Goal: Task Accomplishment & Management: Use online tool/utility

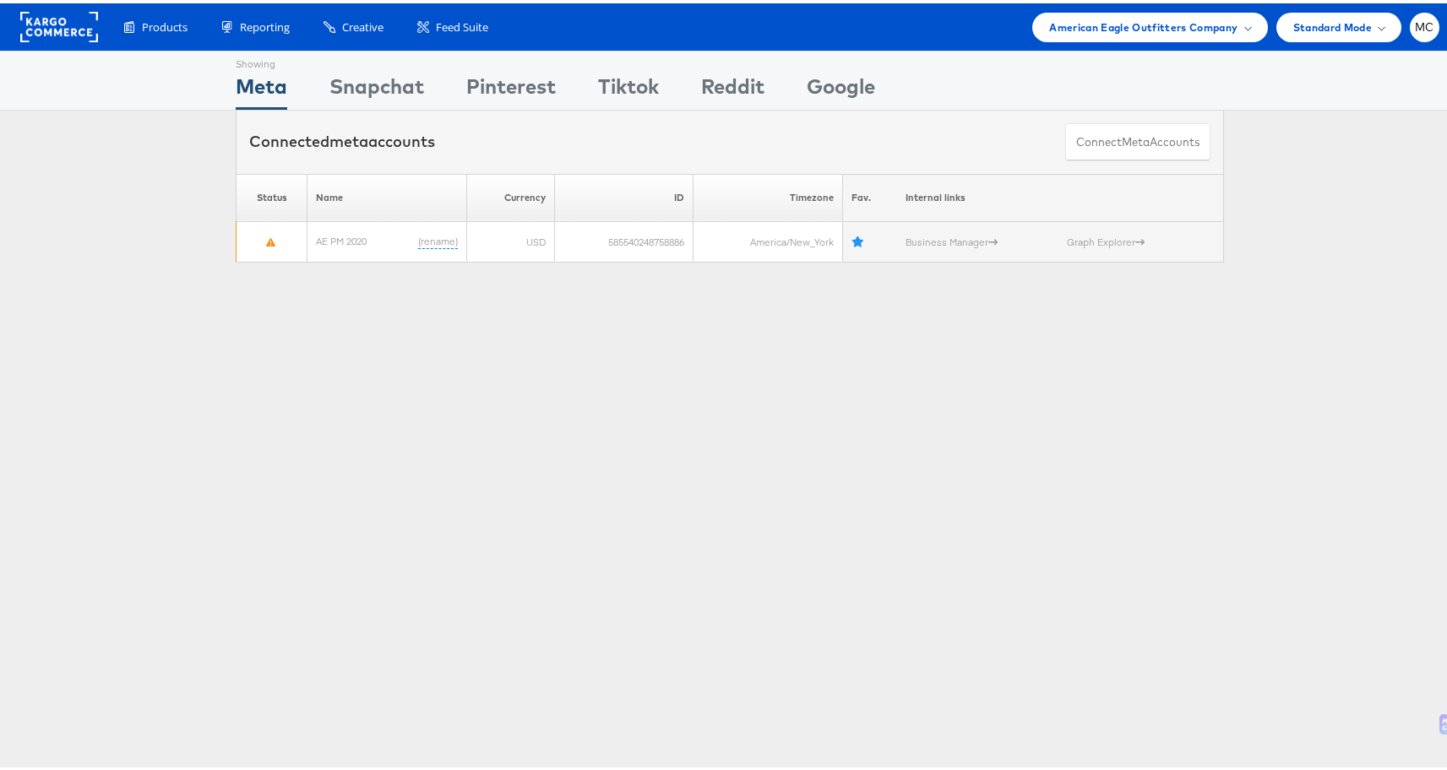
click at [366, 414] on div "Showing Meta Showing Snapchat Showing Pinterest Showing Tiktok Showing Reddit S…" at bounding box center [729, 469] width 1459 height 845
click at [1117, 32] on span "American Eagle Outfitters Company" at bounding box center [1143, 24] width 188 height 18
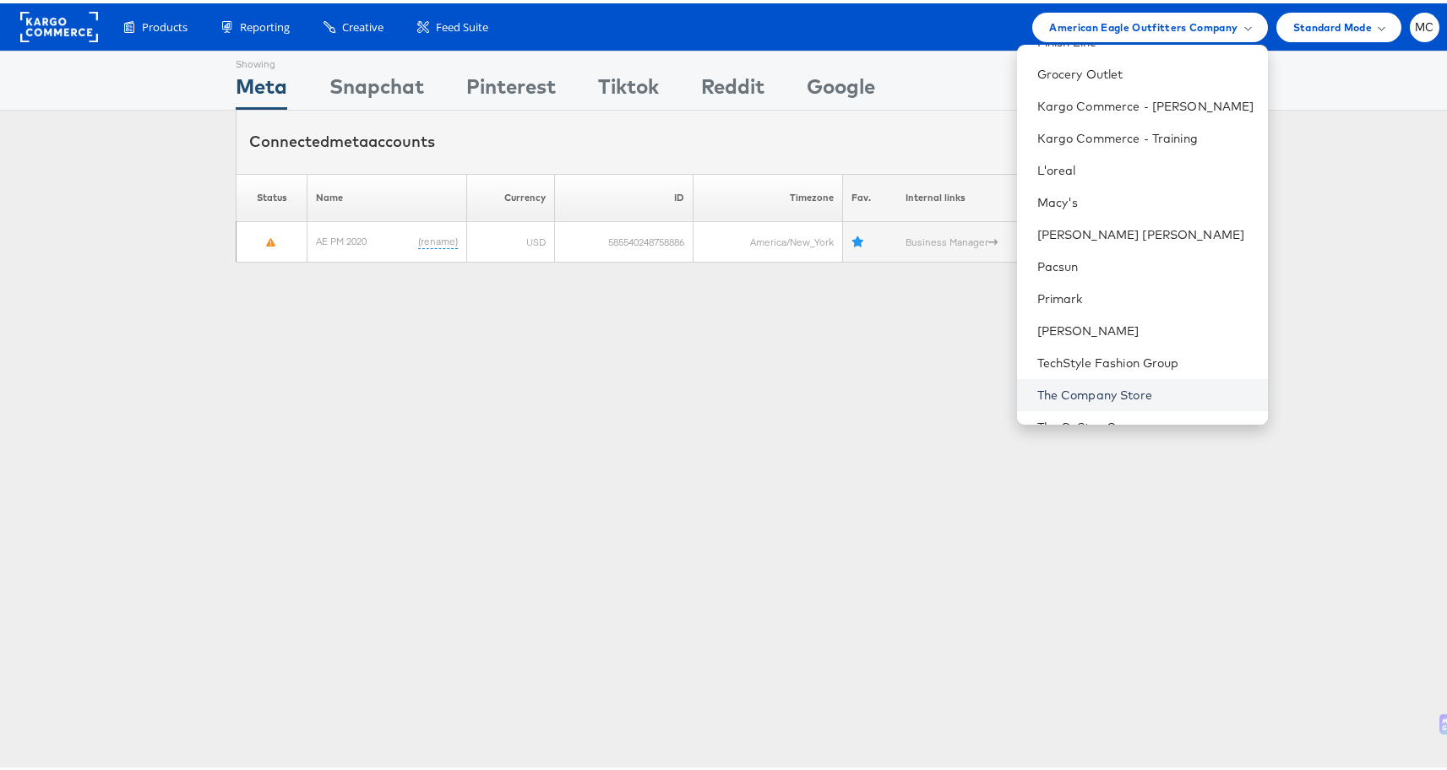
scroll to position [257, 0]
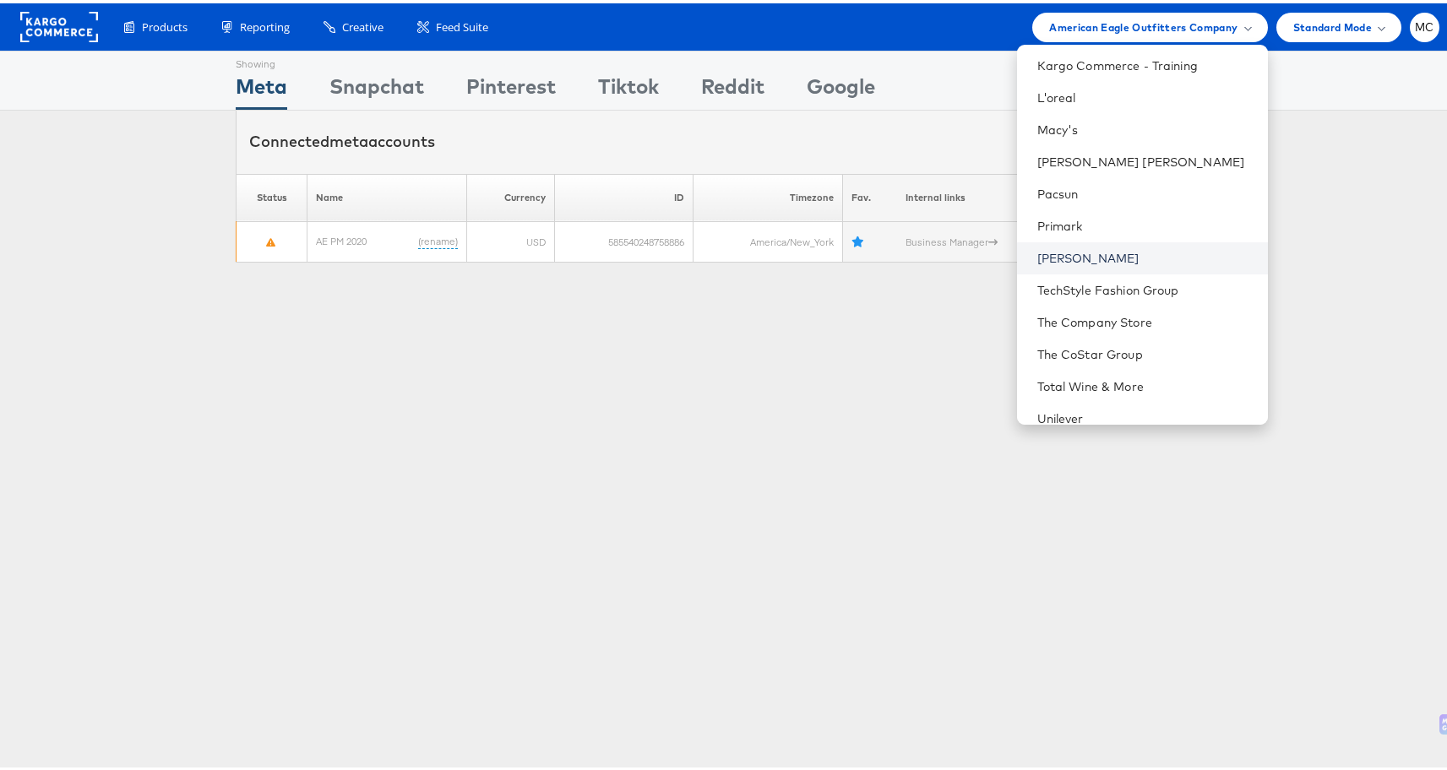
click at [1062, 247] on link "[PERSON_NAME]" at bounding box center [1145, 255] width 217 height 17
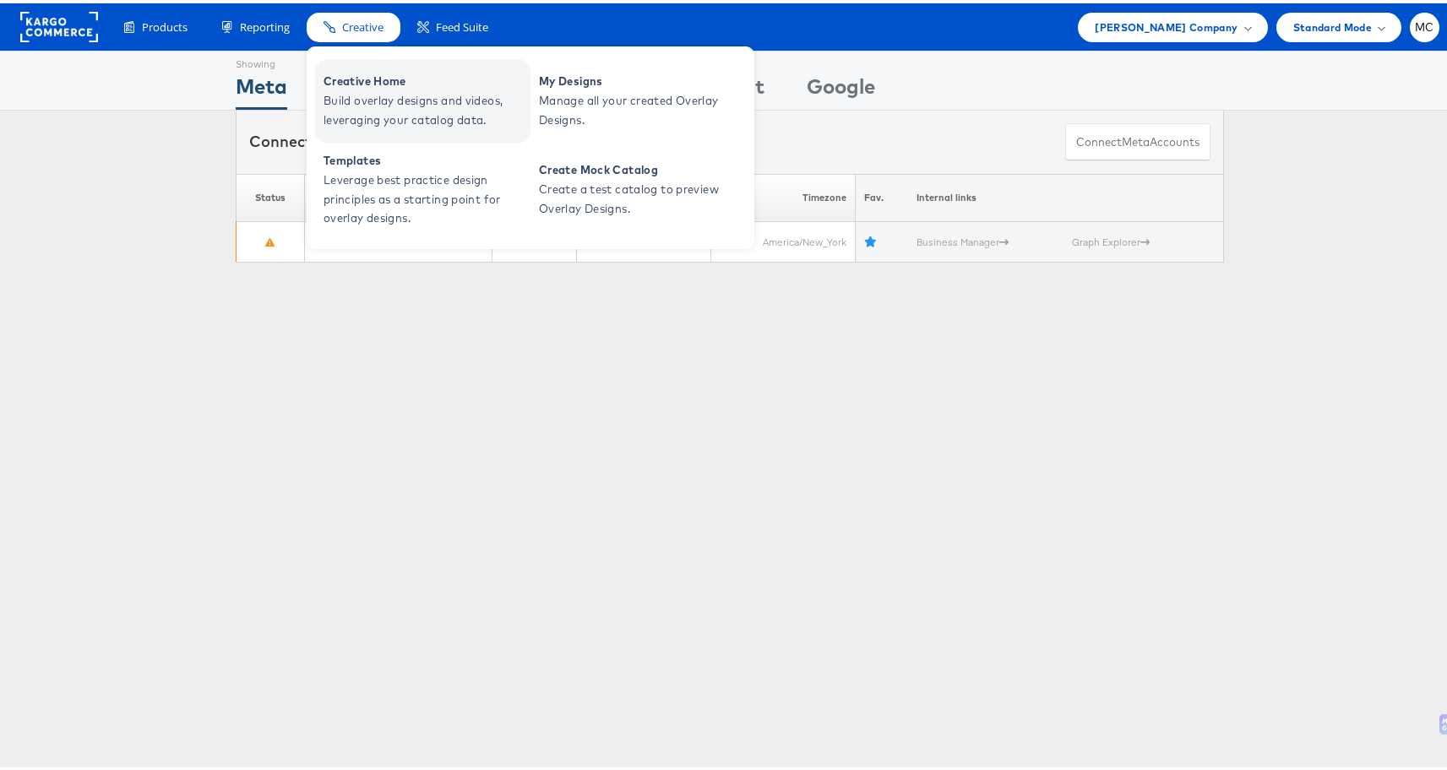
click at [389, 84] on span "Creative Home" at bounding box center [424, 77] width 203 height 19
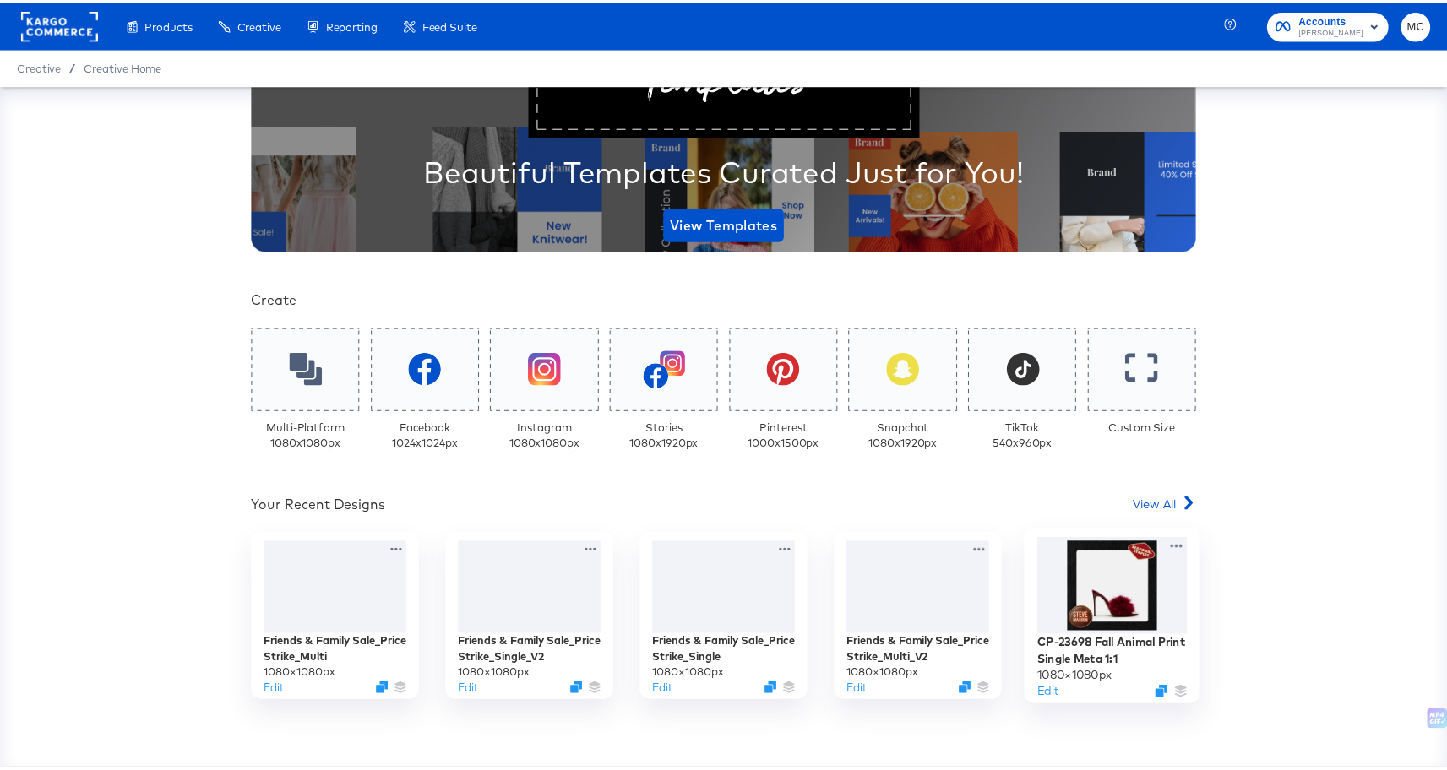
scroll to position [491, 0]
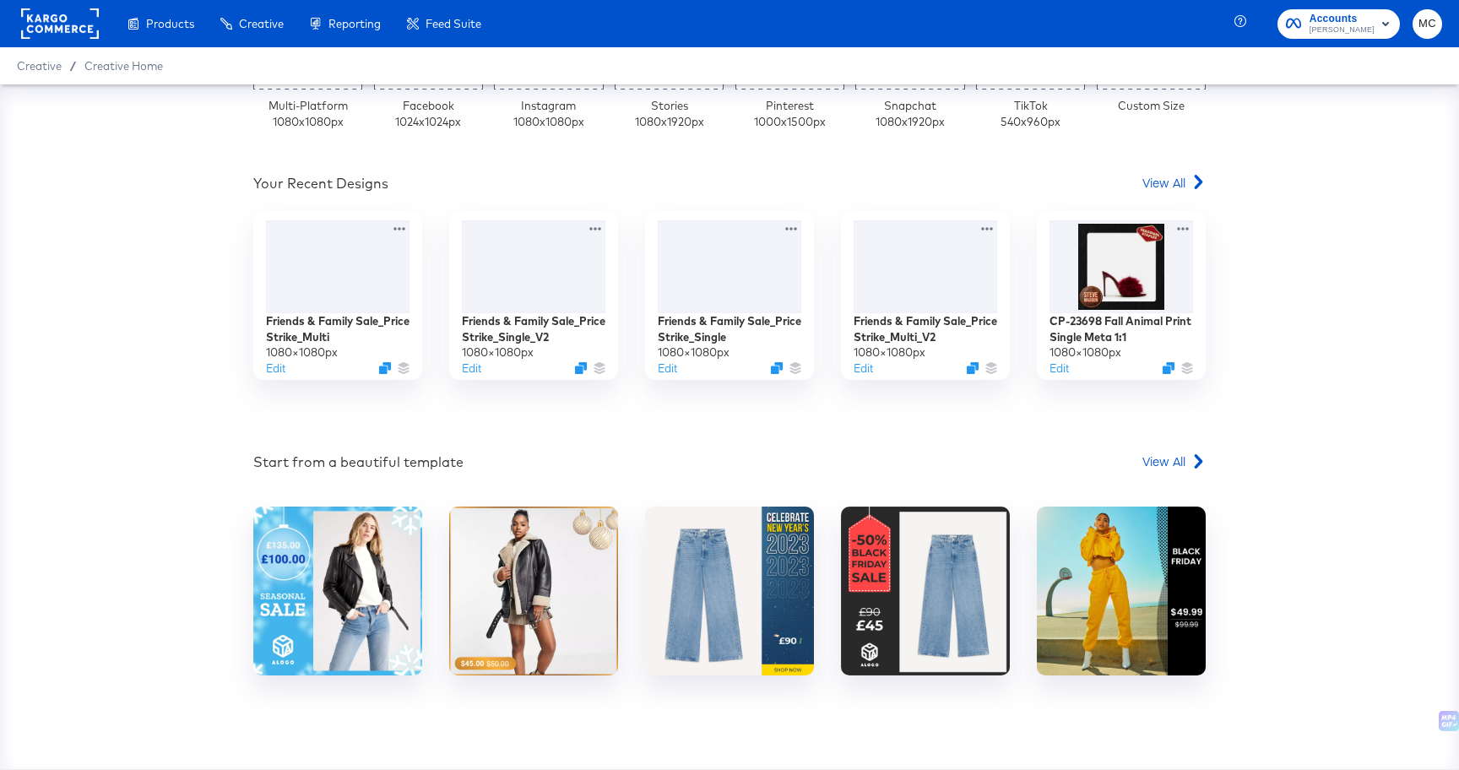
click at [1253, 59] on div "Creative / Creative Home" at bounding box center [729, 65] width 1459 height 37
click at [1160, 180] on span "View All" at bounding box center [1164, 182] width 43 height 17
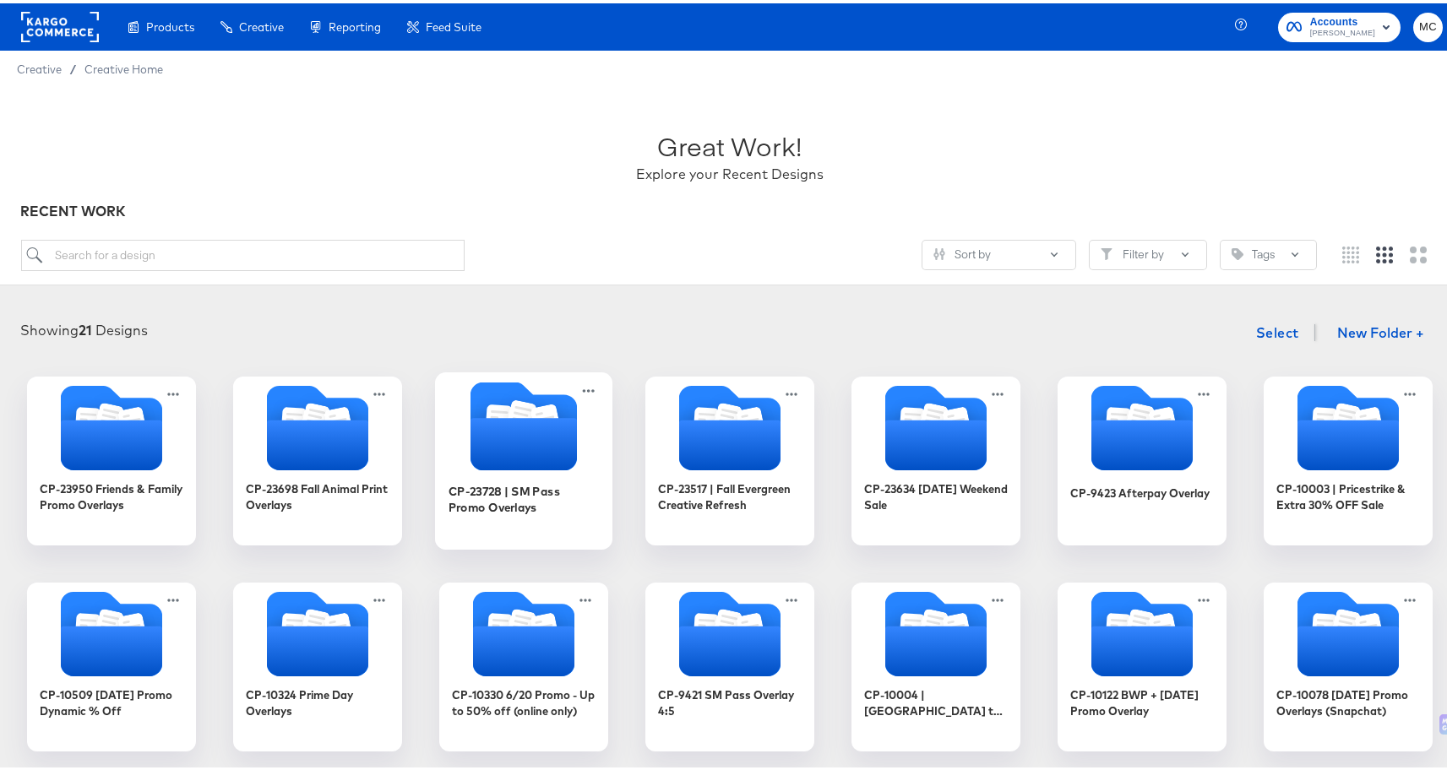
click at [508, 410] on icon "Folder" at bounding box center [522, 414] width 30 height 34
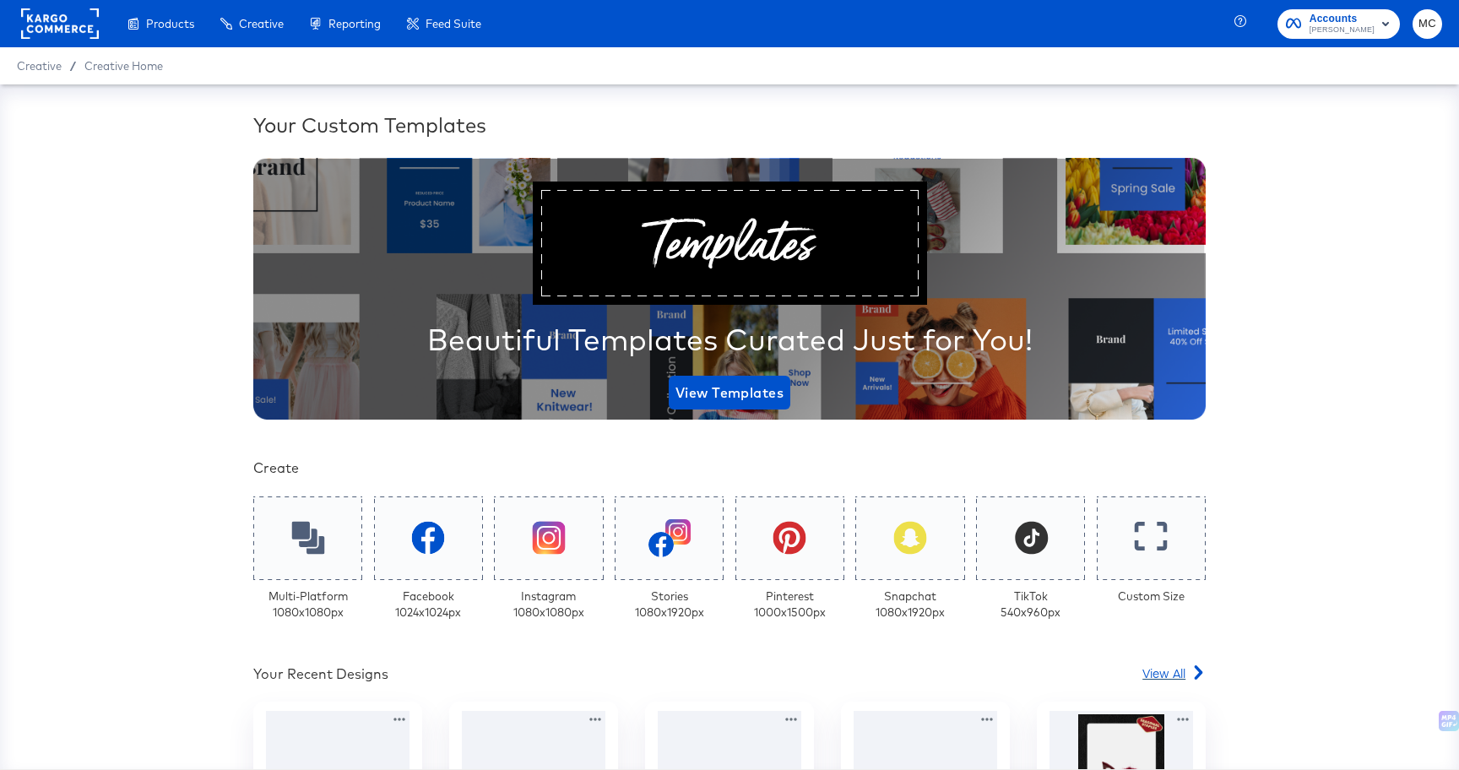
click at [1151, 671] on span "View All" at bounding box center [1164, 673] width 43 height 17
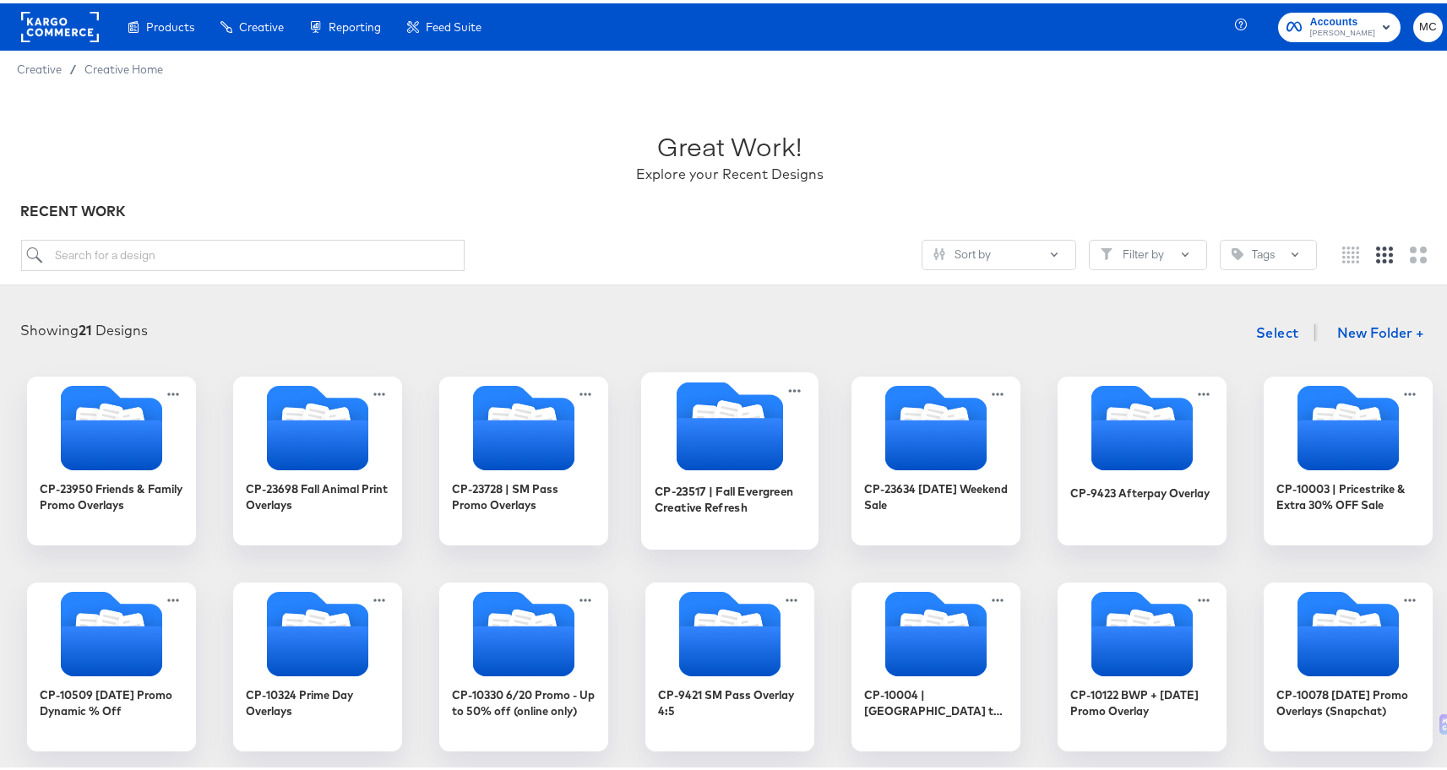
click at [742, 437] on icon "Folder" at bounding box center [729, 441] width 106 height 52
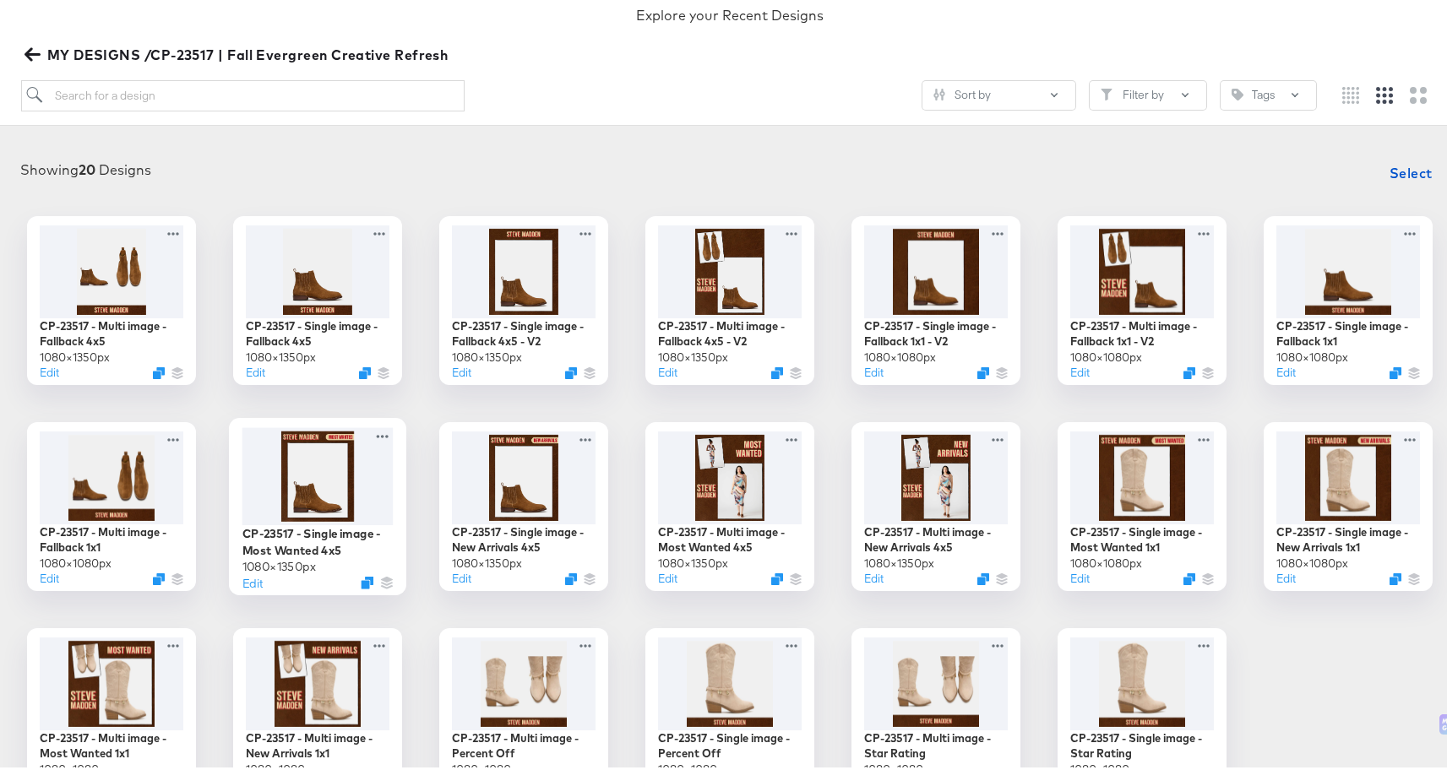
scroll to position [162, 0]
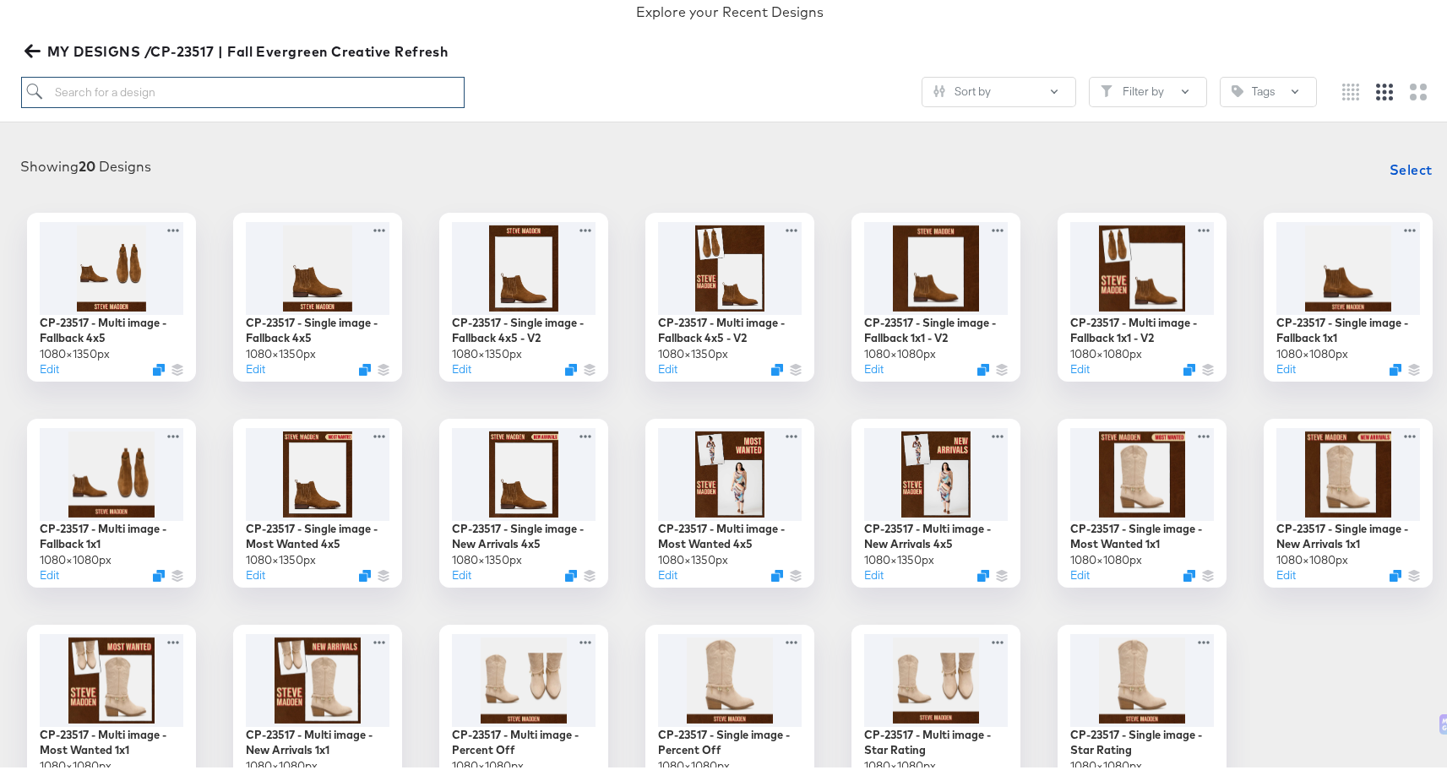
click at [242, 85] on input "search" at bounding box center [243, 88] width 444 height 31
paste input "- [ ] CP-23517 - Multi image - New Arrivals 1x1"
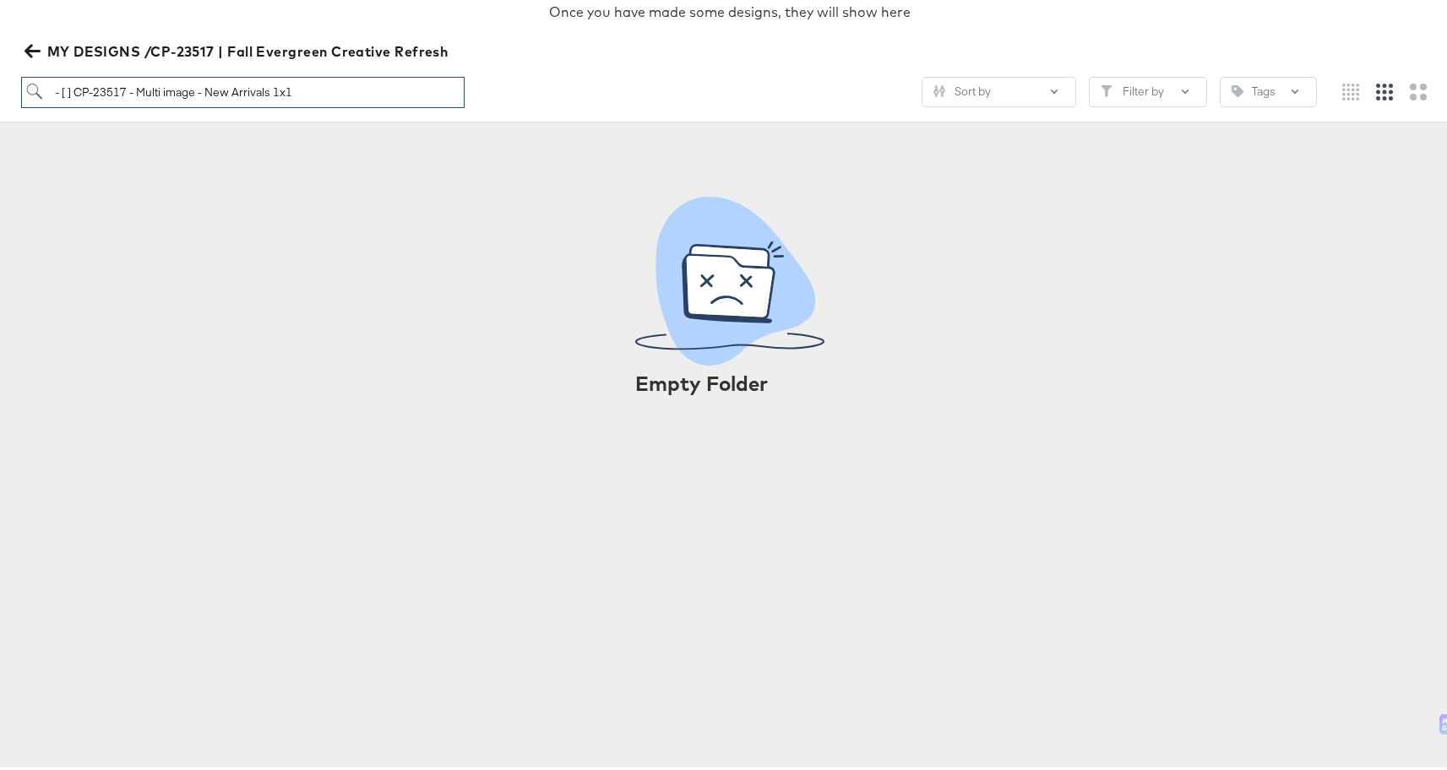
drag, startPoint x: 75, startPoint y: 89, endPoint x: 34, endPoint y: 81, distance: 42.1
click at [34, 81] on input "- [ ] CP-23517 - Multi image - New Arrivals 1x1" at bounding box center [243, 88] width 444 height 31
type input "CP-23517 - Multi image - New Arrivals 1x1"
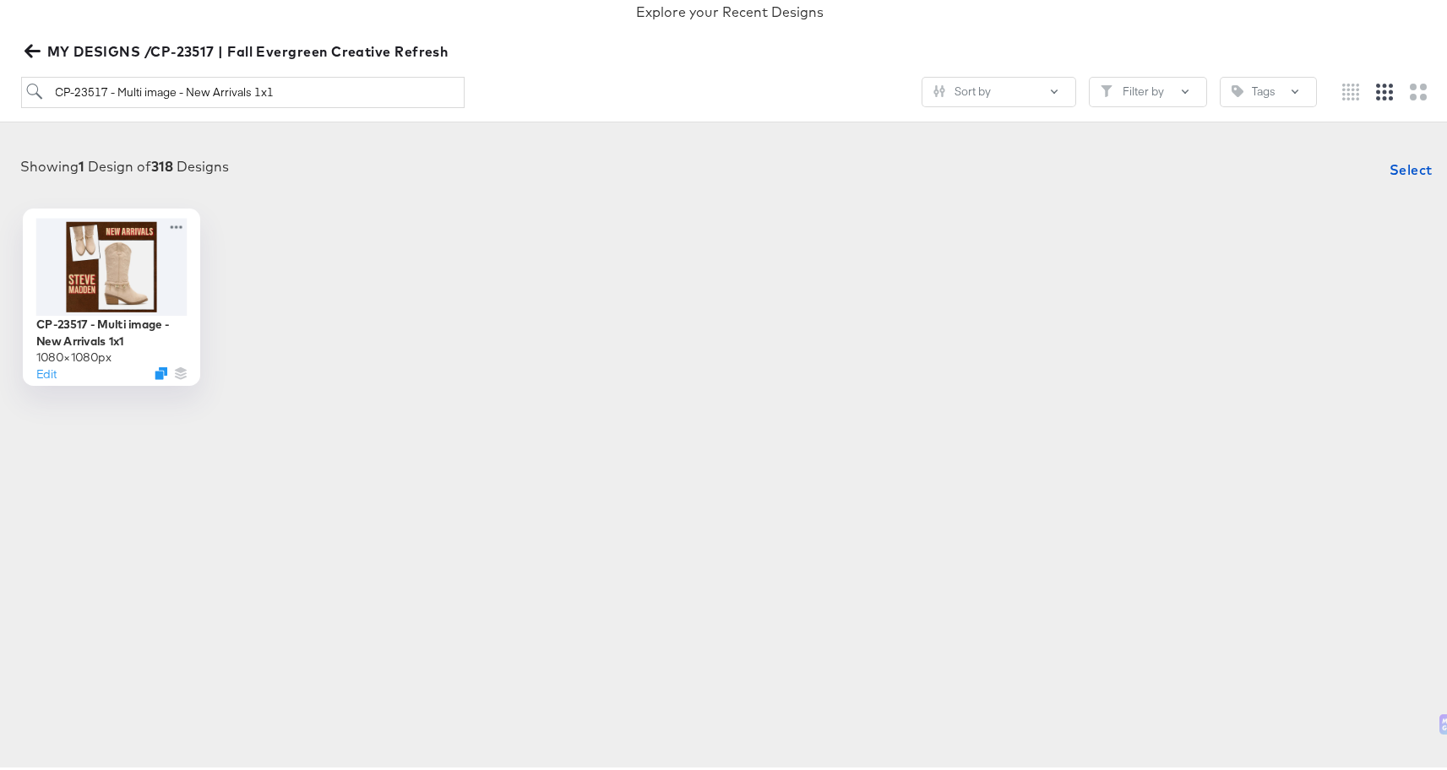
click at [107, 239] on div at bounding box center [111, 263] width 151 height 97
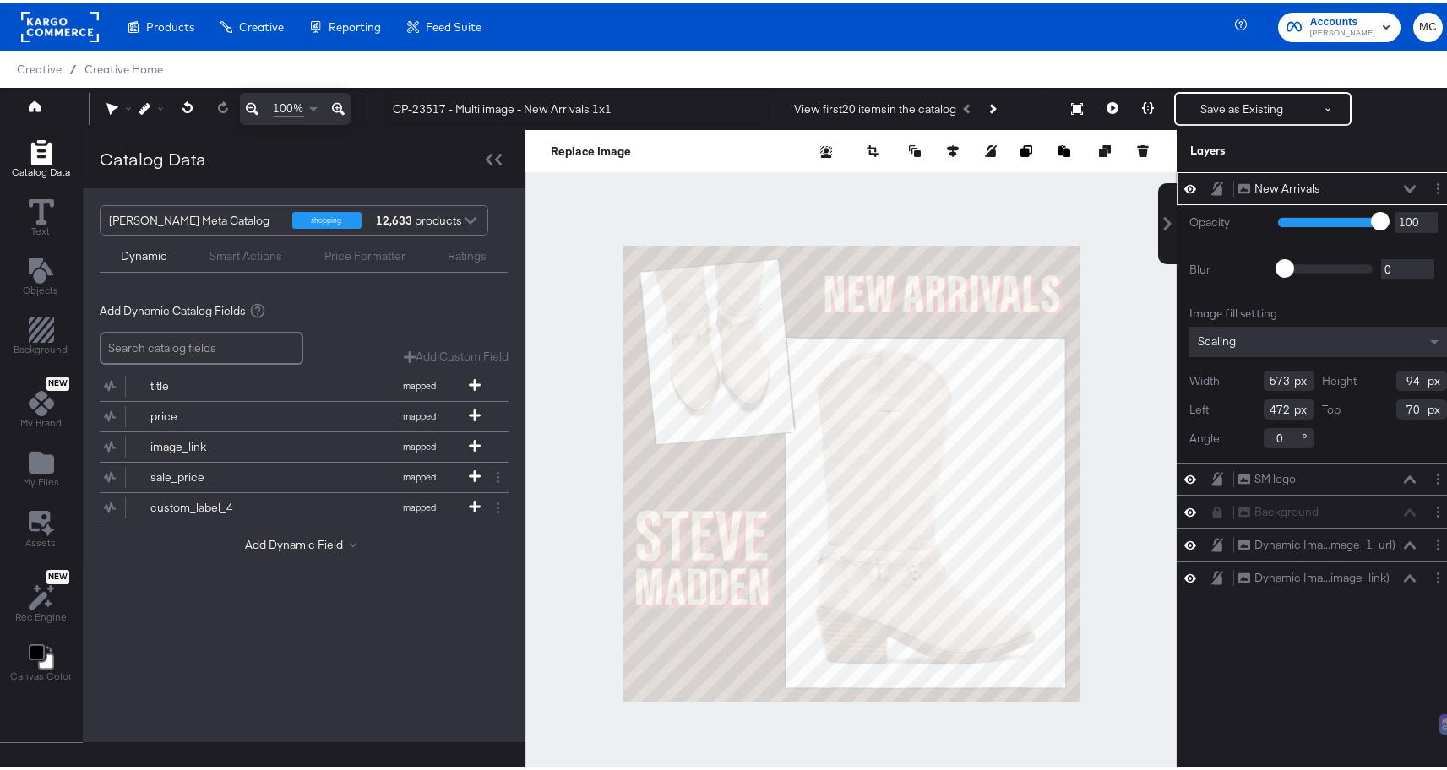
click at [1184, 187] on icon at bounding box center [1190, 185] width 12 height 14
click at [1184, 187] on icon at bounding box center [1190, 186] width 12 height 11
click at [1430, 183] on button "Layer Options" at bounding box center [1438, 186] width 18 height 18
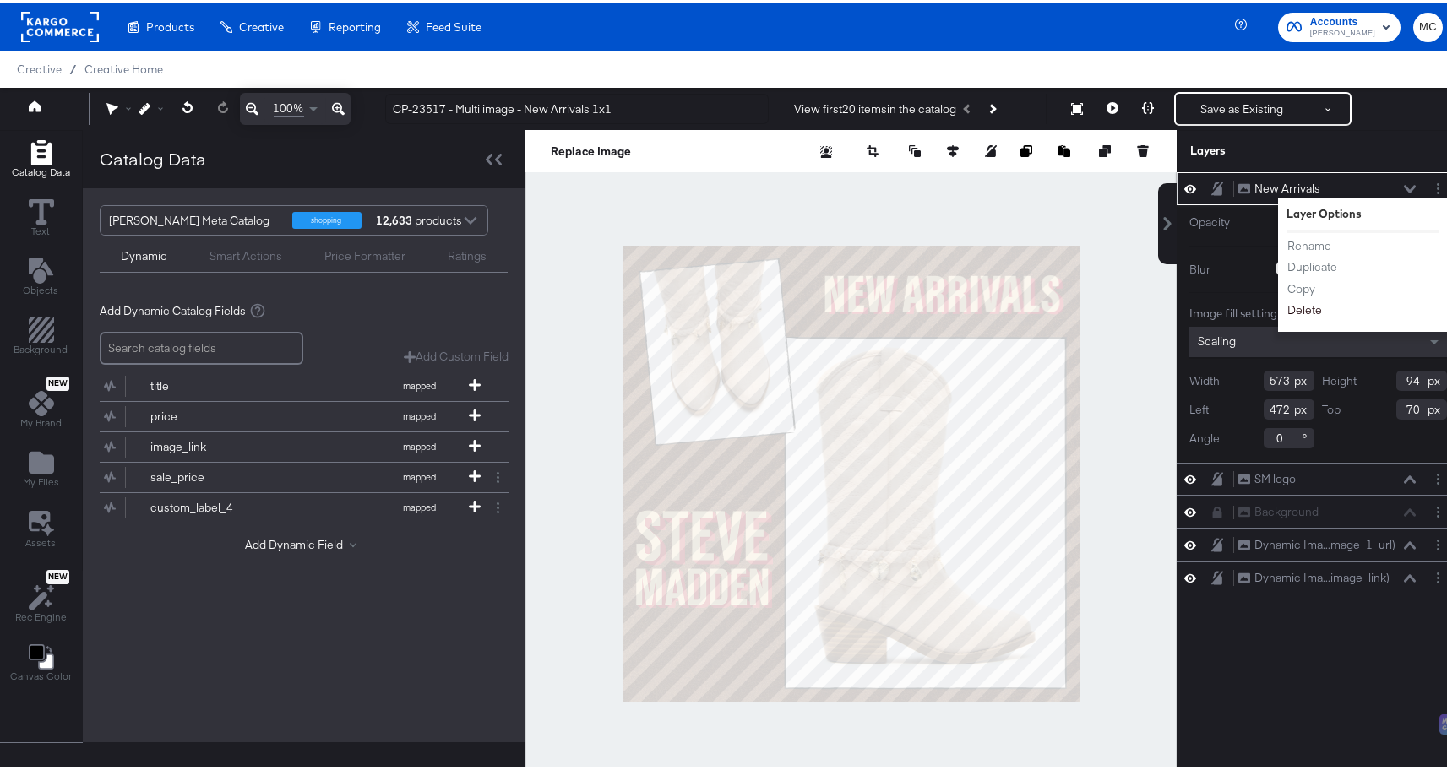
click at [1291, 310] on button "Delete" at bounding box center [1304, 307] width 36 height 18
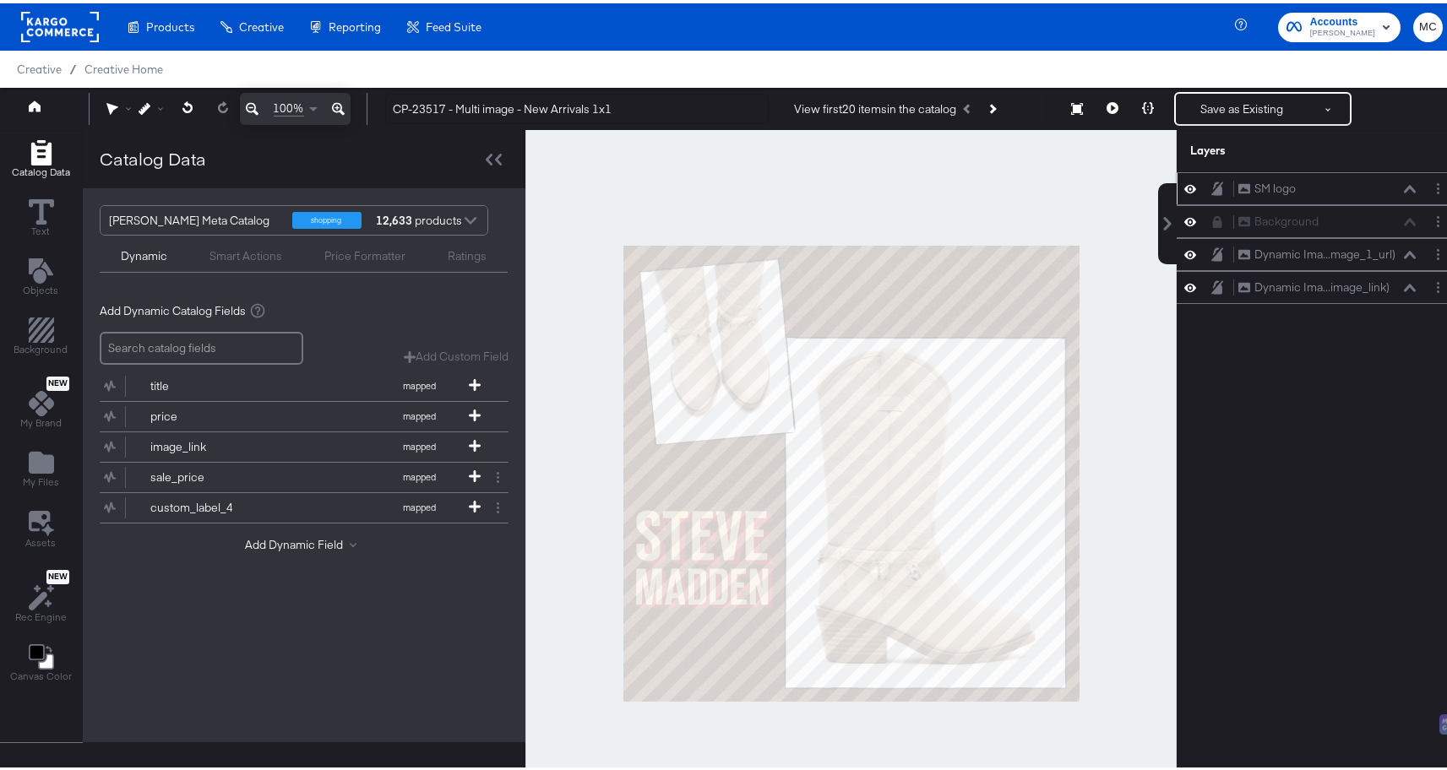
click at [1184, 186] on icon at bounding box center [1190, 185] width 12 height 14
click at [1184, 186] on icon at bounding box center [1190, 186] width 12 height 11
click at [1184, 212] on icon at bounding box center [1190, 218] width 12 height 14
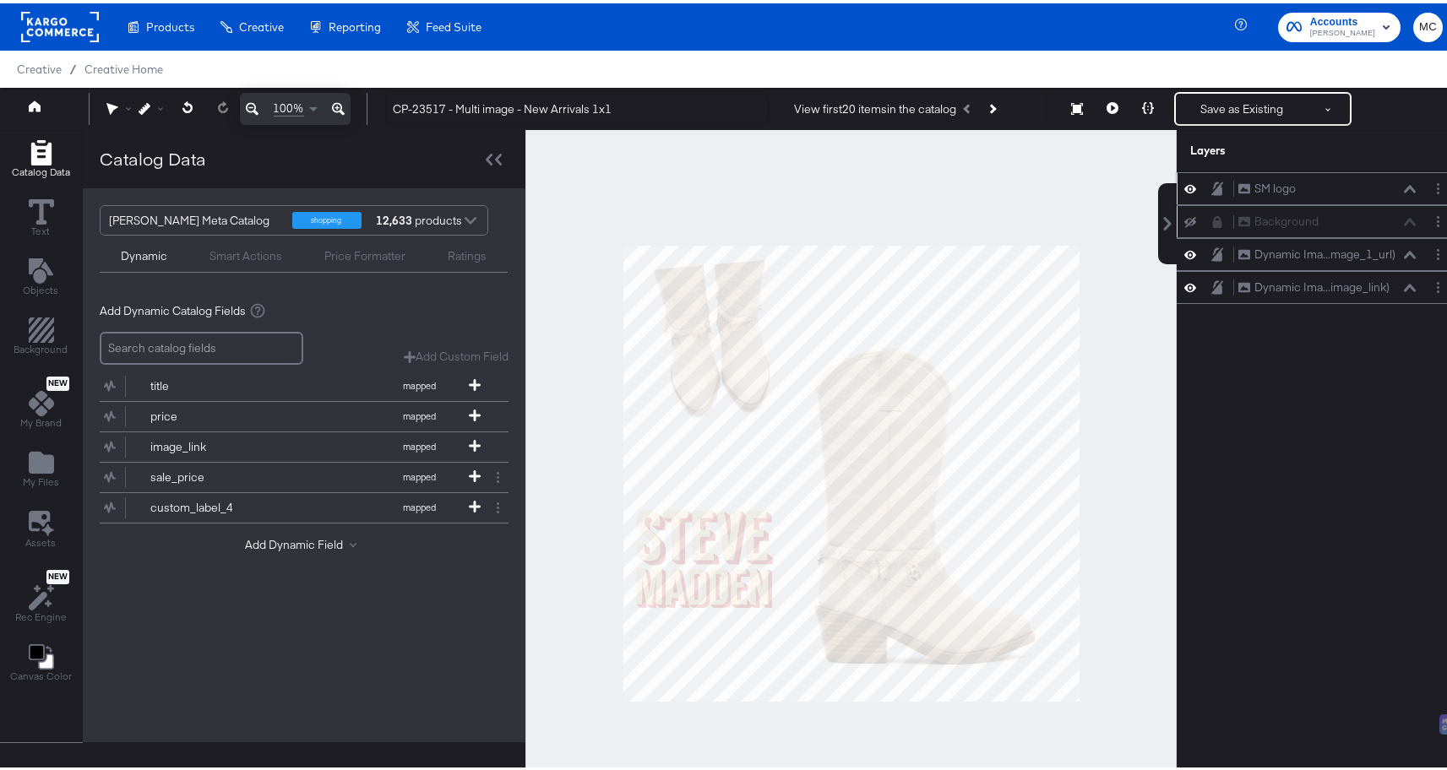
click at [1184, 222] on icon at bounding box center [1190, 219] width 12 height 11
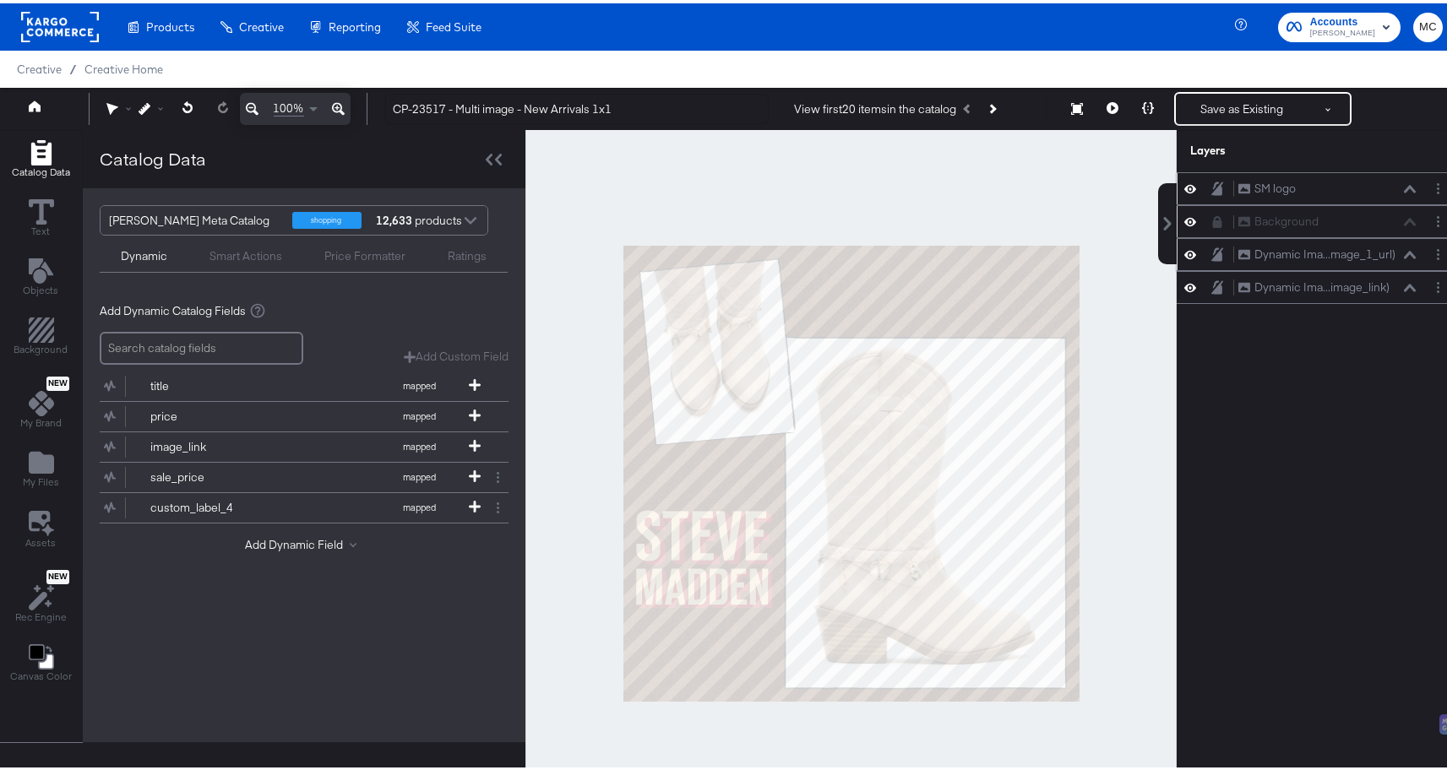
click at [1184, 245] on icon at bounding box center [1190, 251] width 12 height 14
click at [1184, 253] on icon at bounding box center [1190, 251] width 12 height 11
click at [1181, 271] on div "Dynamic Ima...image_link) Dynamic Image (image_link)" at bounding box center [1317, 284] width 283 height 33
click at [1184, 280] on div at bounding box center [1195, 284] width 24 height 16
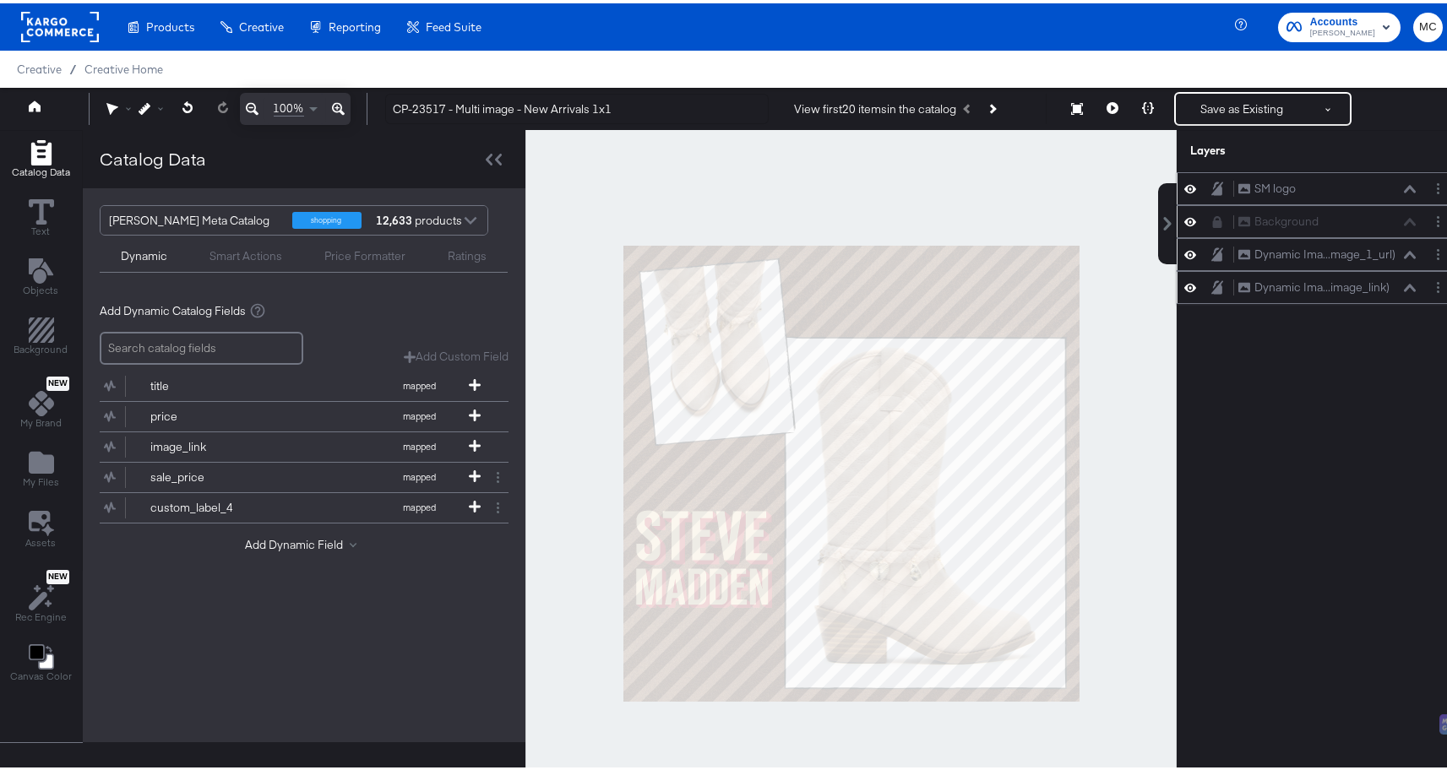
click at [1176, 283] on div "Dynamic Ima...image_link) Dynamic Image (image_link)" at bounding box center [1317, 284] width 283 height 33
click at [1184, 280] on icon at bounding box center [1190, 284] width 12 height 14
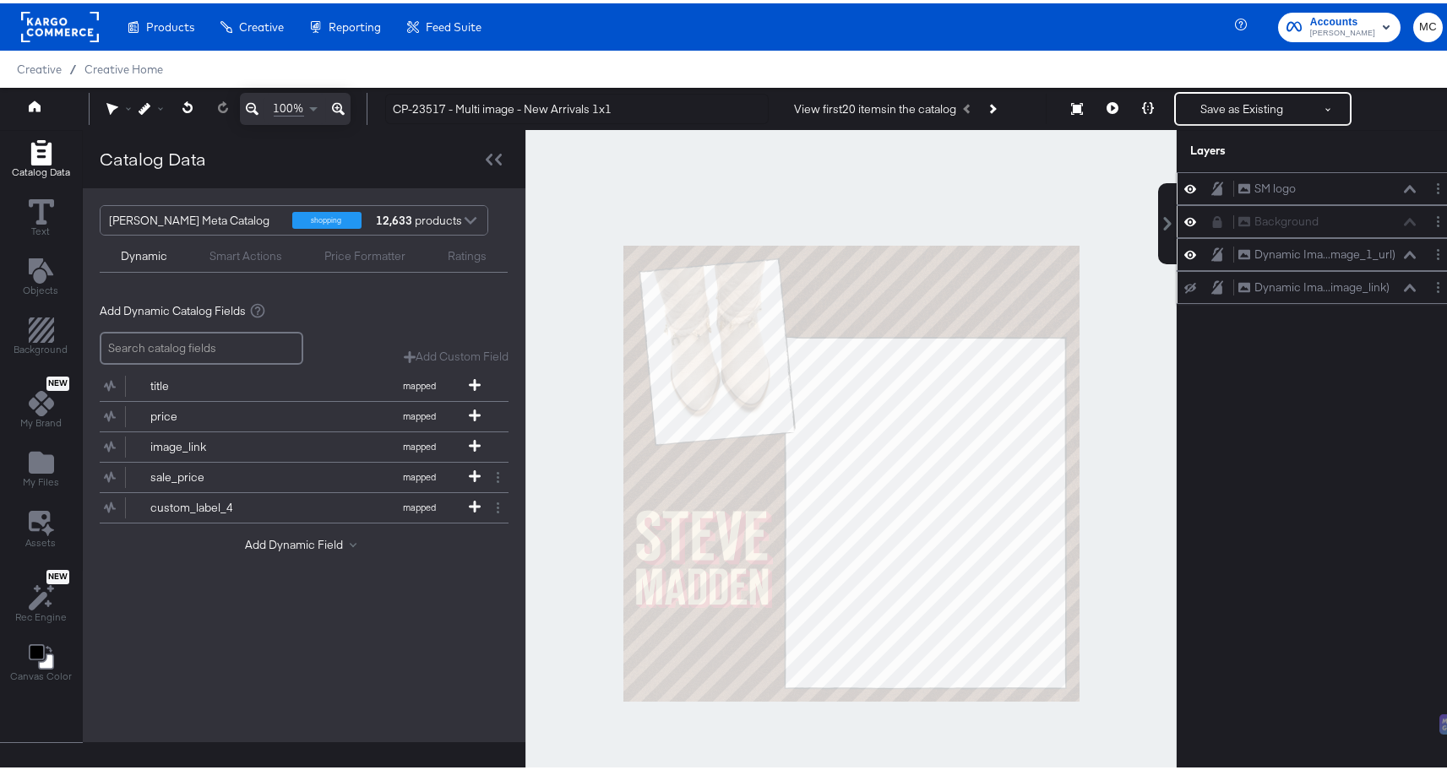
click at [1184, 287] on icon at bounding box center [1190, 284] width 12 height 11
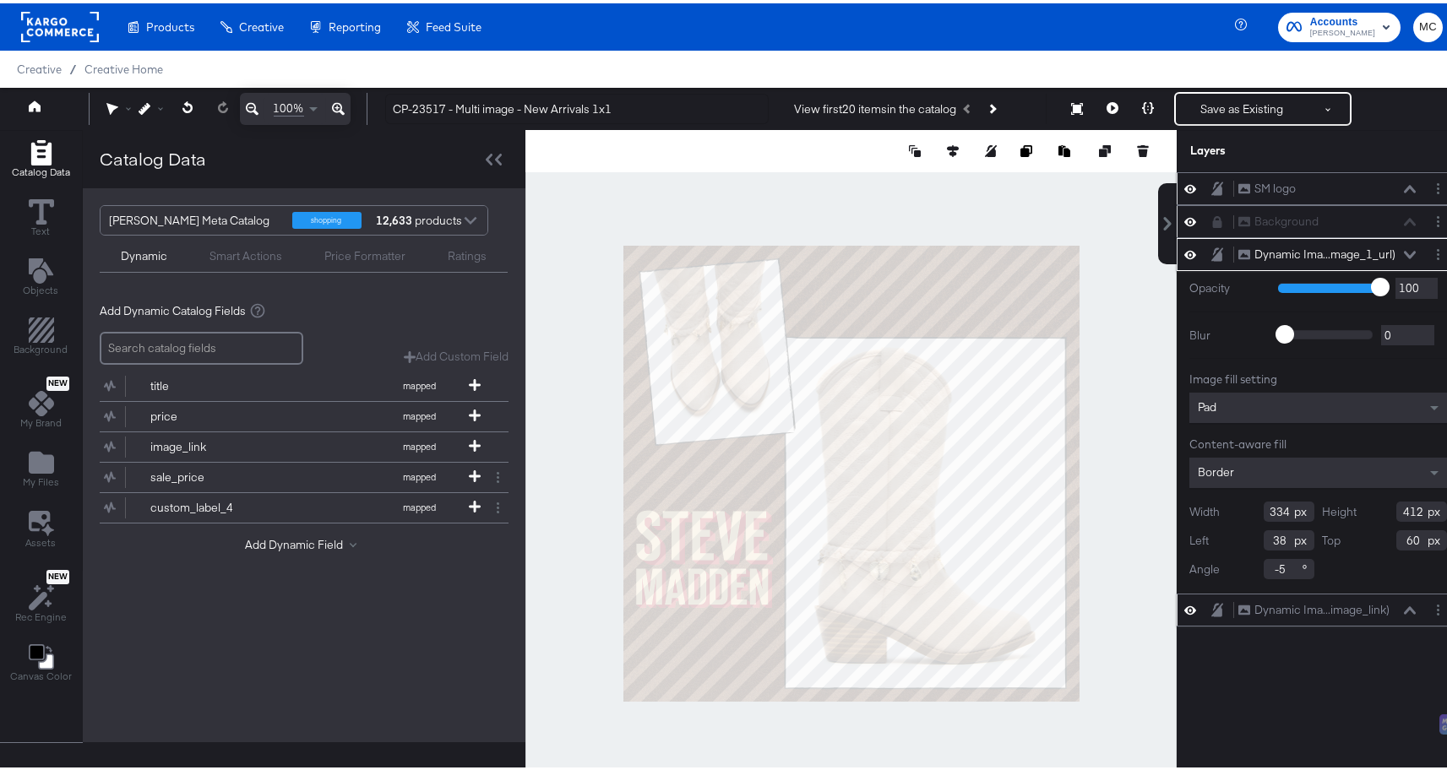
click at [1184, 251] on icon at bounding box center [1190, 251] width 12 height 14
click at [1213, 222] on icon at bounding box center [1217, 219] width 9 height 12
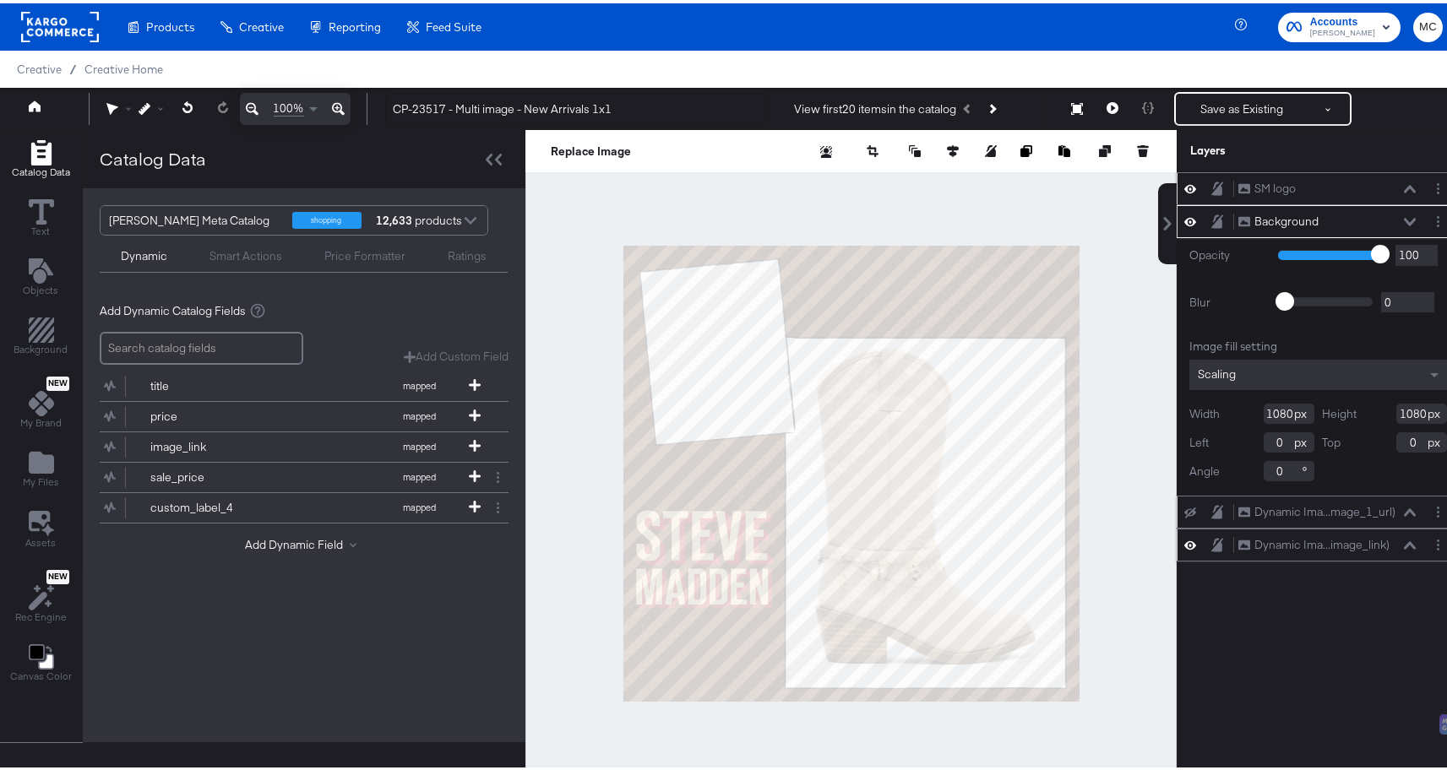
click at [1184, 218] on icon at bounding box center [1190, 218] width 12 height 14
click at [1184, 222] on icon at bounding box center [1190, 219] width 12 height 11
click at [1184, 222] on icon at bounding box center [1190, 218] width 12 height 14
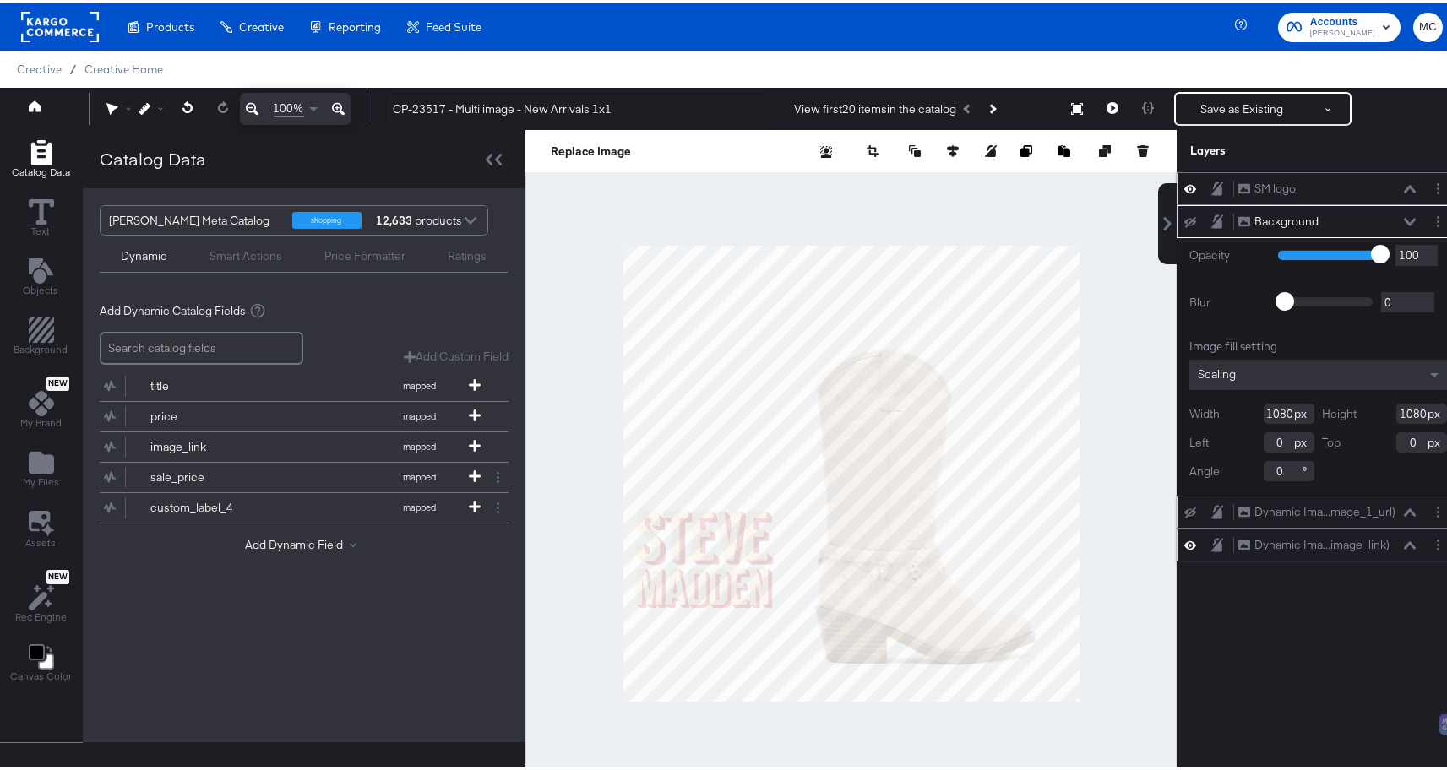
click at [1184, 192] on icon at bounding box center [1190, 185] width 12 height 14
click at [1183, 191] on button at bounding box center [1190, 186] width 14 height 14
click at [1184, 187] on icon at bounding box center [1190, 185] width 12 height 14
click at [1184, 215] on icon at bounding box center [1190, 219] width 12 height 11
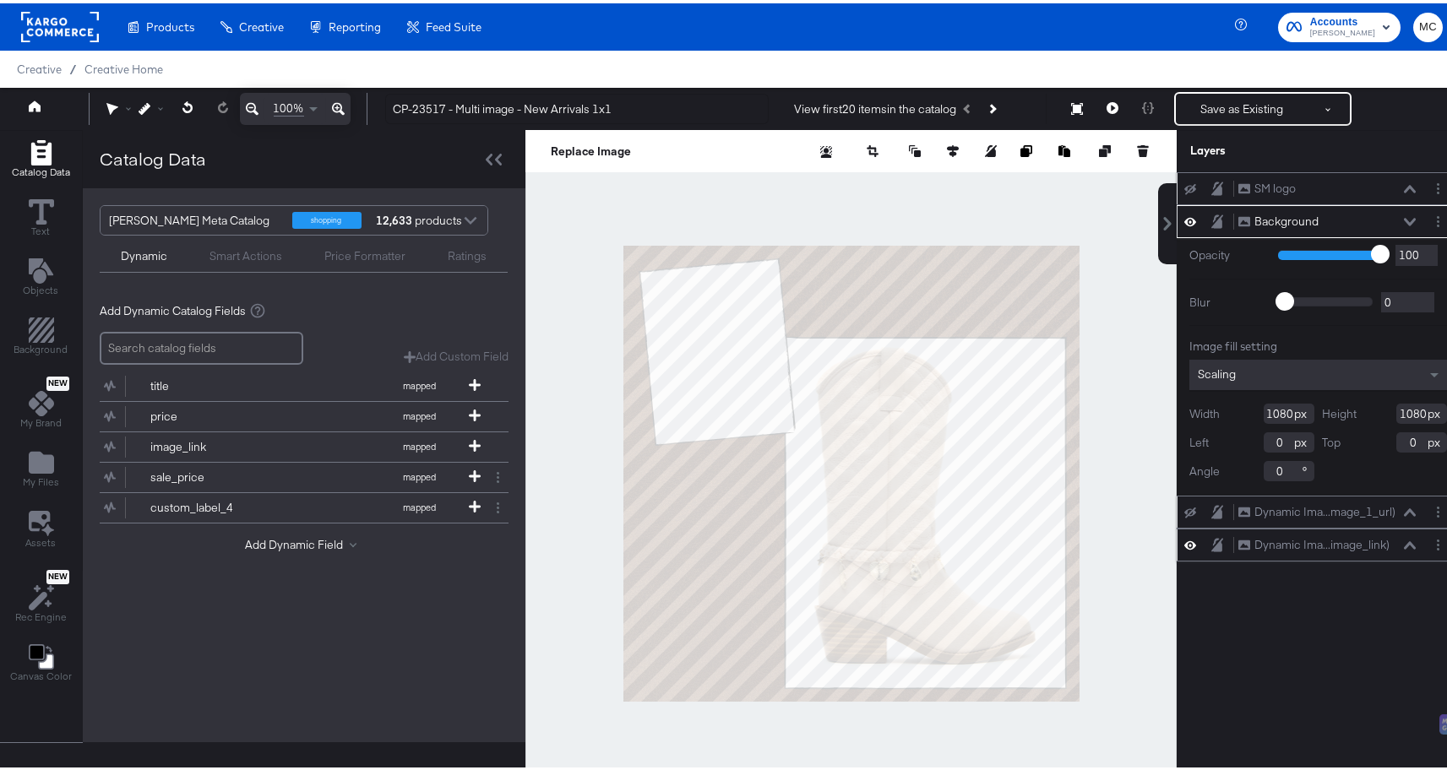
click at [1184, 219] on icon at bounding box center [1190, 219] width 12 height 8
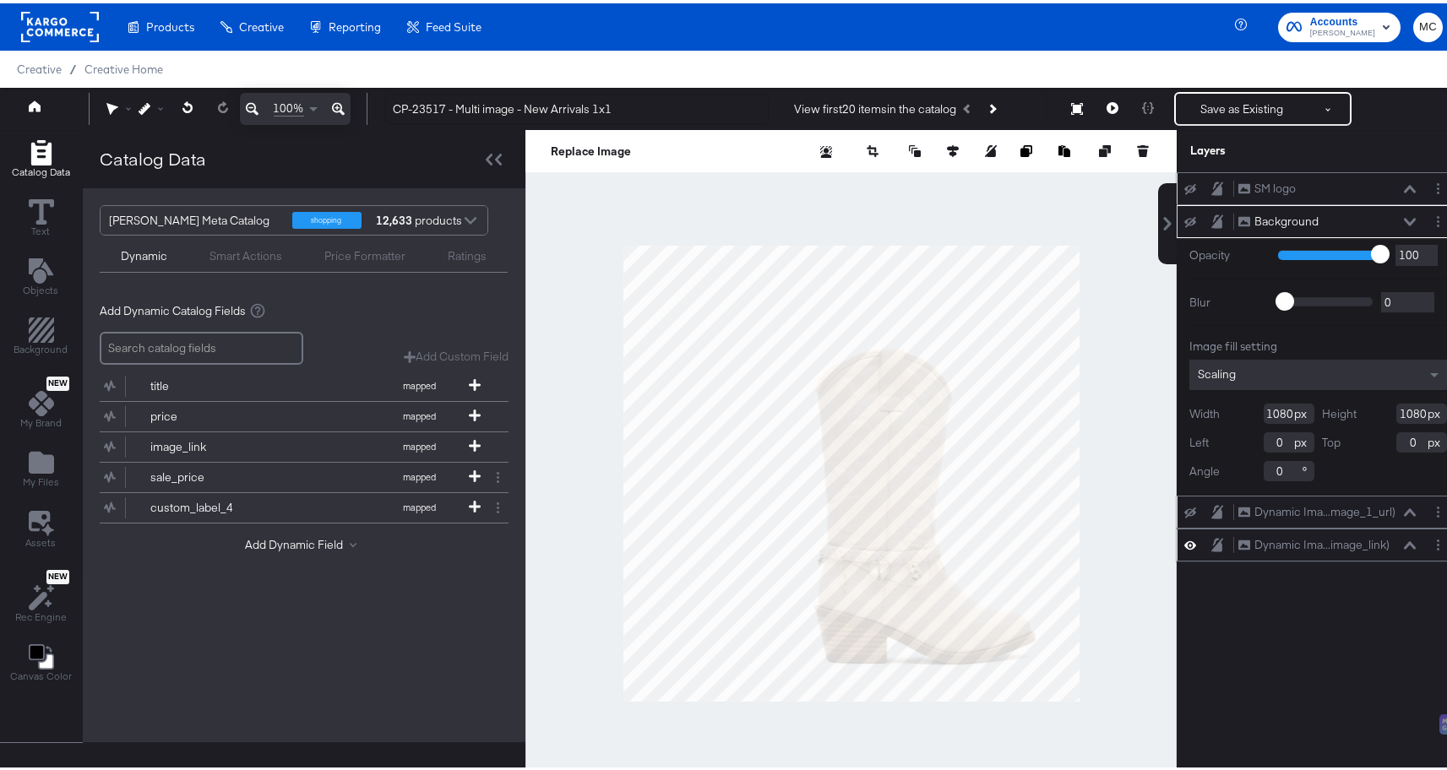
click at [1184, 219] on icon at bounding box center [1190, 218] width 12 height 11
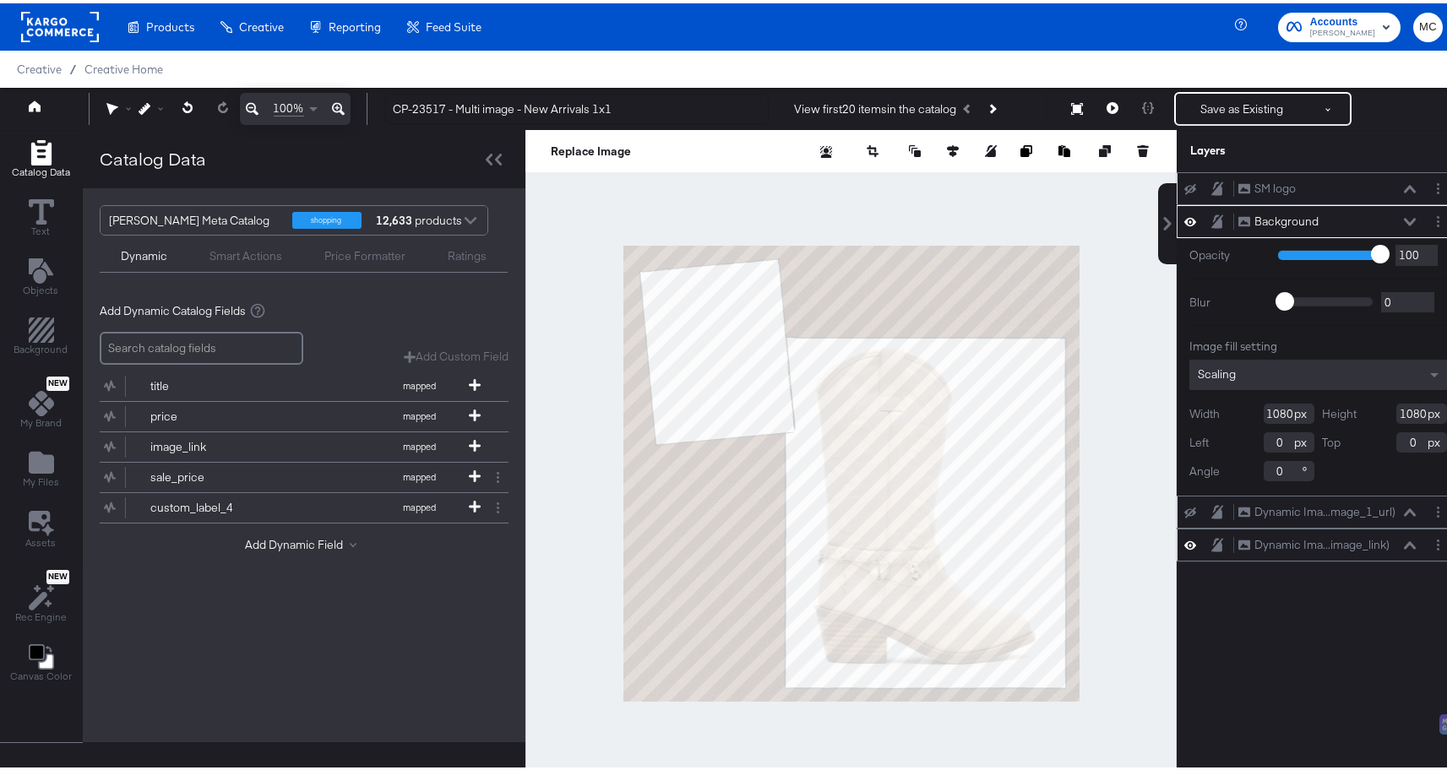
click at [1386, 216] on div "Background Background" at bounding box center [1326, 218] width 179 height 18
click at [1183, 508] on button at bounding box center [1190, 510] width 14 height 14
click at [1183, 508] on button at bounding box center [1190, 509] width 14 height 16
click at [1183, 508] on button at bounding box center [1190, 510] width 14 height 14
click at [1184, 513] on icon at bounding box center [1190, 509] width 12 height 14
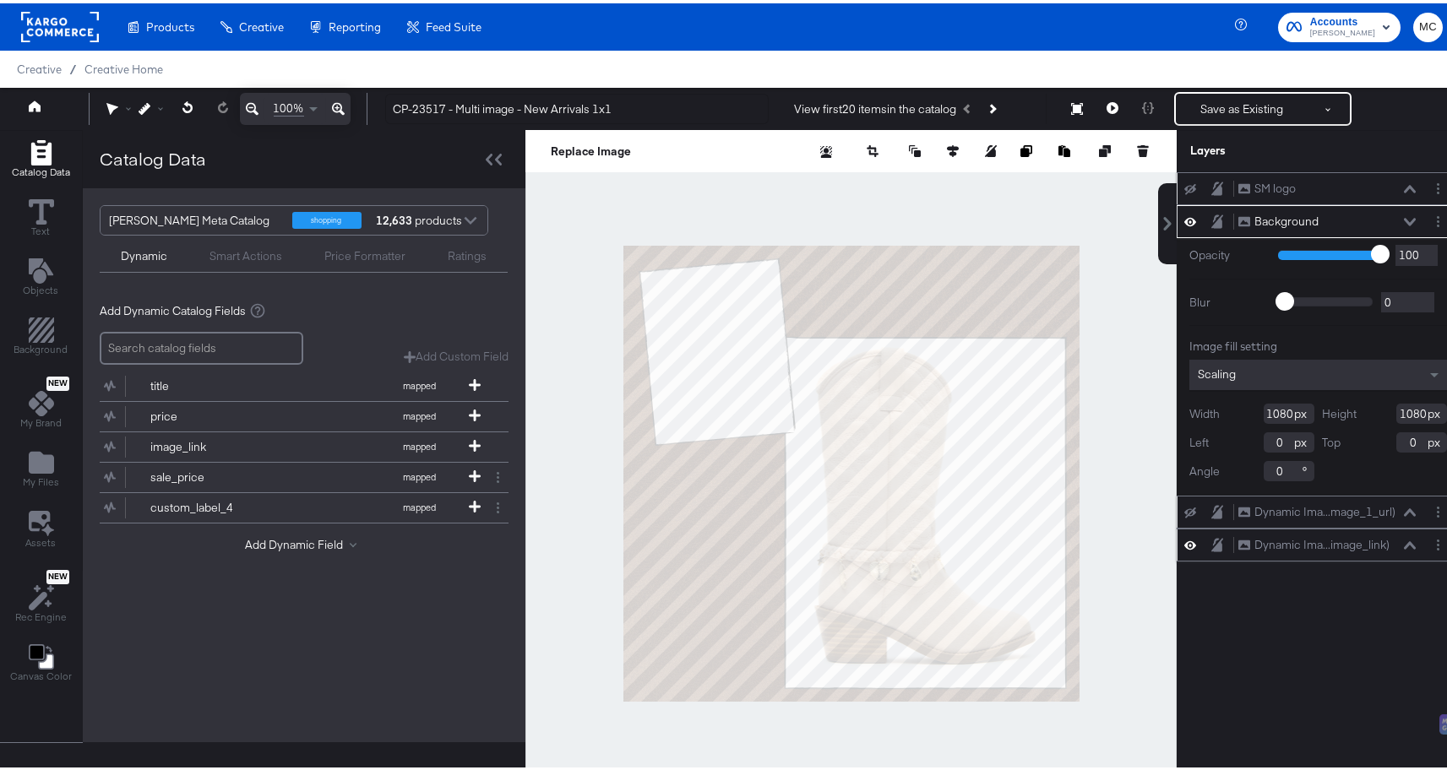
click at [1184, 513] on icon at bounding box center [1190, 509] width 12 height 11
click at [1343, 625] on div "SM logo SM logo Background Background Opacity 1 100 100 Blur 0 2000 0 Image fil…" at bounding box center [1317, 478] width 283 height 618
click at [1429, 217] on button "Layer Options" at bounding box center [1438, 218] width 18 height 18
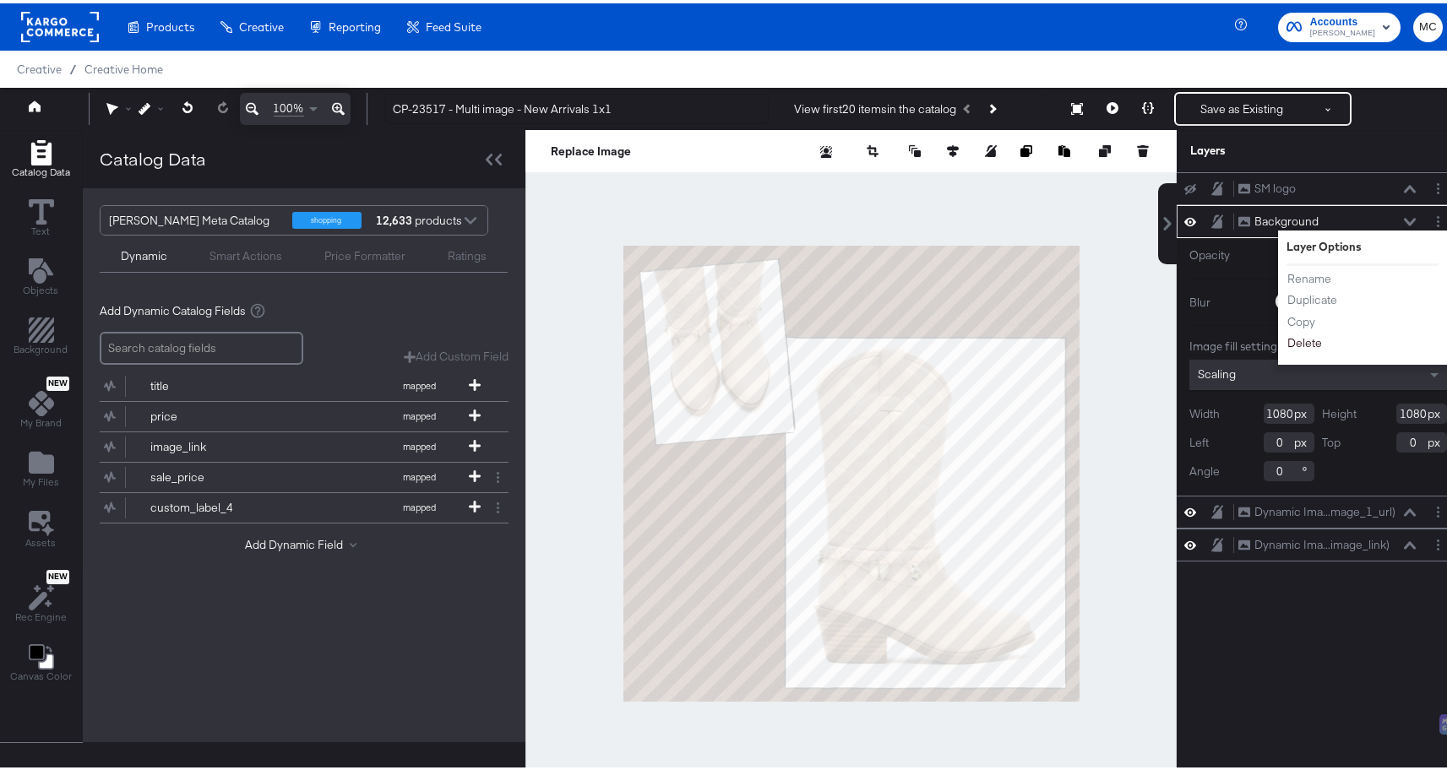
click at [1299, 345] on button "Delete" at bounding box center [1304, 340] width 36 height 18
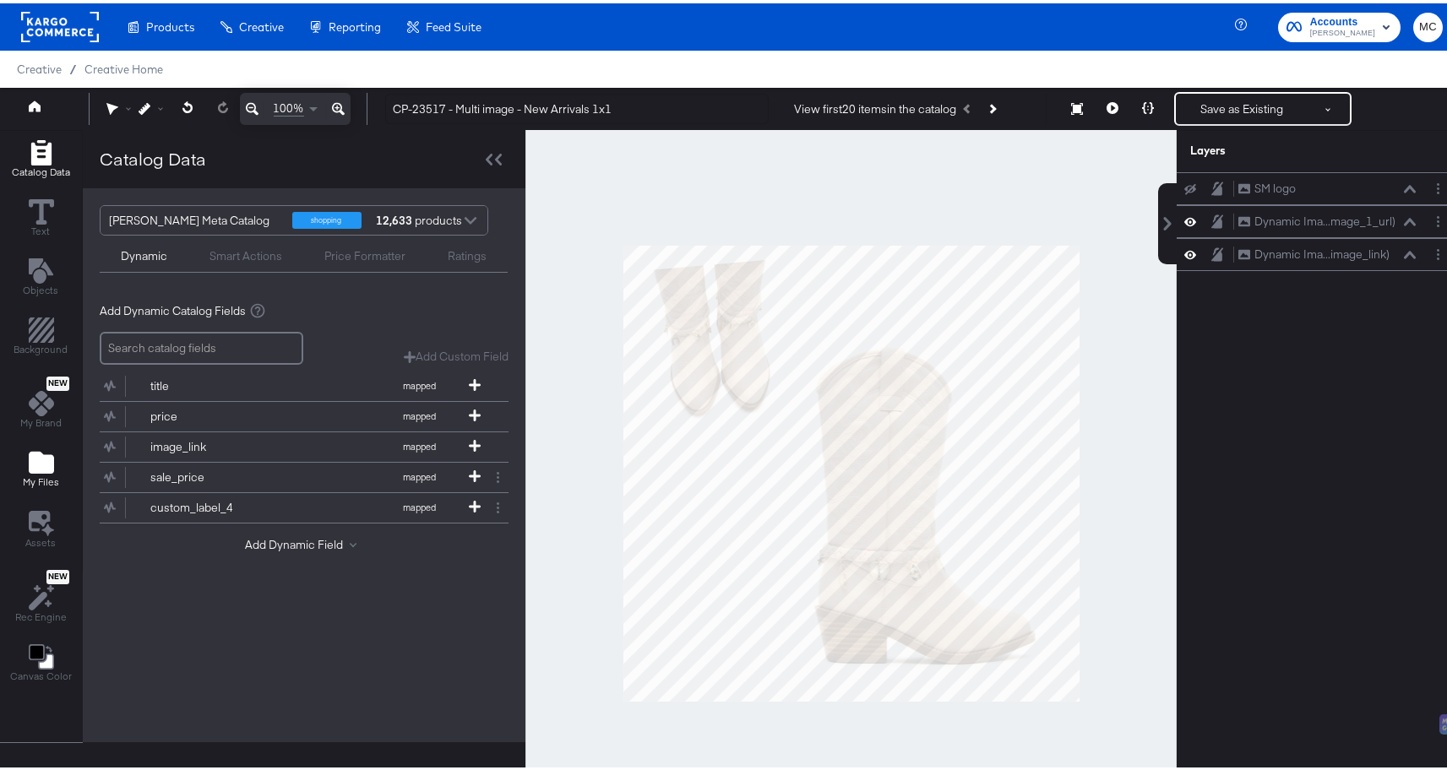
click at [43, 449] on icon "Add Files" at bounding box center [41, 459] width 25 height 25
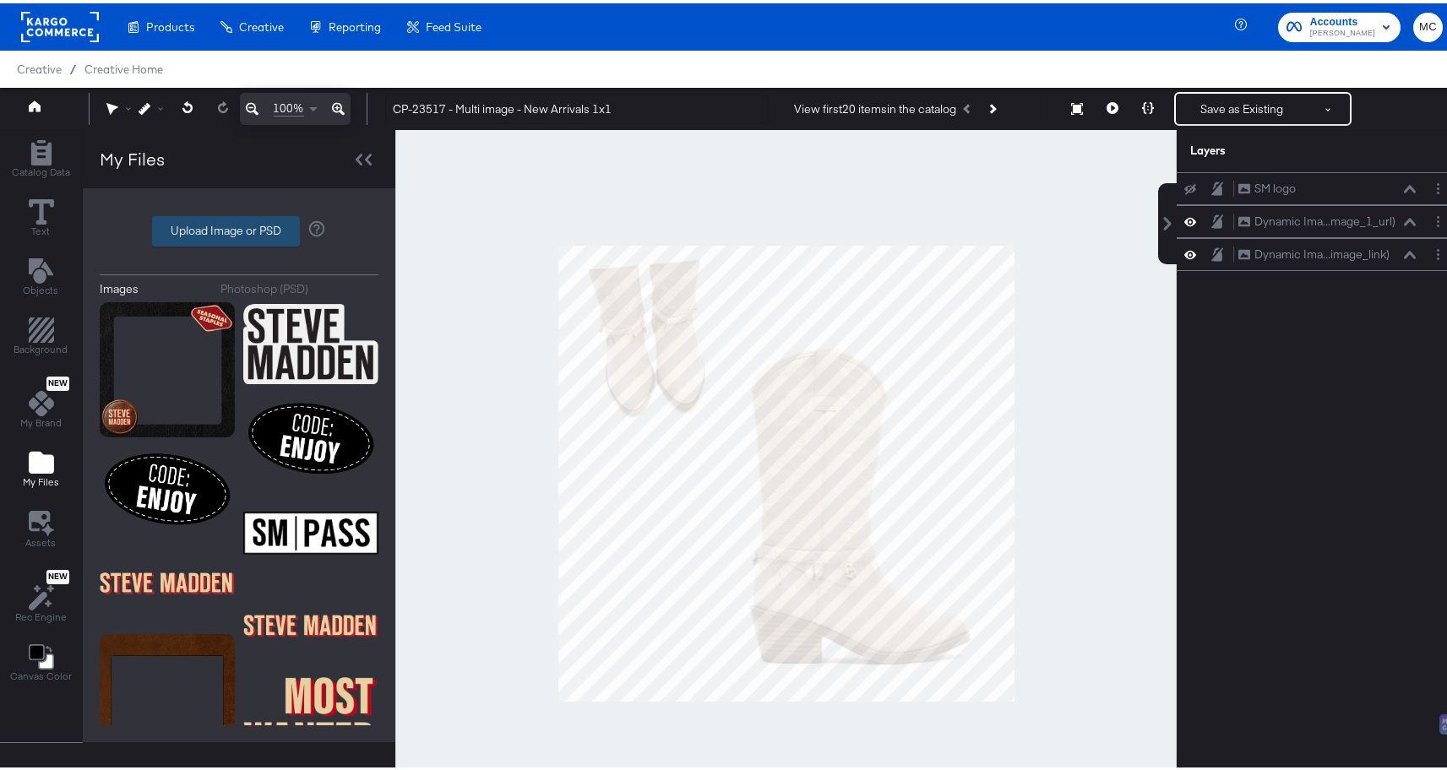
click at [260, 222] on label "Upload Image or PSD" at bounding box center [226, 228] width 146 height 29
click at [239, 228] on input "Upload Image or PSD" at bounding box center [239, 228] width 0 height 0
type input "C:\fakepath\Background.png"
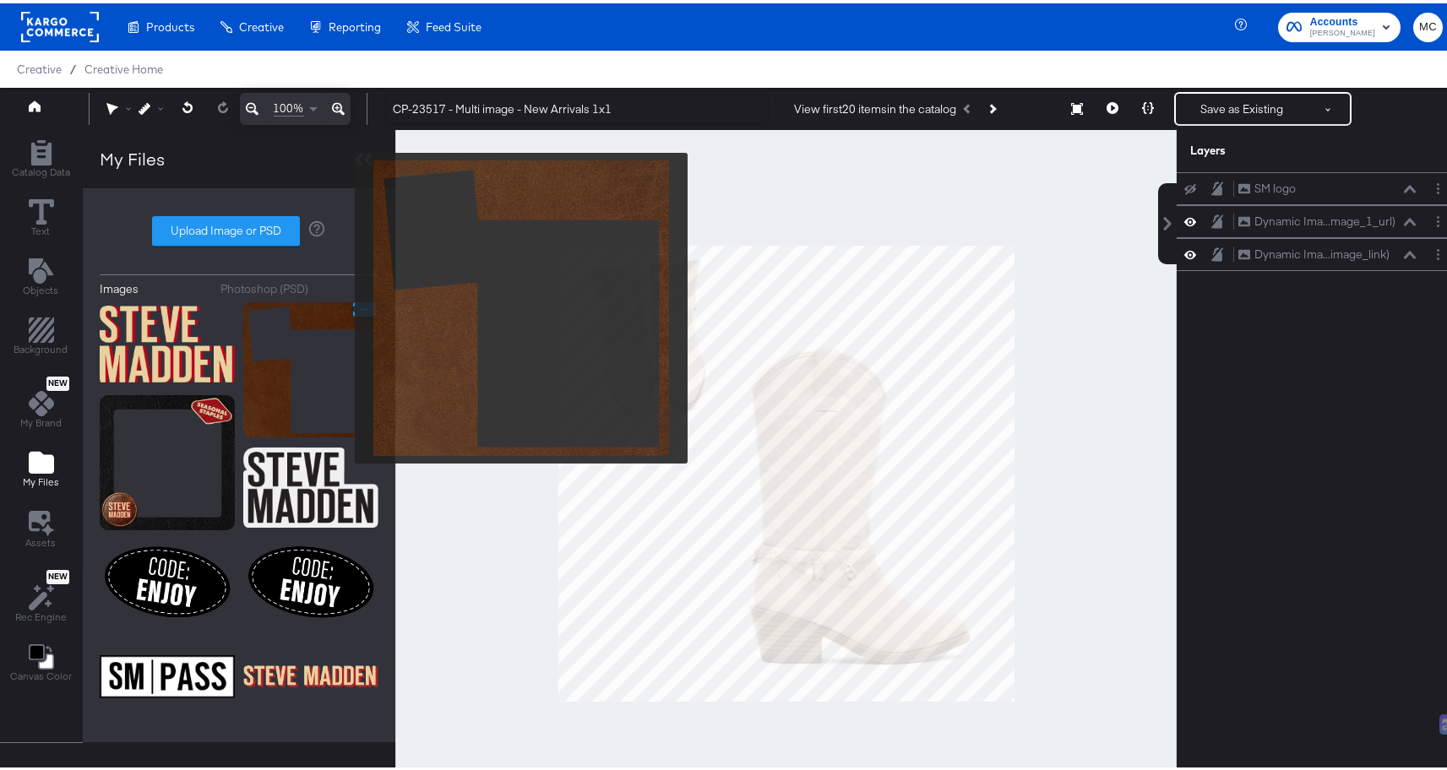
click at [358, 304] on icon "Image Options" at bounding box center [364, 306] width 13 height 13
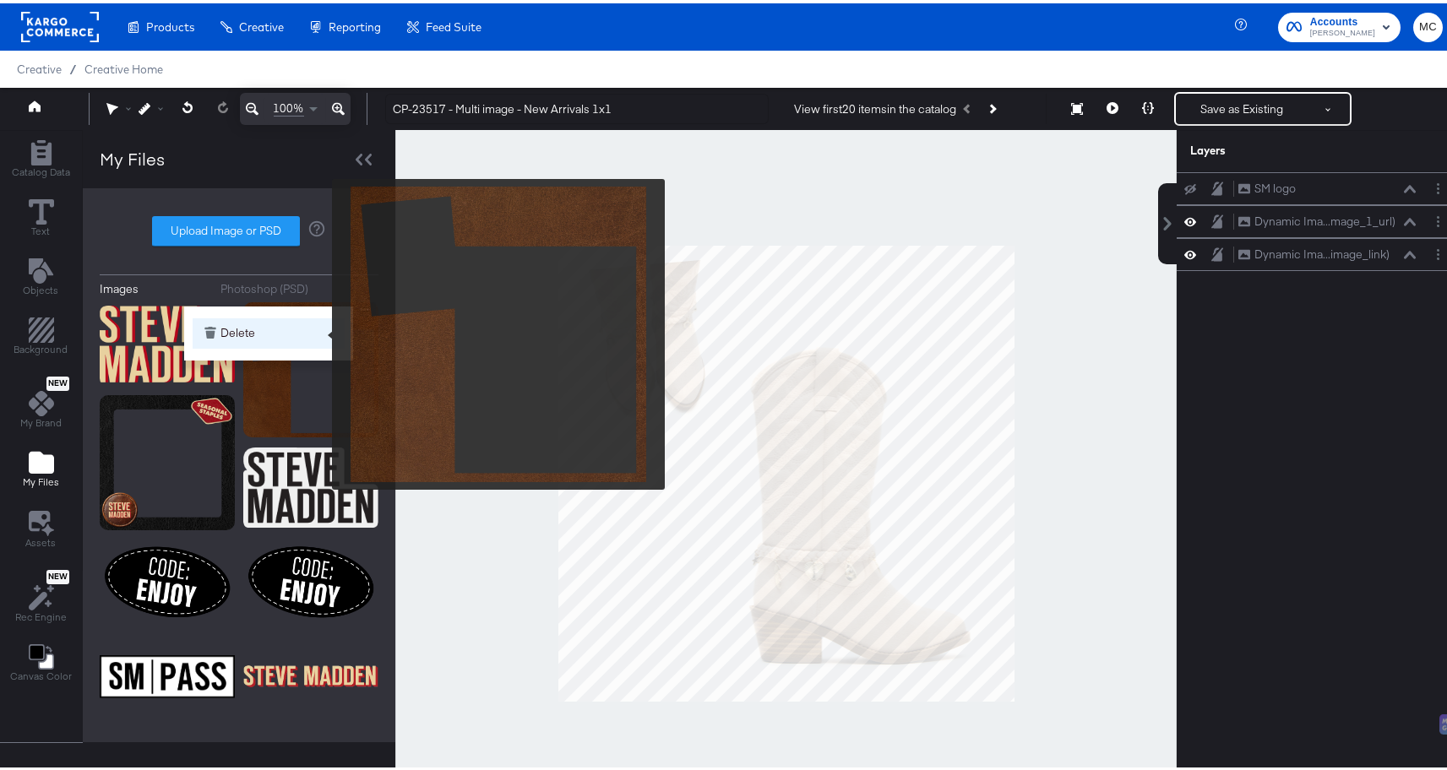
click at [253, 336] on button "Delete" at bounding box center [269, 330] width 152 height 30
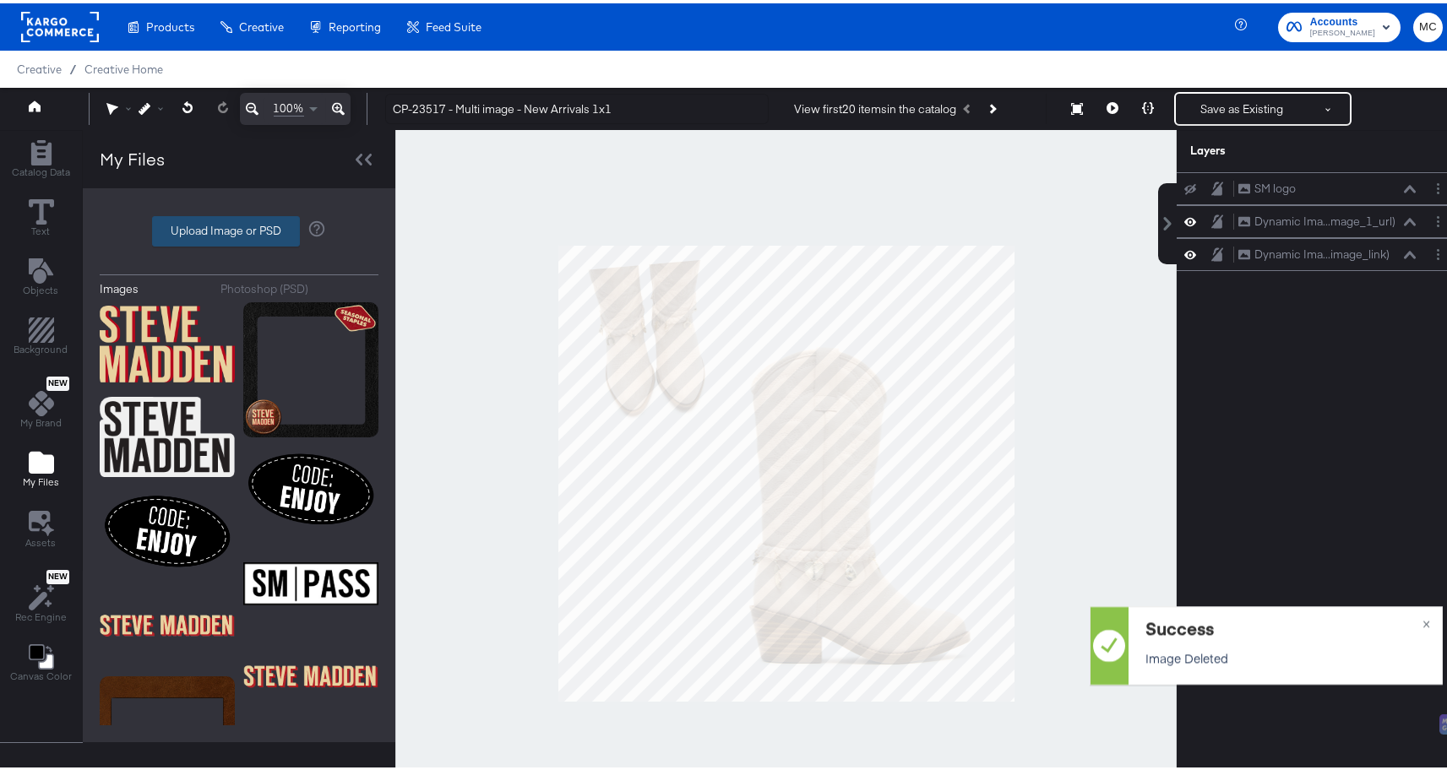
click at [205, 217] on label "Upload Image or PSD" at bounding box center [226, 228] width 146 height 29
click at [239, 228] on input "Upload Image or PSD" at bounding box center [239, 228] width 0 height 0
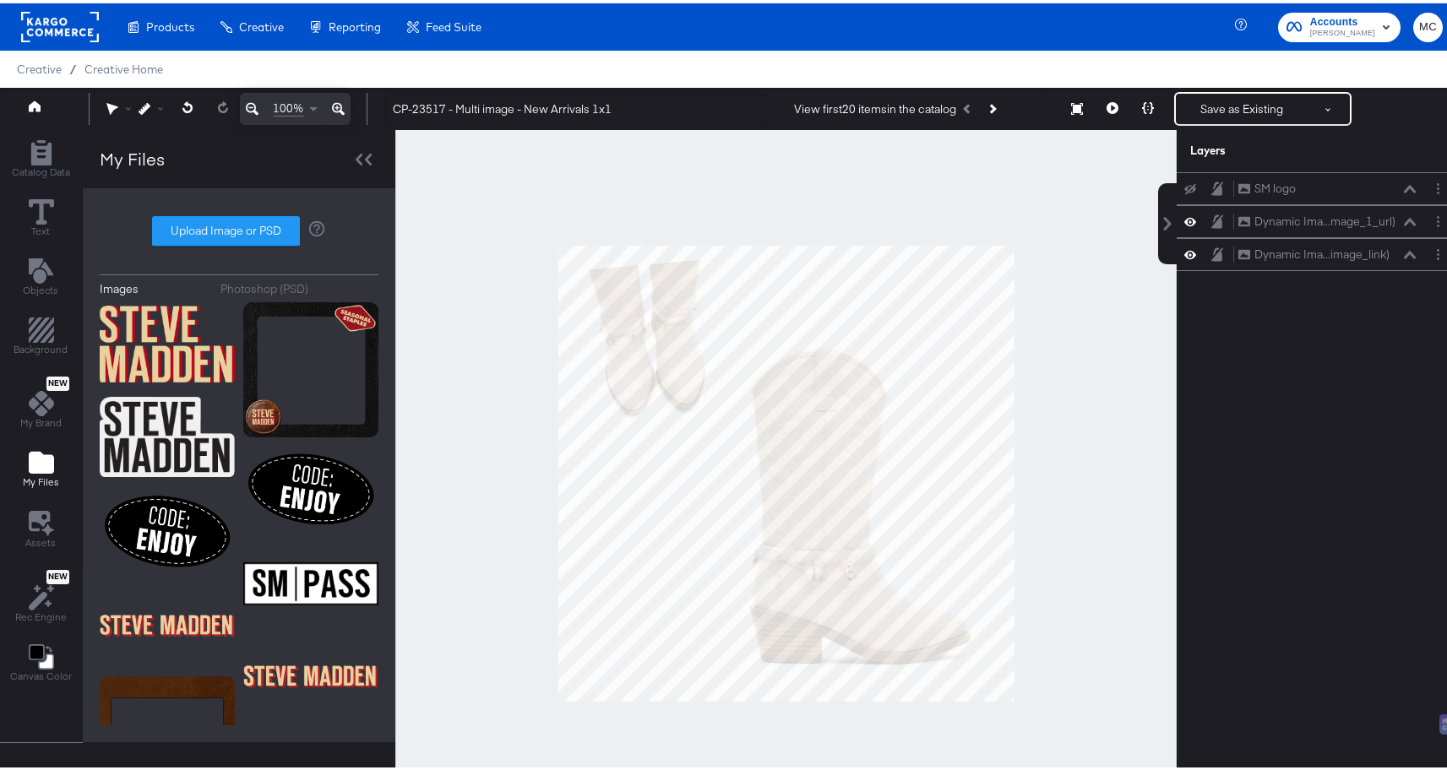
type input "C:\fakepath\Background.png"
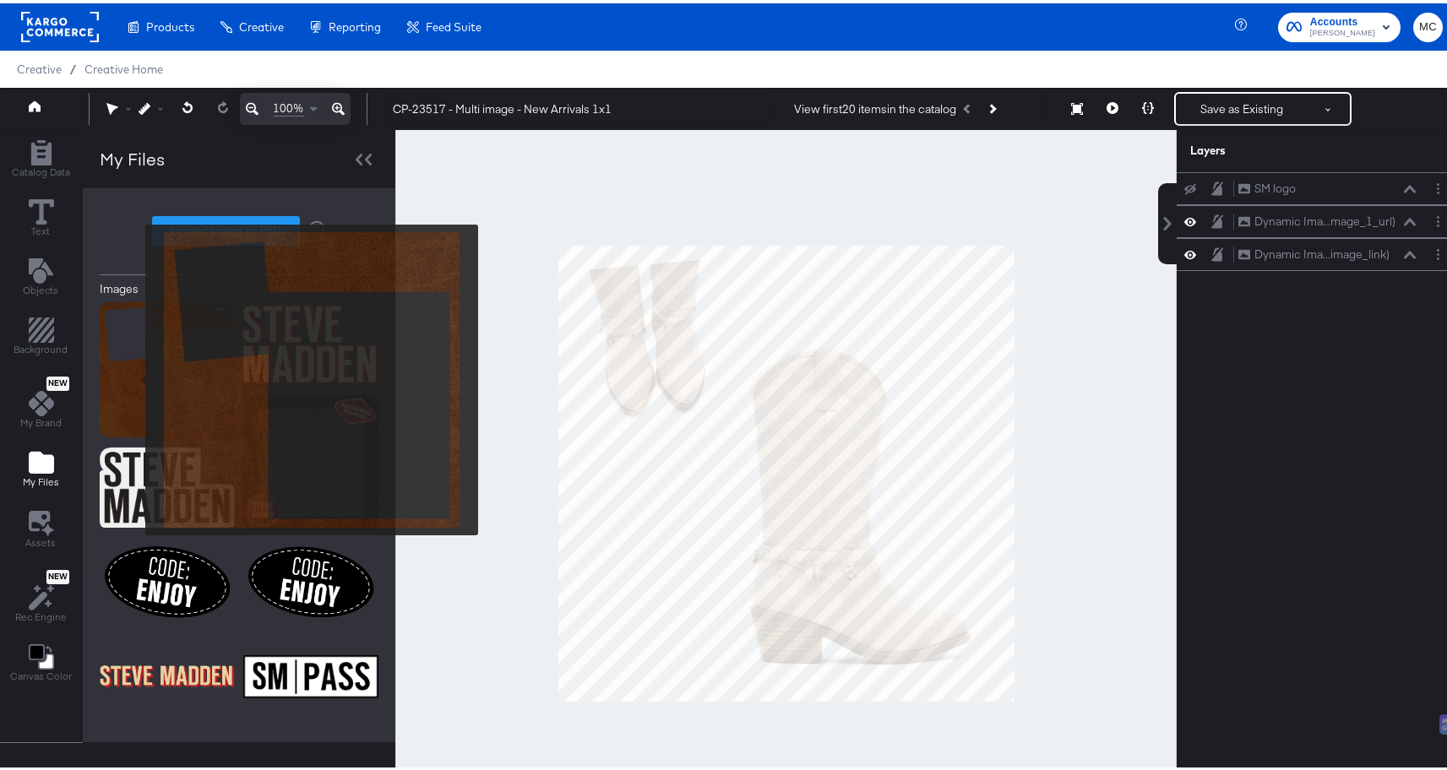
click at [133, 375] on img at bounding box center [167, 366] width 135 height 135
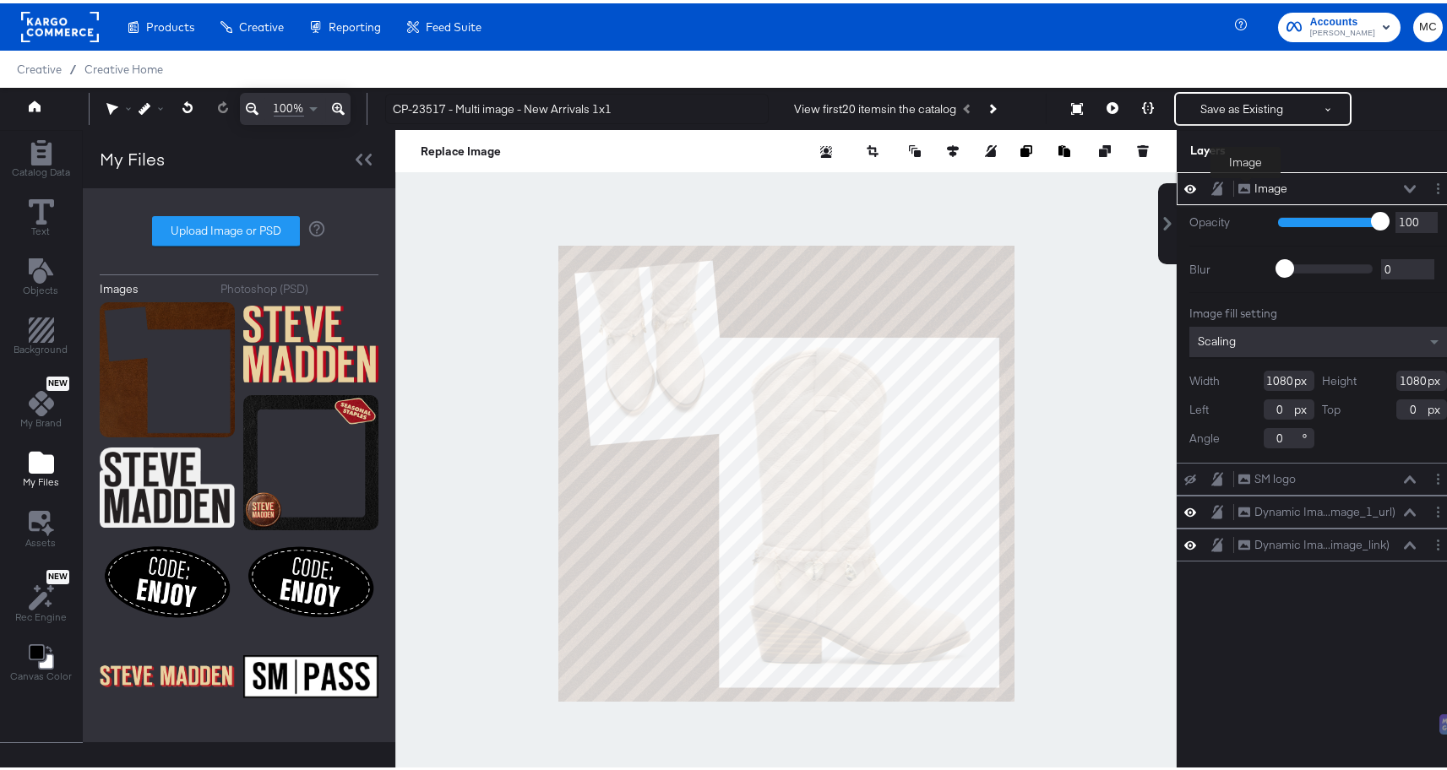
click at [1265, 181] on div "Image" at bounding box center [1270, 185] width 33 height 16
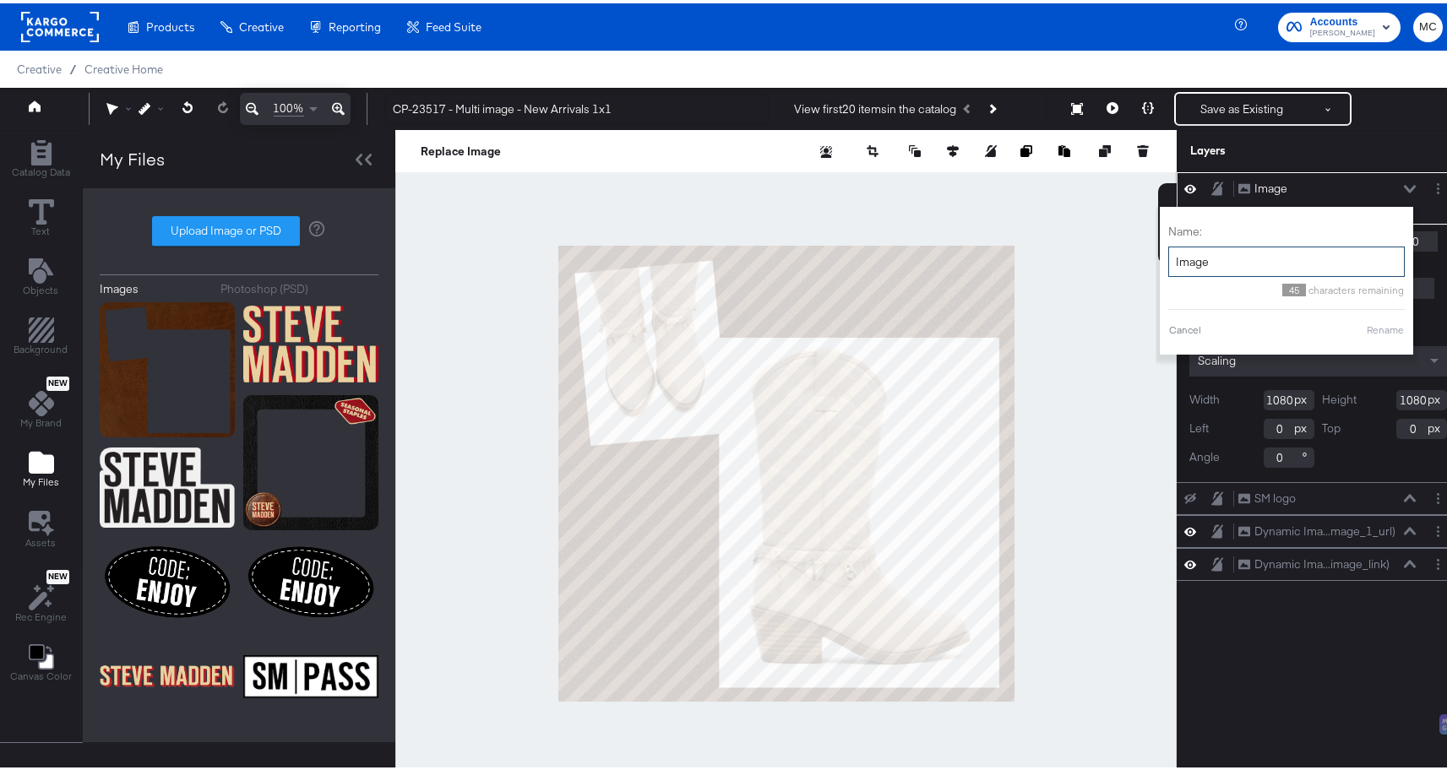
drag, startPoint x: 1201, startPoint y: 259, endPoint x: 1157, endPoint y: 258, distance: 43.9
click at [1168, 258] on input "Image" at bounding box center [1286, 258] width 236 height 31
click at [1437, 182] on icon "Layer Options" at bounding box center [1438, 185] width 3 height 11
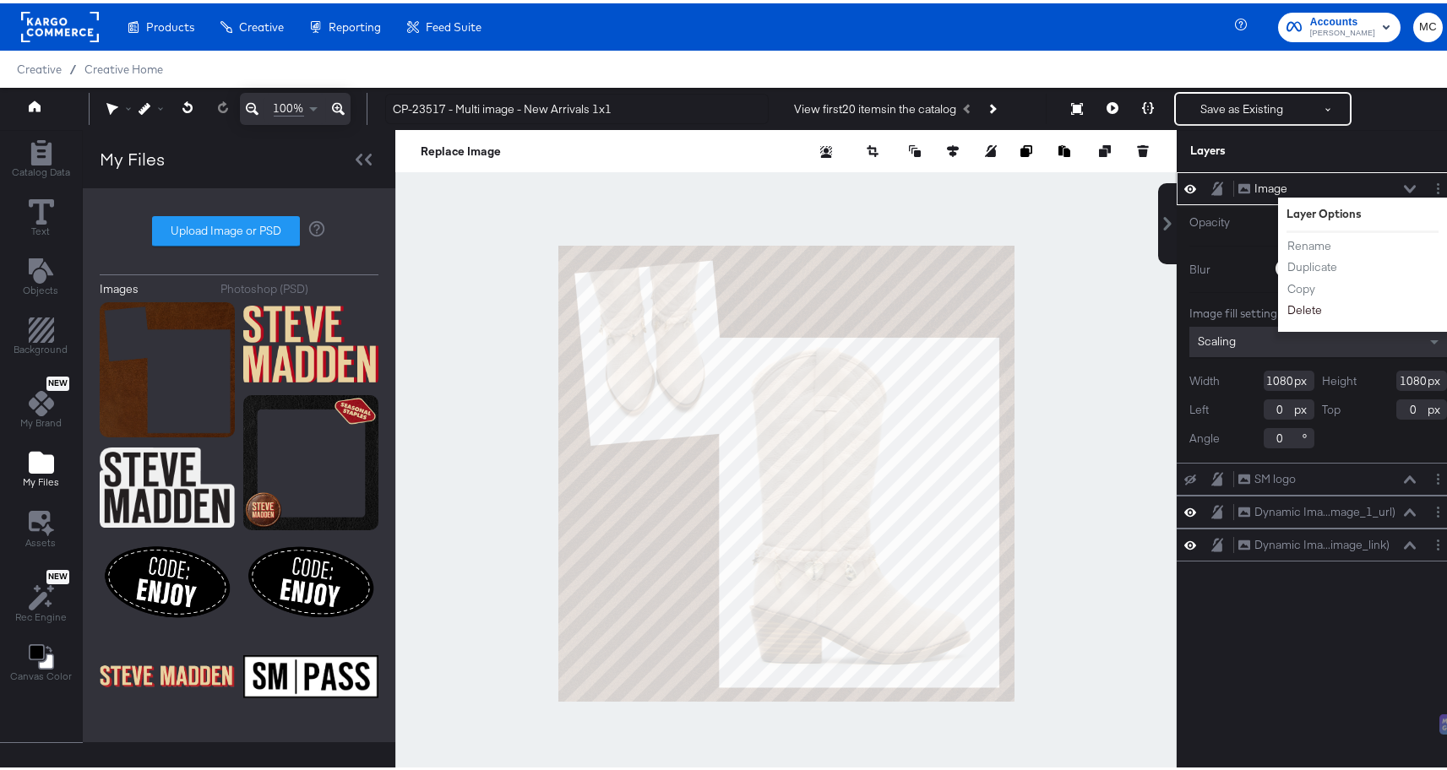
click at [1296, 309] on button "Delete" at bounding box center [1304, 307] width 36 height 18
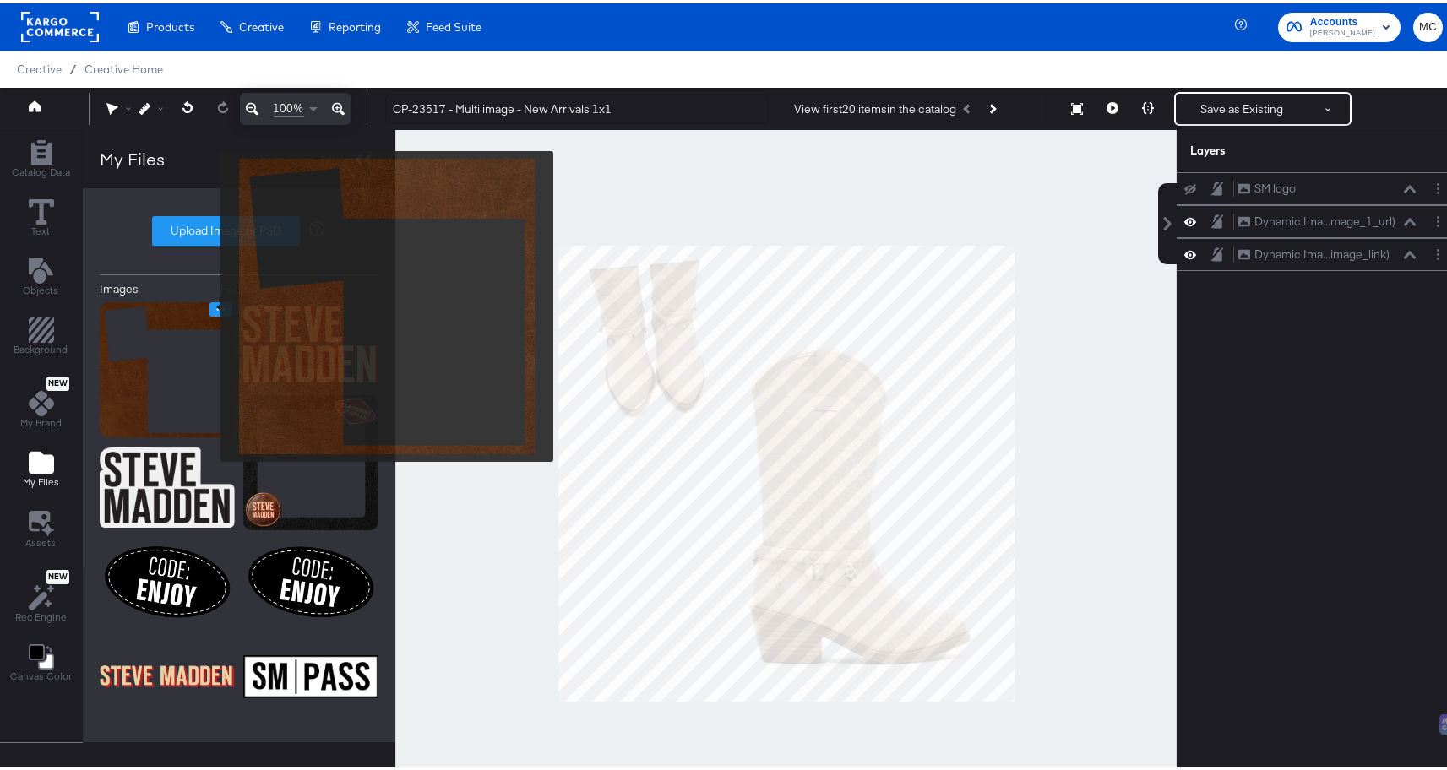
click at [215, 303] on icon "Image Options" at bounding box center [221, 306] width 13 height 13
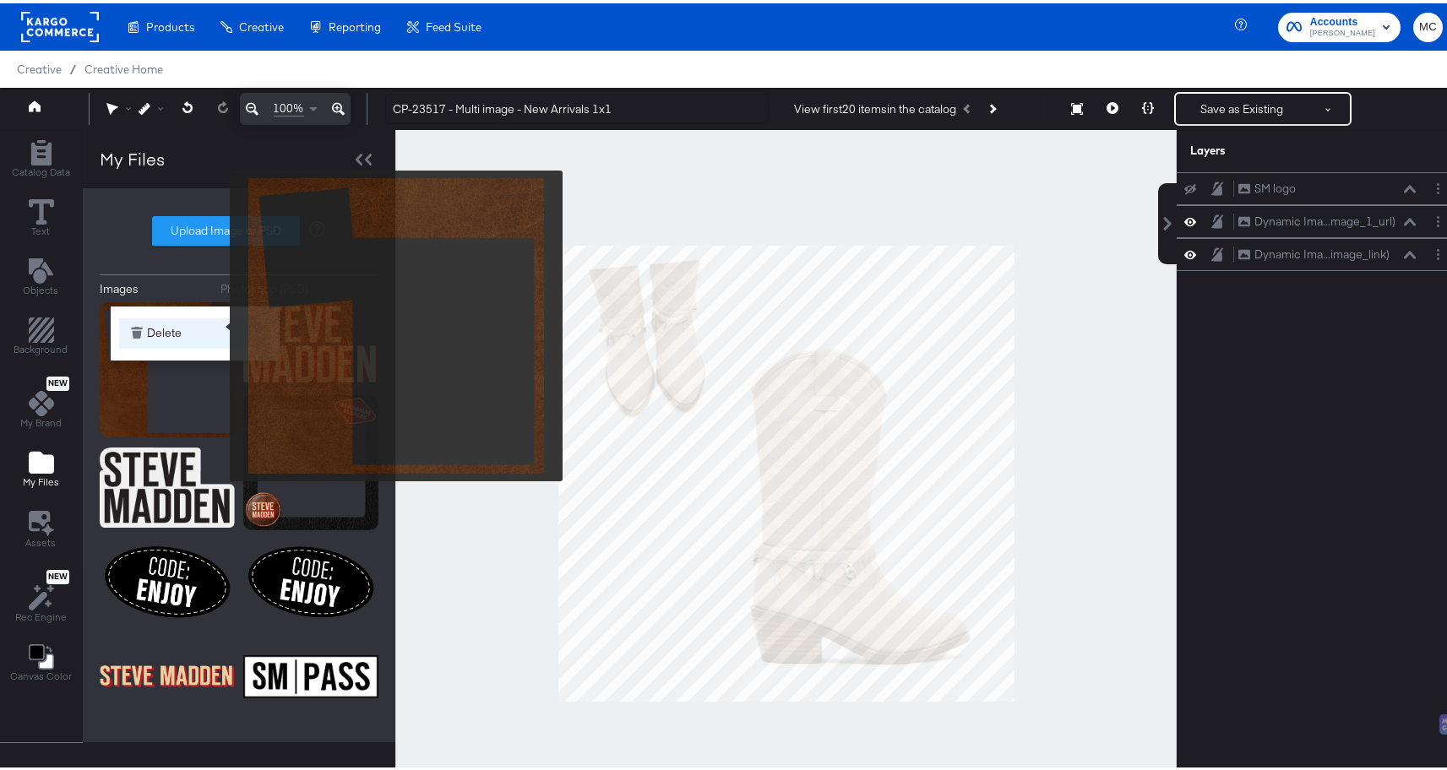
click at [197, 323] on button "Delete" at bounding box center [195, 330] width 152 height 30
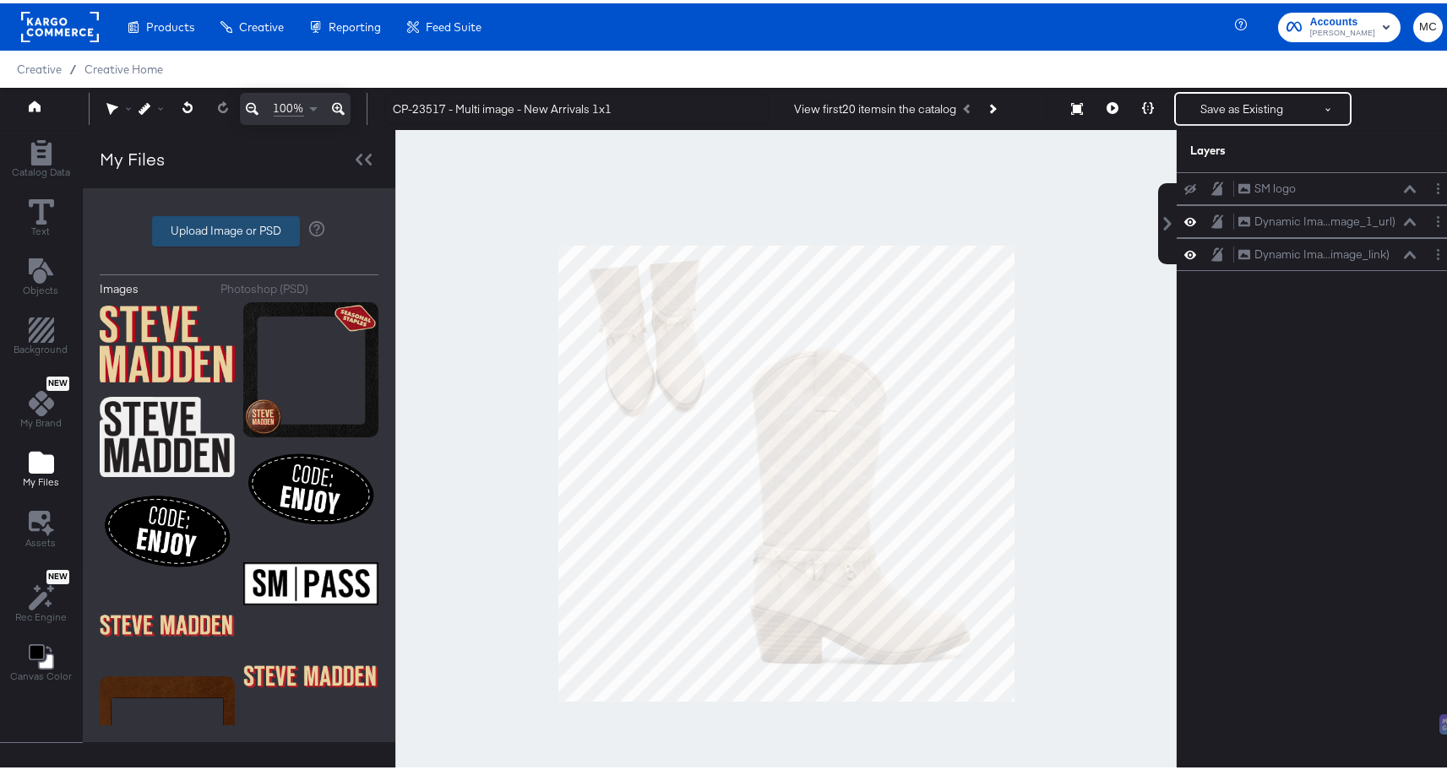
click at [243, 231] on label "Upload Image or PSD" at bounding box center [226, 228] width 146 height 29
click at [239, 228] on input "Upload Image or PSD" at bounding box center [239, 228] width 0 height 0
type input "C:\fakepath\Background.png"
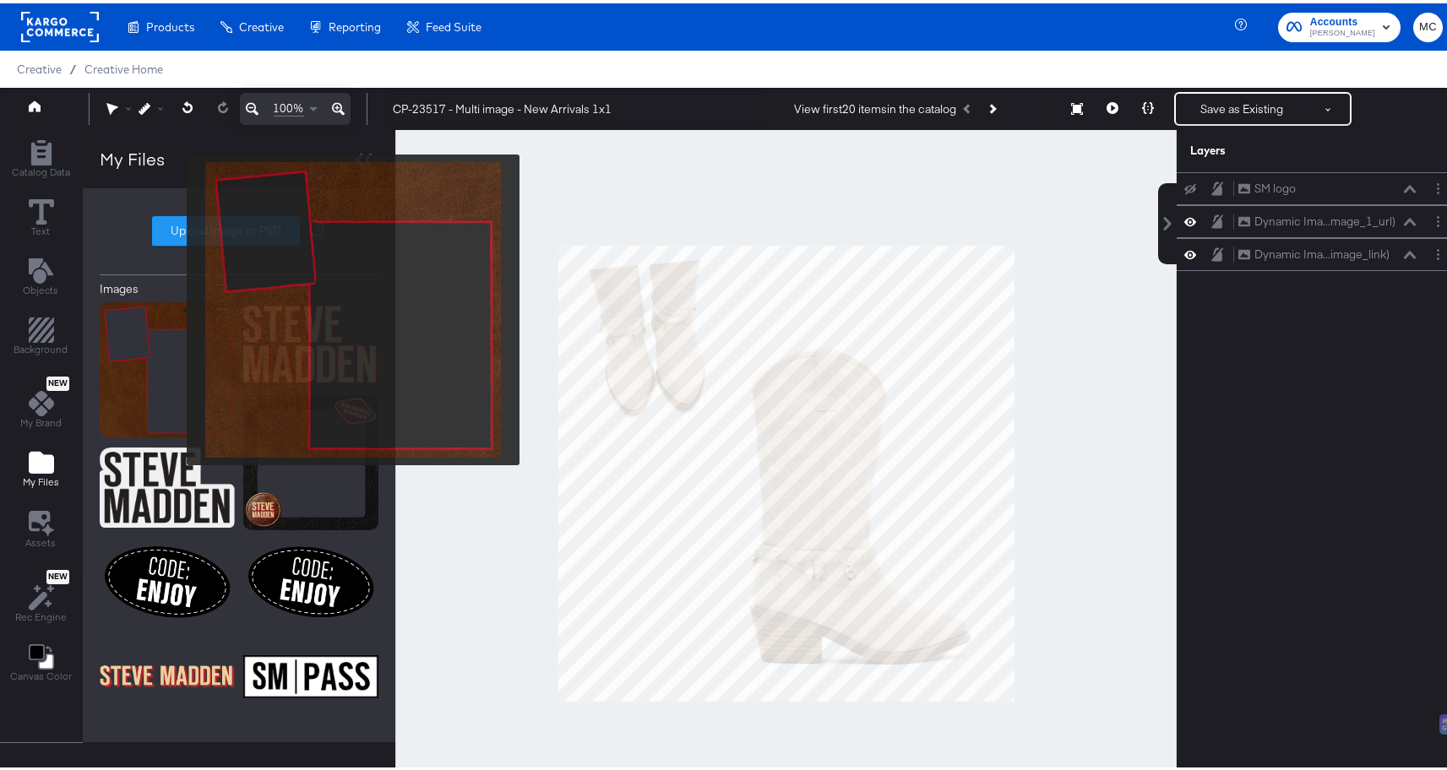
click at [167, 303] on img at bounding box center [167, 366] width 135 height 135
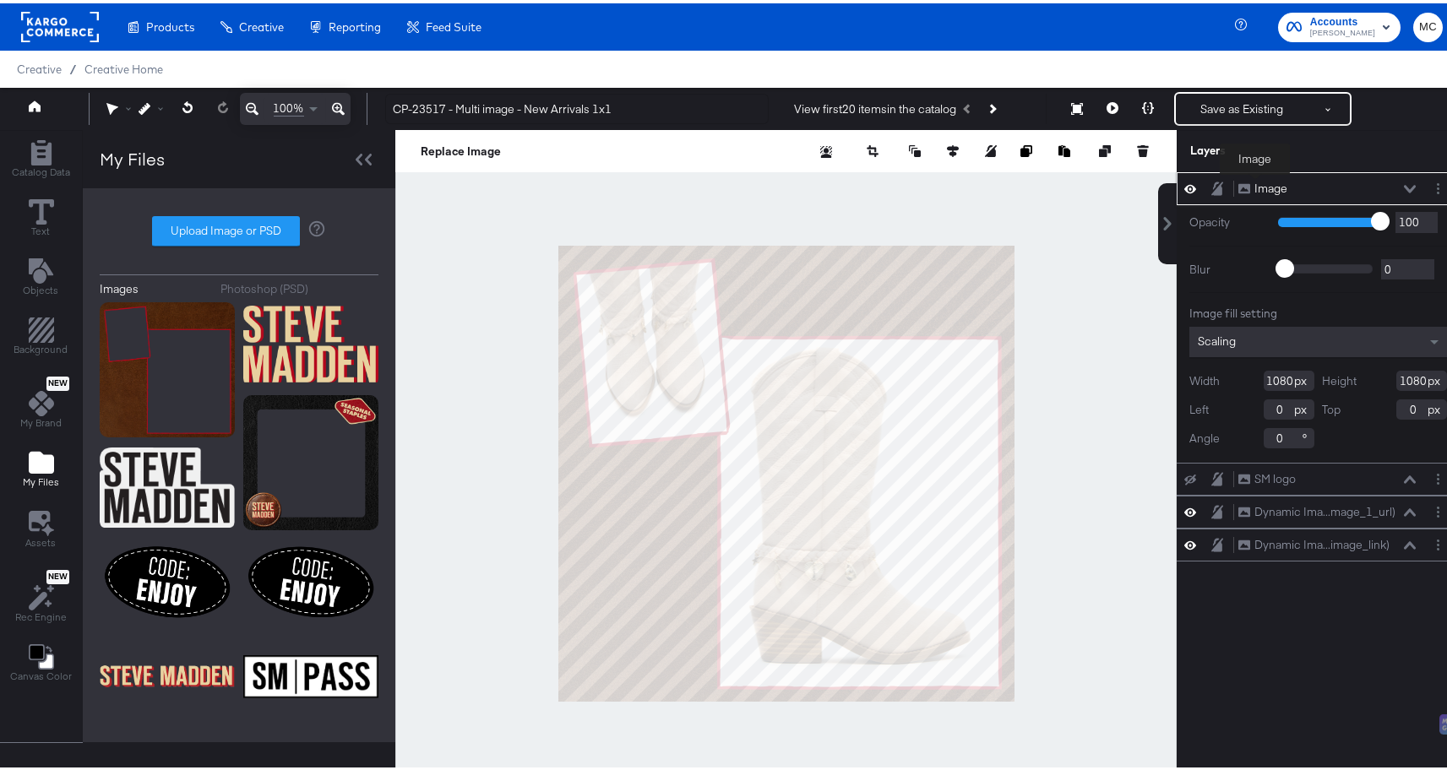
click at [1255, 183] on div "Image" at bounding box center [1270, 185] width 33 height 16
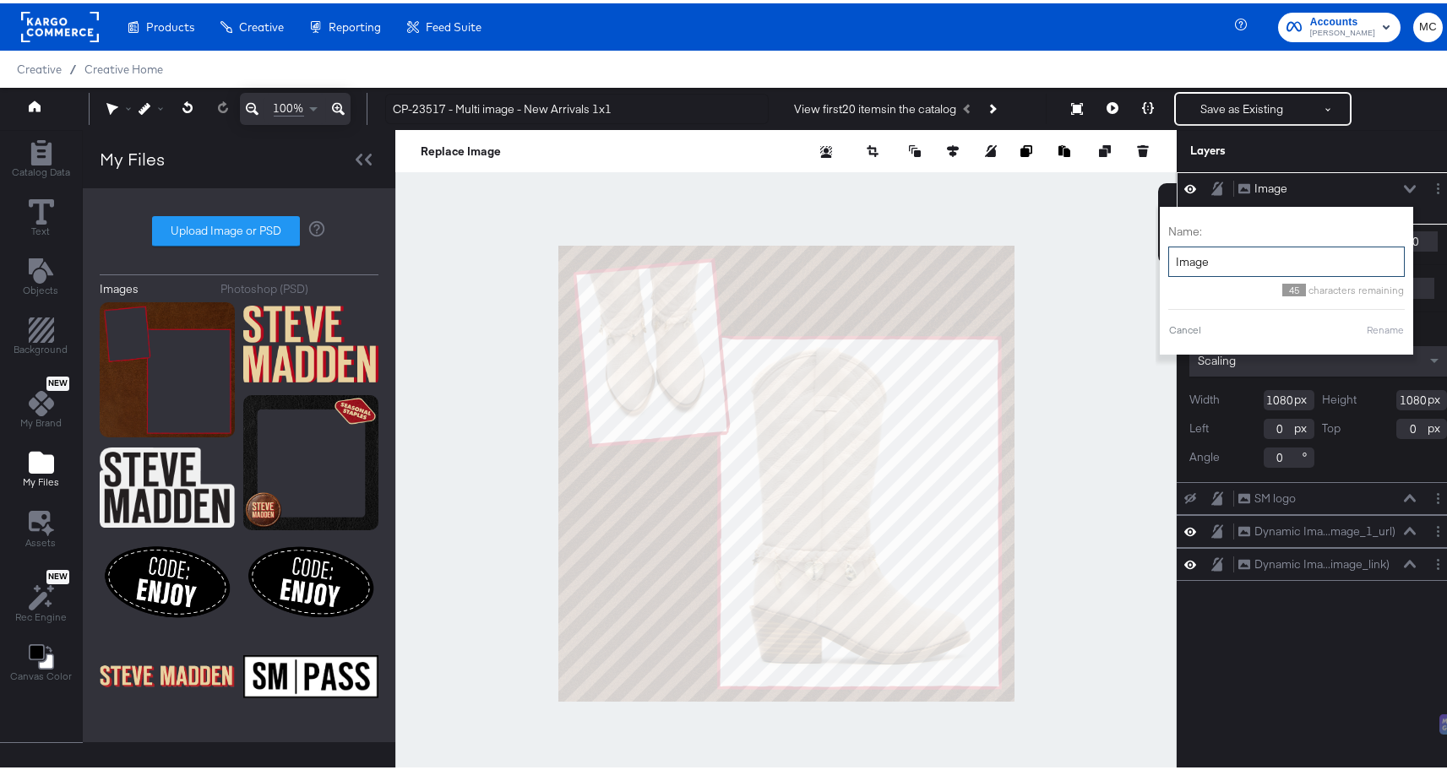
drag, startPoint x: 1201, startPoint y: 261, endPoint x: 1160, endPoint y: 258, distance: 41.5
click at [1168, 258] on input "Image" at bounding box center [1286, 258] width 236 height 31
type input "Background"
click at [1378, 326] on button "Rename" at bounding box center [1385, 326] width 39 height 15
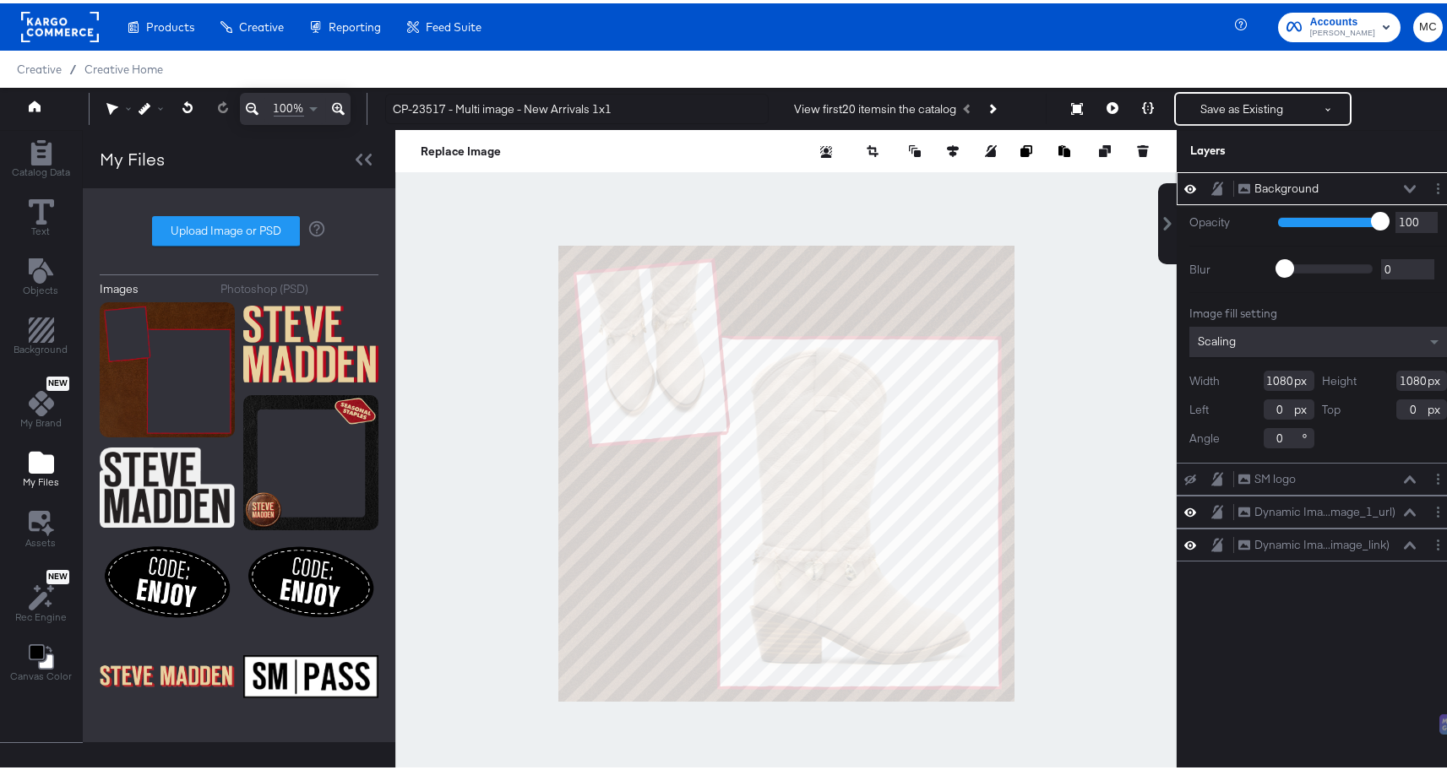
click at [1404, 183] on icon at bounding box center [1410, 186] width 12 height 8
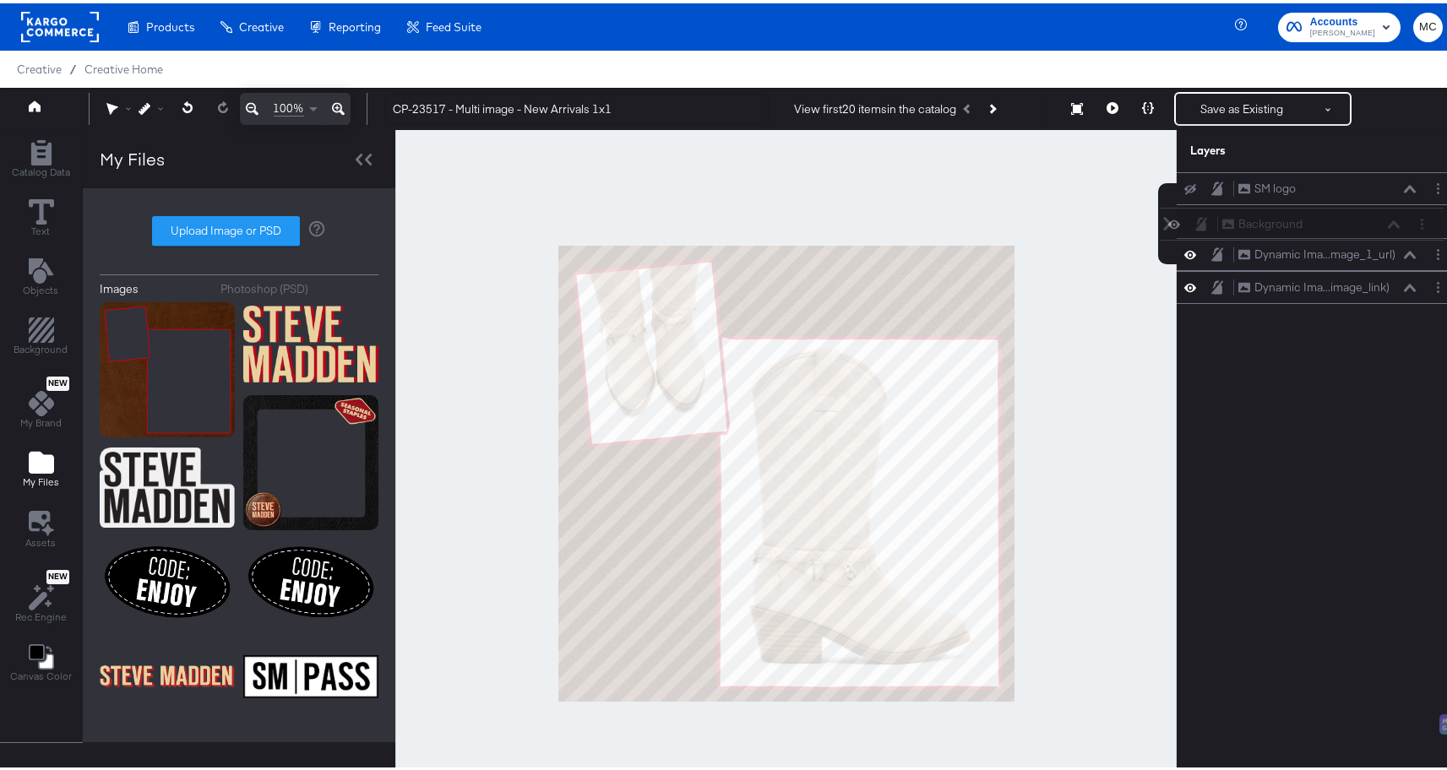
drag, startPoint x: 1212, startPoint y: 183, endPoint x: 1208, endPoint y: 225, distance: 42.4
click at [1208, 225] on div "Background Background SM logo SM logo Dynamic Ima...mage_1_url) Dynamic Image (…" at bounding box center [1317, 235] width 283 height 132
click at [1196, 215] on div "Background Background" at bounding box center [1317, 218] width 269 height 18
click at [1211, 216] on icon at bounding box center [1217, 218] width 12 height 14
click at [1187, 186] on div at bounding box center [1195, 186] width 24 height 14
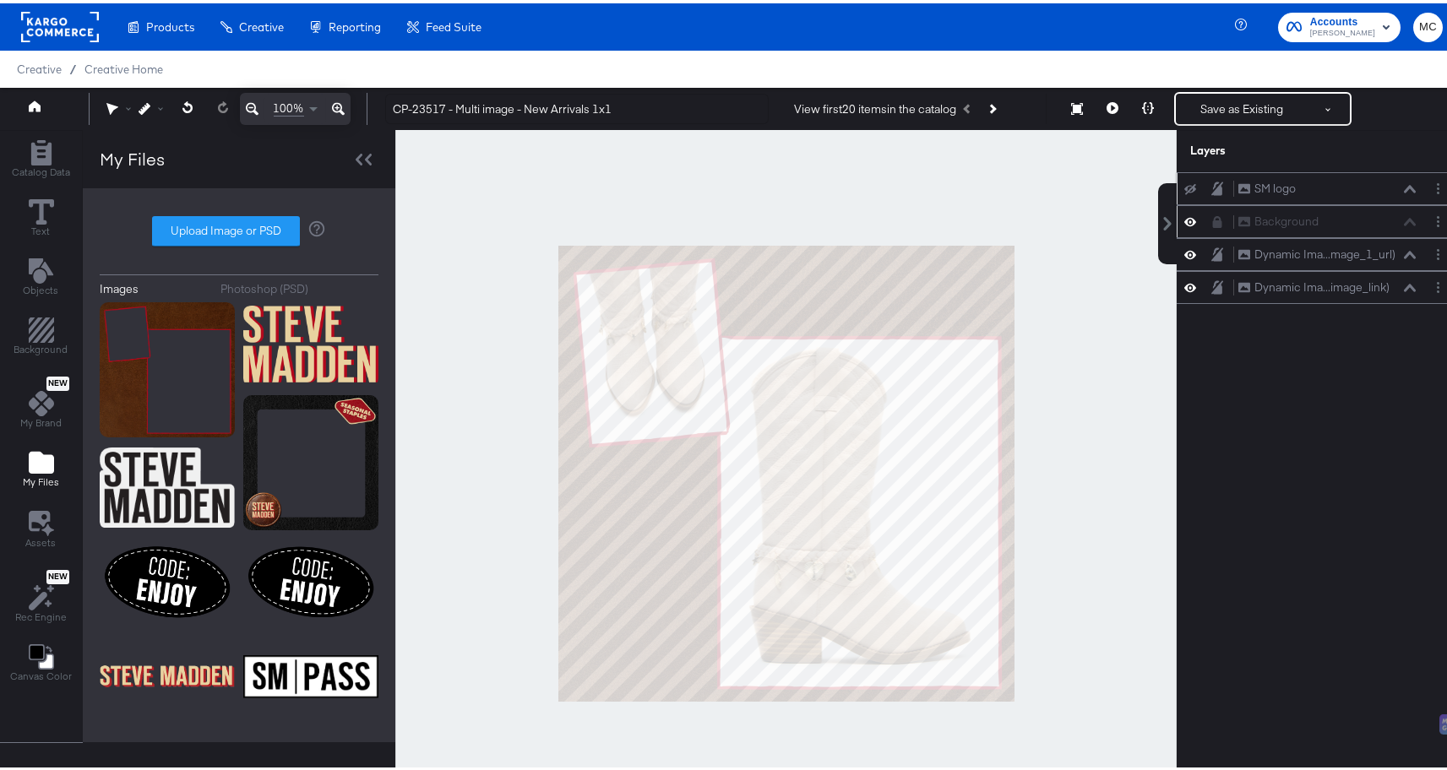
click at [1184, 182] on icon at bounding box center [1190, 186] width 12 height 11
click at [1429, 181] on button "Layer Options" at bounding box center [1438, 186] width 18 height 18
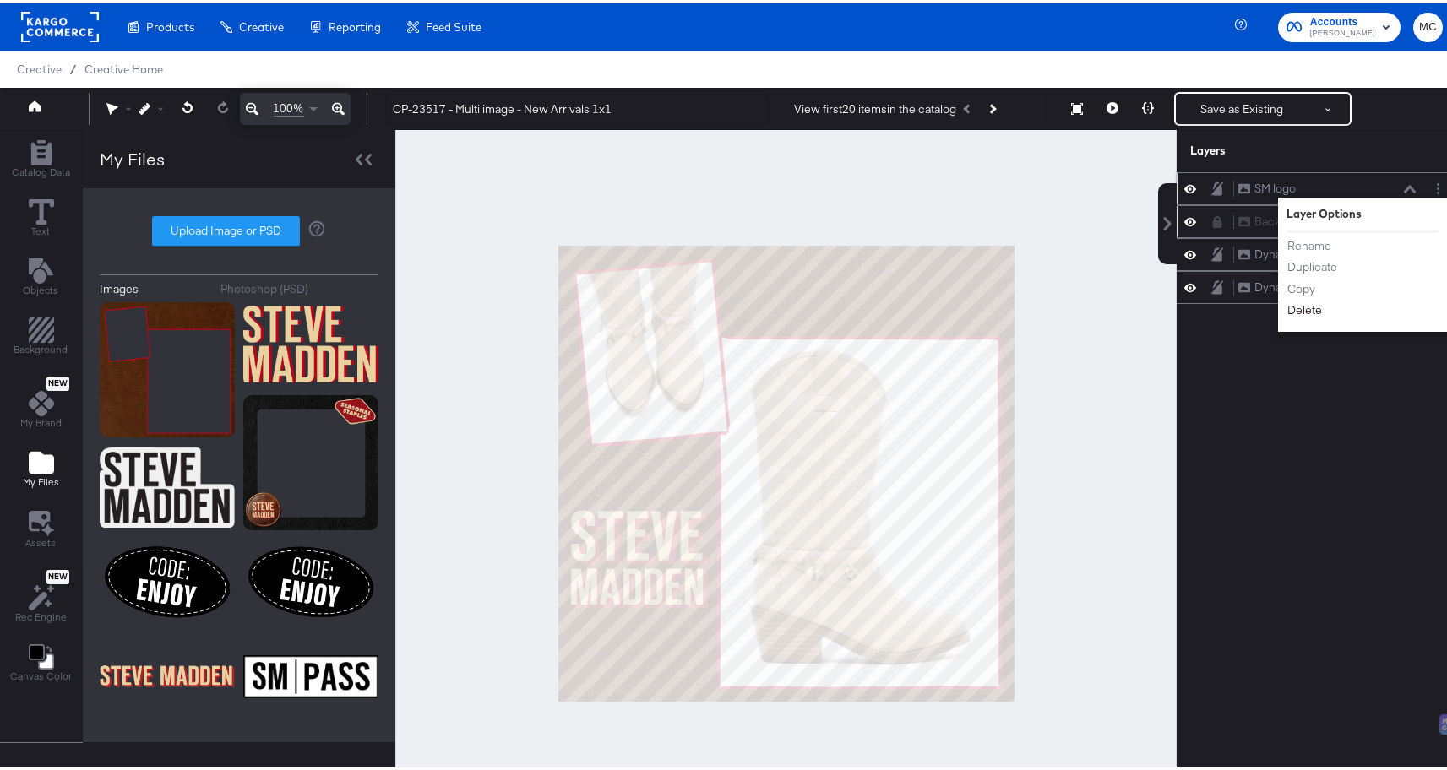
click at [1301, 307] on button "Delete" at bounding box center [1304, 307] width 36 height 18
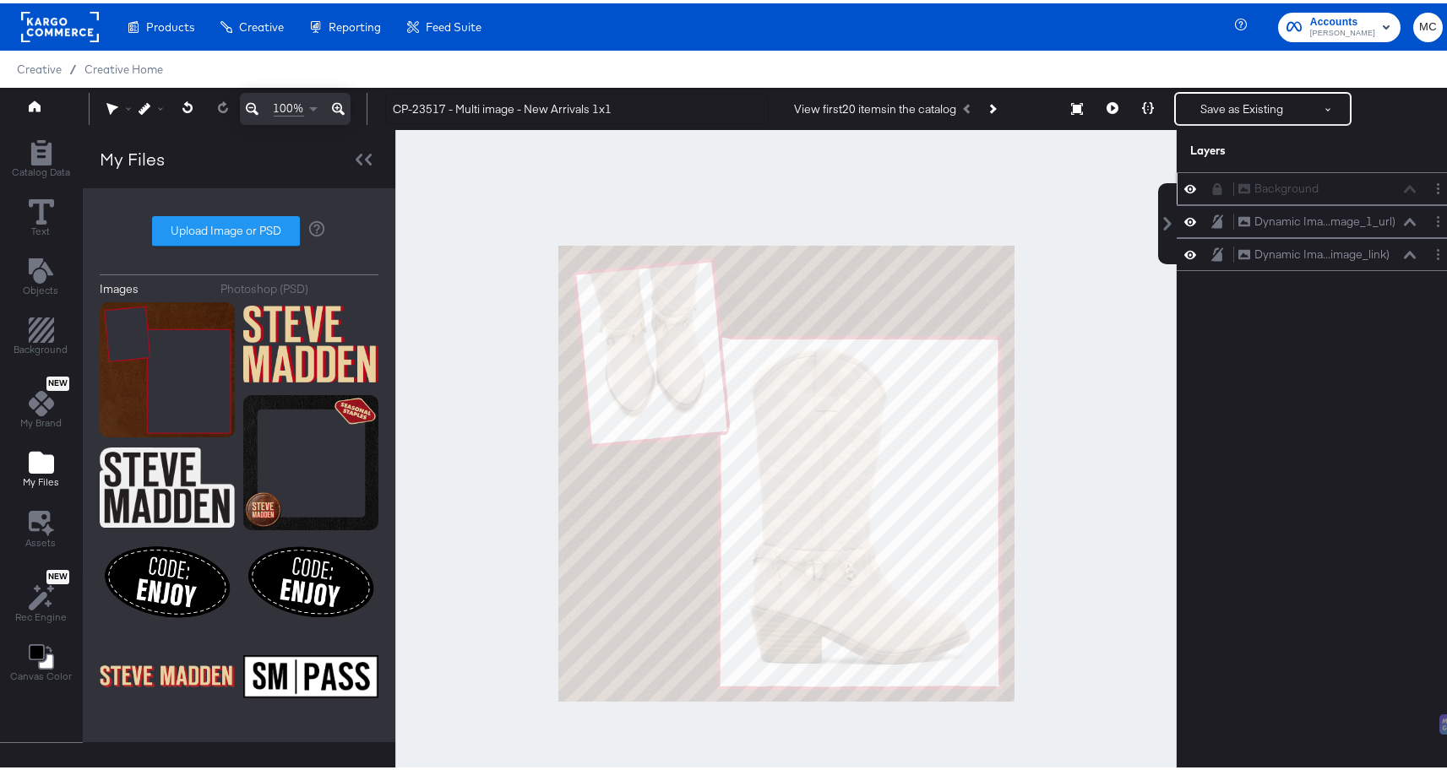
click at [257, 296] on div "Images Photoshop (PSD) Upload Image or PSD" at bounding box center [239, 462] width 279 height 520
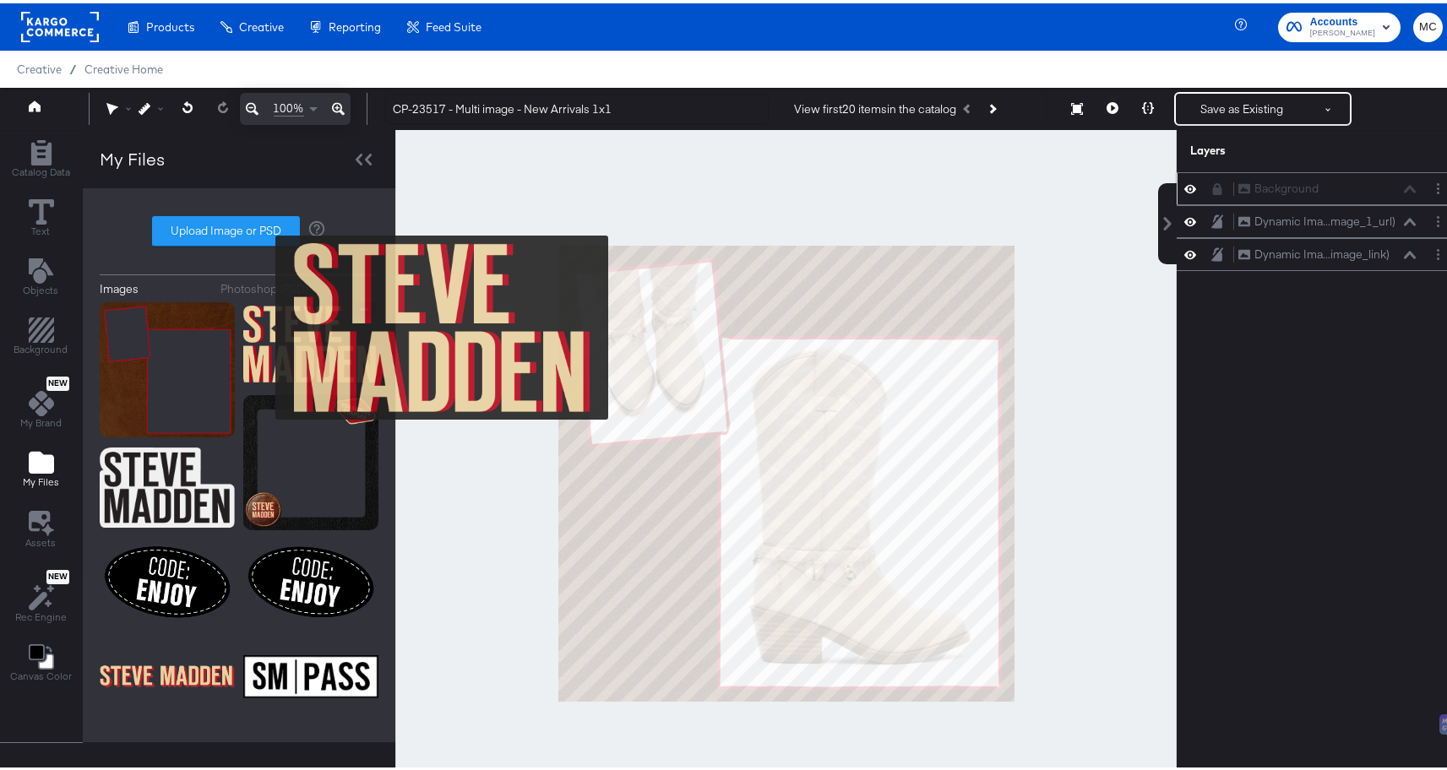
click at [264, 324] on img at bounding box center [310, 341] width 135 height 84
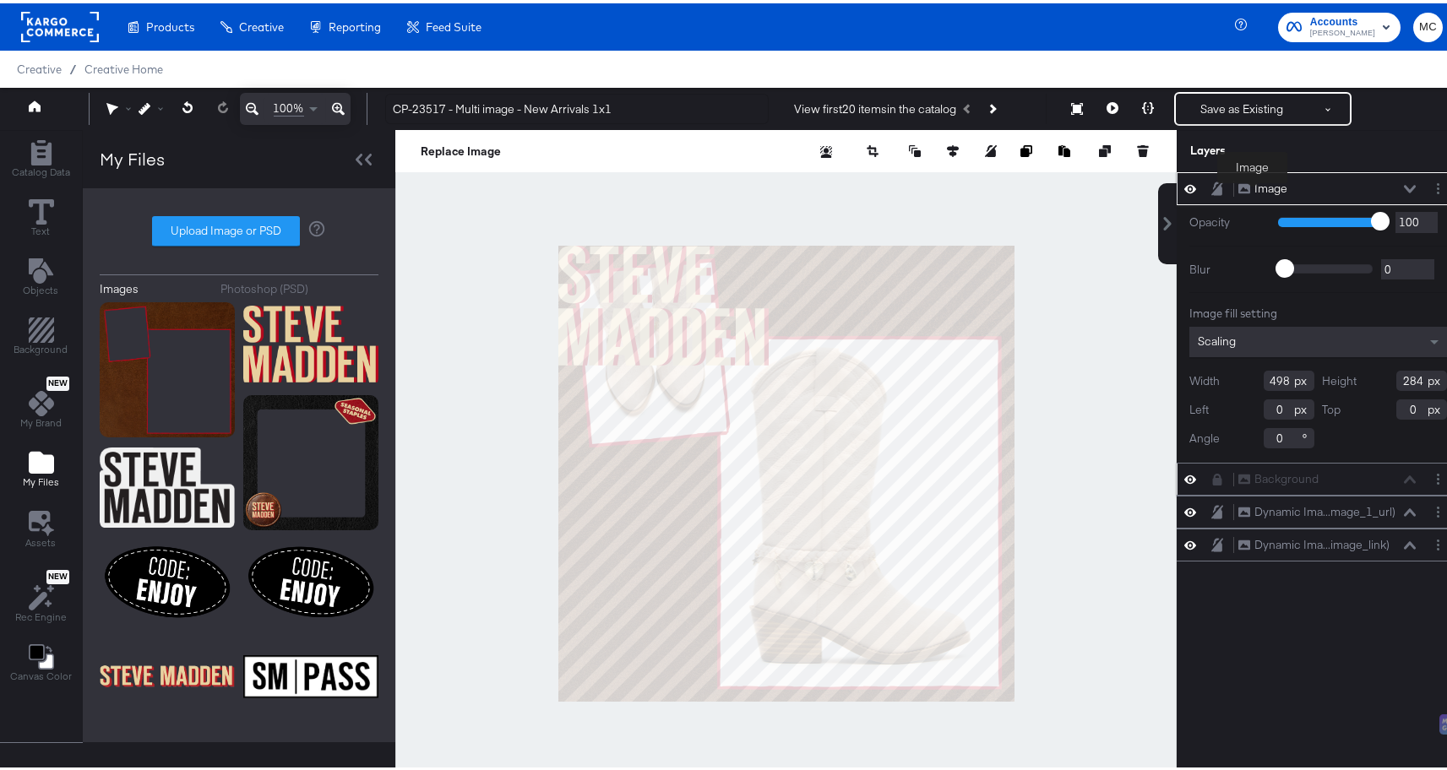
drag, startPoint x: 1252, startPoint y: 192, endPoint x: 1258, endPoint y: 182, distance: 11.0
click at [1254, 190] on div "Image" at bounding box center [1270, 185] width 33 height 16
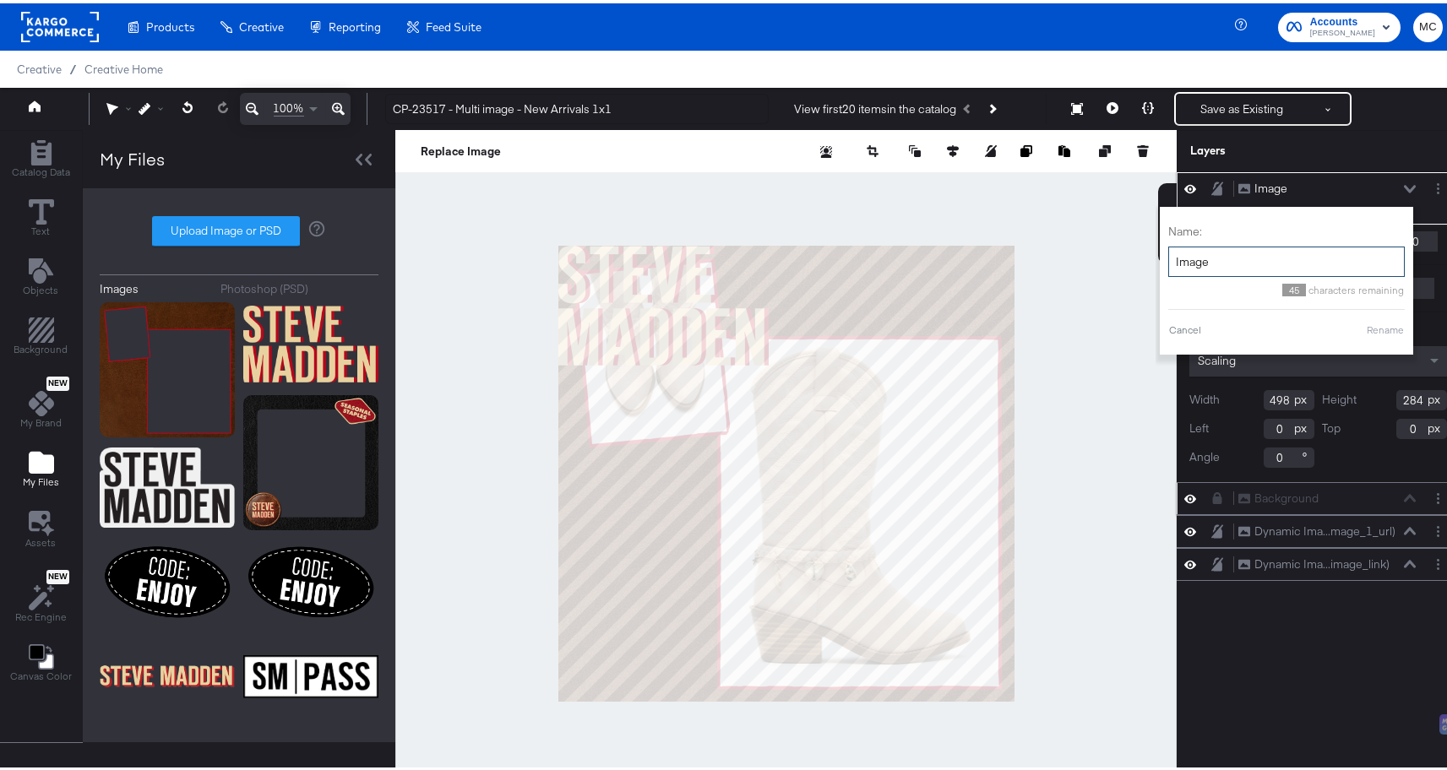
drag, startPoint x: 1212, startPoint y: 260, endPoint x: 1159, endPoint y: 258, distance: 53.3
click at [1168, 258] on input "Image" at bounding box center [1286, 258] width 236 height 31
type input "SM logo"
click at [1366, 327] on button "Rename" at bounding box center [1385, 326] width 39 height 15
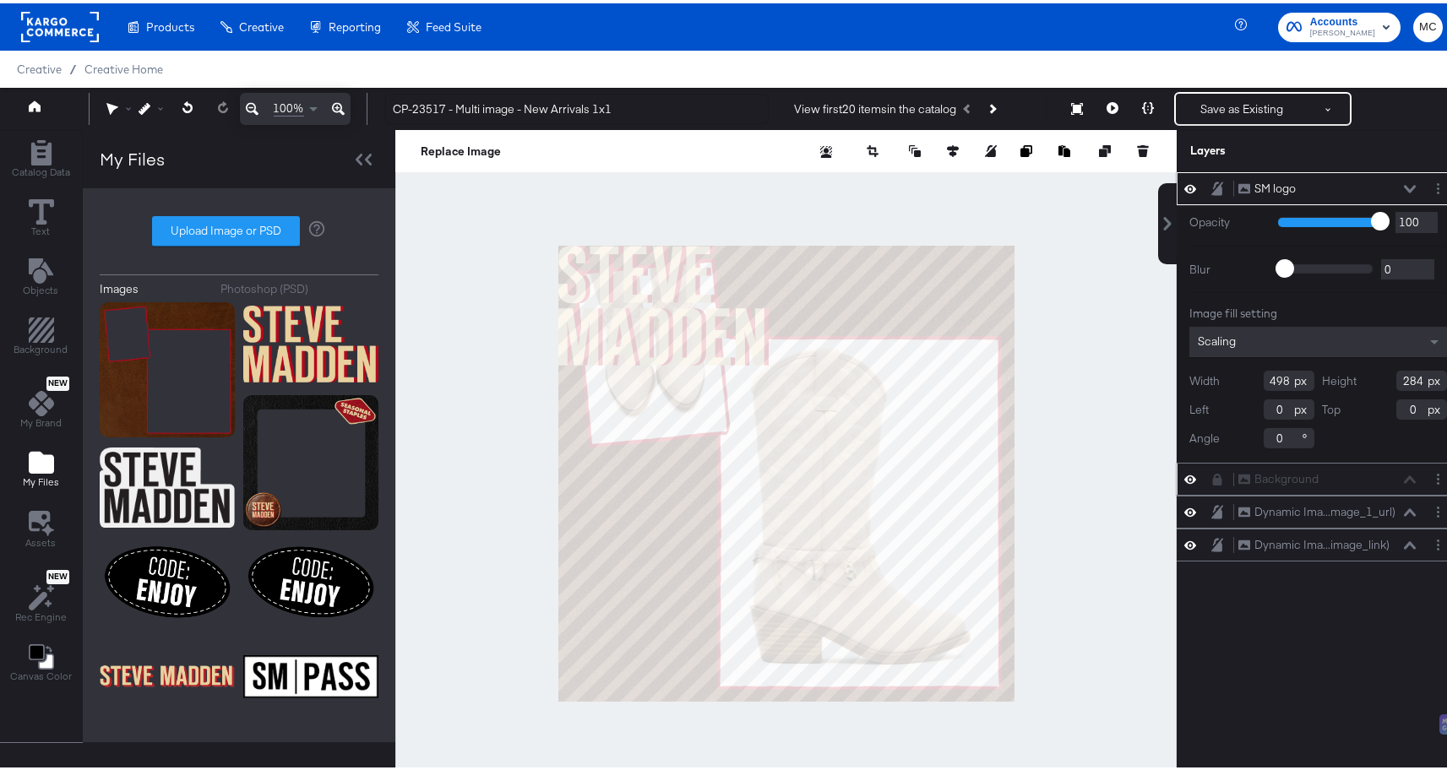
type input "56"
type input "580"
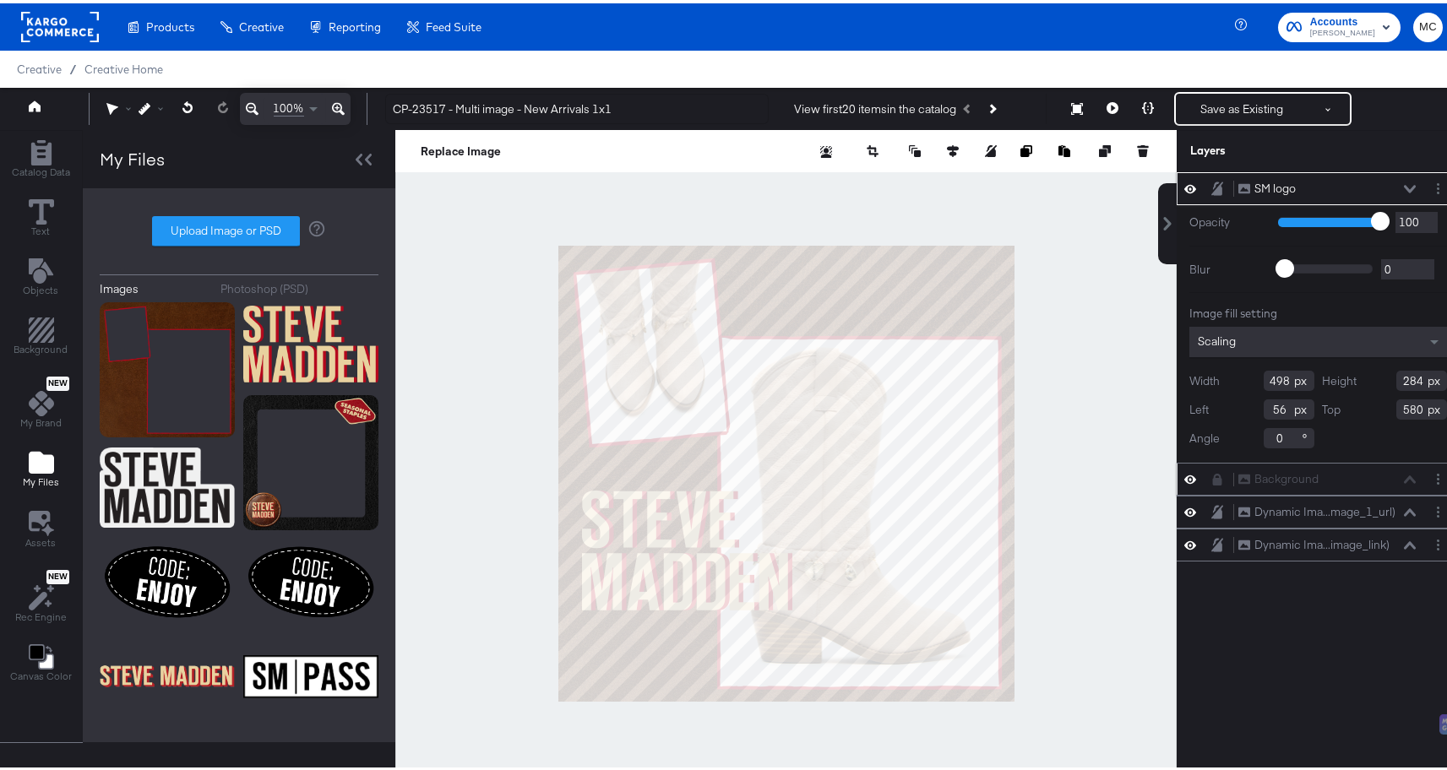
drag, startPoint x: 1277, startPoint y: 381, endPoint x: 1252, endPoint y: 377, distance: 25.7
click at [1263, 377] on input "498" at bounding box center [1288, 377] width 51 height 20
type input "325"
drag, startPoint x: 1412, startPoint y: 378, endPoint x: 1361, endPoint y: 375, distance: 50.7
click at [1361, 375] on div "Height 284" at bounding box center [1385, 377] width 125 height 20
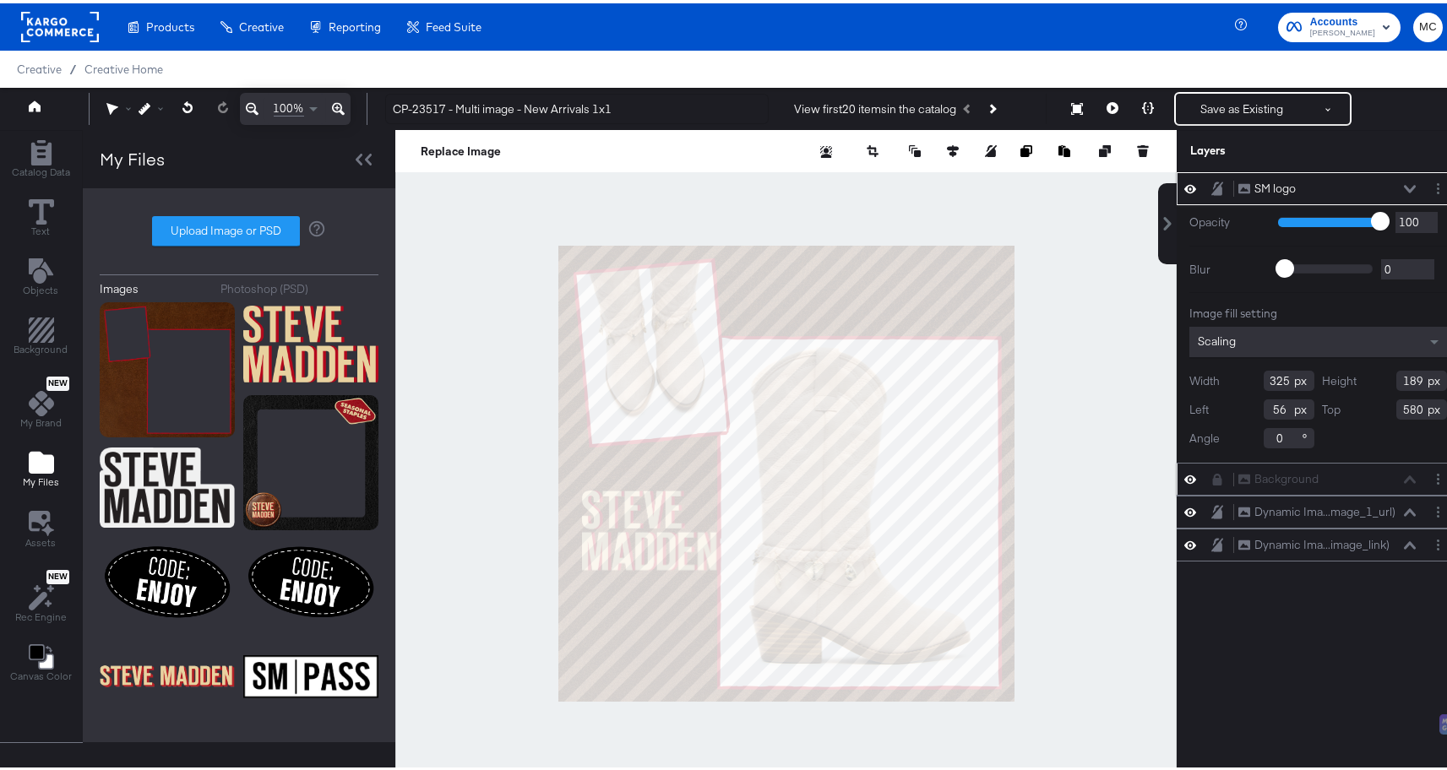
type input "189"
drag, startPoint x: 1248, startPoint y: 407, endPoint x: 1230, endPoint y: 407, distance: 18.6
click at [1230, 407] on div "Left 56" at bounding box center [1251, 406] width 125 height 20
type input "24"
drag, startPoint x: 1412, startPoint y: 409, endPoint x: 1323, endPoint y: 407, distance: 89.5
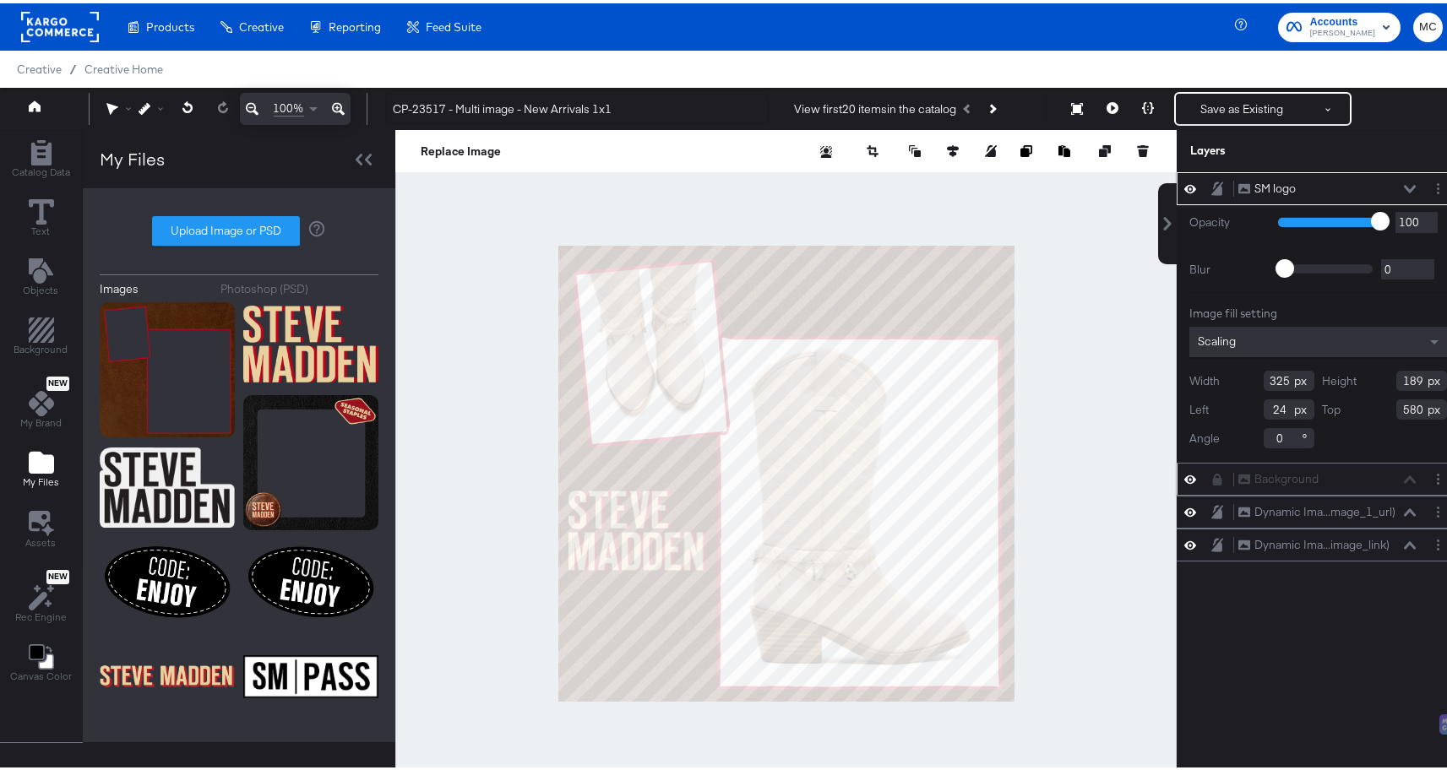
click at [1323, 407] on div "Top 580" at bounding box center [1385, 406] width 125 height 20
type input "610"
click at [1212, 652] on div "SM logo SM logo Opacity 1 100 100 Blur 0 2000 0 Image fill setting Scaling Widt…" at bounding box center [1317, 478] width 283 height 618
click at [1115, 692] on div at bounding box center [785, 470] width 781 height 687
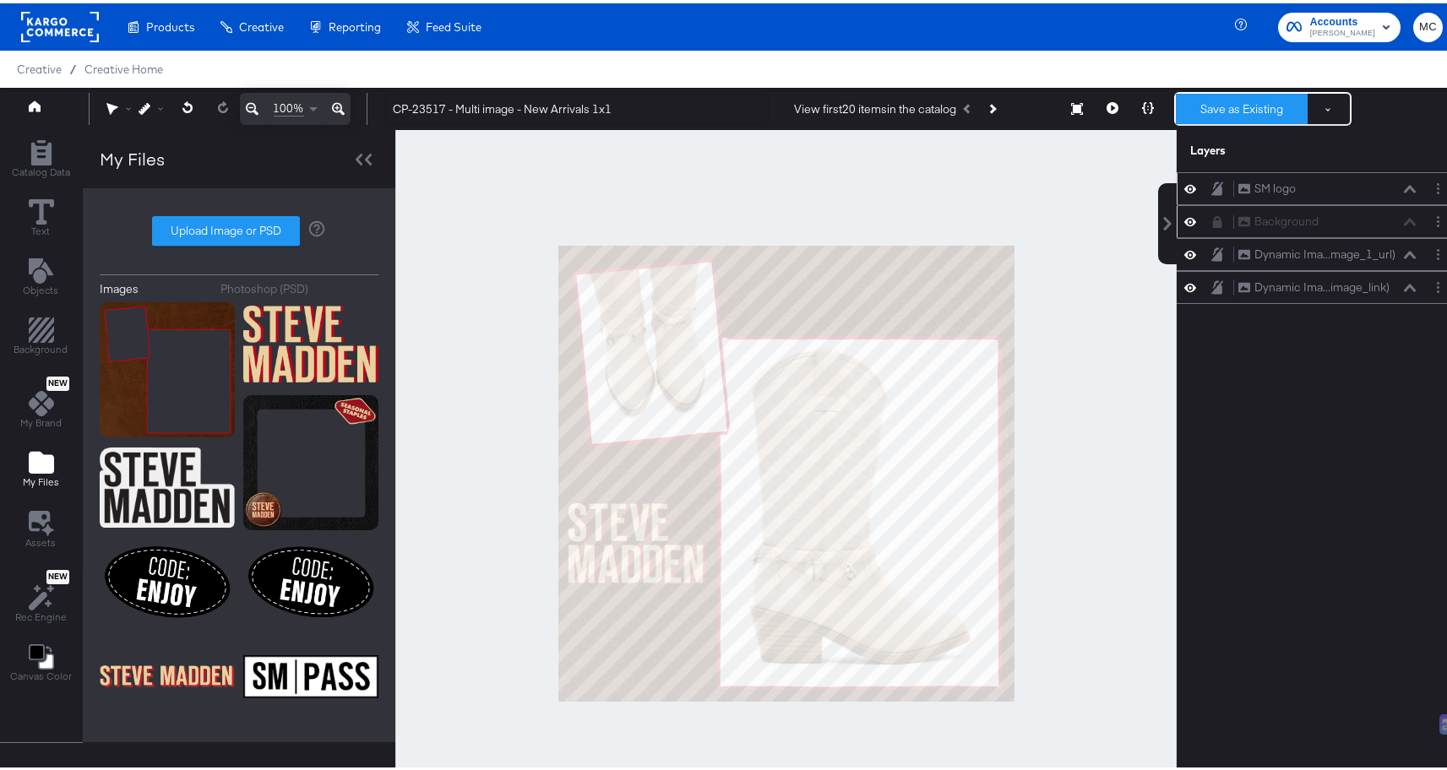
click at [1221, 99] on button "Save as Existing" at bounding box center [1242, 105] width 132 height 30
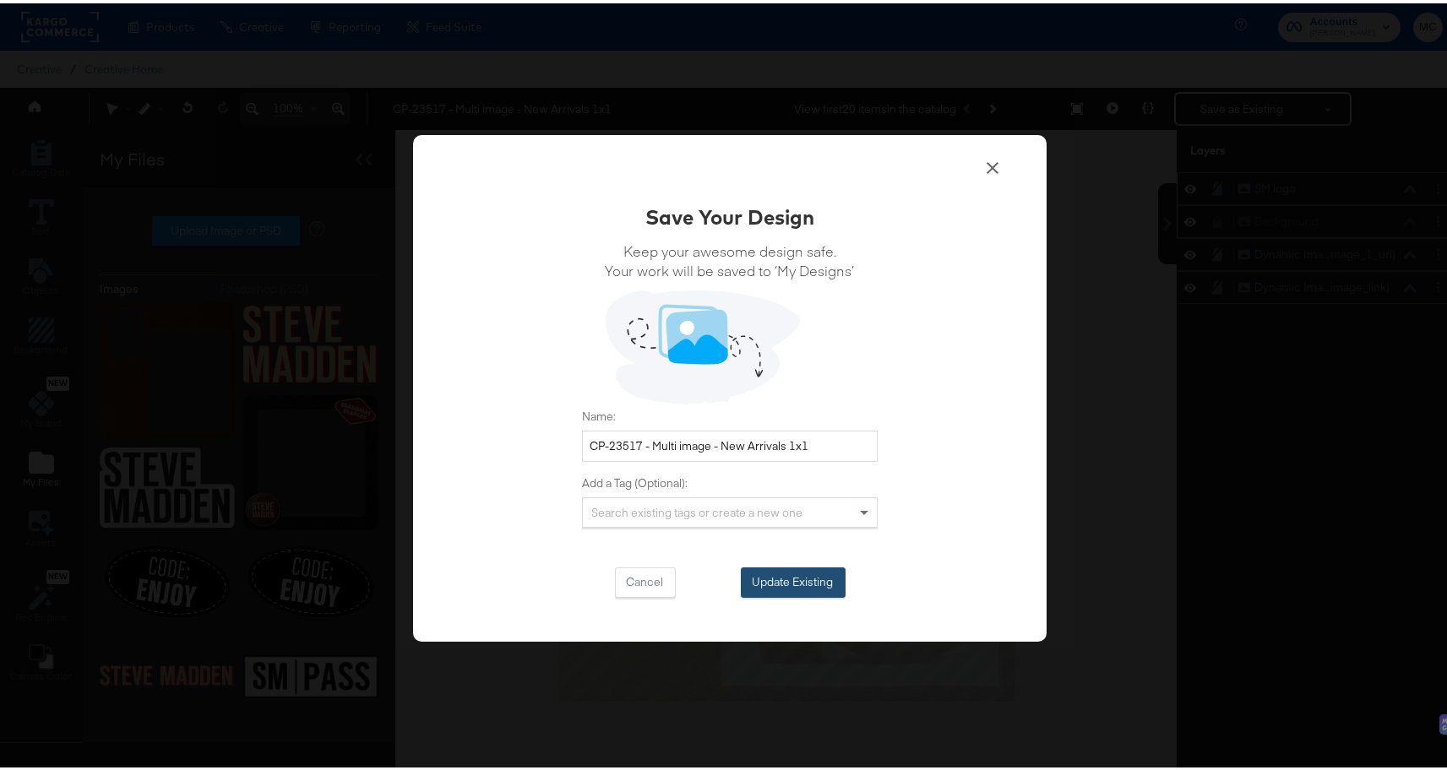
click at [780, 574] on button "Update Existing" at bounding box center [793, 579] width 105 height 30
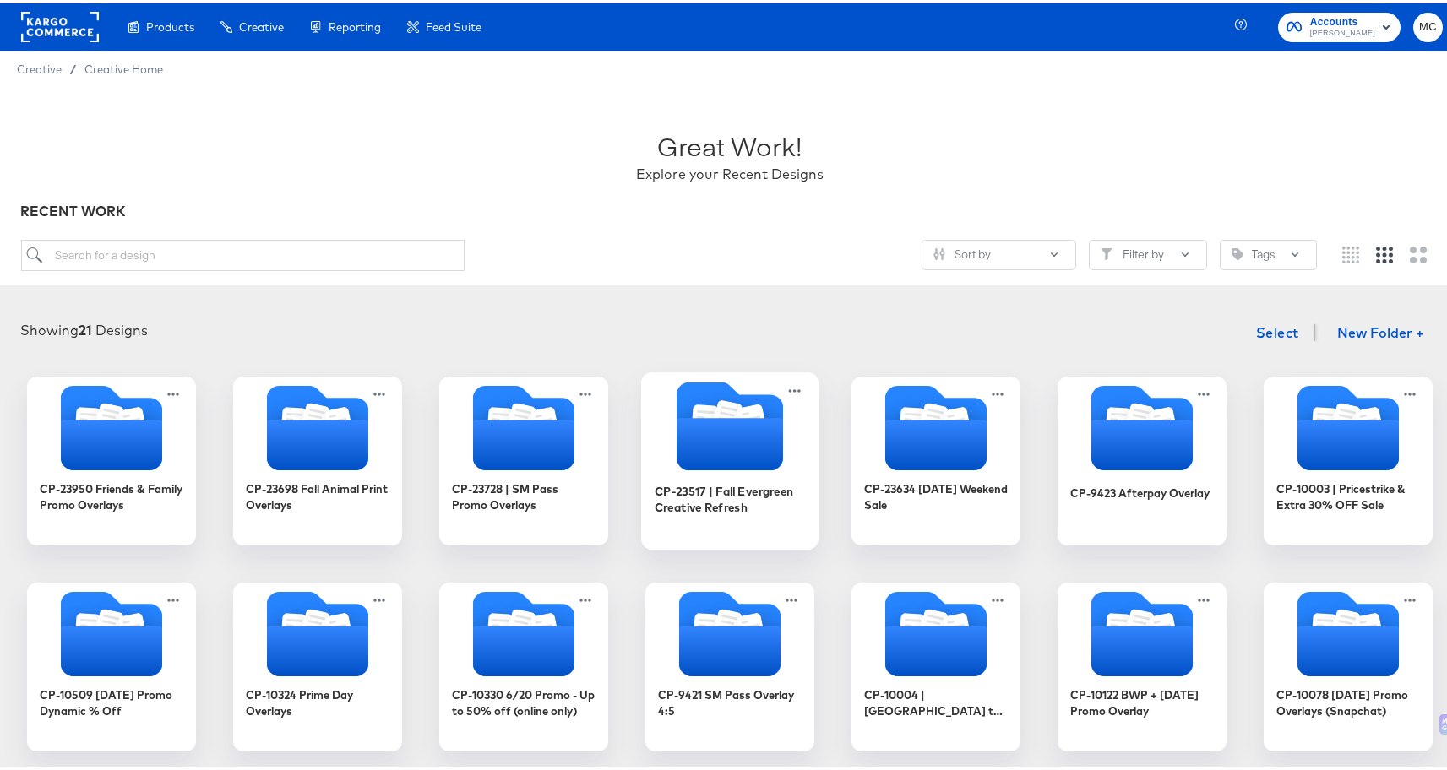
click at [765, 426] on icon "Folder" at bounding box center [729, 441] width 106 height 52
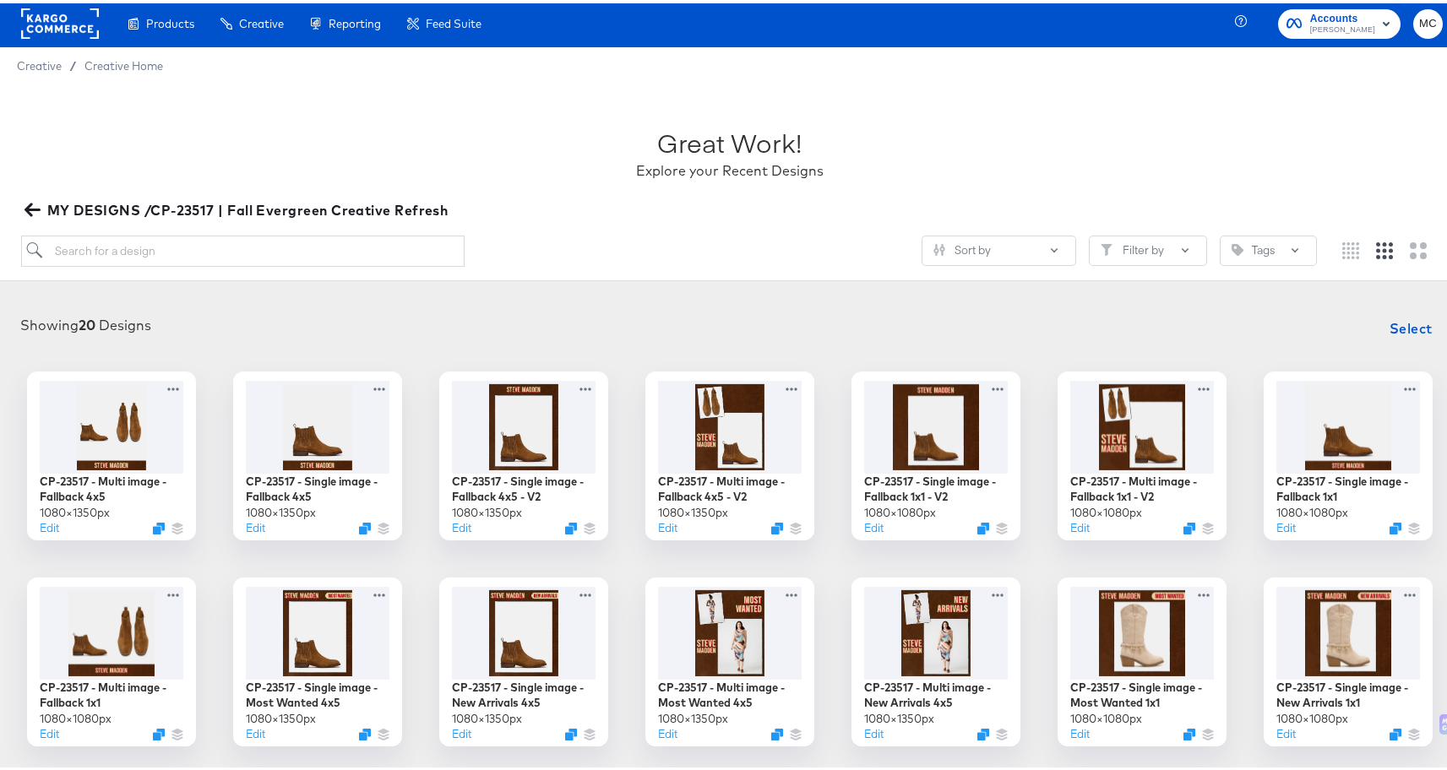
scroll to position [321, 0]
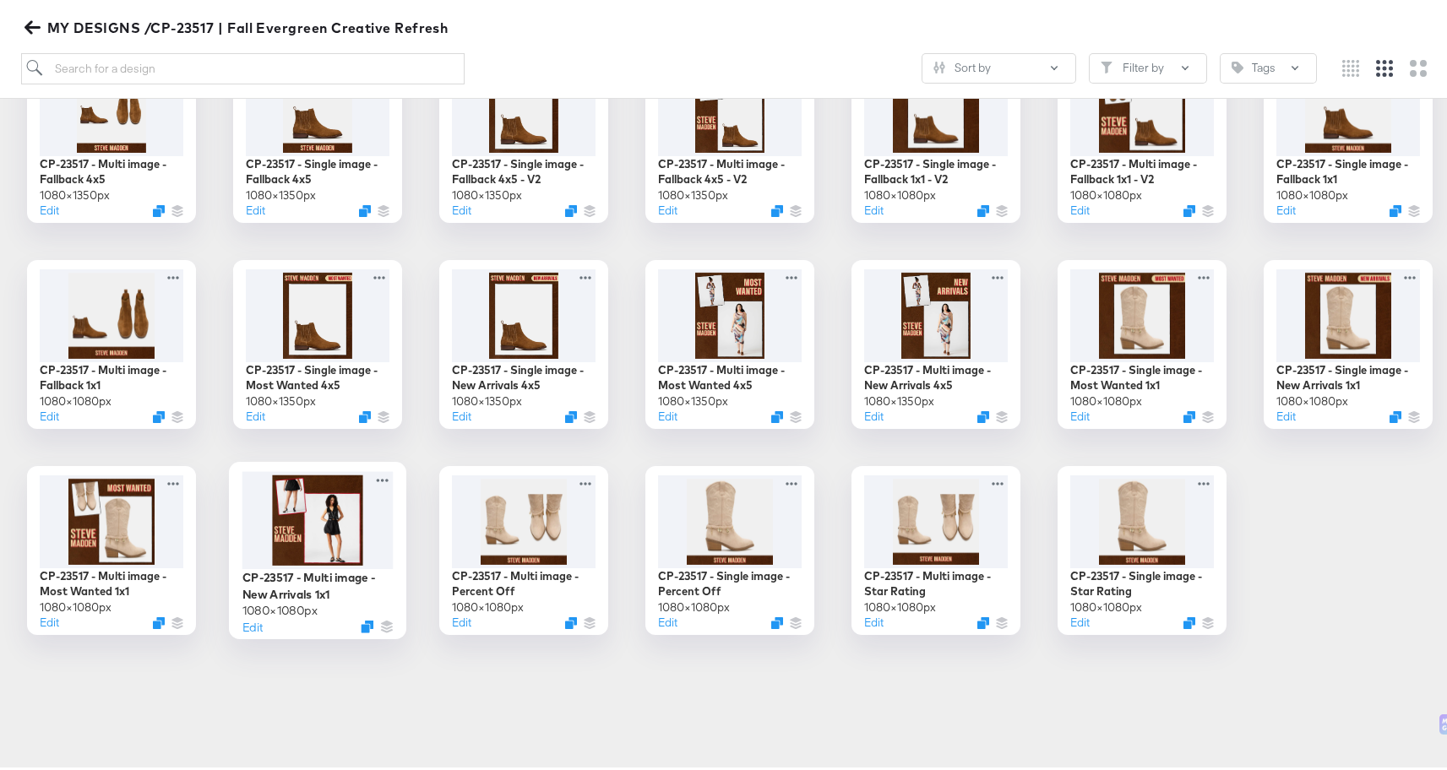
click at [323, 508] on div at bounding box center [317, 517] width 151 height 98
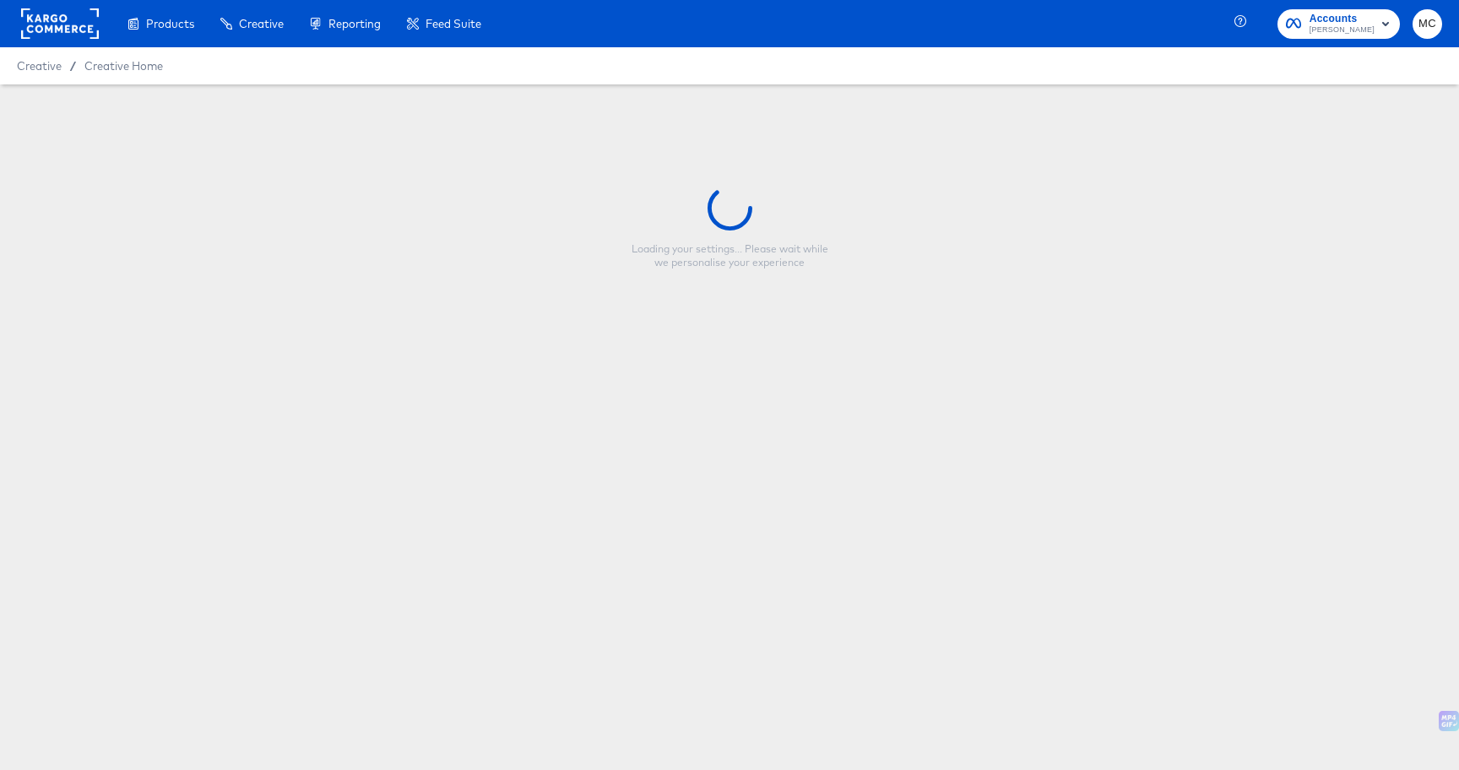
type input "CP-23517 - Multi image - New Arrivals 1x1"
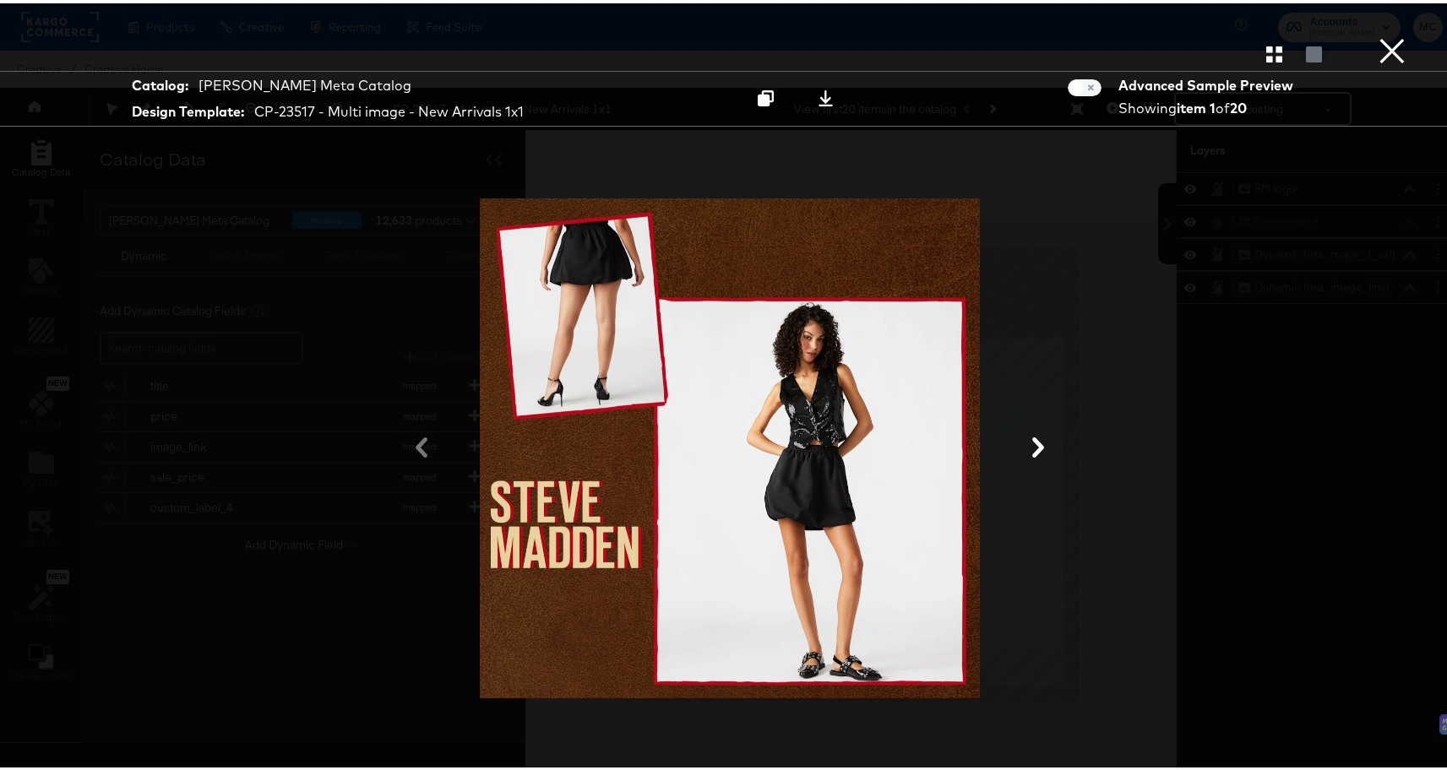
click at [1021, 442] on button at bounding box center [1038, 445] width 44 height 31
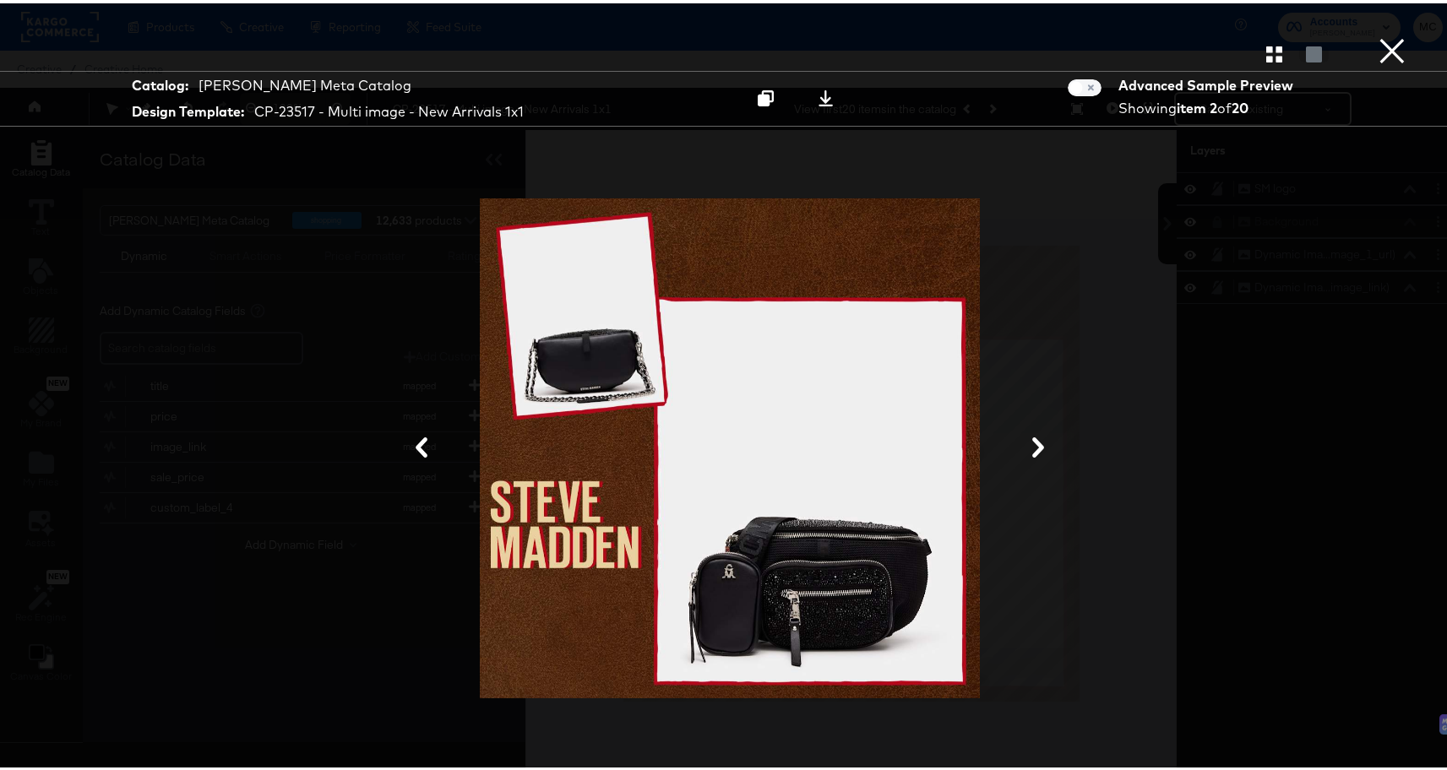
click at [1021, 441] on button at bounding box center [1038, 445] width 44 height 31
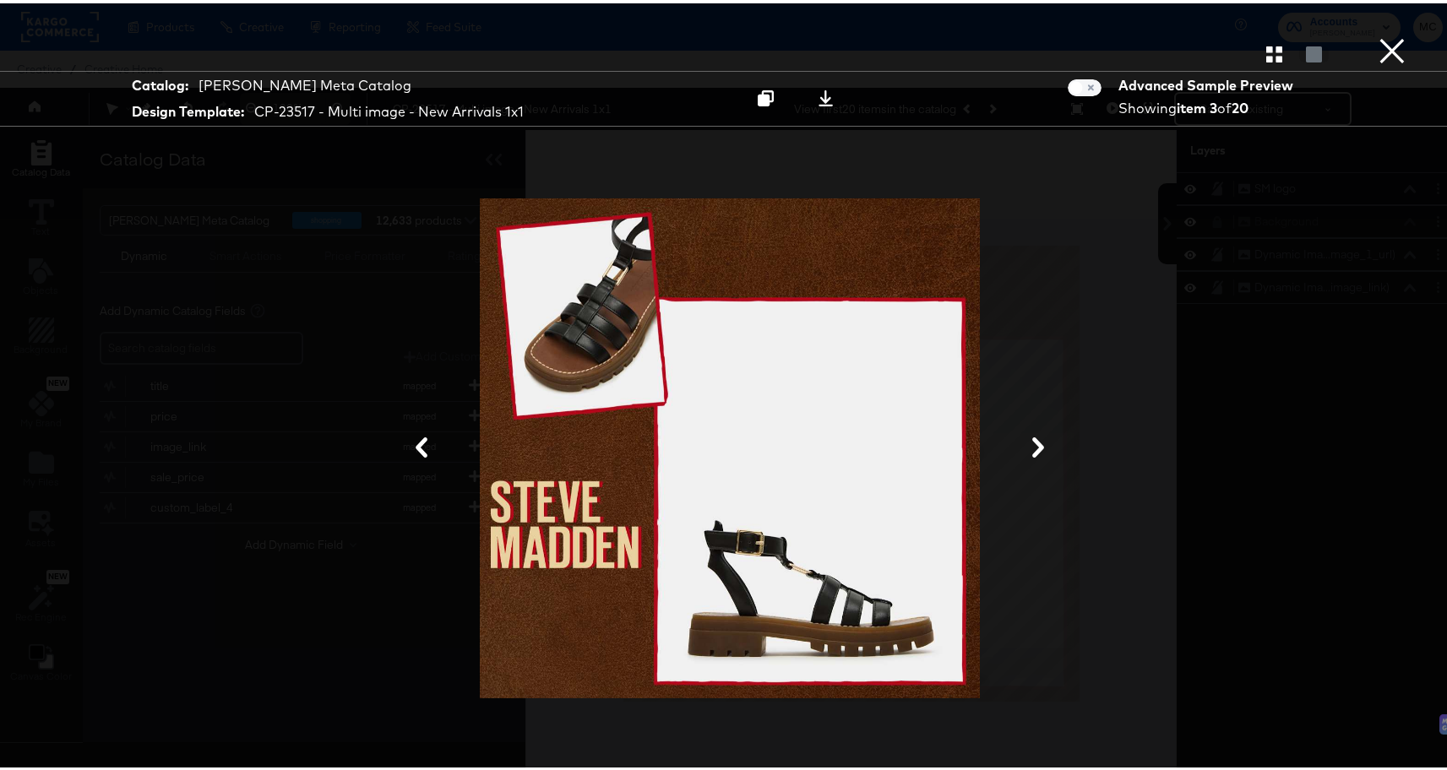
click at [1021, 441] on button at bounding box center [1038, 445] width 44 height 31
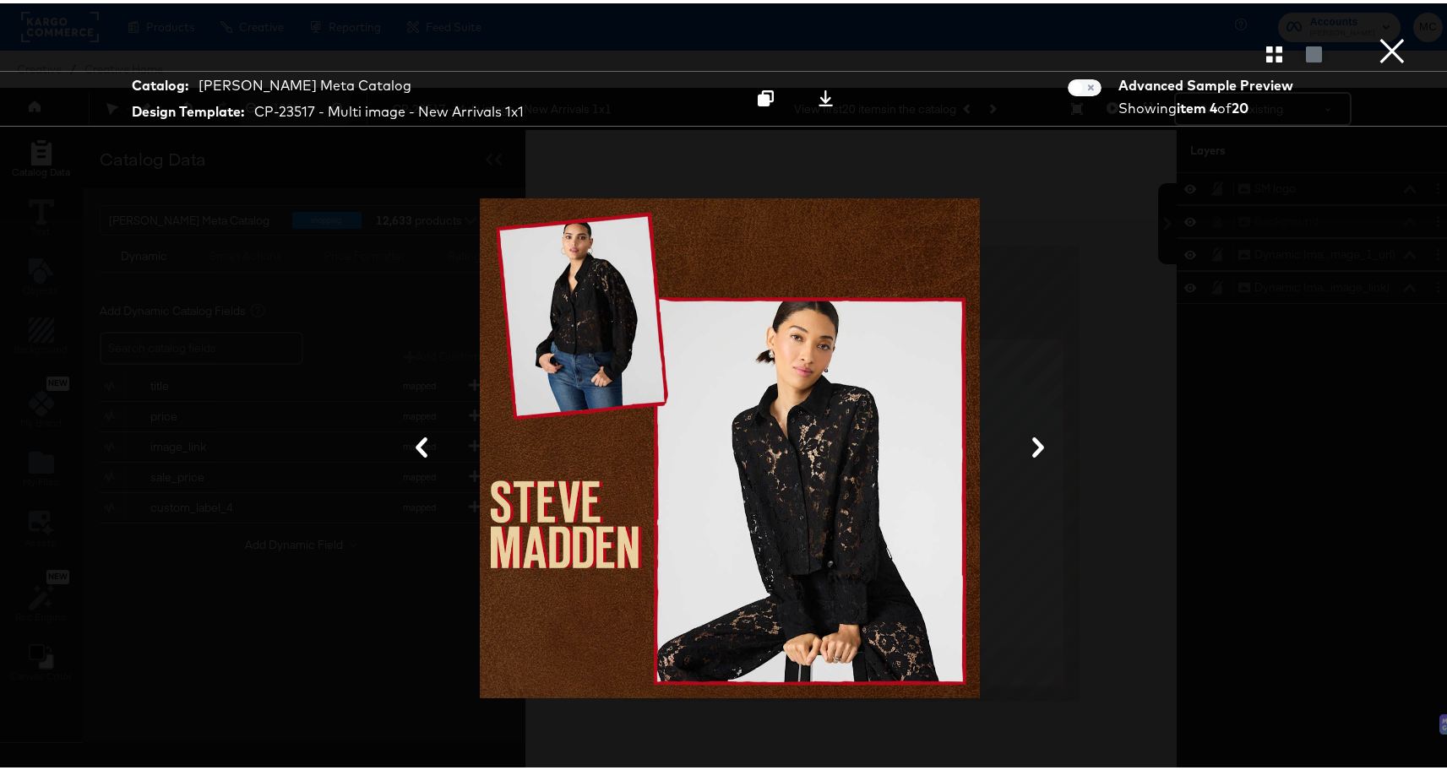
click at [1021, 441] on button at bounding box center [1038, 445] width 44 height 31
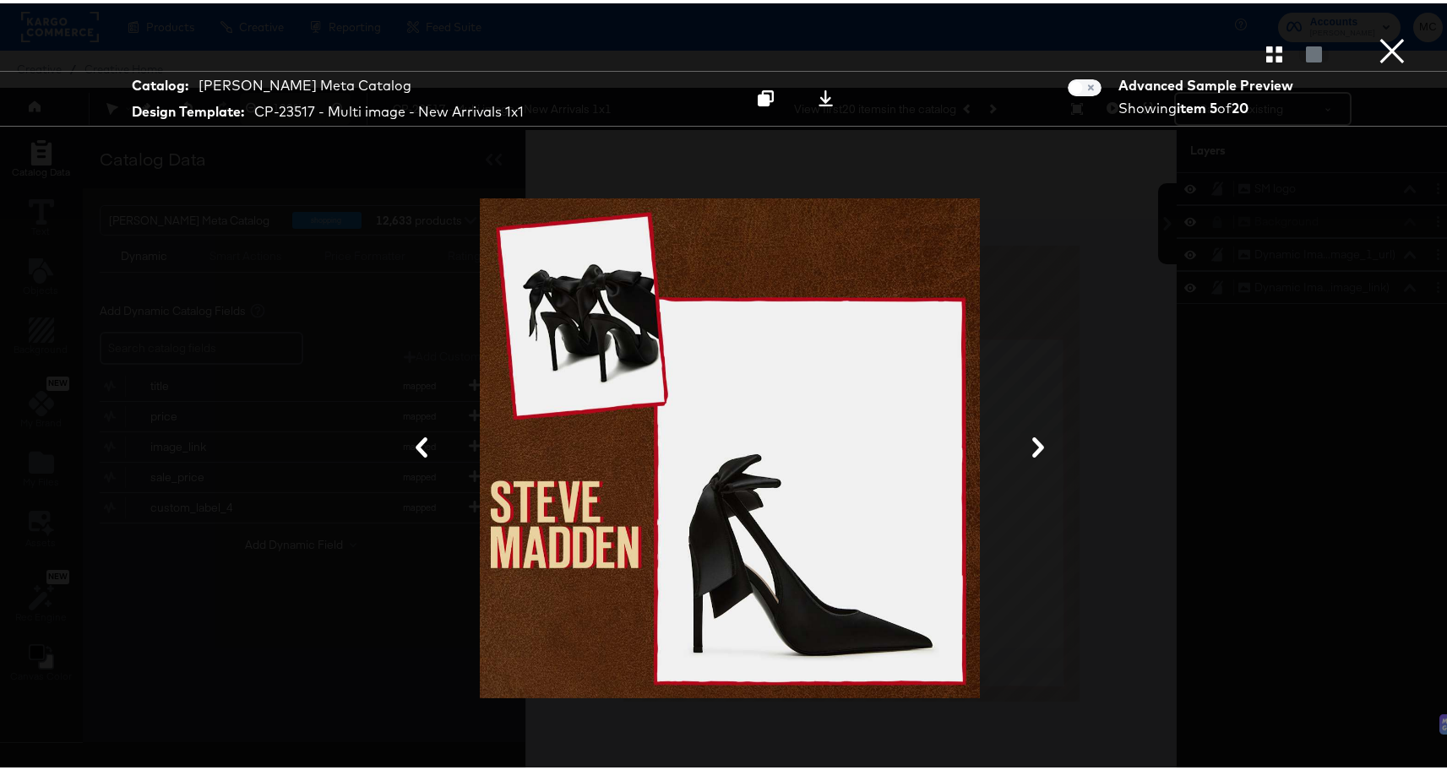
click at [1021, 441] on button at bounding box center [1038, 445] width 44 height 31
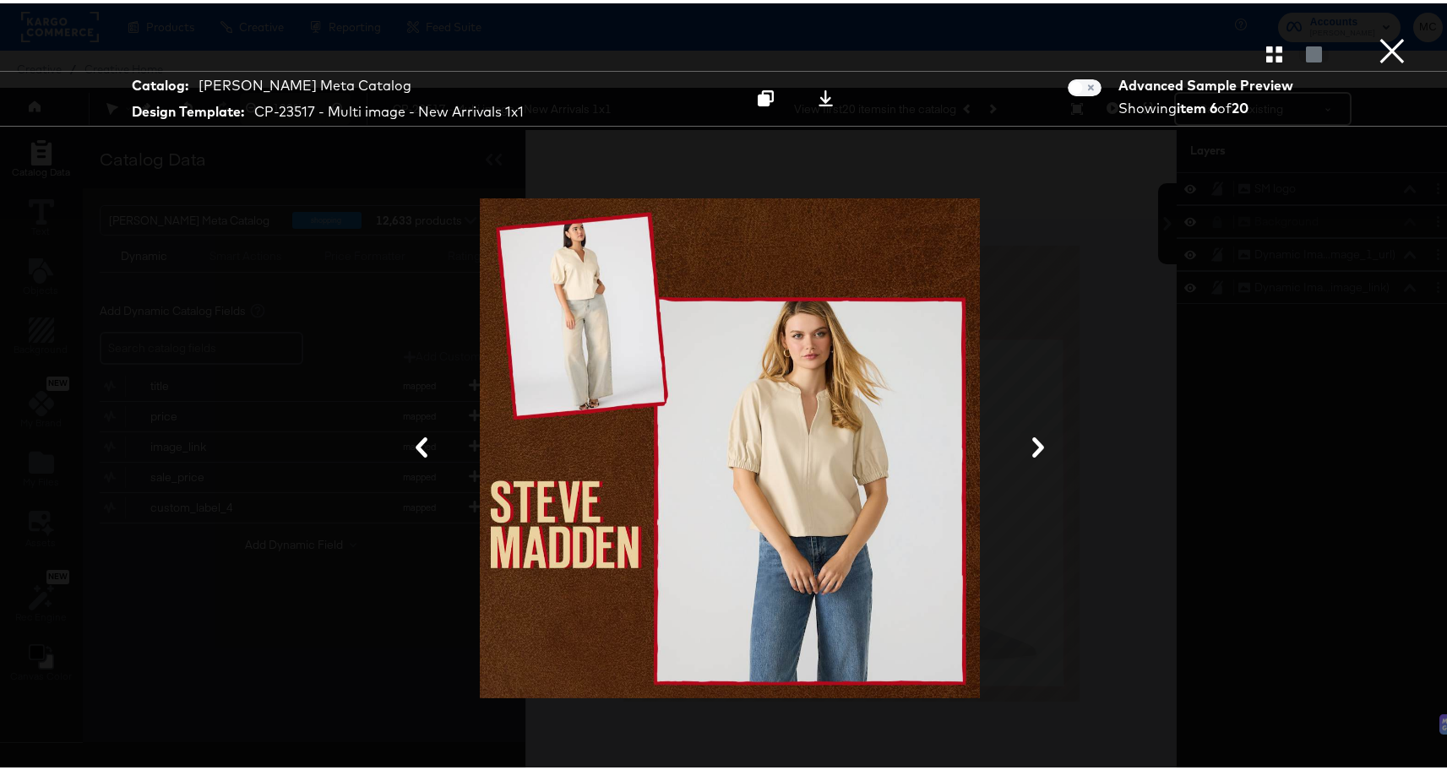
click at [1021, 441] on button at bounding box center [1038, 445] width 44 height 31
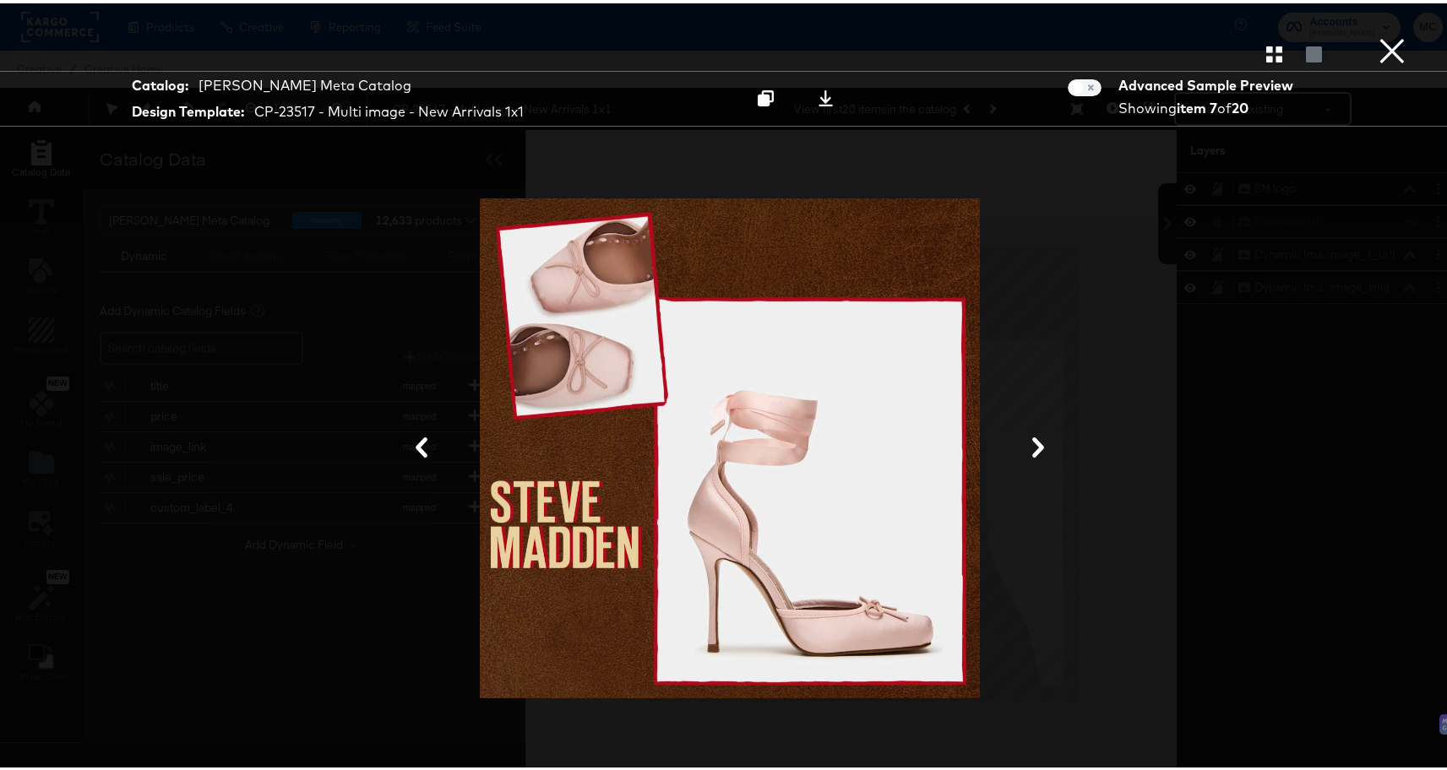
click at [1021, 441] on button at bounding box center [1038, 445] width 44 height 31
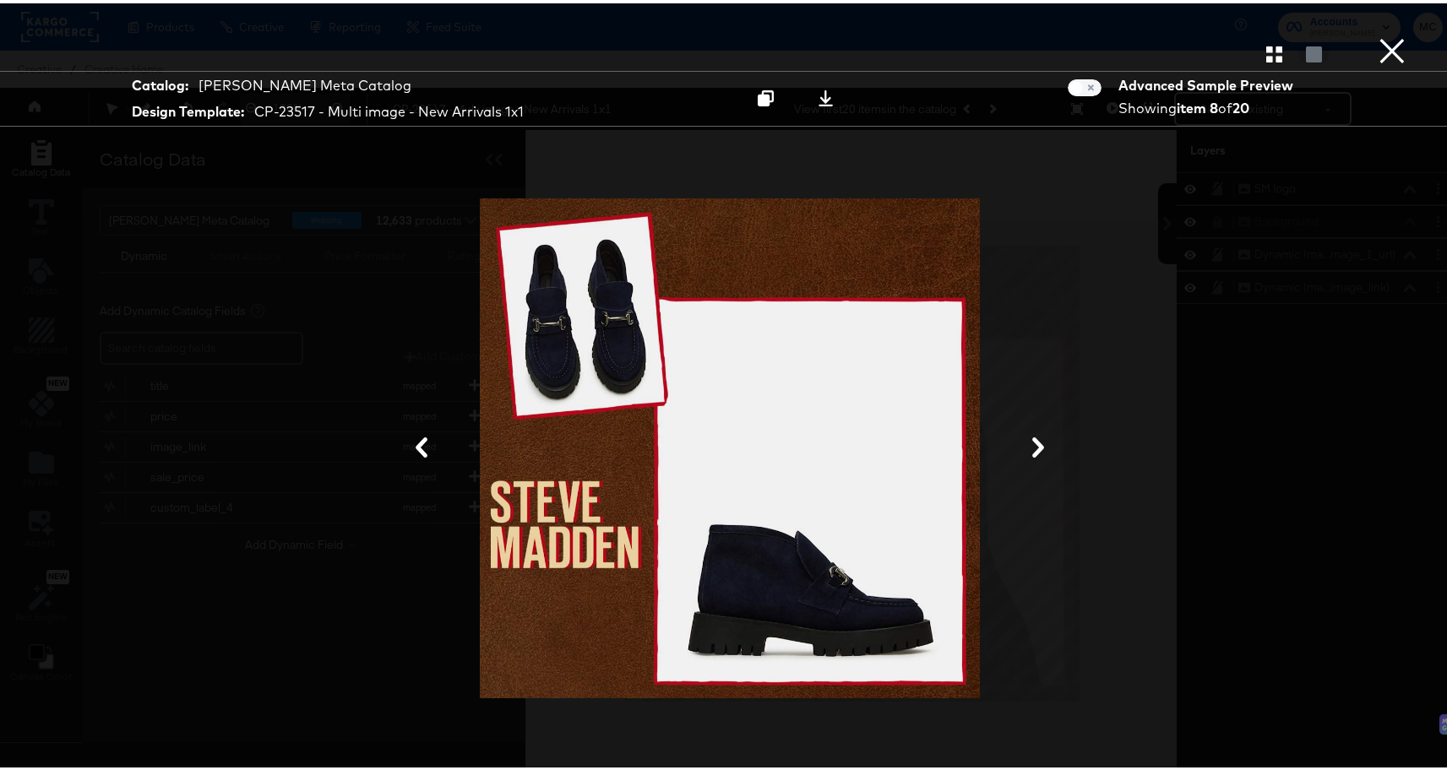
click at [1021, 441] on button at bounding box center [1038, 445] width 44 height 31
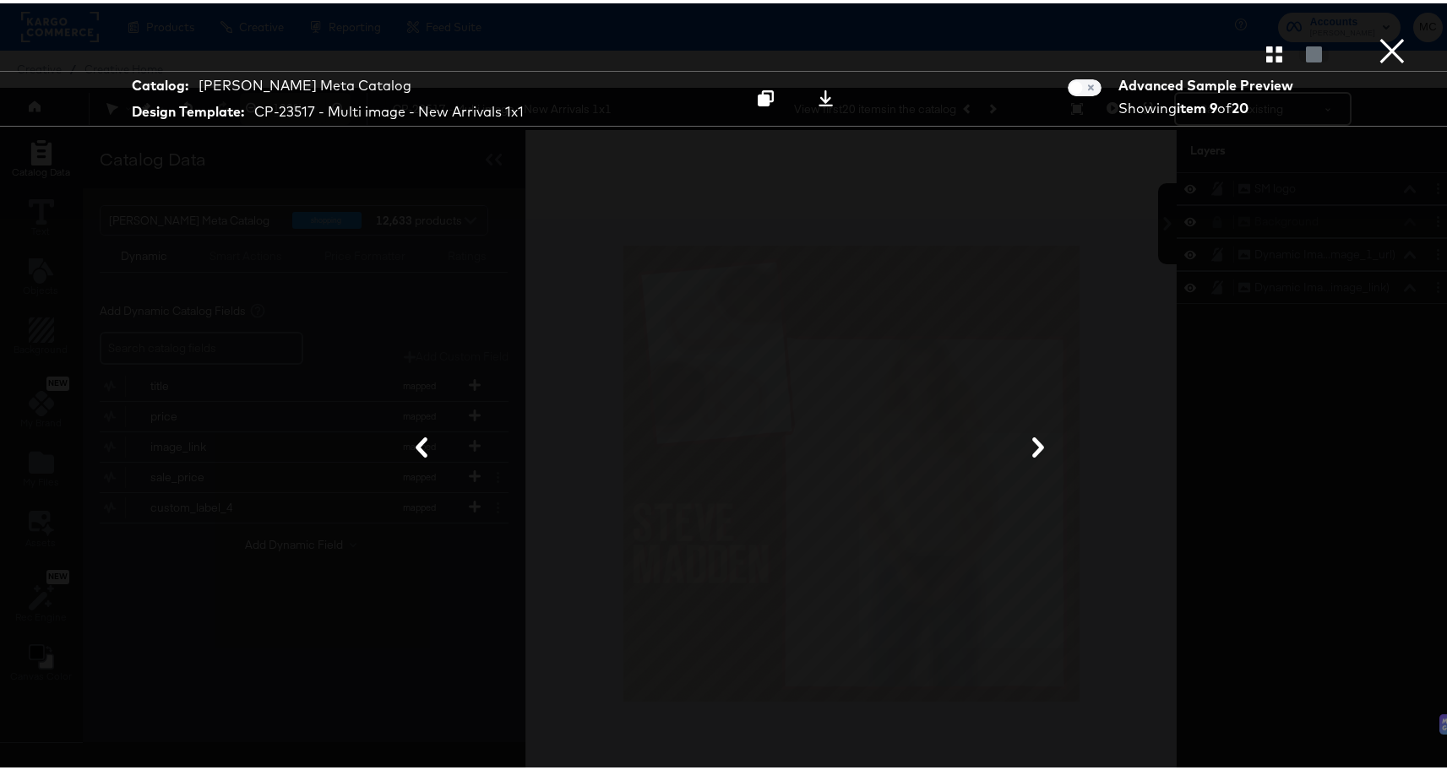
click at [1375, 34] on button "×" at bounding box center [1392, 17] width 34 height 34
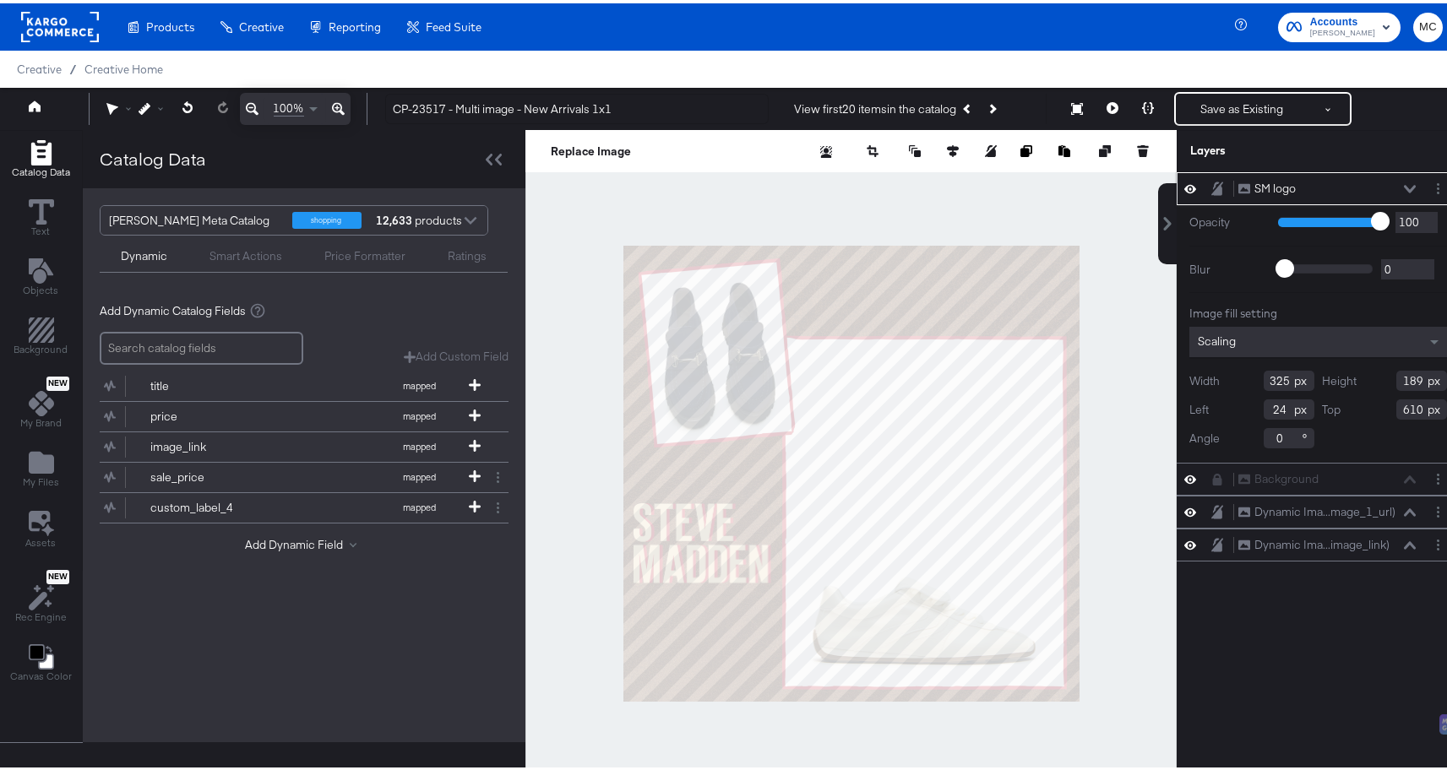
click at [1211, 189] on icon at bounding box center [1217, 185] width 12 height 14
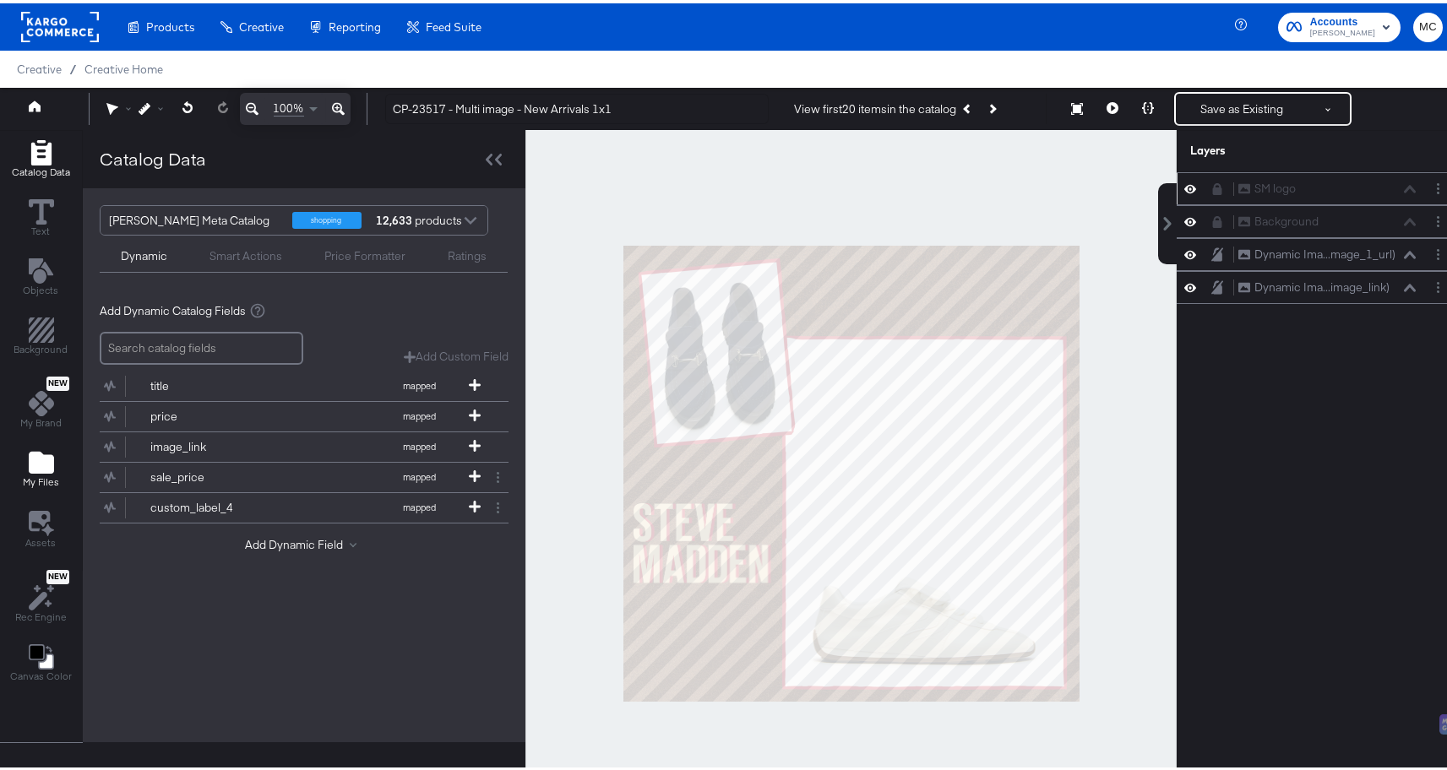
click at [23, 452] on div "My Files" at bounding box center [41, 466] width 36 height 39
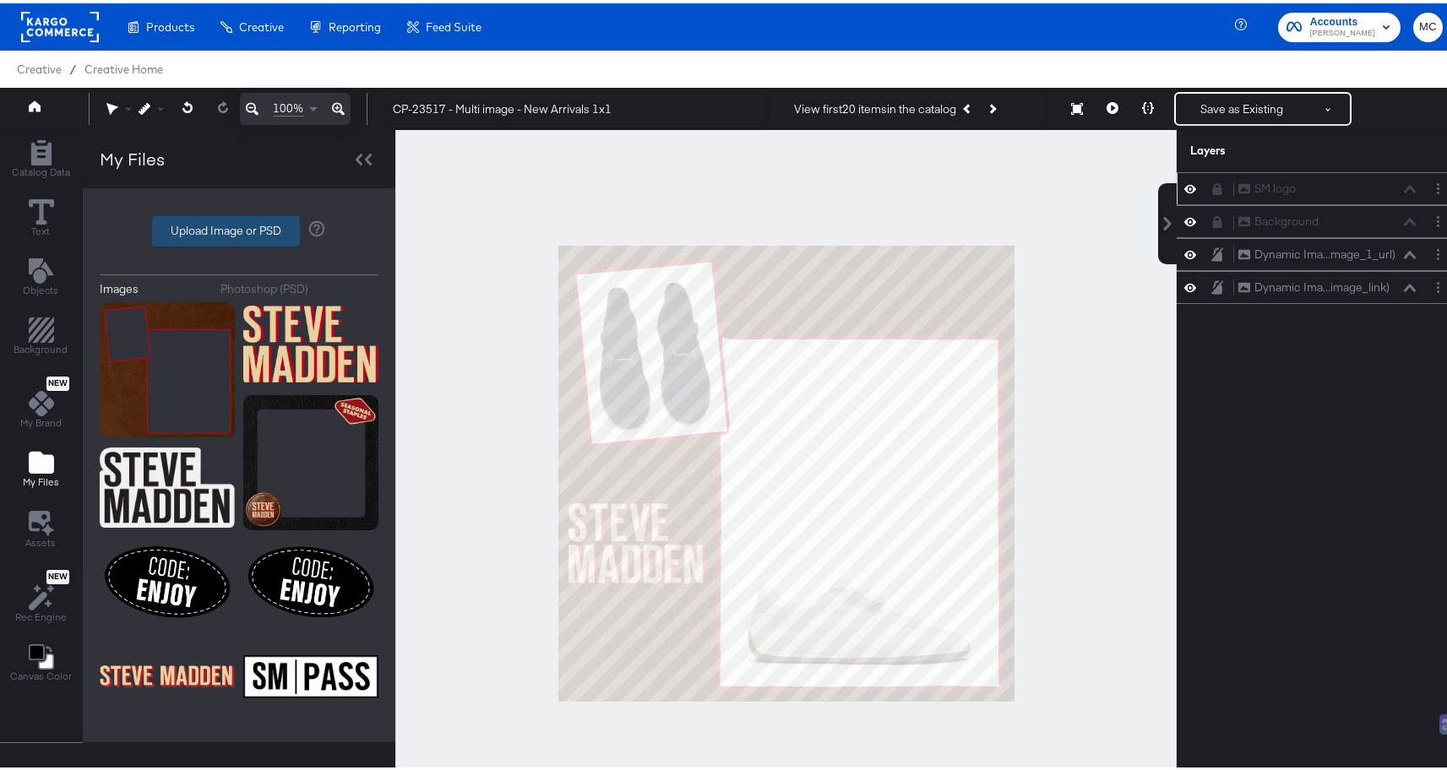
click at [237, 242] on button "Upload Image or PSD" at bounding box center [226, 228] width 148 height 30
click at [268, 225] on label "Upload Image or PSD" at bounding box center [226, 228] width 146 height 29
click at [239, 228] on input "Upload Image or PSD" at bounding box center [239, 228] width 0 height 0
type input "C:\fakepath\example 2.png"
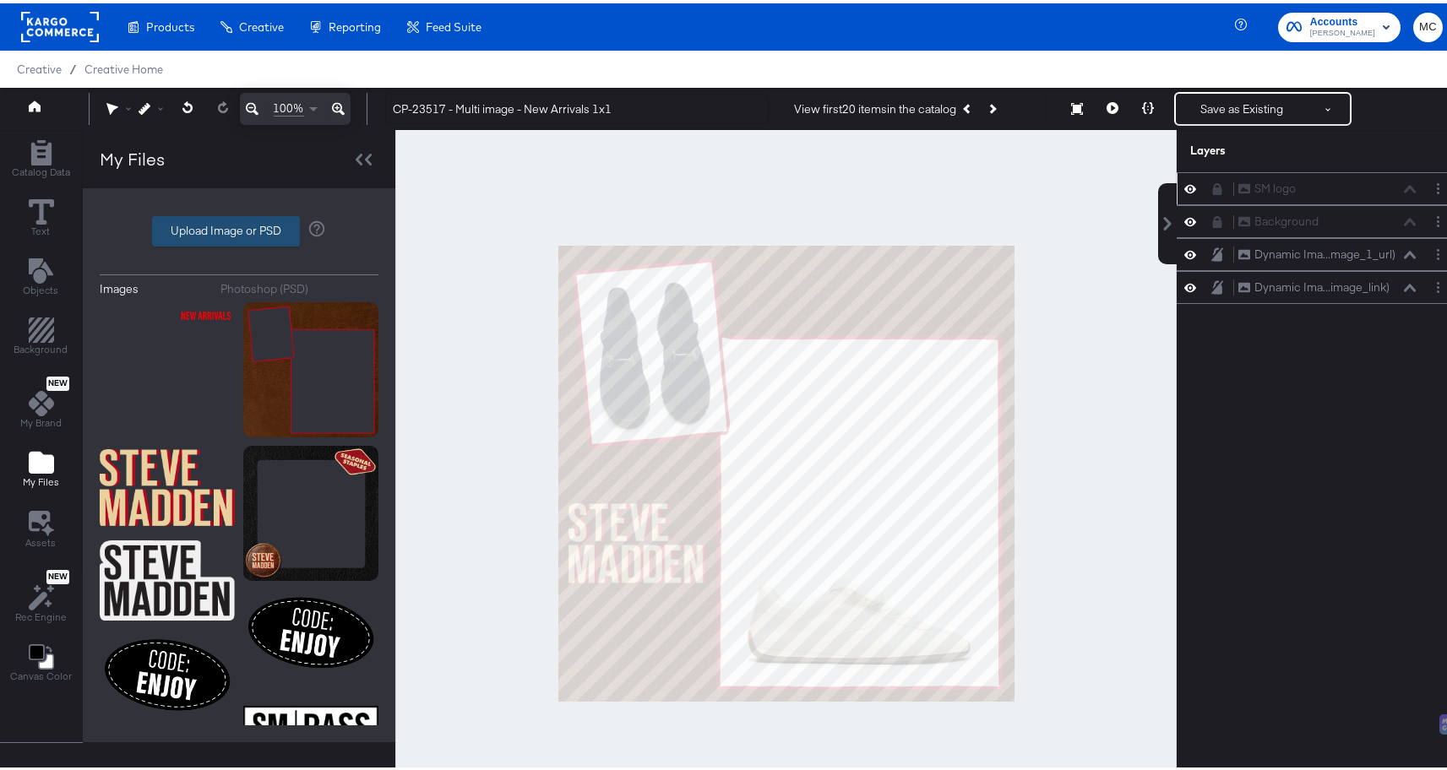
click at [204, 224] on label "Upload Image or PSD" at bounding box center [226, 228] width 146 height 29
click at [239, 228] on input "Upload Image or PSD" at bounding box center [239, 228] width 0 height 0
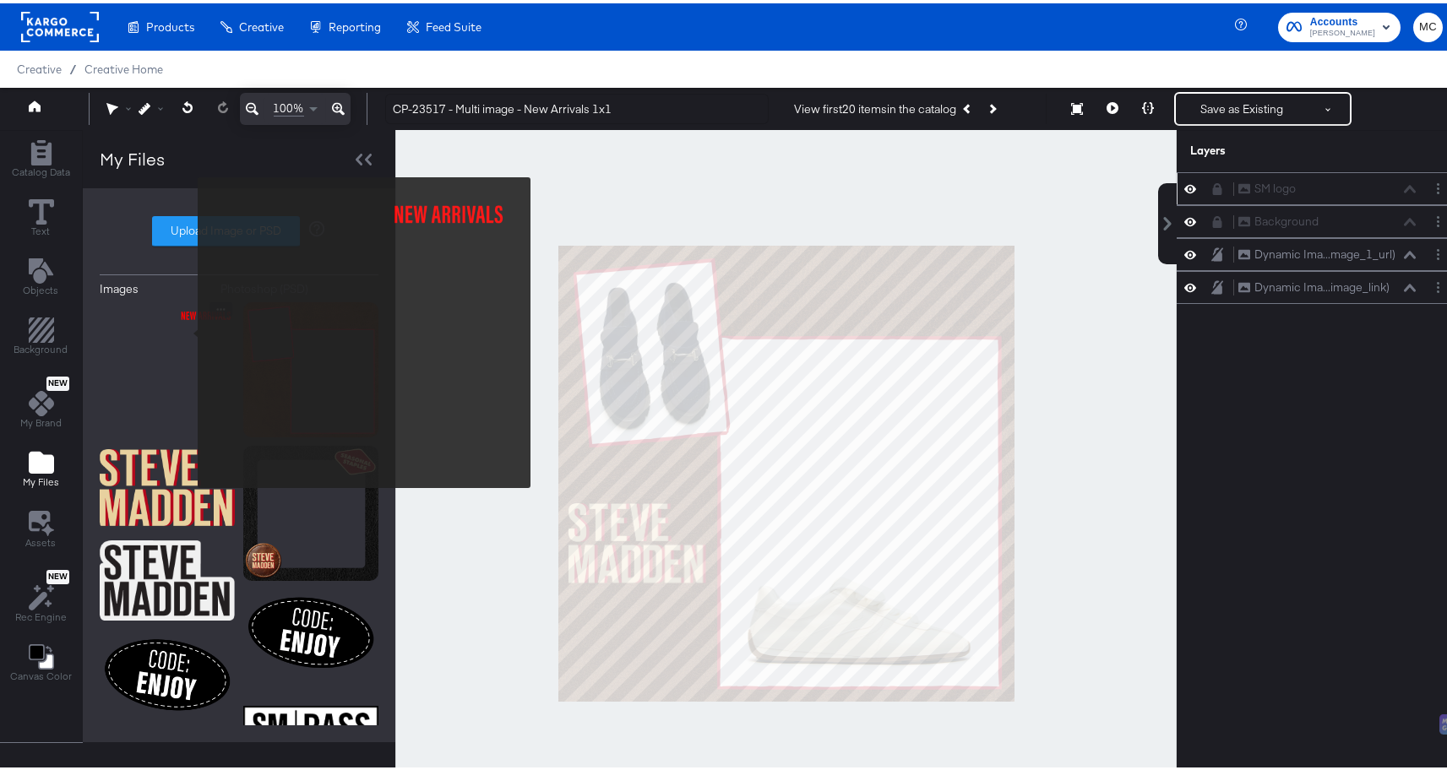
click at [186, 329] on img at bounding box center [167, 366] width 135 height 135
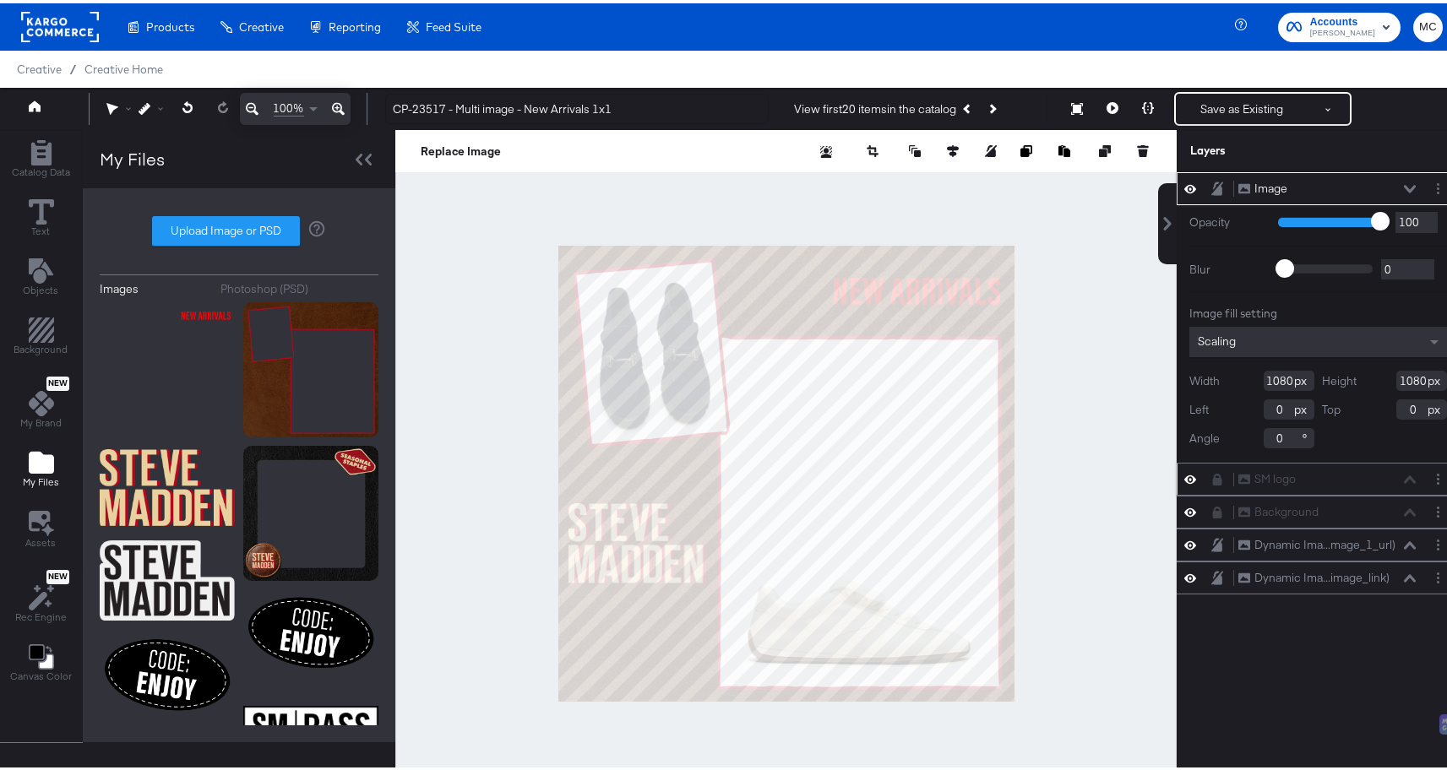
click at [1404, 187] on icon at bounding box center [1410, 186] width 12 height 8
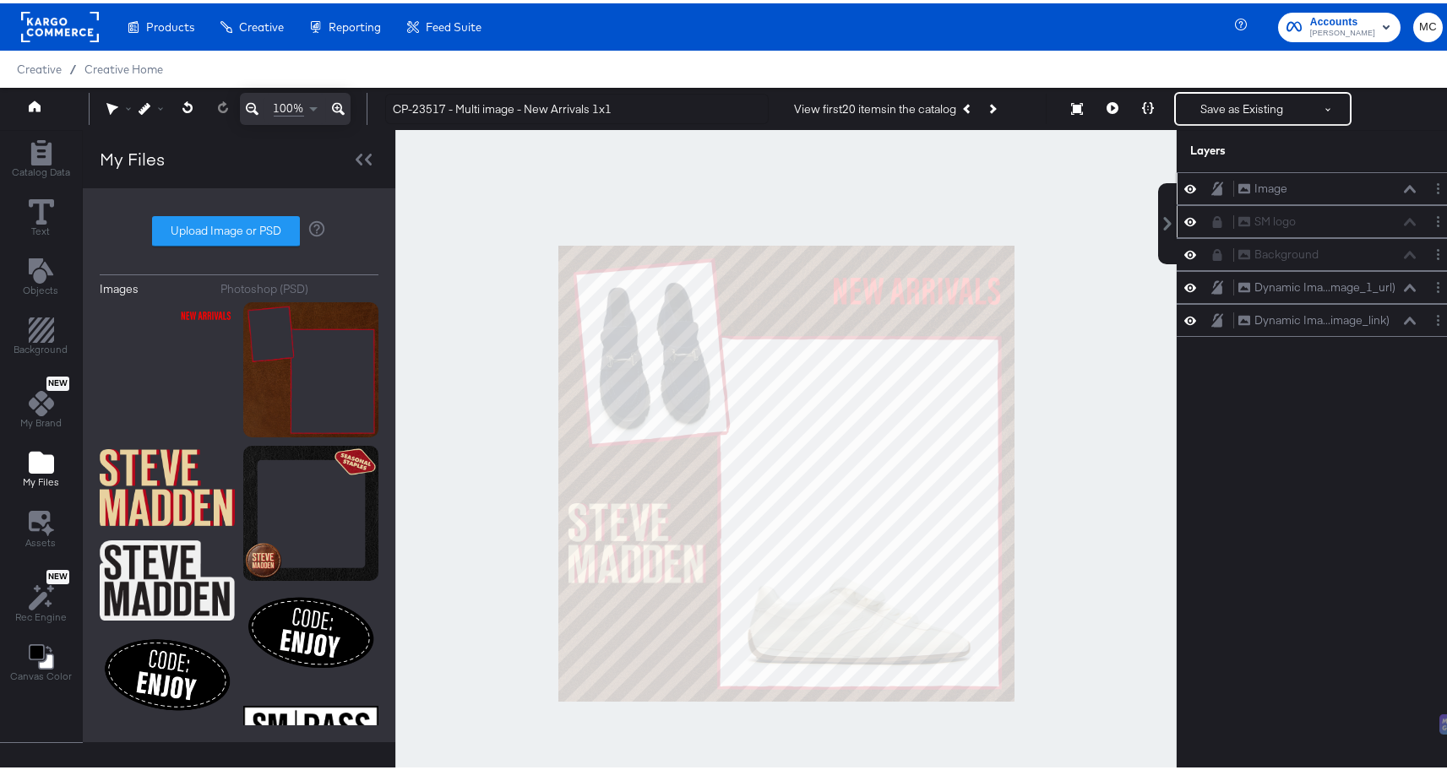
click at [1211, 184] on icon at bounding box center [1217, 185] width 12 height 14
click at [36, 204] on icon at bounding box center [41, 208] width 25 height 25
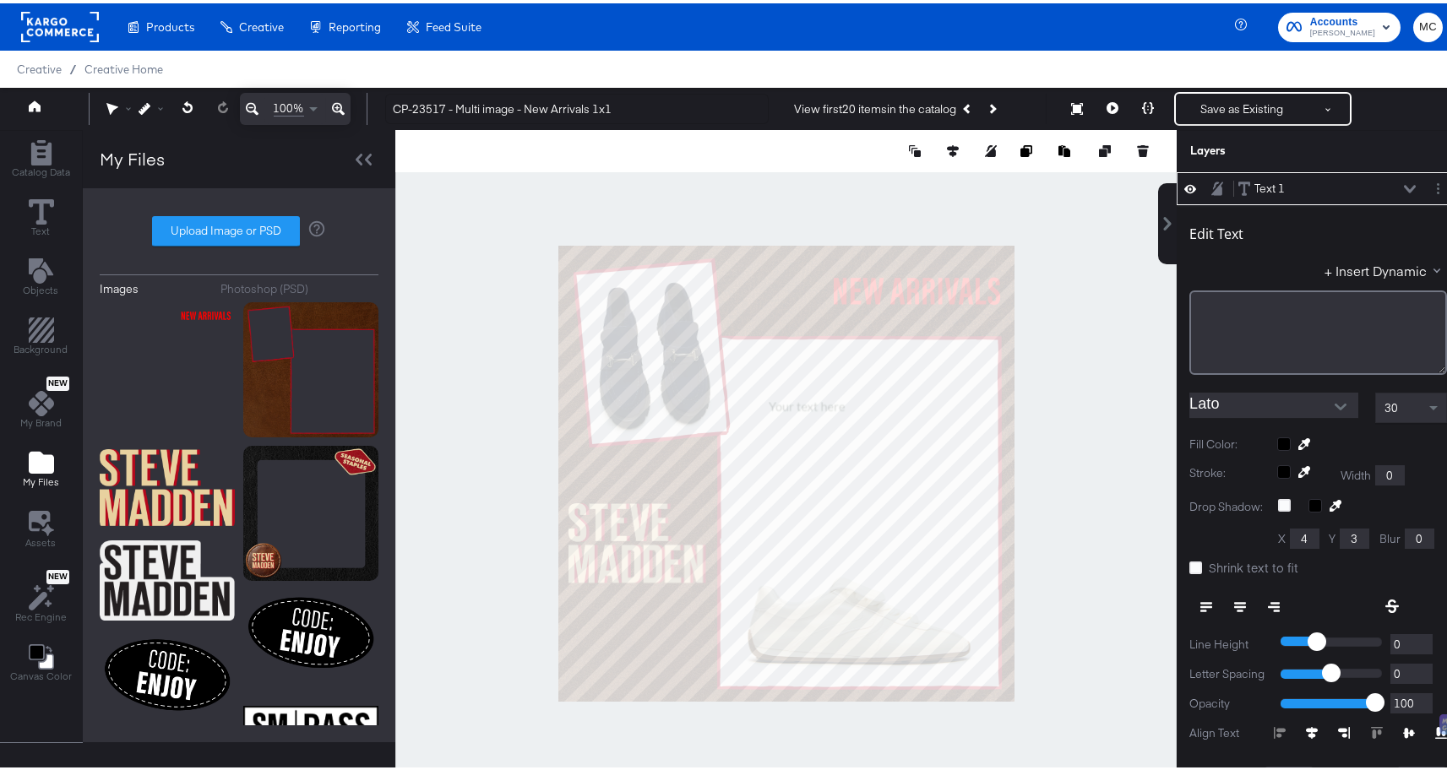
type input "498"
type input "371"
click at [1261, 296] on div "﻿" at bounding box center [1318, 329] width 258 height 84
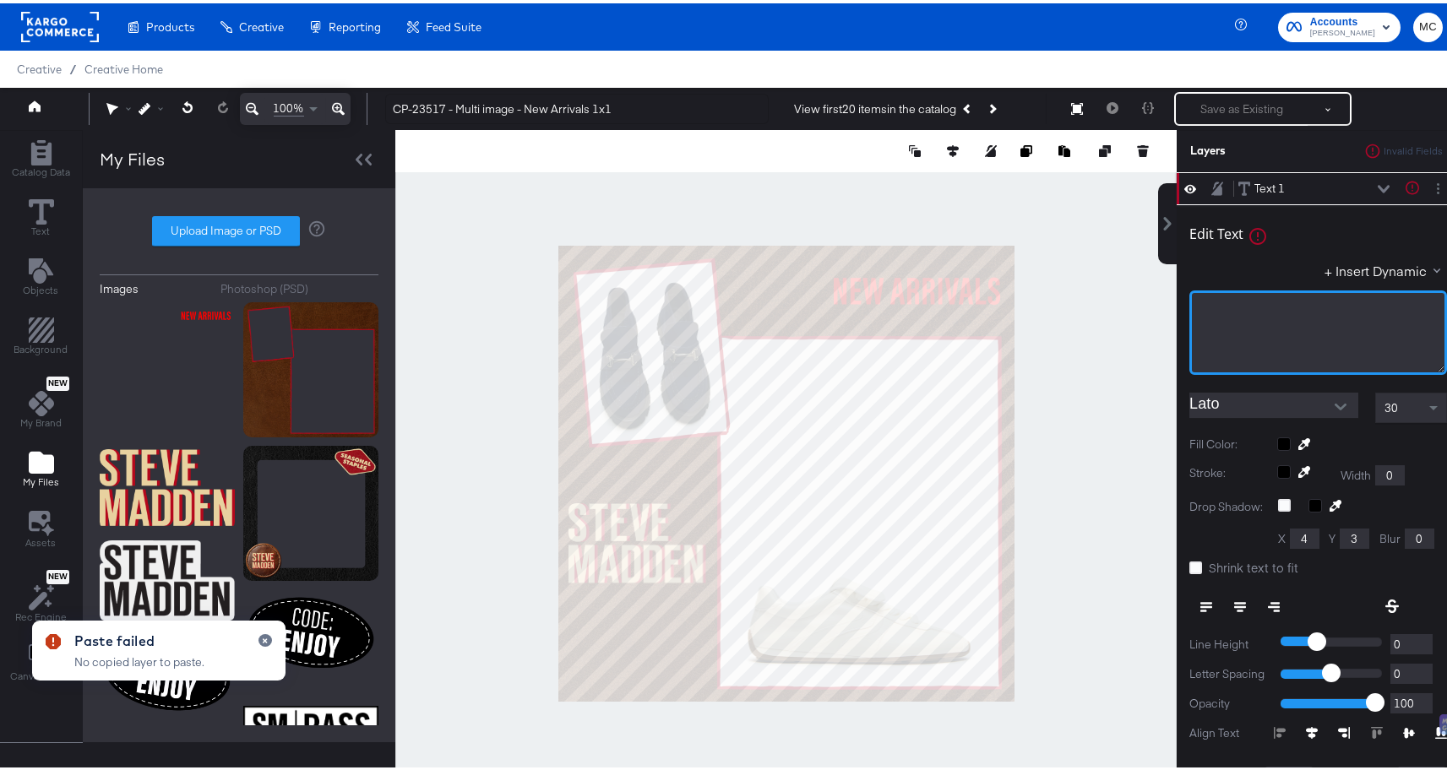
click at [1259, 296] on div "﻿" at bounding box center [1318, 329] width 258 height 84
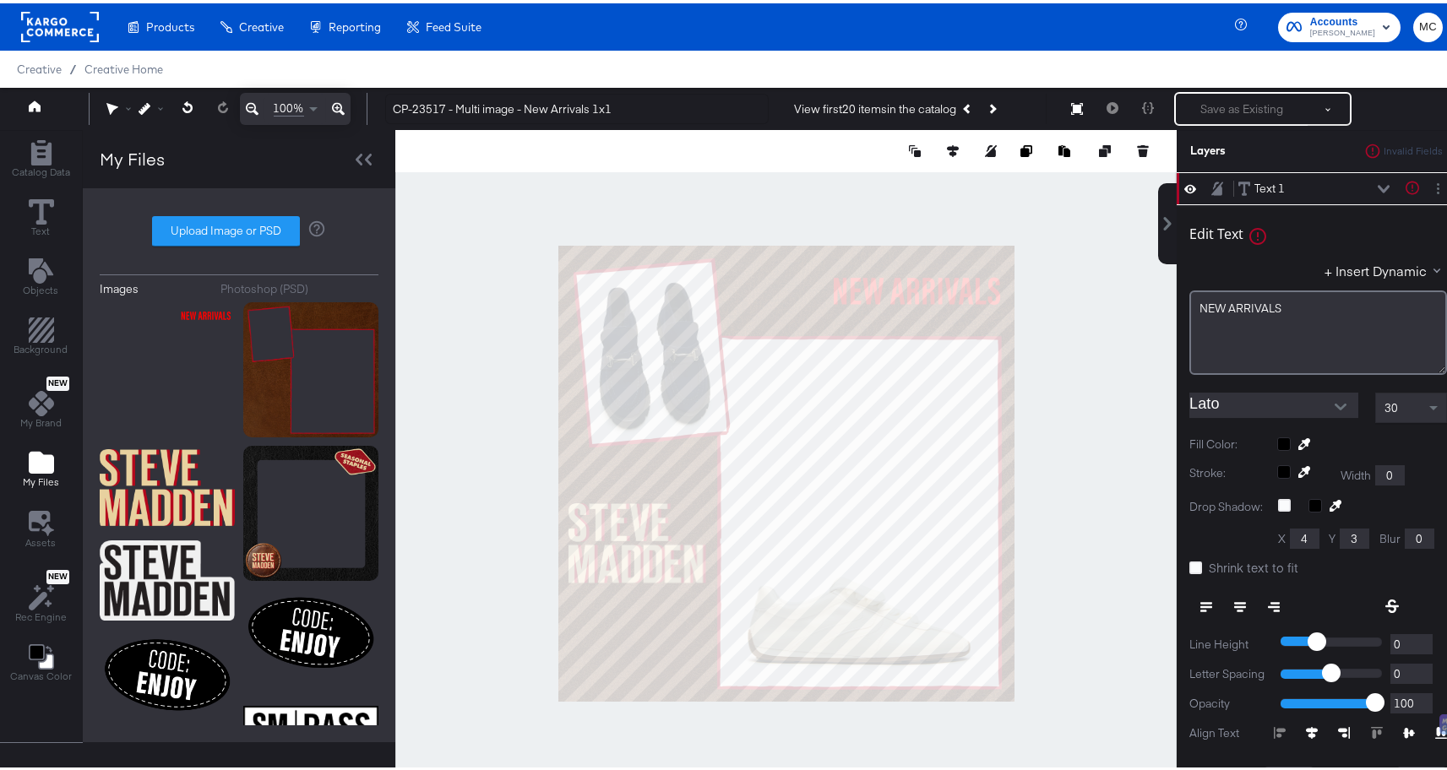
click at [1237, 404] on input "Lato" at bounding box center [1261, 401] width 144 height 25
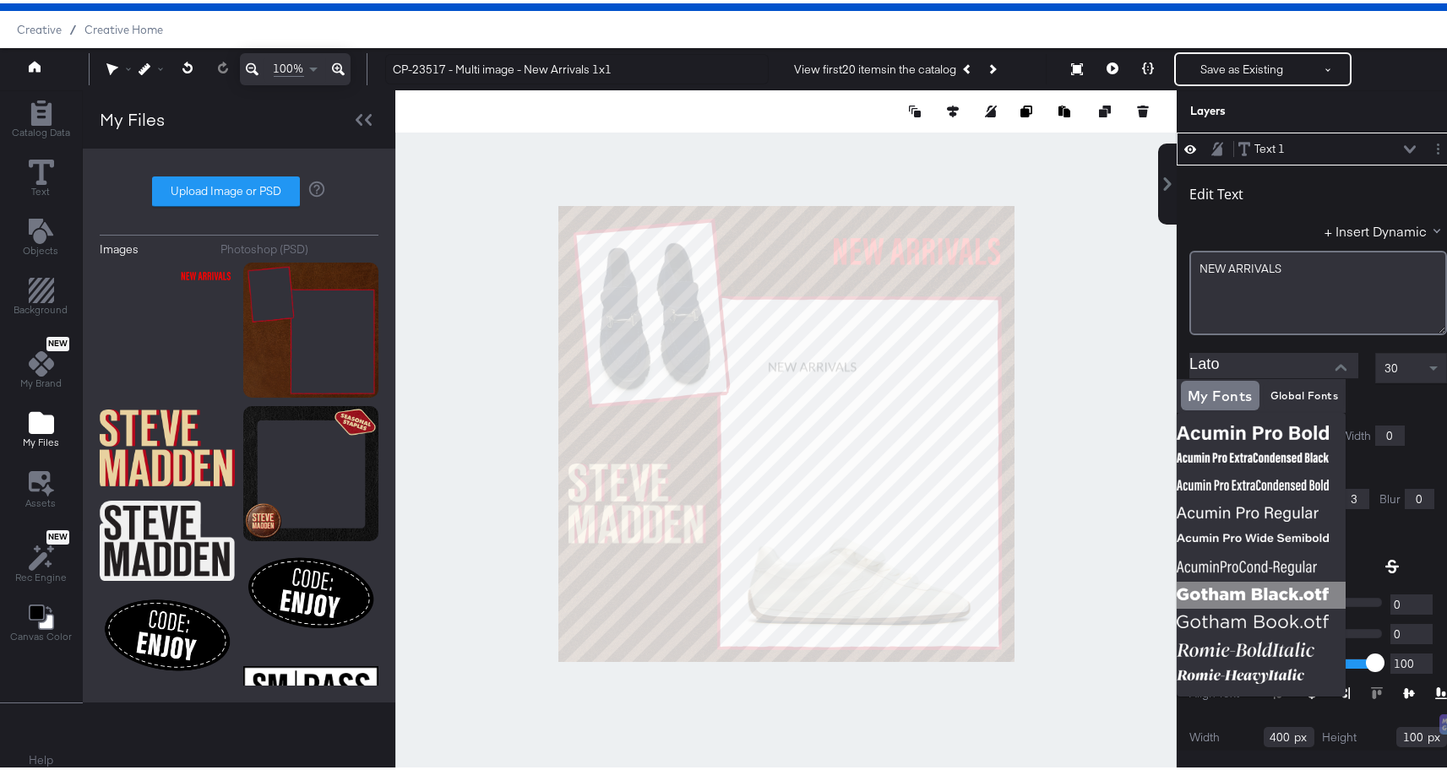
scroll to position [36, 0]
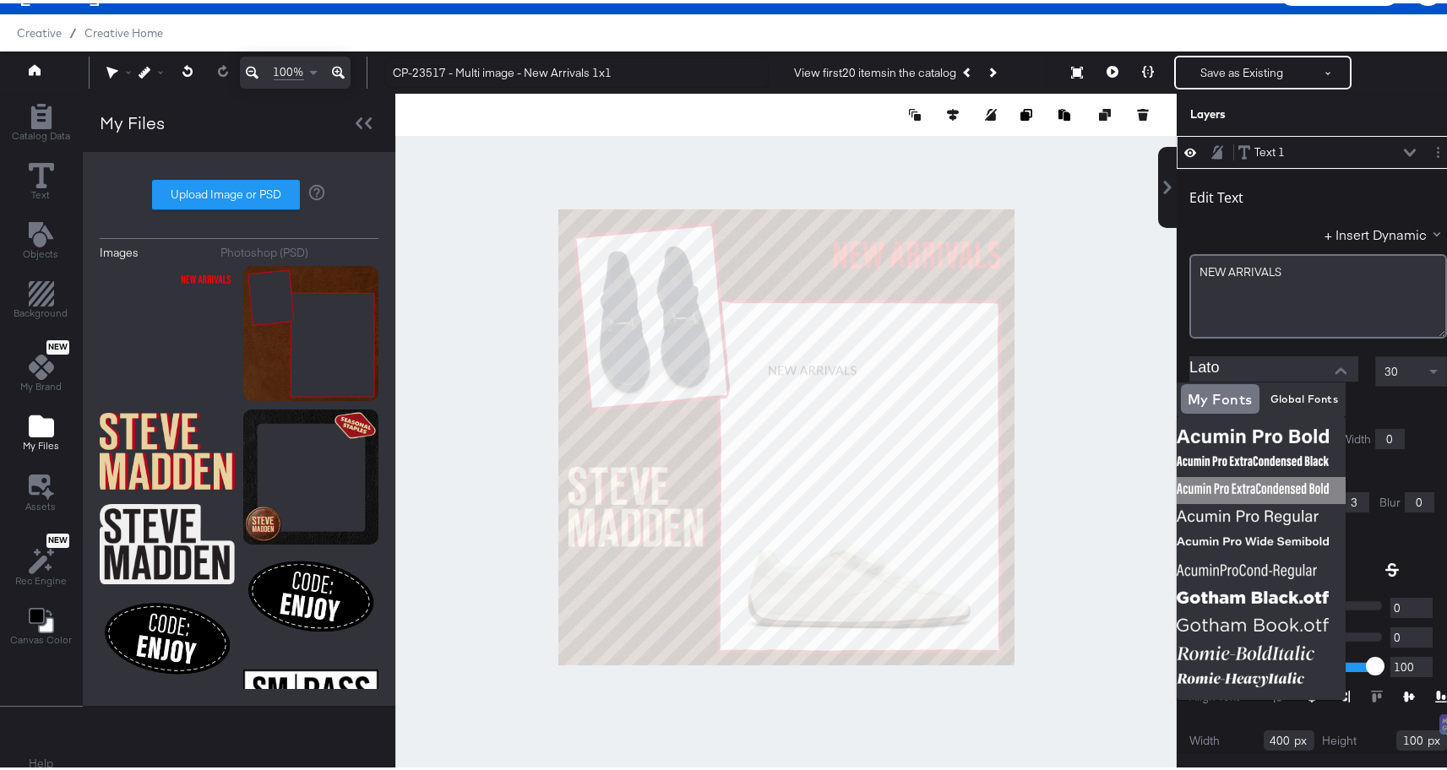
click at [1331, 487] on img at bounding box center [1260, 487] width 169 height 27
type input "Acumin Pro ExtraCondensed Bold"
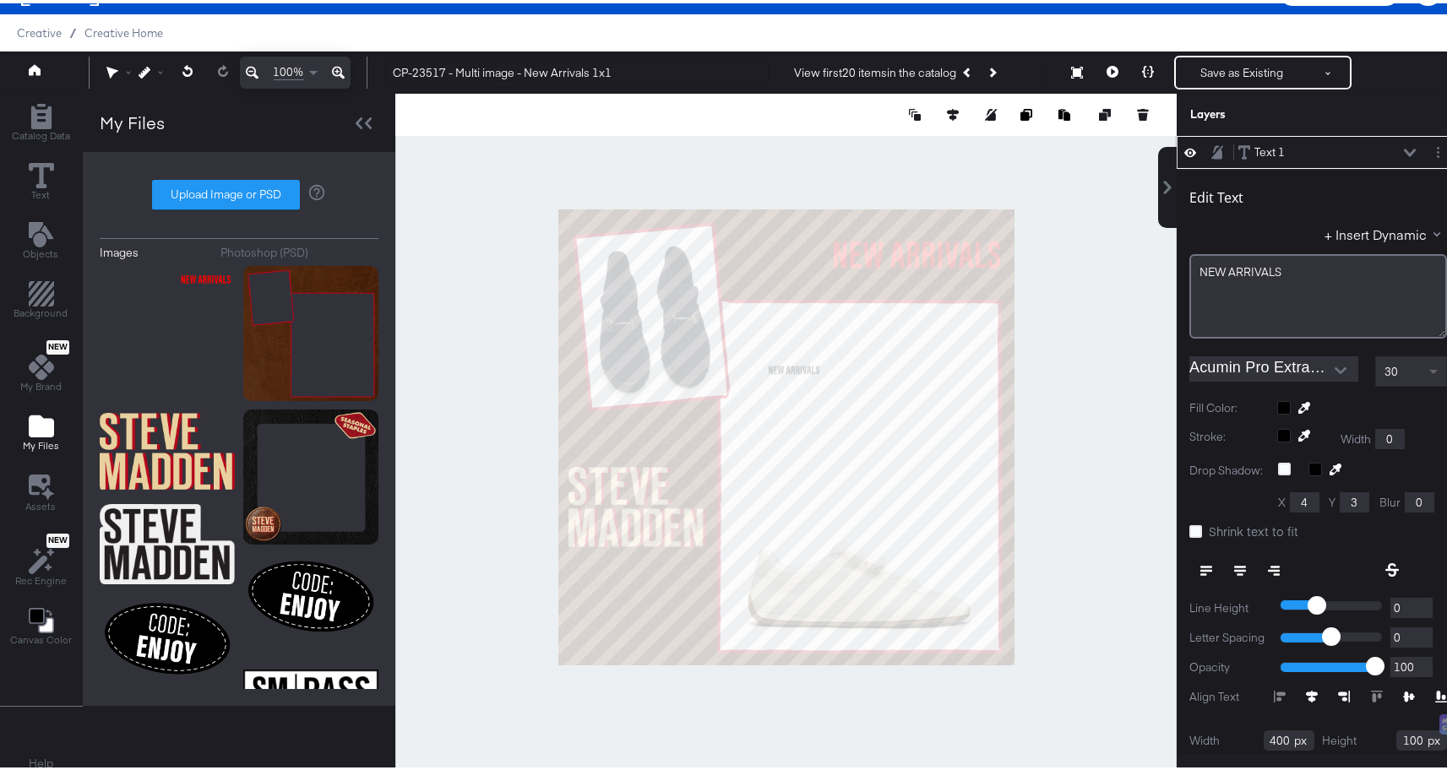
click at [1425, 378] on span at bounding box center [1435, 368] width 21 height 29
type input "515"
type input "189"
click at [1254, 144] on div "Text 1" at bounding box center [1269, 149] width 30 height 16
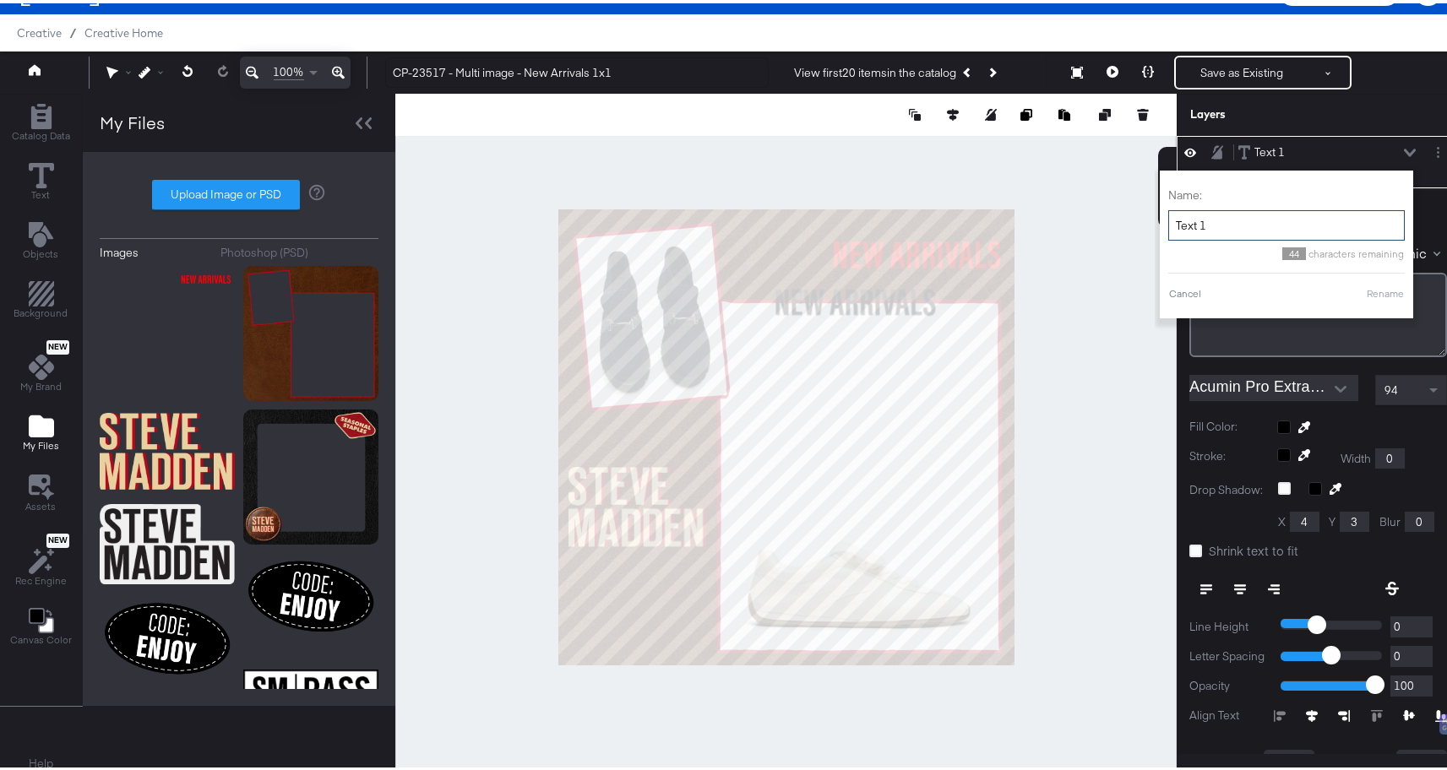
drag, startPoint x: 1201, startPoint y: 219, endPoint x: 1155, endPoint y: 217, distance: 46.5
click at [1160, 217] on div "Name: Text 1 44 characters remaining Cancel Rename" at bounding box center [1286, 241] width 253 height 148
type input "New Arrivals"
click at [1366, 296] on button "Rename" at bounding box center [1385, 290] width 39 height 15
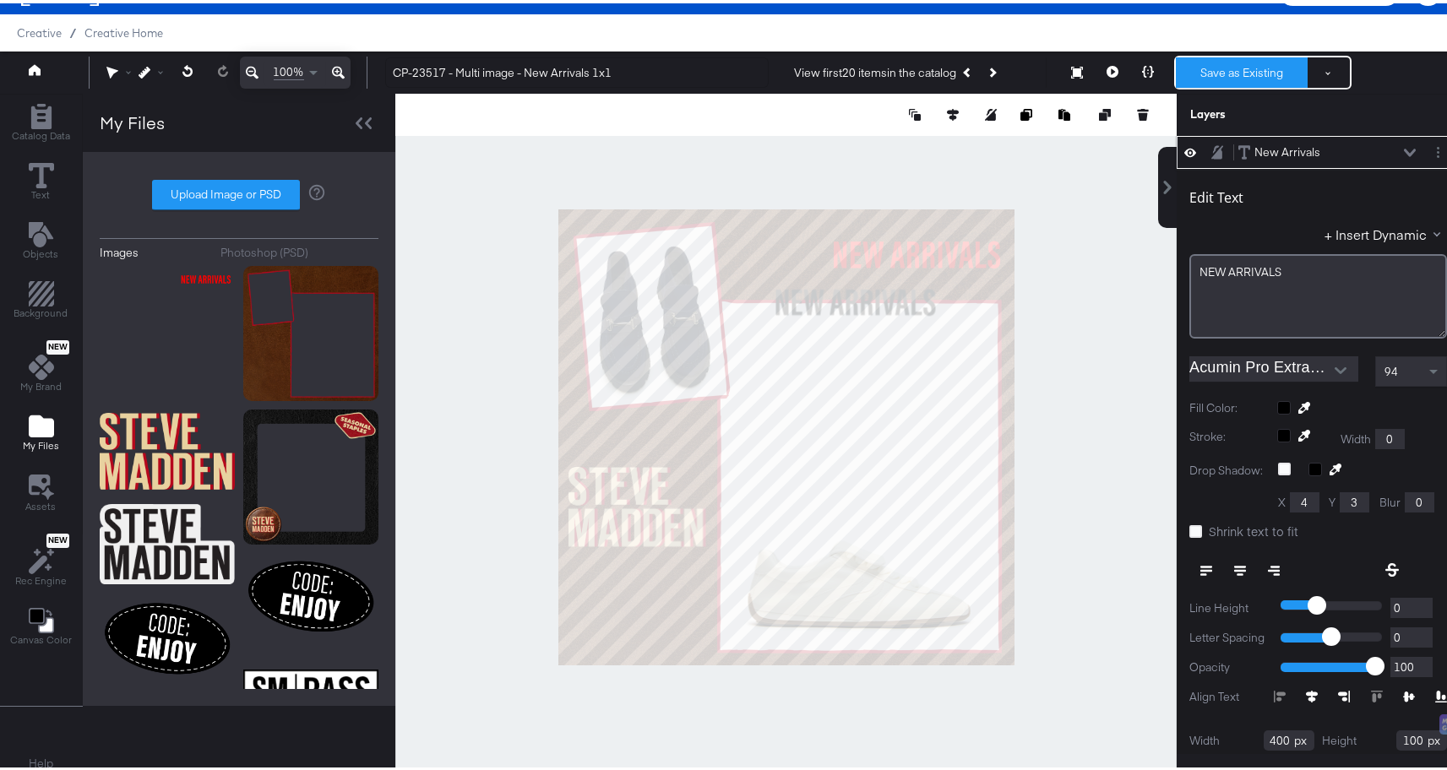
click at [1232, 72] on button "Save as Existing" at bounding box center [1242, 69] width 132 height 30
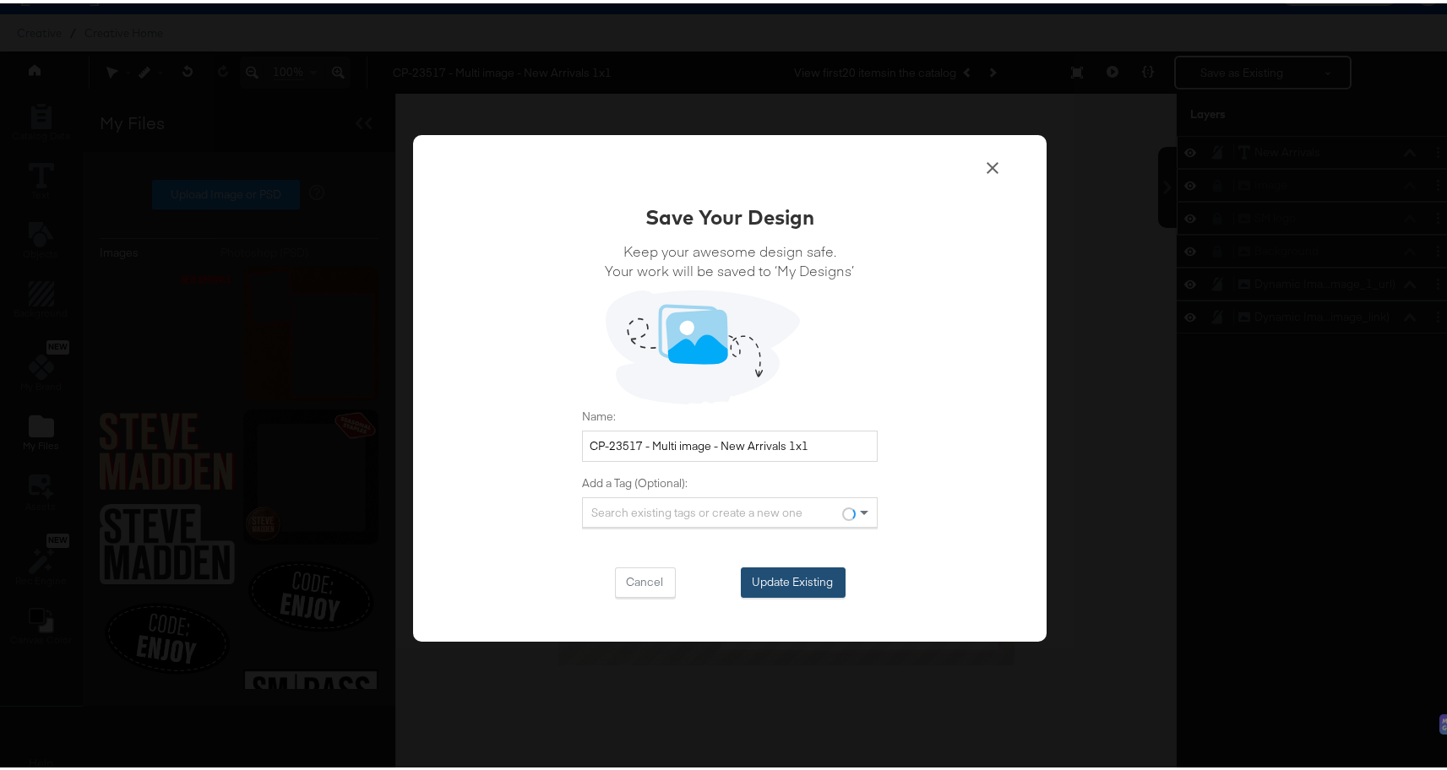
click at [793, 576] on button "Update Existing" at bounding box center [793, 579] width 105 height 30
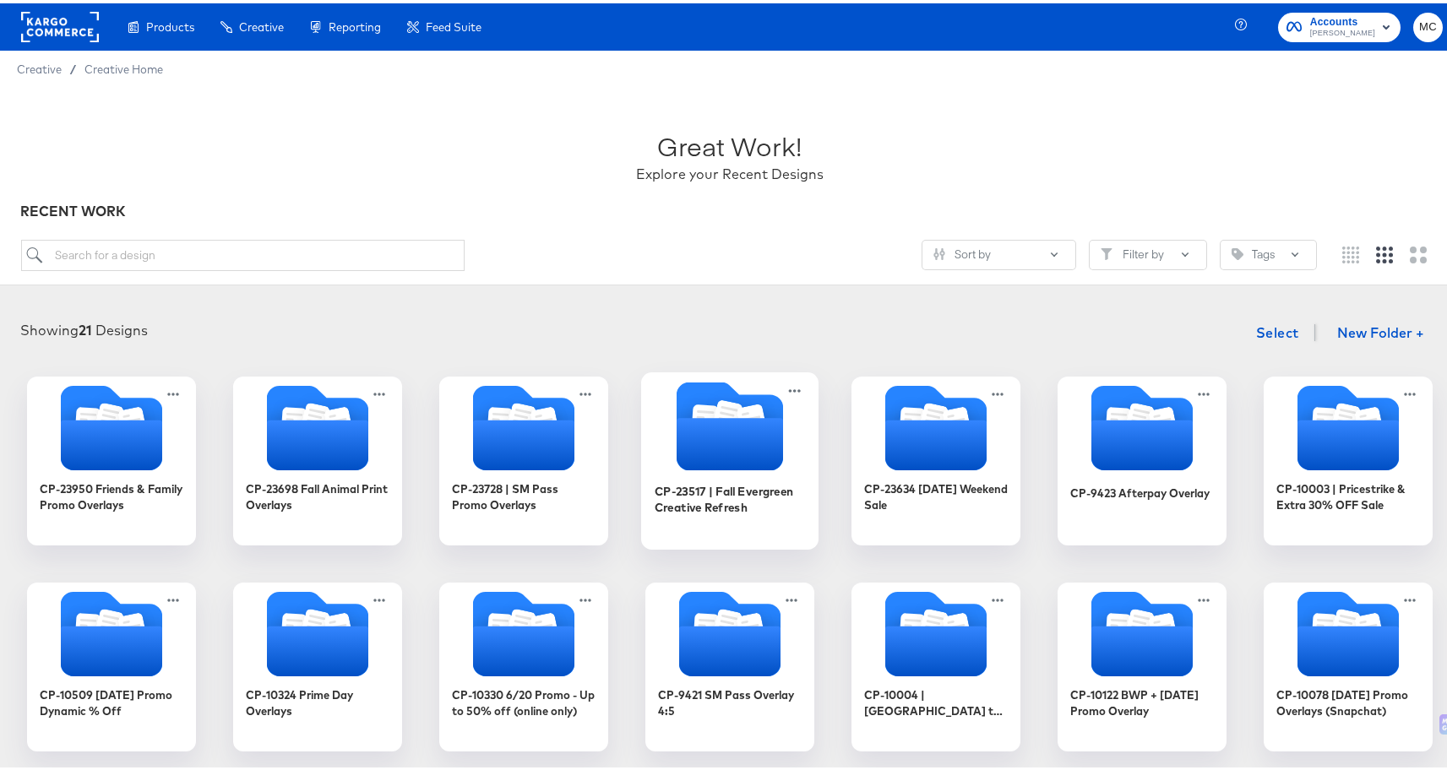
click at [735, 475] on div "CP-23517 | Fall Evergreen Creative Refresh" at bounding box center [730, 503] width 151 height 65
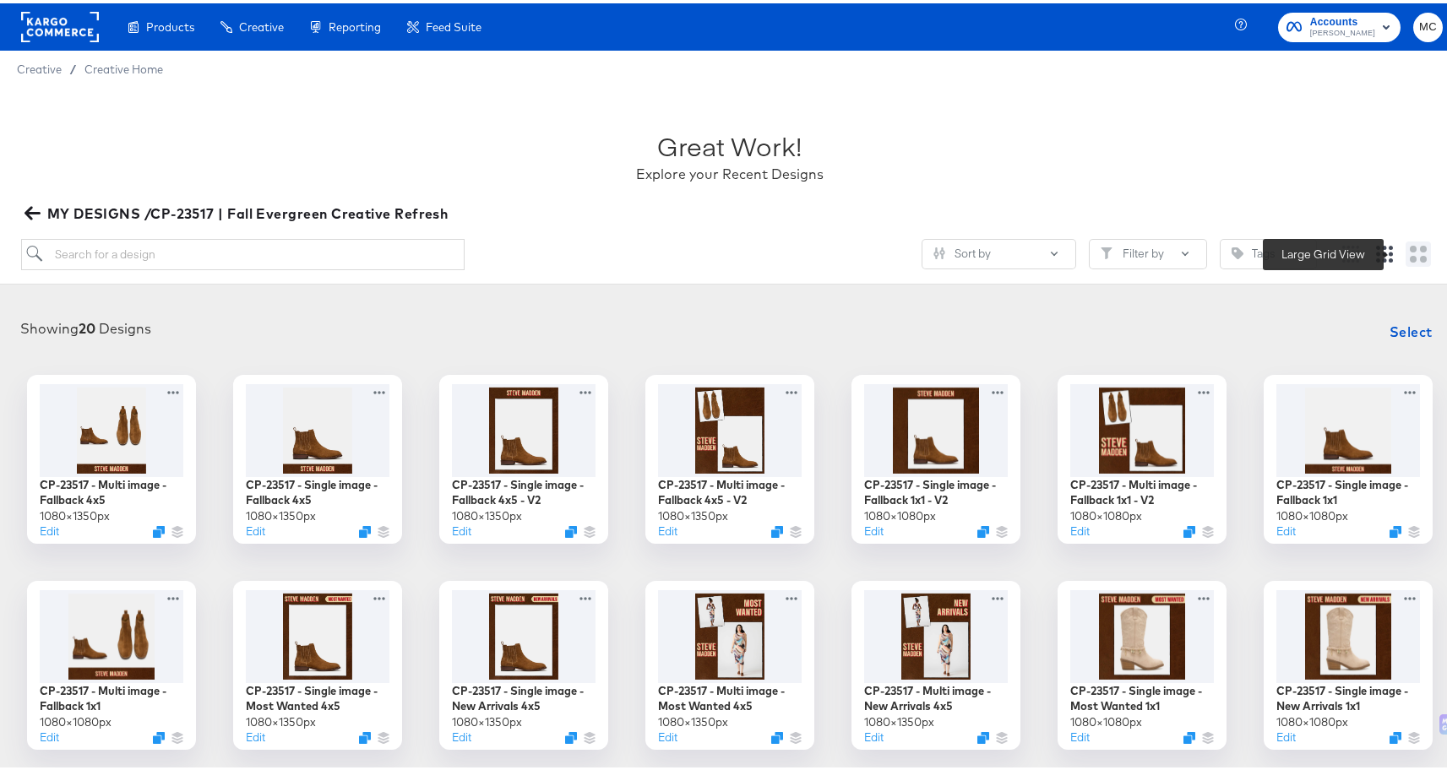
click at [1405, 259] on button at bounding box center [1417, 250] width 25 height 25
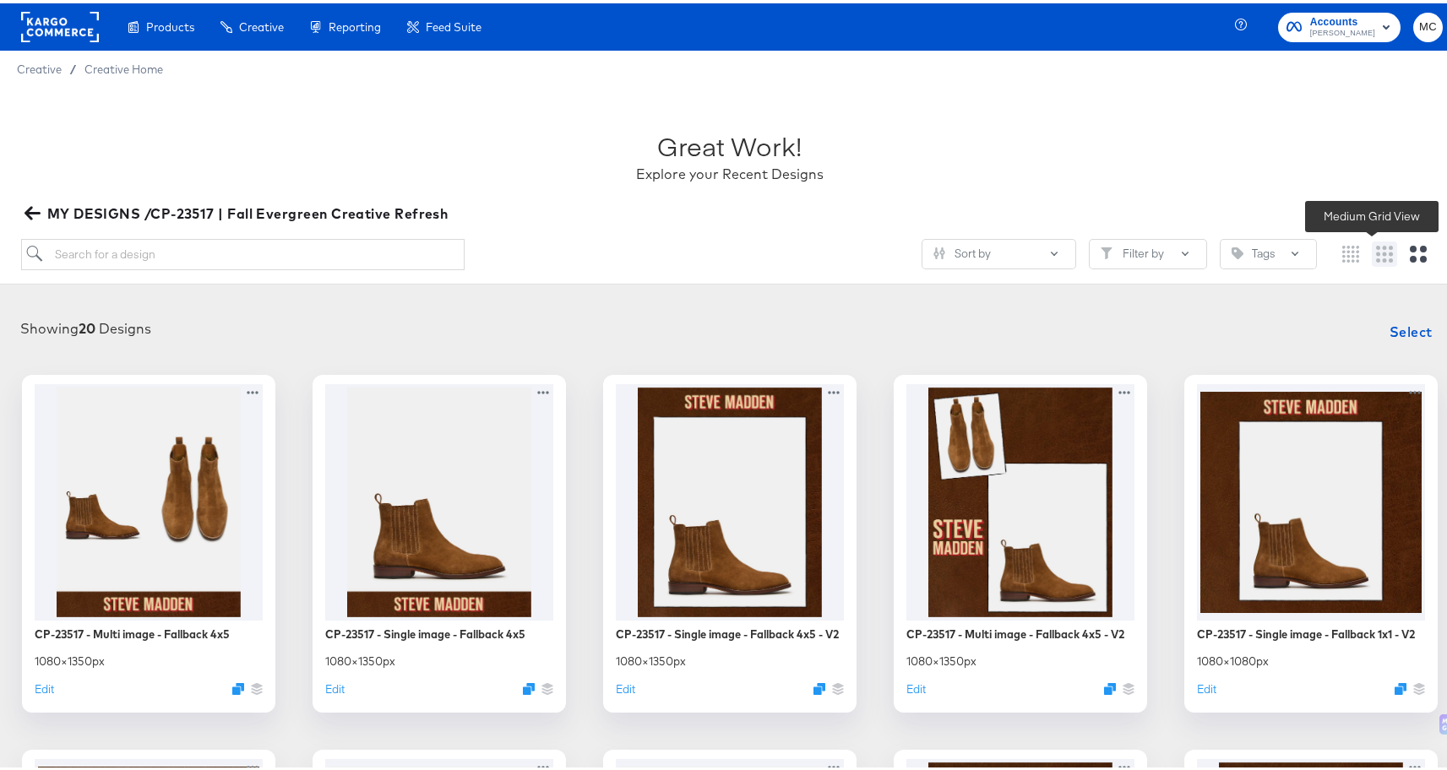
click at [1376, 250] on icon "Medium grid" at bounding box center [1384, 250] width 17 height 17
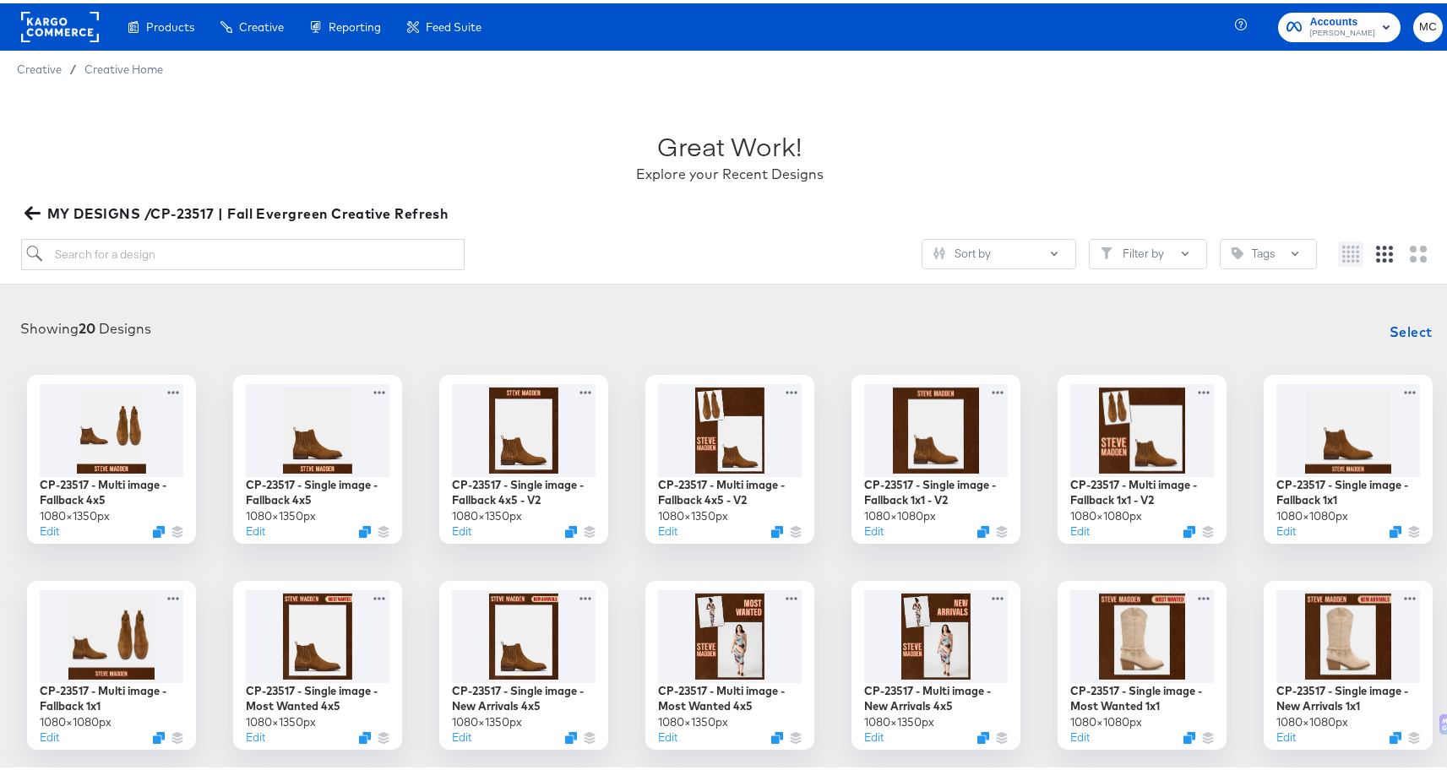
click at [1342, 247] on icon "Small grid" at bounding box center [1350, 250] width 17 height 17
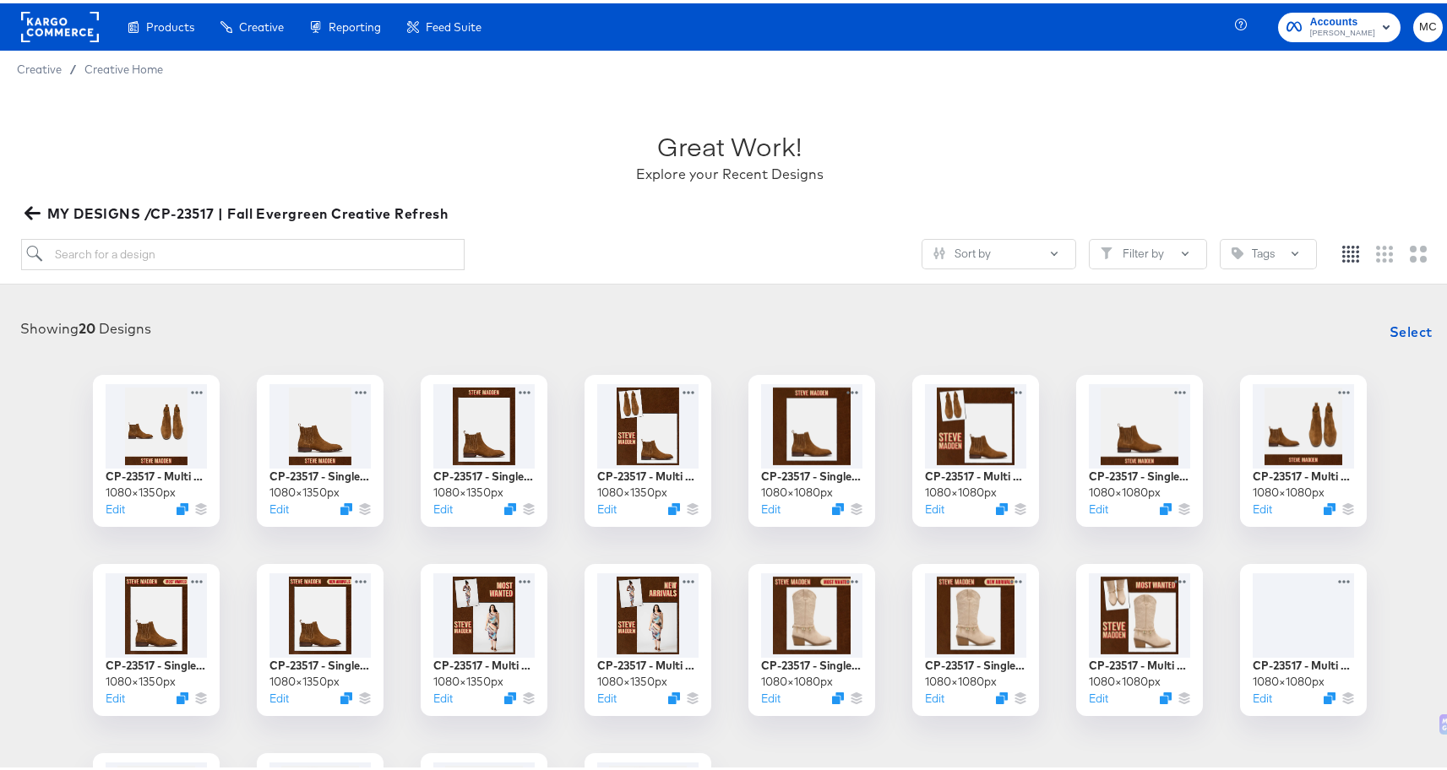
click at [1356, 250] on div at bounding box center [1384, 251] width 110 height 30
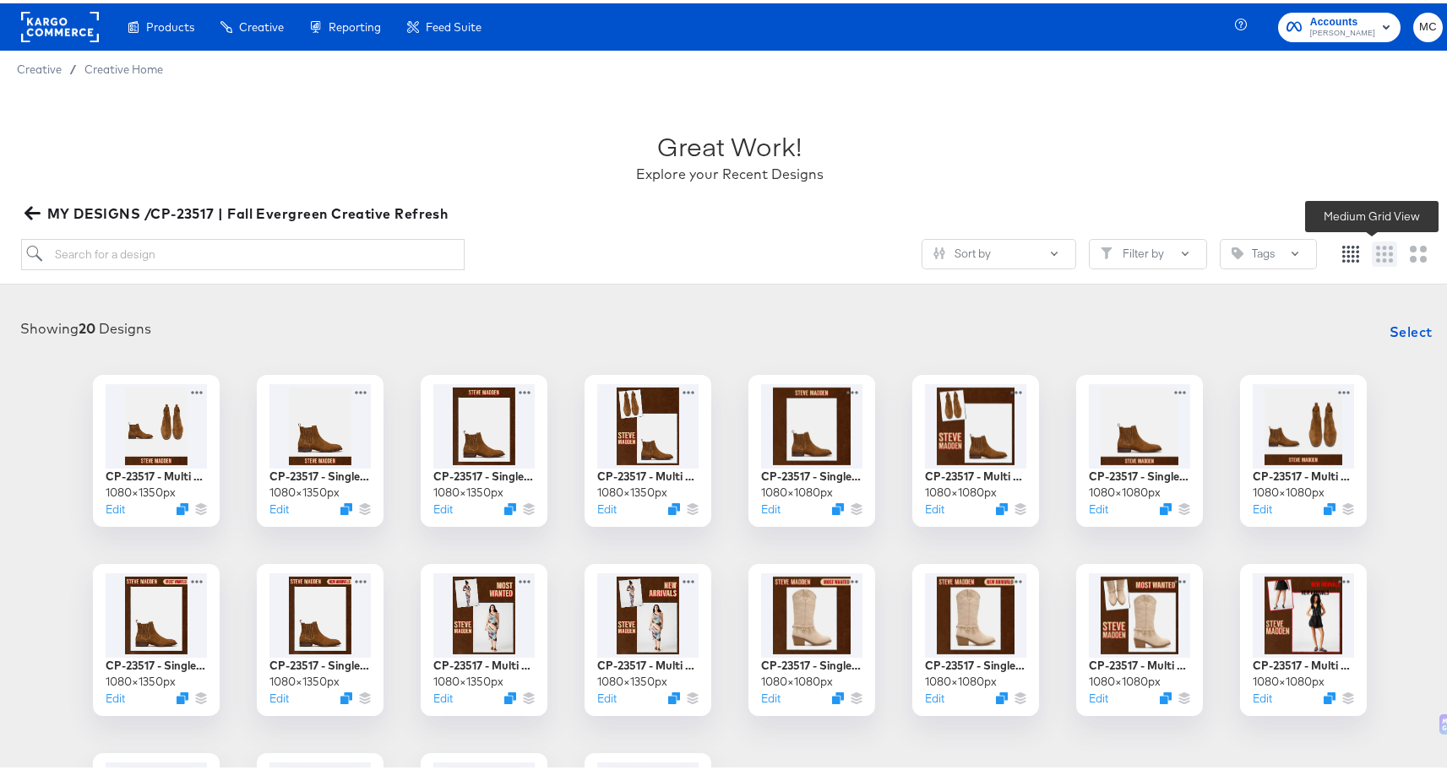
drag, startPoint x: 1366, startPoint y: 258, endPoint x: 1377, endPoint y: 261, distance: 11.5
click at [1376, 258] on icon "Medium grid" at bounding box center [1384, 250] width 17 height 17
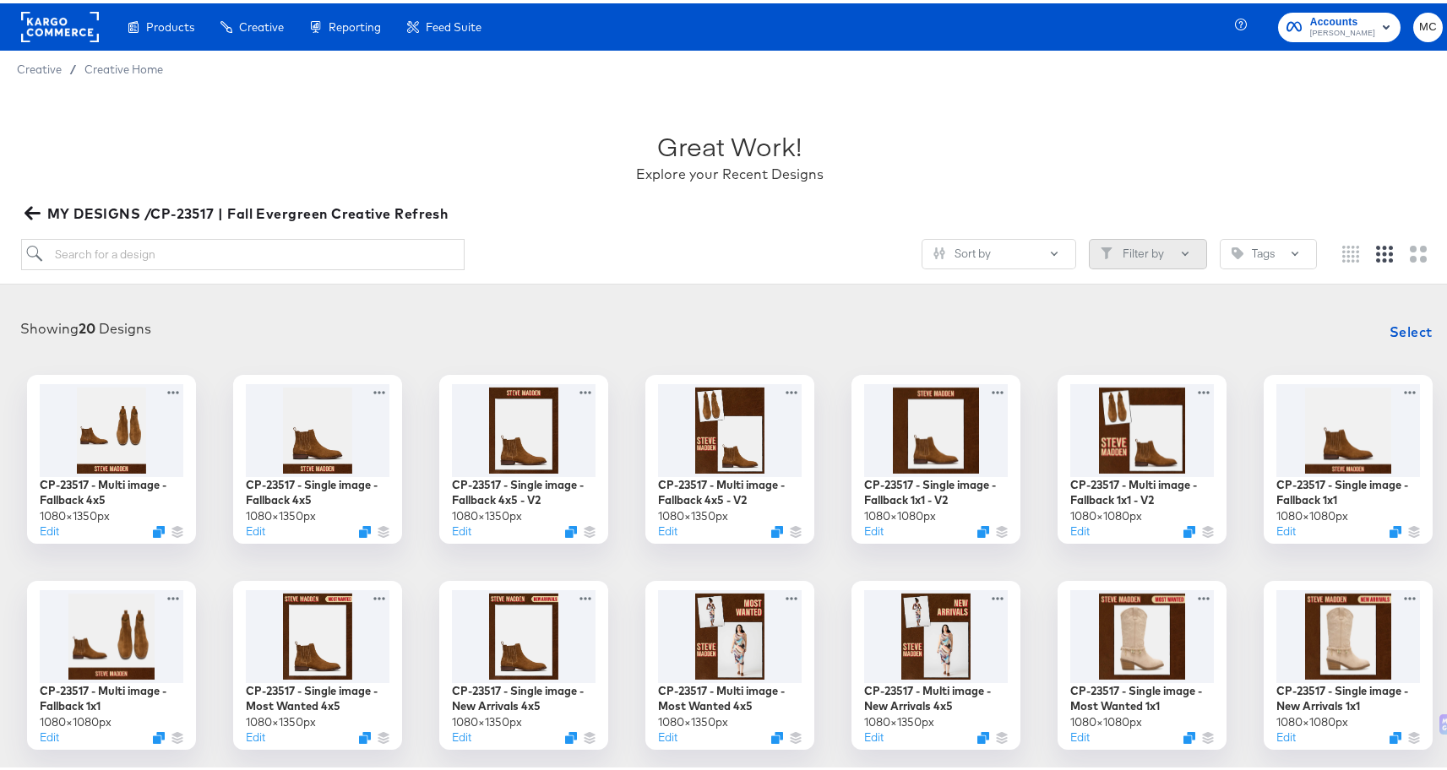
click at [1165, 249] on button "Filter by" at bounding box center [1148, 251] width 118 height 30
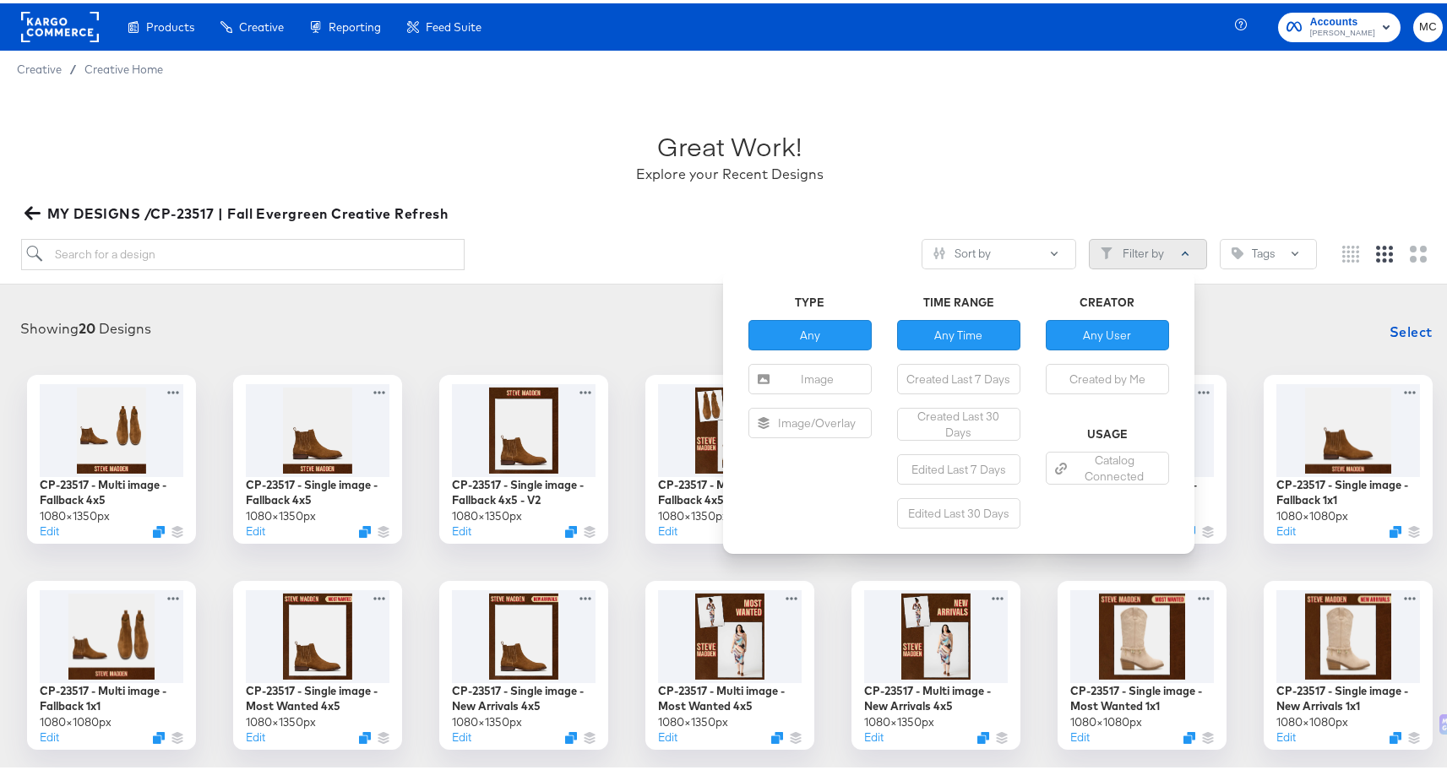
click at [1135, 246] on button "Filter by" at bounding box center [1148, 251] width 118 height 30
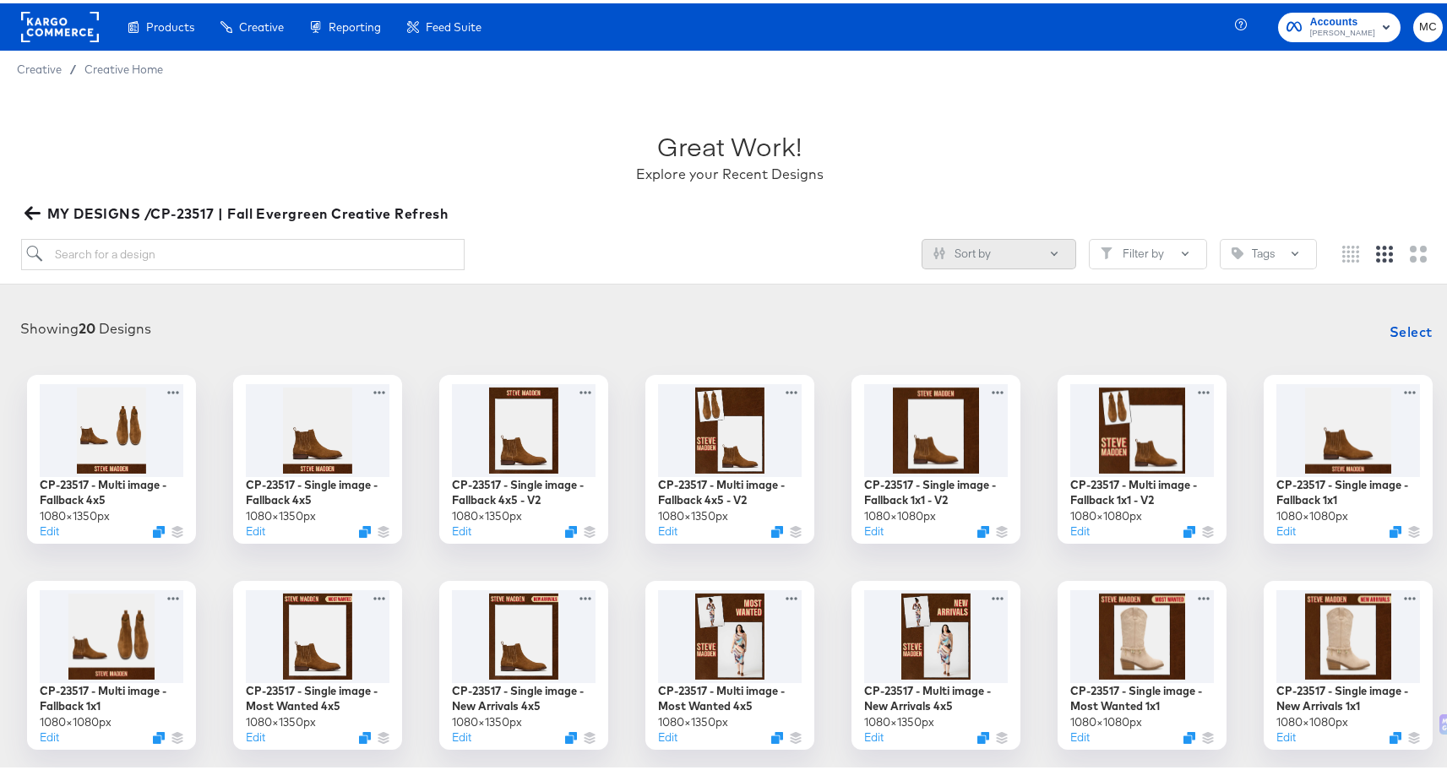
click at [1004, 241] on button "Sort by" at bounding box center [998, 251] width 155 height 30
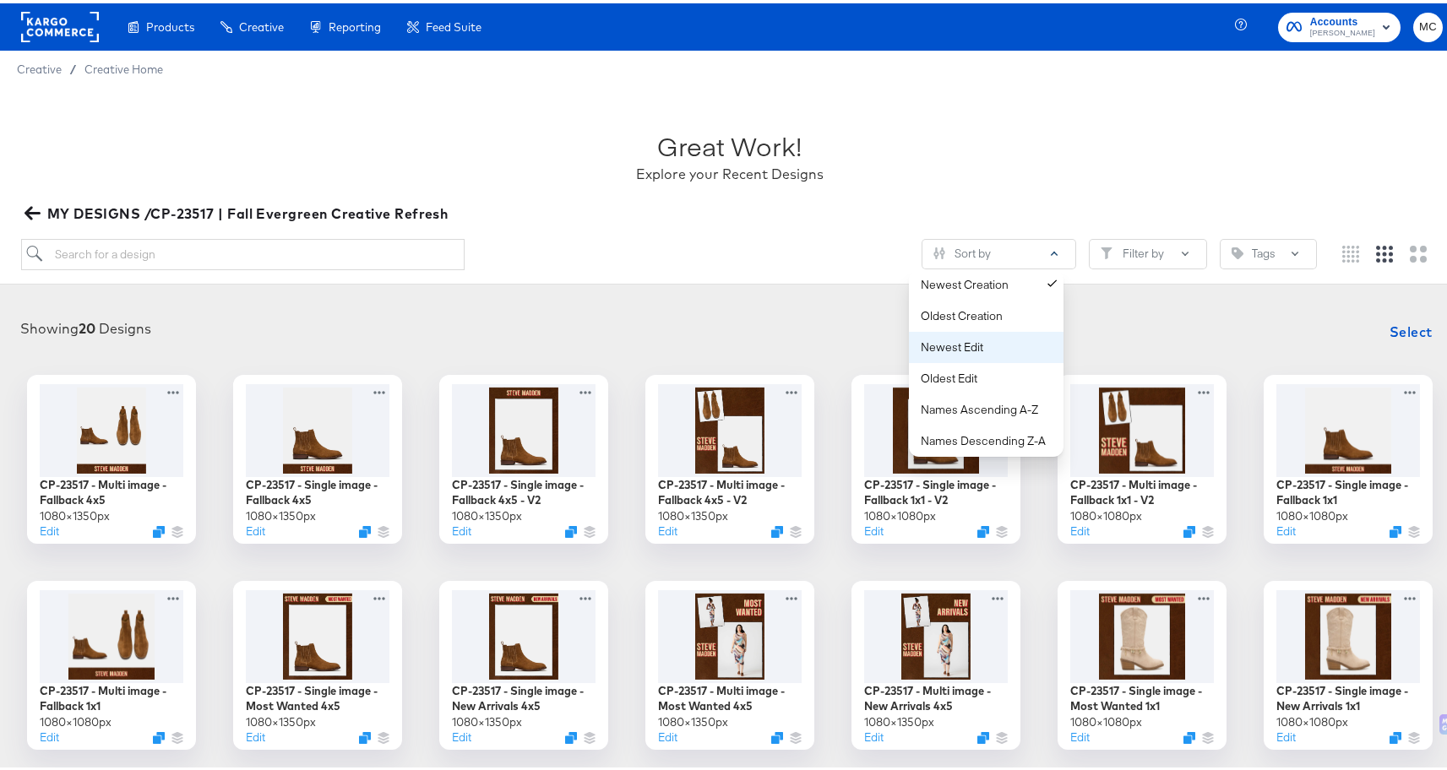
click at [1014, 340] on div "Newest Edit" at bounding box center [990, 344] width 138 height 16
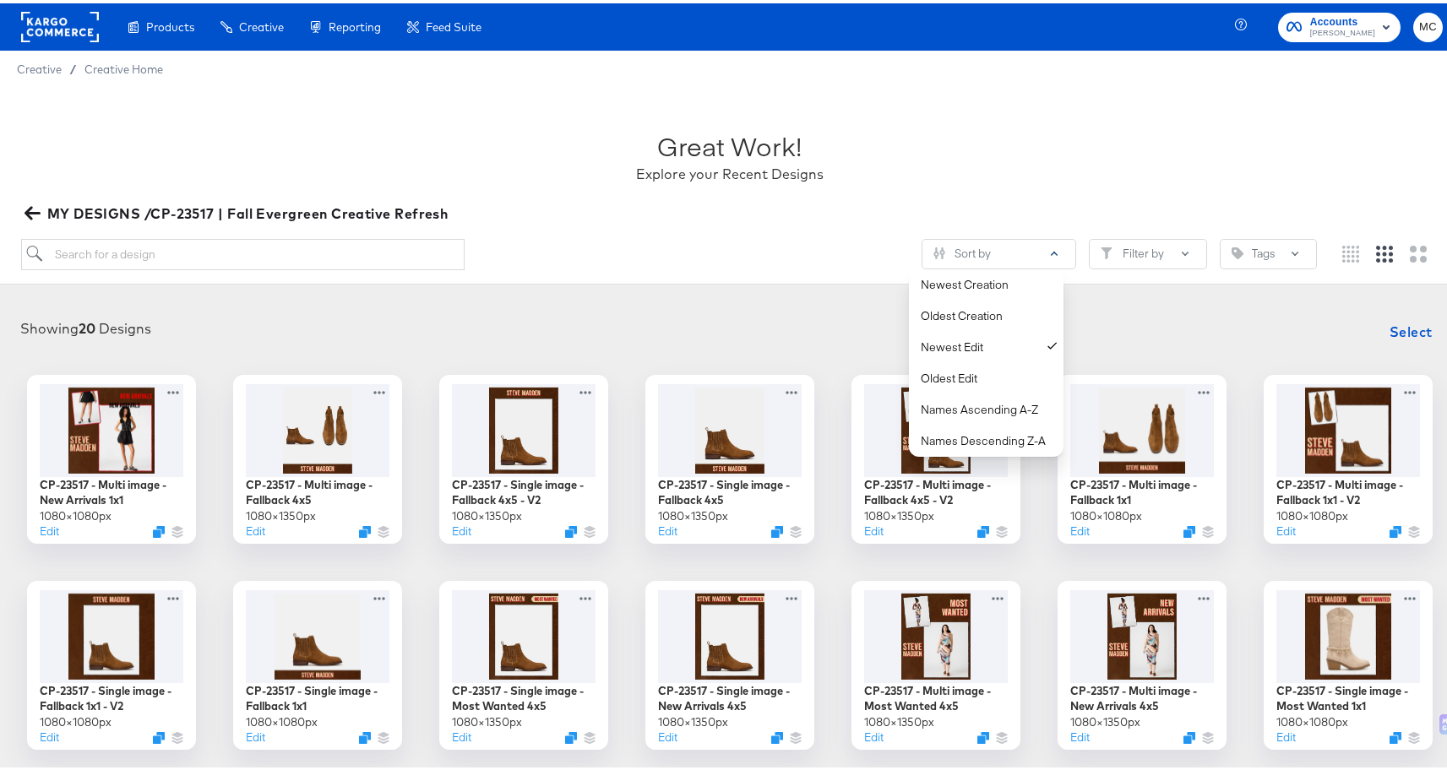
click at [644, 285] on article "Great Work! Explore your Recent Designs MY DESIGNS /CP-23517 | Fall Evergreen C…" at bounding box center [729, 558] width 1459 height 949
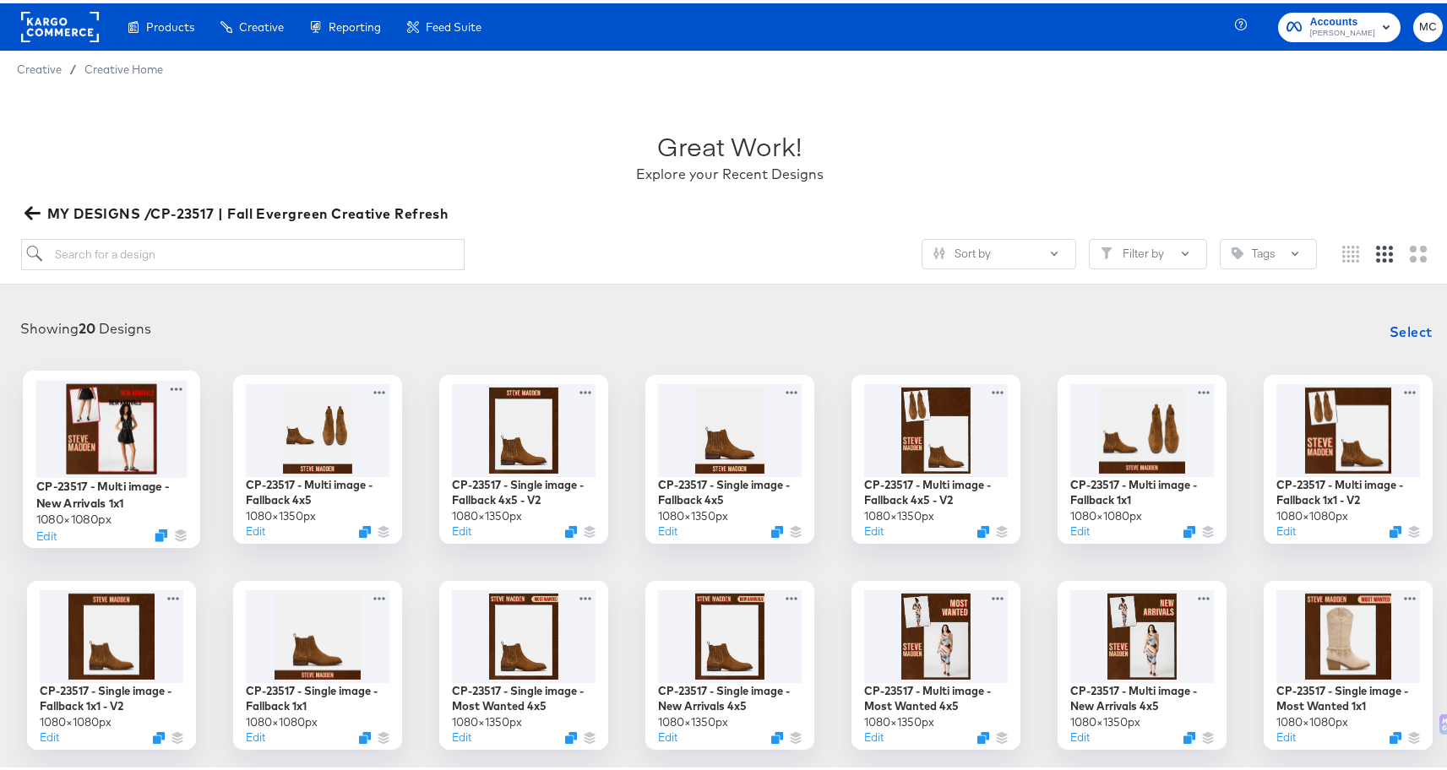
click at [106, 429] on div at bounding box center [111, 425] width 151 height 97
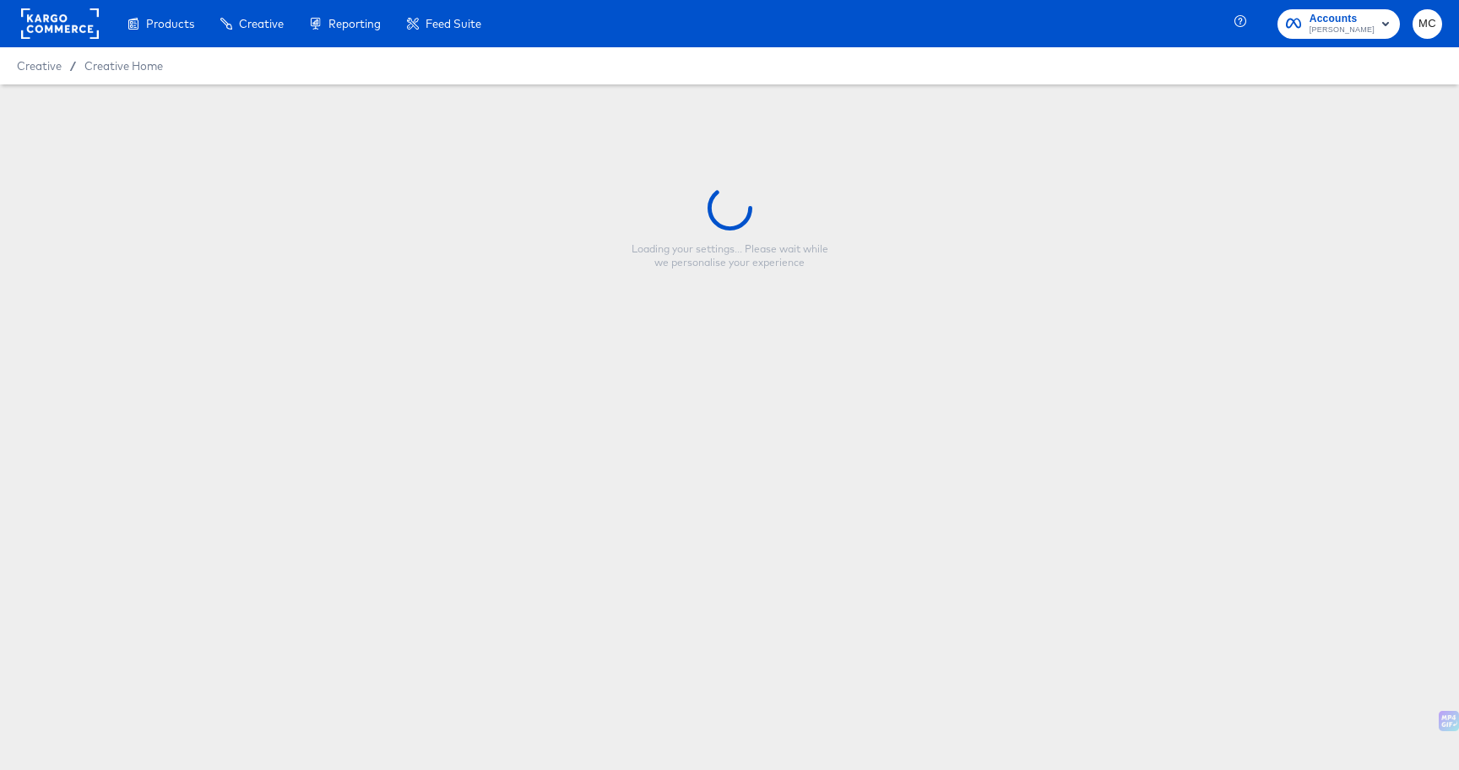
type input "CP-23517 - Multi image - New Arrivals 1x1"
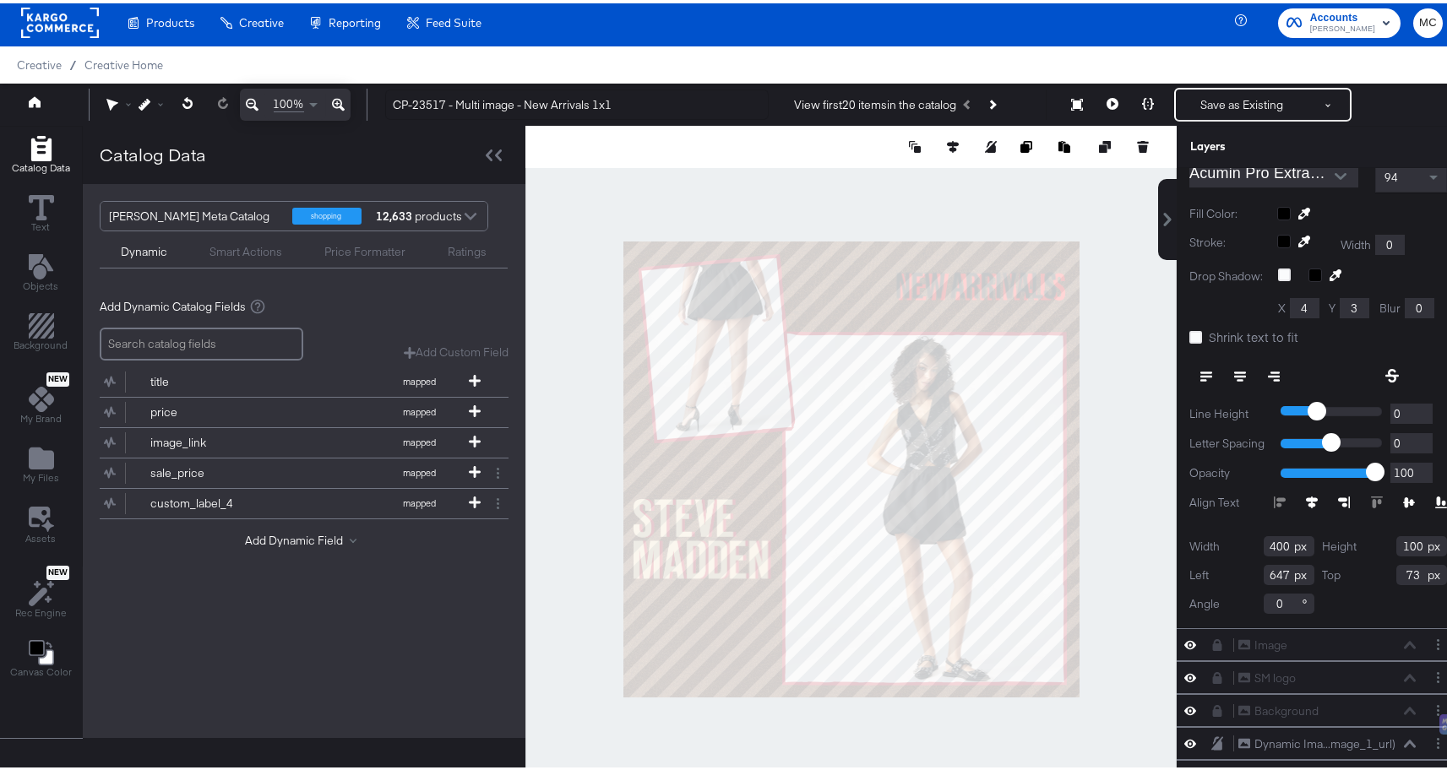
scroll to position [245, 0]
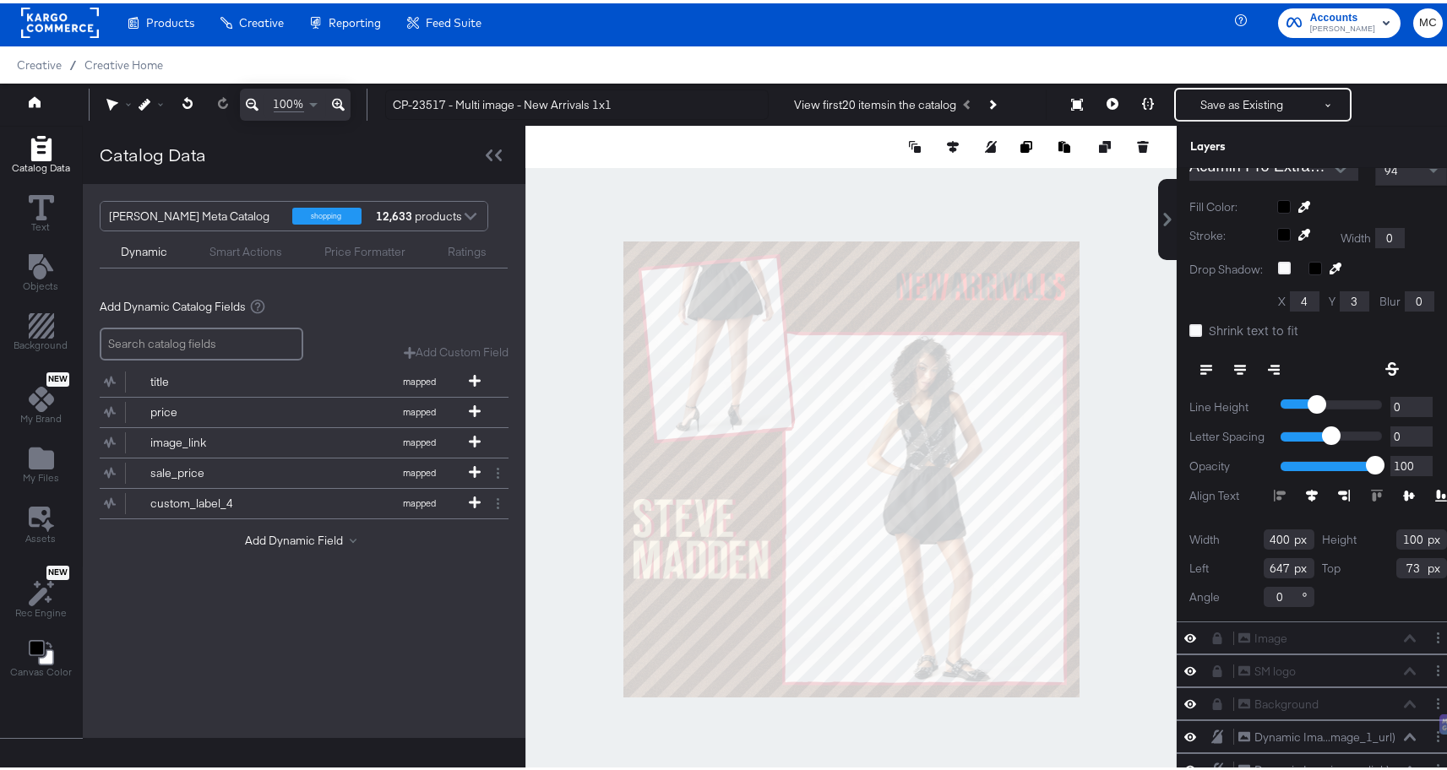
drag, startPoint x: 1400, startPoint y: 558, endPoint x: 1347, endPoint y: 558, distance: 53.2
click at [1347, 558] on div "Top 73" at bounding box center [1385, 565] width 125 height 20
type input "76"
click at [1271, 526] on input "400" at bounding box center [1288, 536] width 51 height 20
type input "401"
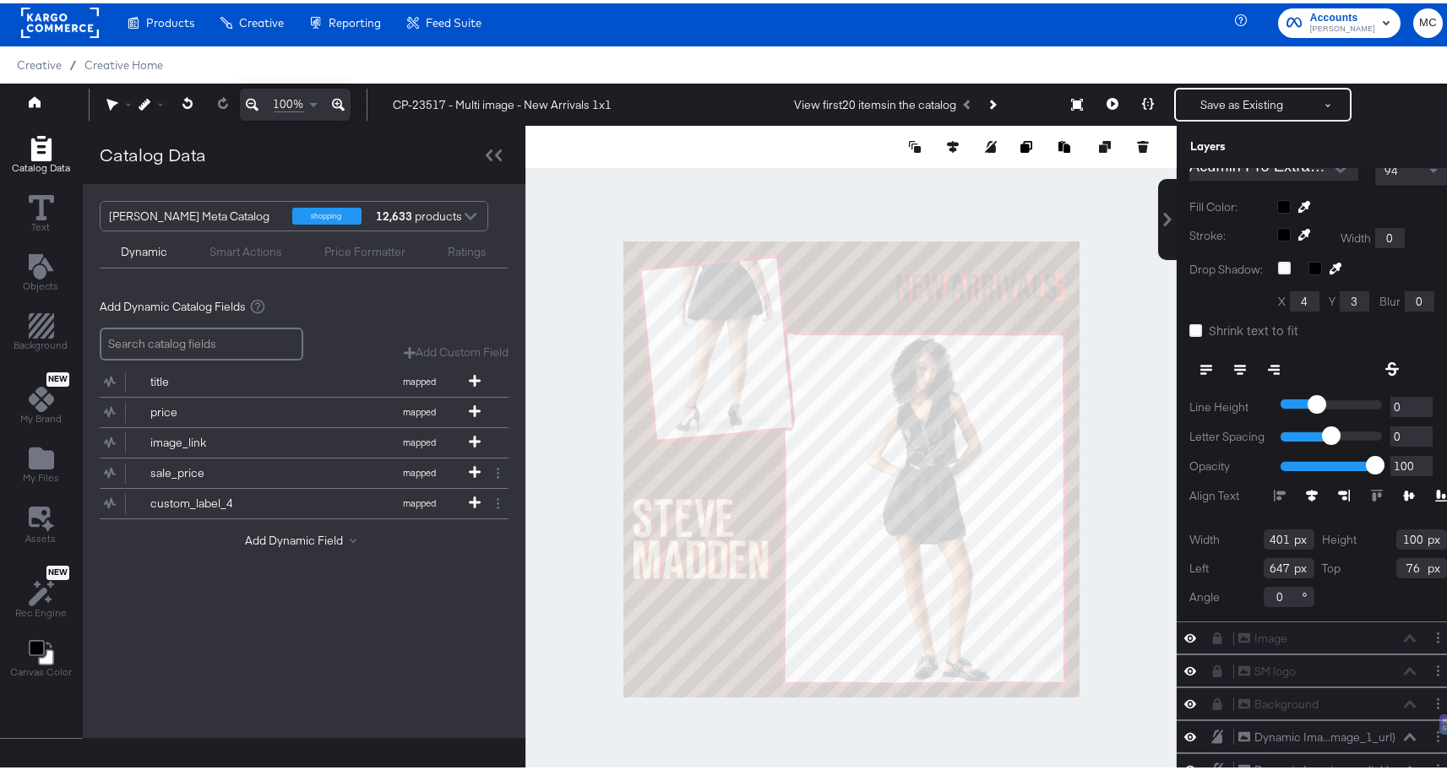
drag, startPoint x: 1396, startPoint y: 521, endPoint x: 1344, endPoint y: 519, distance: 52.4
click at [1346, 526] on div "Height 100" at bounding box center [1385, 536] width 125 height 20
type input "63"
click at [1080, 374] on div at bounding box center [850, 465] width 651 height 687
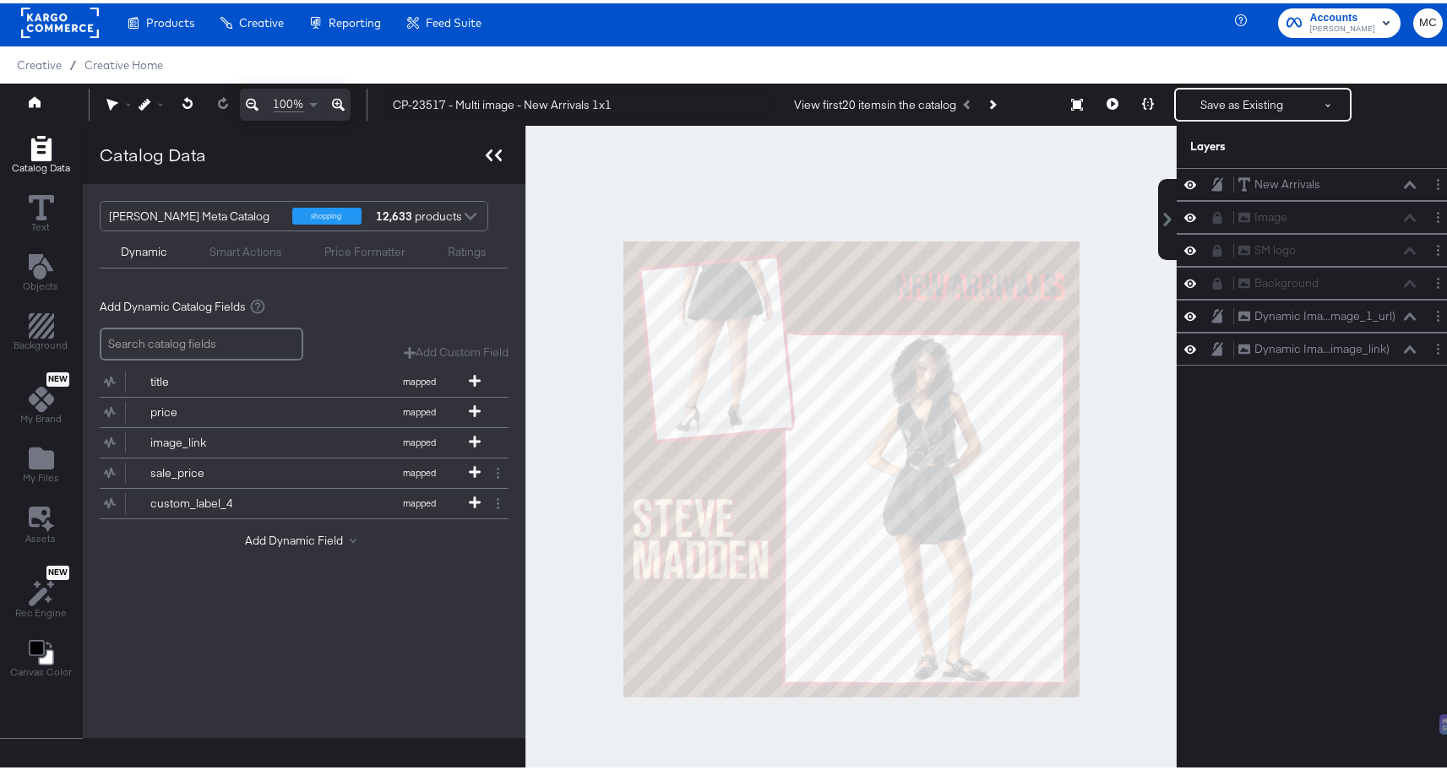
click at [497, 149] on icon at bounding box center [498, 152] width 7 height 12
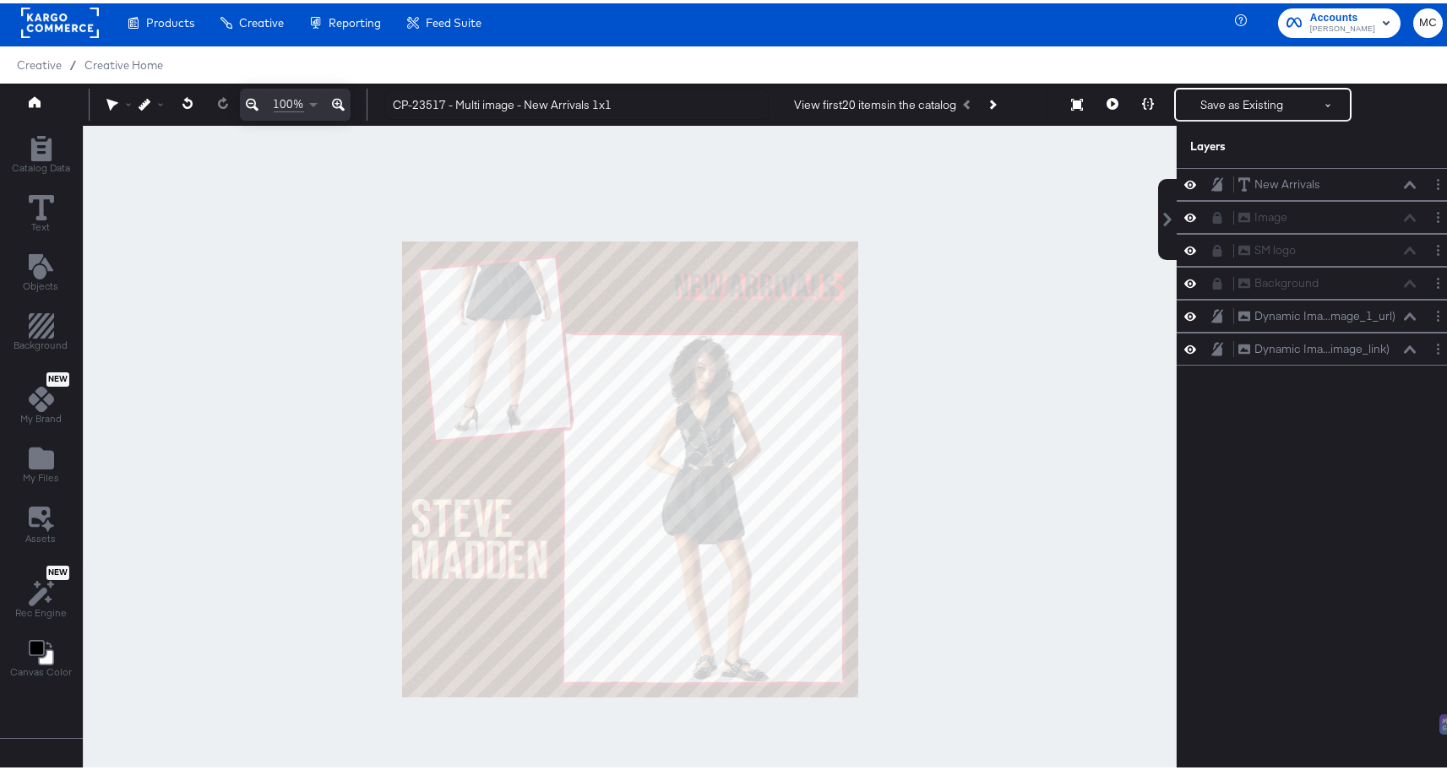
click at [340, 101] on icon at bounding box center [338, 101] width 13 height 13
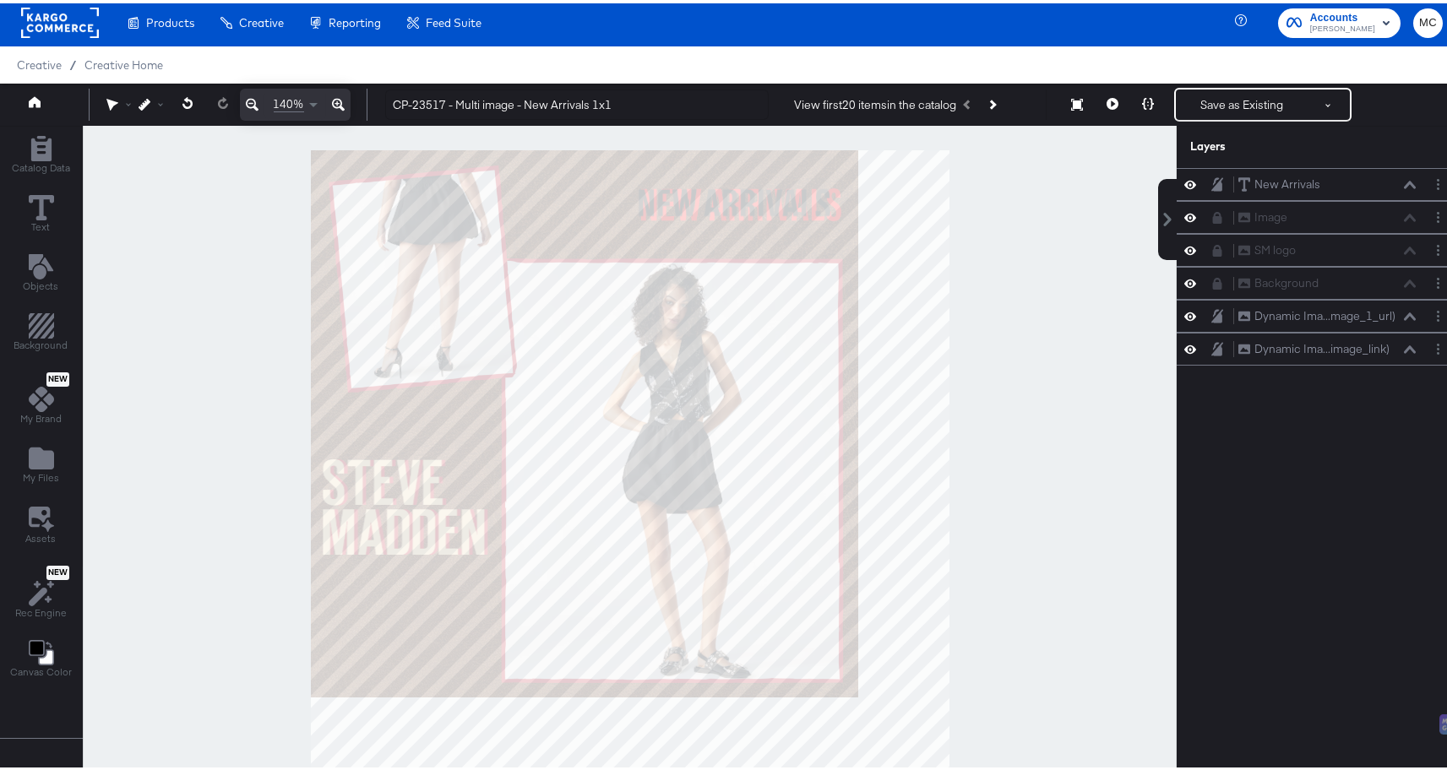
click at [340, 101] on icon at bounding box center [338, 101] width 13 height 13
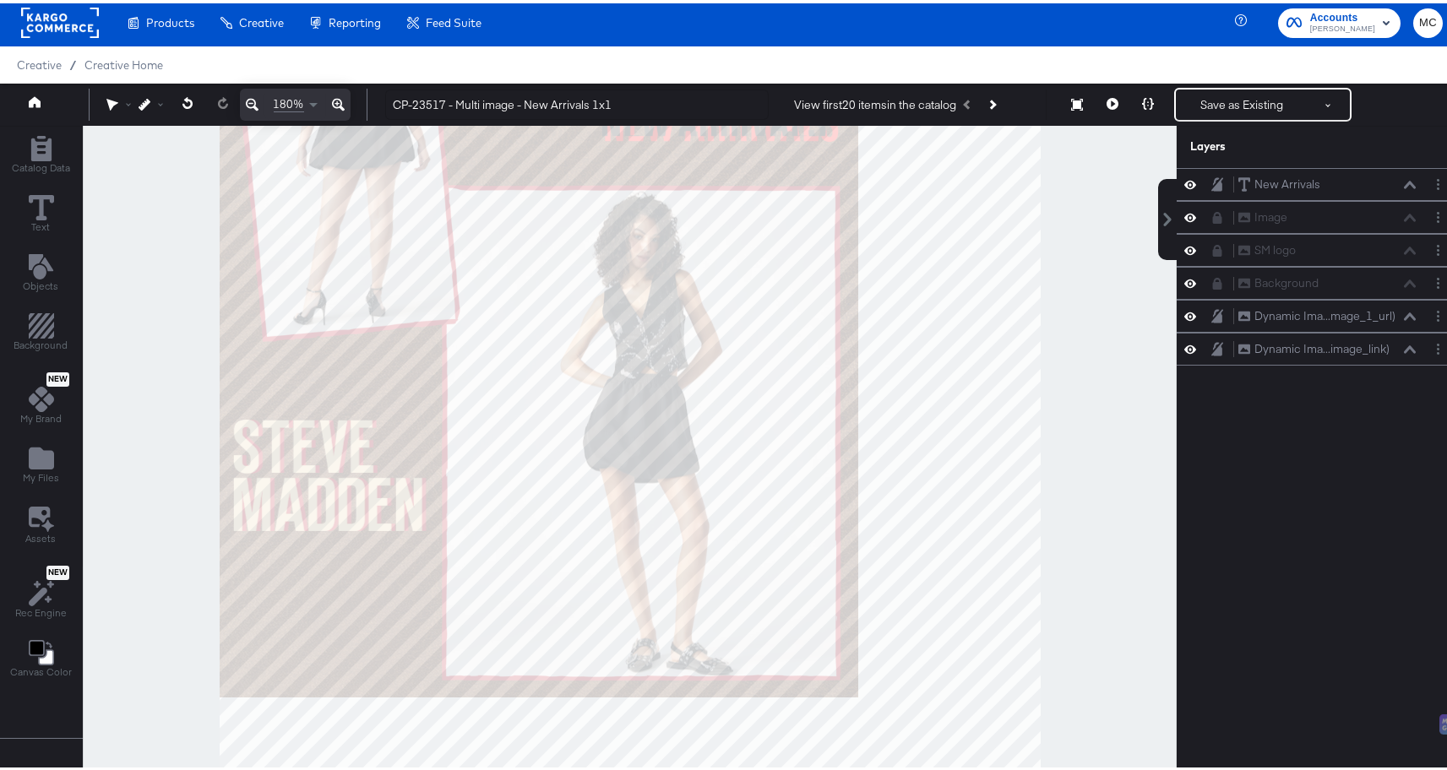
click at [340, 101] on icon at bounding box center [338, 101] width 13 height 13
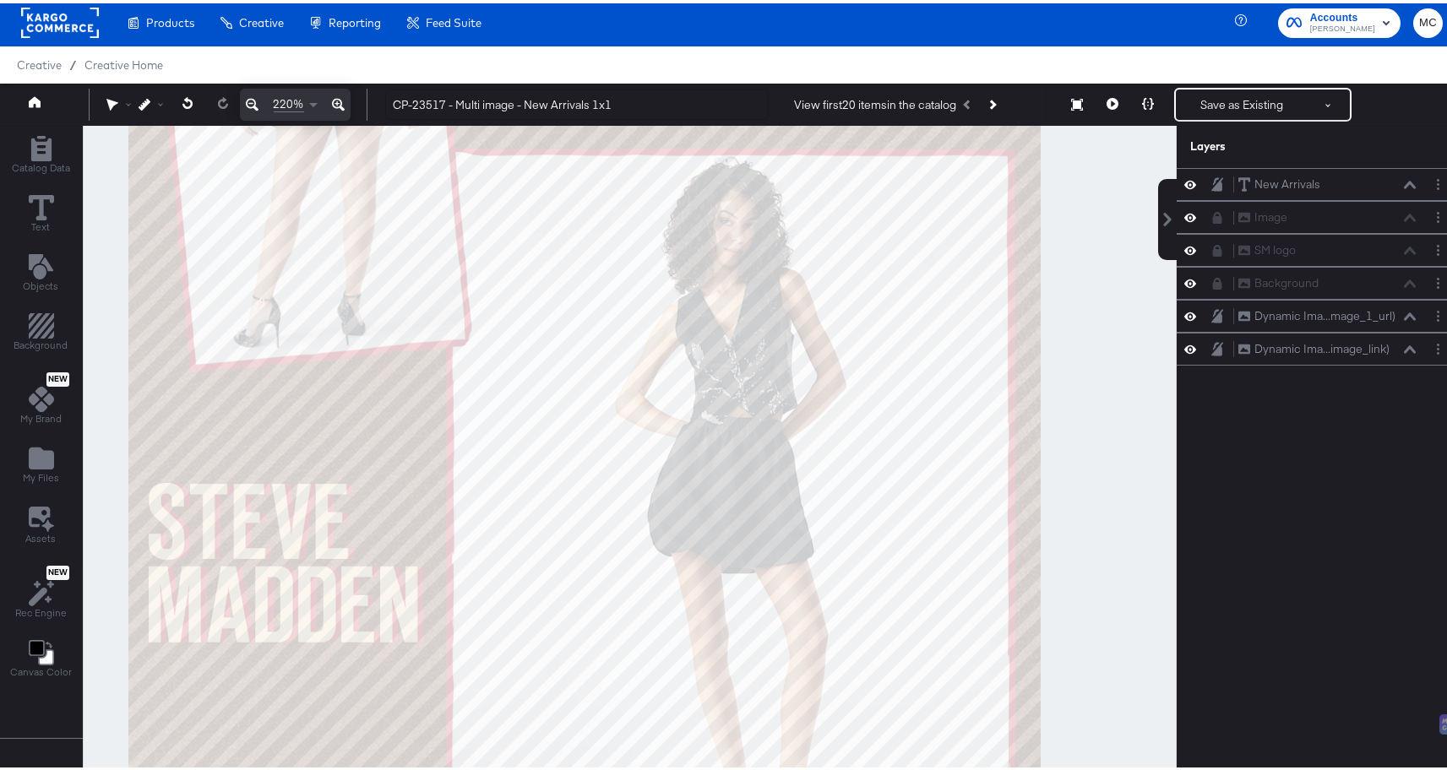
drag, startPoint x: 340, startPoint y: 101, endPoint x: 332, endPoint y: 111, distance: 13.9
click at [341, 101] on icon at bounding box center [338, 101] width 13 height 13
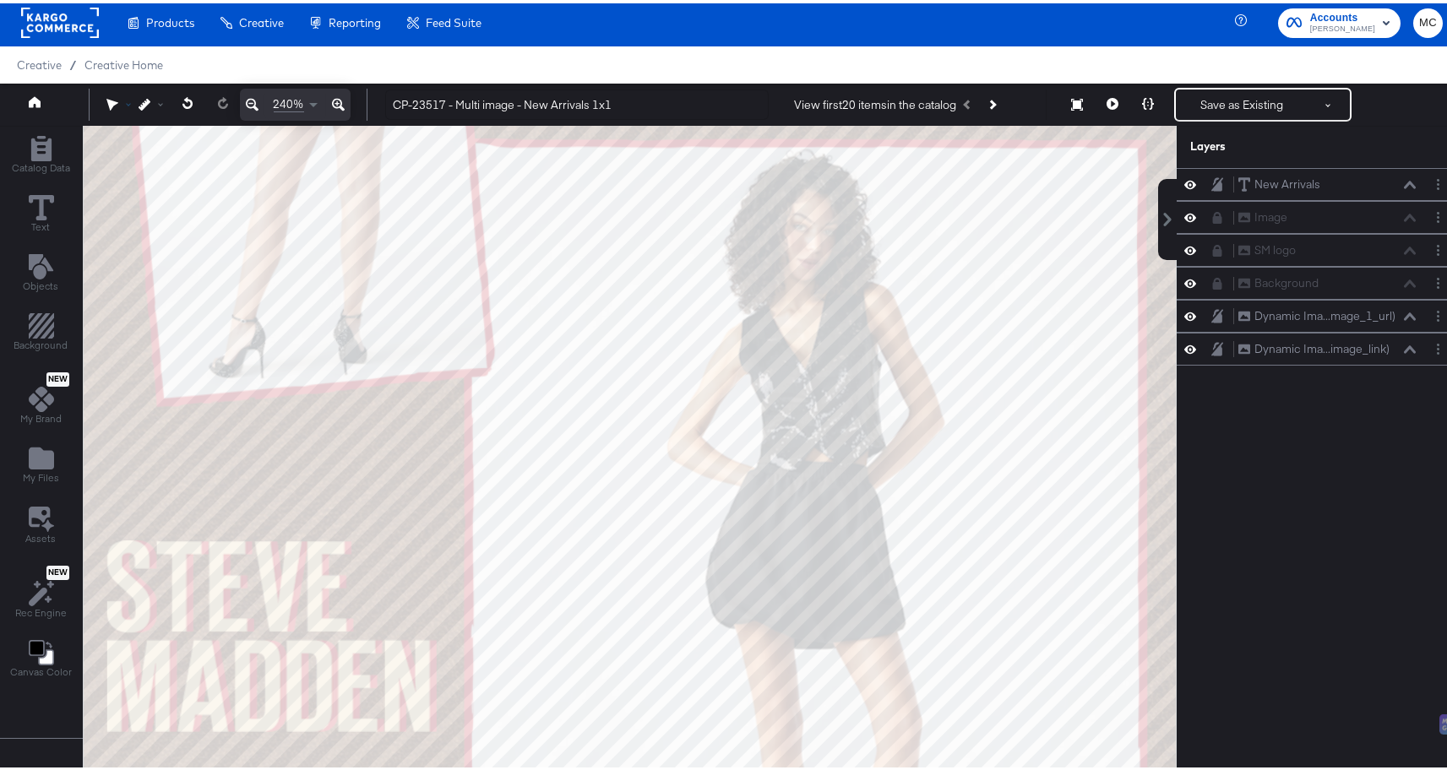
click at [117, 106] on icon at bounding box center [112, 101] width 12 height 12
click at [110, 139] on div "Hand" at bounding box center [116, 134] width 21 height 37
click at [117, 133] on icon at bounding box center [117, 134] width 12 height 12
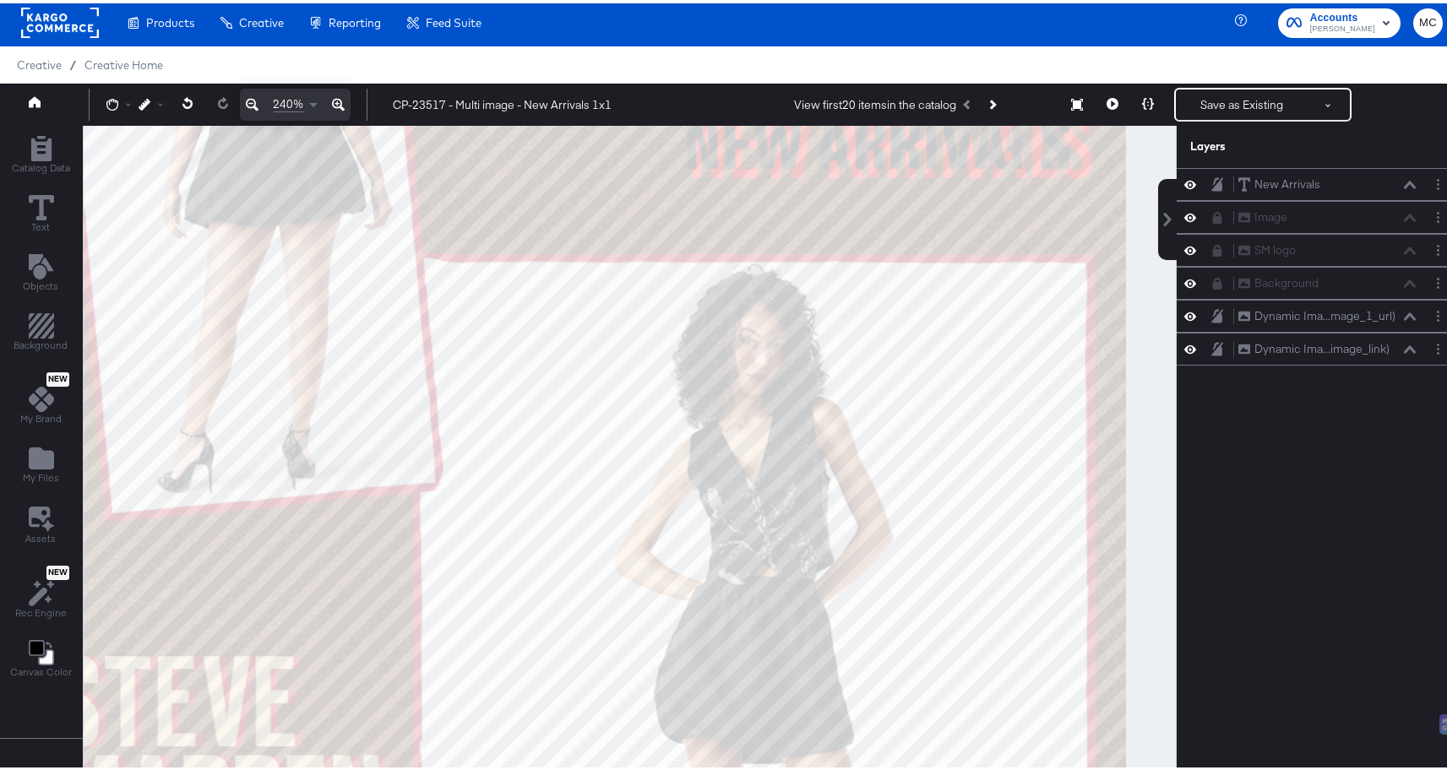
drag, startPoint x: 959, startPoint y: 231, endPoint x: 904, endPoint y: 323, distance: 107.2
click at [843, 480] on div at bounding box center [630, 465] width 1092 height 687
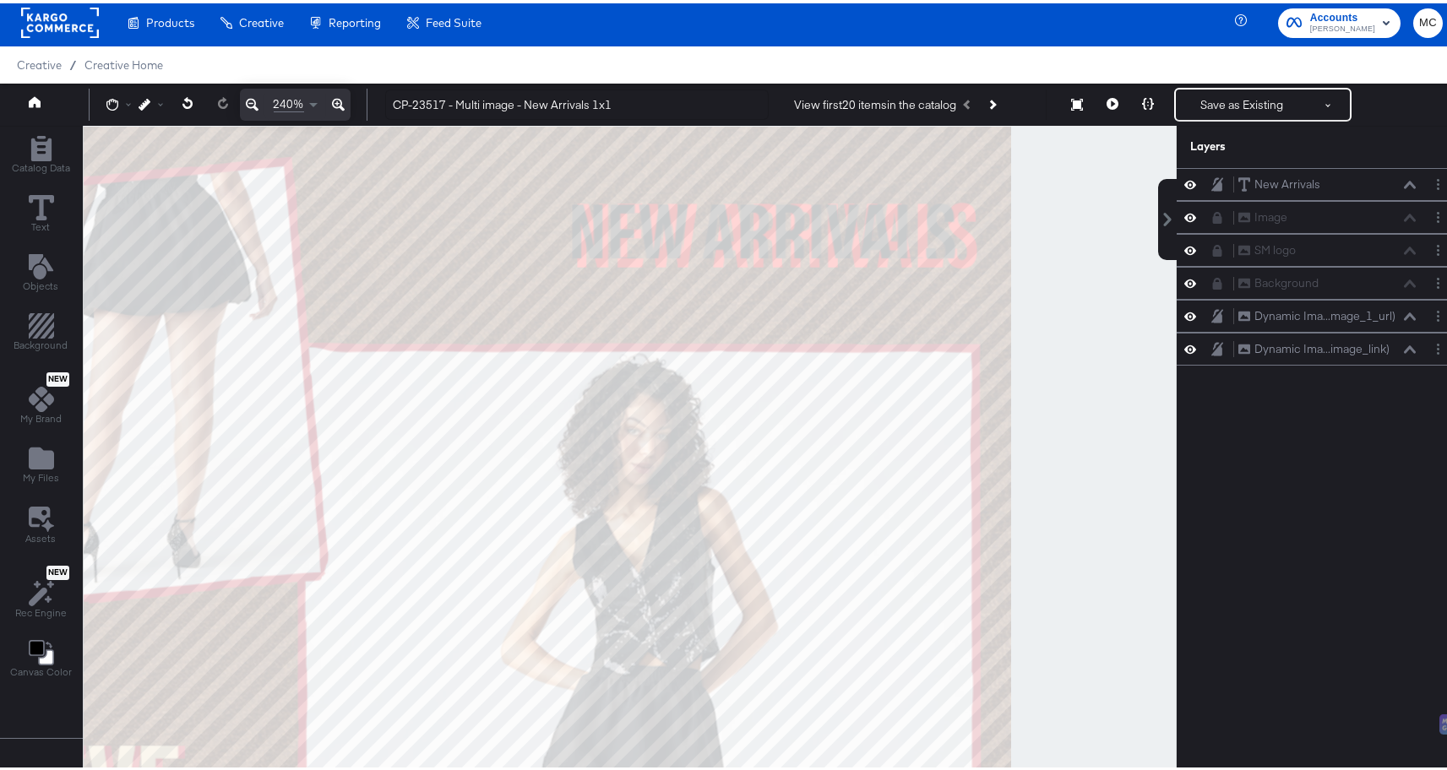
drag, startPoint x: 899, startPoint y: 382, endPoint x: 869, endPoint y: 263, distance: 122.7
click at [869, 263] on div at bounding box center [630, 465] width 1092 height 687
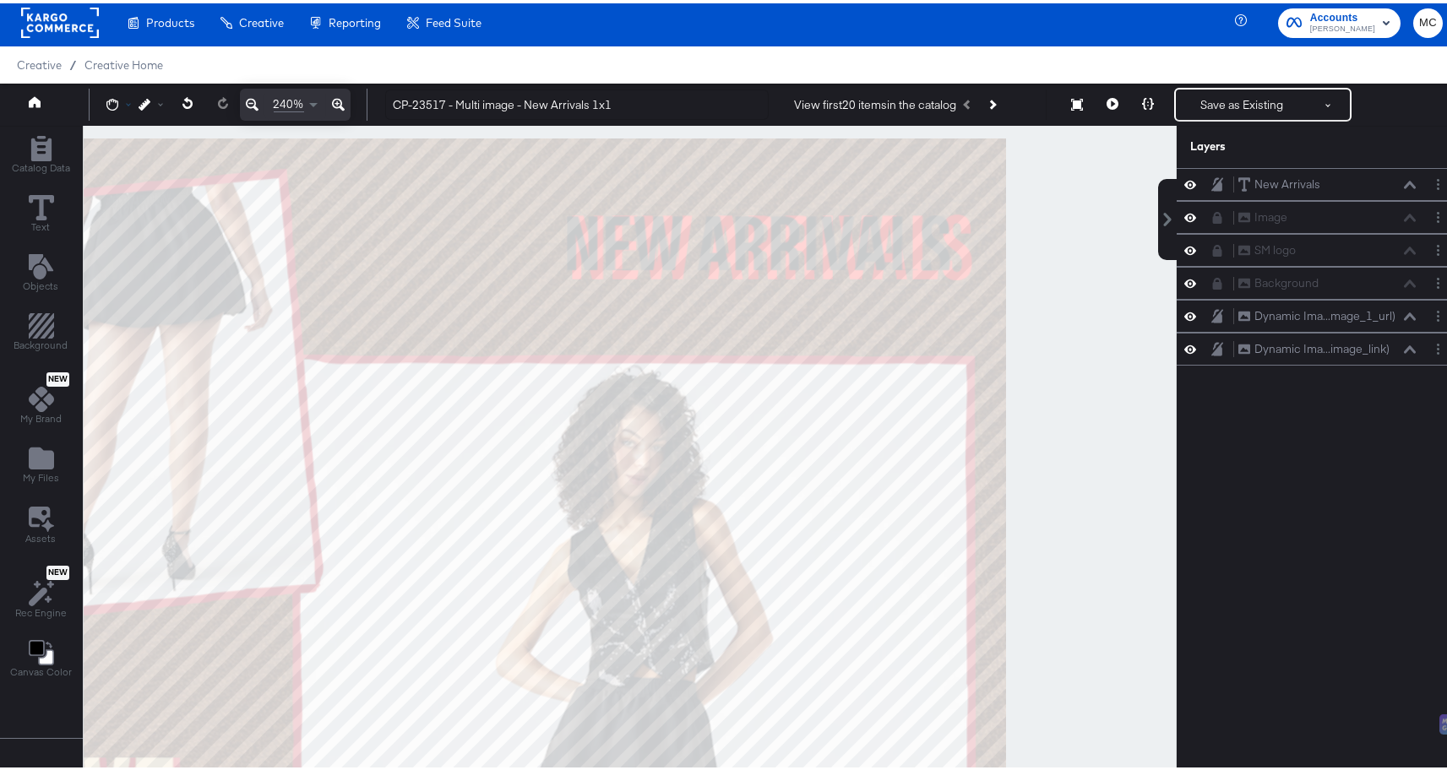
click at [120, 104] on div at bounding box center [122, 101] width 32 height 12
click at [104, 149] on div at bounding box center [630, 465] width 1092 height 687
click at [111, 139] on div at bounding box center [630, 465] width 1092 height 687
click at [121, 98] on div at bounding box center [122, 101] width 32 height 12
click at [115, 144] on div at bounding box center [117, 134] width 13 height 29
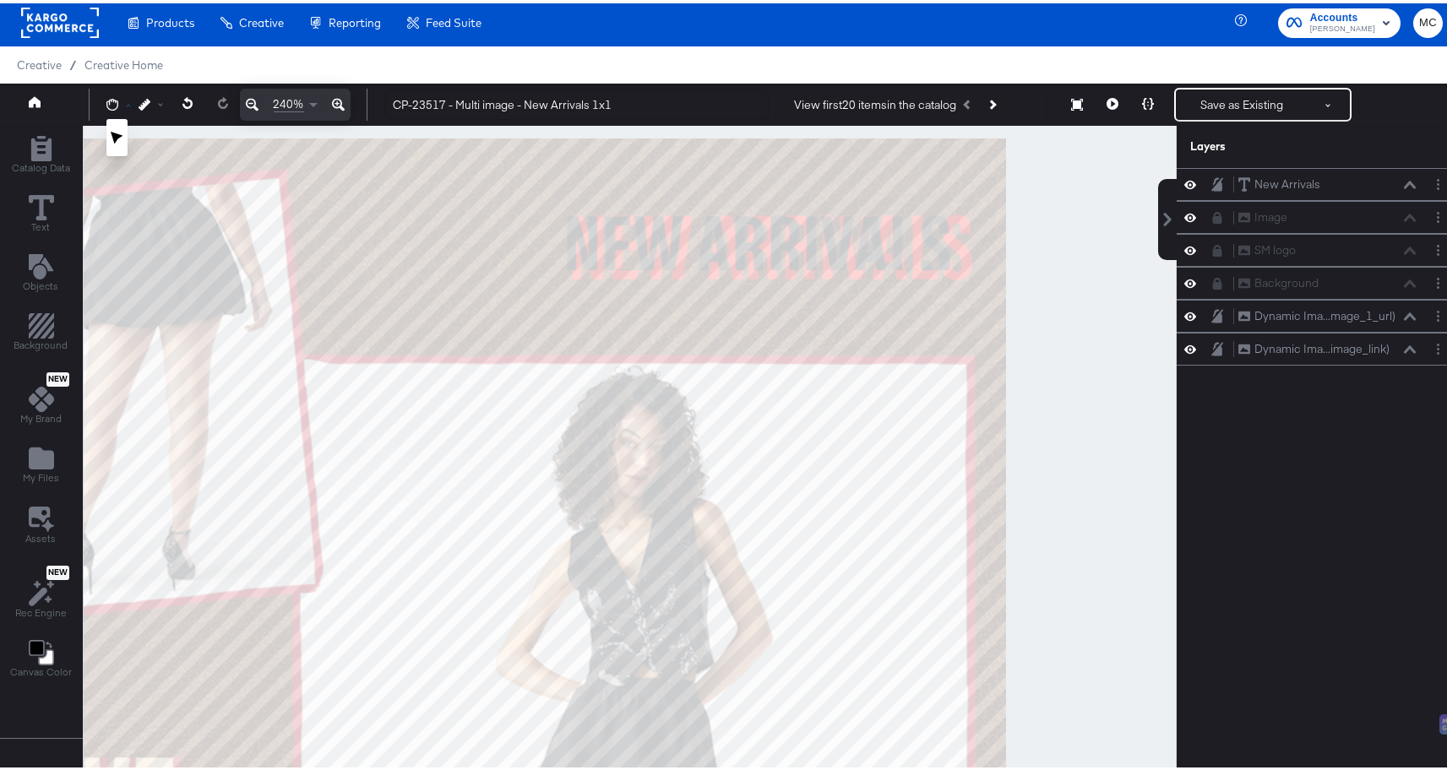
click at [114, 133] on icon at bounding box center [117, 134] width 12 height 13
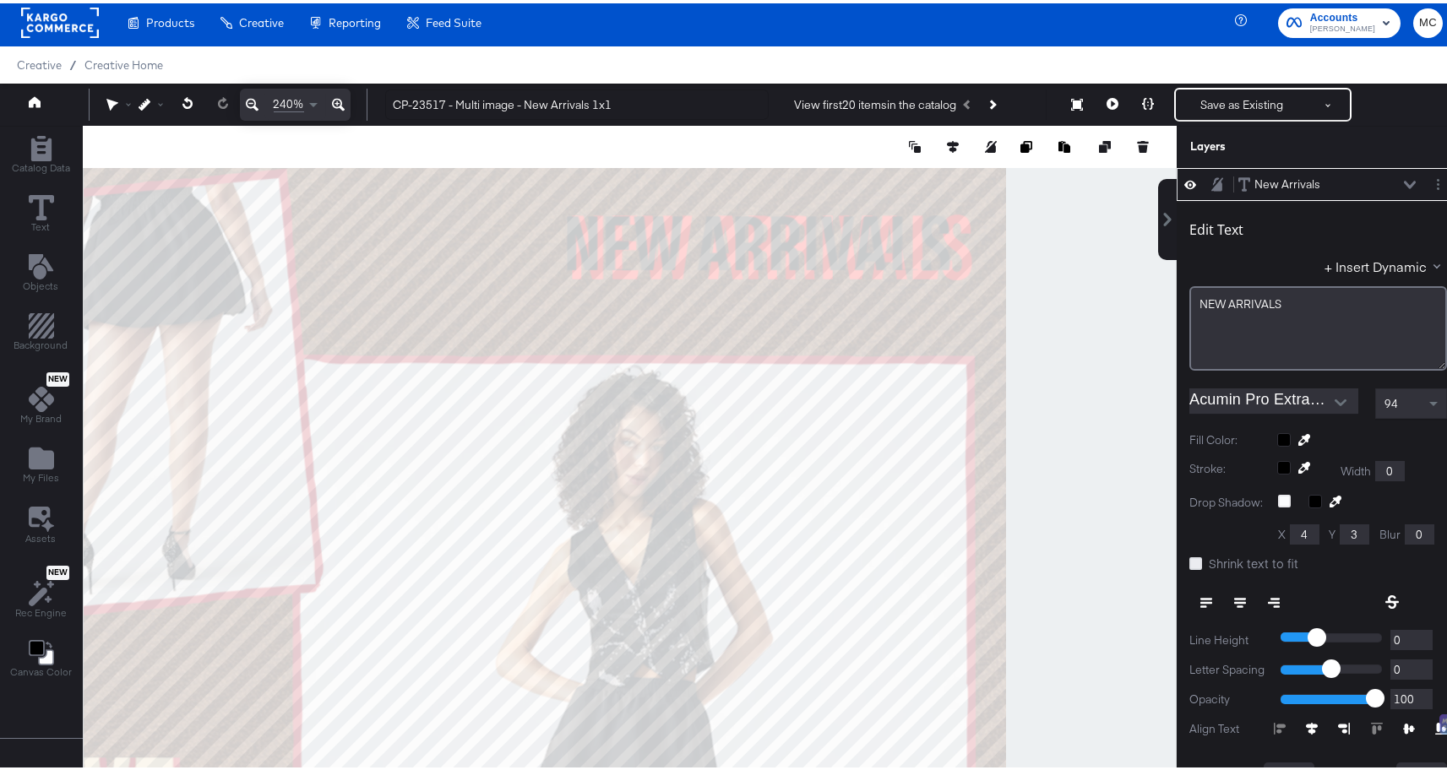
click at [1189, 561] on icon at bounding box center [1195, 560] width 13 height 13
click at [0, 0] on input "Shrink text to fit" at bounding box center [0, 0] width 0 height 0
type input "414"
type input "637"
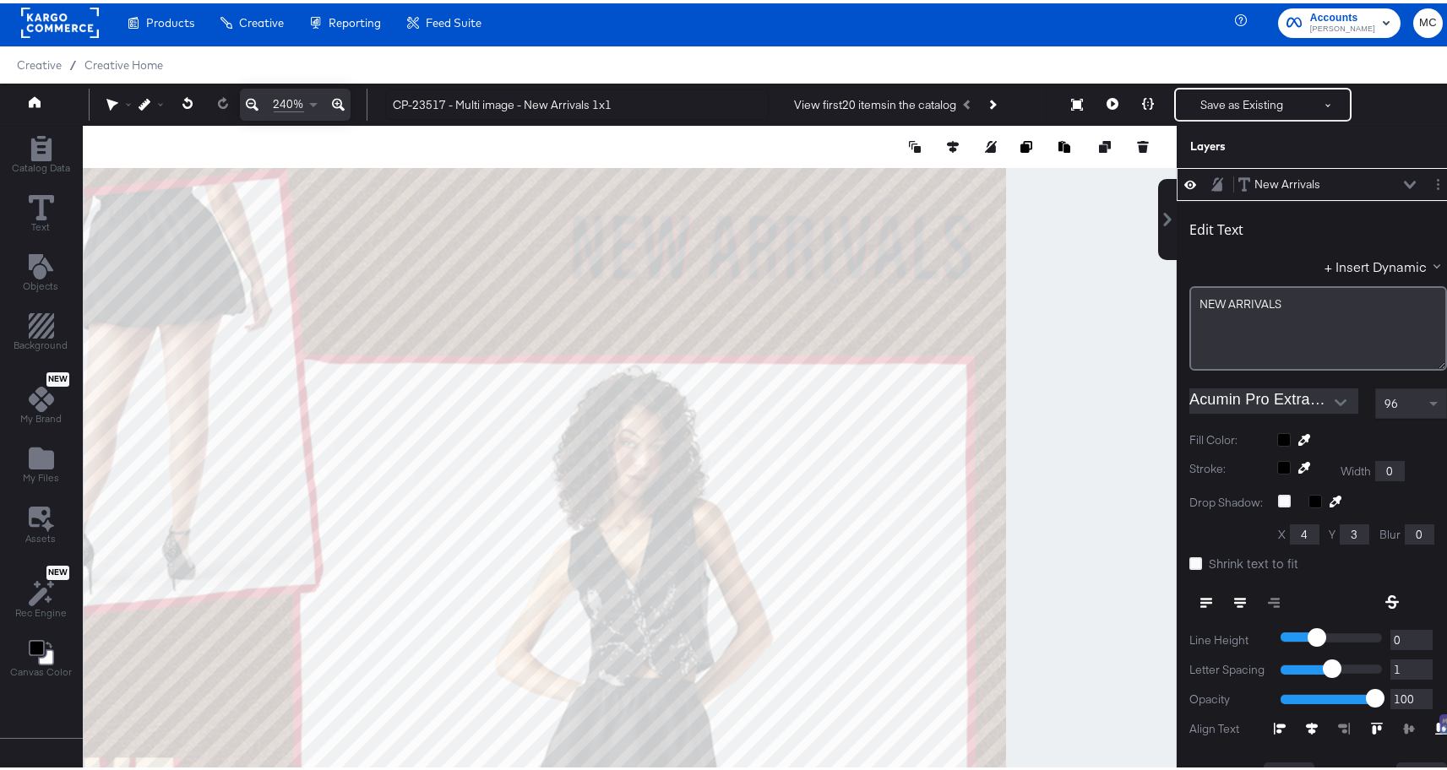
type input "411"
type input "640"
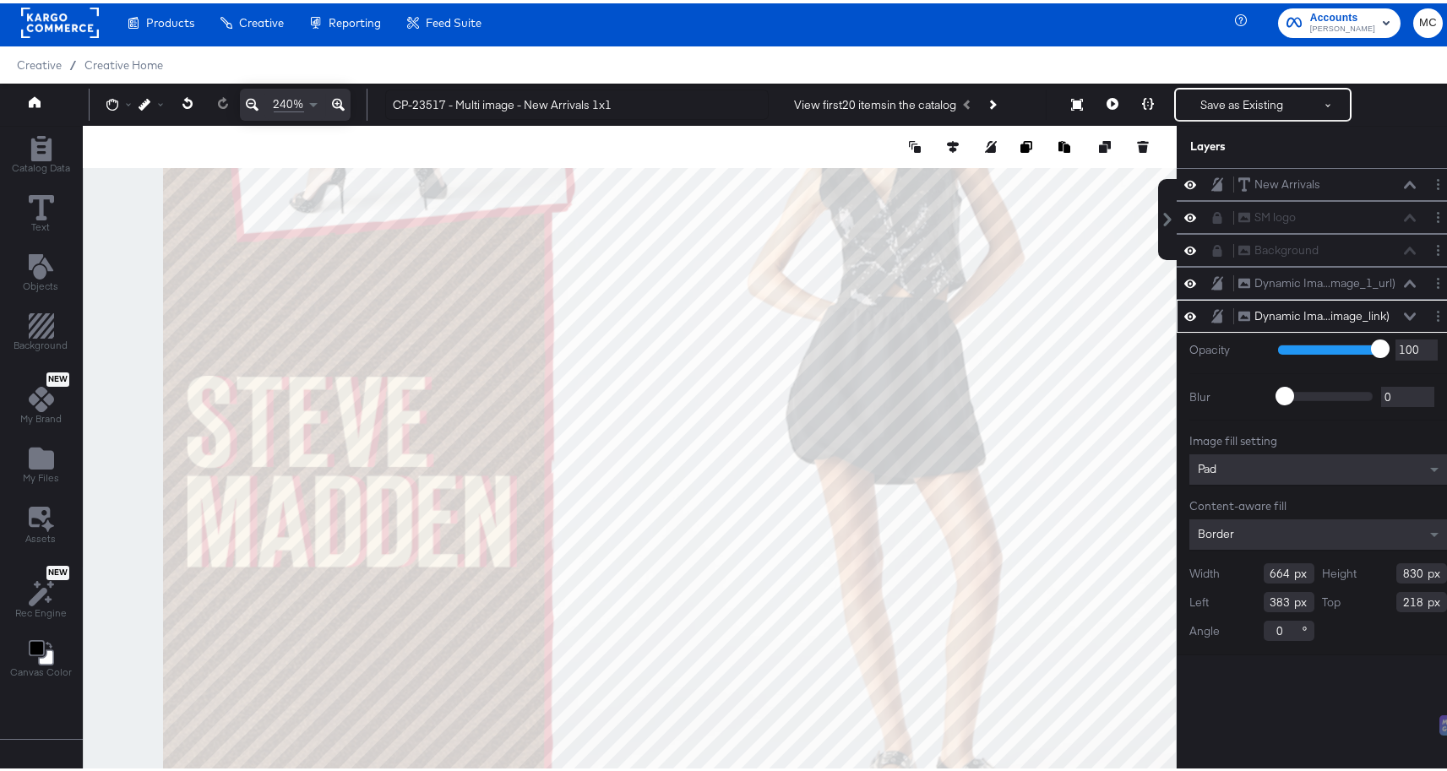
scroll to position [4, 0]
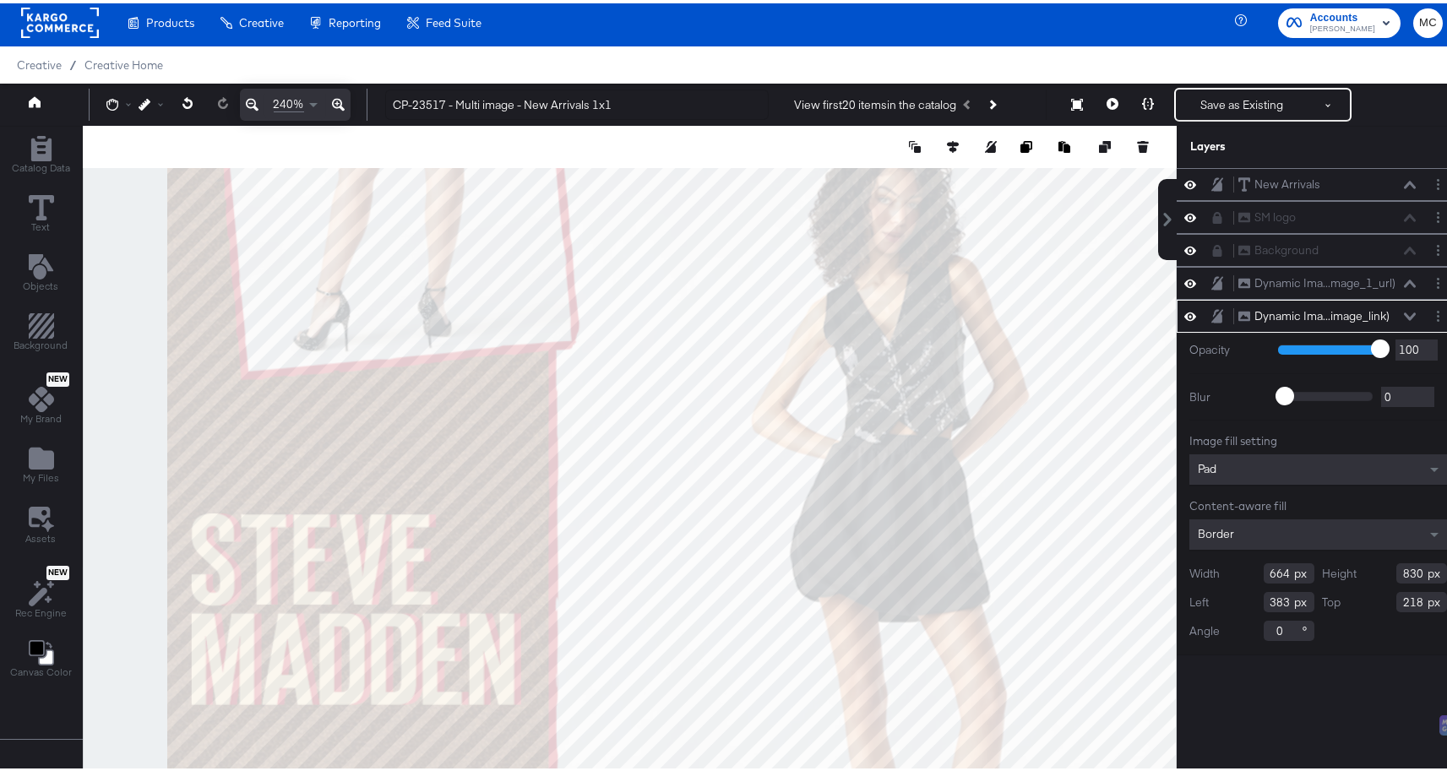
click at [1128, 595] on div at bounding box center [630, 465] width 1092 height 687
click at [112, 106] on icon at bounding box center [112, 101] width 12 height 12
click at [117, 135] on icon at bounding box center [117, 134] width 12 height 13
type input "658"
type input "381"
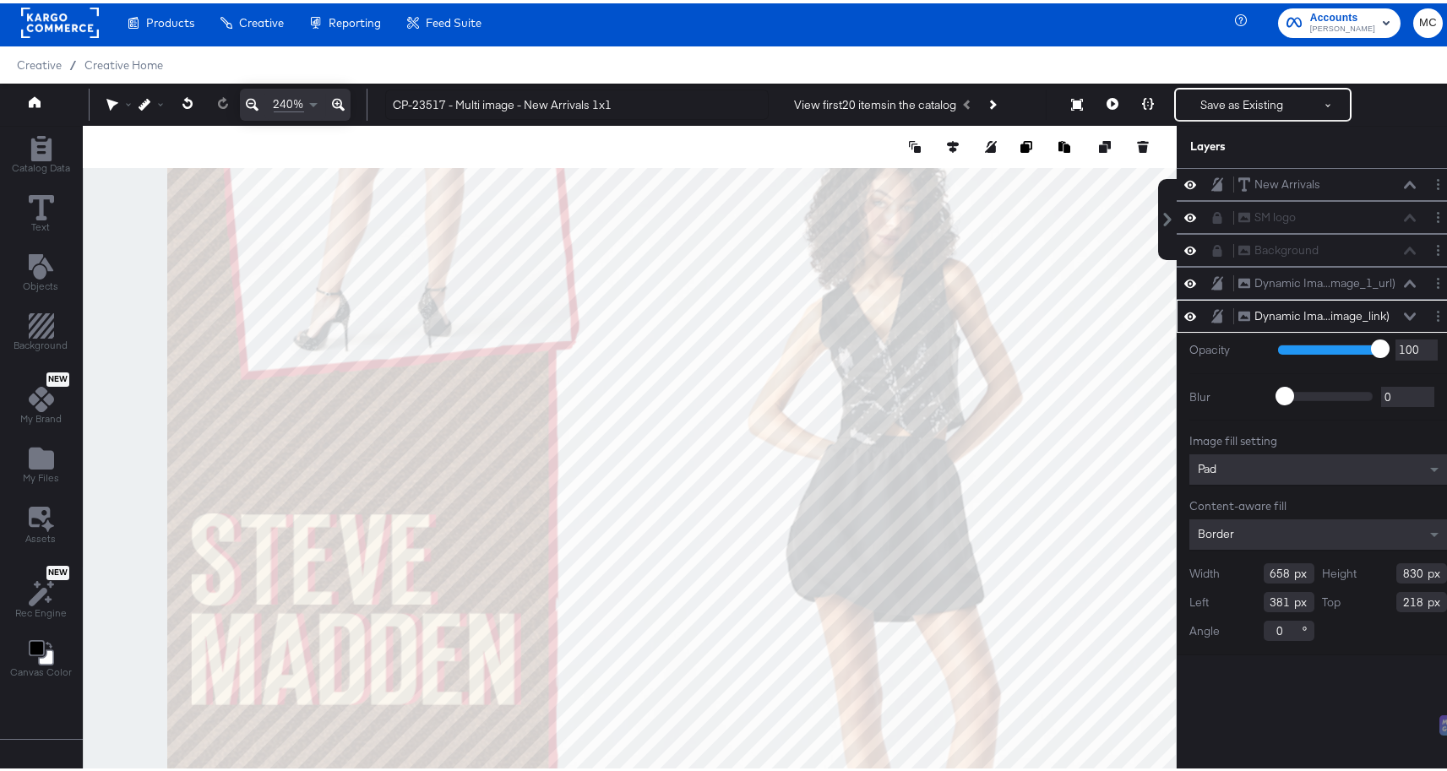
click at [103, 101] on div "Undo 240%" at bounding box center [228, 101] width 279 height 32
click at [109, 99] on icon at bounding box center [112, 101] width 12 height 13
click at [111, 128] on icon at bounding box center [117, 134] width 12 height 12
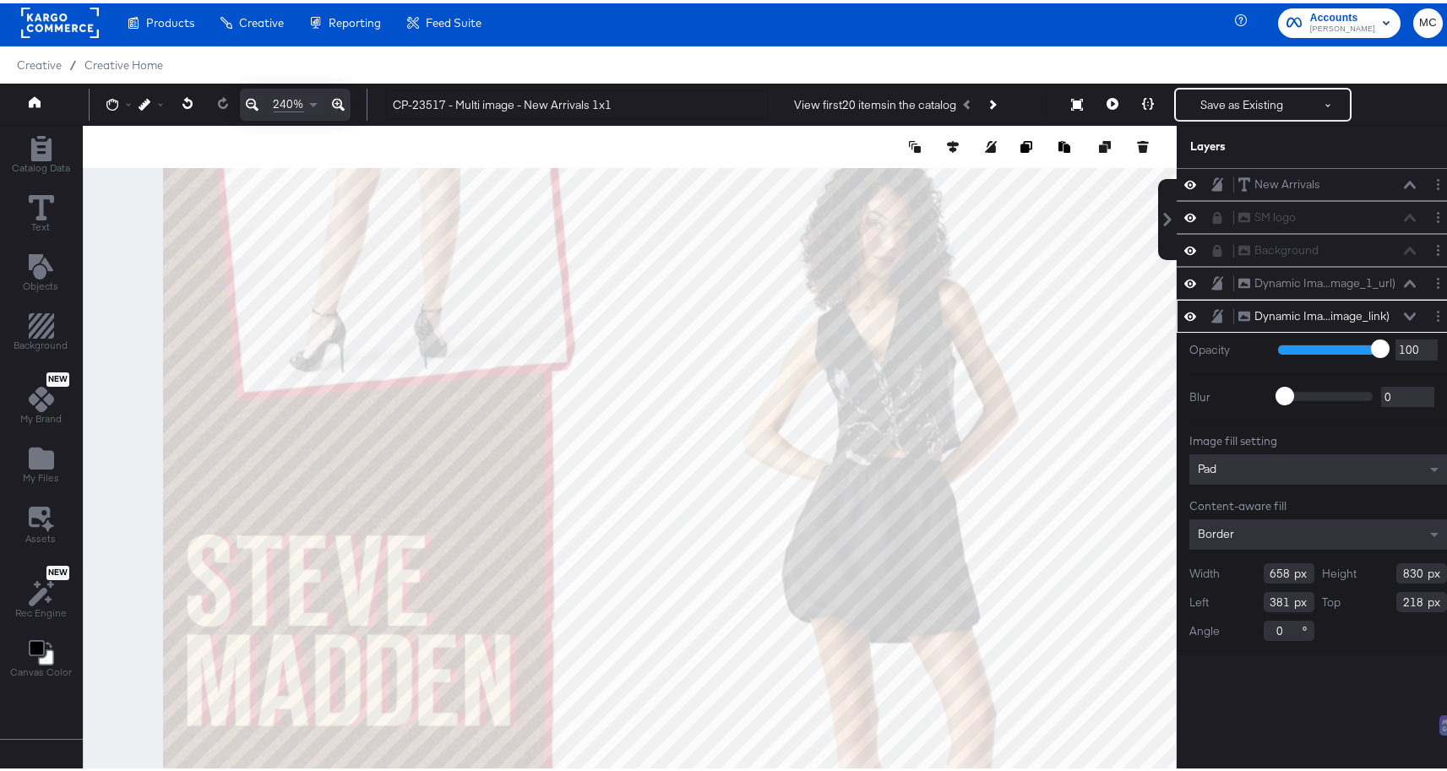
drag, startPoint x: 722, startPoint y: 516, endPoint x: 693, endPoint y: 470, distance: 53.9
click at [706, 487] on div at bounding box center [630, 465] width 1092 height 687
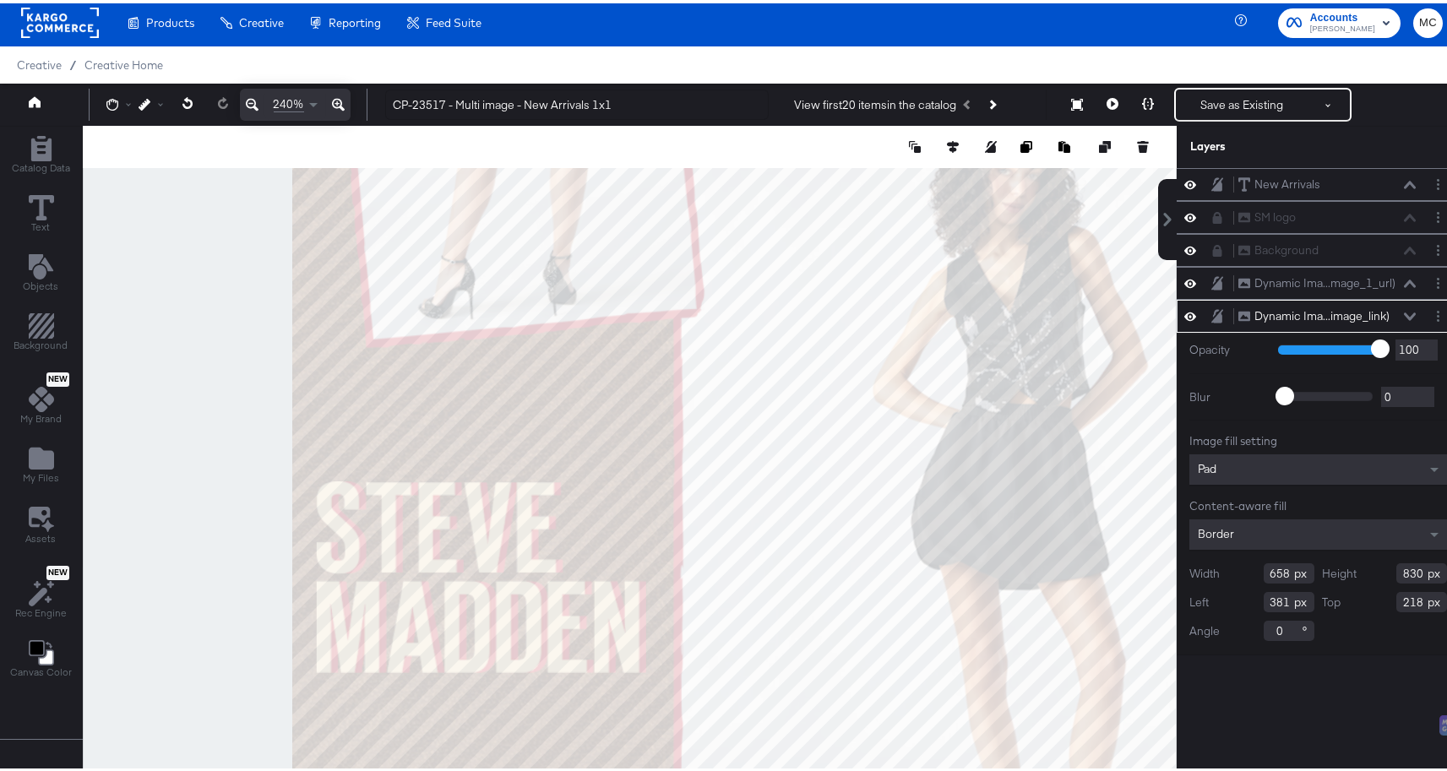
drag, startPoint x: 757, startPoint y: 573, endPoint x: 922, endPoint y: 546, distance: 167.9
click at [922, 546] on div at bounding box center [630, 465] width 1092 height 687
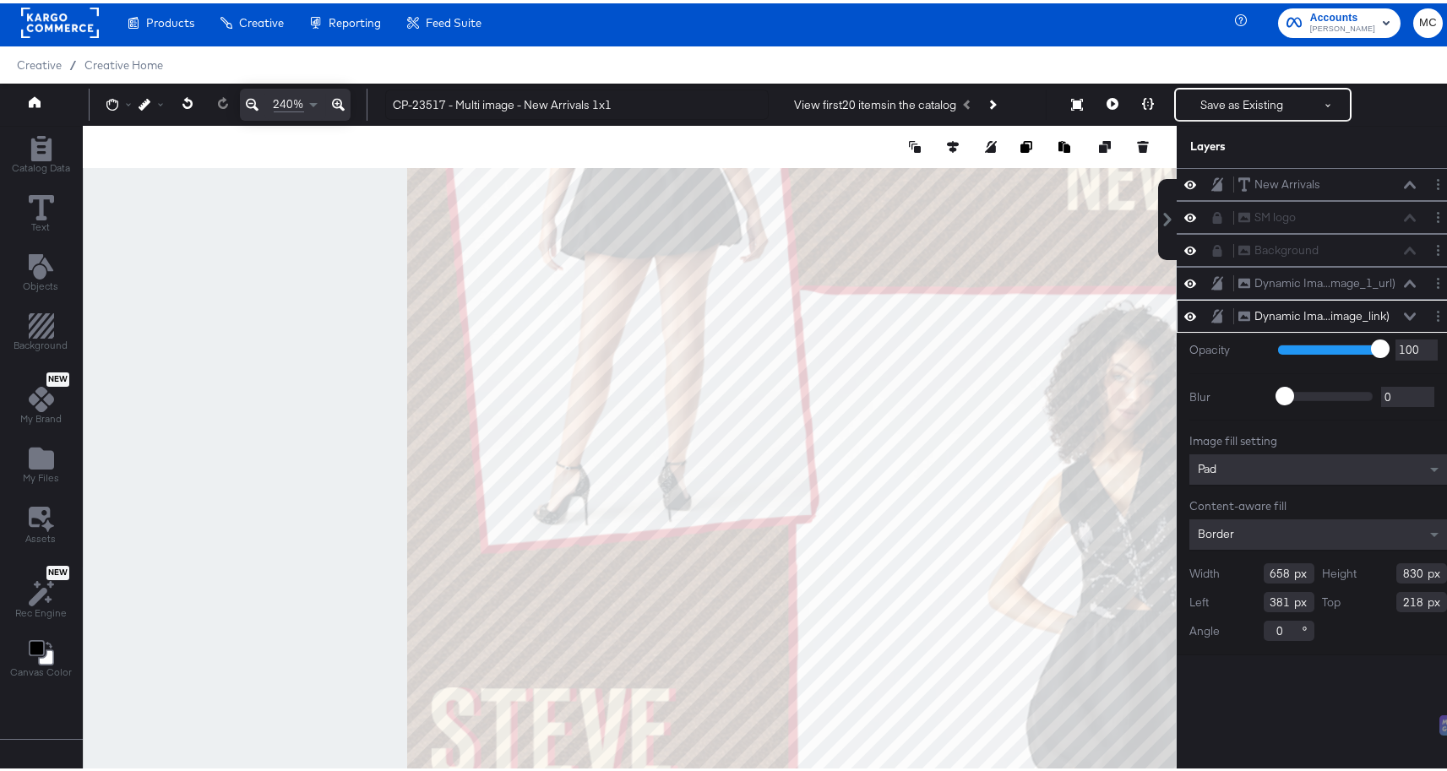
drag, startPoint x: 782, startPoint y: 384, endPoint x: 757, endPoint y: 547, distance: 165.0
click at [833, 617] on div at bounding box center [630, 465] width 1092 height 687
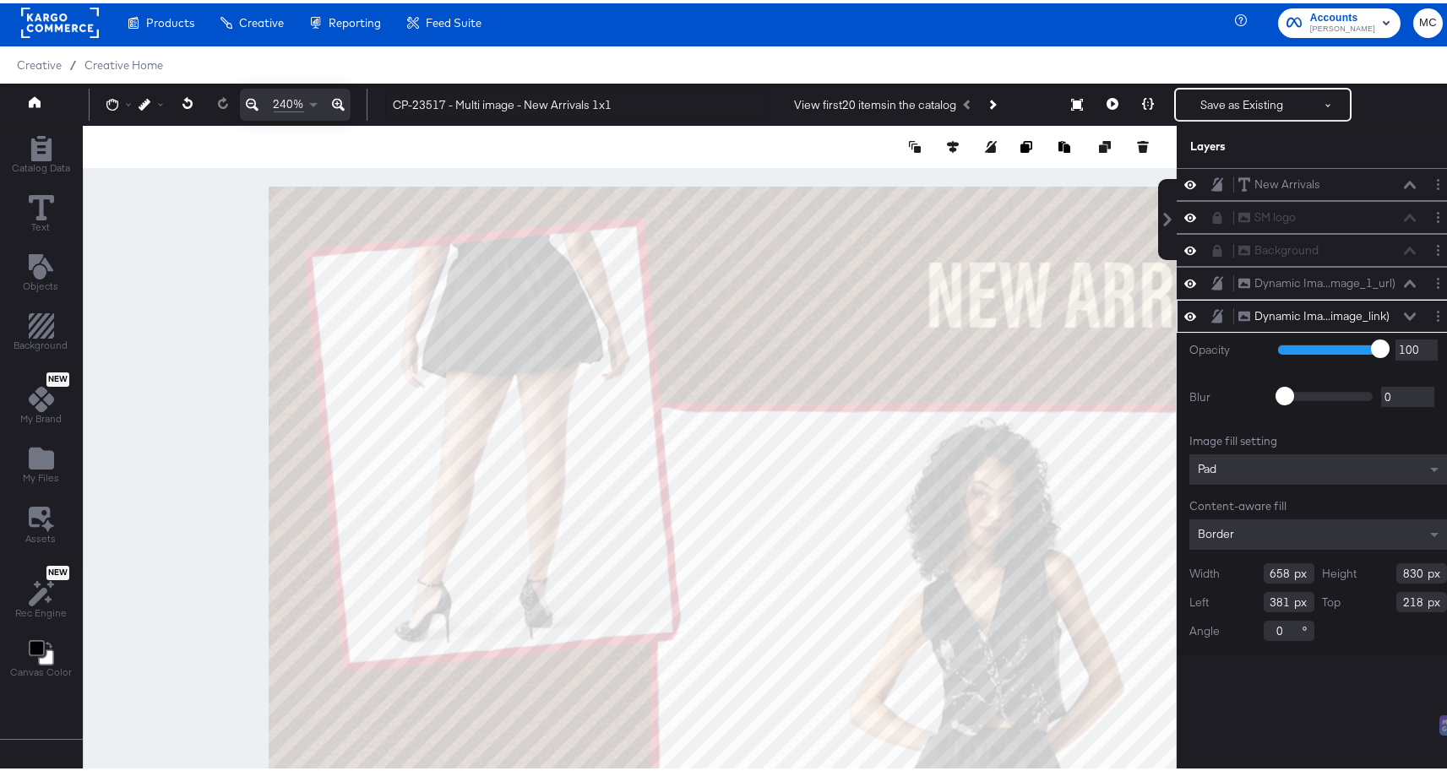
drag, startPoint x: 812, startPoint y: 472, endPoint x: 734, endPoint y: 483, distance: 79.3
click at [734, 483] on div at bounding box center [630, 465] width 1092 height 687
click at [110, 105] on icon at bounding box center [112, 101] width 12 height 12
click at [116, 129] on icon at bounding box center [117, 134] width 12 height 12
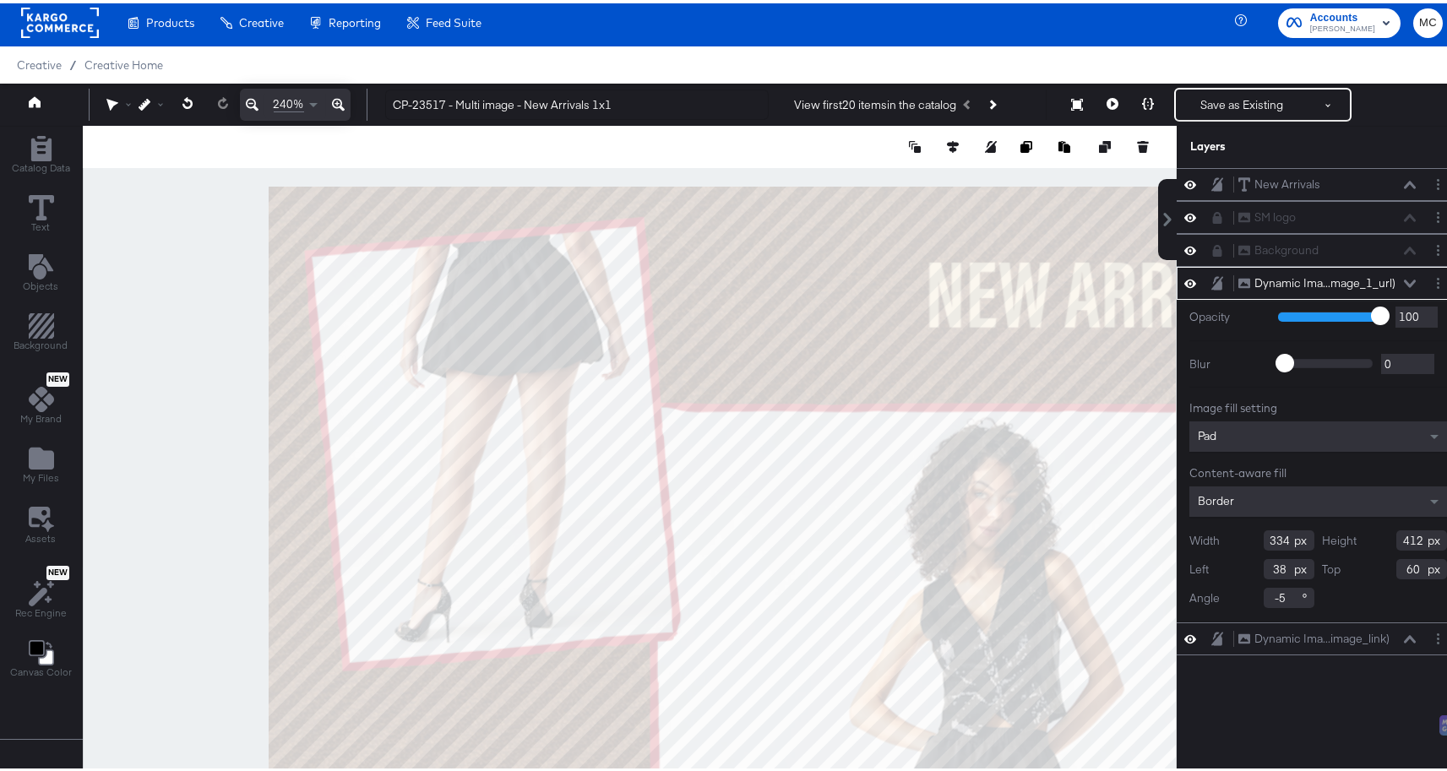
click at [126, 262] on div at bounding box center [630, 465] width 1094 height 687
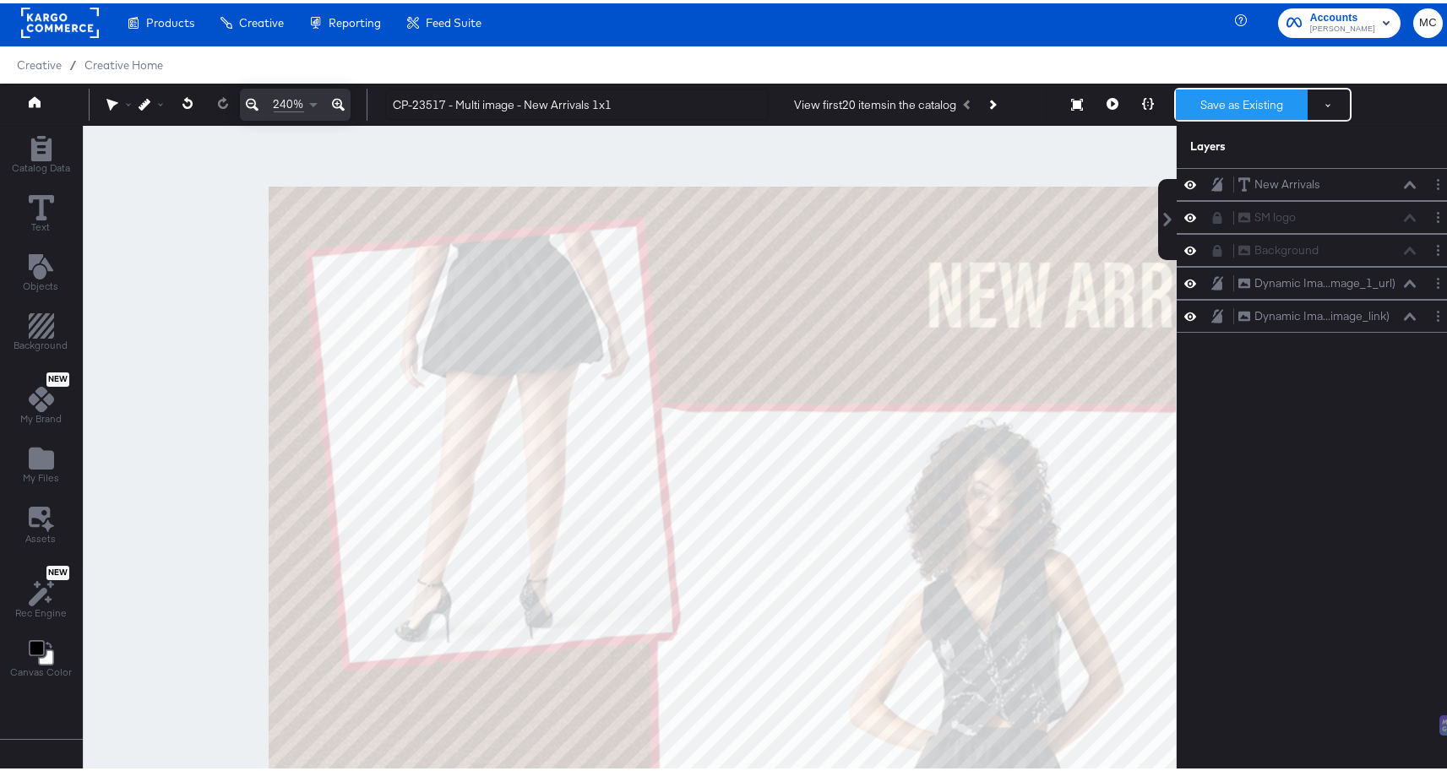
click at [1208, 102] on button "Save as Existing" at bounding box center [1242, 101] width 132 height 30
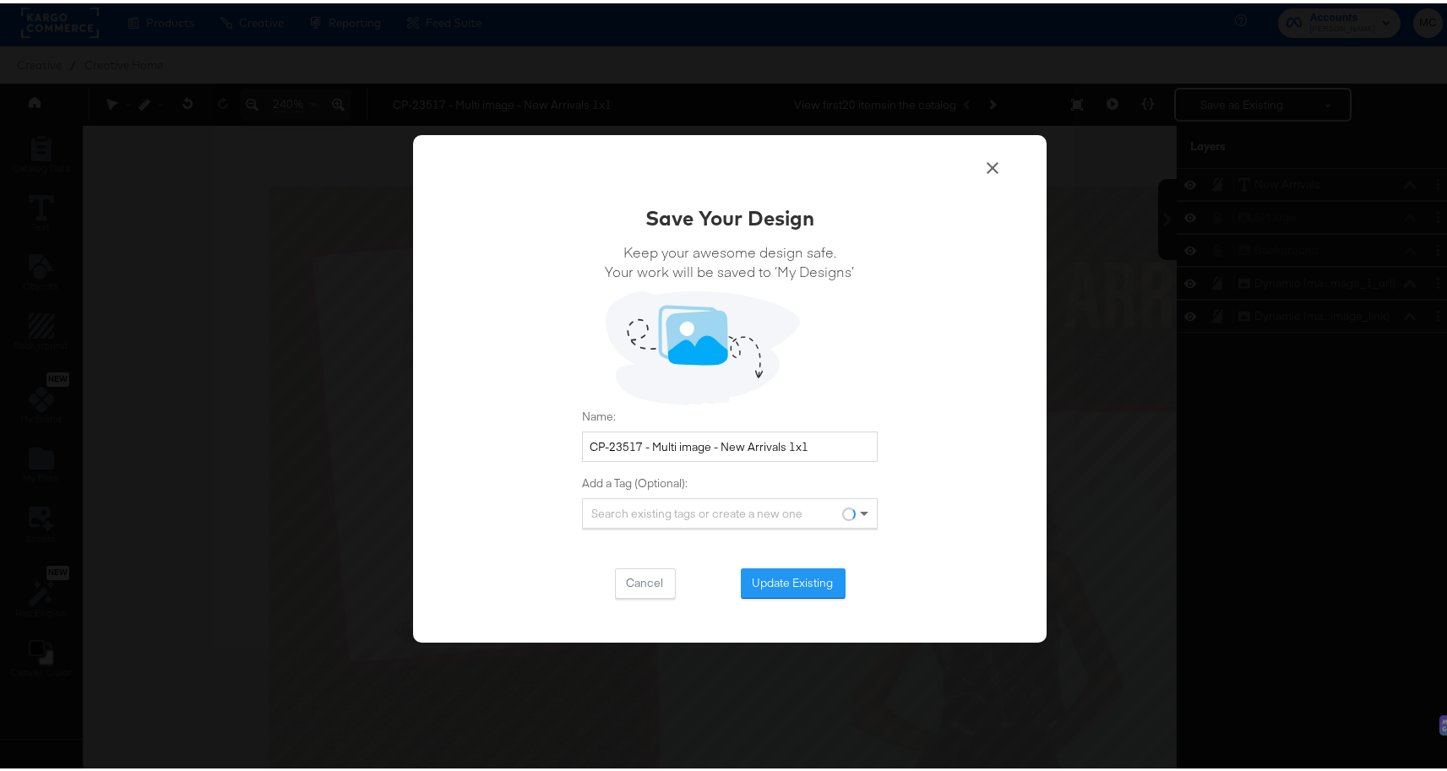
click at [773, 567] on button "Update Existing" at bounding box center [793, 580] width 105 height 30
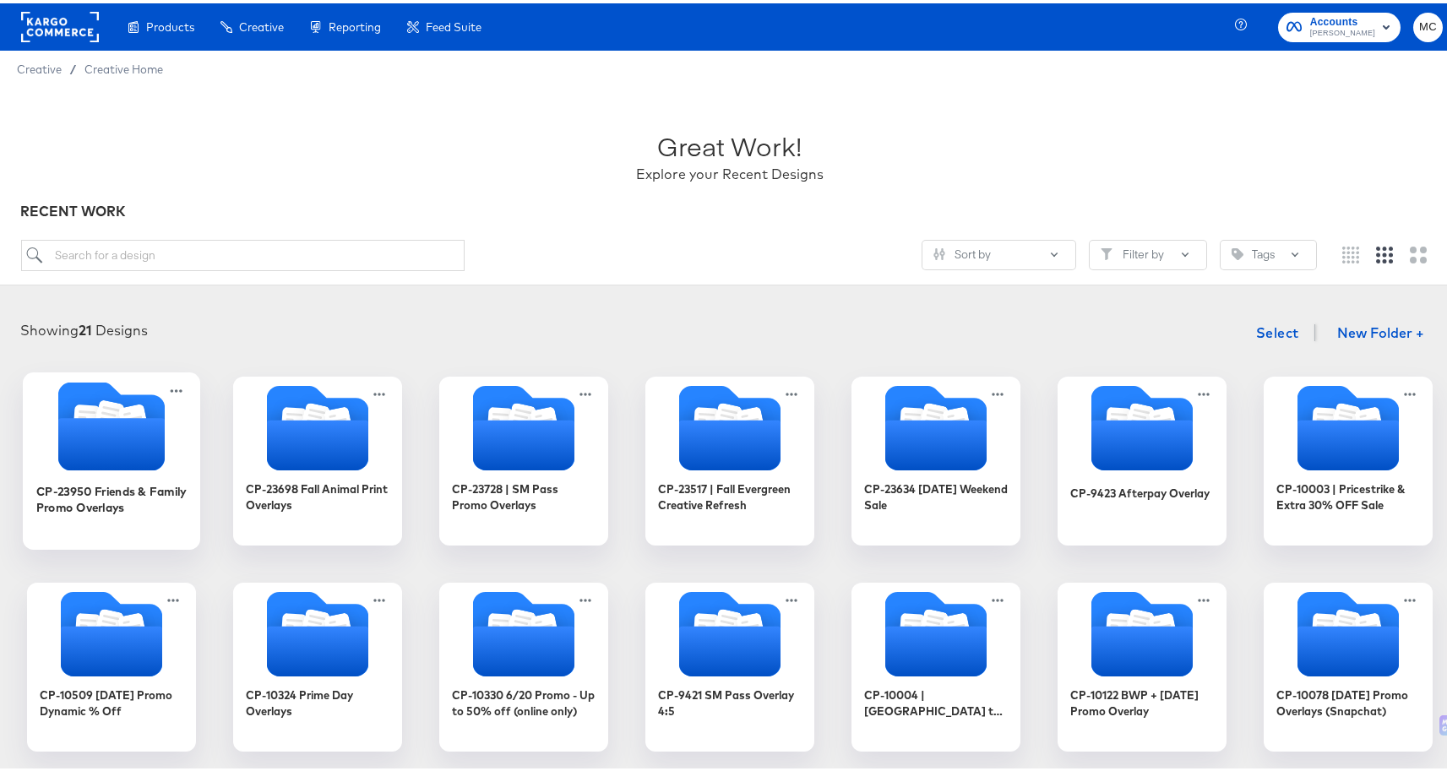
click at [109, 440] on icon "Folder" at bounding box center [111, 441] width 106 height 52
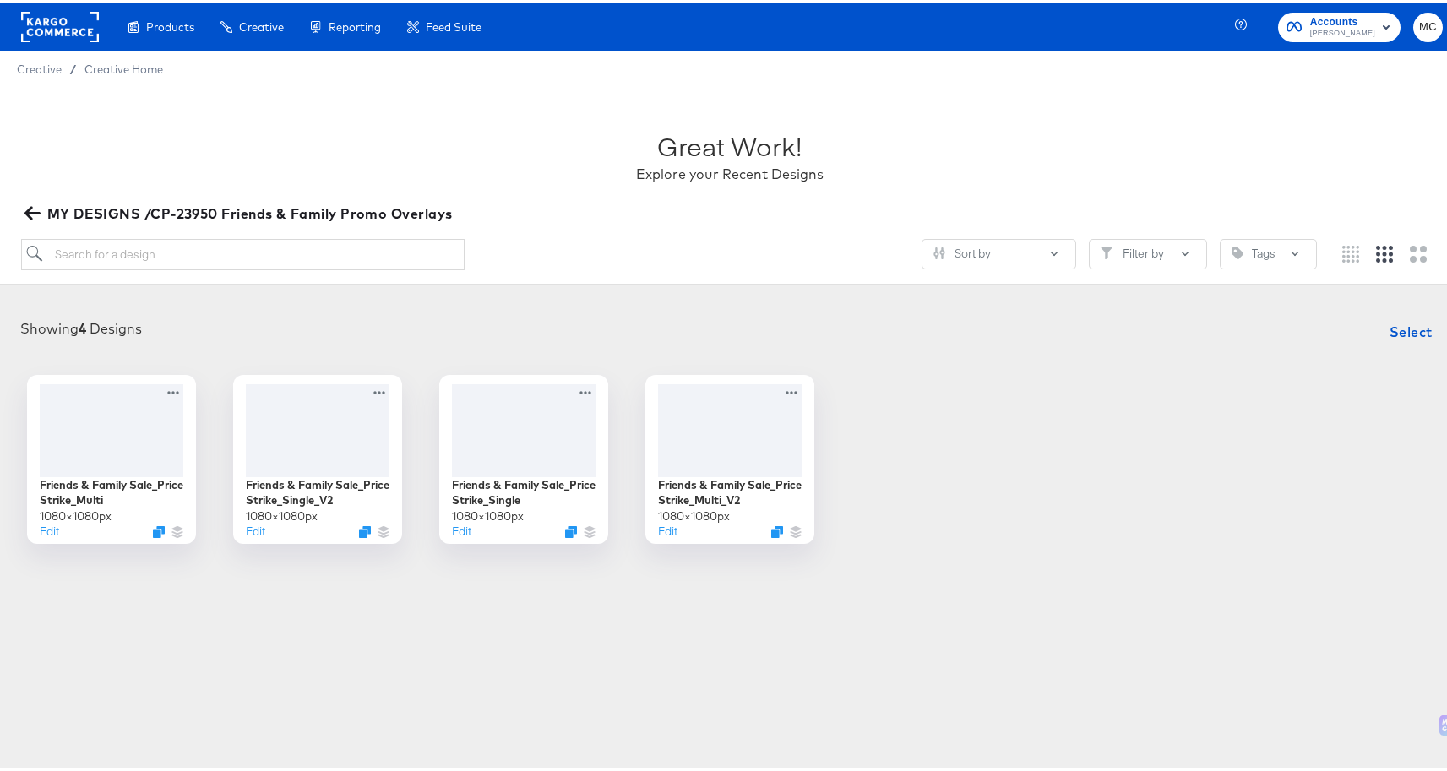
click at [24, 214] on icon "button" at bounding box center [32, 210] width 16 height 16
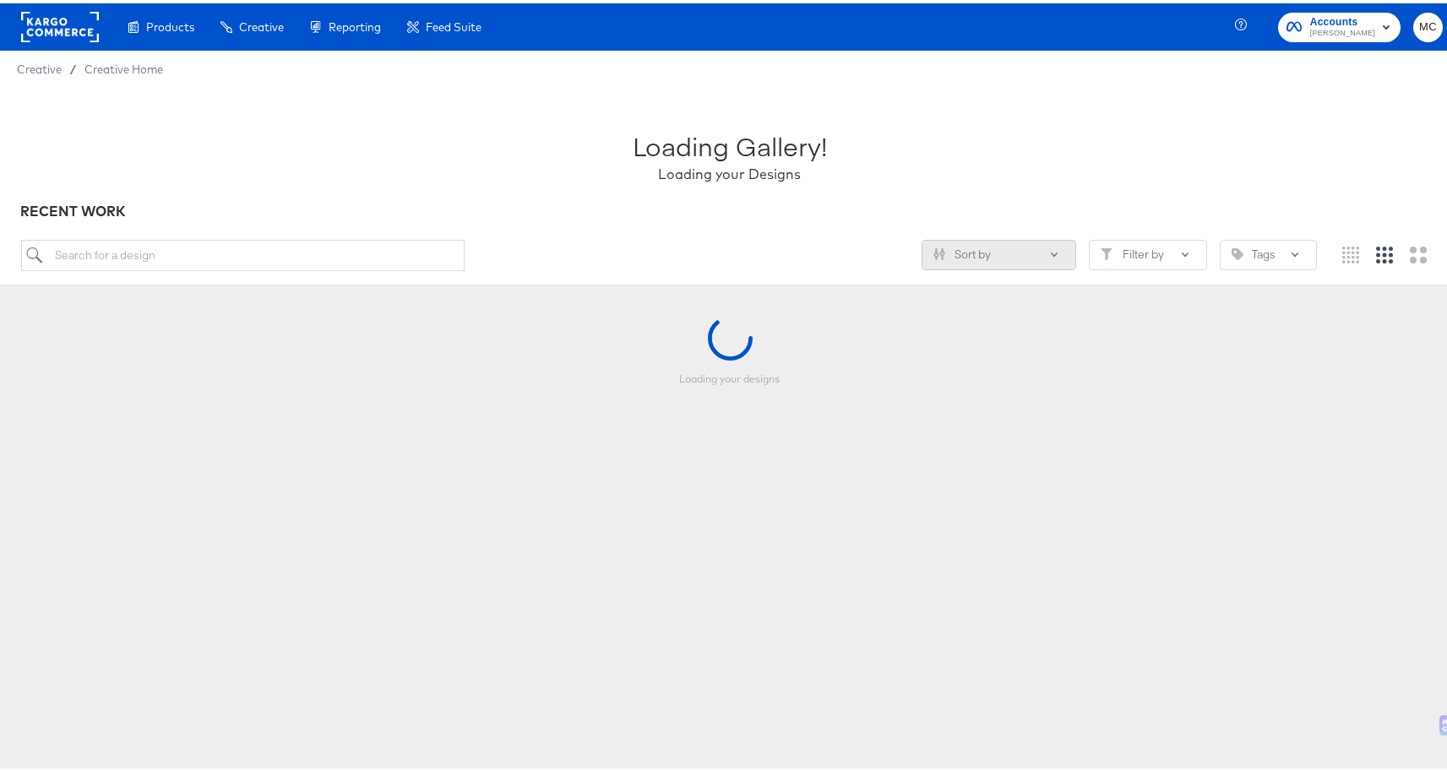
click at [985, 254] on button "Sort by" at bounding box center [998, 251] width 155 height 30
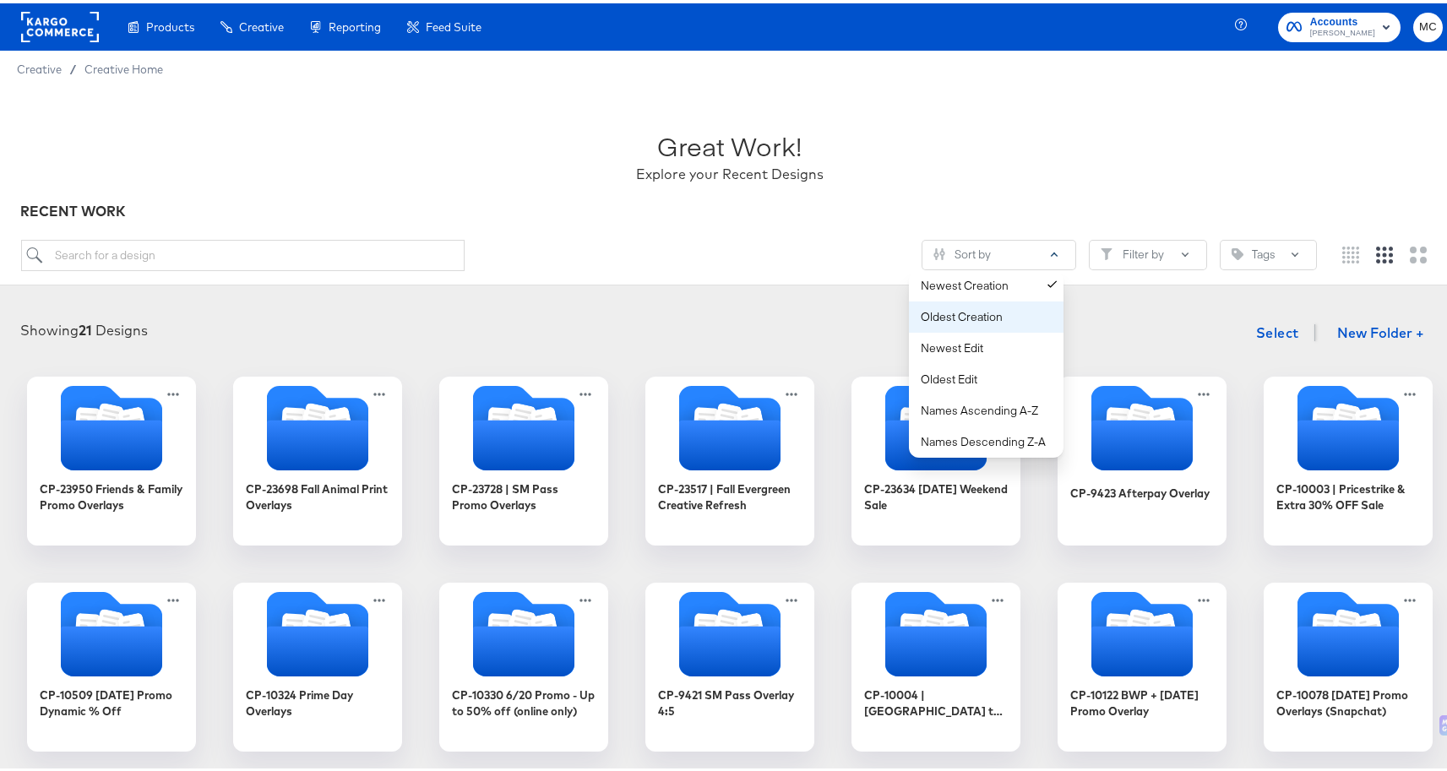
click at [983, 329] on button "Oldest Creation" at bounding box center [986, 313] width 155 height 31
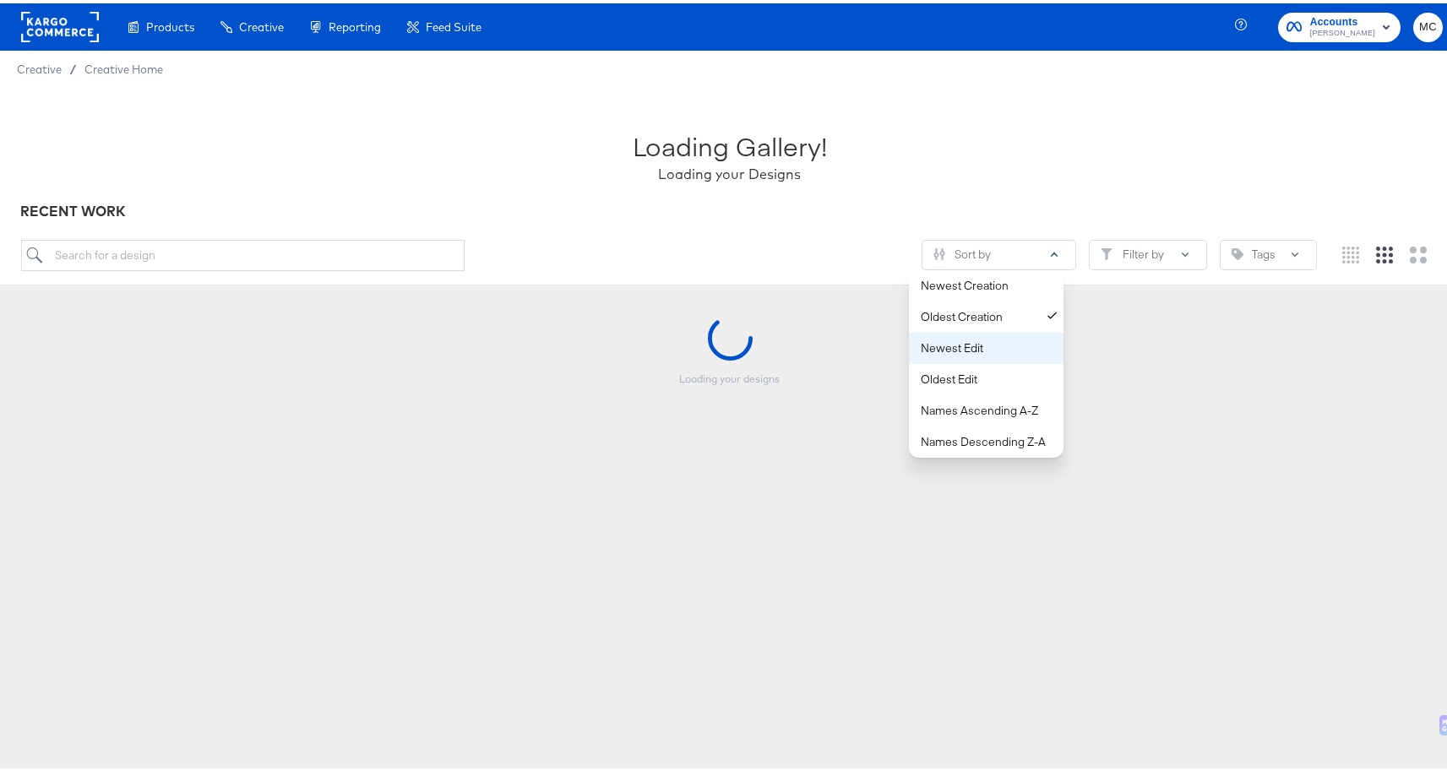
click at [974, 343] on div "Newest Edit" at bounding box center [990, 345] width 138 height 16
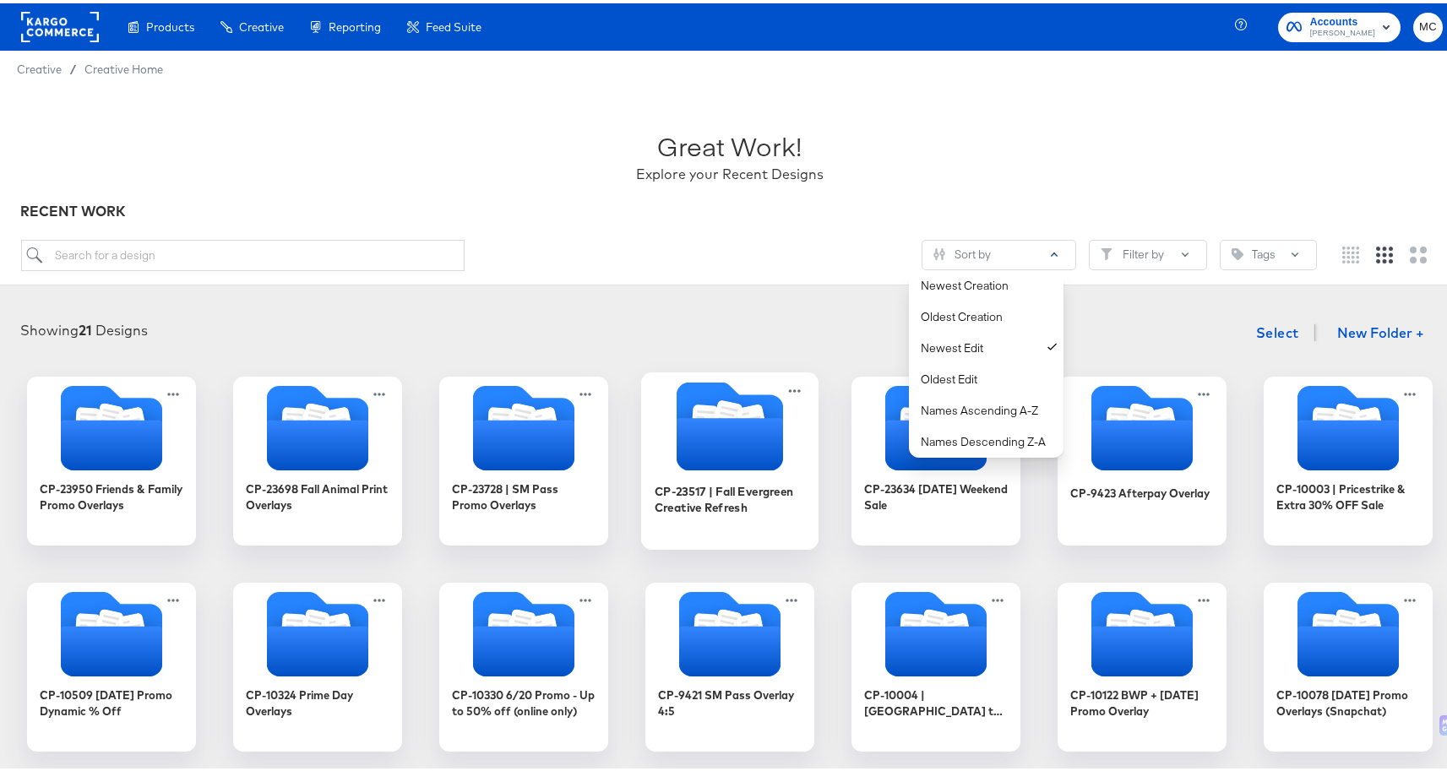
click at [704, 420] on icon "Folder" at bounding box center [729, 441] width 106 height 52
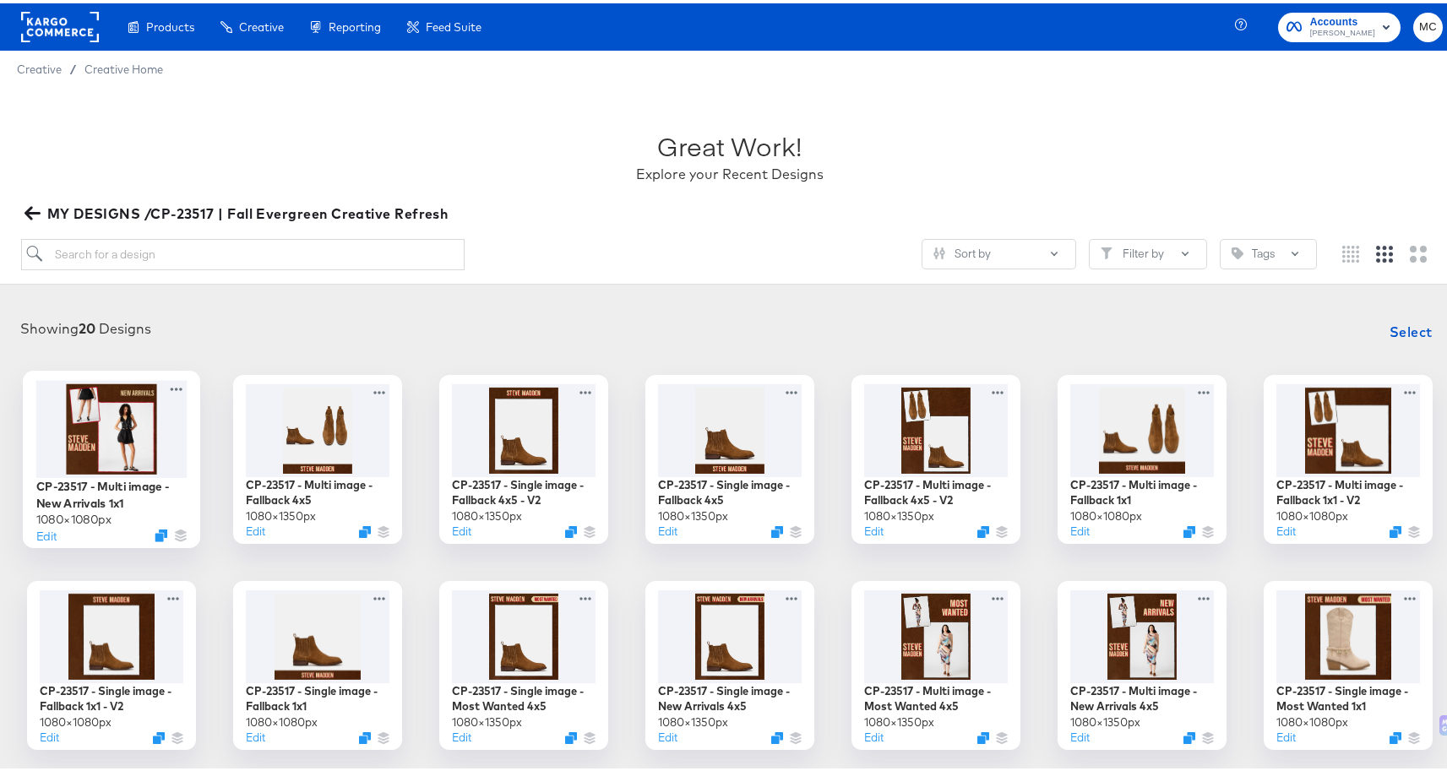
click at [135, 399] on div at bounding box center [111, 425] width 151 height 97
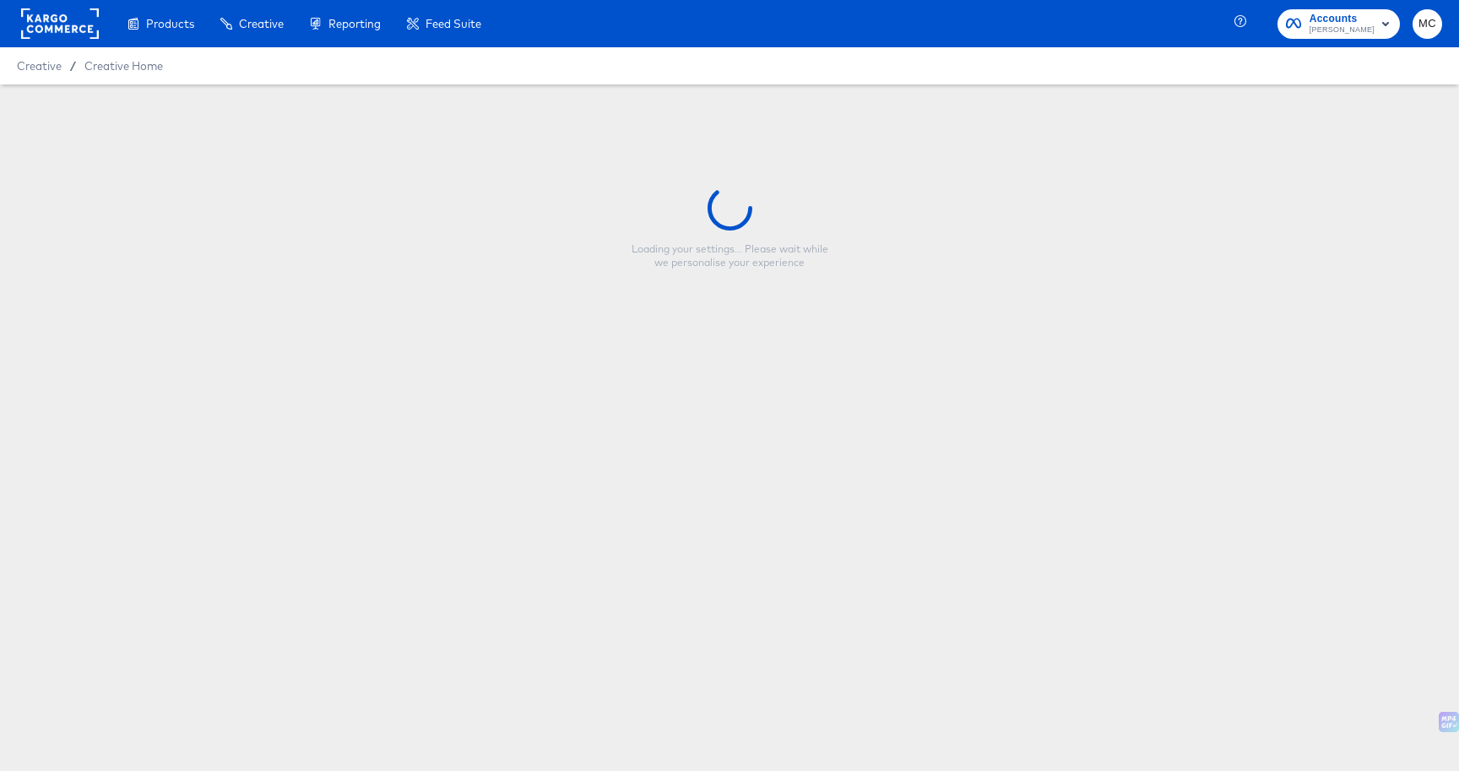
type input "CP-23517 - Multi image - New Arrivals 1x1"
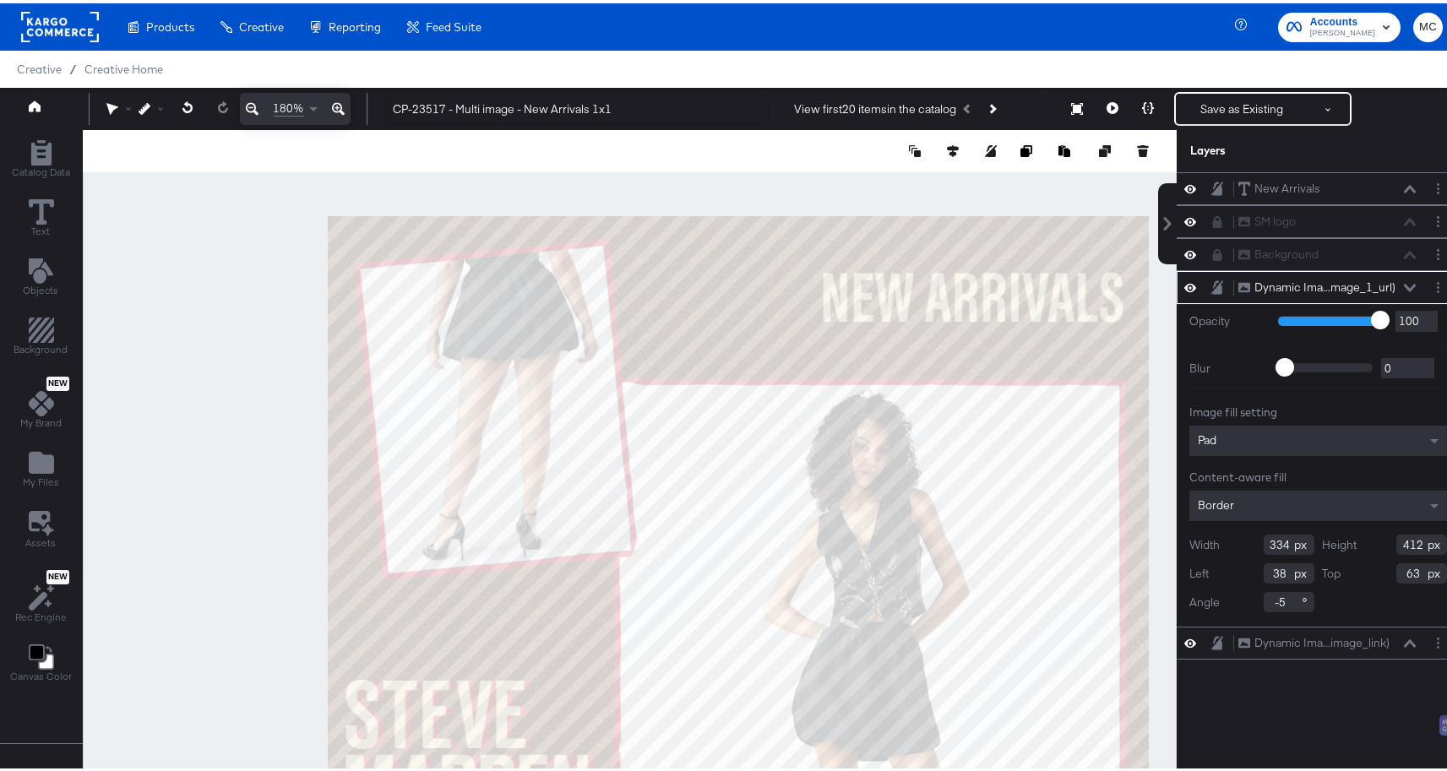
type input "37"
click at [1277, 541] on input "334" at bounding box center [1288, 541] width 51 height 20
type input "332"
click at [1402, 539] on input "412" at bounding box center [1421, 541] width 51 height 20
type input "410"
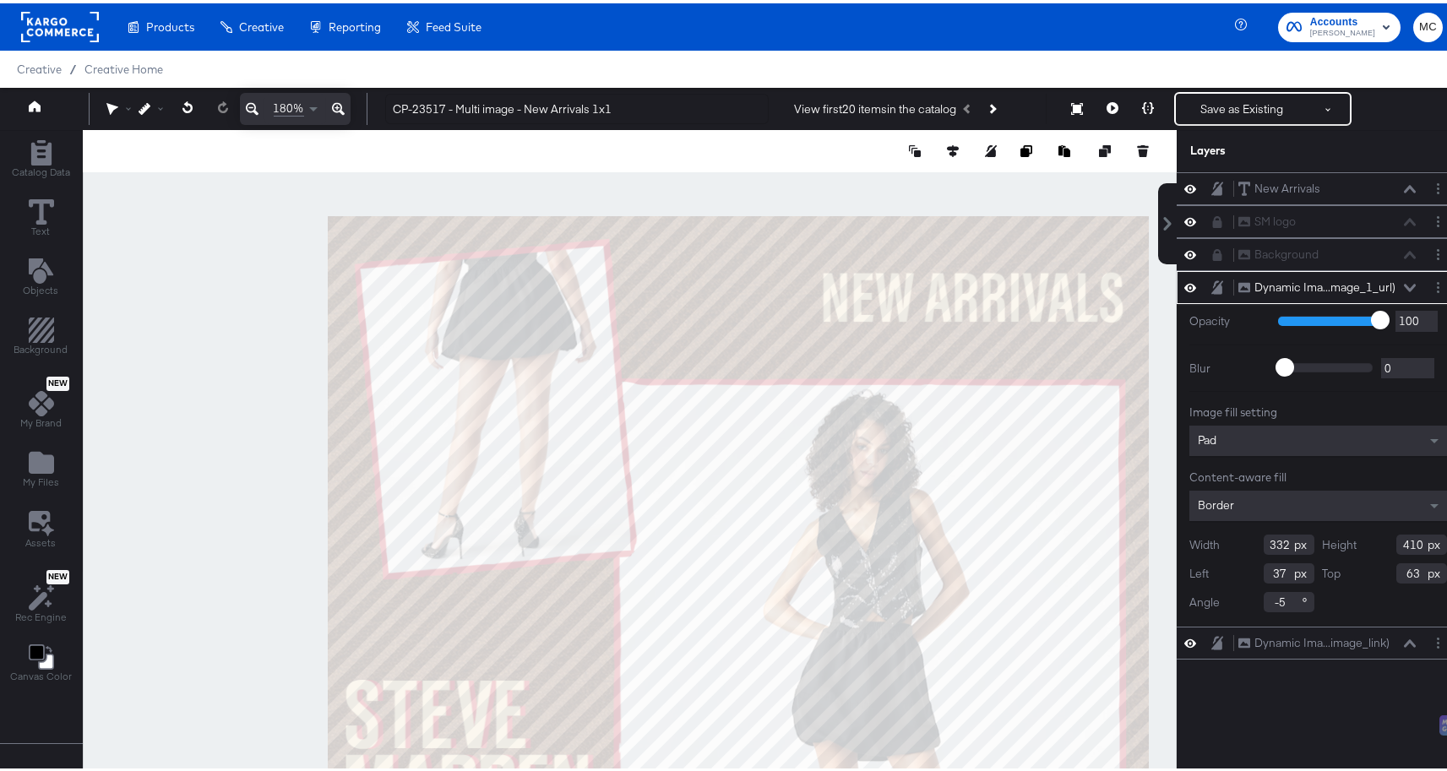
click at [244, 312] on div at bounding box center [630, 470] width 1094 height 687
type input "65"
click at [1275, 100] on button "Save as Existing" at bounding box center [1242, 105] width 132 height 30
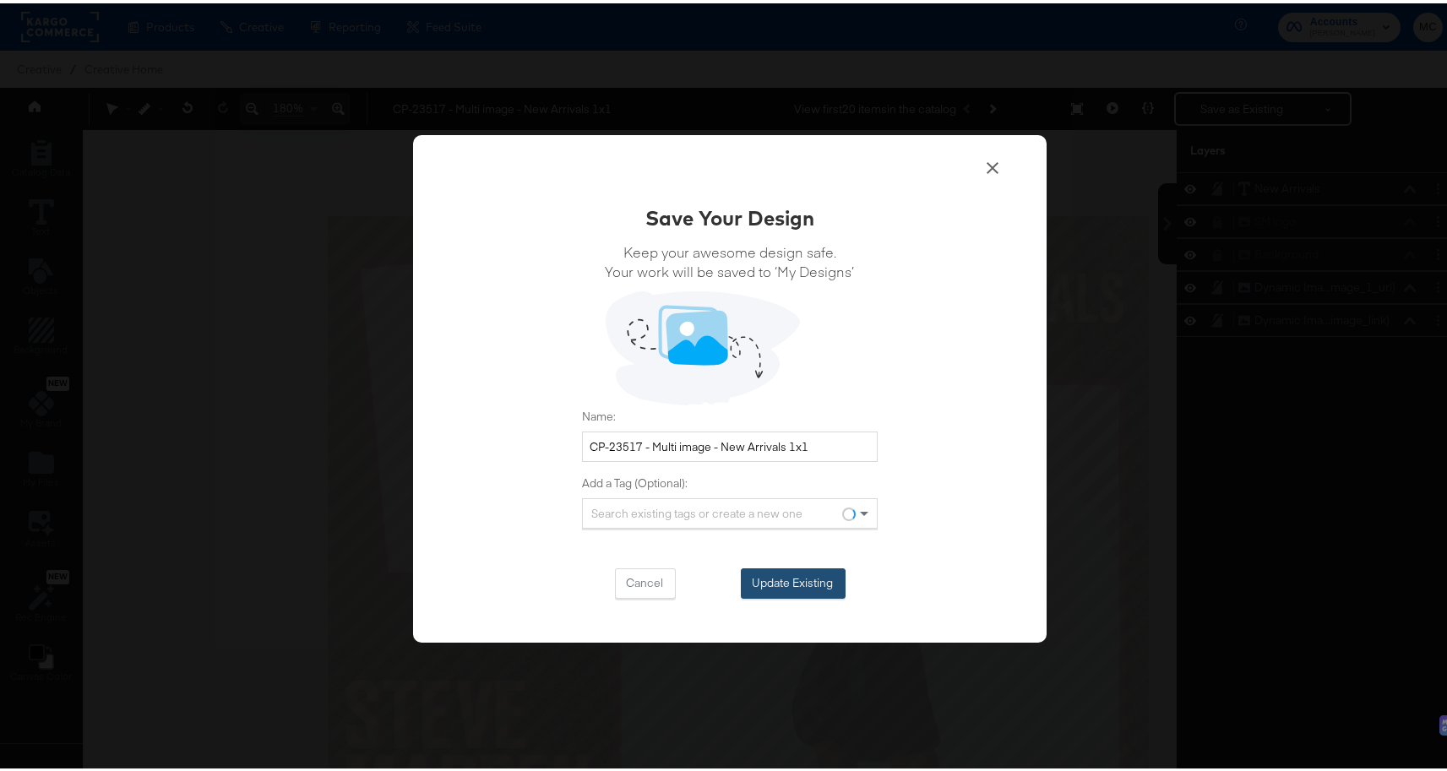
click at [822, 589] on button "Update Existing" at bounding box center [793, 580] width 105 height 30
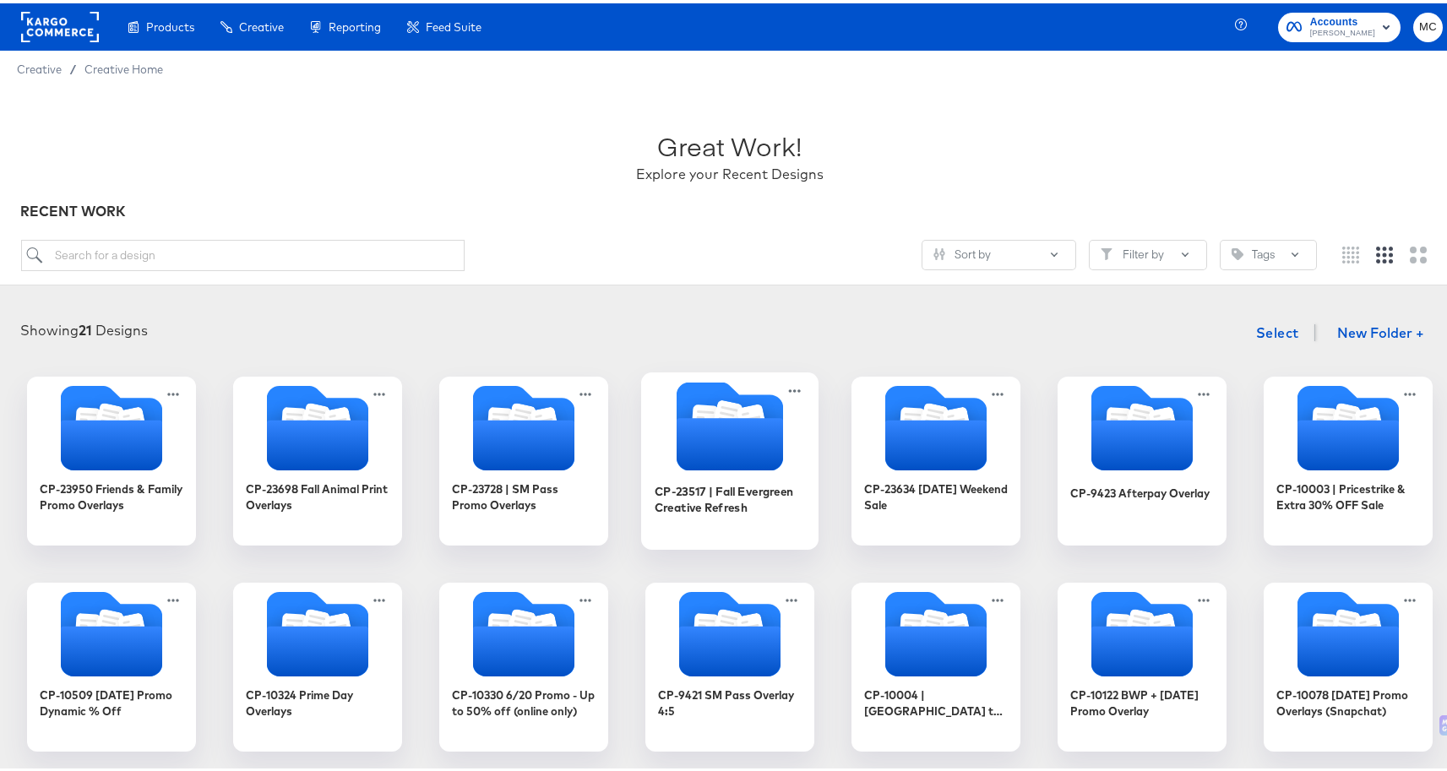
click at [676, 409] on icon "Folder" at bounding box center [729, 422] width 106 height 89
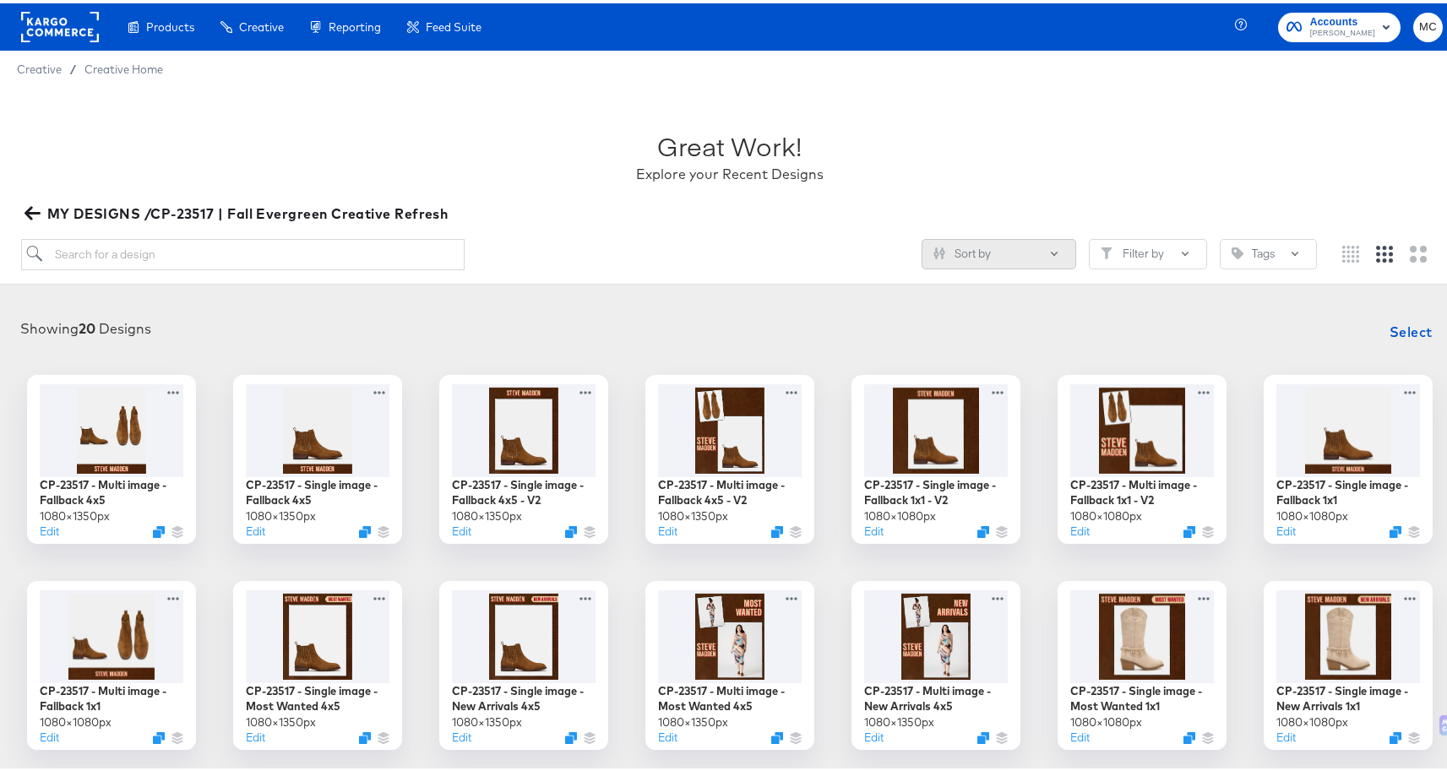
click at [1013, 253] on button "Sort by" at bounding box center [998, 251] width 155 height 30
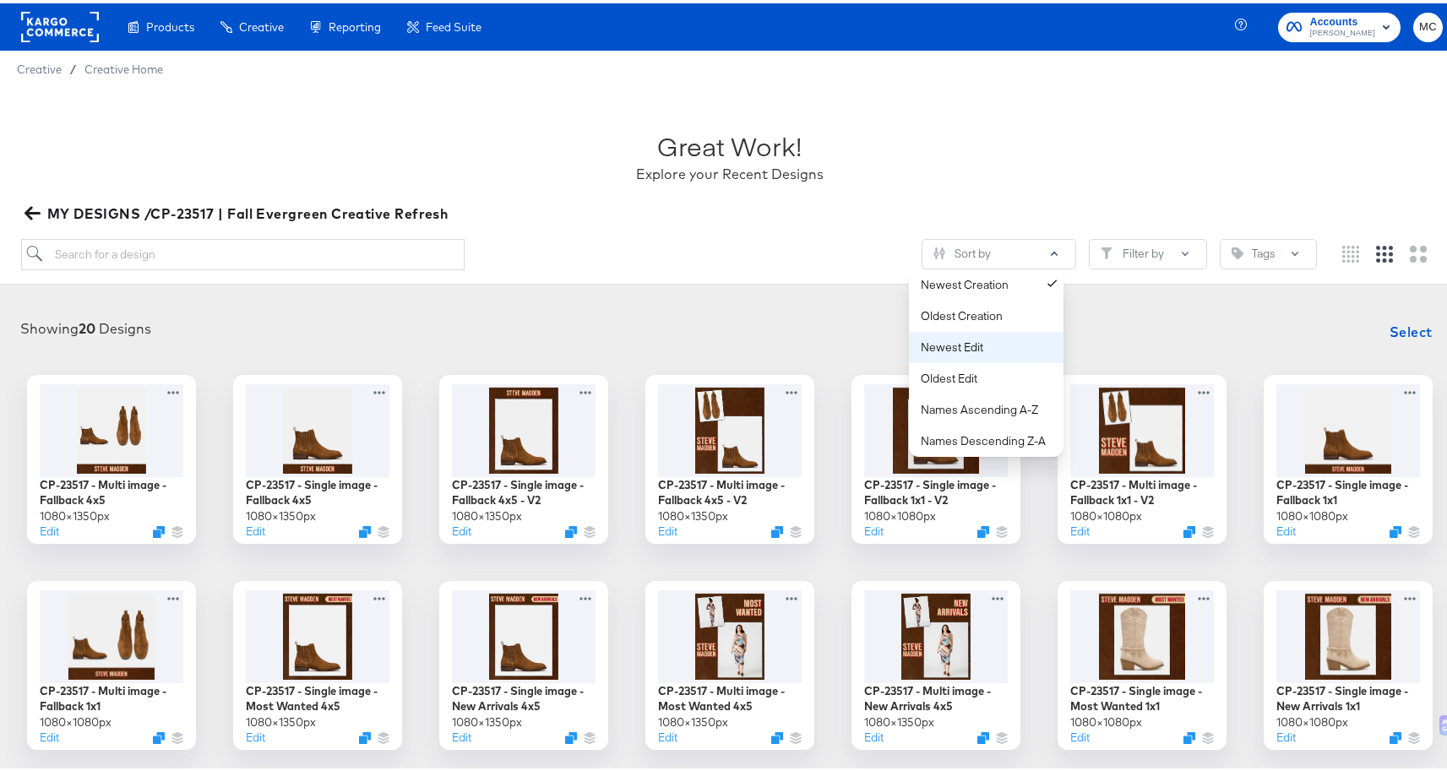
click at [1018, 336] on div "Newest Edit" at bounding box center [990, 344] width 138 height 16
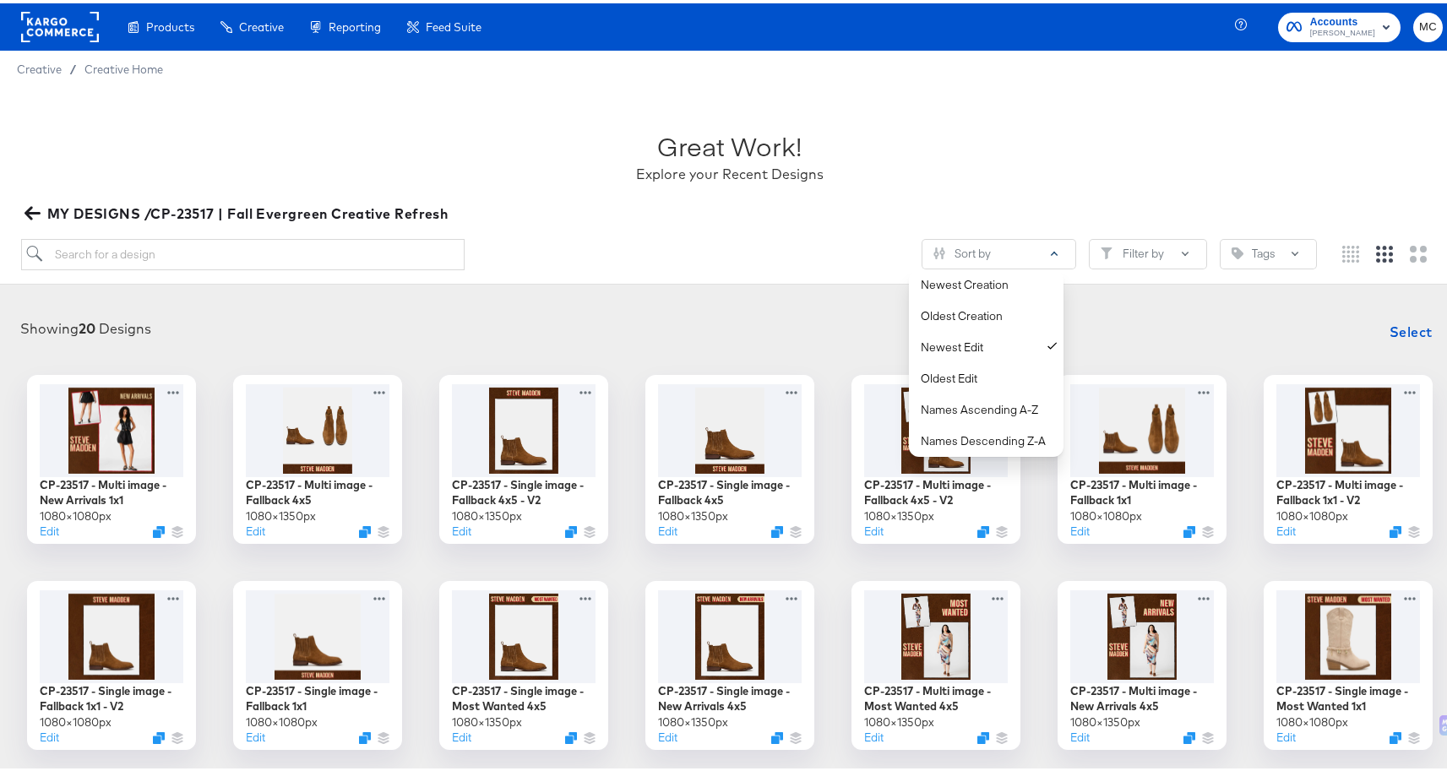
click at [915, 134] on div "Great Work! Explore your Recent Designs" at bounding box center [730, 146] width 1418 height 106
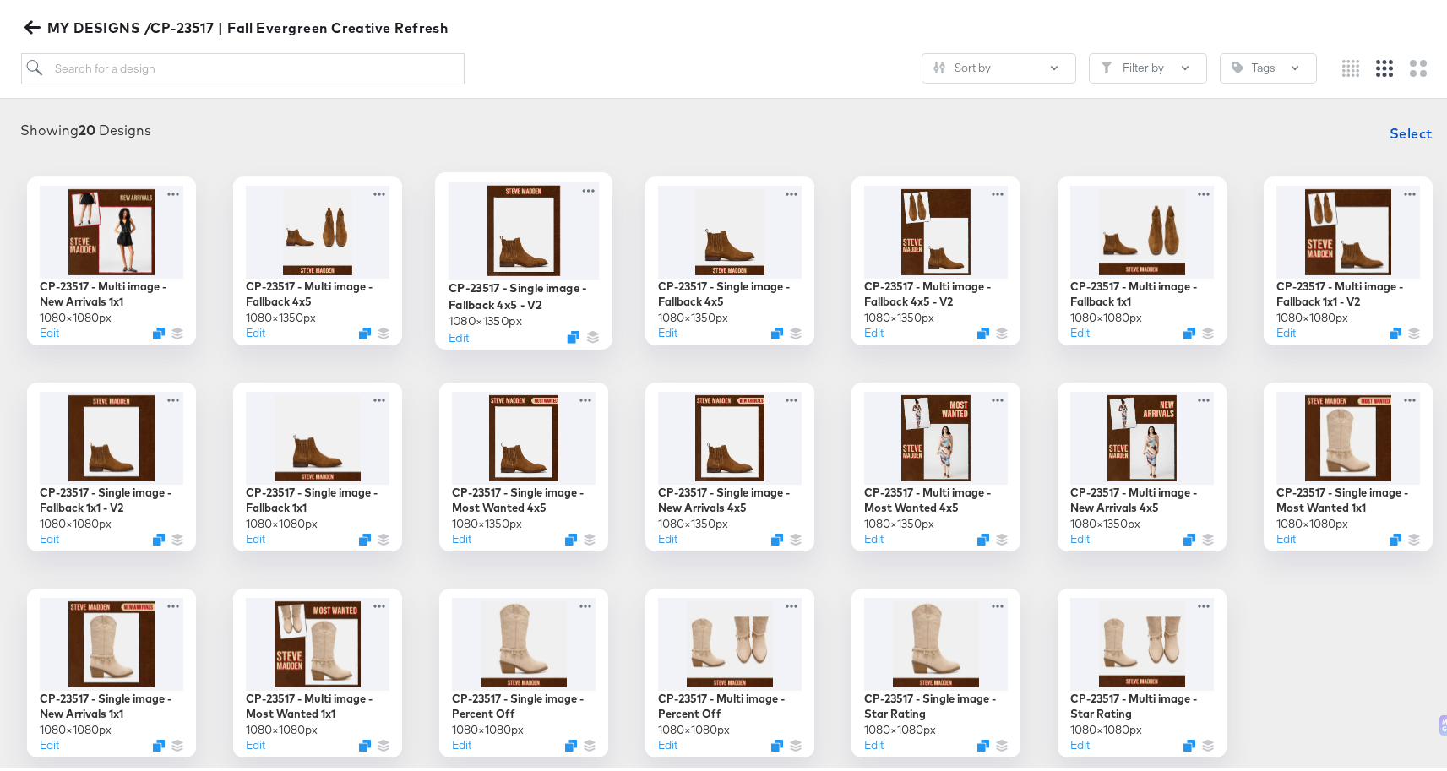
scroll to position [219, 0]
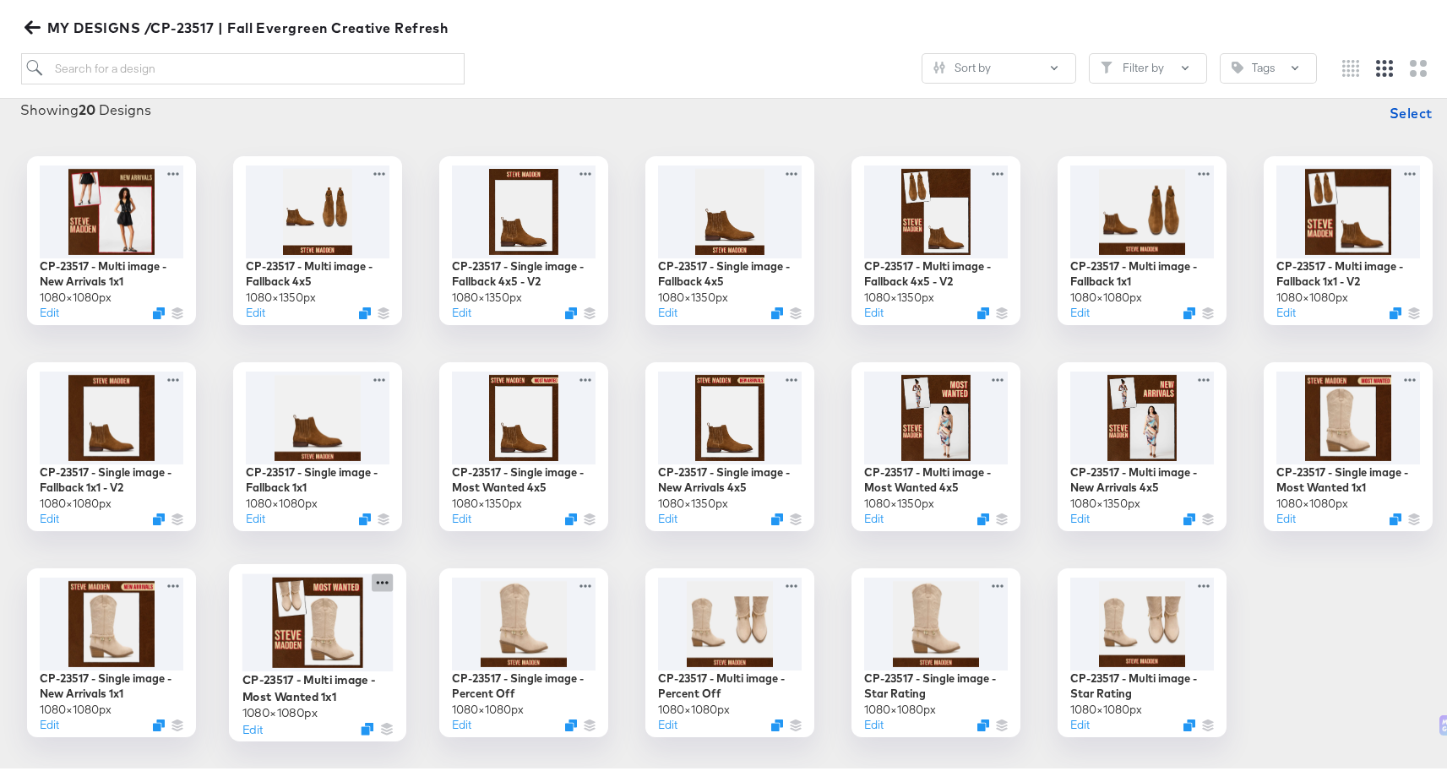
click at [382, 580] on icon at bounding box center [382, 579] width 21 height 18
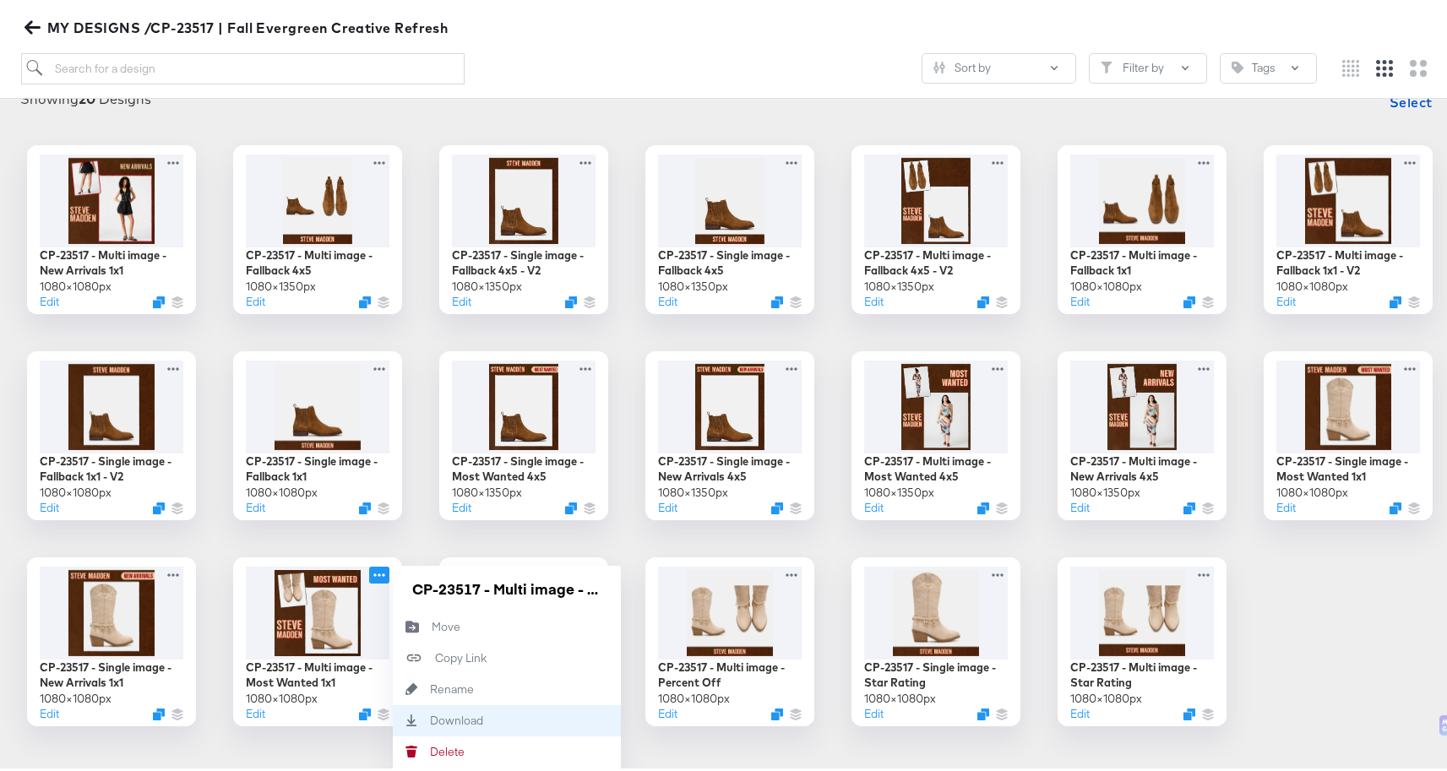
scroll to position [245, 0]
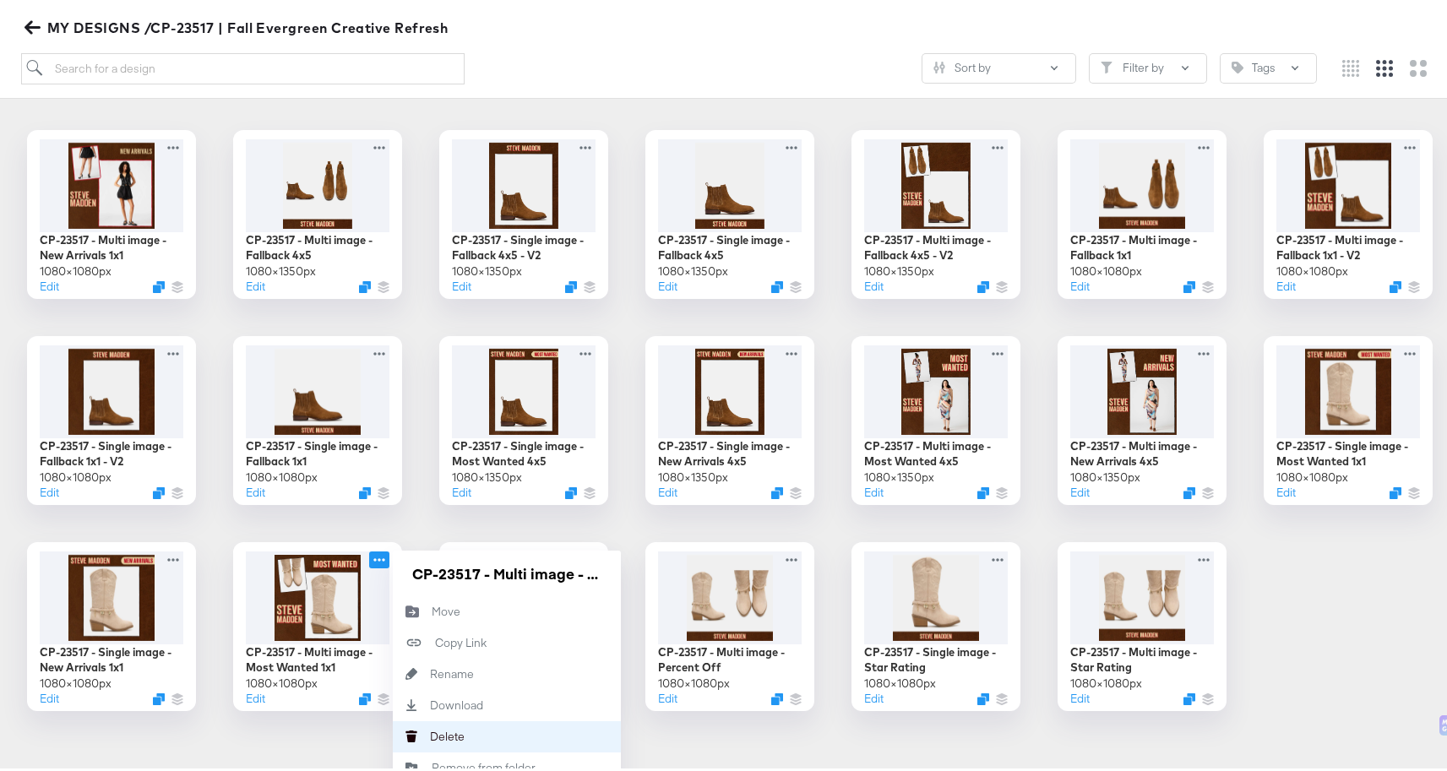
click at [473, 725] on button "Delete Delete" at bounding box center [507, 733] width 228 height 31
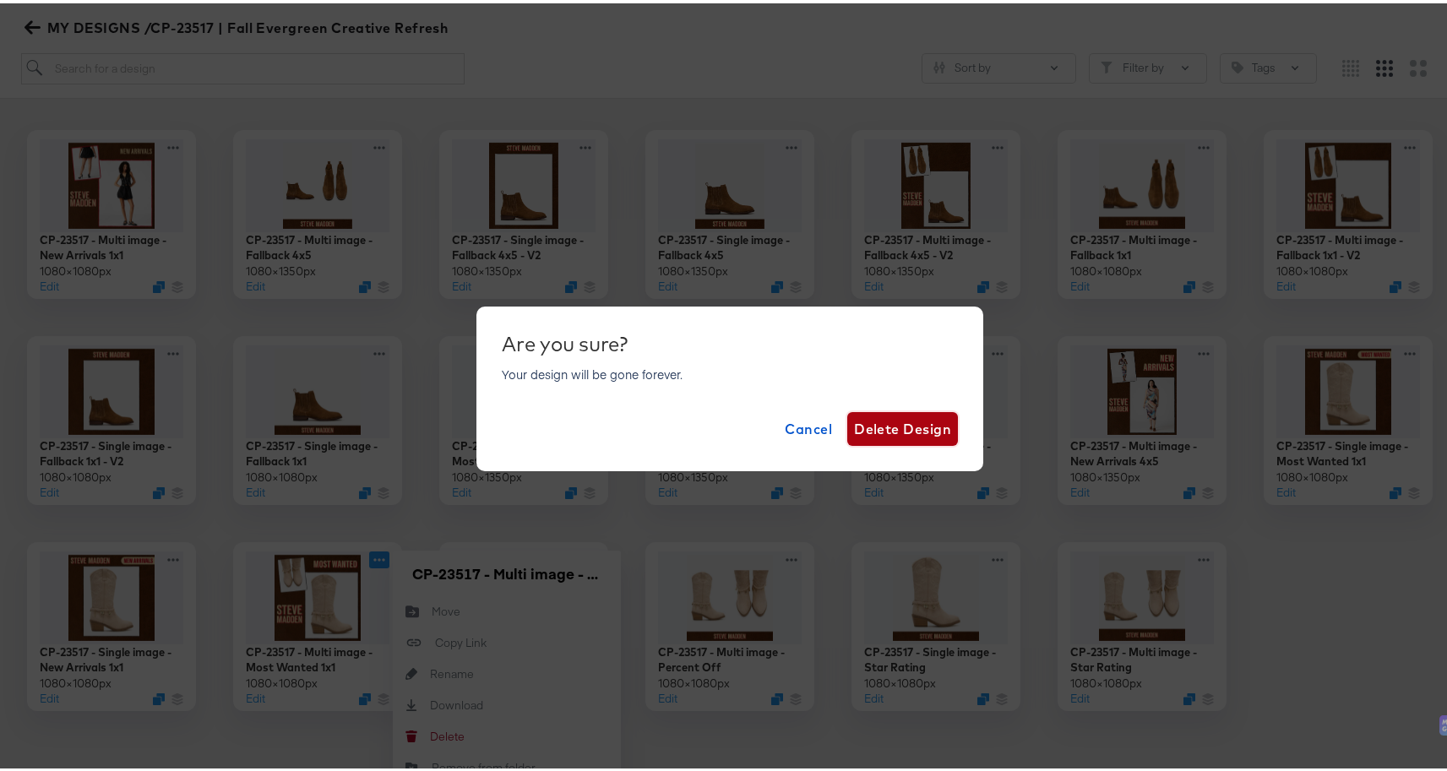
click at [885, 432] on span "Delete Design" at bounding box center [902, 426] width 97 height 24
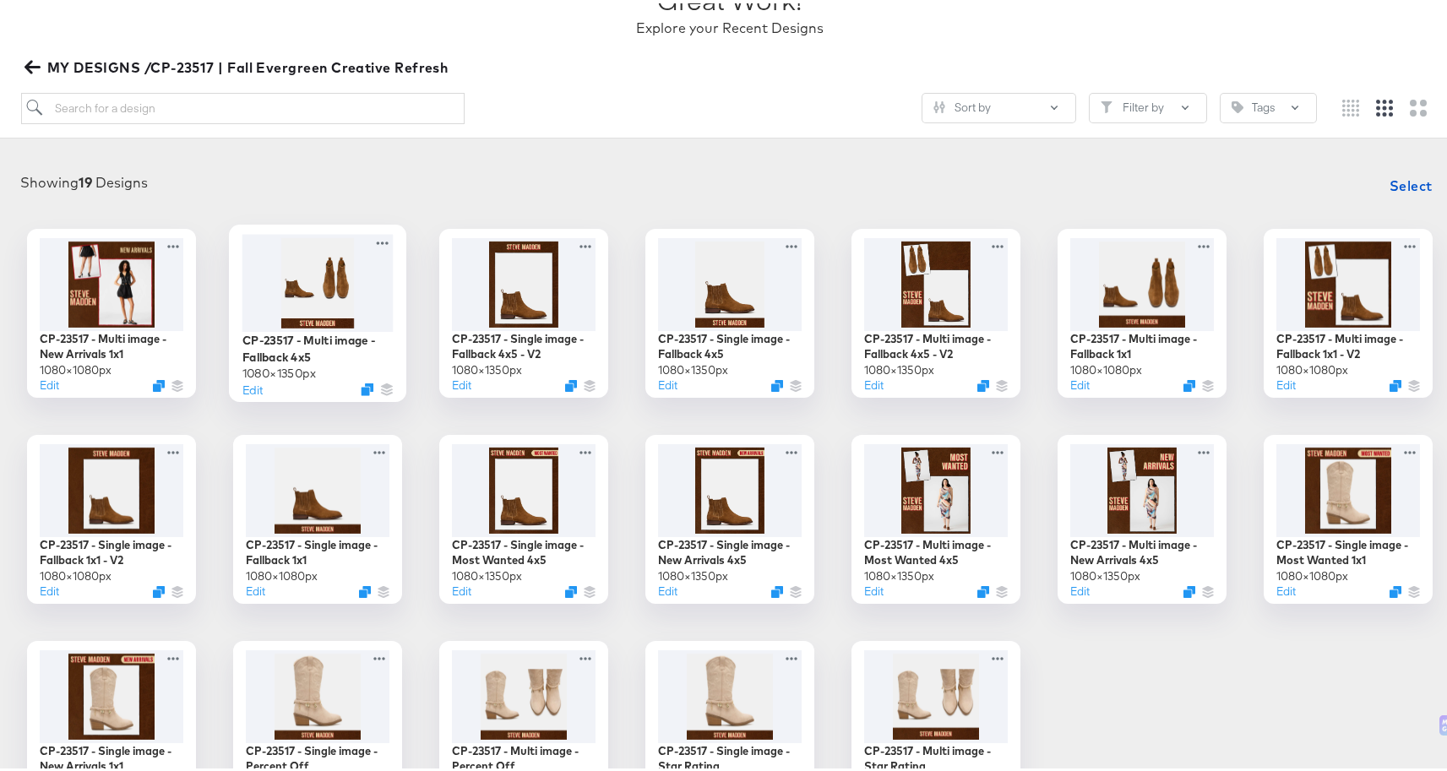
scroll to position [0, 0]
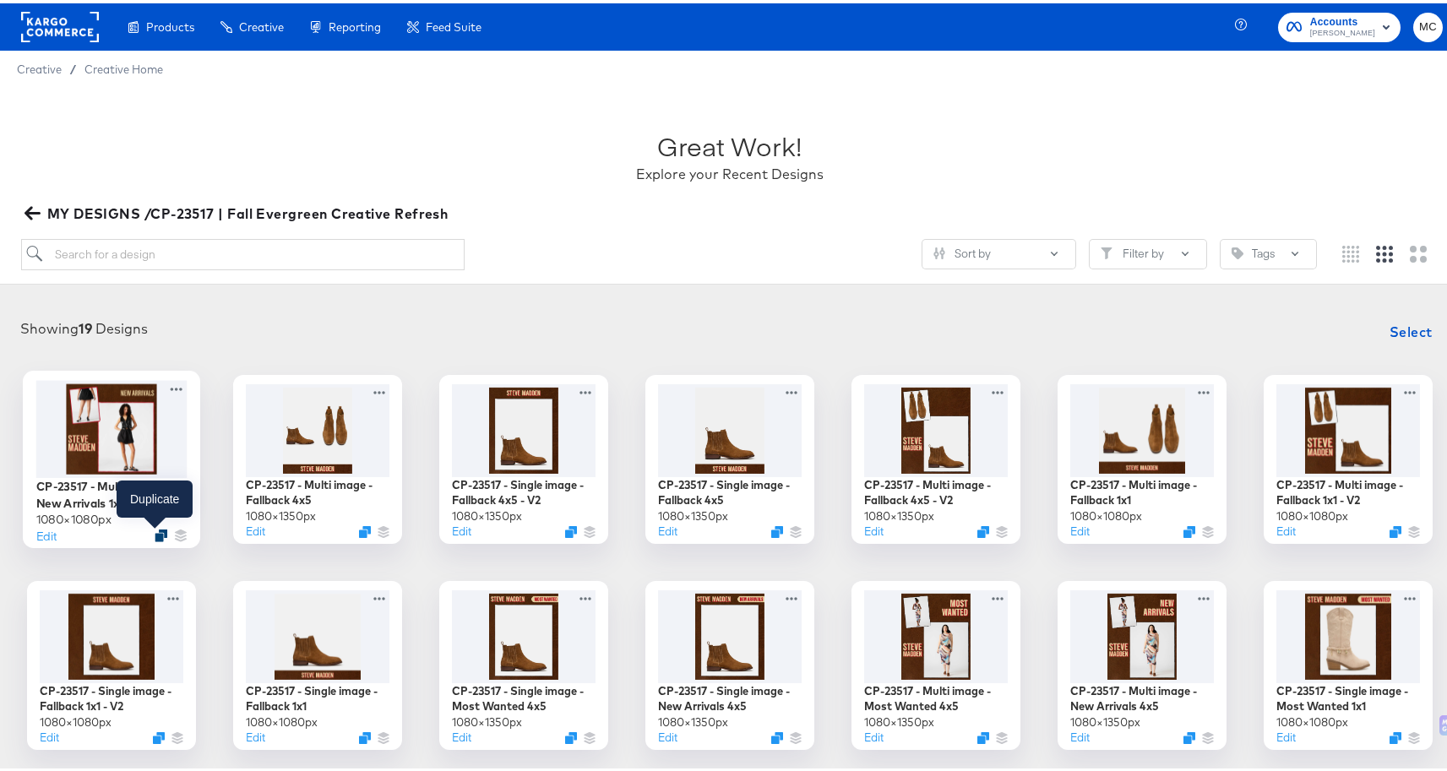
click at [156, 531] on icon "Duplicate" at bounding box center [161, 531] width 13 height 13
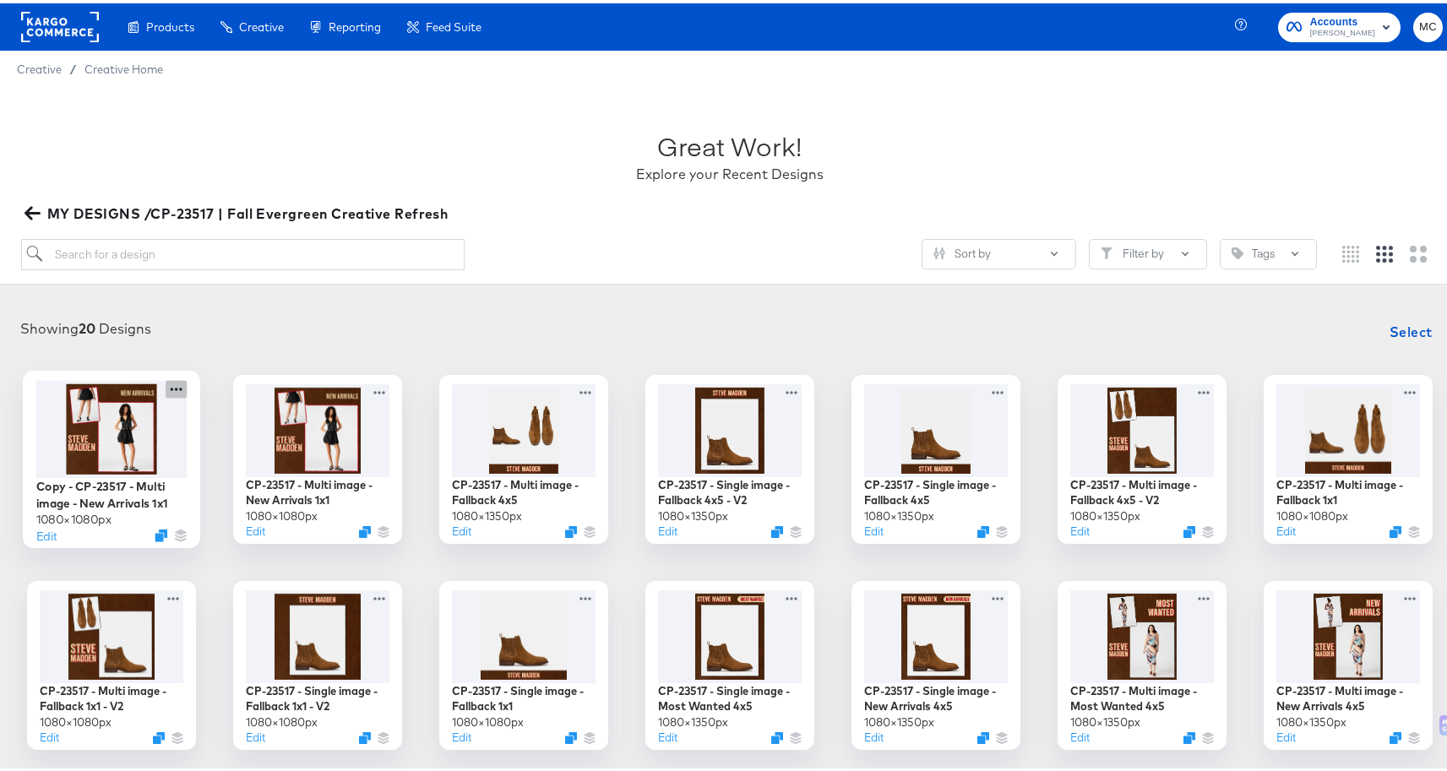
click at [169, 383] on icon at bounding box center [176, 386] width 21 height 18
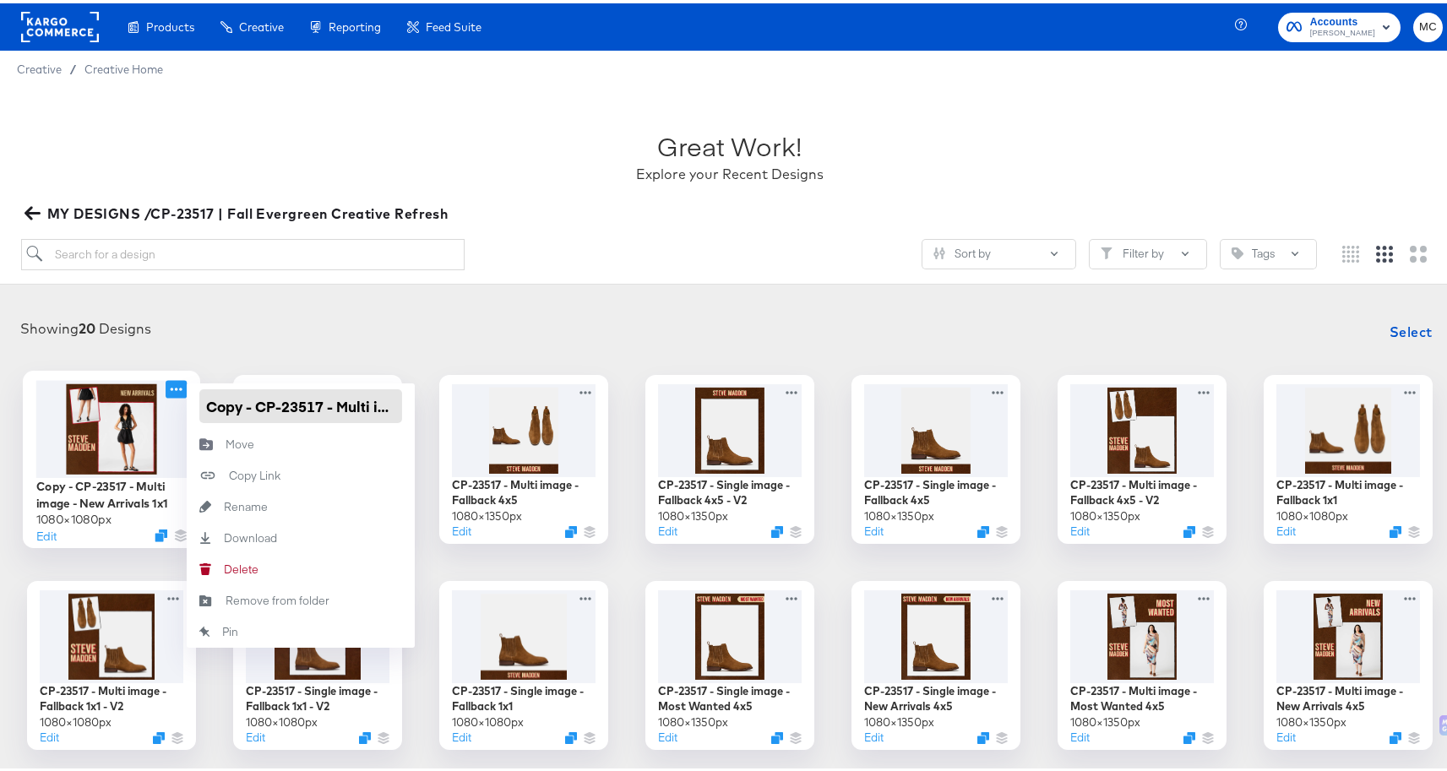
drag, startPoint x: 253, startPoint y: 400, endPoint x: 177, endPoint y: 393, distance: 75.5
click at [177, 393] on div "Copy - CP-23517 - Multi image - New Arrivals 1x1 1080 × 1080 px Edit Copy - CP-…" at bounding box center [111, 456] width 169 height 169
paste input "Most Wanted 1x1"
type input "CP-23517 - Multi image - Most Wanted 1x1"
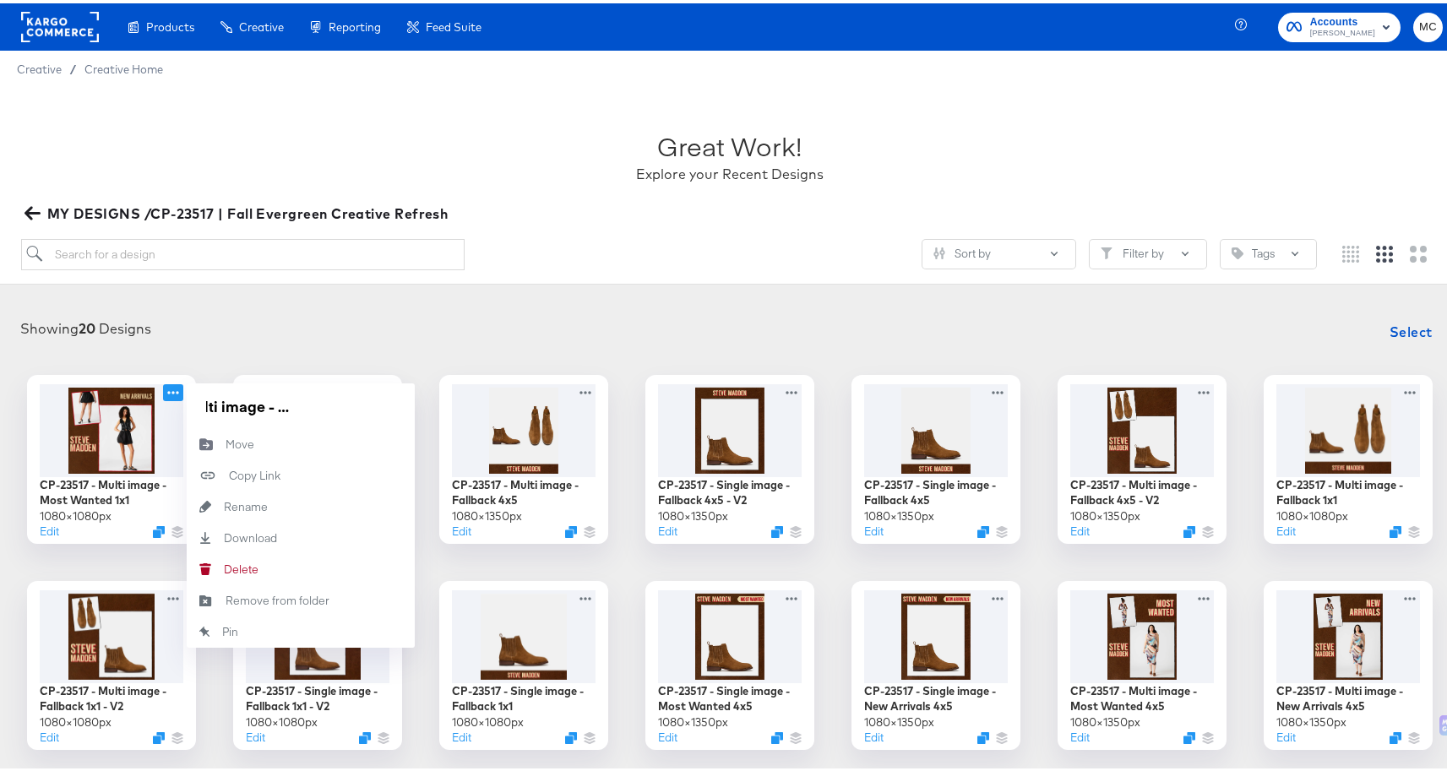
click at [496, 310] on div "Showing 20 Designs Select CP-23517 - Multi image - Most Wanted 1x1 1080 × 1080 …" at bounding box center [729, 632] width 1459 height 675
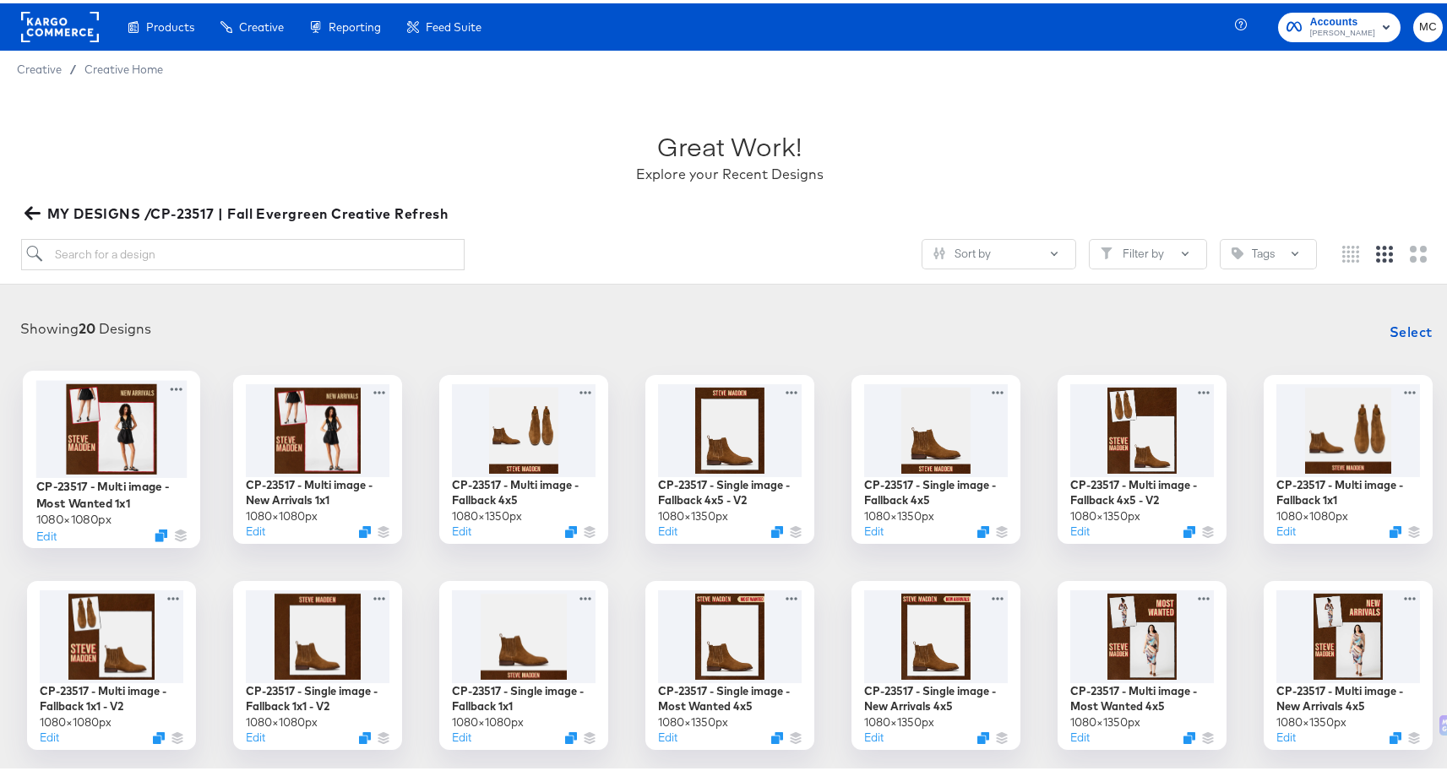
click at [103, 448] on div at bounding box center [111, 425] width 151 height 97
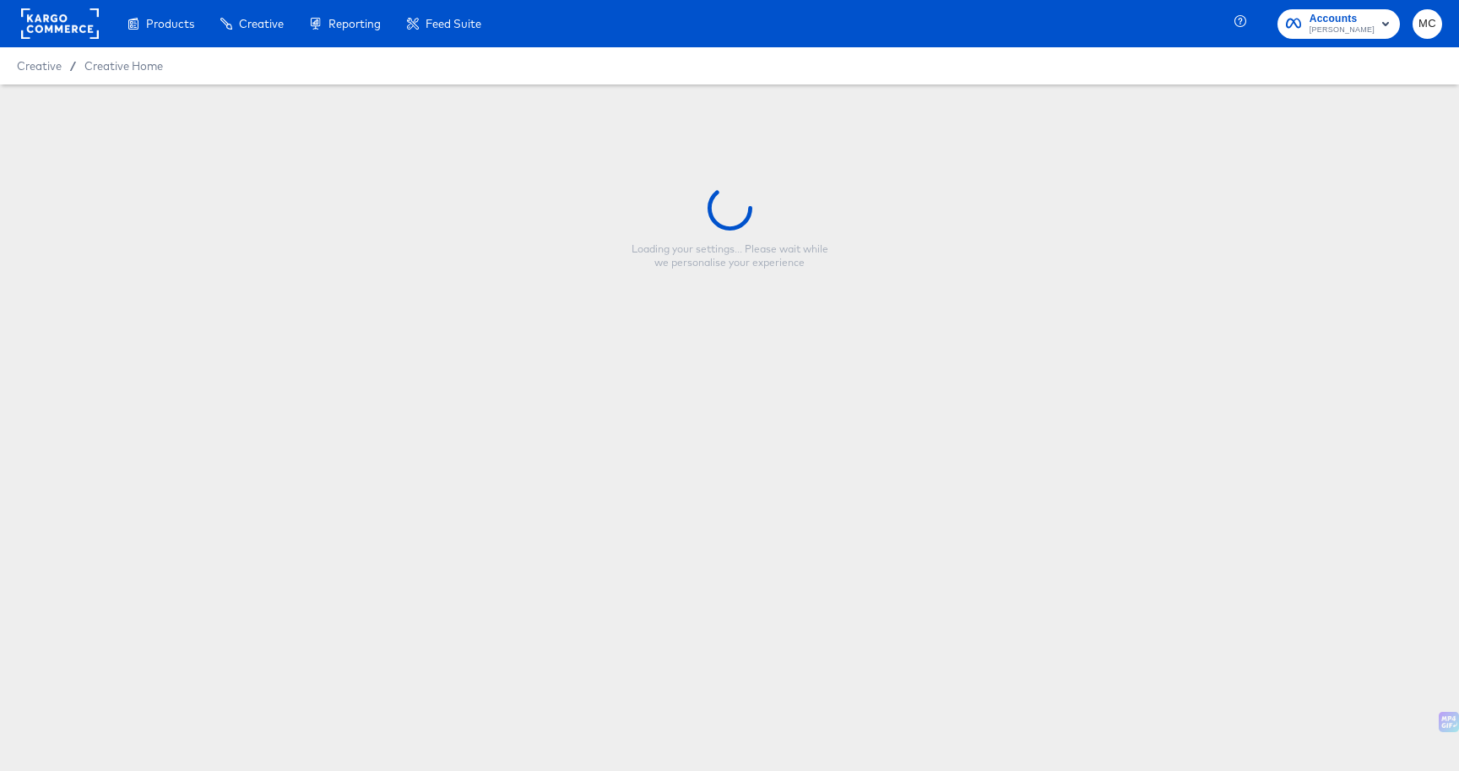
type input "CP-23517 - Multi image - Most Wanted 1x1"
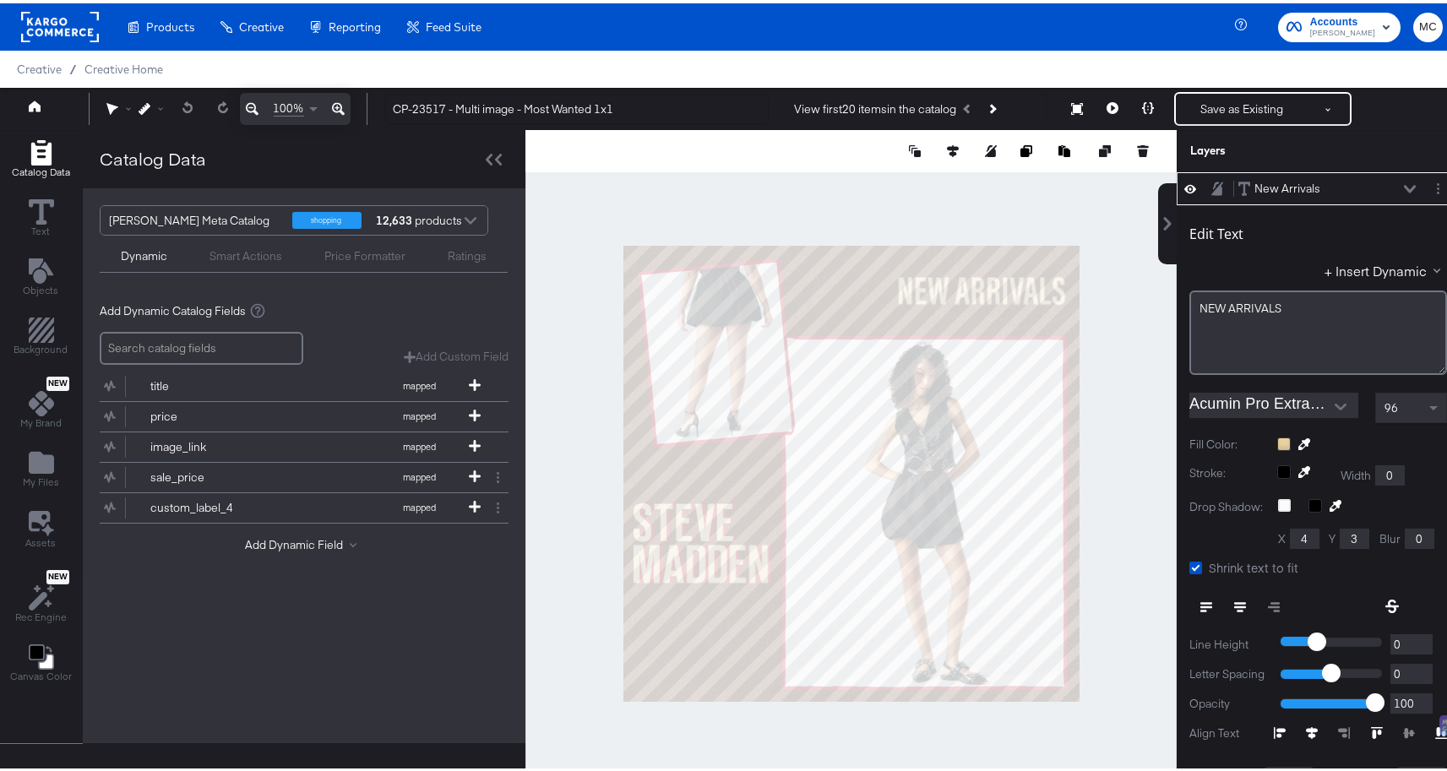
scroll to position [4, 0]
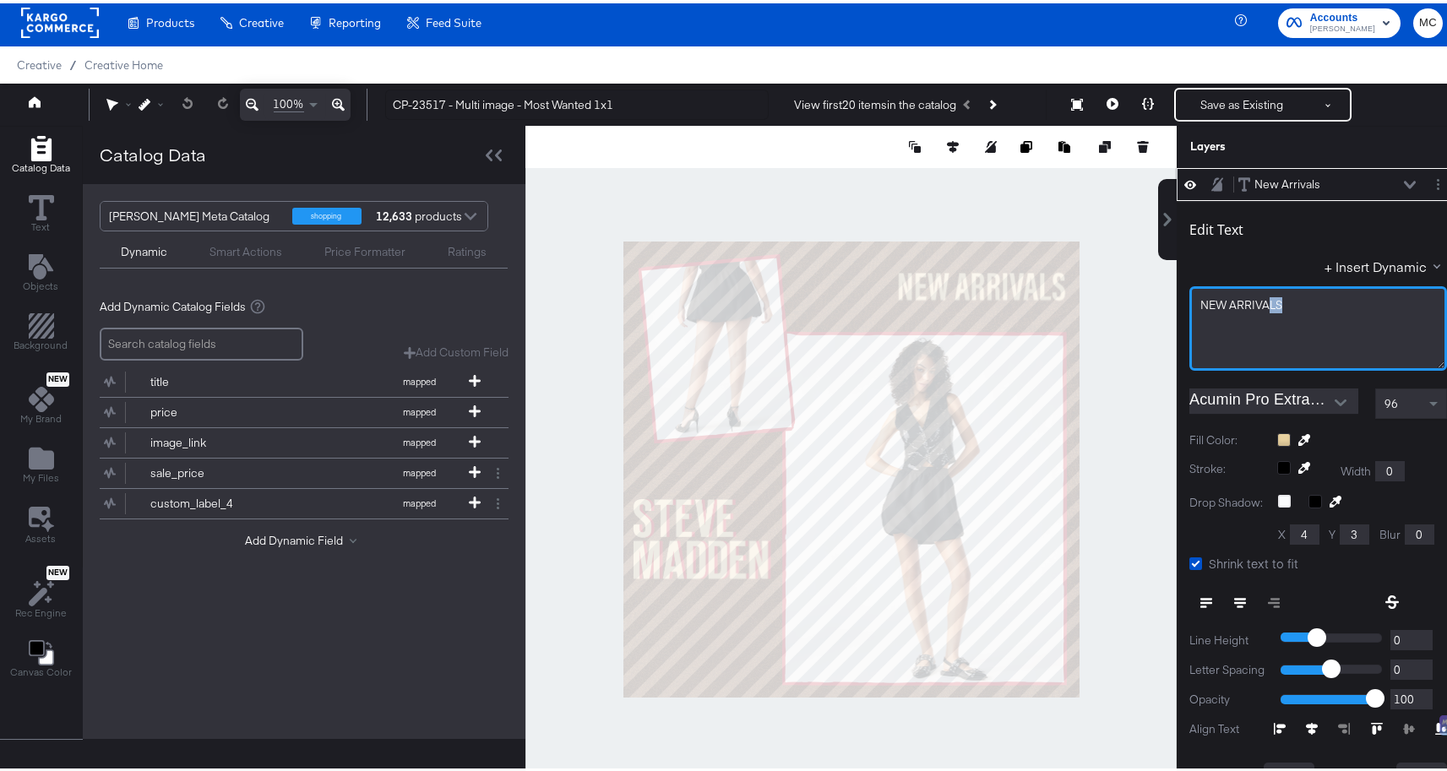
drag, startPoint x: 1283, startPoint y: 304, endPoint x: 1255, endPoint y: 298, distance: 28.5
click at [1255, 298] on div "NEW ﻿ARRIVALS" at bounding box center [1318, 302] width 236 height 16
click at [1255, 298] on span "NEW ﻿ARRIVALS" at bounding box center [1241, 301] width 82 height 15
drag, startPoint x: 1233, startPoint y: 296, endPoint x: 1336, endPoint y: 300, distance: 103.1
click at [1336, 300] on div "NEW ﻿ARRIVALS" at bounding box center [1318, 325] width 258 height 84
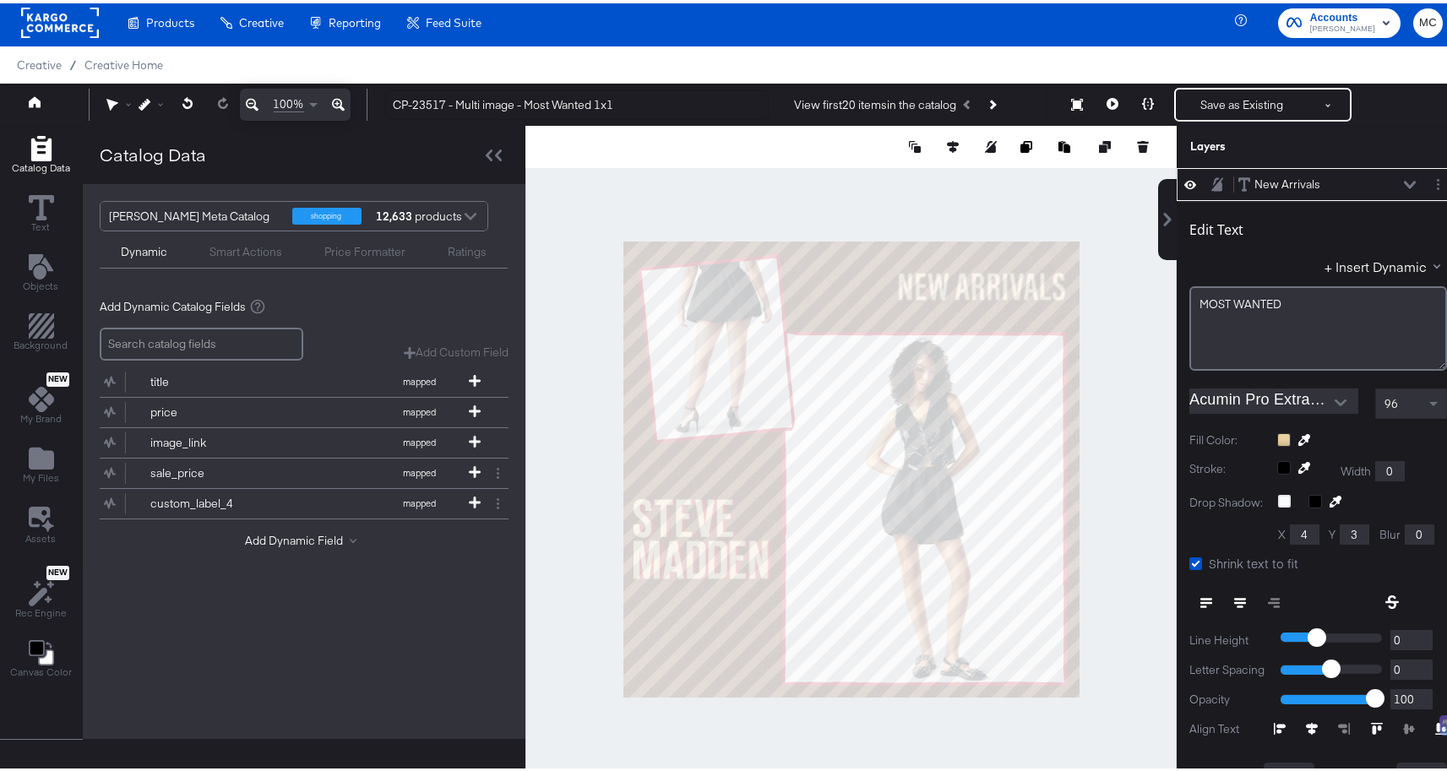
click at [1343, 213] on div "Edit Text + Insert Dynamic MOST WANTED" at bounding box center [1318, 285] width 258 height 163
click at [1105, 307] on div at bounding box center [850, 465] width 651 height 687
click at [1090, 338] on div at bounding box center [850, 465] width 651 height 687
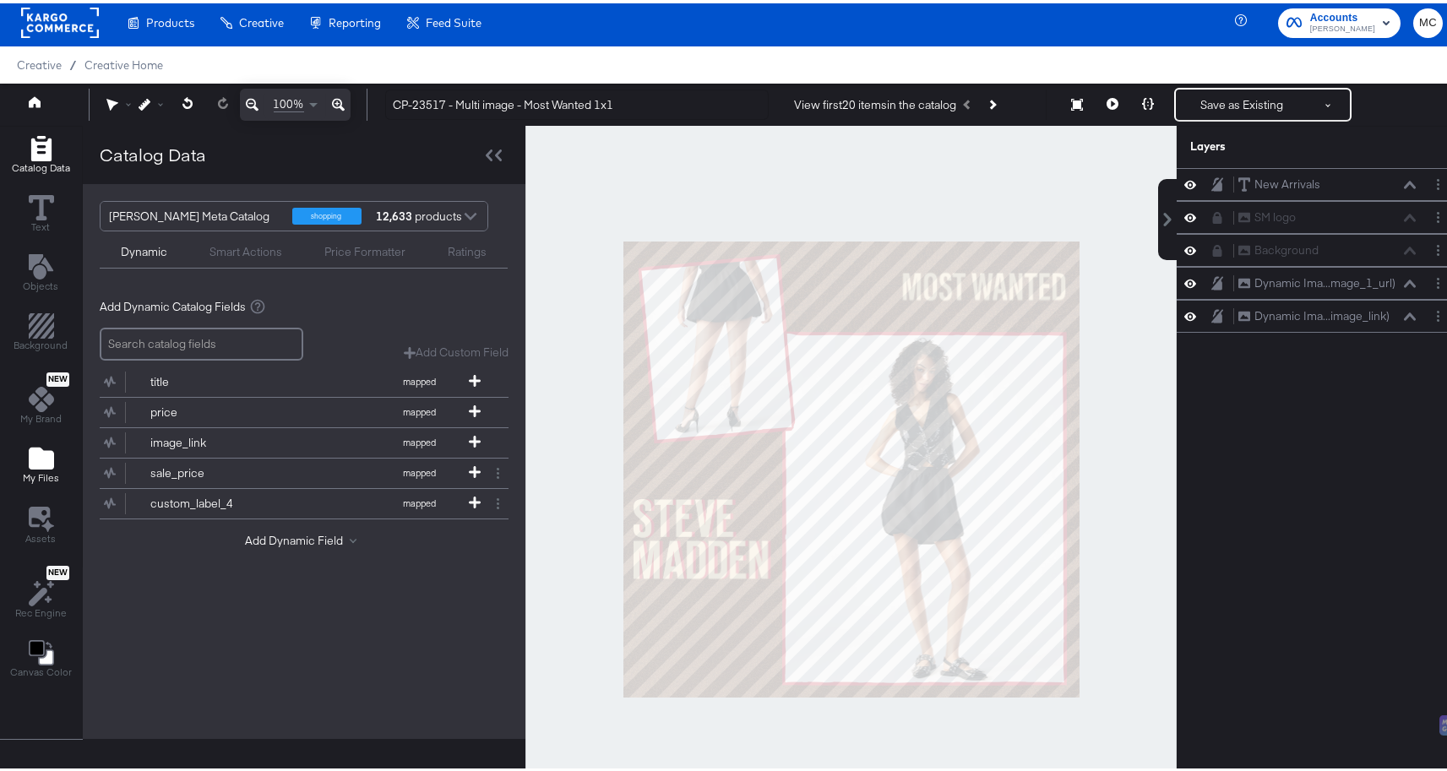
click at [56, 448] on div "My Files" at bounding box center [41, 462] width 36 height 39
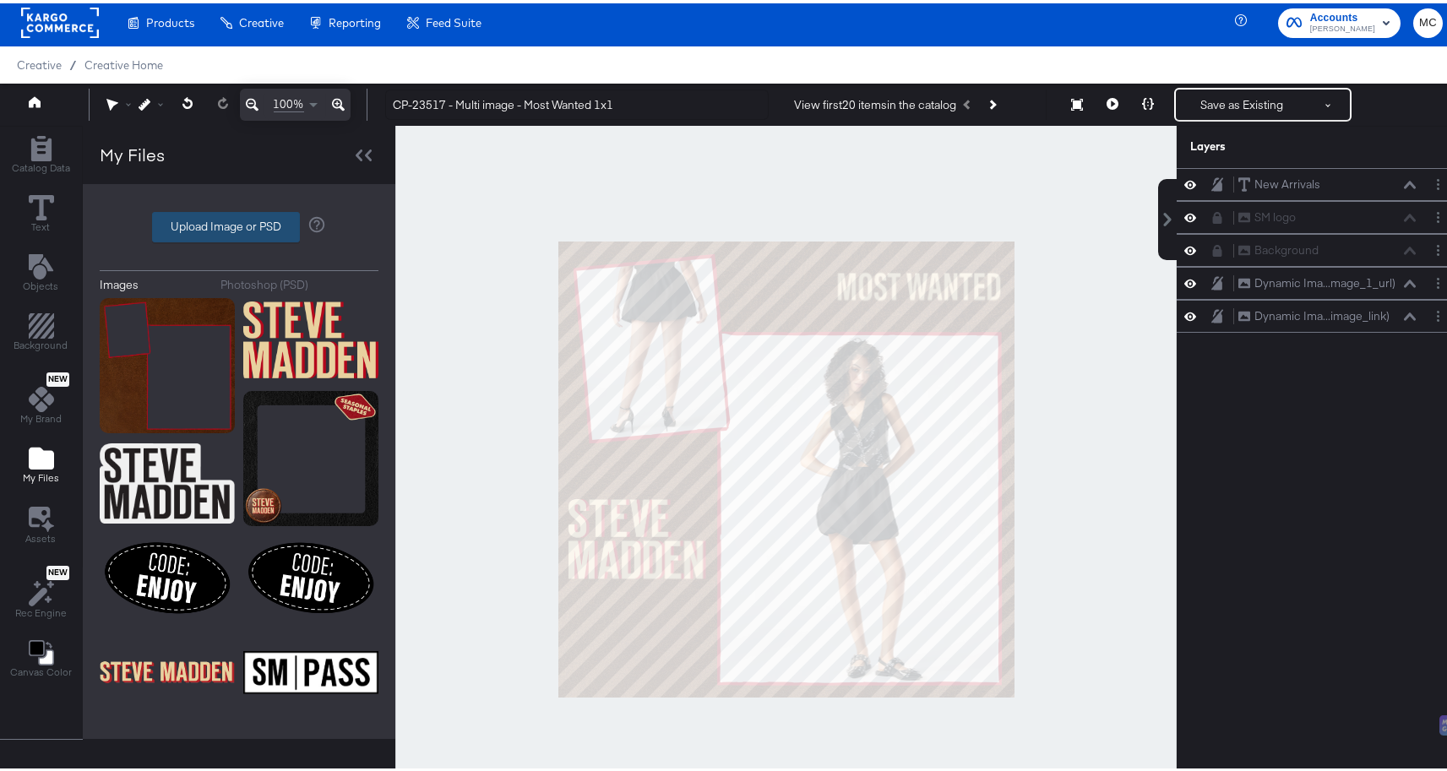
click at [231, 220] on label "Upload Image or PSD" at bounding box center [226, 223] width 146 height 29
click at [239, 224] on input "Upload Image or PSD" at bounding box center [239, 224] width 0 height 0
type input "C:\fakepath\example.png"
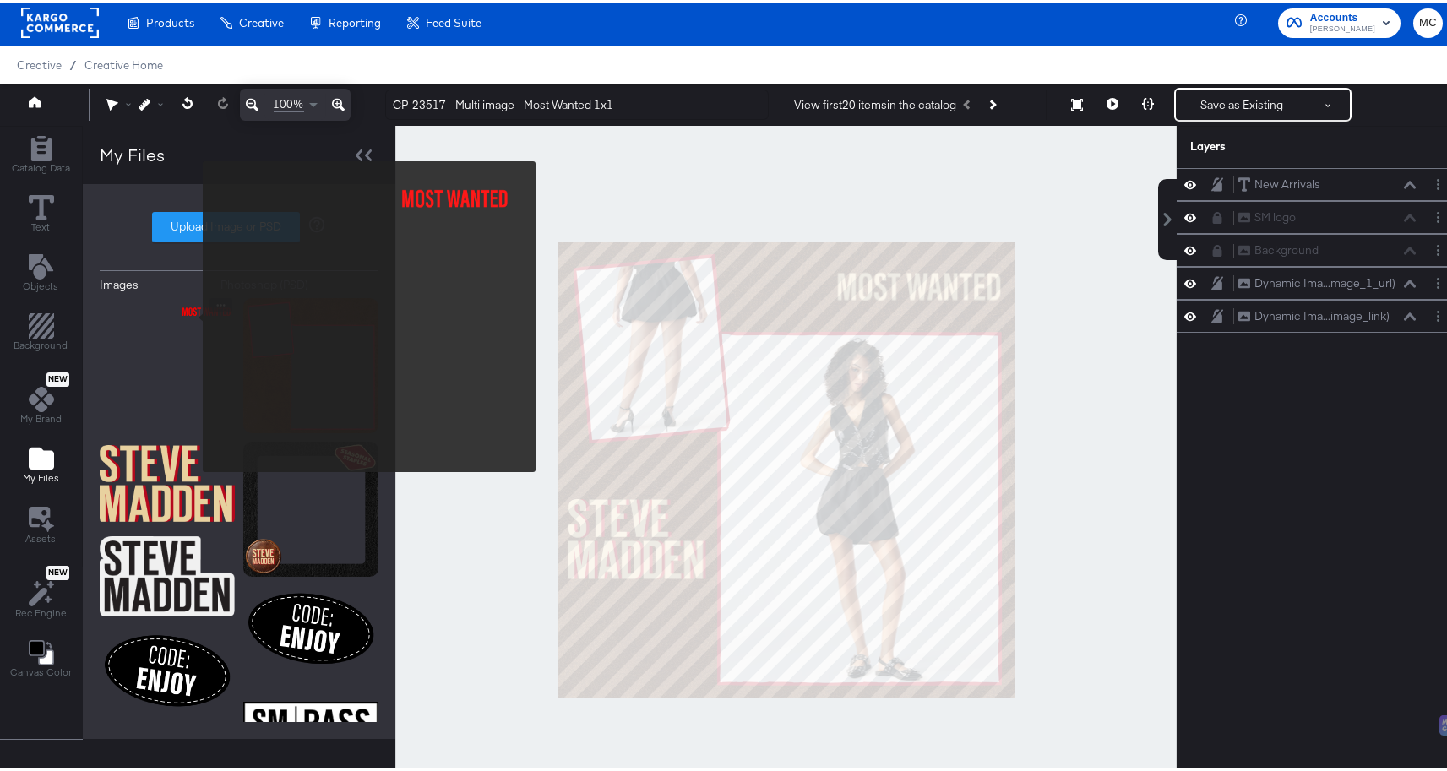
click at [213, 313] on img at bounding box center [167, 362] width 135 height 135
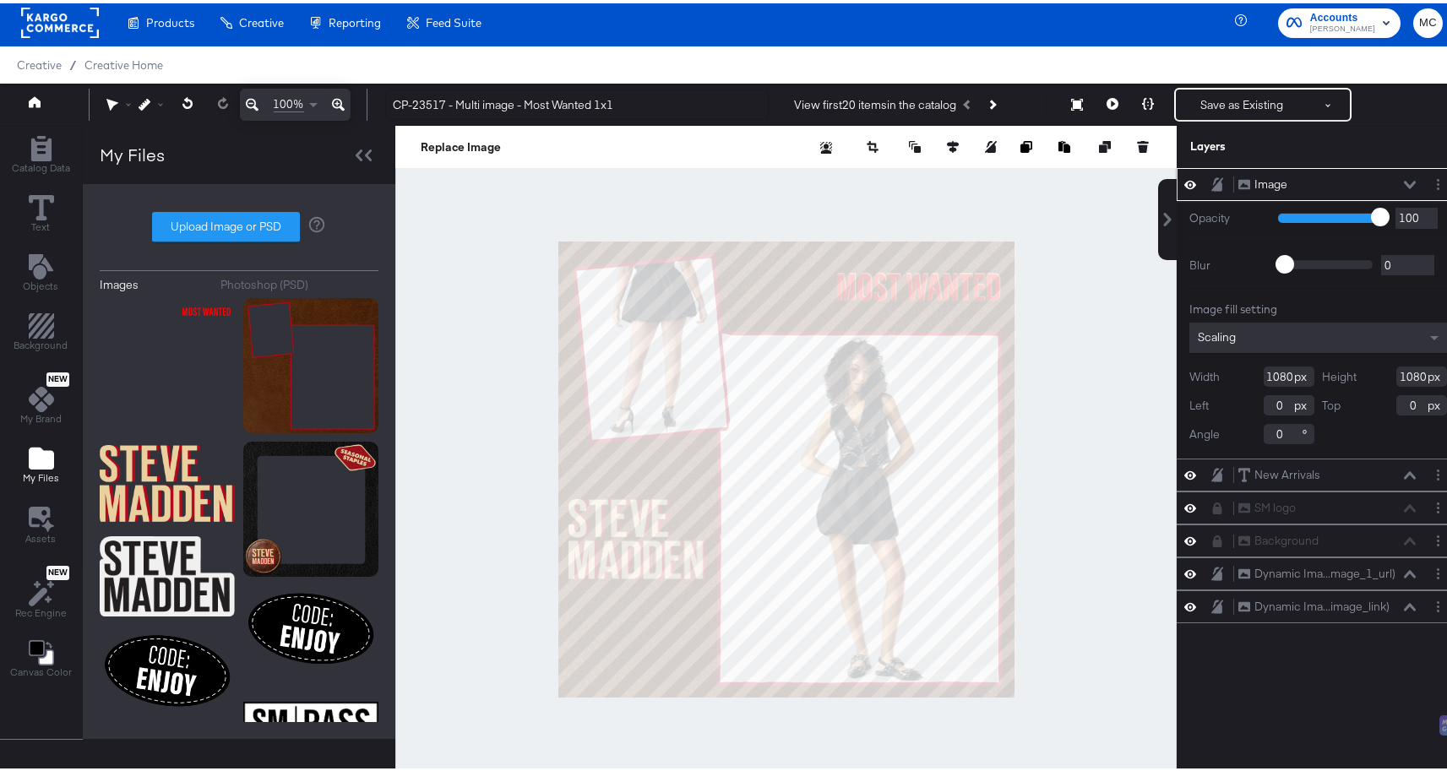
click at [1404, 181] on icon at bounding box center [1410, 181] width 12 height 8
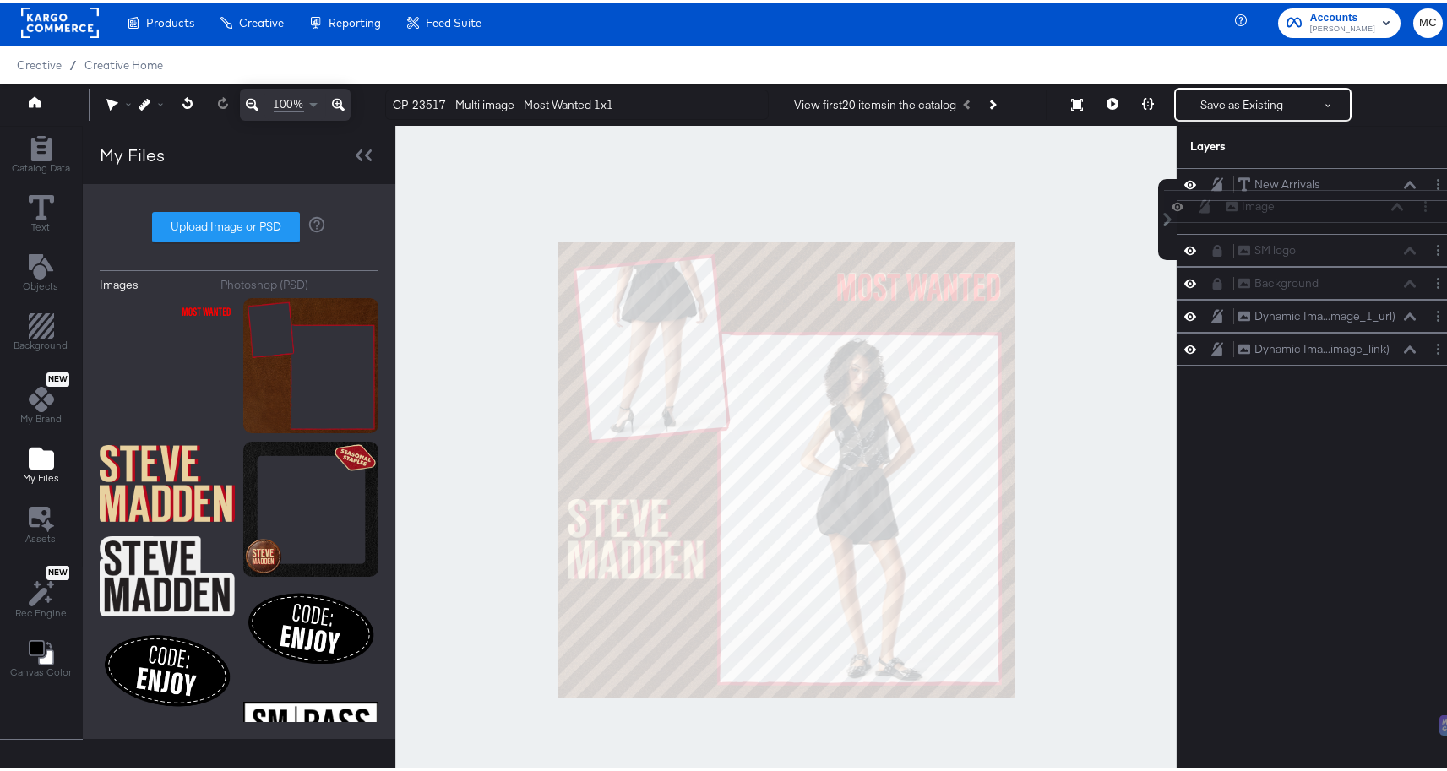
scroll to position [1, 0]
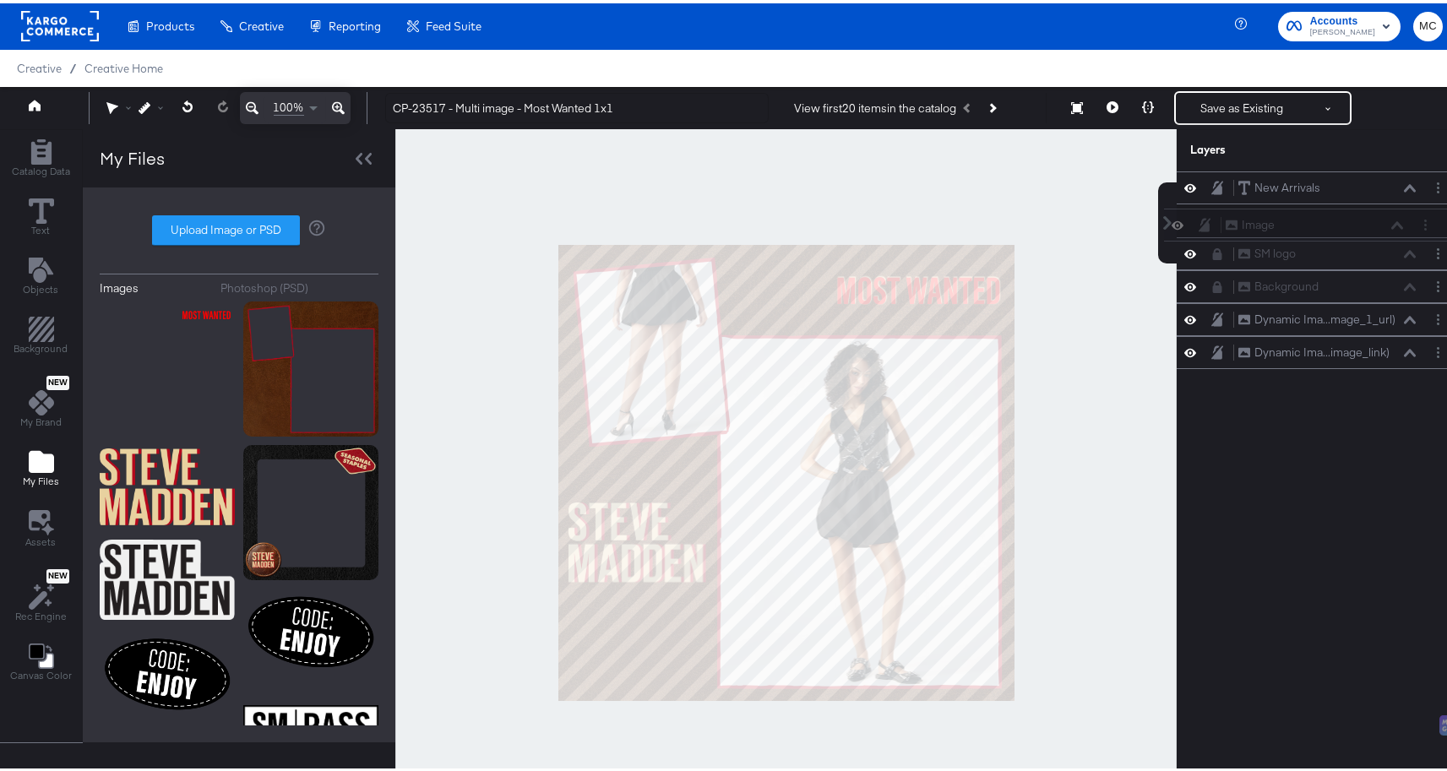
drag, startPoint x: 1205, startPoint y: 177, endPoint x: 1205, endPoint y: 220, distance: 42.2
click at [1205, 223] on div "Image Image New Arrivals New Arrivals SM logo SM logo Background Background Dyn…" at bounding box center [1317, 267] width 283 height 198
click at [1110, 439] on div at bounding box center [785, 469] width 781 height 687
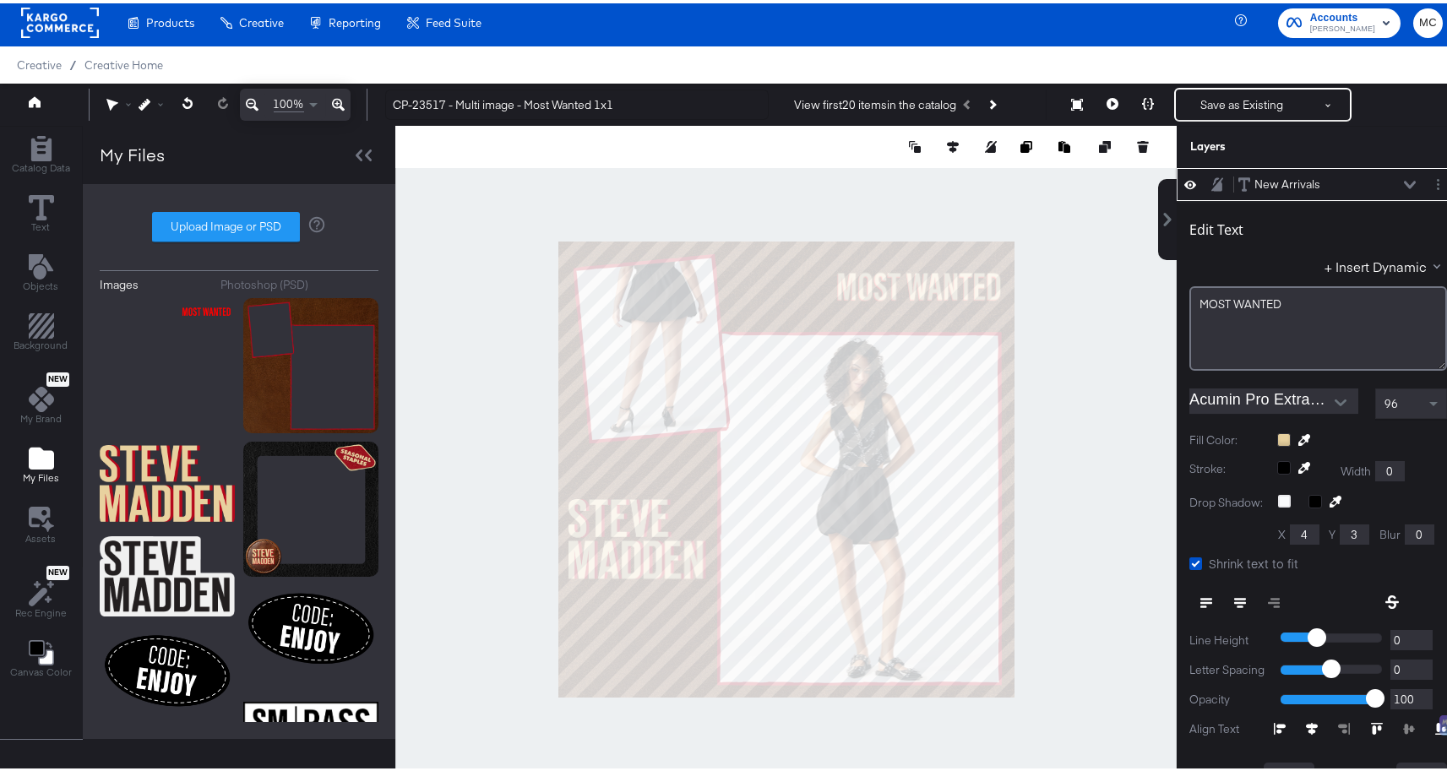
type input "72"
type input "638"
type input "72"
click at [330, 101] on button at bounding box center [338, 101] width 24 height 32
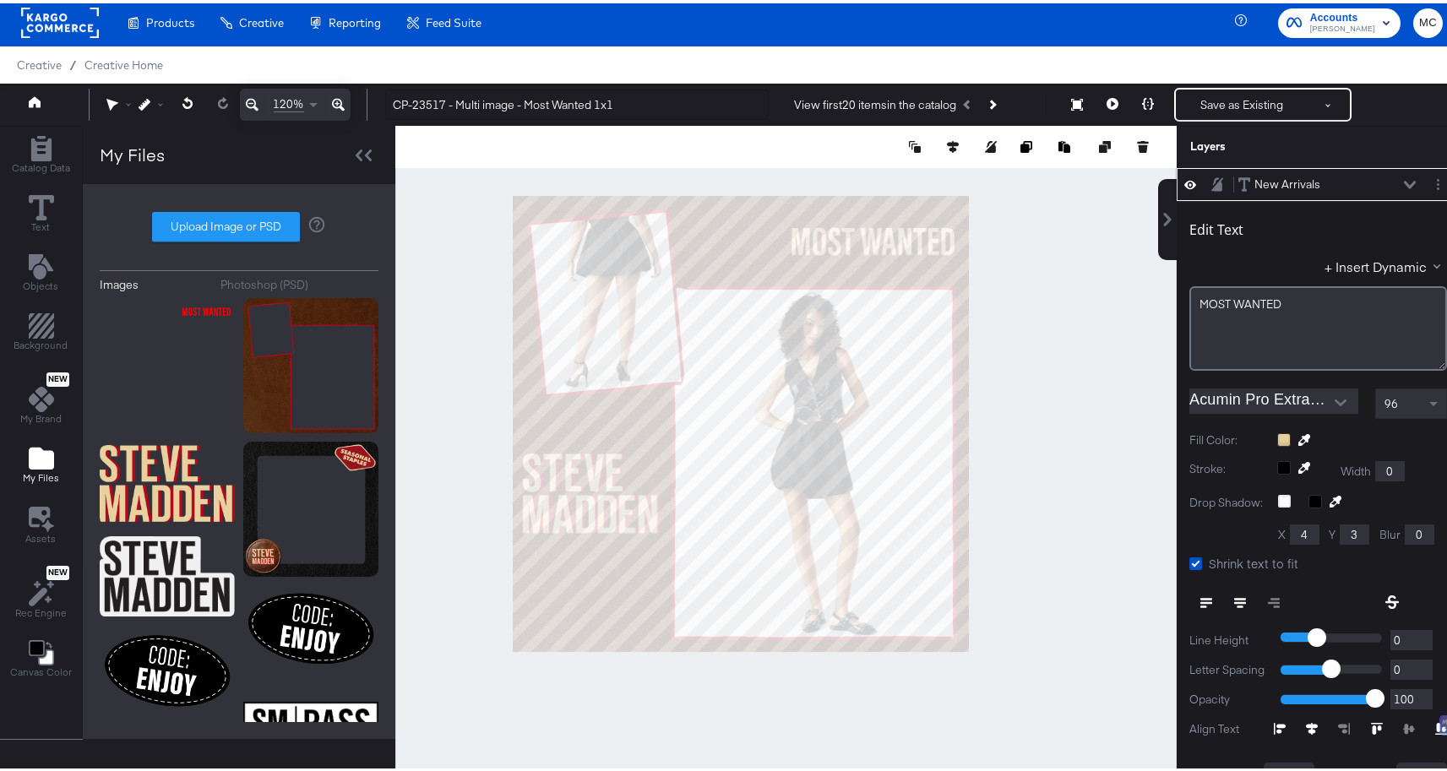
click at [330, 101] on button at bounding box center [338, 101] width 24 height 32
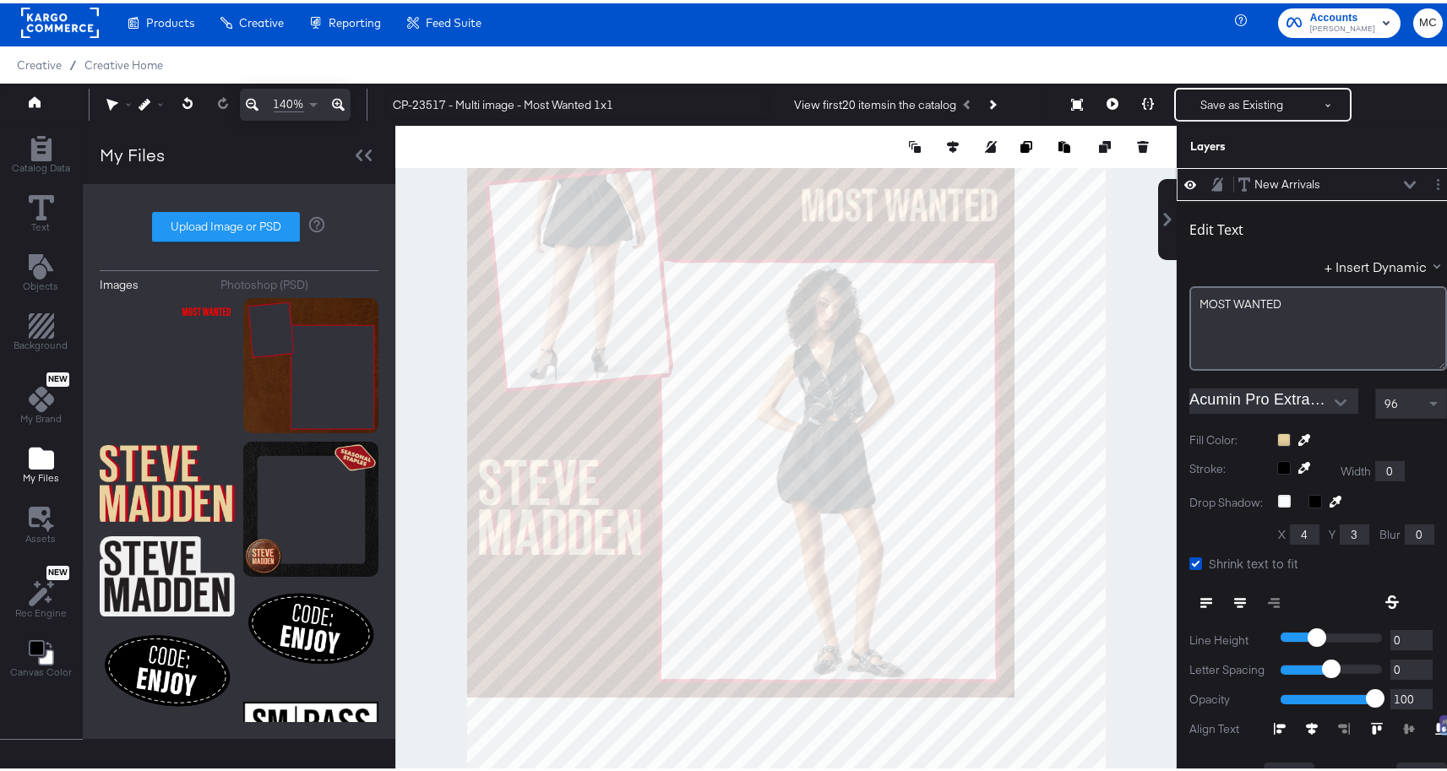
click at [330, 101] on button at bounding box center [338, 101] width 24 height 32
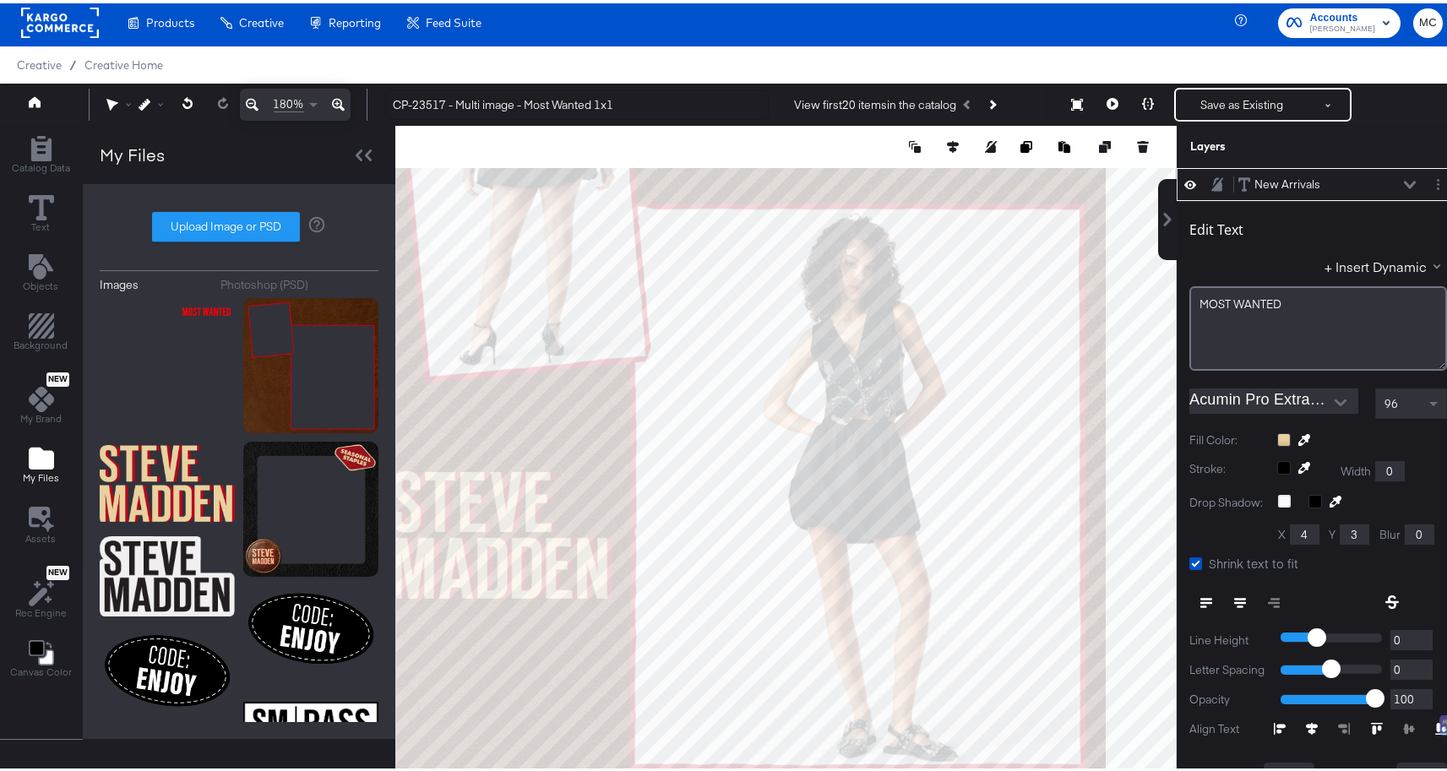
click at [330, 101] on button at bounding box center [338, 101] width 24 height 32
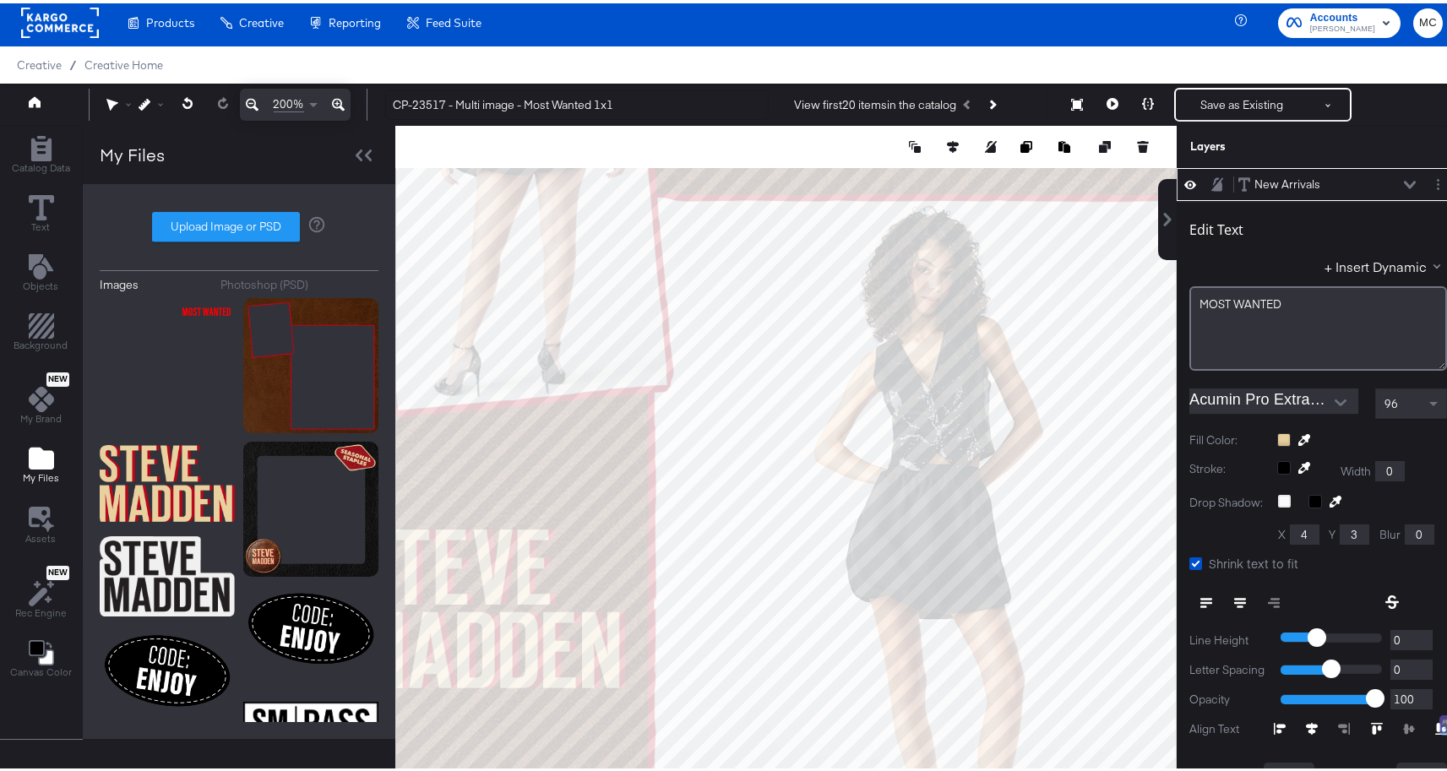
click at [330, 101] on button at bounding box center [338, 101] width 24 height 32
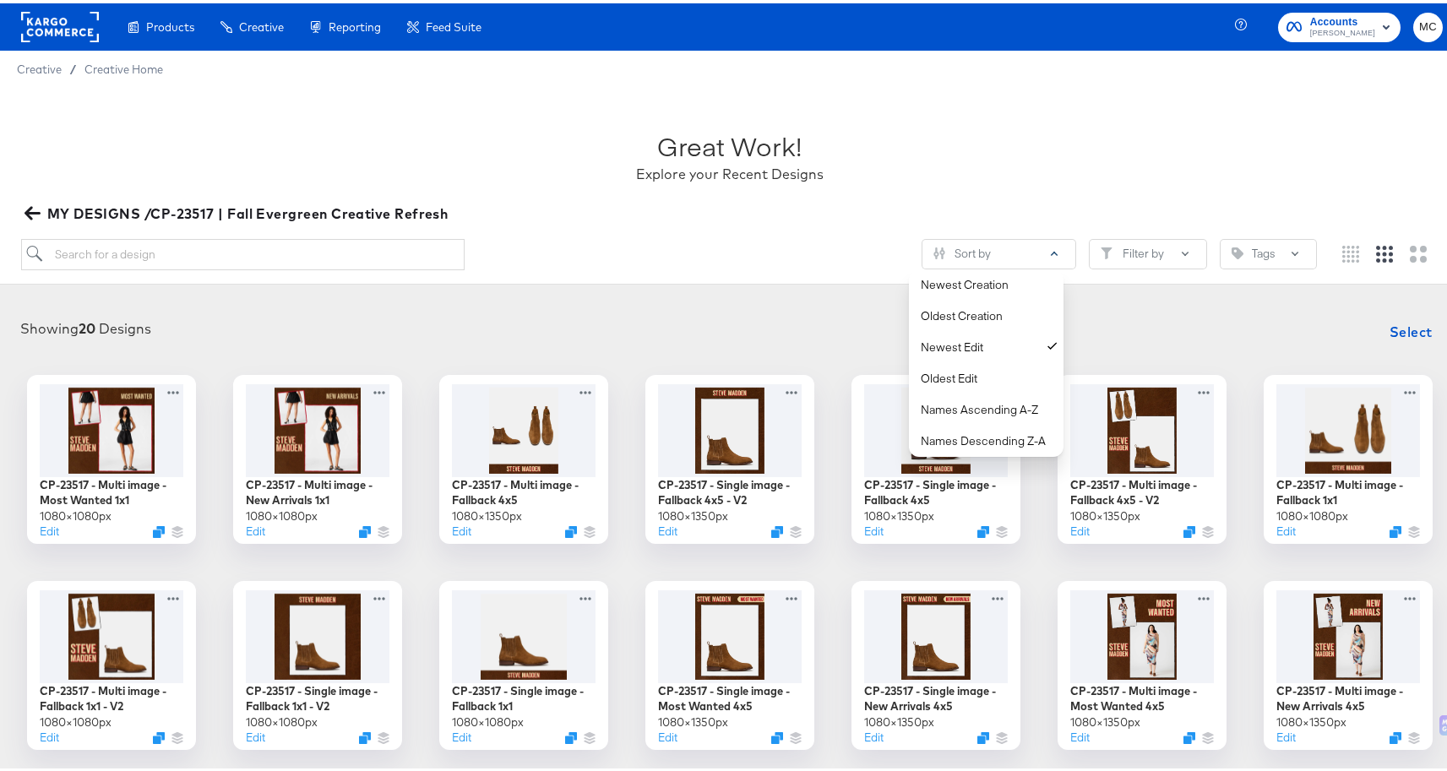
click at [759, 242] on div "Sort by Newest Creation Oldest Creation Newest Edit Oldest Edit Names Ascending…" at bounding box center [669, 251] width 1296 height 31
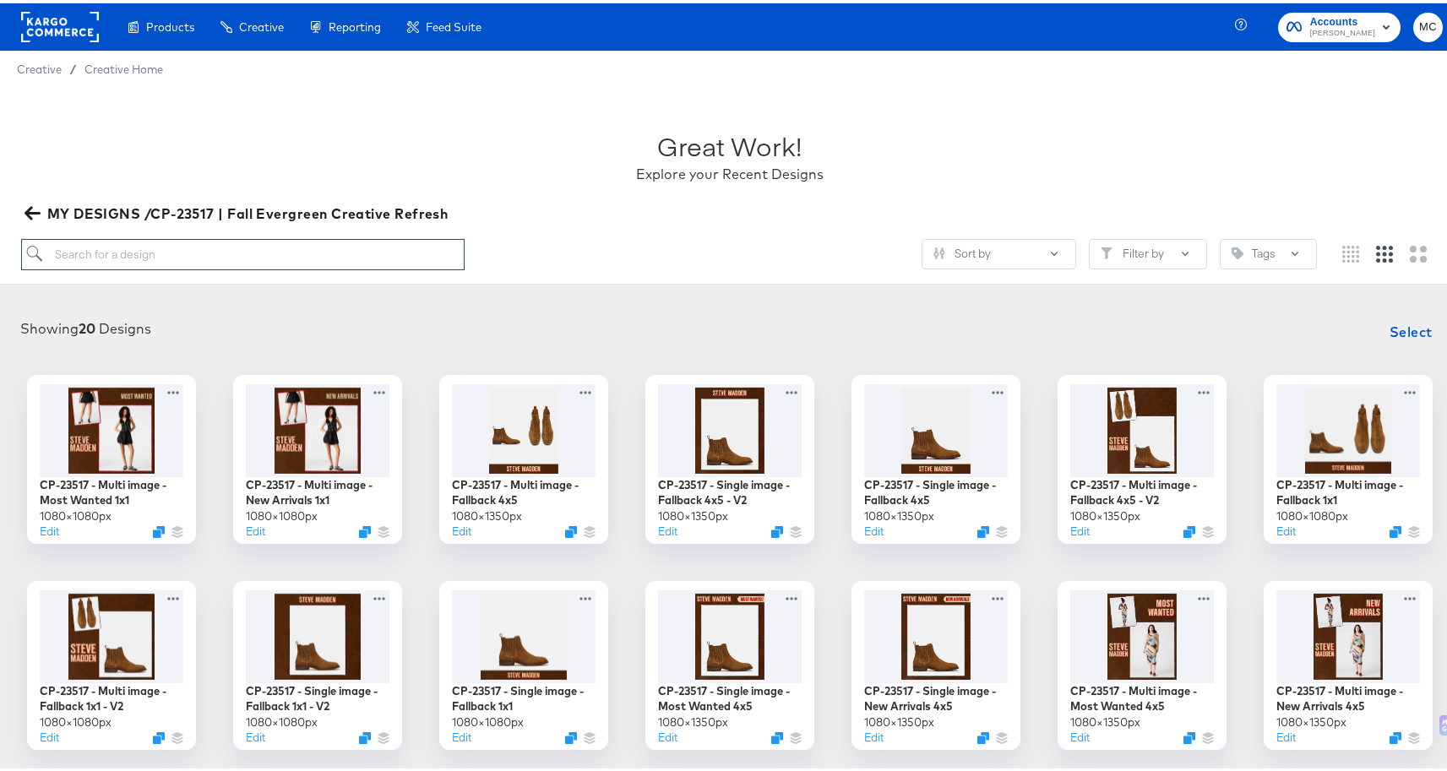
click at [193, 253] on input "search" at bounding box center [243, 251] width 444 height 31
paste input "- [ ] CP-23517 - Single image - New Arrivals 1x1"
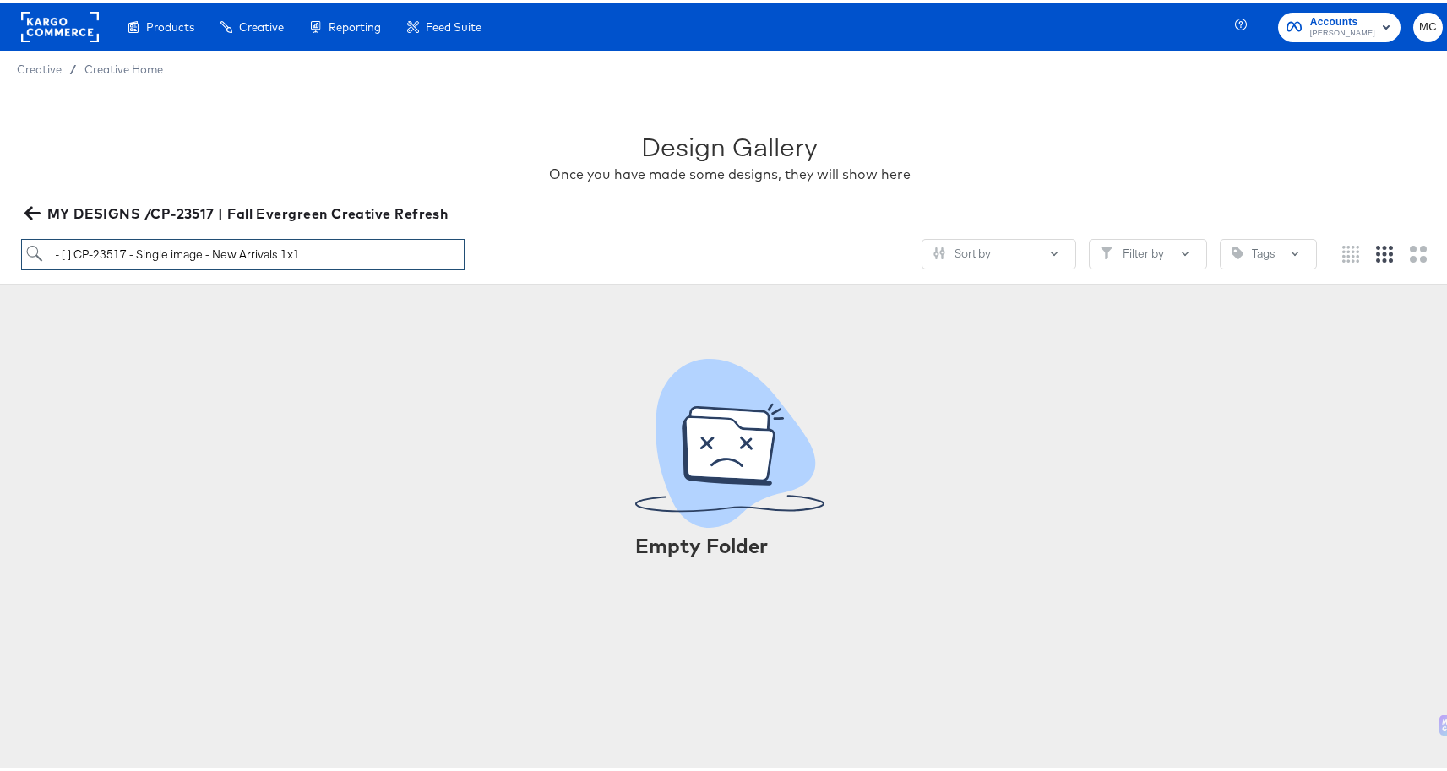
drag, startPoint x: 79, startPoint y: 247, endPoint x: 46, endPoint y: 247, distance: 33.8
click at [46, 247] on input "- [ ] CP-23517 - Single image - New Arrivals 1x1" at bounding box center [243, 251] width 444 height 31
type input "cP-23517 - Single image - New Arrivals 1x1"
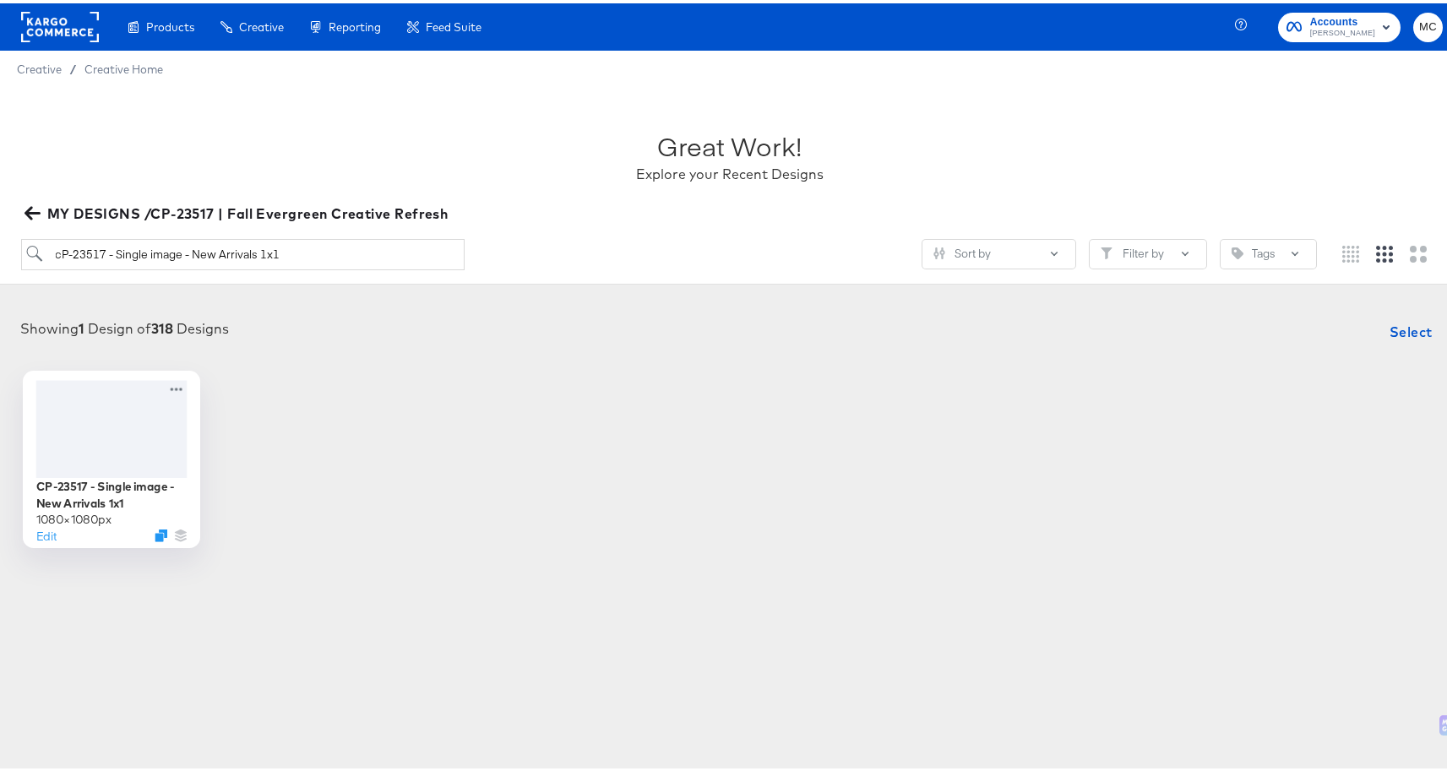
click at [104, 399] on div at bounding box center [111, 425] width 151 height 97
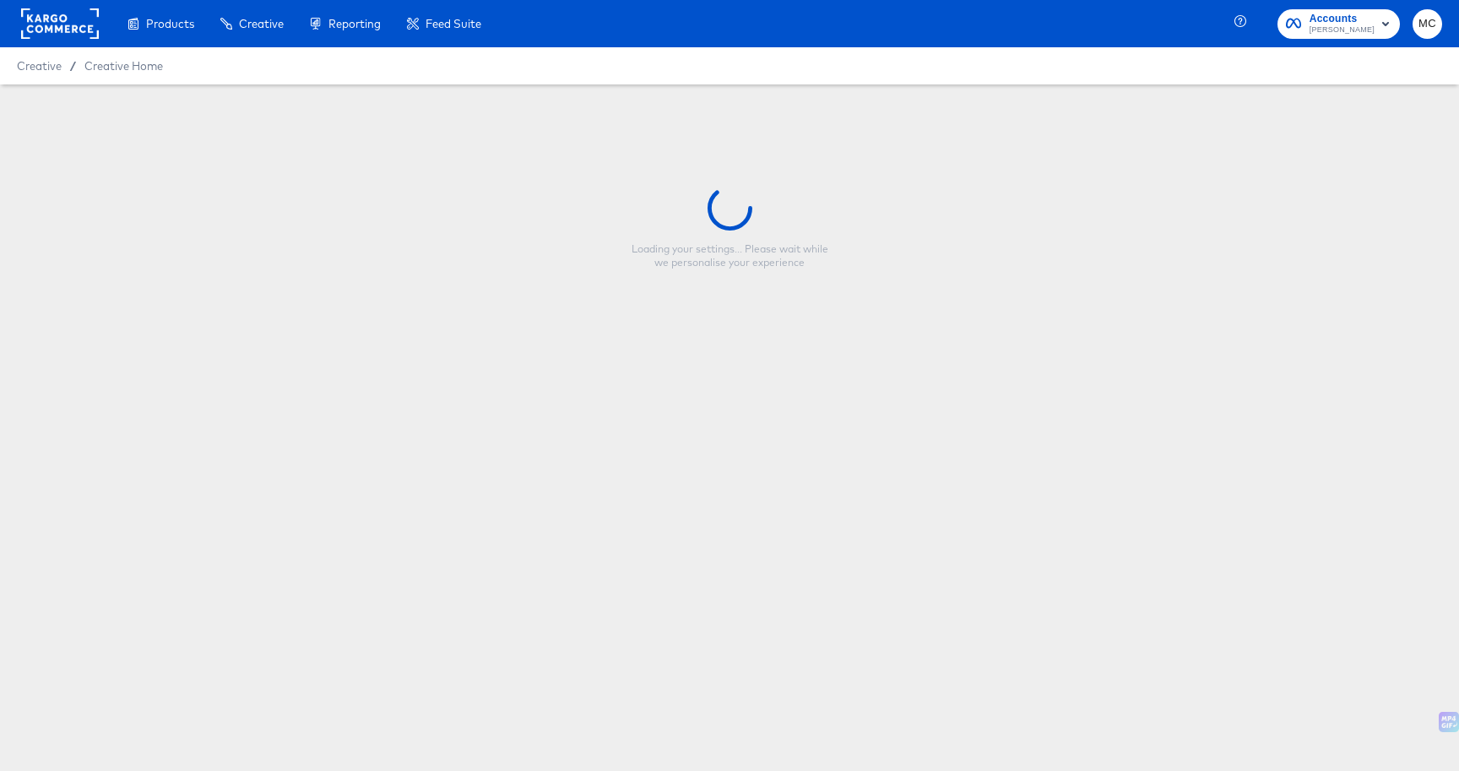
type input "CP-23517 - Single image - New Arrivals 1x1"
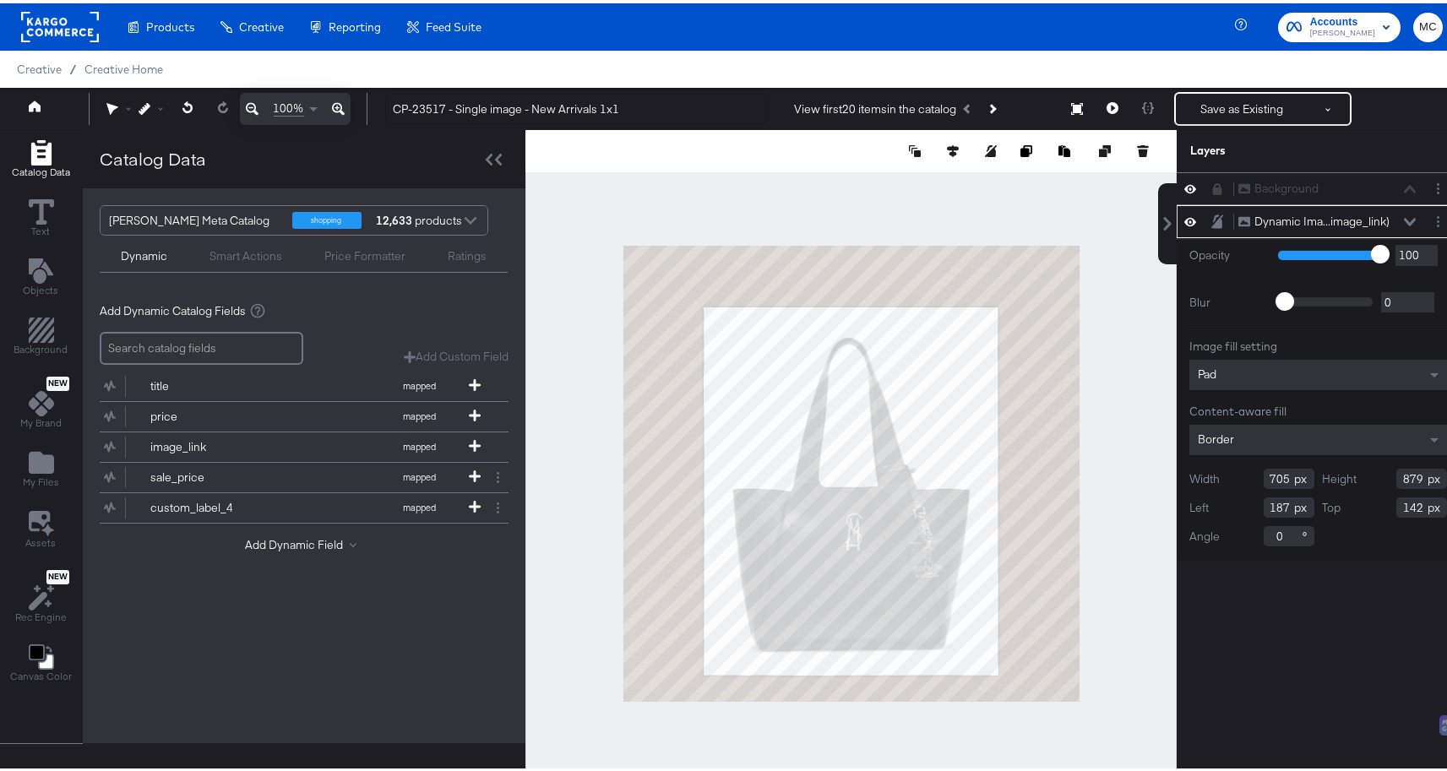
click at [1184, 220] on icon at bounding box center [1190, 218] width 12 height 14
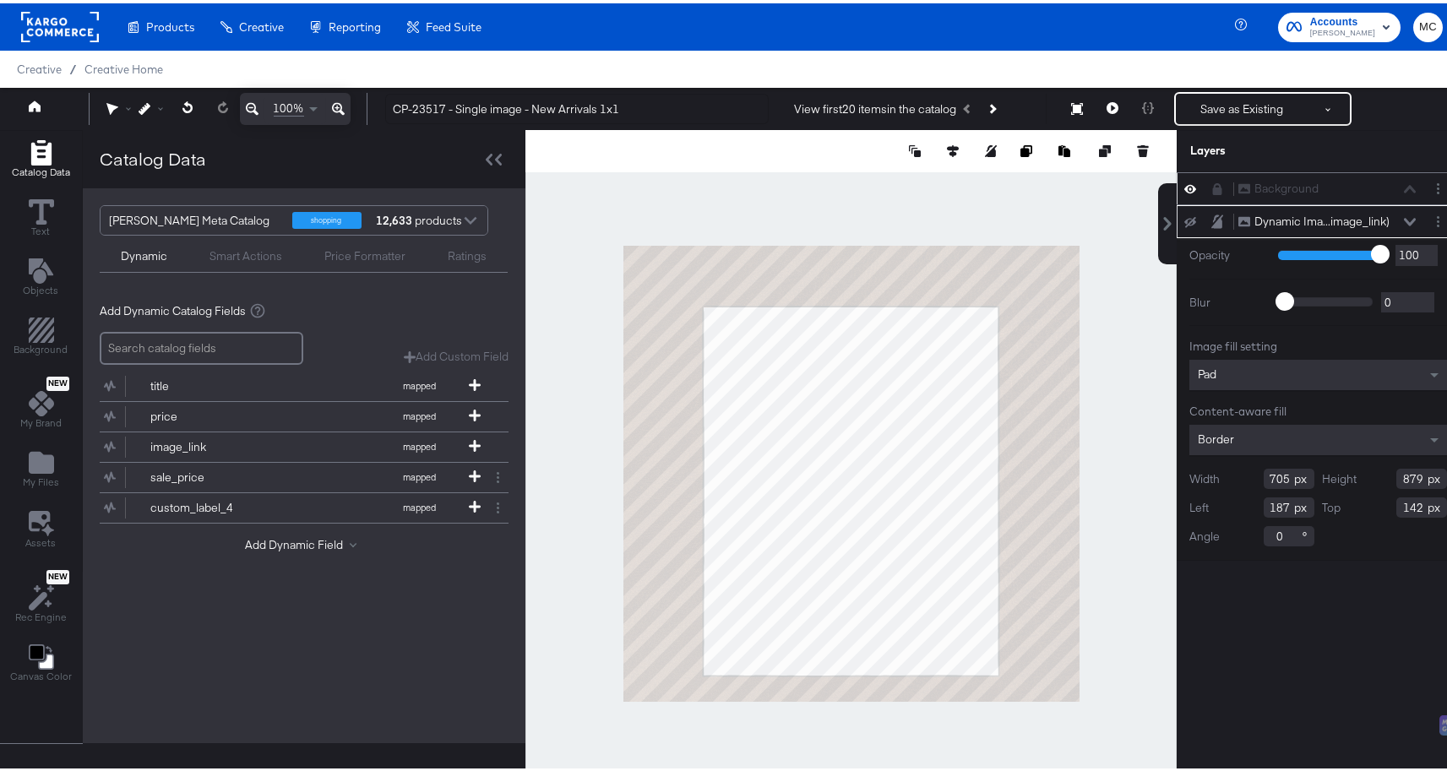
click at [1188, 186] on div at bounding box center [1195, 185] width 24 height 16
click at [1196, 188] on div "Background Background" at bounding box center [1317, 186] width 269 height 18
click at [1210, 186] on button at bounding box center [1217, 186] width 14 height 14
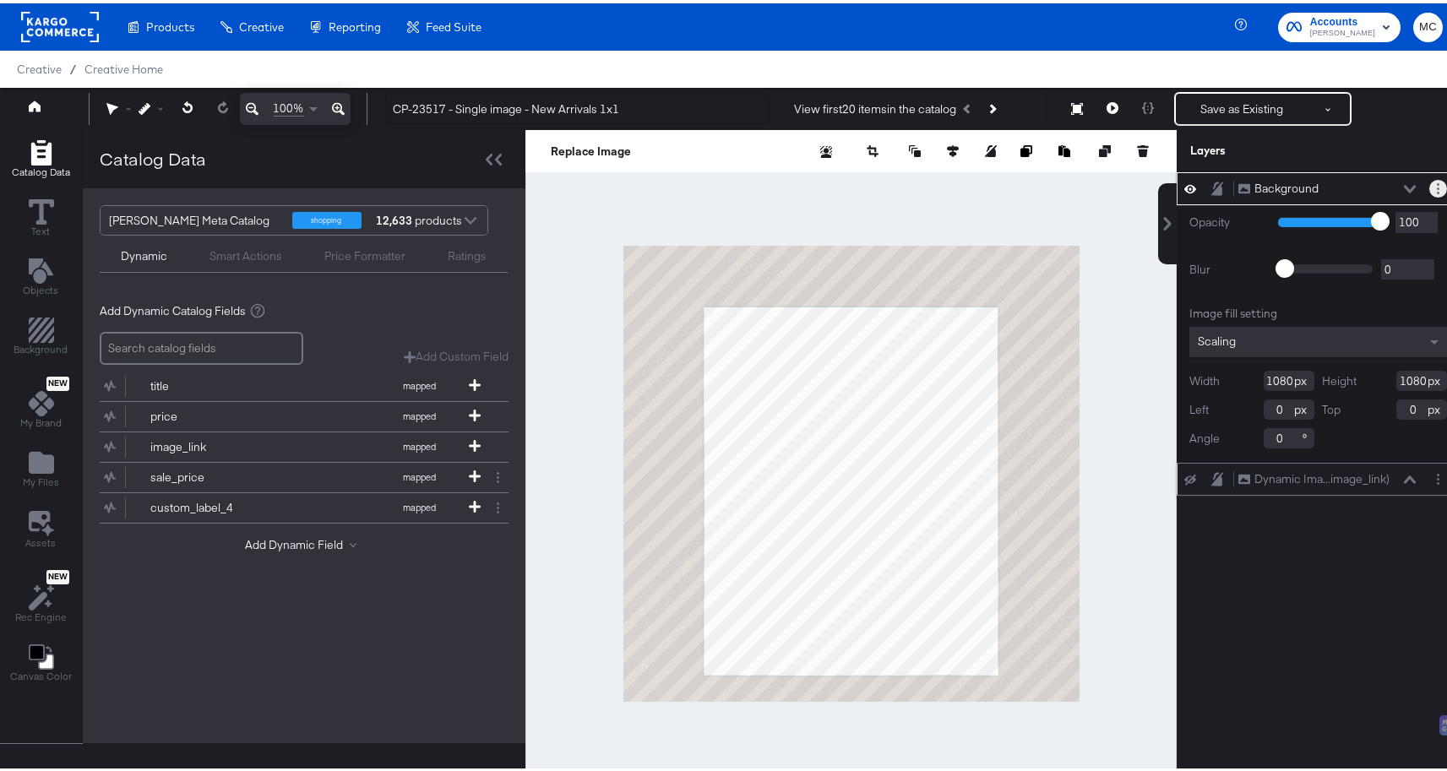
click at [1430, 182] on button "Layer Options" at bounding box center [1438, 186] width 18 height 18
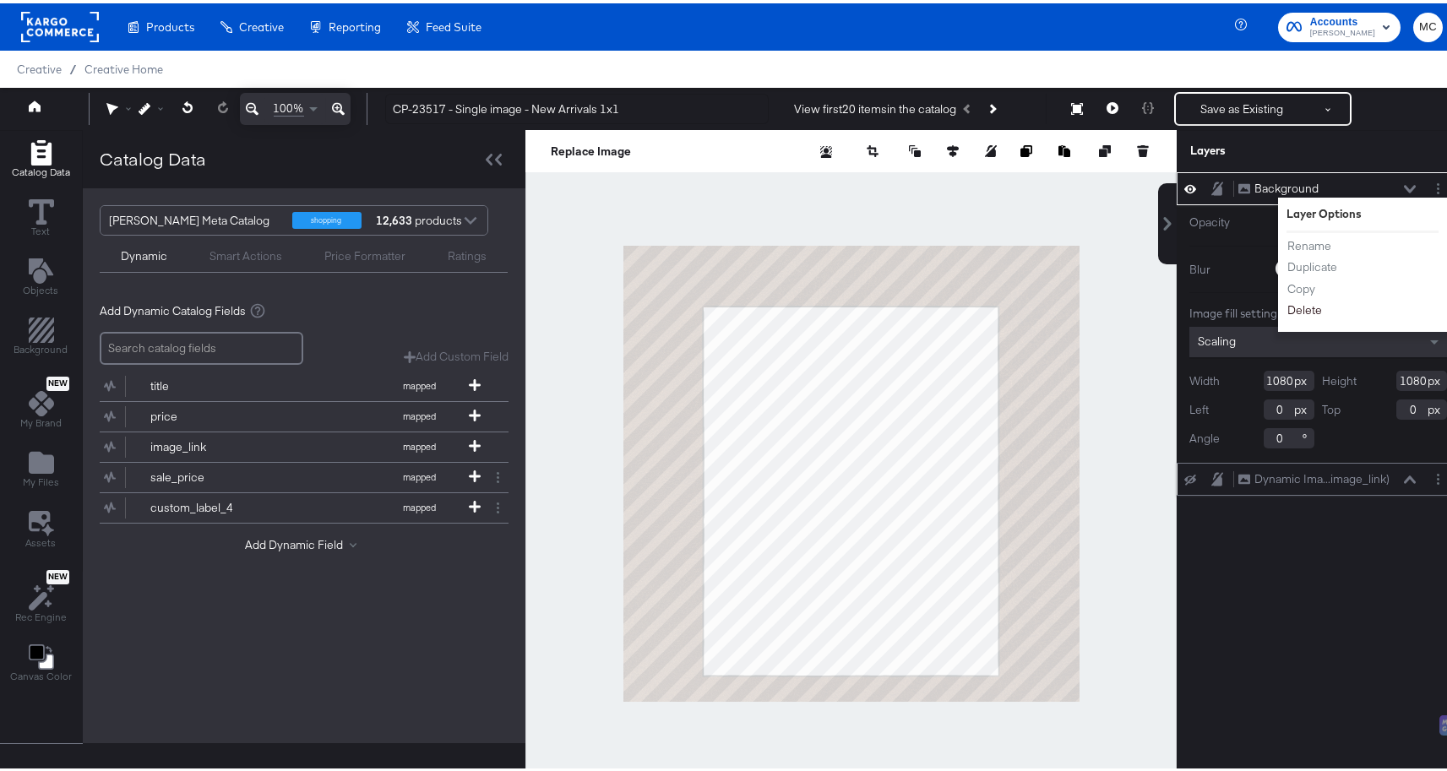
click at [1286, 312] on button "Delete" at bounding box center [1304, 307] width 36 height 18
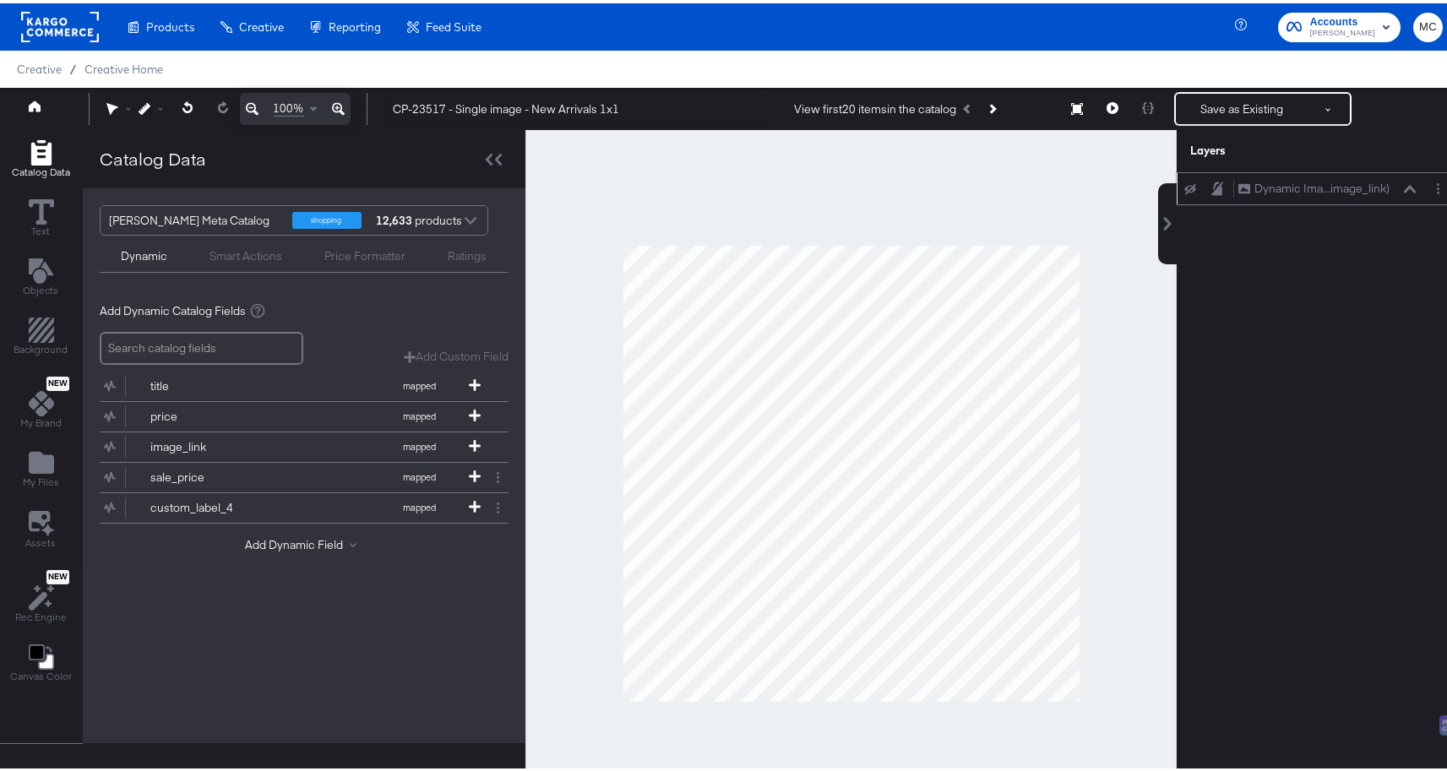
click at [47, 441] on div "Catalog Data Text Objects Background New My Brand My Files Assets New Rec Engin…" at bounding box center [41, 409] width 82 height 563
click at [35, 466] on icon "Add Files" at bounding box center [41, 459] width 25 height 22
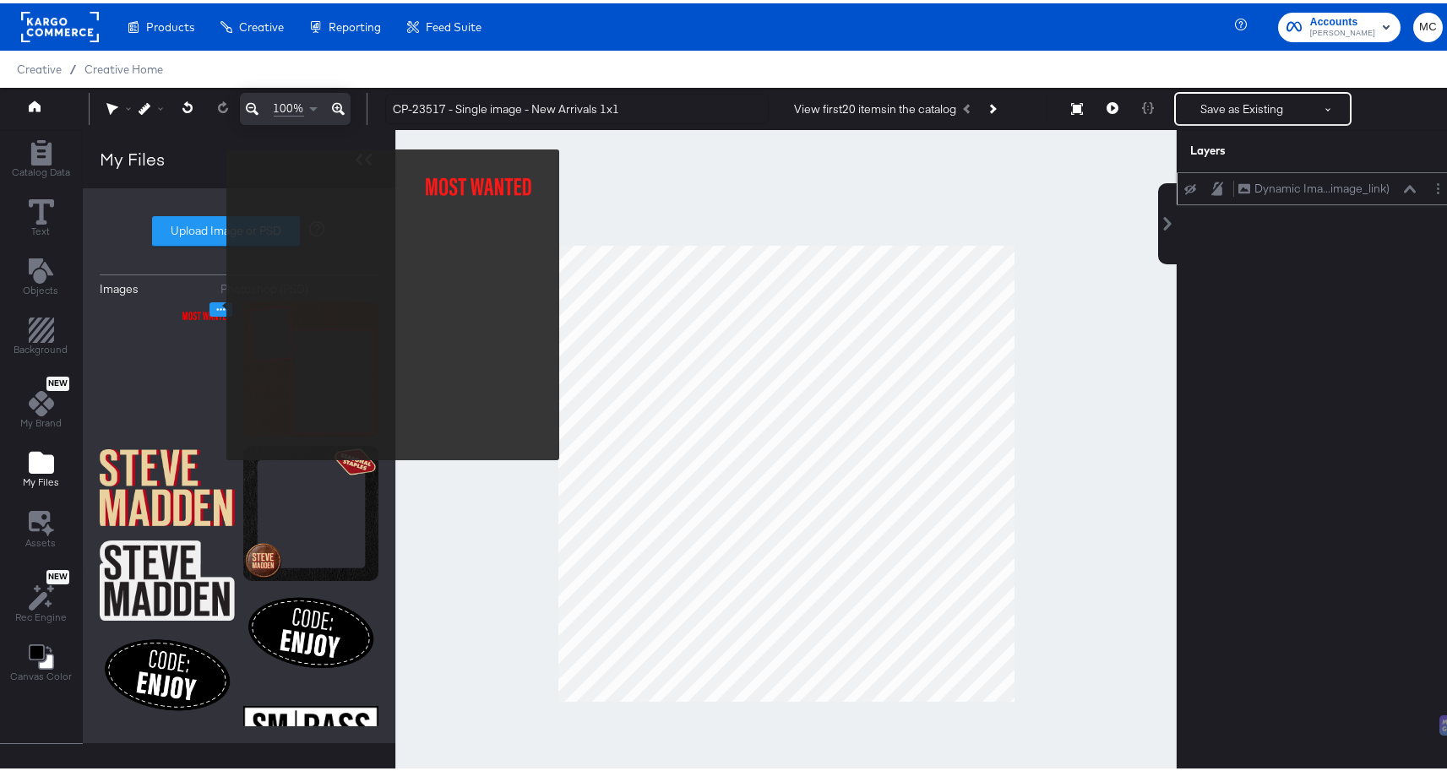
click at [215, 302] on icon "Image Options" at bounding box center [221, 306] width 13 height 13
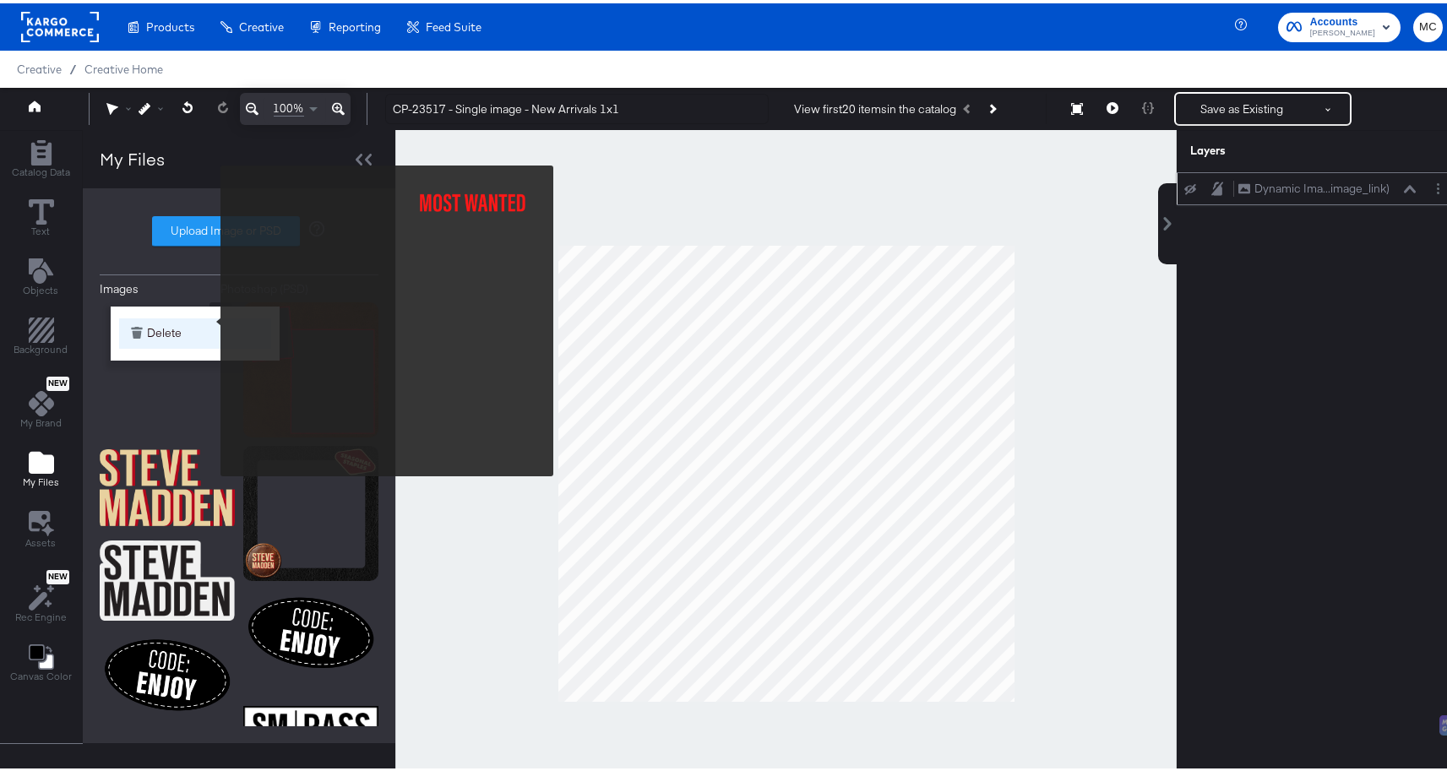
click at [209, 318] on button "Delete" at bounding box center [195, 330] width 152 height 30
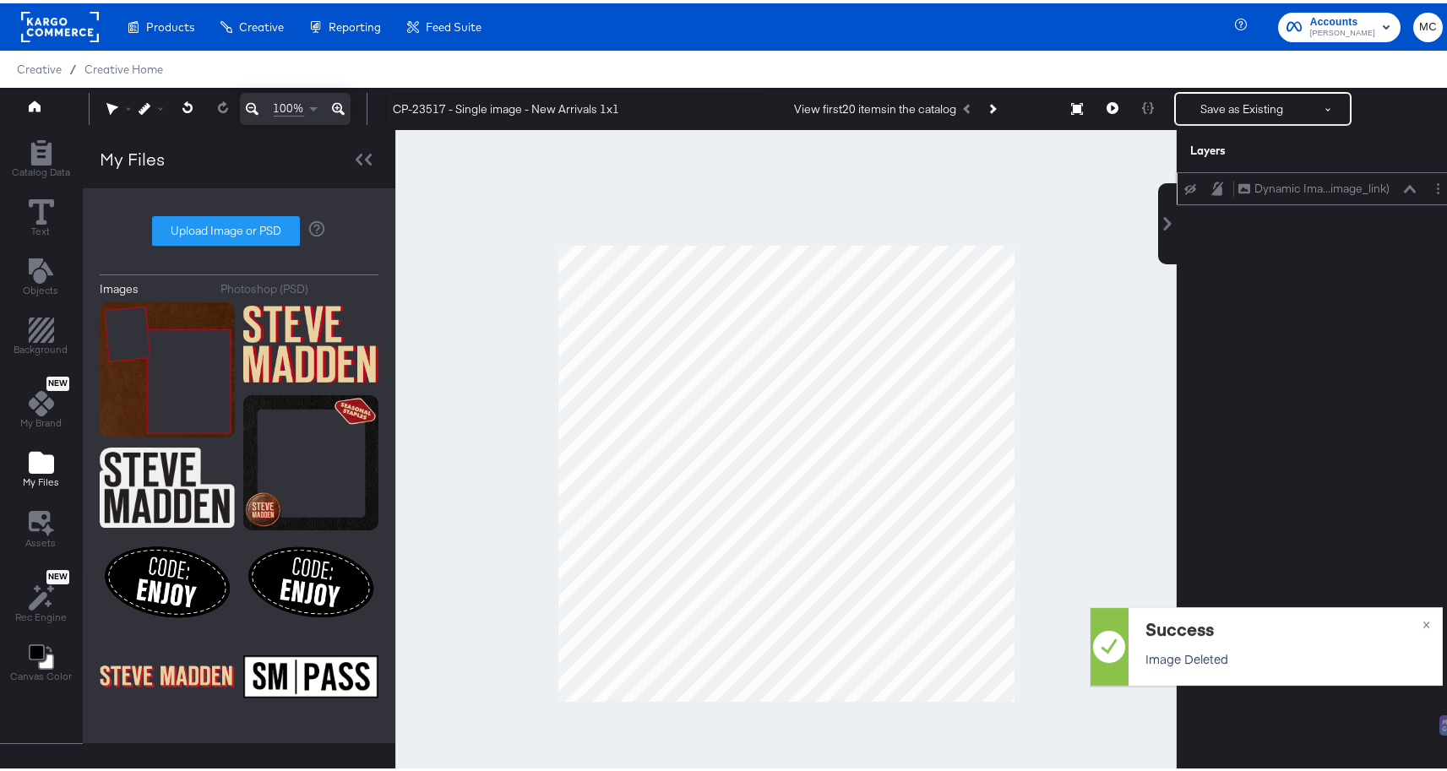
click at [220, 210] on div "Images Photoshop (PSD) Upload Image or PSD" at bounding box center [239, 462] width 279 height 521
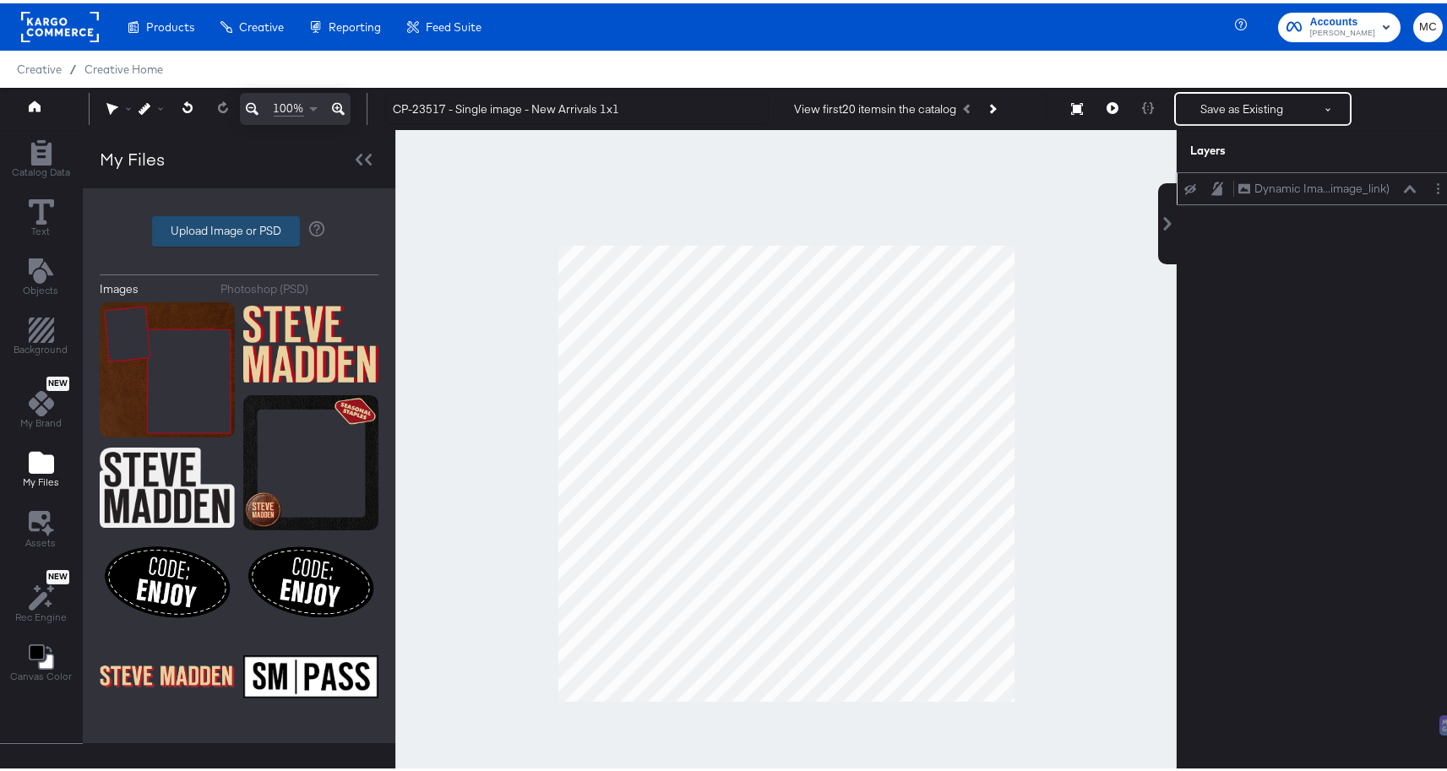
click at [222, 232] on label "Upload Image or PSD" at bounding box center [226, 228] width 146 height 29
click at [239, 228] on input "Upload Image or PSD" at bounding box center [239, 228] width 0 height 0
type input "C:\fakepath\frame.png"
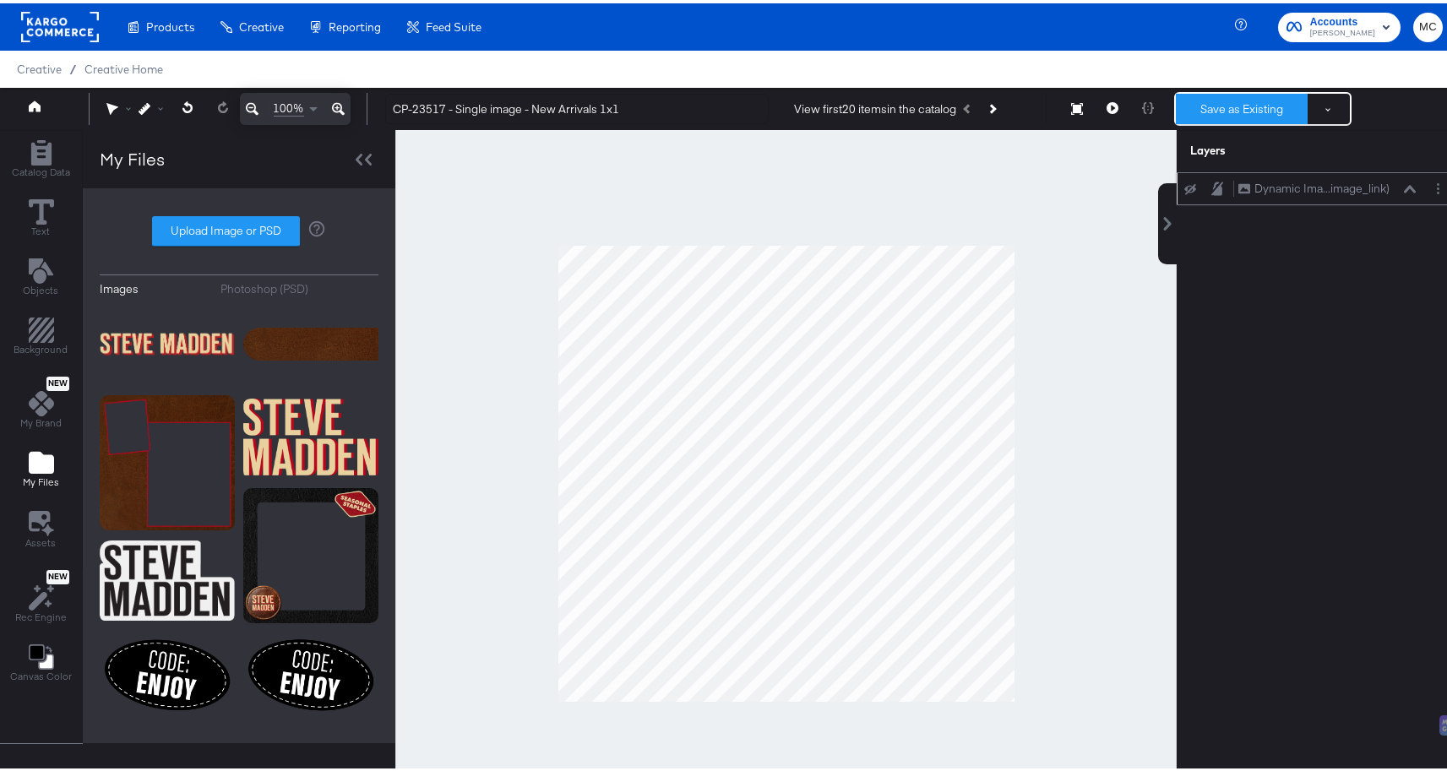
click at [1203, 112] on button "Save as Existing" at bounding box center [1242, 105] width 132 height 30
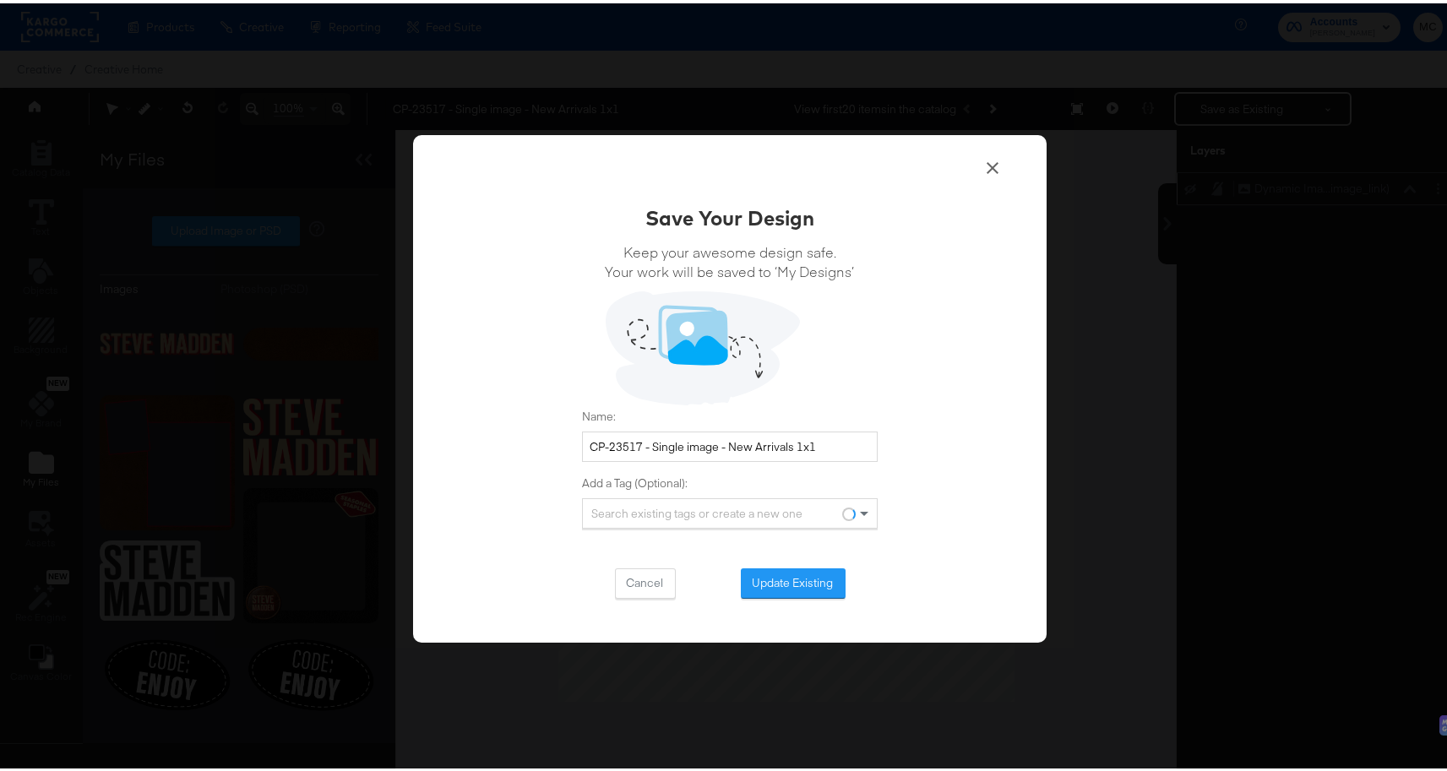
click at [796, 600] on div "Save Your Design Keep your awesome design safe. Your work will be saved to ‘My …" at bounding box center [729, 386] width 633 height 508
click at [798, 589] on button "Update Existing" at bounding box center [793, 580] width 105 height 30
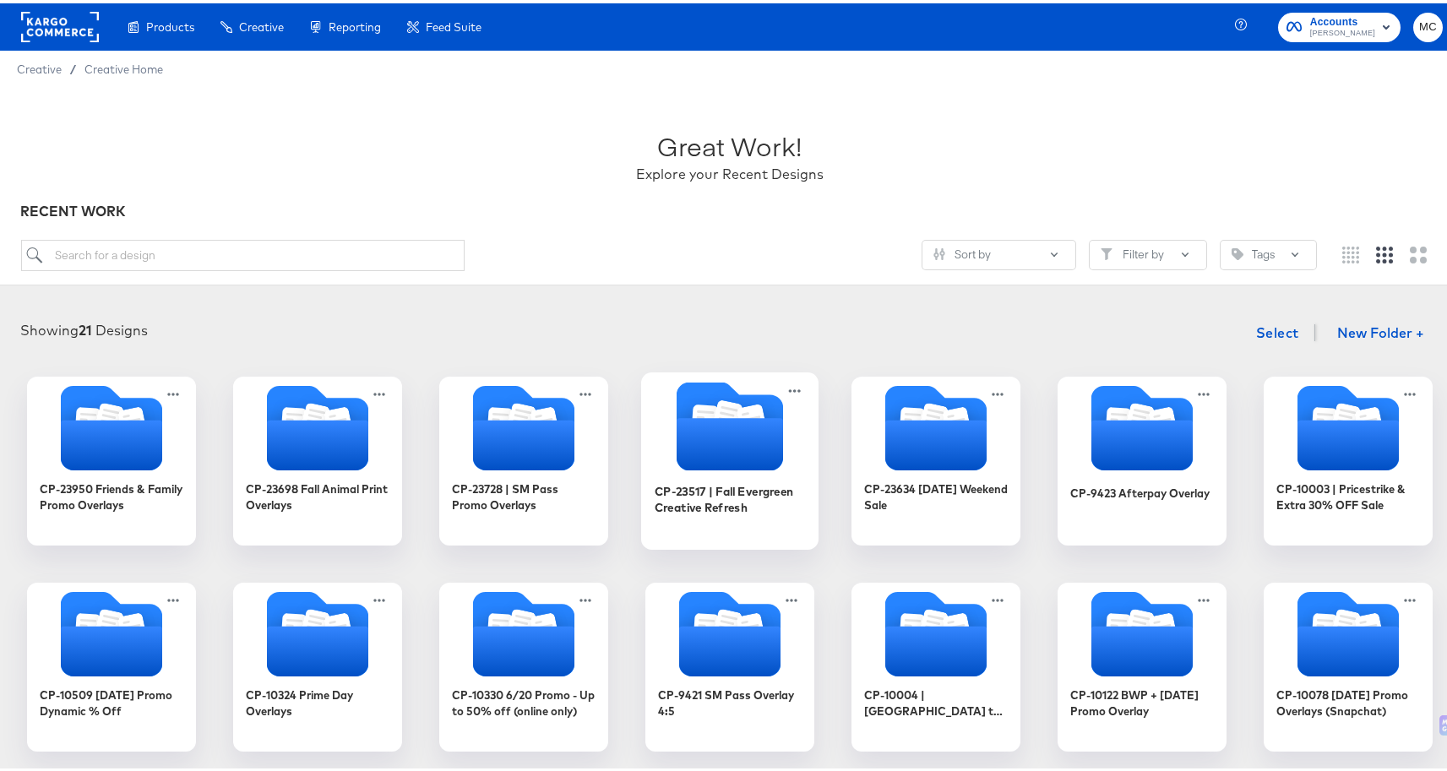
click at [741, 456] on icon "Folder" at bounding box center [729, 441] width 106 height 52
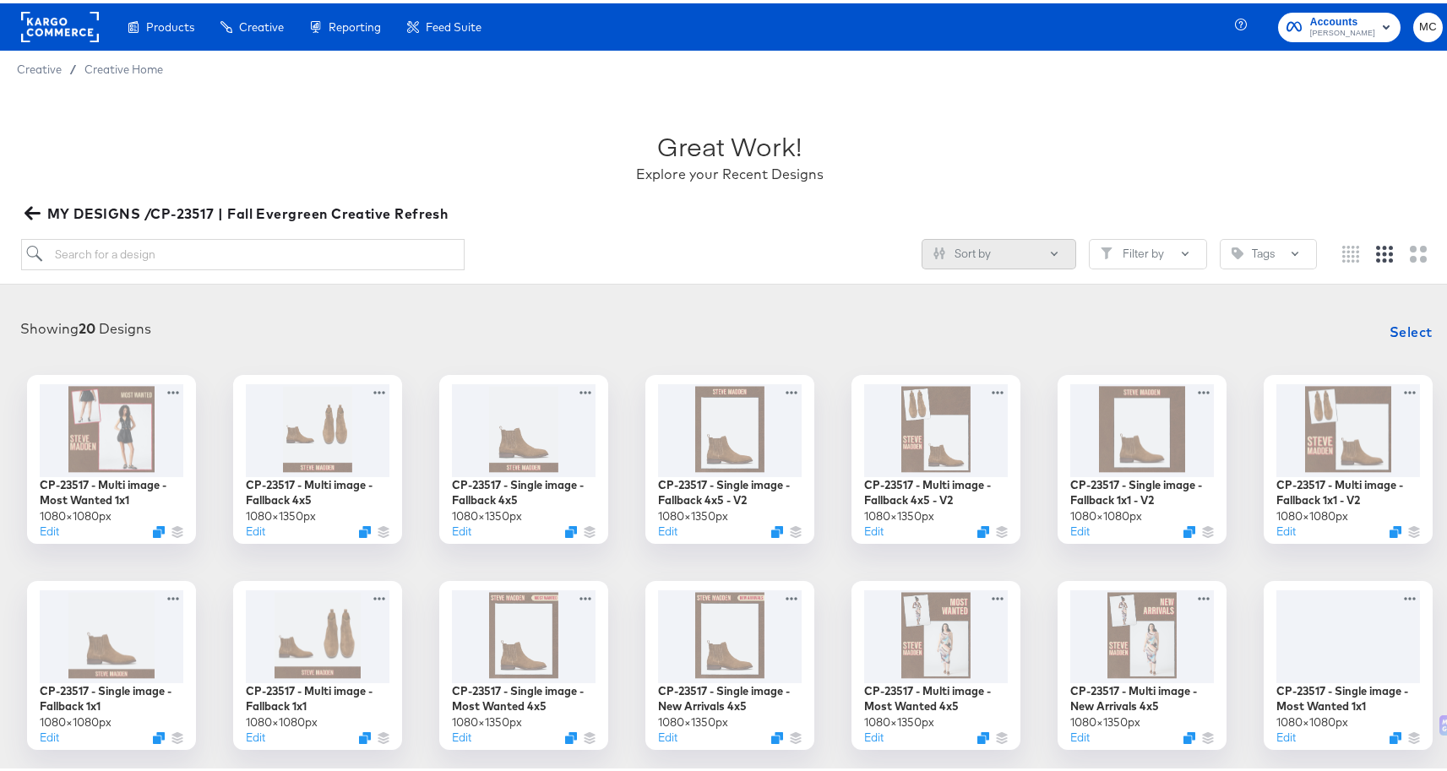
click at [1002, 245] on button "Sort by" at bounding box center [998, 251] width 155 height 30
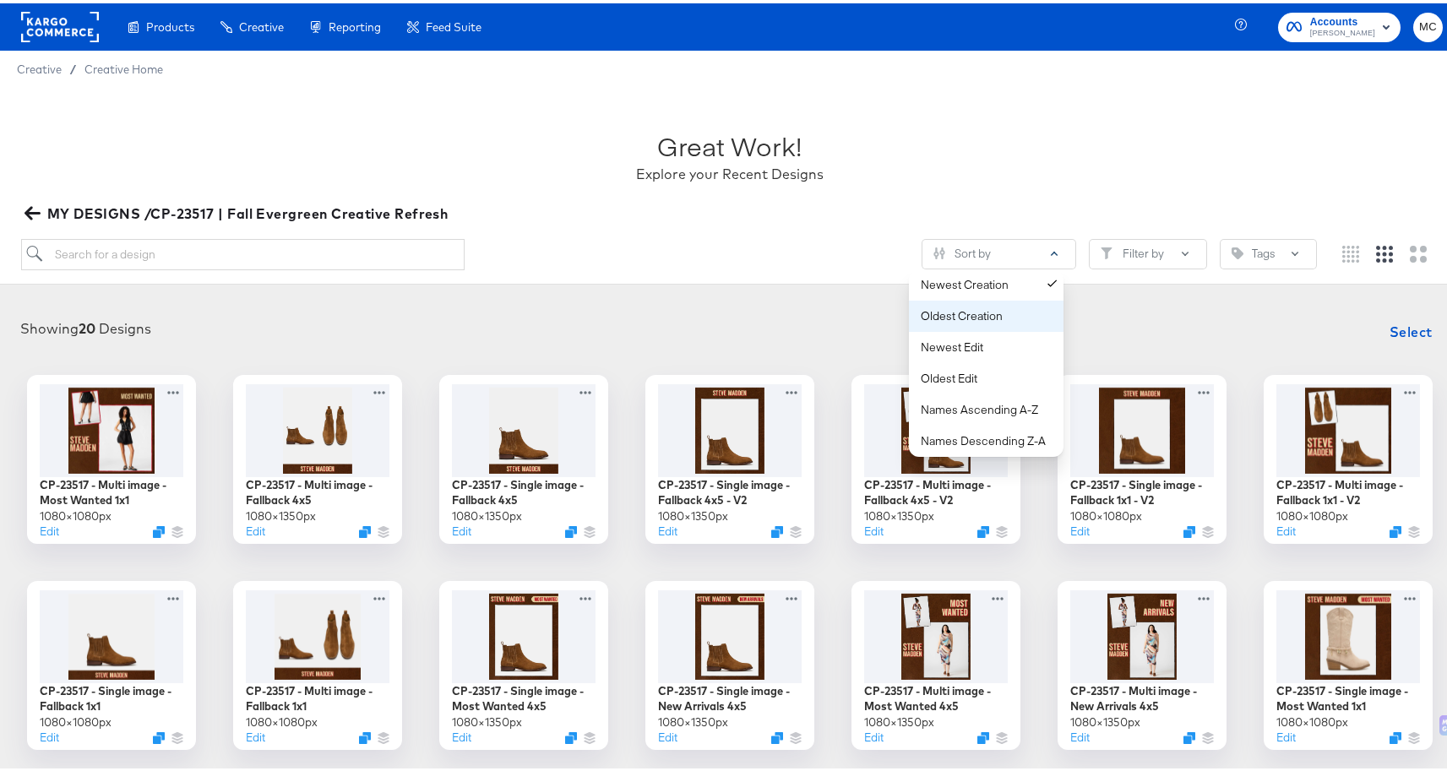
click at [993, 326] on button "Oldest Creation" at bounding box center [986, 312] width 155 height 31
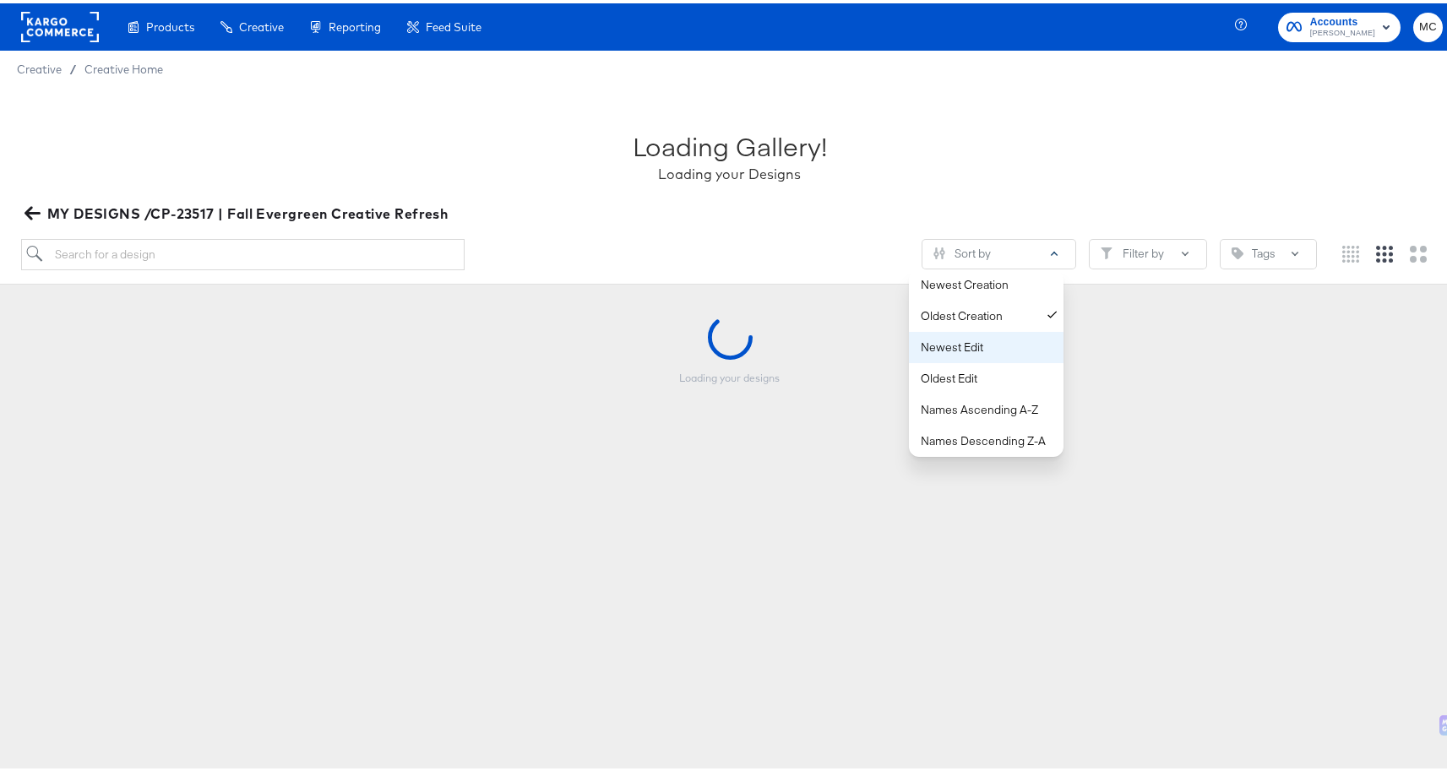
click at [990, 341] on div "Newest Edit" at bounding box center [990, 344] width 138 height 16
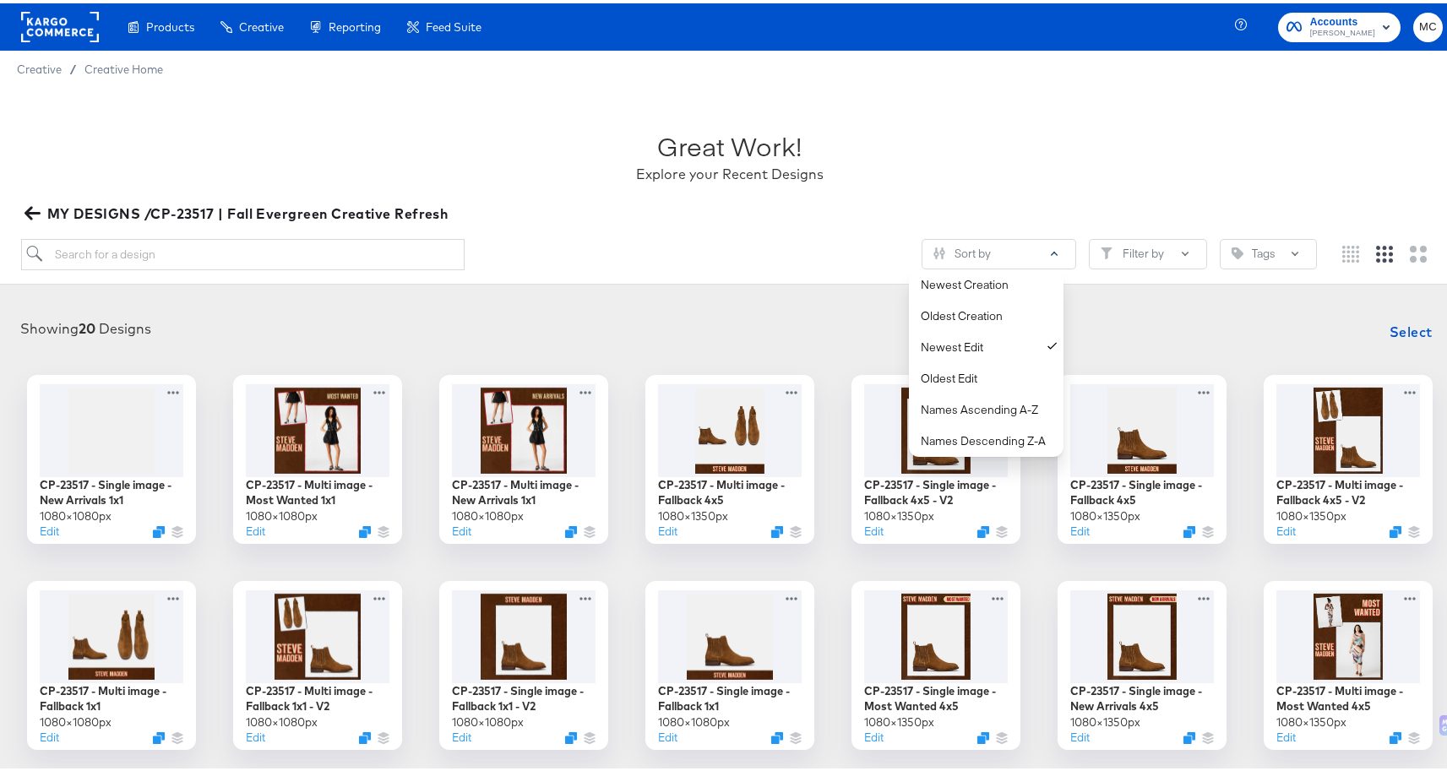
click at [622, 302] on div "Showing 20 Designs Select CP-23517 - Single image - New Arrivals 1x1 1080 × 108…" at bounding box center [729, 632] width 1459 height 675
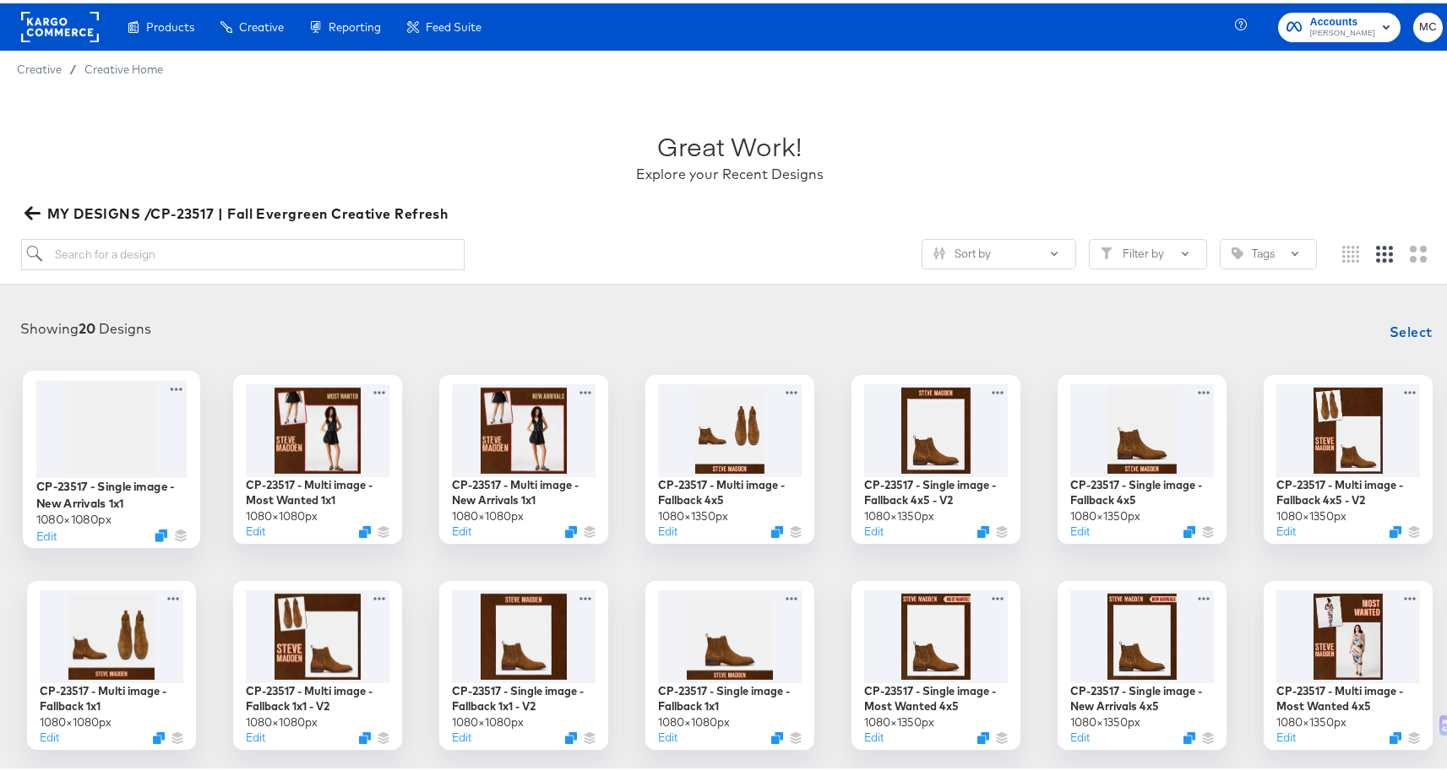
click at [126, 473] on div at bounding box center [111, 425] width 151 height 97
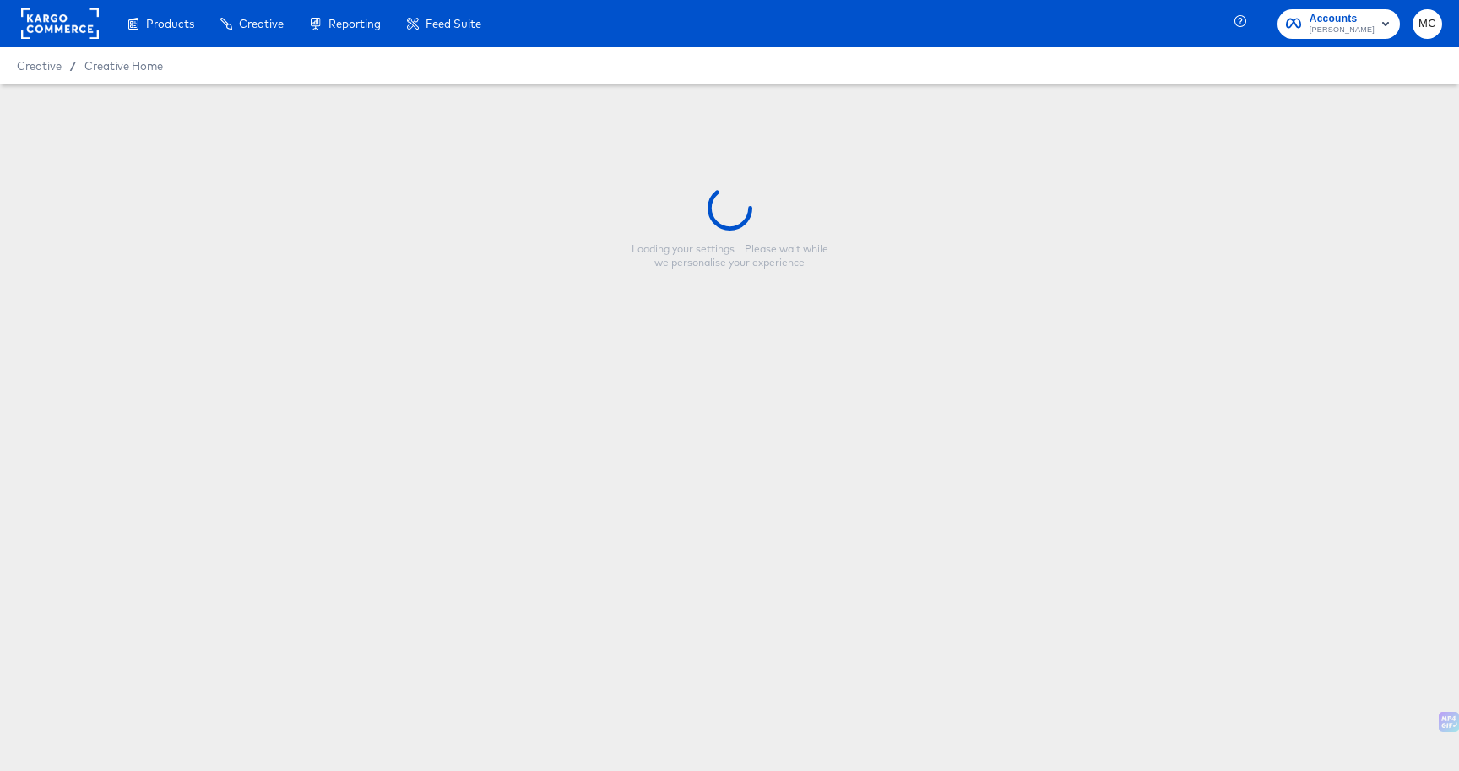
type input "CP-23517 - Single image - New Arrivals 1x1"
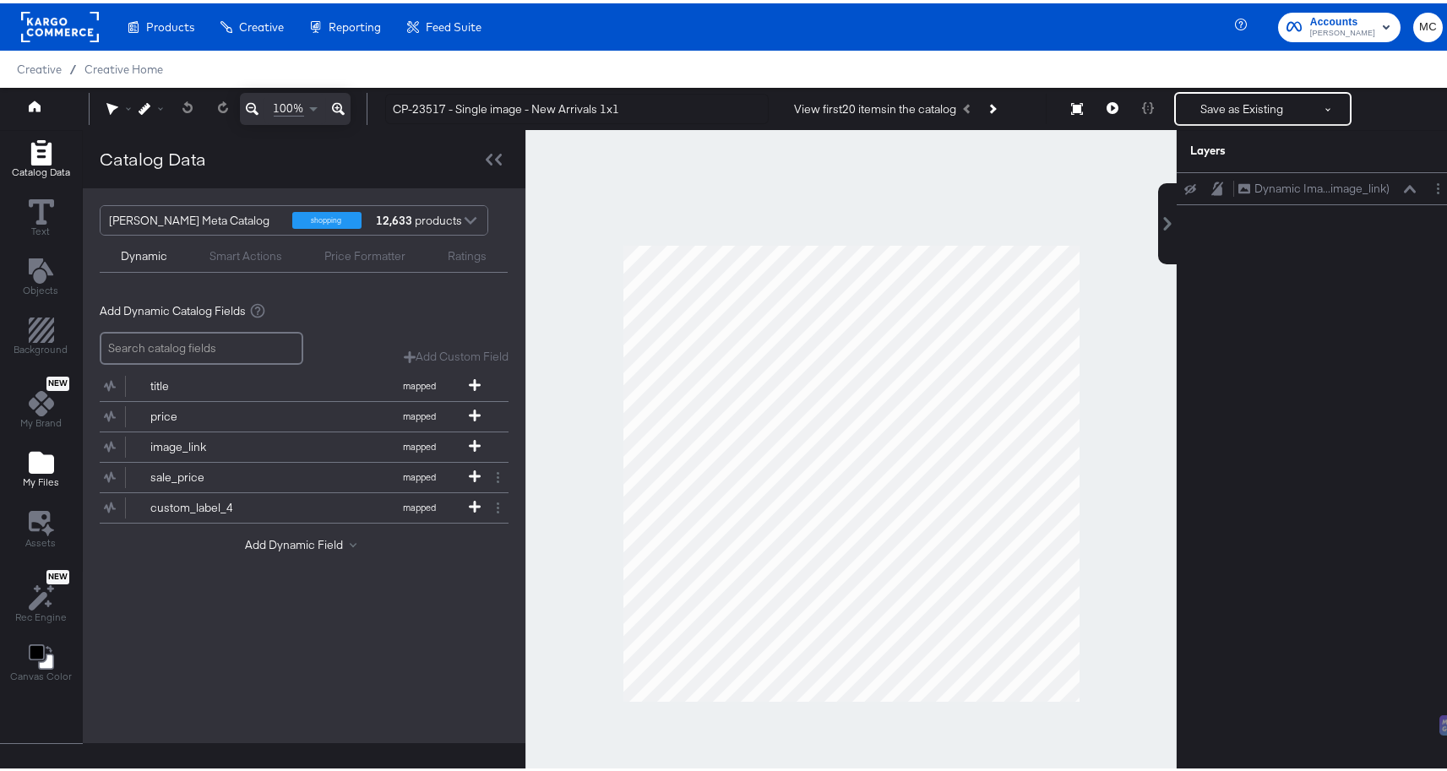
click at [52, 475] on span "My Files" at bounding box center [41, 479] width 36 height 14
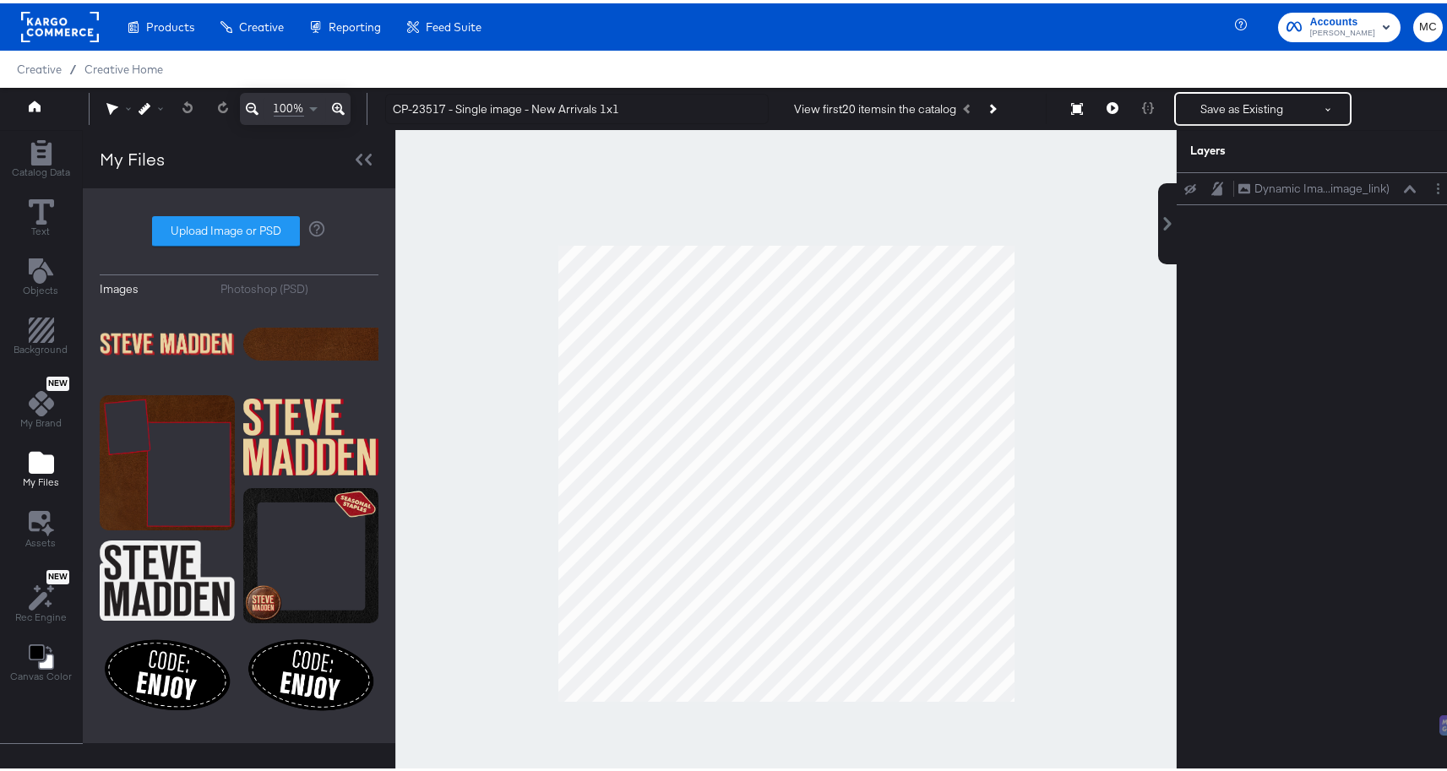
click at [226, 207] on div "Images Photoshop (PSD) Upload Image or PSD" at bounding box center [239, 462] width 279 height 521
click at [224, 222] on label "Upload Image or PSD" at bounding box center [226, 228] width 146 height 29
click at [239, 228] on input "Upload Image or PSD" at bounding box center [239, 228] width 0 height 0
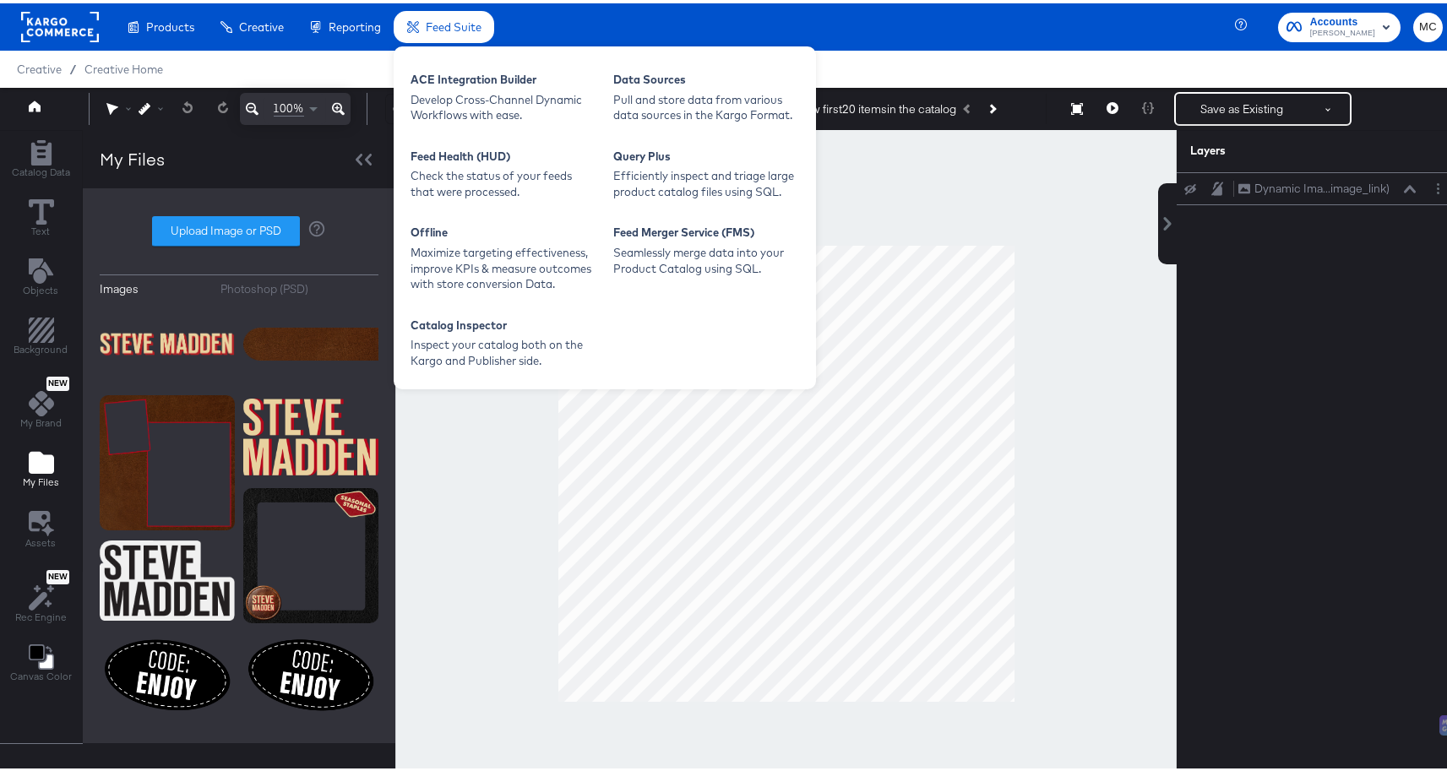
type input "C:\fakepath\Background.png"
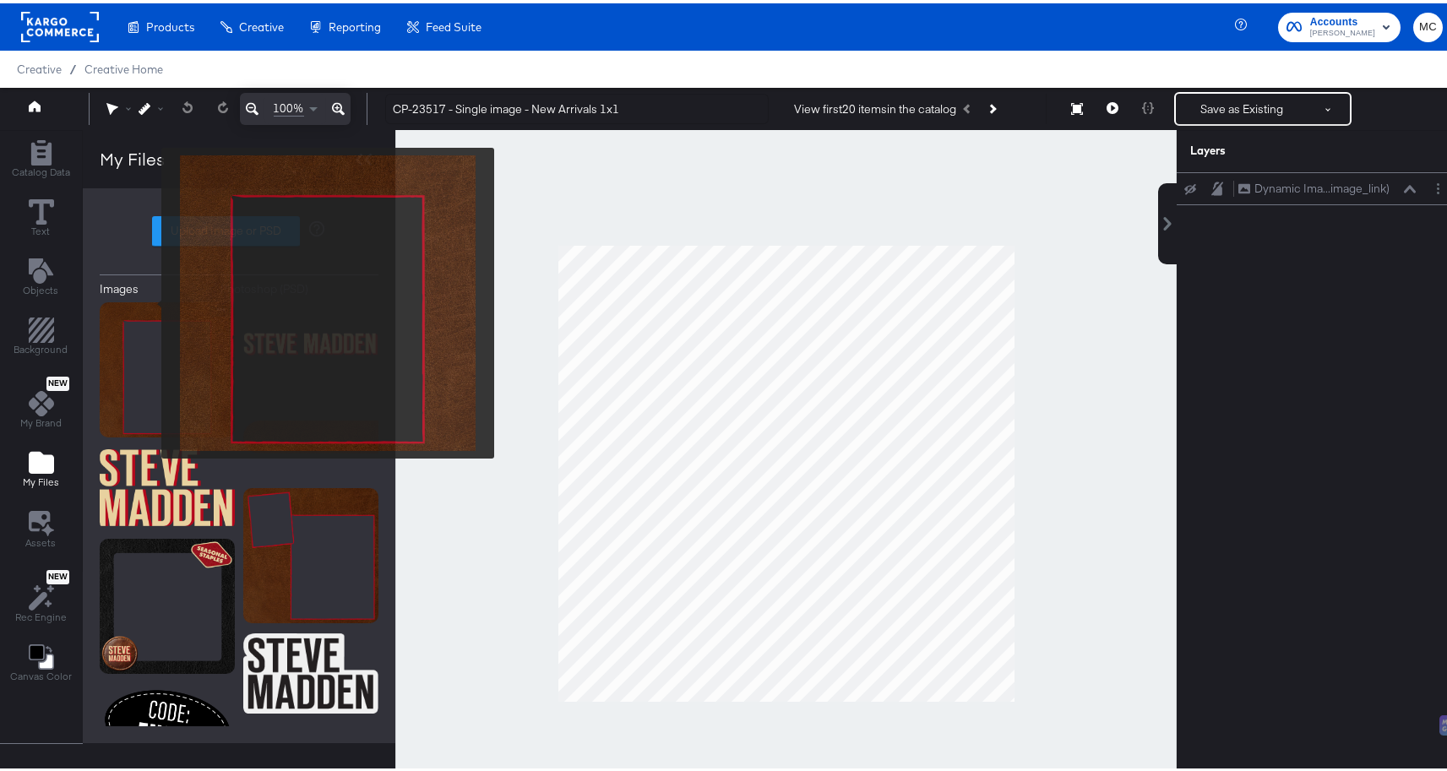
click at [149, 299] on img at bounding box center [167, 366] width 135 height 135
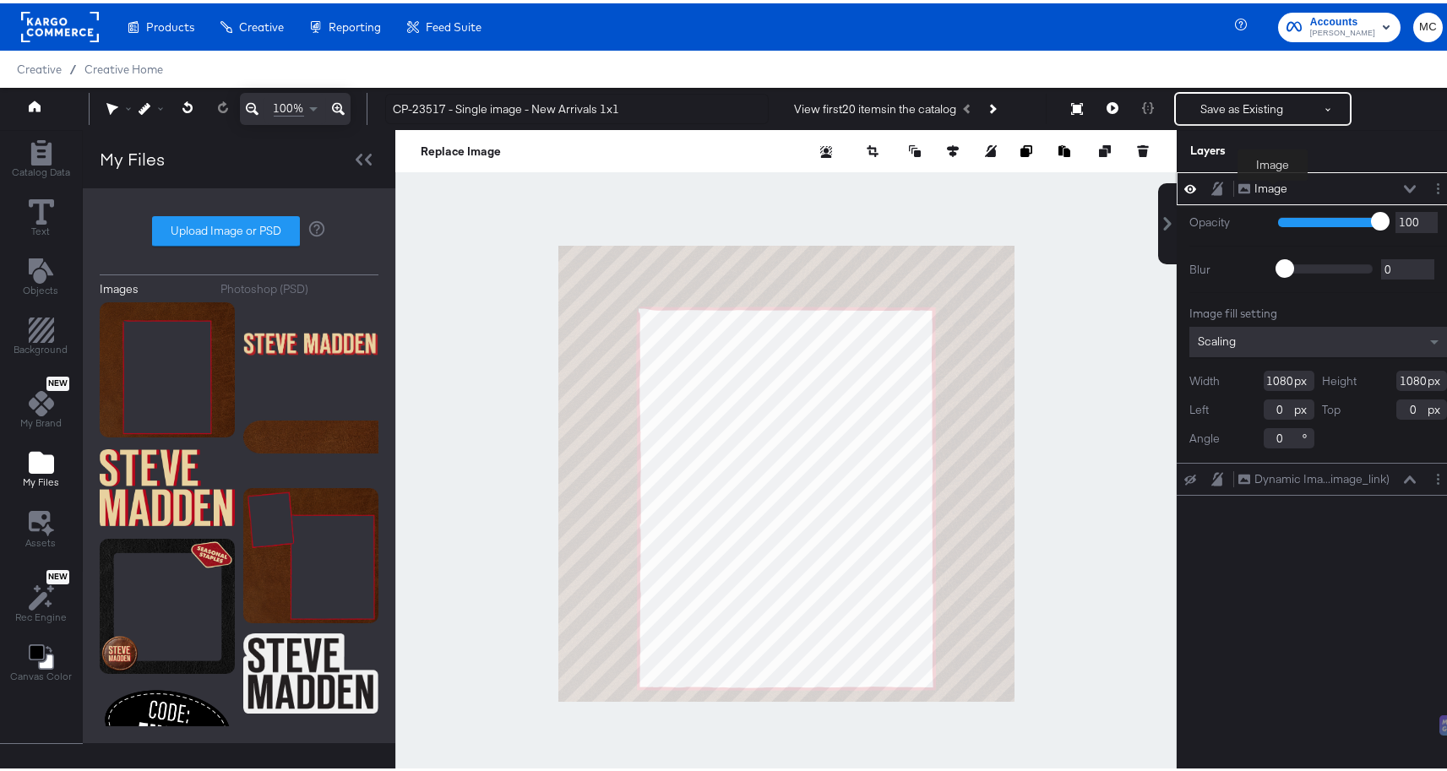
click at [1271, 188] on div "Image" at bounding box center [1270, 185] width 33 height 16
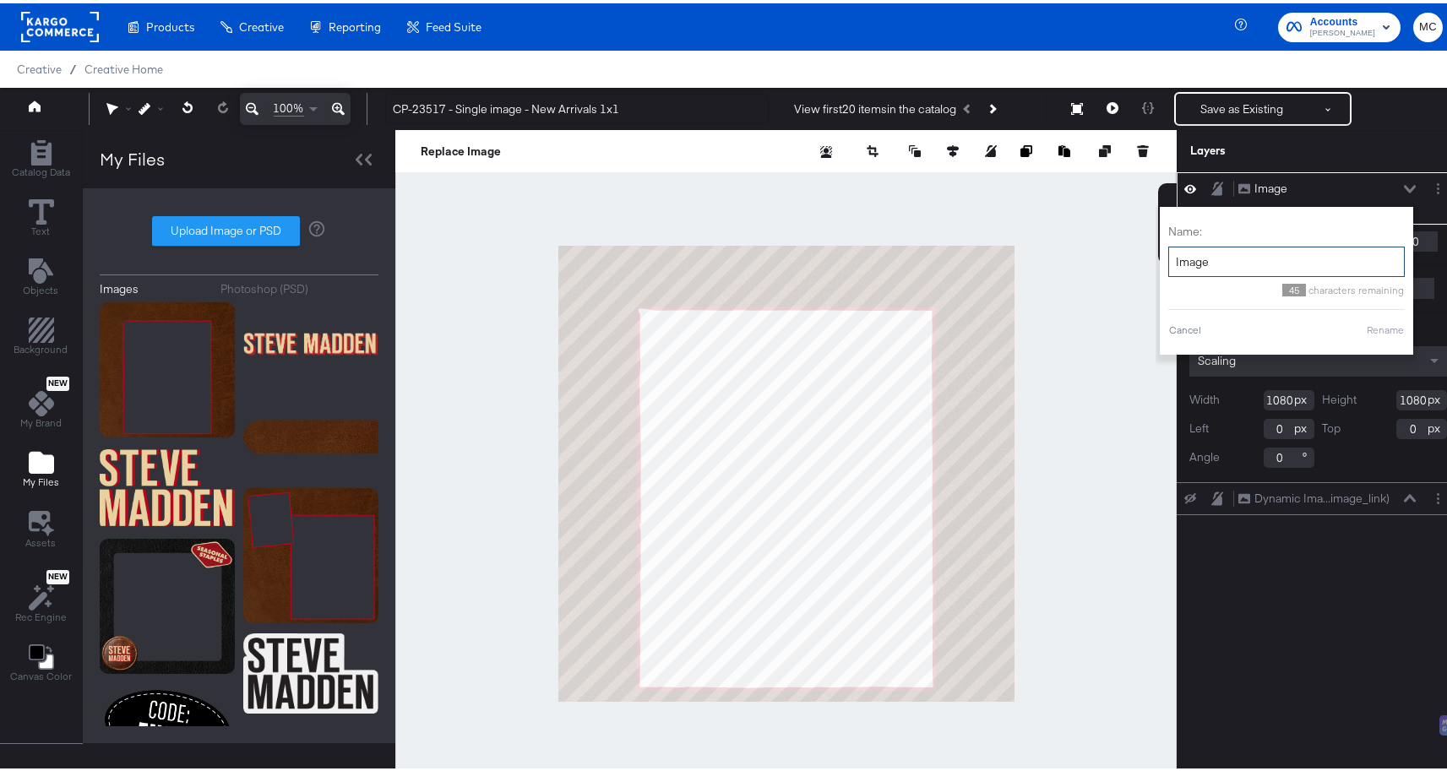
drag, startPoint x: 1220, startPoint y: 268, endPoint x: 1139, endPoint y: 258, distance: 80.9
click at [1139, 169] on div "Catalog Data Text Objects Background New My Brand My Files Assets New Rec Engin…" at bounding box center [729, 148] width 1459 height 42
click at [1139, 258] on div at bounding box center [785, 470] width 781 height 687
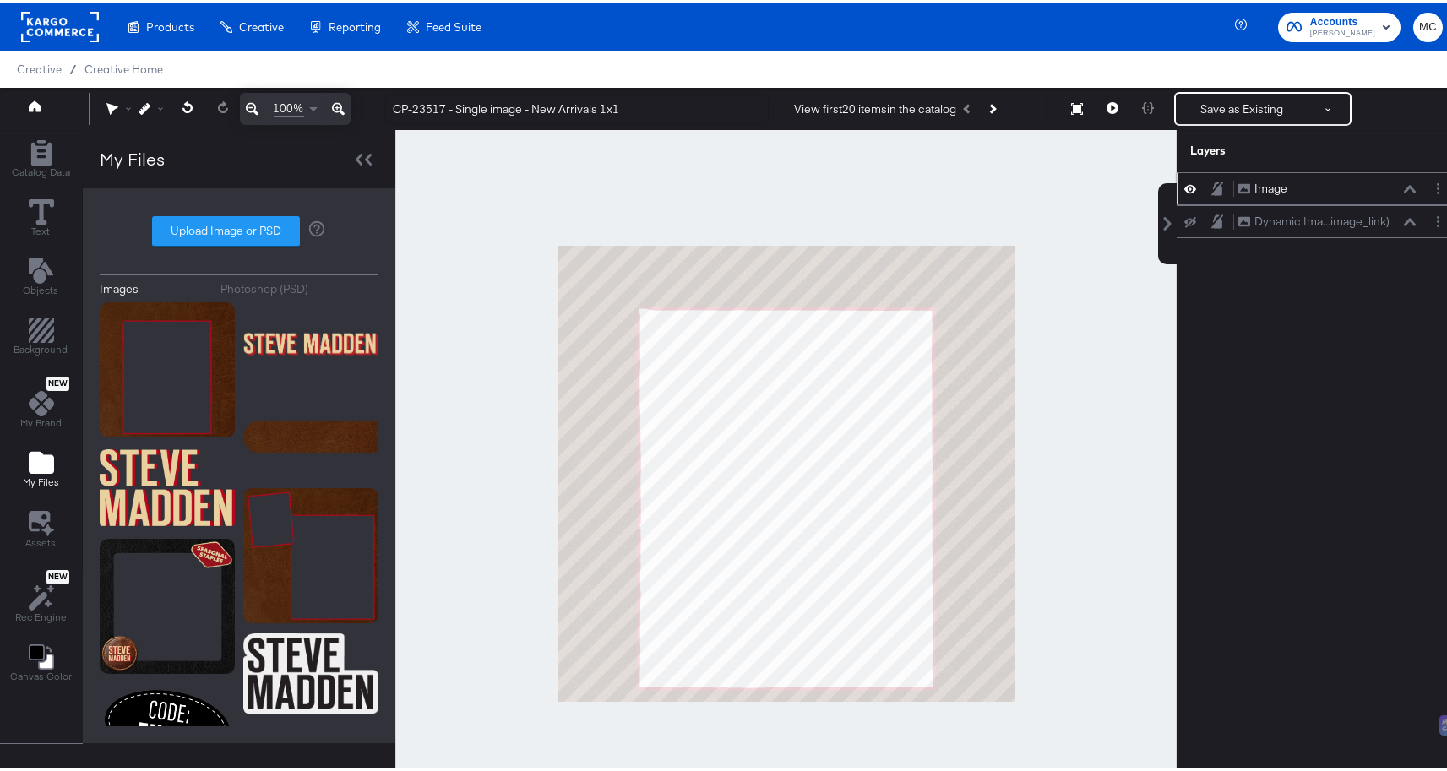
click at [1263, 184] on div "Image" at bounding box center [1270, 185] width 33 height 16
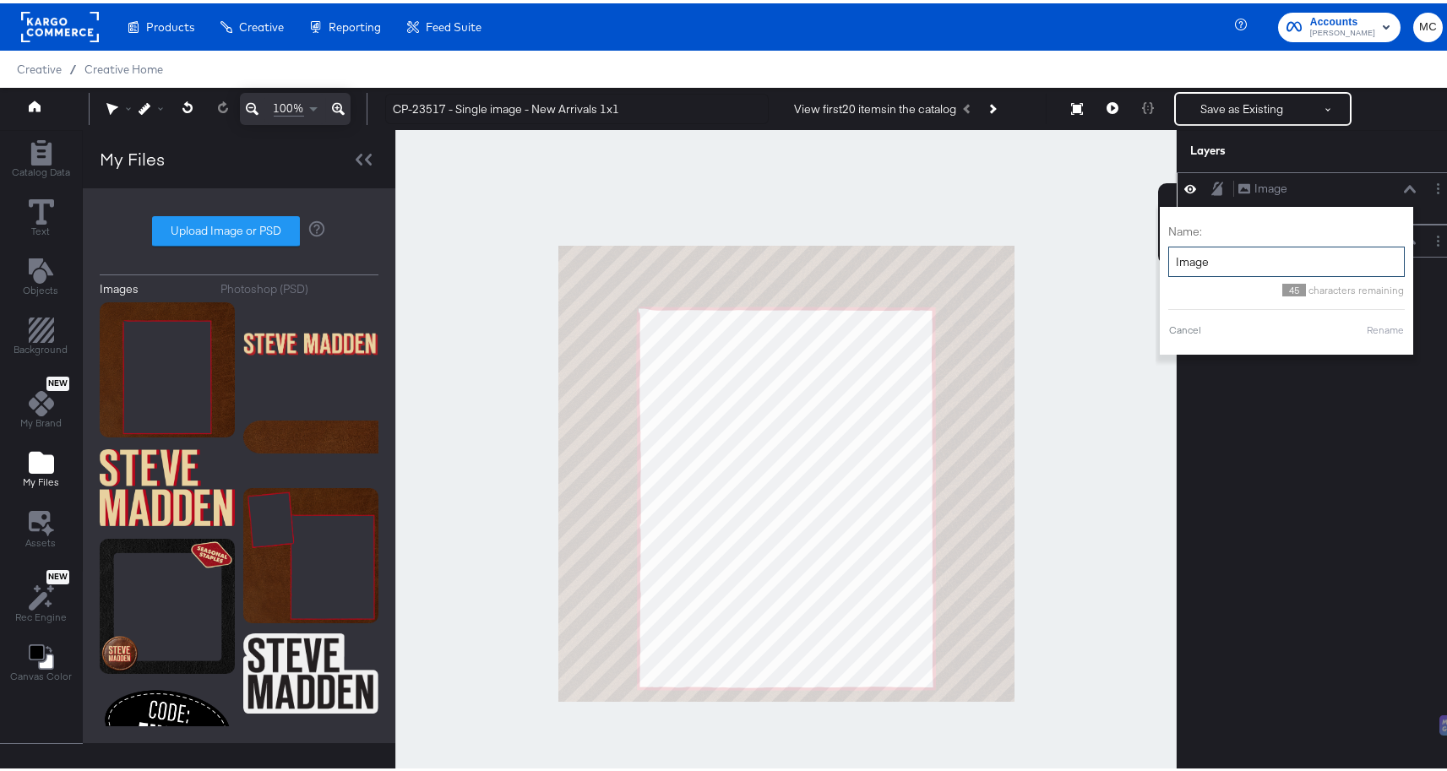
drag, startPoint x: 1201, startPoint y: 256, endPoint x: 1163, endPoint y: 253, distance: 38.2
click at [1168, 253] on input "Image" at bounding box center [1286, 258] width 236 height 31
type input "Background"
click at [1366, 320] on button "Rename" at bounding box center [1385, 326] width 39 height 15
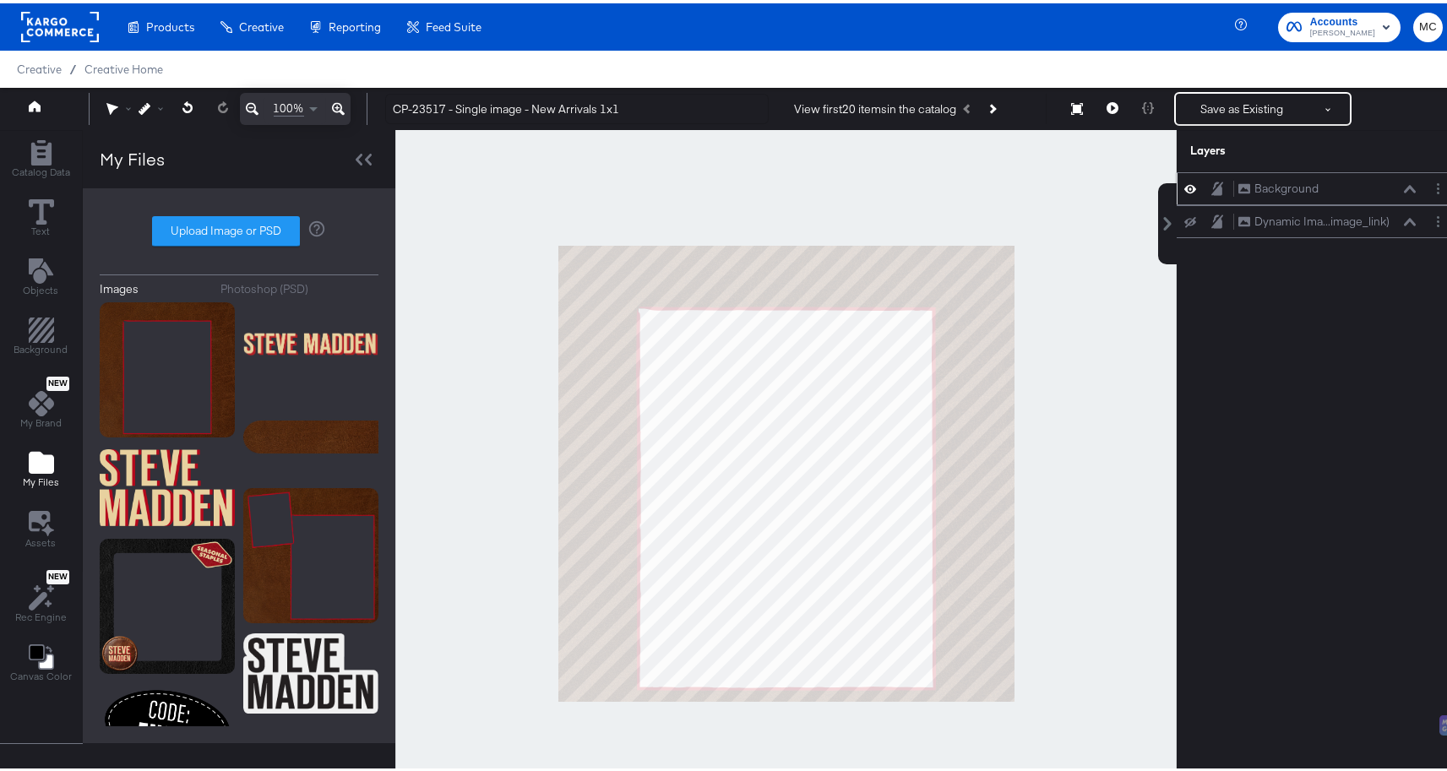
click at [1211, 187] on icon at bounding box center [1217, 185] width 12 height 14
click at [1184, 220] on icon at bounding box center [1190, 219] width 12 height 11
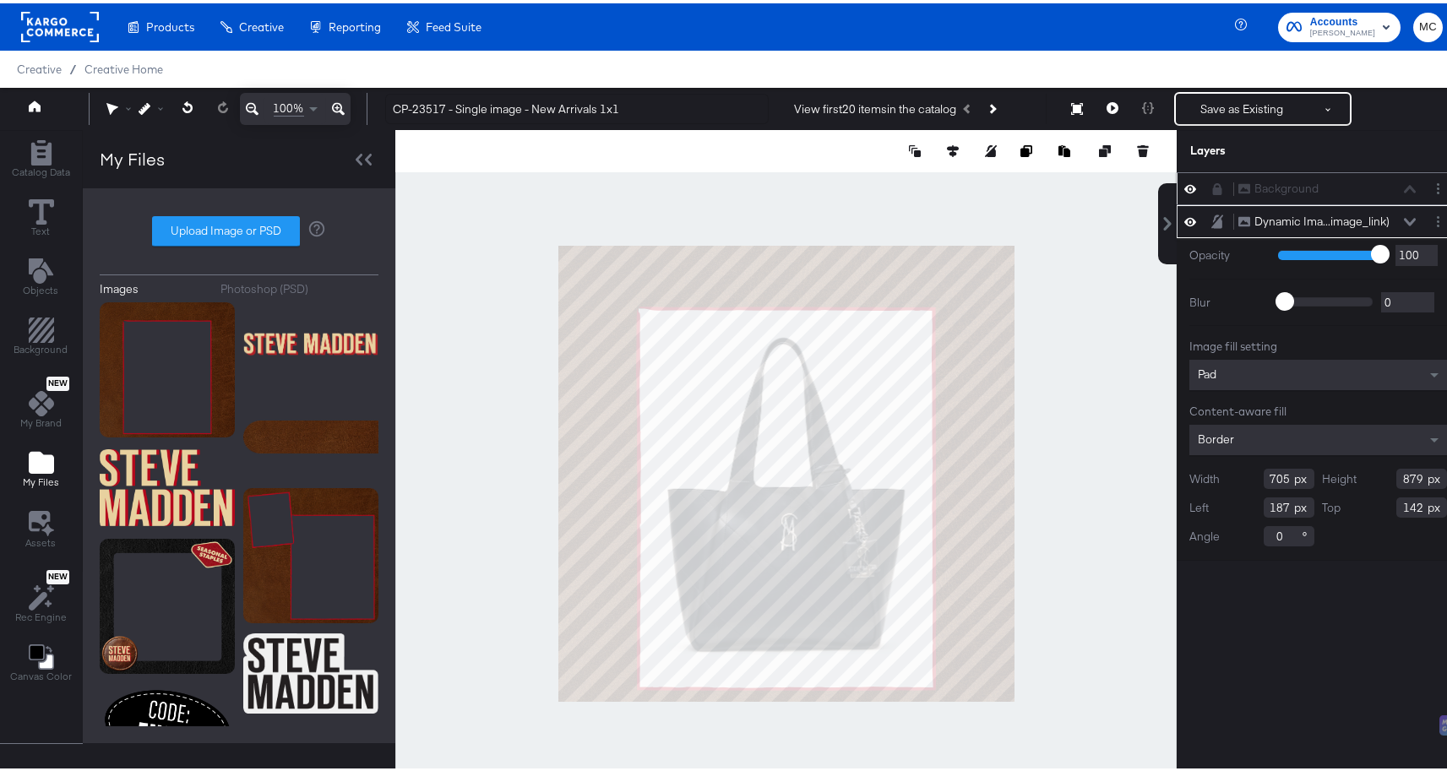
drag, startPoint x: 1277, startPoint y: 478, endPoint x: 1199, endPoint y: 478, distance: 77.7
click at [1199, 478] on div "Width 705" at bounding box center [1251, 475] width 125 height 20
type input "700"
drag, startPoint x: 1410, startPoint y: 475, endPoint x: 1296, endPoint y: 475, distance: 114.0
click at [1296, 475] on div "Width 700 Height 879 Left 187 Top 142 Angle 0" at bounding box center [1318, 504] width 258 height 78
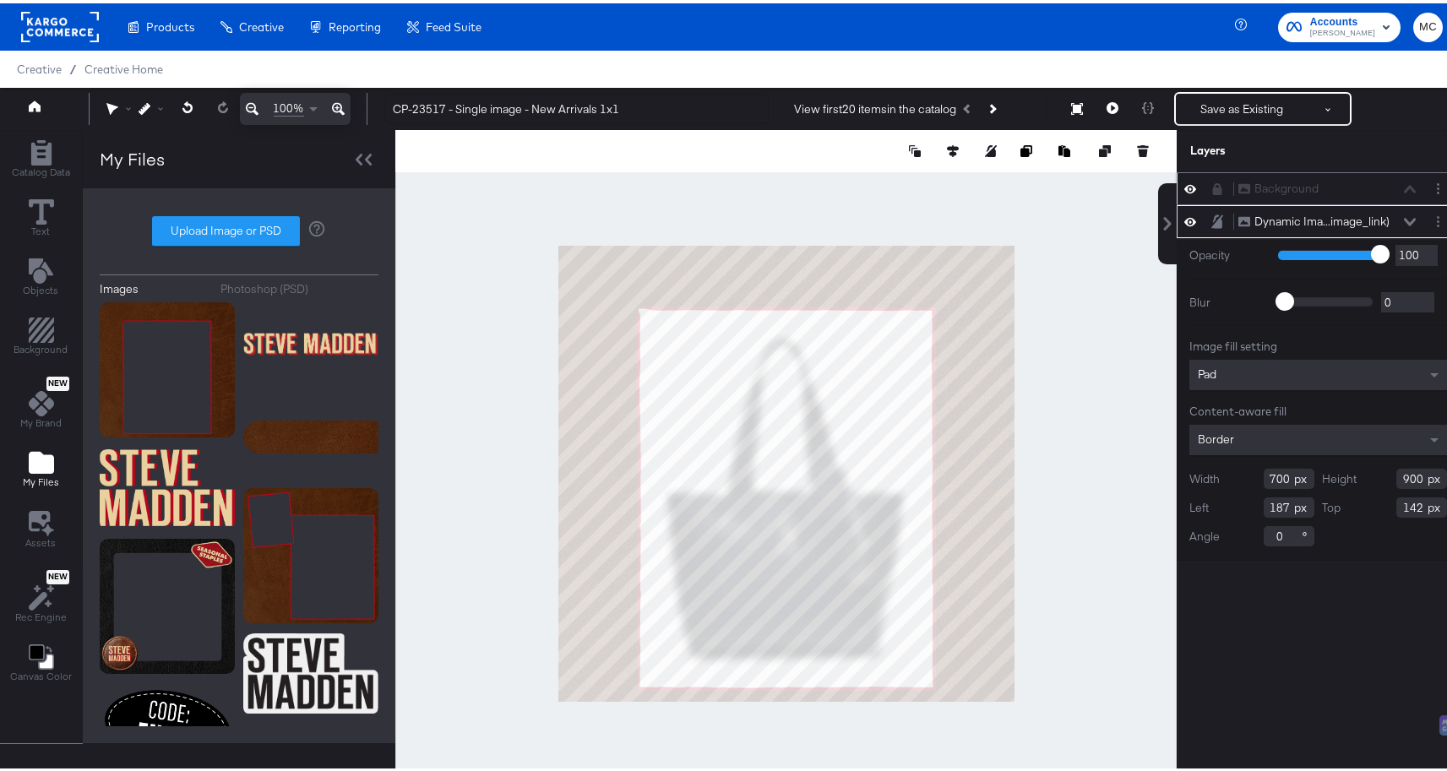
type input "900"
click at [1277, 507] on input "187" at bounding box center [1288, 504] width 51 height 20
type input "190"
click at [1411, 503] on input "142" at bounding box center [1421, 504] width 51 height 20
type input "149"
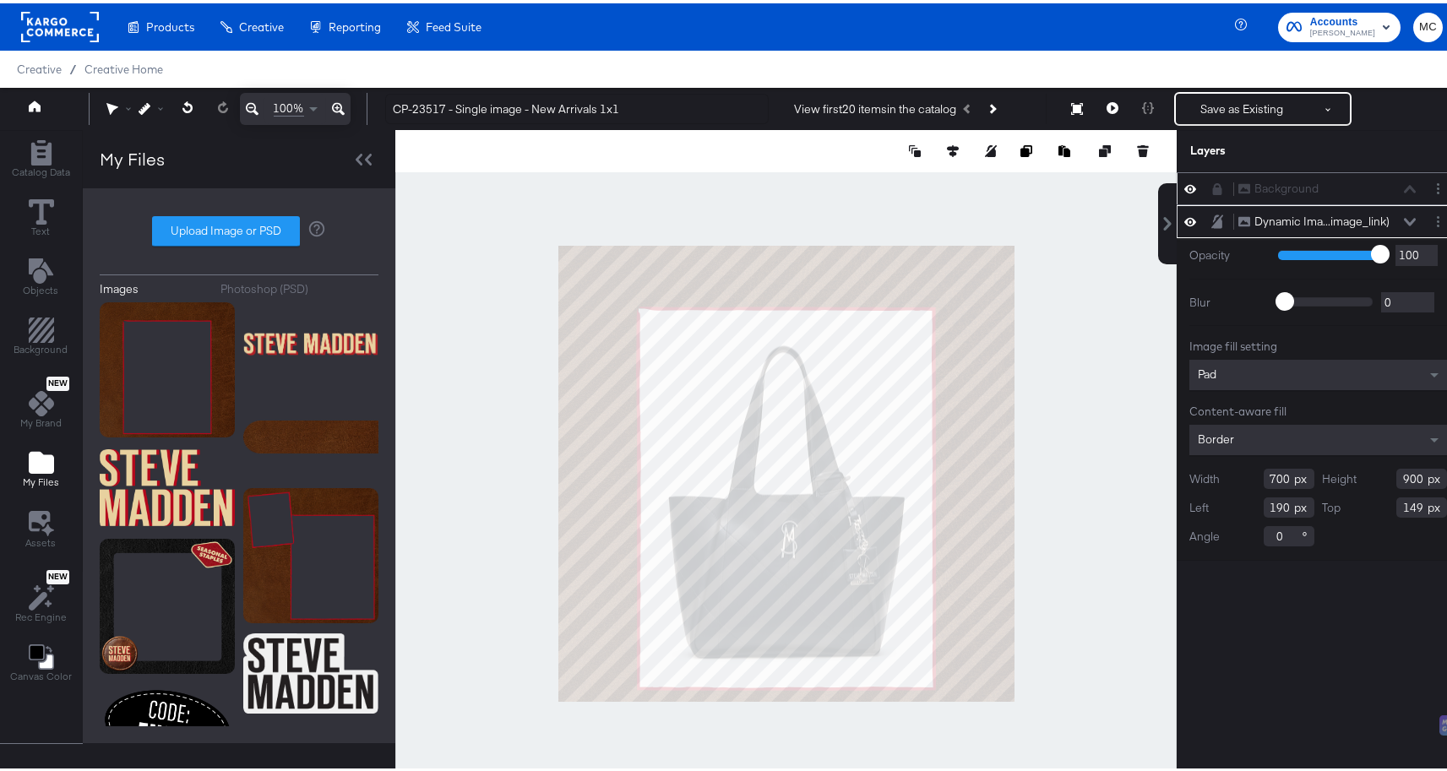
click at [1072, 484] on div at bounding box center [785, 470] width 781 height 687
click at [1231, 106] on button "Save as Existing" at bounding box center [1242, 105] width 132 height 30
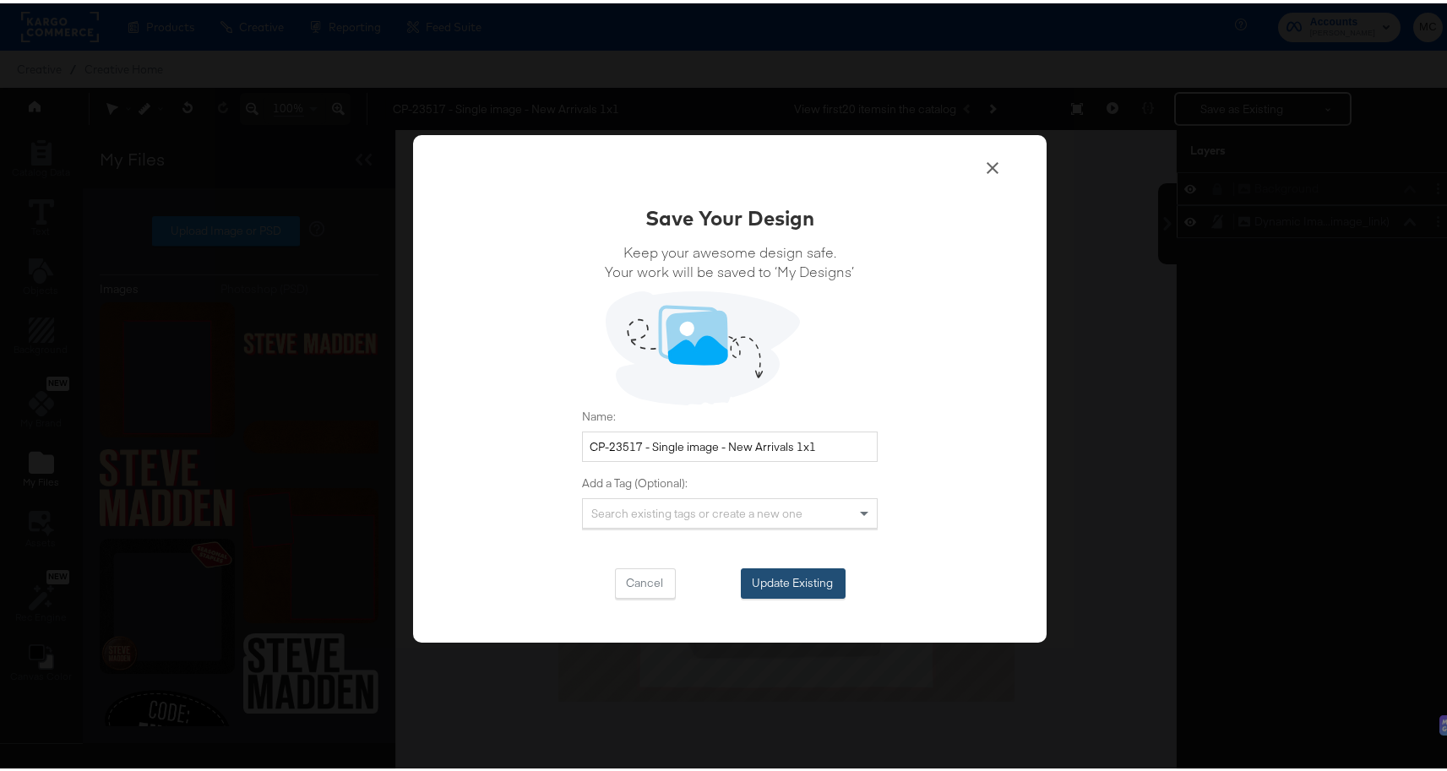
click at [820, 570] on button "Update Existing" at bounding box center [793, 580] width 105 height 30
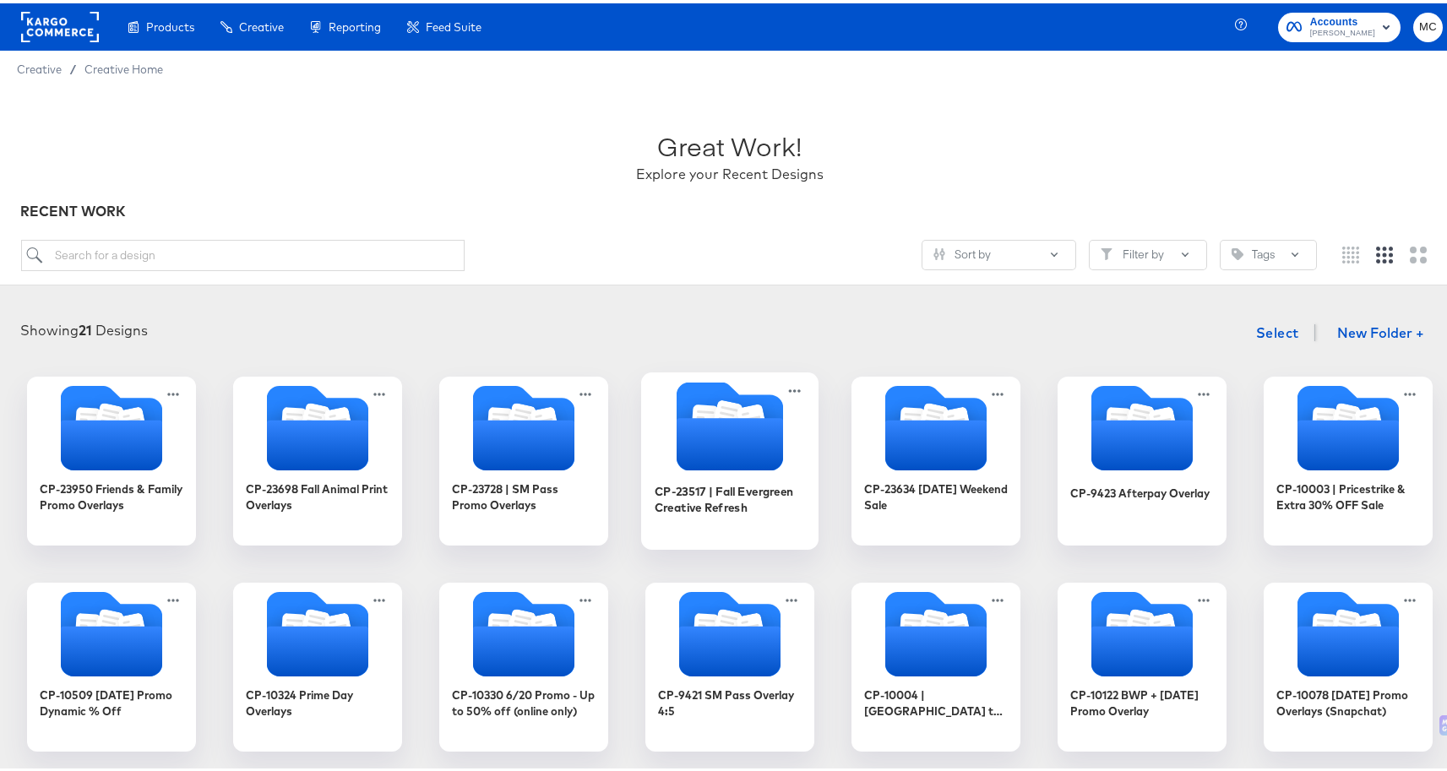
click at [695, 444] on icon "Folder" at bounding box center [729, 441] width 106 height 52
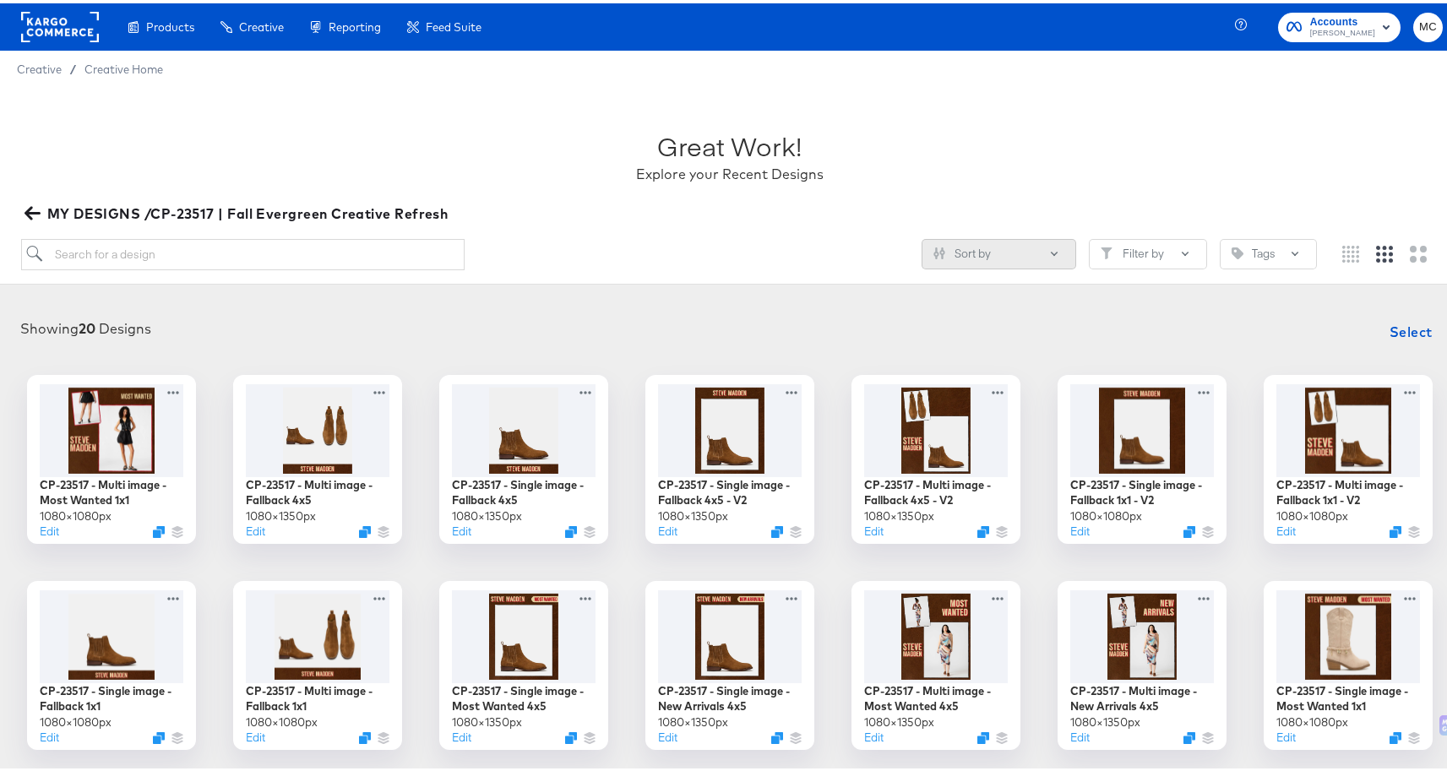
click at [1014, 247] on button "Sort by" at bounding box center [998, 251] width 155 height 30
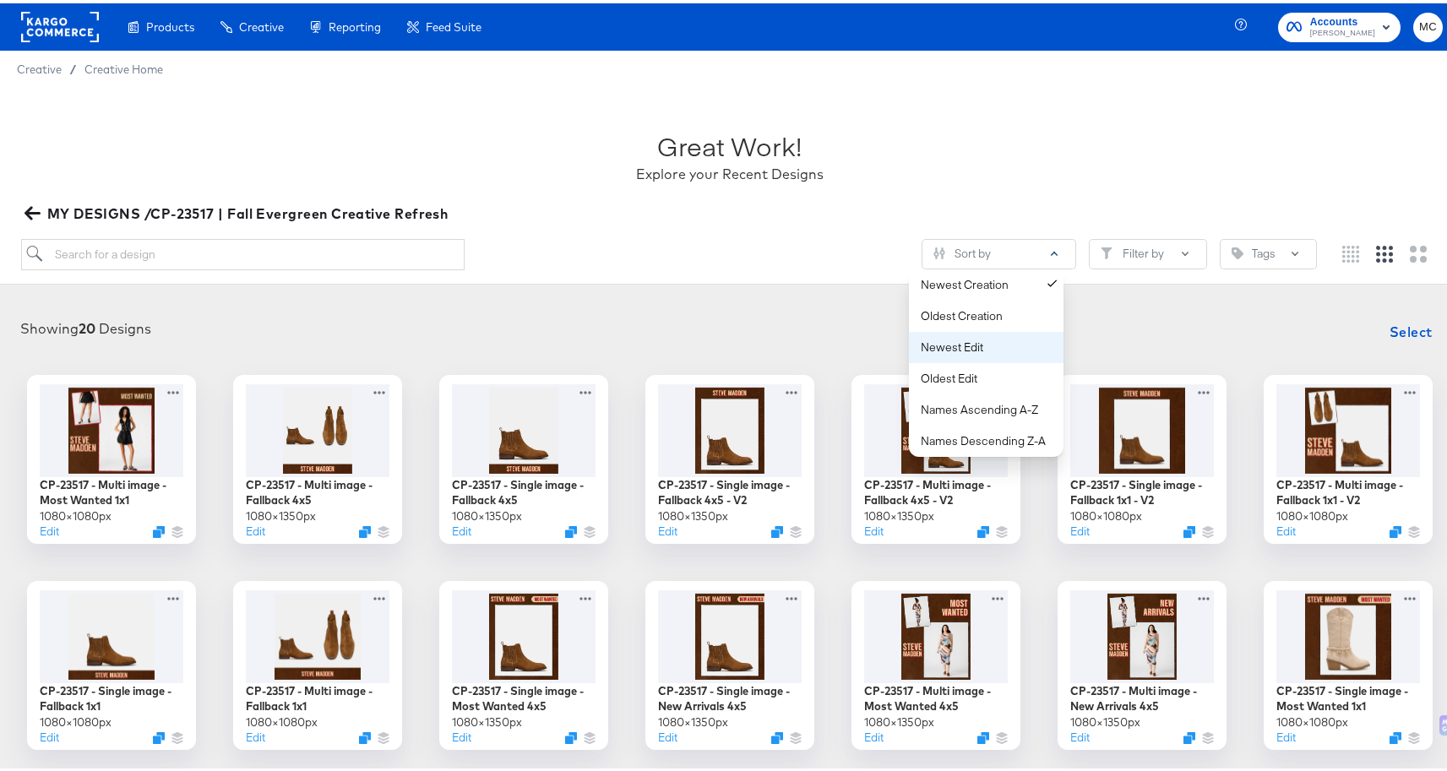
click at [977, 334] on button "Newest Edit" at bounding box center [986, 344] width 155 height 31
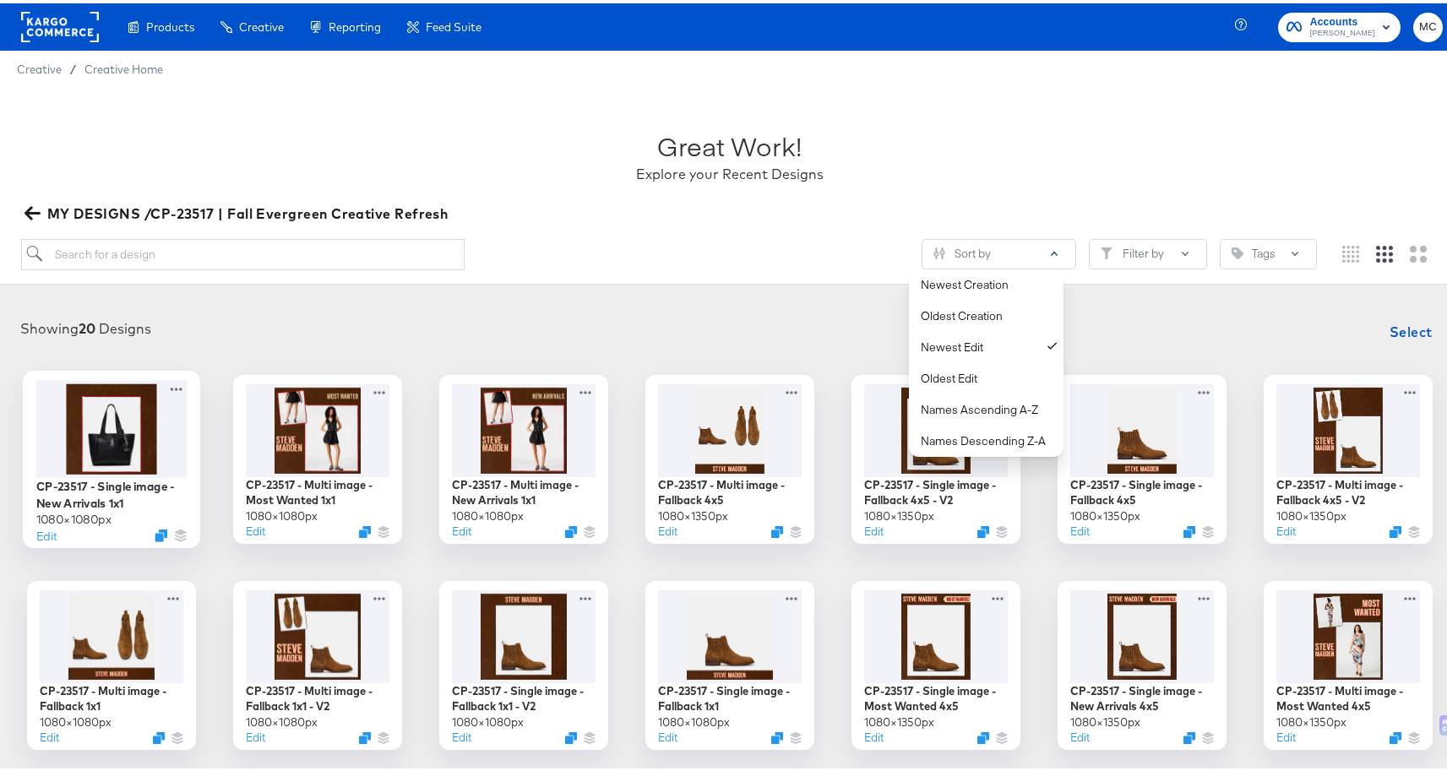
click at [106, 421] on div at bounding box center [111, 425] width 151 height 97
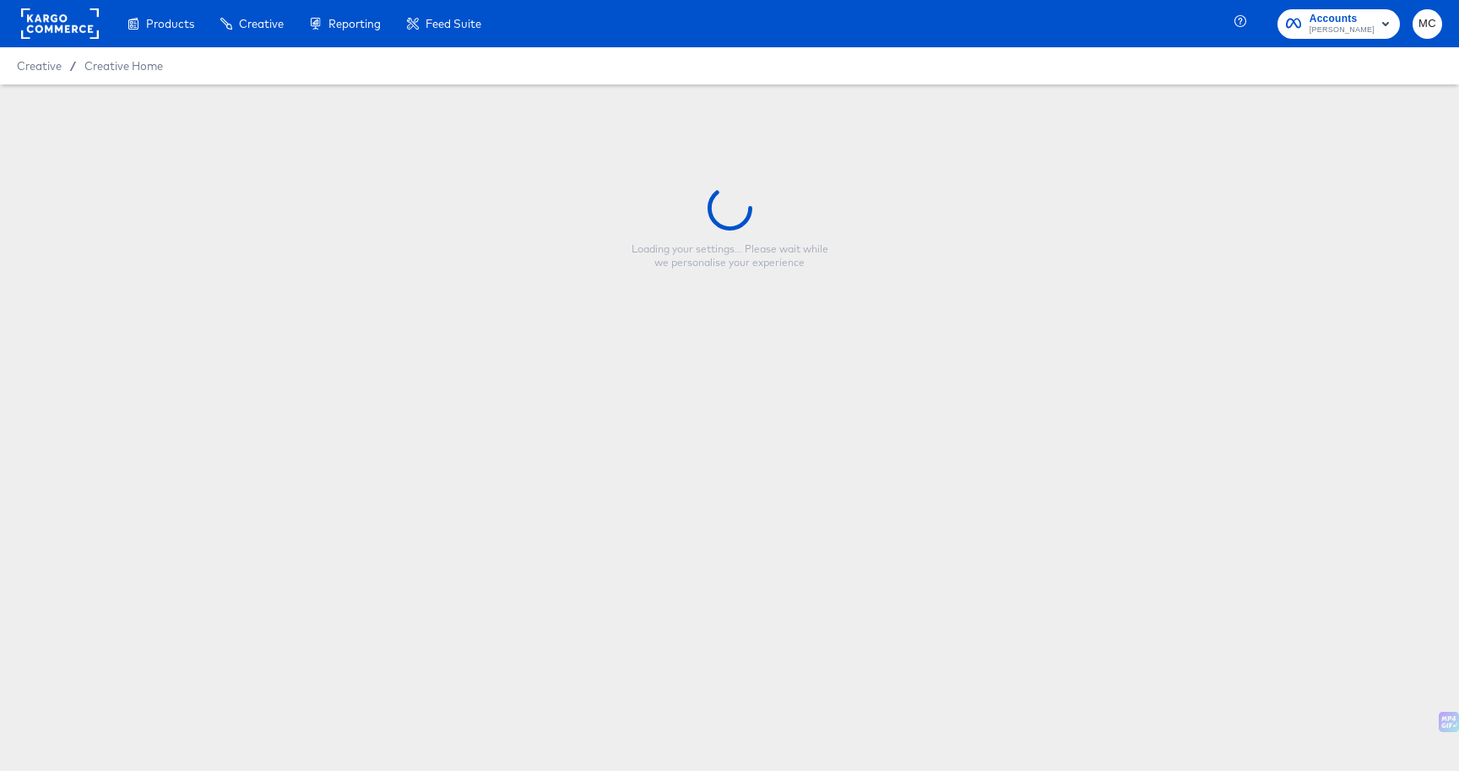
type input "CP-23517 - Single image - New Arrivals 1x1"
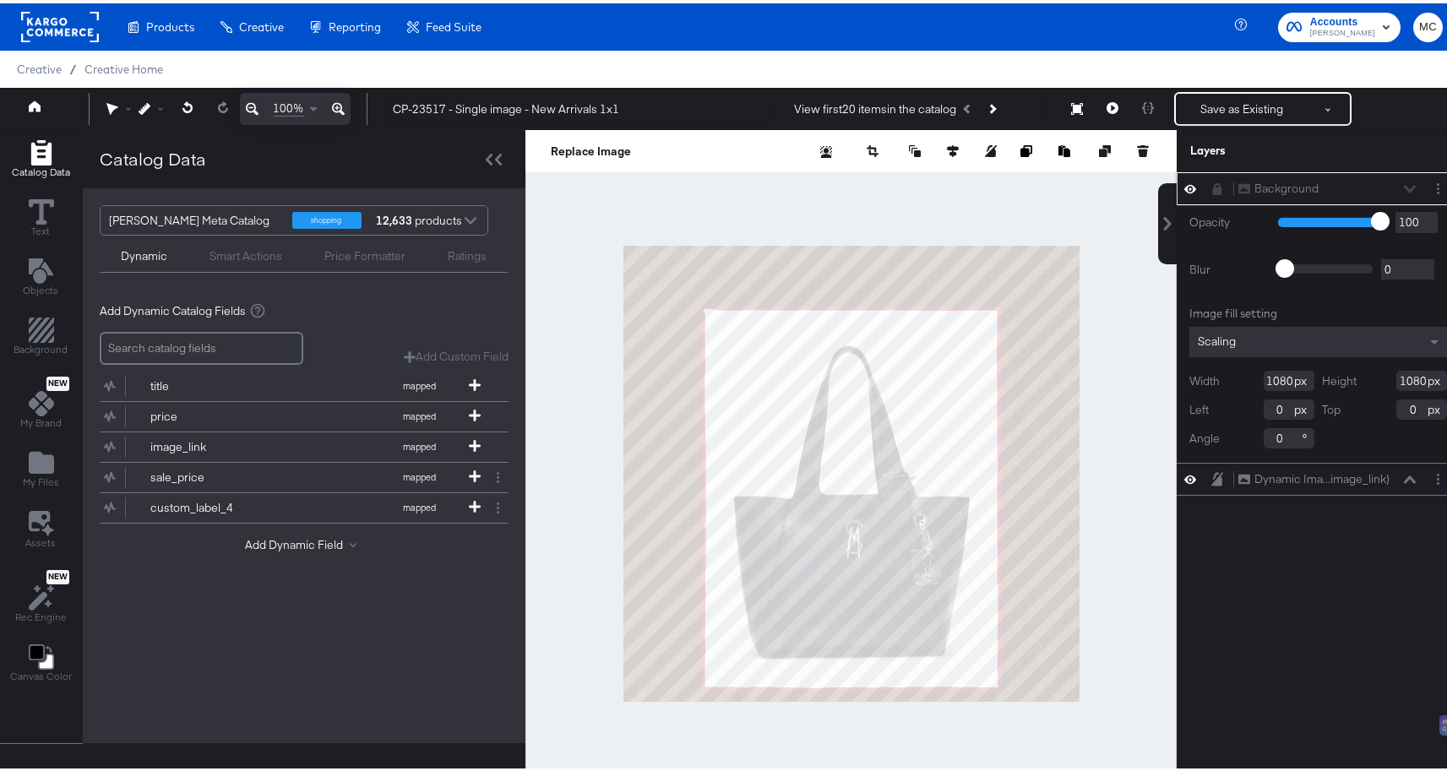
click at [1184, 190] on icon at bounding box center [1190, 185] width 12 height 14
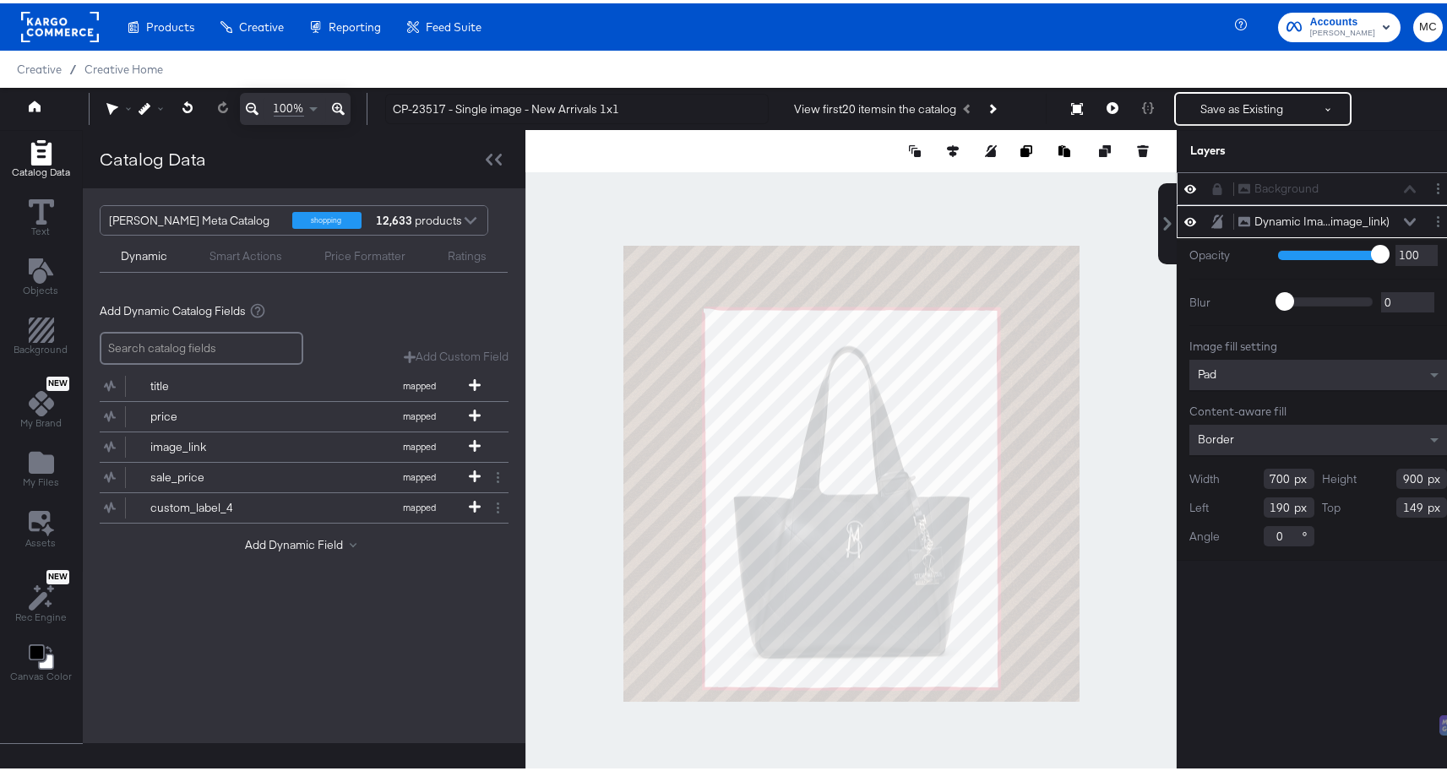
click at [1405, 630] on div "Background Background Dynamic Ima...image_link) Dynamic Image (image_link) Opac…" at bounding box center [1317, 478] width 283 height 619
click at [47, 464] on icon "Add Files" at bounding box center [41, 459] width 25 height 22
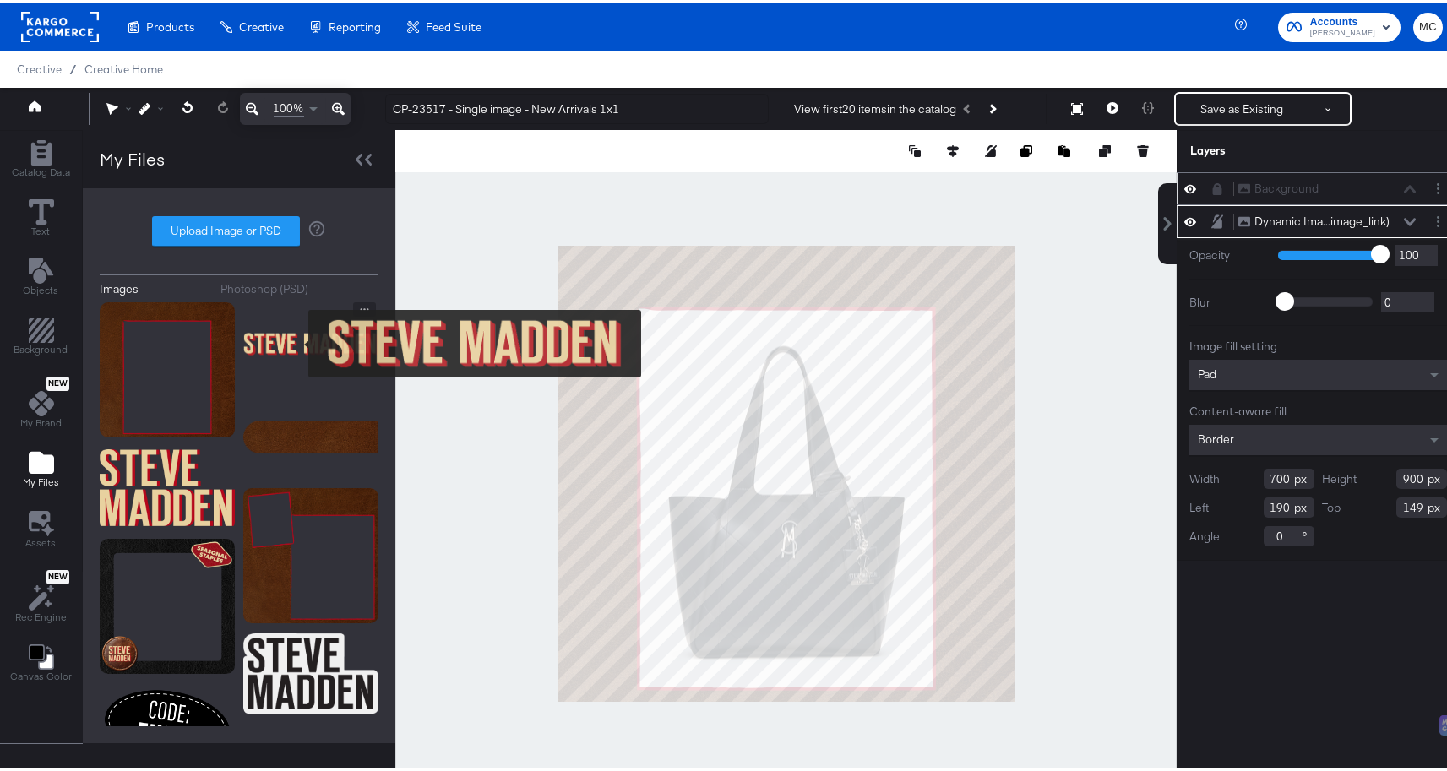
click at [296, 339] on img at bounding box center [310, 341] width 135 height 84
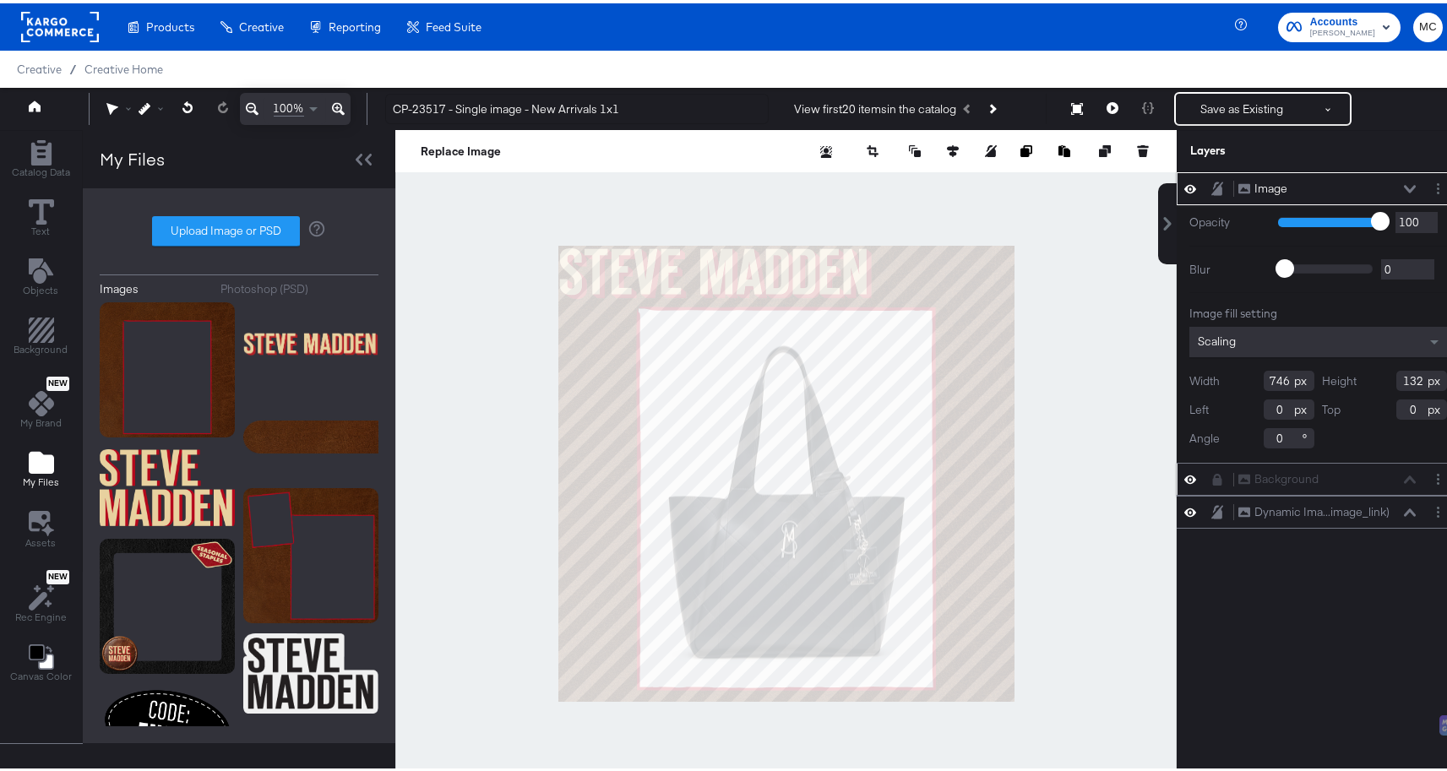
drag, startPoint x: 1279, startPoint y: 381, endPoint x: 1228, endPoint y: 375, distance: 51.0
click at [1228, 375] on div "Width 746" at bounding box center [1251, 377] width 125 height 20
type input "497"
drag, startPoint x: 1411, startPoint y: 375, endPoint x: 1317, endPoint y: 376, distance: 94.6
click at [1323, 376] on div "Height 132" at bounding box center [1385, 377] width 125 height 20
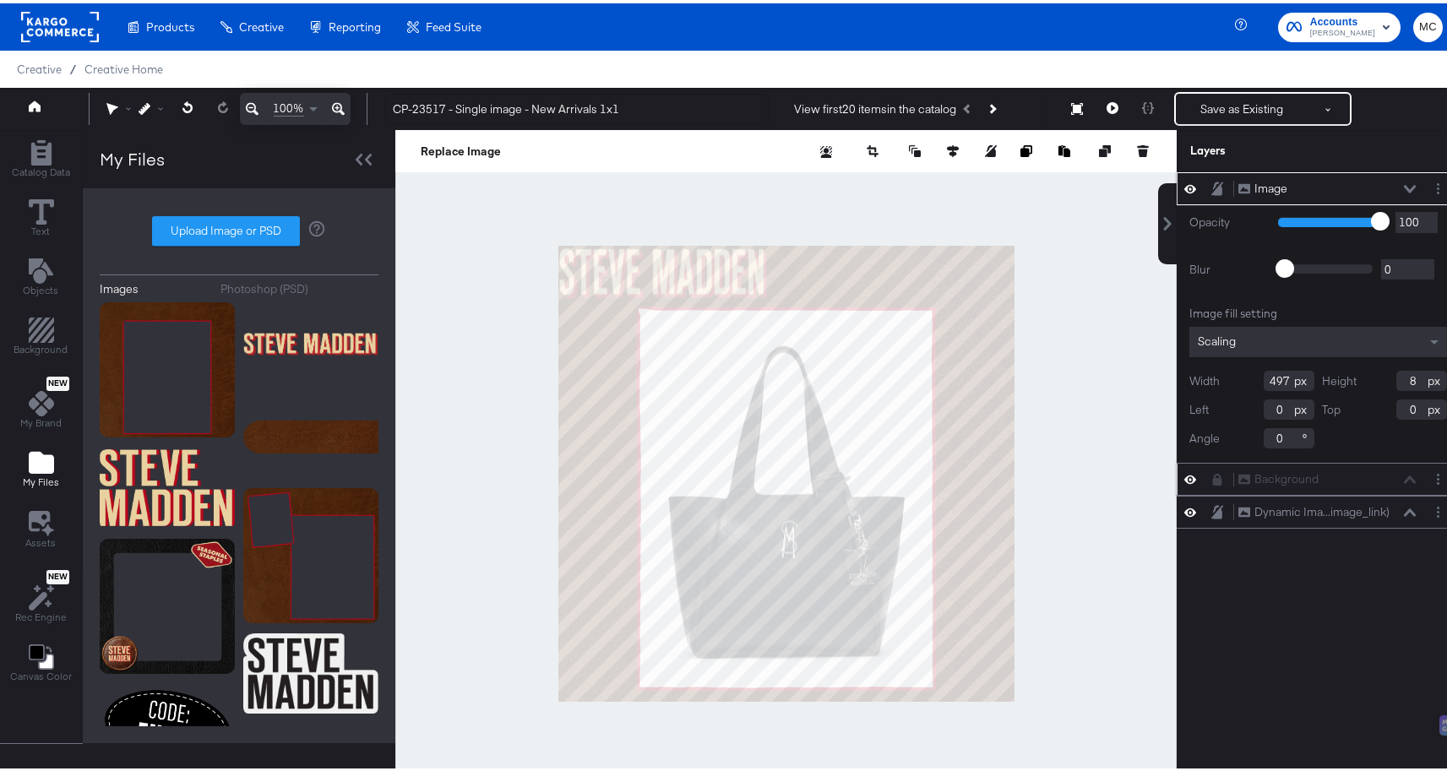
type input "88"
drag, startPoint x: 1404, startPoint y: 406, endPoint x: 1327, endPoint y: 416, distance: 77.5
click at [1331, 416] on div "Width 497 Height 88 Left 291 Top 0 Angle 0" at bounding box center [1318, 406] width 258 height 78
type input "29"
click at [1069, 183] on div at bounding box center [785, 470] width 781 height 687
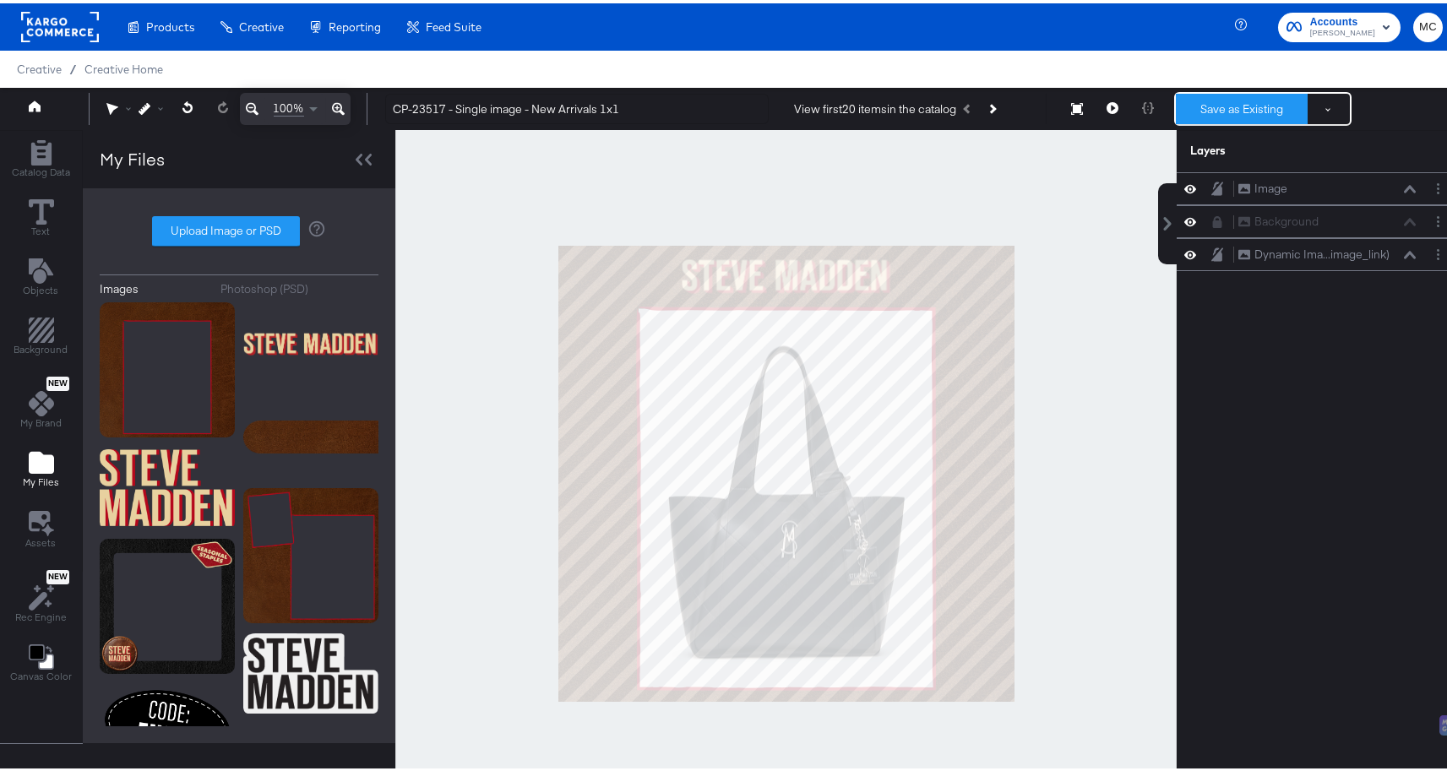
click at [1190, 112] on button "Save as Existing" at bounding box center [1242, 105] width 132 height 30
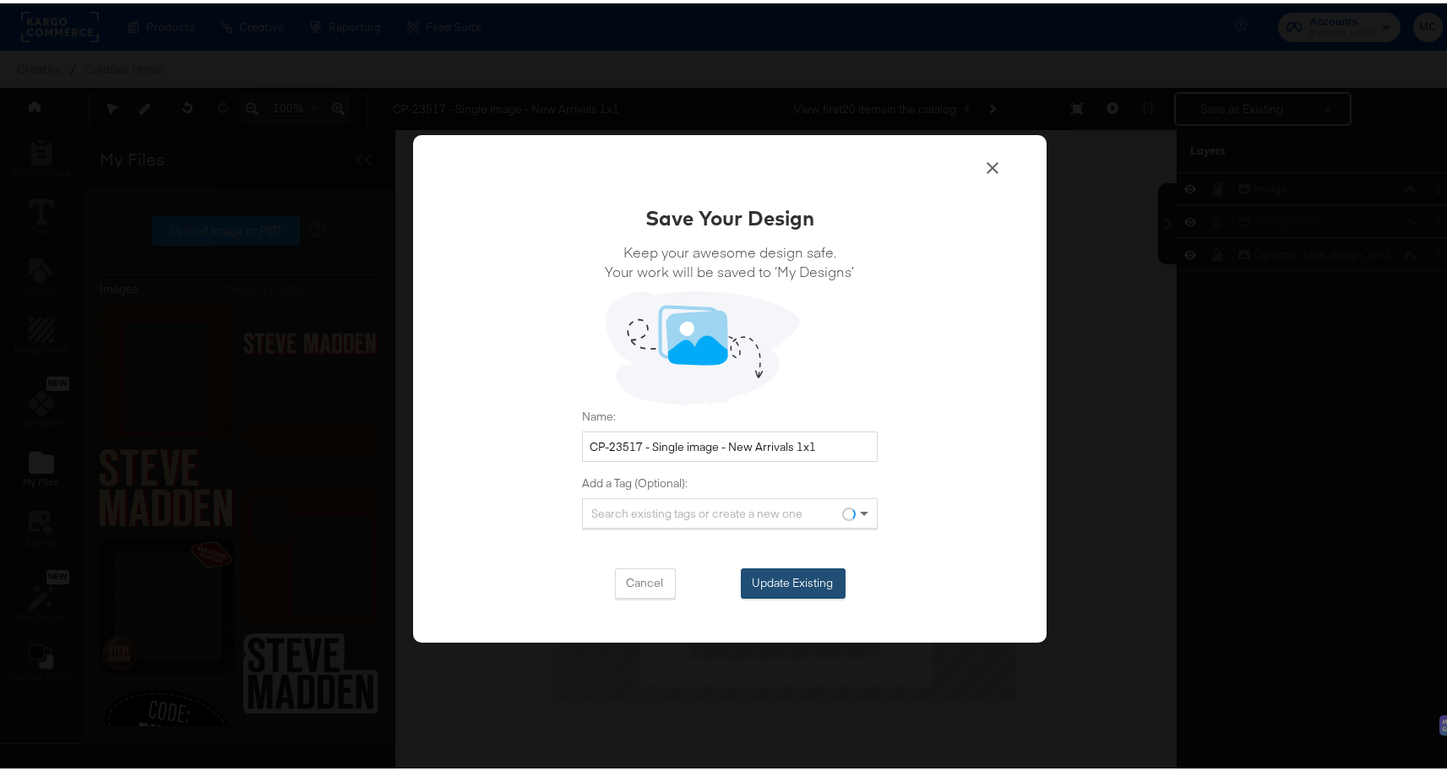
click at [801, 578] on button "Update Existing" at bounding box center [793, 580] width 105 height 30
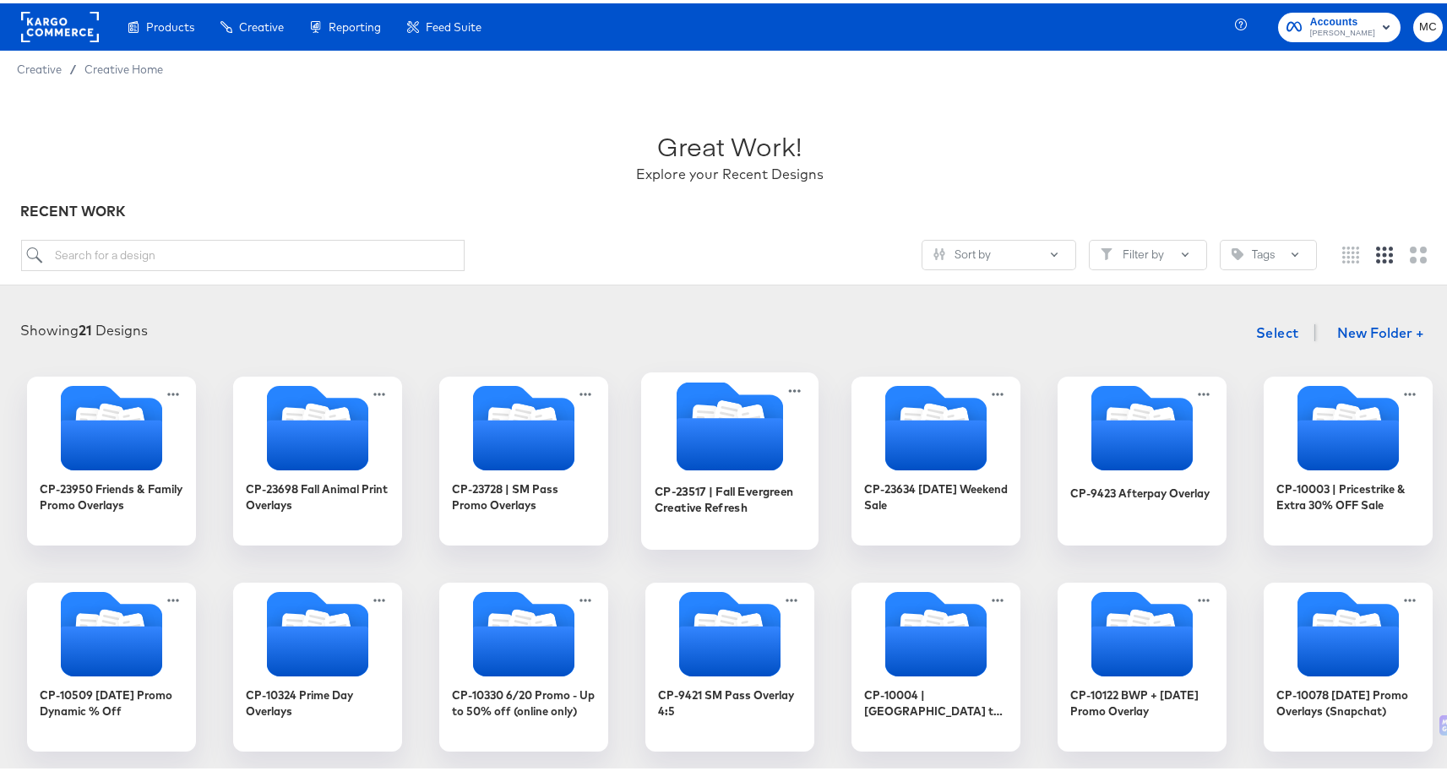
click at [715, 434] on icon "Folder" at bounding box center [729, 441] width 106 height 52
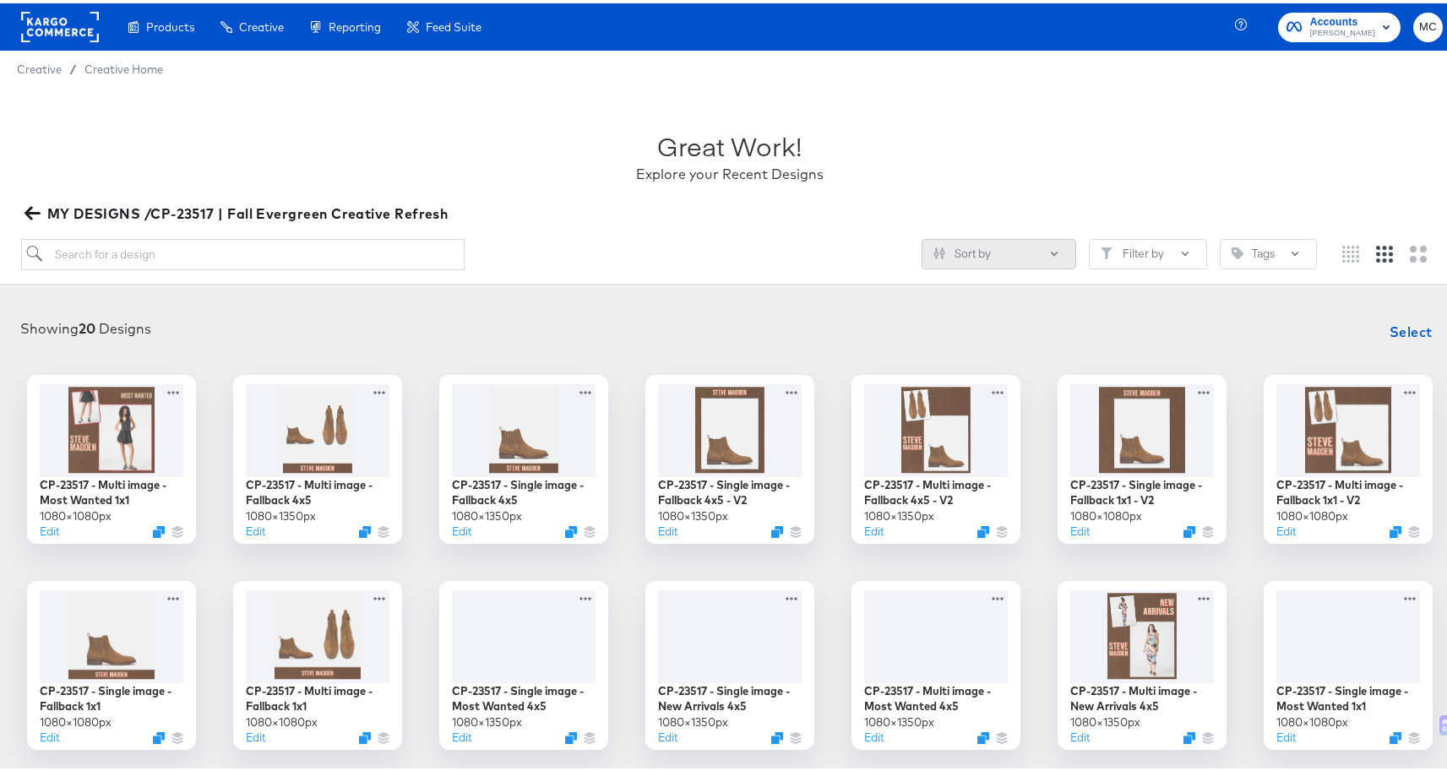
click at [1026, 251] on button "Sort by" at bounding box center [998, 251] width 155 height 30
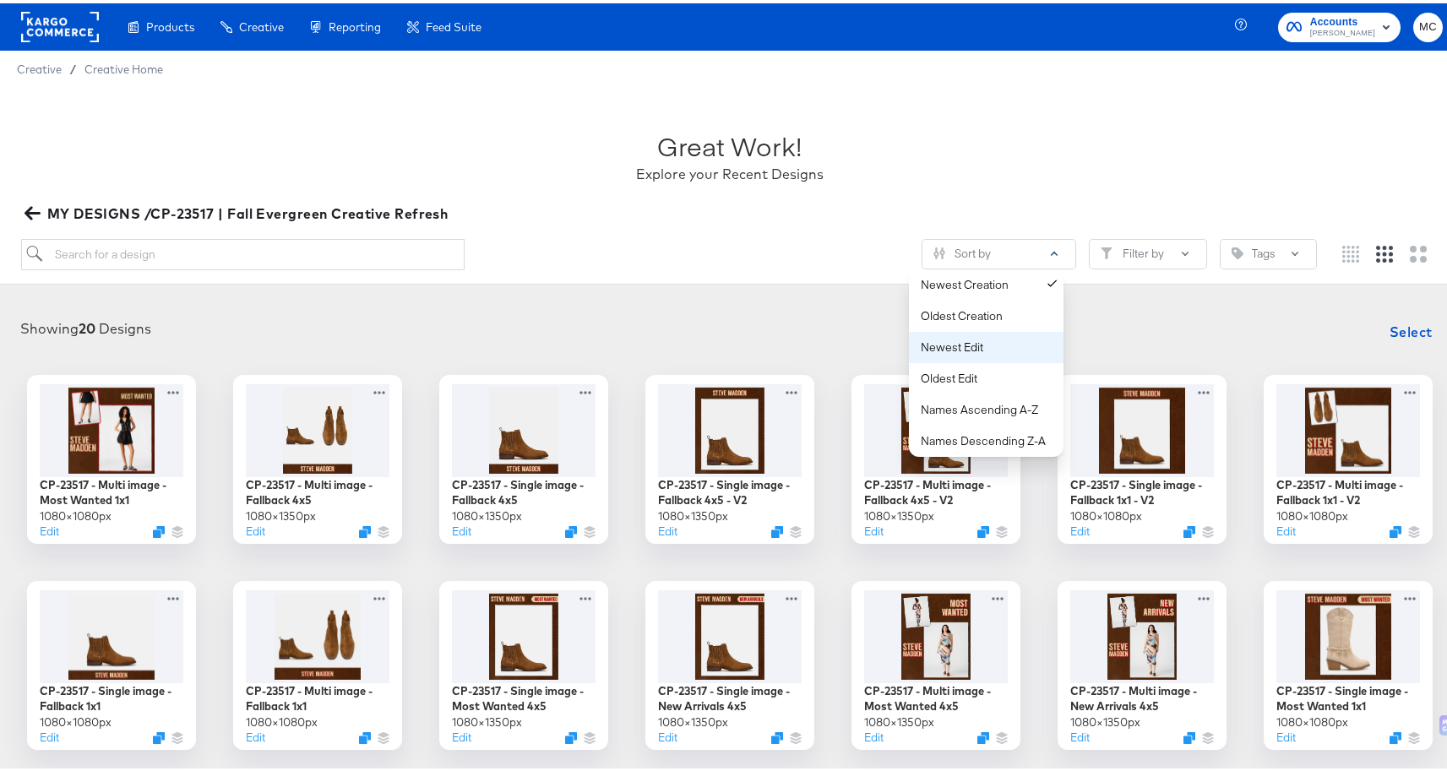
click at [1004, 337] on div "Newest Edit" at bounding box center [990, 344] width 138 height 16
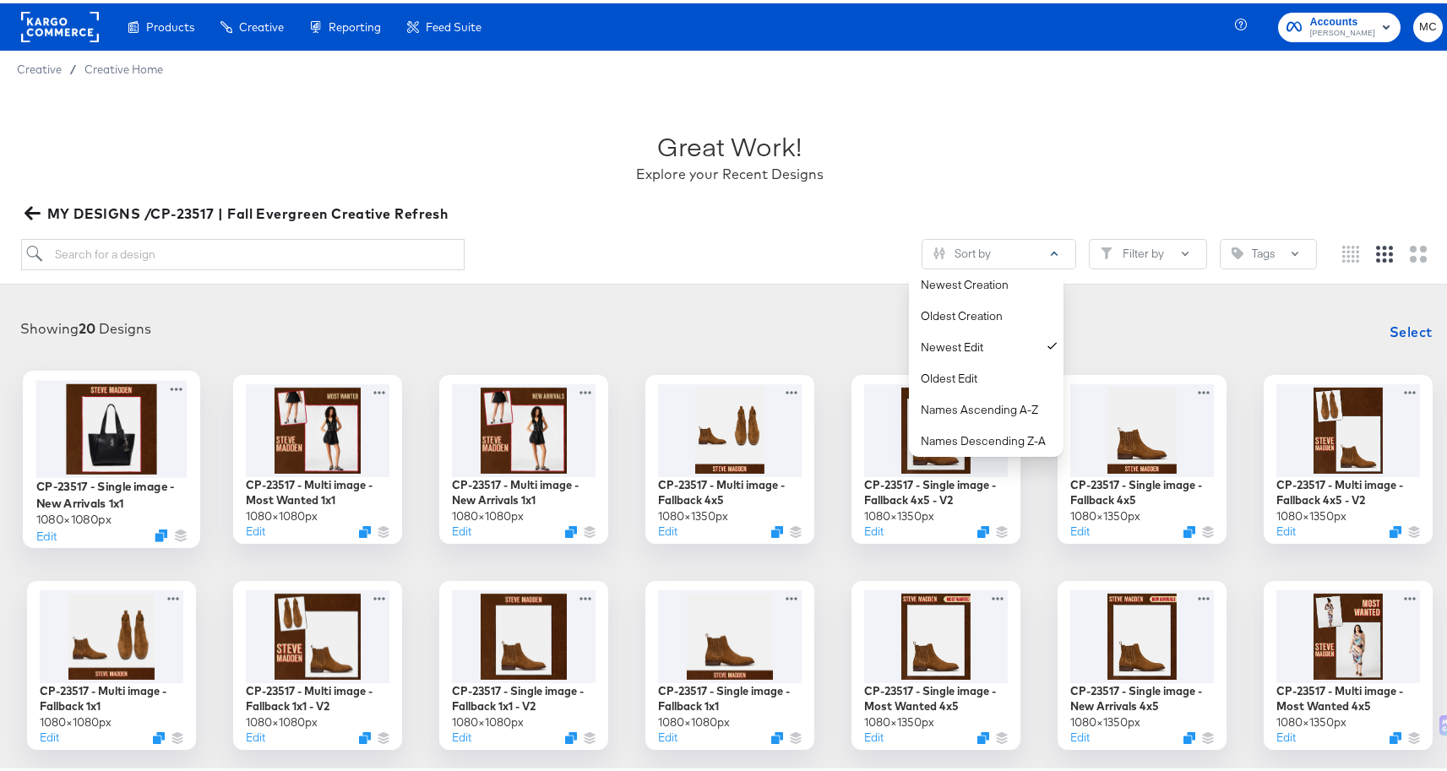
click at [122, 398] on div at bounding box center [111, 425] width 151 height 97
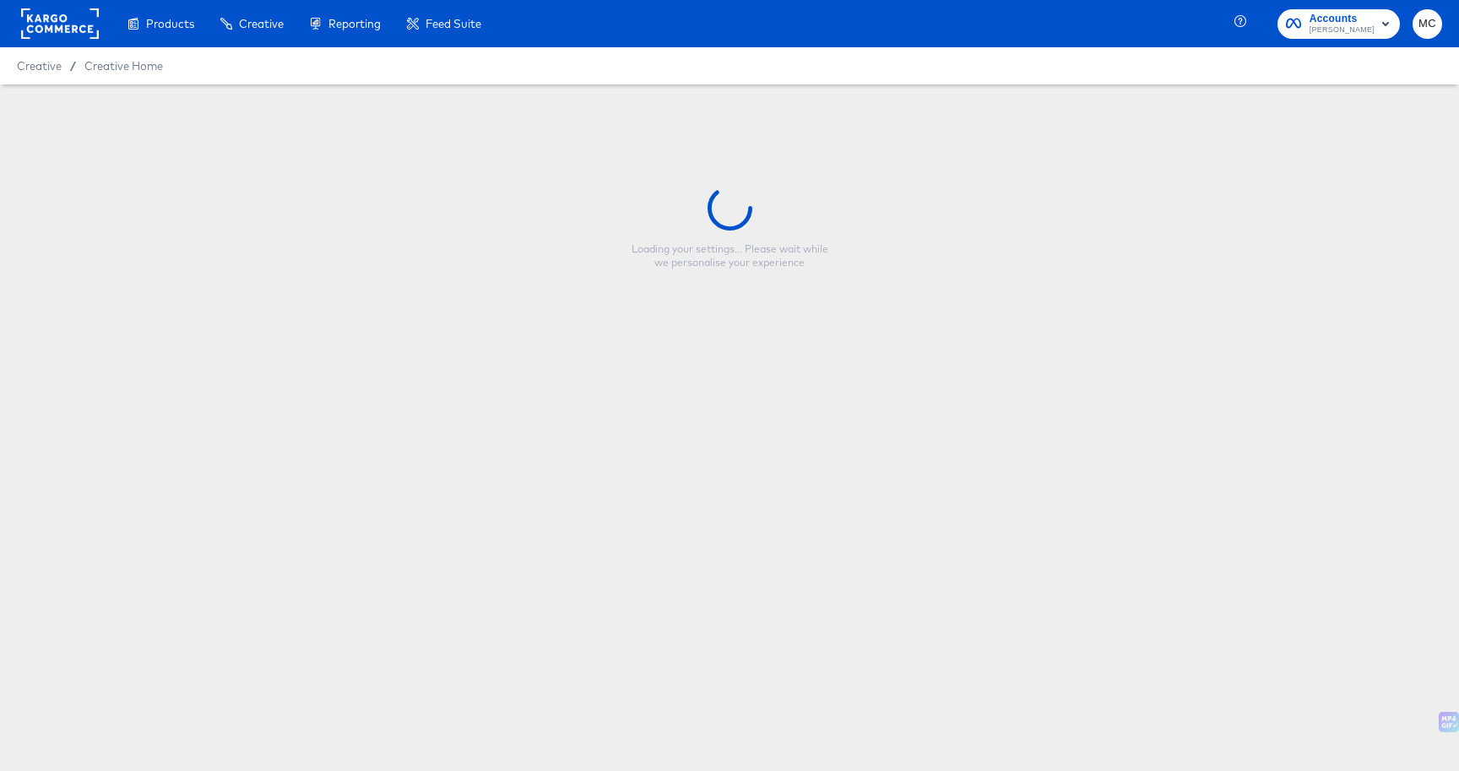
type input "CP-23517 - Single image - New Arrivals 1x1"
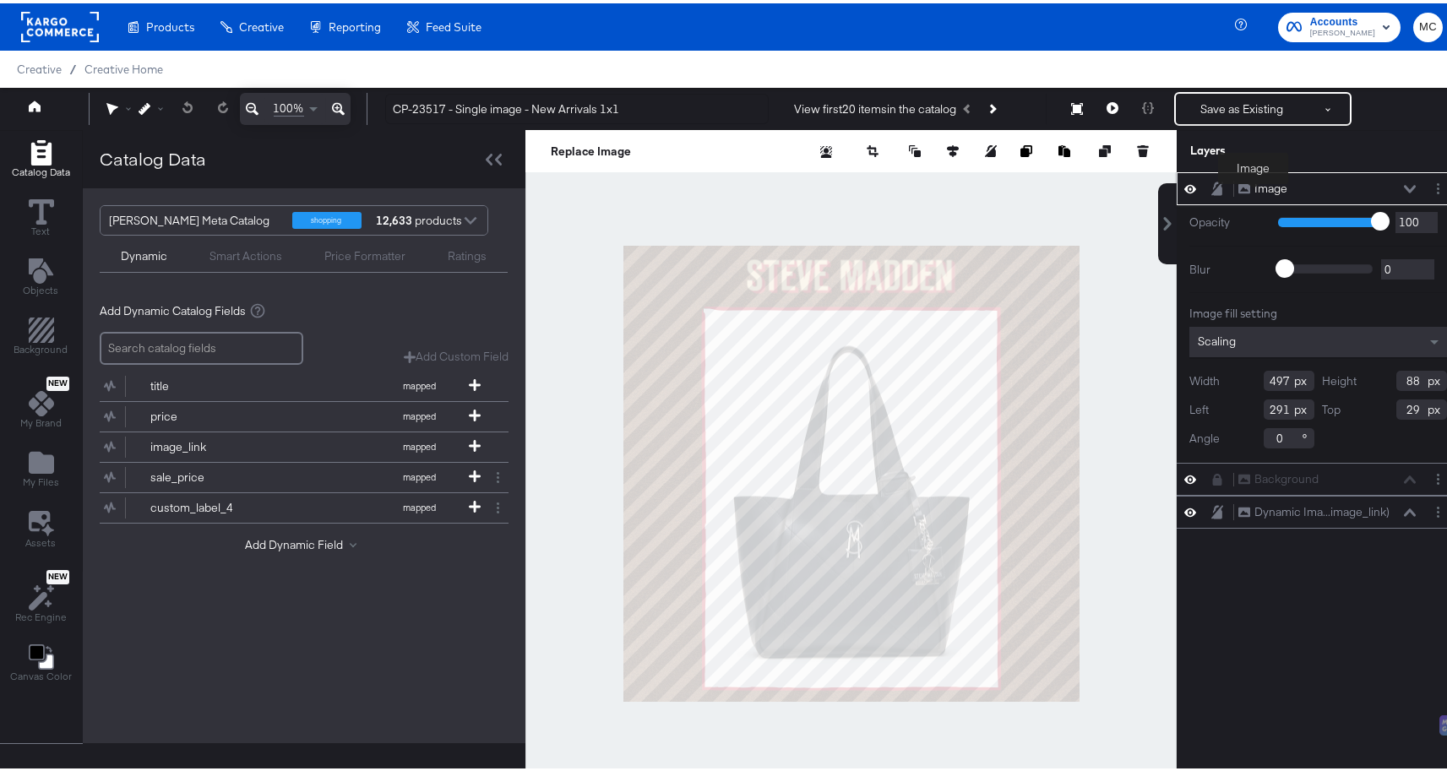
click at [1254, 184] on div "Image" at bounding box center [1270, 185] width 33 height 16
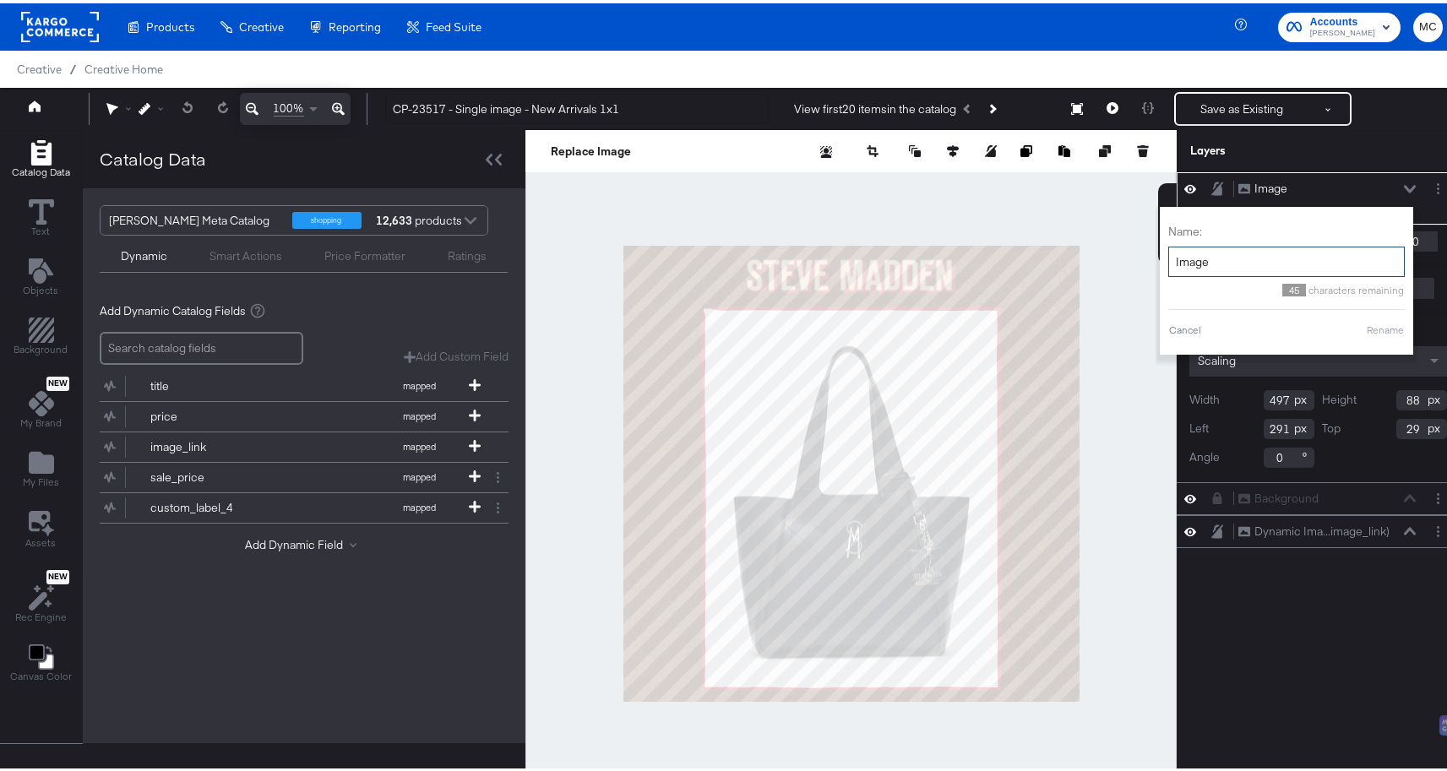
drag, startPoint x: 1199, startPoint y: 266, endPoint x: 1160, endPoint y: 261, distance: 39.2
click at [1168, 261] on input "Image" at bounding box center [1286, 258] width 236 height 31
type input "SM logo"
click at [1388, 326] on button "Rename" at bounding box center [1385, 326] width 39 height 15
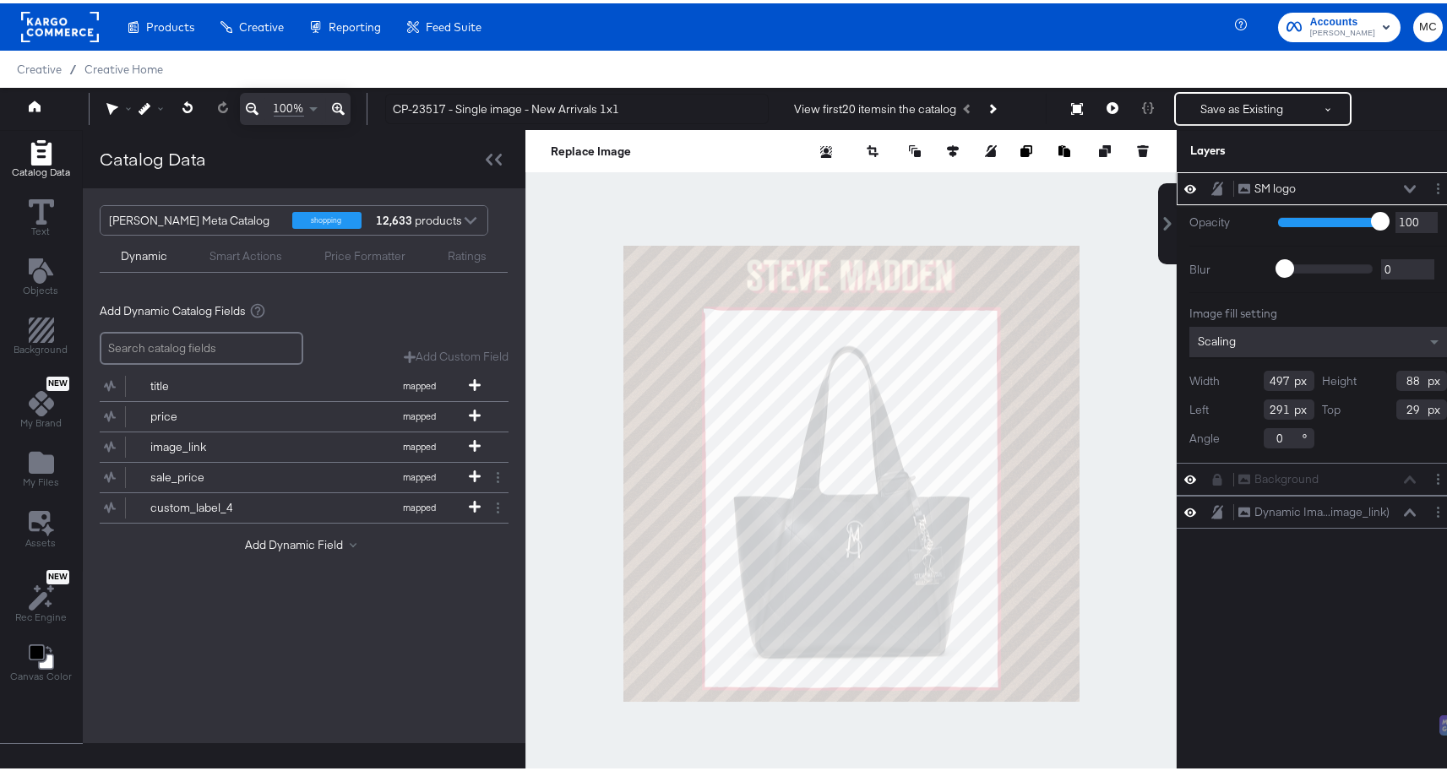
click at [1353, 613] on div "SM logo SM logo Opacity 1 100 100 Blur 0 2000 0 Image fill setting Scaling Widt…" at bounding box center [1307, 478] width 304 height 619
click at [1404, 184] on icon at bounding box center [1410, 186] width 12 height 8
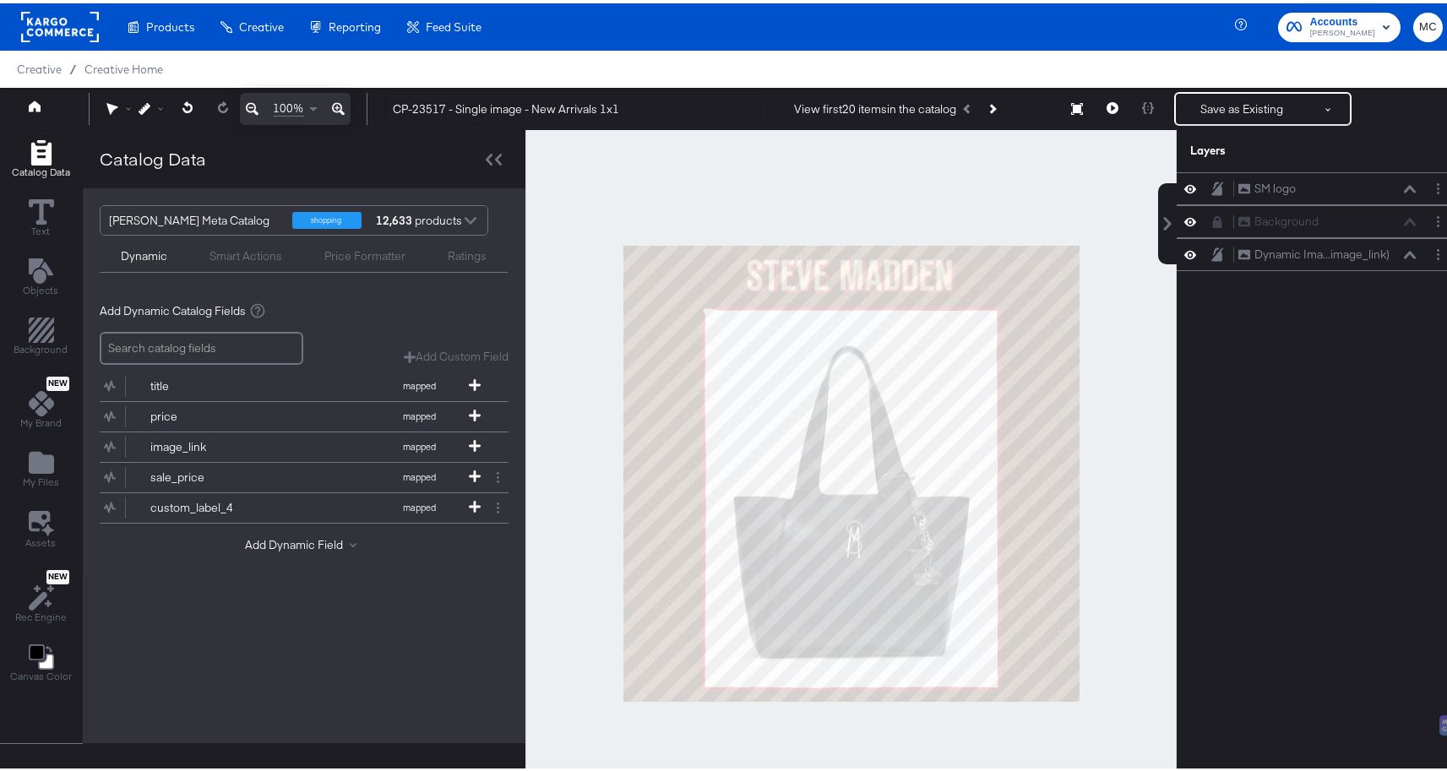
click at [1362, 446] on div "SM logo SM logo Background Background Dynamic Ima...image_link) Dynamic Image (…" at bounding box center [1317, 478] width 283 height 619
click at [26, 457] on div "My Files" at bounding box center [41, 466] width 36 height 39
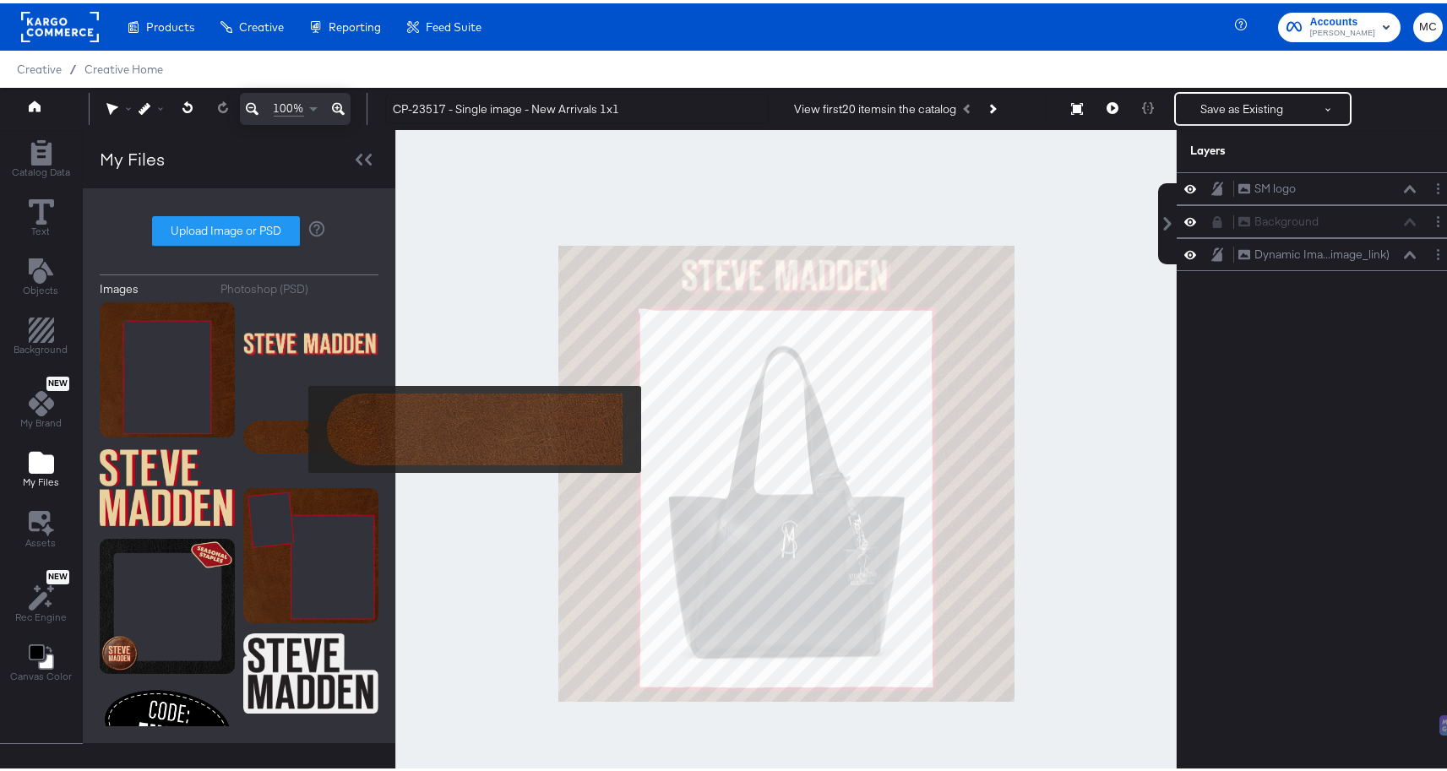
click at [298, 426] on img at bounding box center [310, 434] width 135 height 84
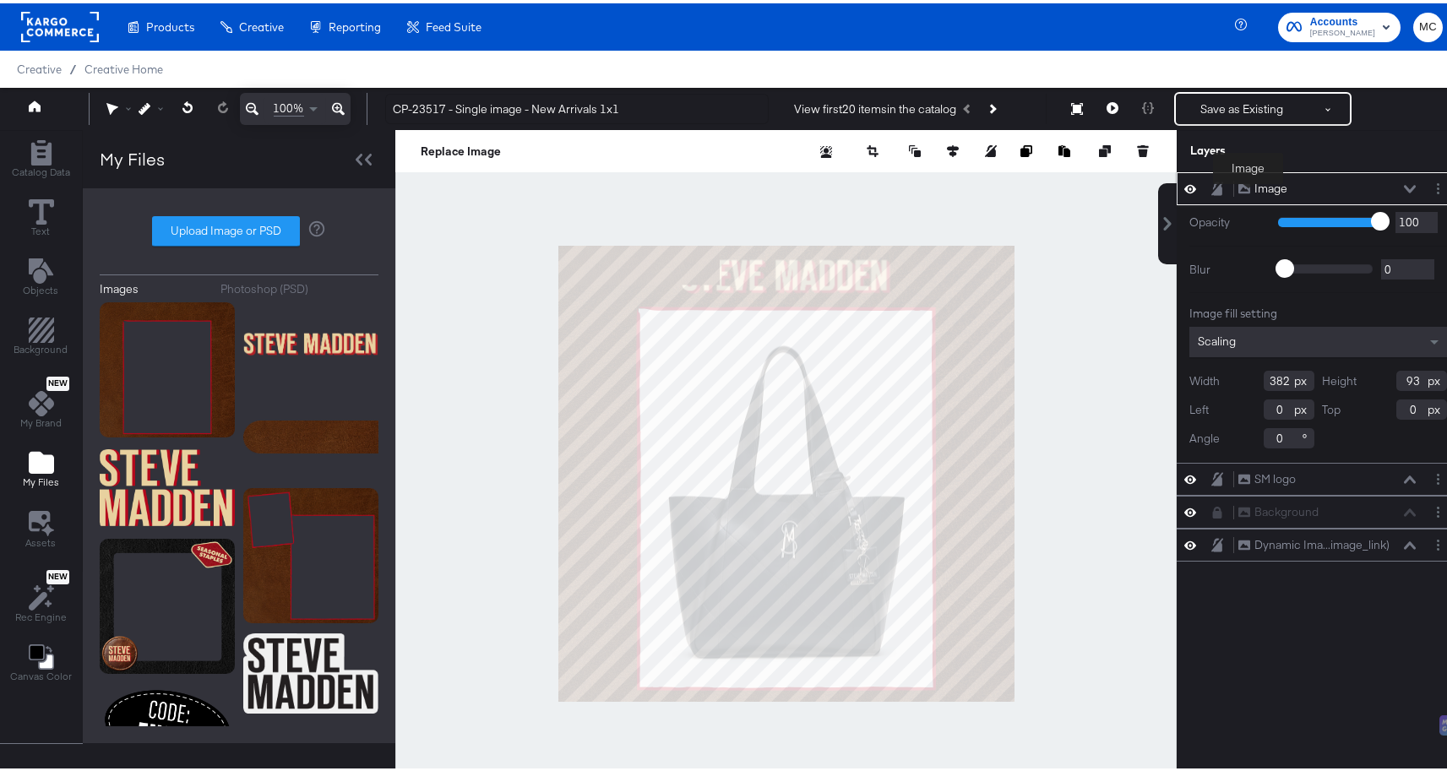
click at [1254, 193] on div "Image" at bounding box center [1270, 185] width 33 height 16
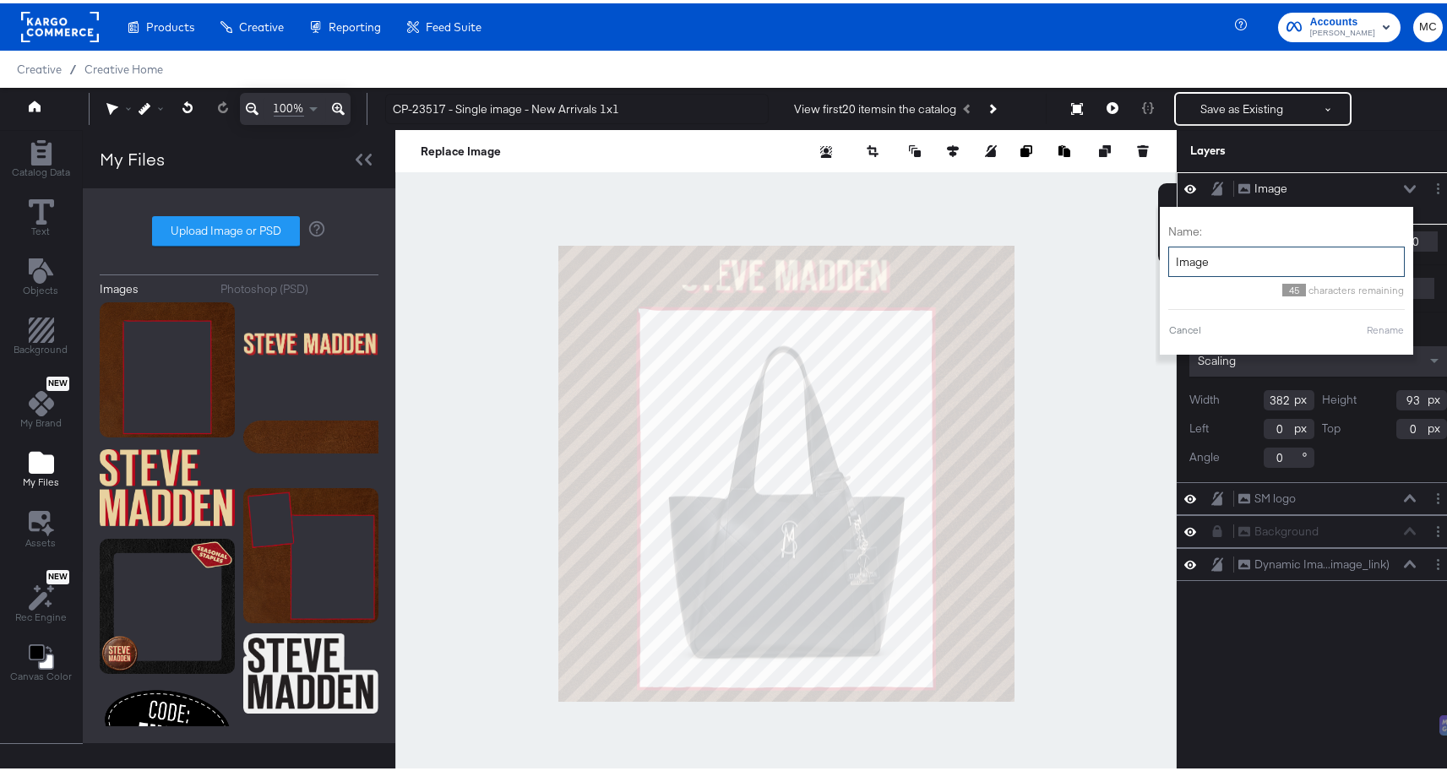
drag, startPoint x: 1207, startPoint y: 263, endPoint x: 1156, endPoint y: 255, distance: 51.2
click at [1168, 254] on input "Image" at bounding box center [1286, 258] width 236 height 31
type input "Frame"
click at [1366, 327] on button "Rename" at bounding box center [1385, 326] width 39 height 15
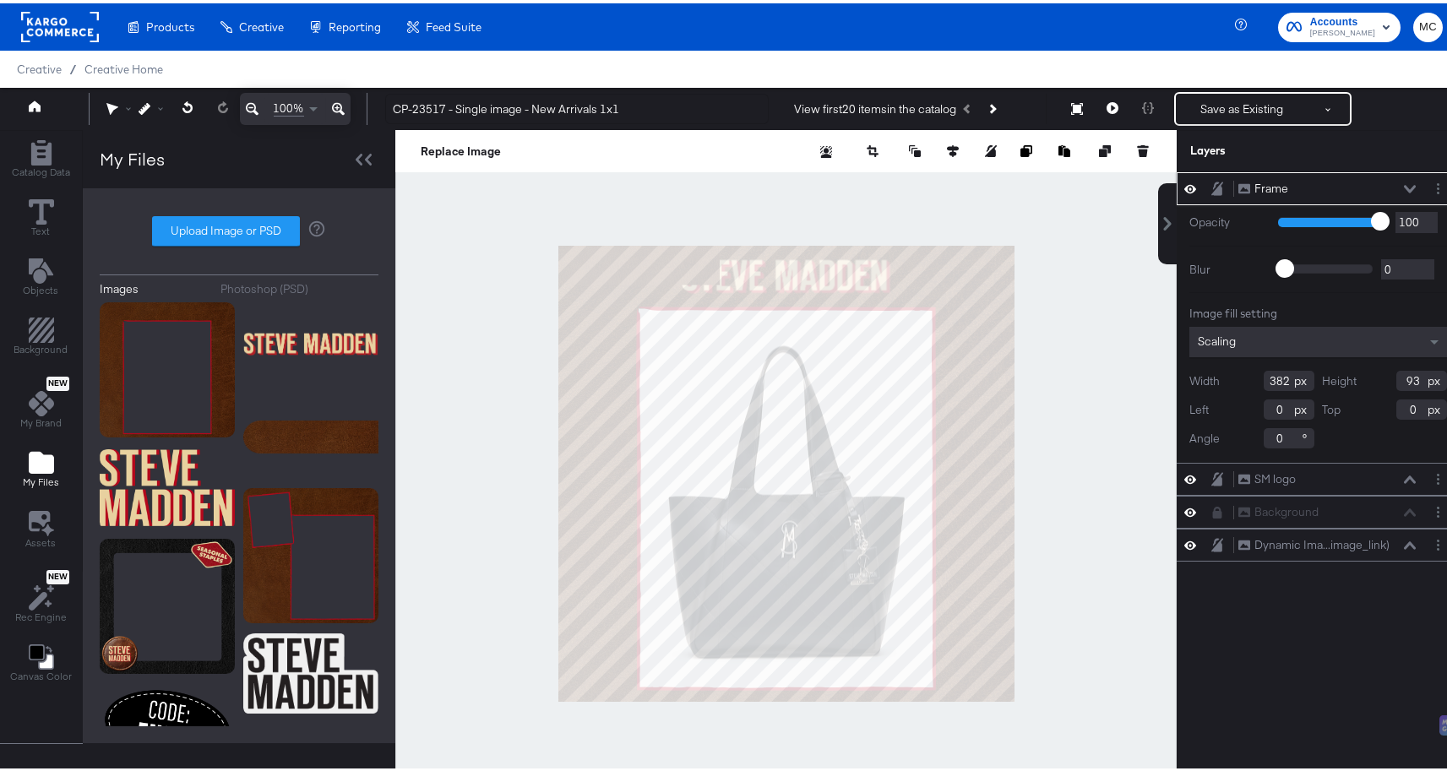
click at [1404, 183] on icon at bounding box center [1410, 186] width 12 height 8
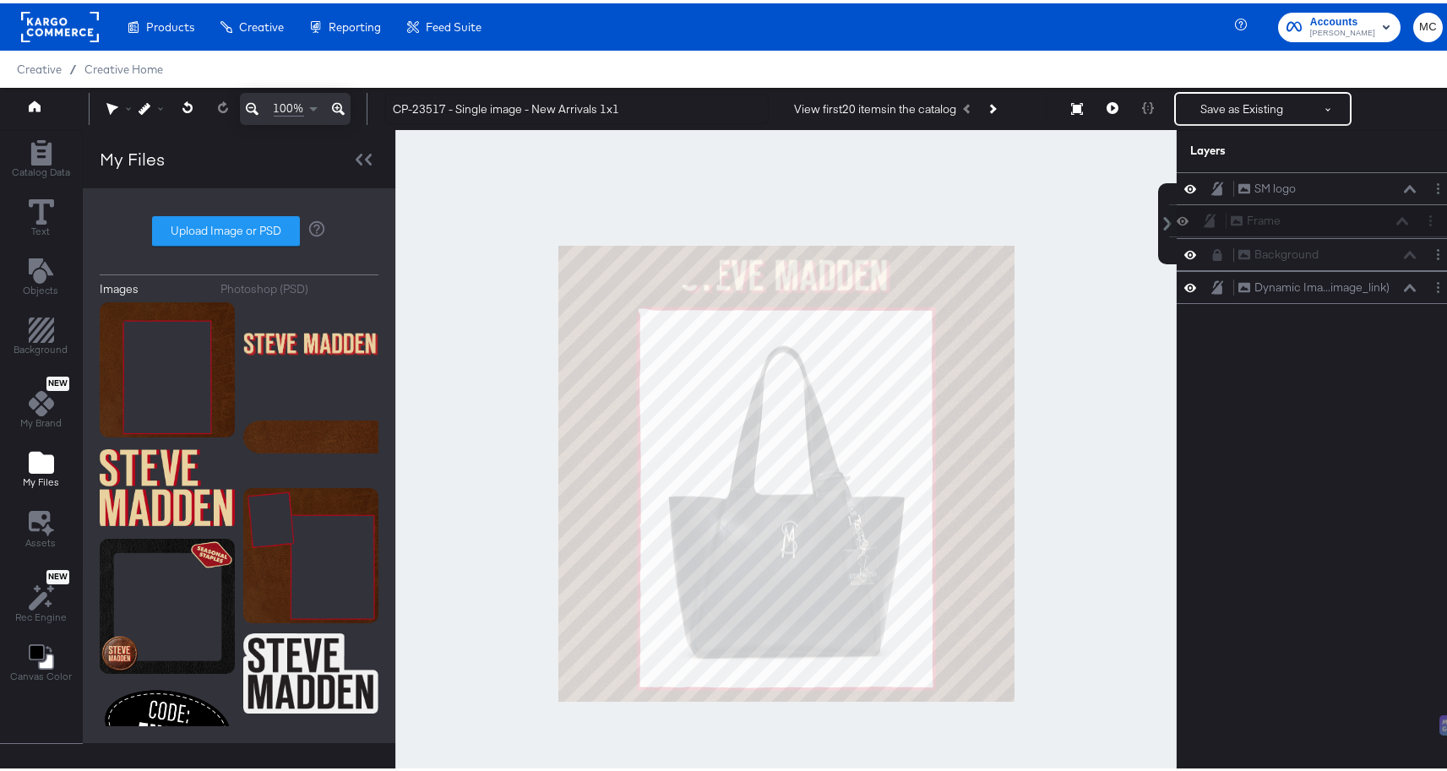
drag, startPoint x: 1207, startPoint y: 185, endPoint x: 1210, endPoint y: 224, distance: 39.0
click at [1213, 222] on div "Frame Frame SM logo SM logo Background Background Dynamic Ima...image_link) Dyn…" at bounding box center [1317, 235] width 283 height 132
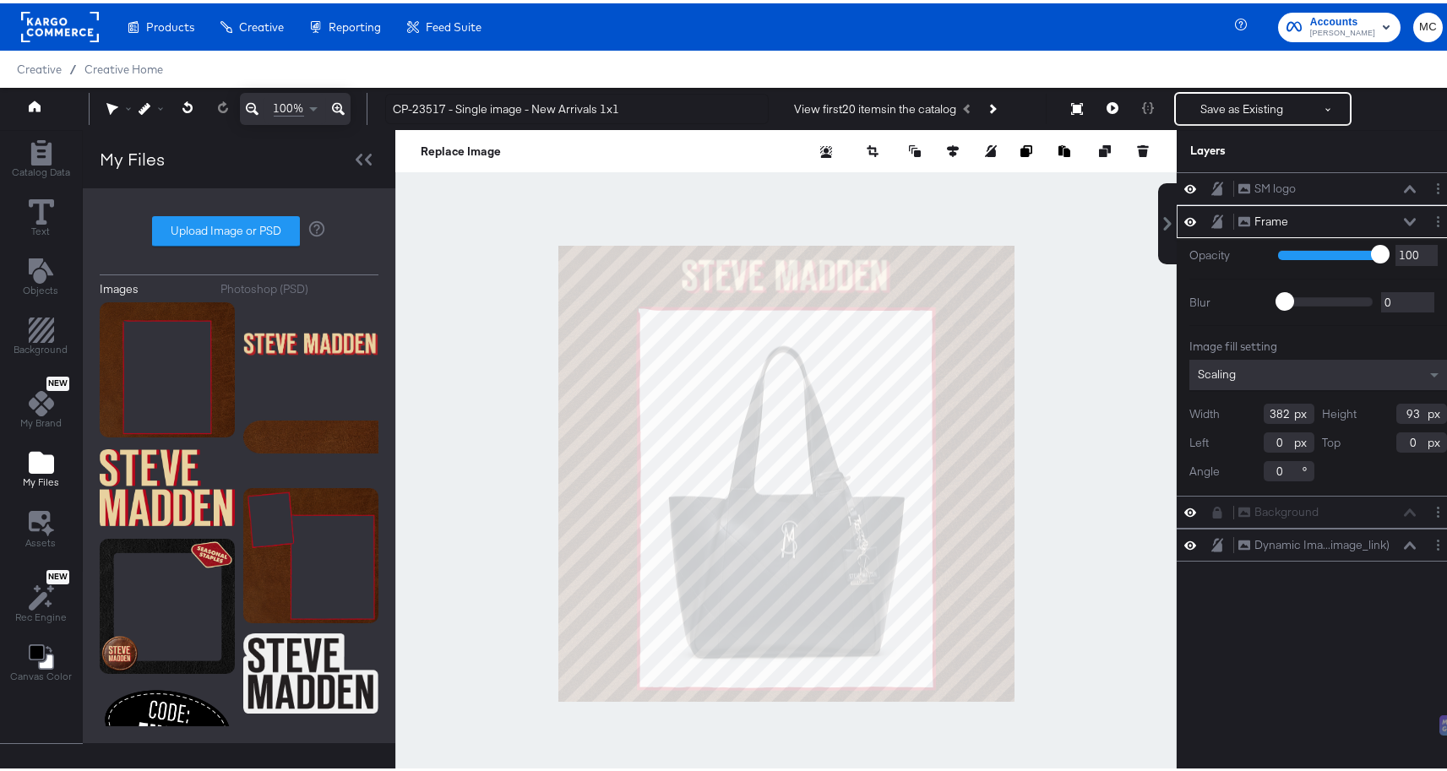
type input "684"
type input "232"
click at [1279, 440] on input "684" at bounding box center [1288, 439] width 51 height 20
type input "698"
click at [1411, 435] on input "232" at bounding box center [1421, 439] width 51 height 20
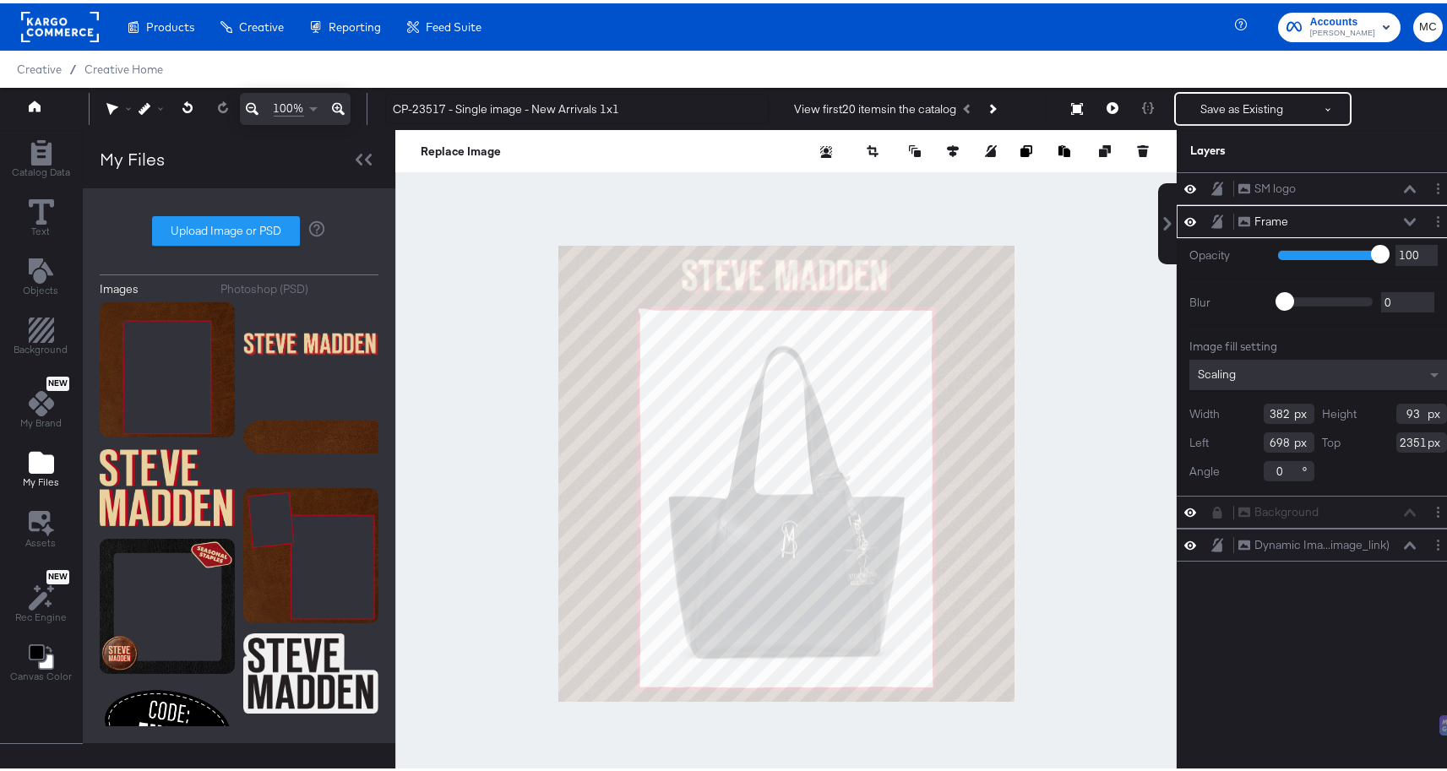
type input "251"
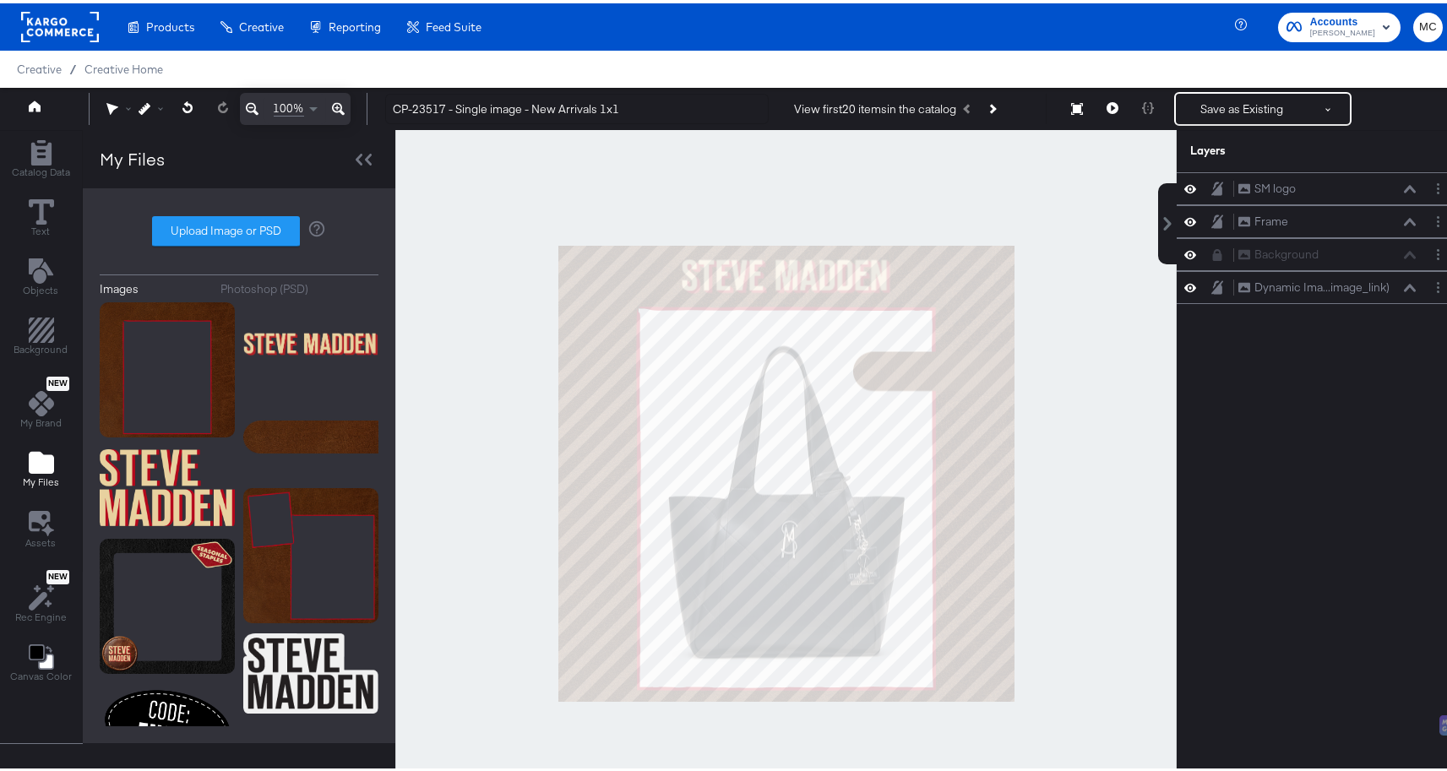
click at [1095, 352] on div at bounding box center [785, 470] width 781 height 687
click at [1136, 468] on div at bounding box center [785, 470] width 781 height 687
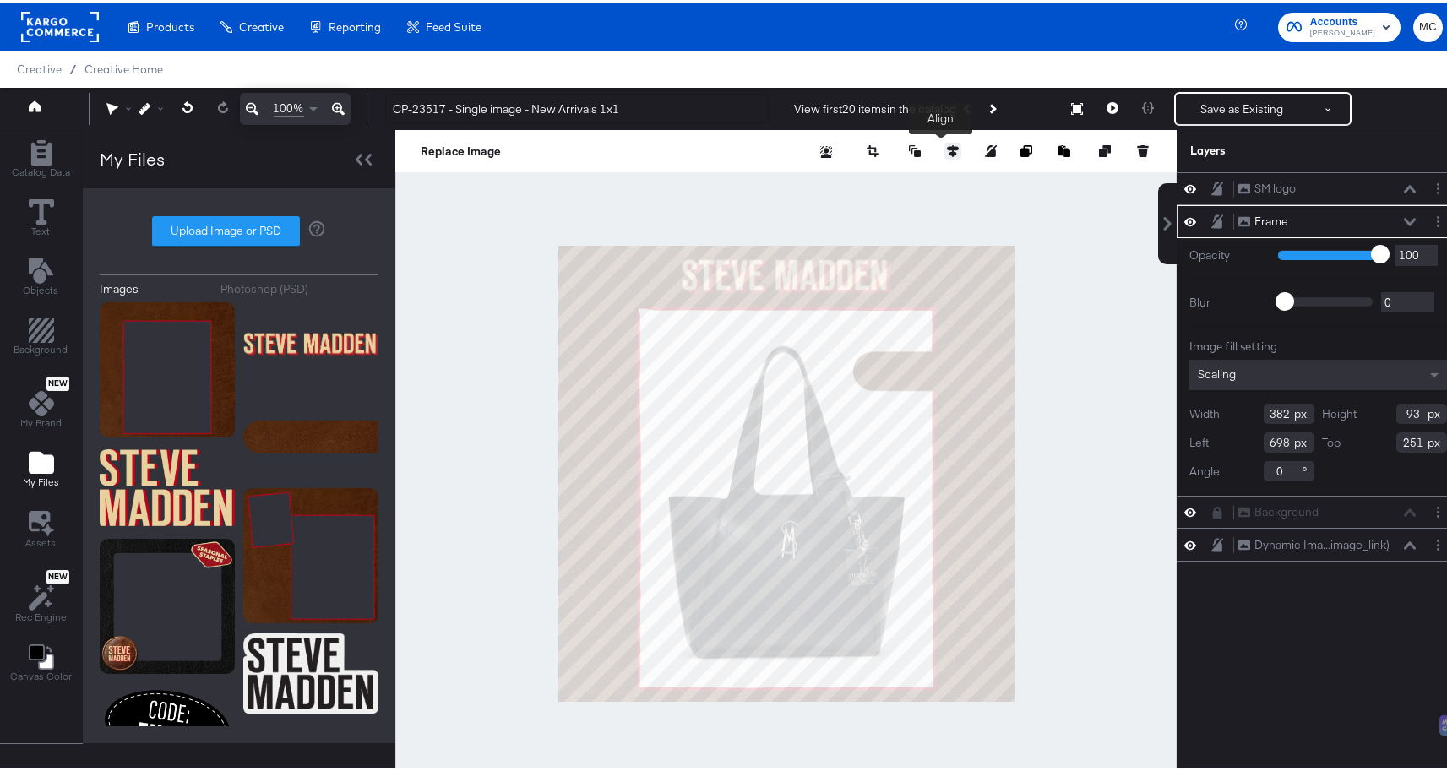
click at [947, 146] on icon at bounding box center [953, 148] width 12 height 12
click at [853, 183] on button at bounding box center [858, 179] width 17 height 17
click at [1135, 307] on div at bounding box center [785, 470] width 781 height 687
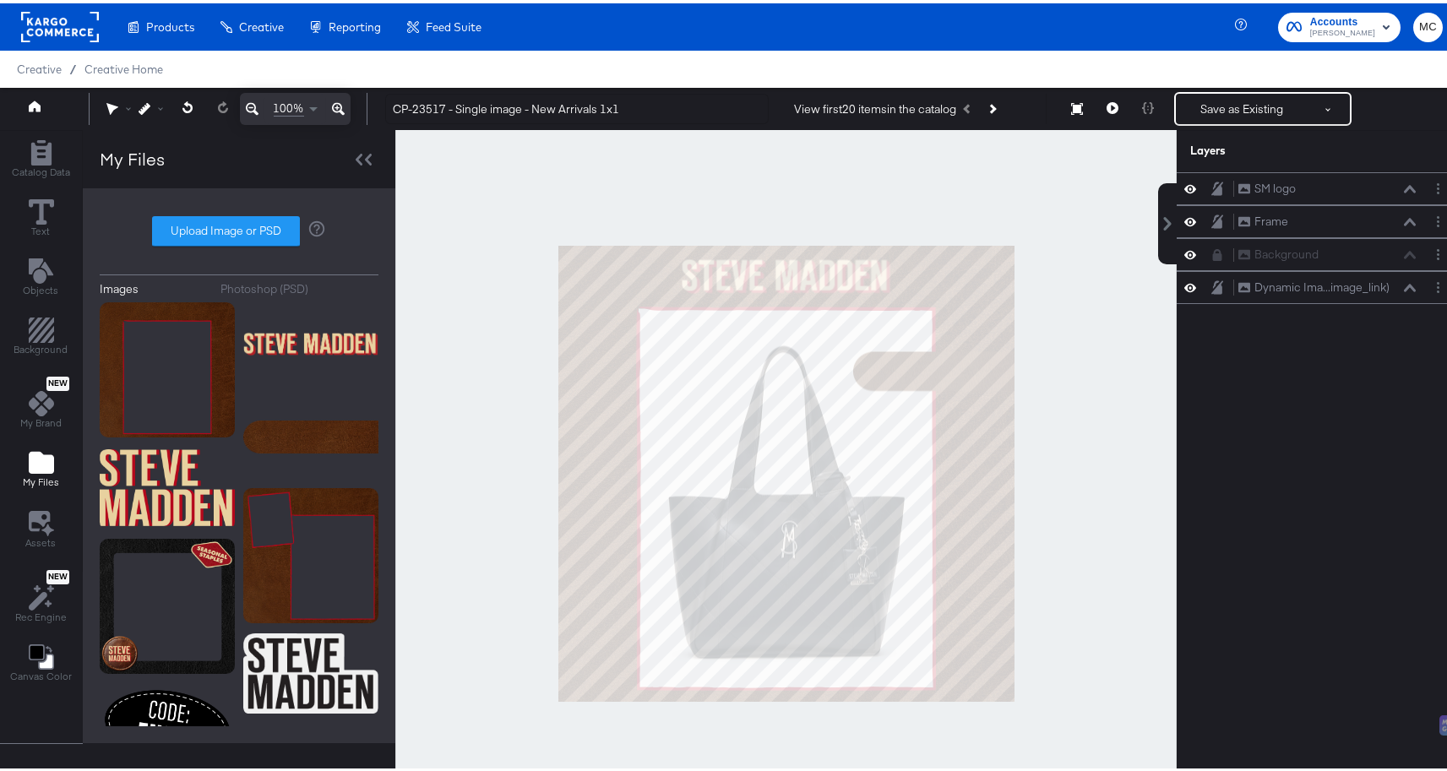
click at [1114, 304] on div at bounding box center [785, 470] width 781 height 687
click at [1211, 219] on icon at bounding box center [1217, 218] width 12 height 14
click at [46, 208] on icon at bounding box center [41, 208] width 25 height 25
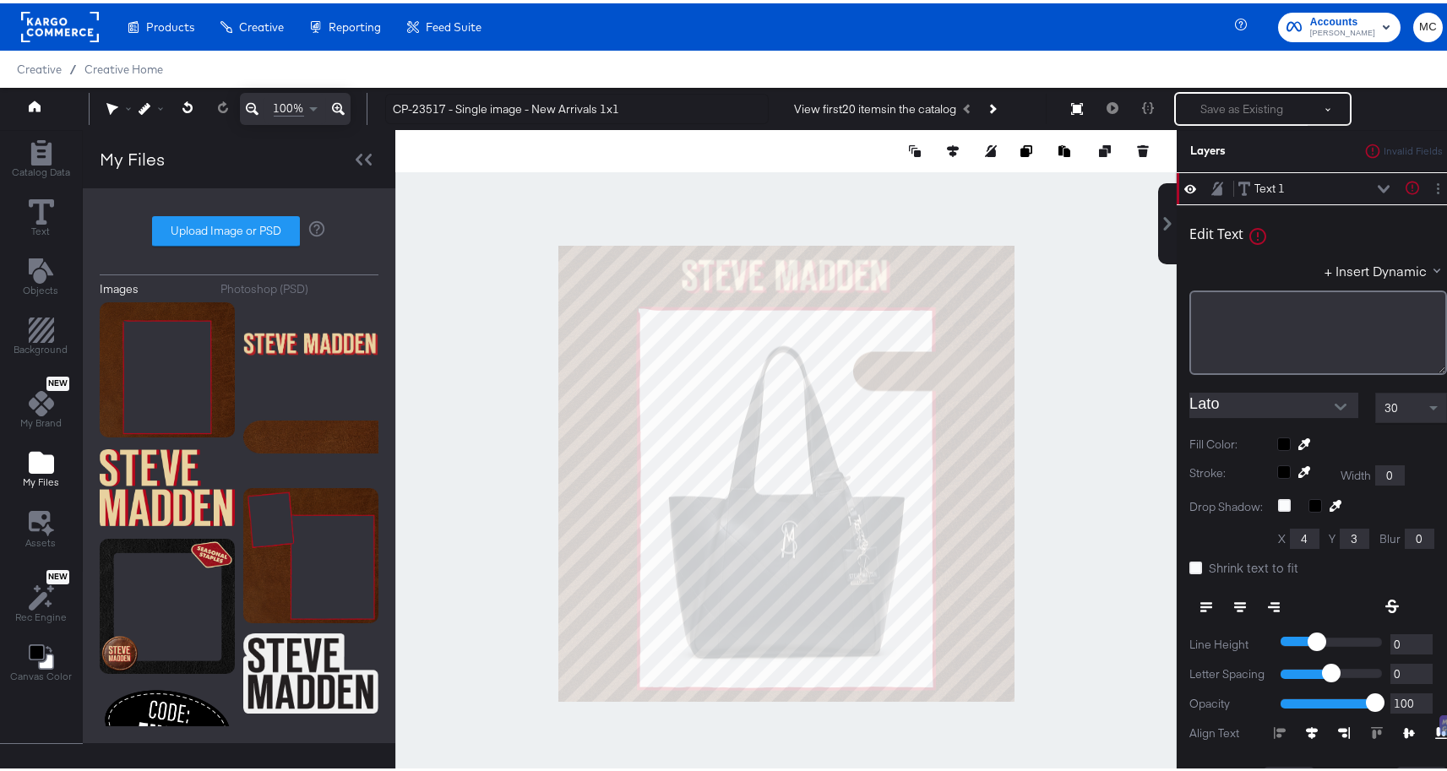
type input "276"
type input "356"
click at [1294, 333] on div "﻿" at bounding box center [1318, 329] width 258 height 84
click at [1263, 186] on div "Text 1" at bounding box center [1269, 185] width 30 height 16
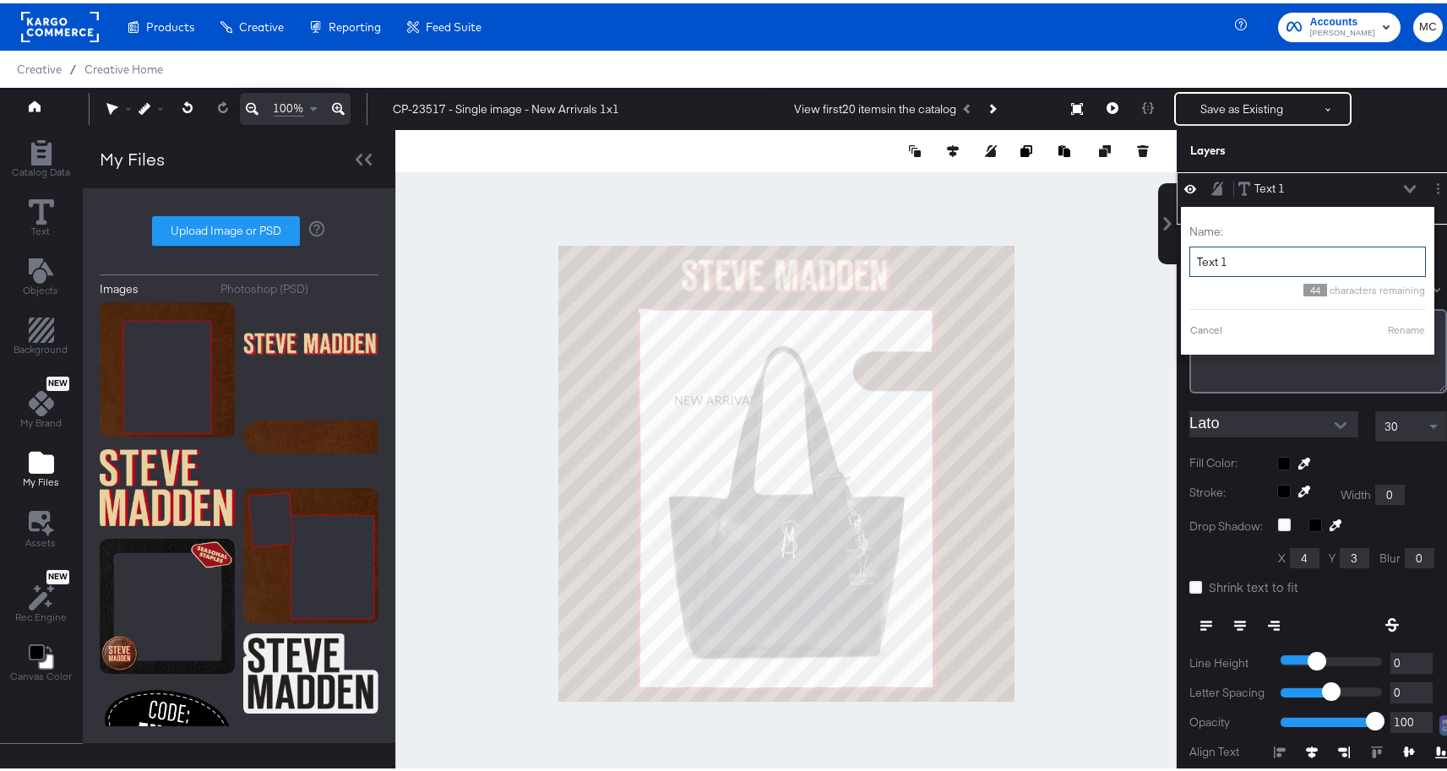
drag, startPoint x: 1213, startPoint y: 256, endPoint x: 1181, endPoint y: 254, distance: 32.1
click at [1189, 254] on input "Text 1" at bounding box center [1307, 258] width 236 height 31
type input "New Arrivals"
click at [1391, 320] on button "Rename" at bounding box center [1406, 326] width 39 height 15
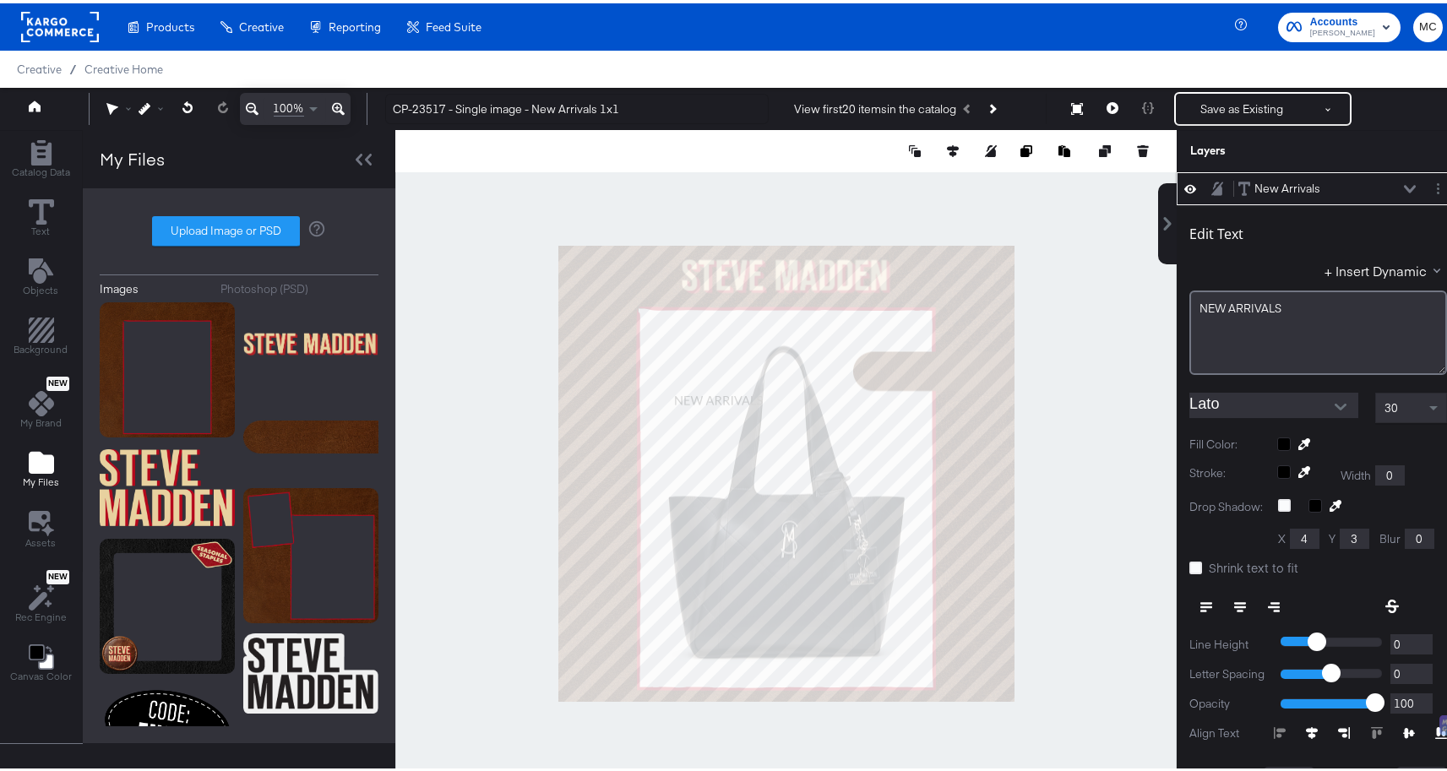
type input "754"
type input "280"
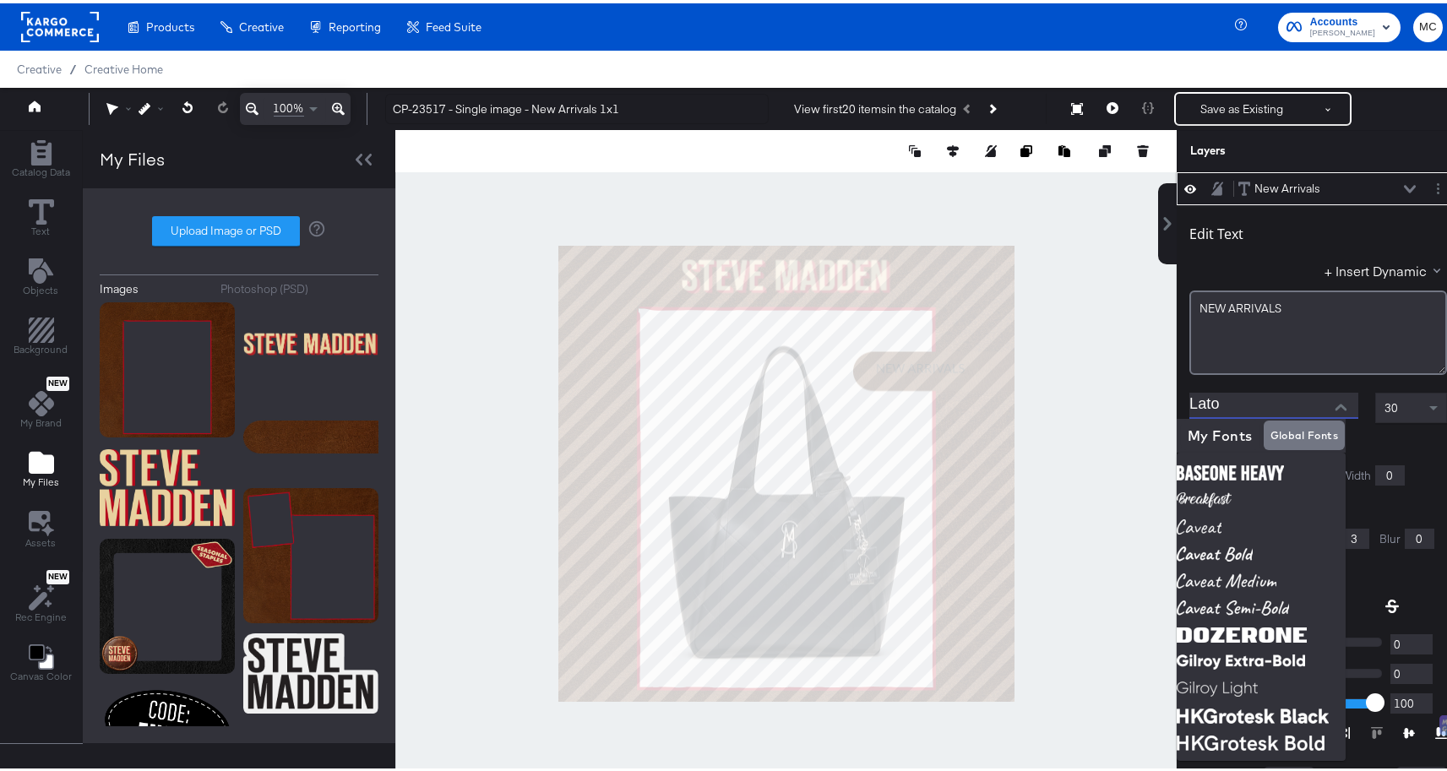
click at [1211, 406] on input "Lato" at bounding box center [1261, 401] width 144 height 25
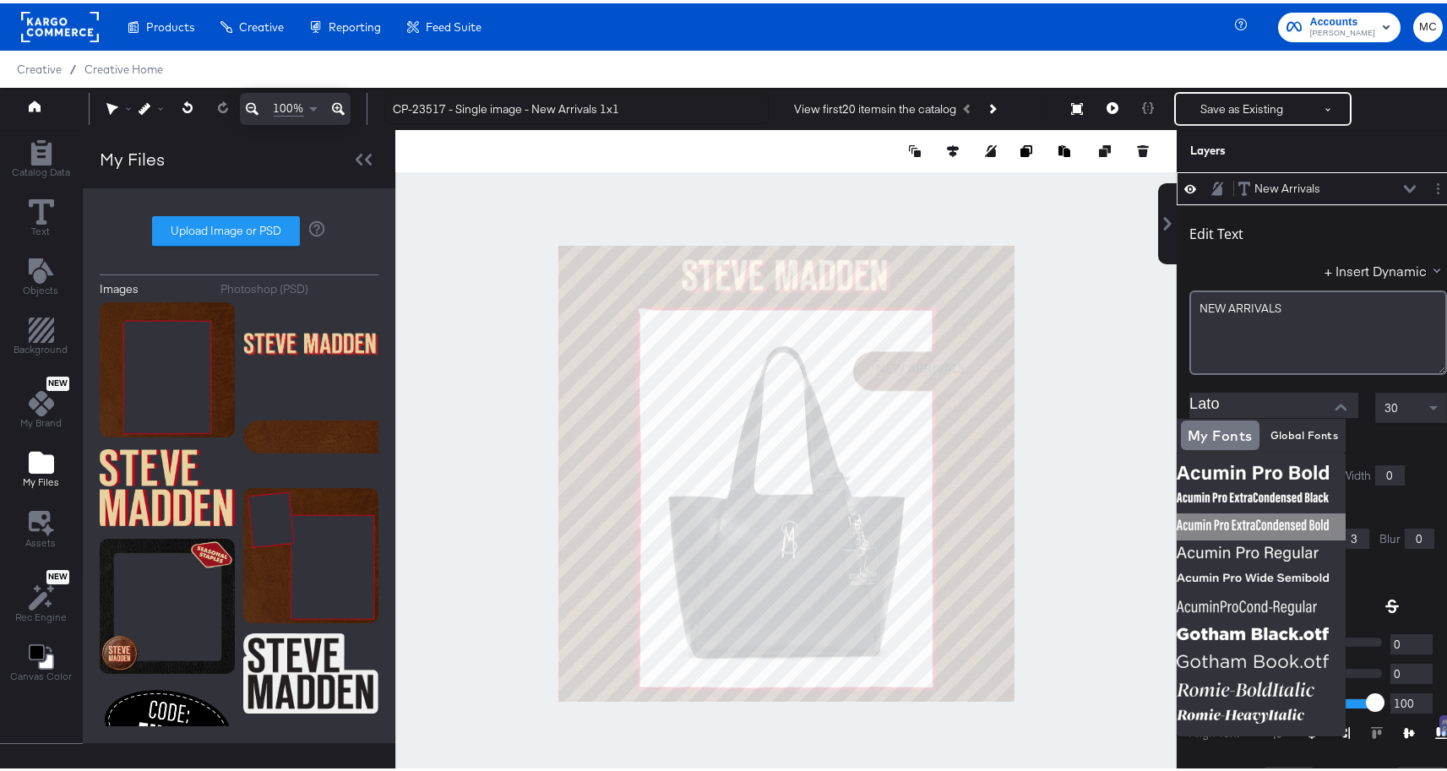
click at [1337, 513] on img at bounding box center [1260, 523] width 169 height 27
type input "Acumin Pro ExtraCondensed Bold"
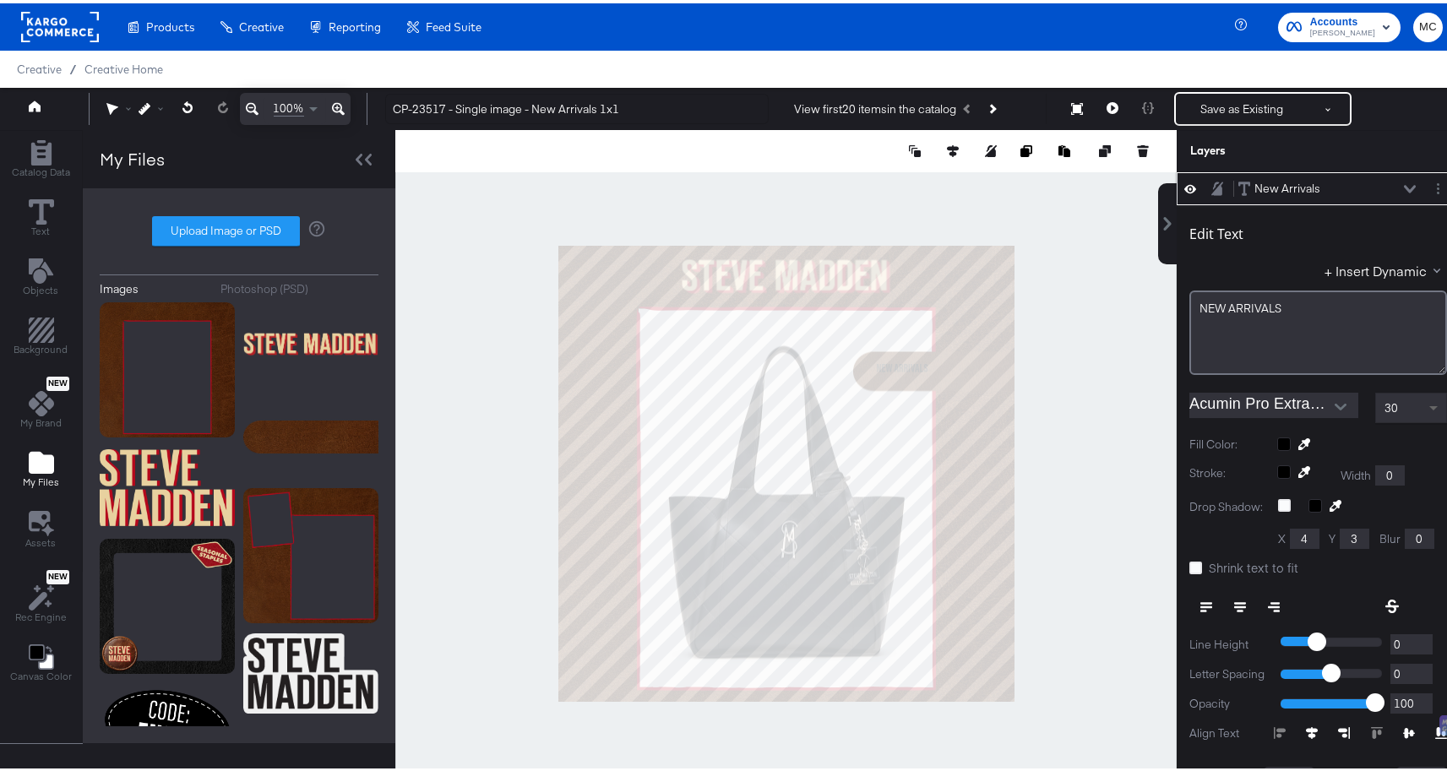
click at [1429, 404] on span at bounding box center [1433, 406] width 8 height 6
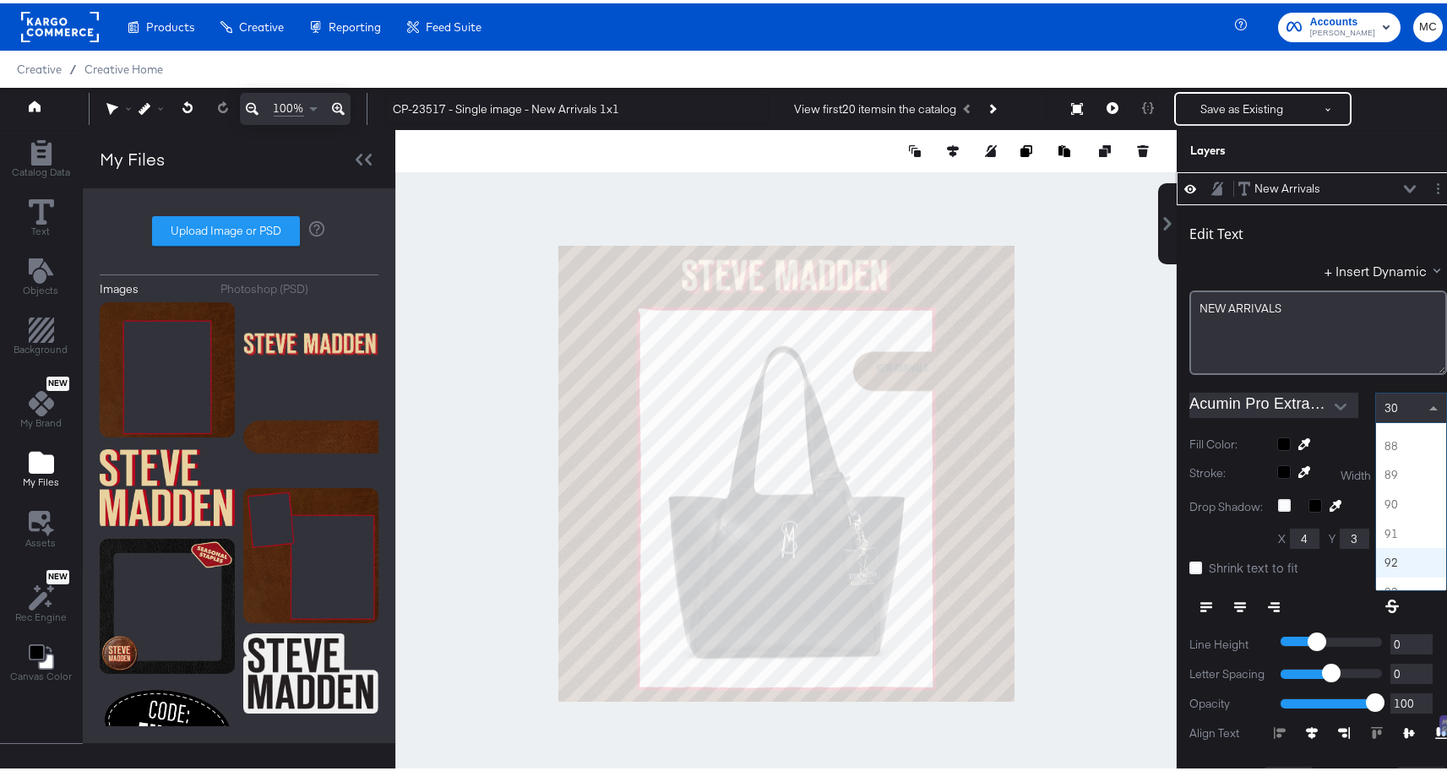
scroll to position [2584, 0]
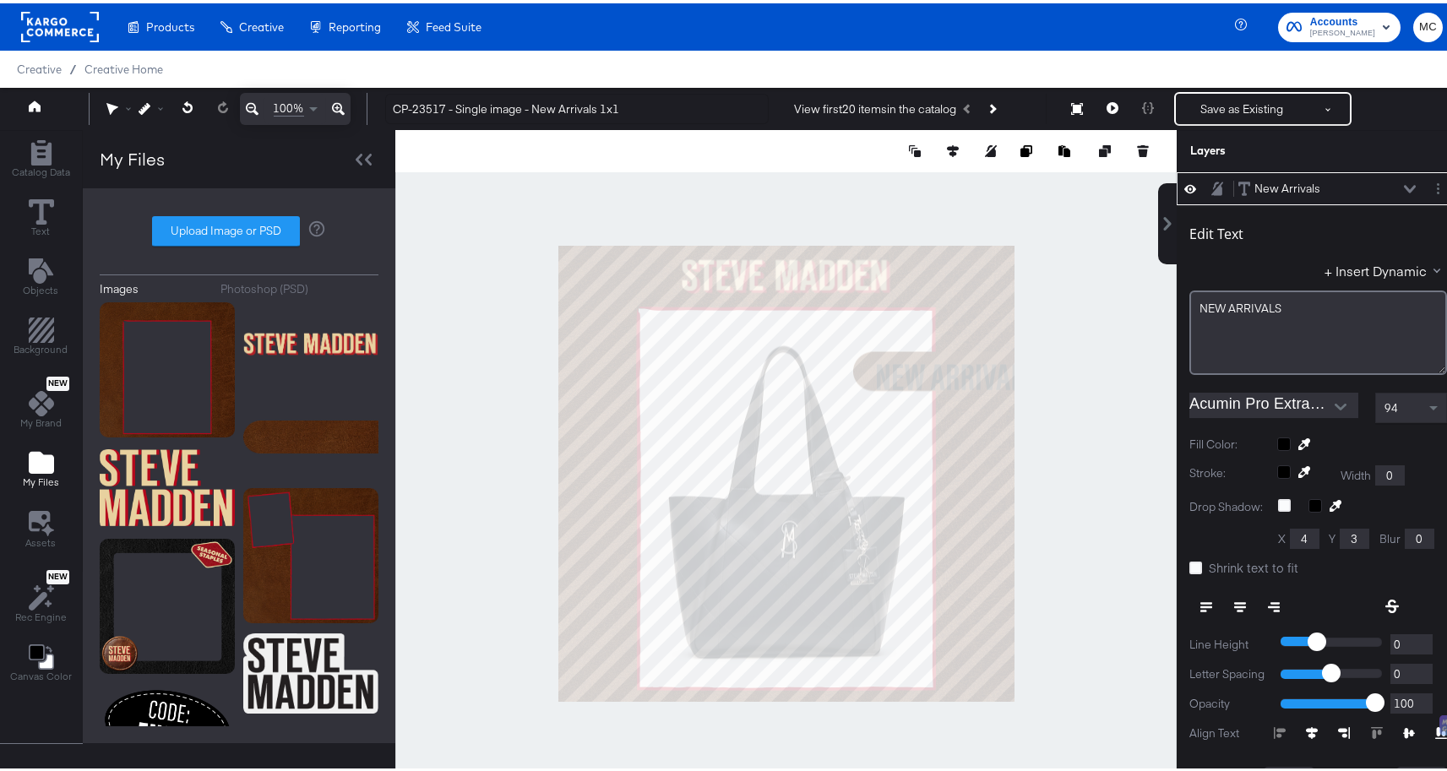
type input "656"
type input "268"
click at [1212, 111] on button "Save as Existing" at bounding box center [1242, 105] width 132 height 30
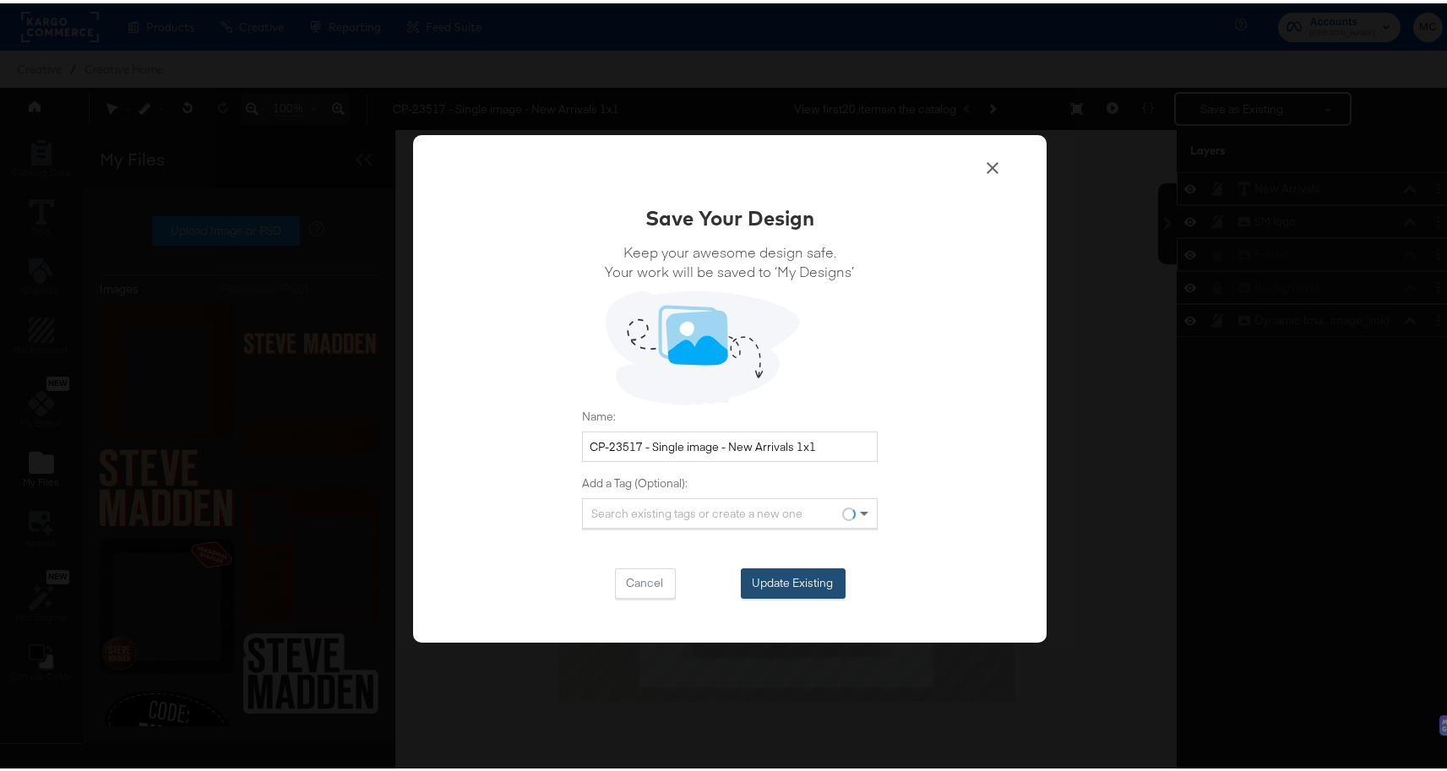
click at [794, 566] on button "Update Existing" at bounding box center [793, 580] width 105 height 30
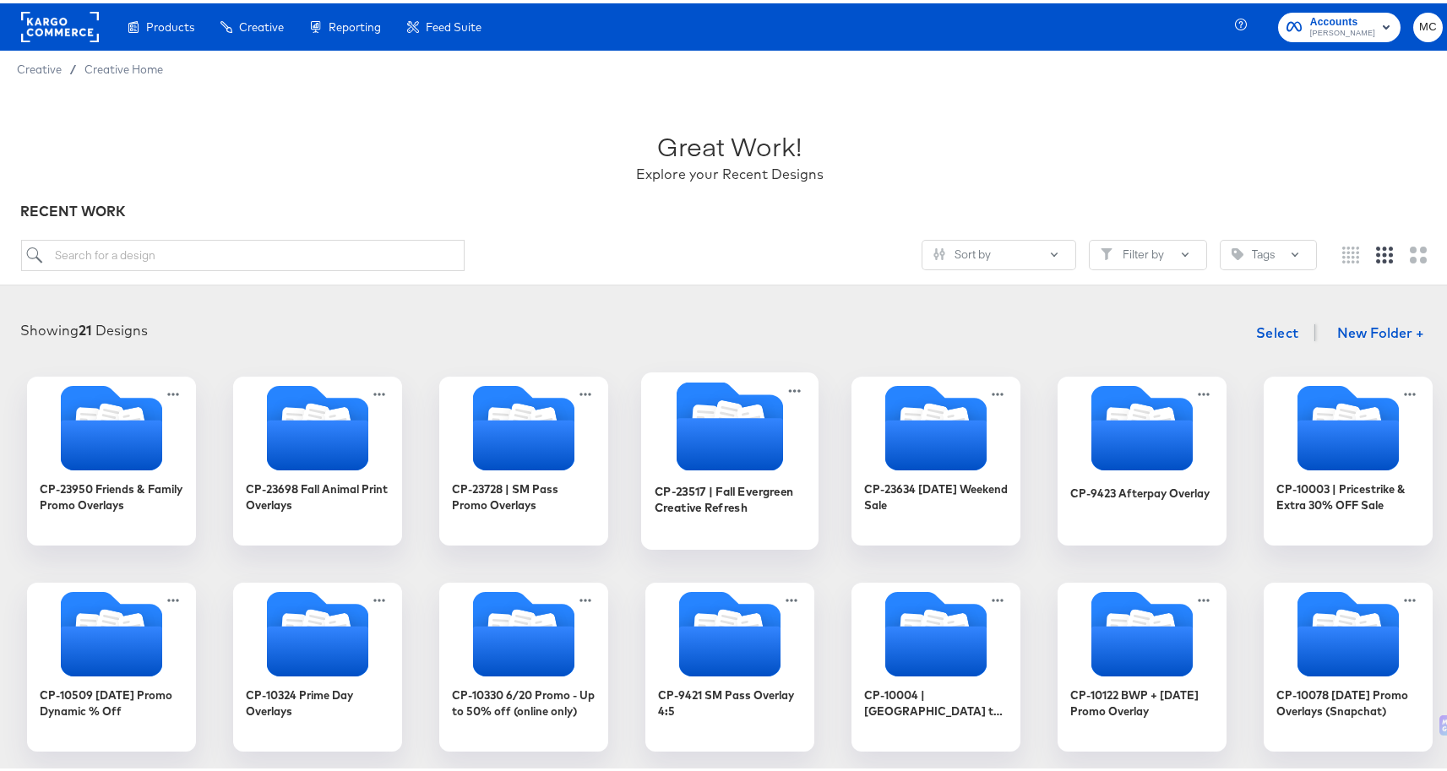
click at [730, 431] on icon "Folder" at bounding box center [729, 441] width 106 height 52
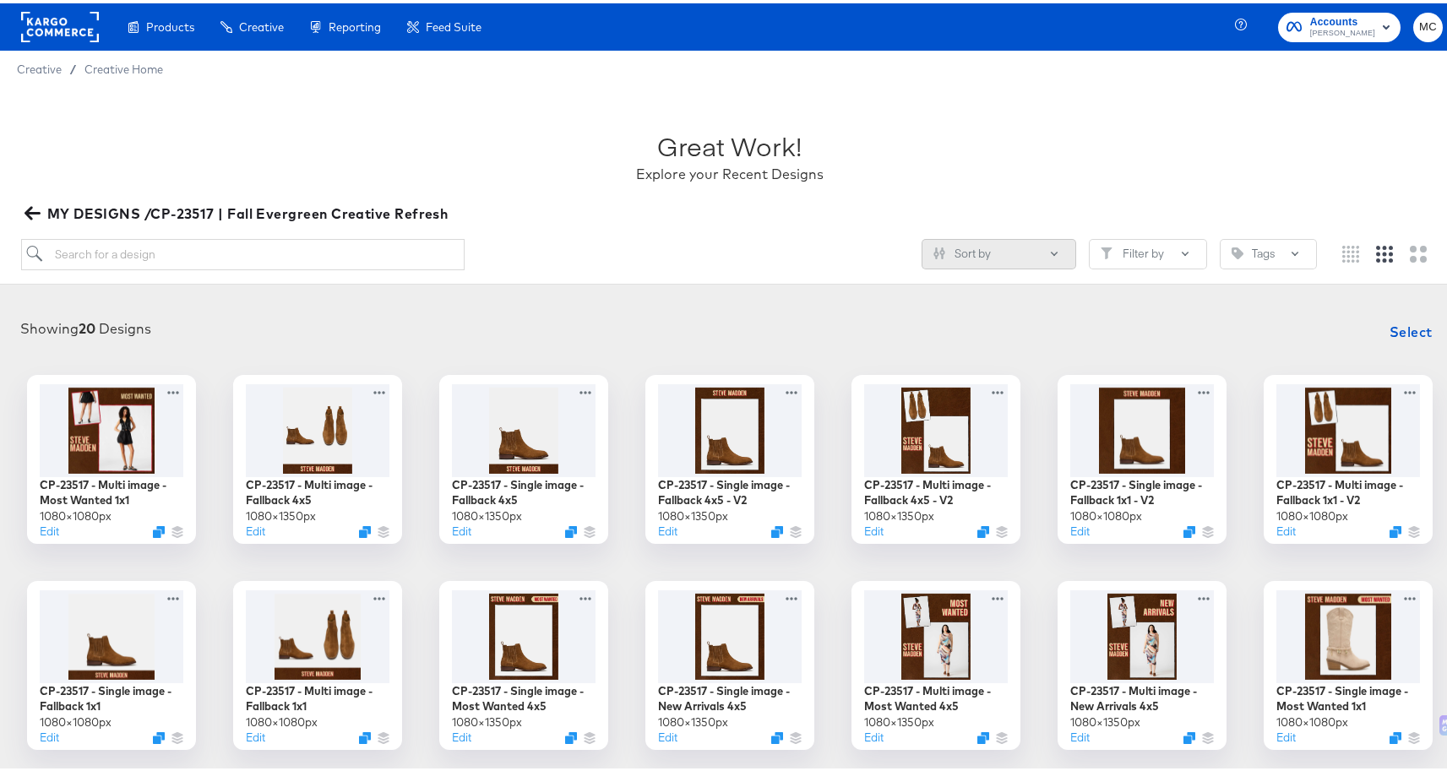
click at [1000, 258] on button "Sort by" at bounding box center [998, 251] width 155 height 30
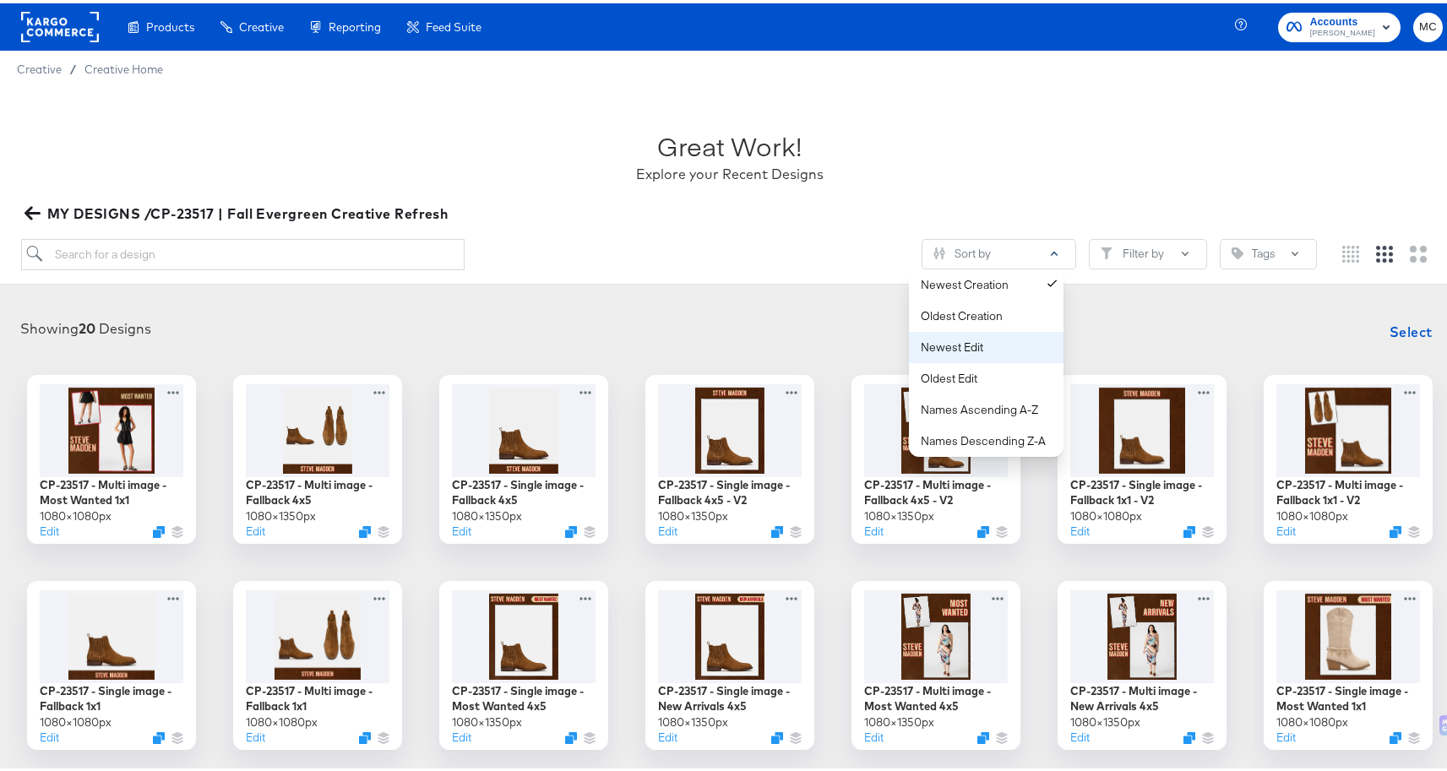
click at [986, 337] on div "Newest Edit" at bounding box center [990, 344] width 138 height 16
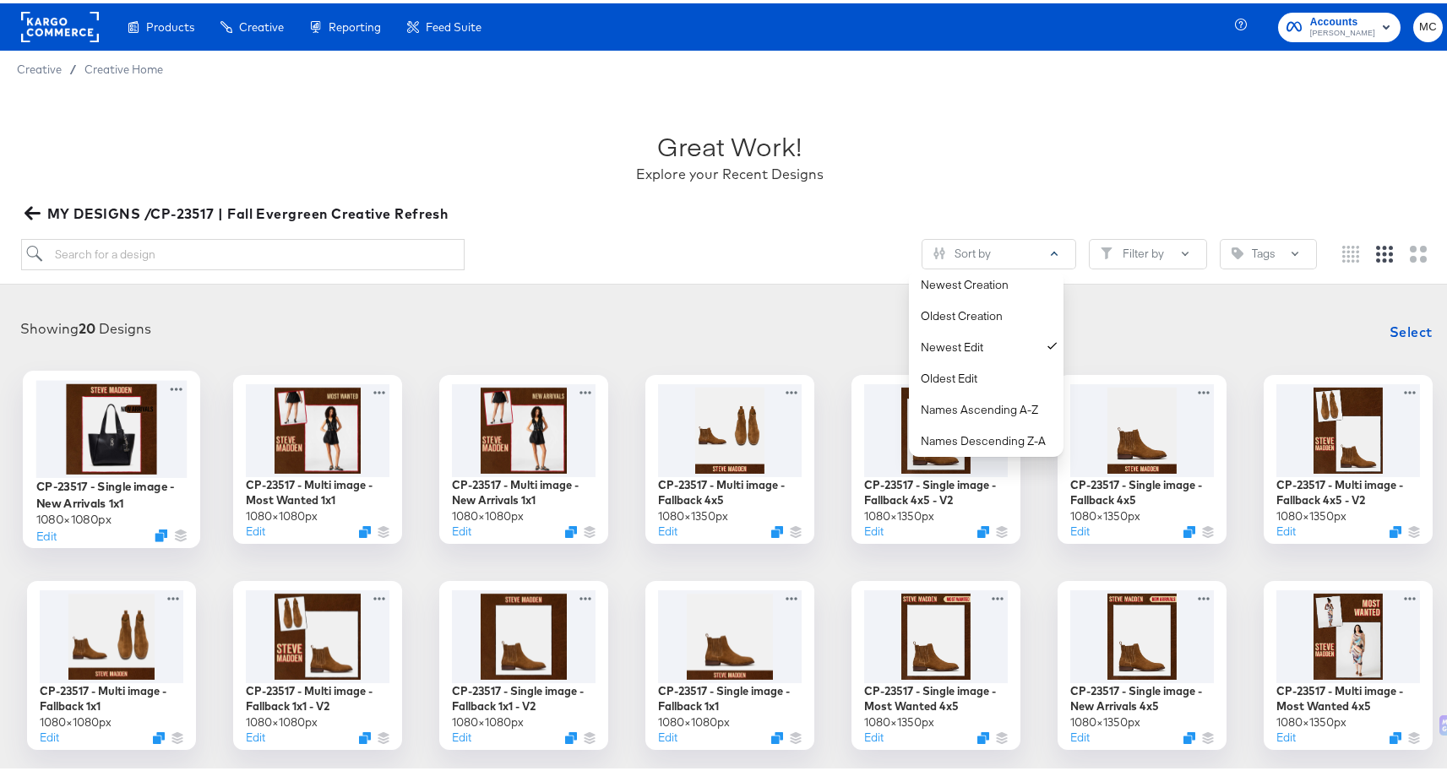
click at [132, 444] on div at bounding box center [111, 425] width 151 height 97
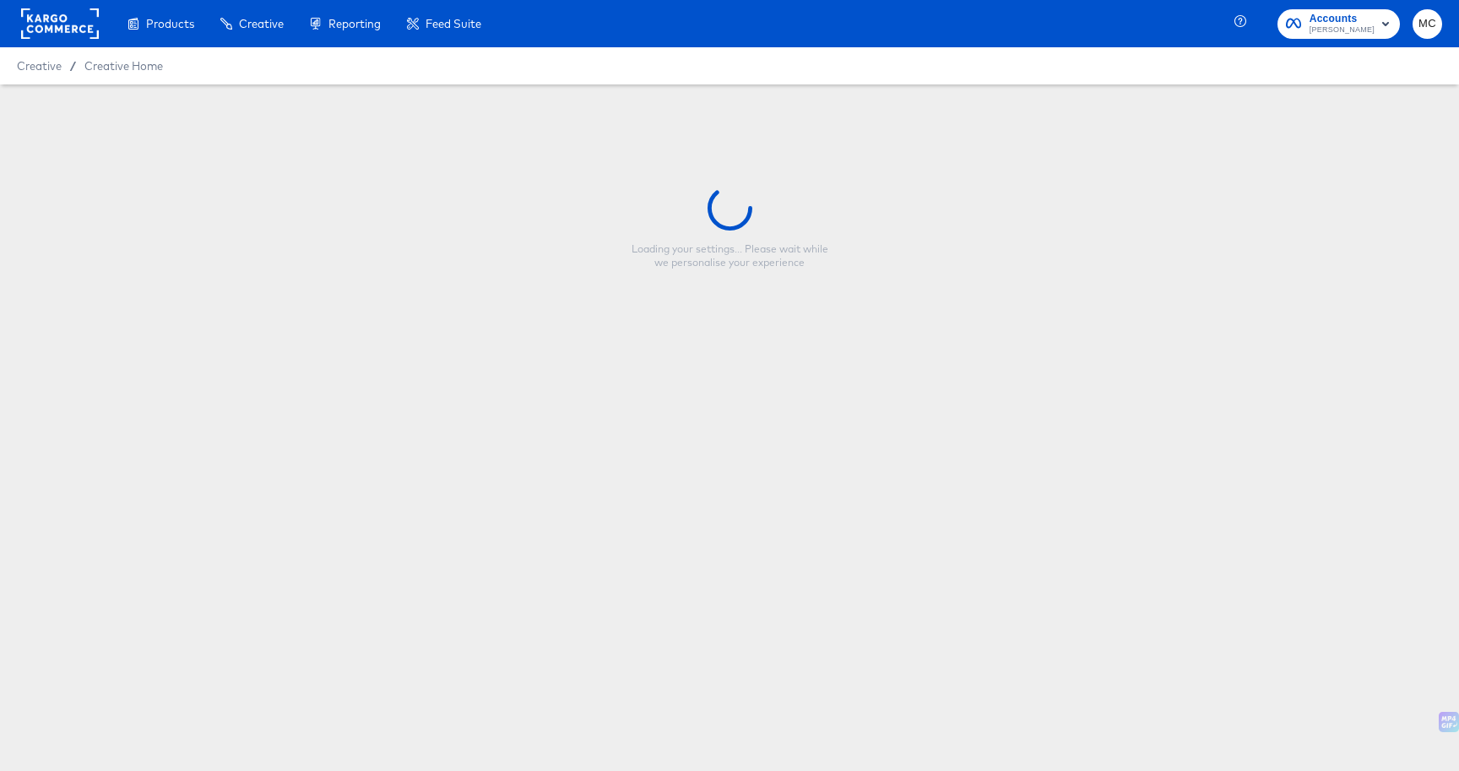
type input "CP-23517 - Single image - New Arrivals 1x1"
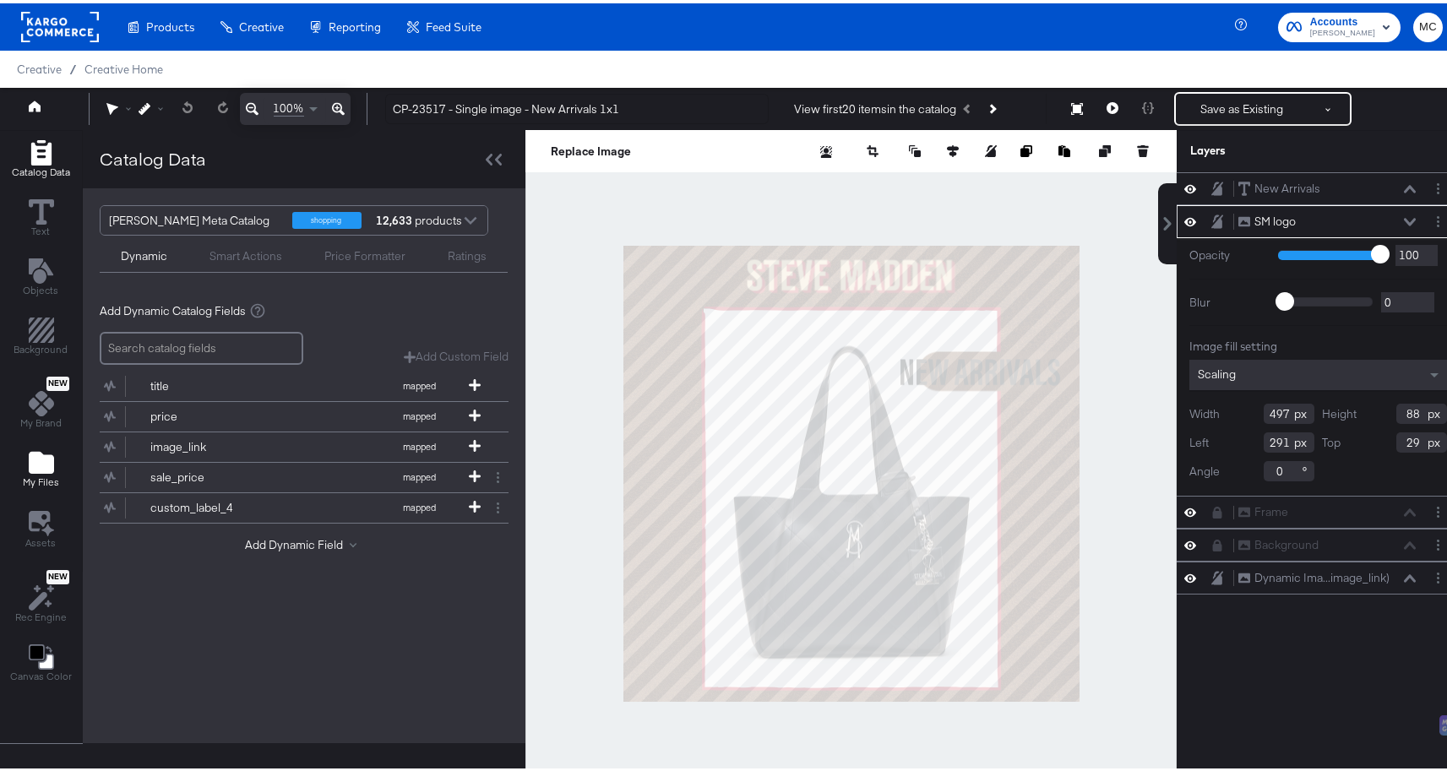
click at [29, 465] on icon "Add Files" at bounding box center [41, 459] width 25 height 22
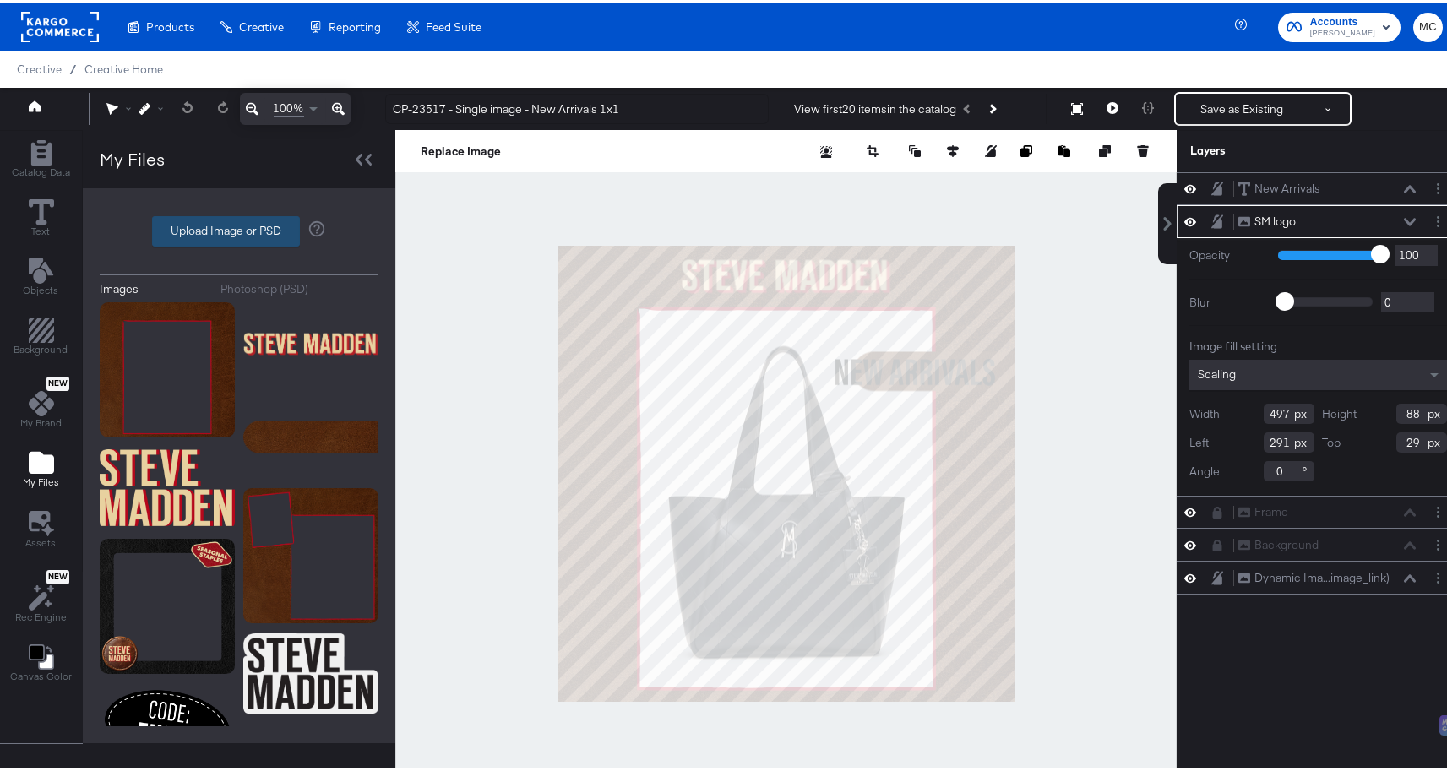
click at [243, 224] on label "Upload Image or PSD" at bounding box center [226, 228] width 146 height 29
click at [239, 228] on input "Upload Image or PSD" at bounding box center [239, 228] width 0 height 0
type input "C:\fakepath\example 2.png"
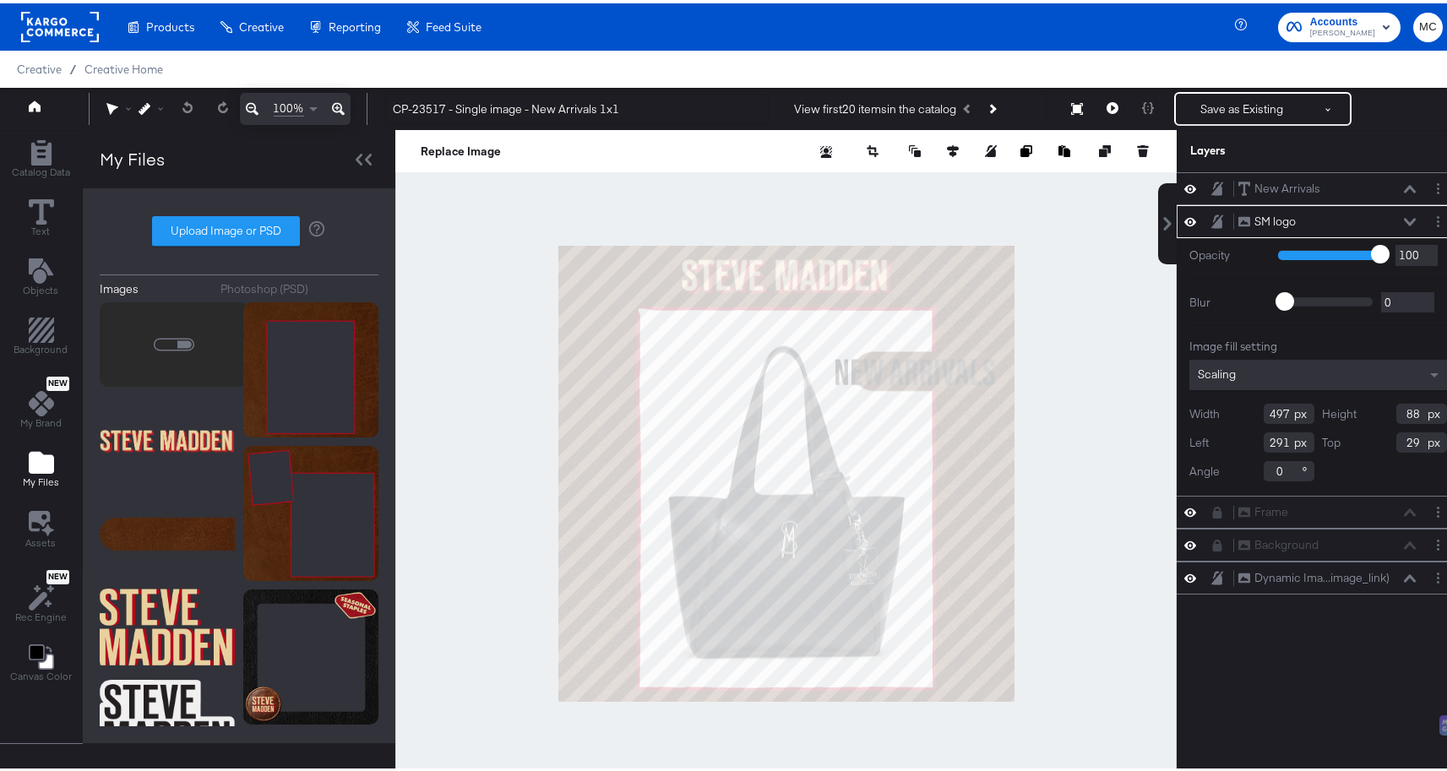
click at [1404, 218] on icon at bounding box center [1410, 219] width 12 height 8
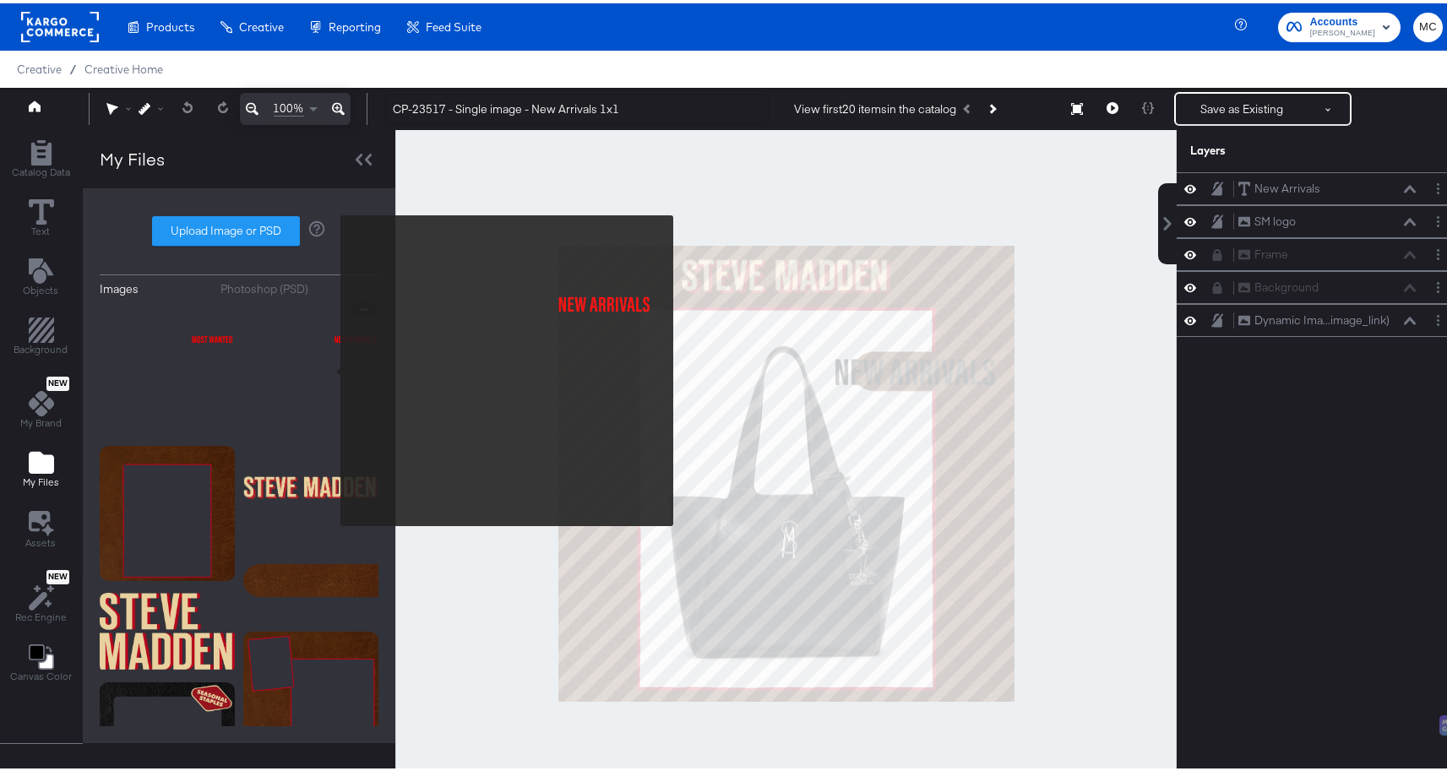
click at [329, 367] on img at bounding box center [310, 366] width 135 height 135
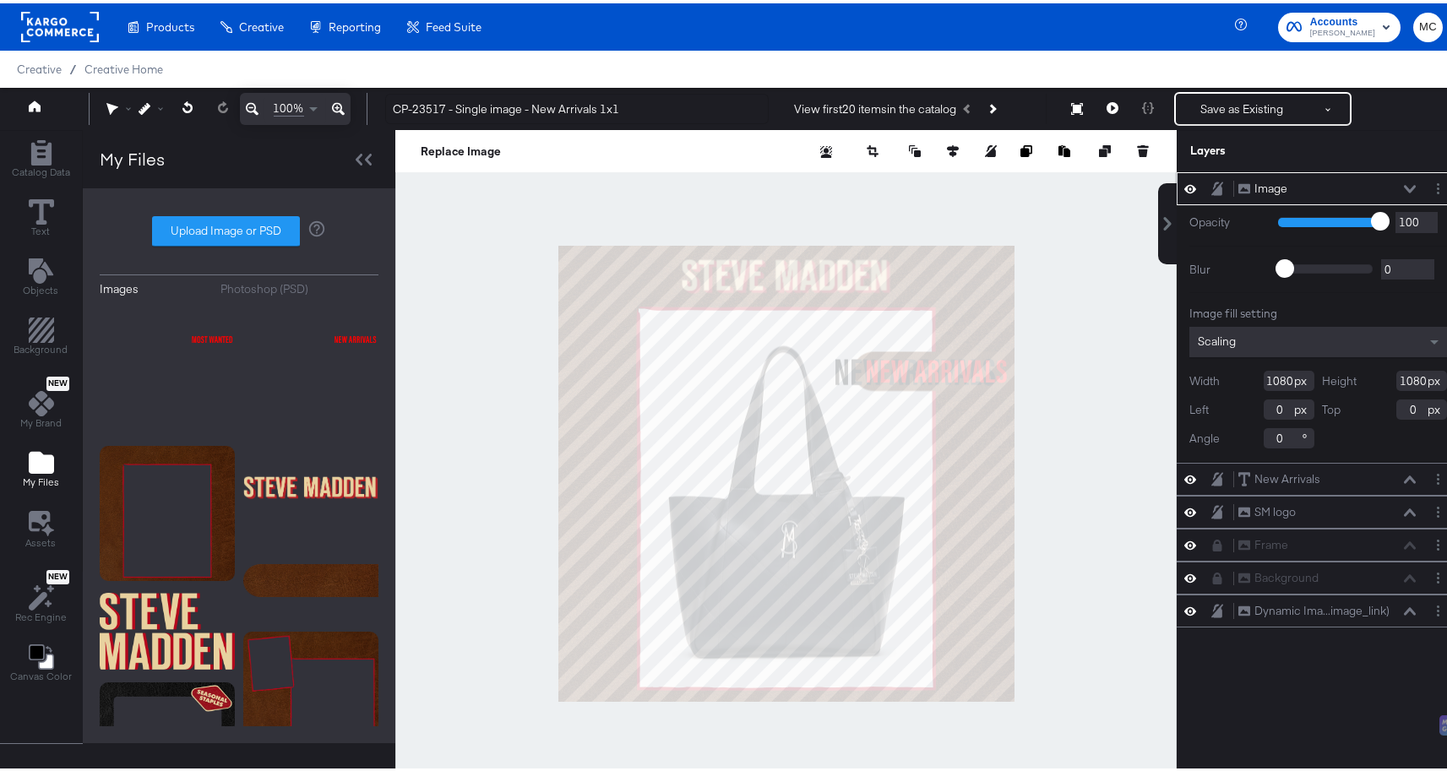
click at [1404, 189] on icon at bounding box center [1410, 186] width 12 height 8
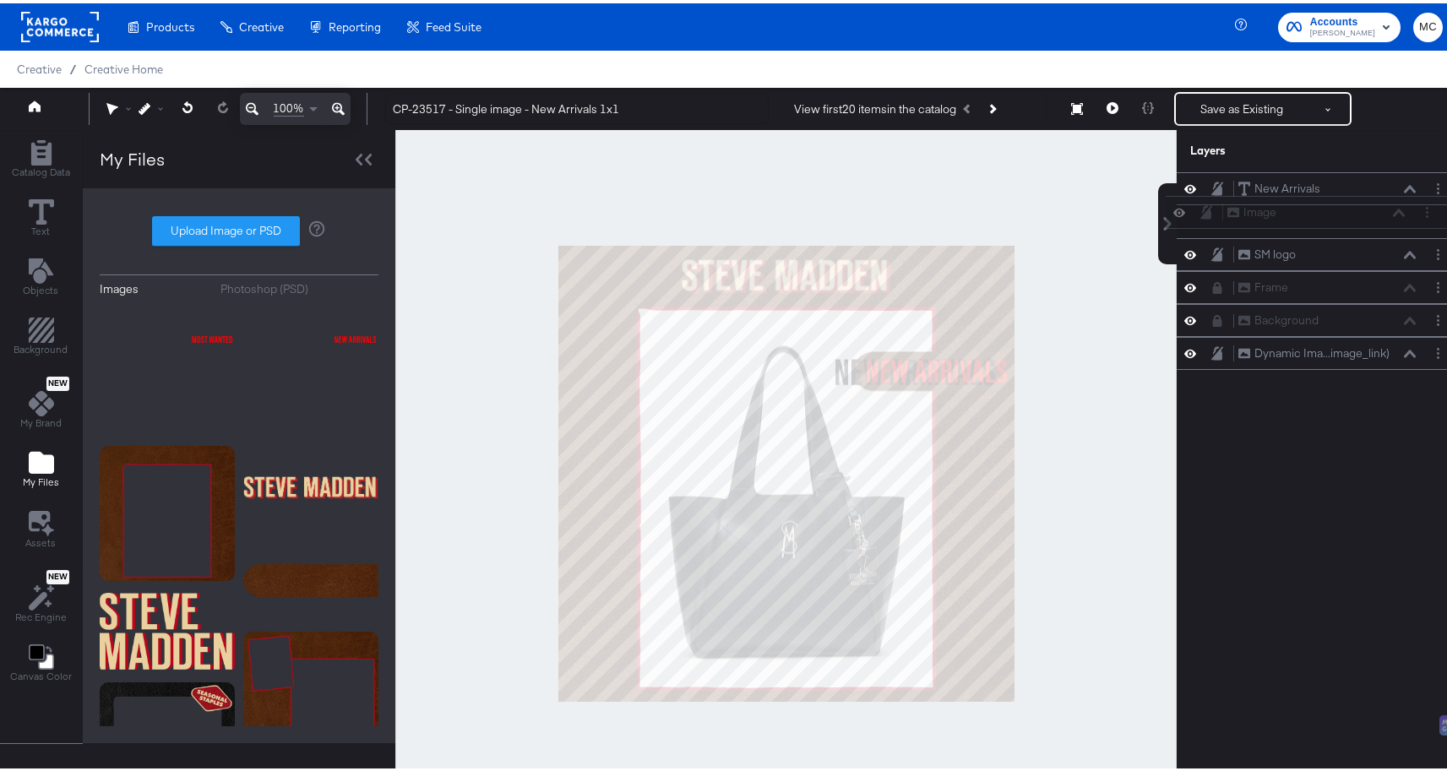
drag, startPoint x: 1209, startPoint y: 182, endPoint x: 1209, endPoint y: 212, distance: 30.4
click at [1209, 212] on div "Image Image New Arrivals New Arrivals SM logo SM logo Frame Frame Background Ba…" at bounding box center [1317, 268] width 283 height 198
click at [1211, 217] on icon at bounding box center [1217, 218] width 12 height 14
click at [1104, 393] on div at bounding box center [785, 470] width 781 height 687
click at [347, 99] on button at bounding box center [338, 106] width 24 height 32
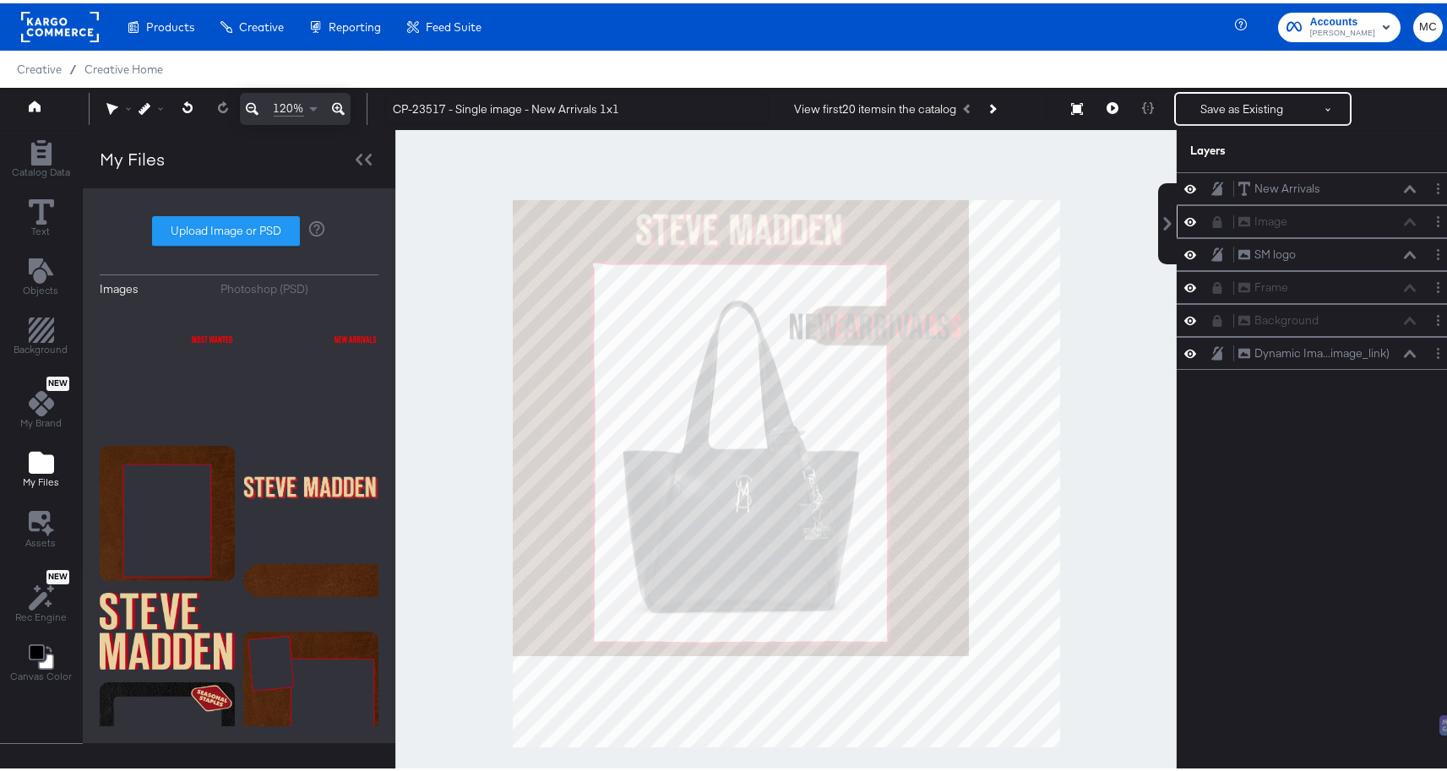
click at [342, 102] on icon at bounding box center [338, 105] width 13 height 20
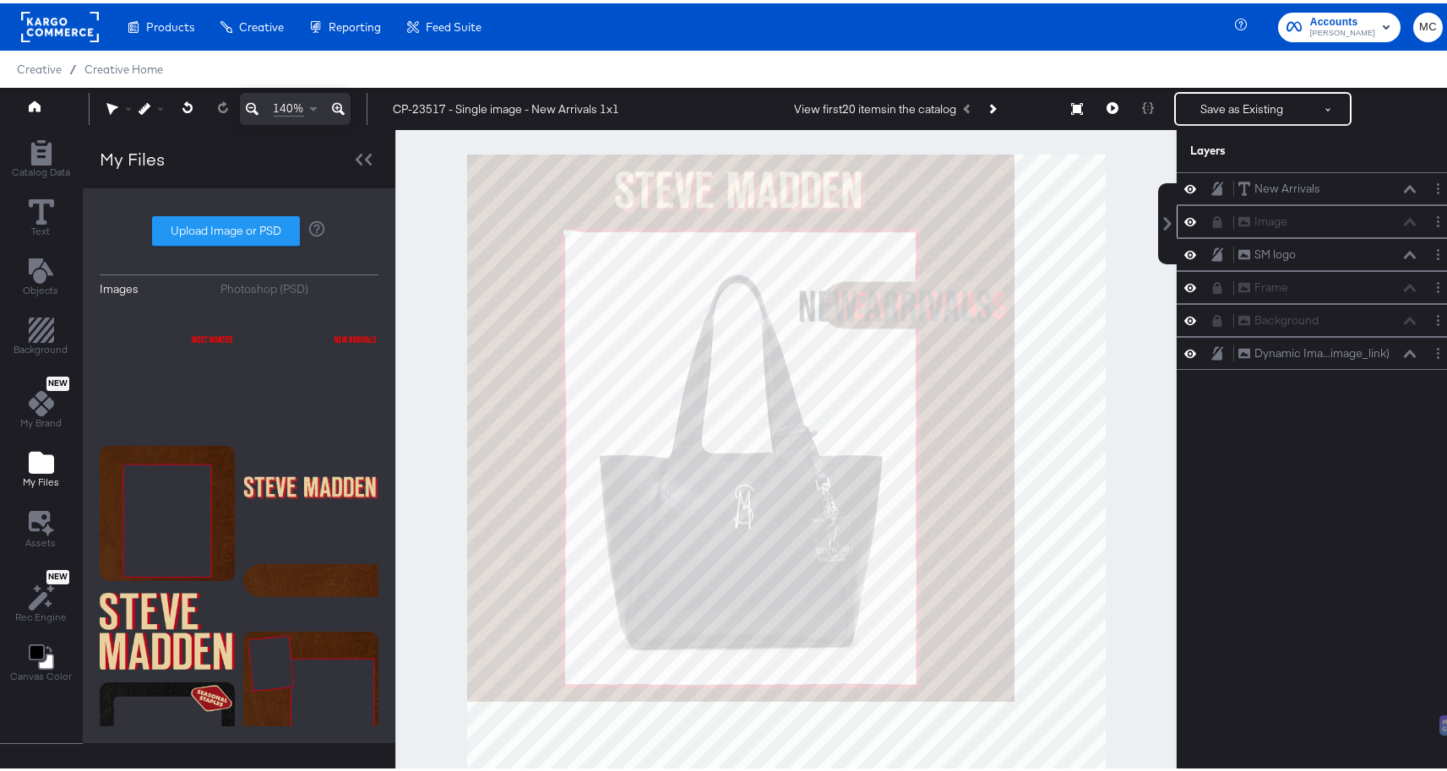
click at [342, 102] on icon at bounding box center [338, 105] width 13 height 20
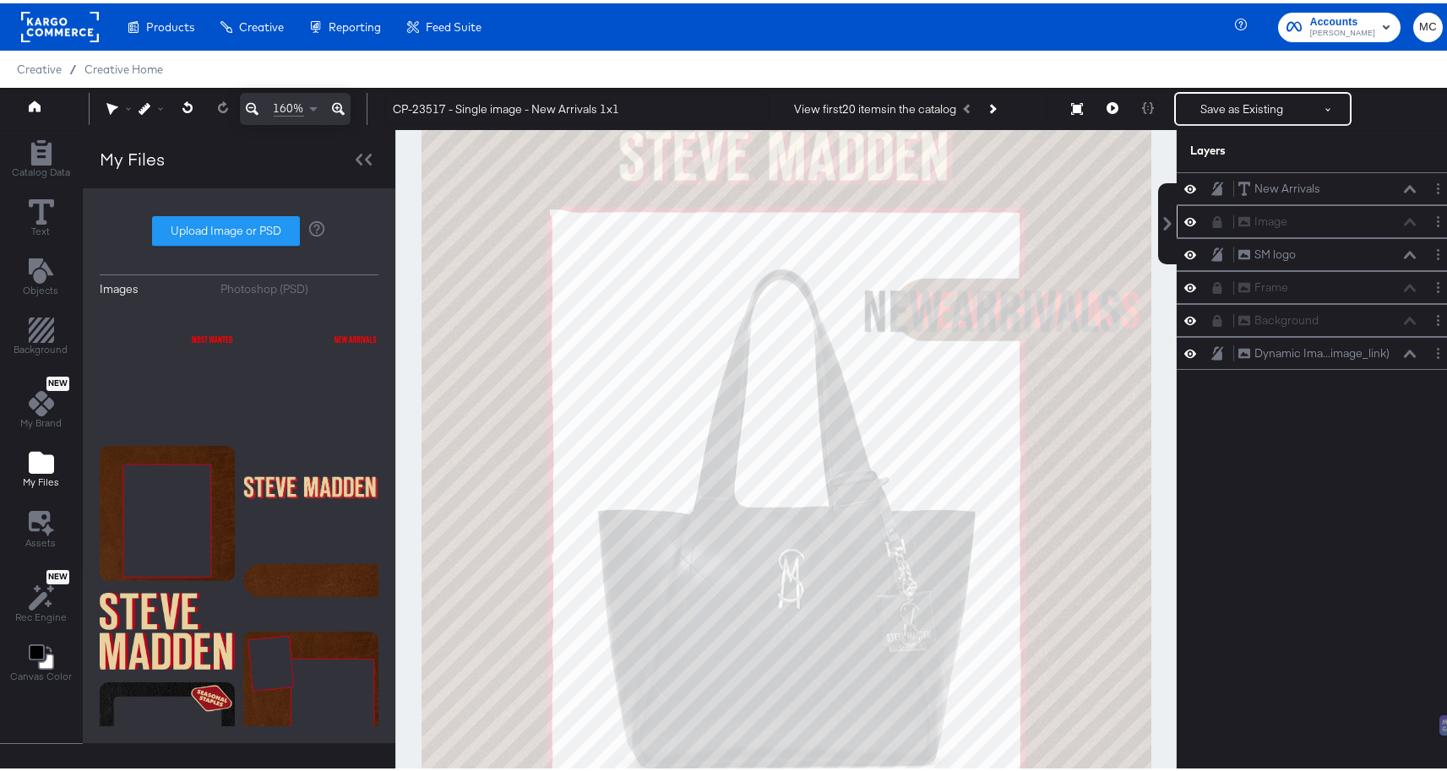
click at [342, 102] on icon at bounding box center [338, 105] width 13 height 20
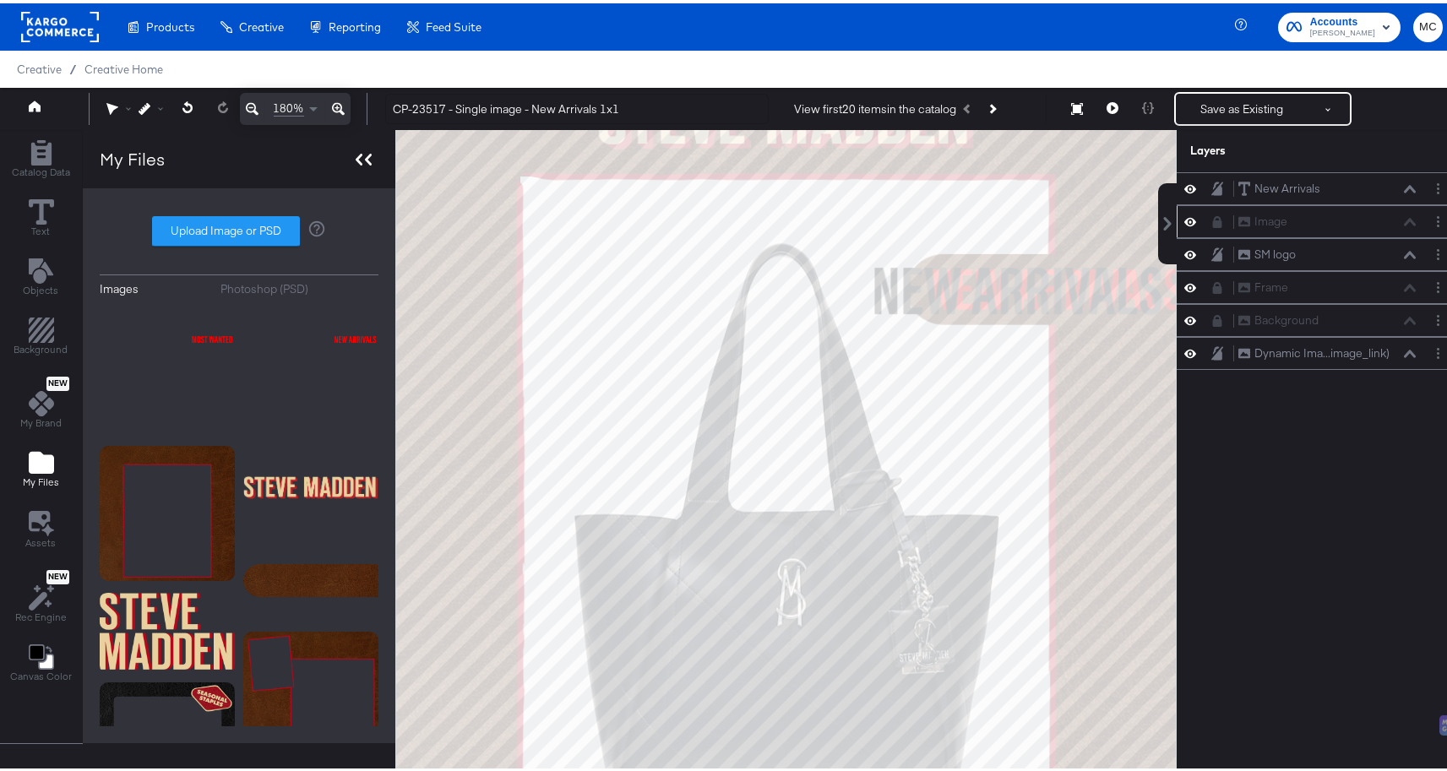
click at [366, 157] on icon at bounding box center [368, 156] width 7 height 12
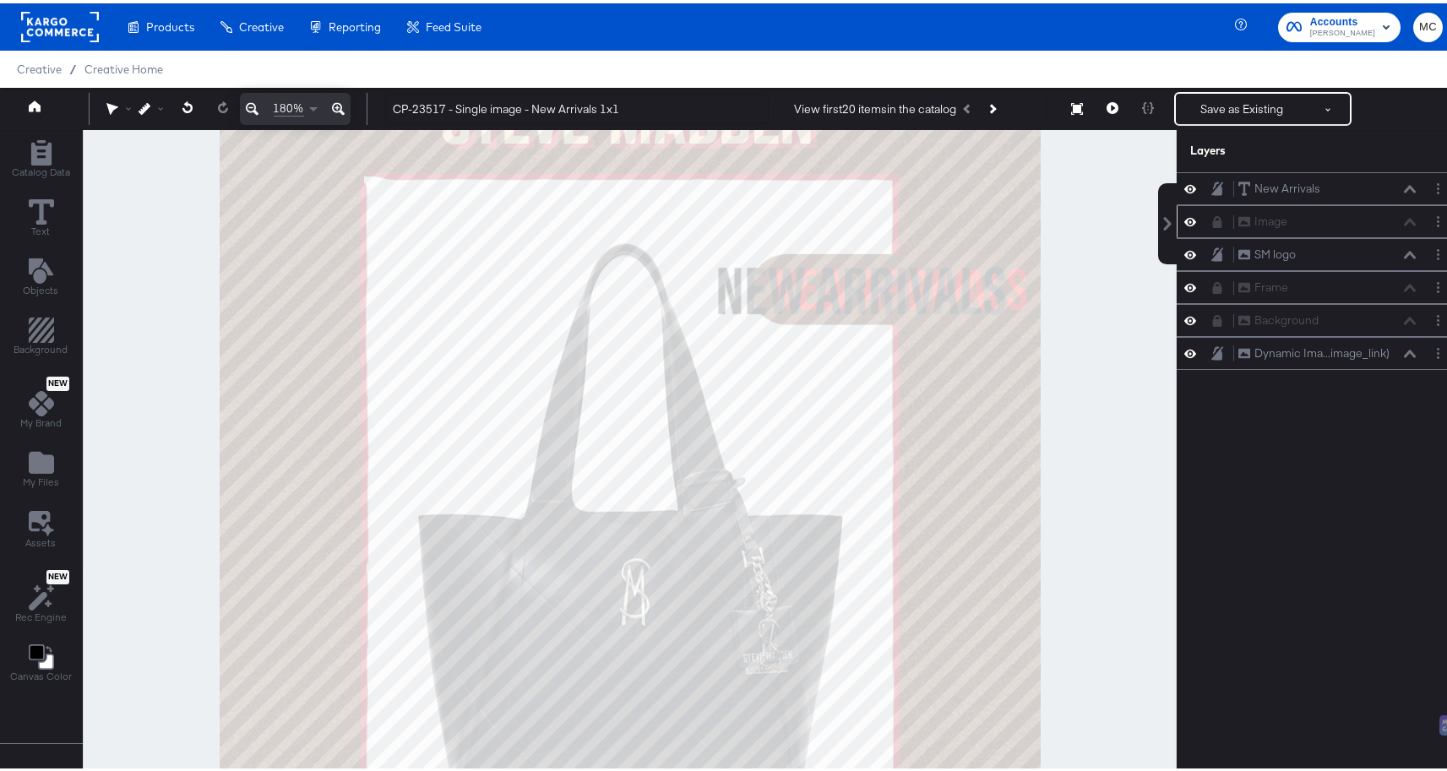
click at [338, 101] on icon at bounding box center [338, 105] width 13 height 20
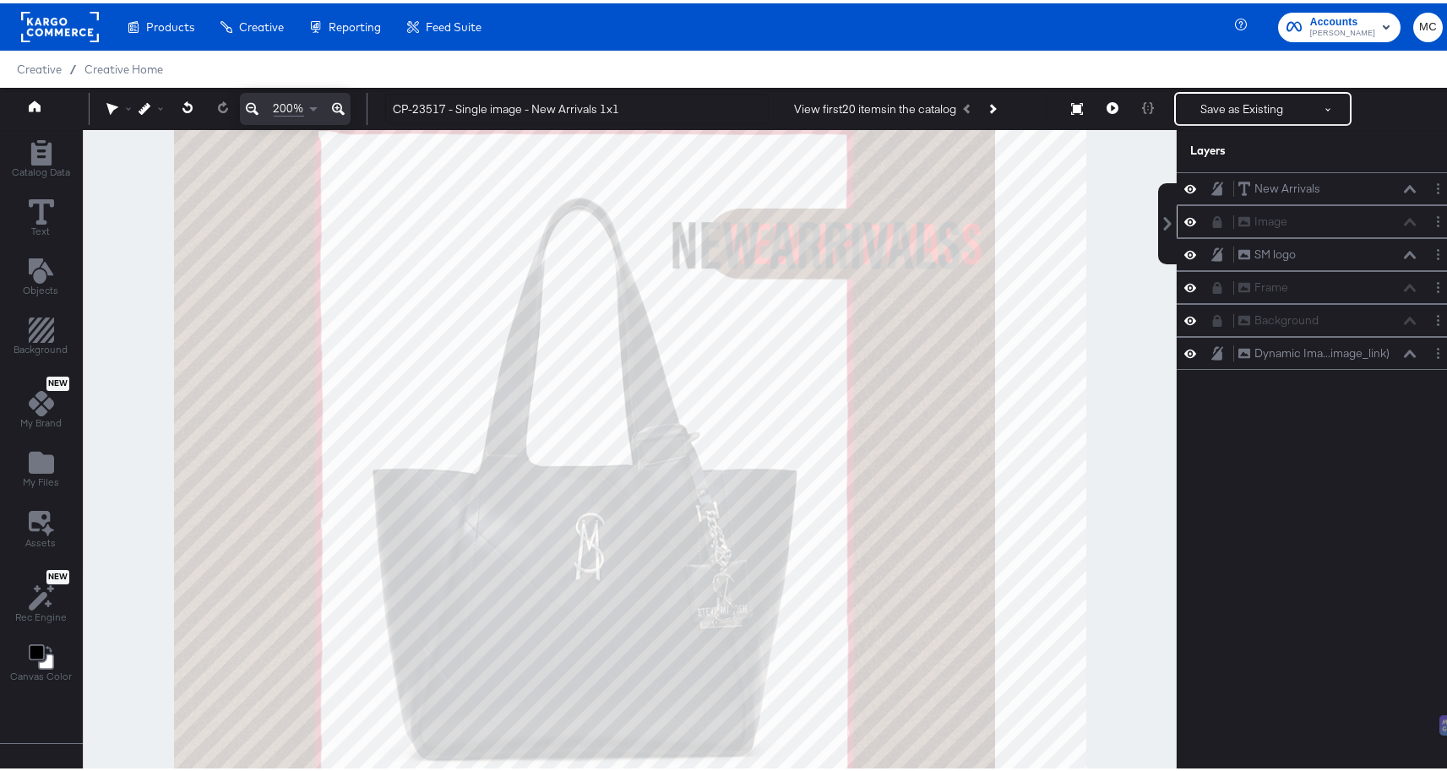
click at [339, 101] on icon at bounding box center [338, 105] width 13 height 20
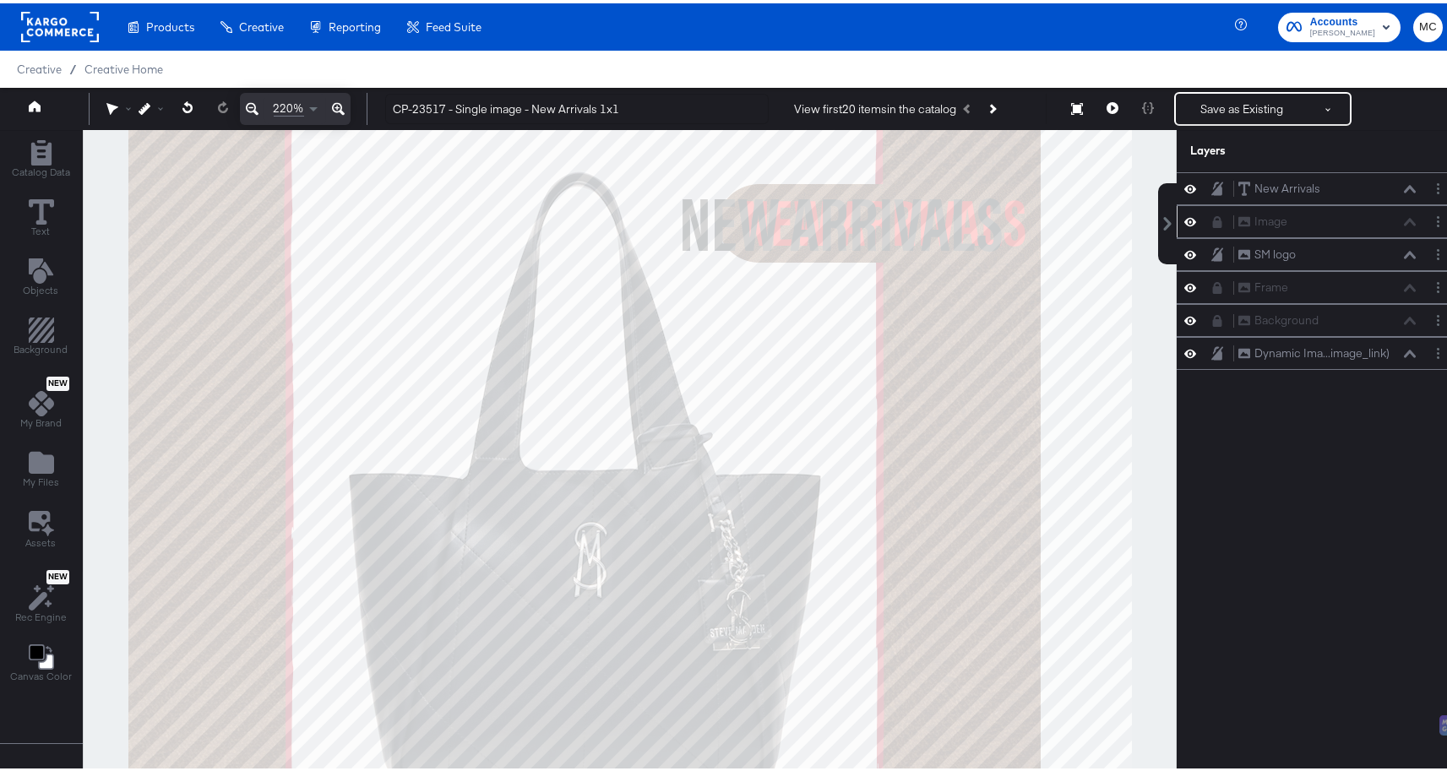
click at [339, 101] on icon at bounding box center [338, 105] width 13 height 20
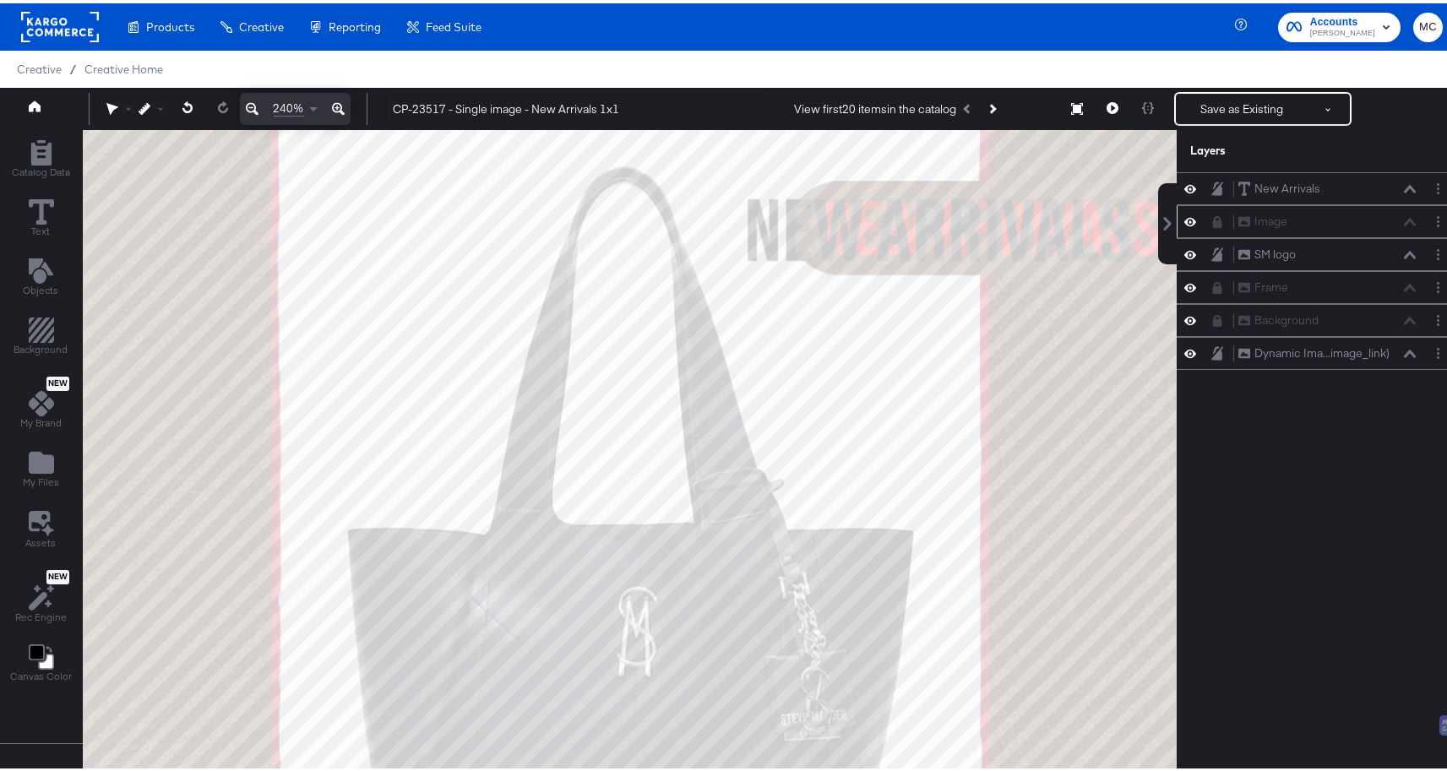
click at [339, 101] on icon at bounding box center [338, 105] width 13 height 20
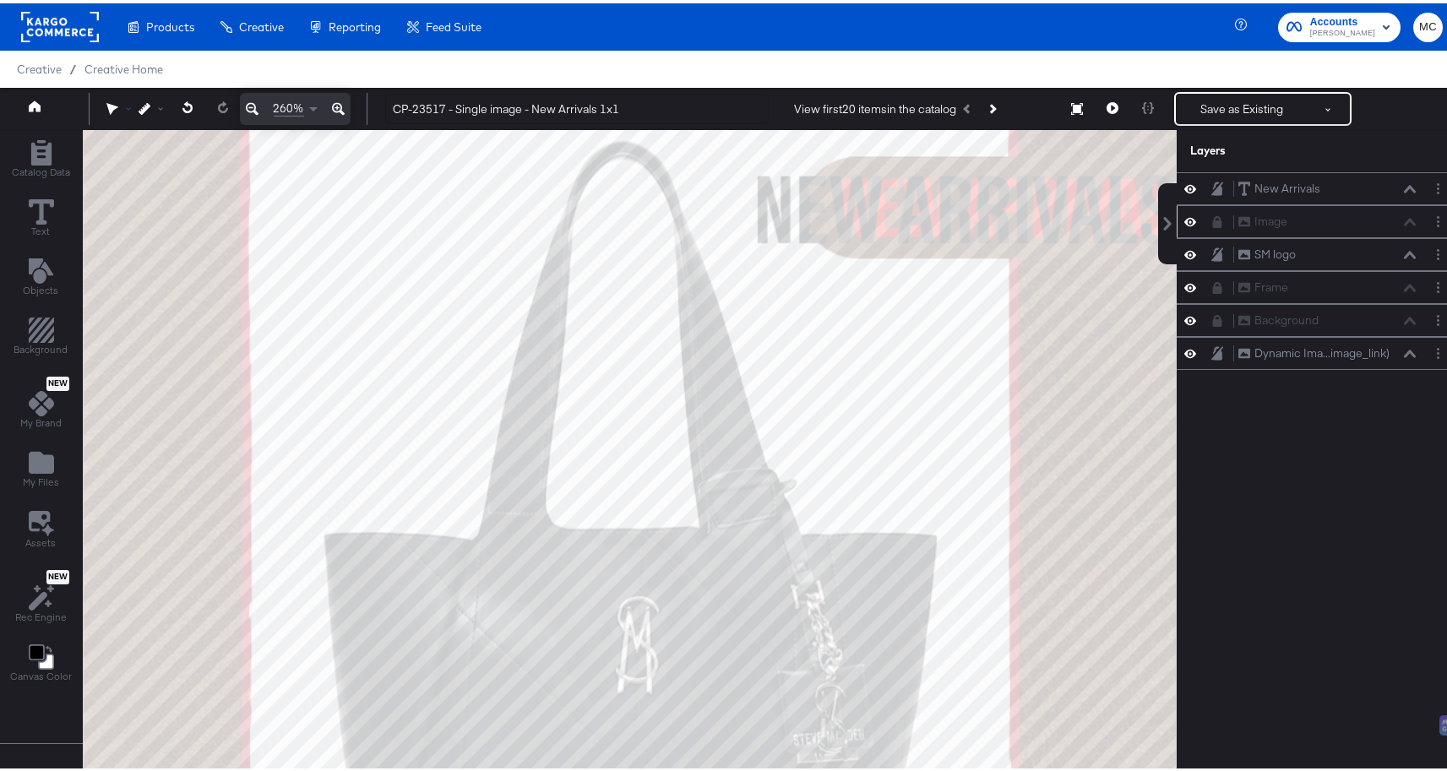
click at [113, 106] on icon at bounding box center [112, 106] width 12 height 13
click at [111, 139] on div at bounding box center [117, 139] width 13 height 12
click at [116, 139] on icon at bounding box center [117, 139] width 12 height 12
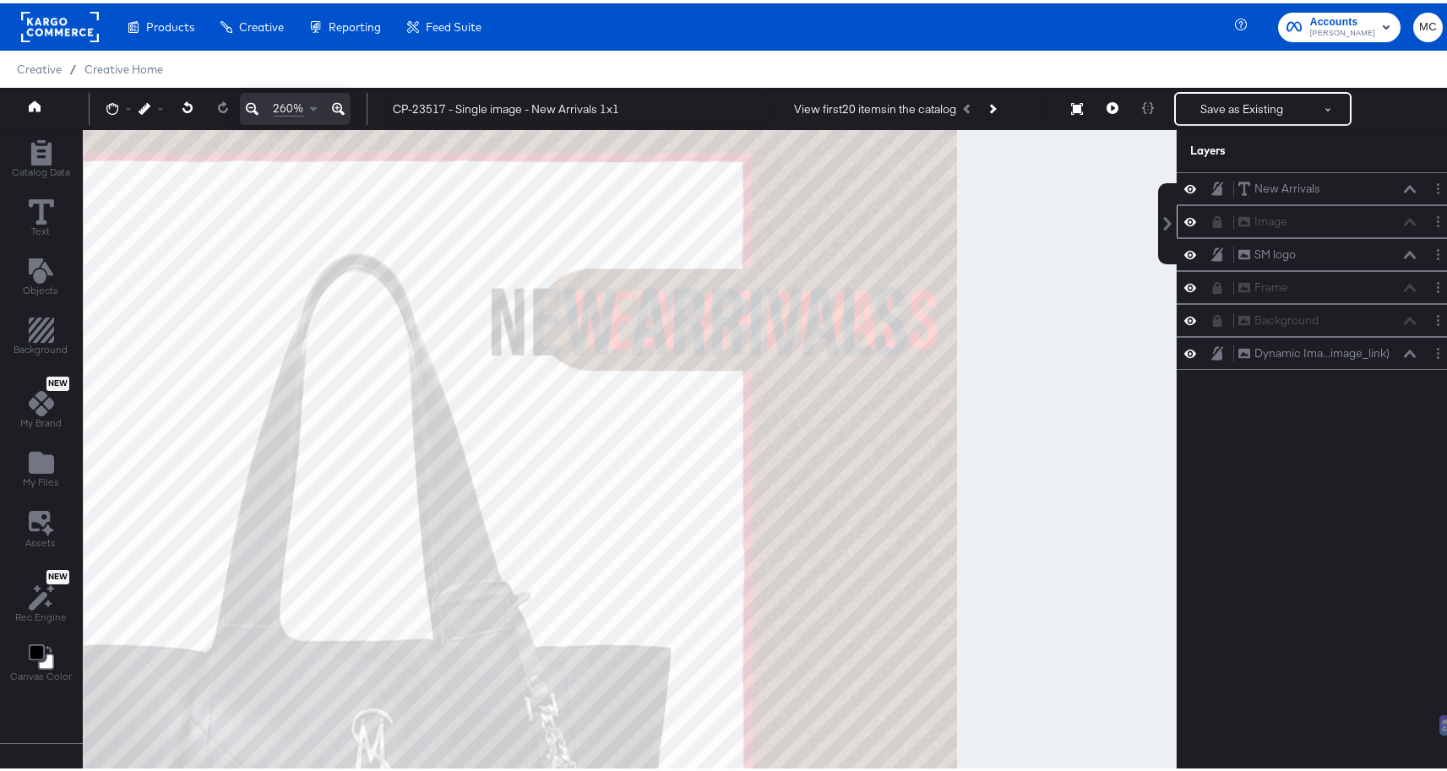
drag, startPoint x: 920, startPoint y: 160, endPoint x: 644, endPoint y: 295, distance: 306.7
click at [644, 295] on div at bounding box center [630, 470] width 1092 height 687
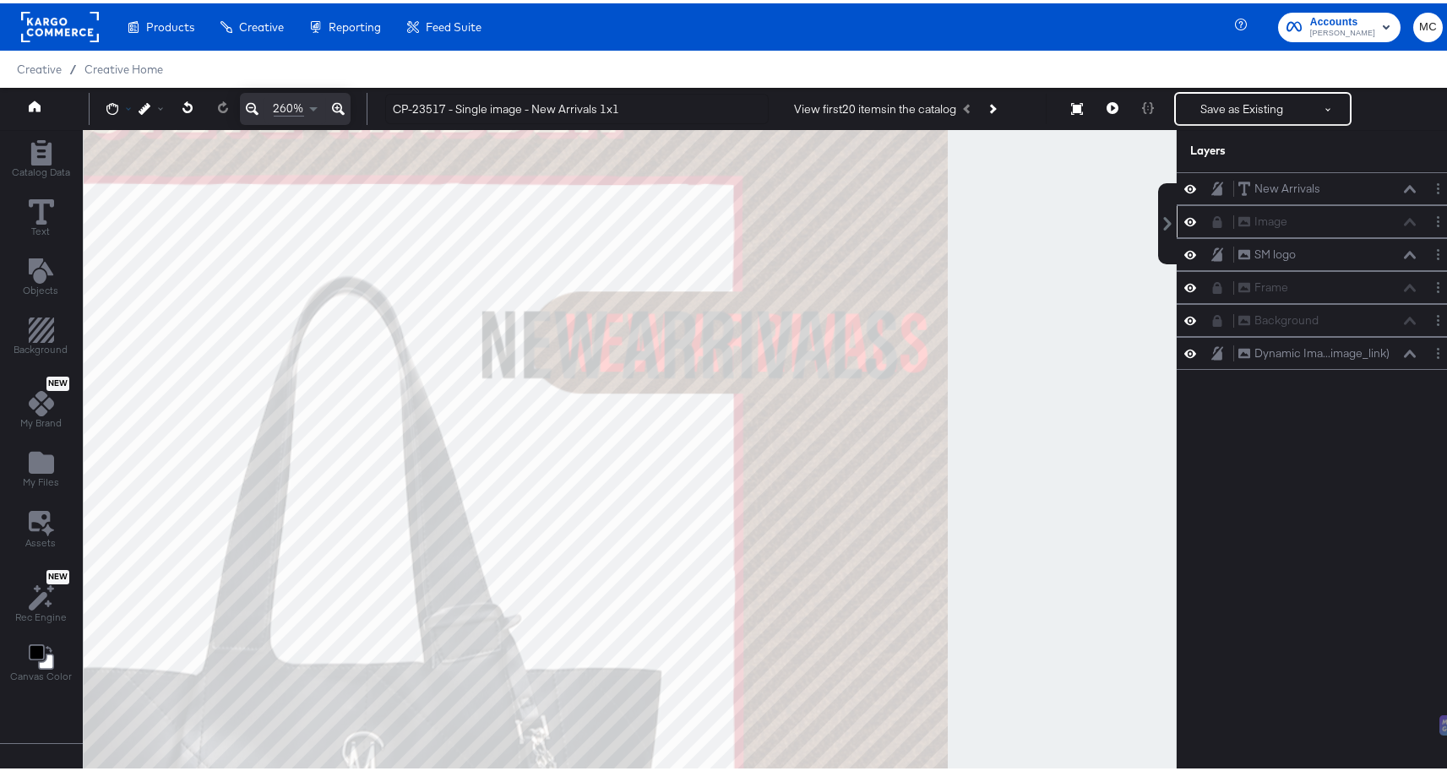
click at [115, 105] on icon at bounding box center [112, 106] width 12 height 12
click at [116, 142] on icon at bounding box center [117, 139] width 12 height 13
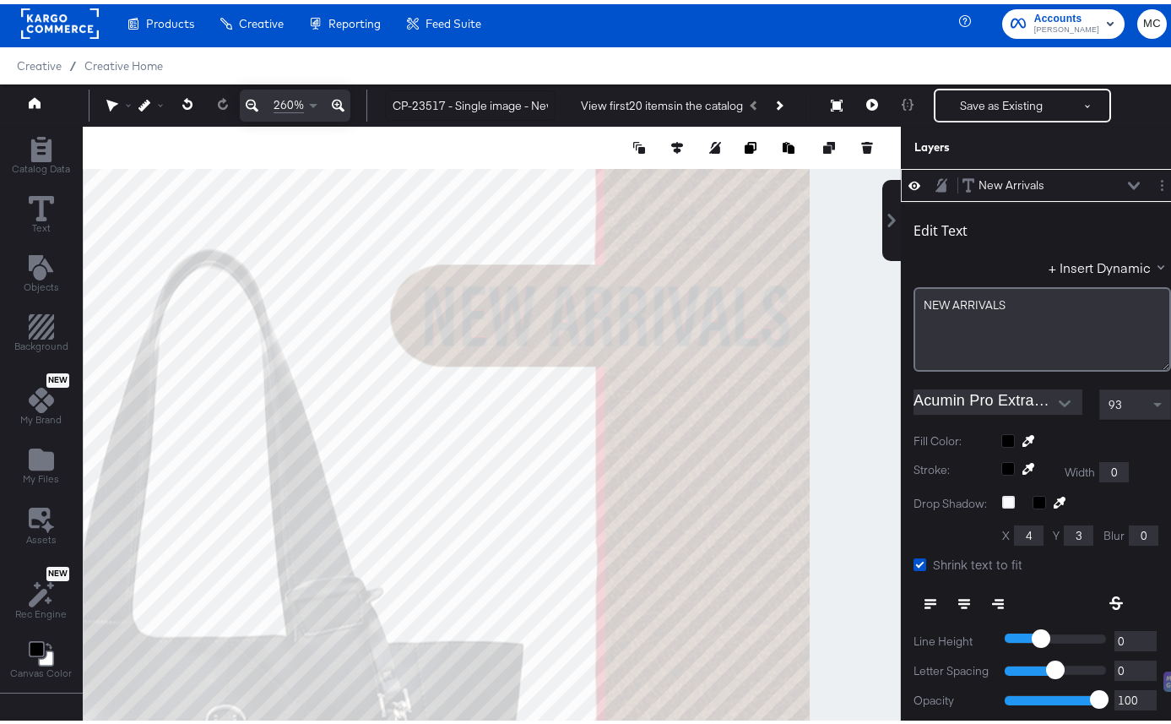
click at [1002, 437] on div at bounding box center [1087, 437] width 170 height 14
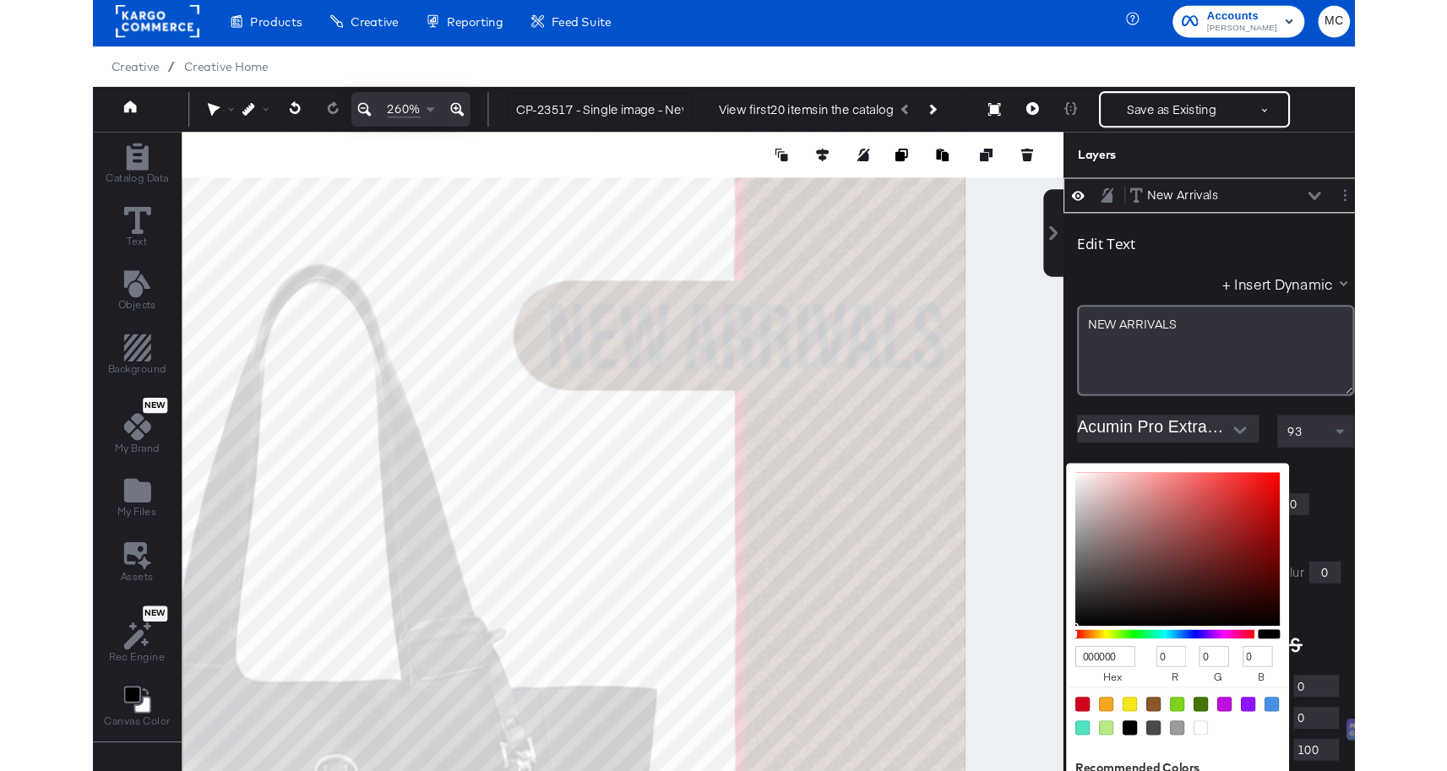
scroll to position [15, 0]
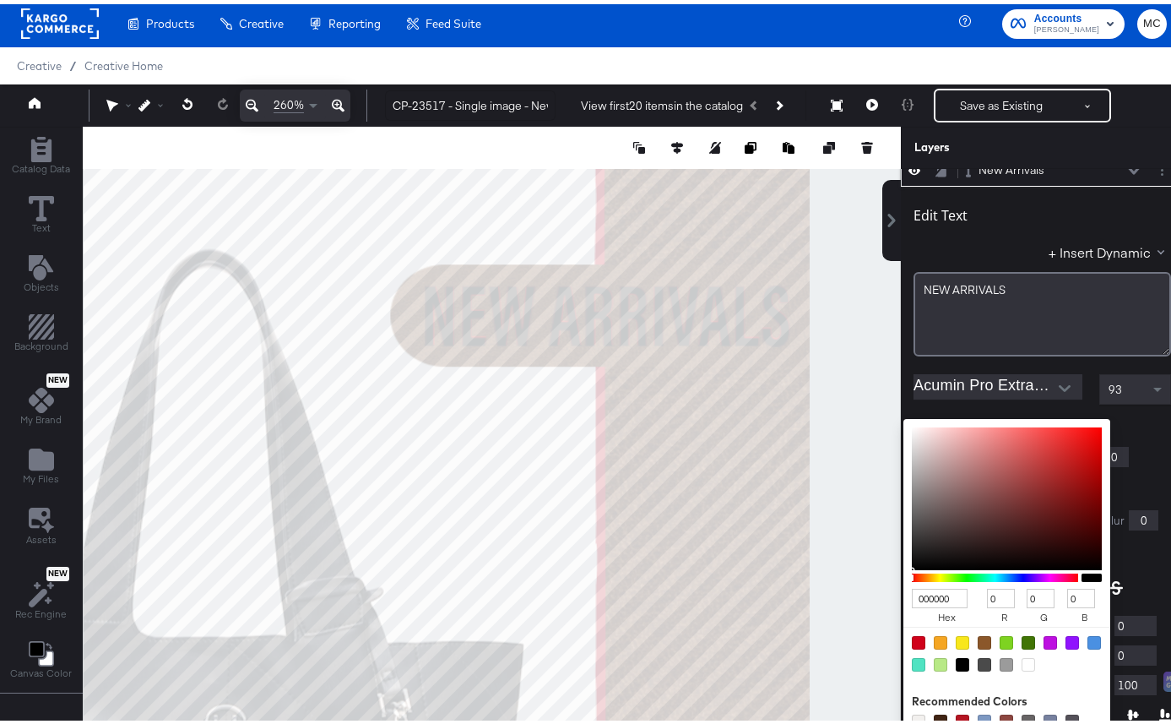
drag, startPoint x: 921, startPoint y: 593, endPoint x: 890, endPoint y: 590, distance: 30.5
click at [912, 590] on input "000000" at bounding box center [940, 593] width 56 height 19
type input "E7D"
type input "238"
type input "119"
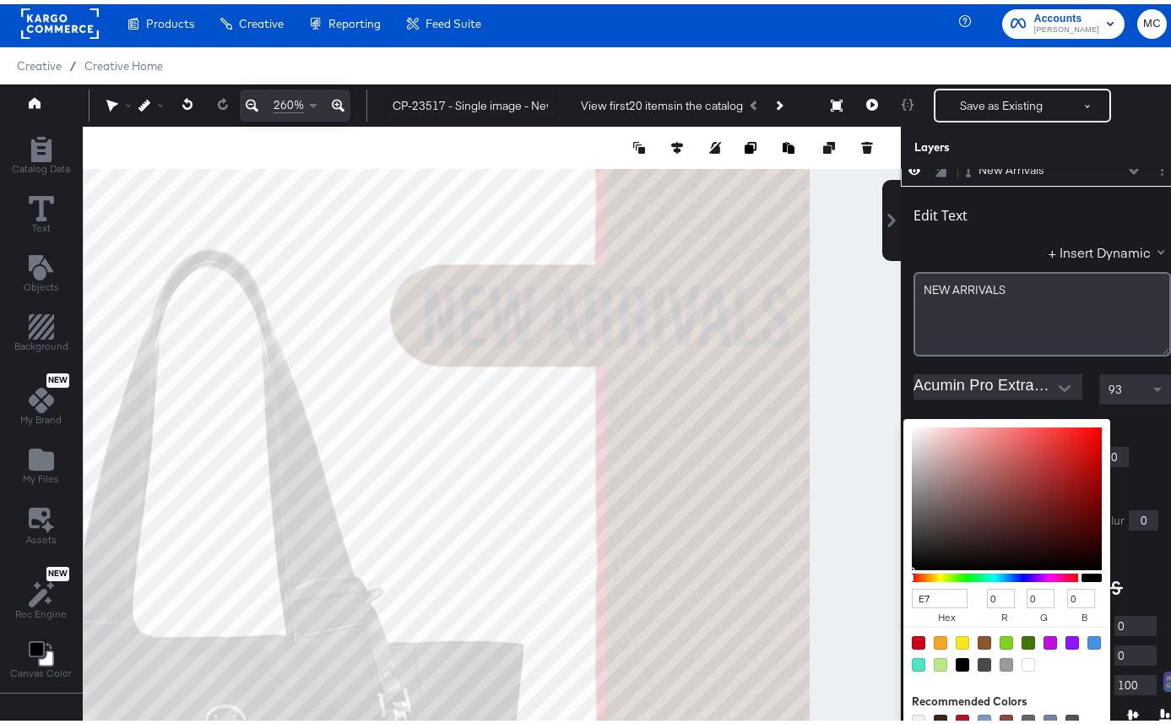
type input "221"
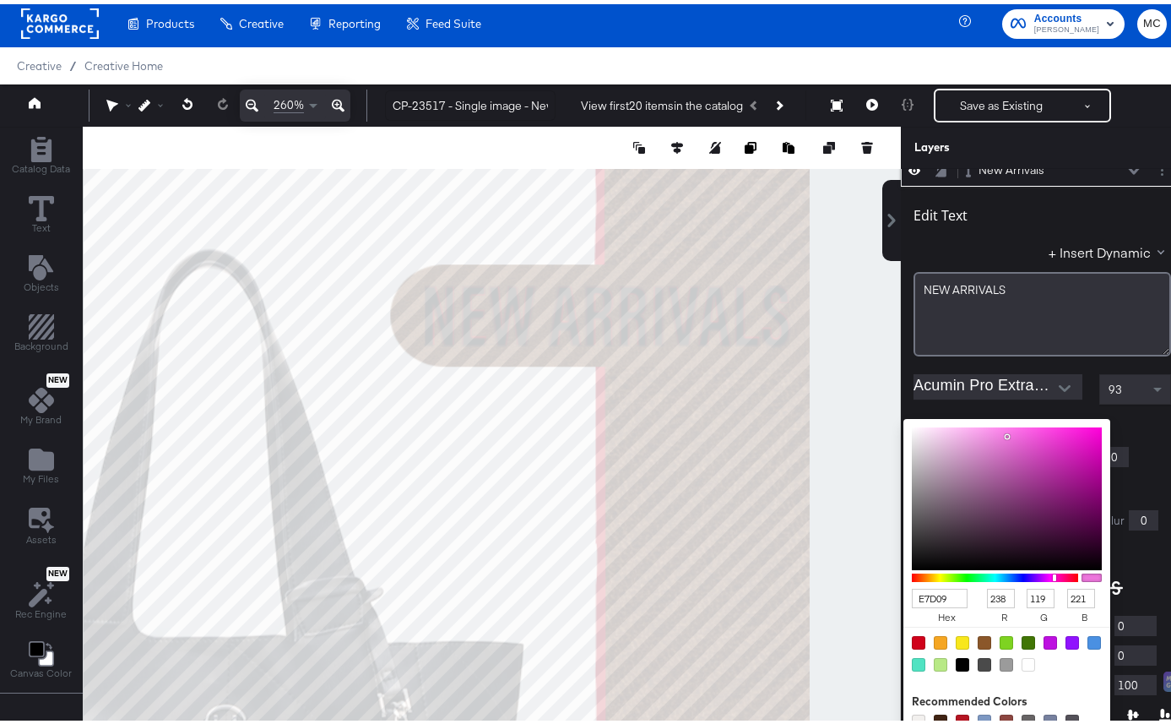
type input "E7D09F"
type input "231"
type input "208"
type input "159"
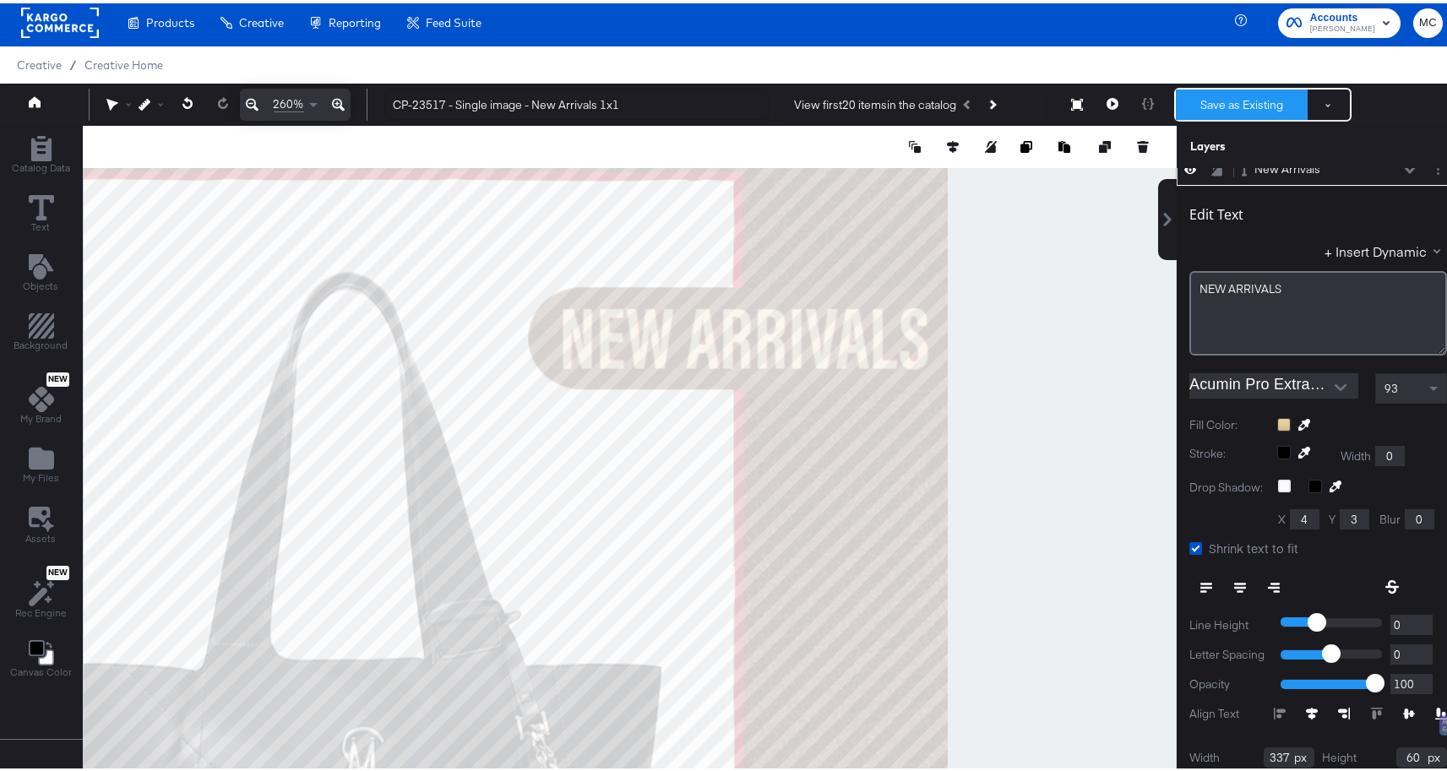
click at [1258, 95] on button "Save as Existing" at bounding box center [1242, 101] width 132 height 30
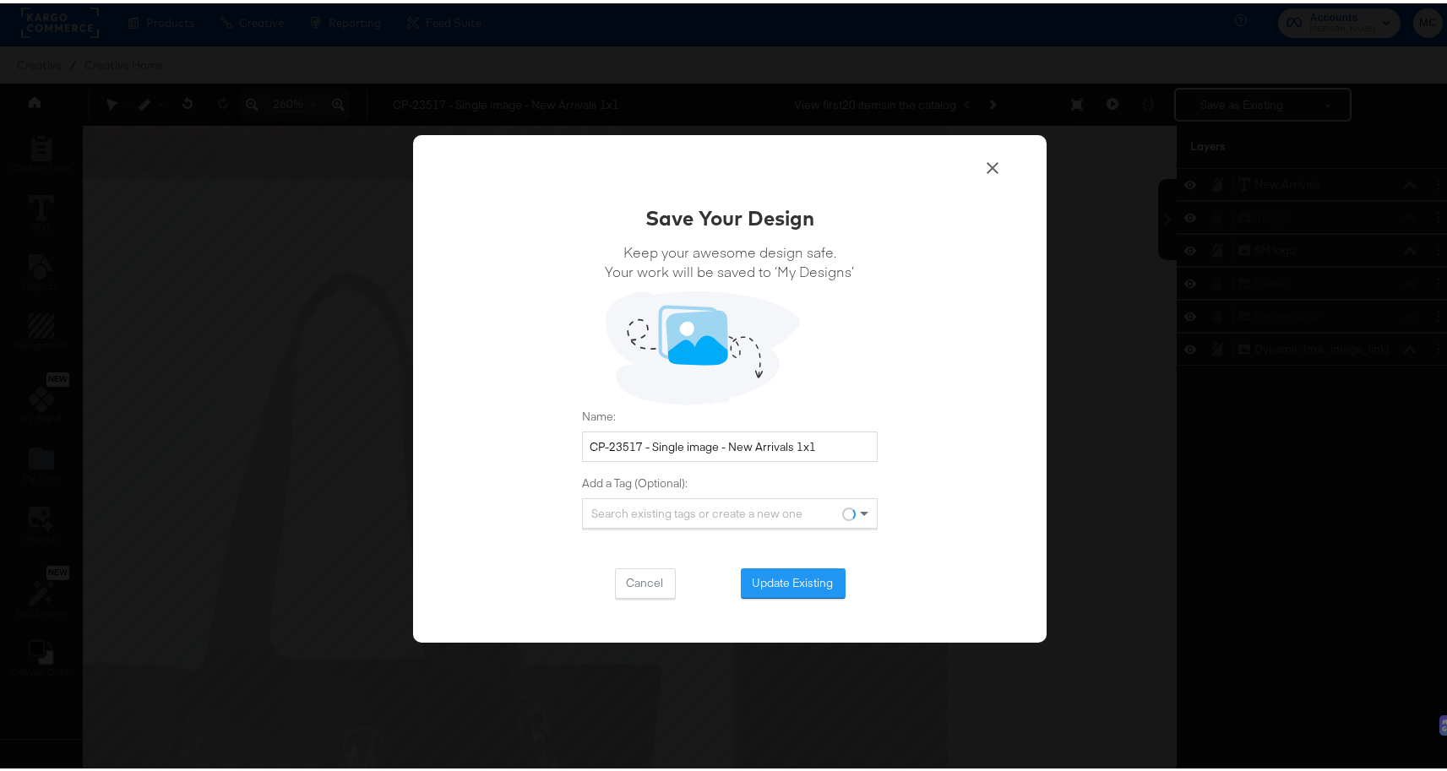
scroll to position [0, 0]
click at [804, 581] on button "Update Existing" at bounding box center [793, 580] width 105 height 30
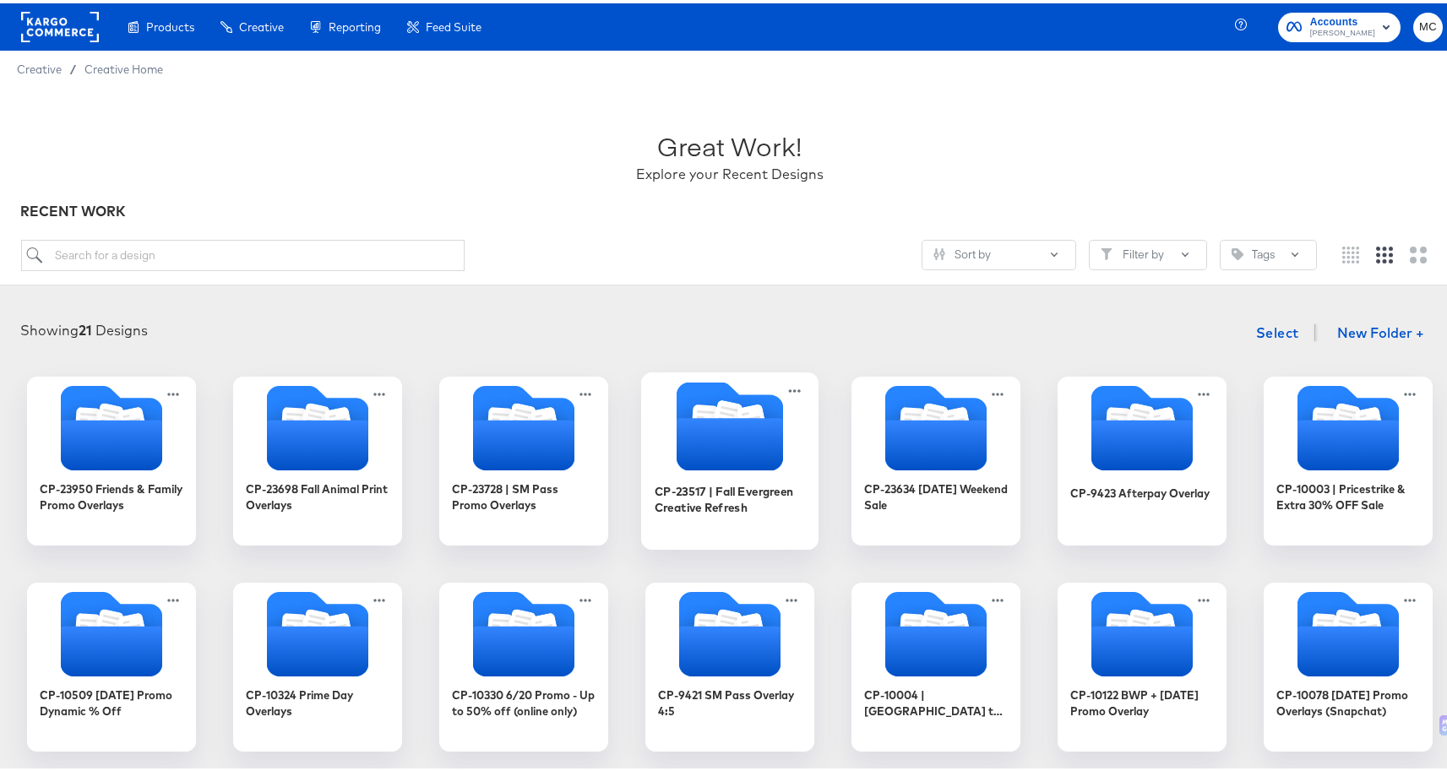
click at [723, 437] on icon "Folder" at bounding box center [729, 441] width 106 height 52
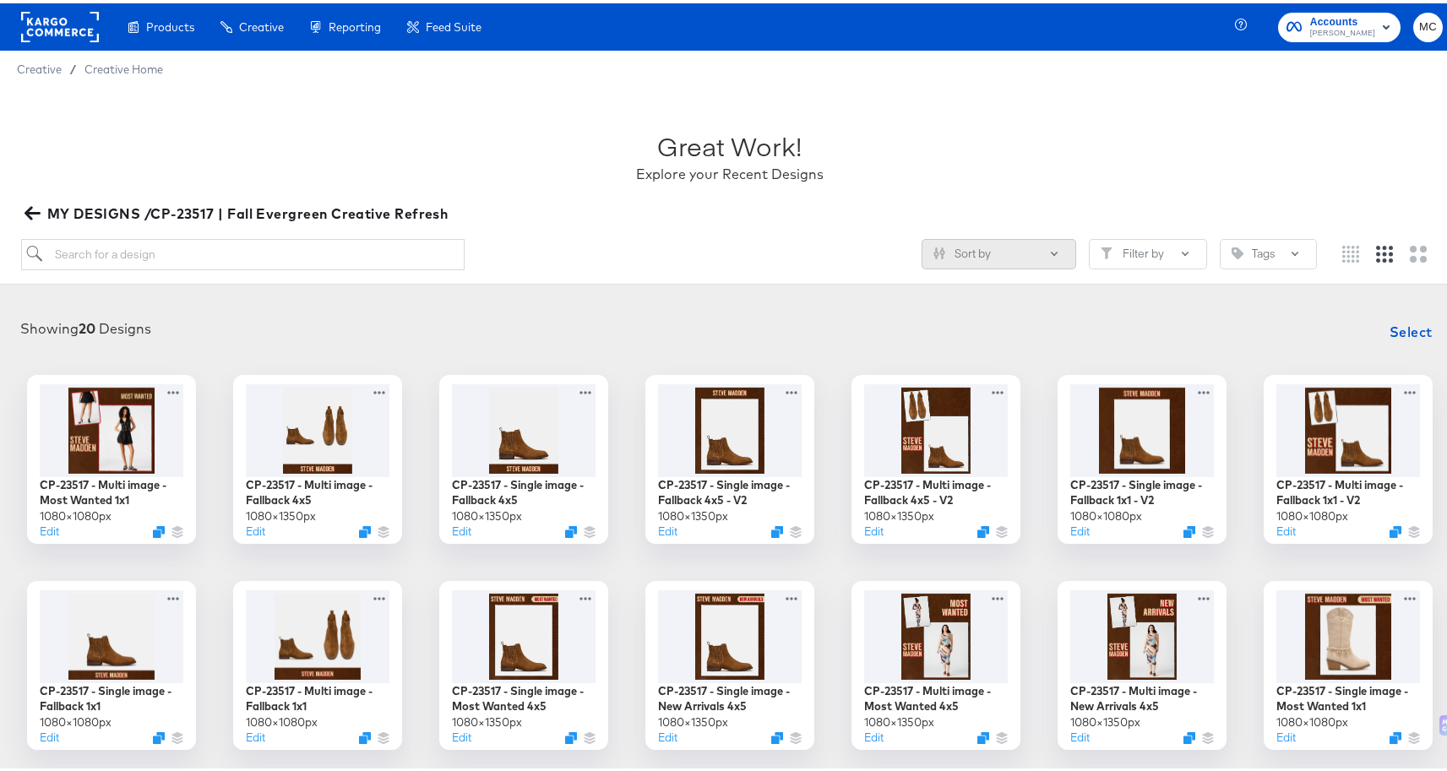
click at [1018, 255] on button "Sort by" at bounding box center [998, 251] width 155 height 30
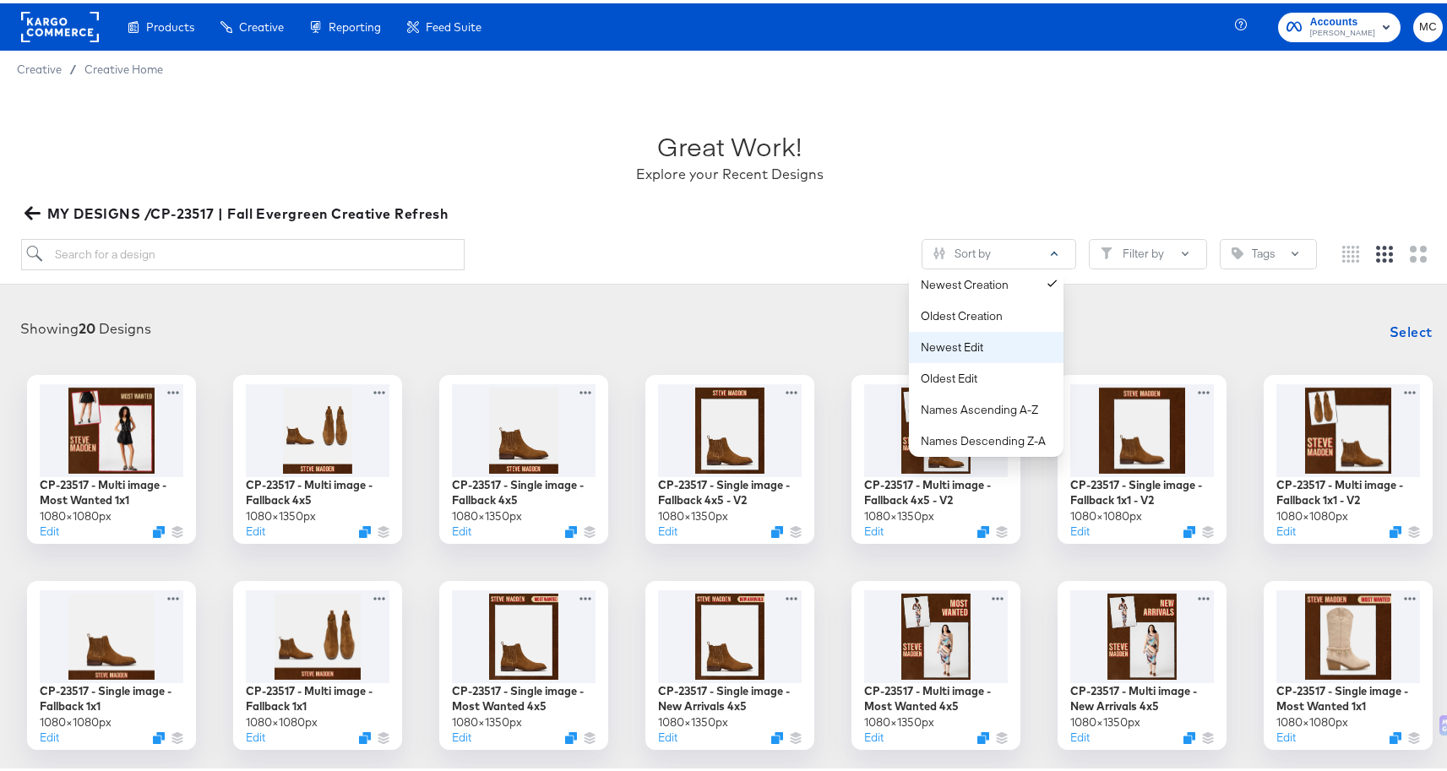
click at [985, 334] on button "Newest Edit" at bounding box center [986, 344] width 155 height 31
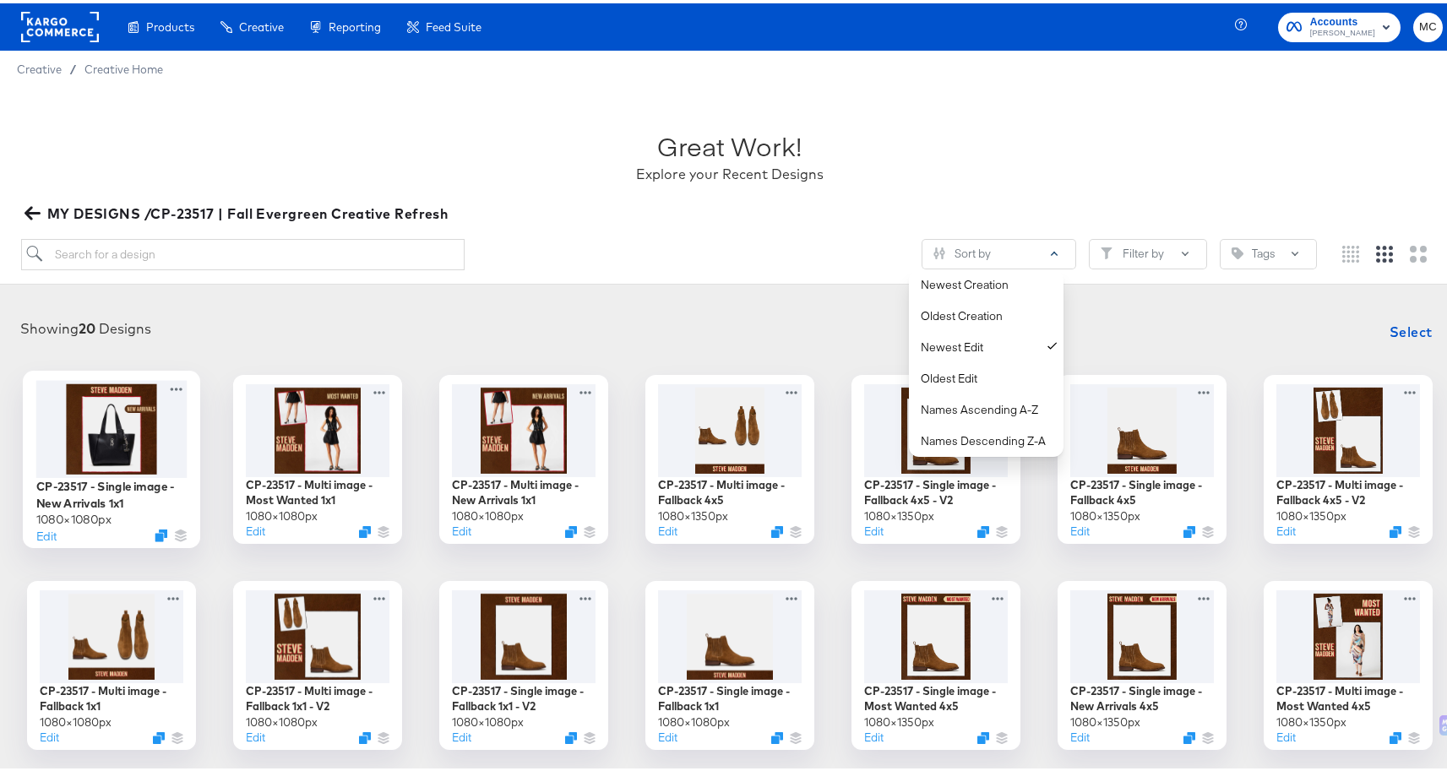
click at [63, 464] on div at bounding box center [111, 425] width 151 height 97
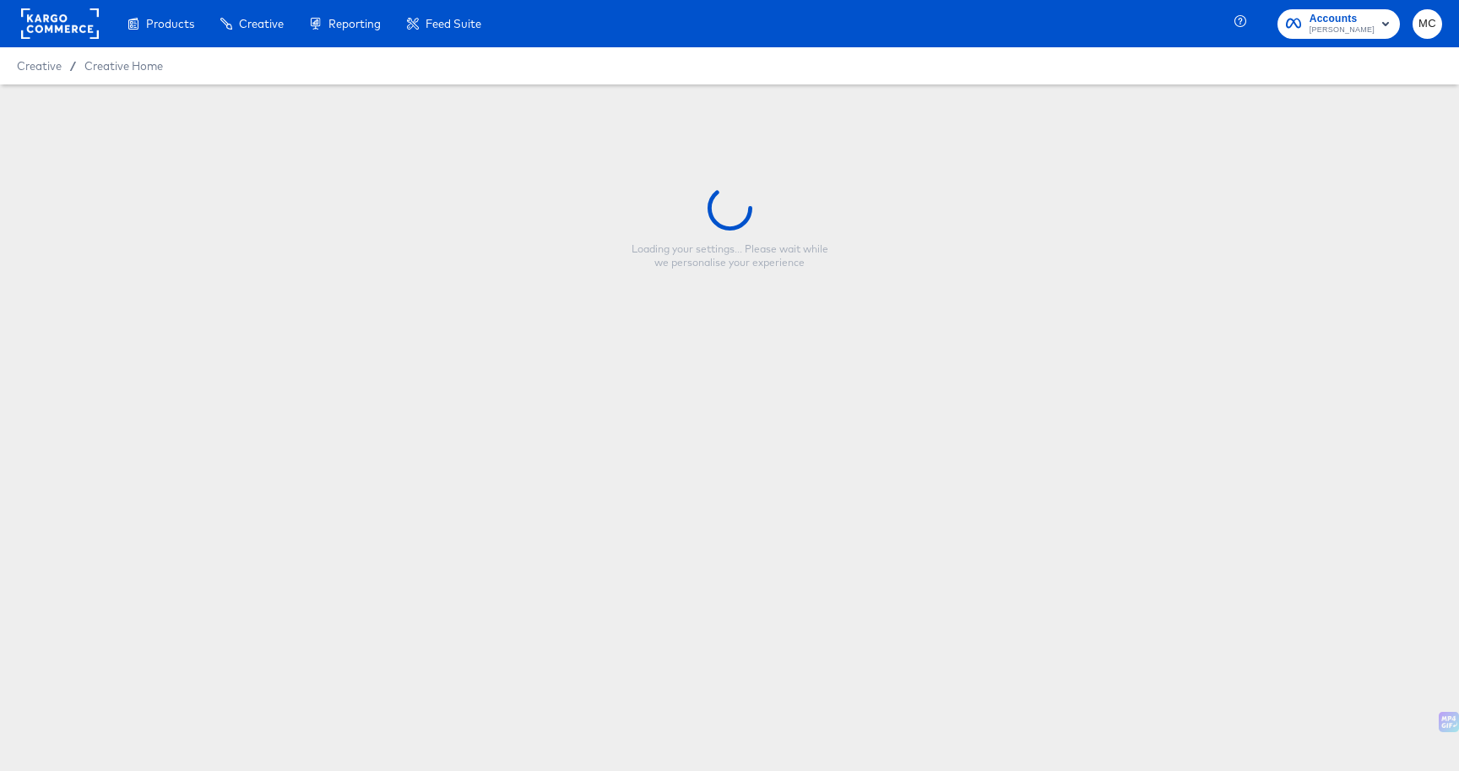
type input "CP-23517 - Single image - New Arrivals 1x1"
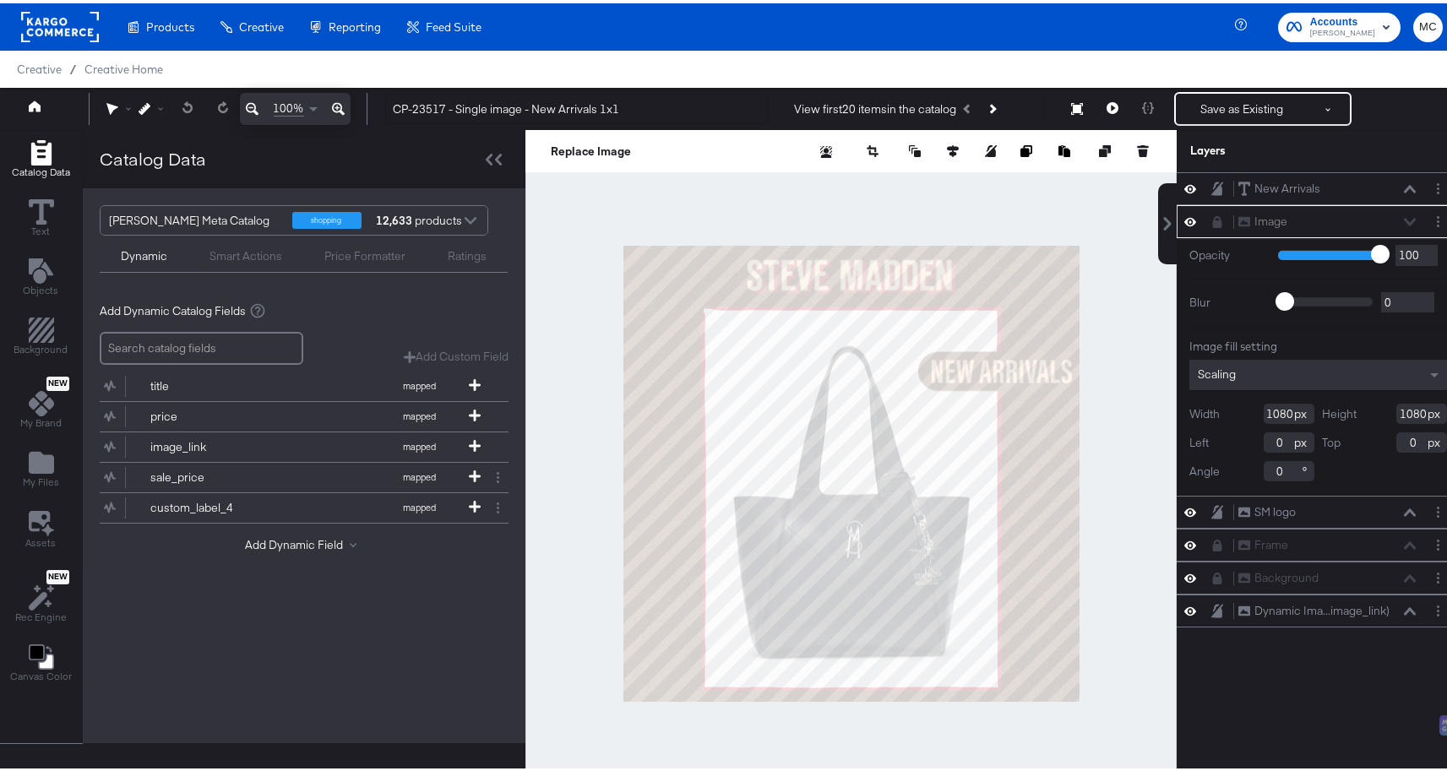
click at [1184, 223] on icon at bounding box center [1190, 218] width 12 height 14
click at [1184, 189] on icon at bounding box center [1190, 185] width 12 height 14
click at [1184, 189] on icon at bounding box center [1190, 186] width 12 height 11
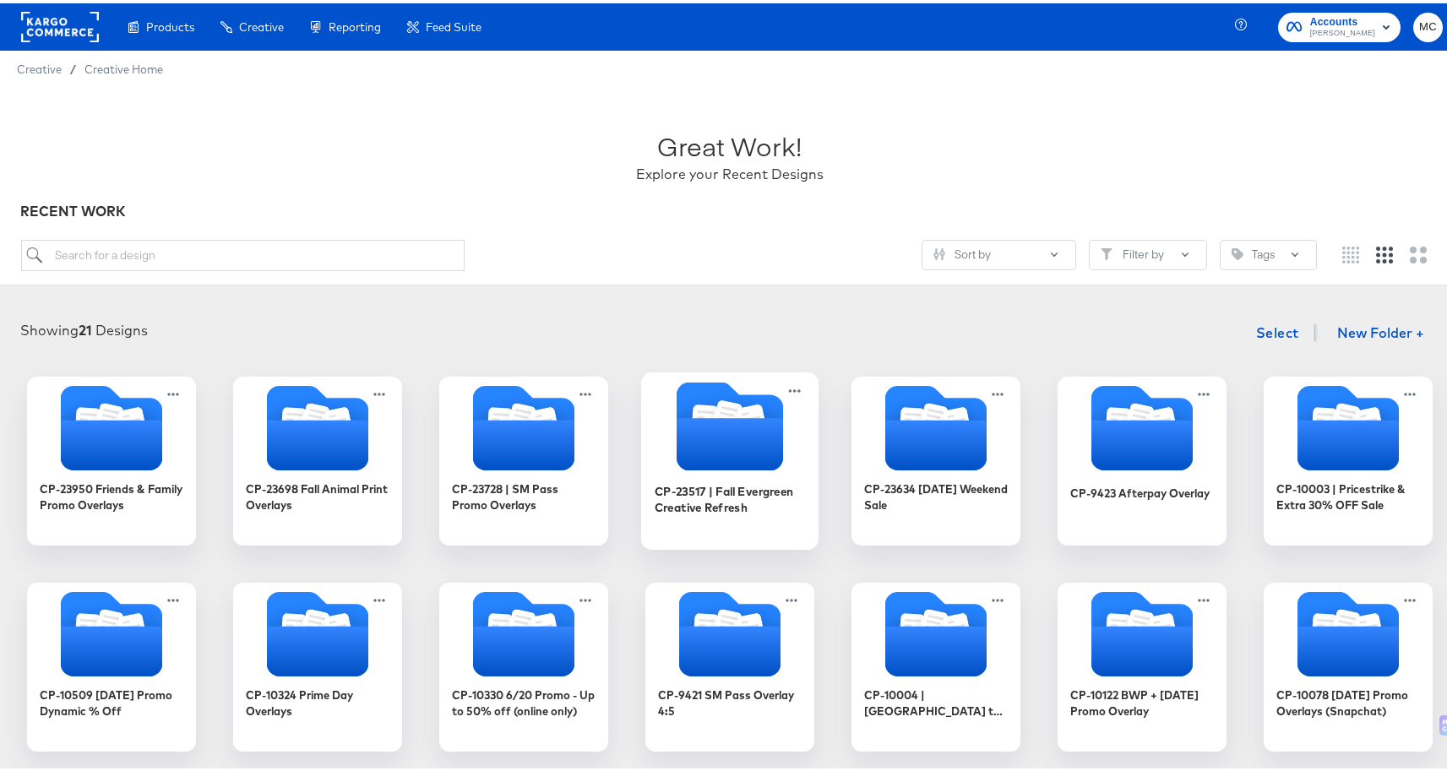
click at [733, 443] on icon "Folder" at bounding box center [729, 441] width 106 height 52
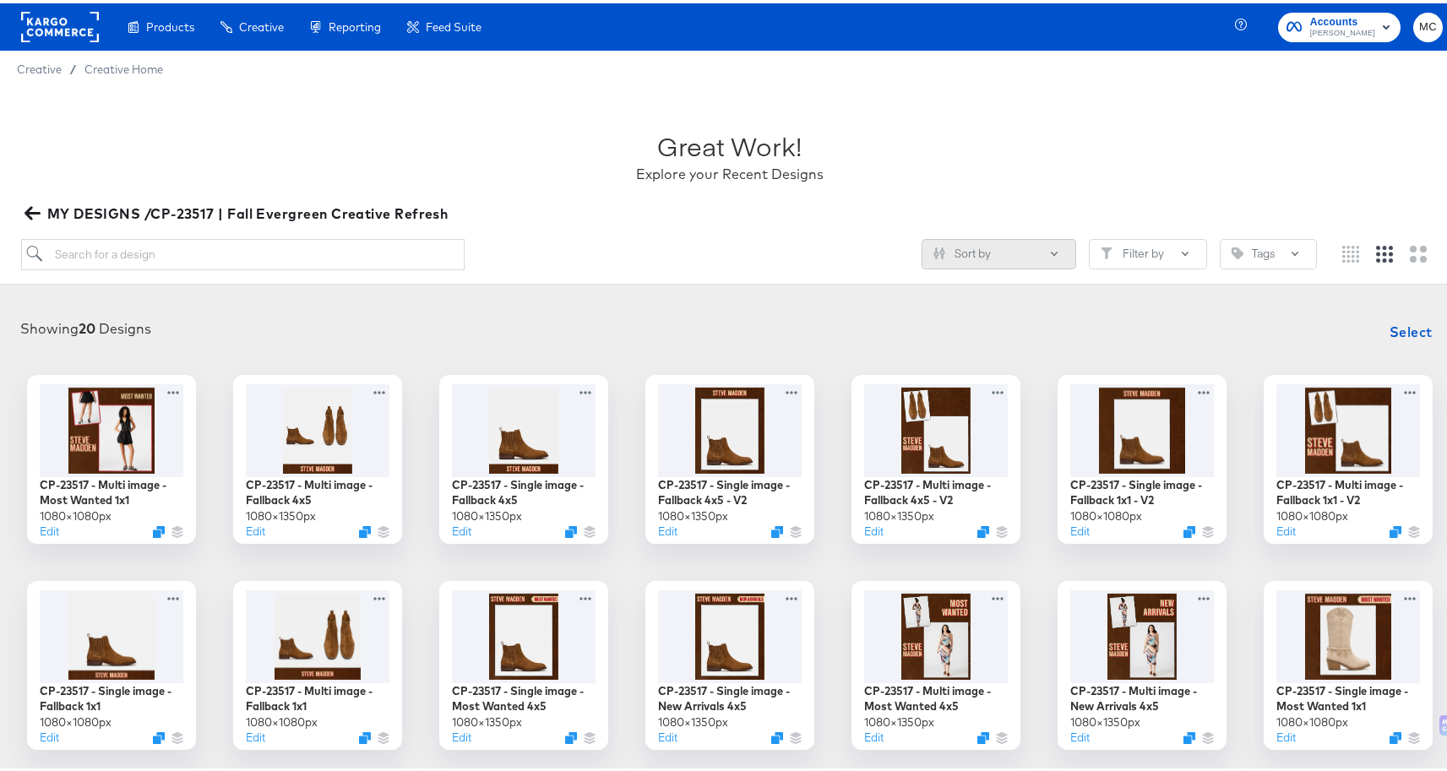
click at [1026, 237] on button "Sort by" at bounding box center [998, 251] width 155 height 30
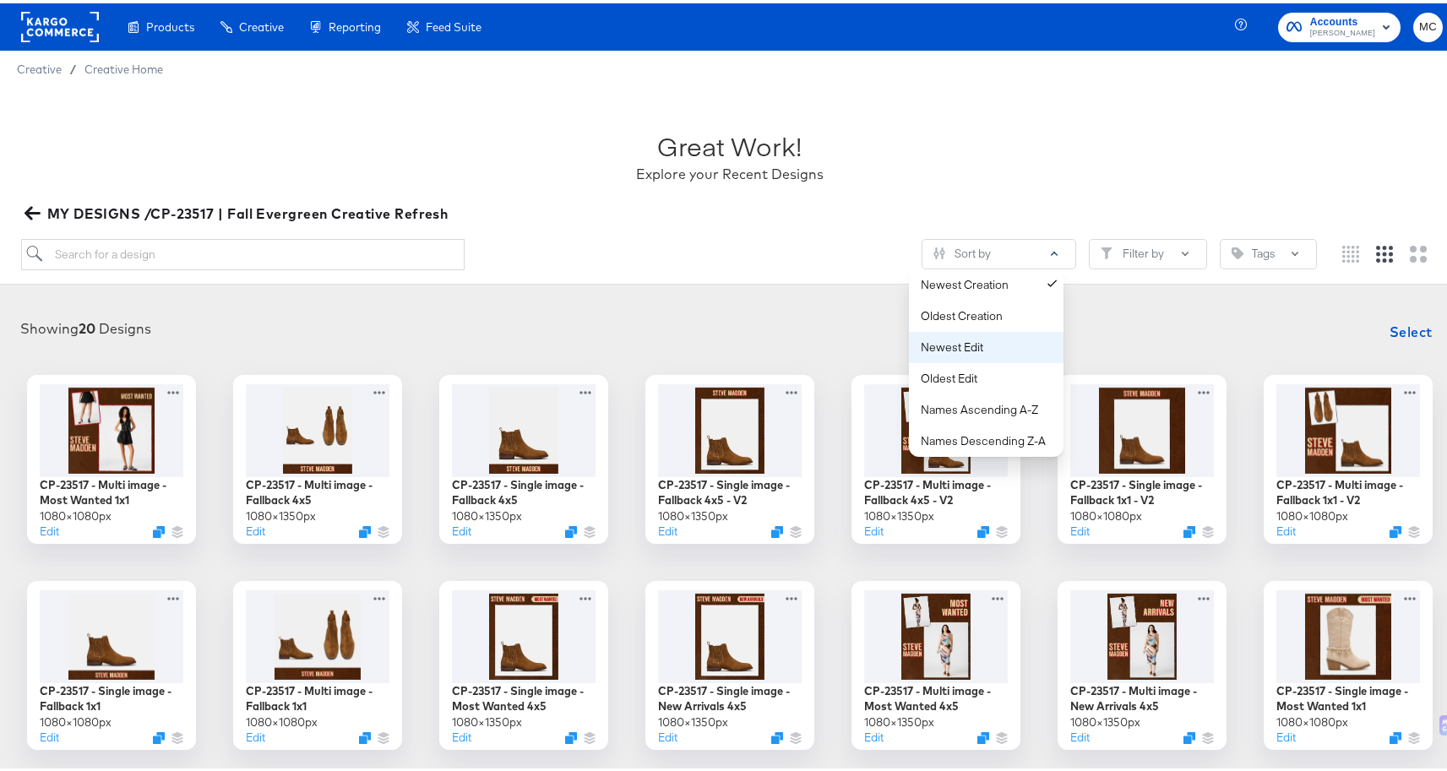
click at [1026, 341] on div "Newest Edit" at bounding box center [990, 344] width 138 height 16
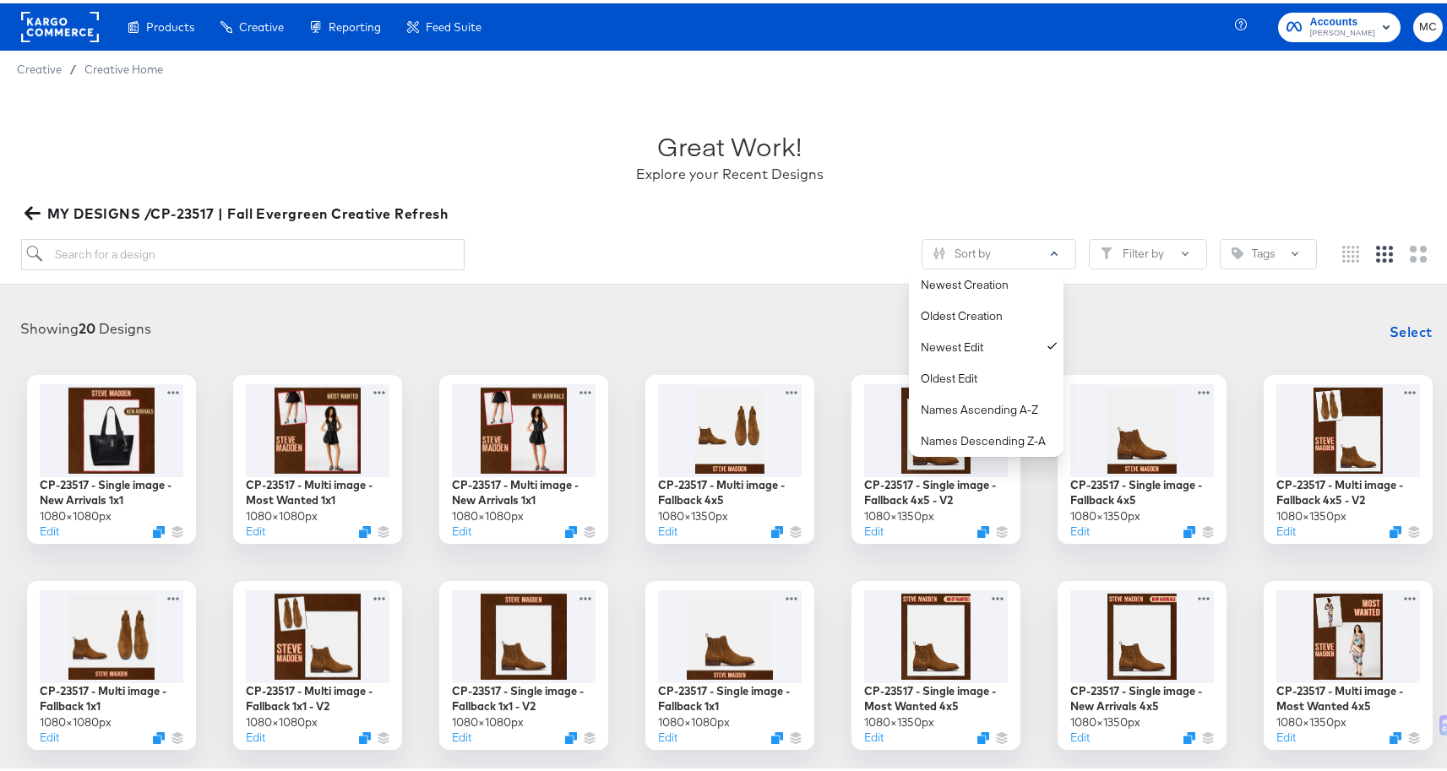
click at [697, 235] on div "Great Work! Explore your Recent Designs MY DESIGNS /CP-23517 | Fall Evergreen C…" at bounding box center [729, 182] width 1459 height 197
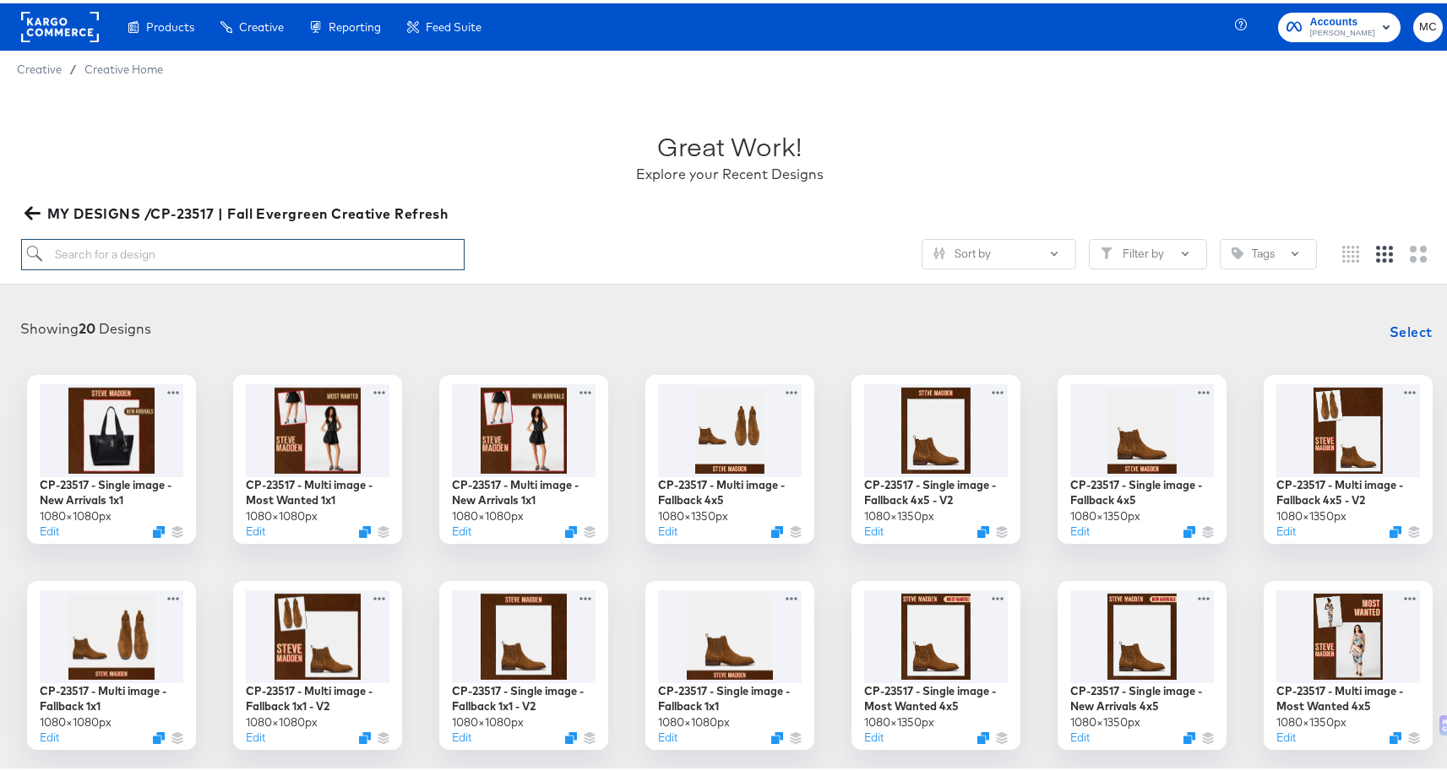
click at [117, 247] on input "search" at bounding box center [243, 251] width 444 height 31
paste input "- [ ] CP-23517 - Single image - Most Wanted 1x1"
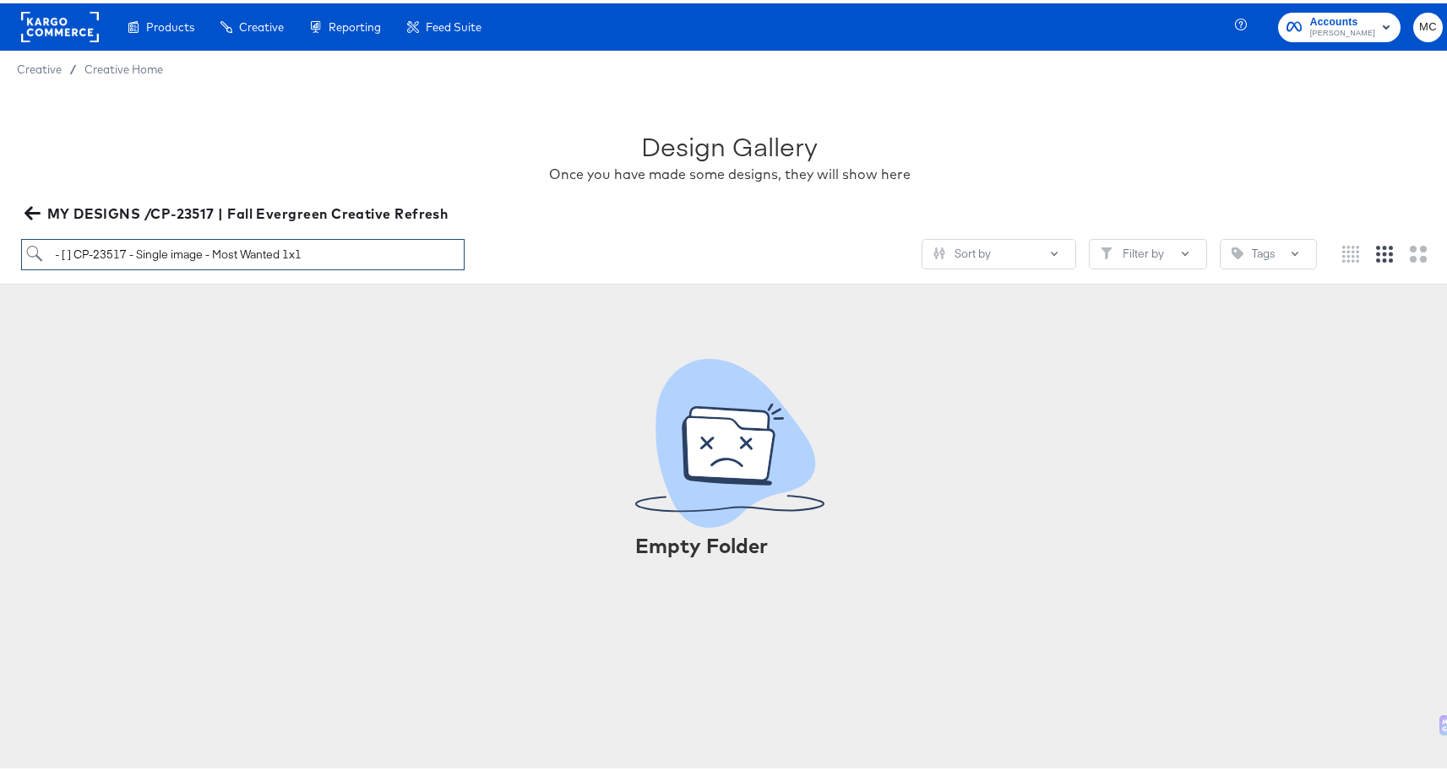
drag, startPoint x: 79, startPoint y: 253, endPoint x: 30, endPoint y: 250, distance: 48.2
click at [30, 250] on input "- [ ] CP-23517 - Single image - Most Wanted 1x1" at bounding box center [243, 251] width 444 height 31
type input "CP-23517 - Single image - Most Wanted 1x1"
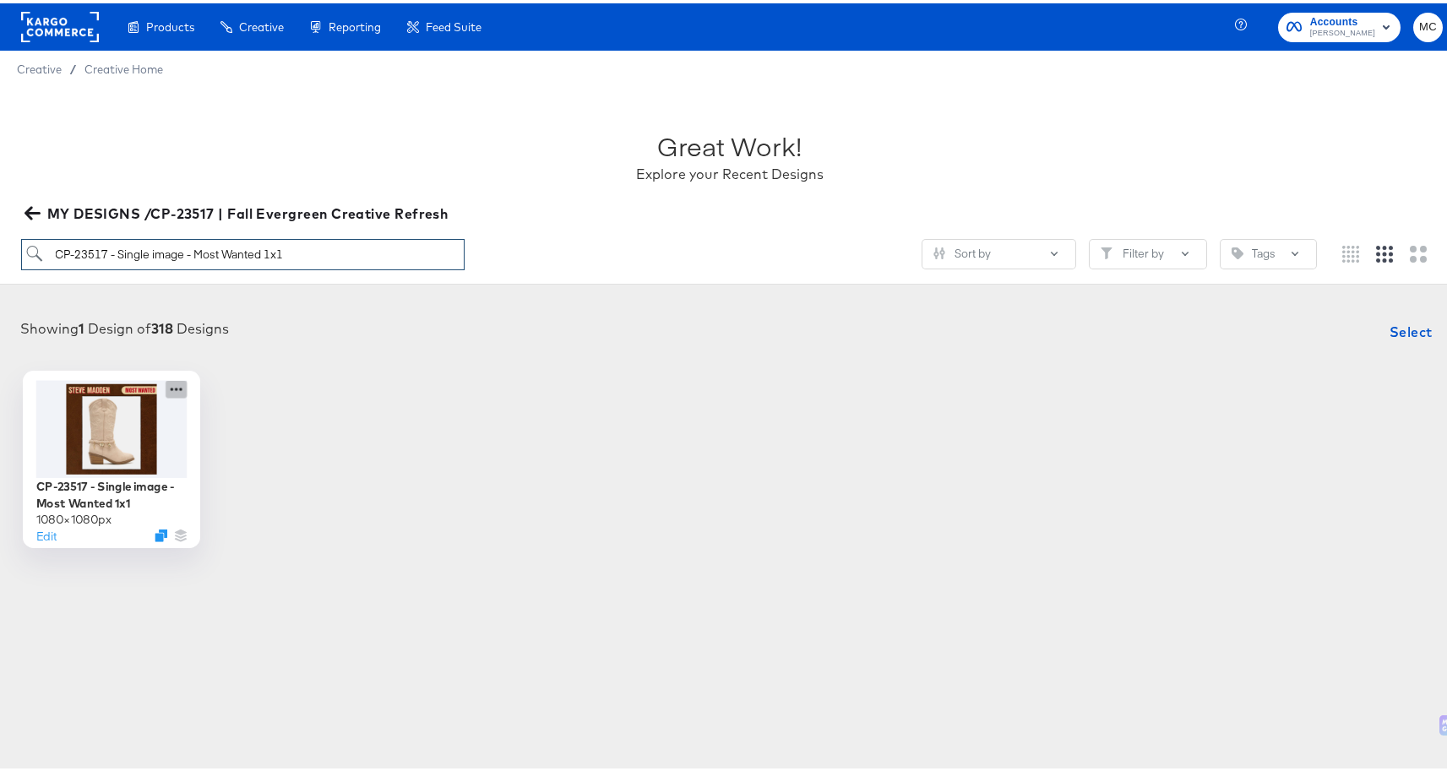
click at [173, 383] on icon at bounding box center [176, 386] width 21 height 18
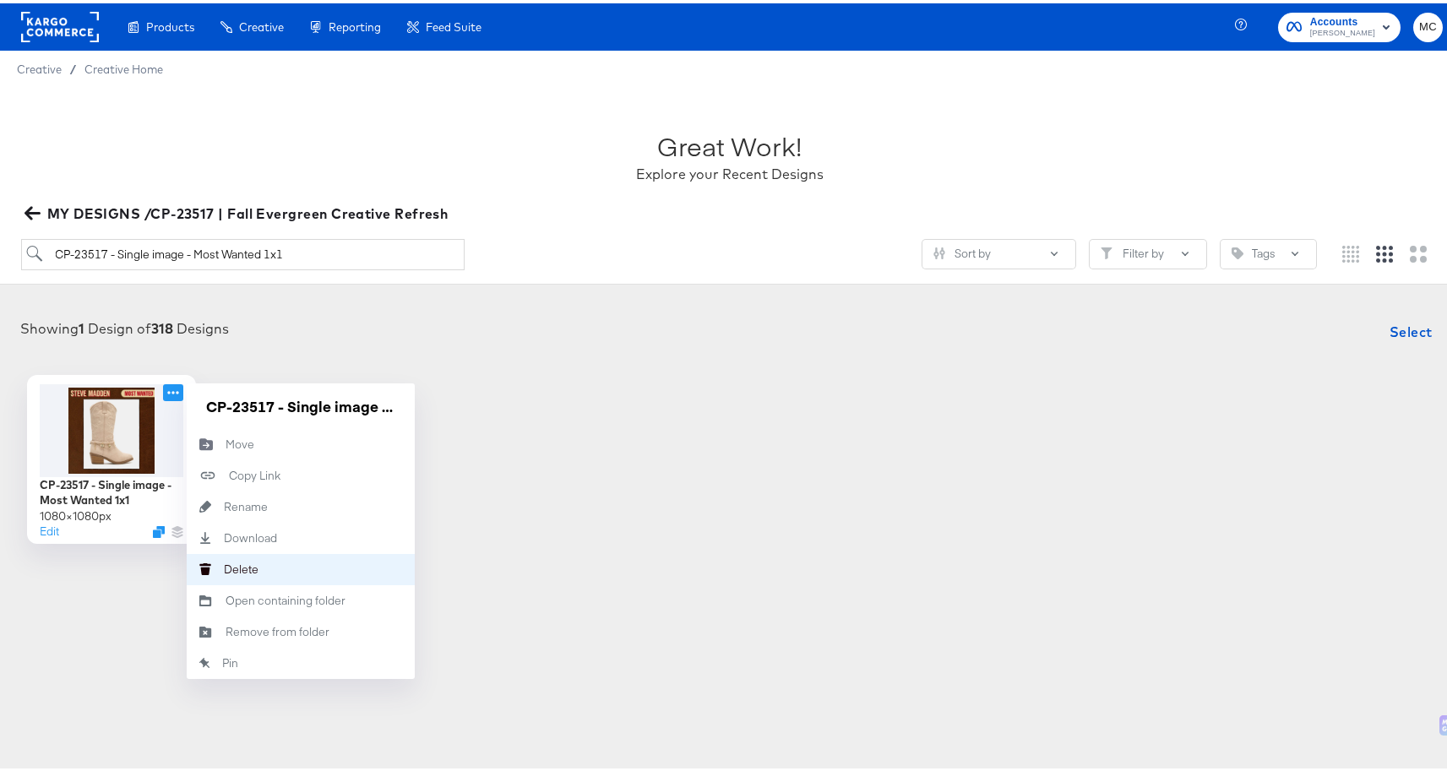
click at [264, 563] on button "[PERSON_NAME]" at bounding box center [301, 566] width 228 height 31
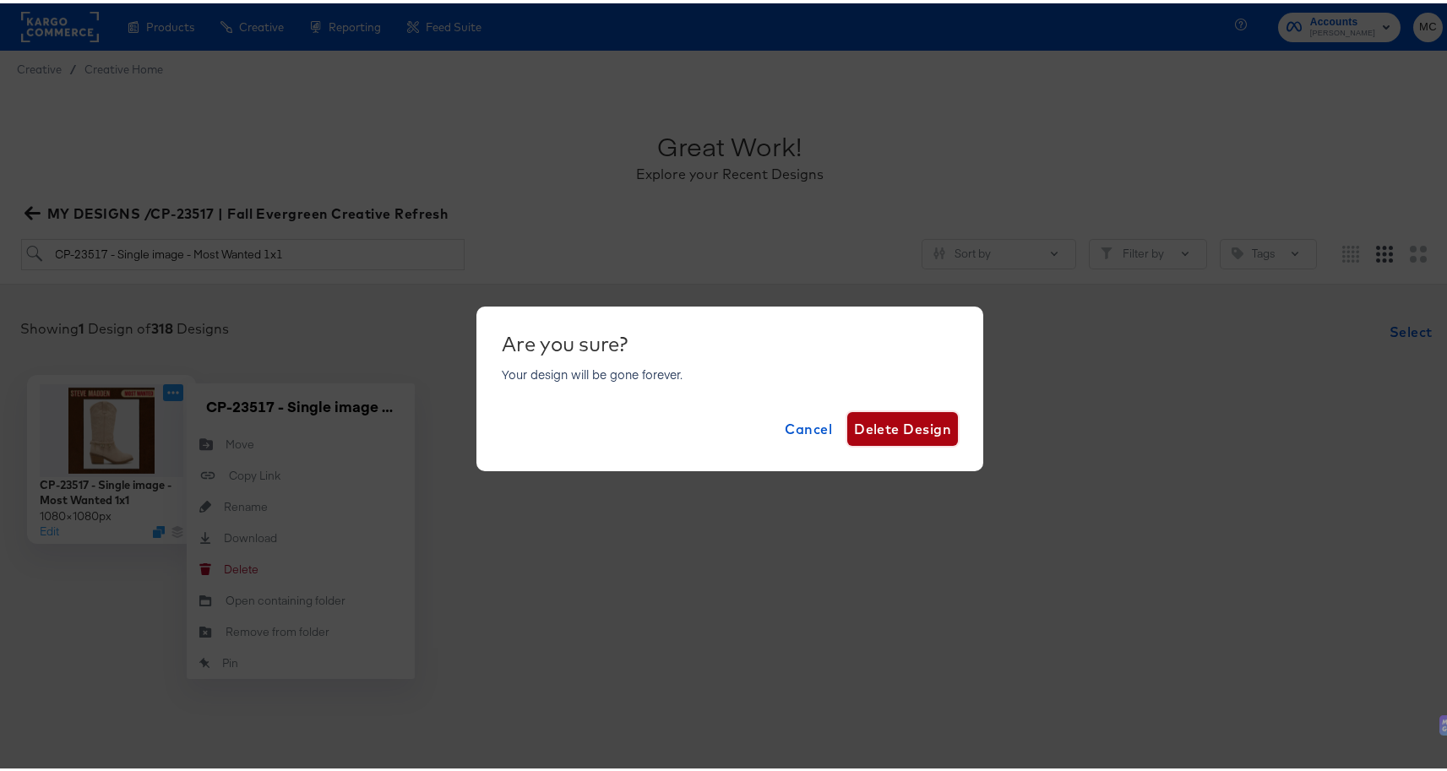
click at [908, 419] on span "Delete Design" at bounding box center [902, 426] width 97 height 24
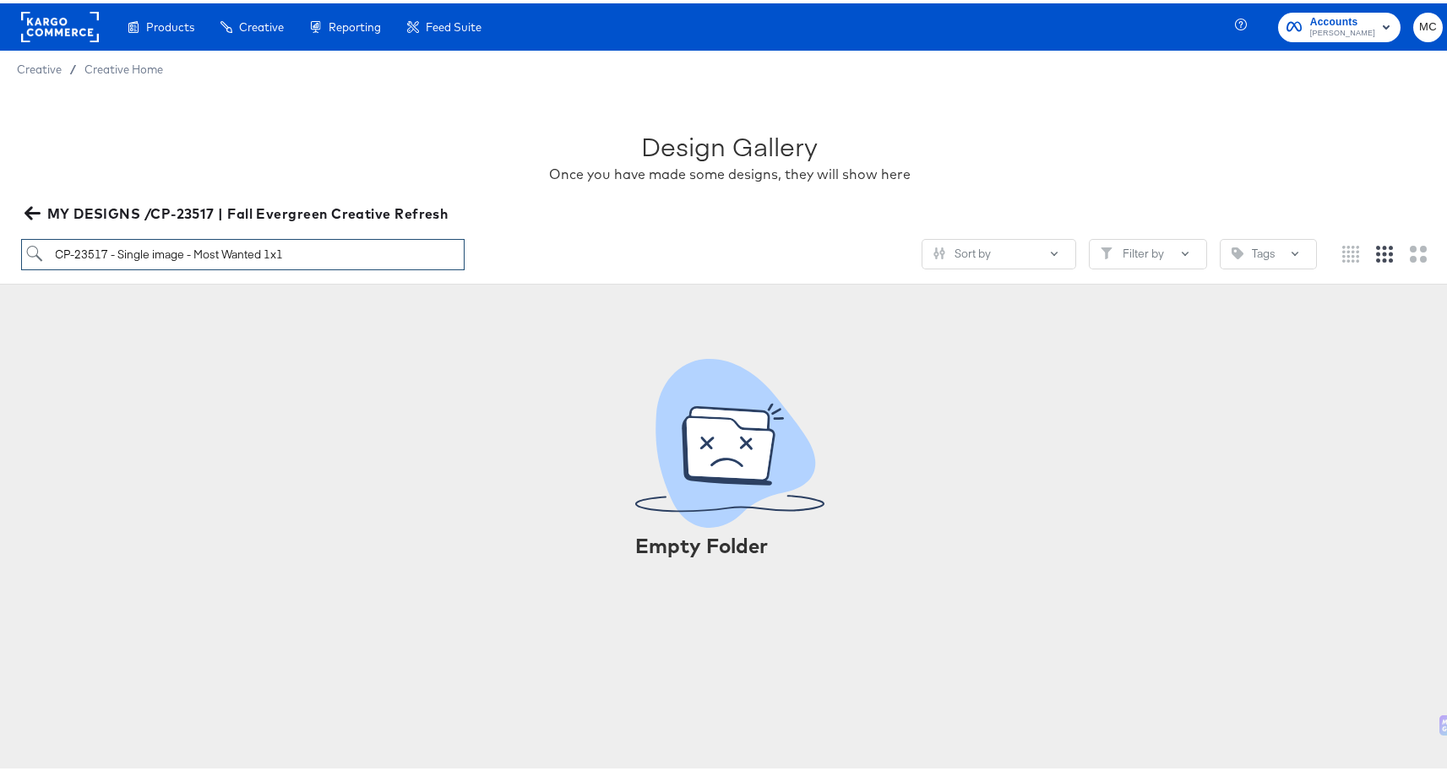
drag, startPoint x: 255, startPoint y: 258, endPoint x: 28, endPoint y: 253, distance: 227.2
click at [28, 253] on input "CP-23517 - Single image - Most Wanted 1x1" at bounding box center [243, 251] width 444 height 31
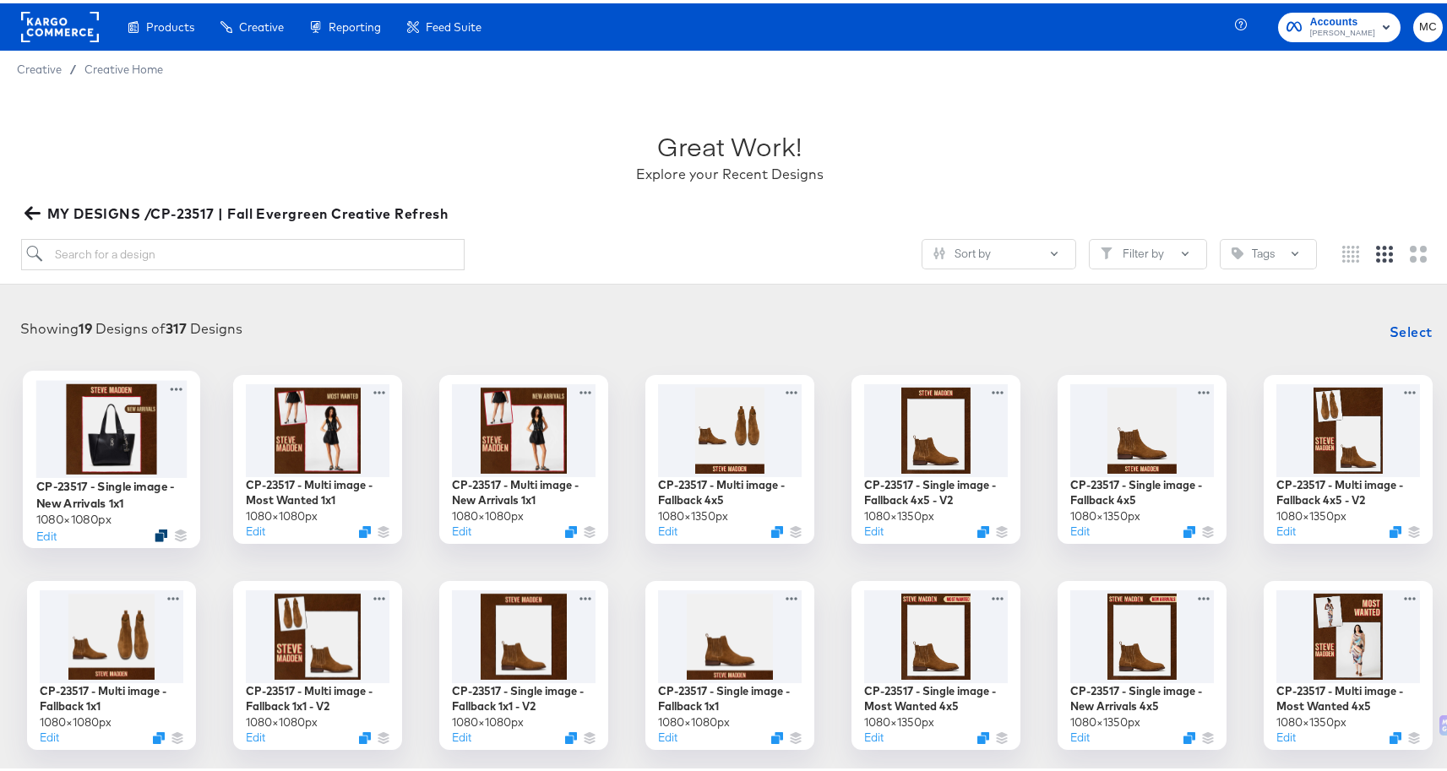
click at [155, 534] on icon "Duplicate" at bounding box center [161, 531] width 13 height 13
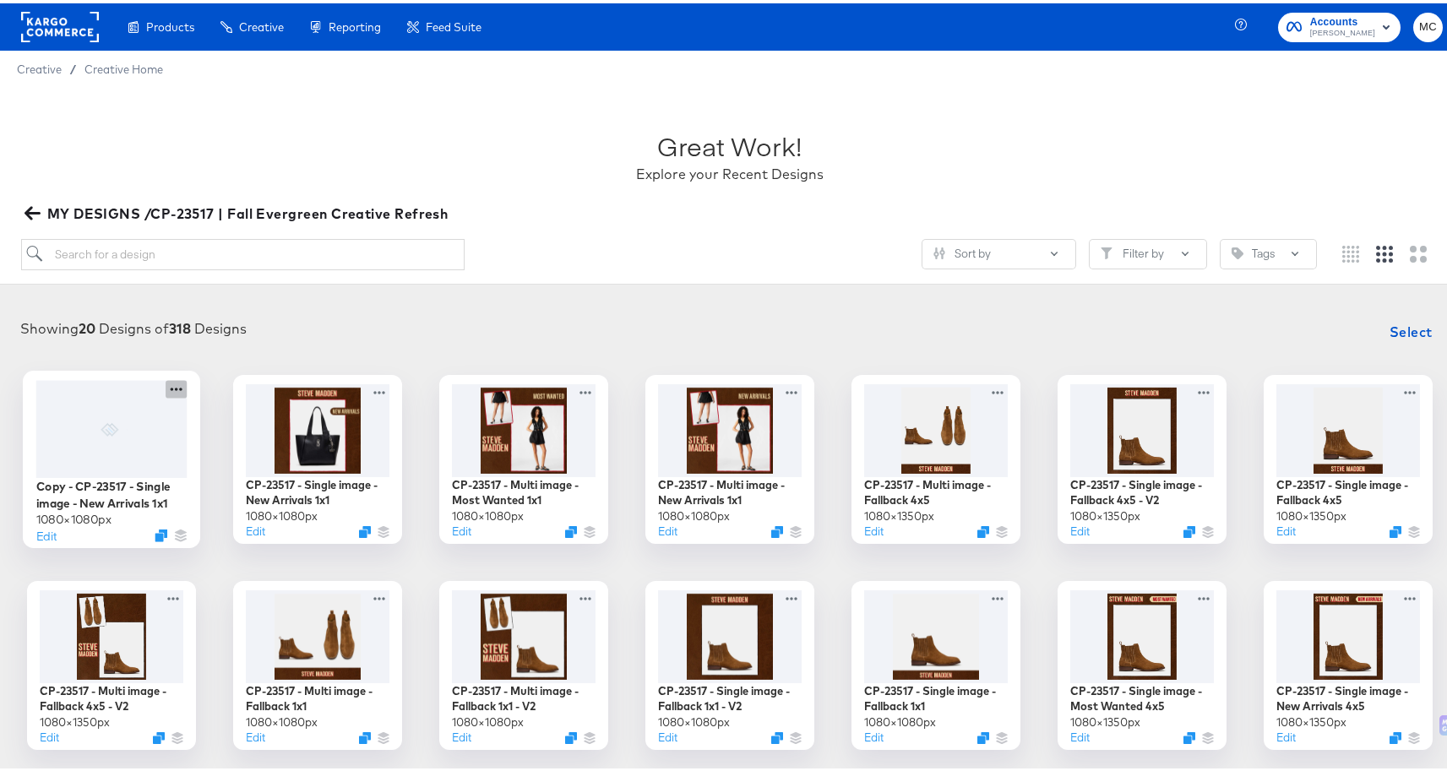
click at [179, 384] on icon at bounding box center [176, 386] width 21 height 18
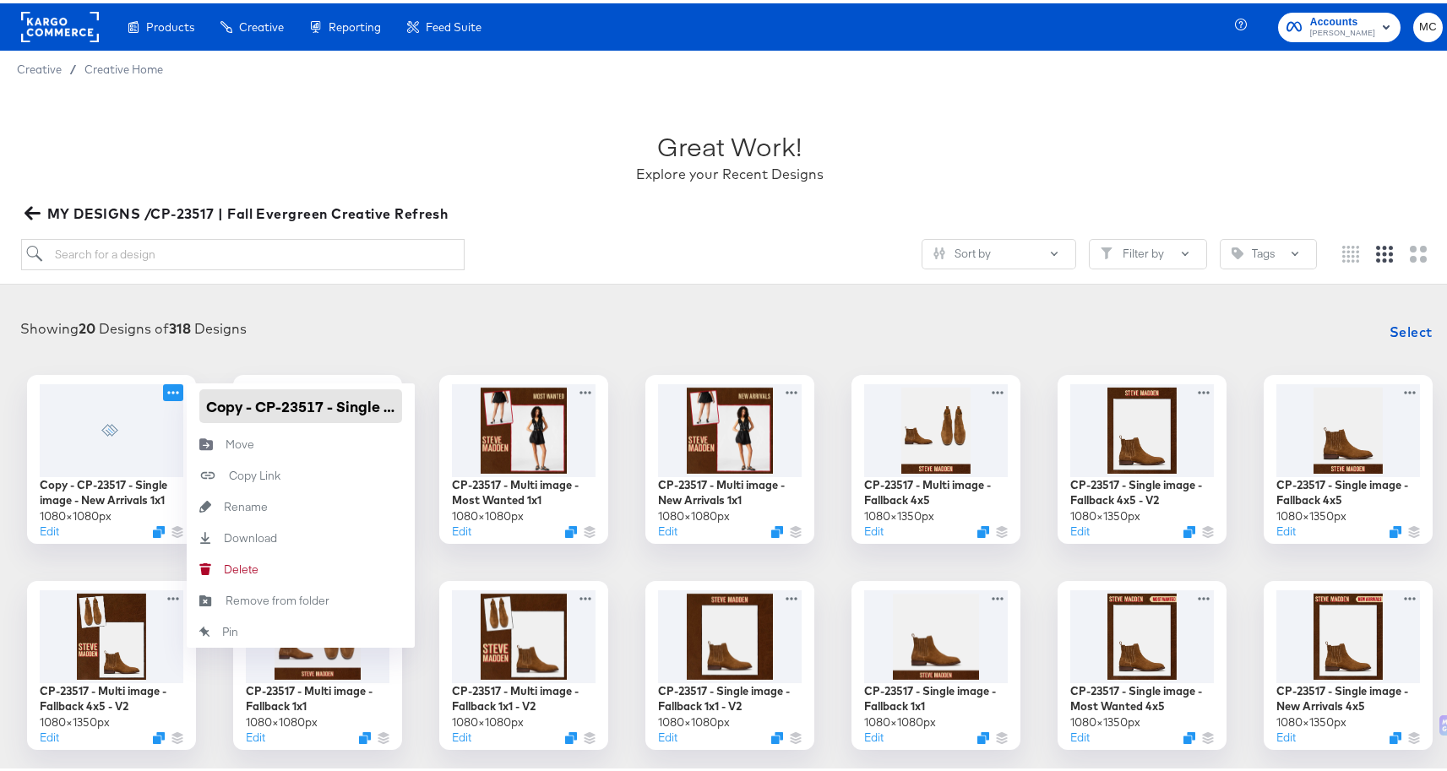
drag, startPoint x: 254, startPoint y: 405, endPoint x: 194, endPoint y: 408, distance: 60.0
click at [199, 408] on input "Copy - CP-23517 - Single image - New Arrivals 1x1" at bounding box center [300, 403] width 203 height 34
click at [371, 406] on input "CP-23517 - Single image - New Arrivals 1x1" at bounding box center [300, 403] width 203 height 34
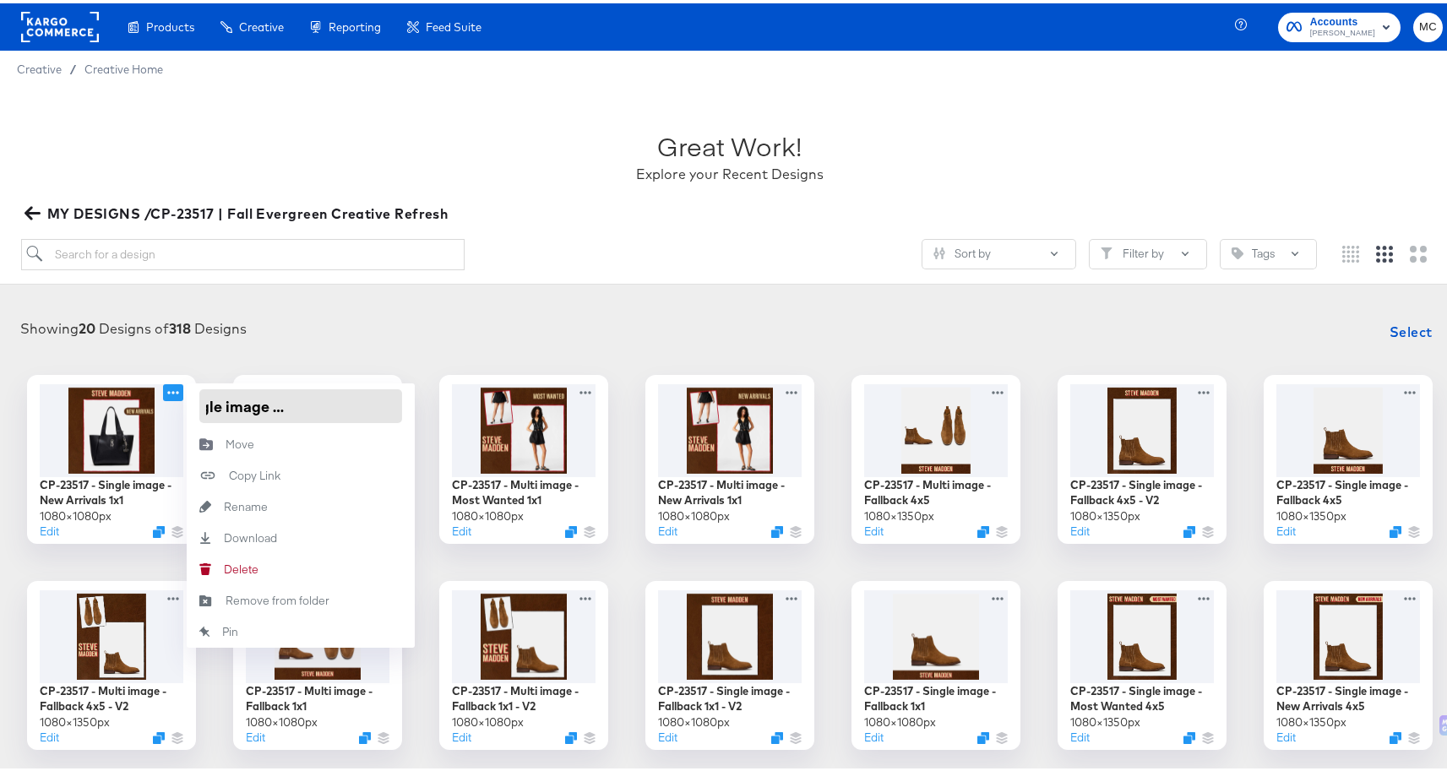
drag, startPoint x: 361, startPoint y: 405, endPoint x: 275, endPoint y: 403, distance: 86.2
click at [275, 403] on input "CP-23517 - Single image - New Arrivals 1x1" at bounding box center [300, 403] width 203 height 34
type input "CP-23517 - Single image - Most Wanted 1x1"
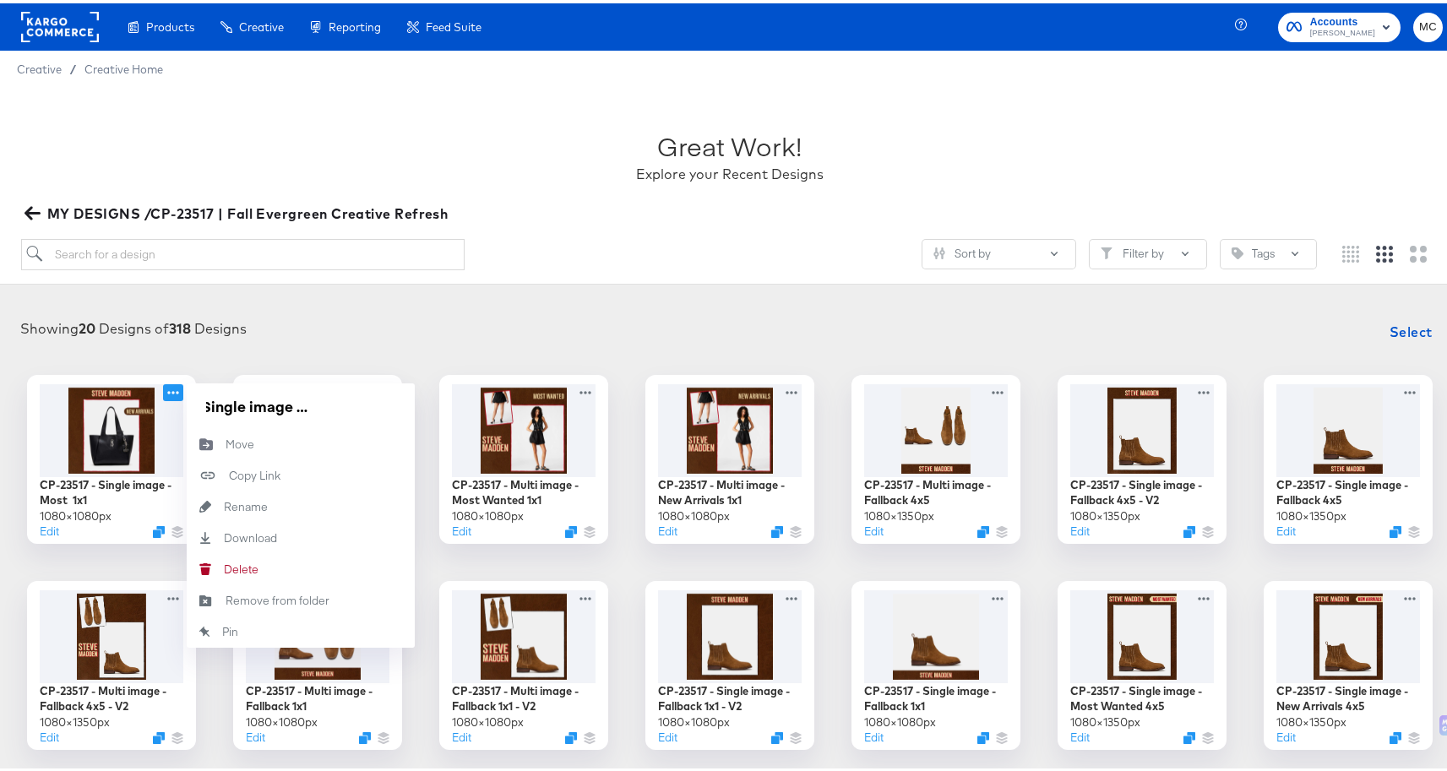
click at [400, 318] on div "Showing 20 Designs of 318 Designs Select" at bounding box center [730, 329] width 1426 height 34
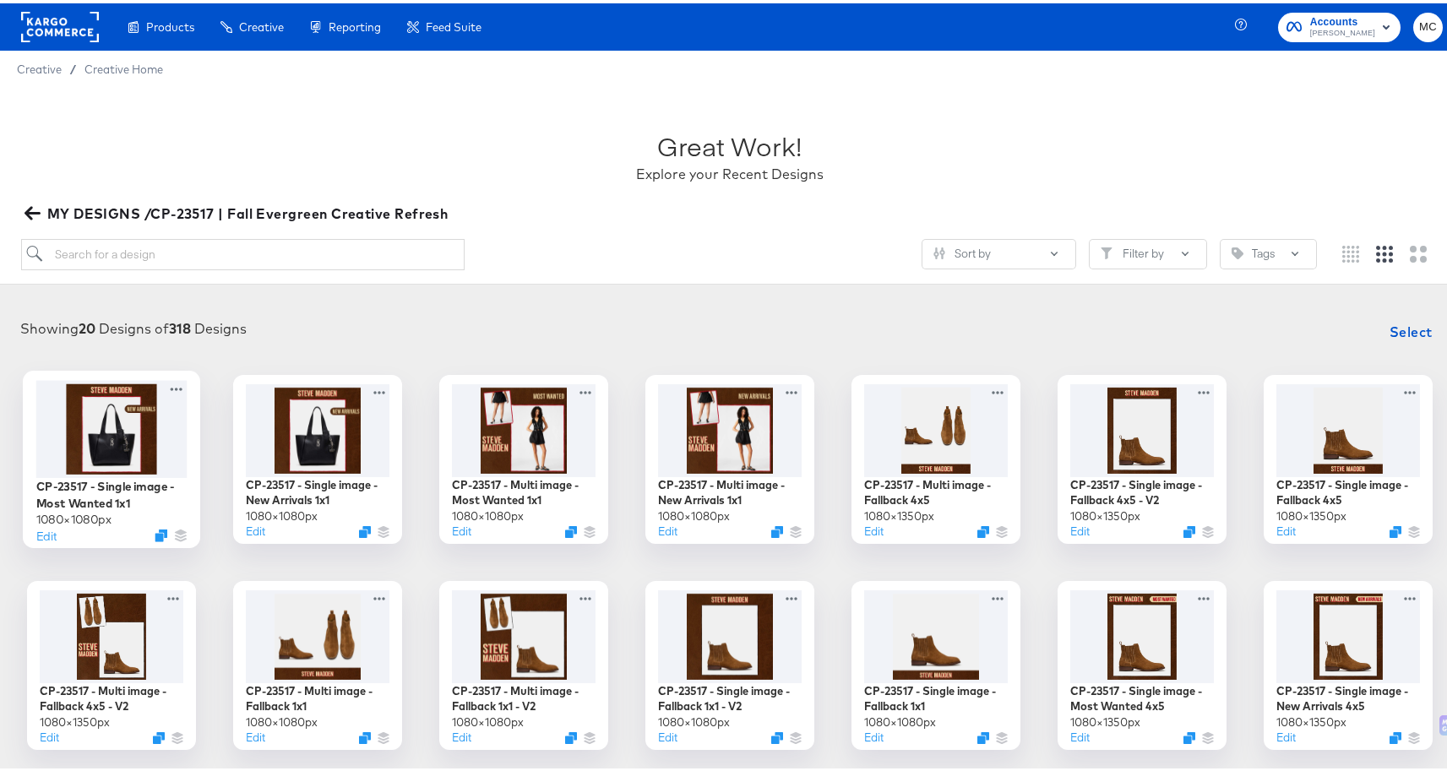
click at [51, 443] on div at bounding box center [111, 425] width 151 height 97
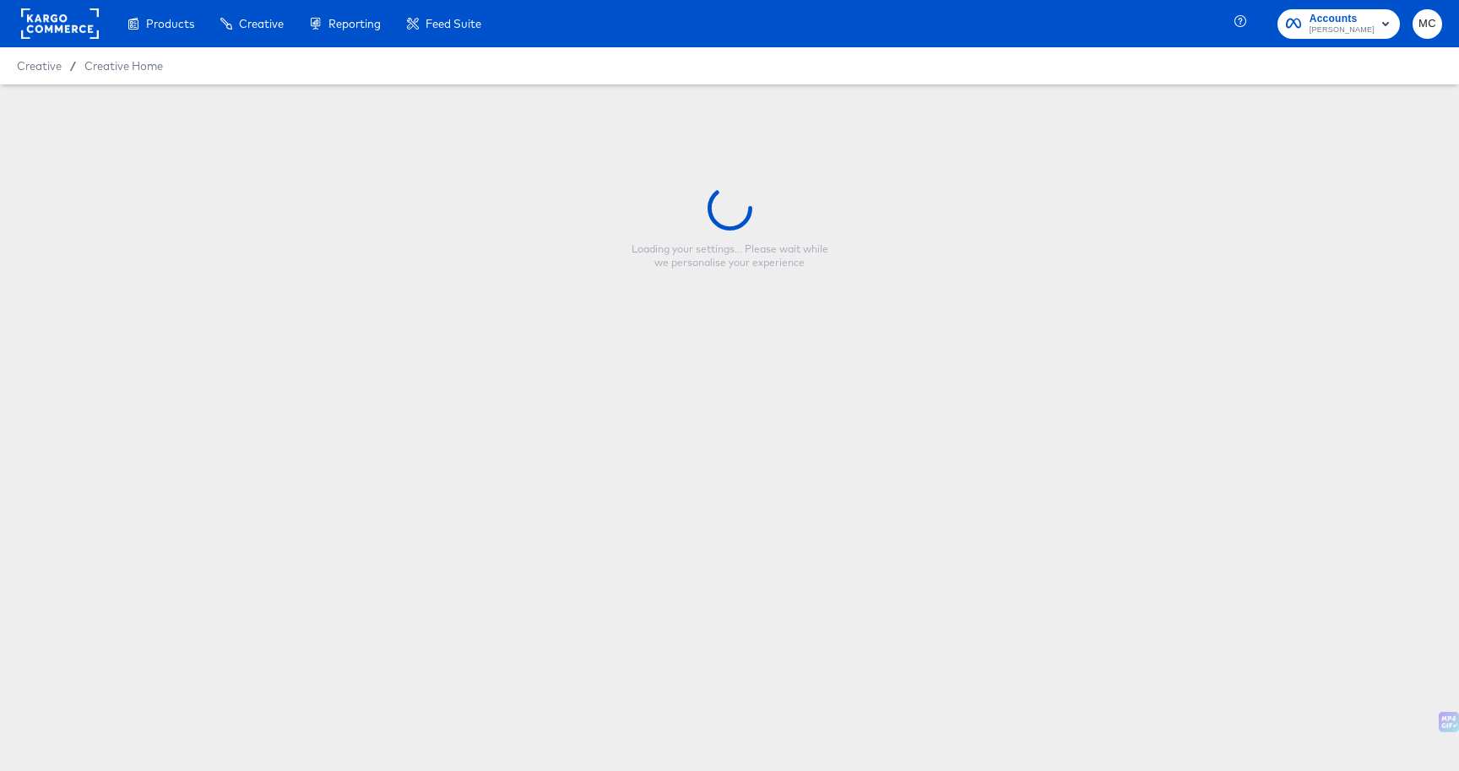
type input "CP-23517 - Single image - Most Wanted 1x1"
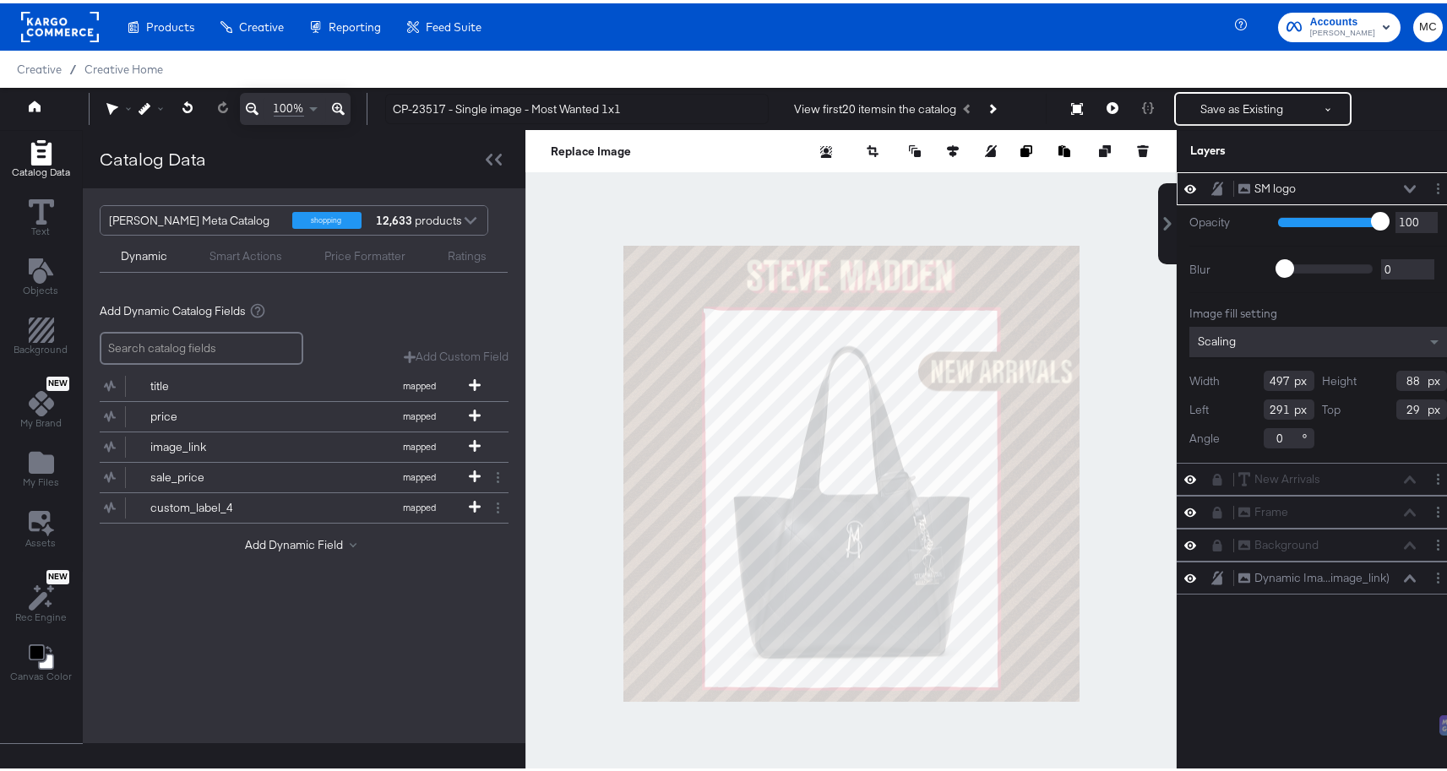
click at [1143, 455] on div at bounding box center [850, 470] width 651 height 687
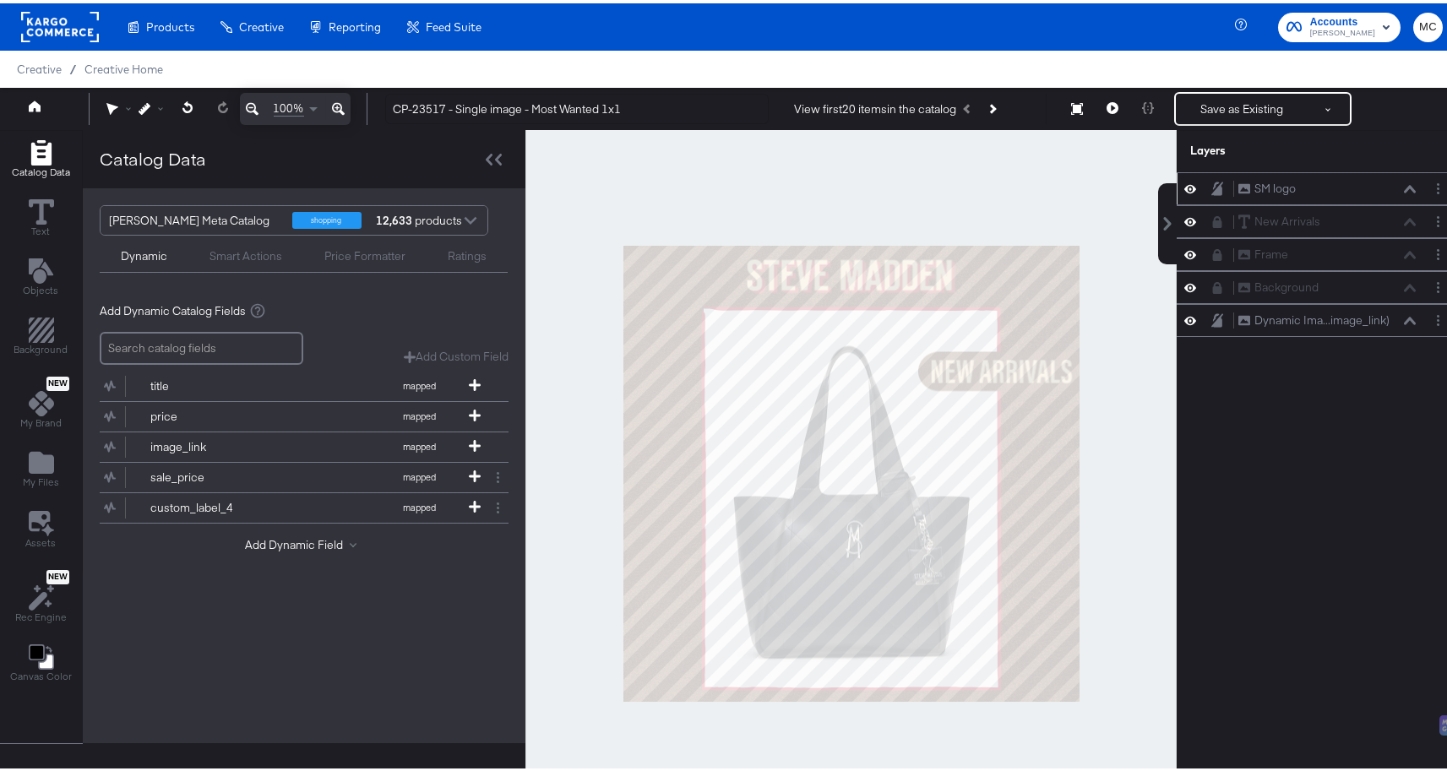
click at [1184, 182] on icon at bounding box center [1190, 185] width 12 height 14
click at [1184, 182] on icon at bounding box center [1190, 186] width 12 height 11
click at [1184, 218] on icon at bounding box center [1190, 219] width 12 height 8
click at [1184, 217] on icon at bounding box center [1190, 218] width 12 height 11
click at [1213, 218] on icon at bounding box center [1217, 219] width 9 height 12
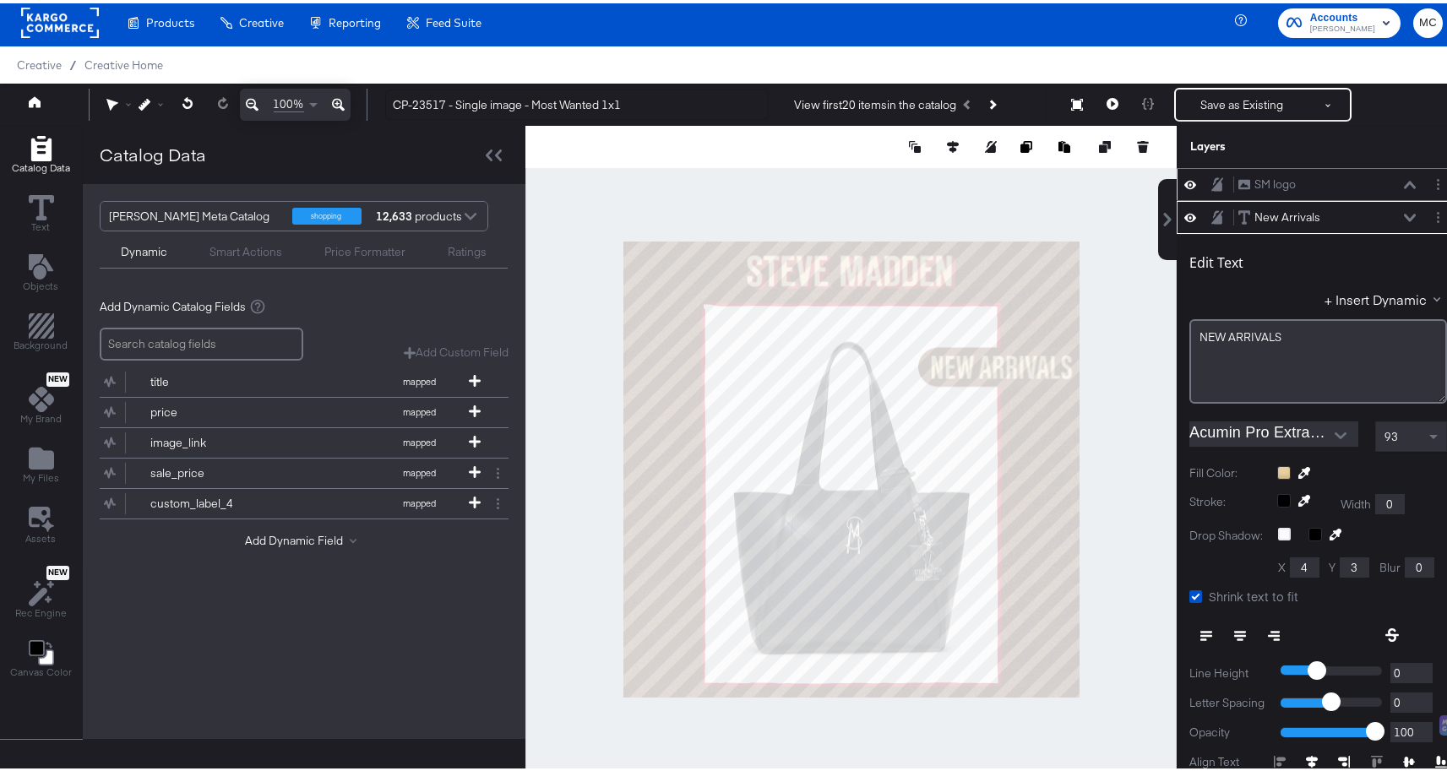
scroll to position [33, 0]
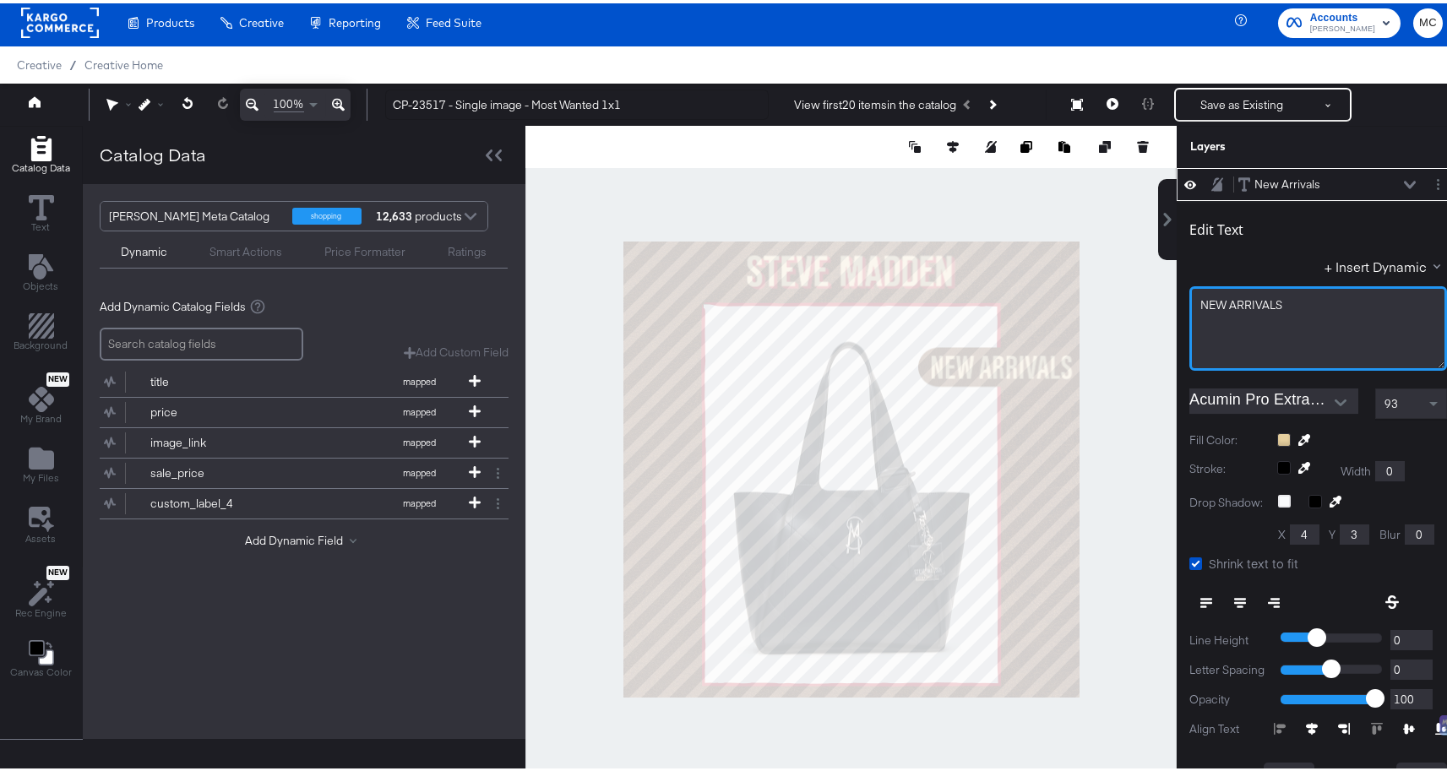
click at [1314, 307] on div "NEW ﻿ARRIVALS" at bounding box center [1318, 302] width 236 height 16
drag, startPoint x: 1290, startPoint y: 304, endPoint x: 1146, endPoint y: 303, distance: 143.6
click at [1155, 303] on div "SM logo SM logo New Arrivals New Arrivals Edit Text + Insert Dynamic NEW ﻿ARRIV…" at bounding box center [1307, 474] width 304 height 619
click at [1095, 311] on div at bounding box center [850, 465] width 651 height 687
click at [1130, 307] on div at bounding box center [850, 465] width 651 height 687
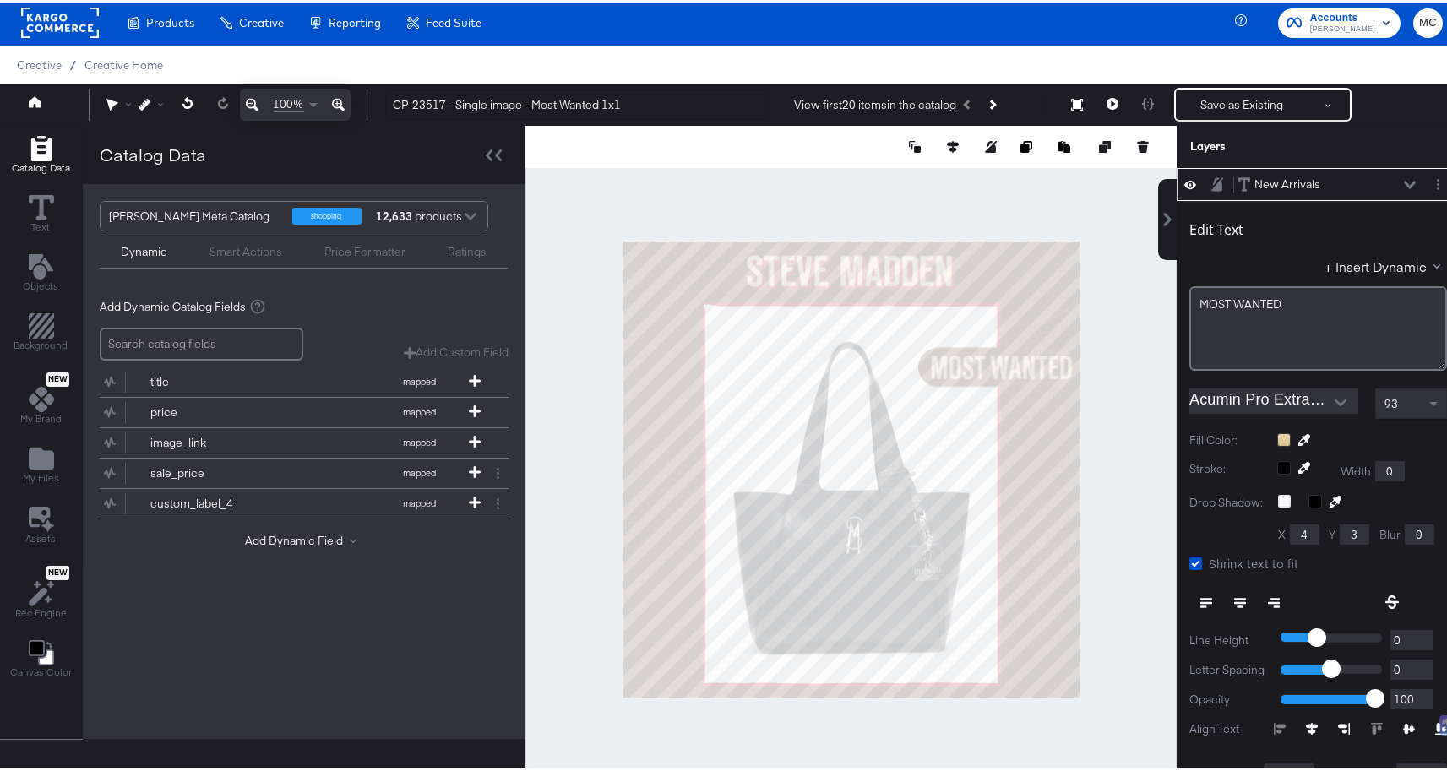
scroll to position [0, 0]
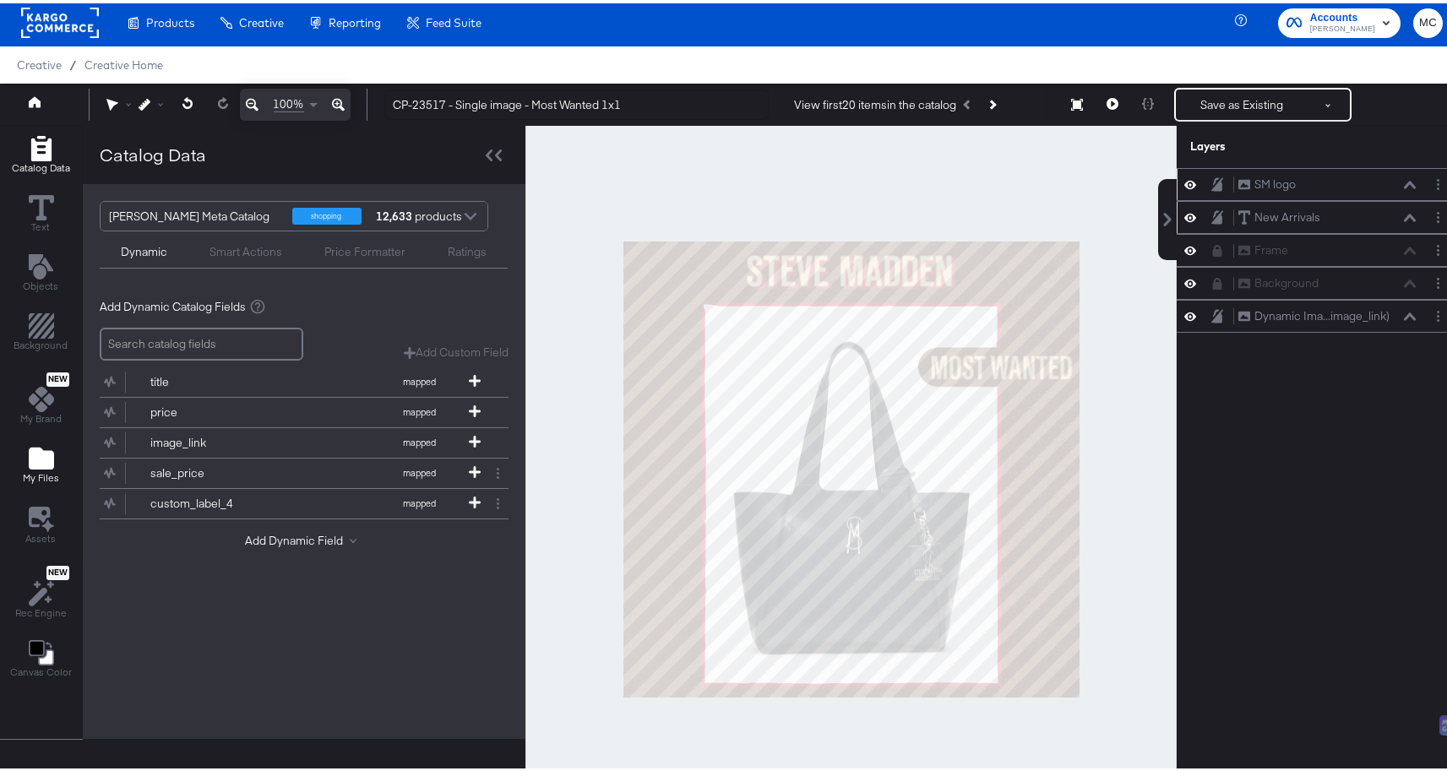
click at [35, 465] on icon "Add Files" at bounding box center [41, 455] width 25 height 22
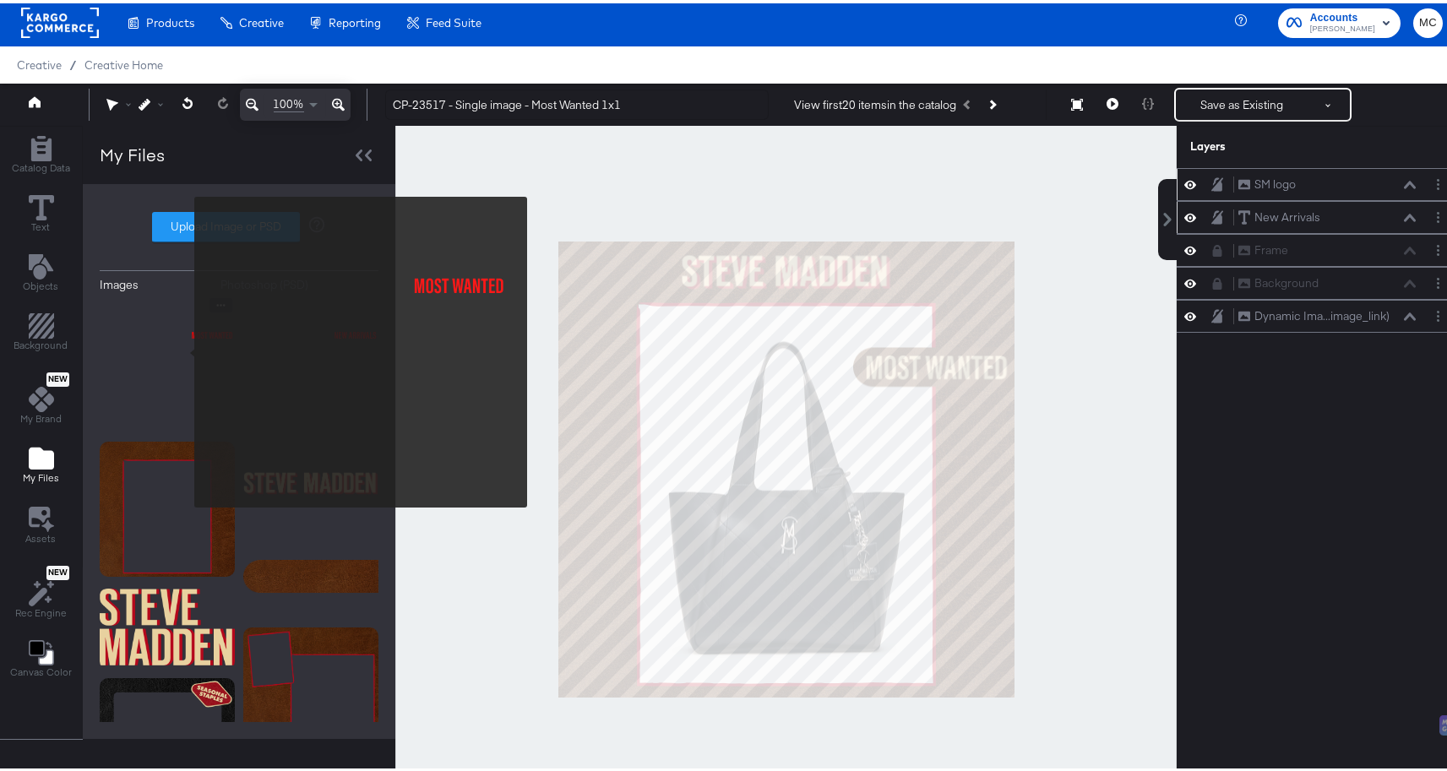
click at [183, 349] on img at bounding box center [167, 362] width 135 height 135
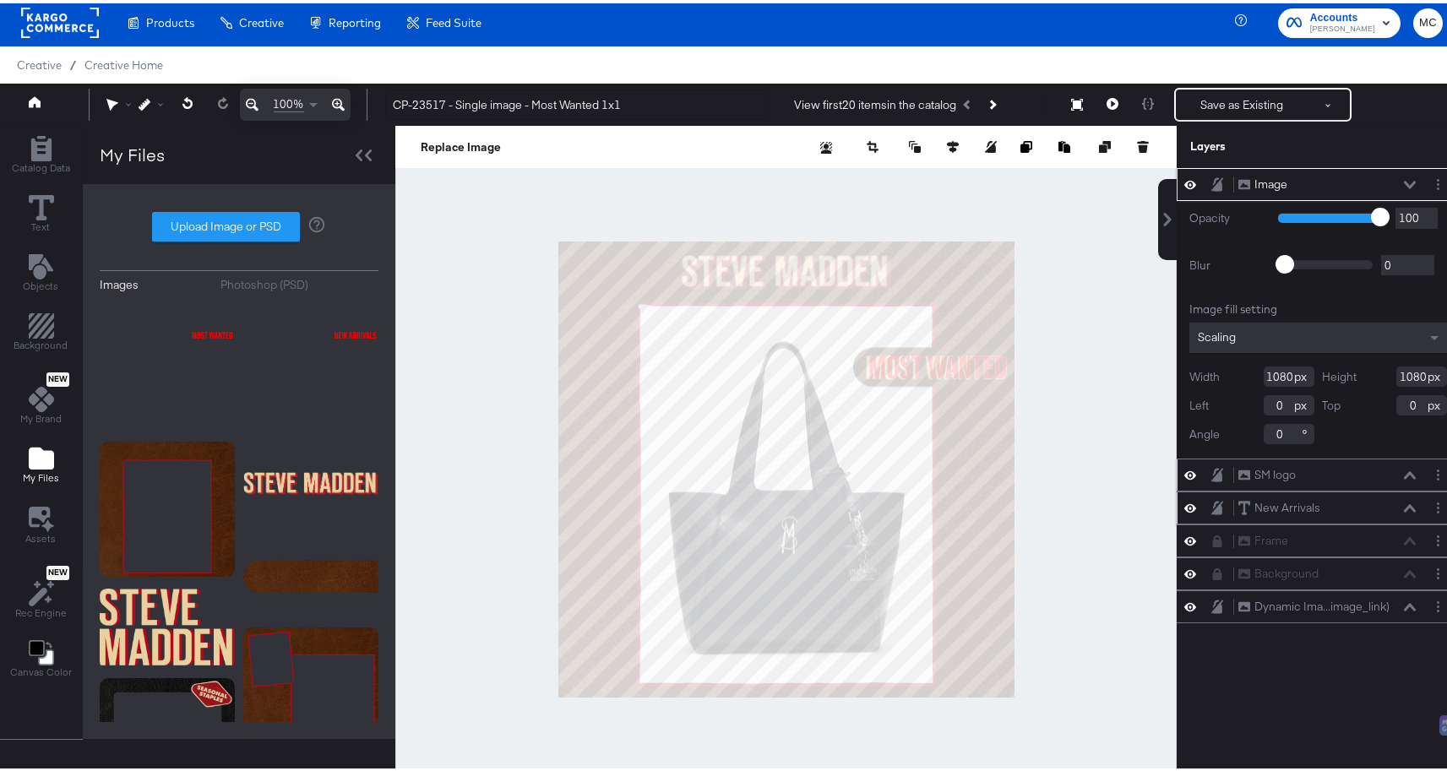
click at [1404, 177] on icon at bounding box center [1410, 181] width 12 height 8
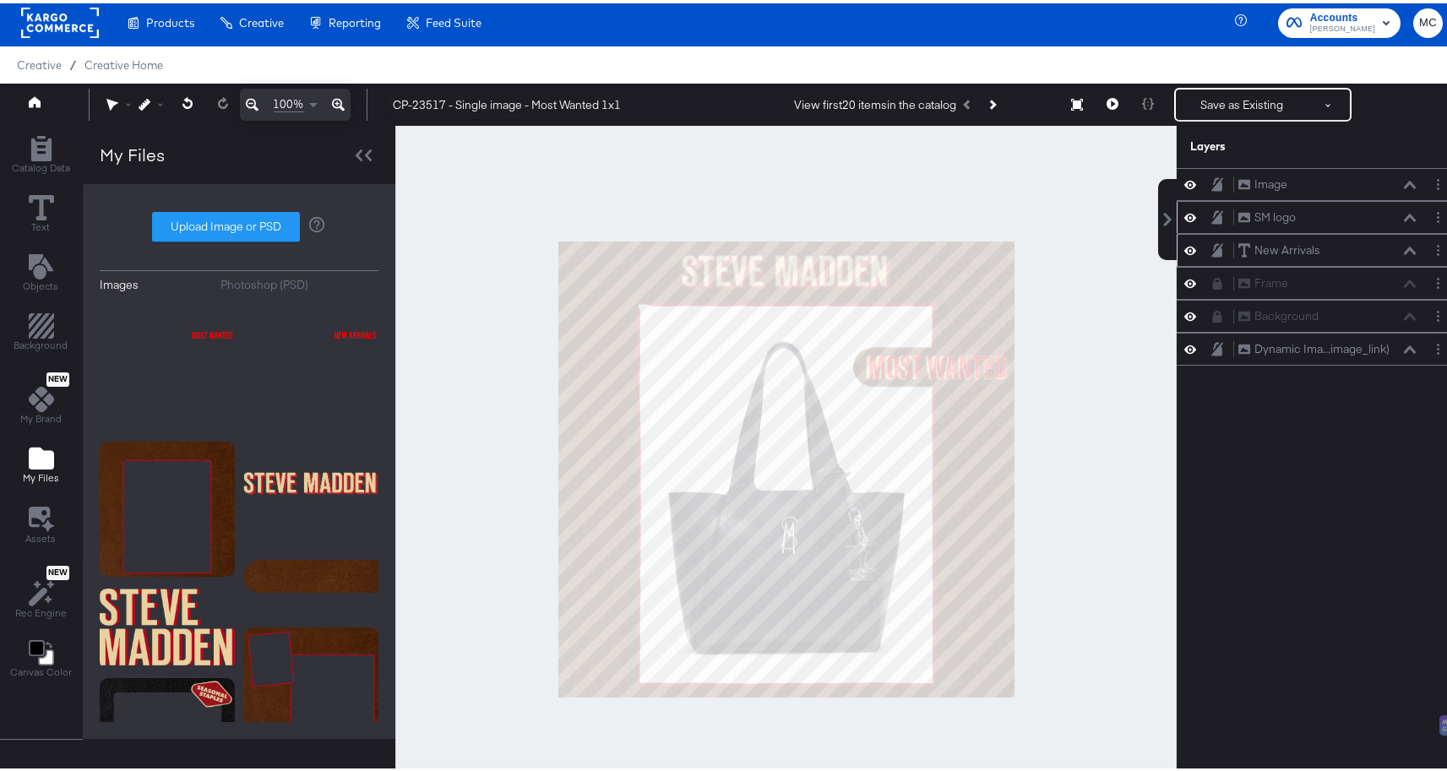
click at [339, 97] on icon at bounding box center [338, 101] width 13 height 13
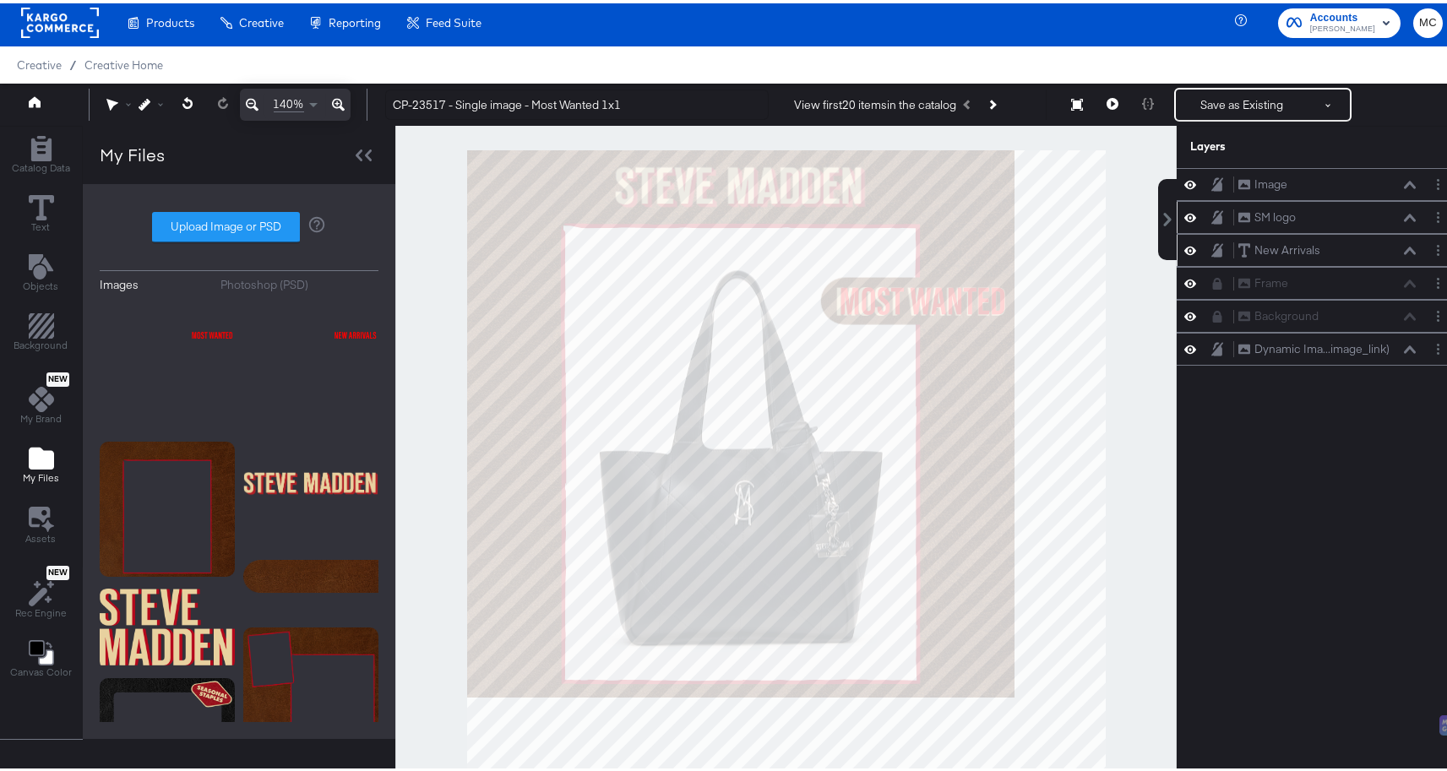
click at [339, 97] on icon at bounding box center [338, 101] width 13 height 13
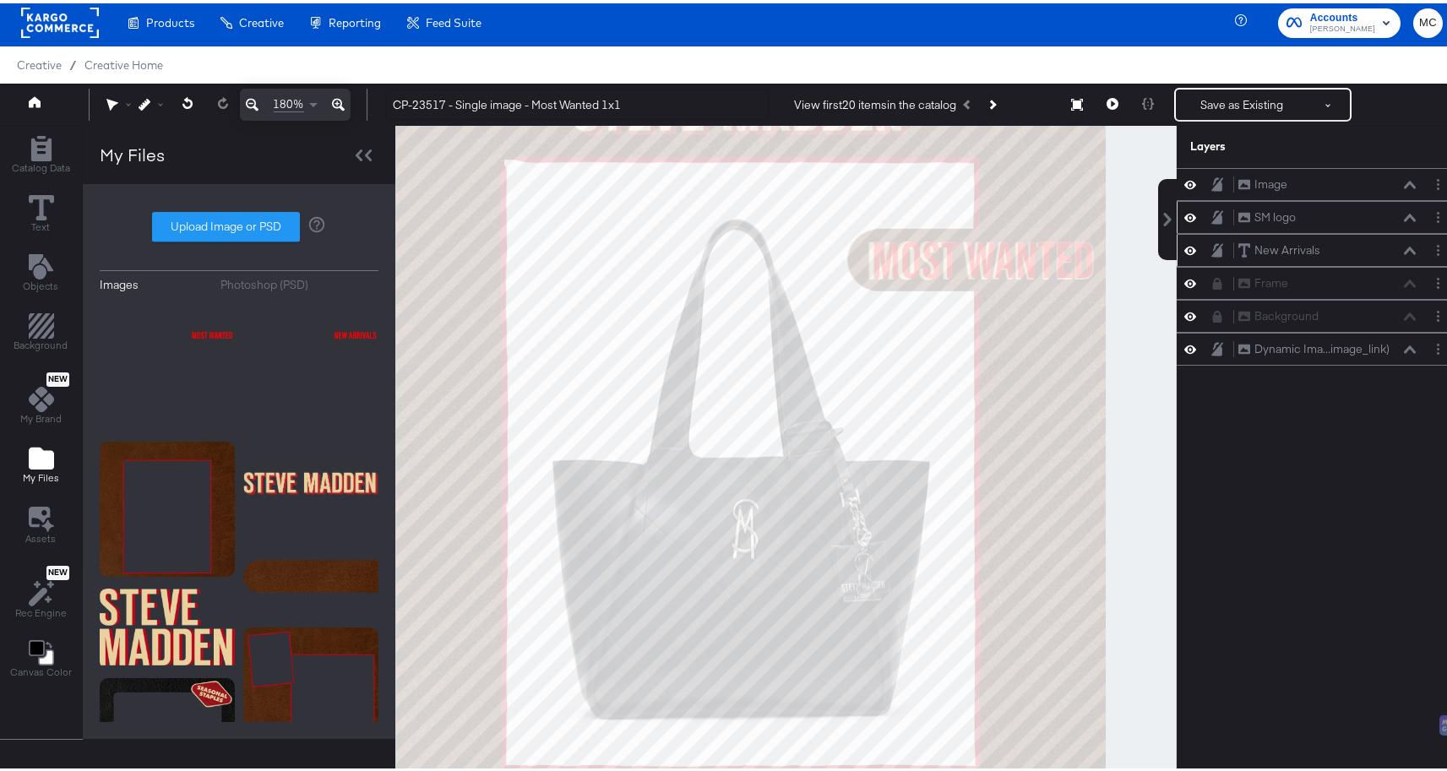
click at [339, 97] on icon at bounding box center [338, 101] width 13 height 13
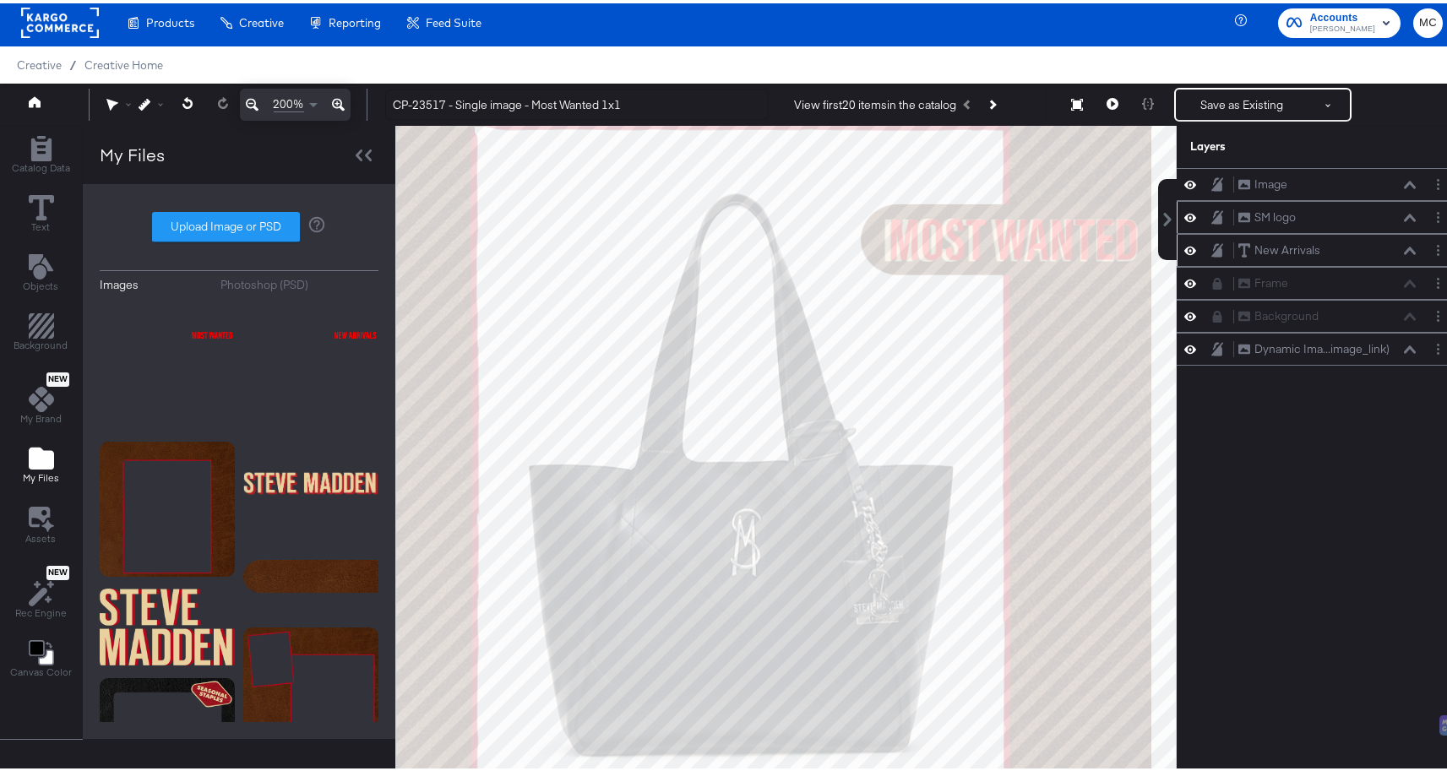
click at [339, 97] on icon at bounding box center [338, 101] width 13 height 13
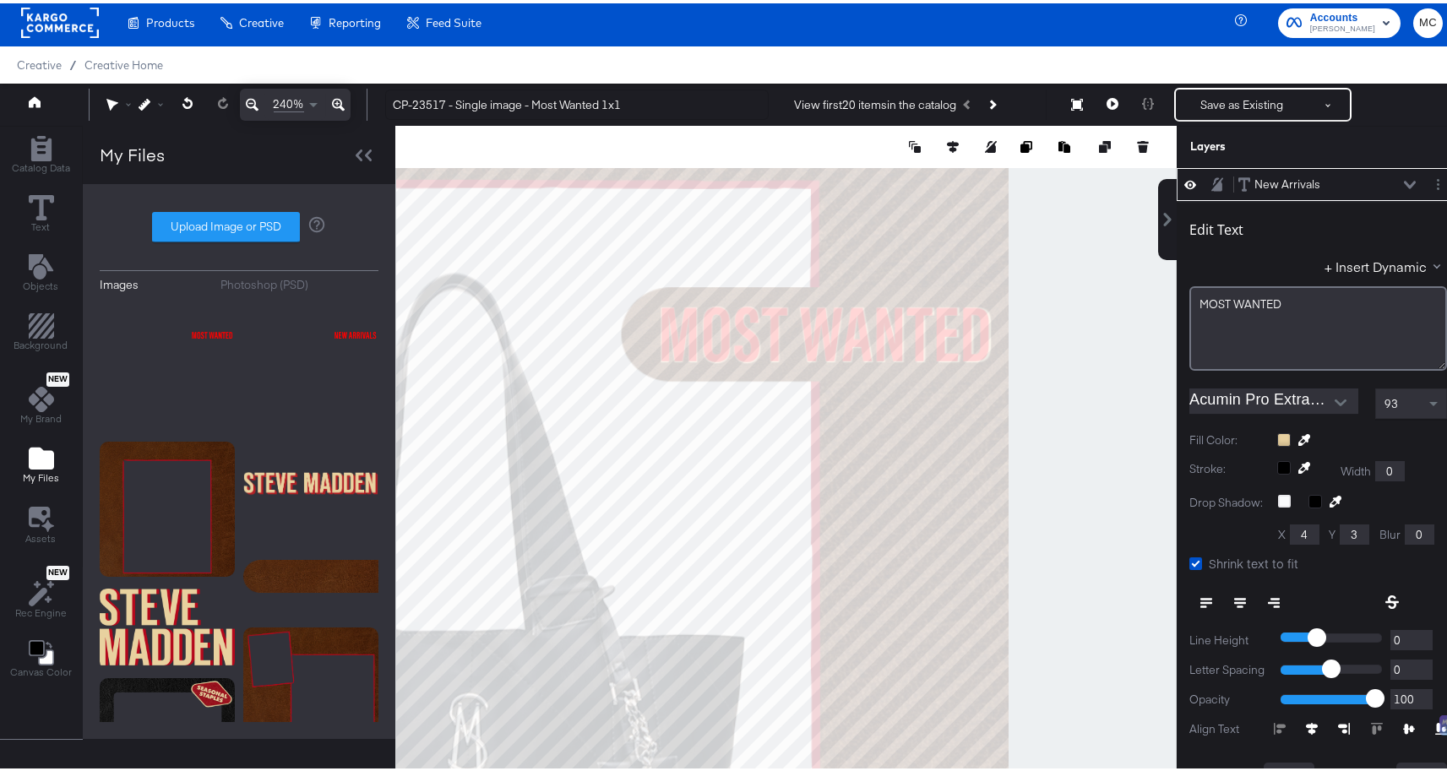
type input "269"
type input "736"
type input "270"
type input "735"
type input "269"
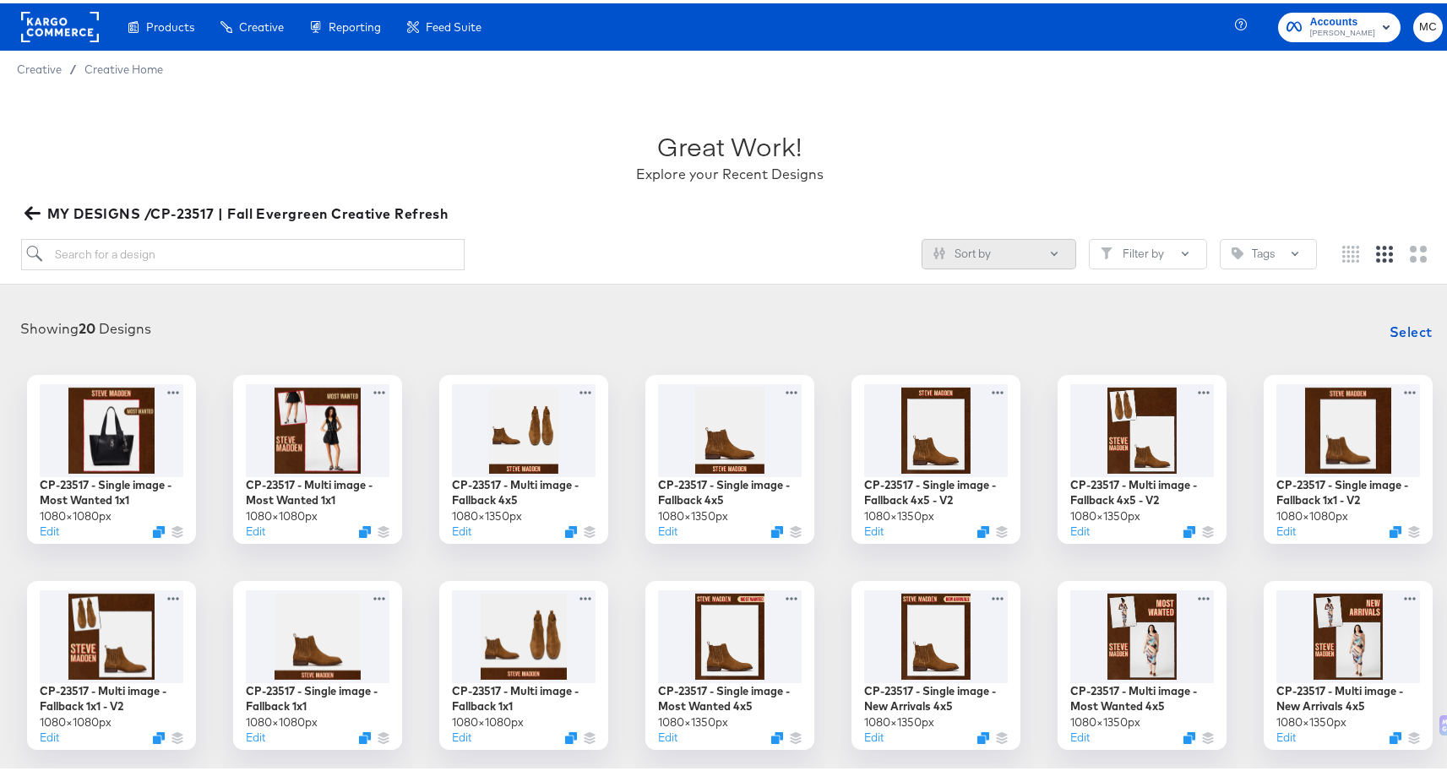
click at [962, 240] on button "Sort by" at bounding box center [998, 251] width 155 height 30
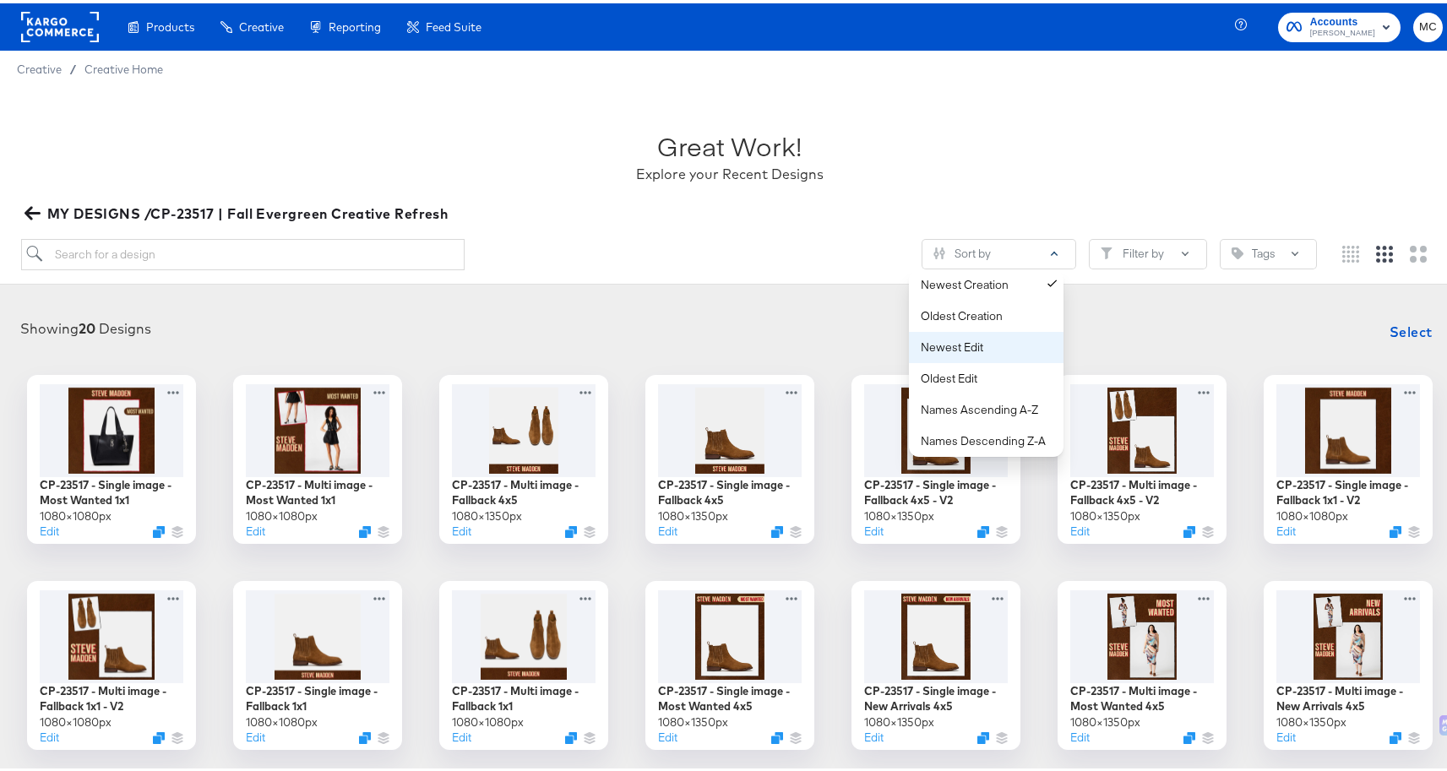
click at [978, 340] on div "Newest Edit" at bounding box center [990, 344] width 138 height 16
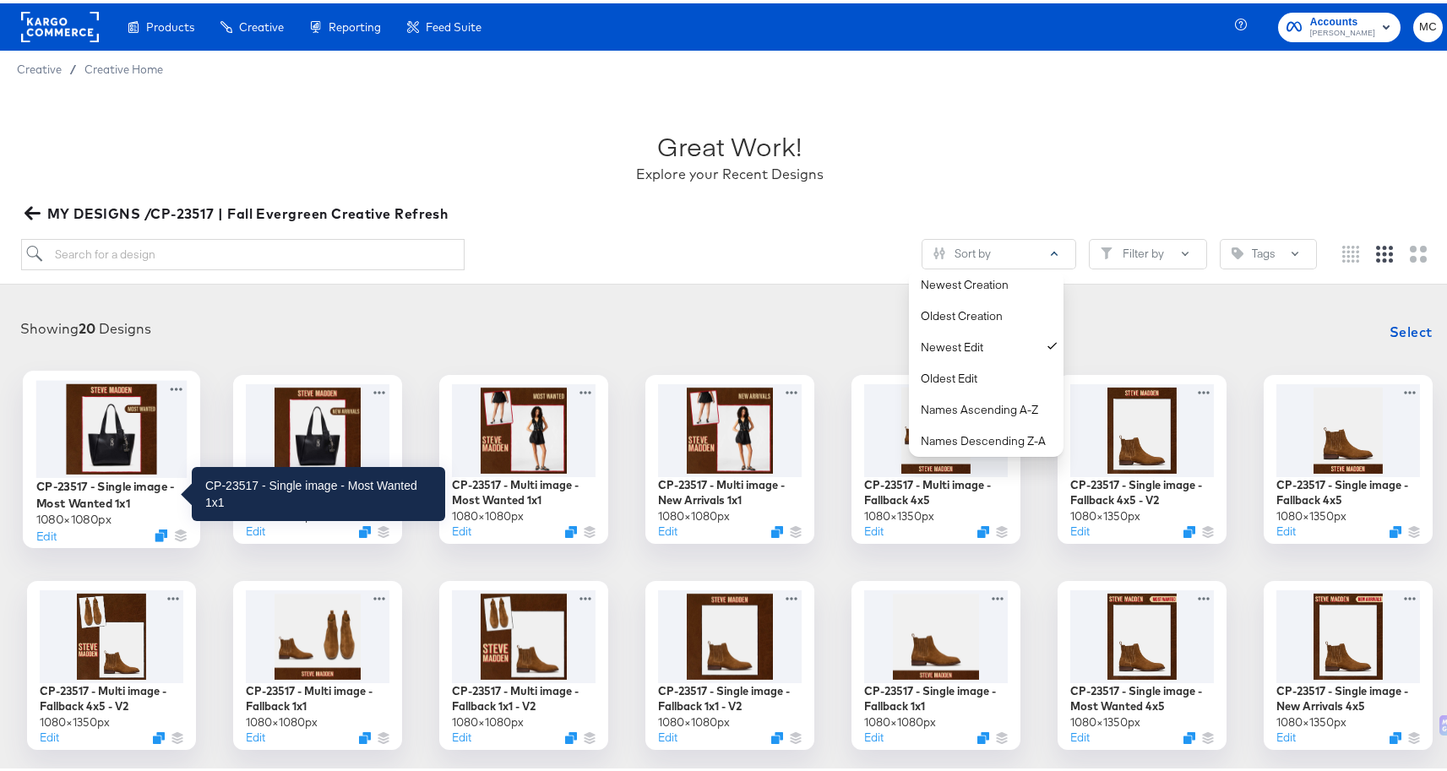
click at [135, 486] on div "CP-23517 - Single image - Most Wanted 1x1" at bounding box center [111, 491] width 151 height 33
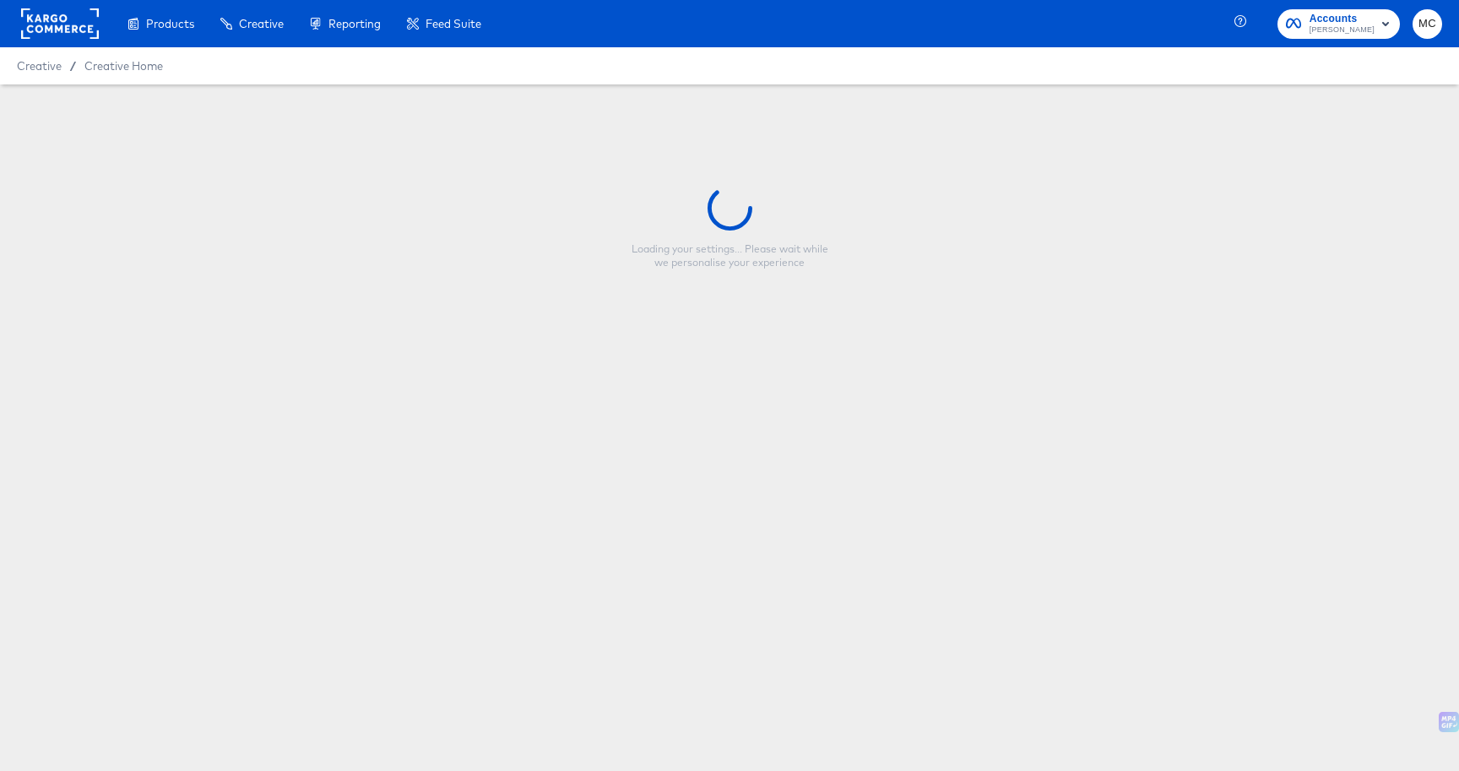
type input "CP-23517 - Single image - Most Wanted 1x1"
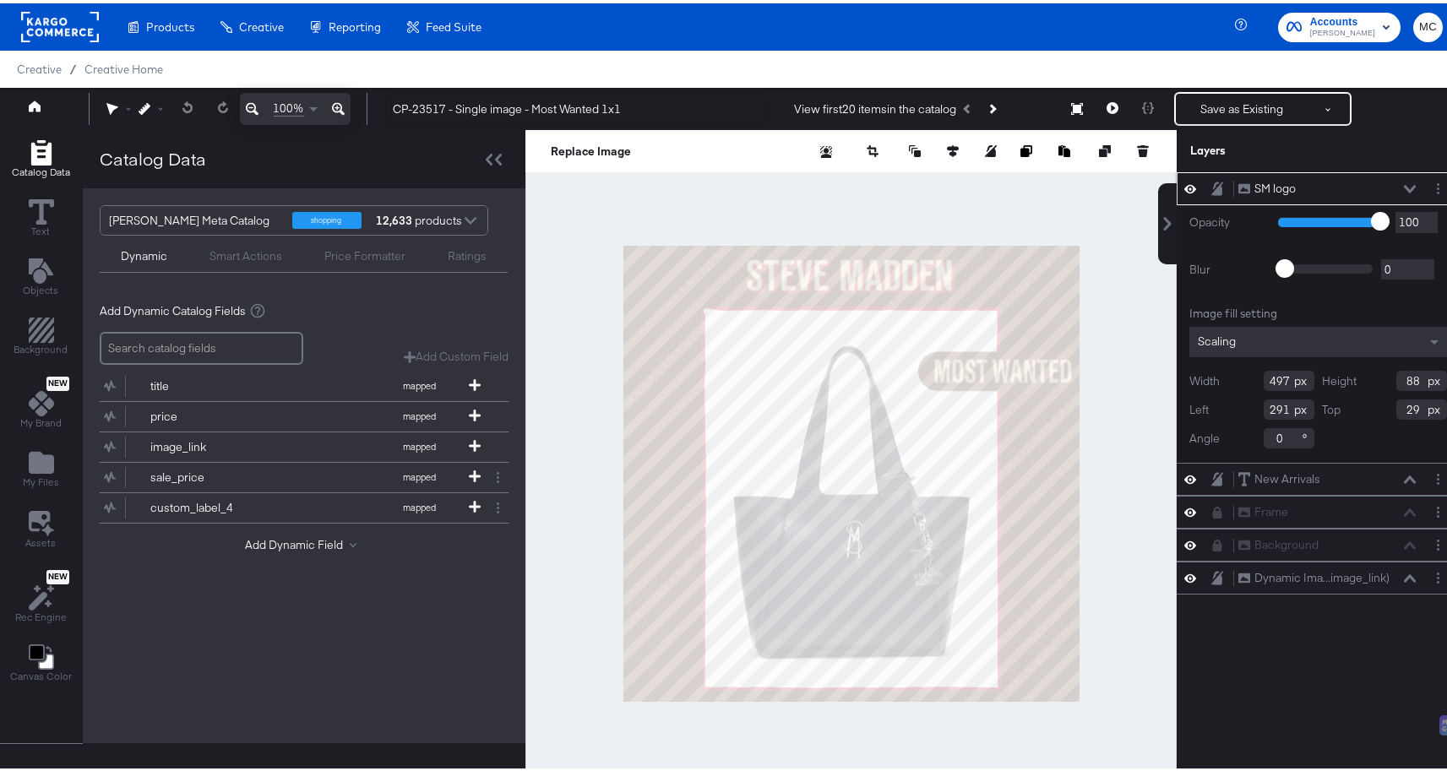
click at [1404, 184] on icon at bounding box center [1410, 186] width 12 height 8
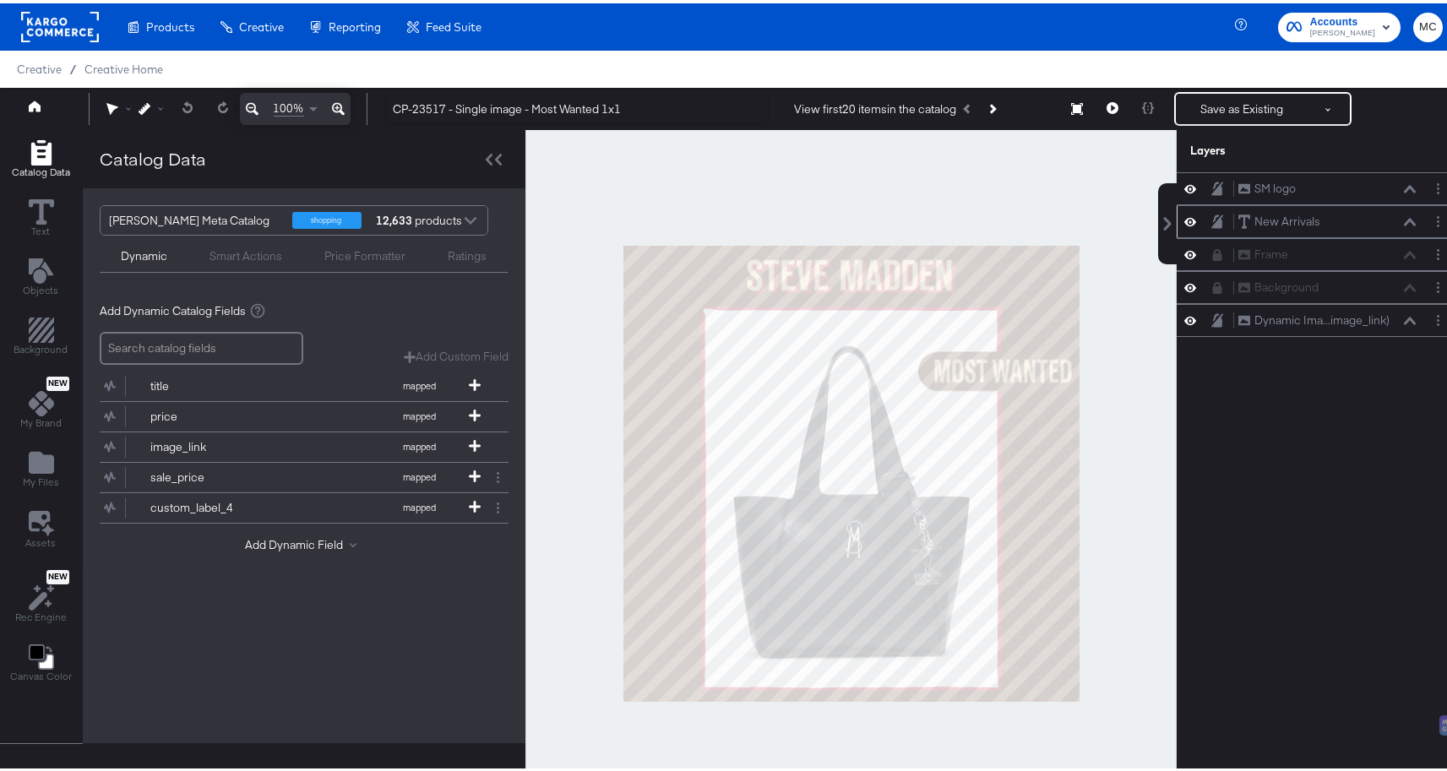
click at [1184, 217] on icon at bounding box center [1190, 218] width 12 height 14
click at [1184, 217] on icon at bounding box center [1190, 218] width 12 height 11
click at [1404, 219] on icon at bounding box center [1410, 219] width 12 height 8
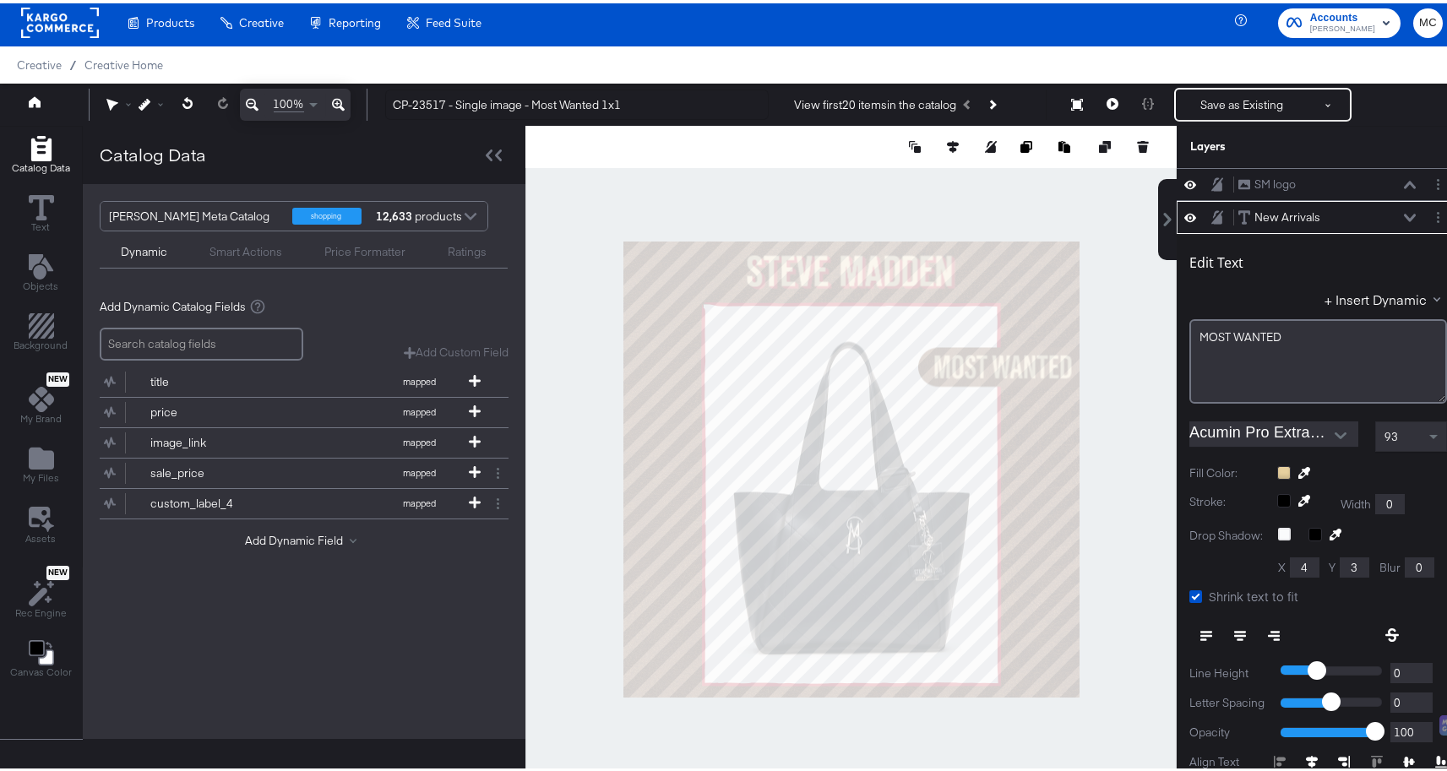
scroll to position [33, 0]
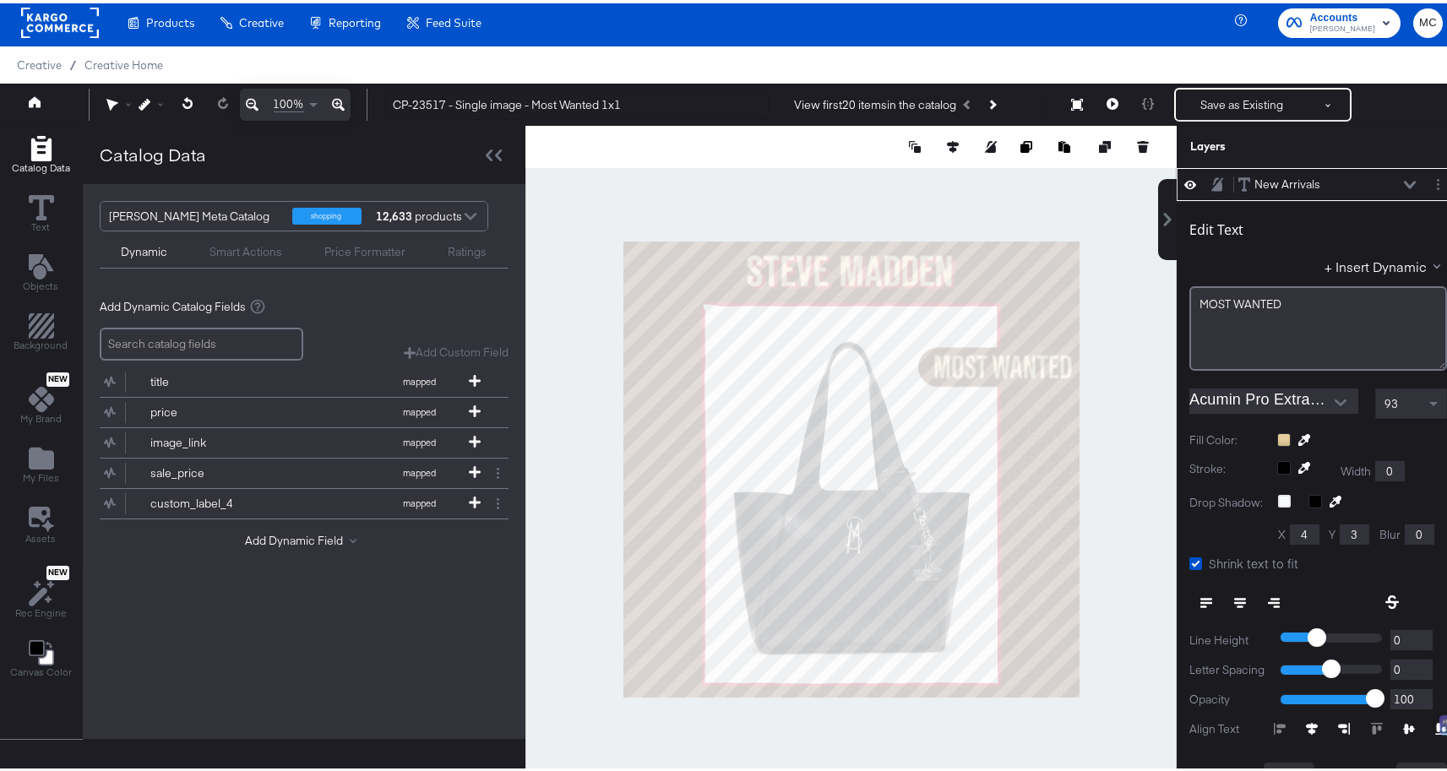
click at [1404, 179] on icon at bounding box center [1410, 181] width 12 height 8
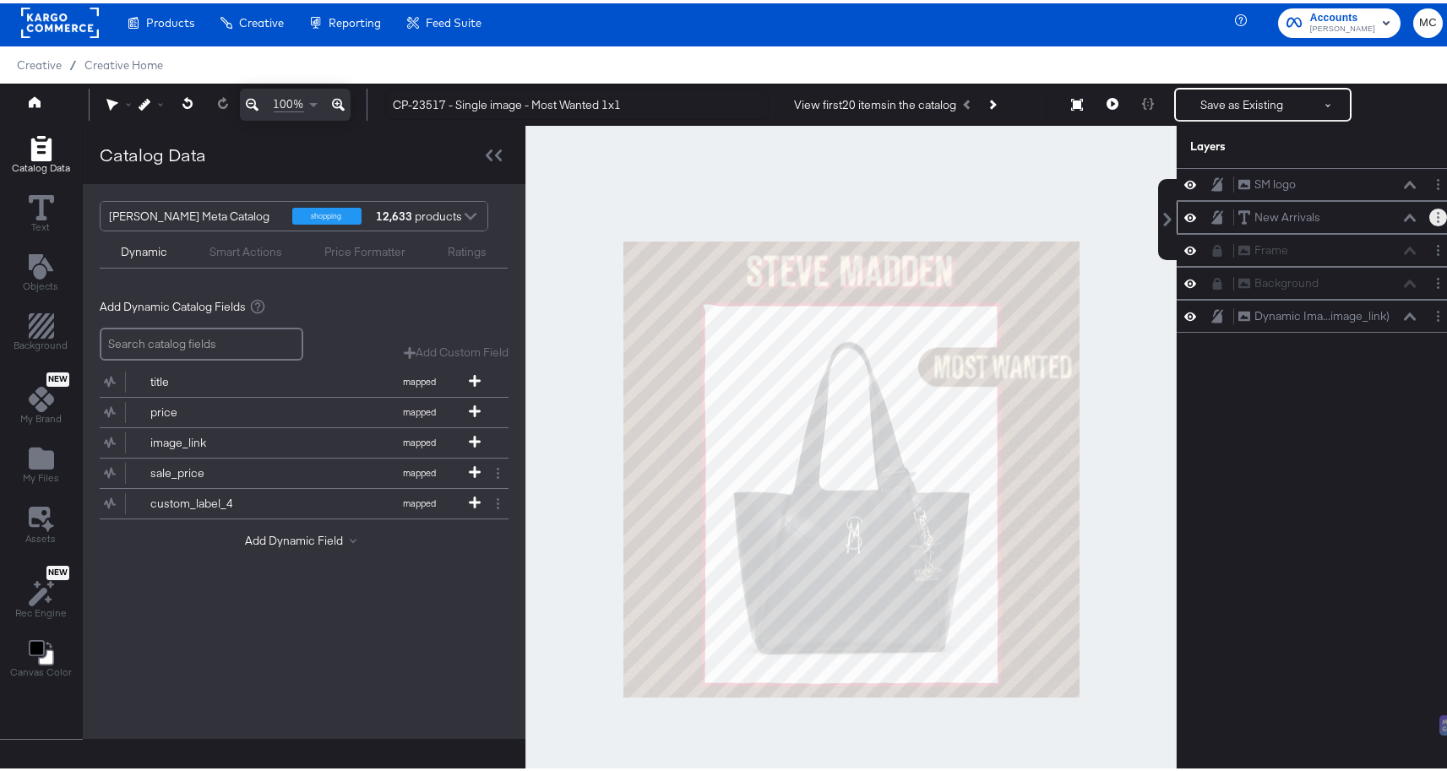
click at [1433, 213] on button "Layer Options" at bounding box center [1438, 214] width 18 height 18
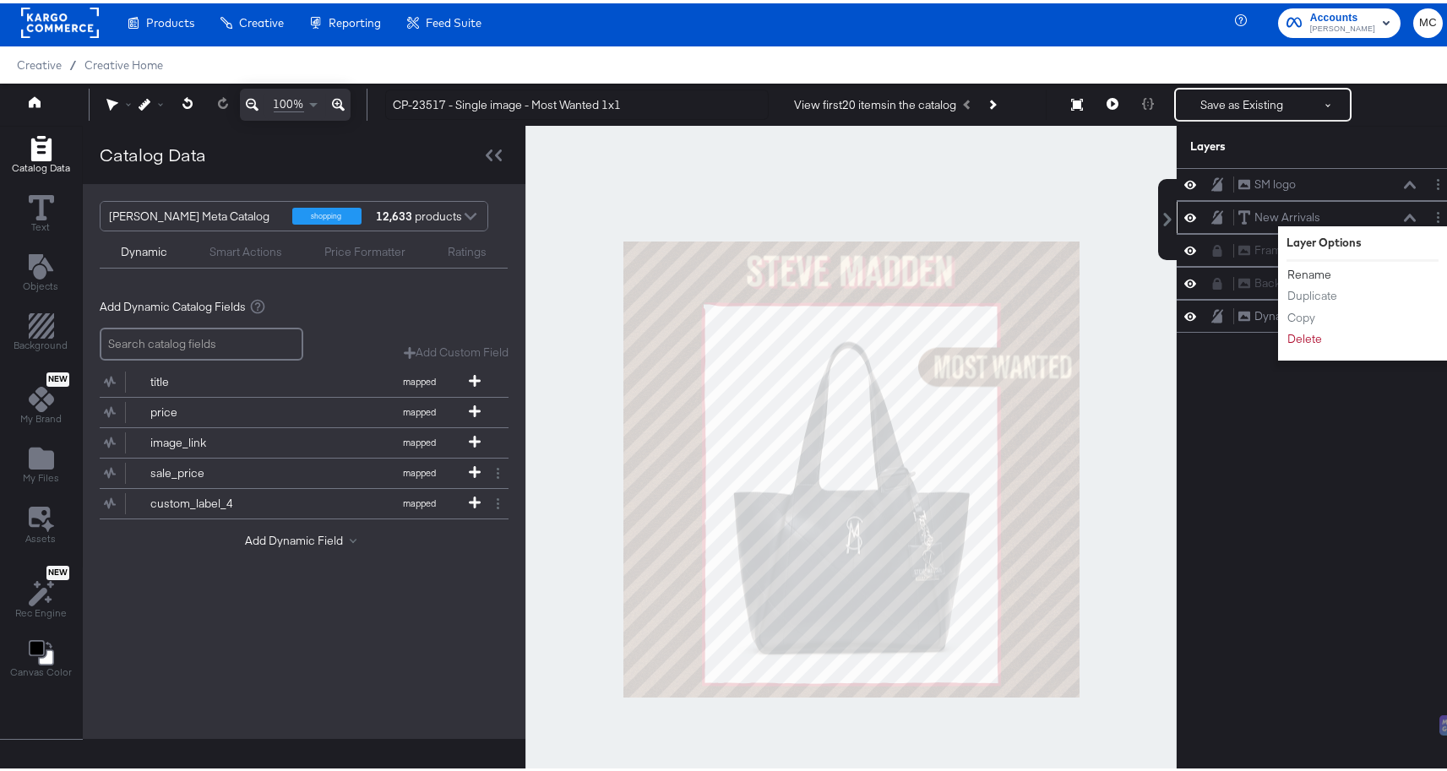
click at [1296, 270] on button "Rename" at bounding box center [1309, 272] width 46 height 18
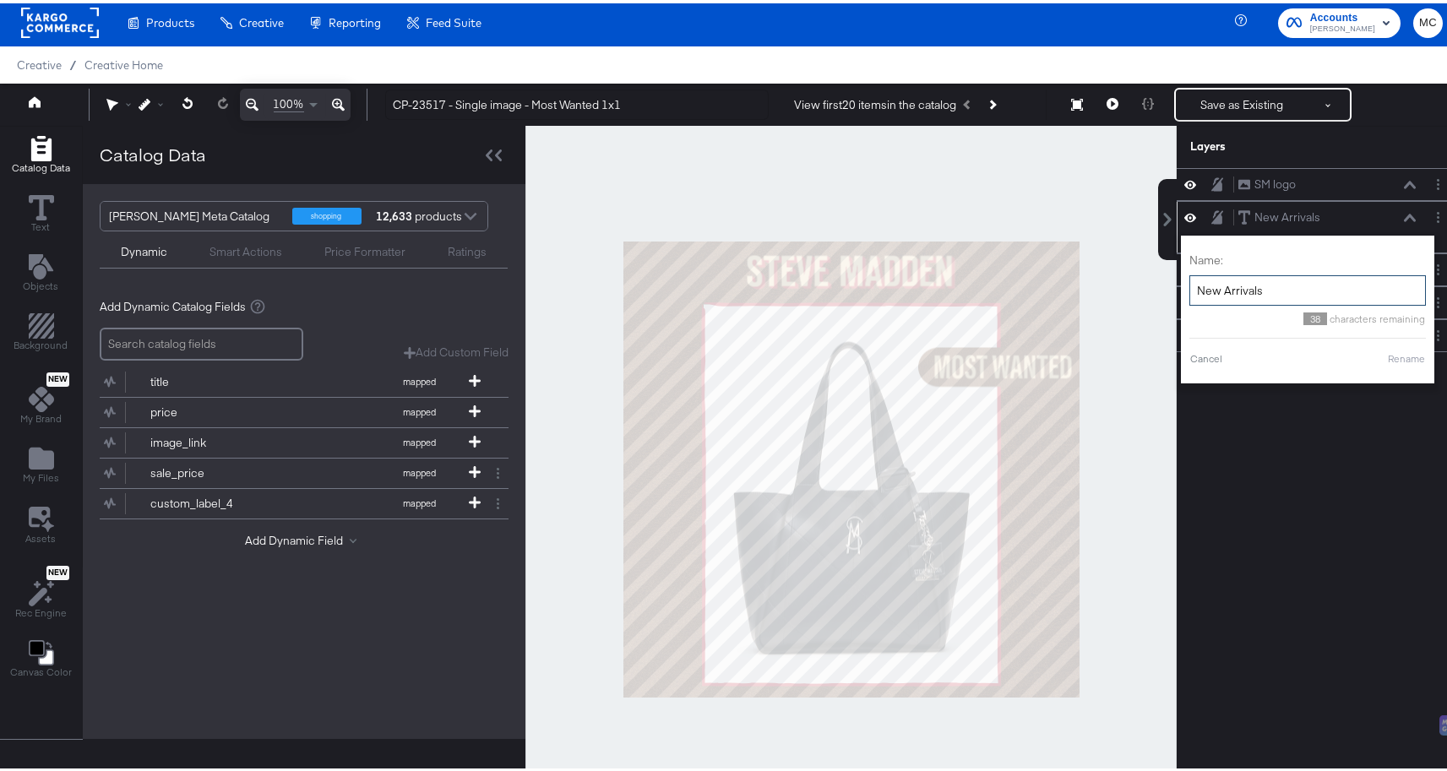
drag, startPoint x: 1259, startPoint y: 286, endPoint x: 1176, endPoint y: 284, distance: 83.6
click at [1181, 284] on div "Name: New Arrivals 38 characters remaining Cancel Rename" at bounding box center [1307, 306] width 253 height 148
type input "Most Wanted"
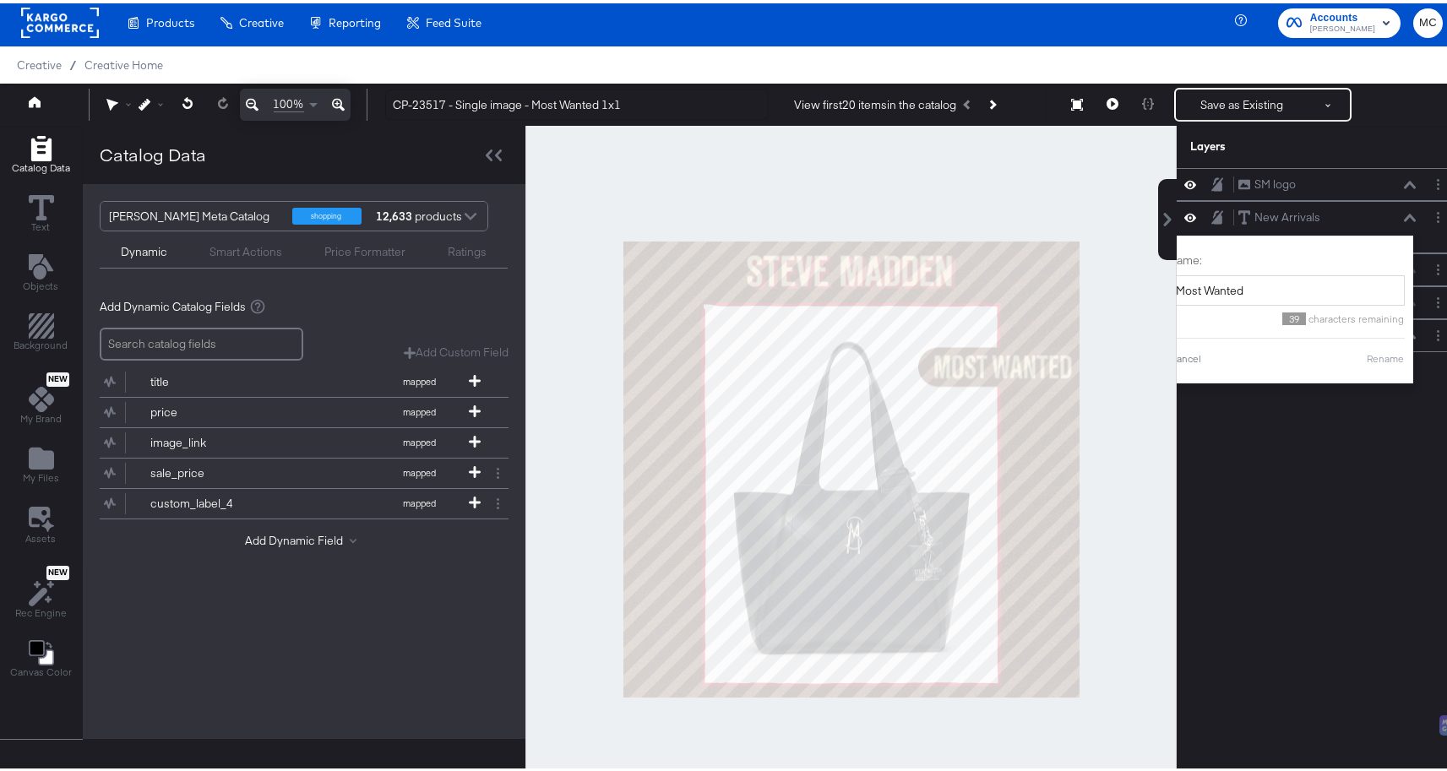
drag, startPoint x: 1401, startPoint y: 351, endPoint x: 1374, endPoint y: 346, distance: 27.5
click at [1400, 351] on div "SM logo SM logo New Arrivals New Arrivals Name: Most Wanted 39 characters remai…" at bounding box center [1317, 474] width 283 height 619
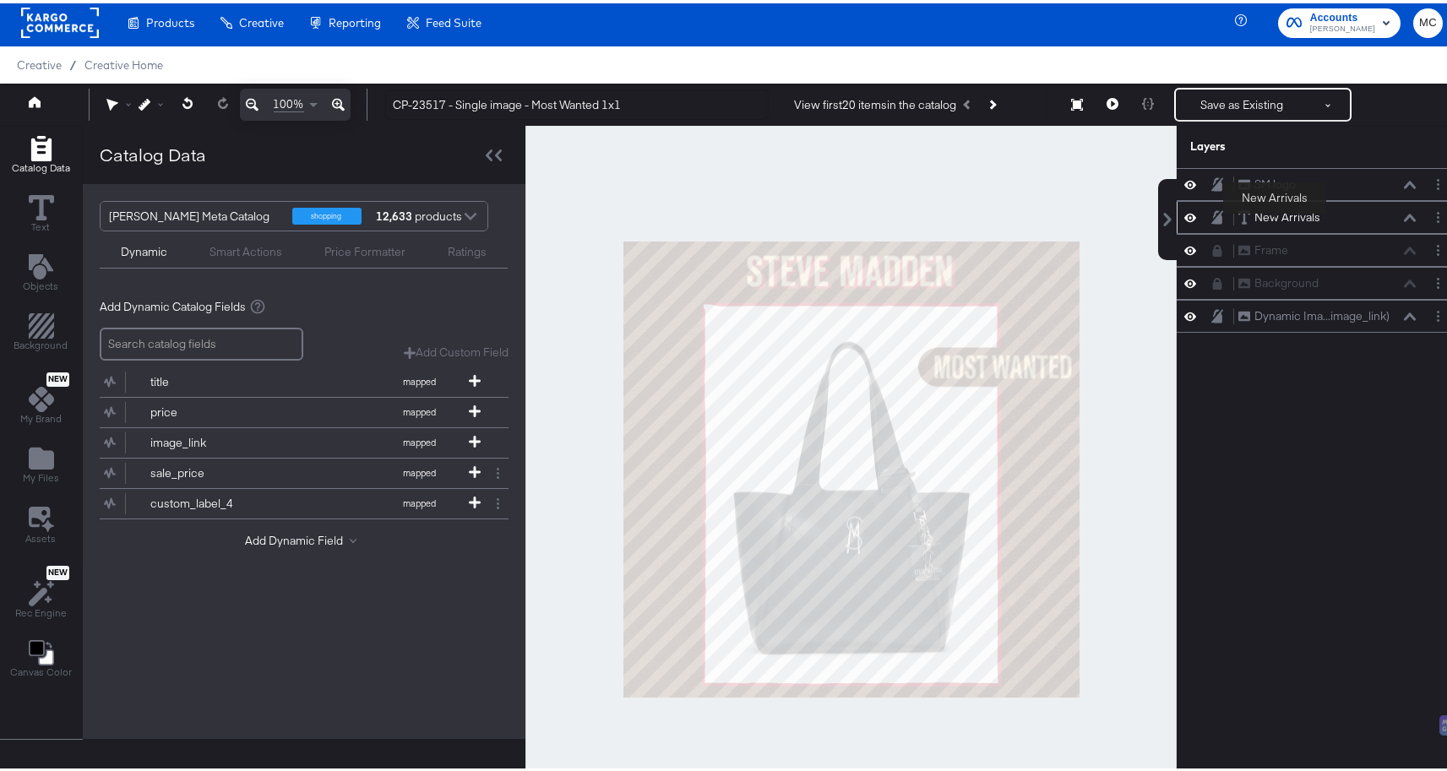
click at [1274, 214] on div "New Arrivals" at bounding box center [1287, 214] width 66 height 16
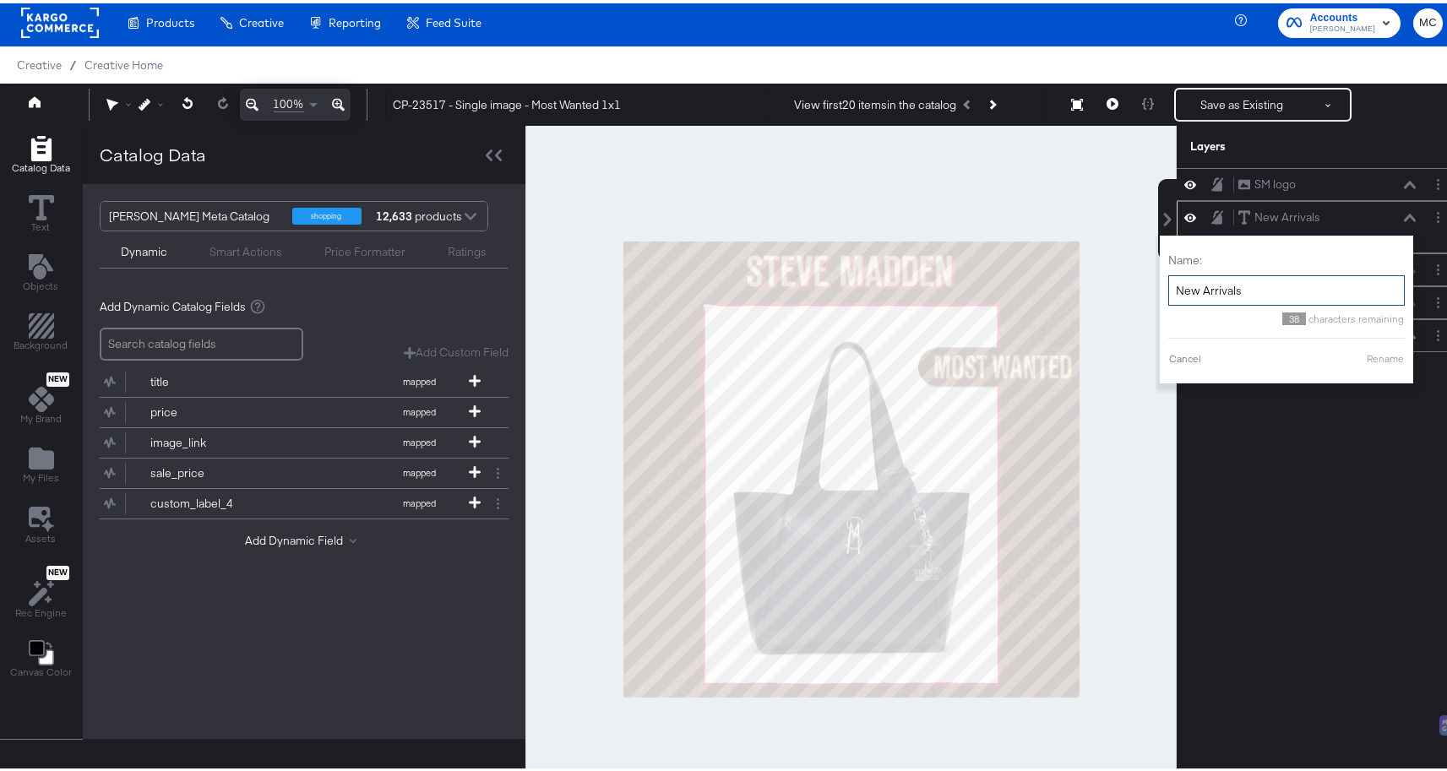
drag, startPoint x: 1225, startPoint y: 291, endPoint x: 1155, endPoint y: 287, distance: 70.2
click at [1168, 287] on input "New Arrivals" at bounding box center [1286, 287] width 236 height 31
type input "Most Wanted"
click at [1371, 357] on button "Rename" at bounding box center [1385, 355] width 39 height 15
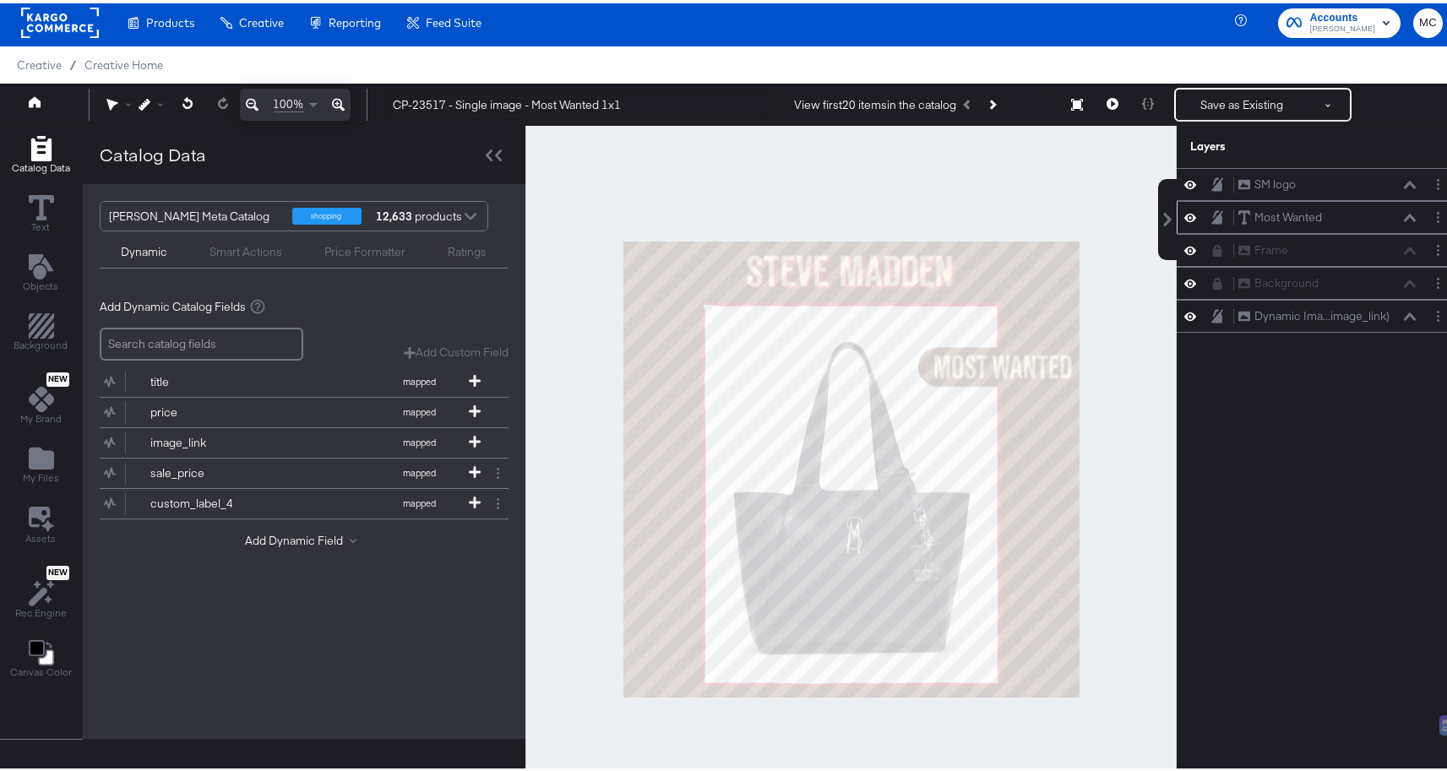
click at [1212, 210] on div at bounding box center [1222, 214] width 24 height 16
click at [1211, 220] on icon at bounding box center [1217, 214] width 12 height 14
click at [1184, 215] on icon at bounding box center [1190, 214] width 12 height 8
click at [1184, 215] on icon at bounding box center [1190, 214] width 12 height 11
click at [1221, 101] on button "Save as Existing" at bounding box center [1242, 101] width 132 height 30
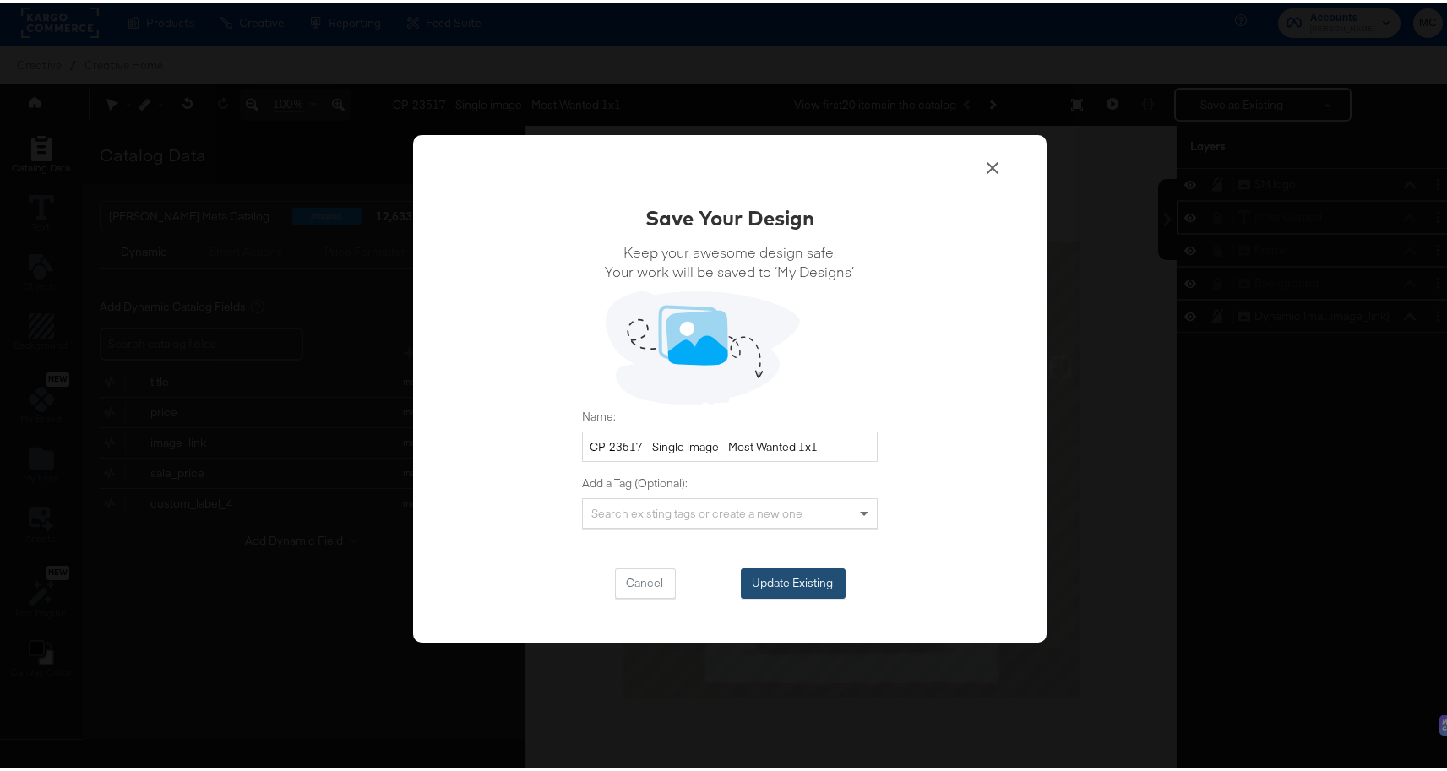
click at [808, 580] on button "Update Existing" at bounding box center [793, 580] width 105 height 30
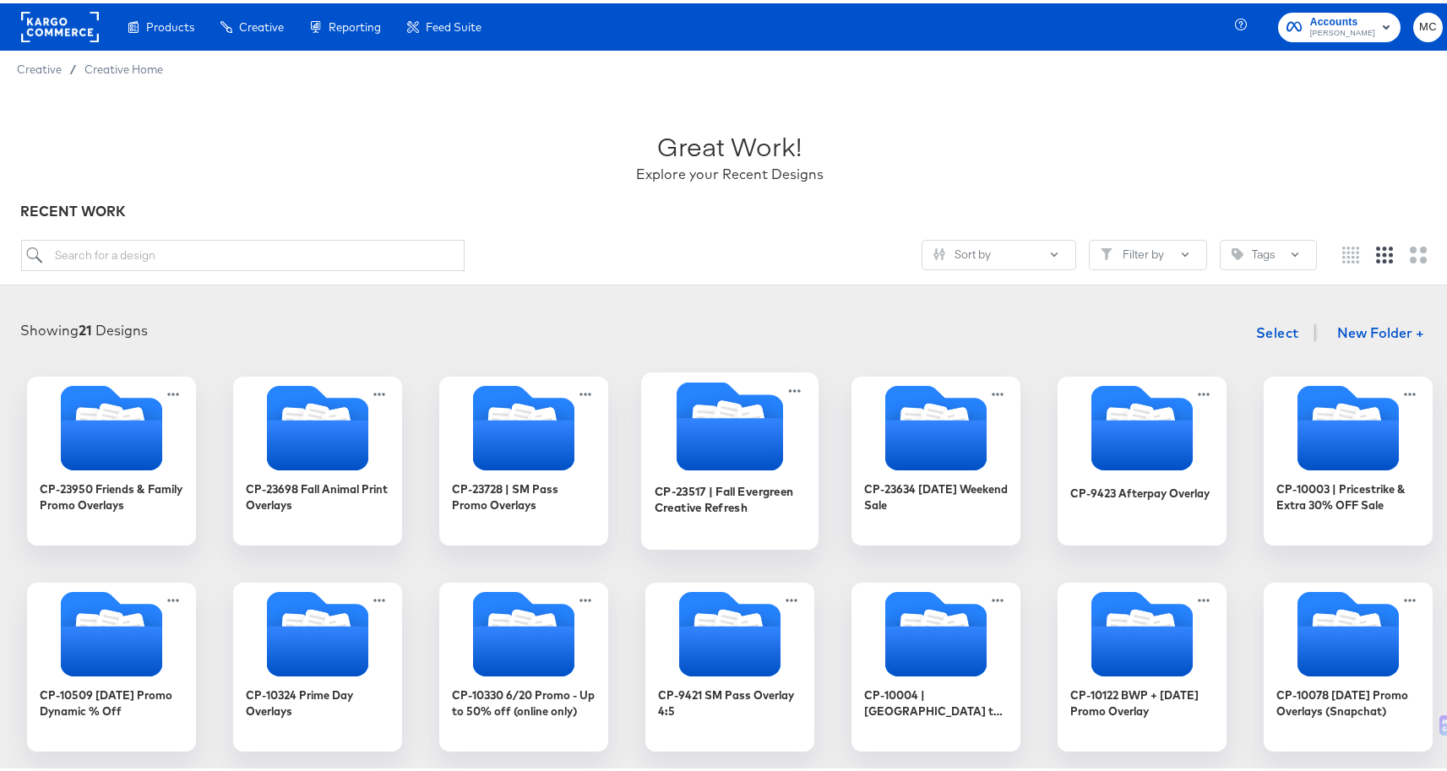
click at [742, 420] on icon "Folder" at bounding box center [729, 441] width 106 height 52
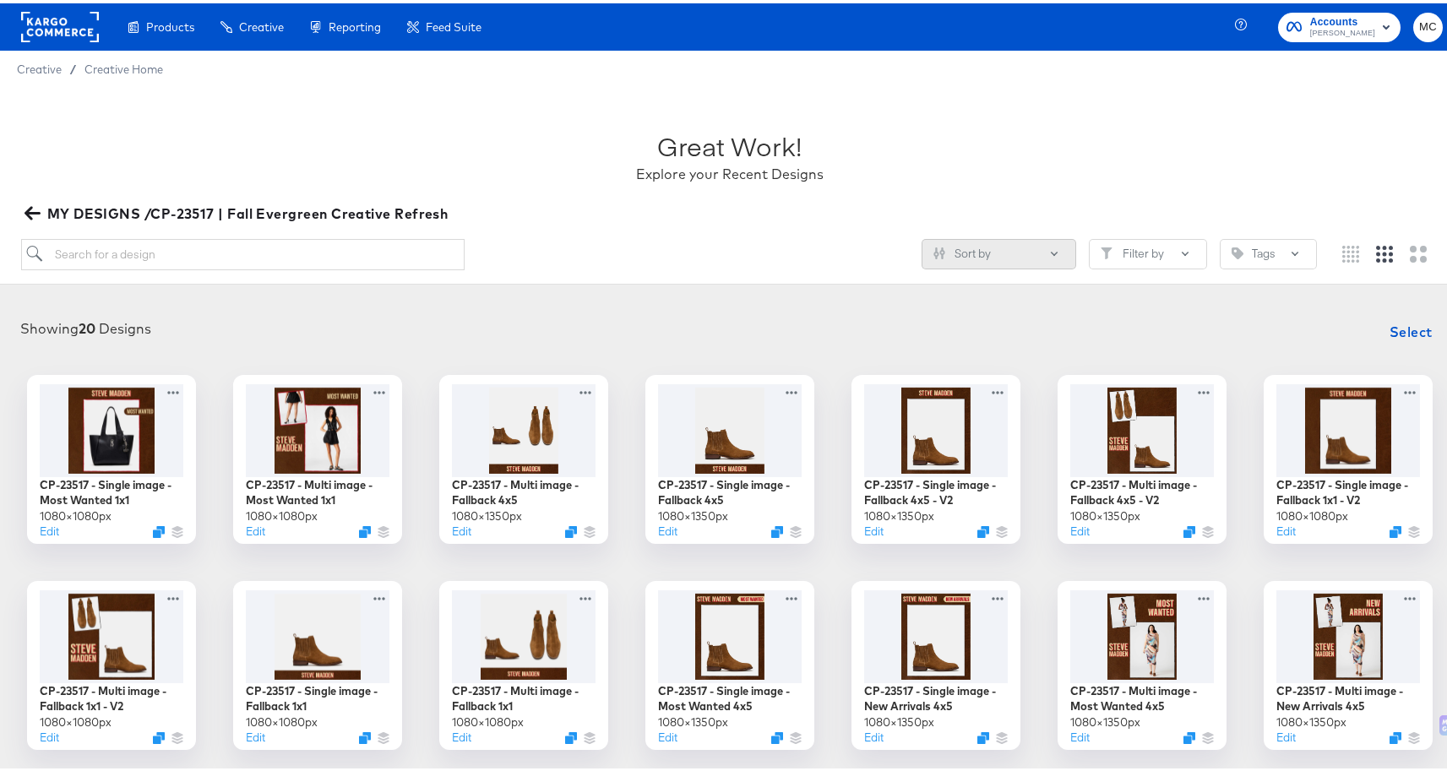
click at [1006, 248] on button "Sort by" at bounding box center [998, 251] width 155 height 30
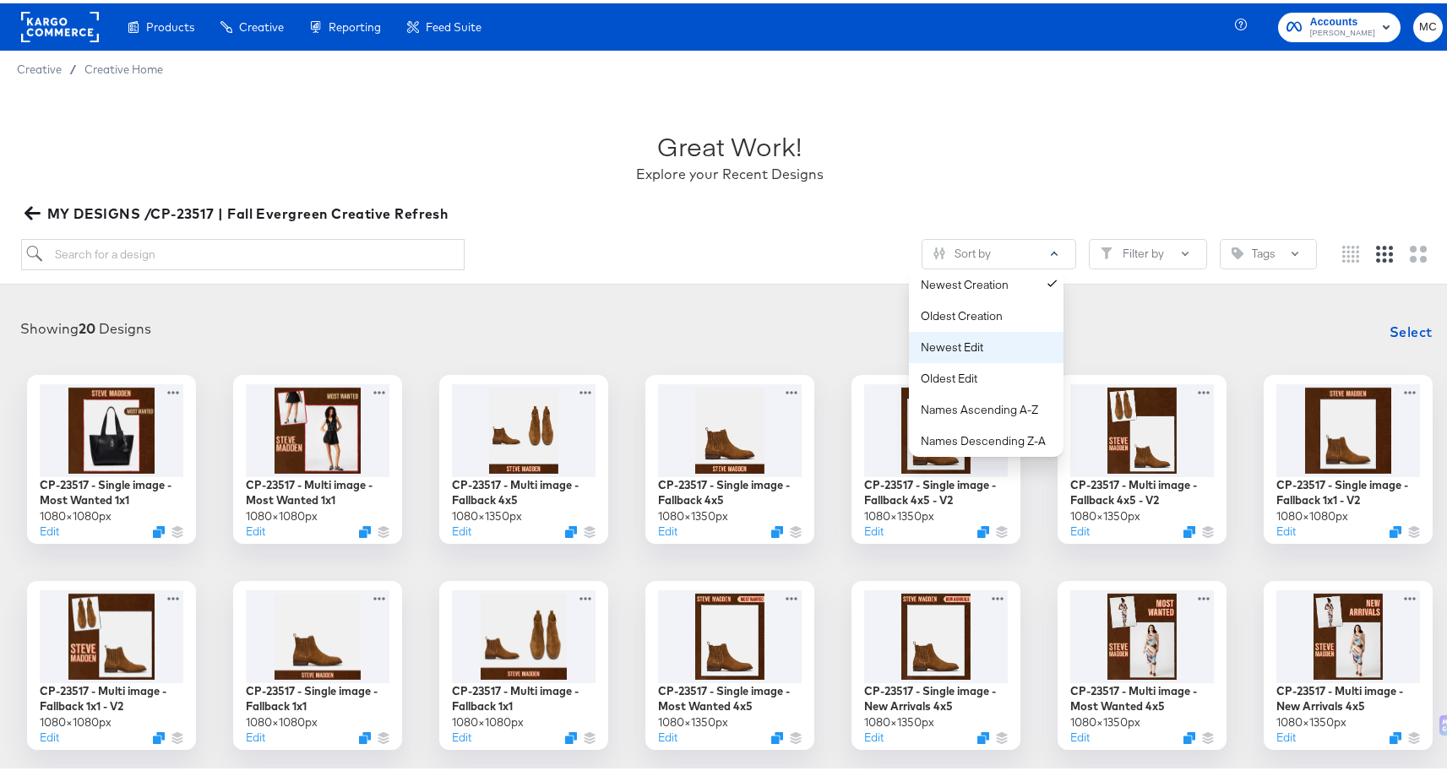
click at [1001, 350] on div "Newest Edit" at bounding box center [990, 344] width 138 height 16
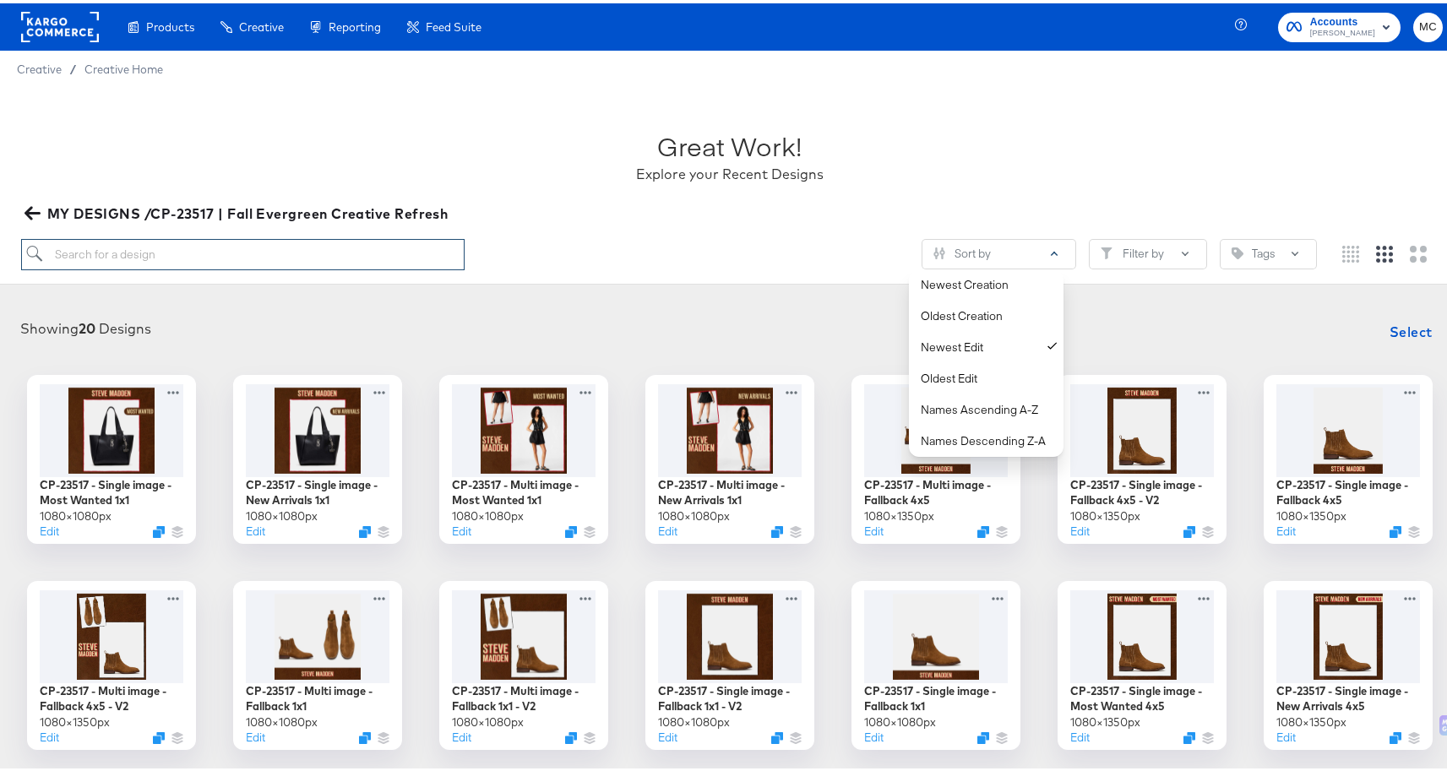
click at [255, 245] on input "search" at bounding box center [243, 251] width 444 height 31
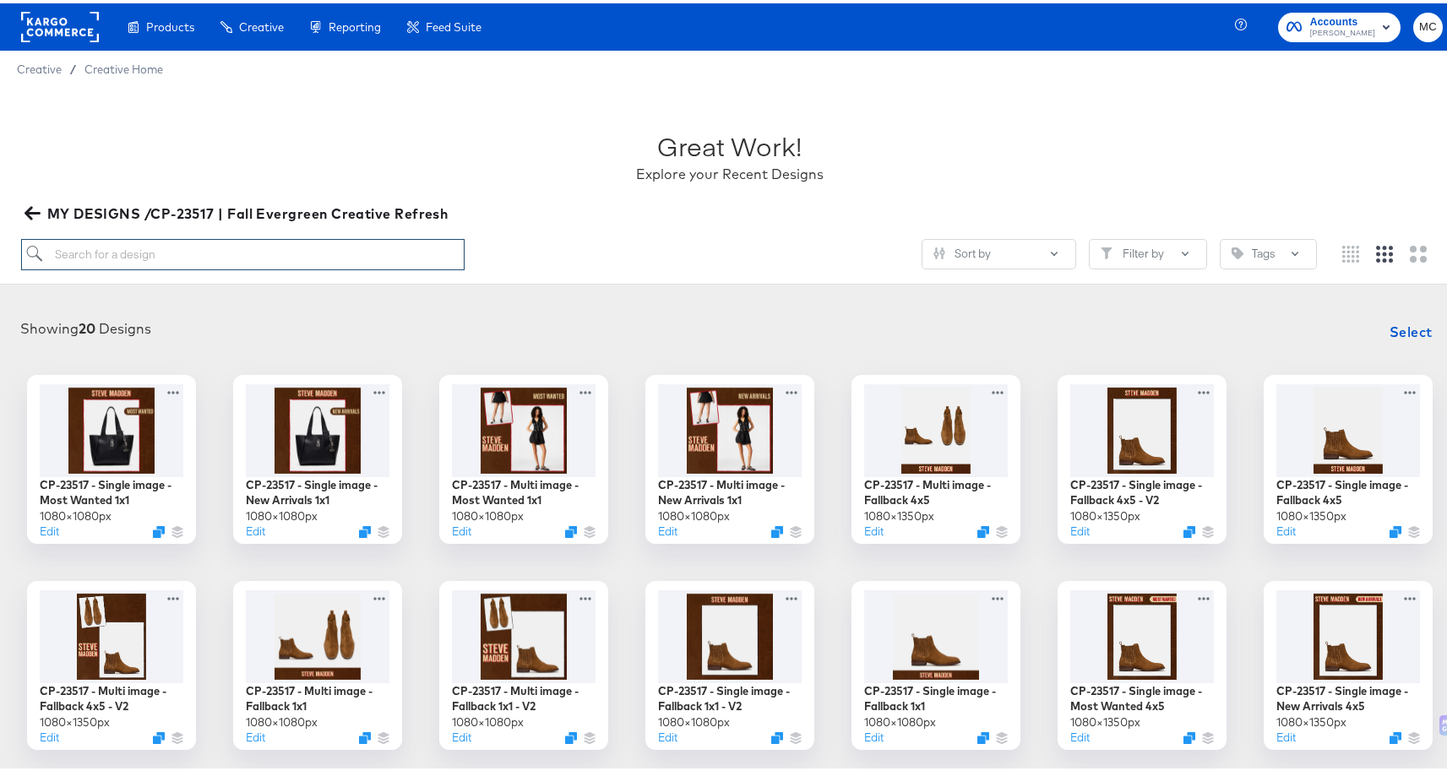
paste input "- [ ] CP-23517 - Multi image - Fallback 1x1 - V2"
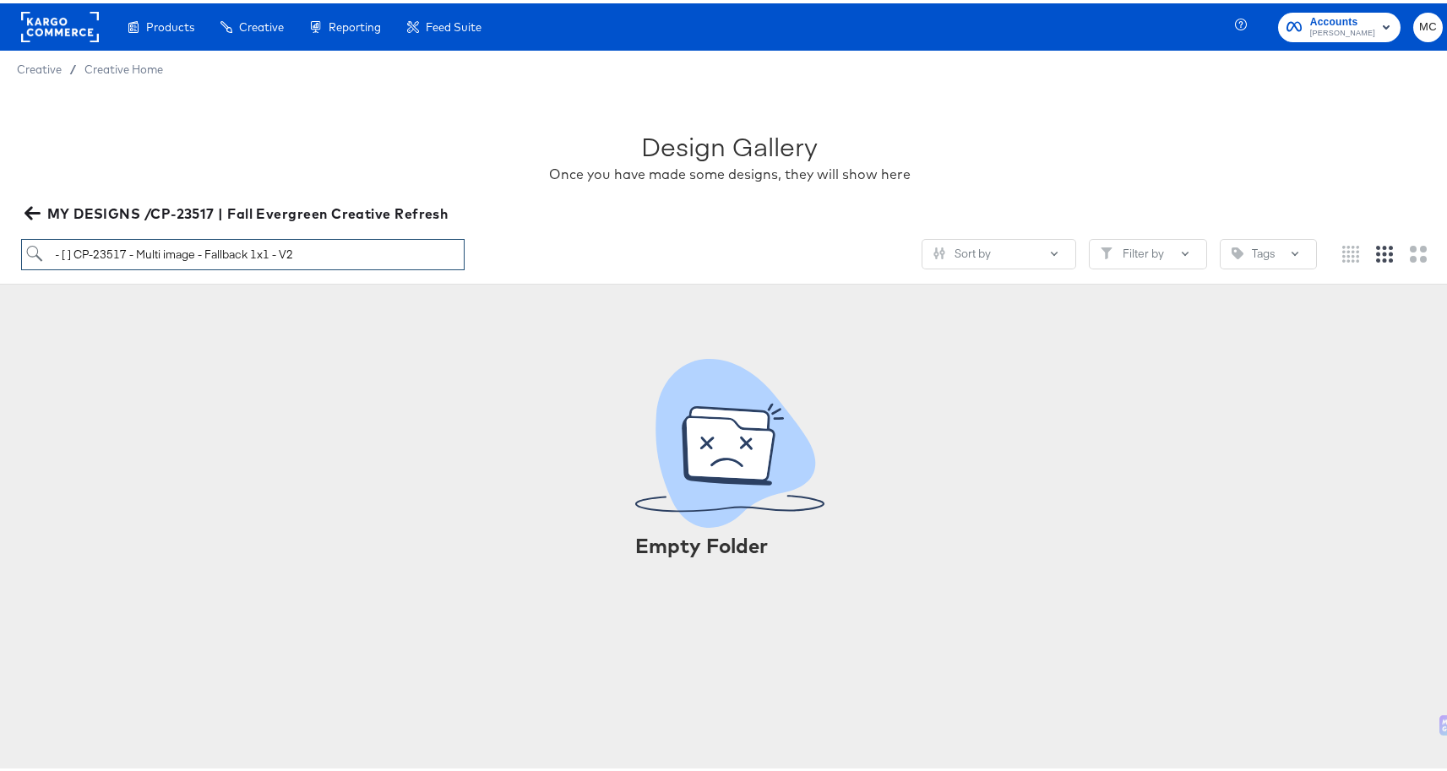
drag, startPoint x: 74, startPoint y: 251, endPoint x: 34, endPoint y: 244, distance: 41.1
click at [34, 244] on input "- [ ] CP-23517 - Multi image - Fallback 1x1 - V2" at bounding box center [243, 251] width 444 height 31
type input "CP-23517 - Multi image - Fallback 1x1 - V2"
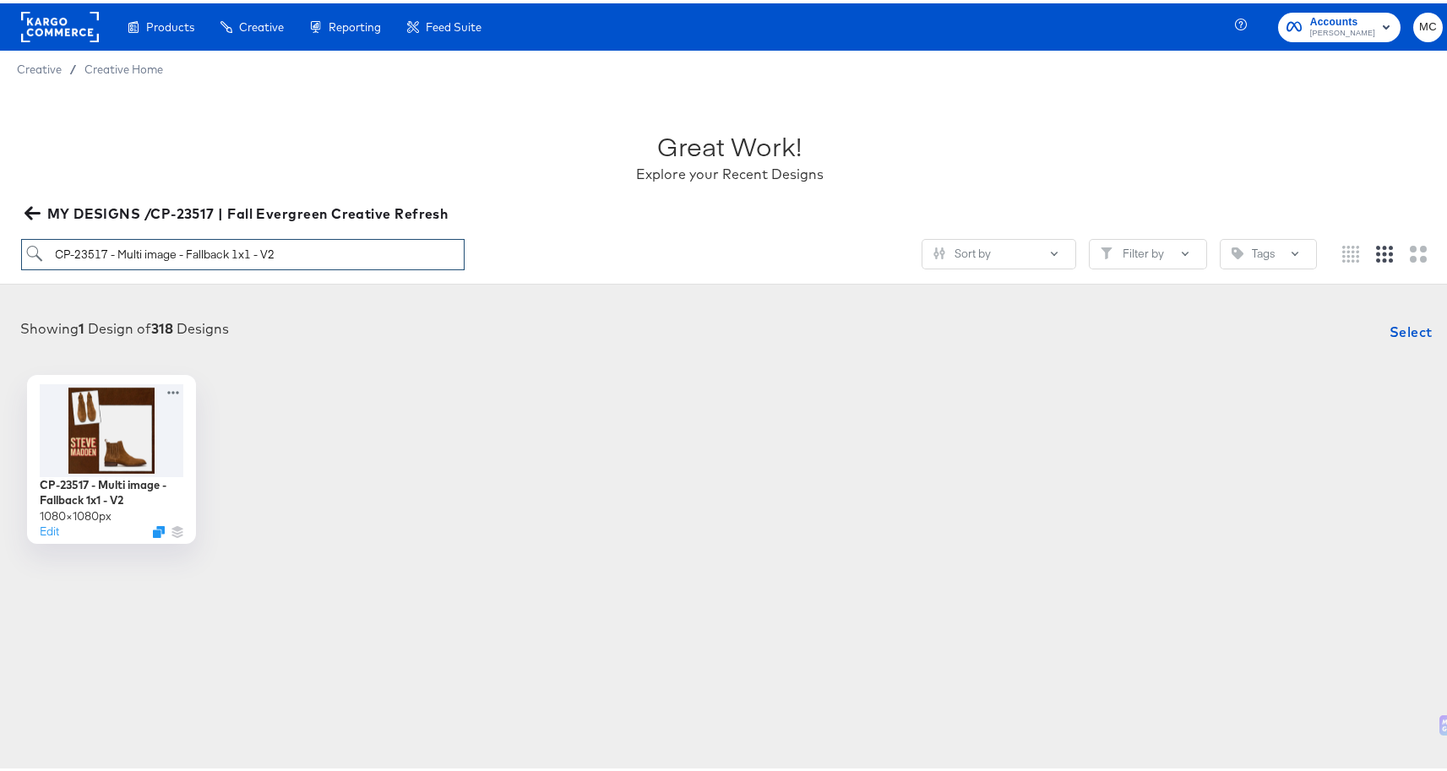
drag, startPoint x: 307, startPoint y: 251, endPoint x: 44, endPoint y: 248, distance: 262.7
click at [44, 248] on input "CP-23517 - Multi image - Fallback 1x1 - V2" at bounding box center [243, 251] width 444 height 31
click at [173, 383] on icon at bounding box center [176, 386] width 21 height 18
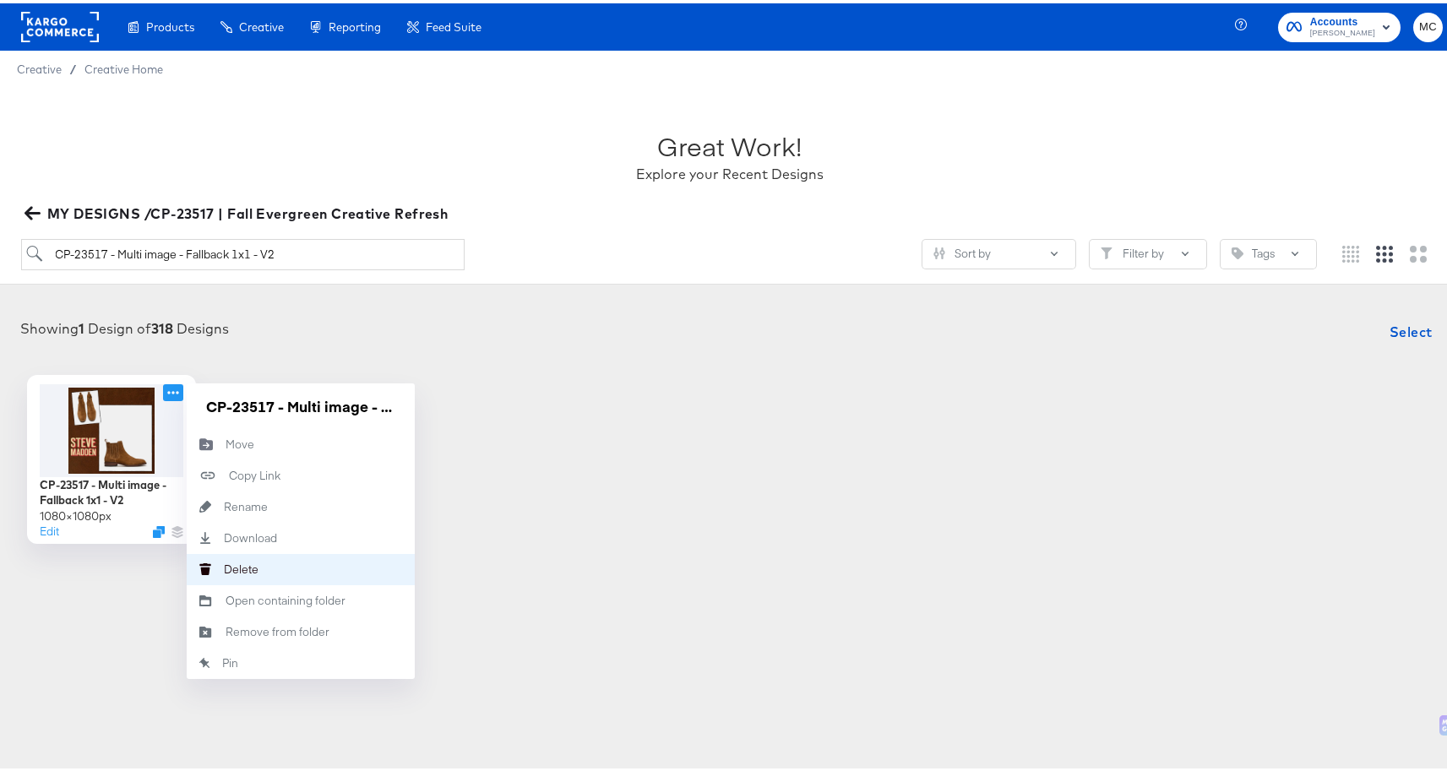
click at [271, 570] on button "[PERSON_NAME]" at bounding box center [301, 566] width 228 height 31
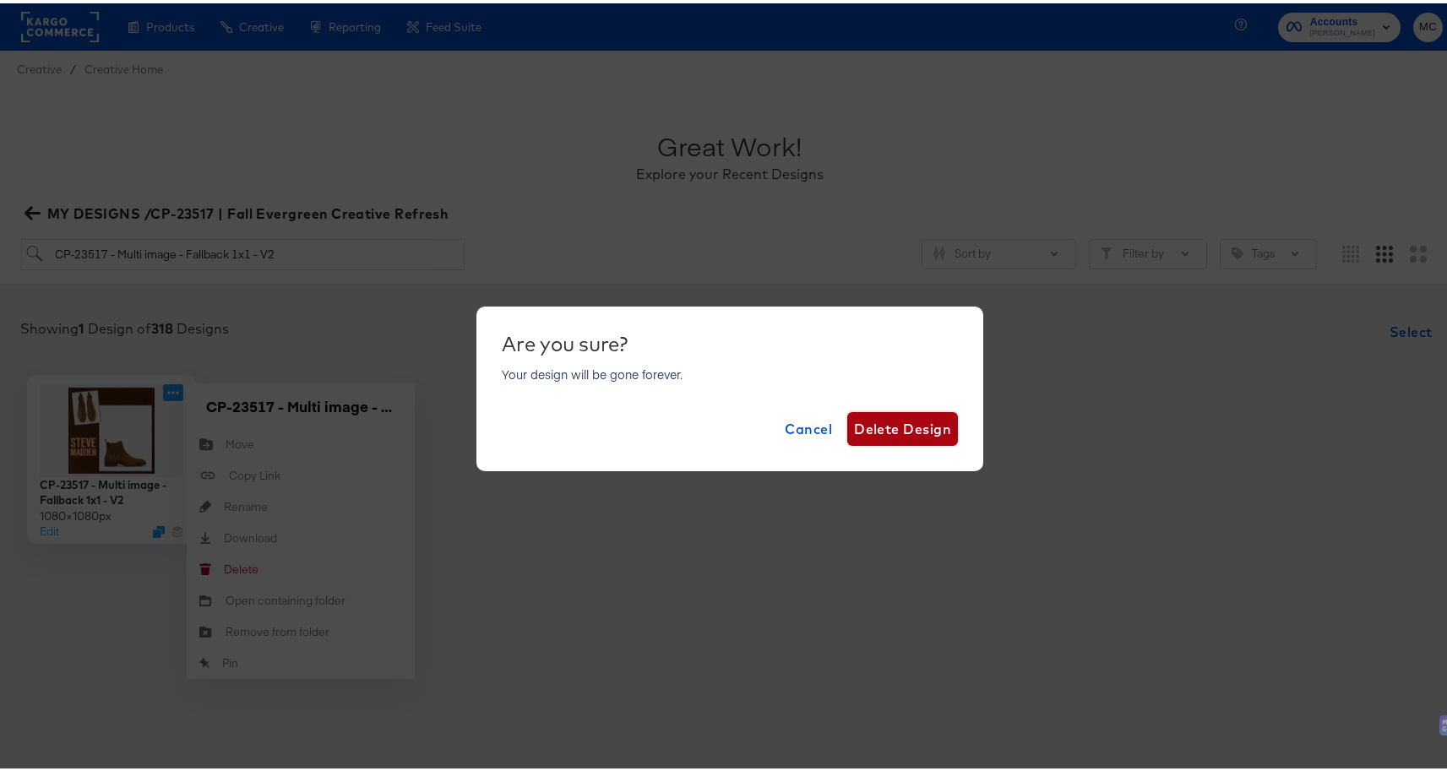
click at [886, 427] on span "Delete Design" at bounding box center [902, 426] width 97 height 24
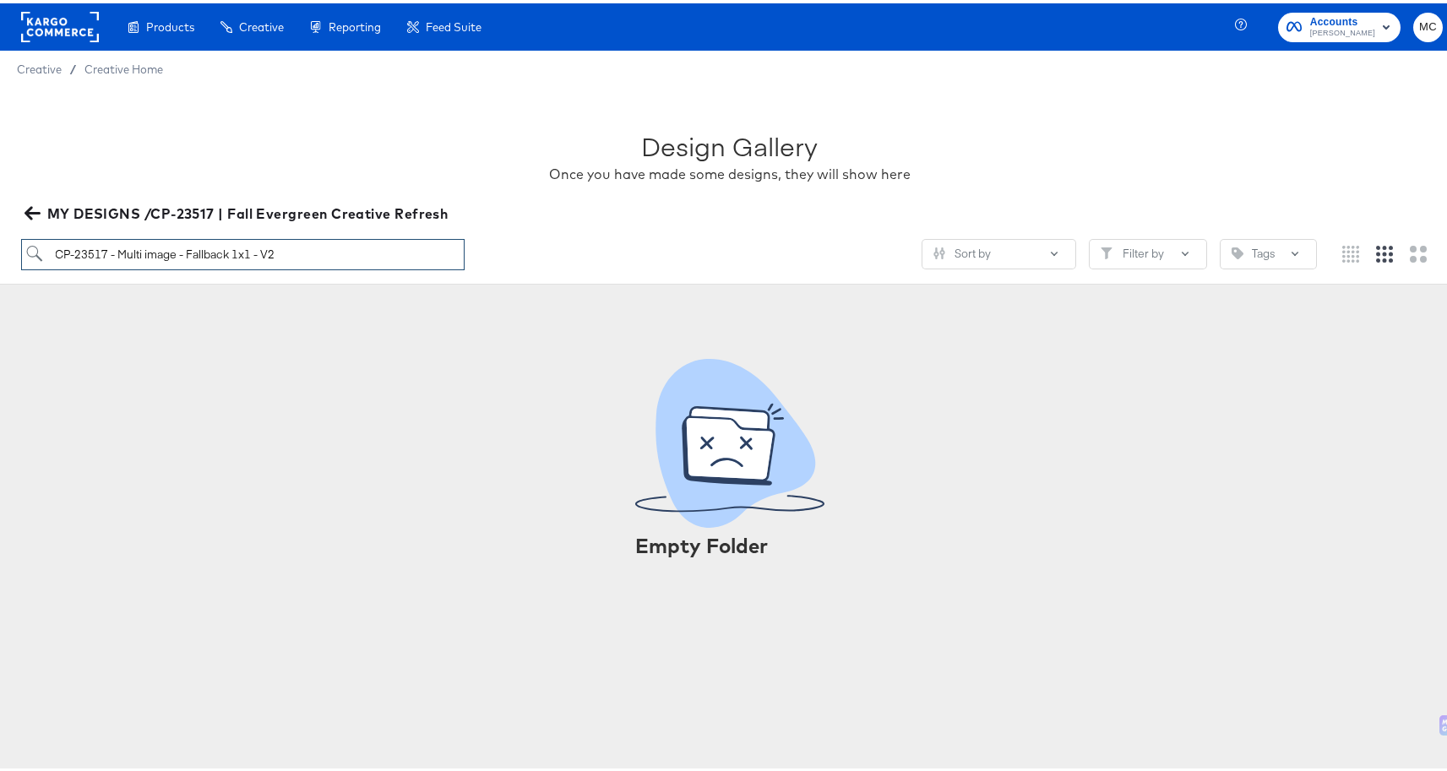
drag, startPoint x: 106, startPoint y: 253, endPoint x: 25, endPoint y: 251, distance: 81.1
click at [25, 251] on input "CP-23517 - Multi image - Fallback 1x1 - V2" at bounding box center [243, 251] width 444 height 31
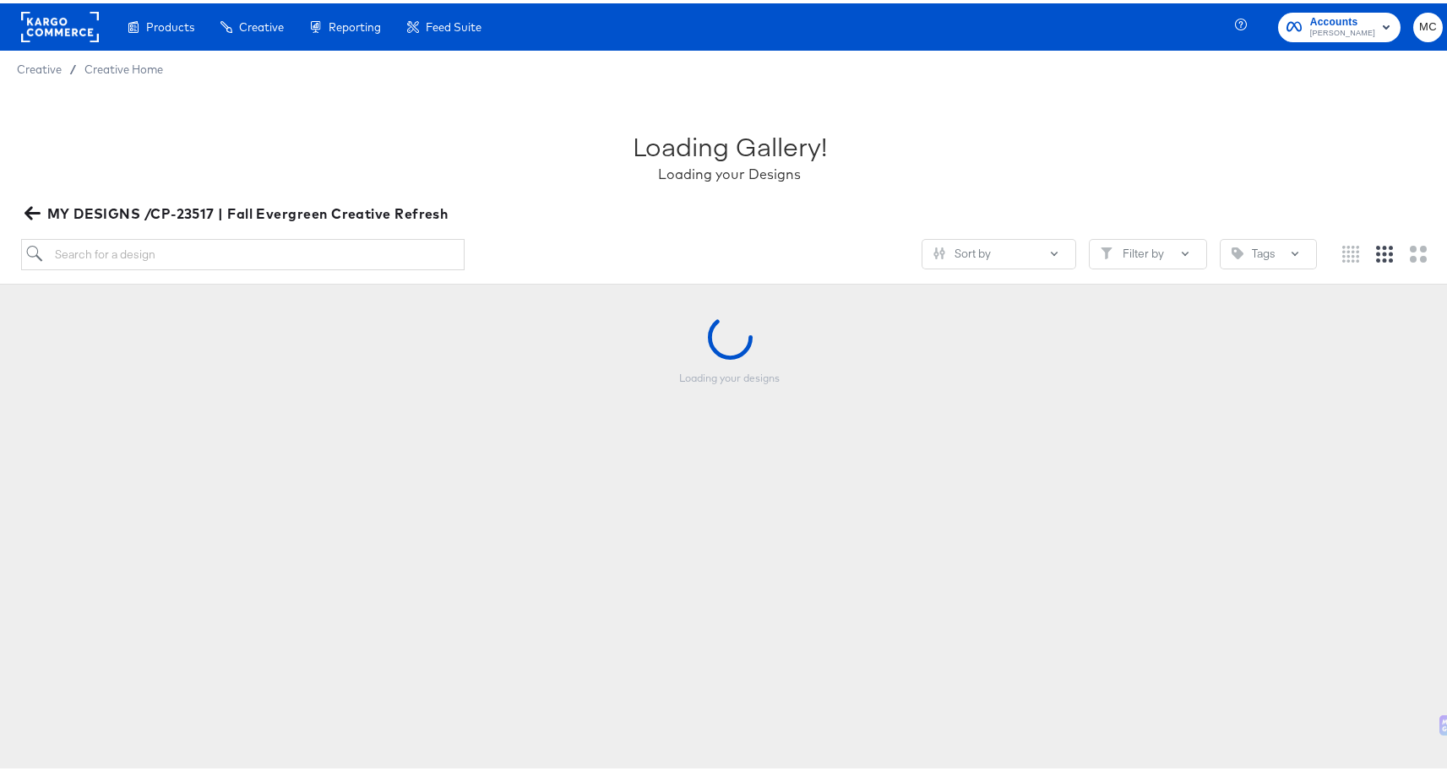
click at [30, 206] on icon "button" at bounding box center [32, 210] width 16 height 16
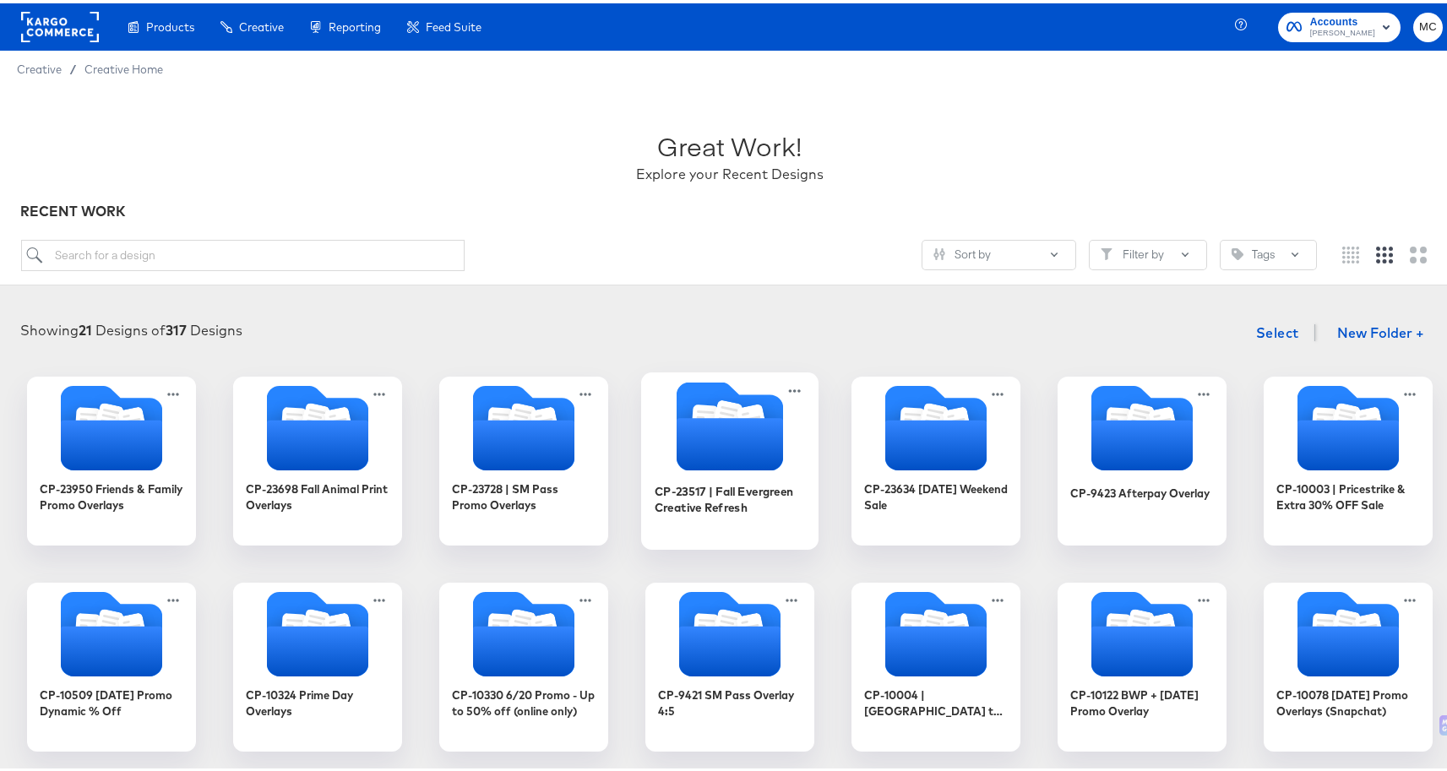
click at [737, 414] on icon "Folder" at bounding box center [752, 418] width 30 height 34
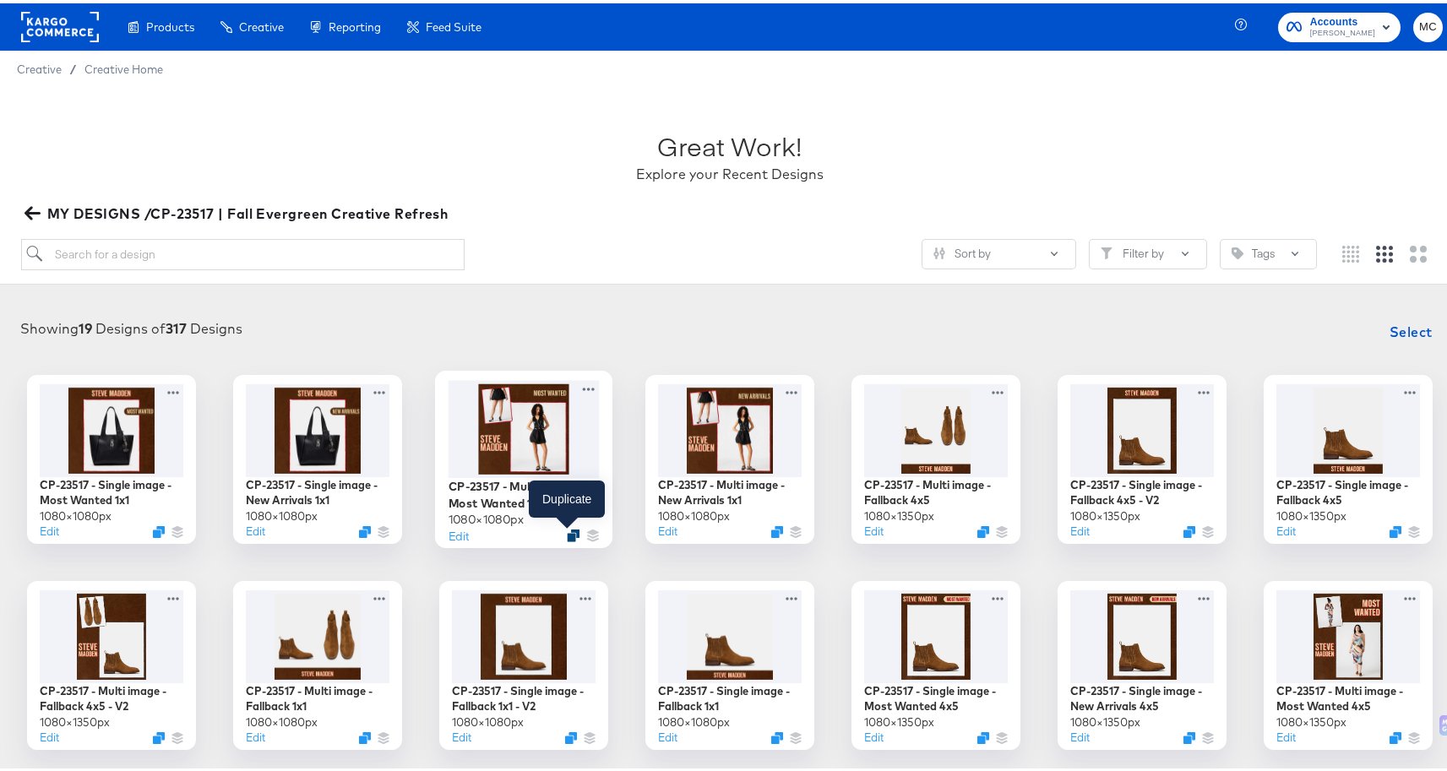
click at [571, 532] on icon "Duplicate" at bounding box center [573, 531] width 13 height 13
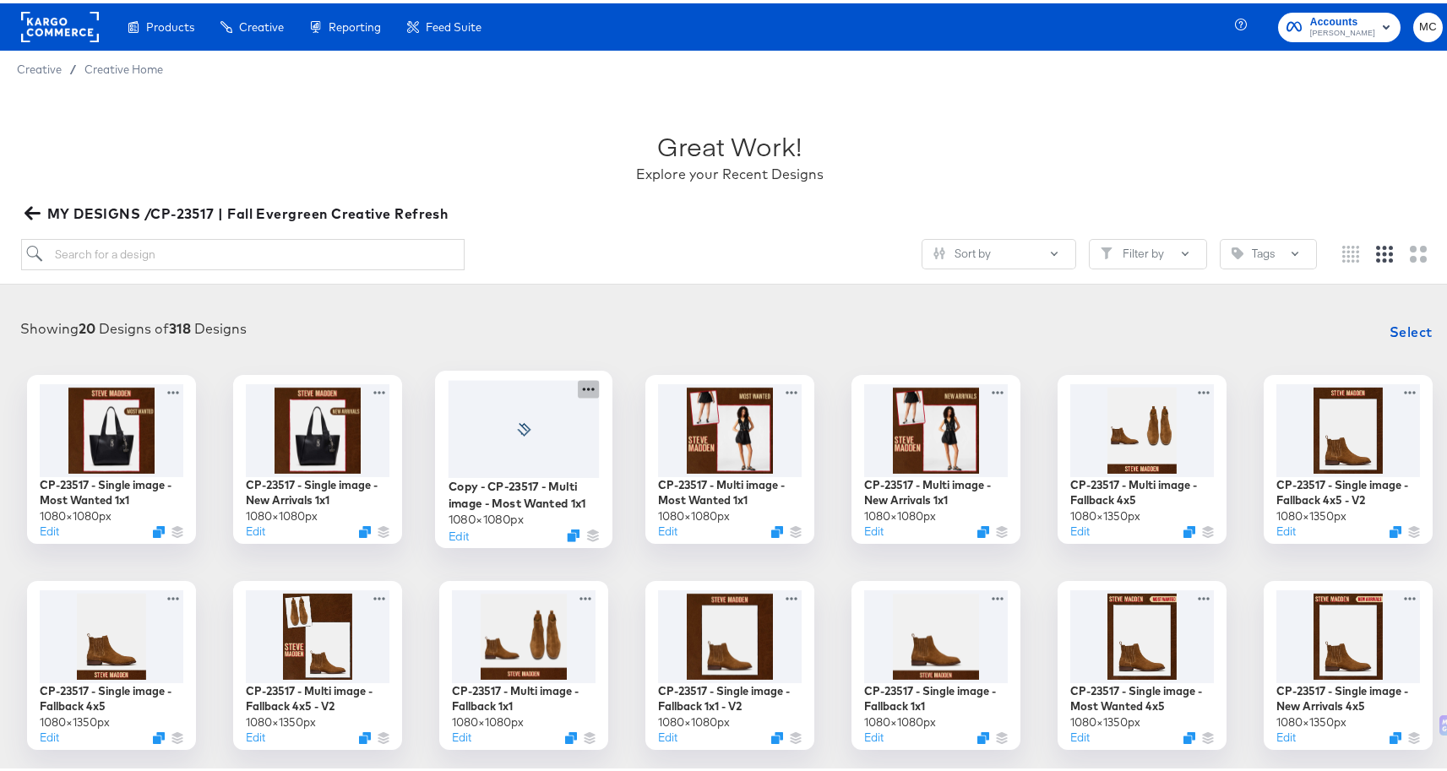
click at [589, 380] on icon at bounding box center [588, 386] width 21 height 18
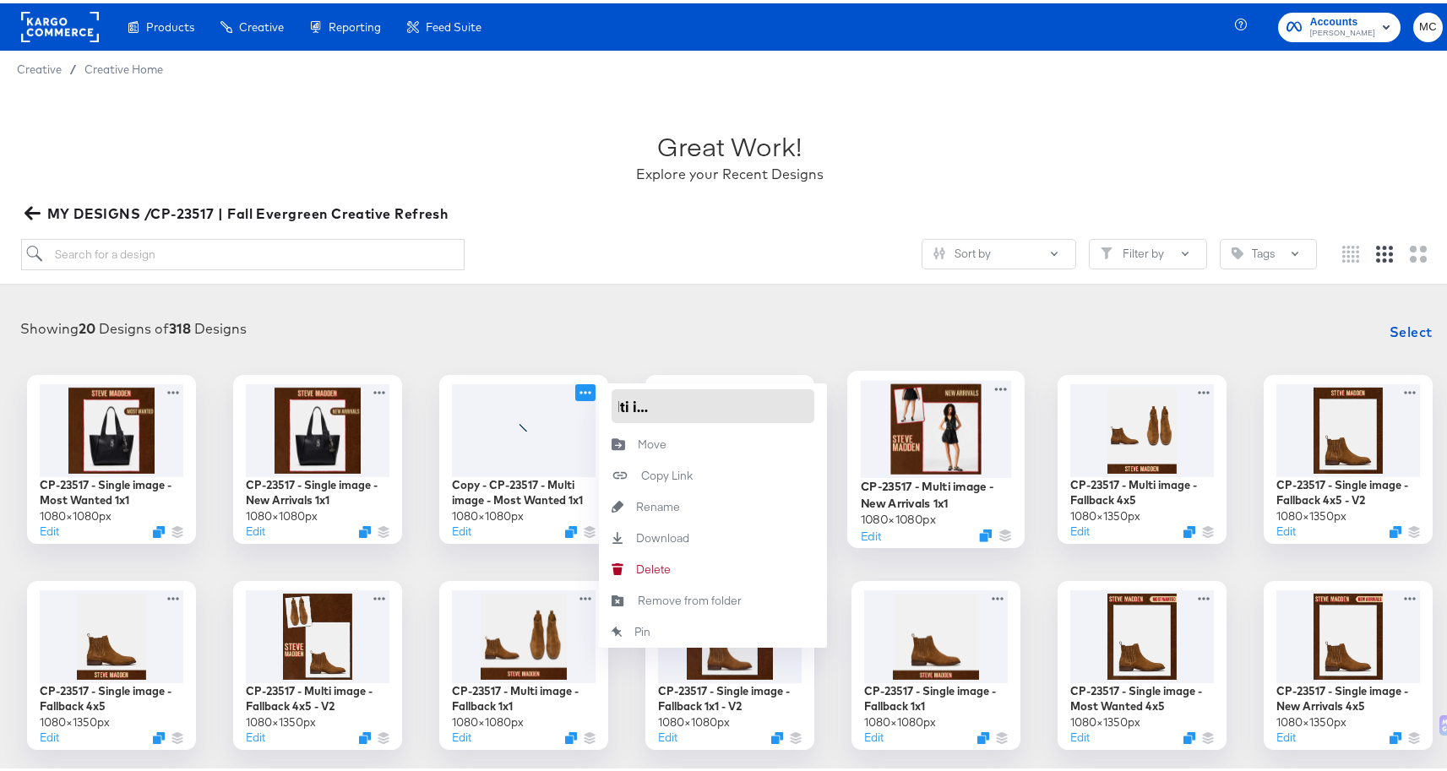
drag, startPoint x: 611, startPoint y: 399, endPoint x: 924, endPoint y: 405, distance: 313.4
click at [924, 405] on div "CP-23517 - Single image - Most Wanted 1x1 1080 × 1080 px Edit CP-23517 - Single…" at bounding box center [730, 662] width 1426 height 581
paste input "- [ ] CP-23517 - Multi image - Fallback 1x1 - V2"
type input "- [ ] CP-23517 - Multi image - Fallback 1x1 - V2"
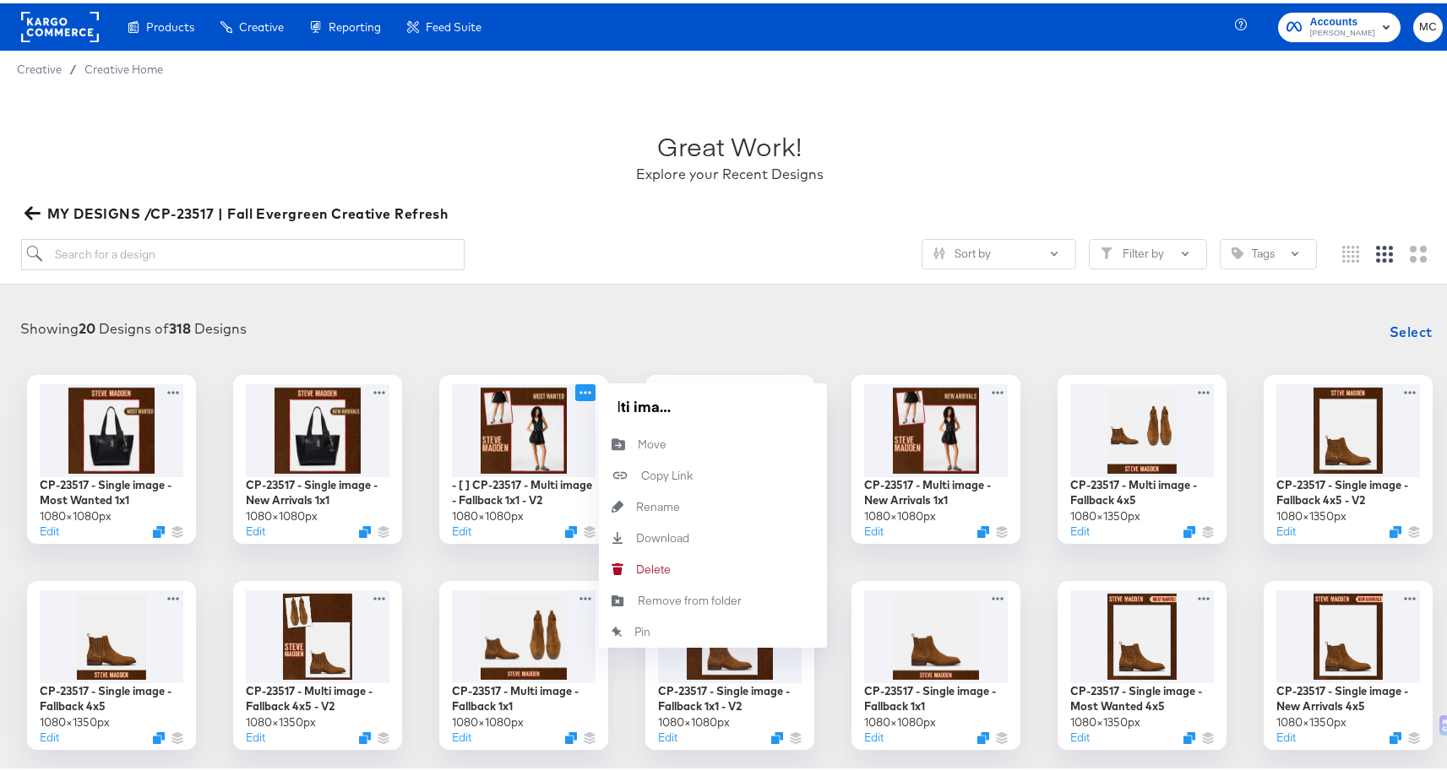
click at [722, 242] on div "Sort by Filter by Tags" at bounding box center [669, 251] width 1296 height 31
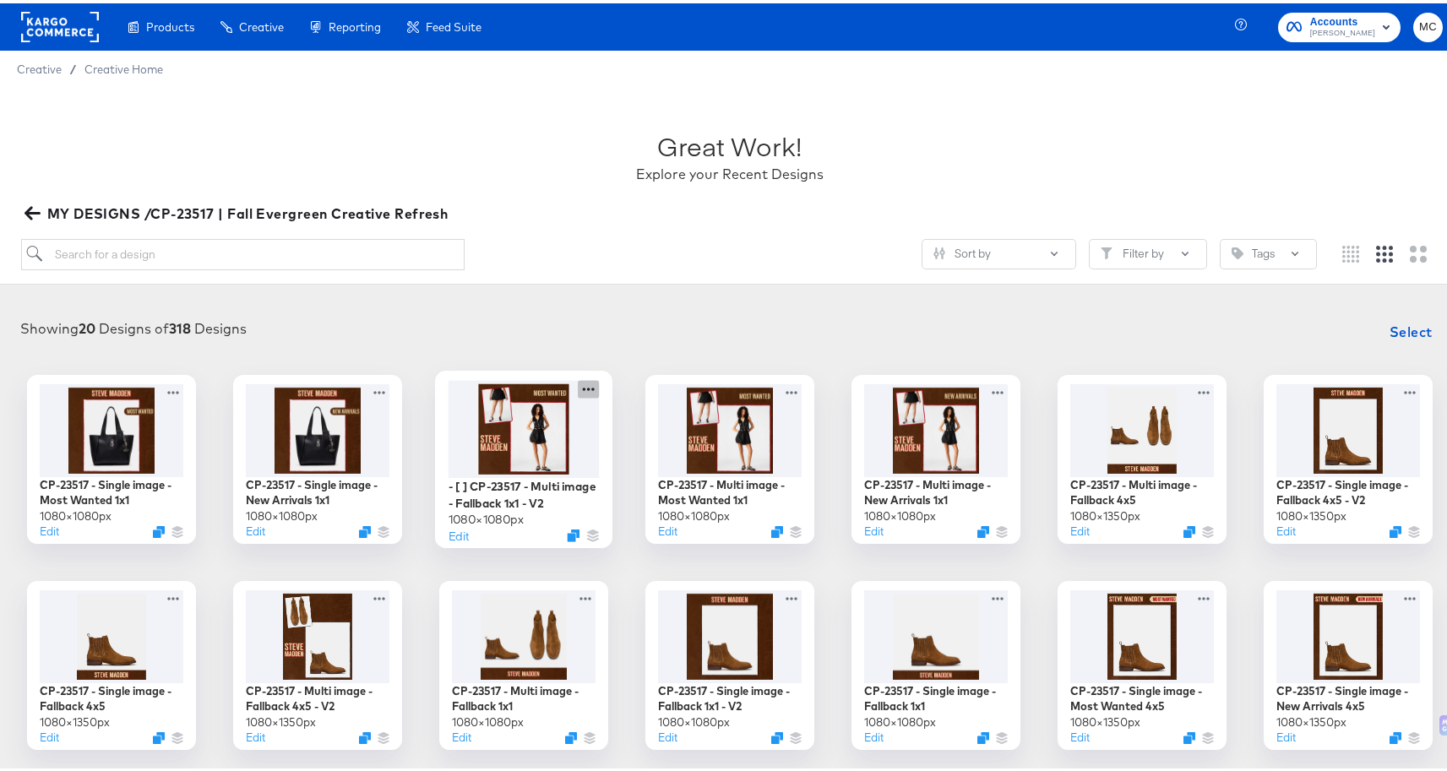
click at [583, 385] on icon at bounding box center [589, 385] width 12 height 3
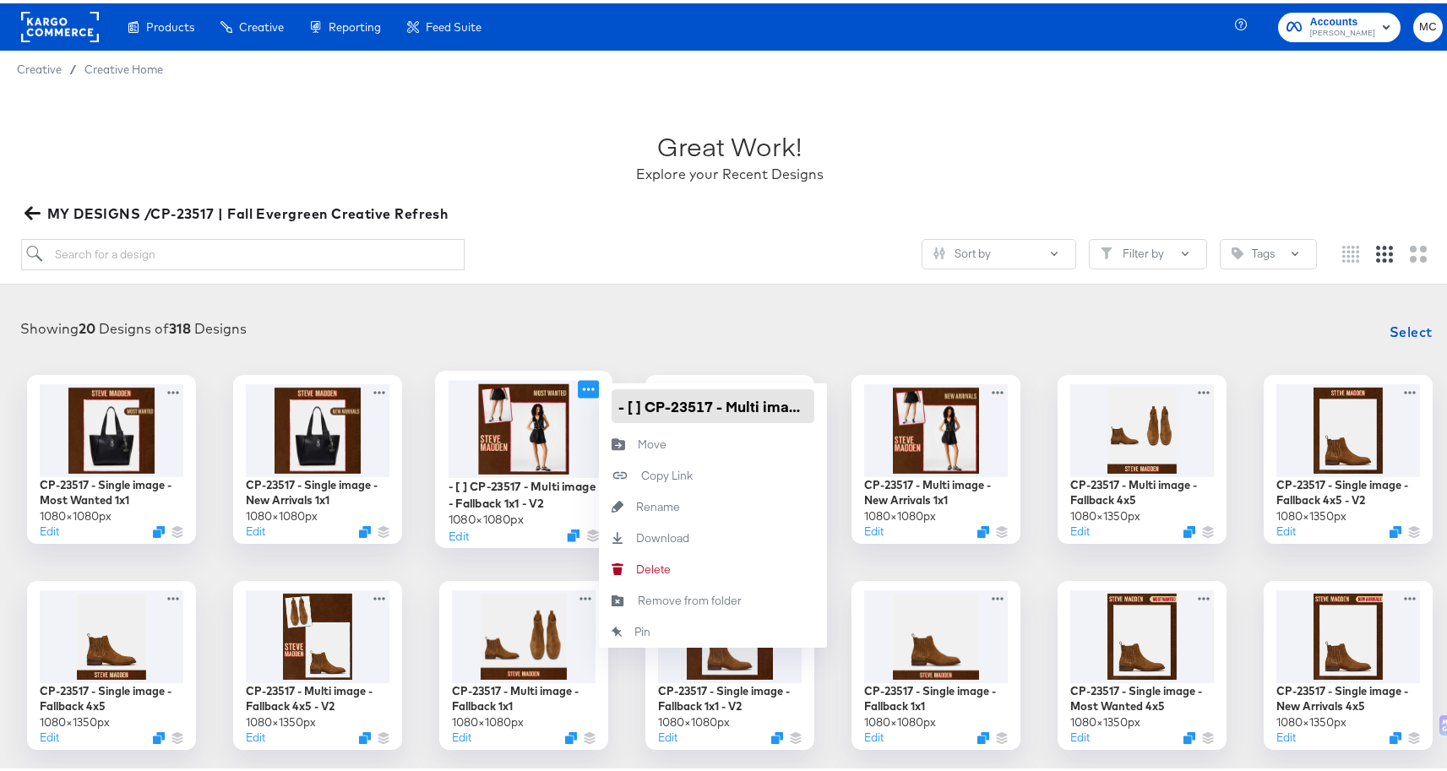
drag, startPoint x: 643, startPoint y: 405, endPoint x: 589, endPoint y: 406, distance: 54.1
click at [589, 406] on div "- [ ] CP-23517 - Multi image - Fallback 1x1 - V2 1080 × 1080 px Edit - [ ] CP-2…" at bounding box center [523, 456] width 169 height 169
type input "CP-23517 - Multi image - Fallback 1x1 - V2"
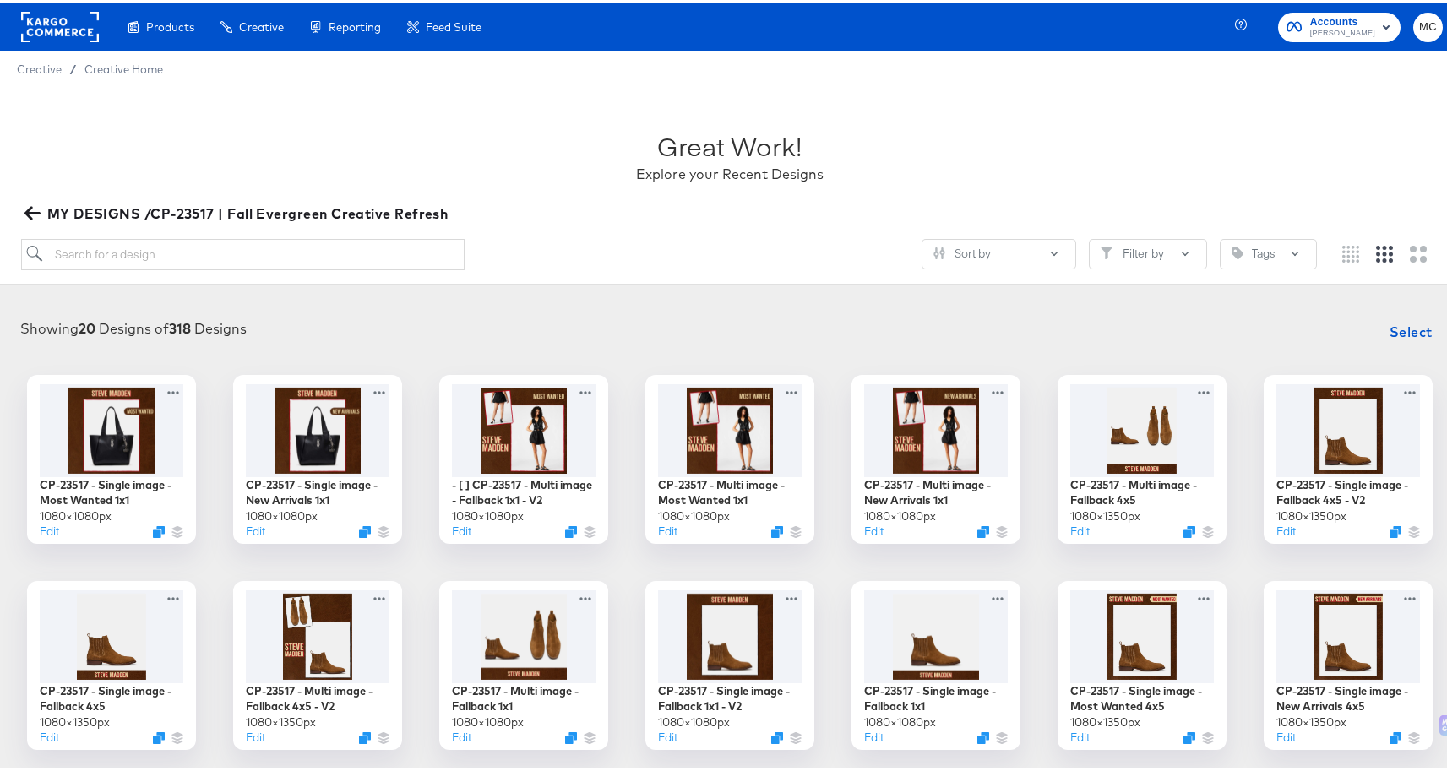
click at [604, 277] on div "Sort by Filter by Tags" at bounding box center [730, 258] width 1418 height 45
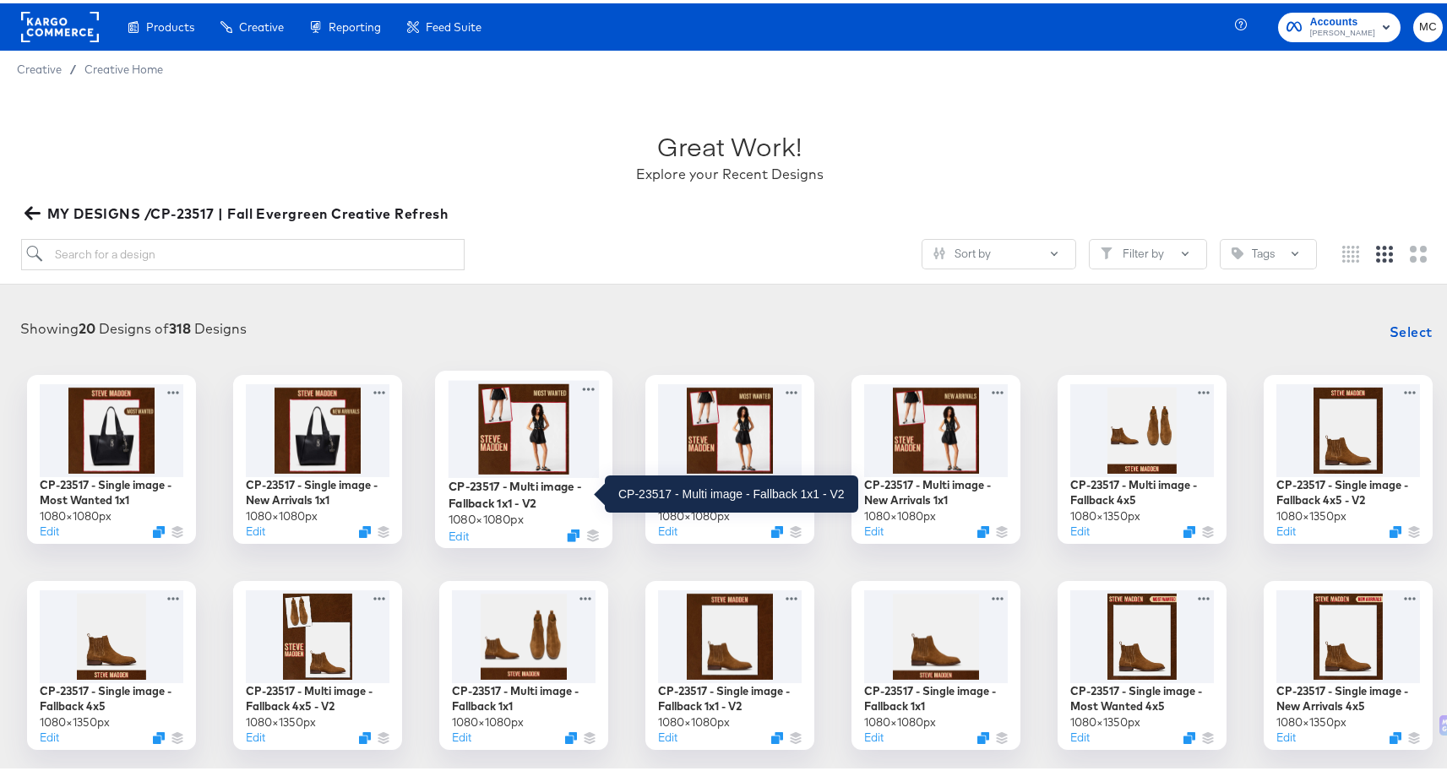
click at [505, 416] on div at bounding box center [523, 425] width 151 height 97
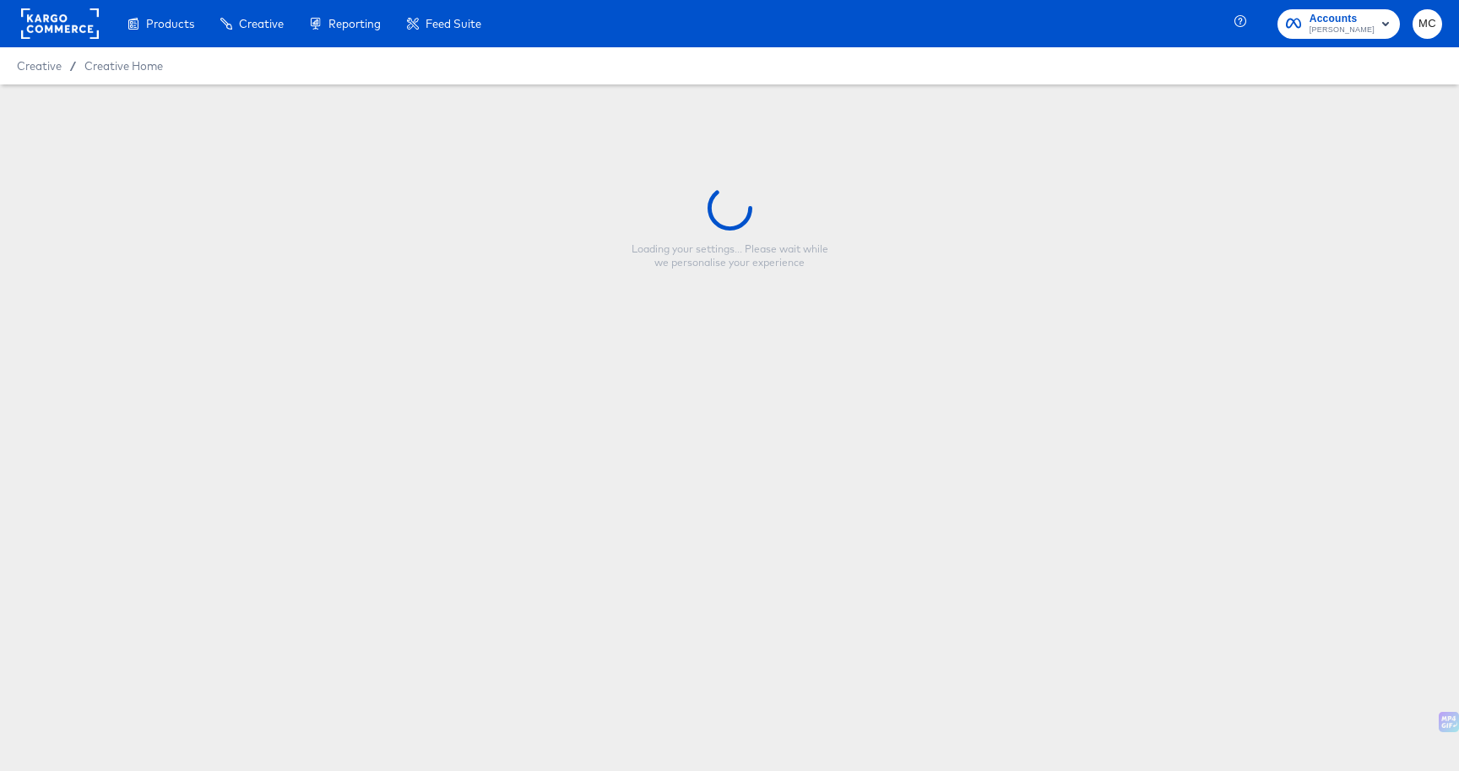
type input "CP-23517 - Multi image - Fallback 1x1 - V2"
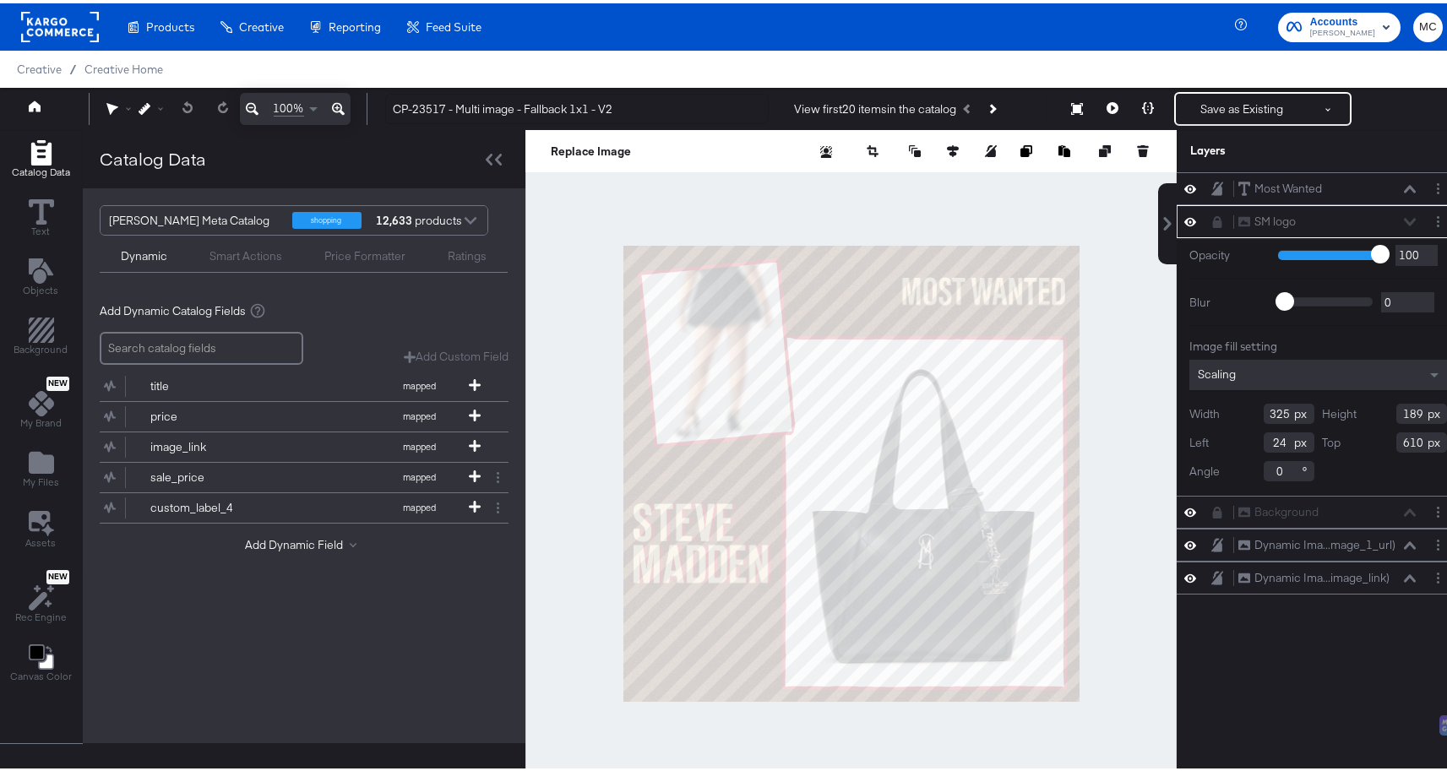
click at [1390, 219] on div "SM logo SM logo" at bounding box center [1326, 218] width 179 height 18
click at [1429, 191] on button "Layer Options" at bounding box center [1438, 186] width 18 height 18
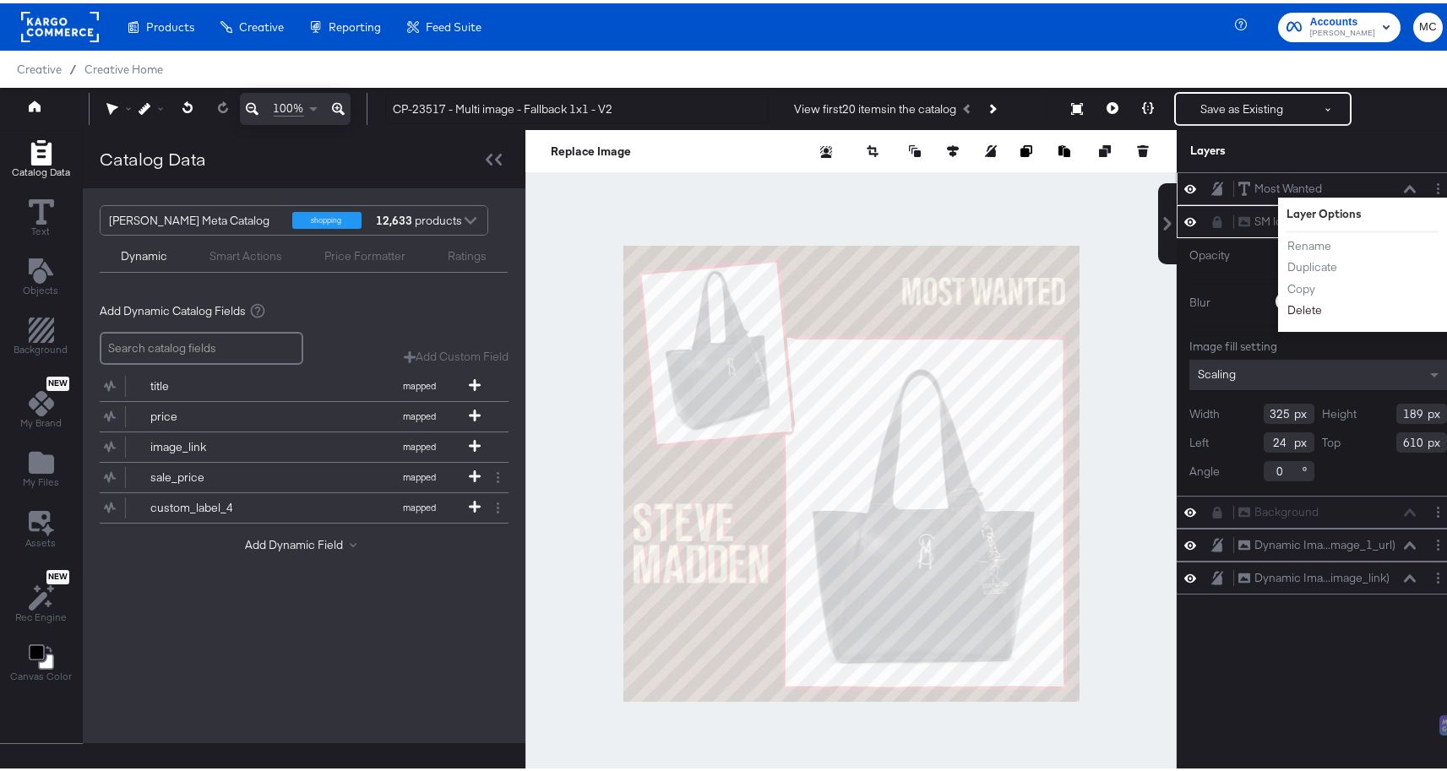
click at [1296, 307] on button "Delete" at bounding box center [1304, 307] width 36 height 18
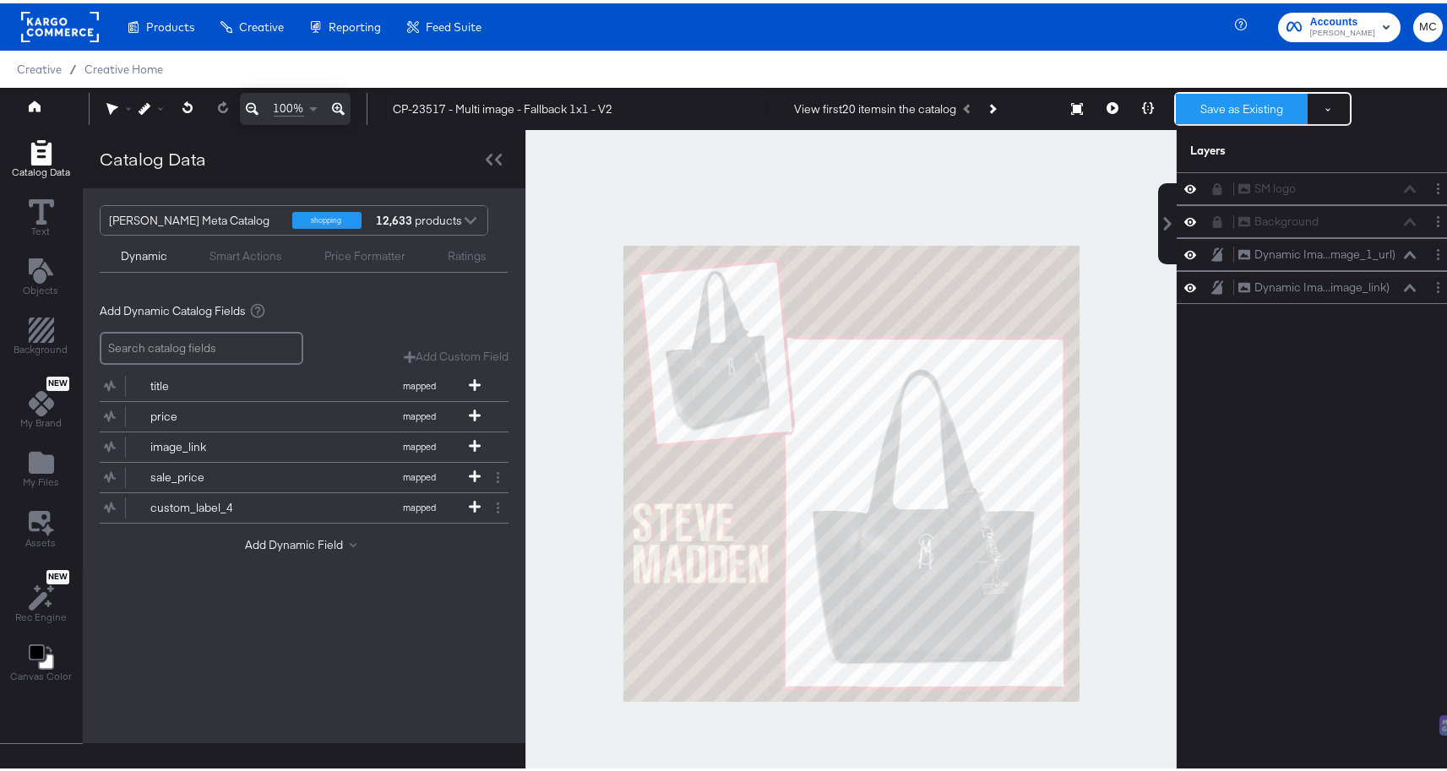
click at [1229, 101] on button "Save as Existing" at bounding box center [1242, 105] width 132 height 30
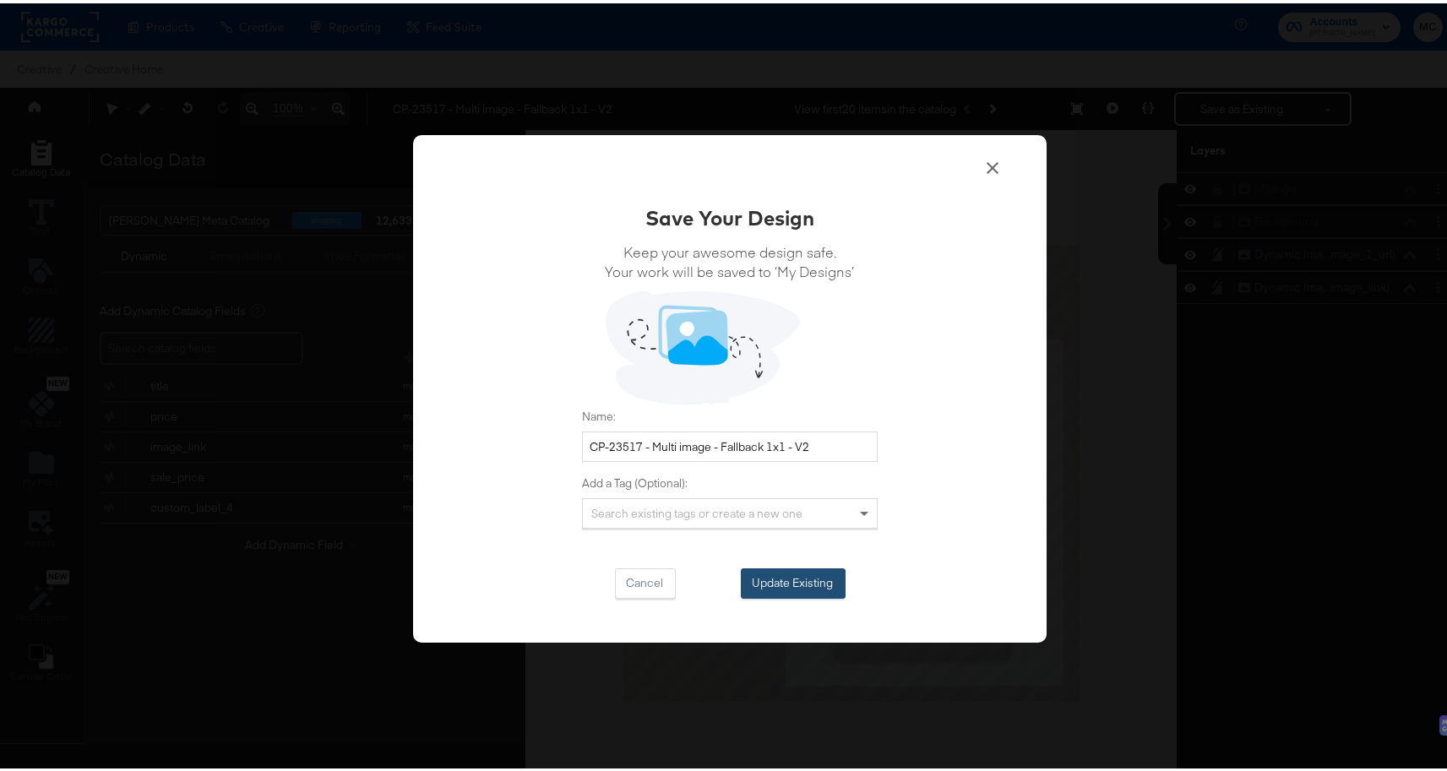
click at [812, 576] on button "Update Existing" at bounding box center [793, 580] width 105 height 30
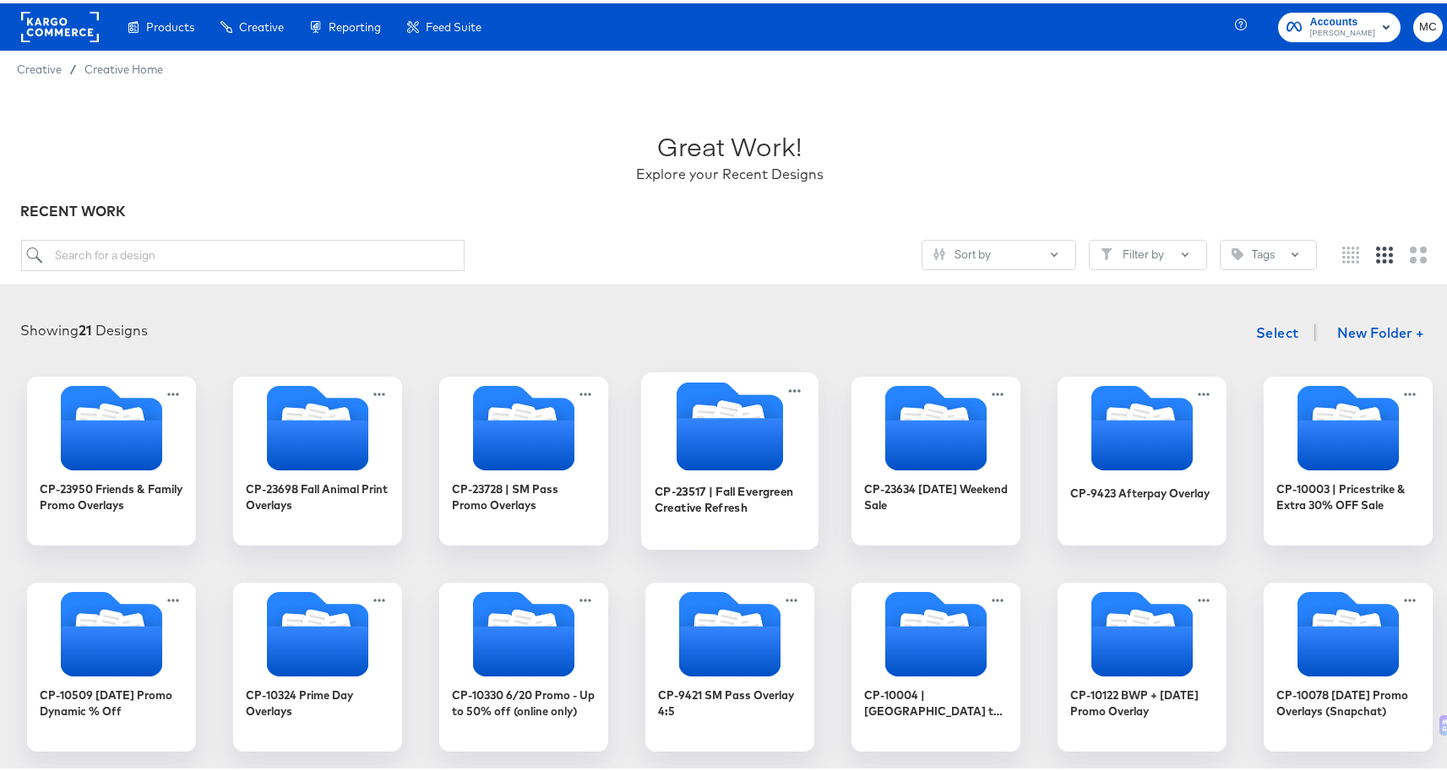
click at [690, 392] on icon "Folder" at bounding box center [729, 422] width 106 height 89
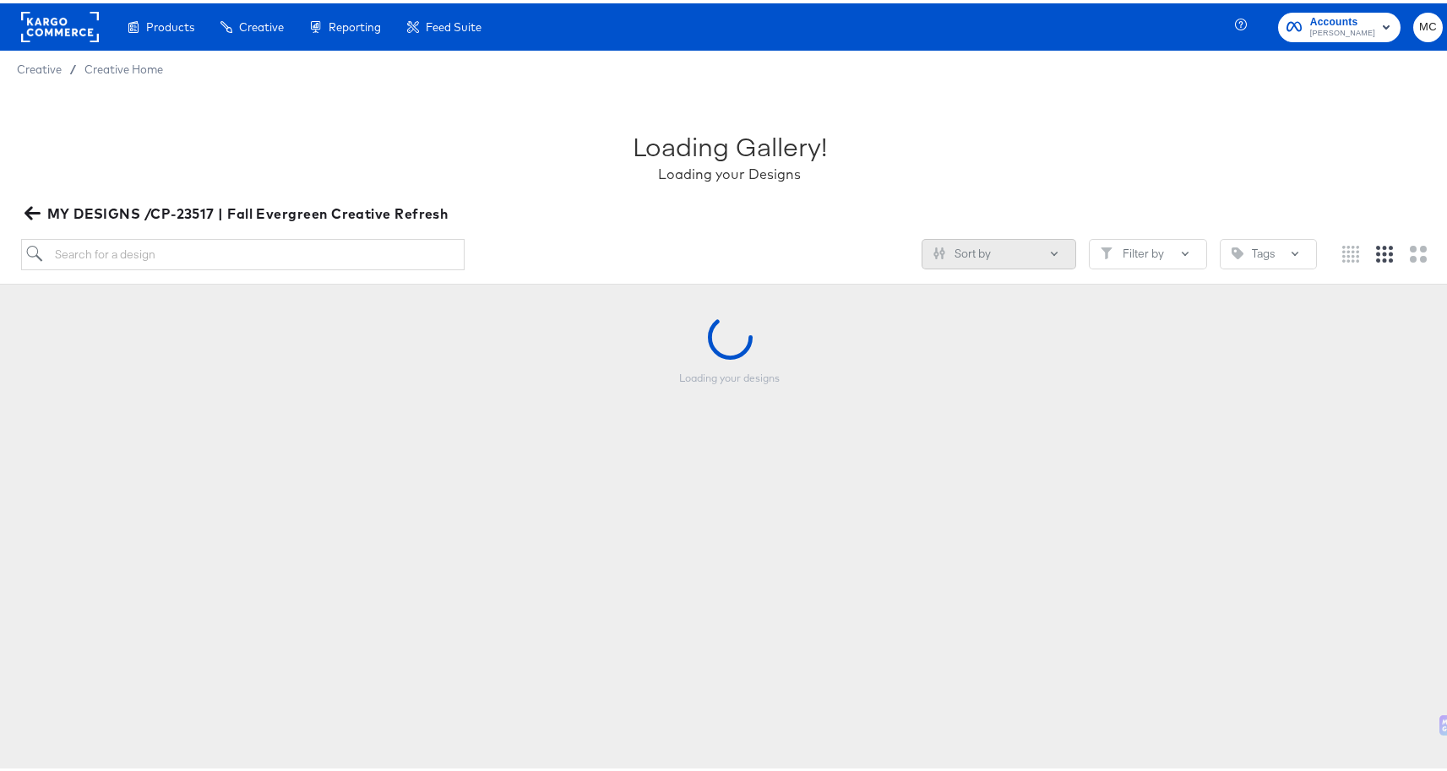
click at [1035, 252] on button "Sort by" at bounding box center [998, 251] width 155 height 30
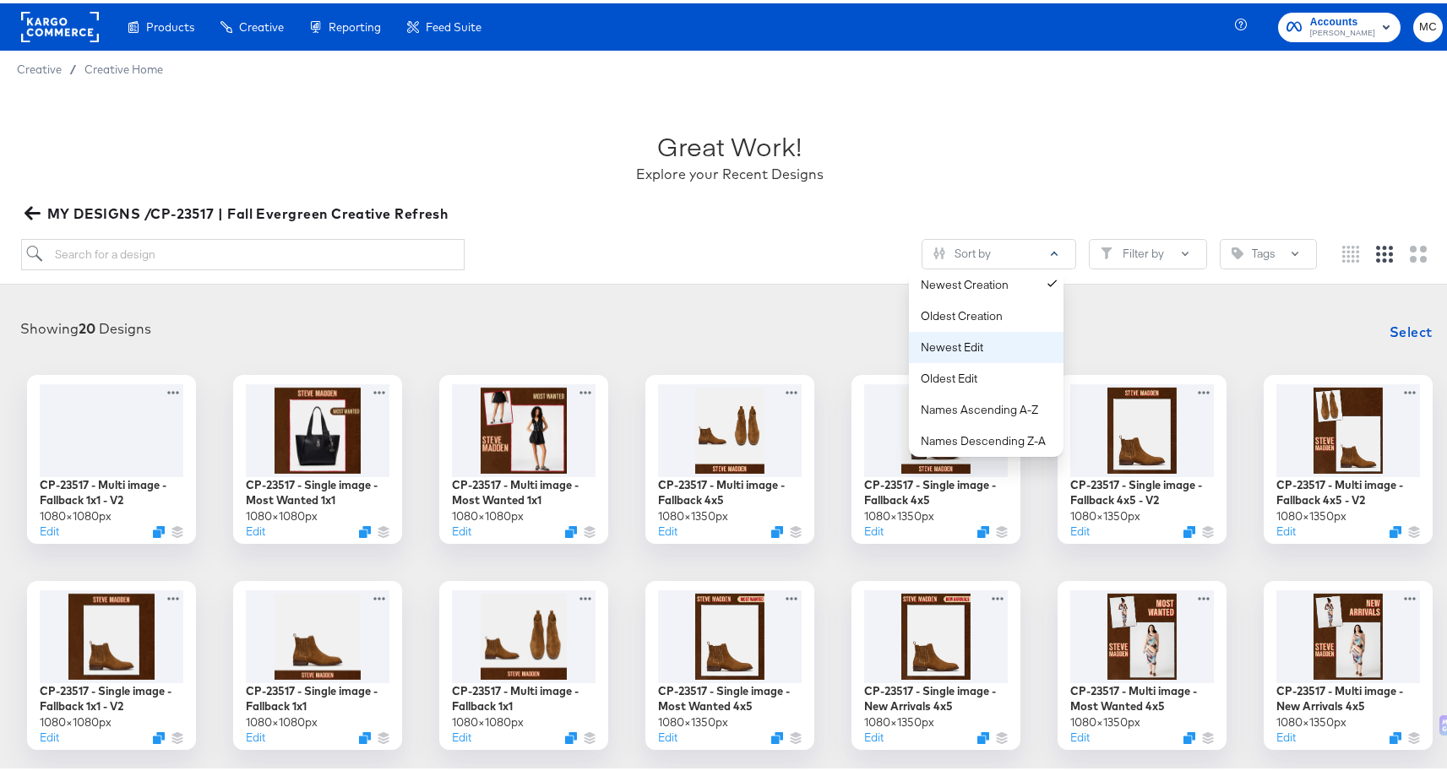
click at [989, 336] on div "Newest Edit" at bounding box center [990, 344] width 138 height 16
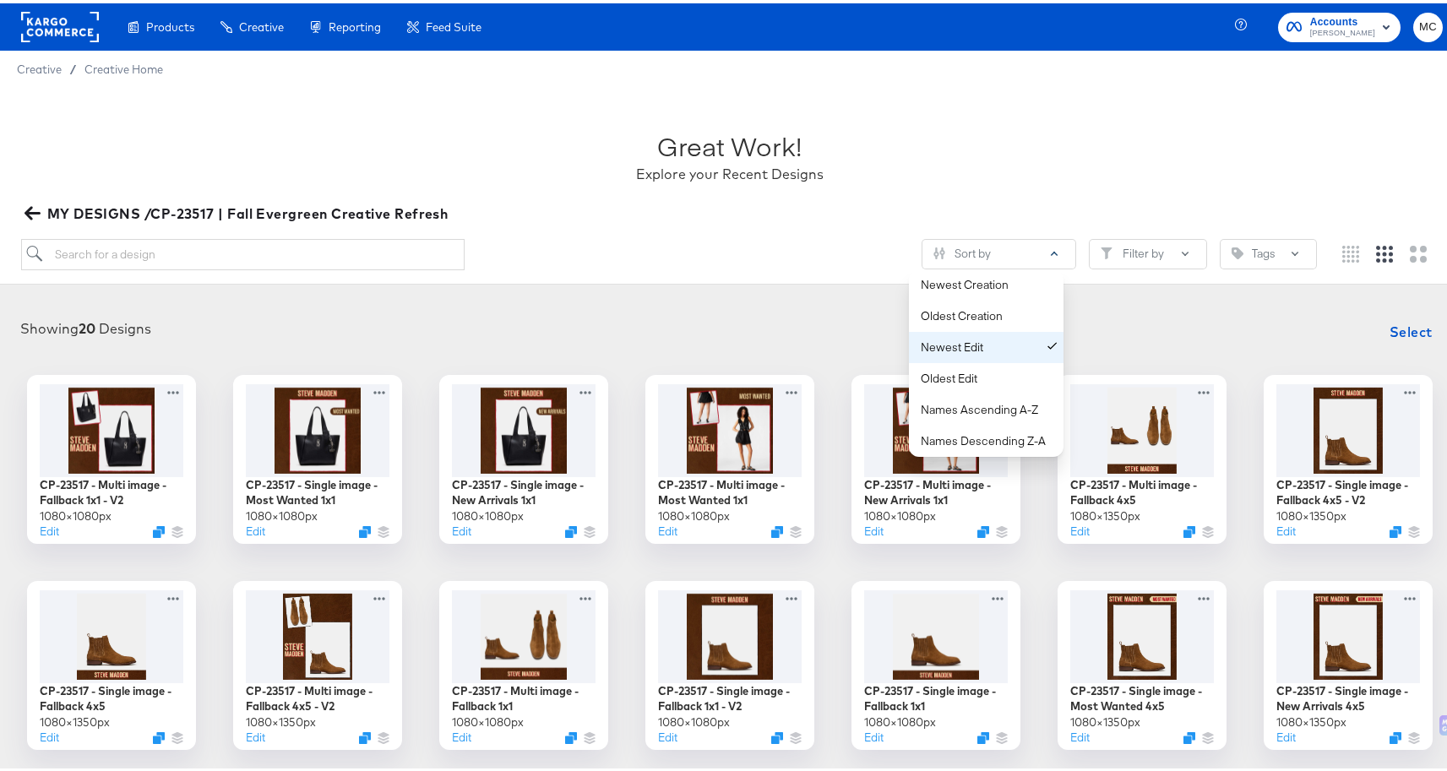
click at [989, 336] on div "Newest Edit" at bounding box center [990, 344] width 138 height 16
click at [598, 264] on div "Sort by Newest Creation Oldest Creation Newest Edit Oldest Edit Names Ascending…" at bounding box center [669, 251] width 1296 height 31
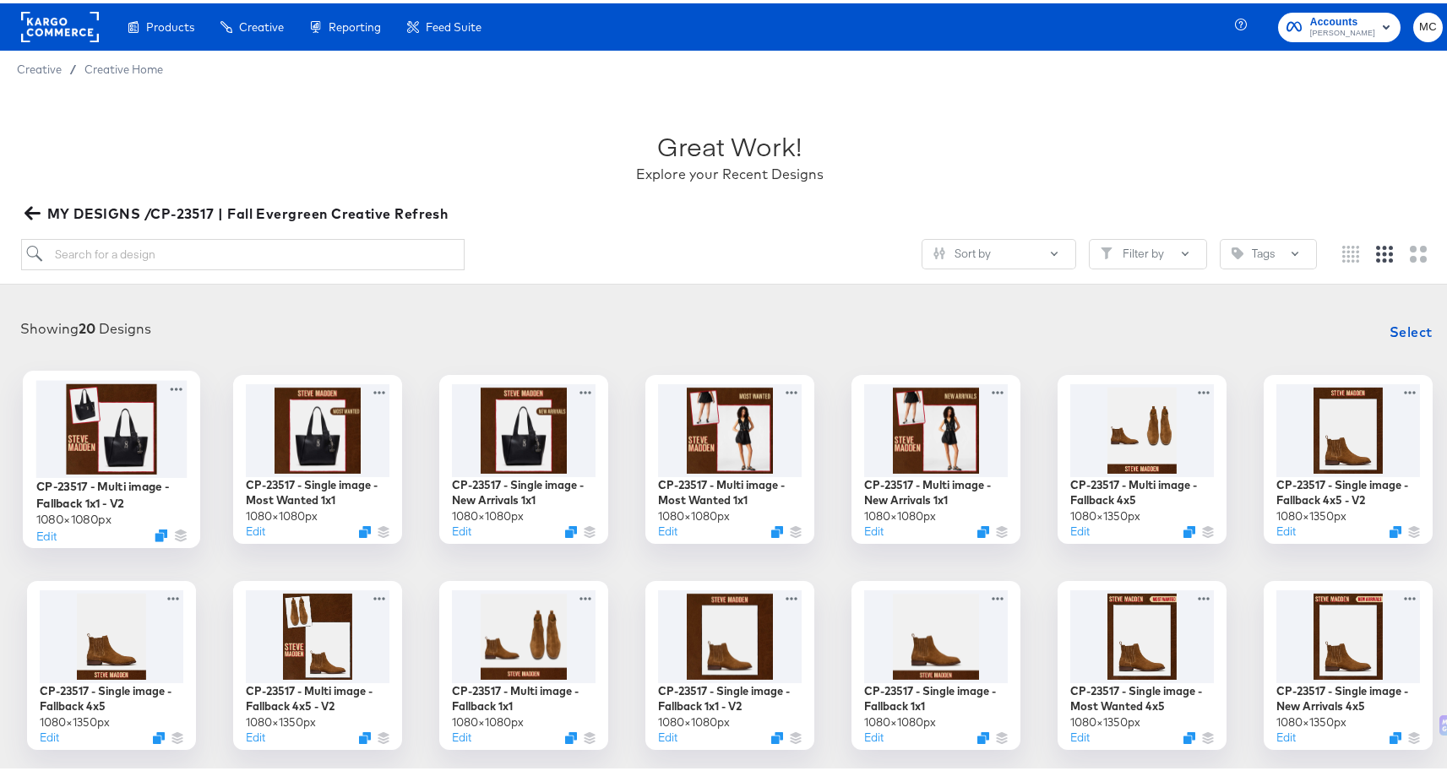
click at [101, 467] on div at bounding box center [111, 425] width 151 height 97
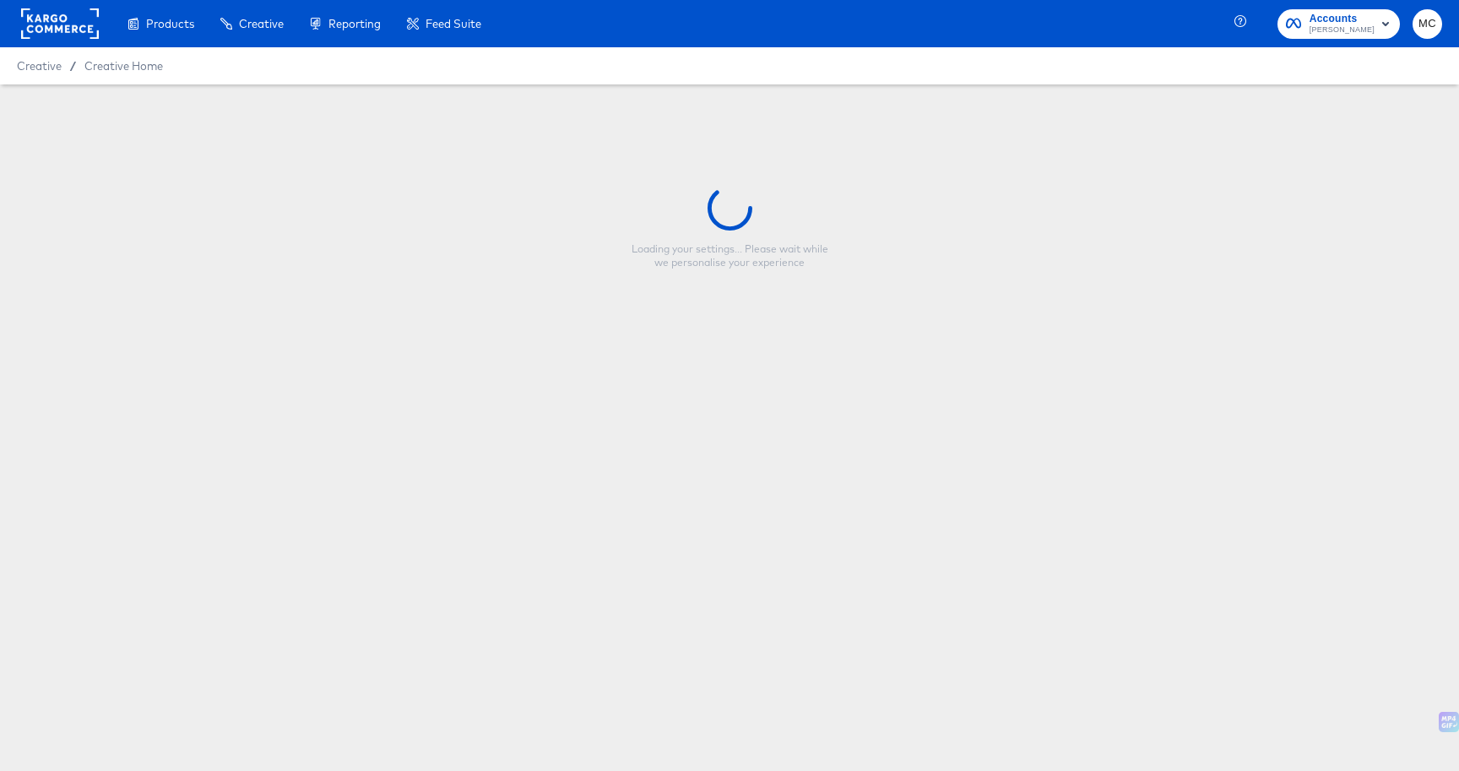
type input "CP-23517 - Multi image - Fallback 1x1 - V2"
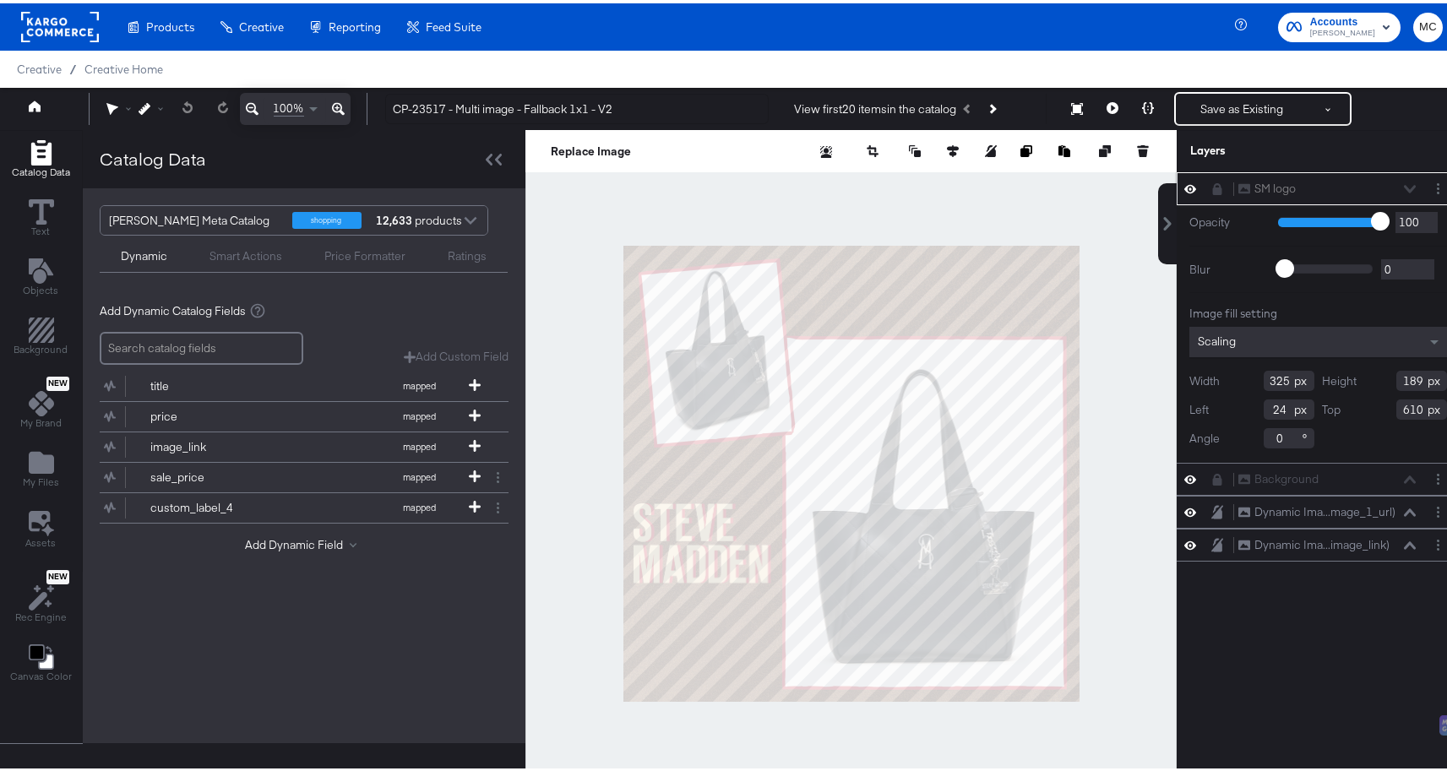
click at [1184, 189] on icon at bounding box center [1190, 186] width 12 height 8
click at [1184, 189] on icon at bounding box center [1190, 186] width 12 height 11
click at [1184, 189] on icon at bounding box center [1190, 186] width 12 height 8
click at [1183, 189] on div at bounding box center [1195, 186] width 24 height 14
click at [1176, 187] on div "SM logo SM logo" at bounding box center [1317, 185] width 283 height 33
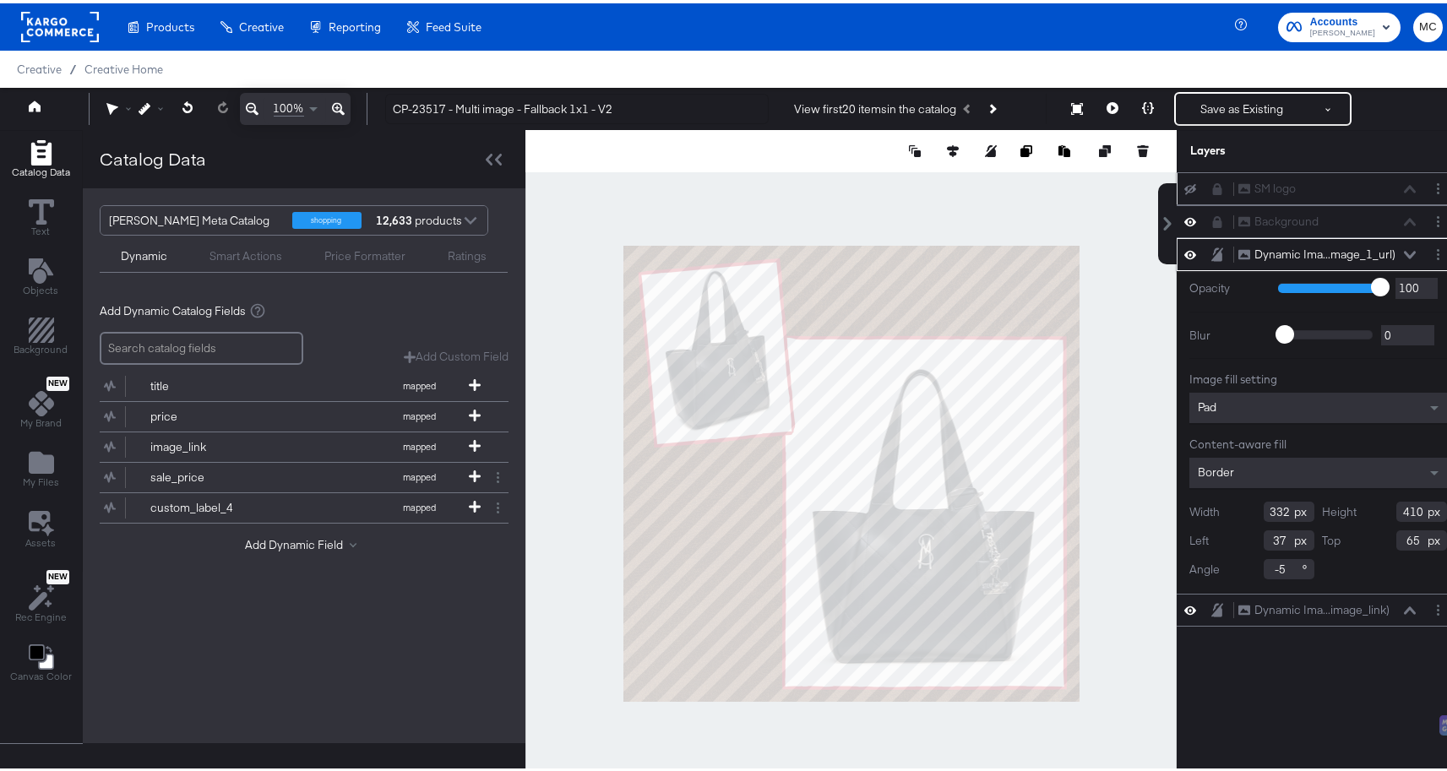
click at [1184, 184] on icon at bounding box center [1190, 186] width 12 height 11
click at [1231, 650] on div "SM logo SM logo Background Background Dynamic Ima...mage_1_url) Dynamic Image (…" at bounding box center [1317, 478] width 283 height 619
click at [1388, 251] on div "Dynamic Ima...mage_1_url) Dynamic Image (additional_image_1_url)" at bounding box center [1326, 251] width 179 height 18
click at [1184, 216] on icon at bounding box center [1190, 219] width 12 height 8
click at [1057, 204] on div at bounding box center [850, 470] width 651 height 687
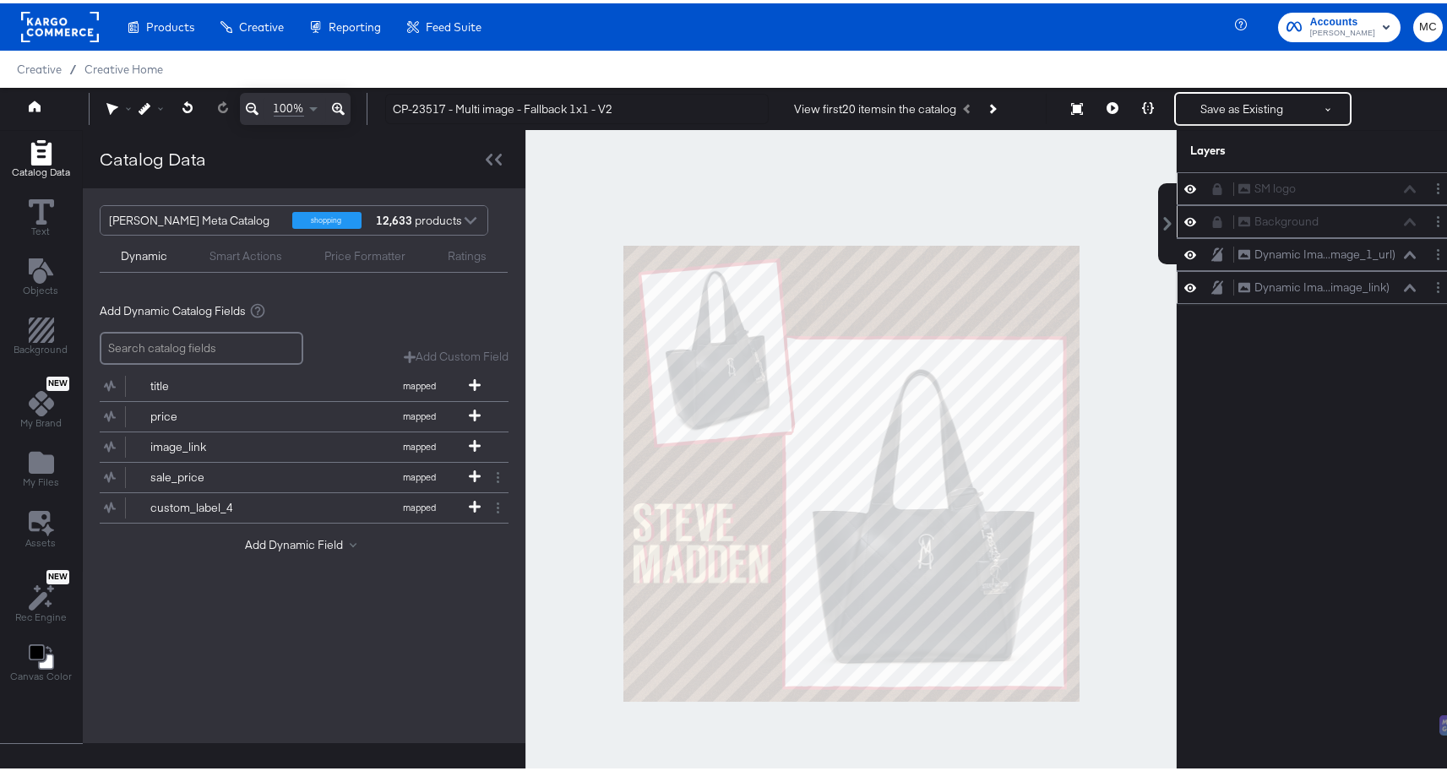
click at [1184, 290] on icon at bounding box center [1190, 284] width 12 height 14
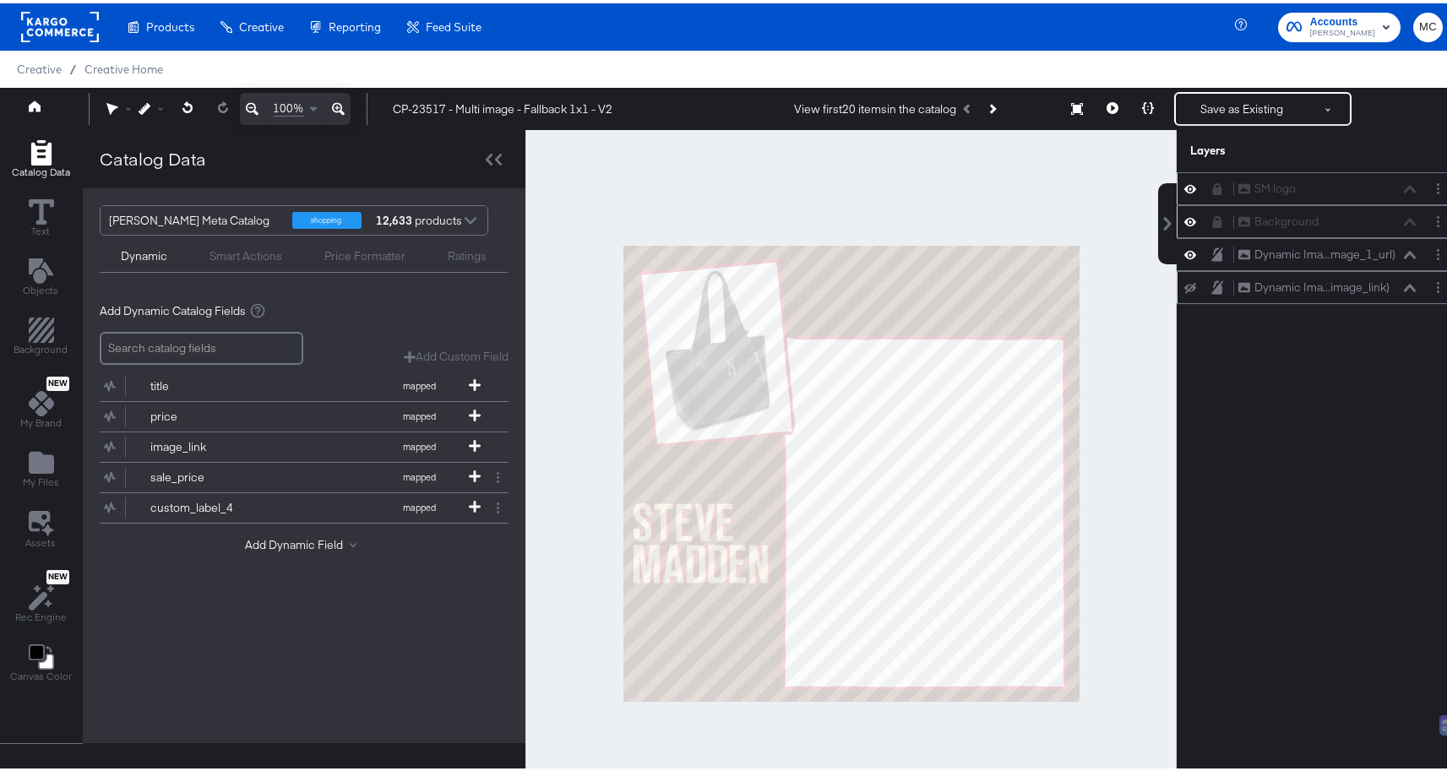
click at [1184, 288] on icon at bounding box center [1190, 285] width 12 height 11
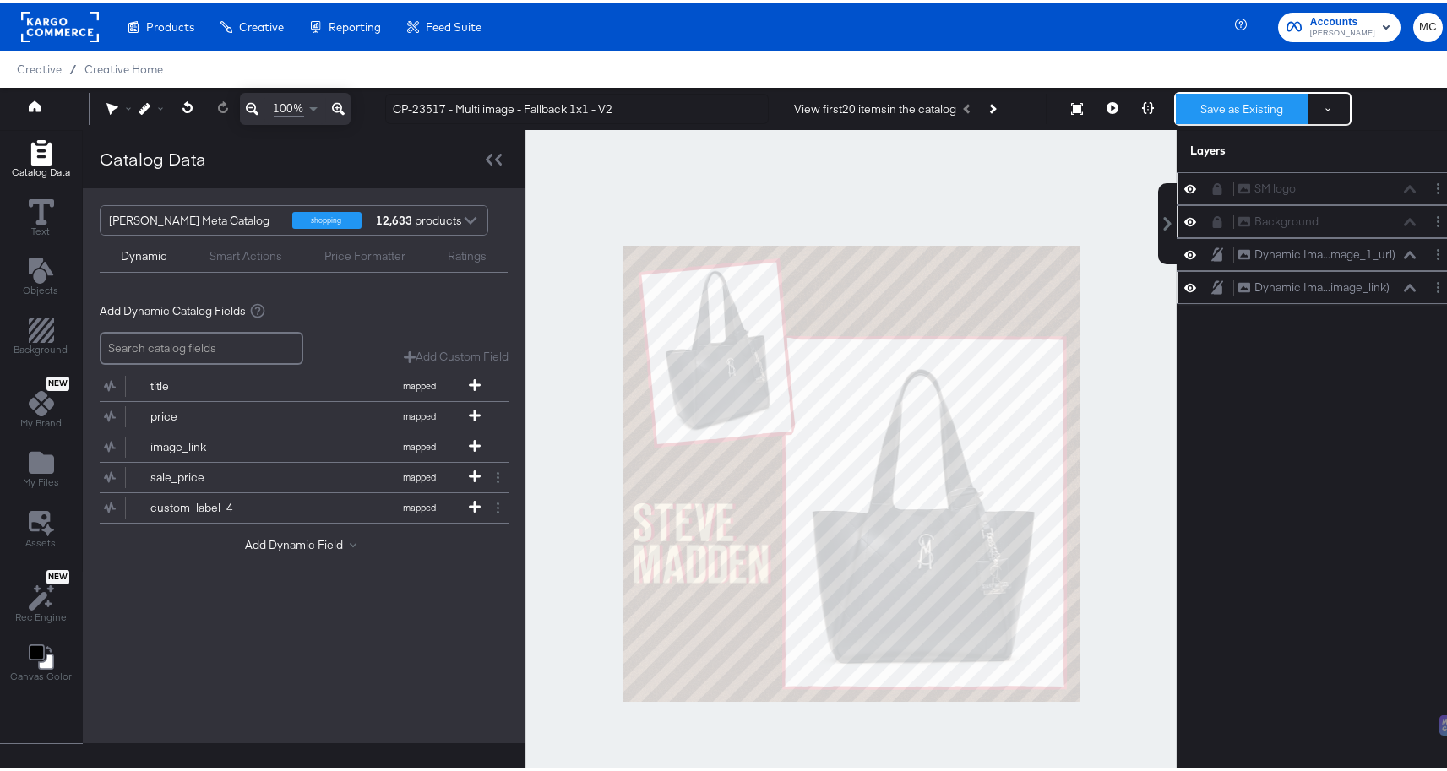
click at [1210, 107] on button "Save as Existing" at bounding box center [1242, 105] width 132 height 30
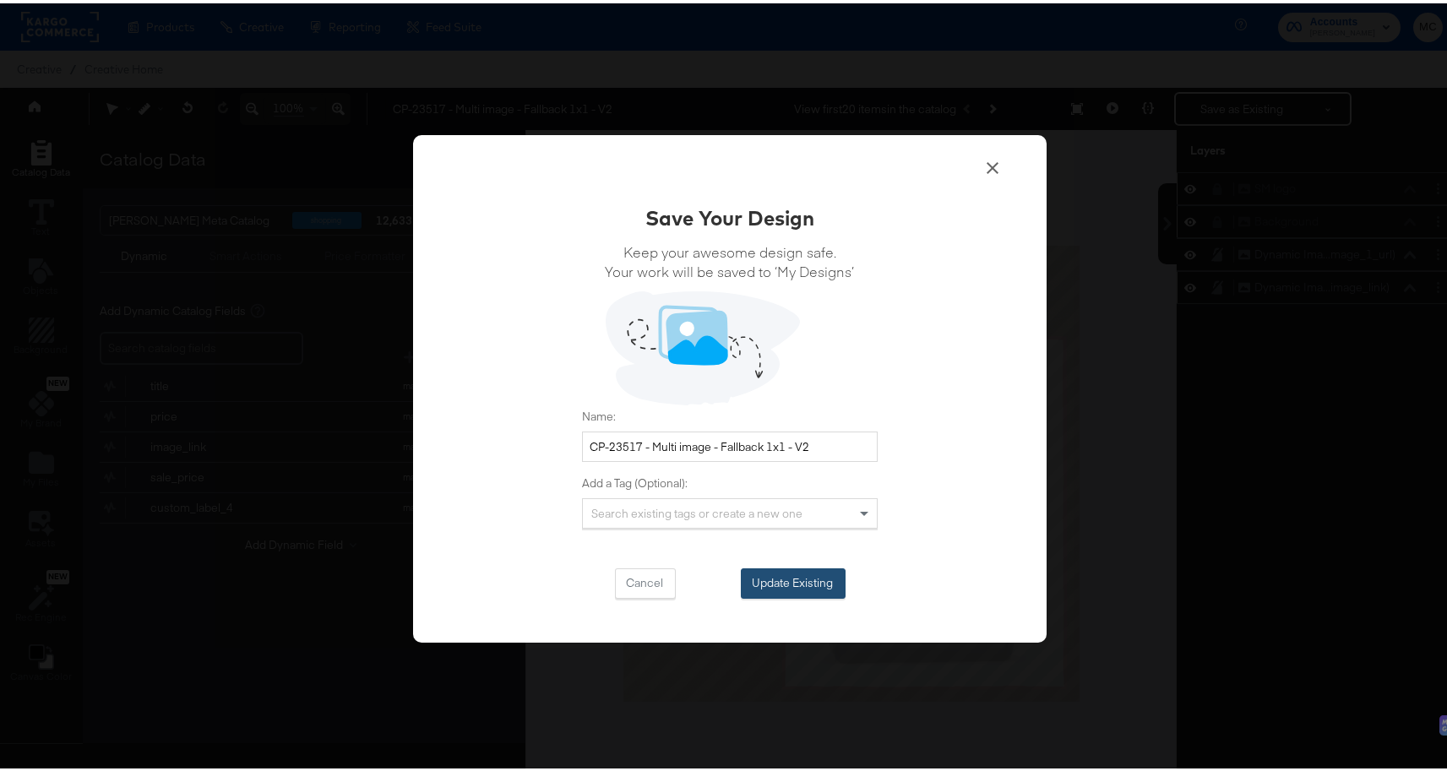
click at [796, 577] on button "Update Existing" at bounding box center [793, 580] width 105 height 30
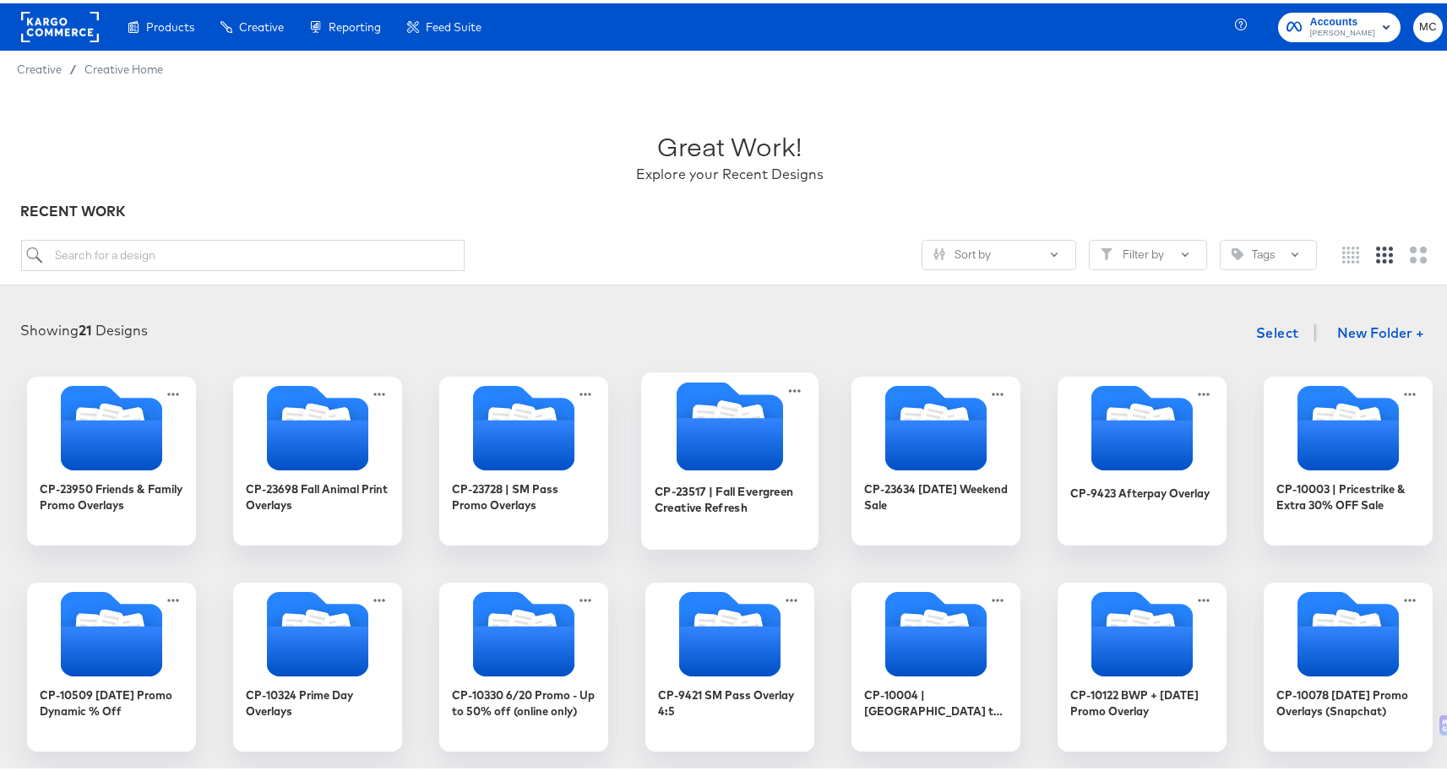
click at [721, 430] on icon "Folder" at bounding box center [729, 441] width 106 height 52
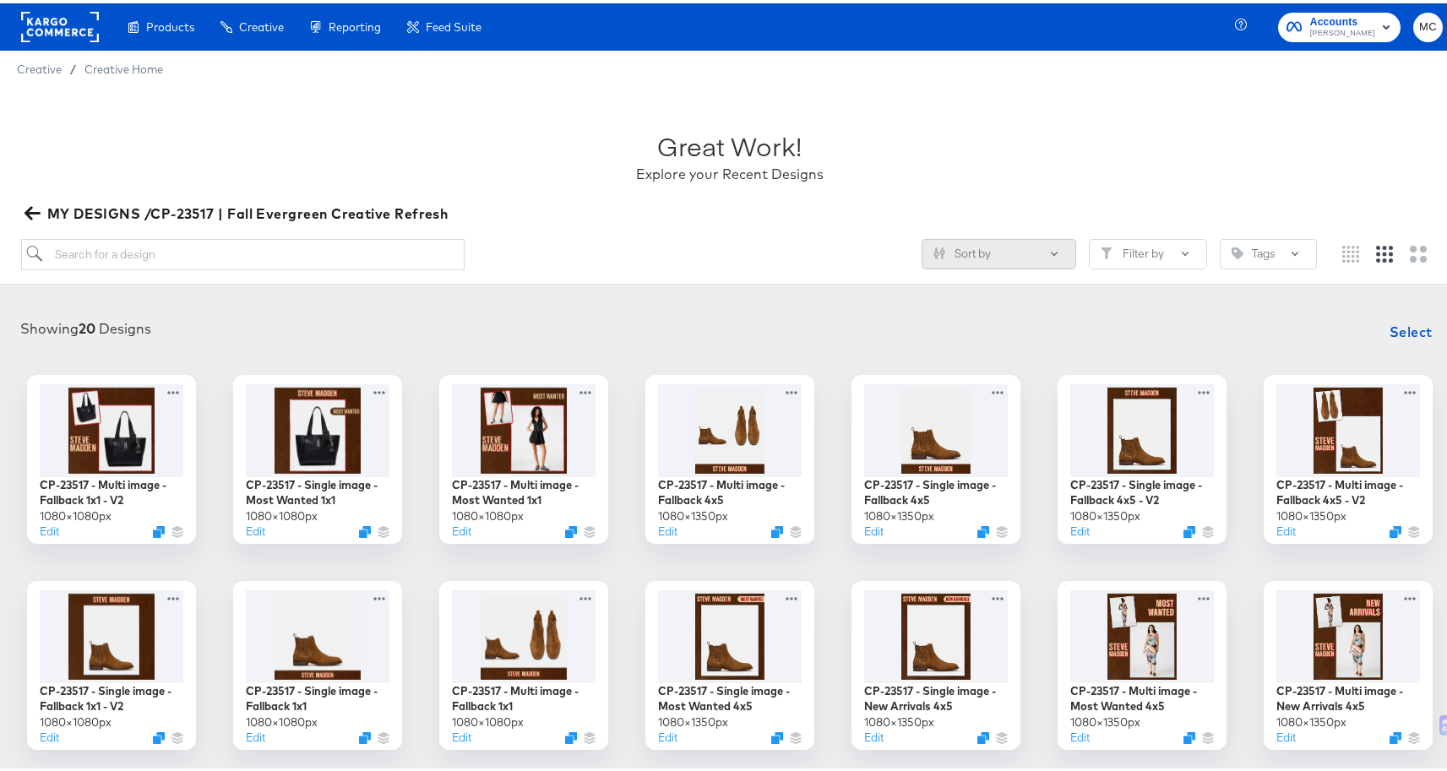
click at [994, 253] on button "Sort by" at bounding box center [998, 251] width 155 height 30
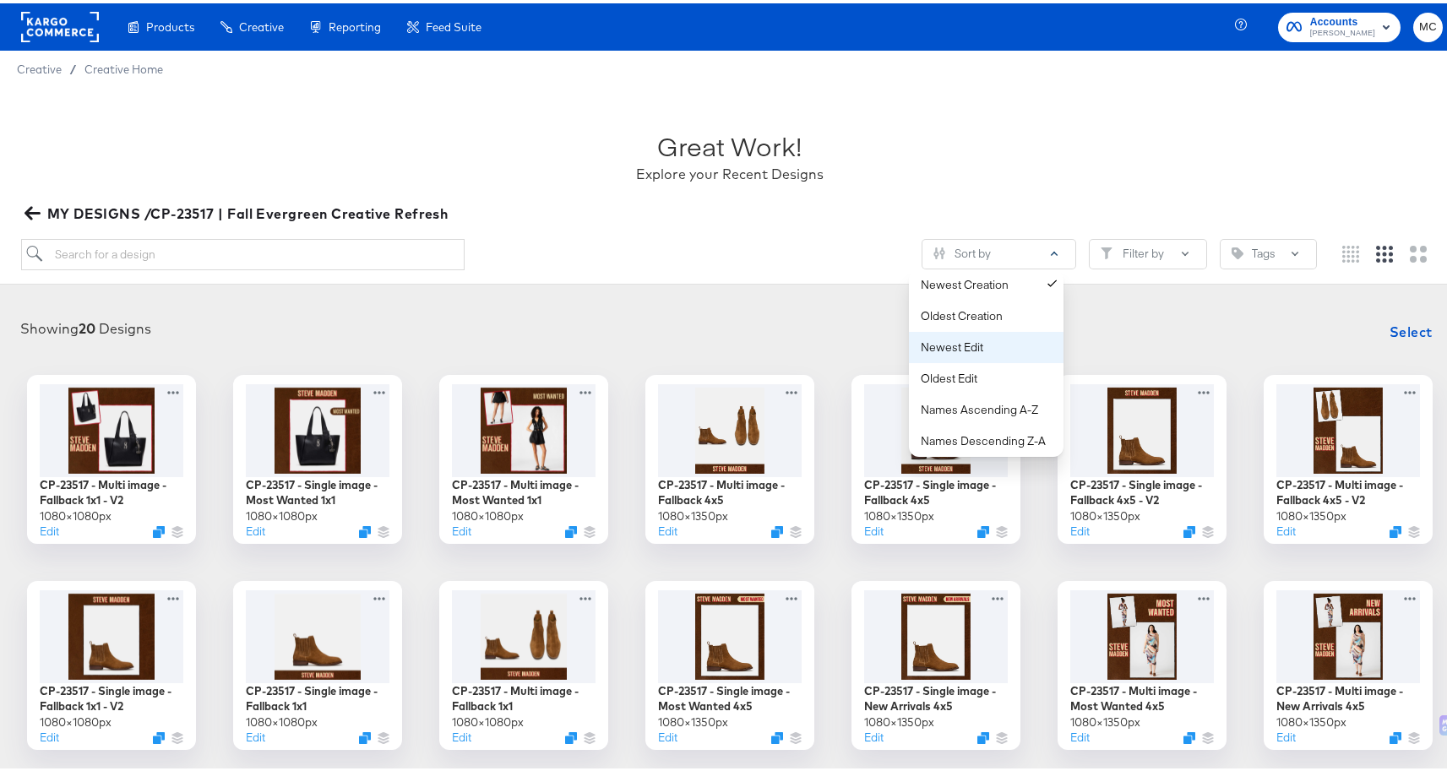
click at [998, 347] on div "Newest Edit" at bounding box center [990, 344] width 138 height 16
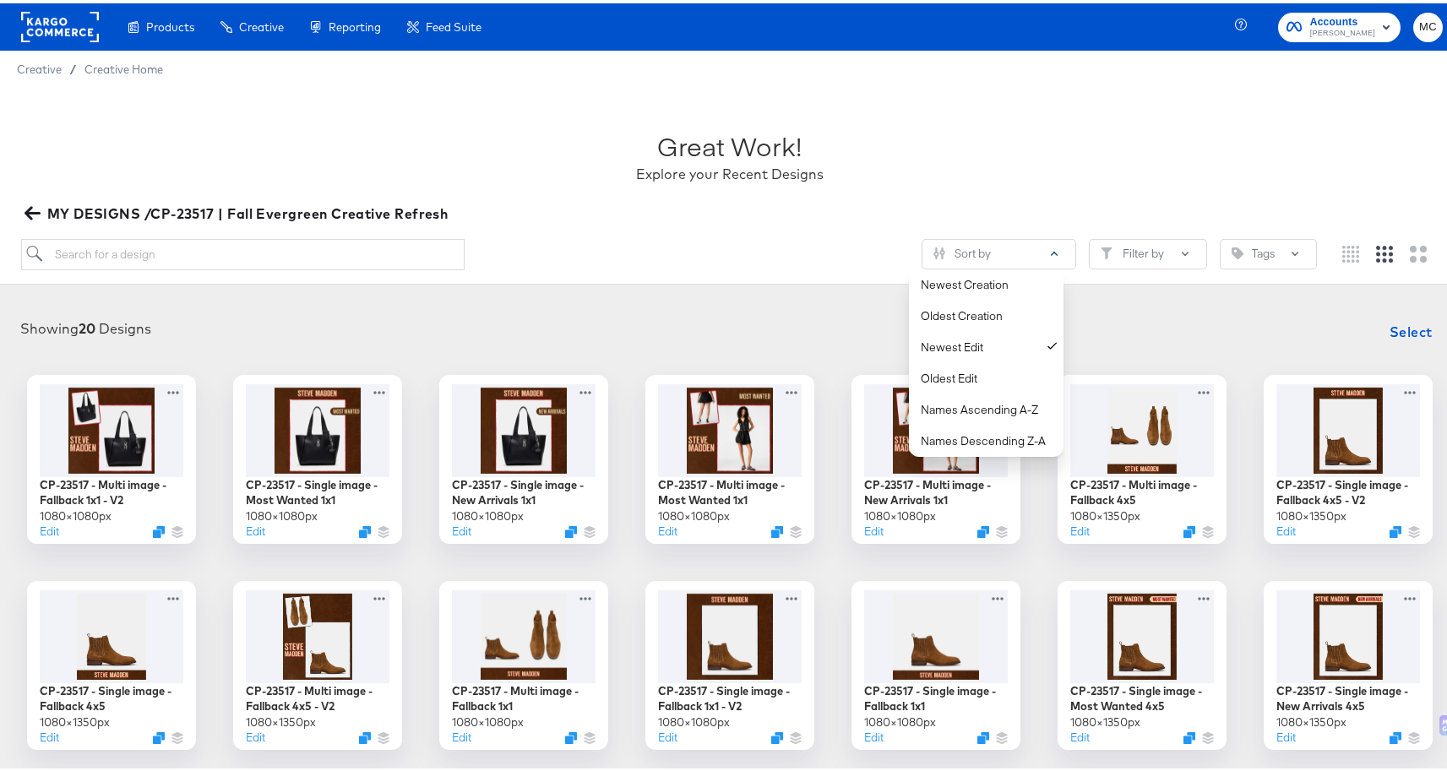
click at [779, 246] on div "Sort by Newest Creation Oldest Creation Newest Edit Oldest Edit Names Ascending…" at bounding box center [669, 251] width 1296 height 31
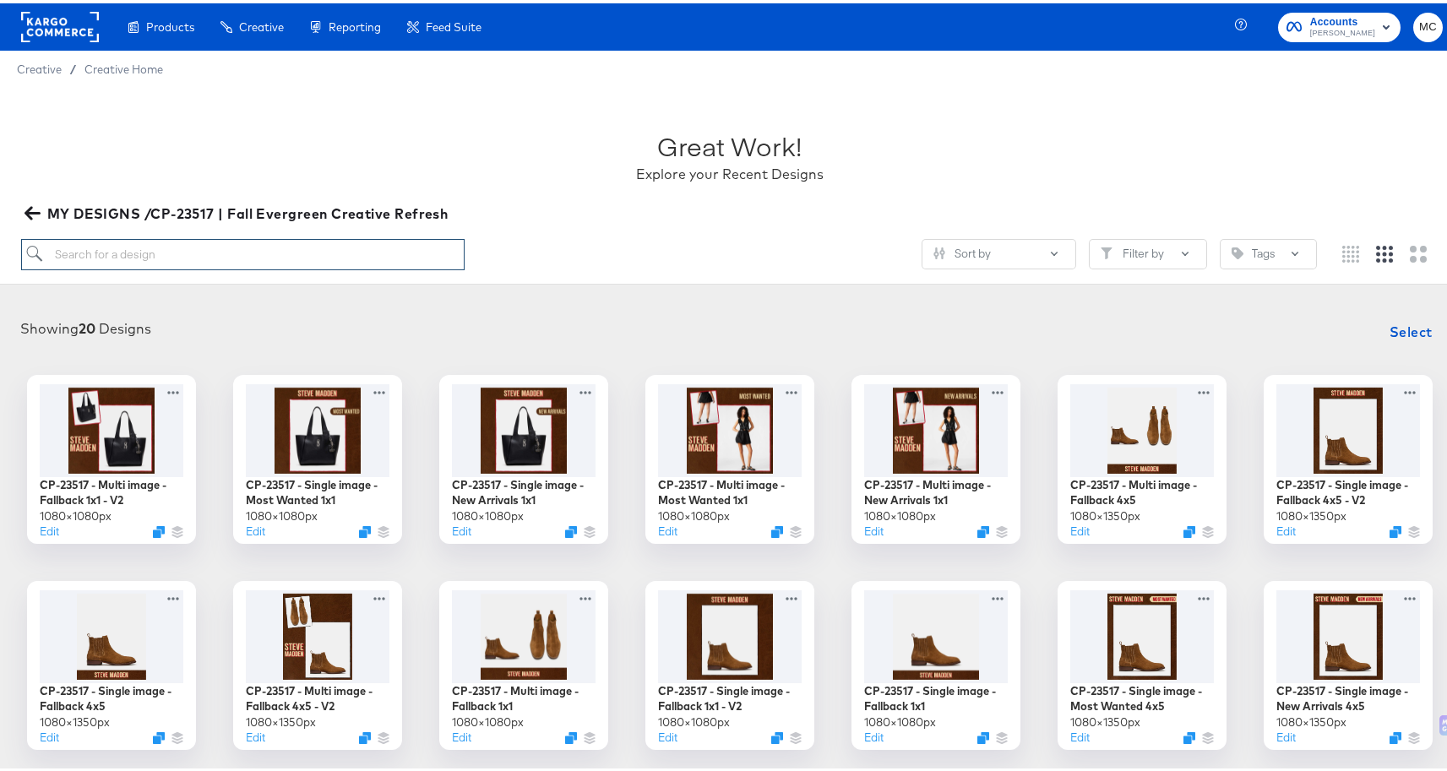
click at [134, 252] on input "search" at bounding box center [243, 251] width 444 height 31
paste input "- [ ] CP-23517 - Single image - Fallback 1x1 - V2"
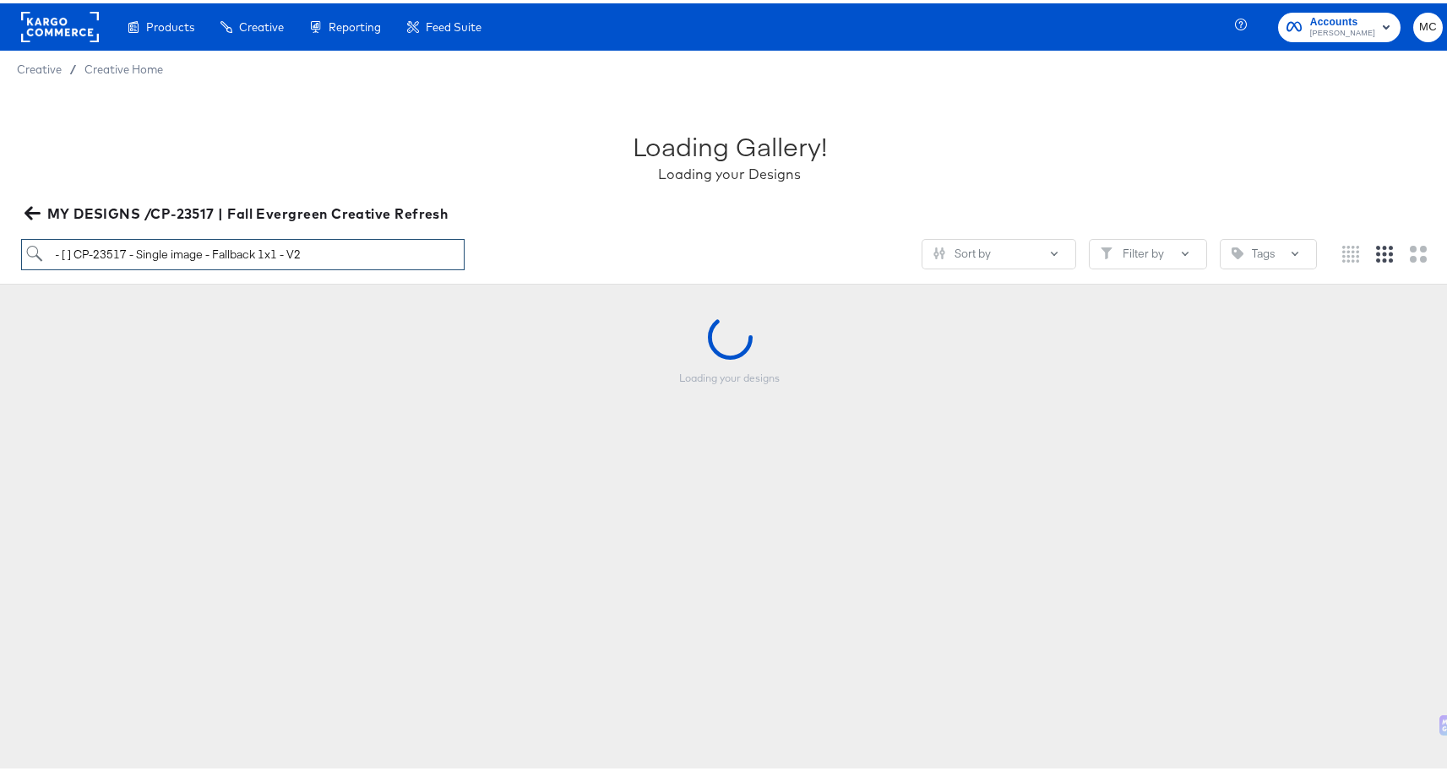
drag, startPoint x: 75, startPoint y: 249, endPoint x: 57, endPoint y: 247, distance: 18.8
click at [57, 247] on input "- [ ] CP-23517 - Single image - Fallback 1x1 - V2" at bounding box center [243, 251] width 444 height 31
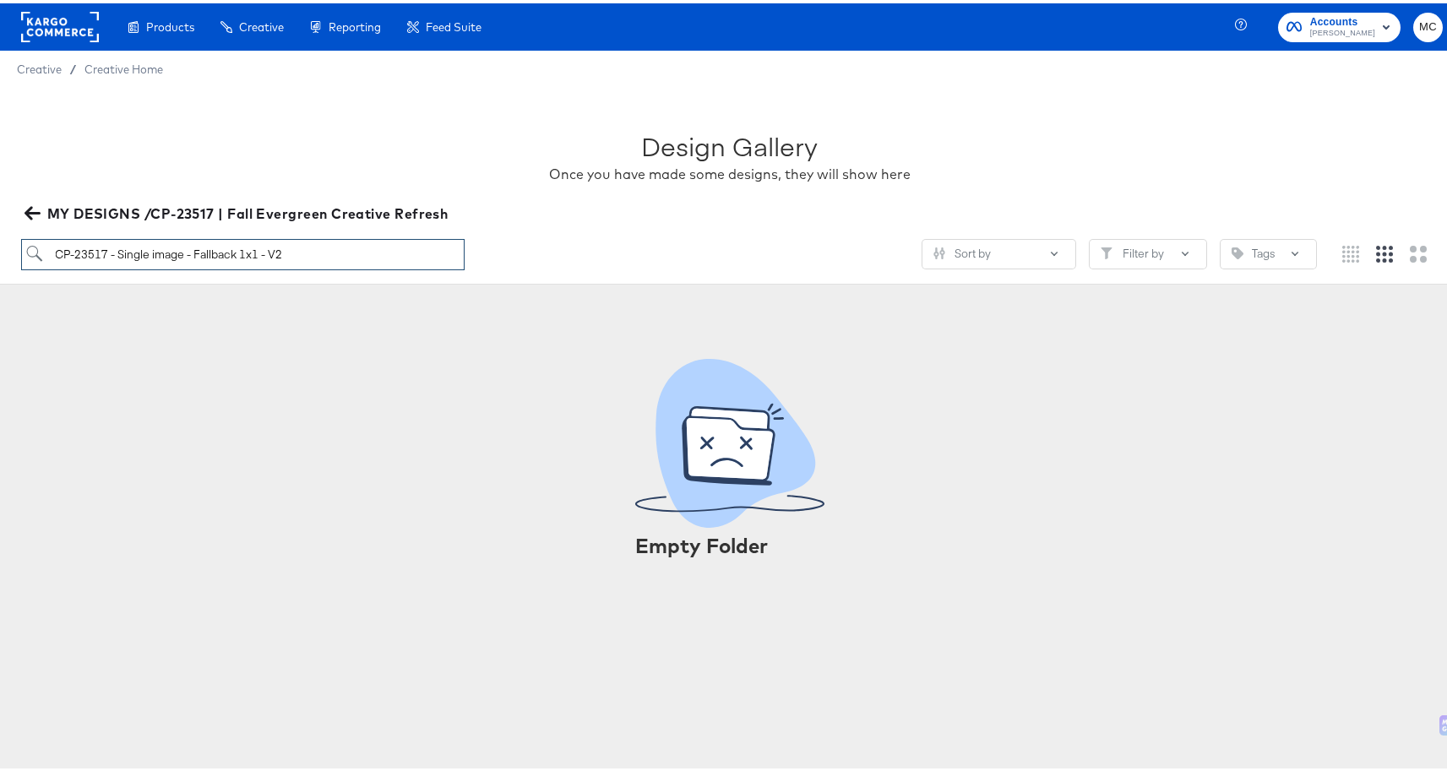
type input "CP-23517 - Single image - Fallback 1x1 - V2"
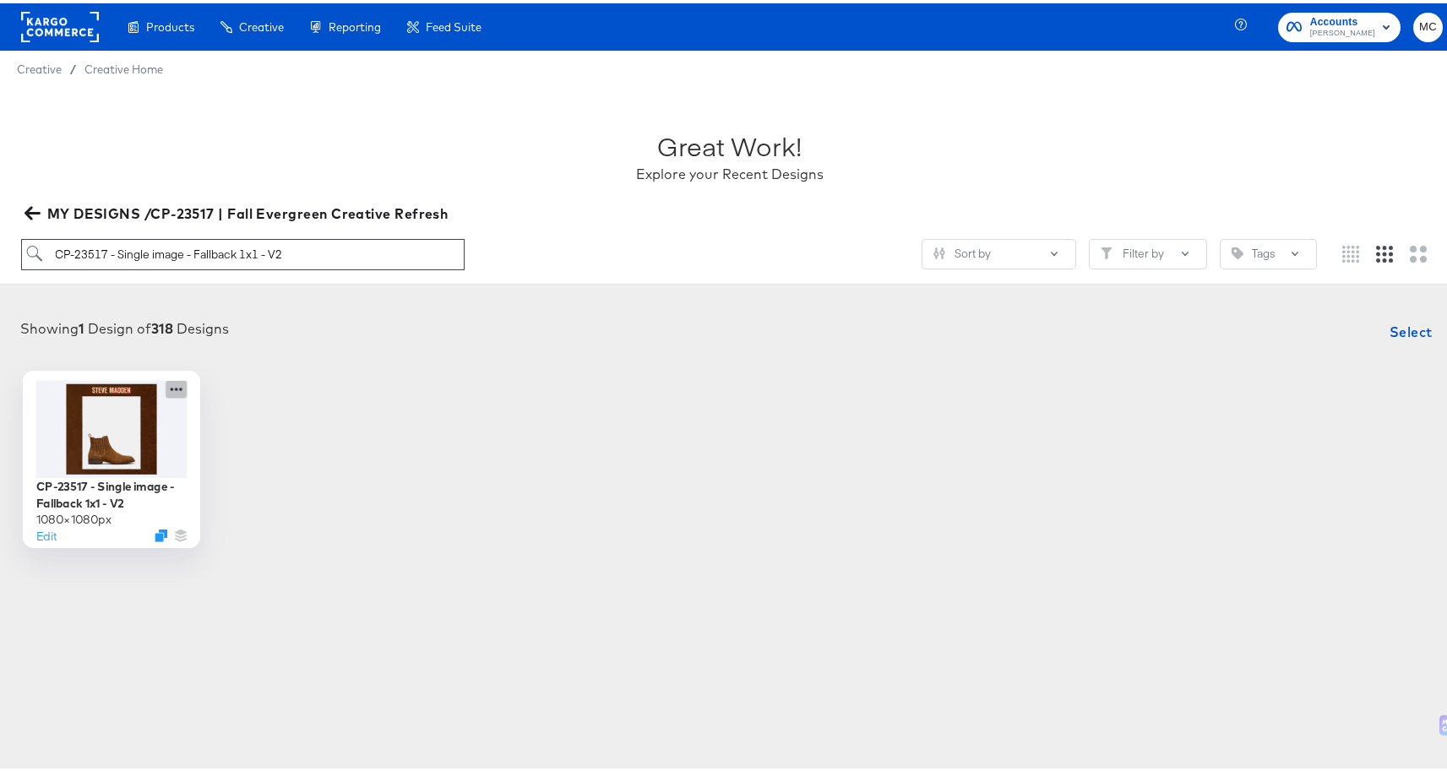
click at [168, 385] on icon at bounding box center [176, 386] width 21 height 18
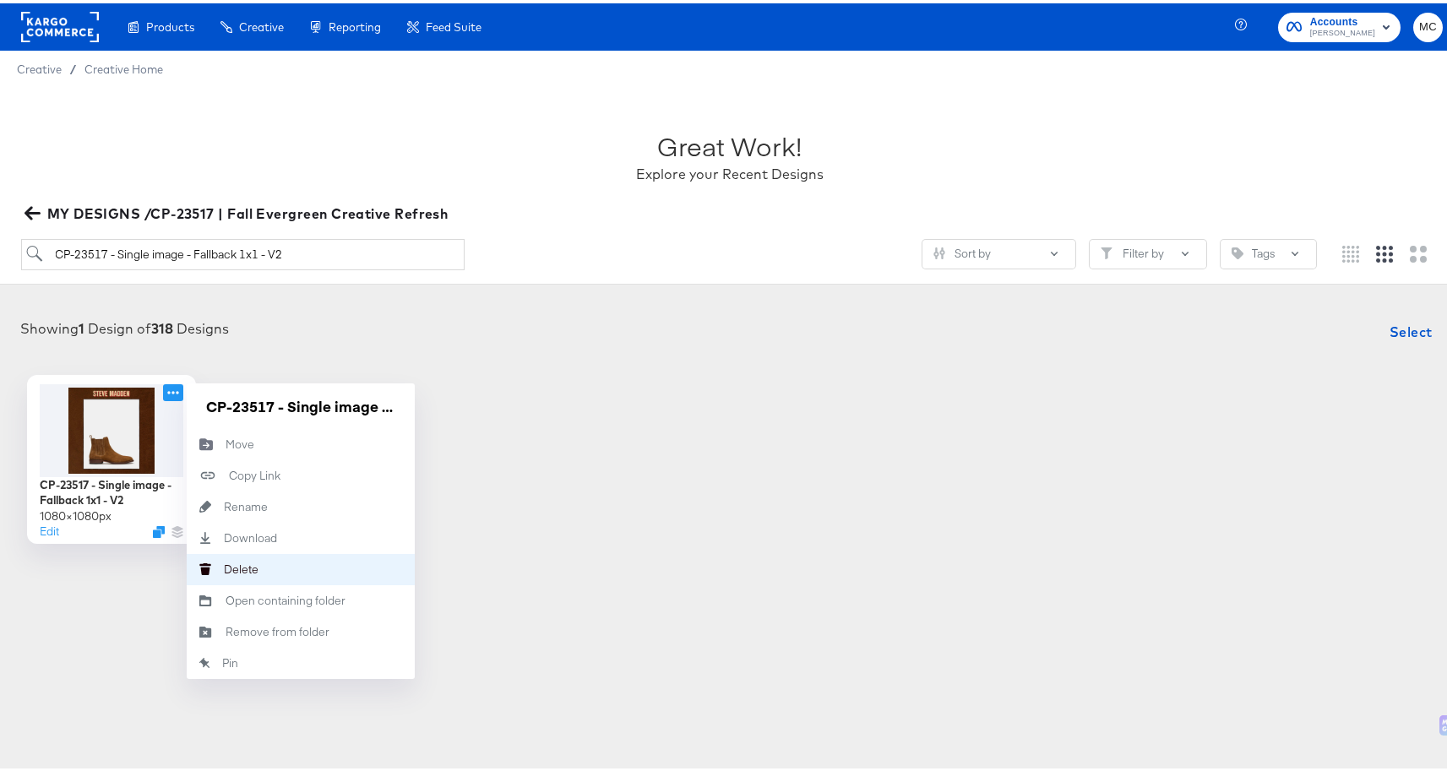
click at [224, 566] on div "Delete Delete" at bounding box center [224, 566] width 0 height 0
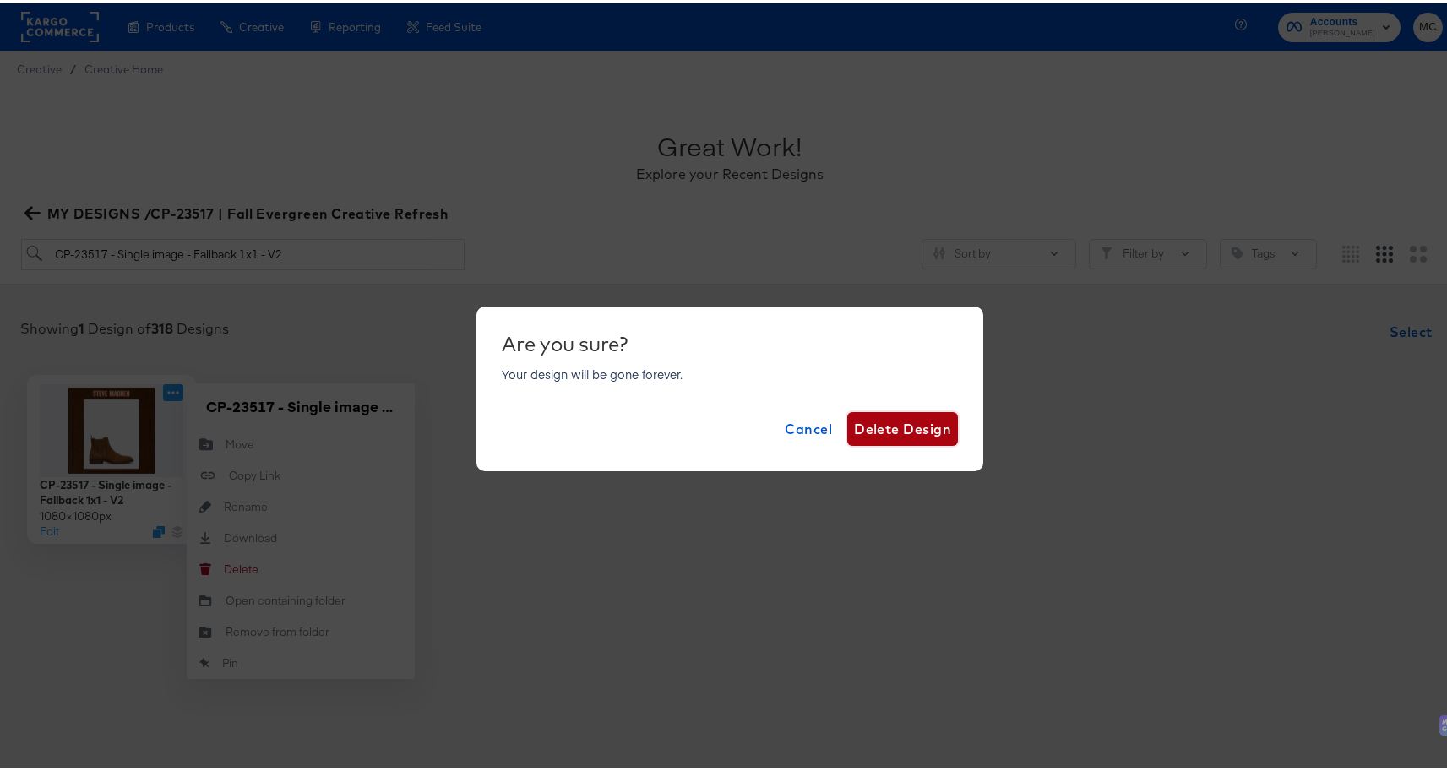
click at [892, 419] on span "Delete Design" at bounding box center [902, 426] width 97 height 24
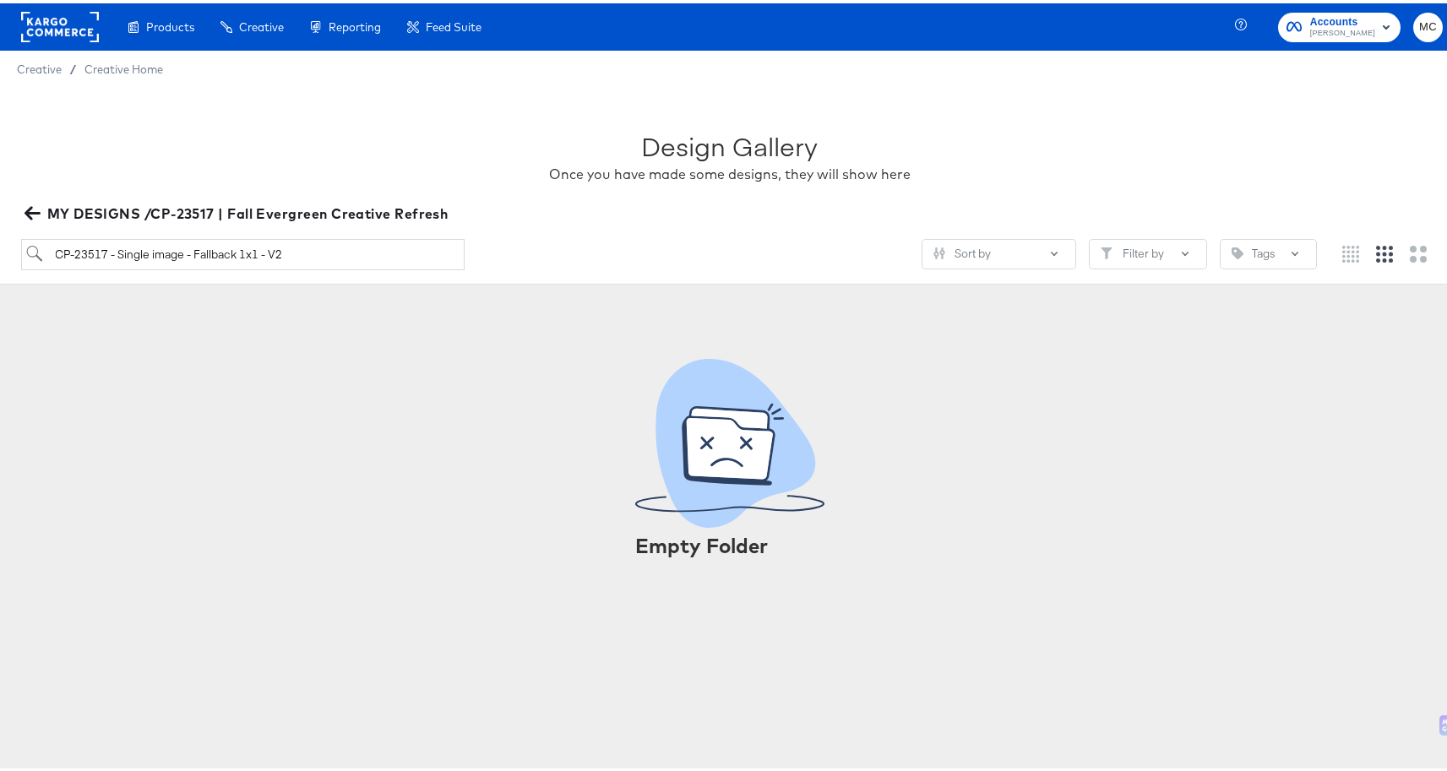
click at [28, 213] on icon "button" at bounding box center [32, 211] width 16 height 14
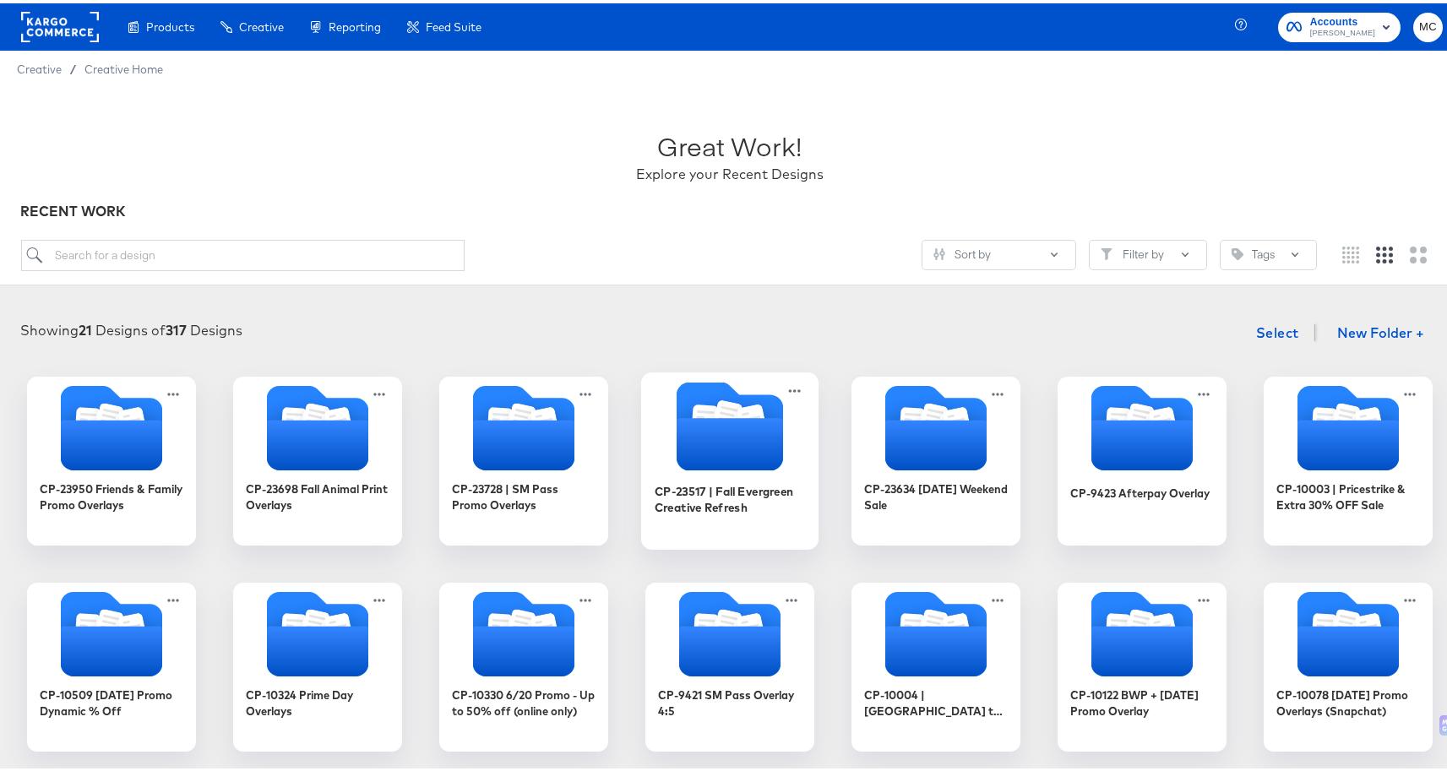
click at [734, 465] on icon "Folder" at bounding box center [729, 441] width 106 height 52
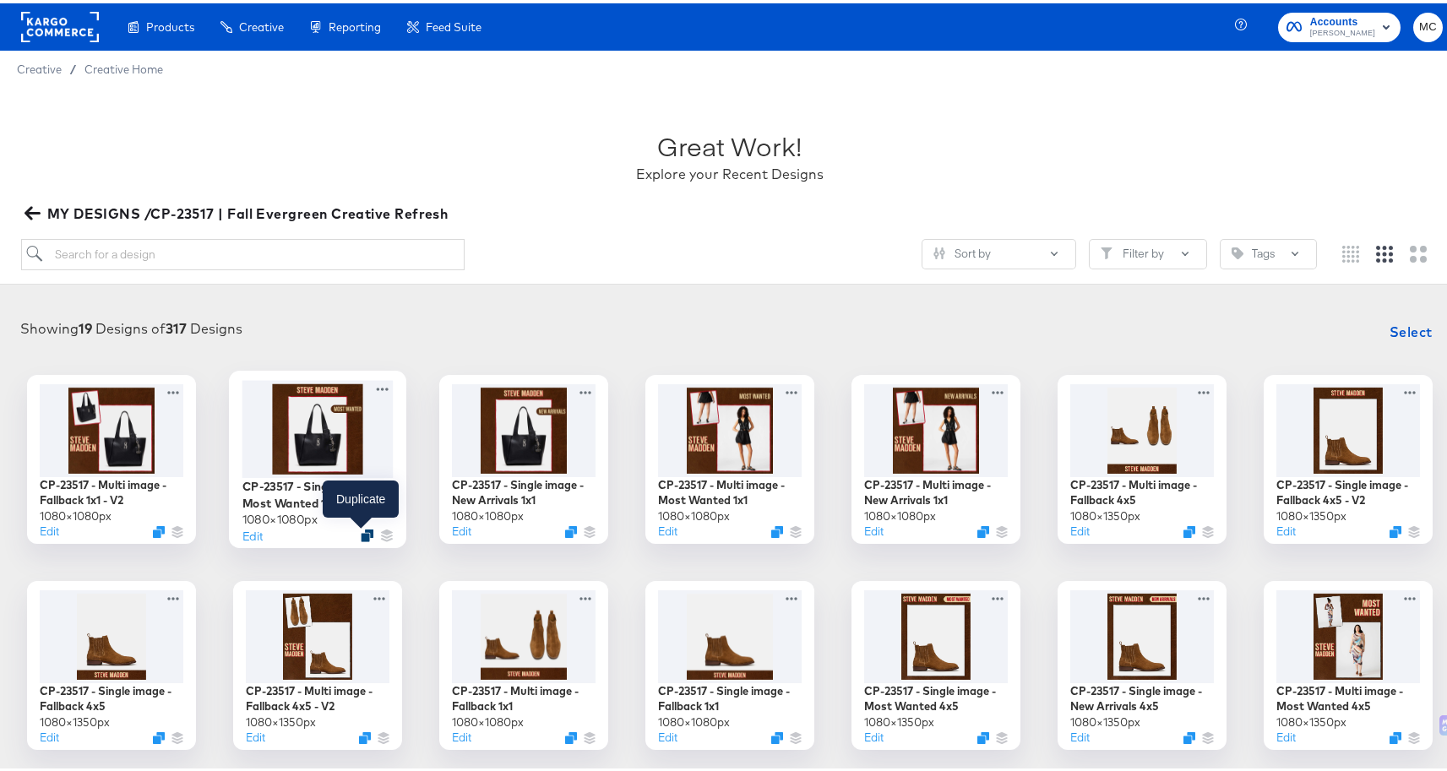
click at [361, 531] on icon "Duplicate" at bounding box center [367, 531] width 13 height 13
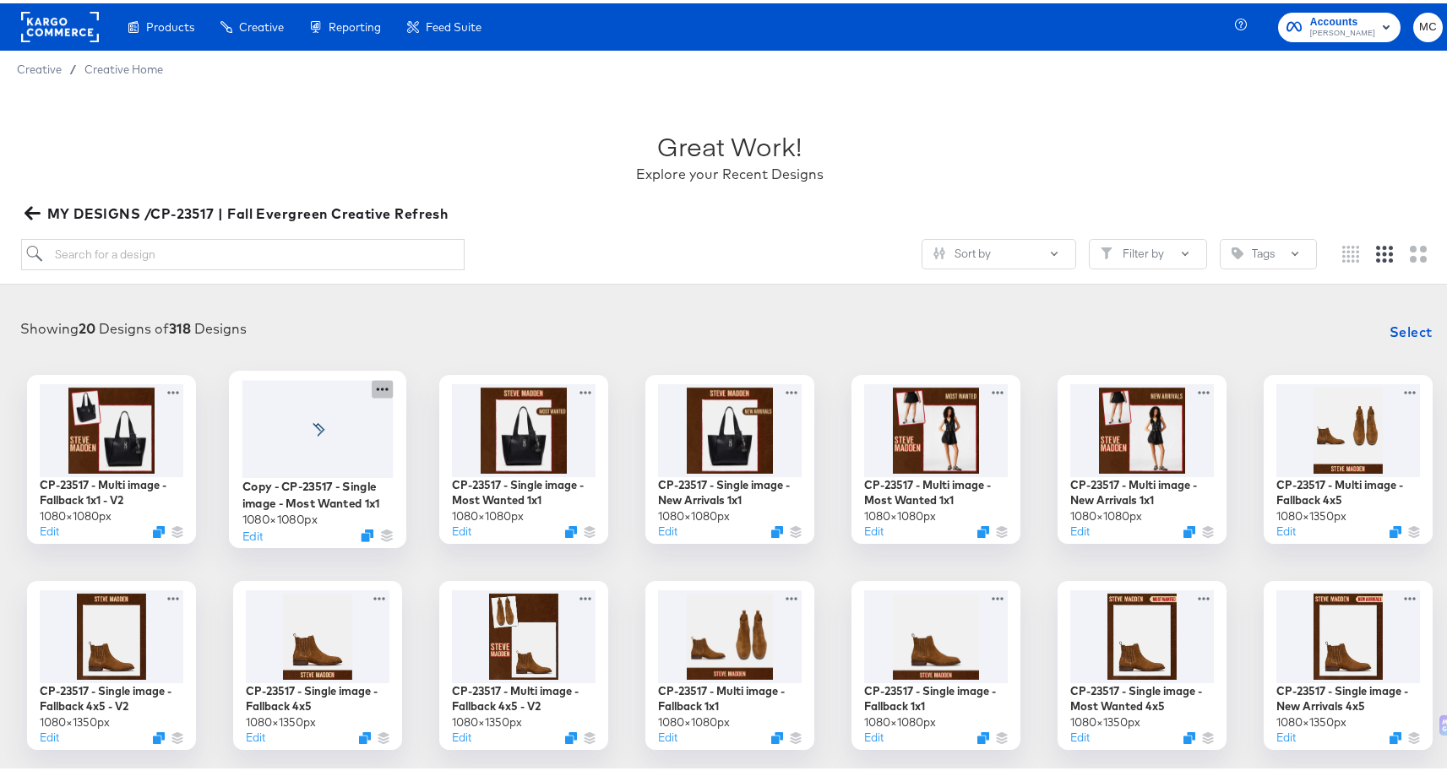
click at [373, 385] on icon at bounding box center [382, 386] width 21 height 18
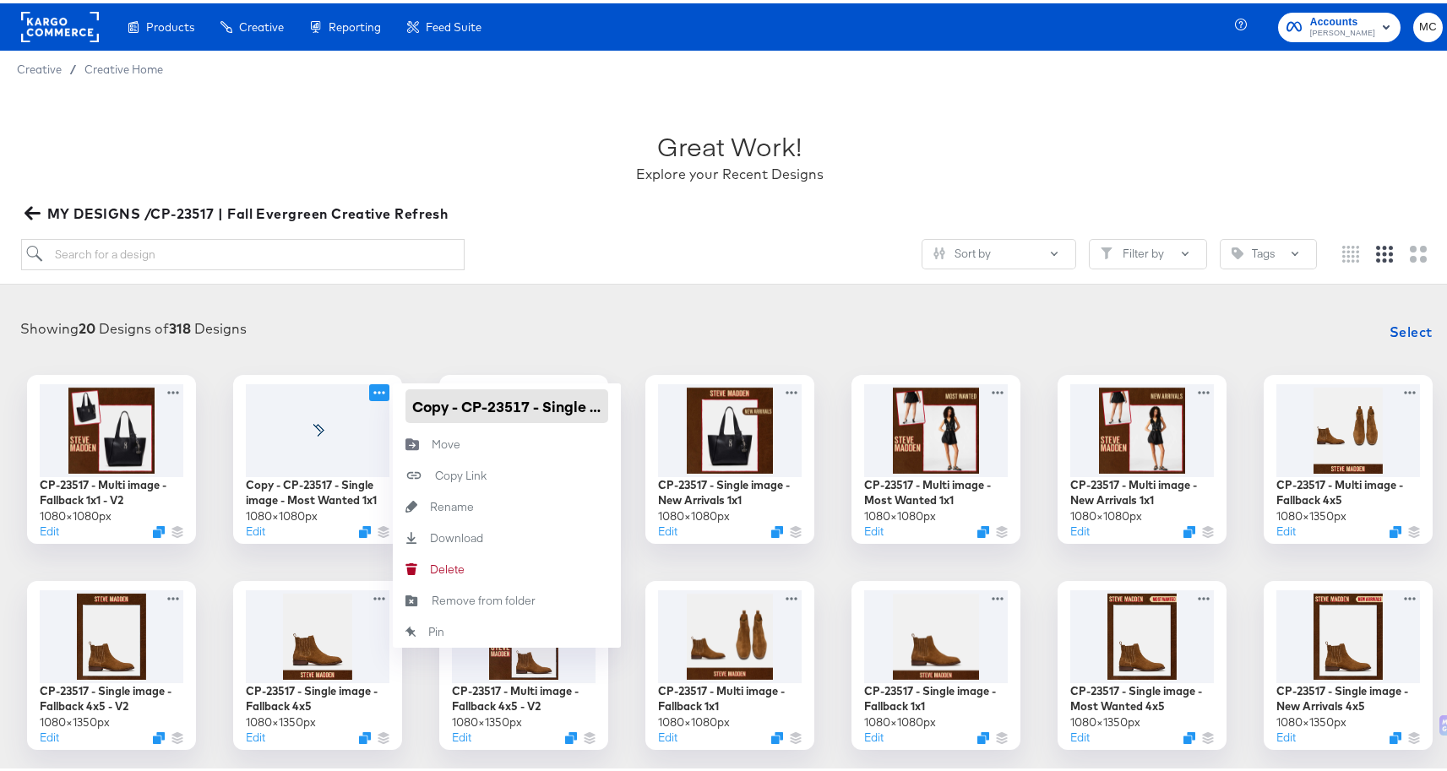
click at [405, 401] on input "Copy - CP-23517 - Single image - Most Wanted 1x1" at bounding box center [506, 403] width 203 height 34
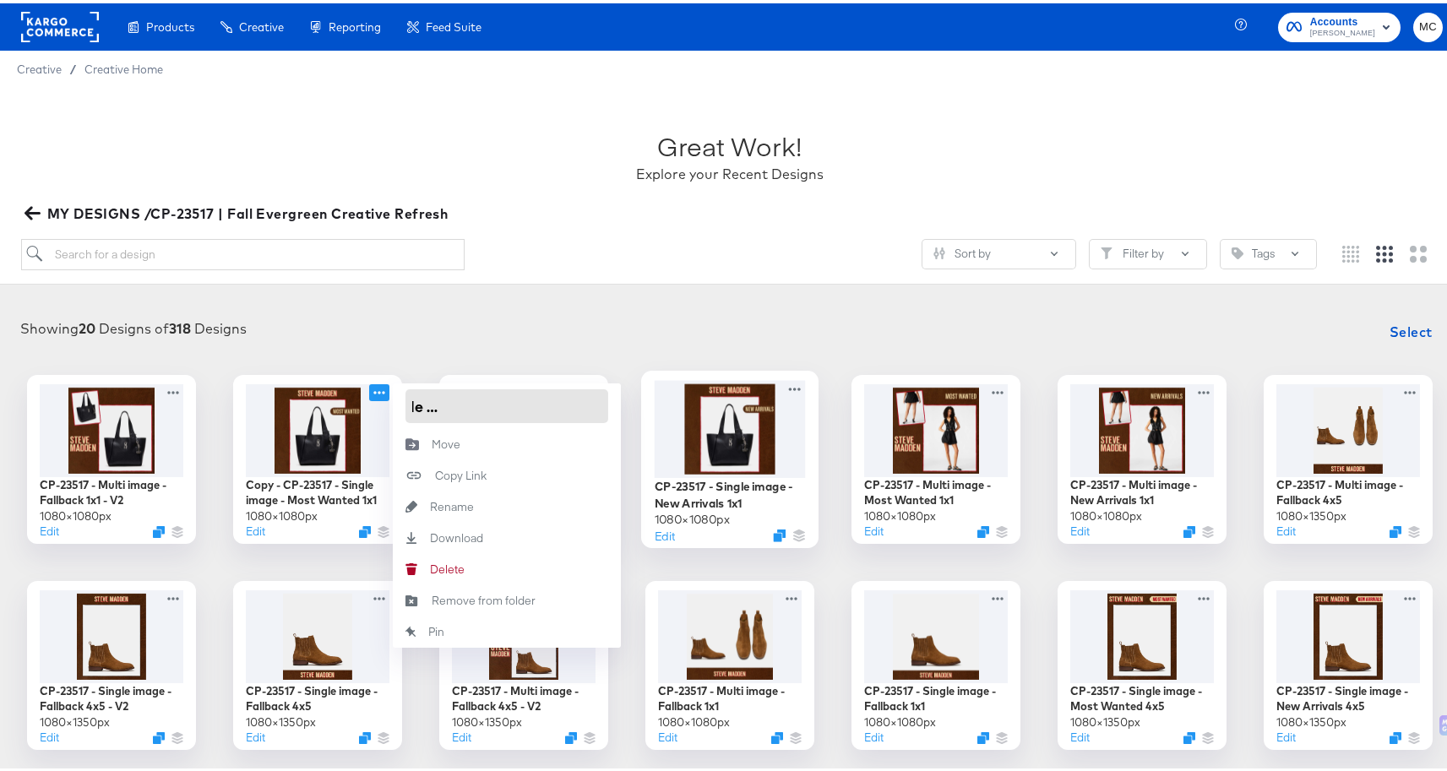
drag, startPoint x: 405, startPoint y: 403, endPoint x: 649, endPoint y: 405, distance: 244.1
click at [649, 405] on div "CP-23517 - Multi image - Fallback 1x1 - V2 1080 × 1080 px Edit Copy - CP-23517 …" at bounding box center [730, 662] width 1426 height 581
paste input "- [ ] CP-23517 - Single image - Fallback 1x1 - V2"
type input "- [ ] CP-23517 - Single image - Fallback 1x1 - V2"
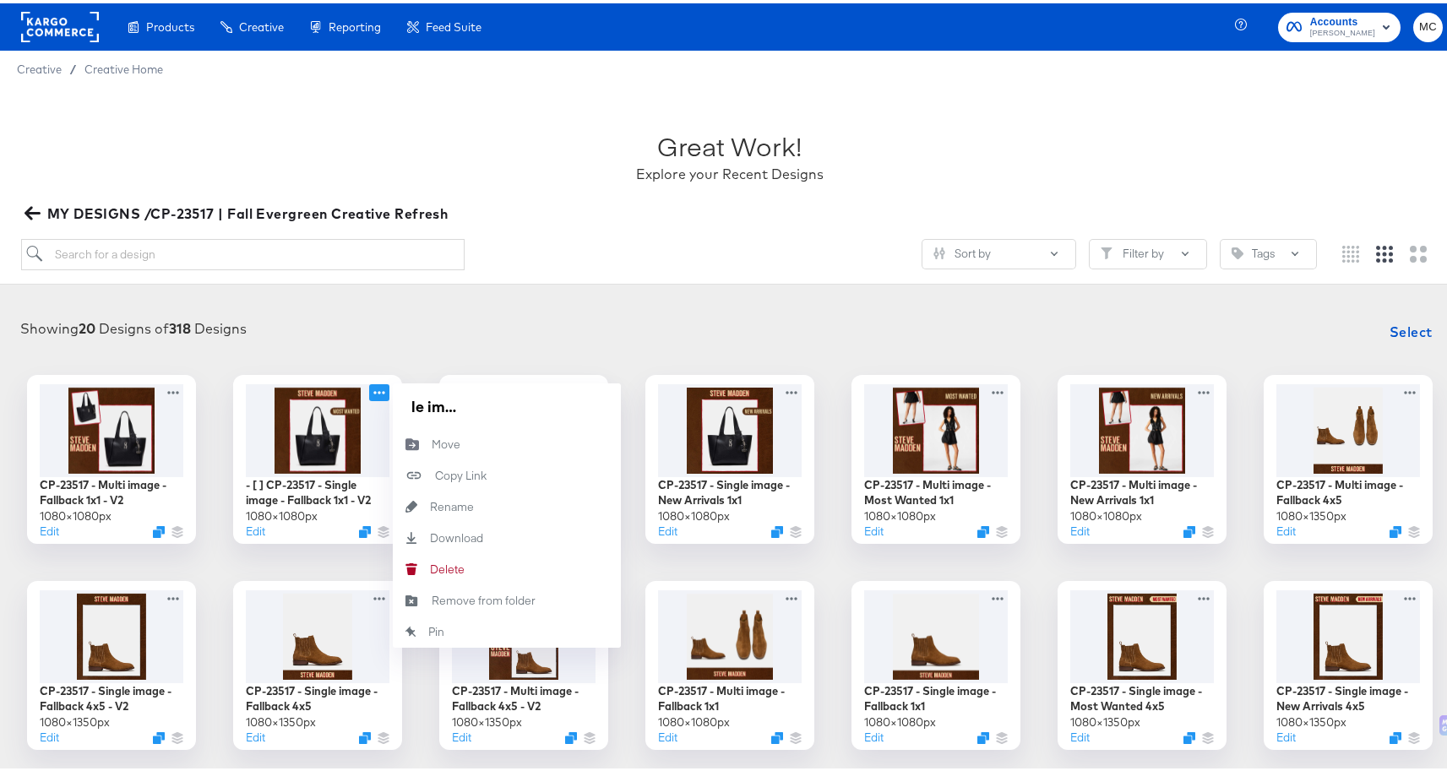
click at [557, 304] on div "Showing 20 Designs of 318 Designs Select CP-23517 - Multi image - Fallback 1x1 …" at bounding box center [729, 632] width 1459 height 675
click at [373, 379] on icon at bounding box center [382, 386] width 21 height 18
drag, startPoint x: 434, startPoint y: 404, endPoint x: 395, endPoint y: 401, distance: 38.9
click at [395, 401] on div "- [ ] CP-23517 - Single image - Fallback 1x1 - V2" at bounding box center [507, 403] width 228 height 46
type input "CP-23517 - Single image - Fallback 1x1 - V2"
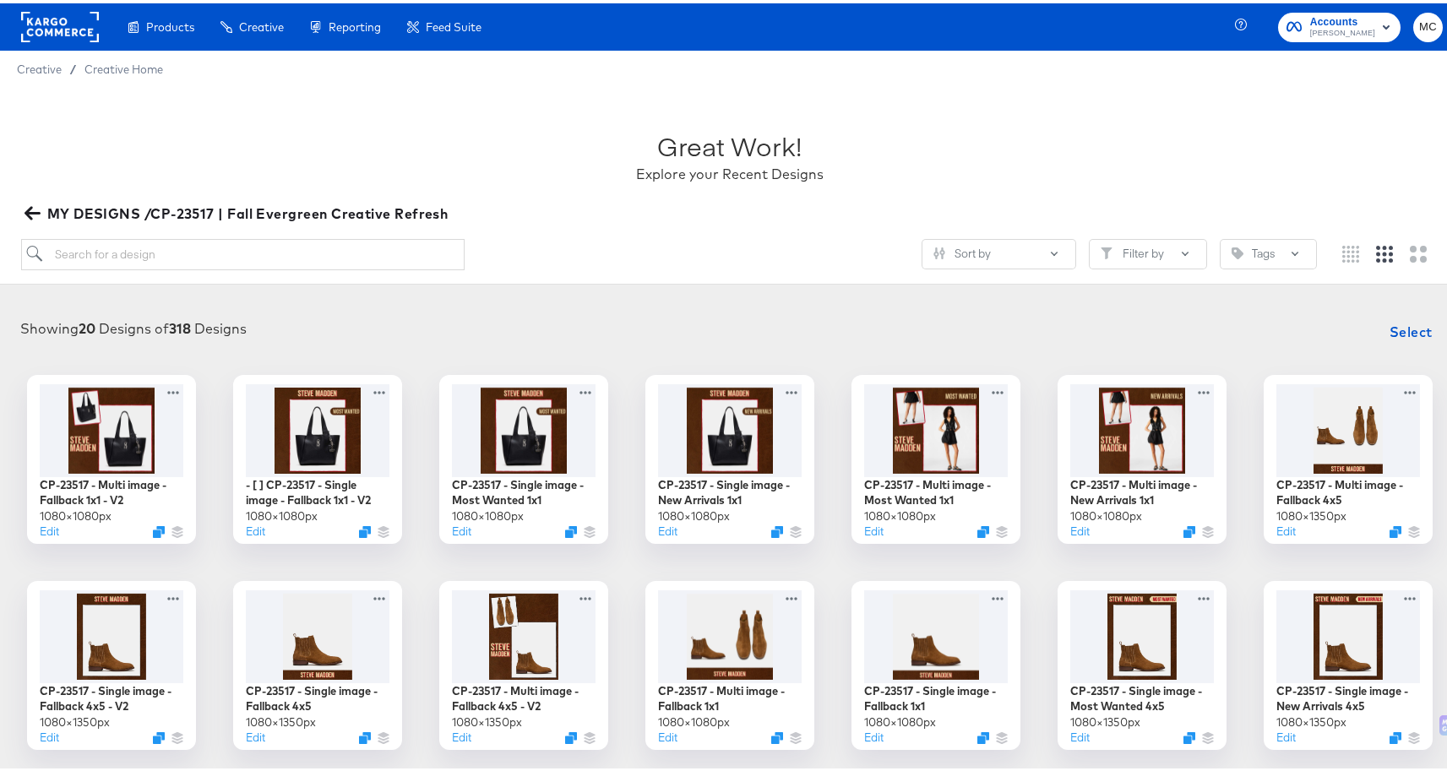
click at [572, 313] on div "Showing 20 Designs of 318 Designs Select" at bounding box center [730, 329] width 1426 height 34
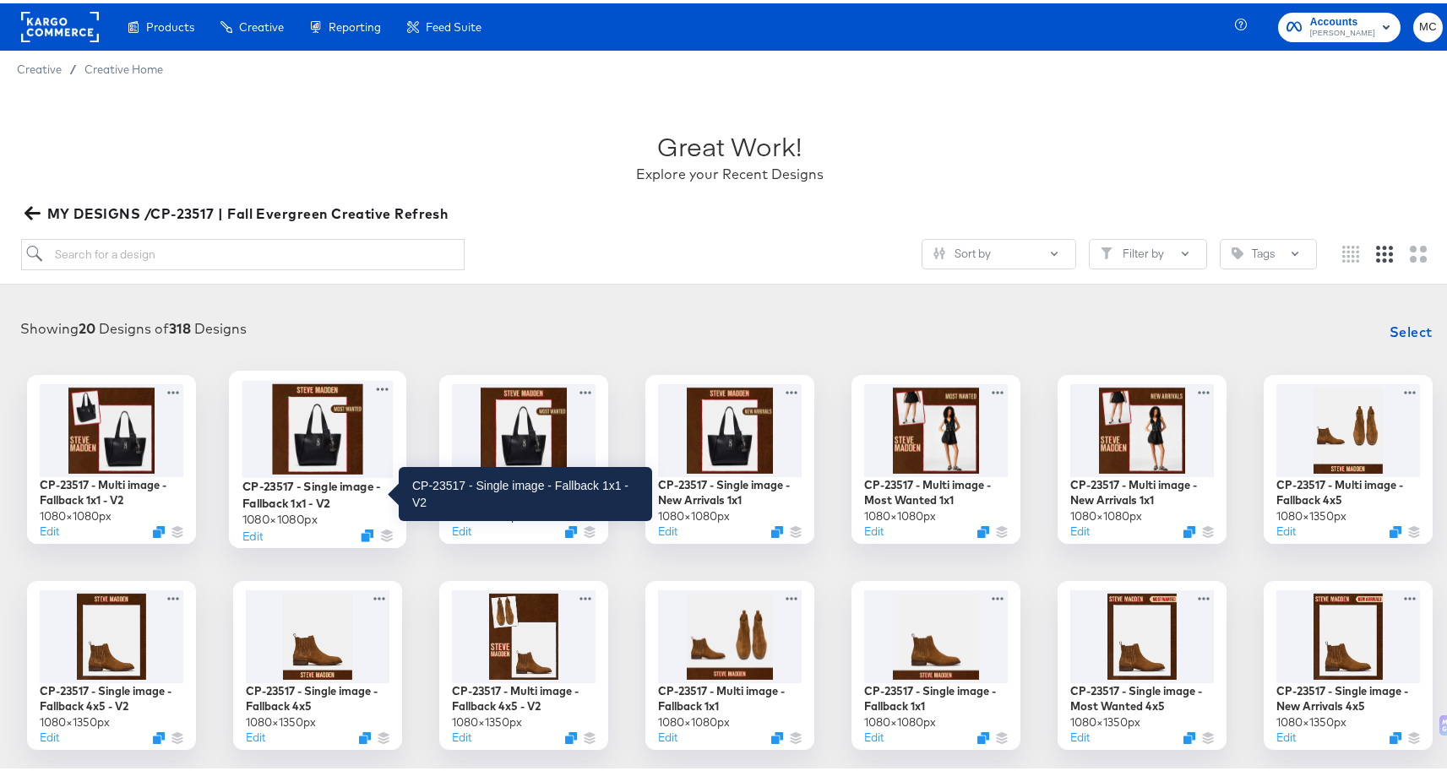
click at [291, 497] on div "CP-23517 - Single image - Fallback 1x1 - V2" at bounding box center [317, 491] width 151 height 33
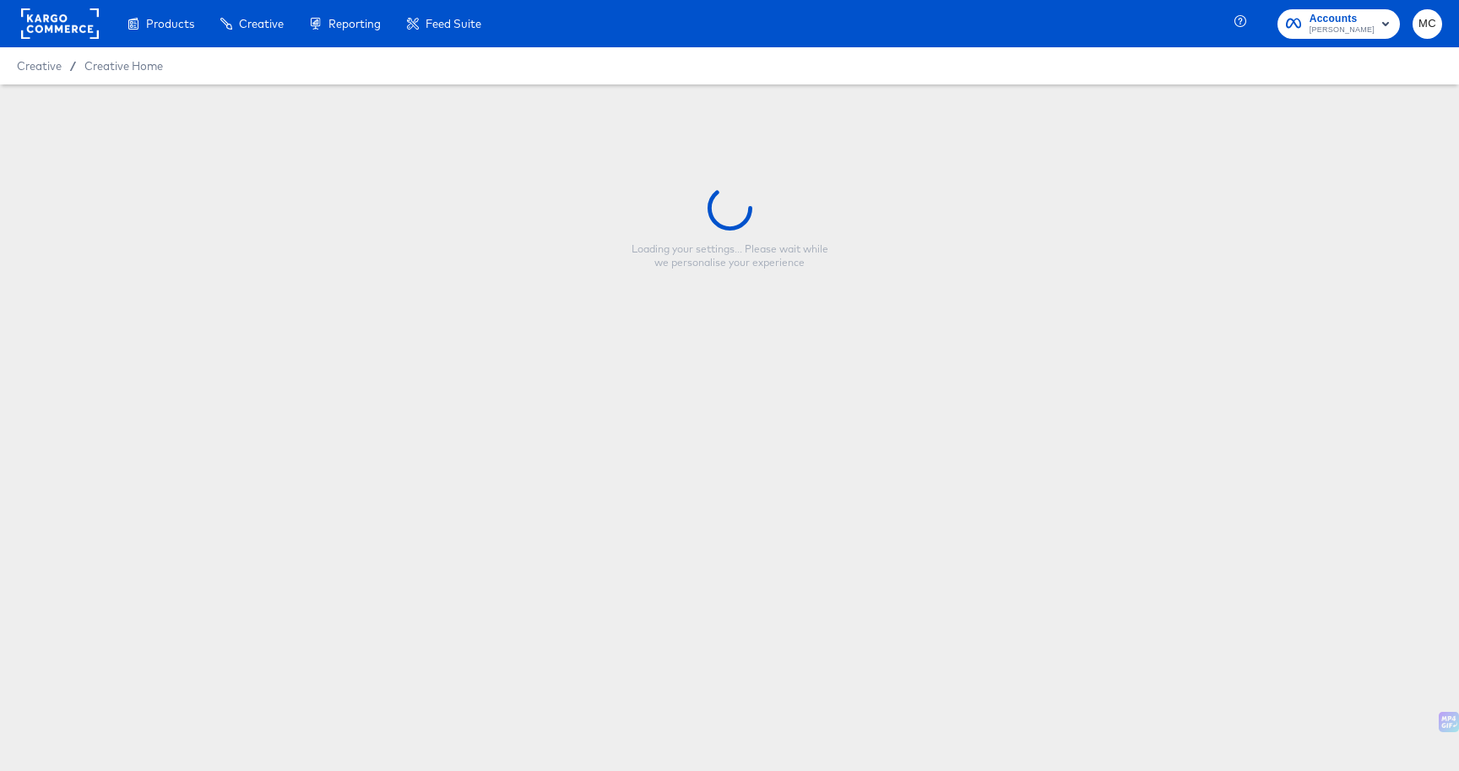
type input "CP-23517 - Single image - Fallback 1x1 - V2"
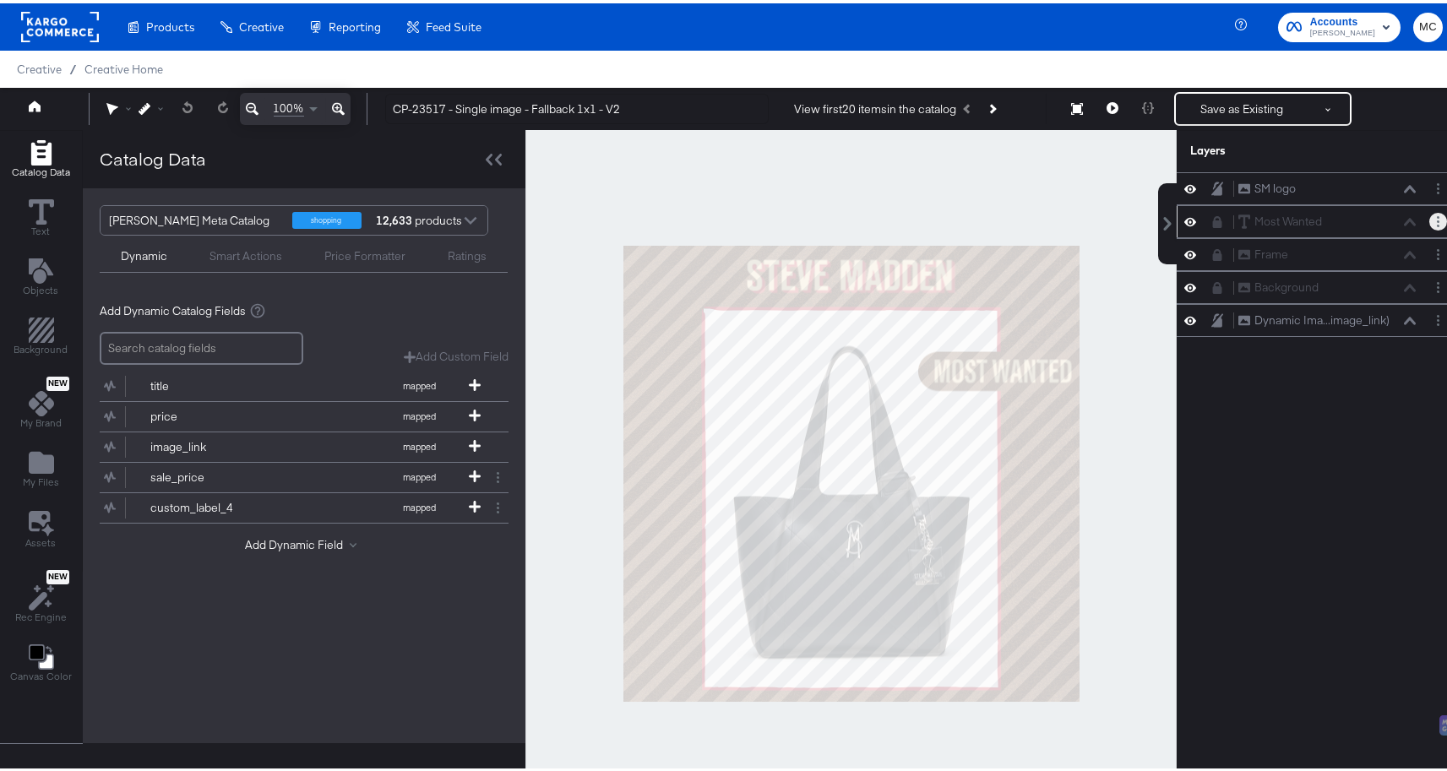
click at [1432, 218] on button "Layer Options" at bounding box center [1438, 218] width 18 height 18
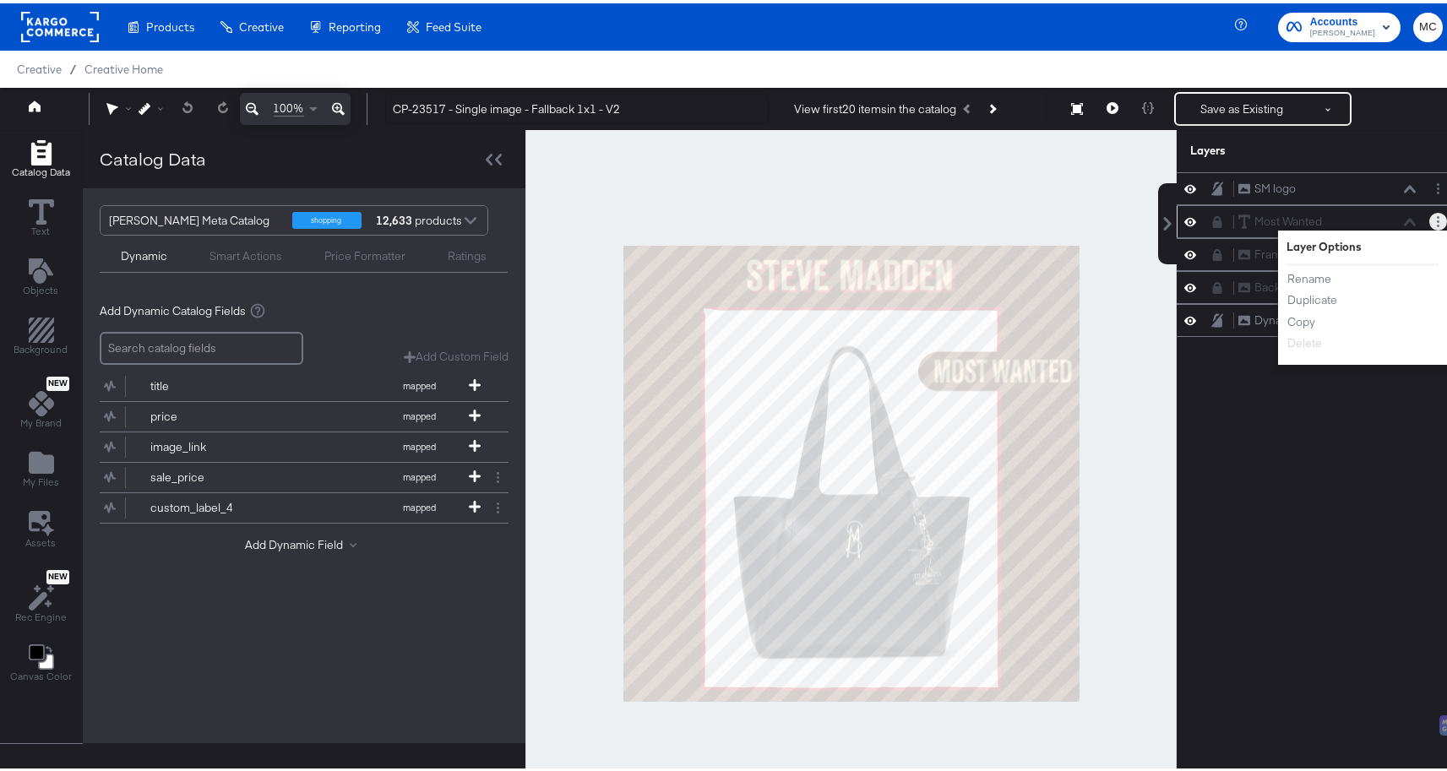
click at [1243, 229] on div "Most Wanted Most Wanted Layer Options Rename Duplicate Copy Delete You cannot d…" at bounding box center [1317, 218] width 283 height 33
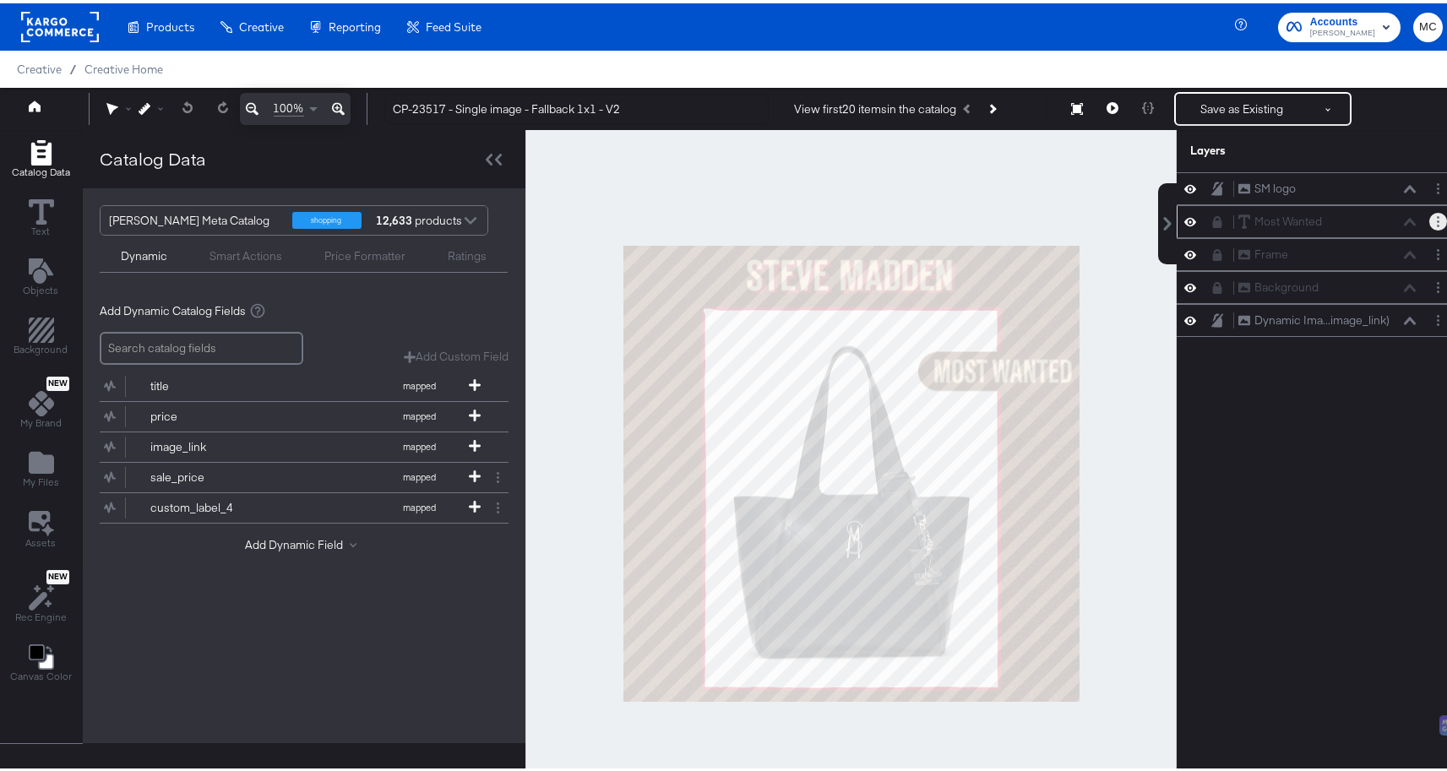
click at [1212, 222] on div at bounding box center [1222, 219] width 24 height 14
click at [1210, 245] on div at bounding box center [1222, 252] width 24 height 14
click at [1211, 217] on icon at bounding box center [1217, 219] width 12 height 12
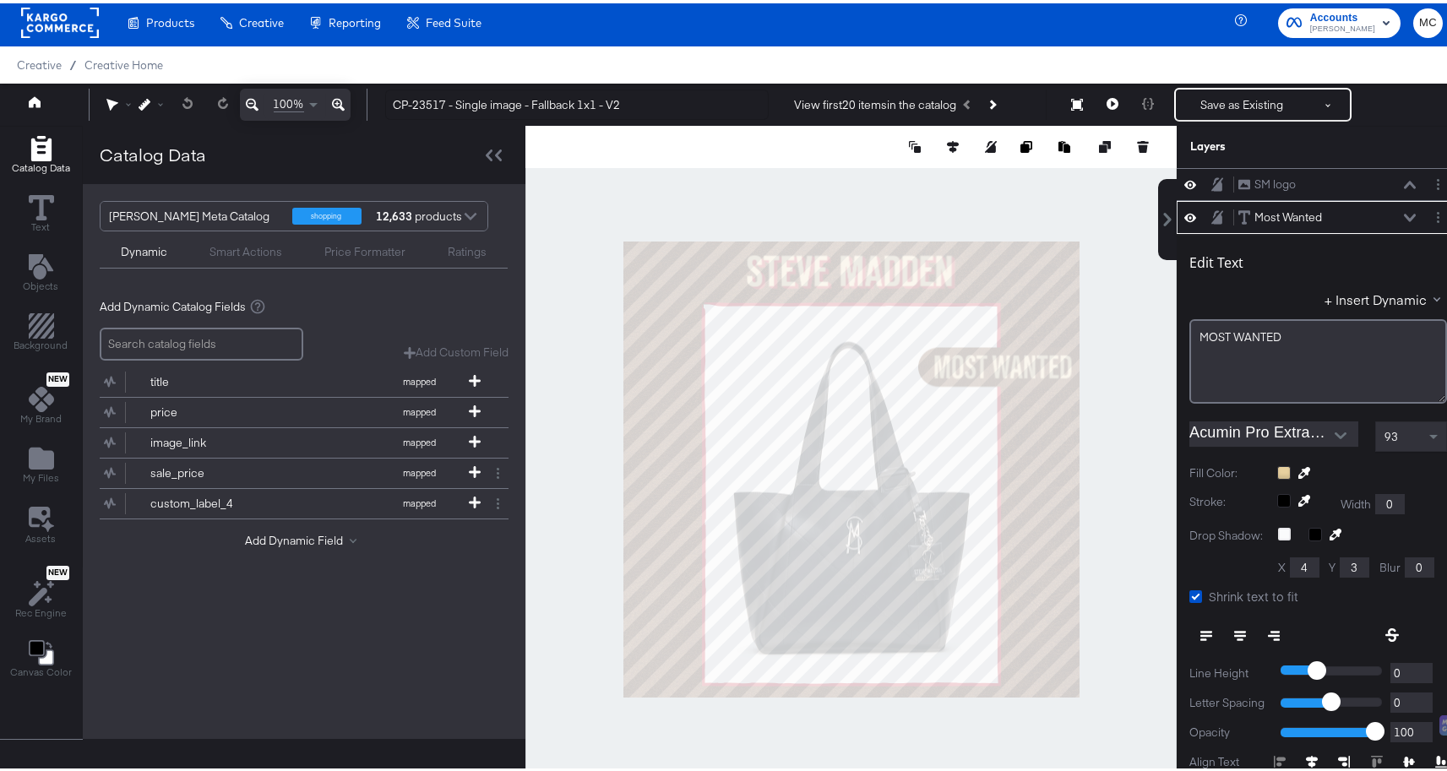
scroll to position [33, 0]
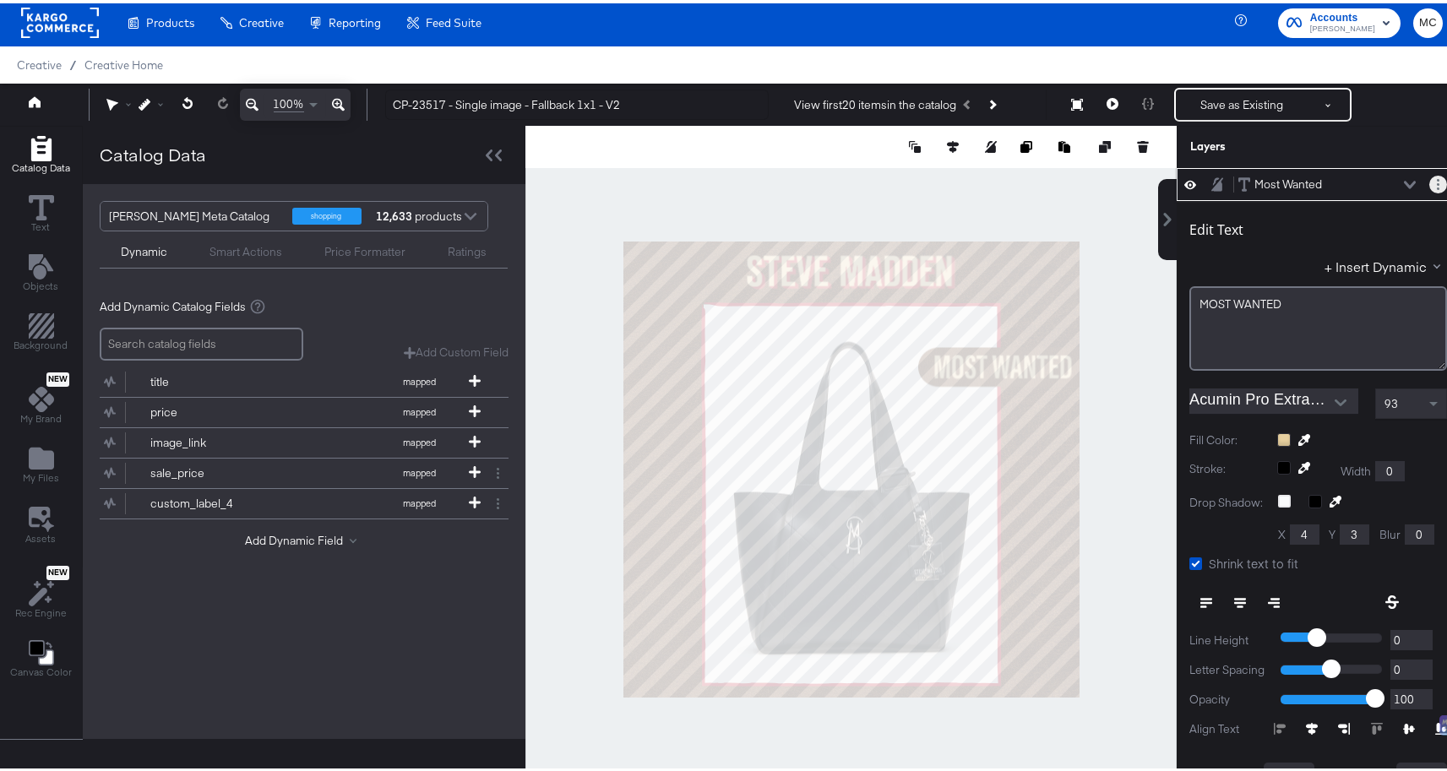
click at [1429, 177] on button "Layer Options" at bounding box center [1438, 181] width 18 height 18
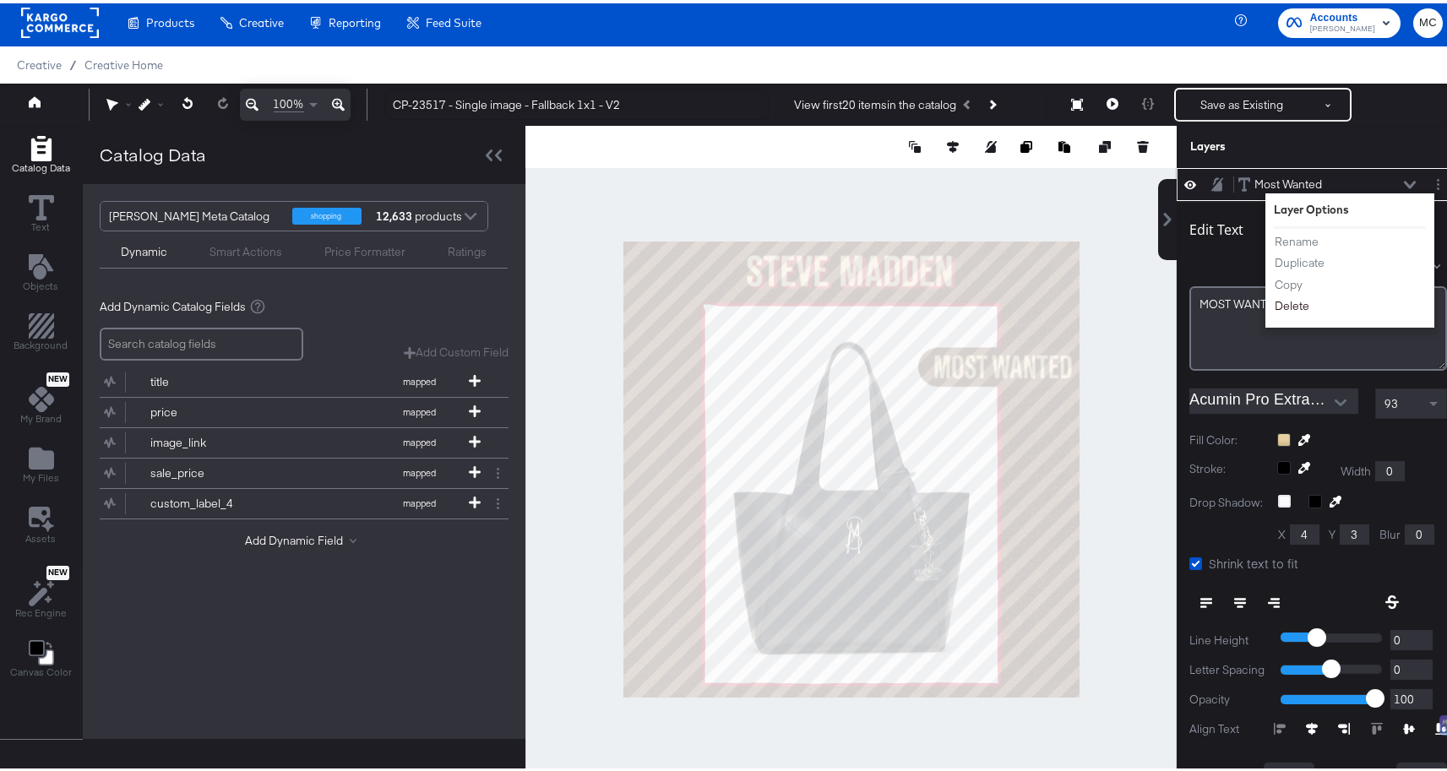
click at [1281, 297] on button "Delete" at bounding box center [1292, 303] width 36 height 18
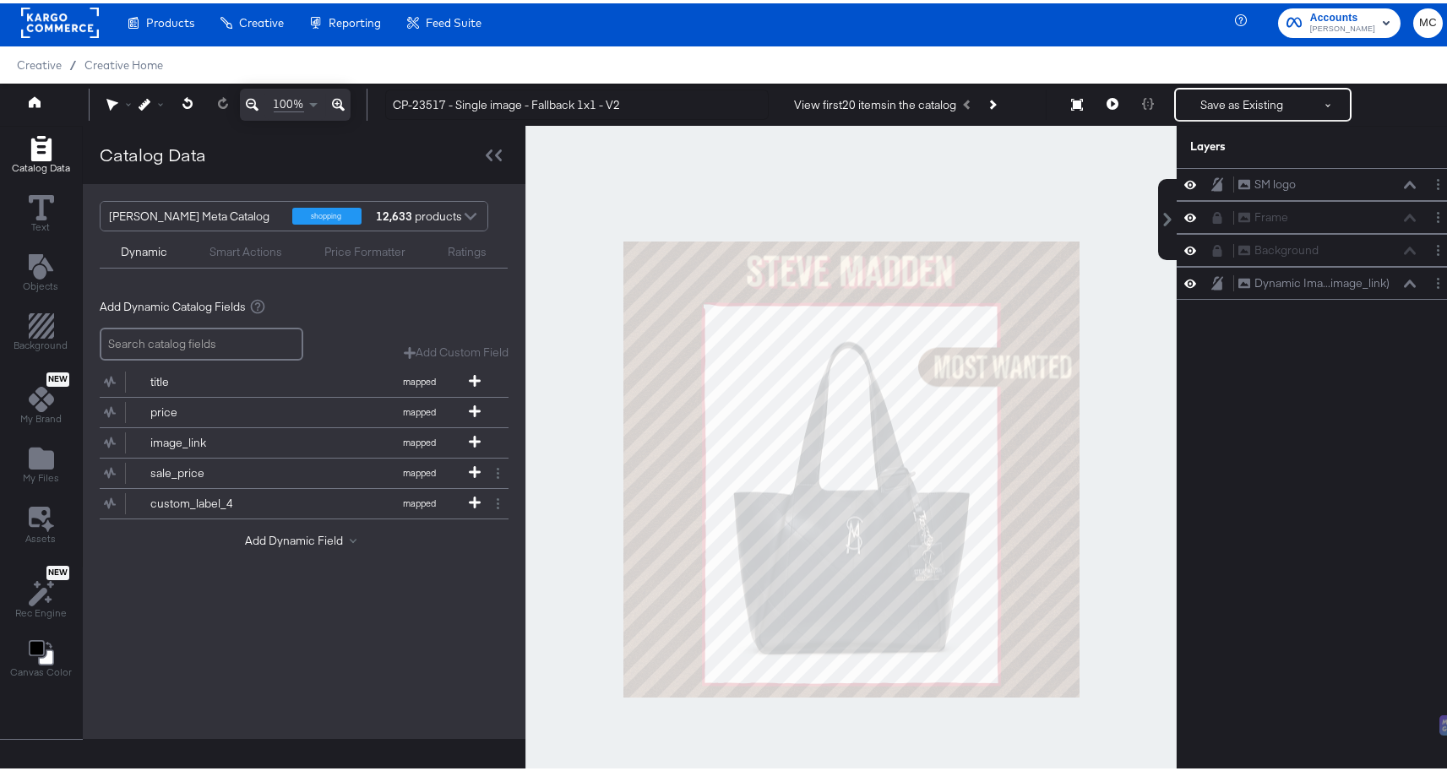
scroll to position [0, 0]
click at [1213, 209] on icon at bounding box center [1217, 215] width 9 height 12
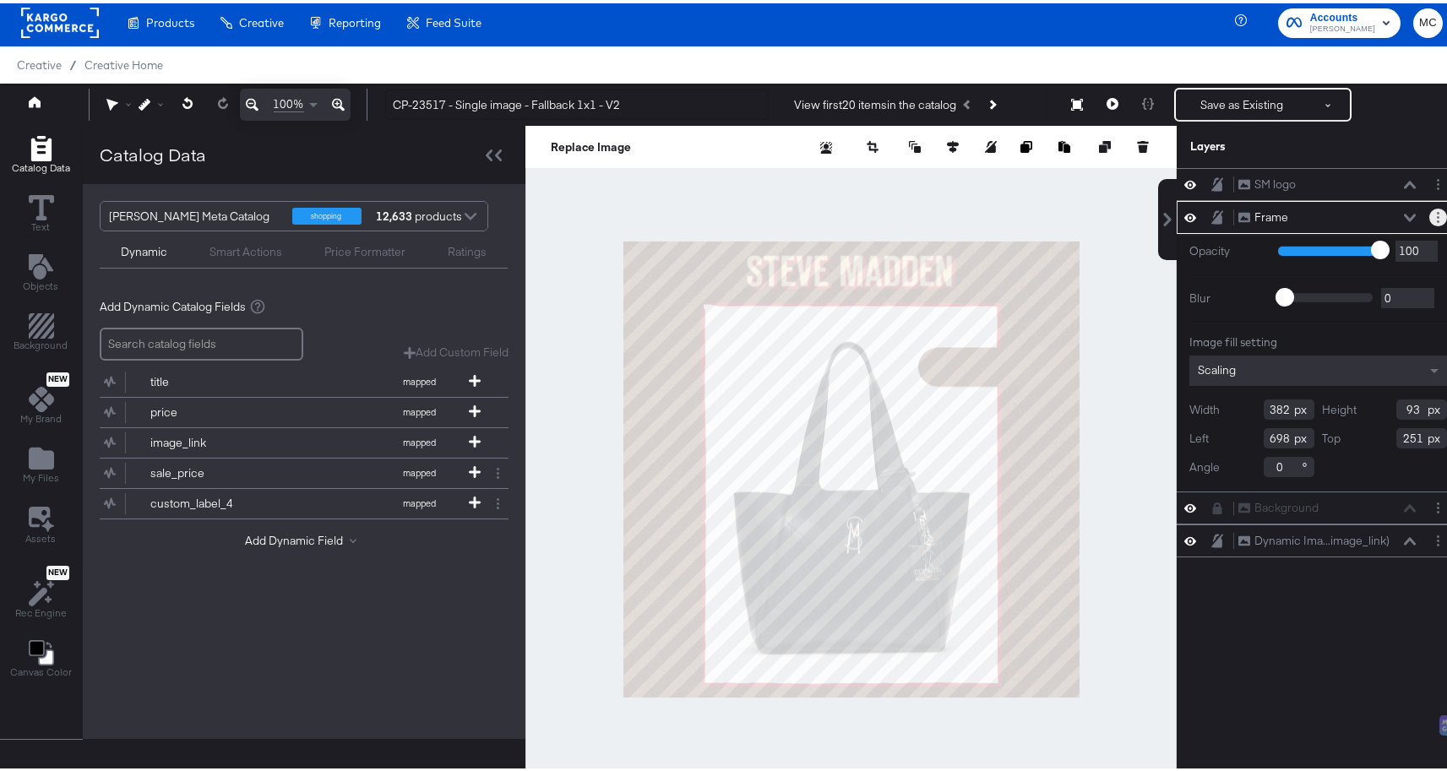
click at [1429, 217] on button "Layer Options" at bounding box center [1438, 214] width 18 height 18
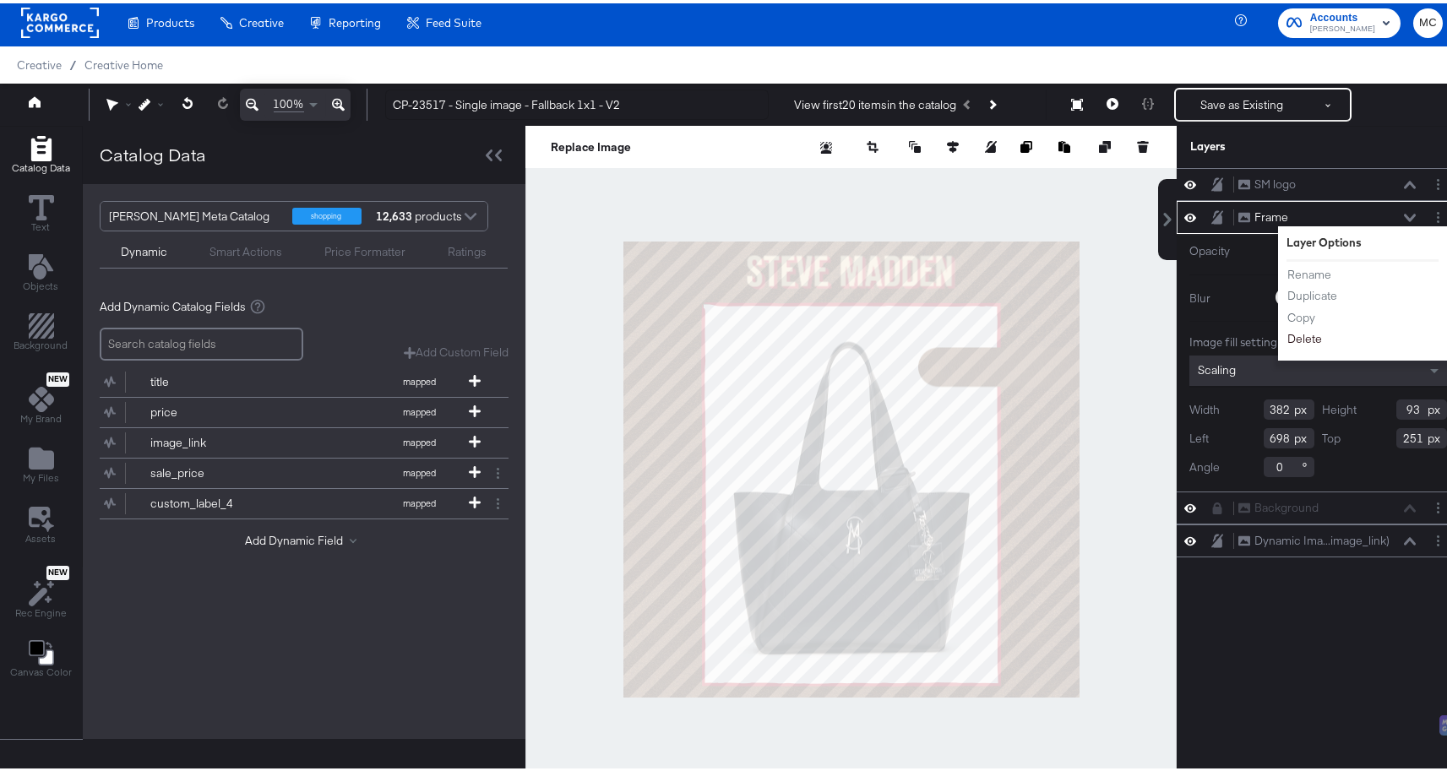
click at [1291, 334] on button "Delete" at bounding box center [1304, 336] width 36 height 18
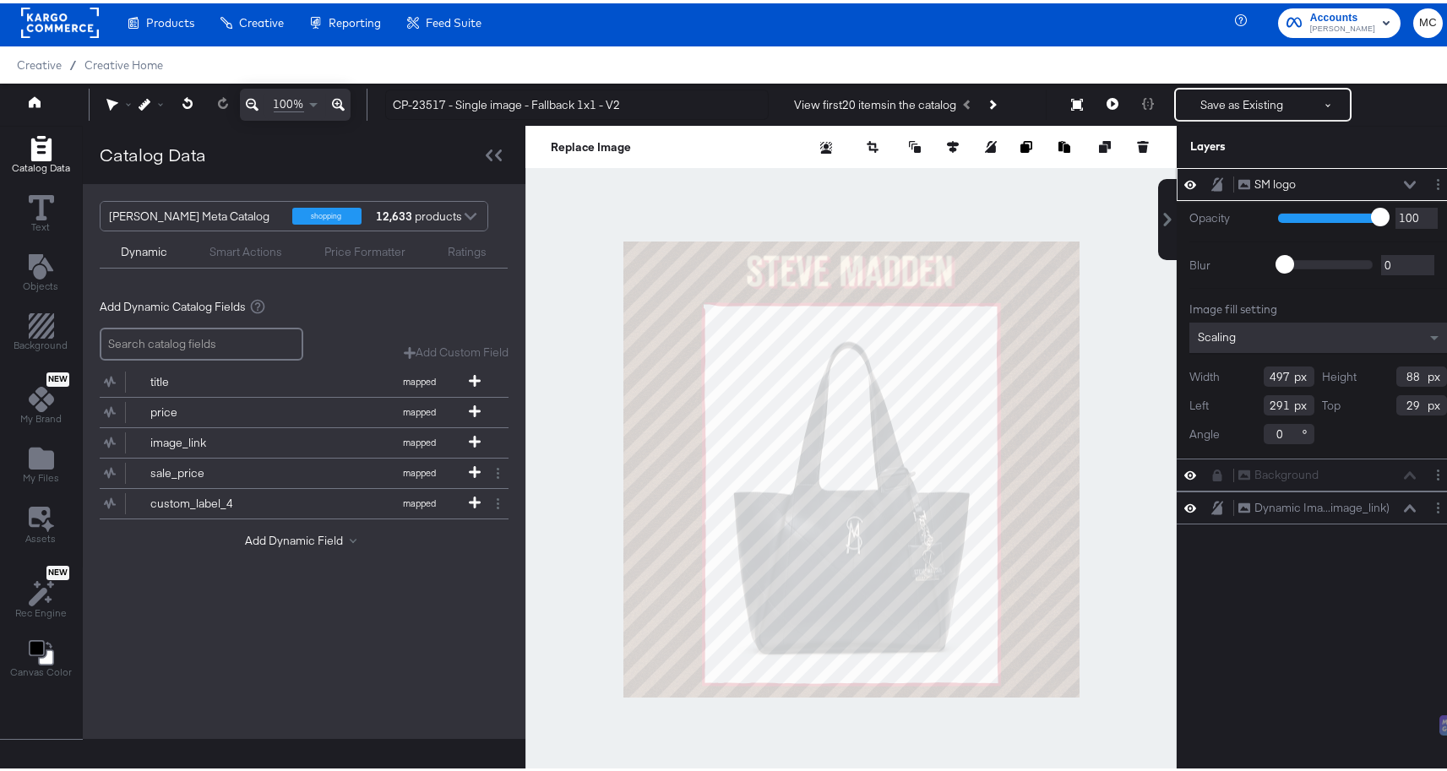
click at [995, 195] on div at bounding box center [850, 465] width 651 height 687
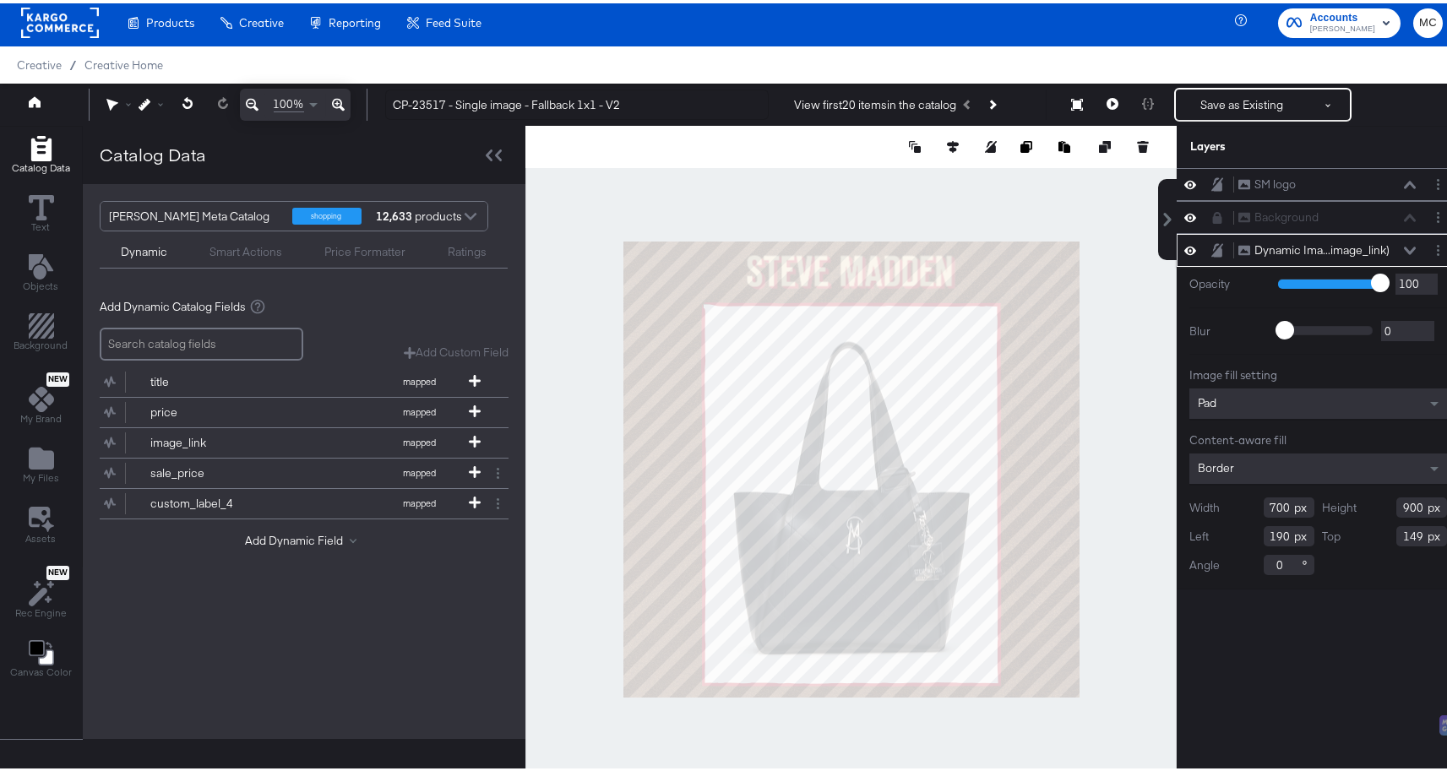
click at [1071, 146] on div at bounding box center [1028, 143] width 245 height 17
click at [1108, 102] on button at bounding box center [1112, 101] width 35 height 34
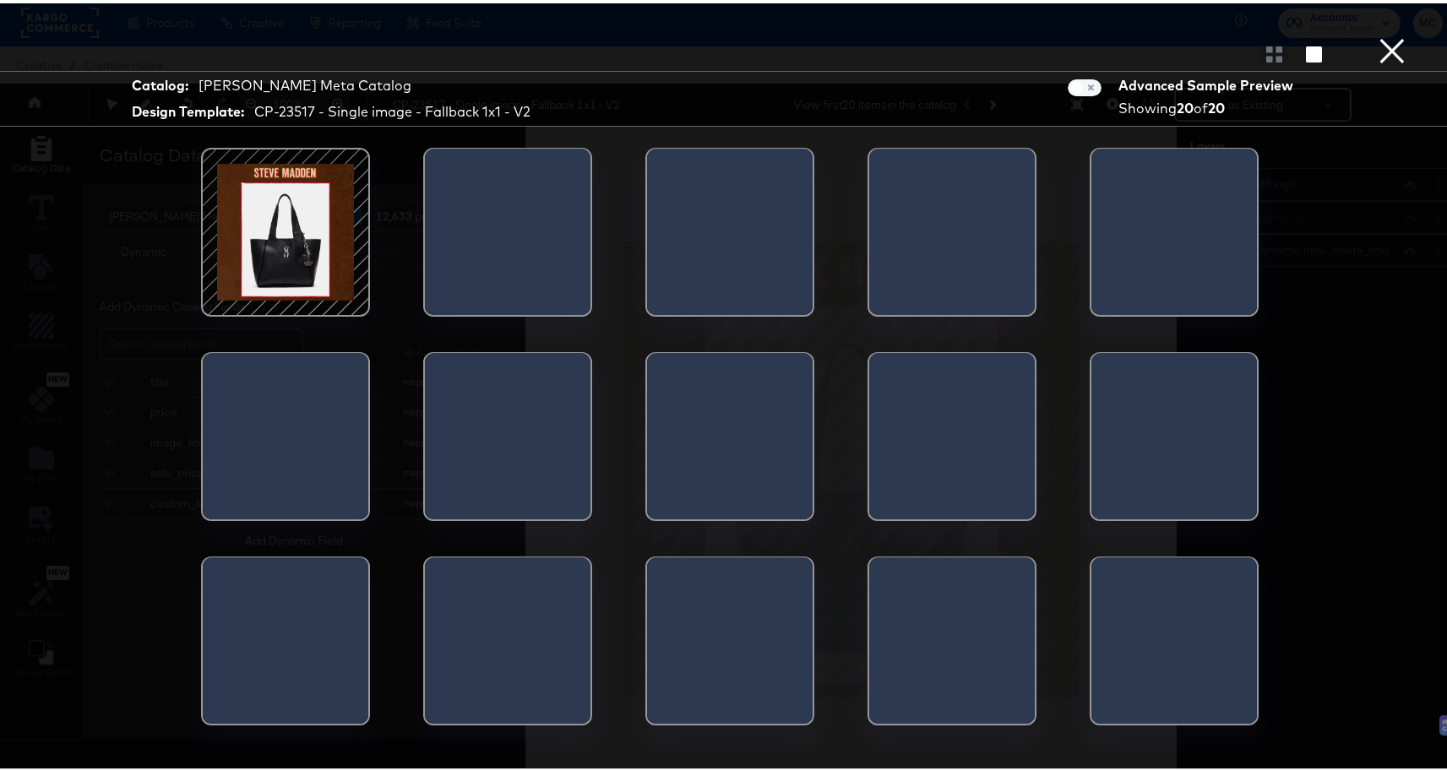
click at [432, 195] on div at bounding box center [429, 233] width 8 height 177
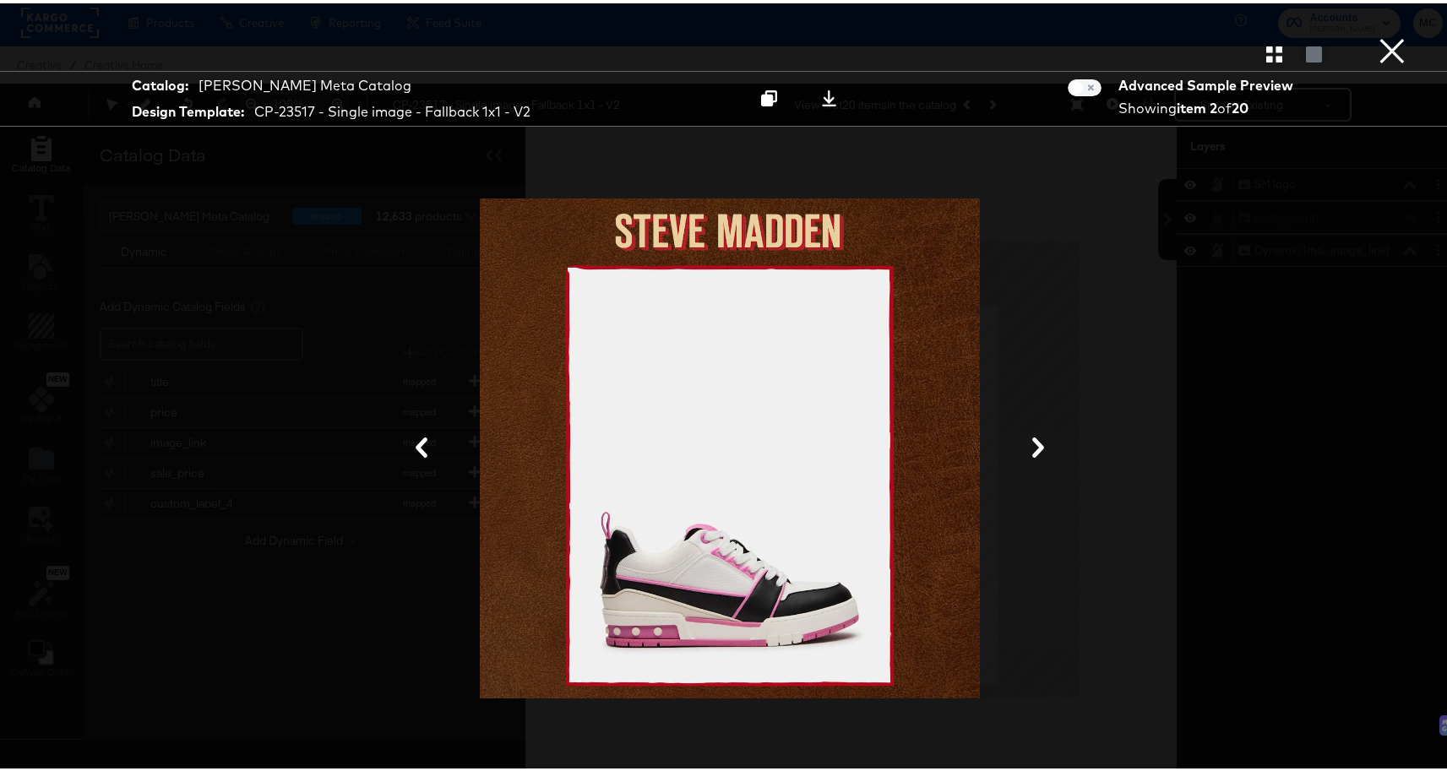
click at [1375, 34] on button "×" at bounding box center [1392, 17] width 34 height 34
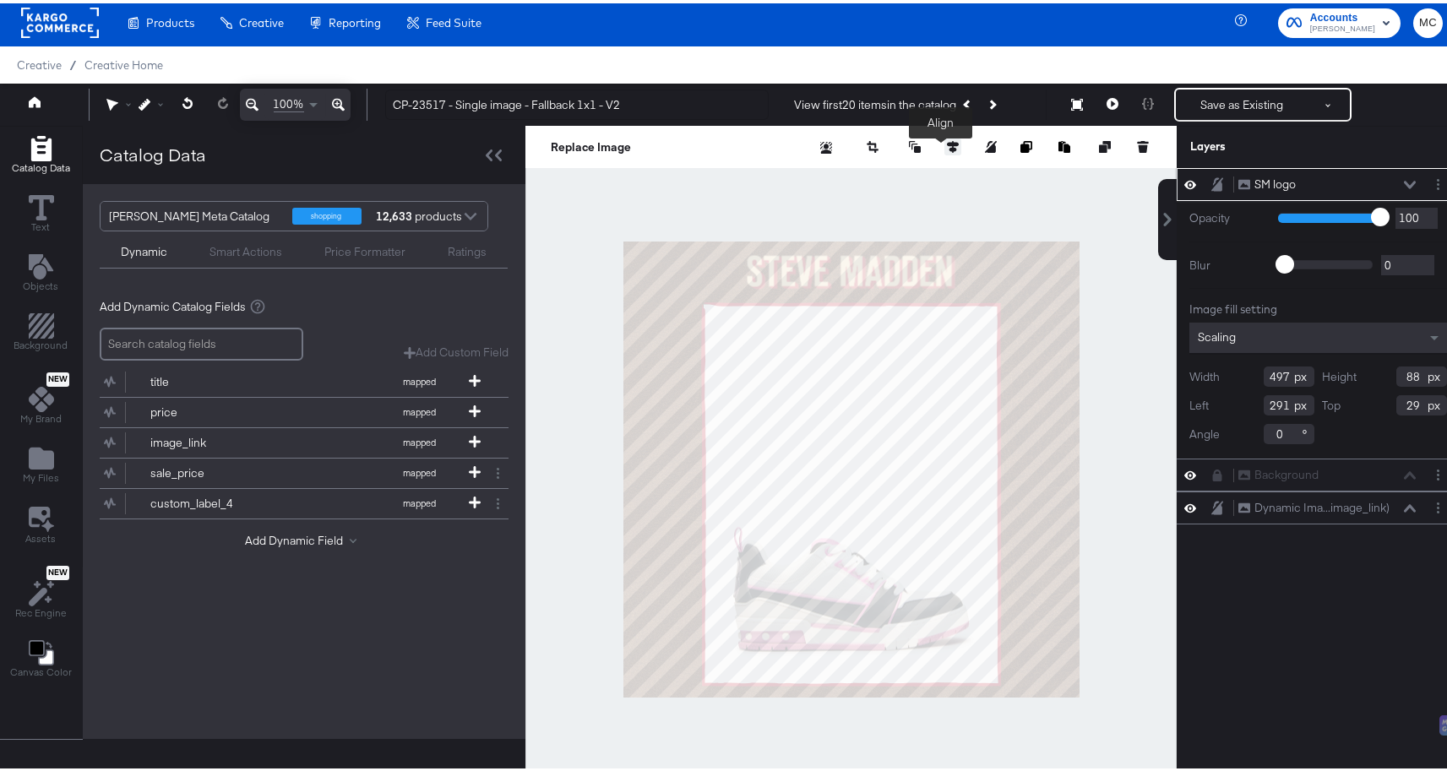
click at [947, 148] on icon at bounding box center [953, 144] width 12 height 12
click at [822, 177] on icon at bounding box center [828, 175] width 12 height 12
type input "292"
click at [1033, 198] on div at bounding box center [850, 465] width 651 height 687
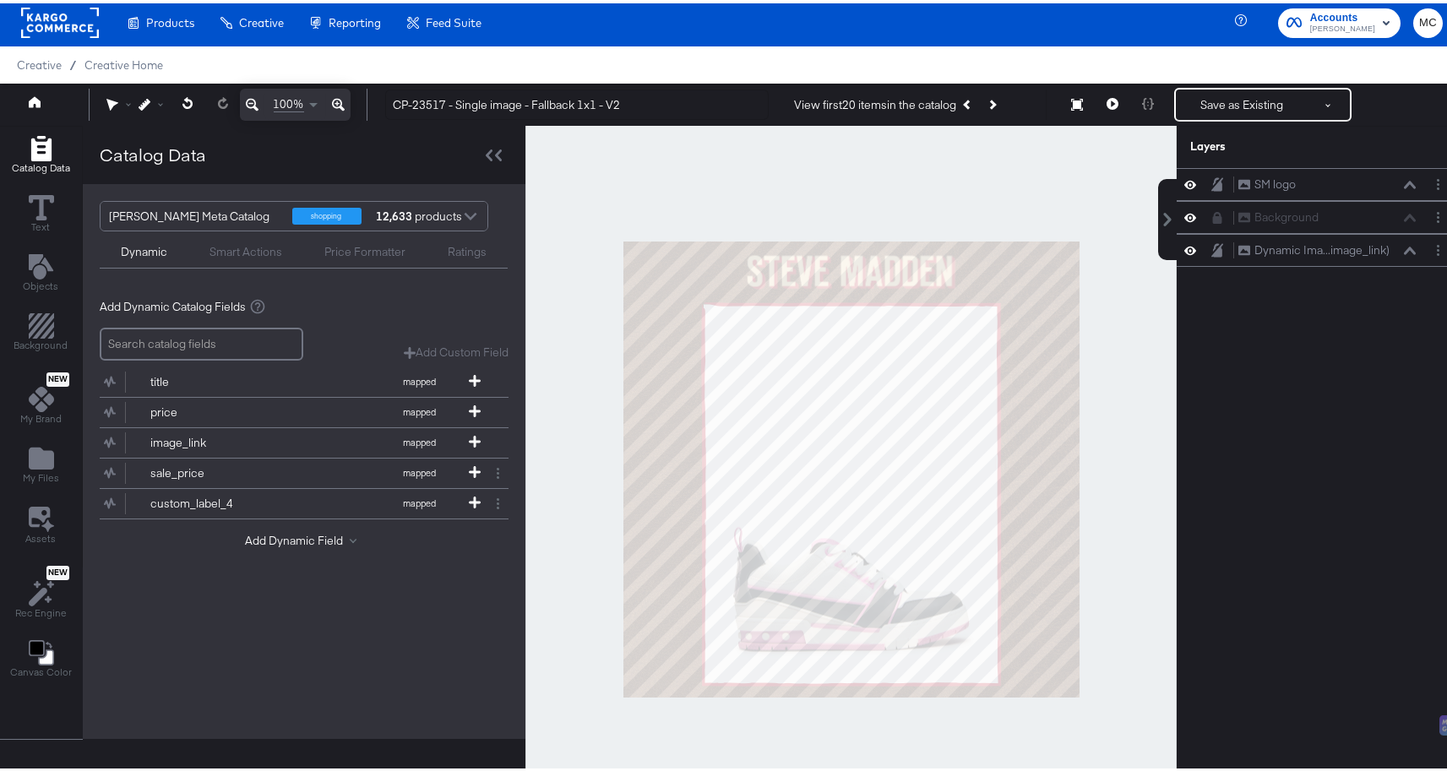
click at [1084, 230] on div at bounding box center [850, 465] width 651 height 687
click at [1238, 106] on button "Save as Existing" at bounding box center [1242, 101] width 132 height 30
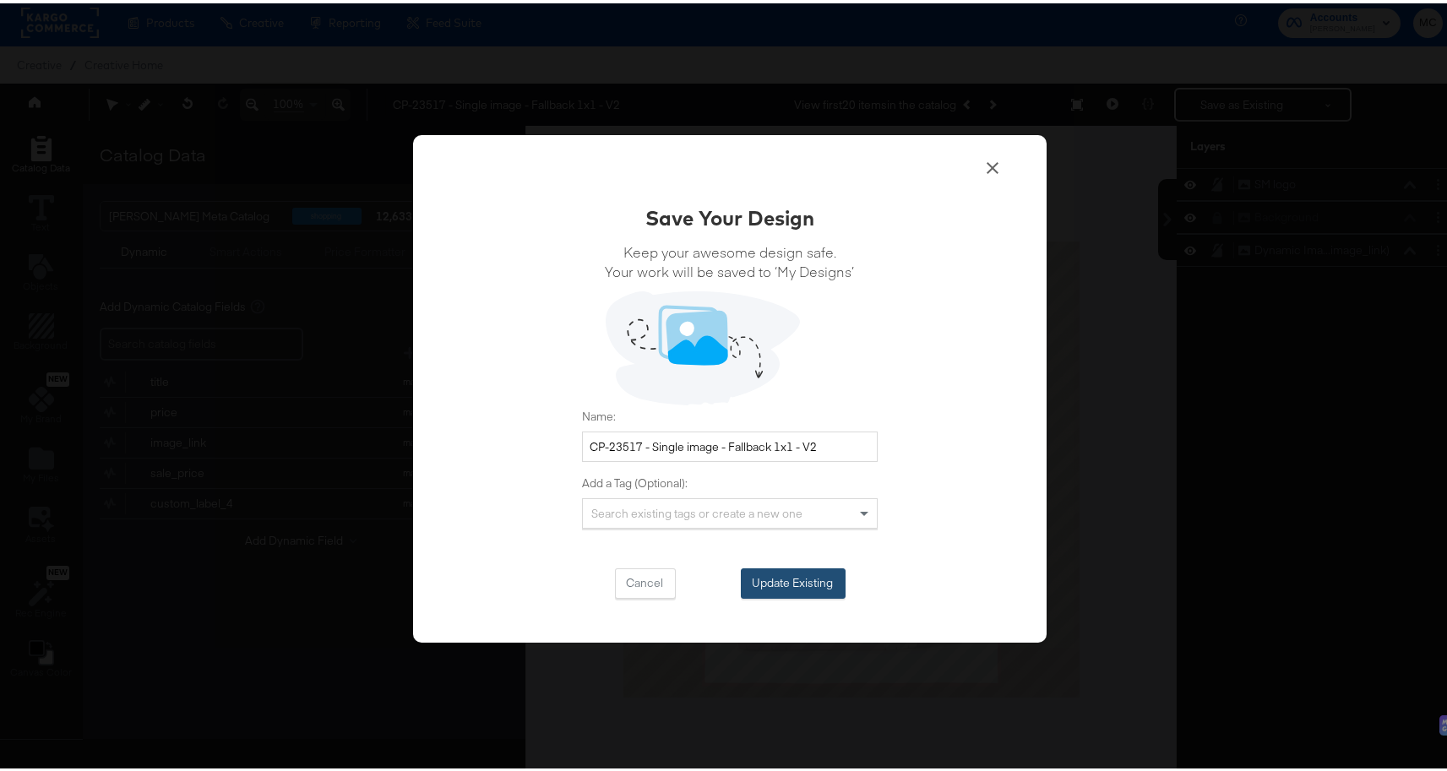
click at [780, 579] on button "Update Existing" at bounding box center [793, 580] width 105 height 30
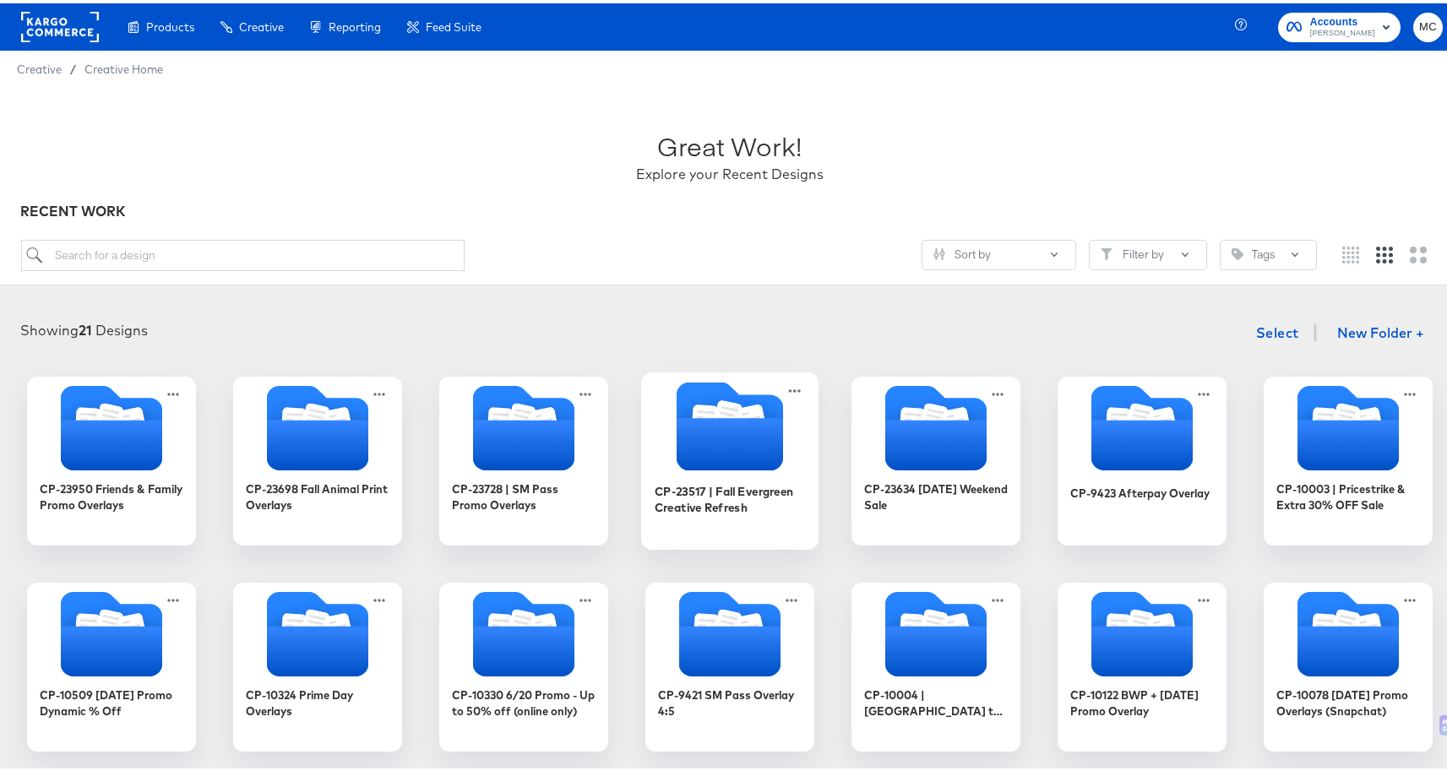
click at [682, 428] on icon "Folder" at bounding box center [729, 441] width 106 height 52
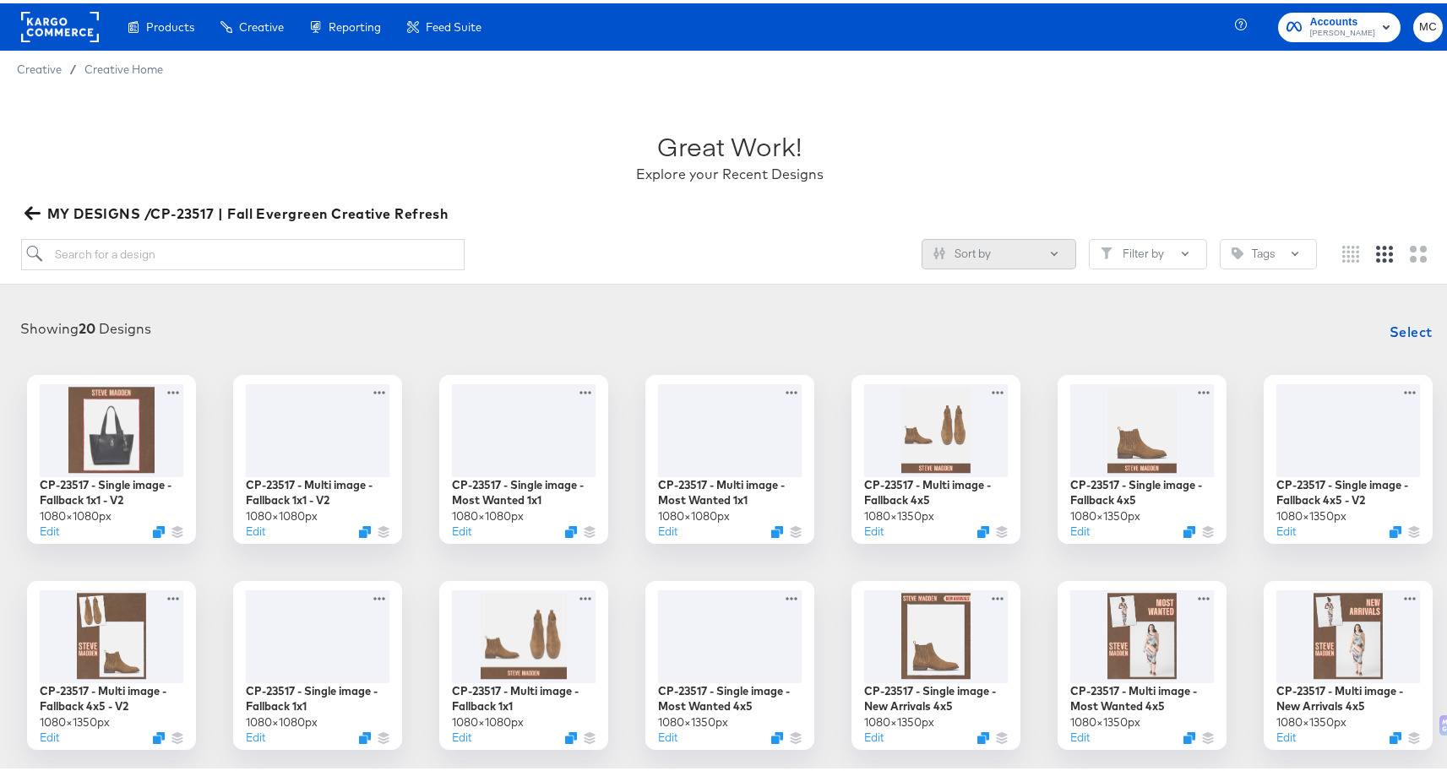
click at [954, 252] on button "Sort by" at bounding box center [998, 251] width 155 height 30
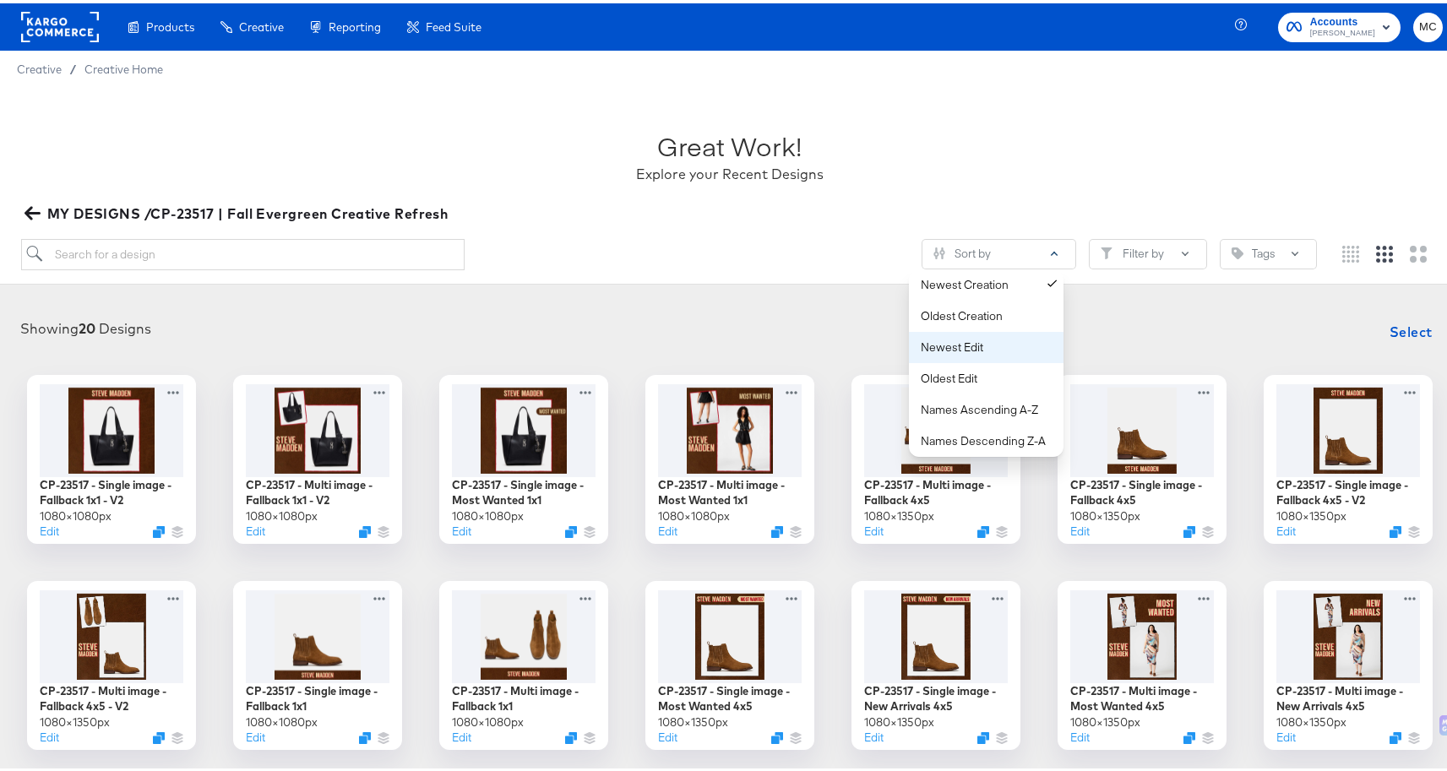
click at [964, 340] on div "Newest Edit" at bounding box center [990, 344] width 138 height 16
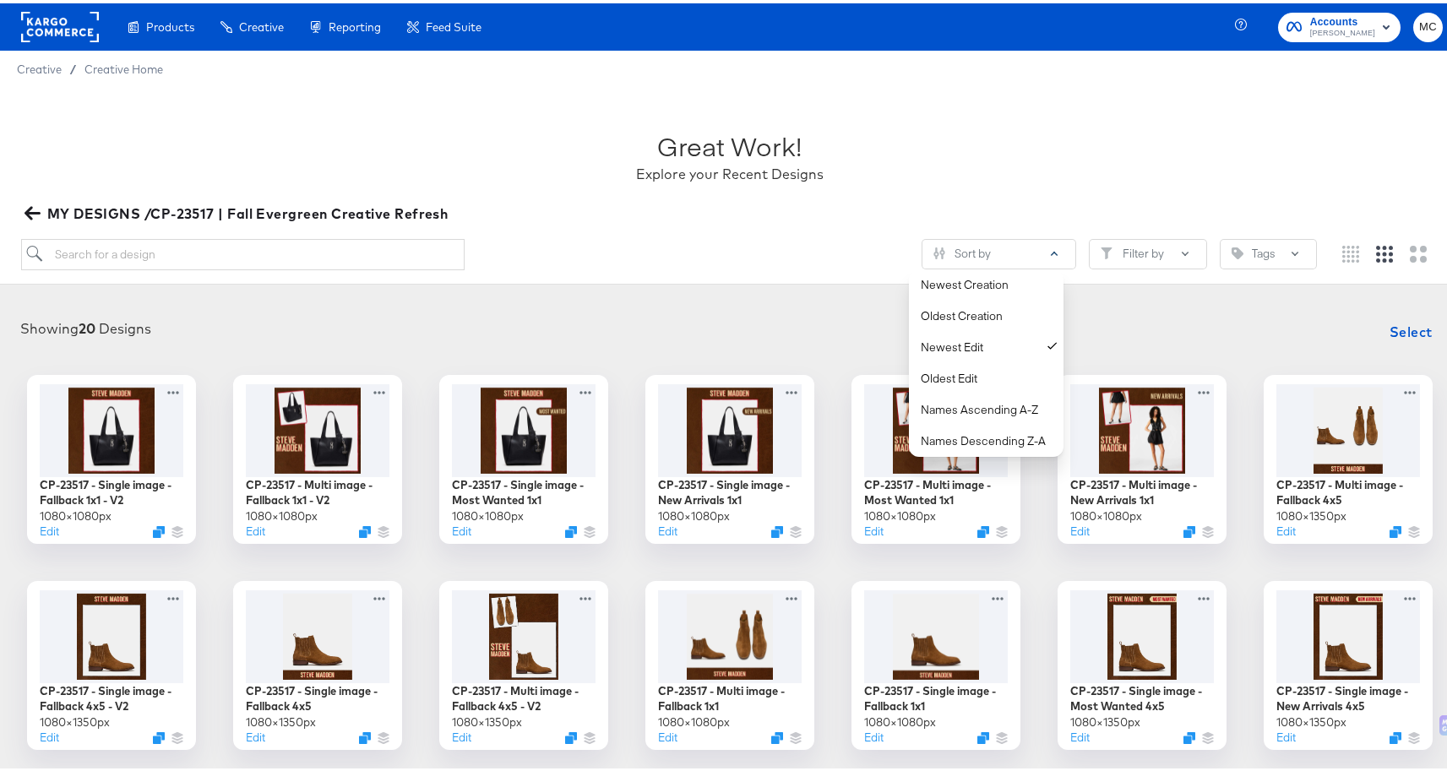
click at [777, 237] on div "Sort by Newest Creation Oldest Creation Newest Edit Oldest Edit Names Ascending…" at bounding box center [669, 251] width 1296 height 31
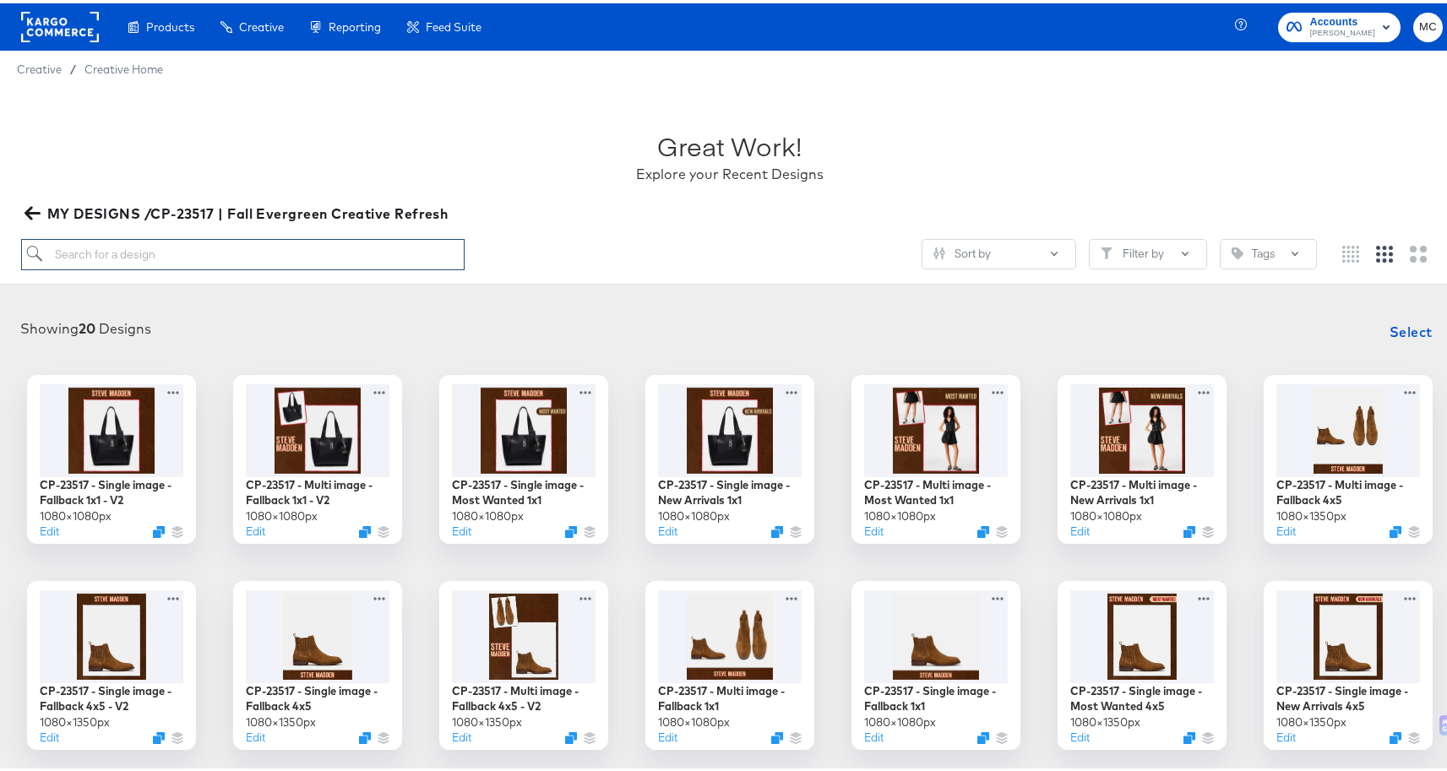
click at [253, 257] on input "search" at bounding box center [243, 251] width 444 height 31
paste input "- [ ] CP-23517 - Multi image - New Arrivals 4x5"
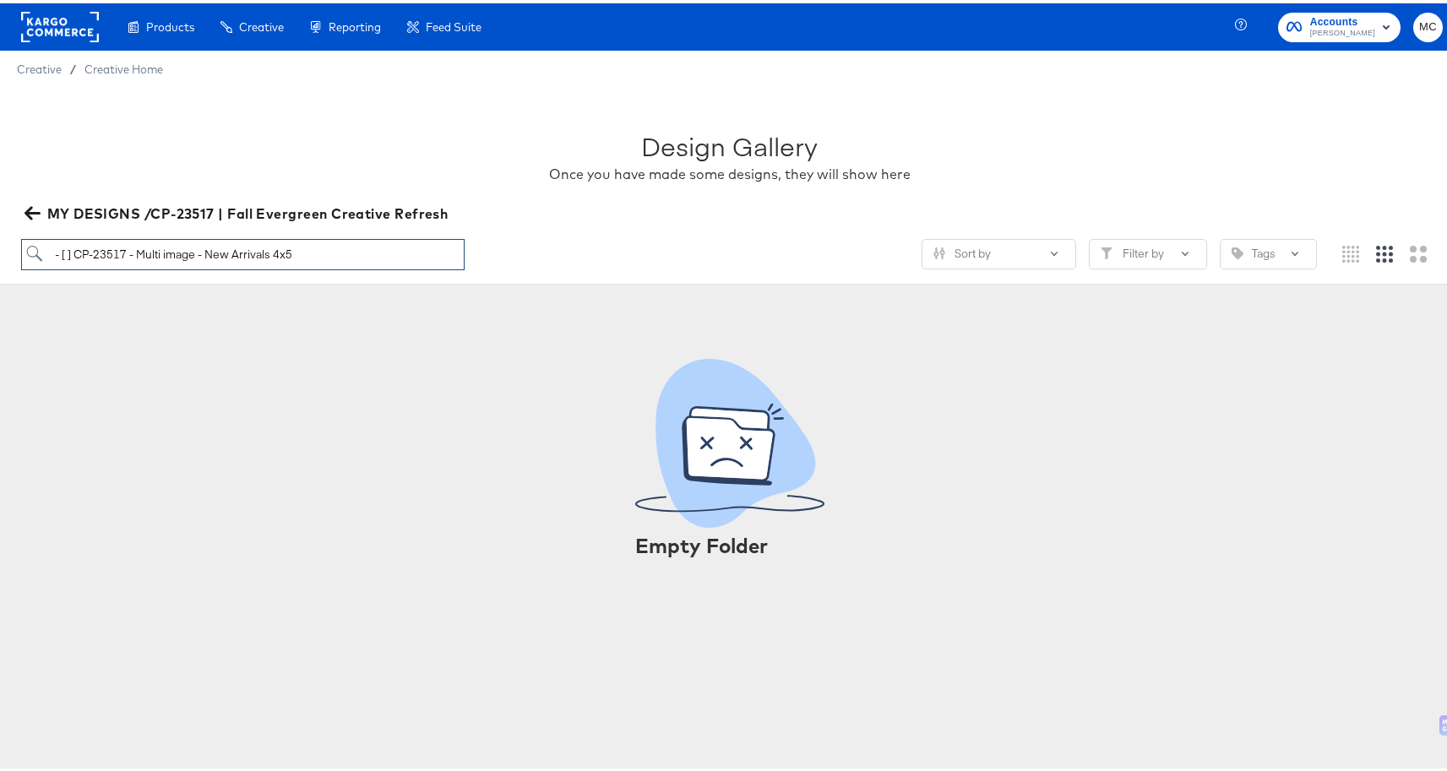
drag, startPoint x: 78, startPoint y: 251, endPoint x: 24, endPoint y: 247, distance: 53.4
click at [24, 247] on input "- [ ] CP-23517 - Multi image - New Arrivals 4x5" at bounding box center [243, 251] width 444 height 31
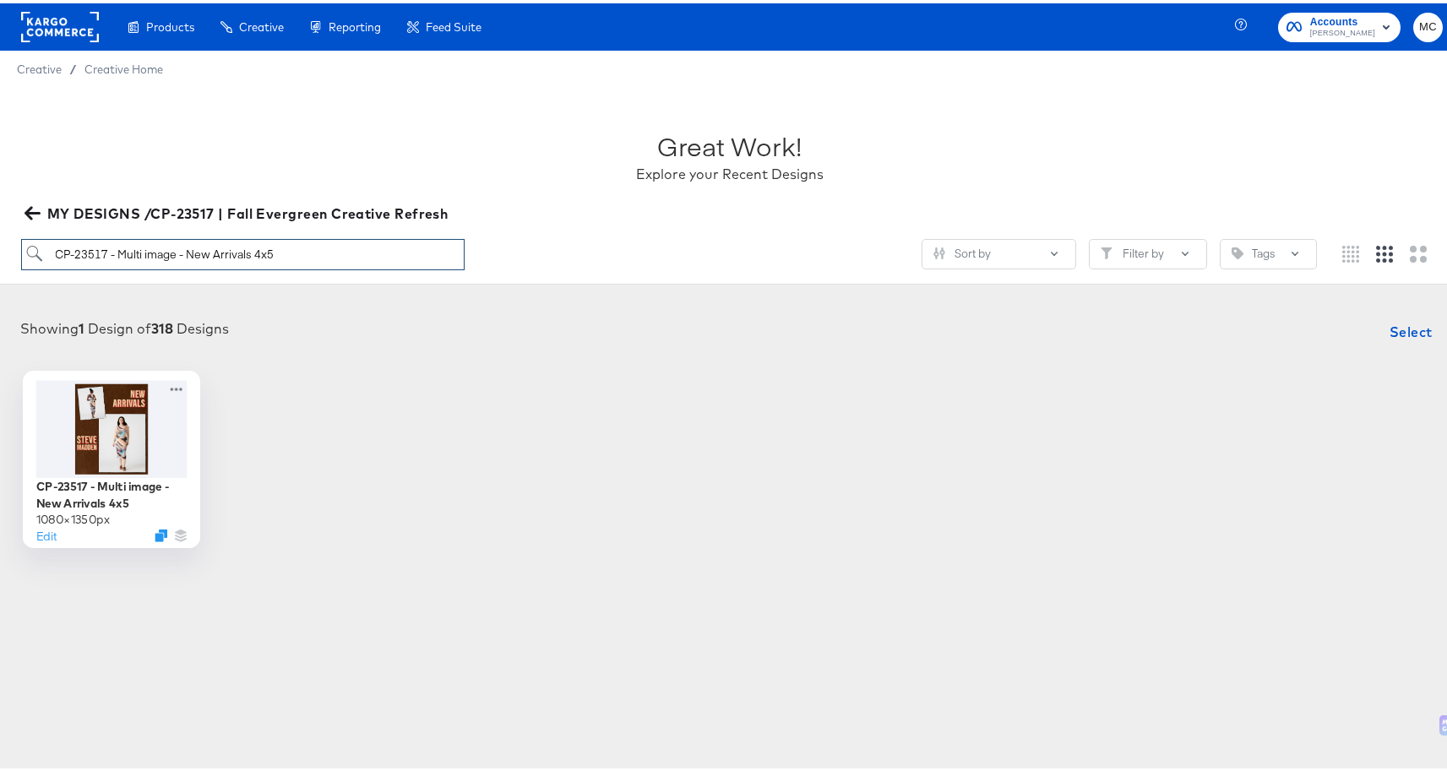
type input "CP-23517 - Multi image - New Arrivals 4x5"
click at [132, 455] on div at bounding box center [111, 425] width 151 height 97
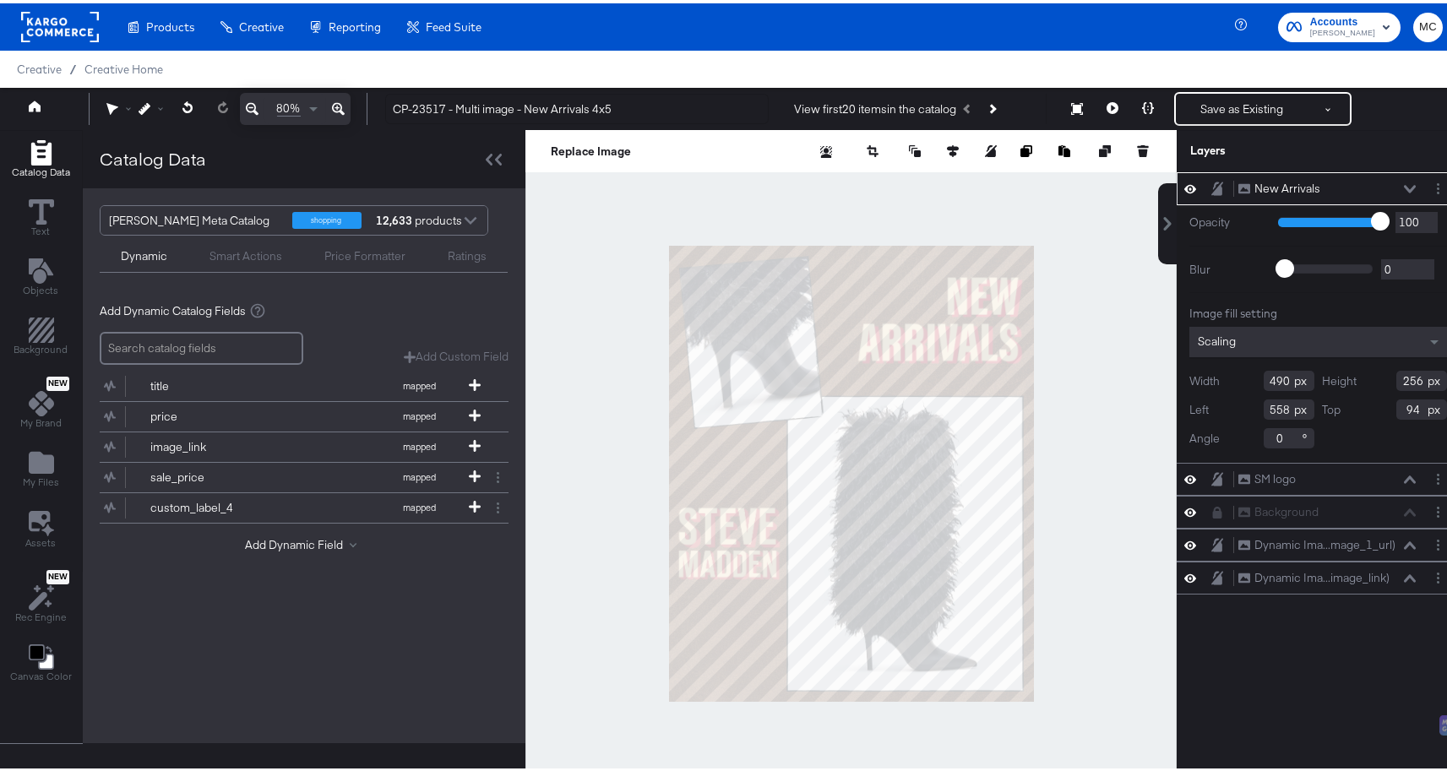
click at [1429, 190] on div at bounding box center [1438, 186] width 18 height 18
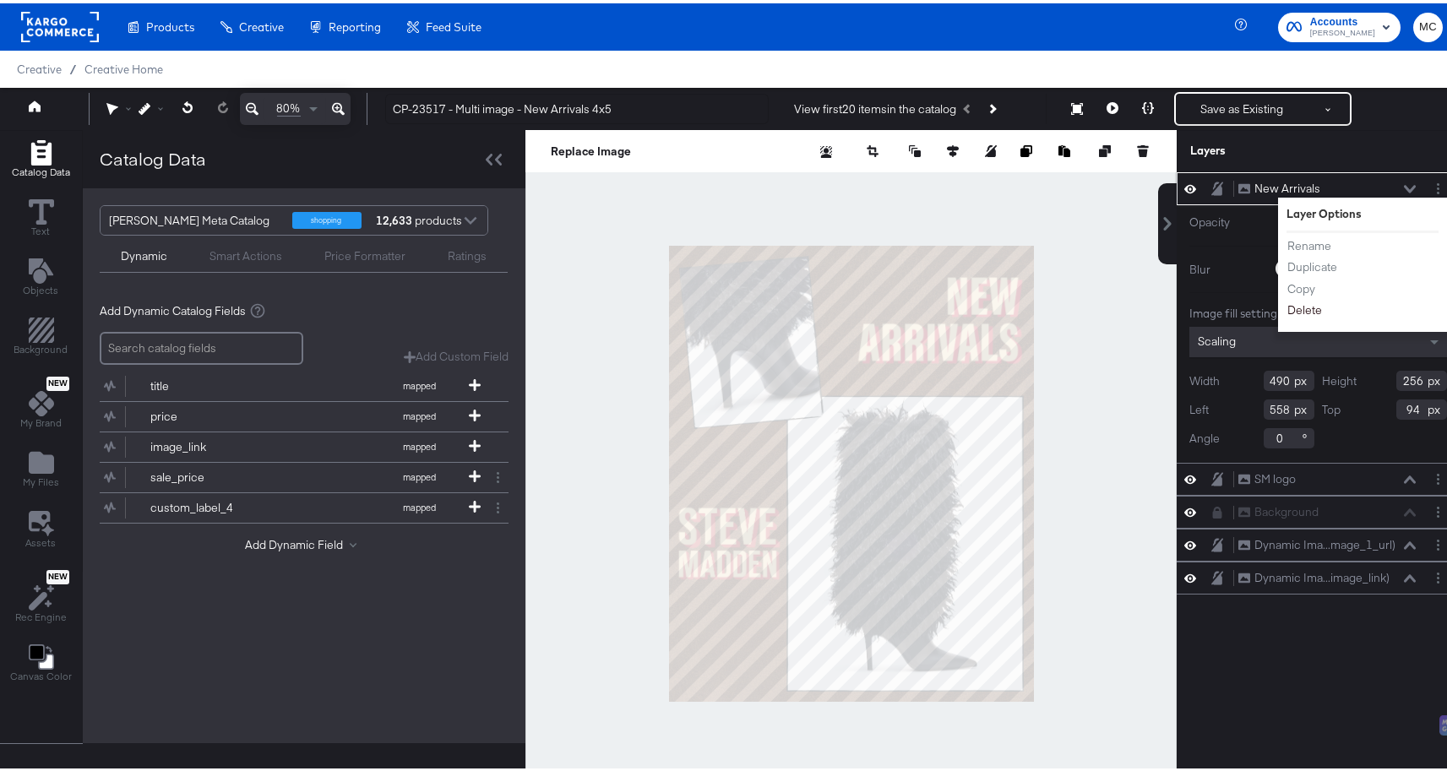
click at [1289, 307] on button "Delete" at bounding box center [1304, 307] width 36 height 18
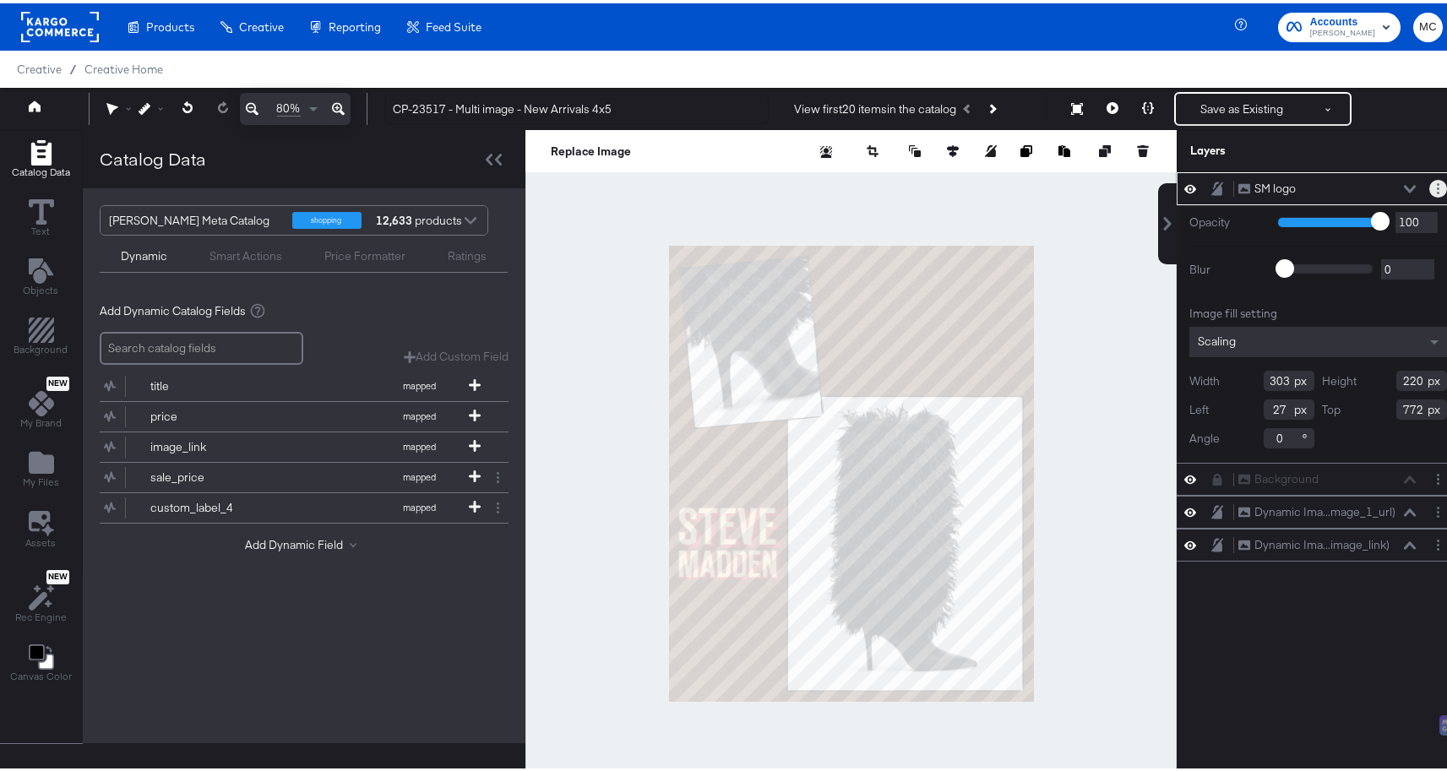
click at [1437, 180] on circle "Layer Options" at bounding box center [1438, 181] width 3 height 3
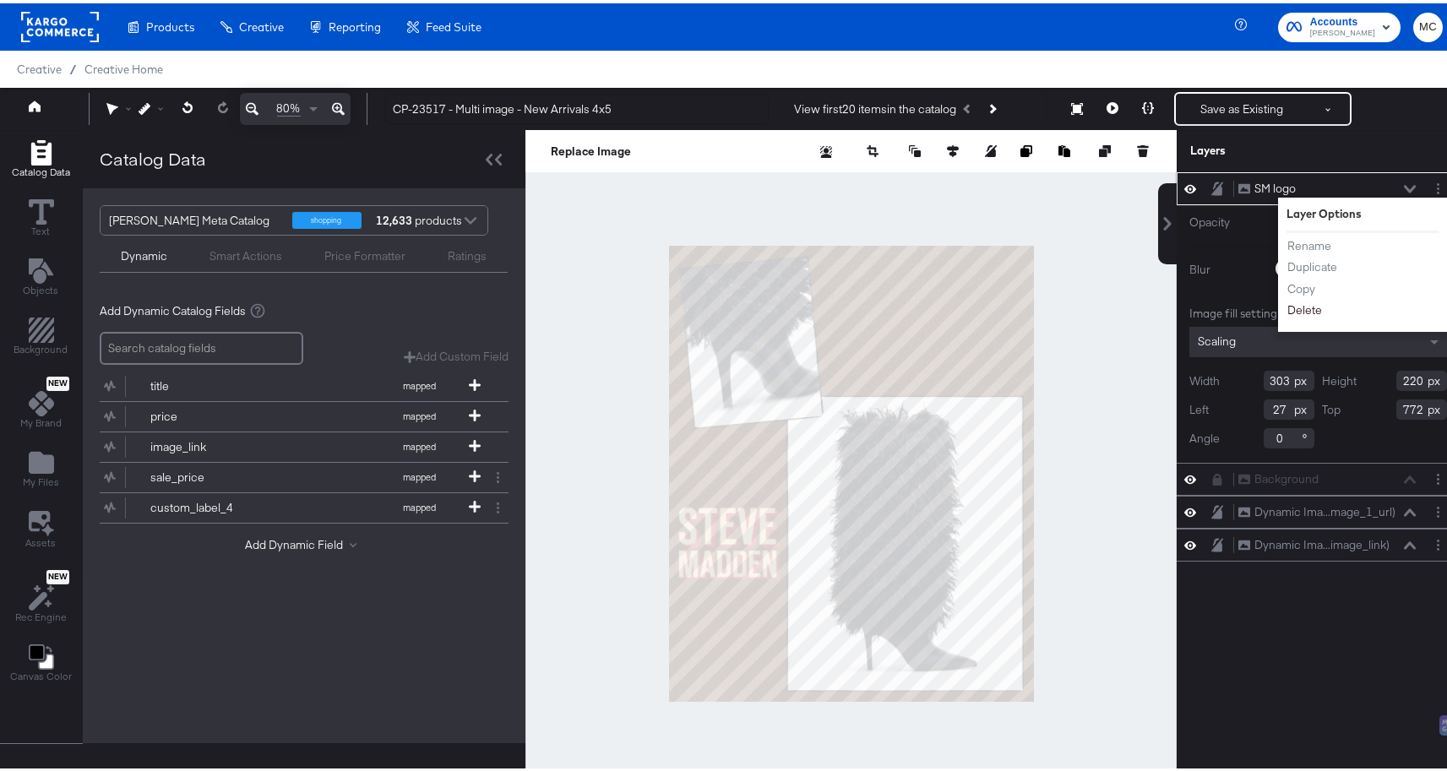
click at [1291, 312] on button "Delete" at bounding box center [1304, 307] width 36 height 18
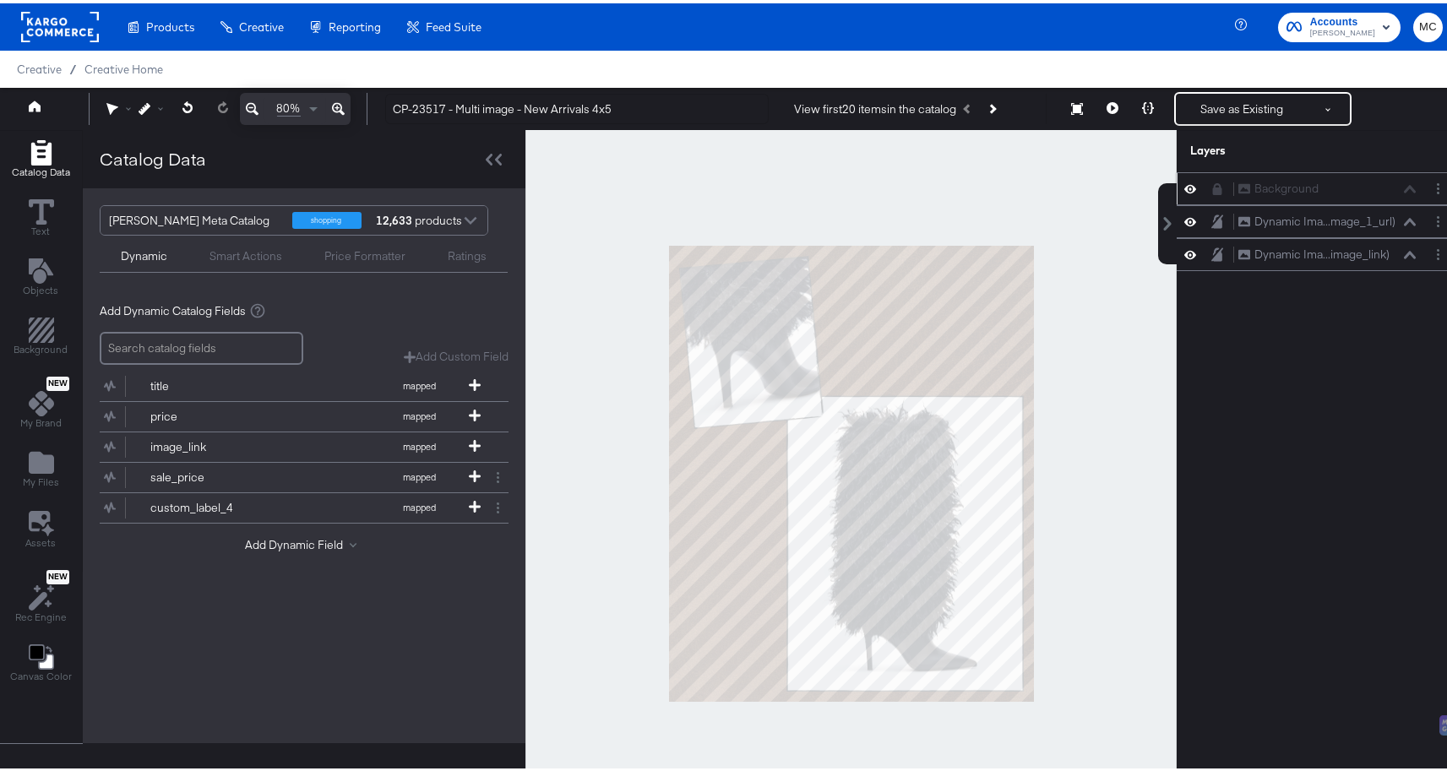
click at [1211, 186] on icon at bounding box center [1217, 186] width 12 height 12
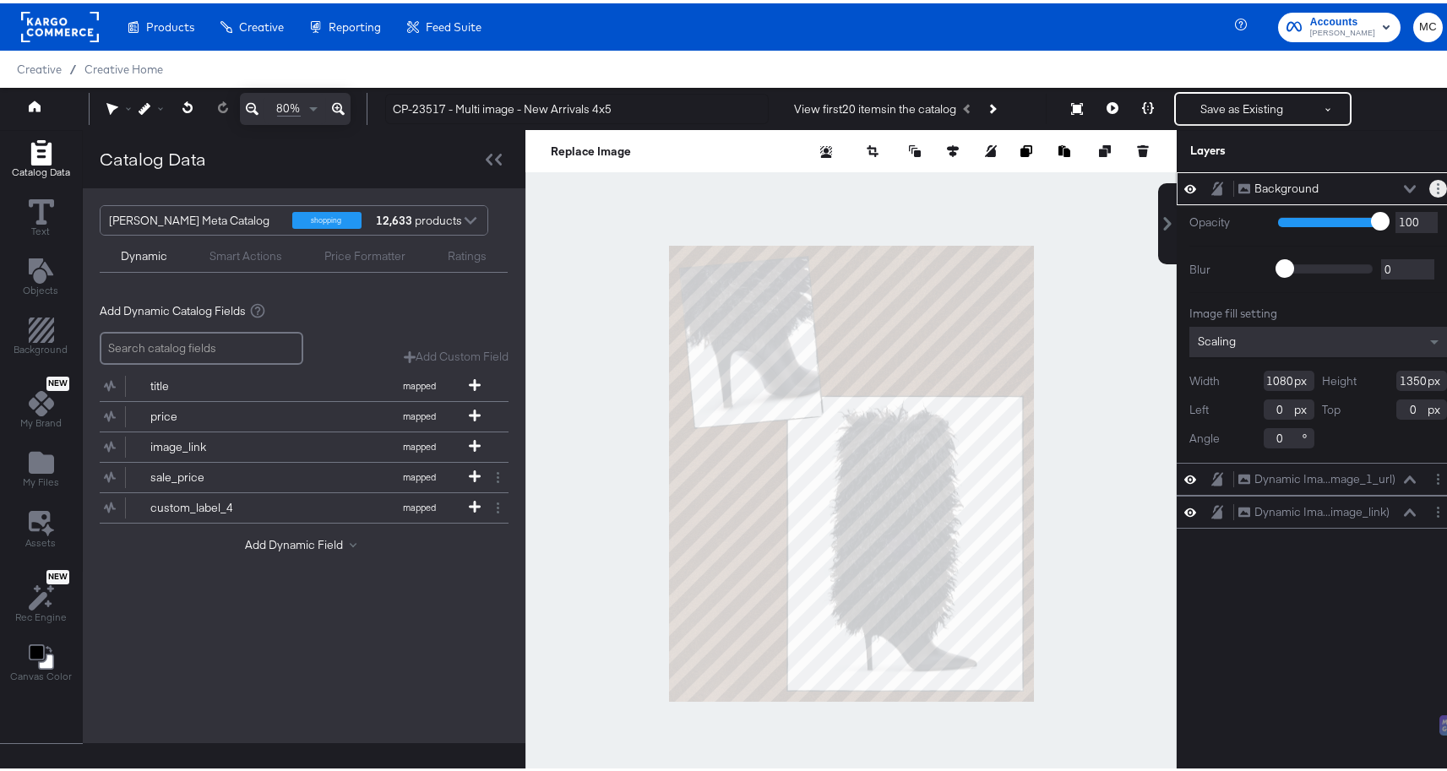
click at [1429, 188] on button "Layer Options" at bounding box center [1438, 186] width 18 height 18
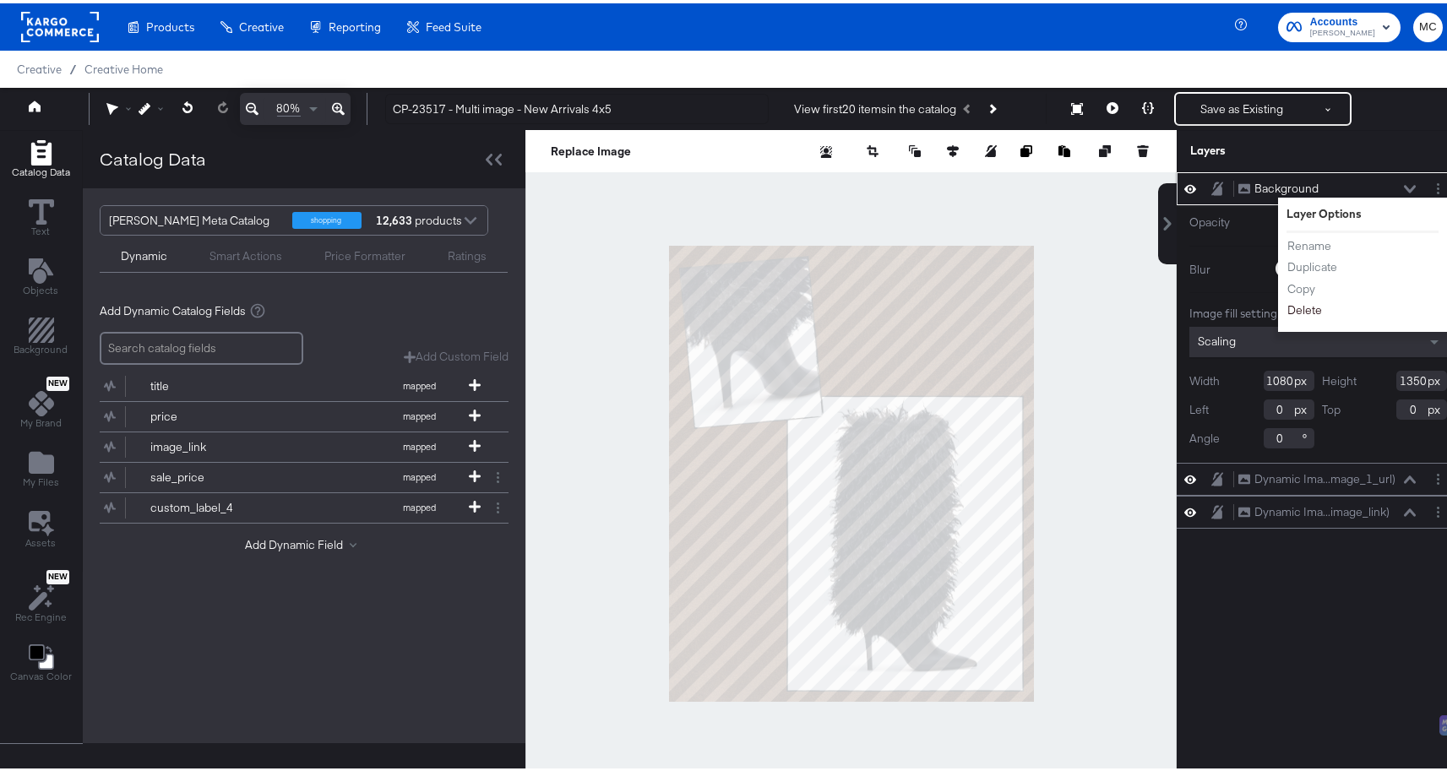
click at [1301, 313] on button "Delete" at bounding box center [1304, 307] width 36 height 18
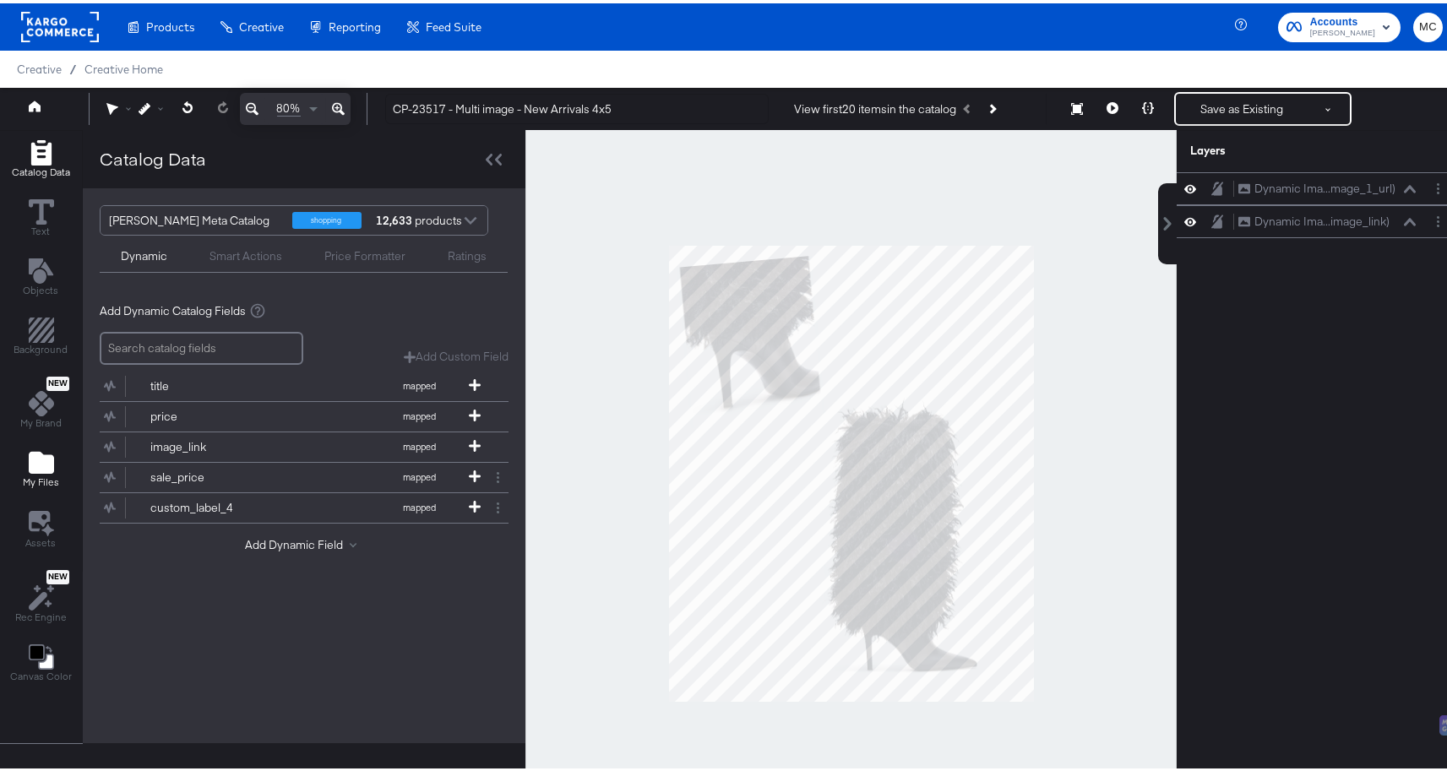
click at [48, 450] on icon "Add Files" at bounding box center [41, 459] width 25 height 25
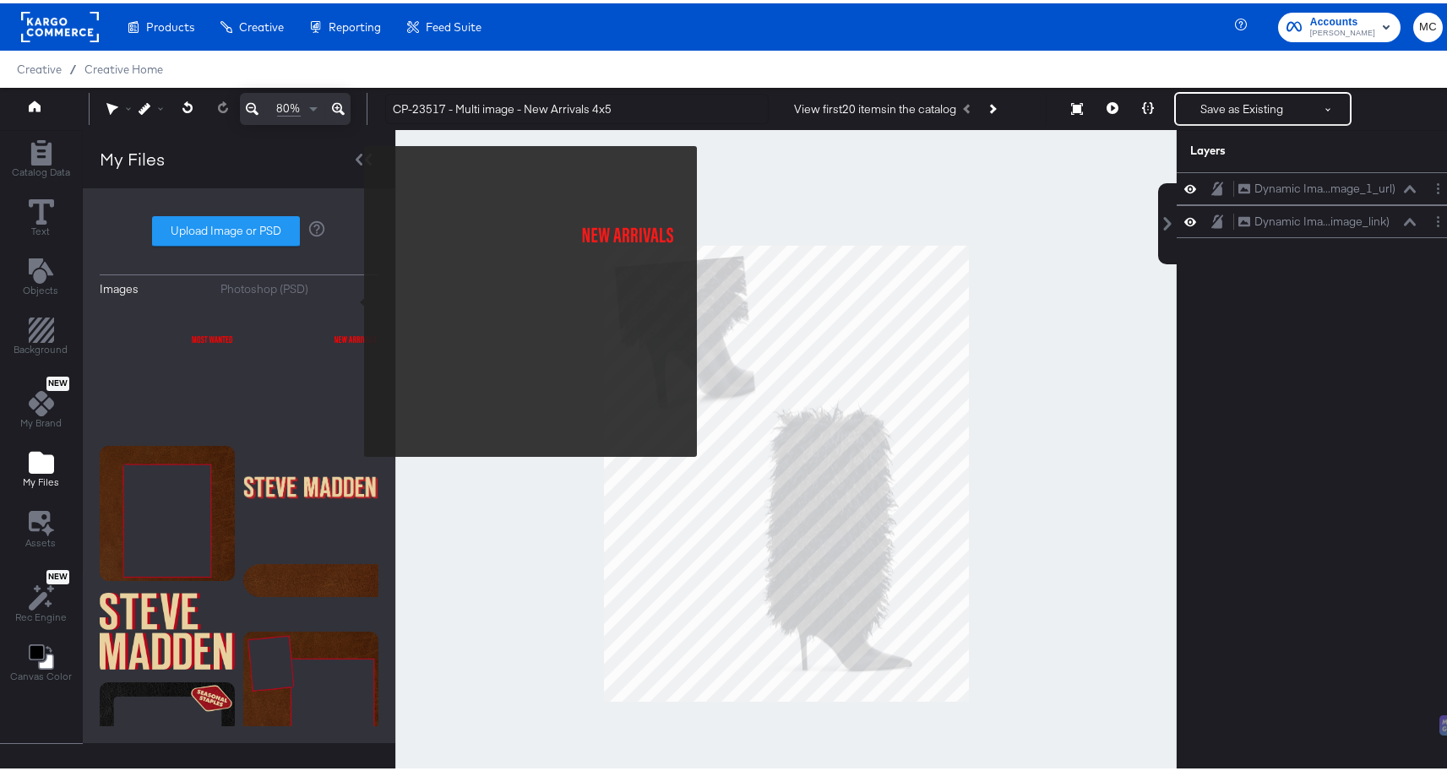
click at [354, 297] on div "Images Photoshop (PSD) Upload Image or PSD" at bounding box center [239, 462] width 279 height 521
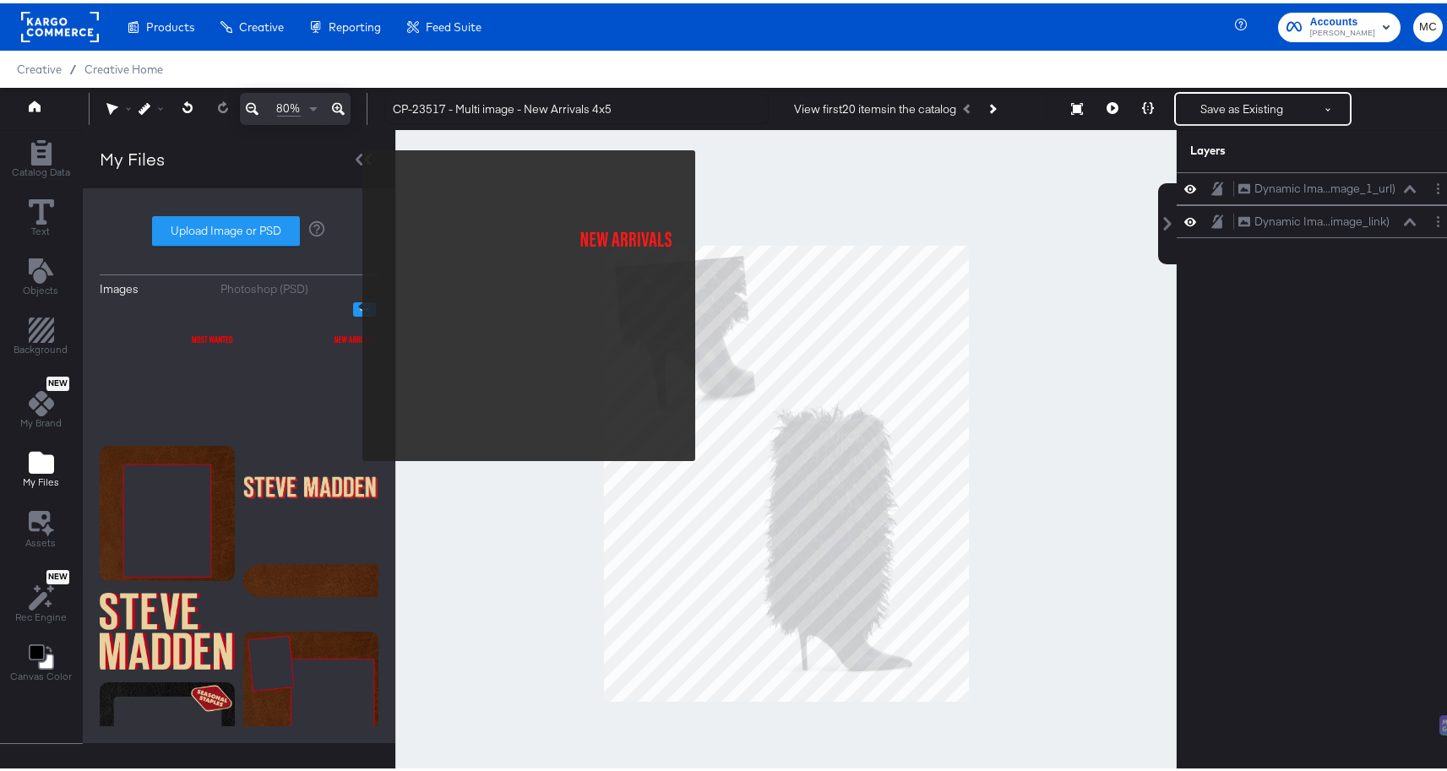
click at [358, 302] on icon "Image Options" at bounding box center [364, 306] width 13 height 13
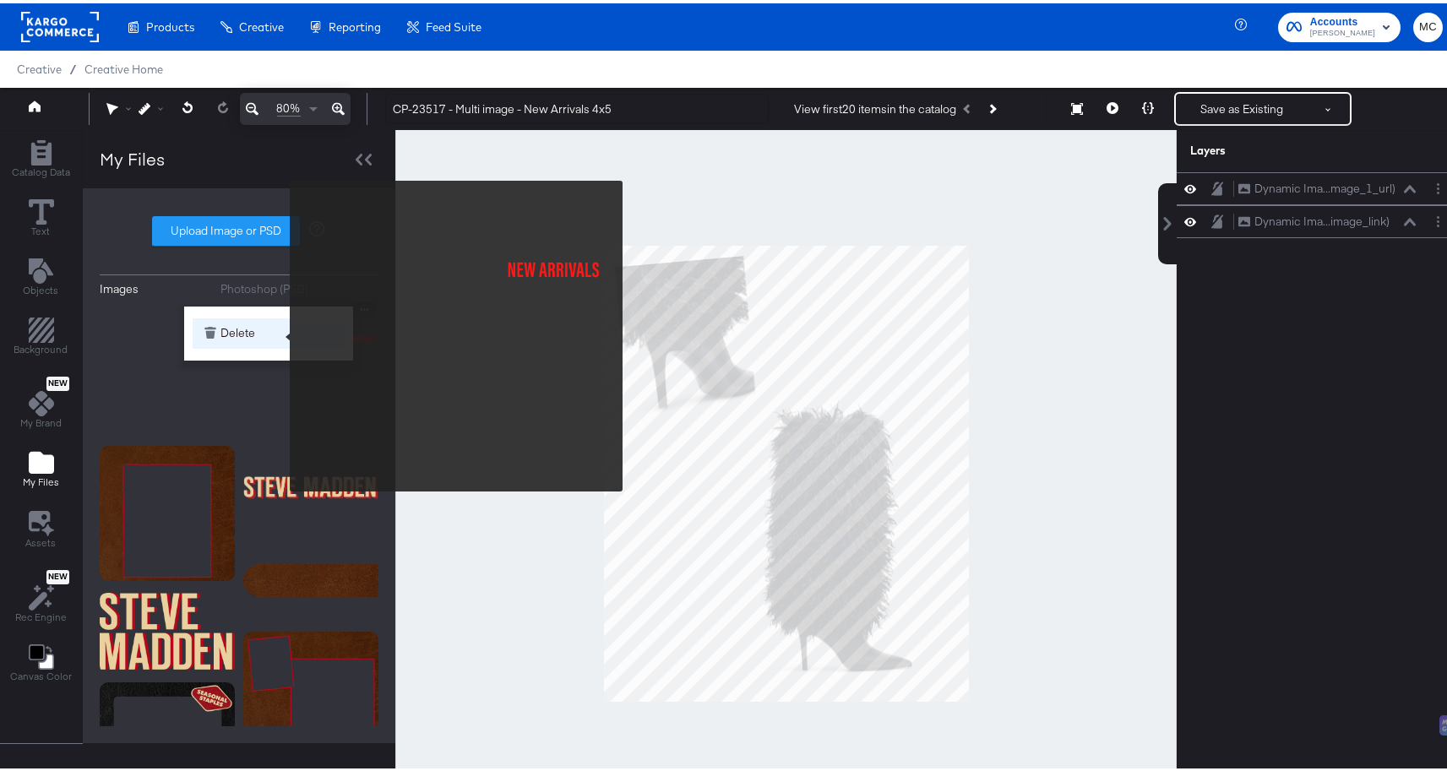
click at [278, 333] on button "Delete" at bounding box center [269, 330] width 152 height 30
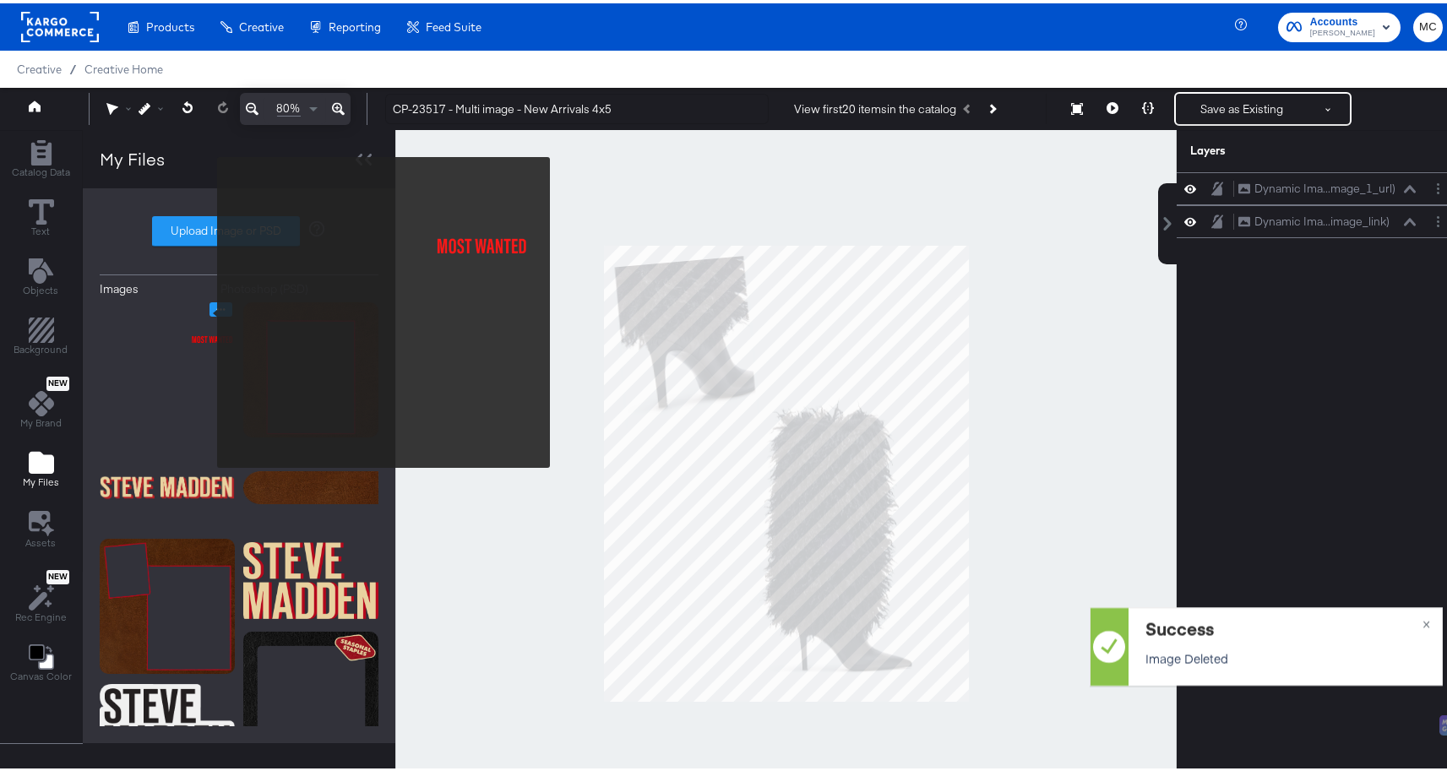
click at [215, 308] on icon "Image Options" at bounding box center [221, 306] width 13 height 13
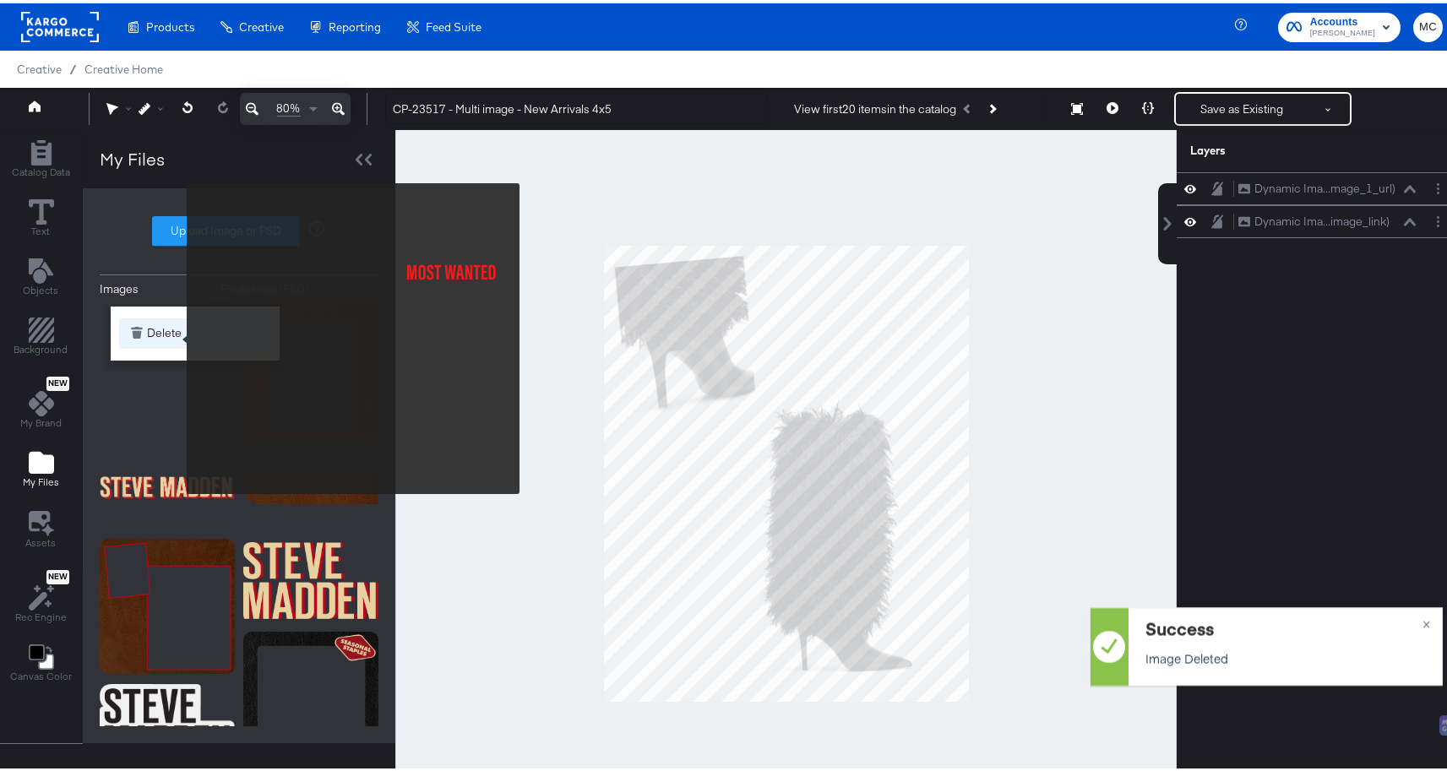
click at [174, 337] on button "Delete" at bounding box center [195, 330] width 152 height 30
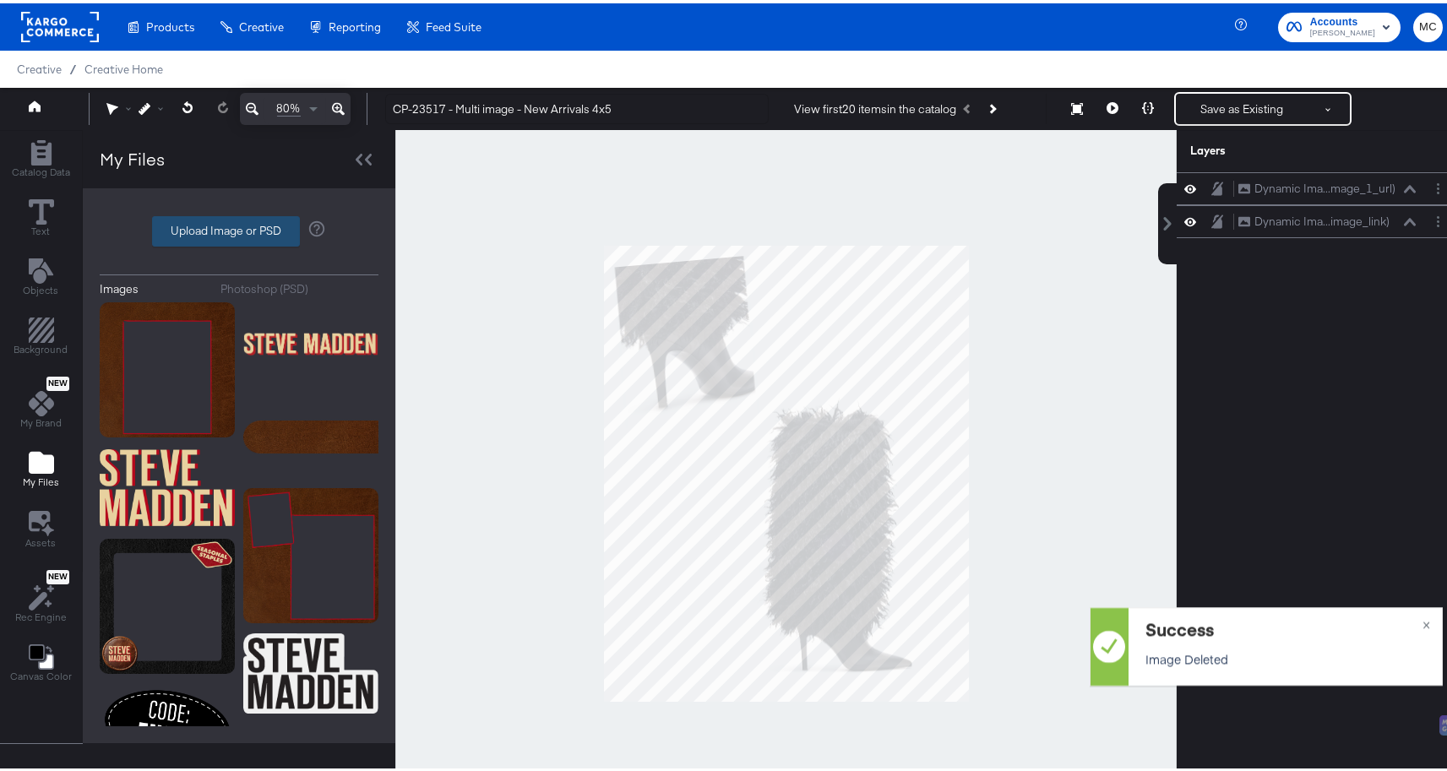
click at [262, 222] on label "Upload Image or PSD" at bounding box center [226, 228] width 146 height 29
click at [239, 228] on input "Upload Image or PSD" at bounding box center [239, 228] width 0 height 0
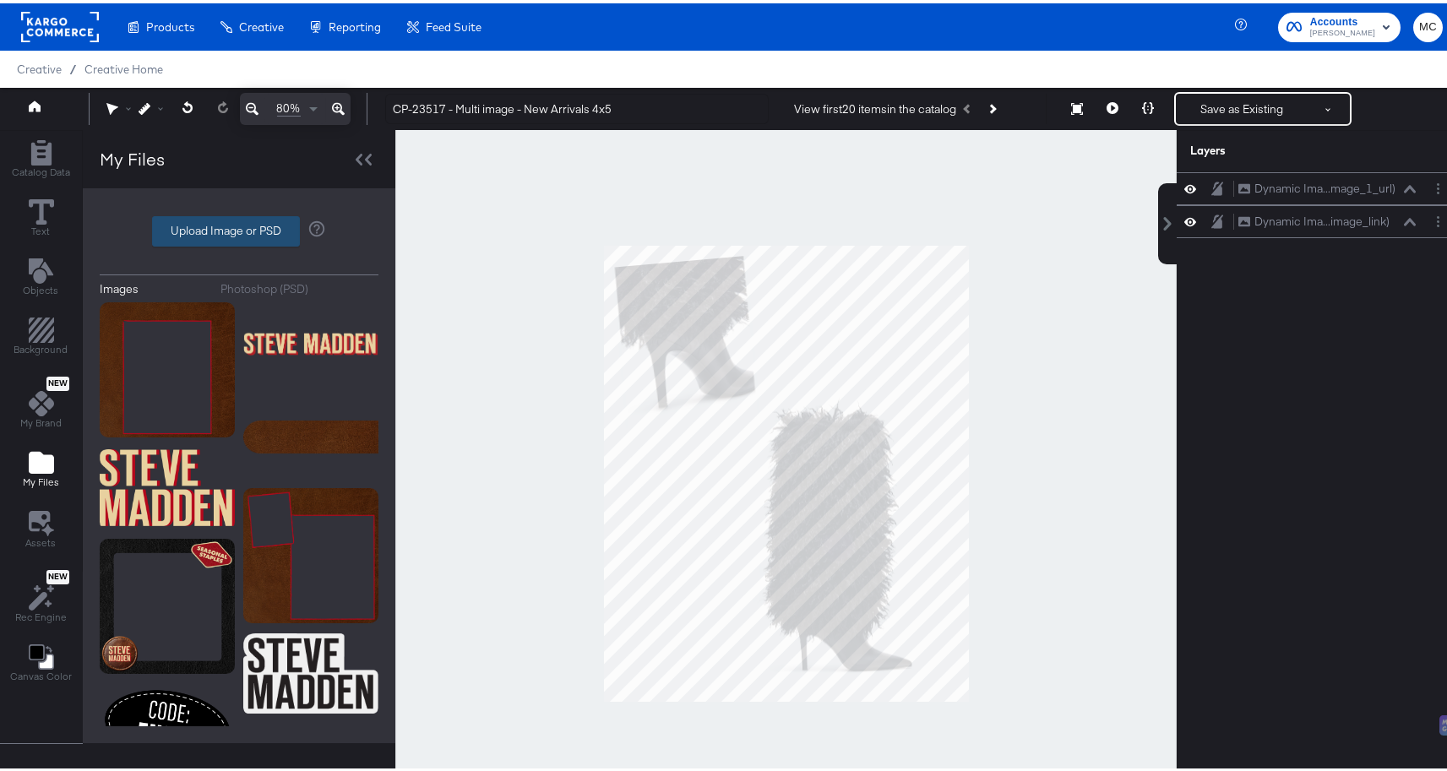
type input "C:\fakepath\Background.png"
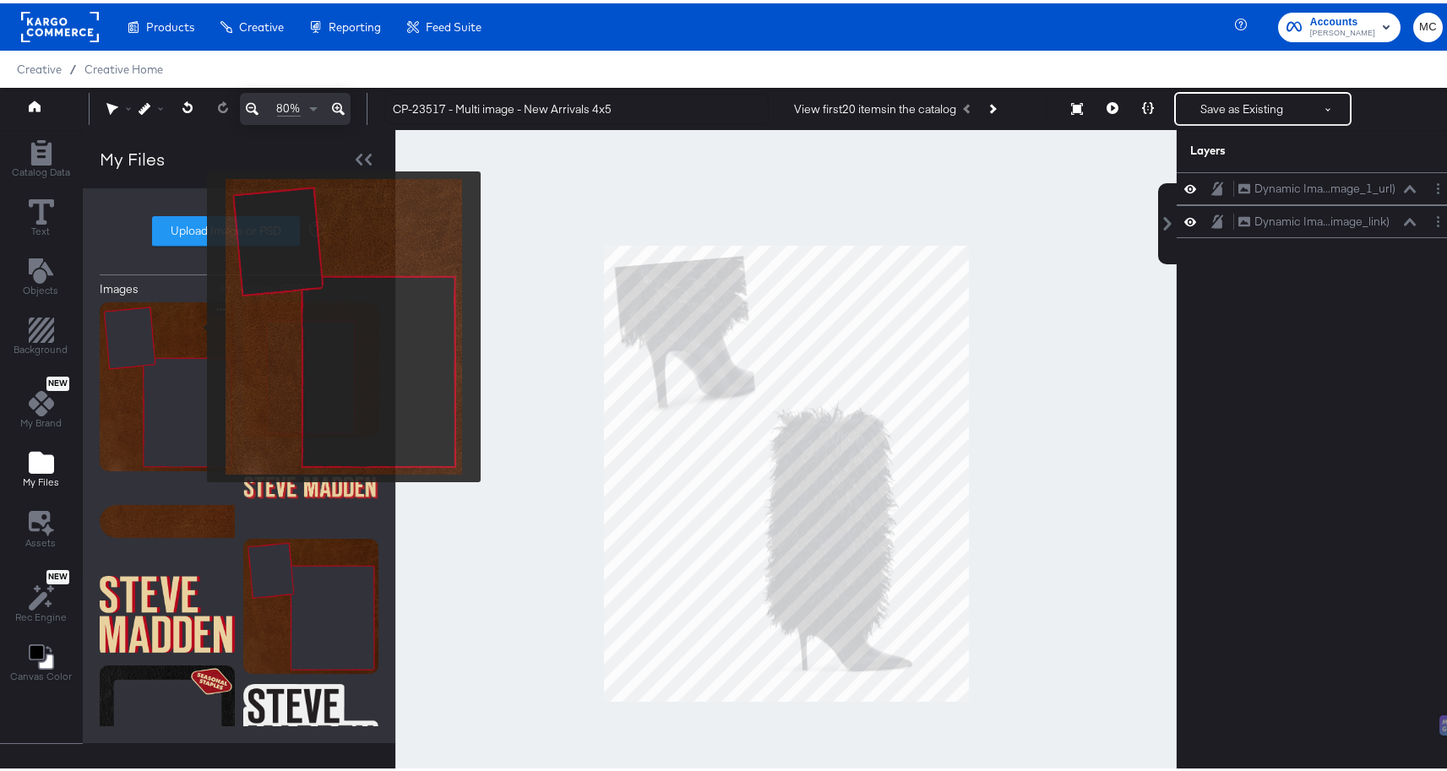
click at [196, 323] on img at bounding box center [167, 383] width 135 height 169
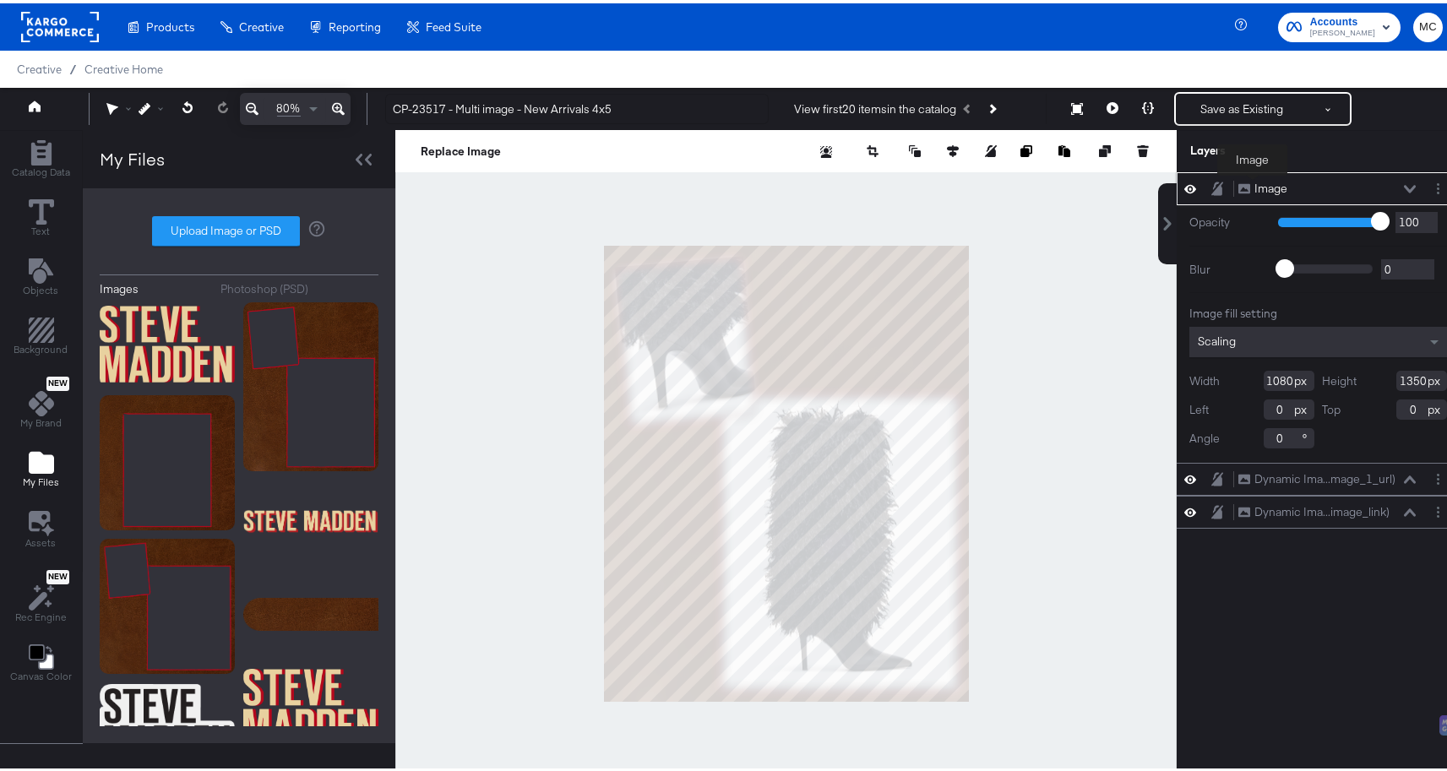
click at [1254, 184] on div "Image" at bounding box center [1270, 185] width 33 height 16
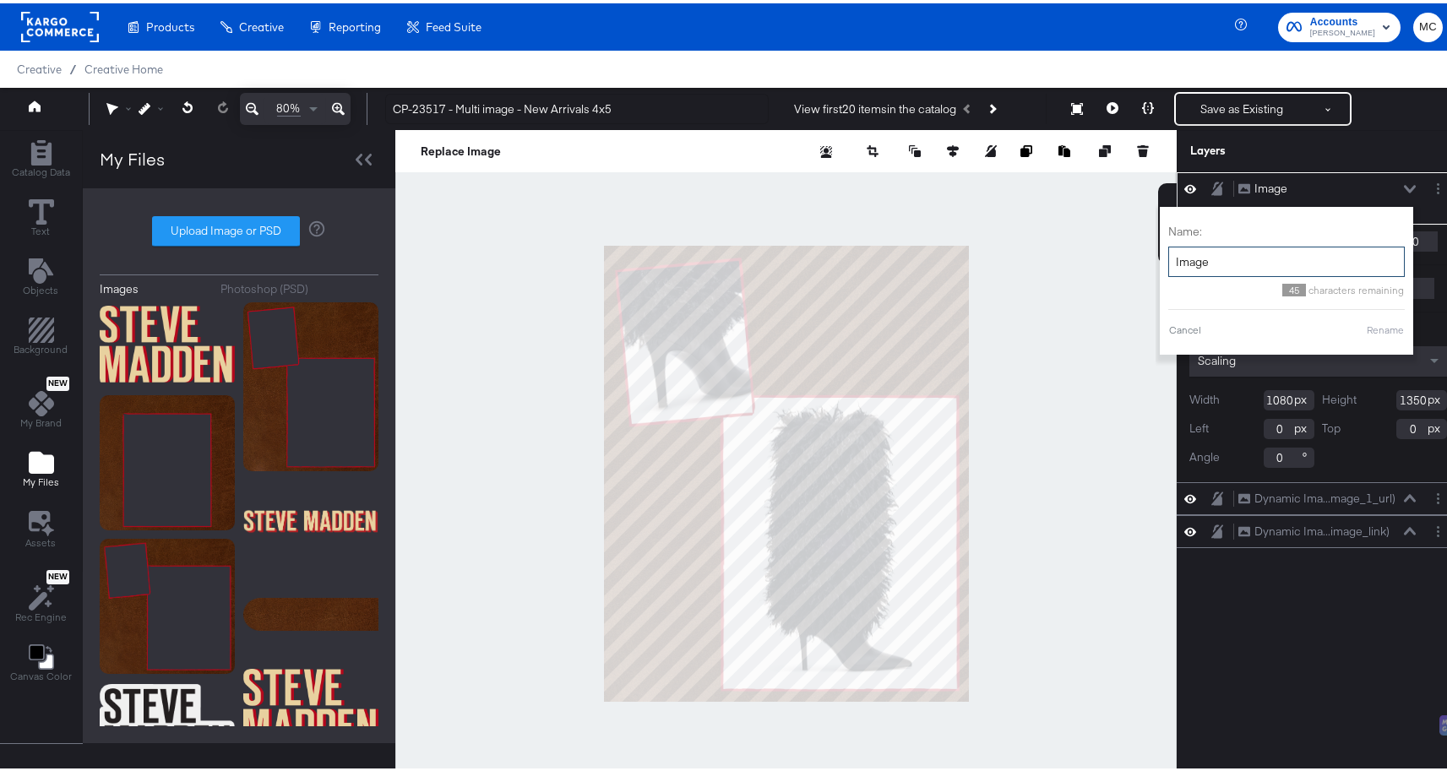
drag, startPoint x: 1209, startPoint y: 253, endPoint x: 1157, endPoint y: 258, distance: 51.8
click at [1168, 258] on input "Image" at bounding box center [1286, 258] width 236 height 31
type input "Background"
click at [1372, 324] on button "Rename" at bounding box center [1385, 326] width 39 height 15
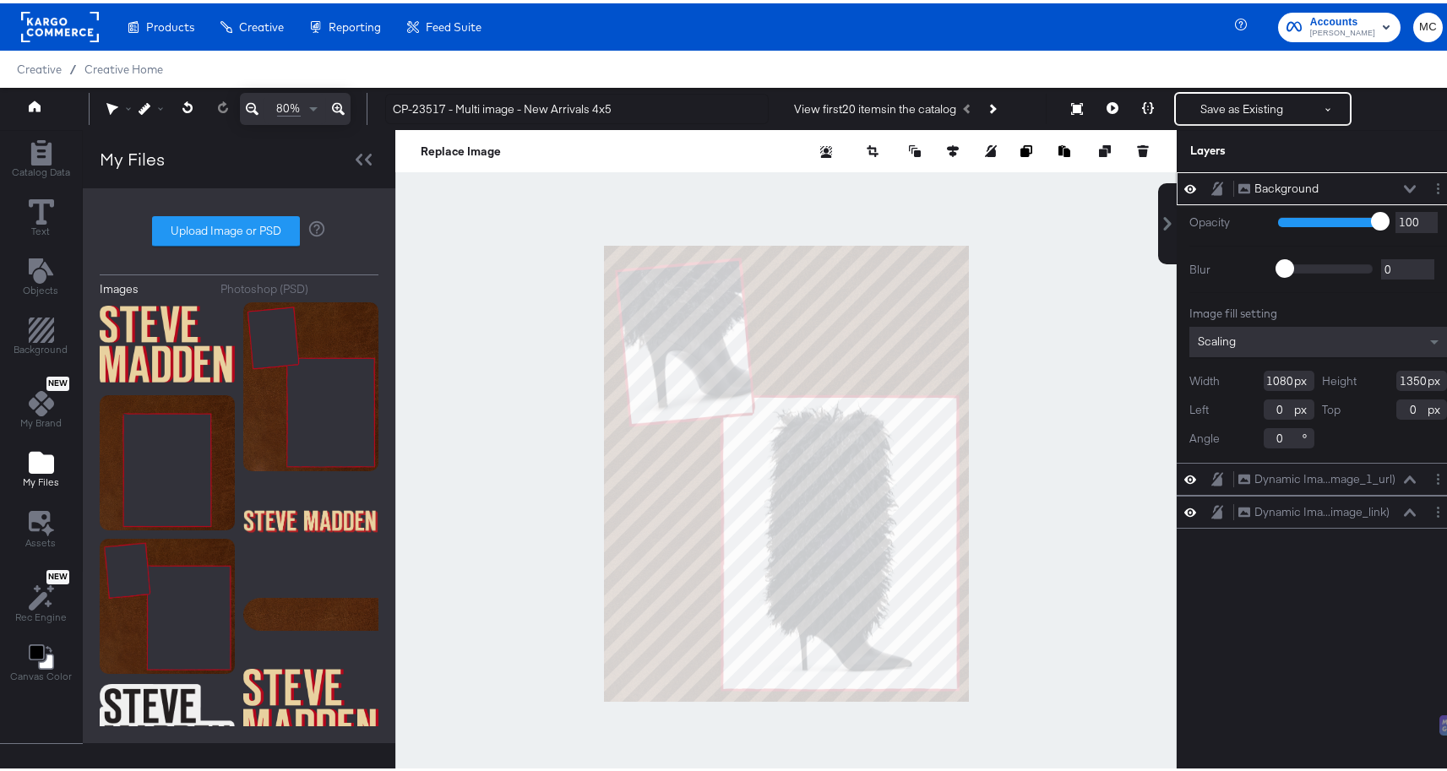
click at [1211, 187] on icon at bounding box center [1217, 185] width 12 height 14
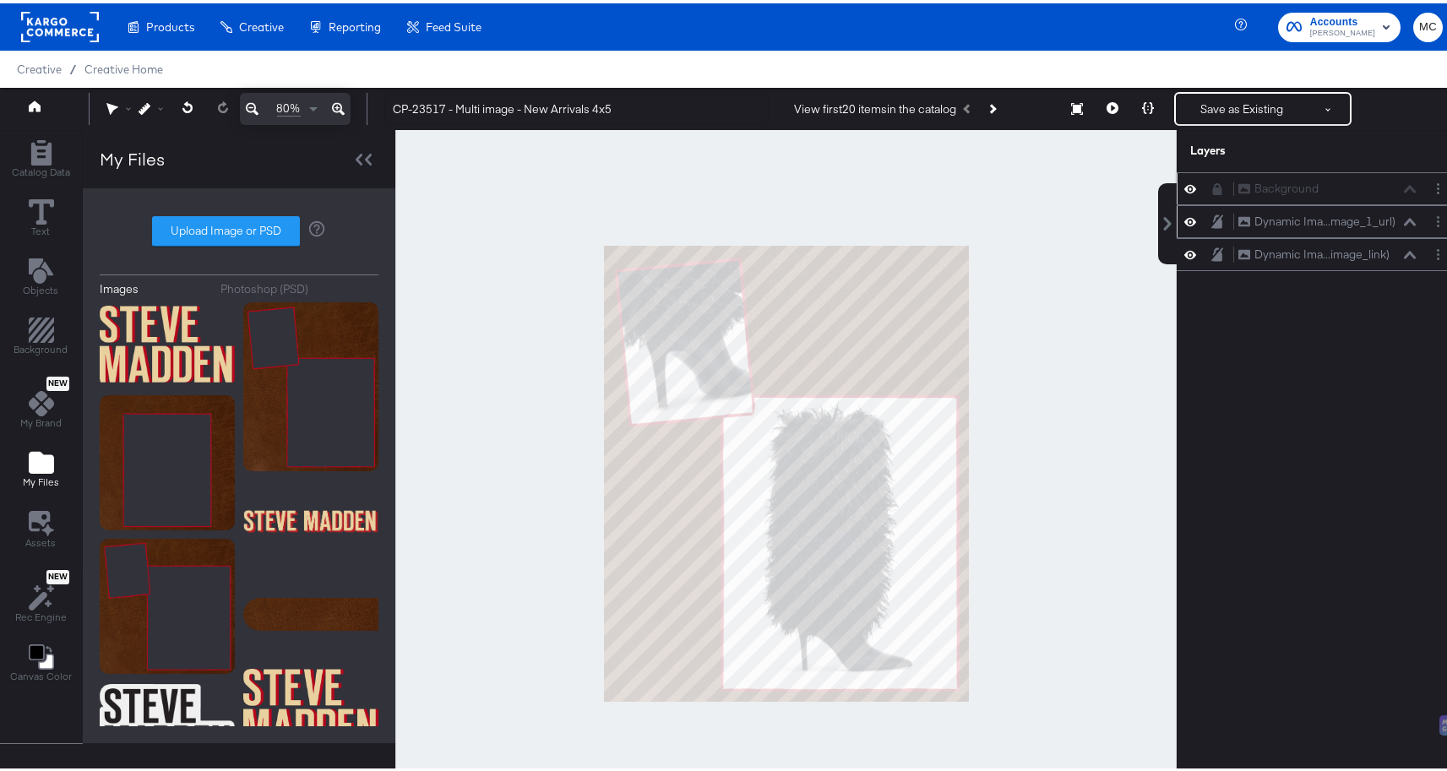
click at [1184, 221] on div at bounding box center [1195, 218] width 24 height 16
click at [1183, 243] on button at bounding box center [1190, 251] width 14 height 16
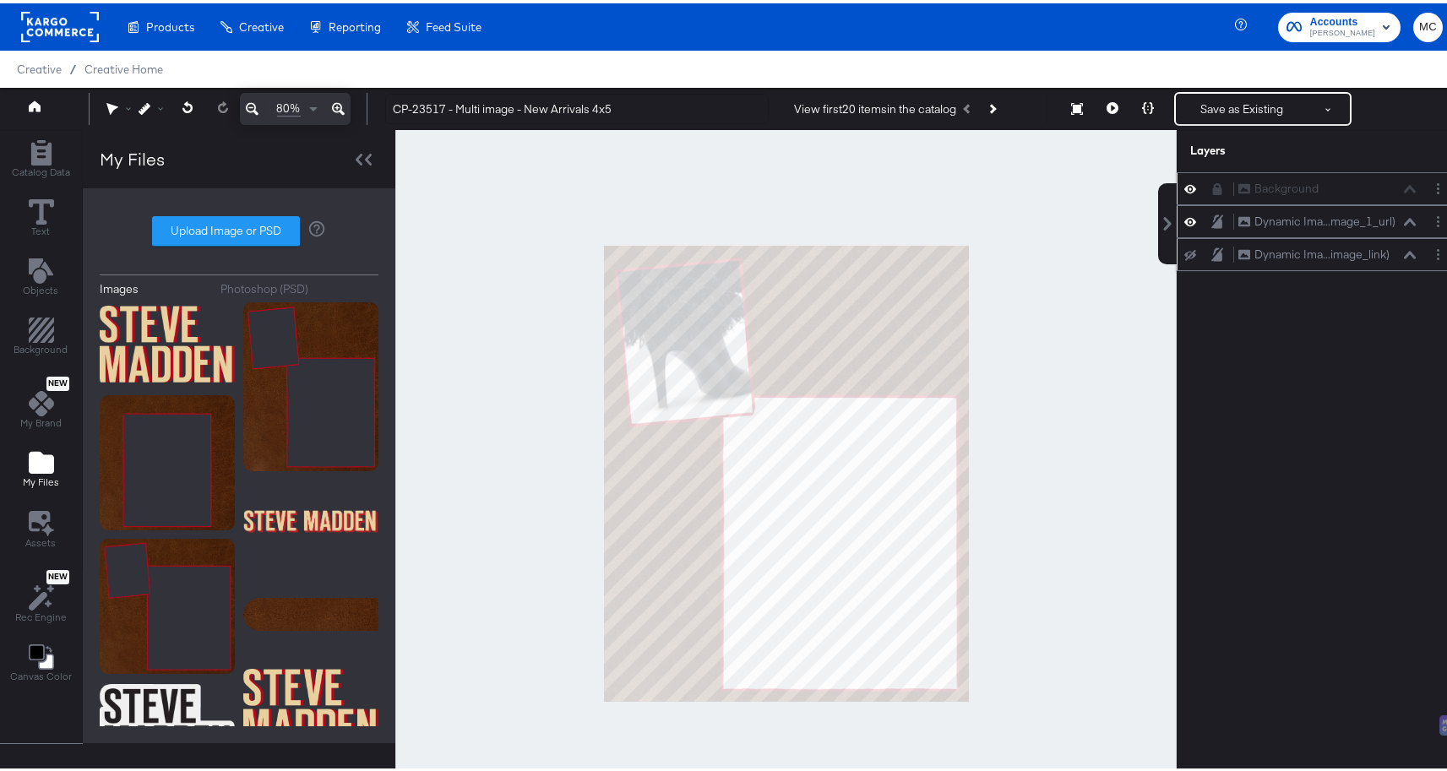
click at [1184, 218] on icon at bounding box center [1190, 219] width 12 height 8
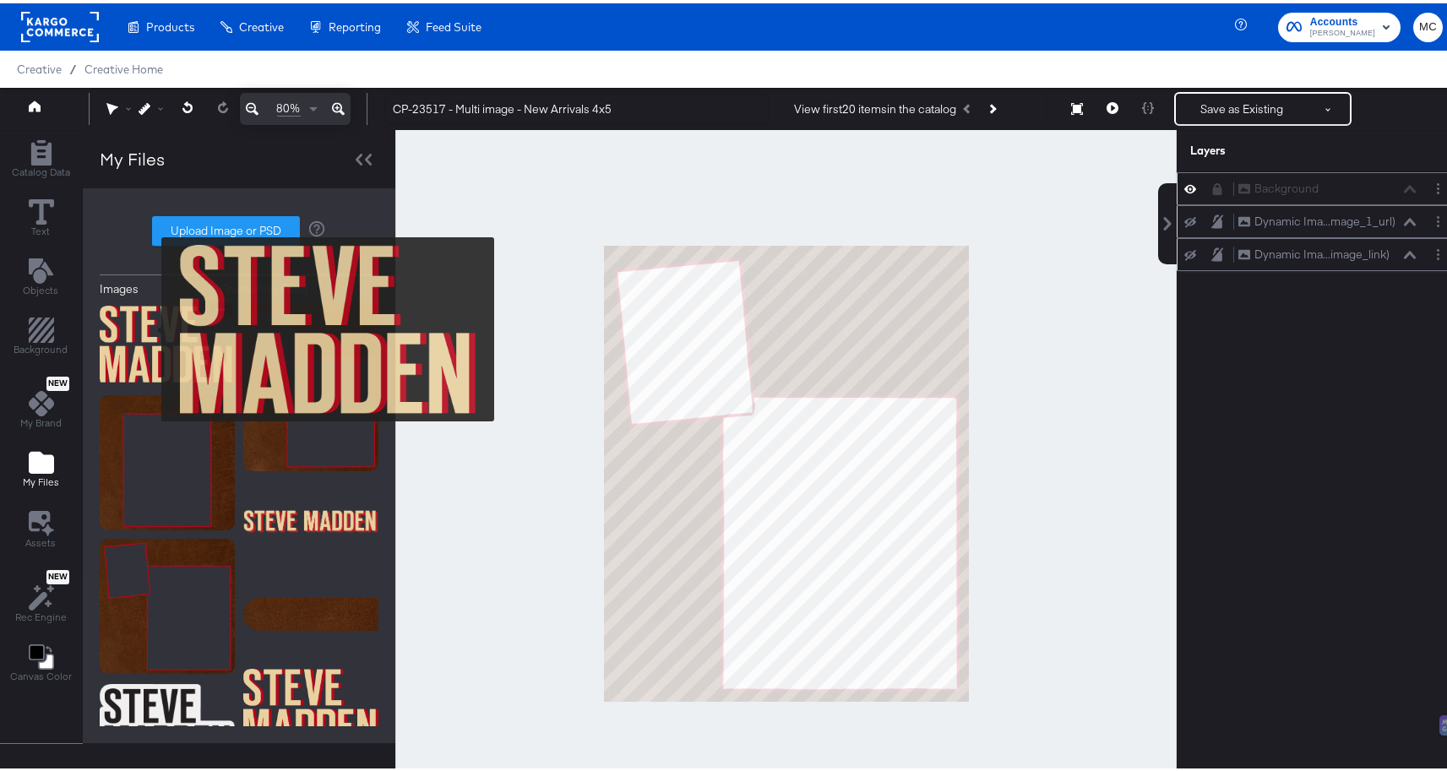
click at [150, 326] on img at bounding box center [167, 341] width 135 height 84
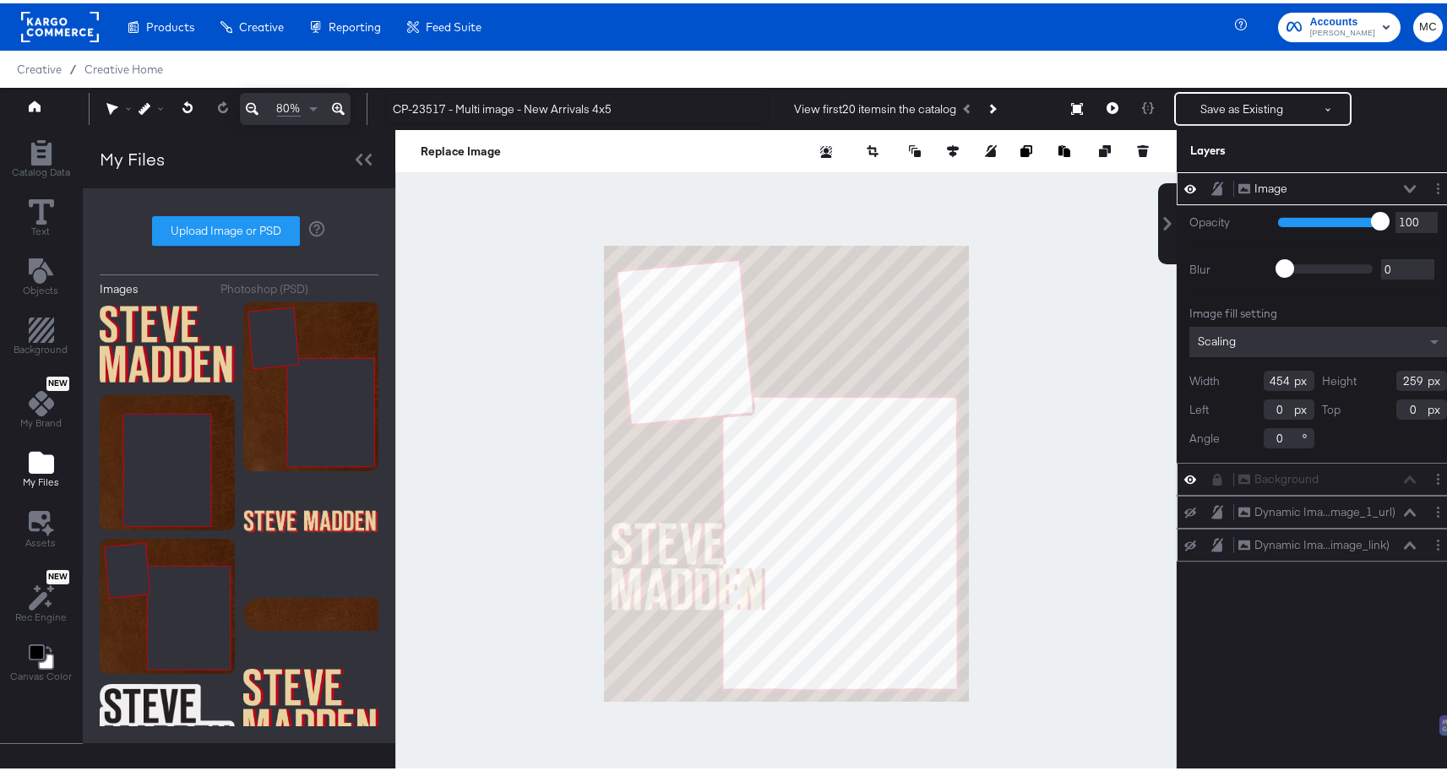
type input "23"
type input "820"
click at [1251, 173] on div "Image Image" at bounding box center [1317, 185] width 283 height 33
click at [1253, 177] on button "Image Image" at bounding box center [1262, 186] width 51 height 18
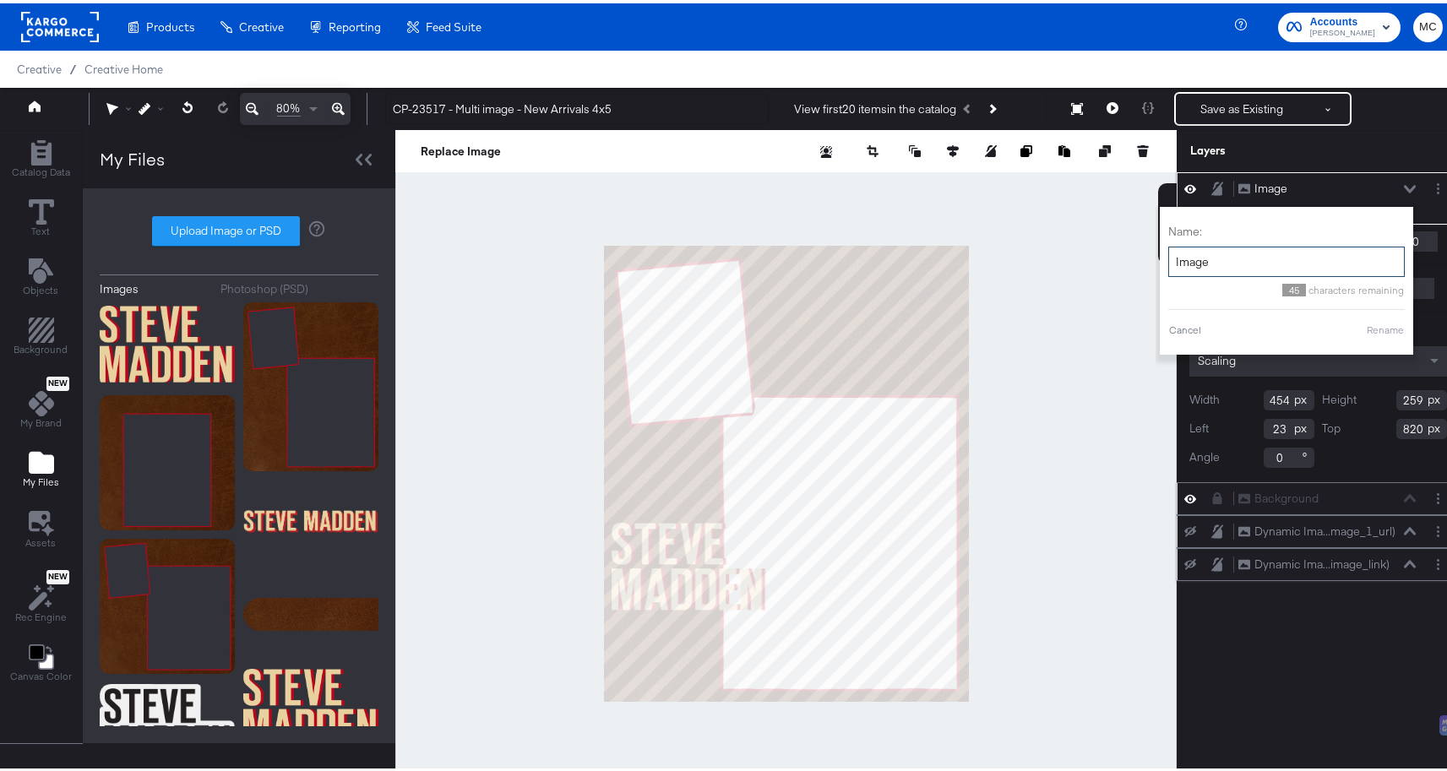
drag, startPoint x: 1214, startPoint y: 253, endPoint x: 1151, endPoint y: 263, distance: 63.2
click at [1160, 263] on div "Name: Image 45 characters remaining Cancel Rename" at bounding box center [1286, 278] width 253 height 148
type input "SM logo"
click at [1372, 321] on button "Rename" at bounding box center [1385, 326] width 39 height 15
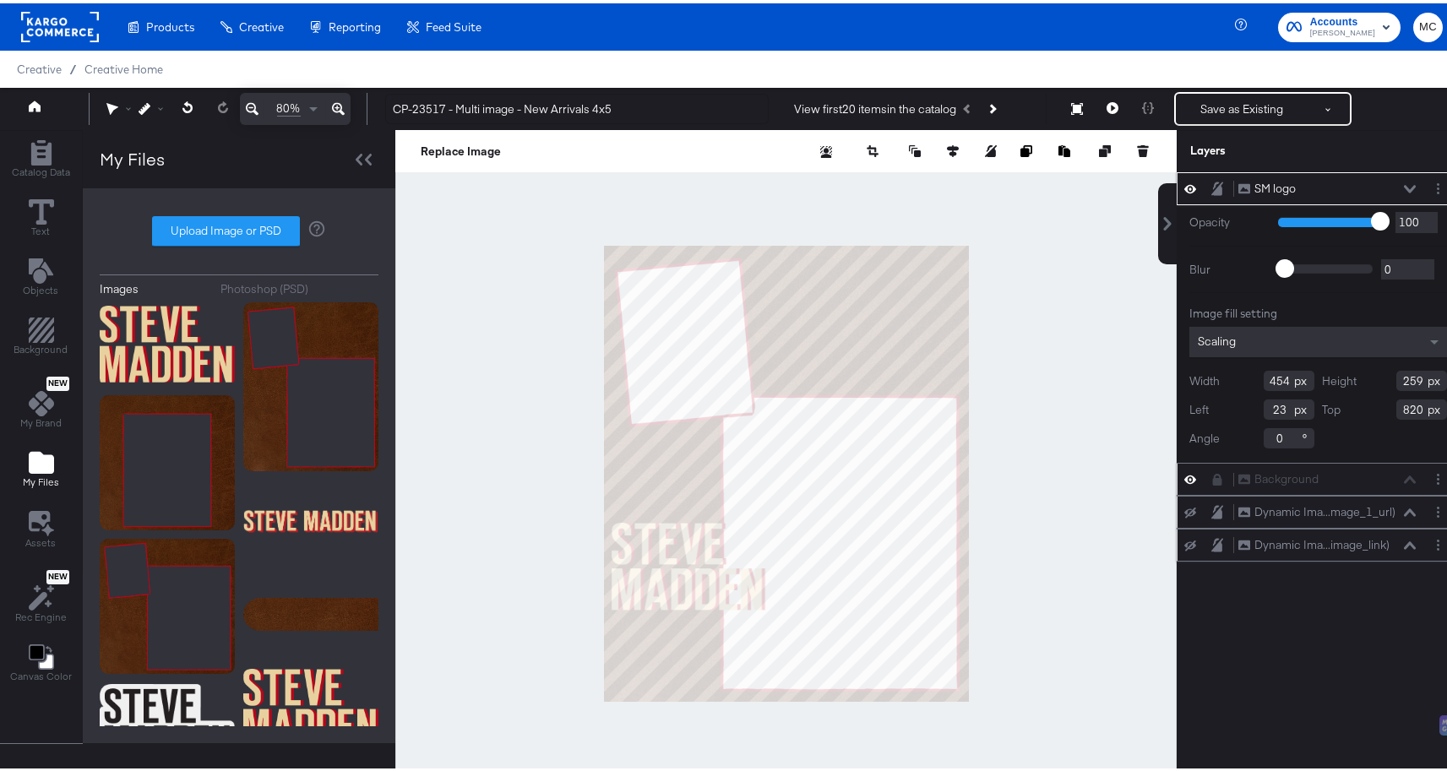
click at [1274, 405] on input "23" at bounding box center [1288, 406] width 51 height 20
type input "25"
click at [1410, 412] on input "820" at bounding box center [1421, 406] width 51 height 20
type input "843"
drag, startPoint x: 1277, startPoint y: 380, endPoint x: 1238, endPoint y: 383, distance: 39.0
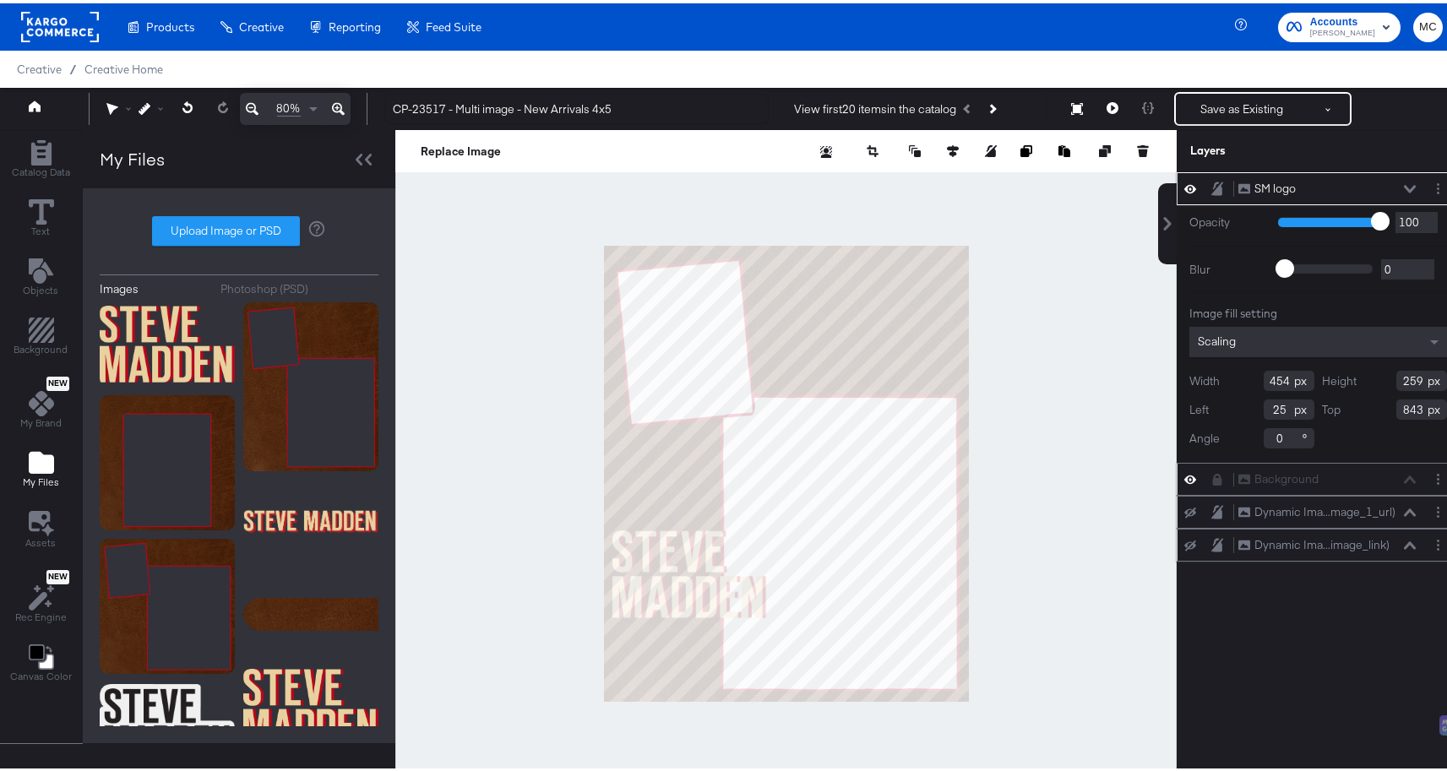
click at [1238, 383] on div "Width 454" at bounding box center [1251, 377] width 125 height 20
type input "296"
drag, startPoint x: 1408, startPoint y: 377, endPoint x: 1369, endPoint y: 375, distance: 38.9
click at [1369, 375] on div "Height 259" at bounding box center [1385, 377] width 125 height 20
type input "172"
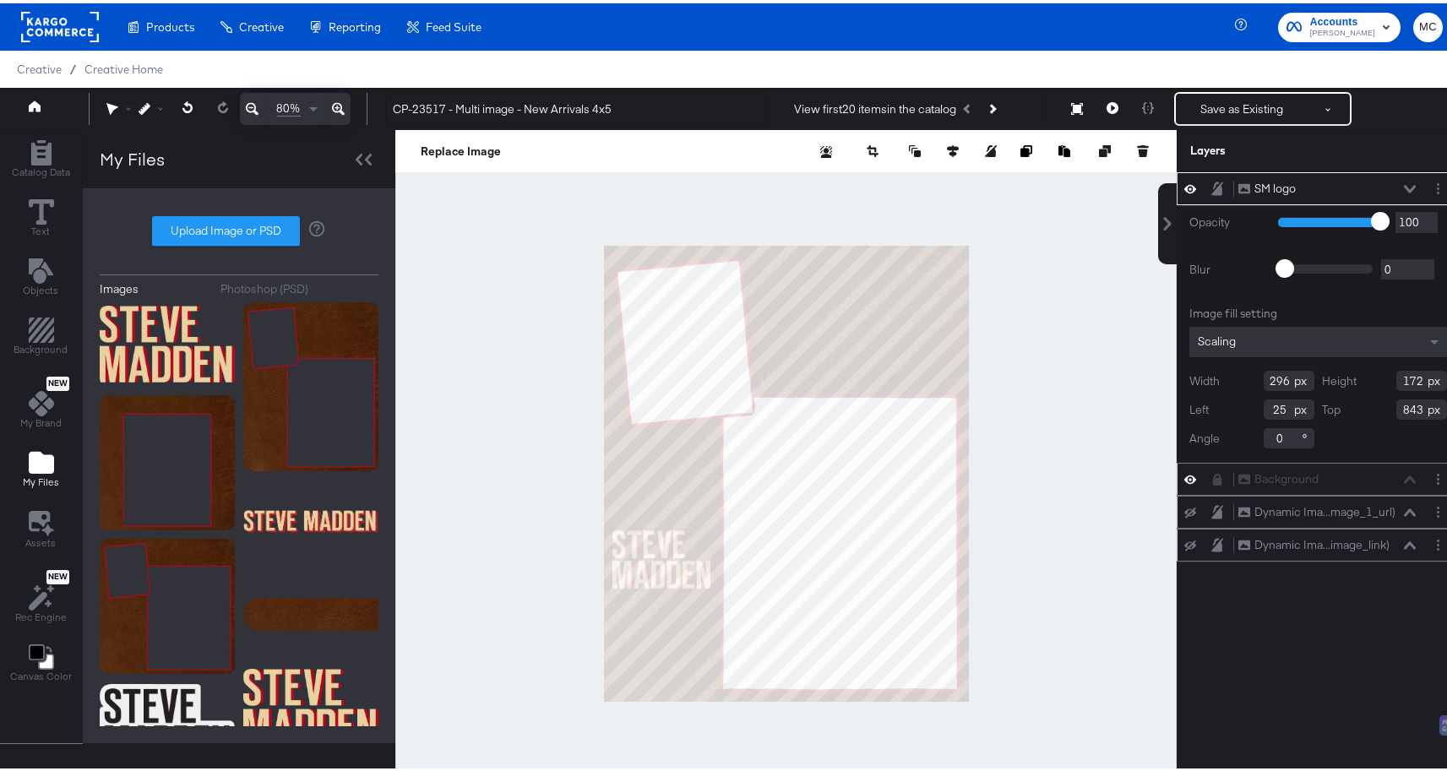
click at [1029, 531] on div at bounding box center [785, 470] width 781 height 687
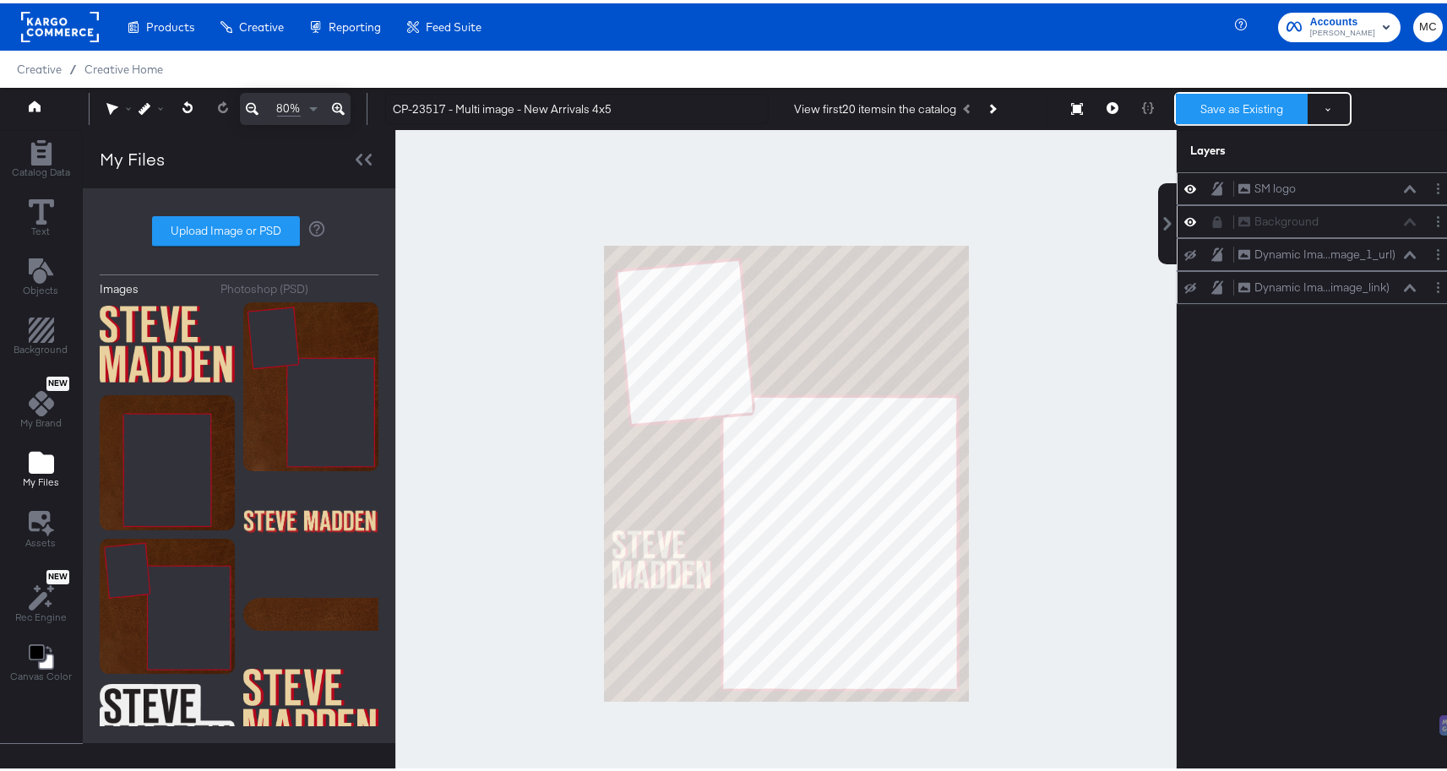
click at [1247, 107] on button "Save as Existing" at bounding box center [1242, 105] width 132 height 30
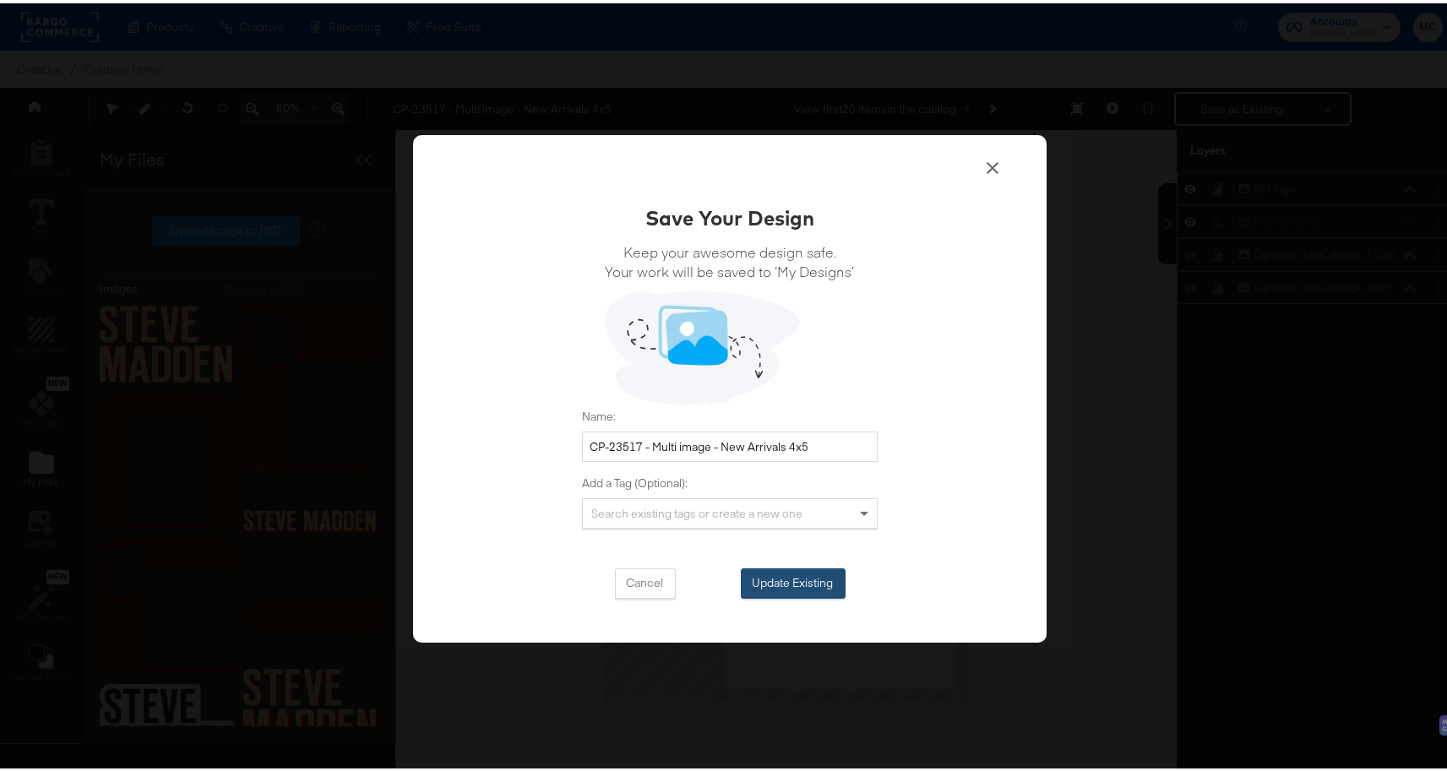
click at [786, 584] on button "Update Existing" at bounding box center [793, 580] width 105 height 30
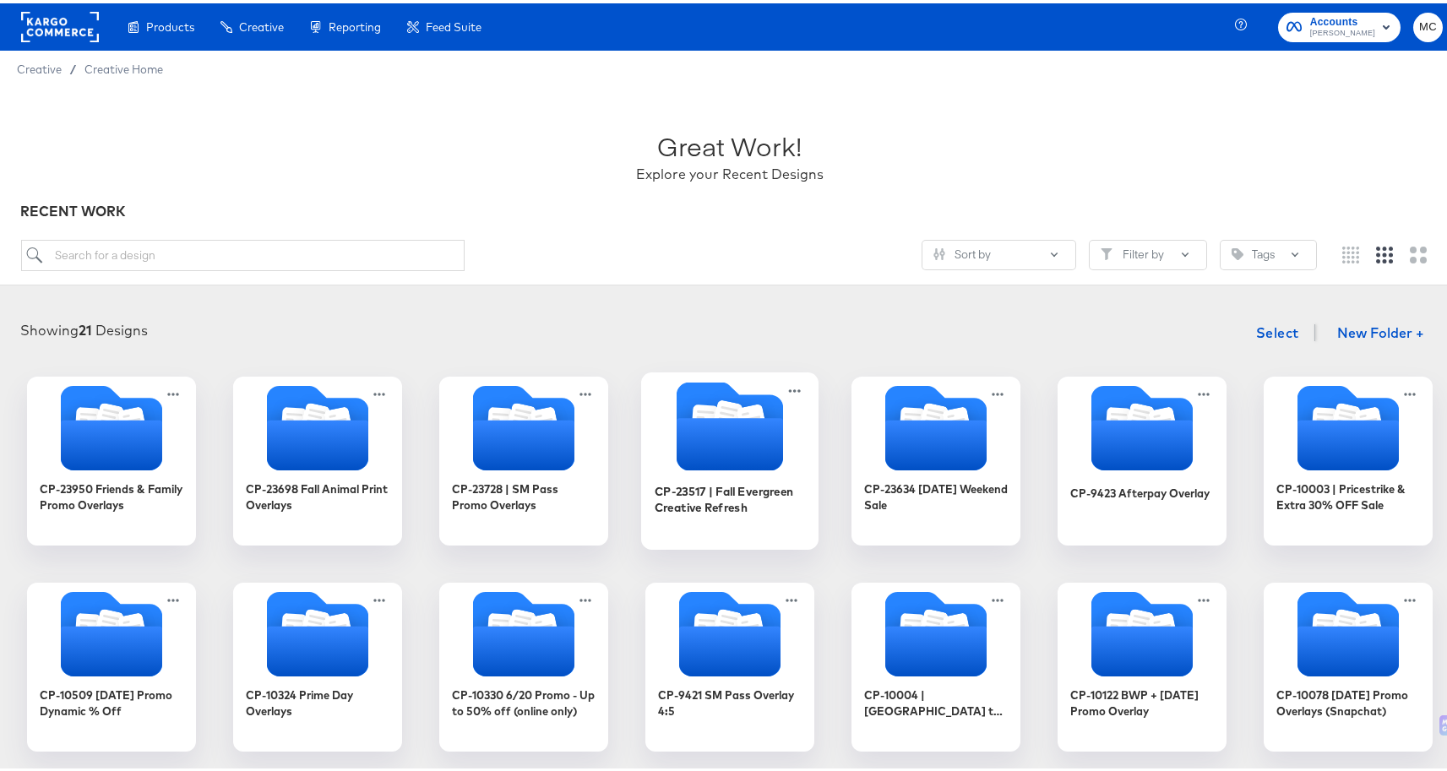
click at [781, 432] on icon "Folder" at bounding box center [729, 422] width 177 height 89
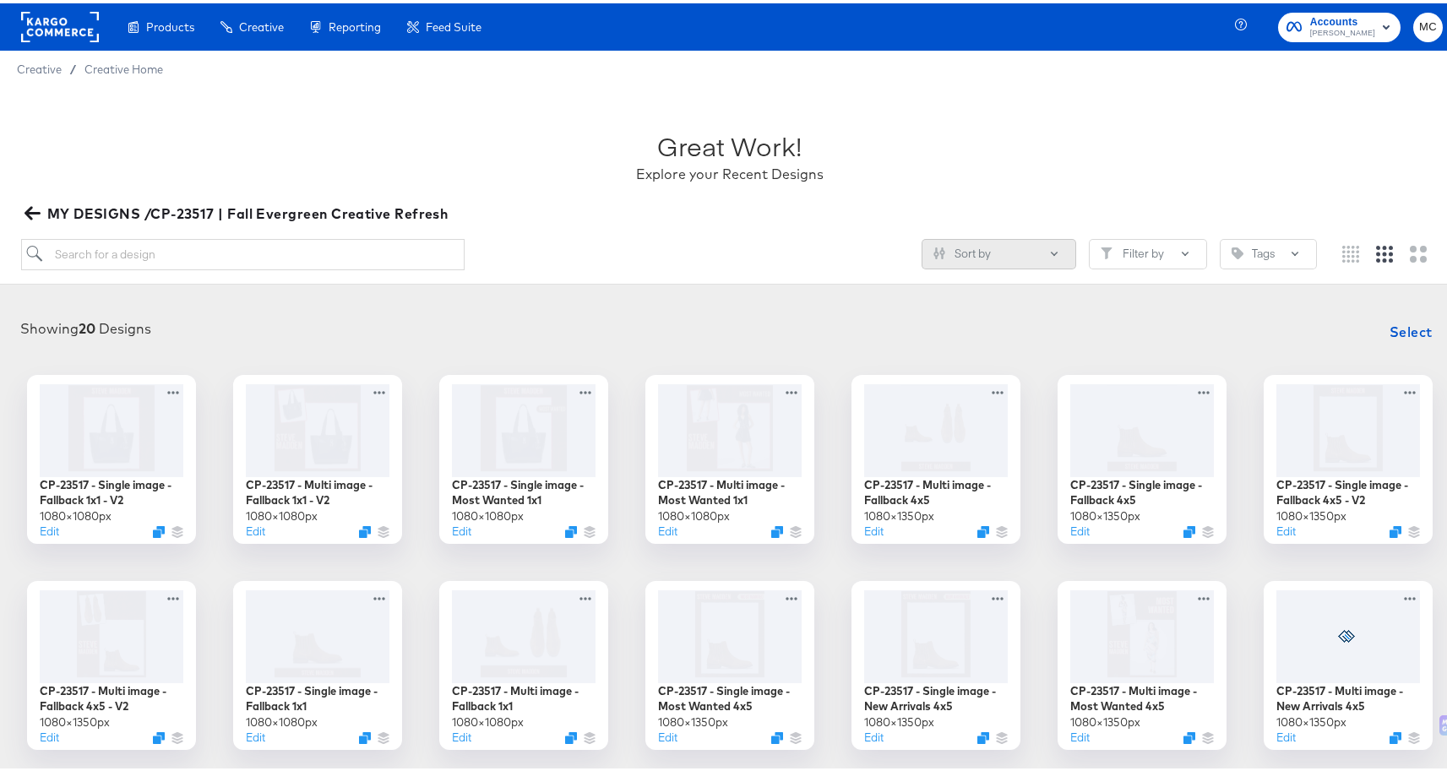
click at [999, 242] on button "Sort by" at bounding box center [998, 251] width 155 height 30
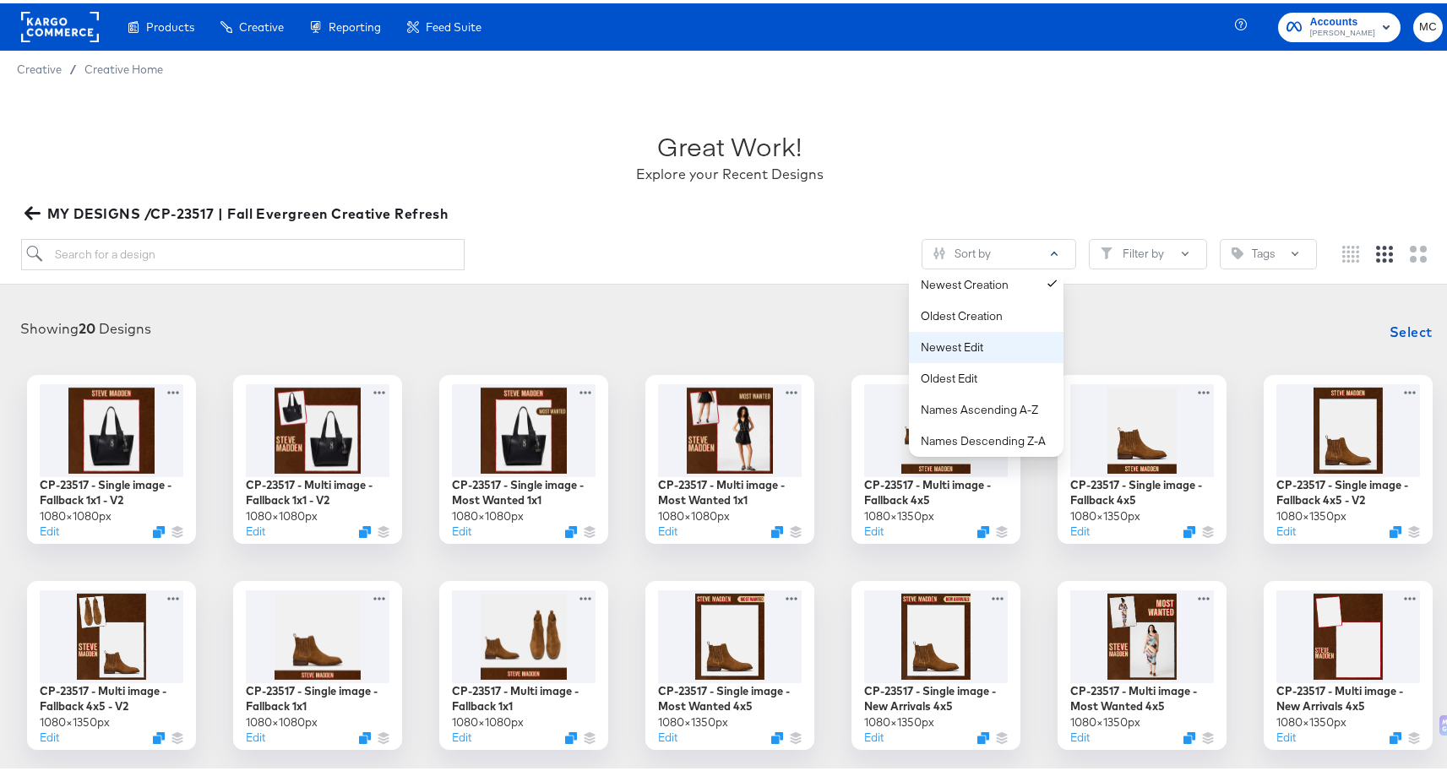
click at [1007, 346] on div "Newest Edit" at bounding box center [990, 344] width 138 height 16
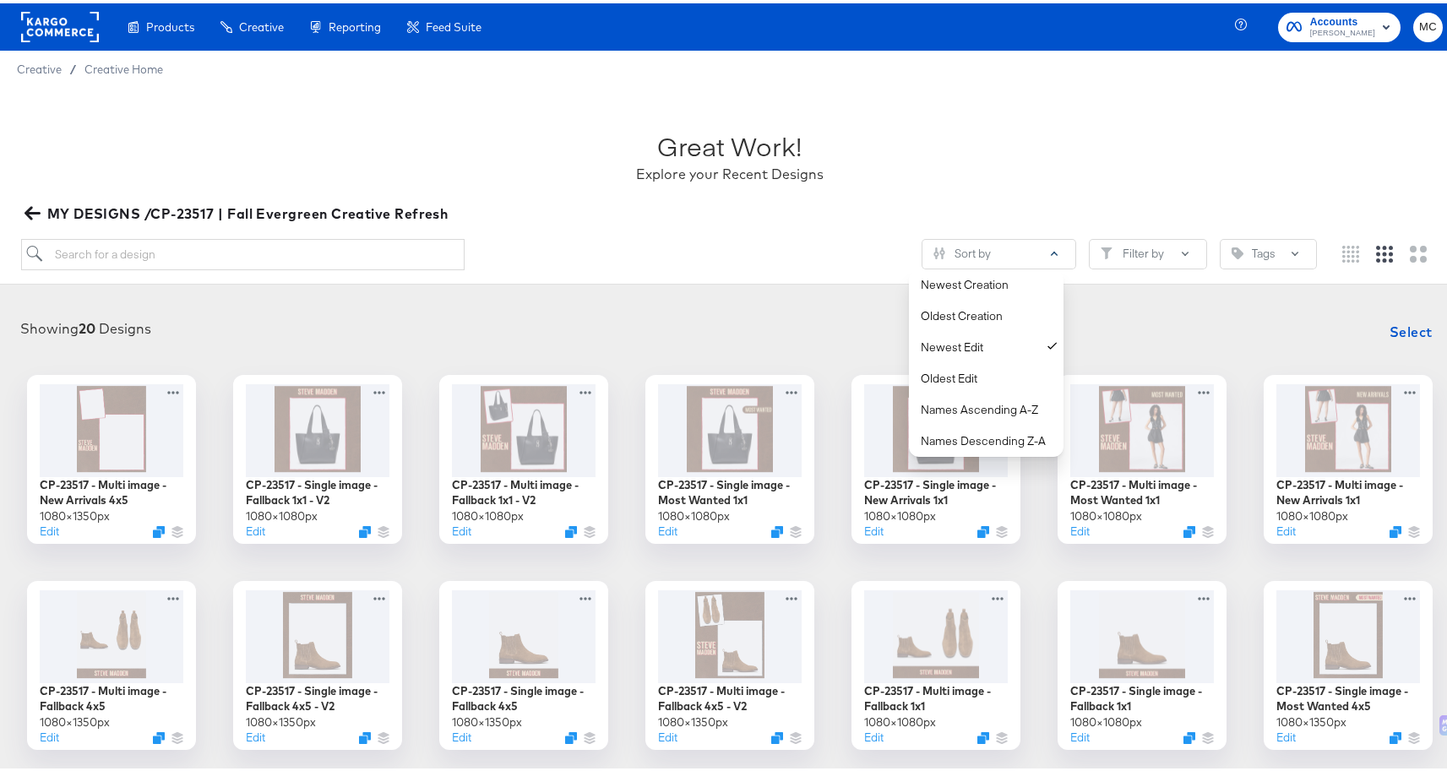
click at [875, 129] on div "Great Work! Explore your Recent Designs" at bounding box center [730, 146] width 1418 height 106
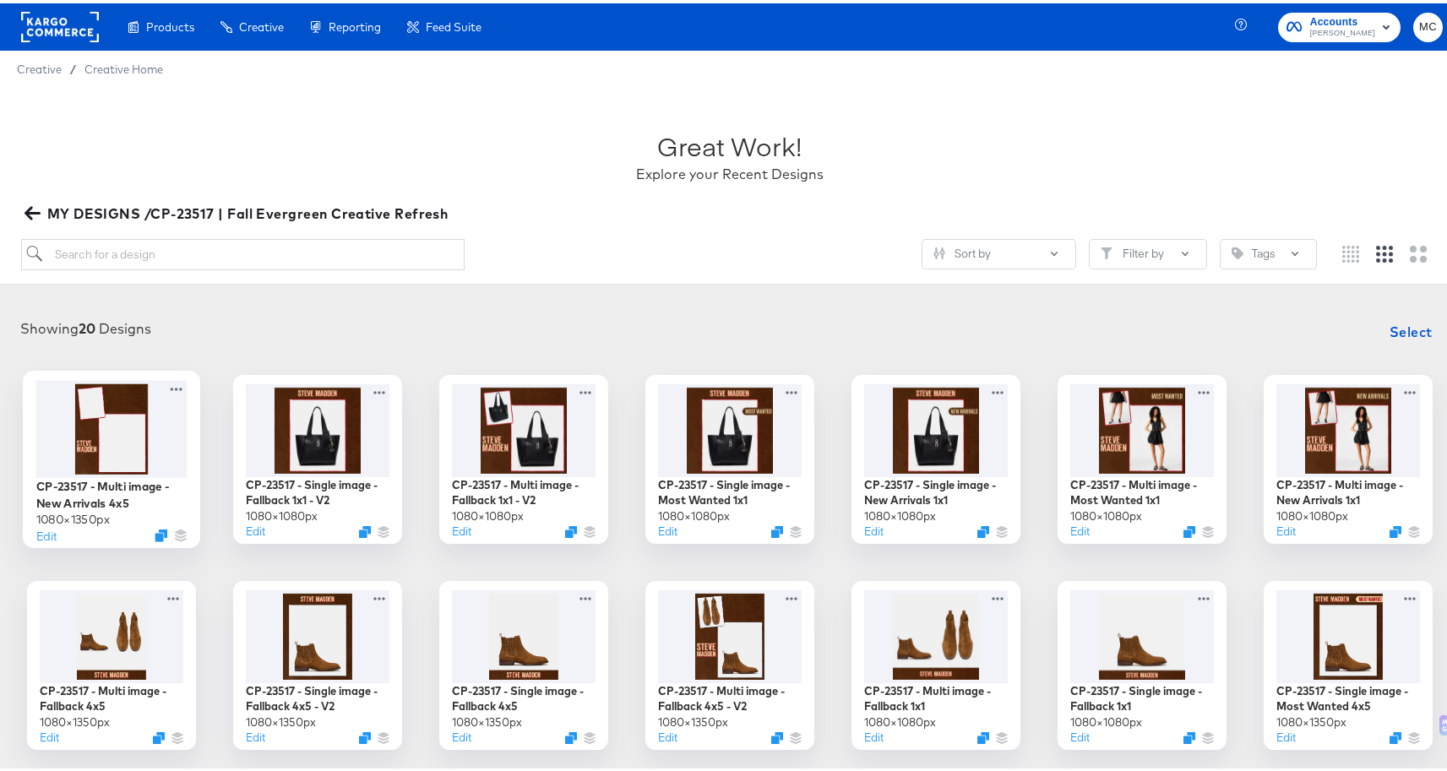
click at [101, 434] on div at bounding box center [111, 425] width 151 height 97
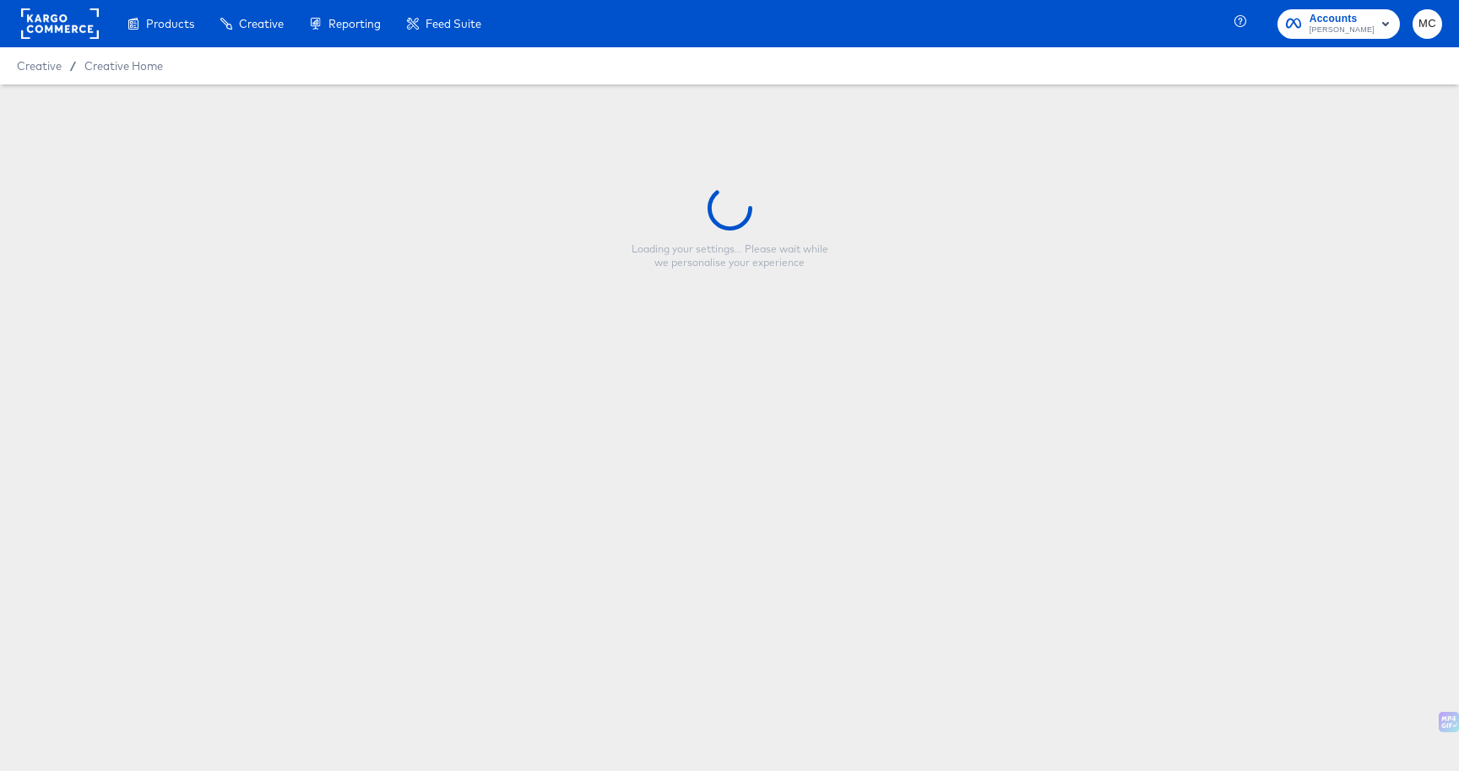
type input "CP-23517 - Multi image - New Arrivals 4x5"
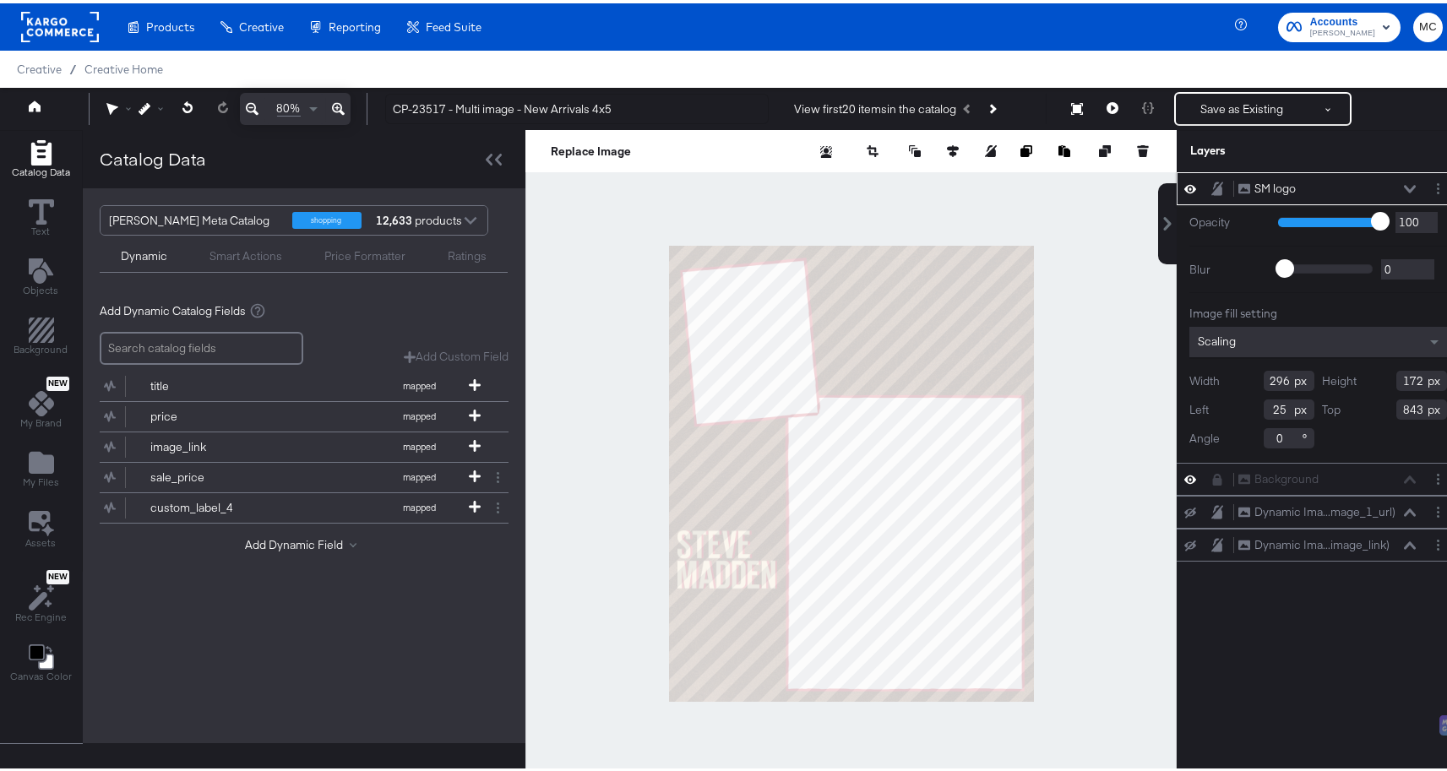
click at [1211, 192] on icon at bounding box center [1217, 185] width 12 height 14
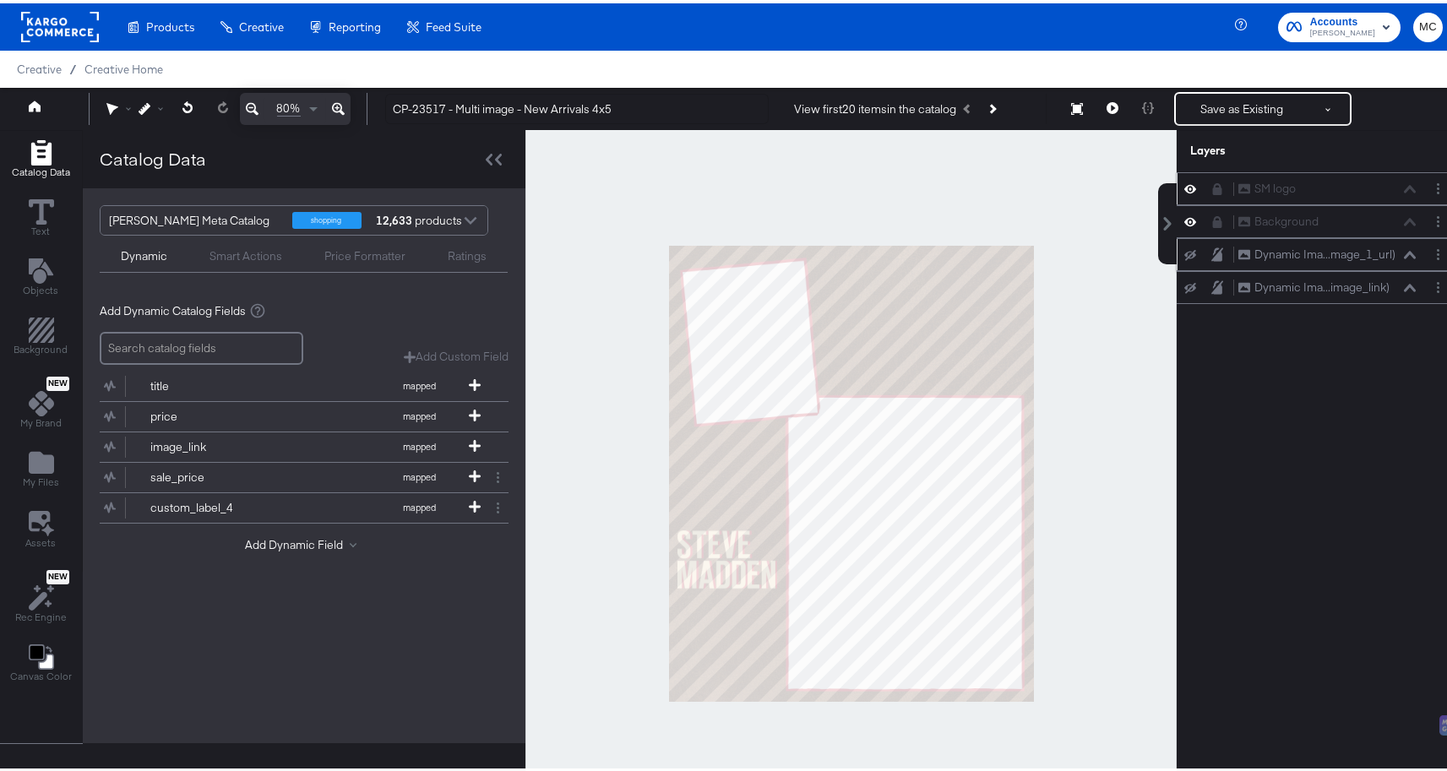
click at [1183, 255] on button at bounding box center [1190, 252] width 14 height 14
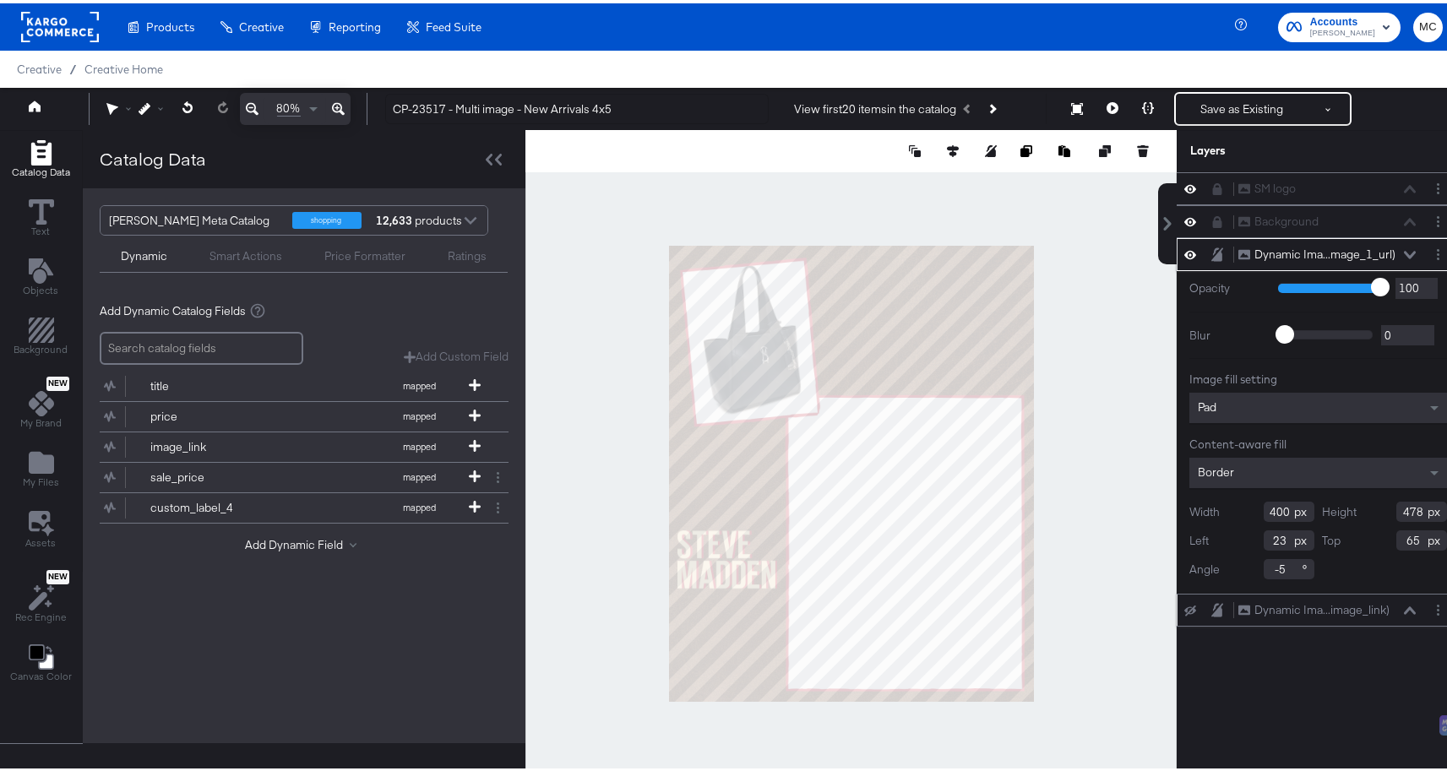
click at [1183, 609] on button at bounding box center [1190, 607] width 14 height 14
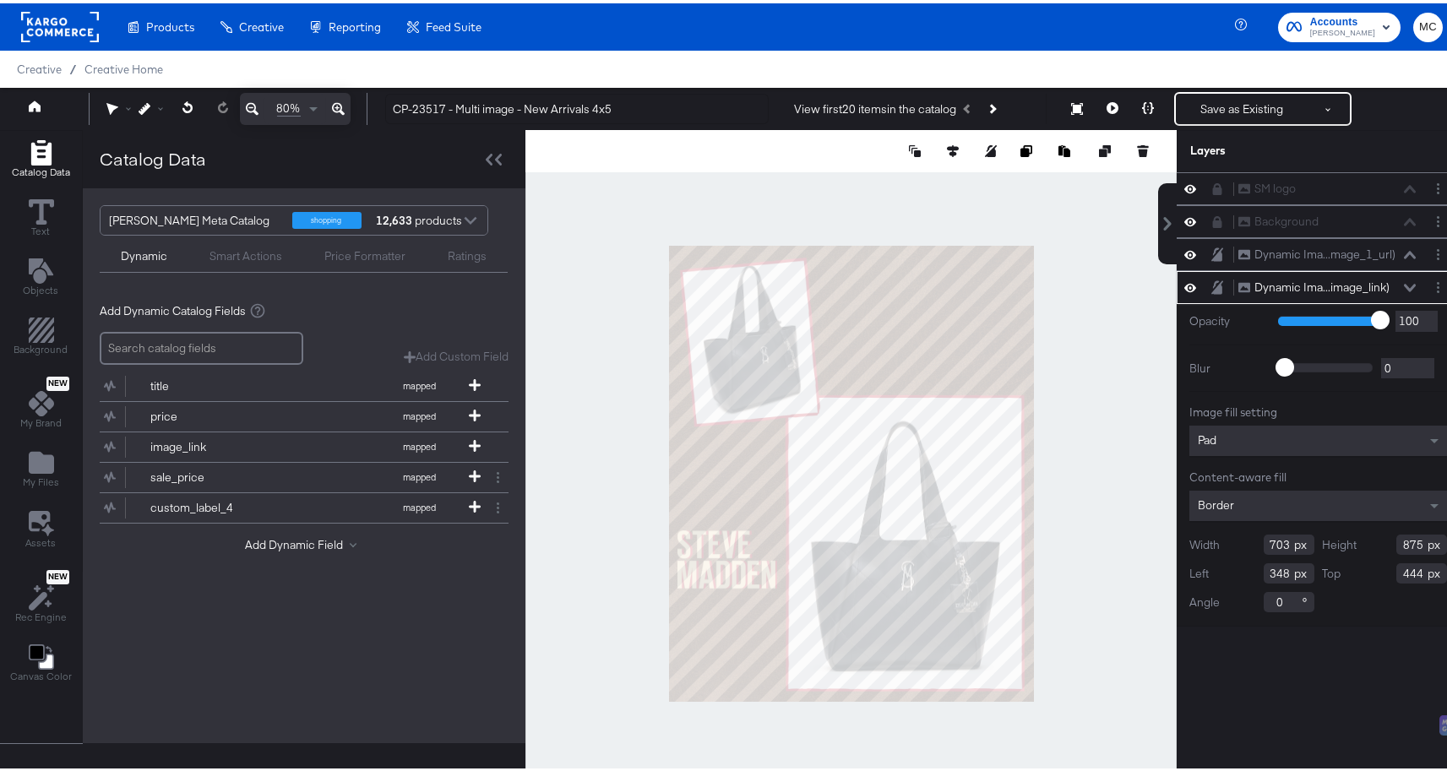
click at [833, 193] on div at bounding box center [850, 470] width 651 height 687
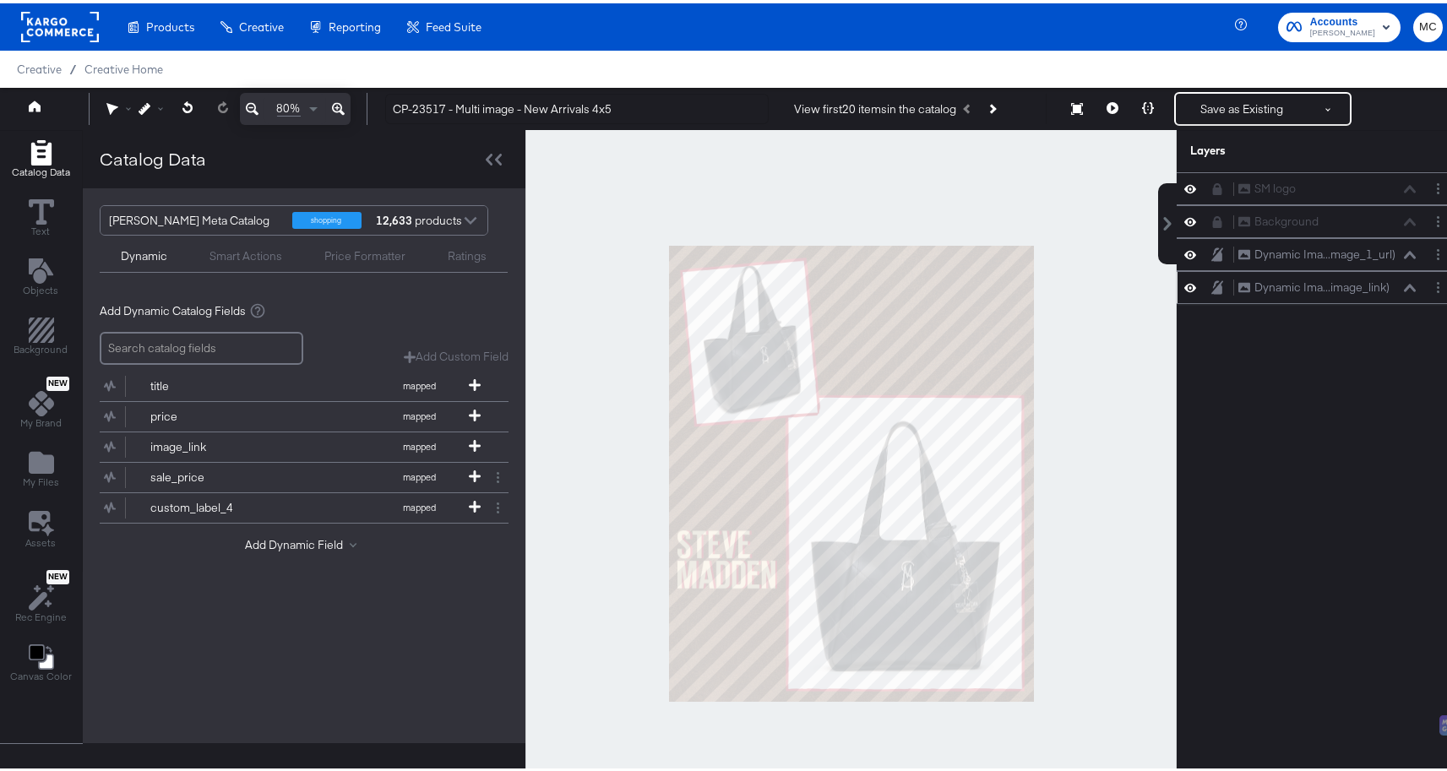
click at [1184, 283] on icon at bounding box center [1190, 284] width 12 height 8
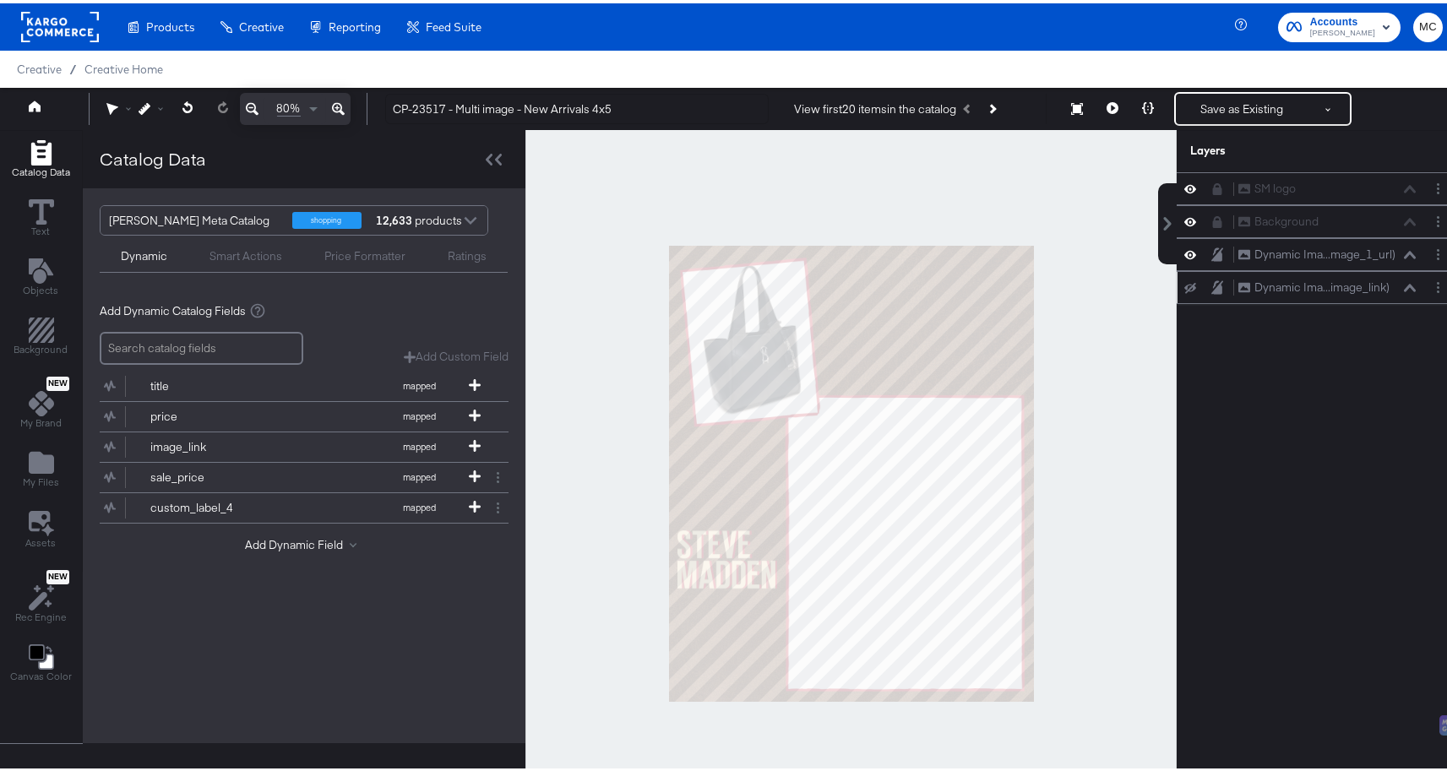
click at [1184, 283] on icon at bounding box center [1190, 284] width 12 height 11
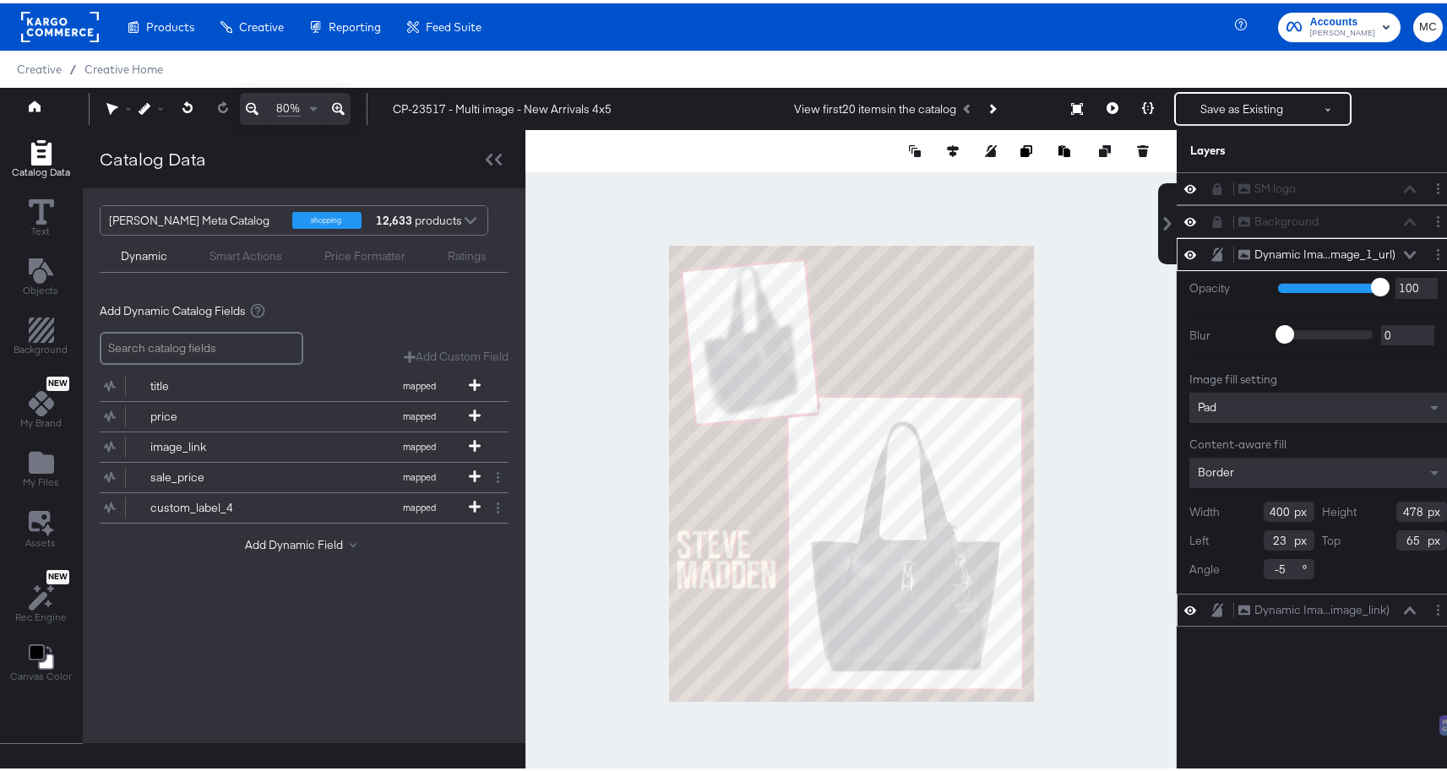
type input "386"
type input "25"
click at [499, 150] on div at bounding box center [494, 156] width 30 height 24
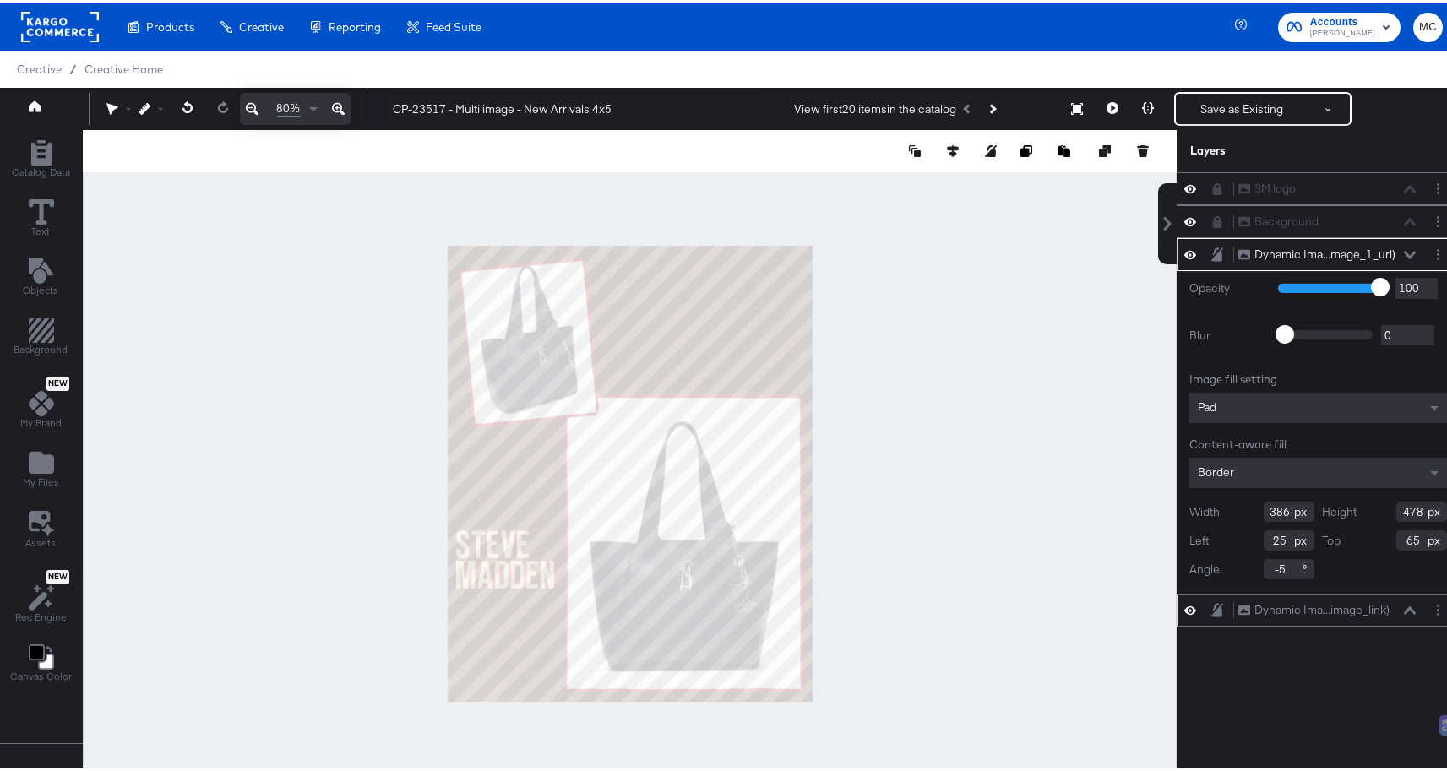
click at [341, 102] on icon at bounding box center [338, 105] width 13 height 20
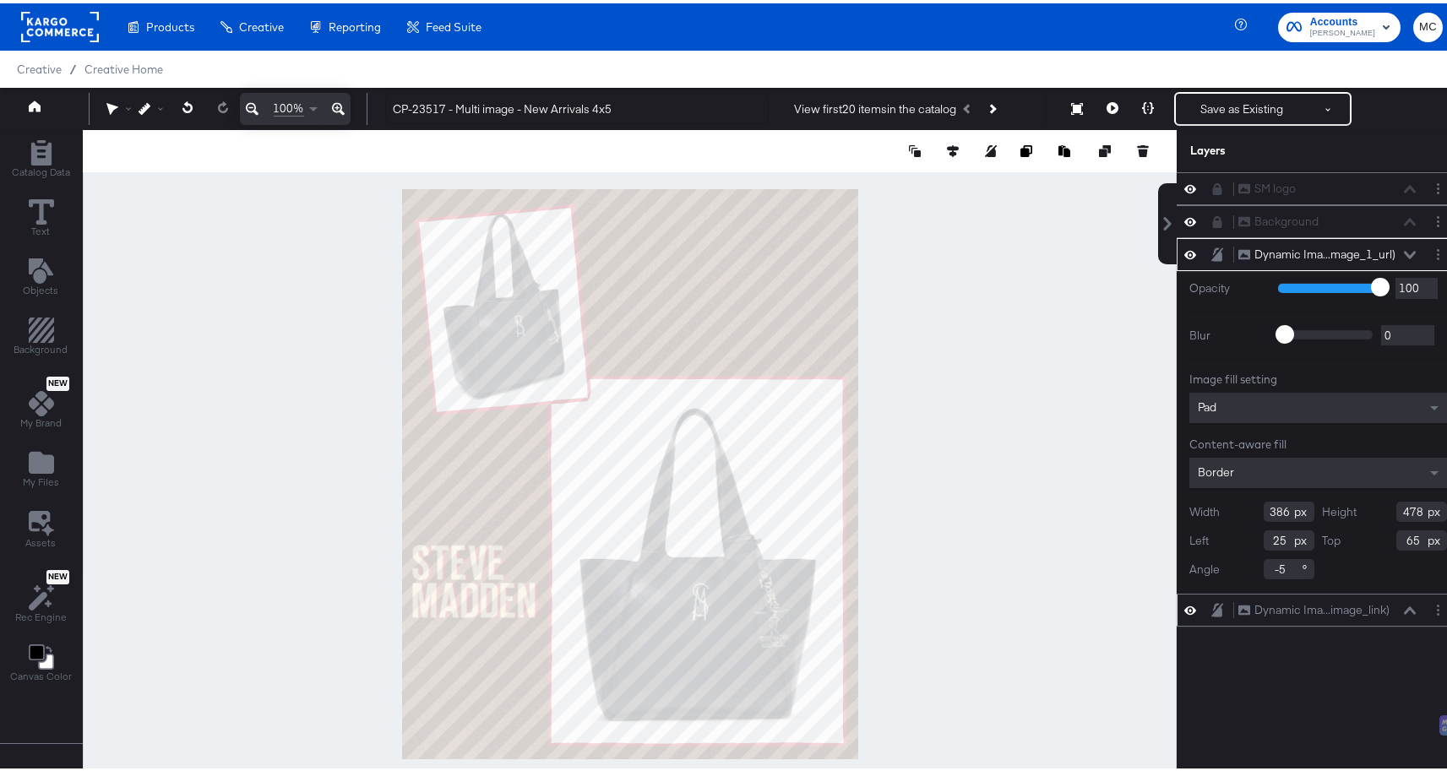
click at [341, 102] on icon at bounding box center [338, 105] width 13 height 20
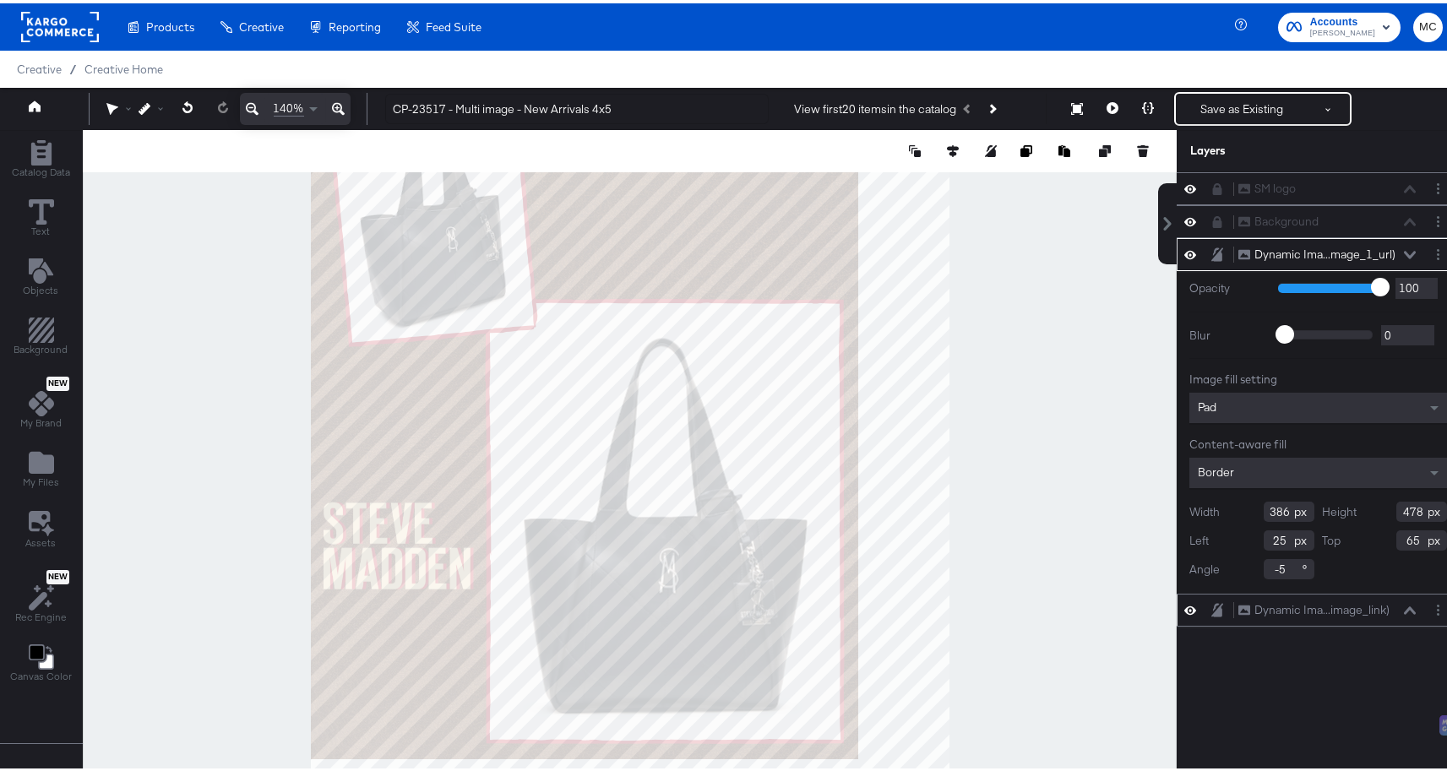
click at [341, 102] on icon at bounding box center [338, 105] width 13 height 20
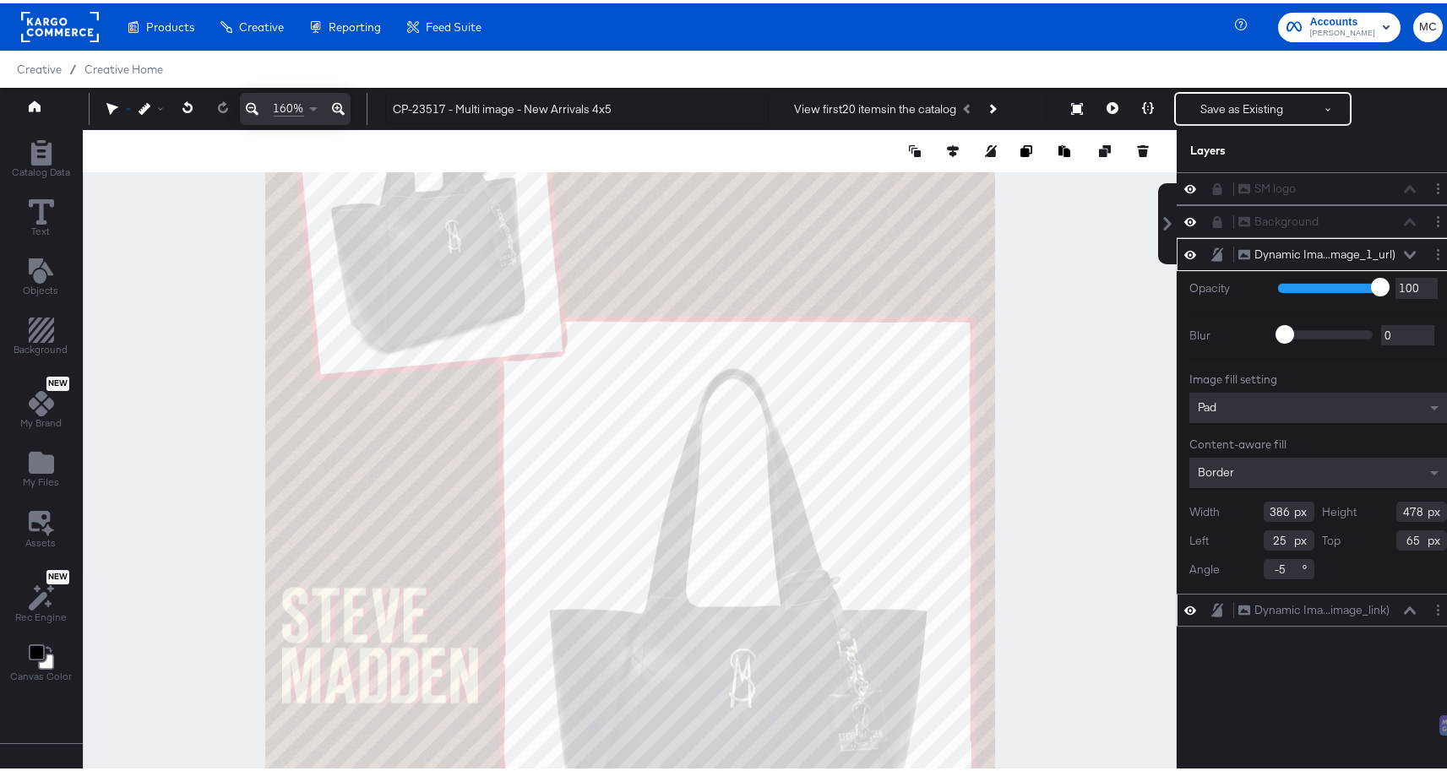
click at [109, 107] on icon at bounding box center [112, 106] width 12 height 13
click at [117, 139] on icon at bounding box center [117, 139] width 12 height 12
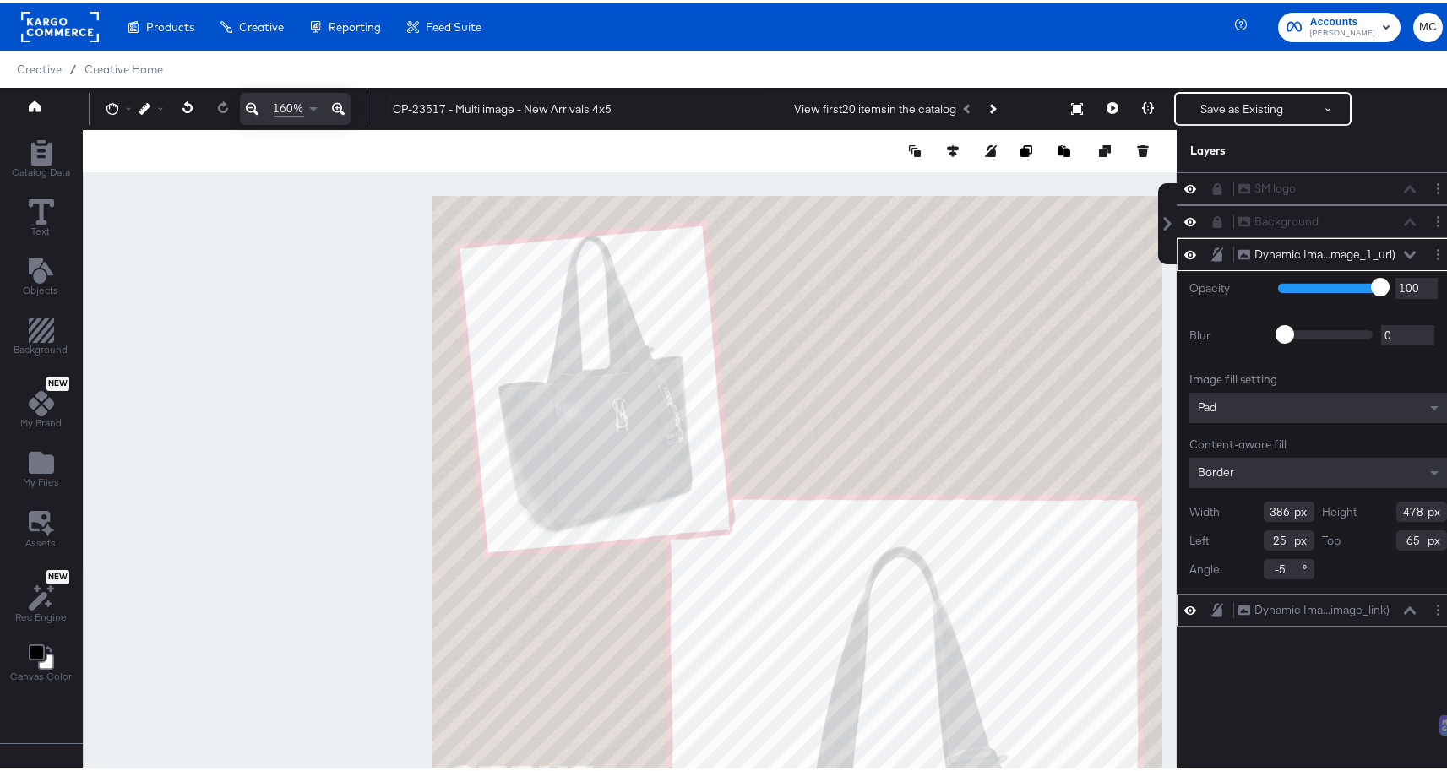
drag, startPoint x: 419, startPoint y: 270, endPoint x: 584, endPoint y: 443, distance: 239.5
click at [584, 443] on div at bounding box center [630, 470] width 1092 height 687
click at [110, 108] on icon at bounding box center [112, 106] width 12 height 12
click at [120, 143] on icon at bounding box center [117, 139] width 12 height 12
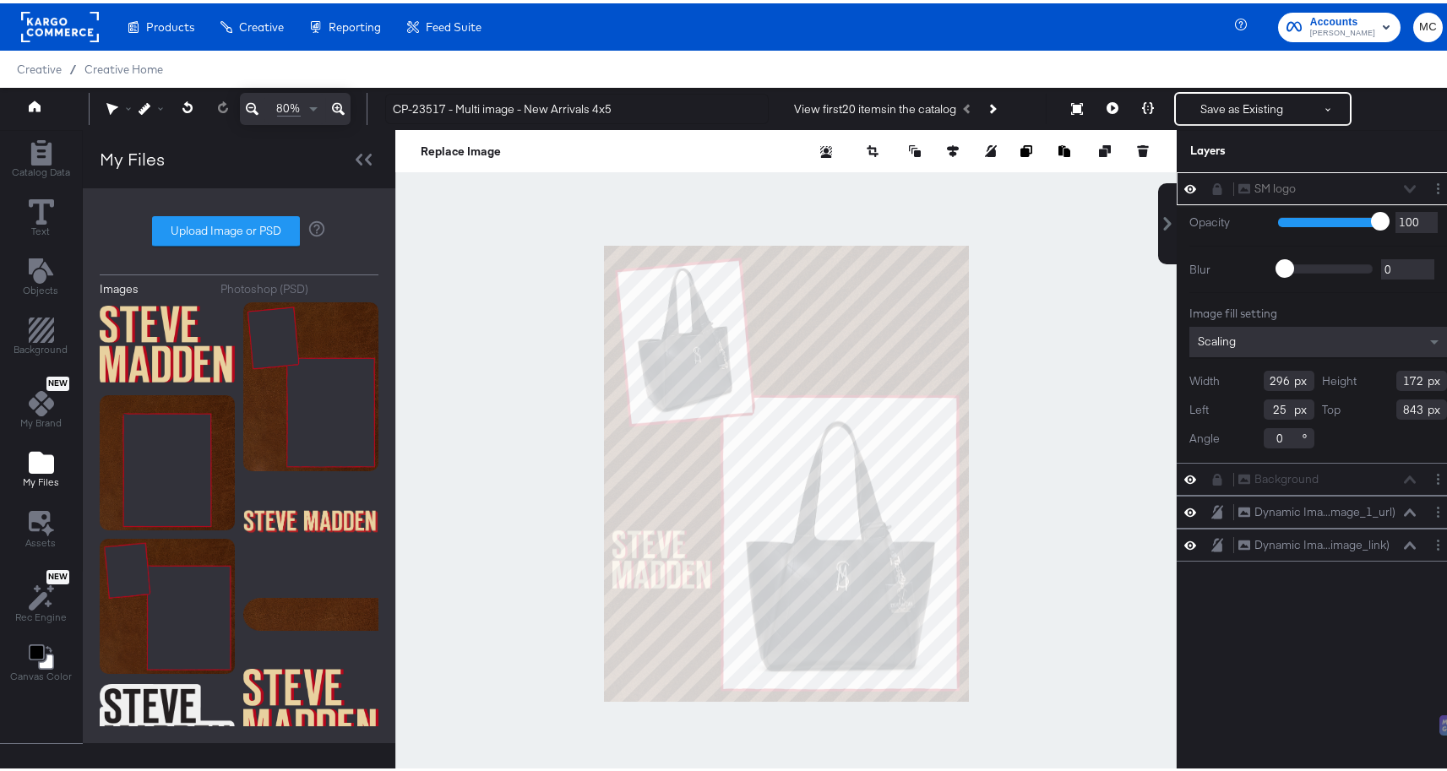
type input "C:\fakepath\example.png"
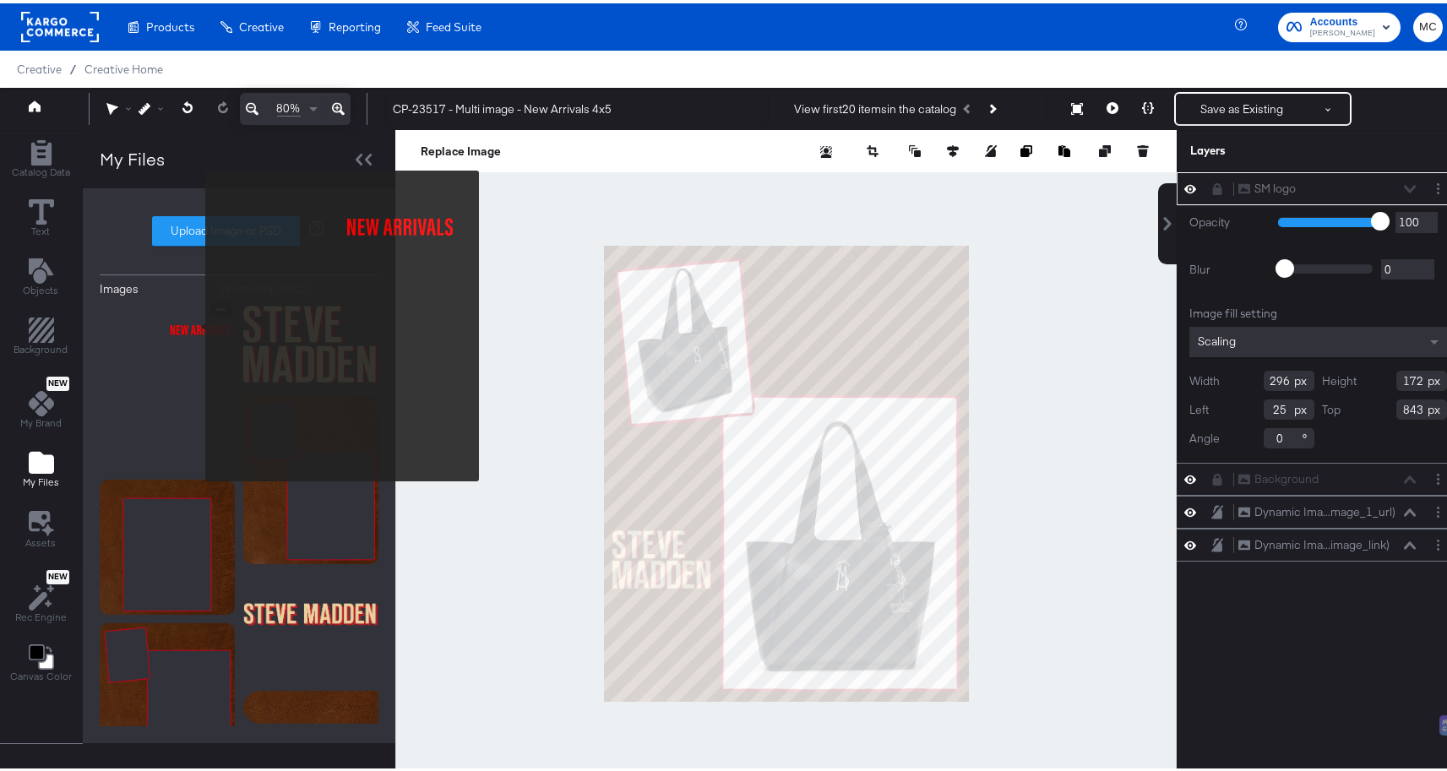
click at [194, 323] on img at bounding box center [167, 383] width 135 height 169
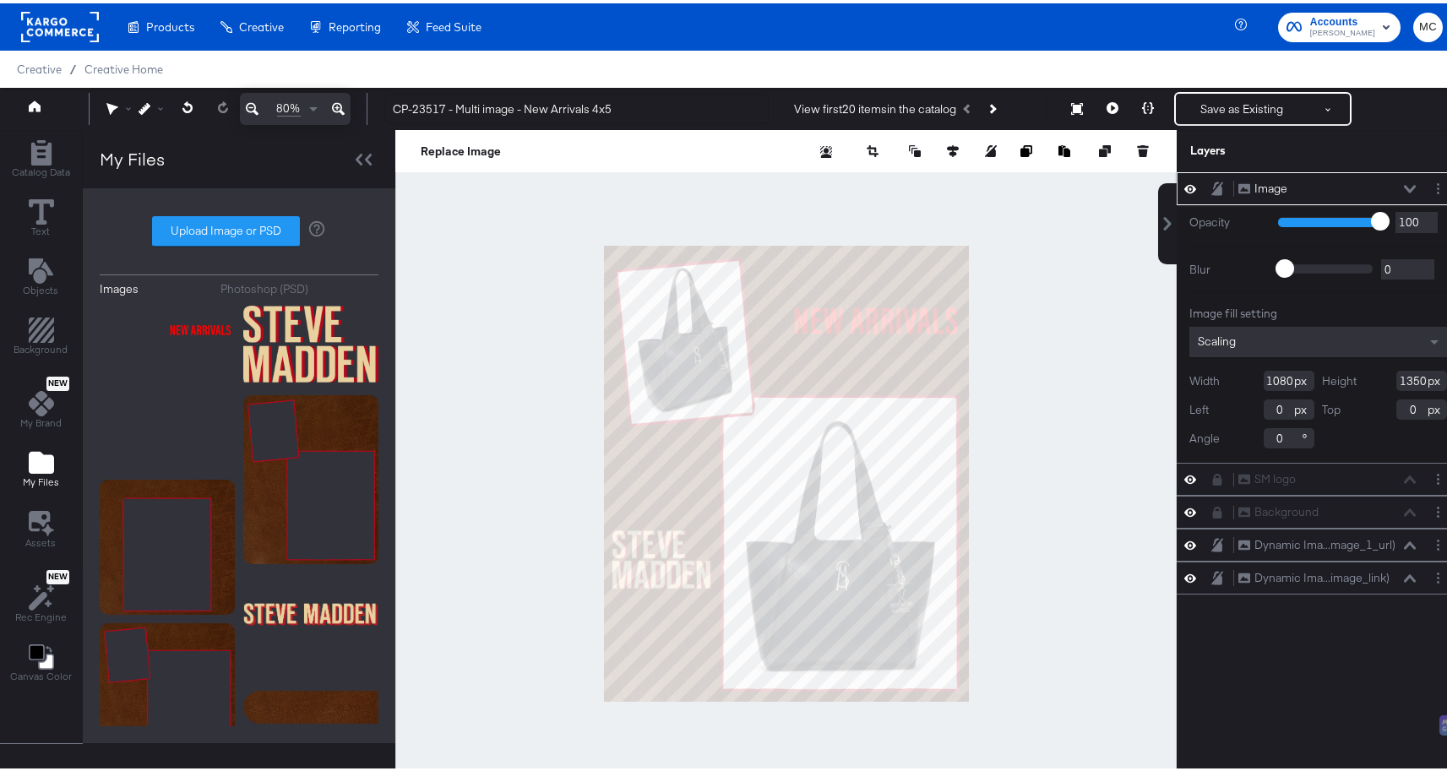
click at [1404, 183] on icon at bounding box center [1410, 186] width 12 height 8
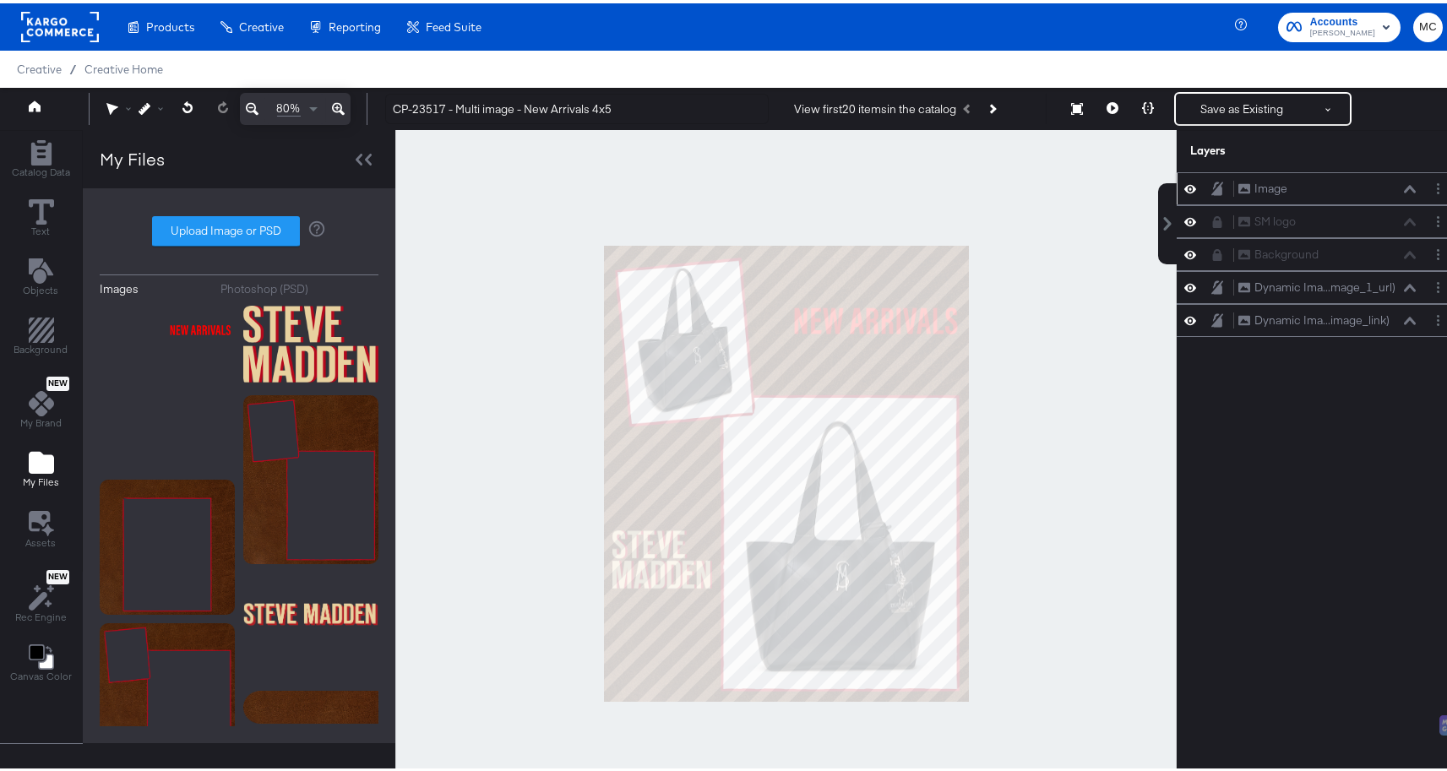
click at [1211, 186] on icon at bounding box center [1217, 185] width 12 height 14
click at [54, 213] on button "Text" at bounding box center [42, 216] width 46 height 48
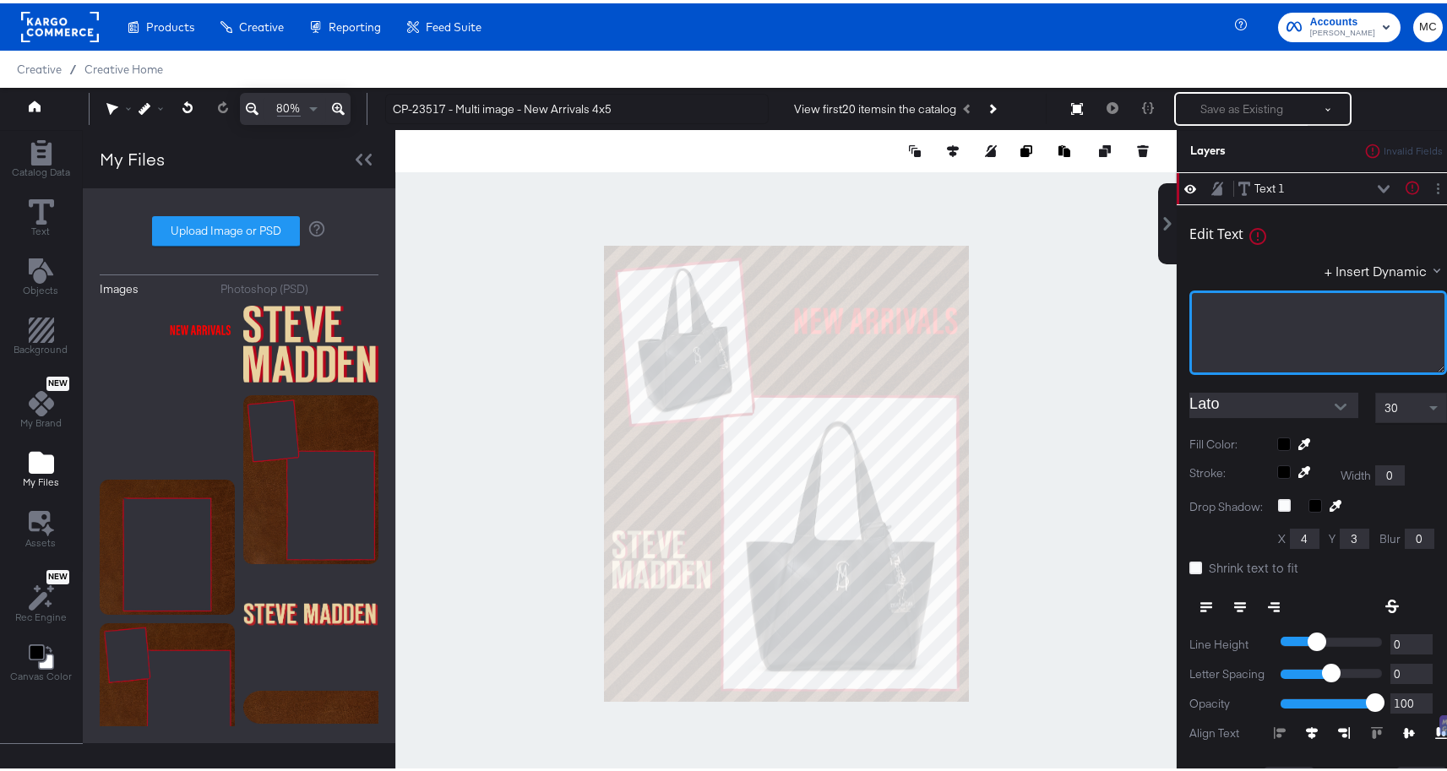
click at [1235, 307] on div "﻿" at bounding box center [1318, 306] width 236 height 16
click at [1246, 414] on input "Lato" at bounding box center [1261, 401] width 144 height 25
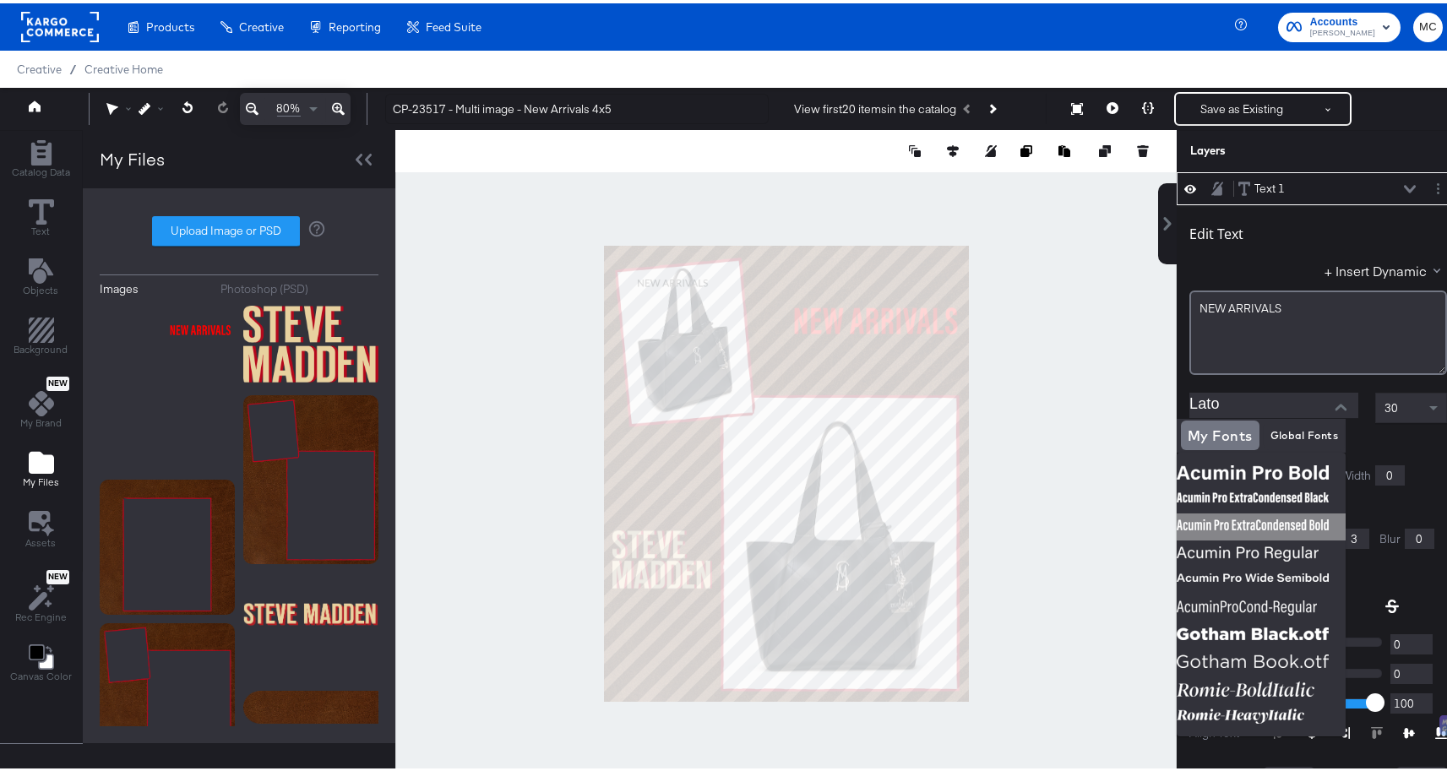
click at [1339, 521] on img at bounding box center [1260, 523] width 169 height 27
type input "Acumin Pro ExtraCondensed Bold"
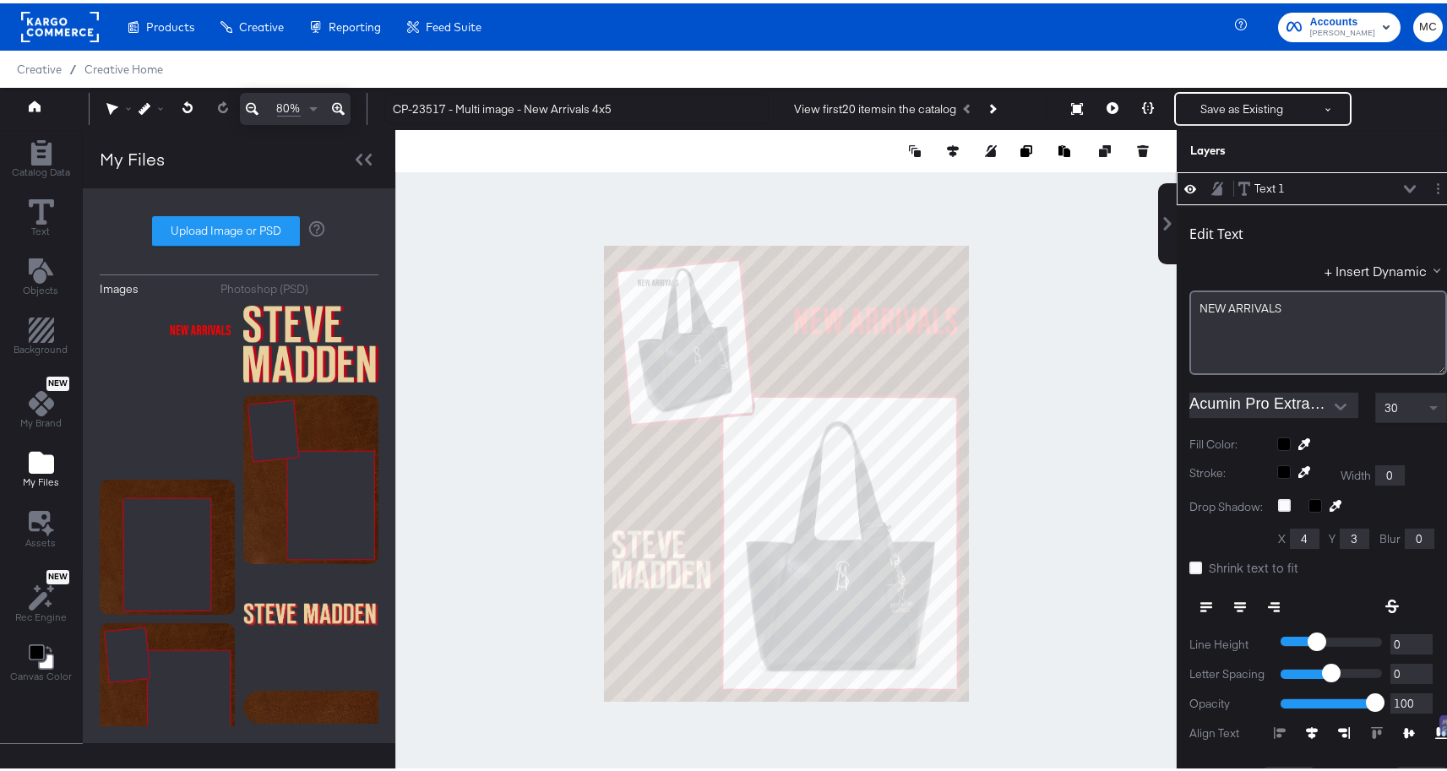
click at [1429, 405] on span at bounding box center [1433, 406] width 8 height 6
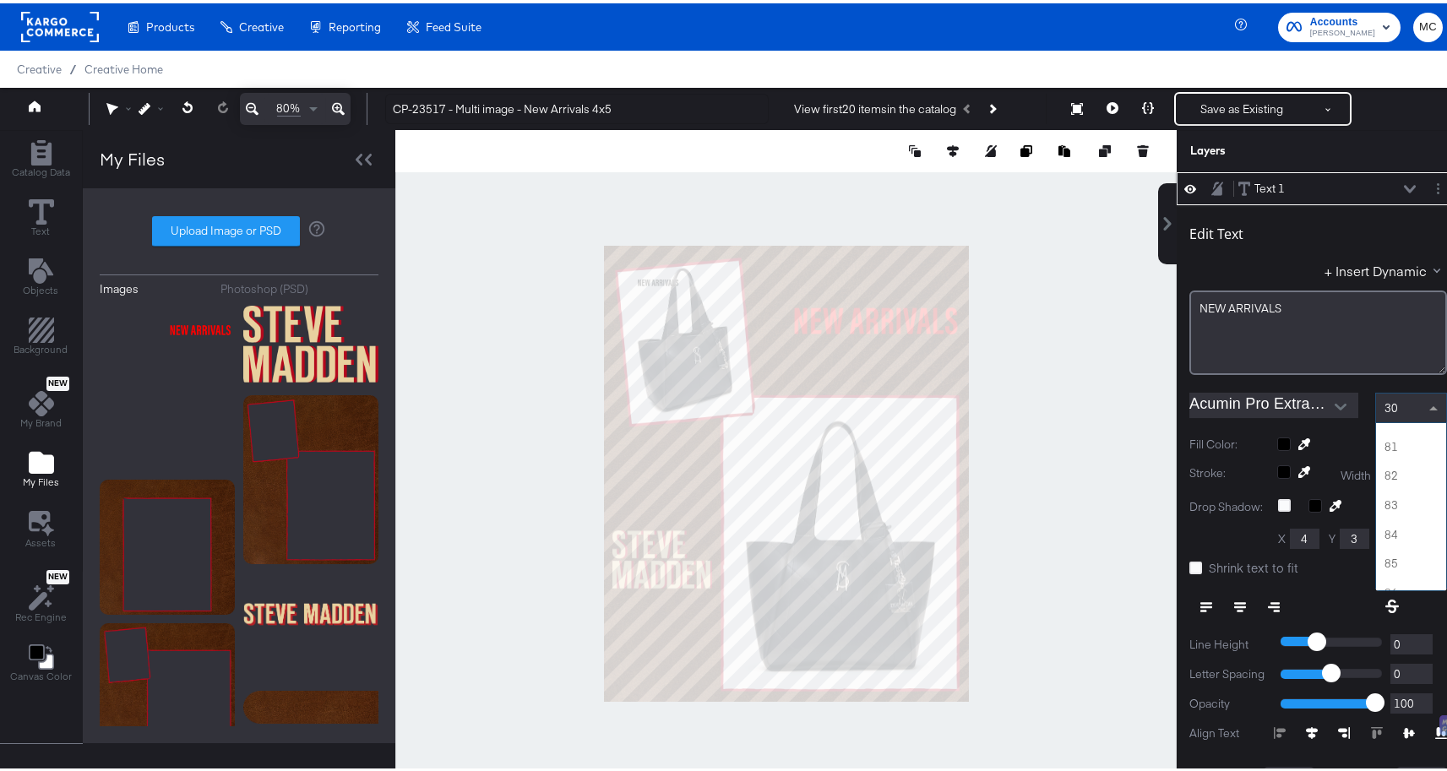
scroll to position [2678, 0]
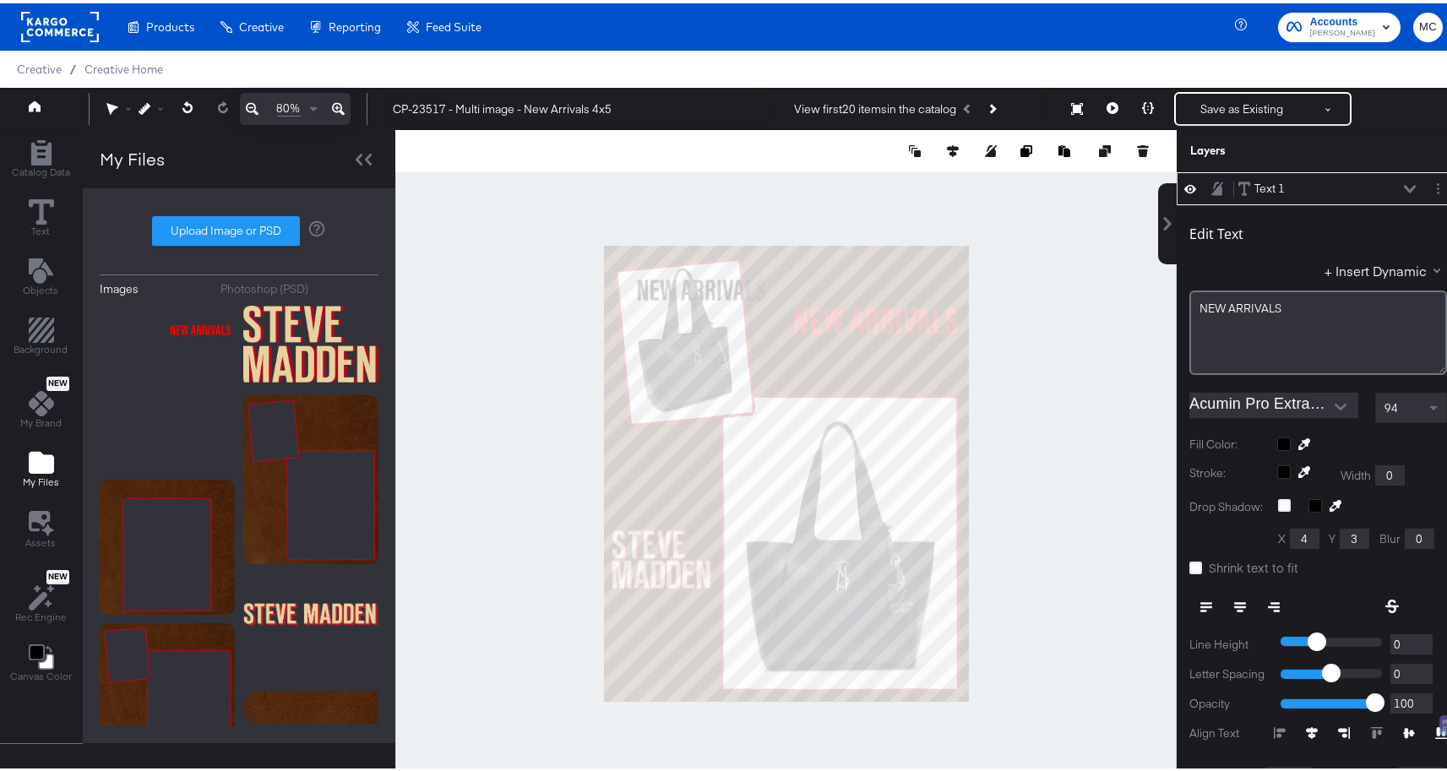
type input "565"
type input "183"
click at [1219, 97] on button "Save as Existing" at bounding box center [1242, 105] width 132 height 30
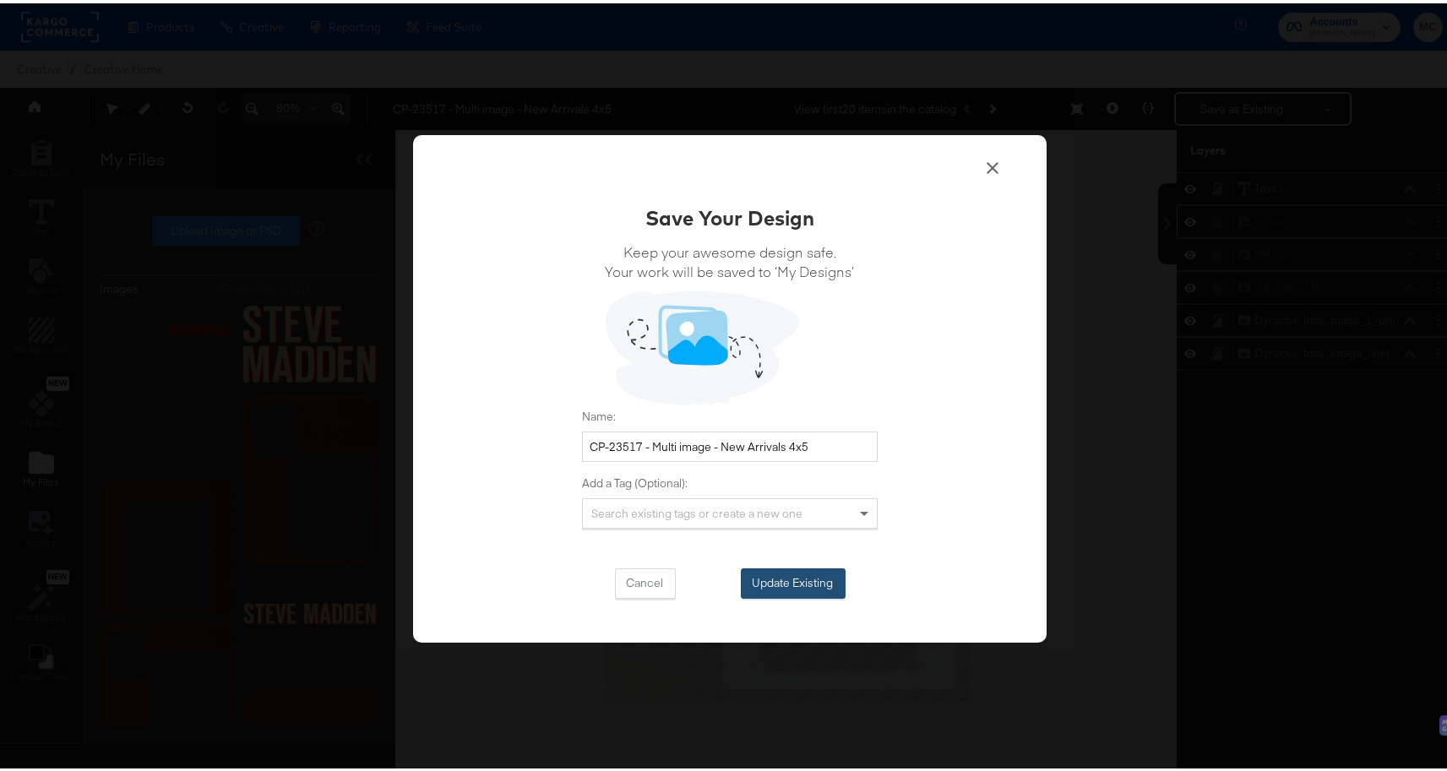
click at [819, 583] on button "Update Existing" at bounding box center [793, 580] width 105 height 30
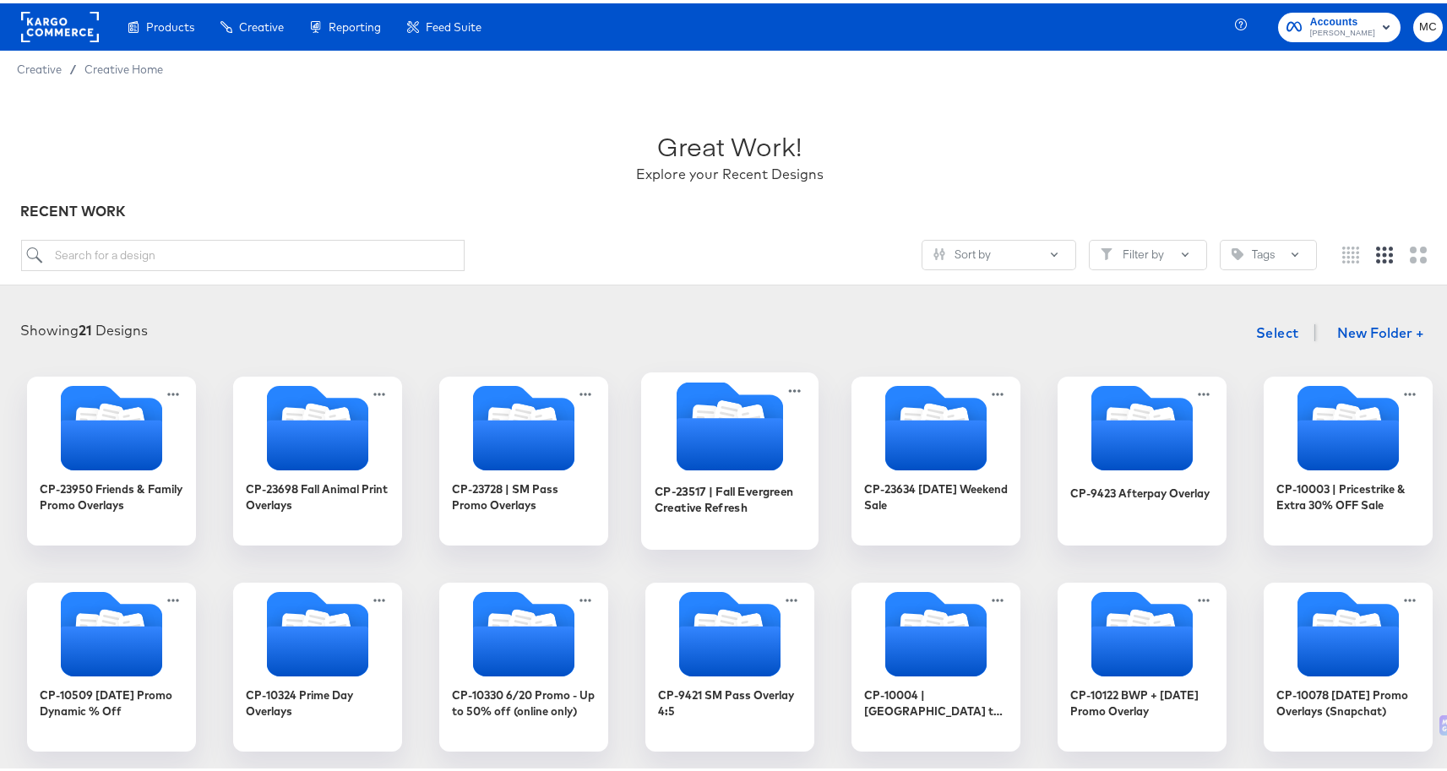
click at [676, 424] on icon "Folder" at bounding box center [729, 441] width 106 height 52
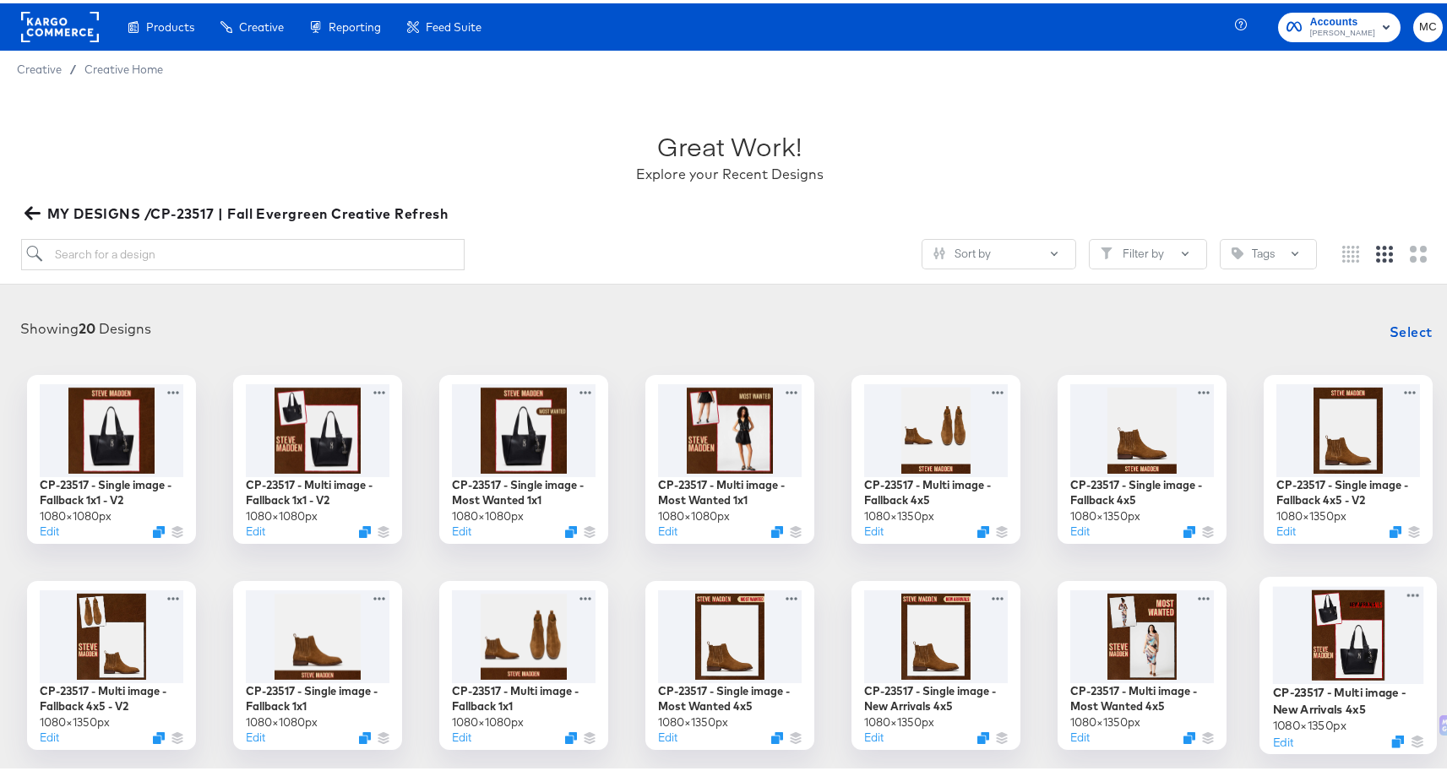
click at [1343, 592] on div at bounding box center [1348, 632] width 151 height 98
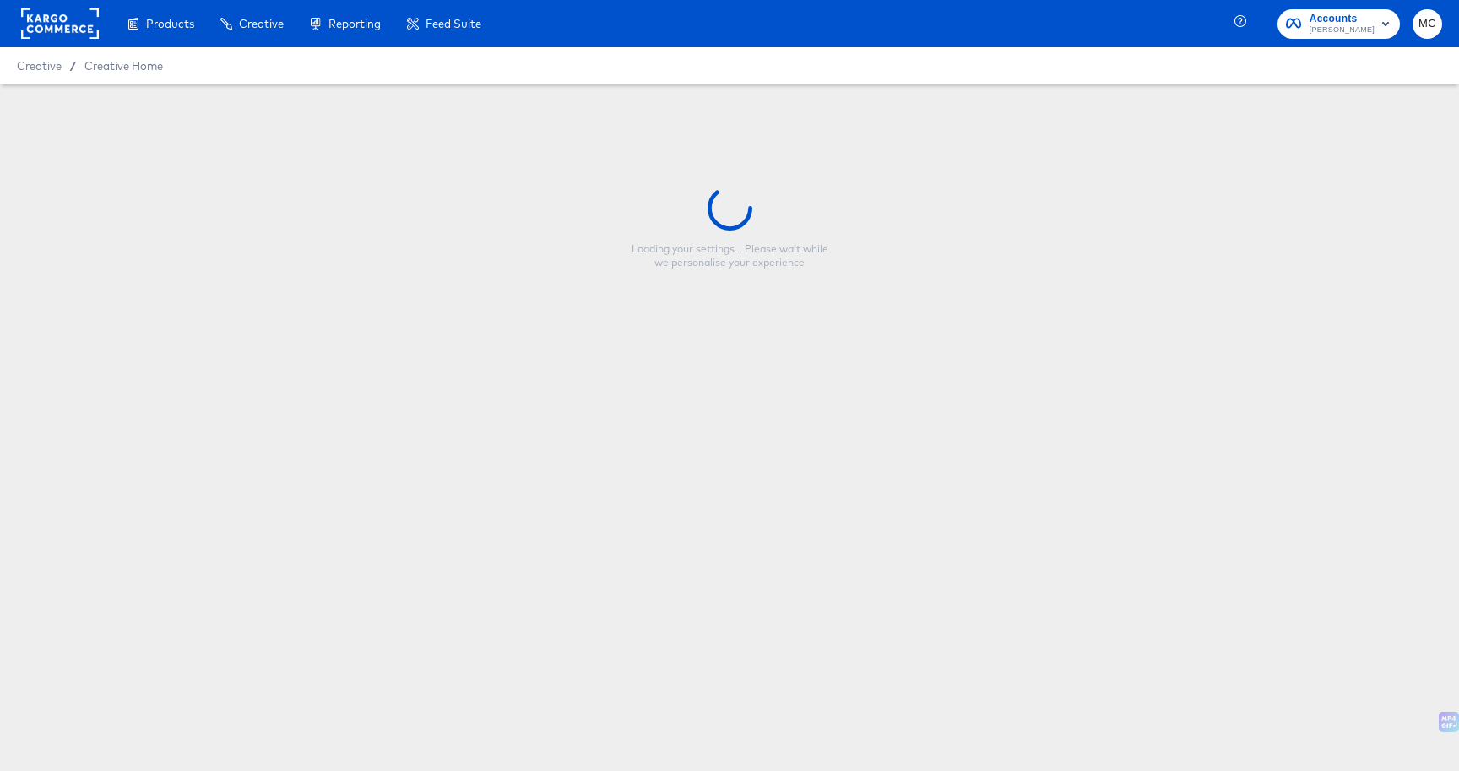
type input "CP-23517 - Multi image - New Arrivals 4x5"
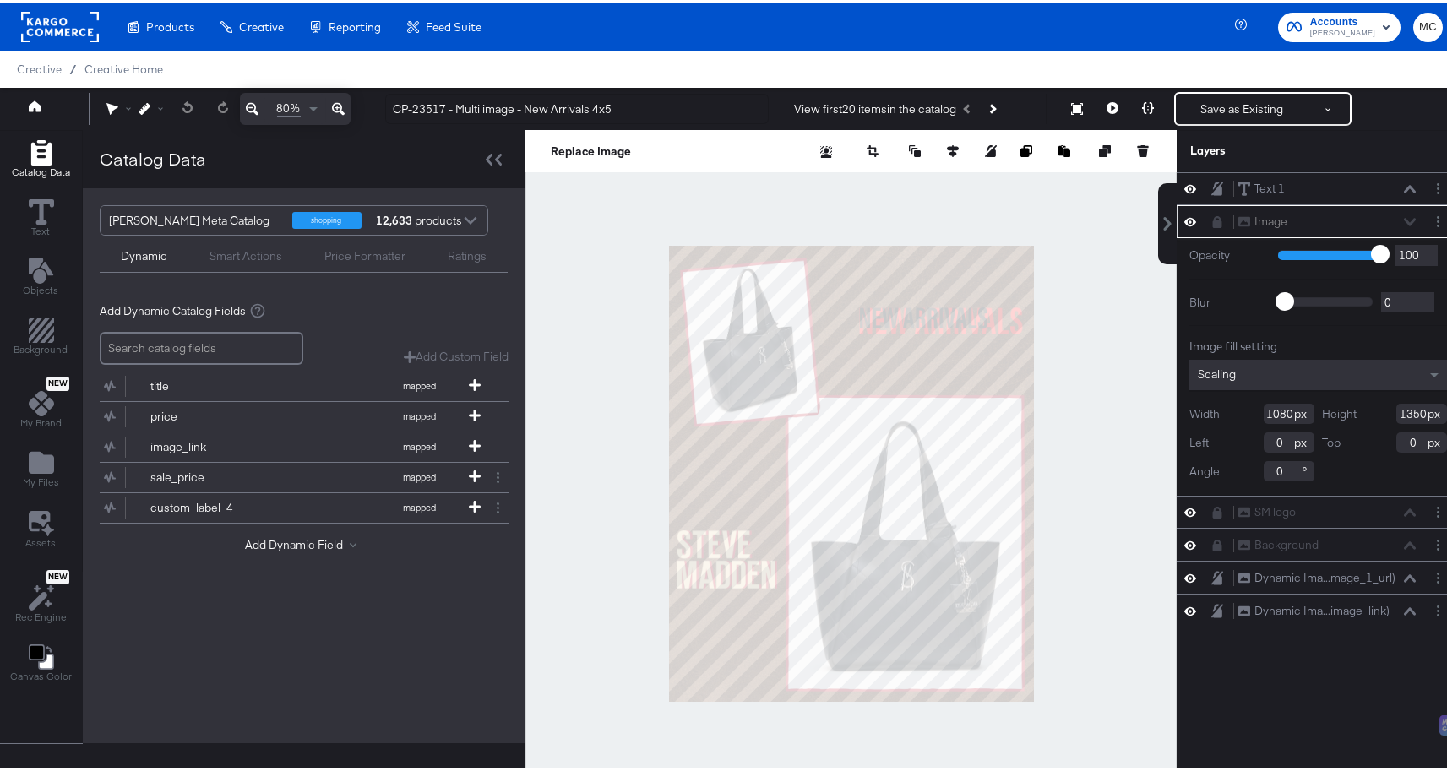
click at [340, 111] on icon at bounding box center [338, 105] width 13 height 20
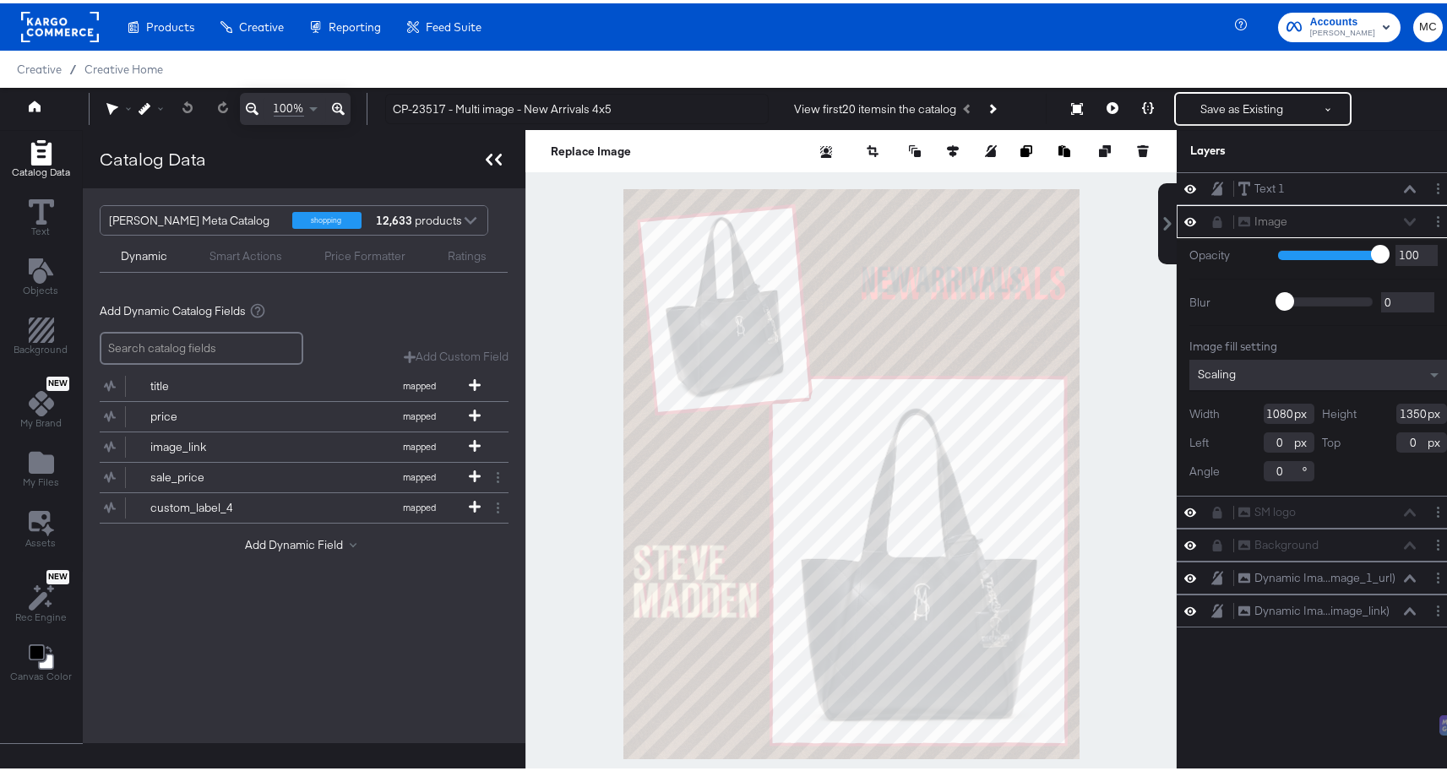
click at [492, 155] on icon at bounding box center [494, 156] width 16 height 12
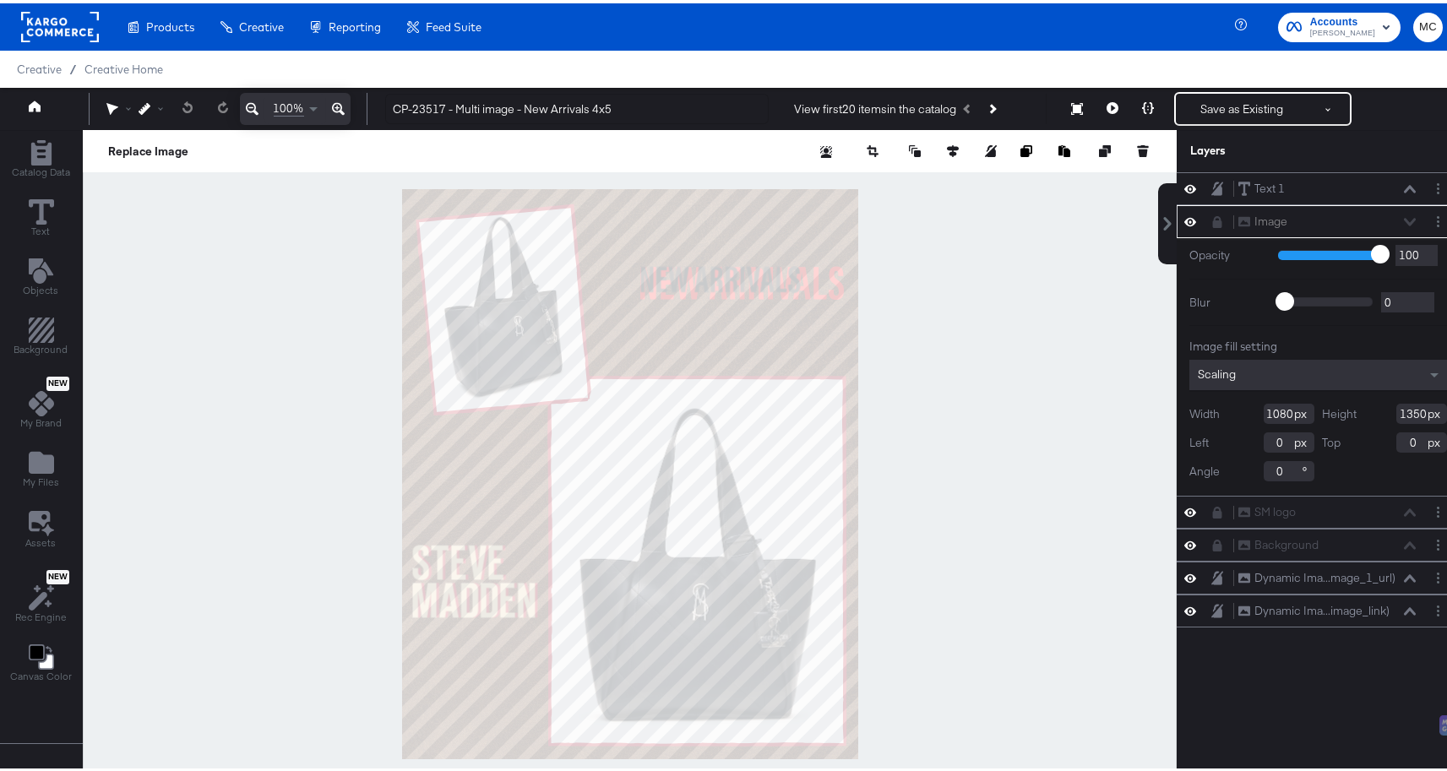
click at [345, 101] on button at bounding box center [338, 106] width 24 height 32
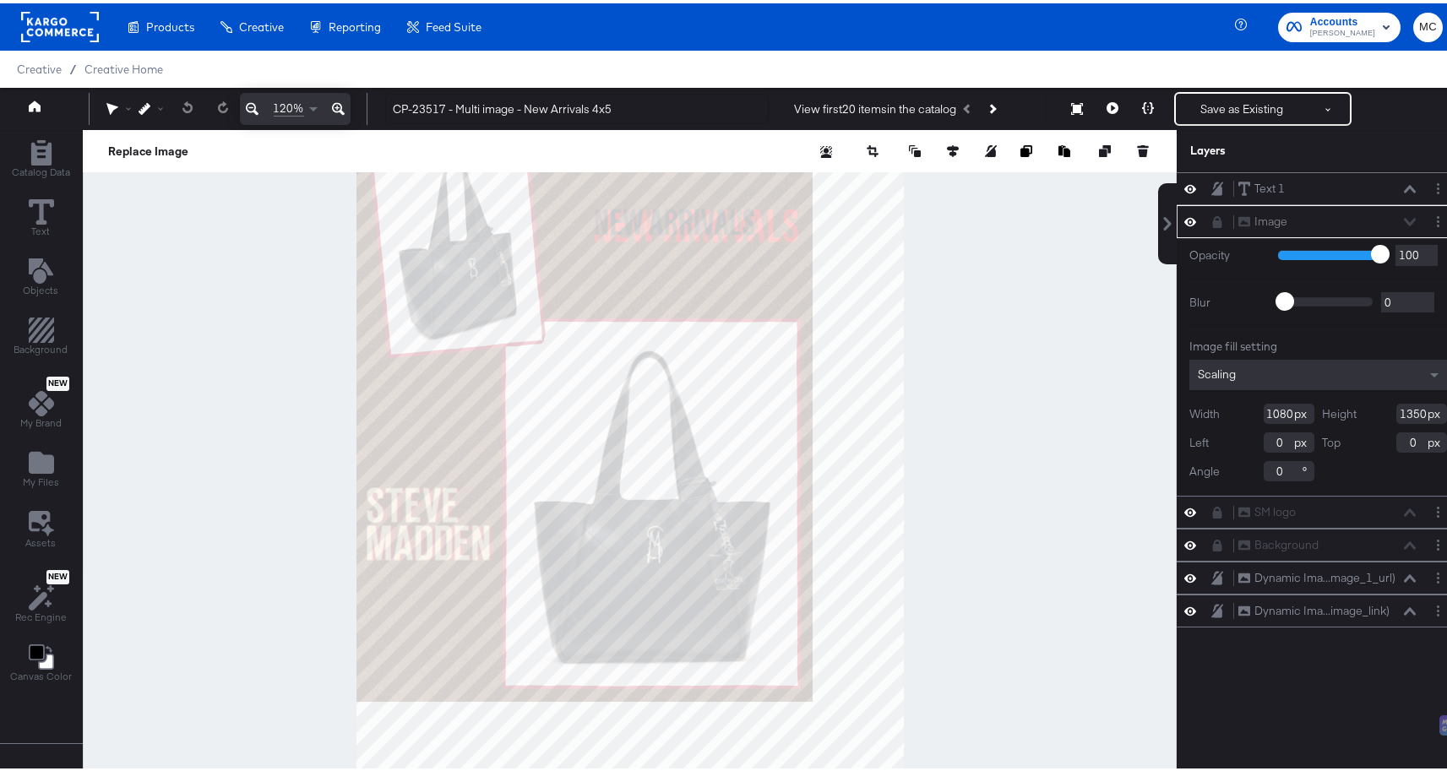
click at [345, 101] on button at bounding box center [338, 106] width 24 height 32
click at [344, 101] on button at bounding box center [338, 106] width 24 height 32
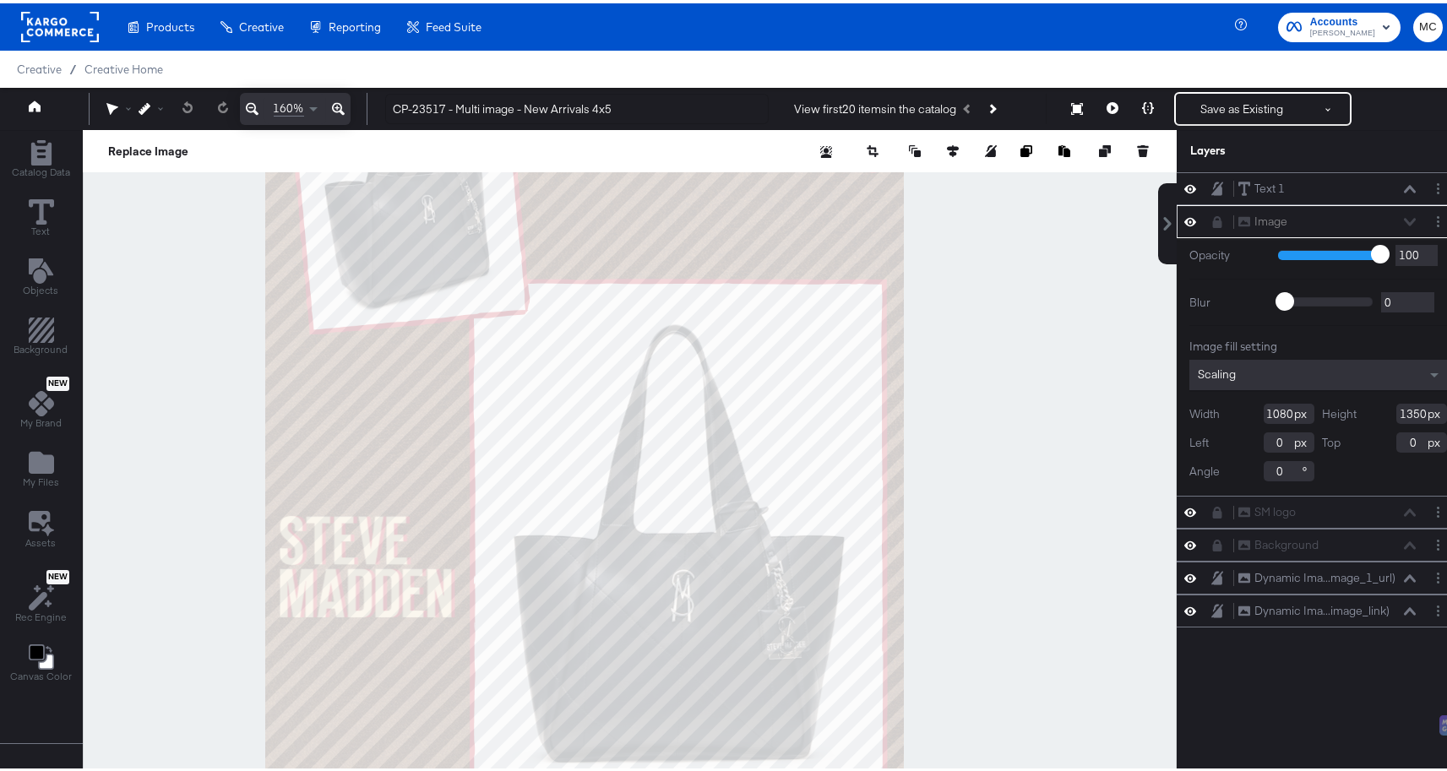
click at [344, 101] on button at bounding box center [338, 106] width 24 height 32
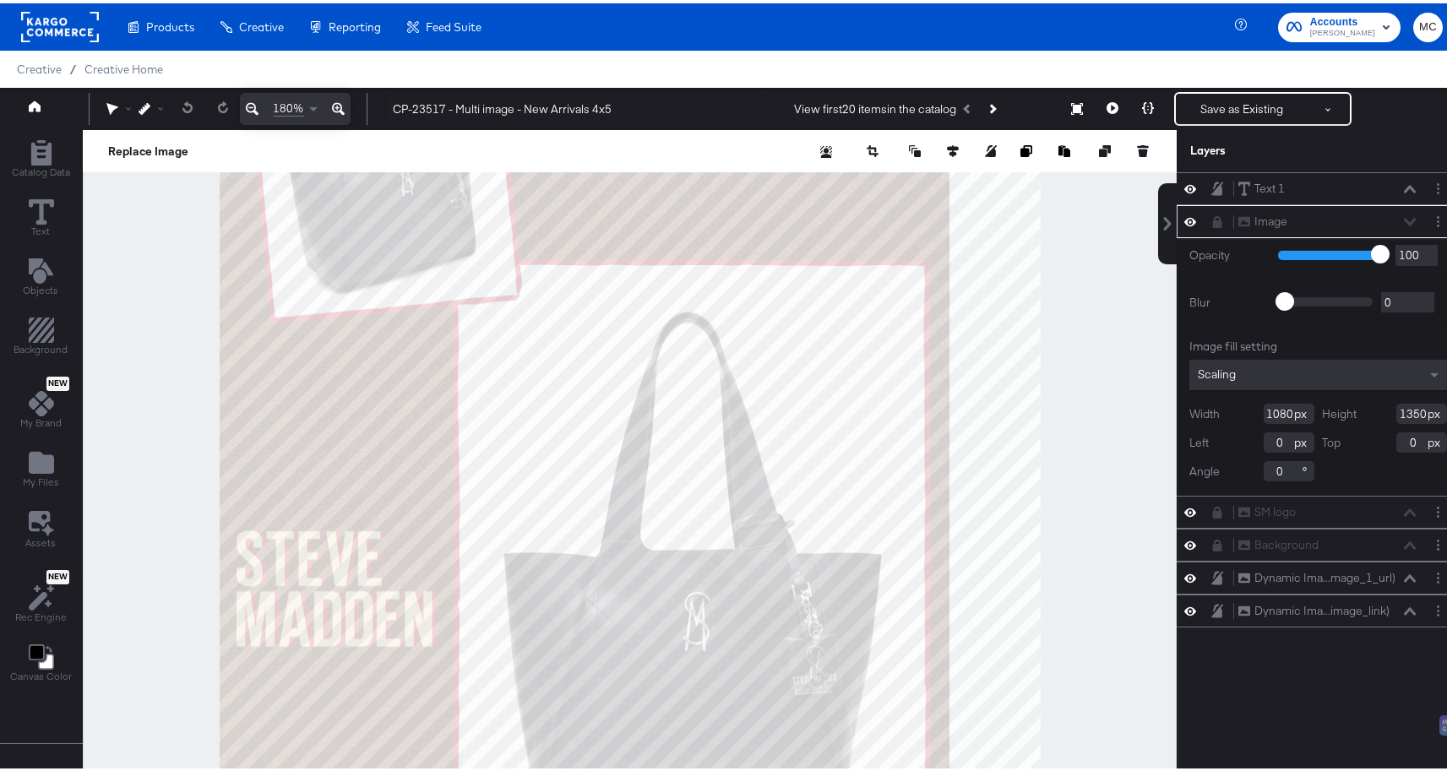
click at [344, 101] on button at bounding box center [338, 106] width 24 height 32
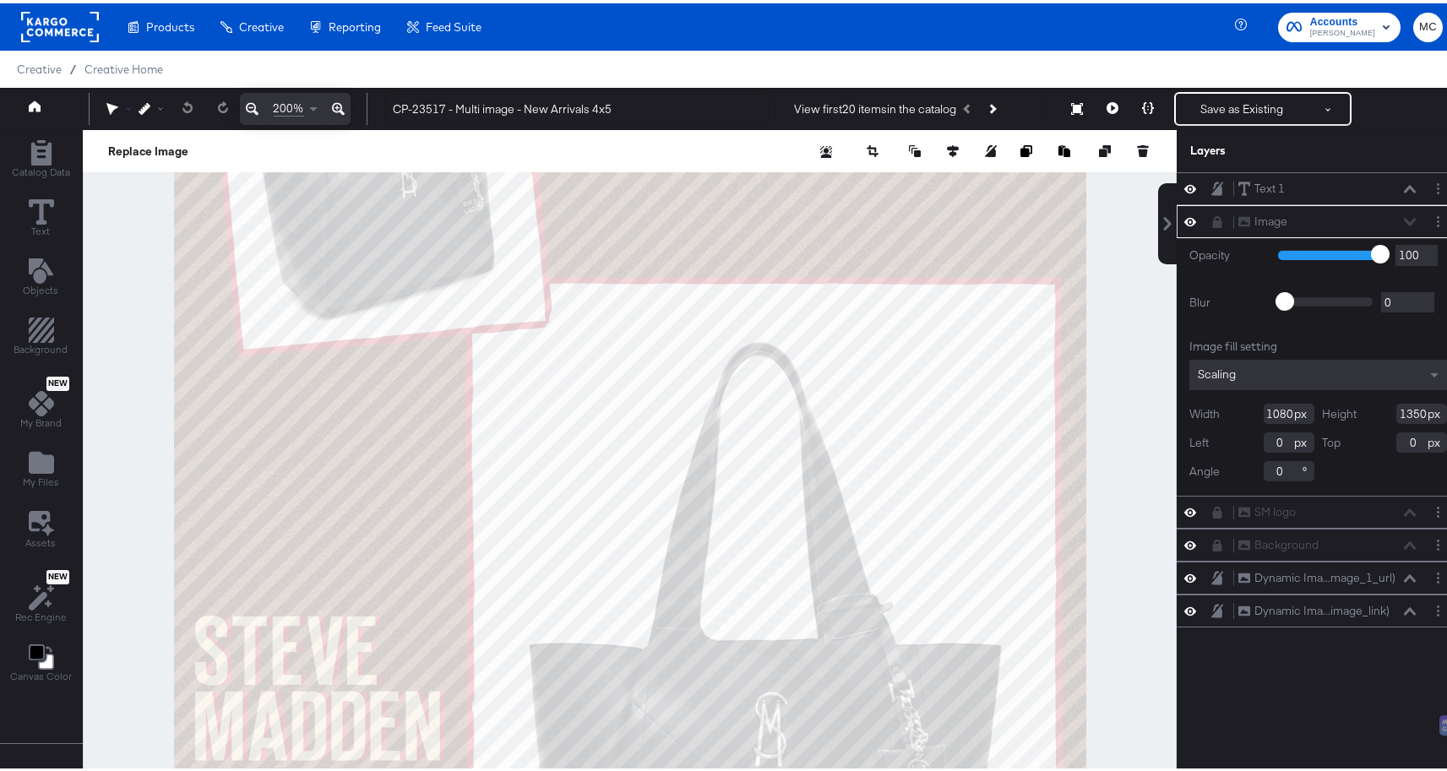
click at [120, 106] on div at bounding box center [122, 106] width 32 height 12
click at [116, 139] on icon at bounding box center [117, 139] width 12 height 12
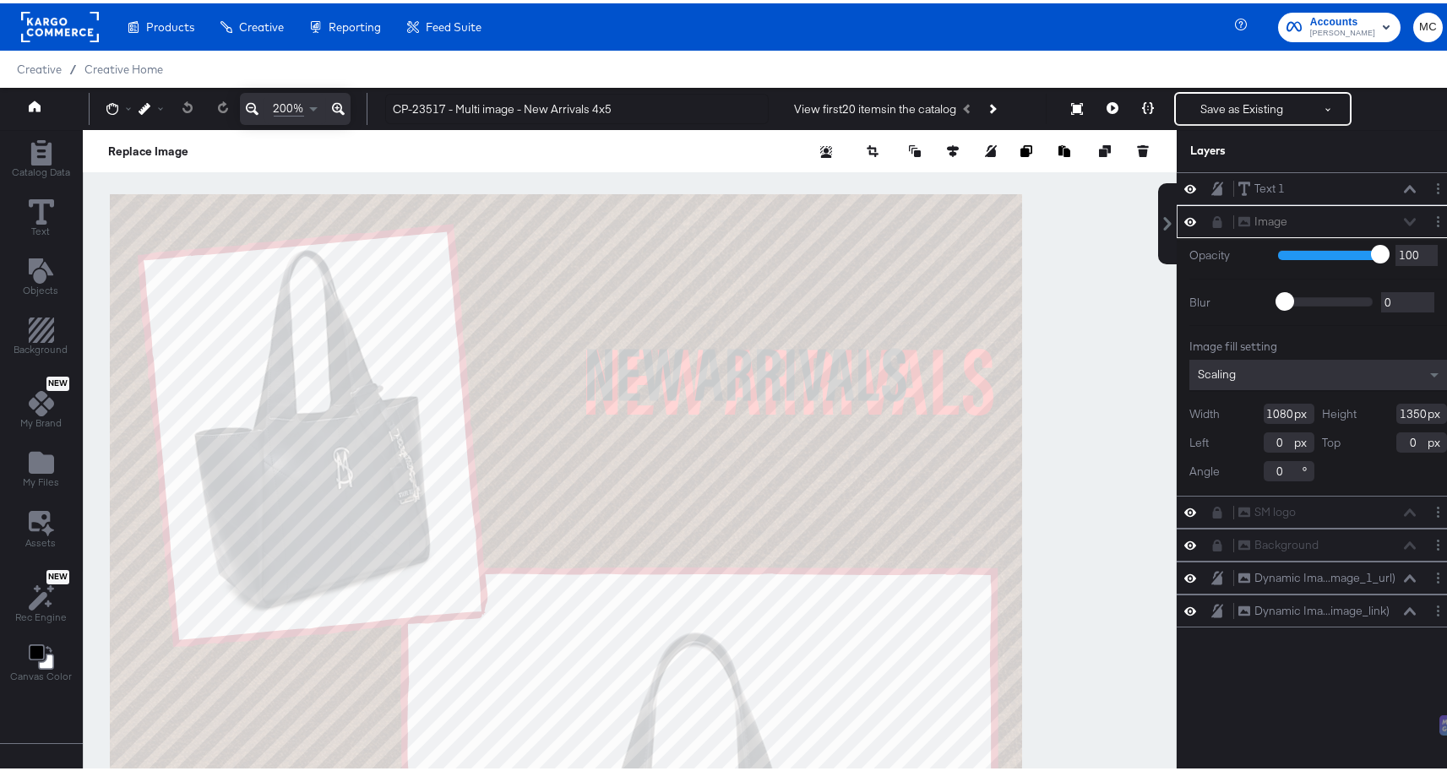
drag, startPoint x: 948, startPoint y: 249, endPoint x: 884, endPoint y: 540, distance: 297.5
click at [884, 540] on div at bounding box center [630, 470] width 1092 height 687
click at [107, 107] on icon at bounding box center [112, 106] width 12 height 12
click at [117, 101] on icon at bounding box center [112, 106] width 12 height 12
click at [117, 103] on icon at bounding box center [112, 106] width 12 height 12
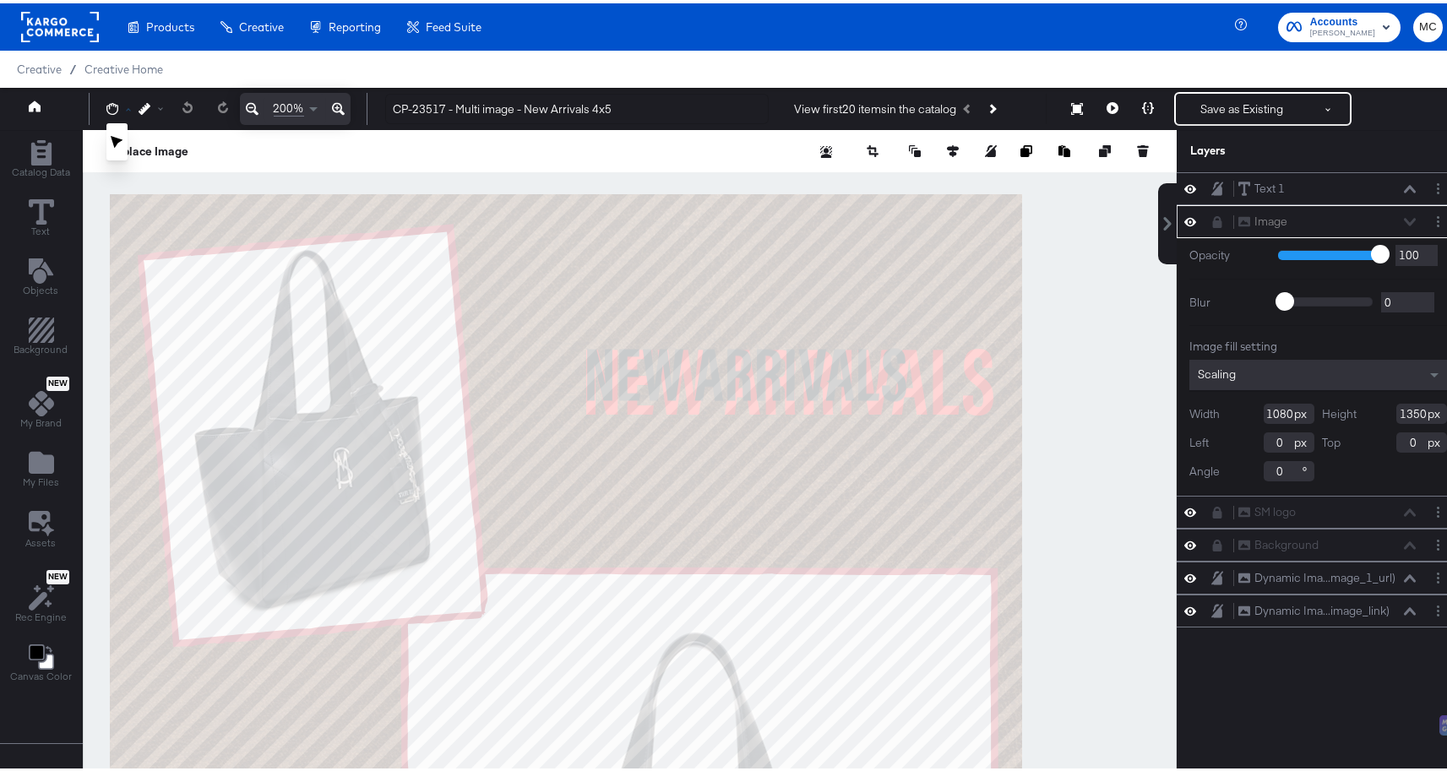
click at [113, 146] on div "Pointer" at bounding box center [117, 138] width 13 height 29
click at [113, 135] on icon at bounding box center [117, 139] width 12 height 13
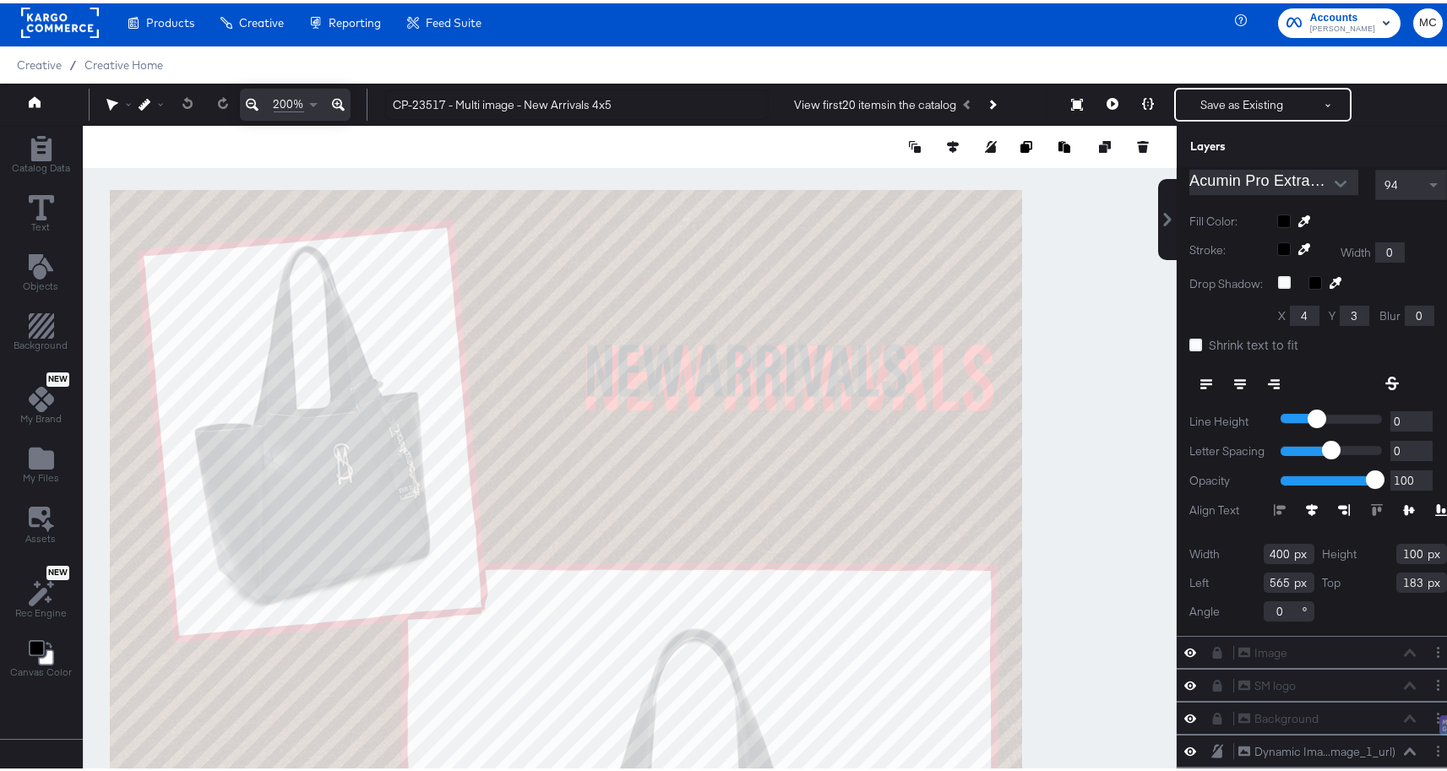
scroll to position [244, 0]
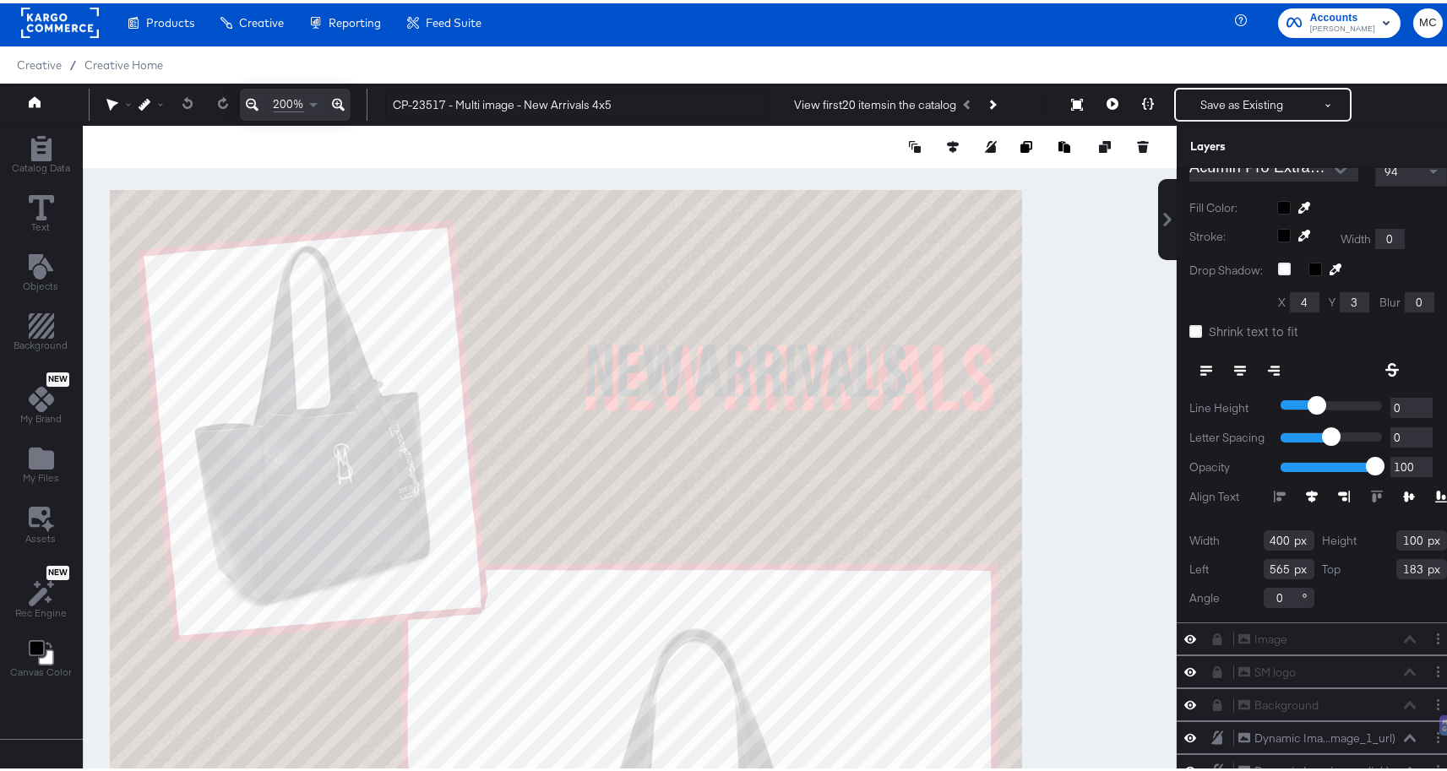
type input "487"
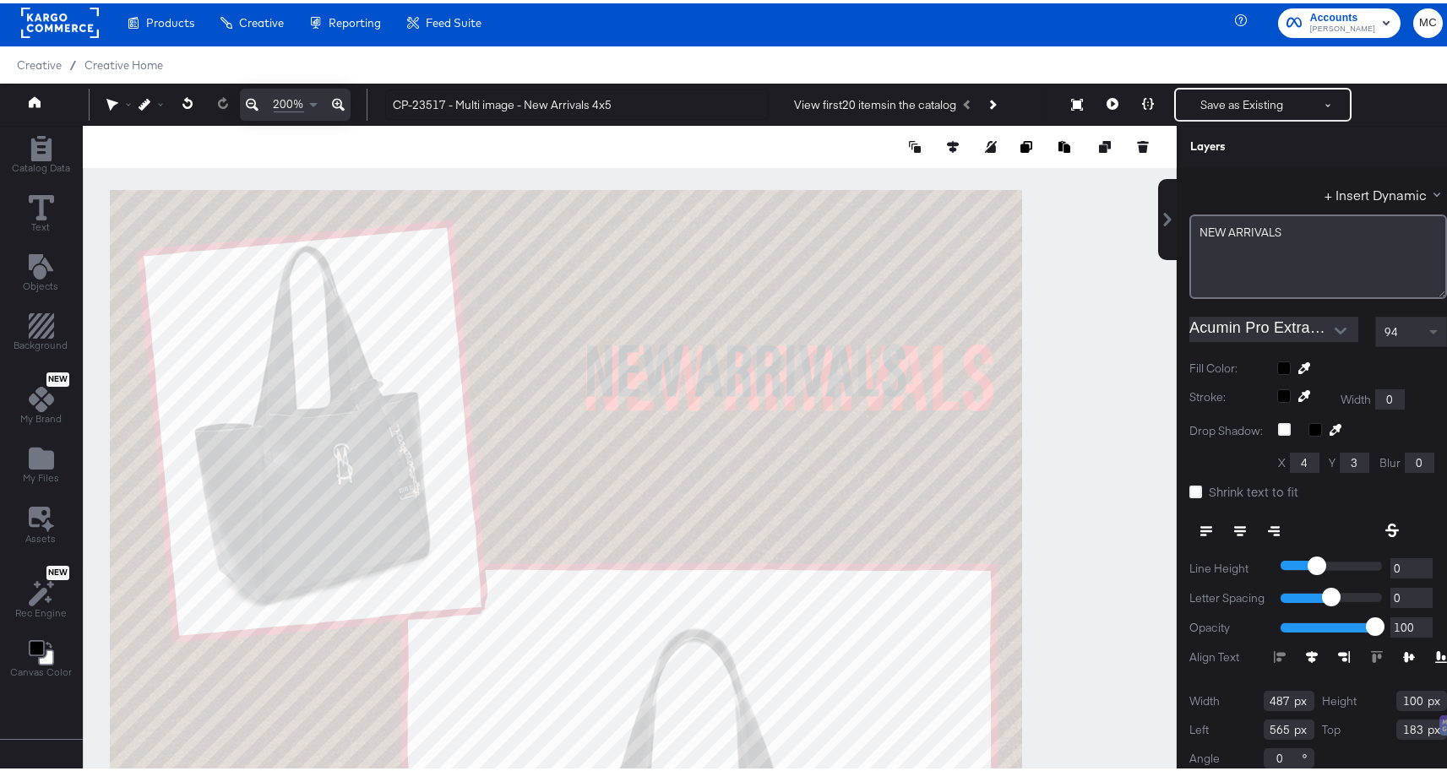
scroll to position [40, 0]
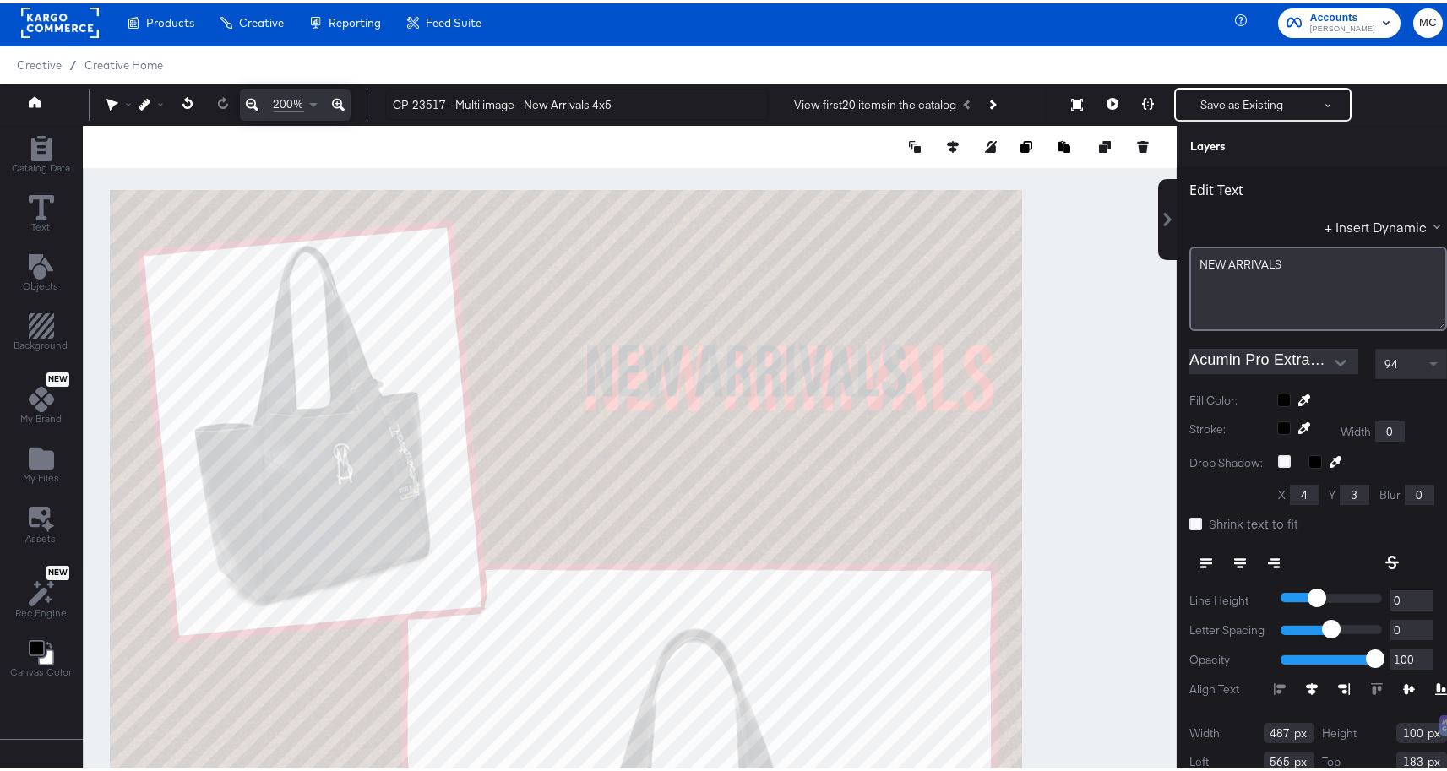
click at [1429, 359] on span at bounding box center [1433, 362] width 8 height 6
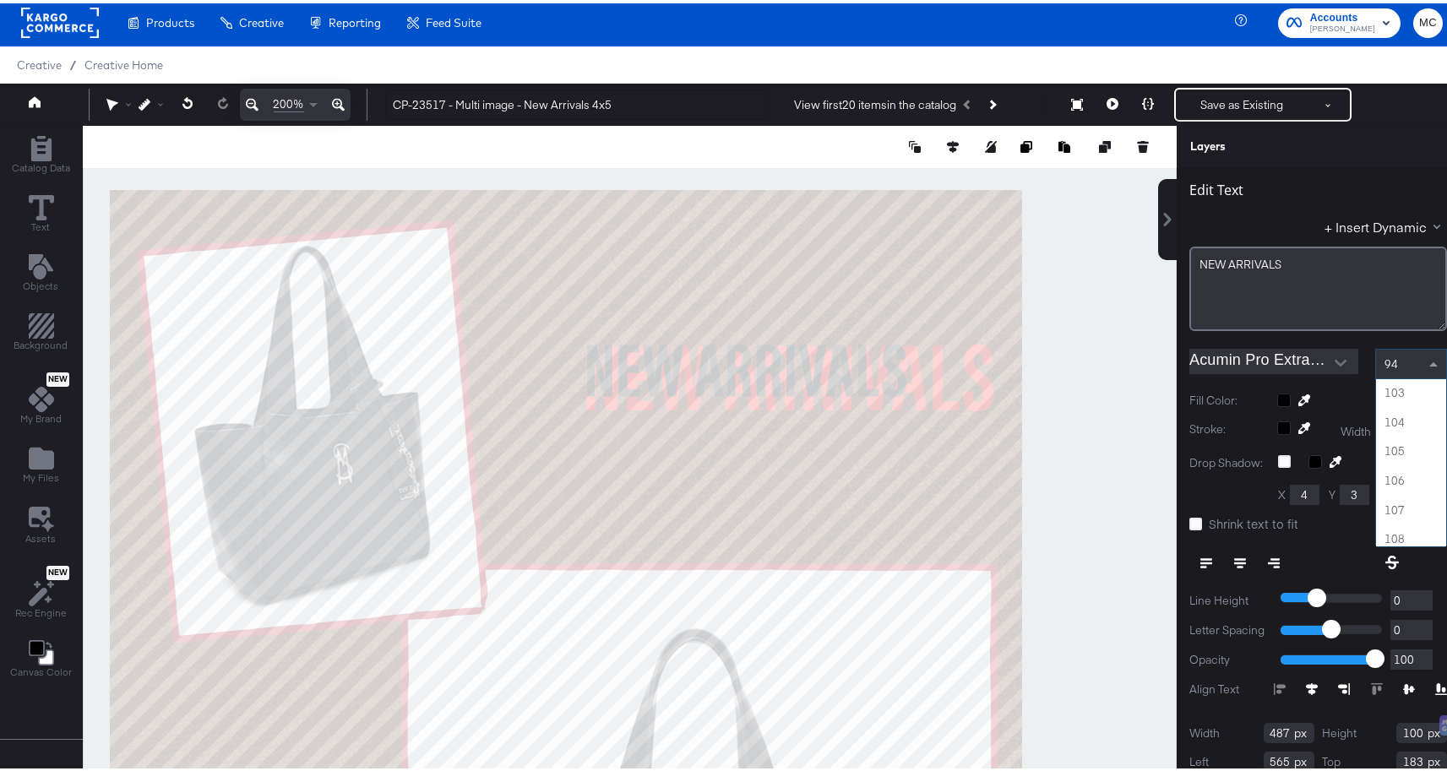
scroll to position [2982, 0]
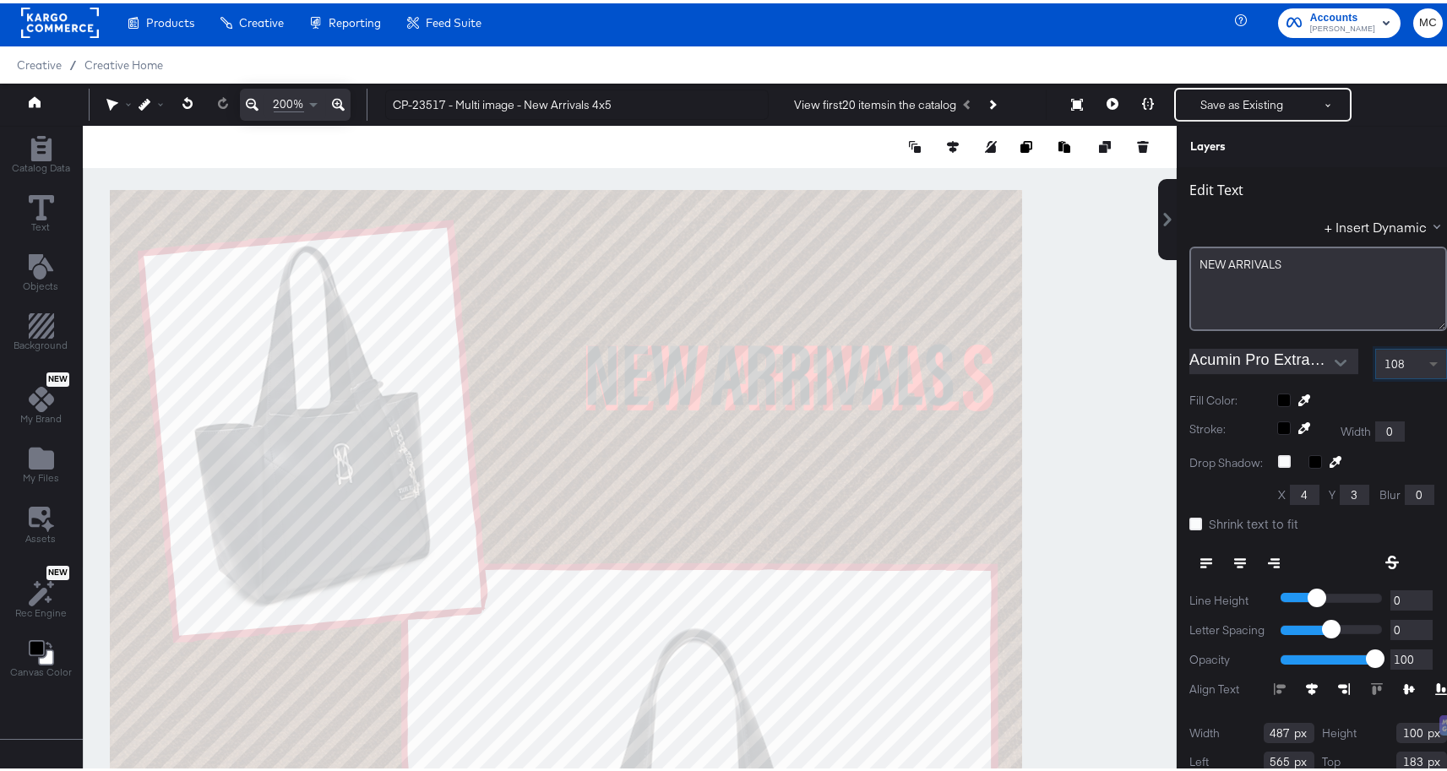
click at [1429, 362] on span at bounding box center [1433, 362] width 8 height 6
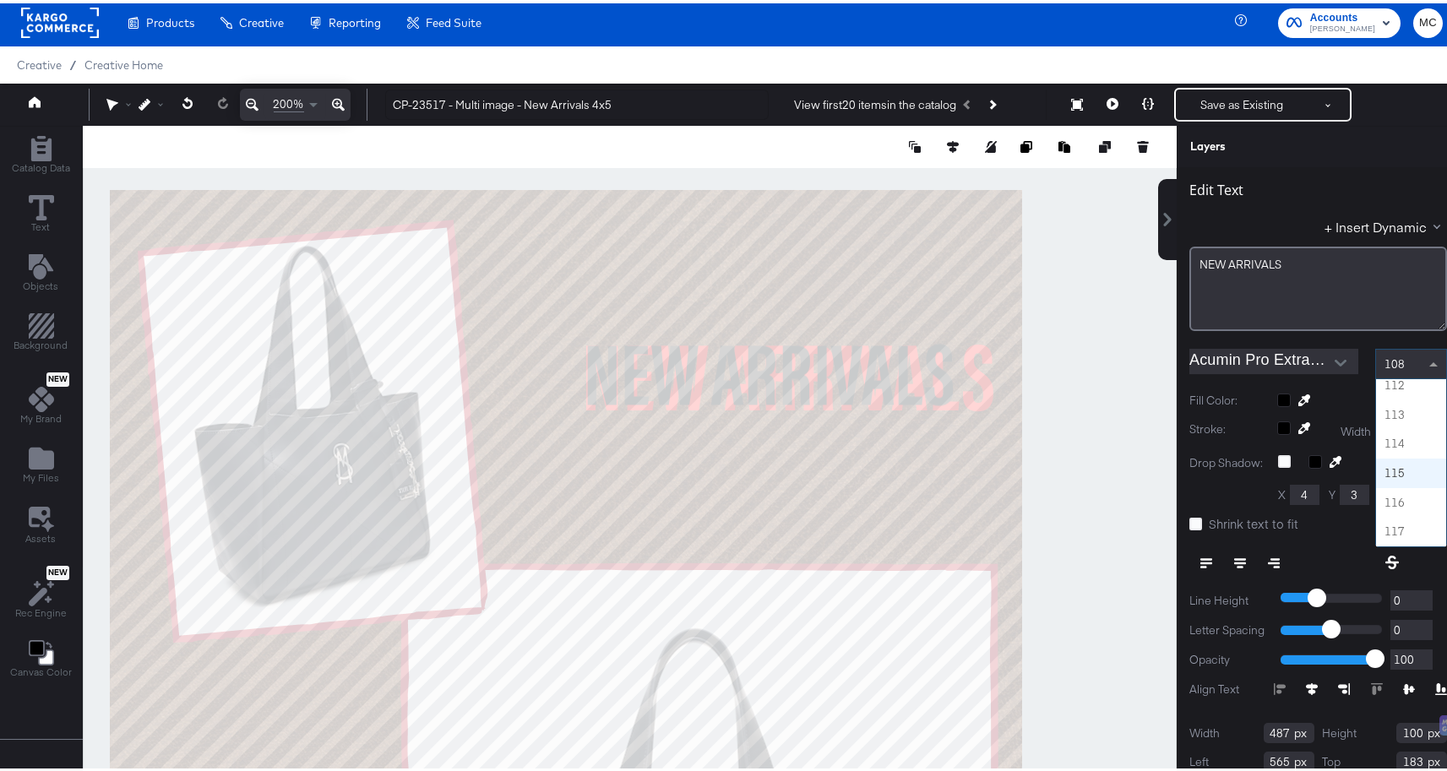
scroll to position [3252, 0]
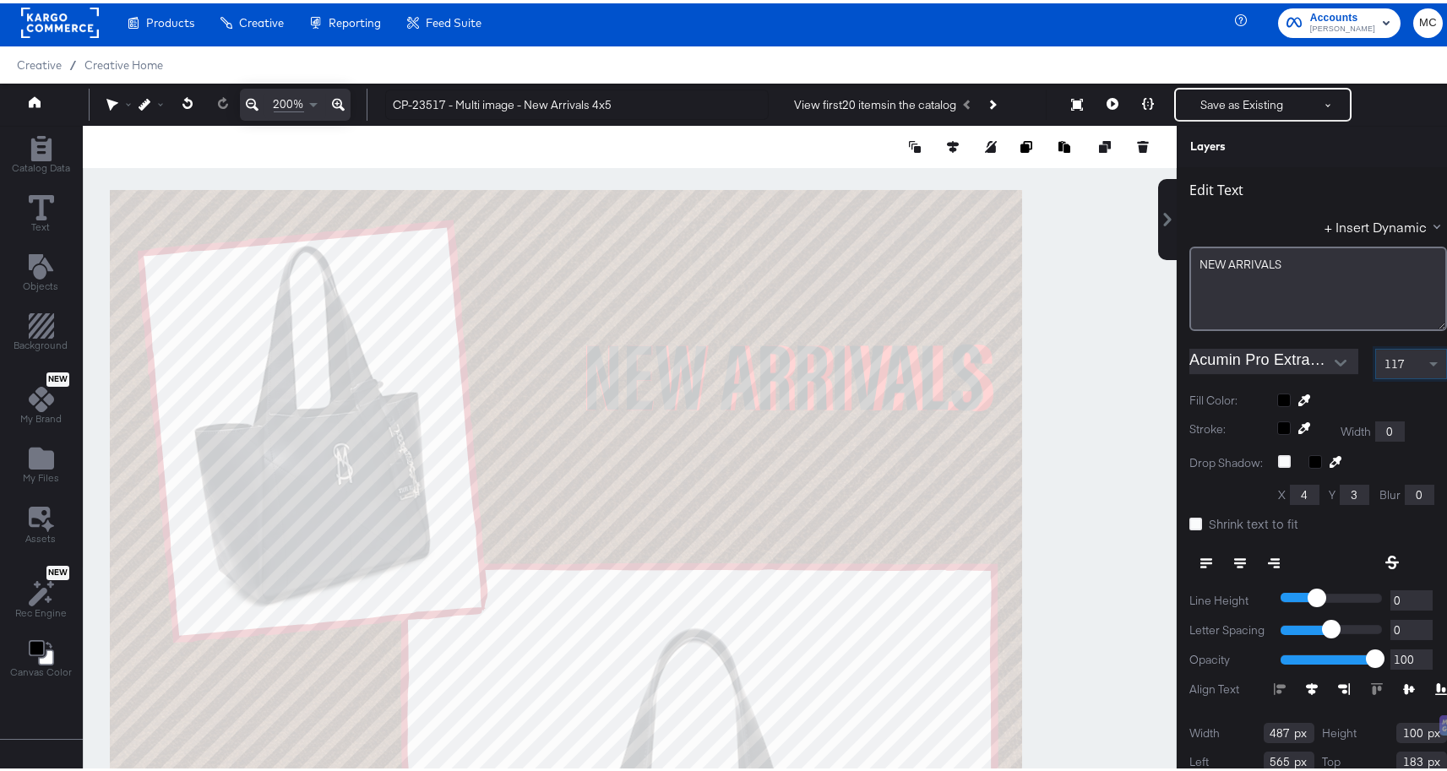
click at [1268, 562] on icon at bounding box center [1274, 560] width 12 height 12
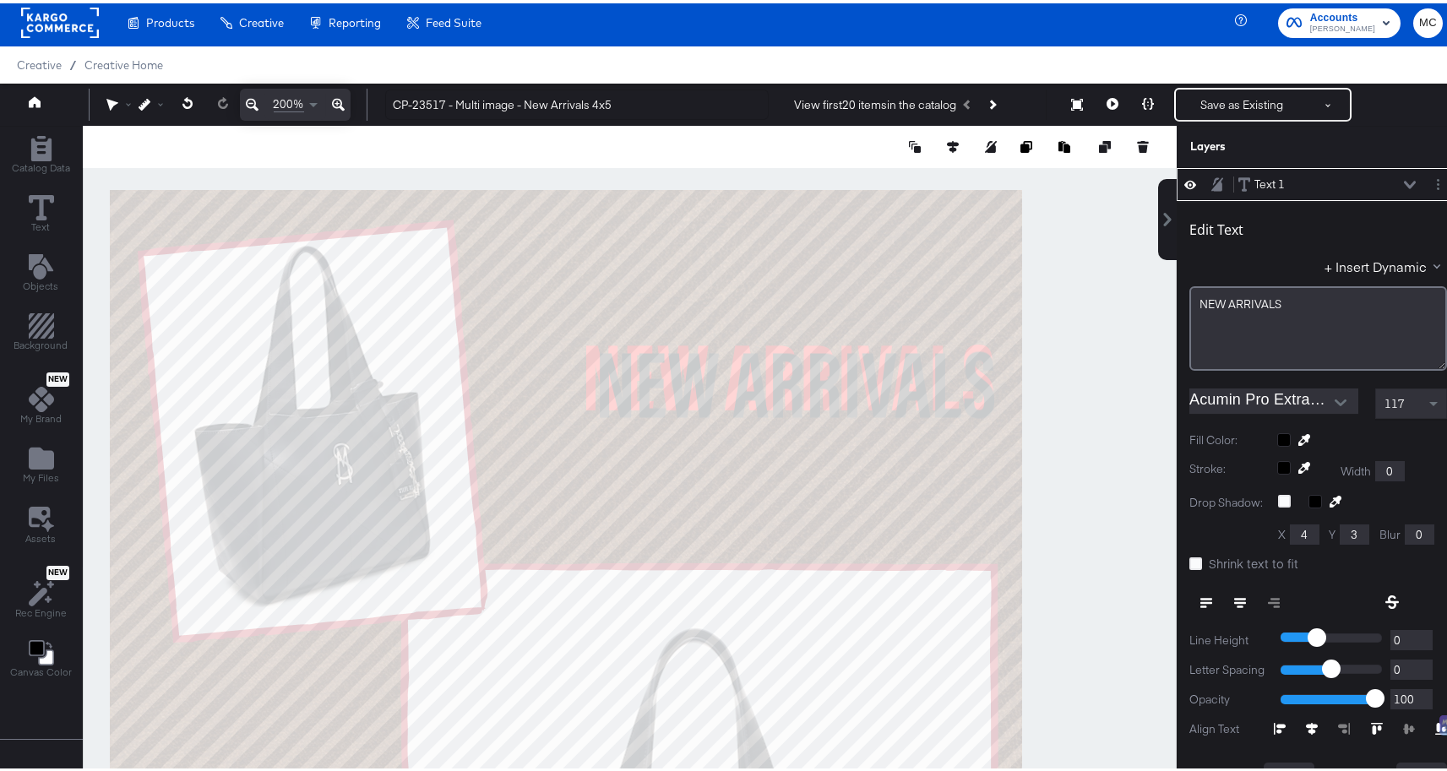
click at [1052, 321] on div at bounding box center [630, 465] width 1094 height 687
type input "179"
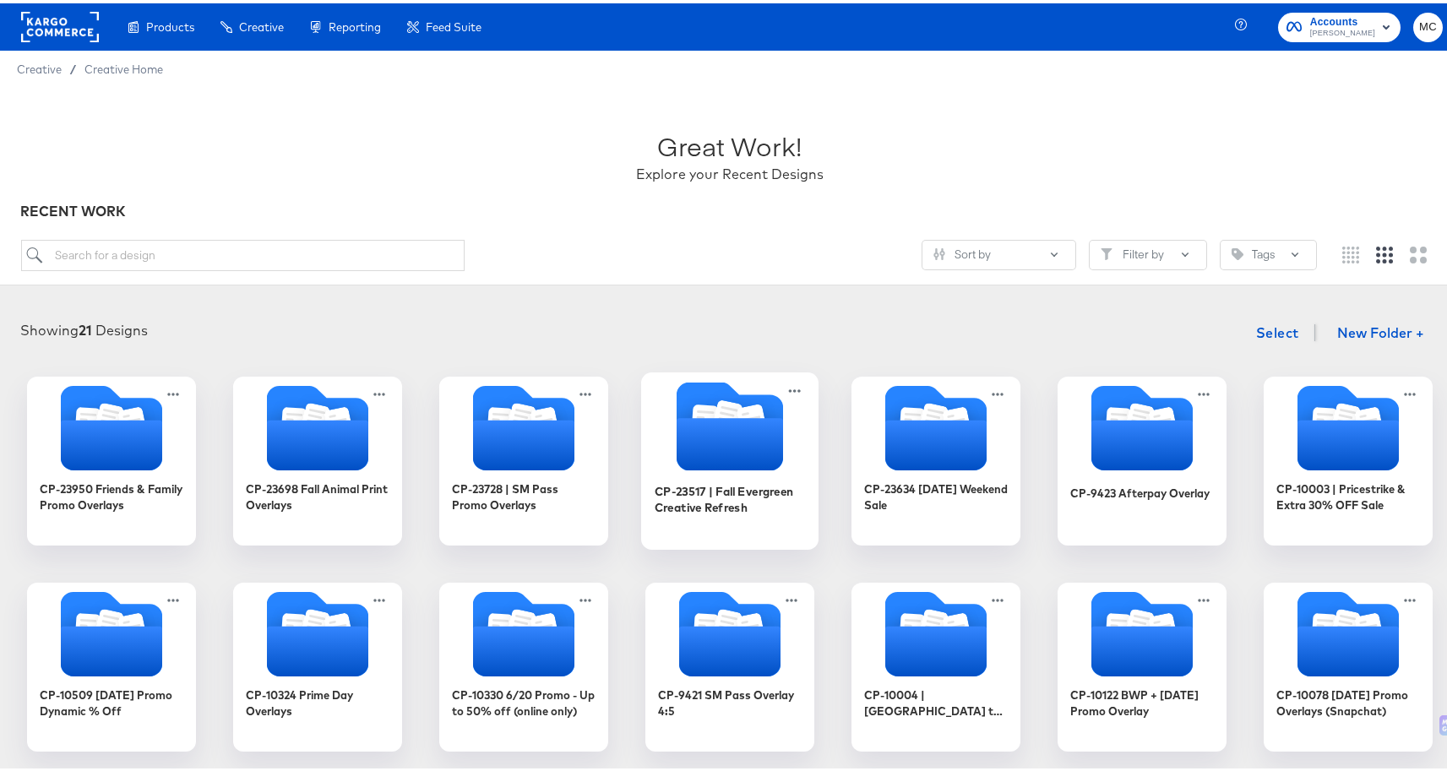
click at [743, 465] on icon "Folder" at bounding box center [729, 441] width 106 height 52
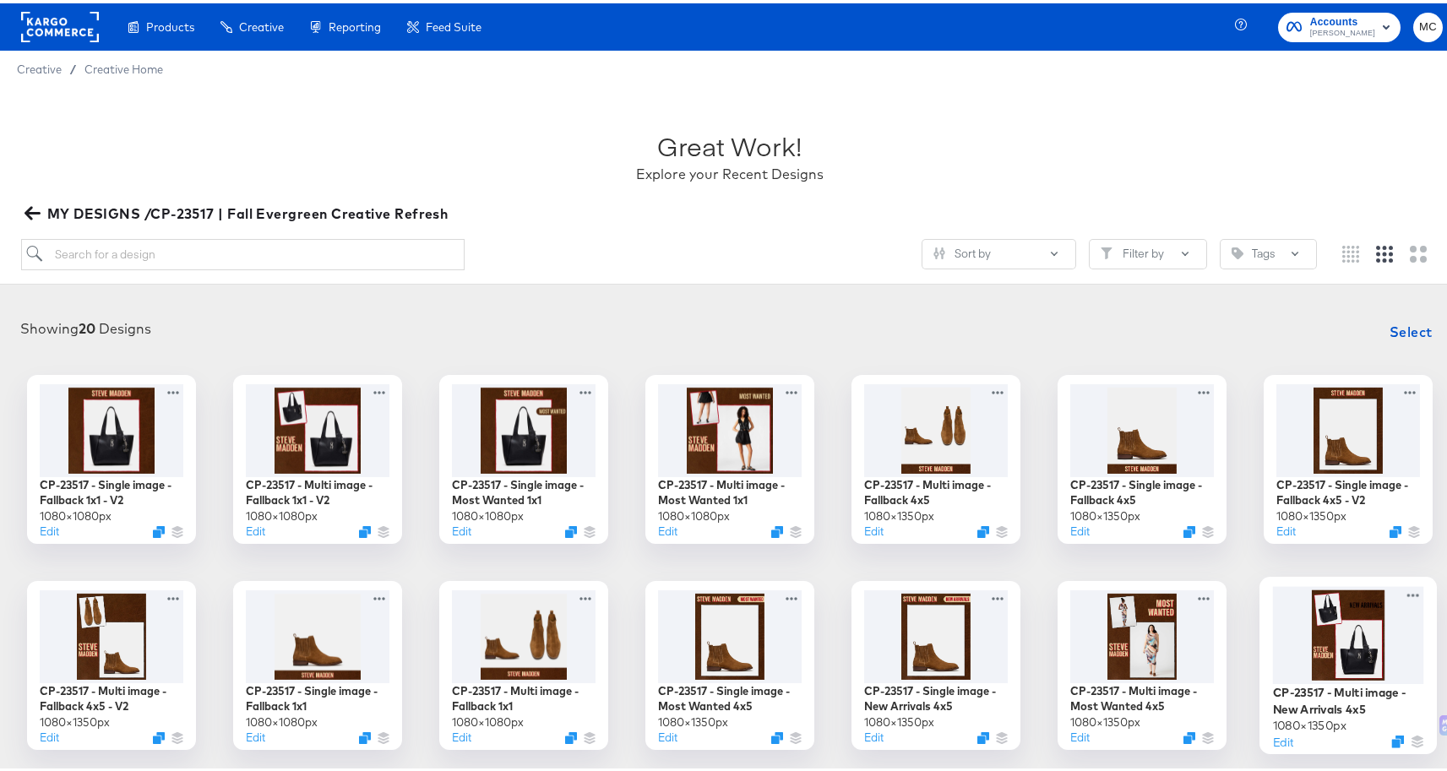
click at [1364, 660] on div at bounding box center [1348, 632] width 151 height 98
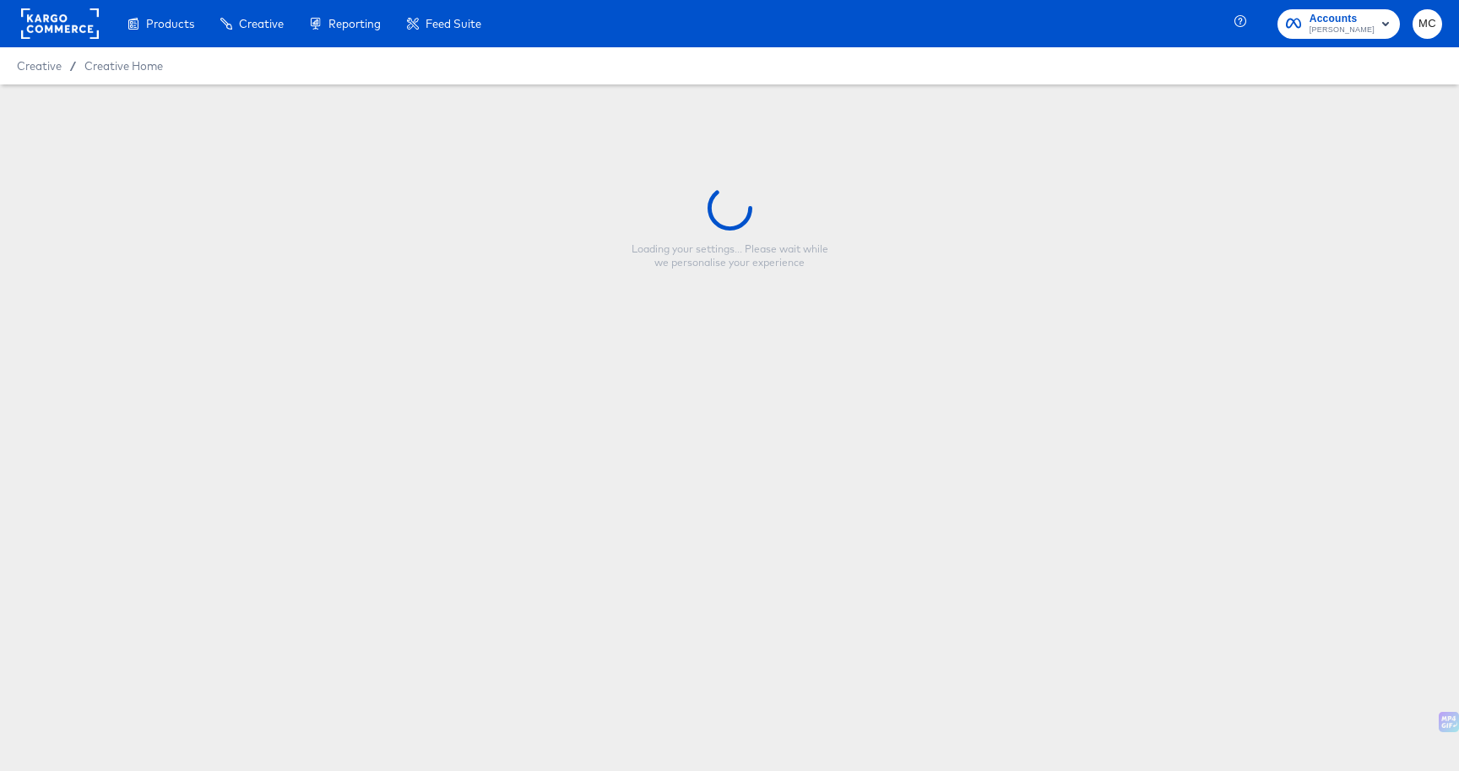
type input "CP-23517 - Multi image - New Arrivals 4x5"
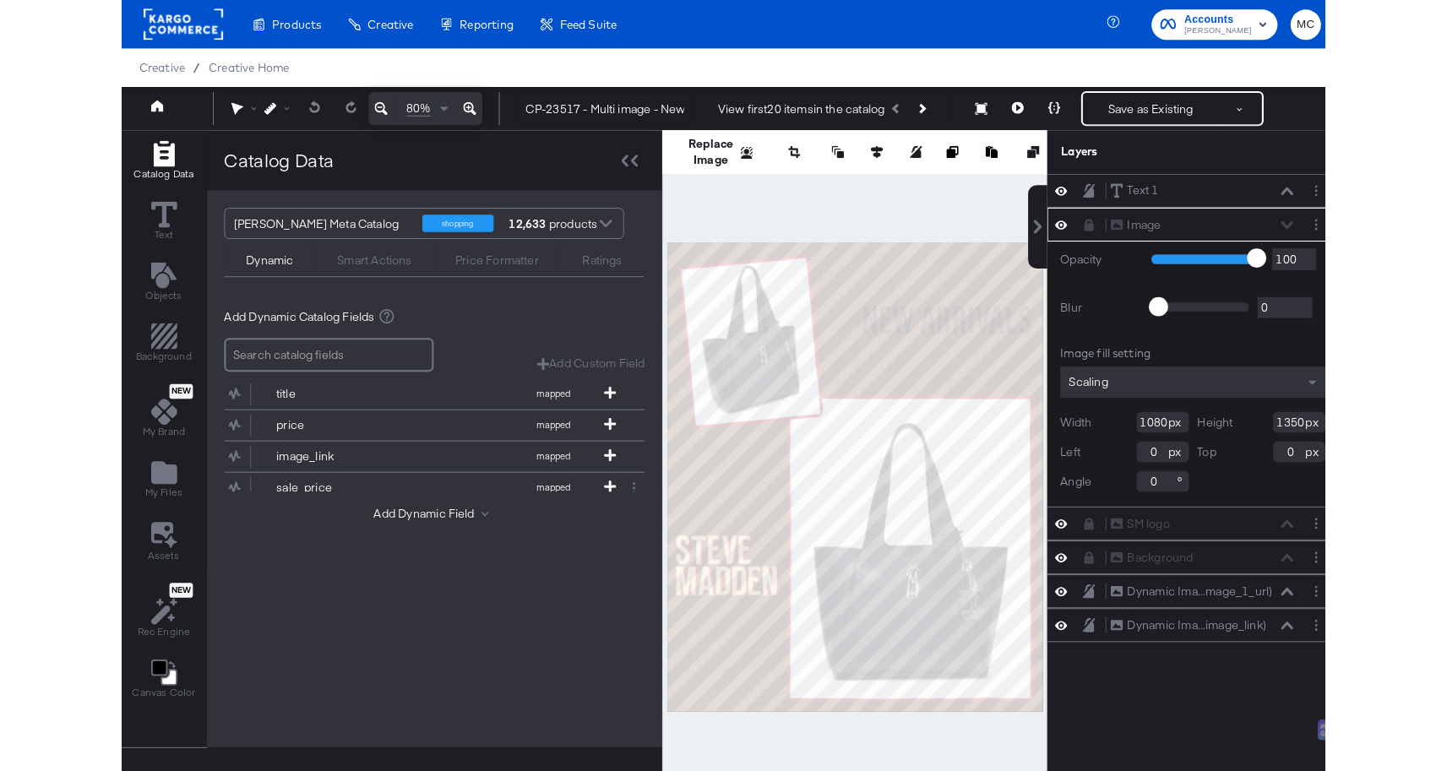
scroll to position [4, 0]
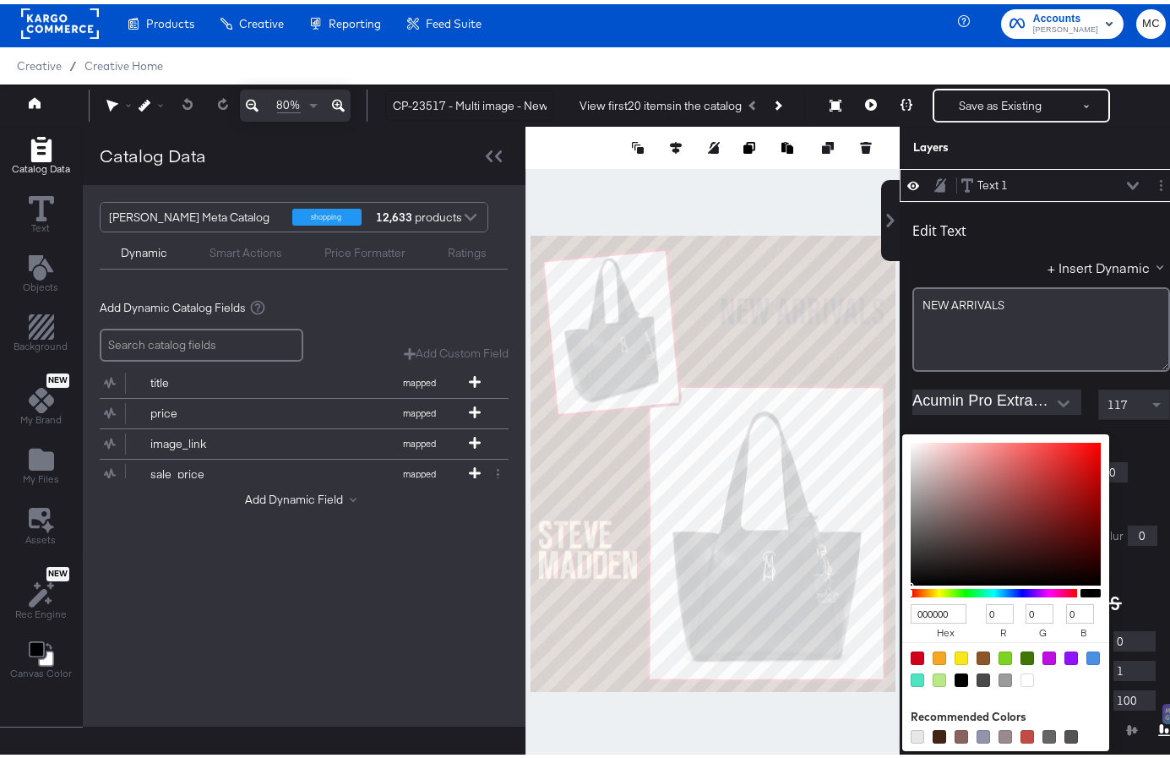
click at [1000, 433] on div "000000 hex 0 r 0 g 0 b 100 a Recommended Colors" at bounding box center [1085, 437] width 170 height 14
drag, startPoint x: 927, startPoint y: 609, endPoint x: 879, endPoint y: 609, distance: 48.1
click at [902, 609] on div "000000 hex 0 r 0 g 0 b 100 a" at bounding box center [1005, 588] width 207 height 317
type input "E8D"
type input "238"
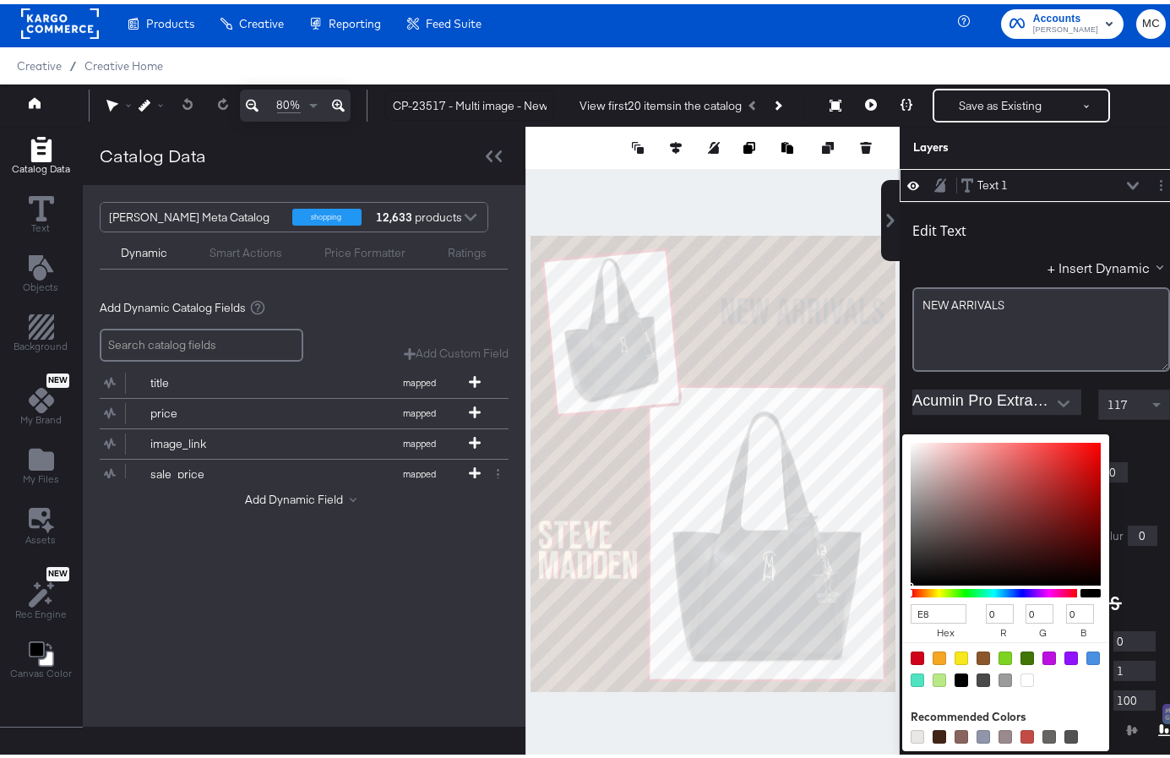
type input "136"
type input "221"
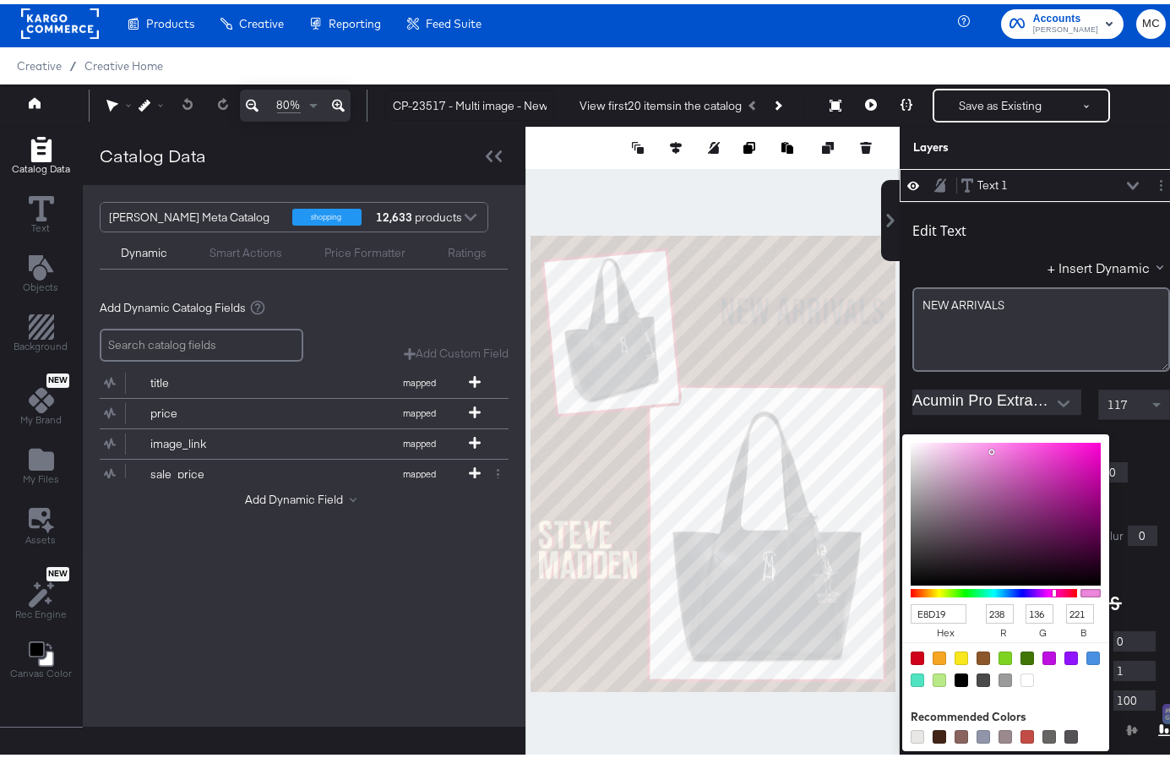
type input "E8D19F"
type input "232"
type input "209"
type input "159"
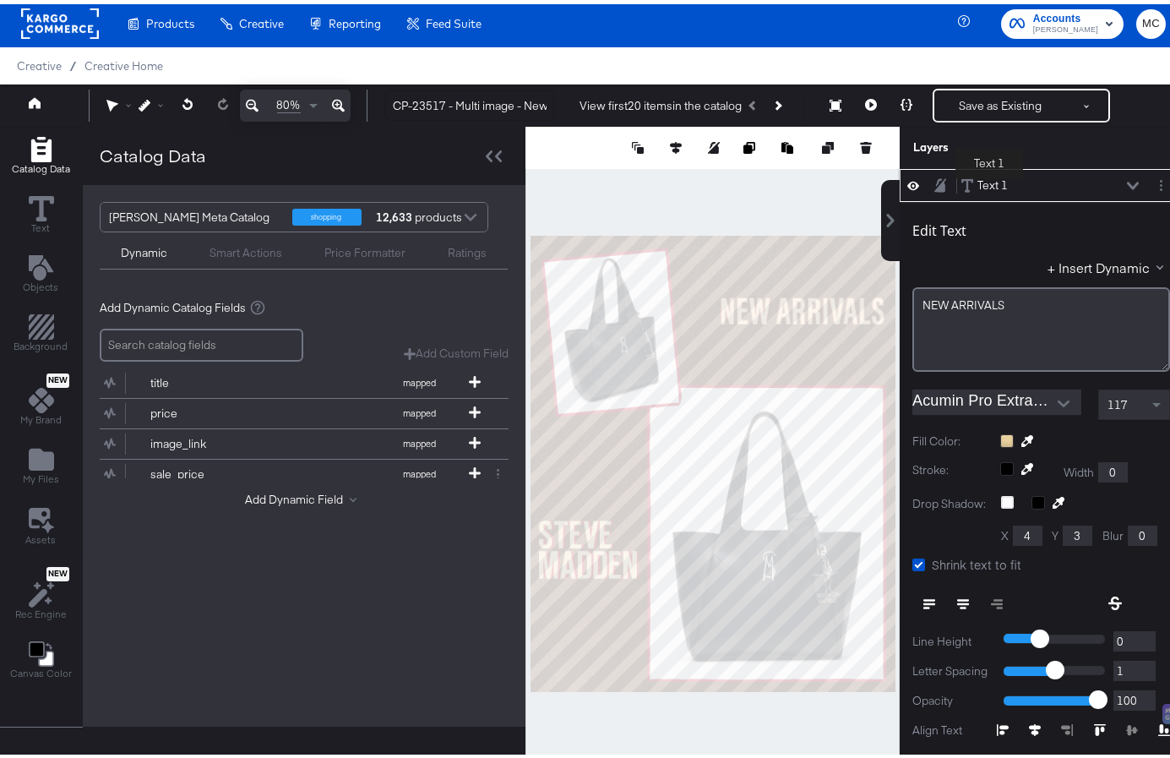
click at [989, 178] on div "Text 1" at bounding box center [992, 181] width 30 height 16
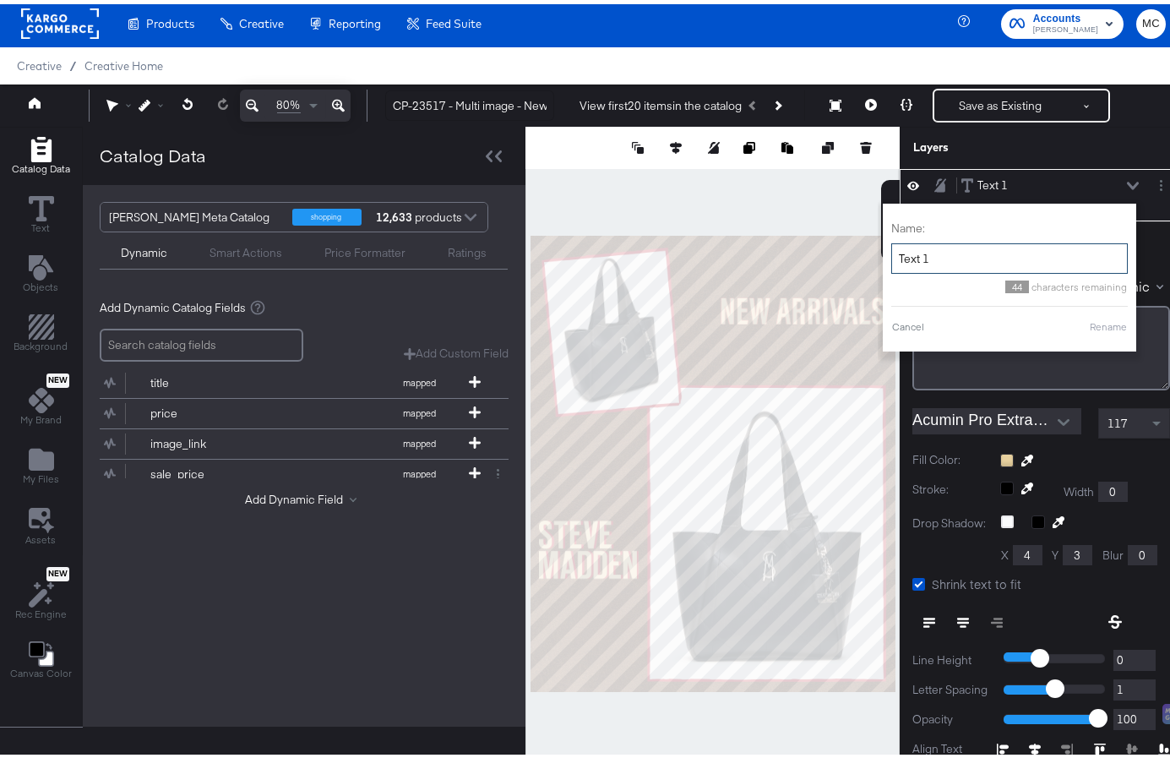
click at [960, 261] on input "Text 1" at bounding box center [1009, 254] width 236 height 31
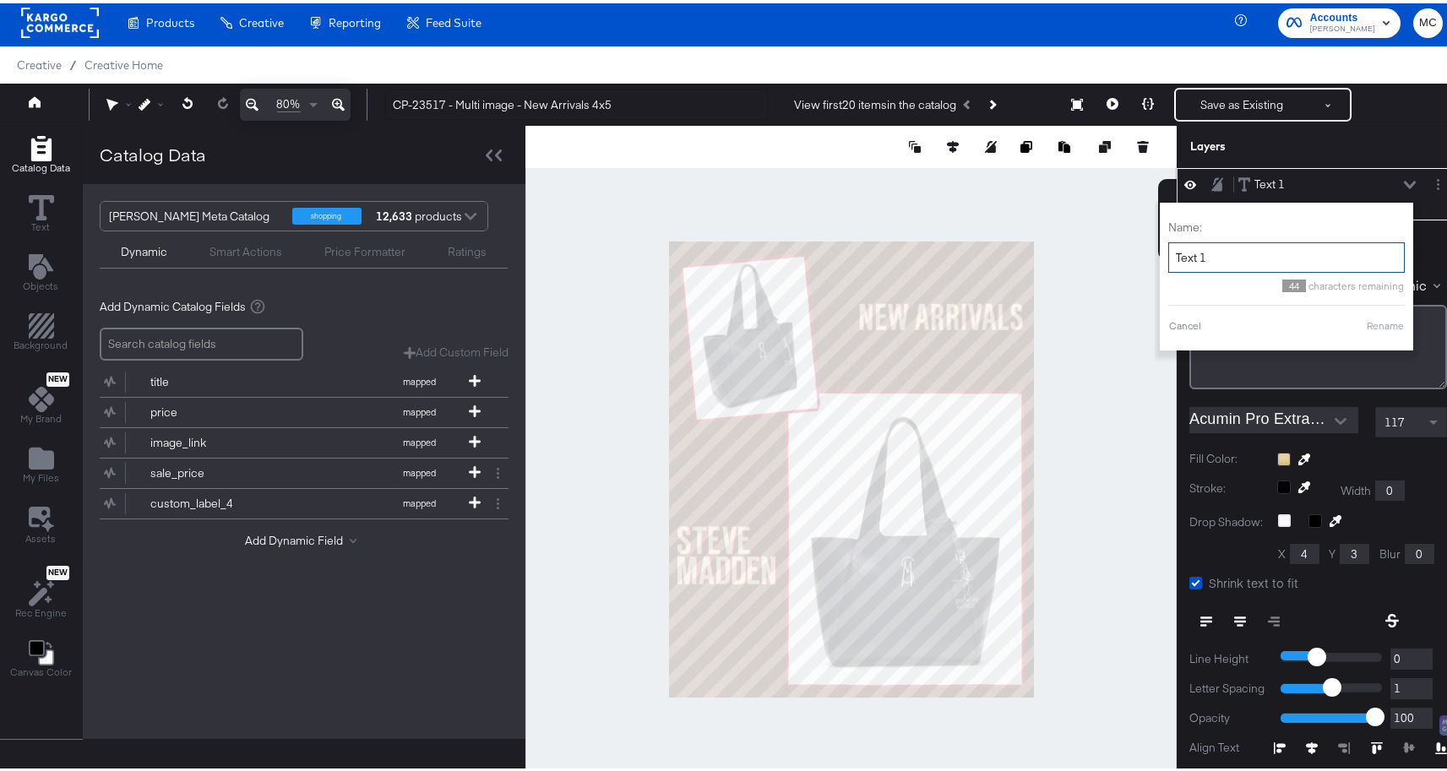
drag, startPoint x: 1197, startPoint y: 253, endPoint x: 1155, endPoint y: 250, distance: 41.5
click at [1168, 250] on input "Text 1" at bounding box center [1286, 254] width 236 height 31
type input "New Arrivals"
click at [1367, 318] on button "Rename" at bounding box center [1385, 322] width 39 height 15
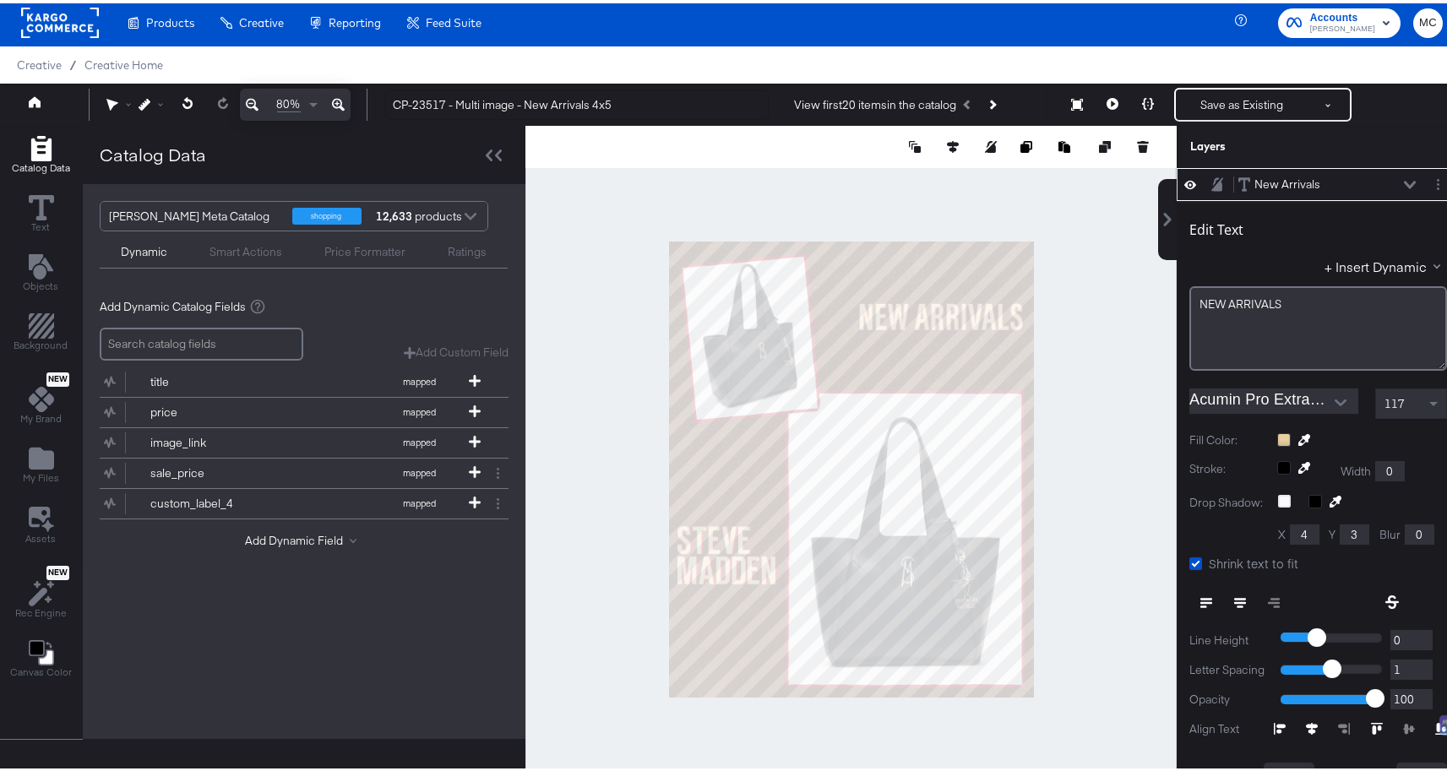
click at [1403, 177] on button at bounding box center [1410, 182] width 14 height 10
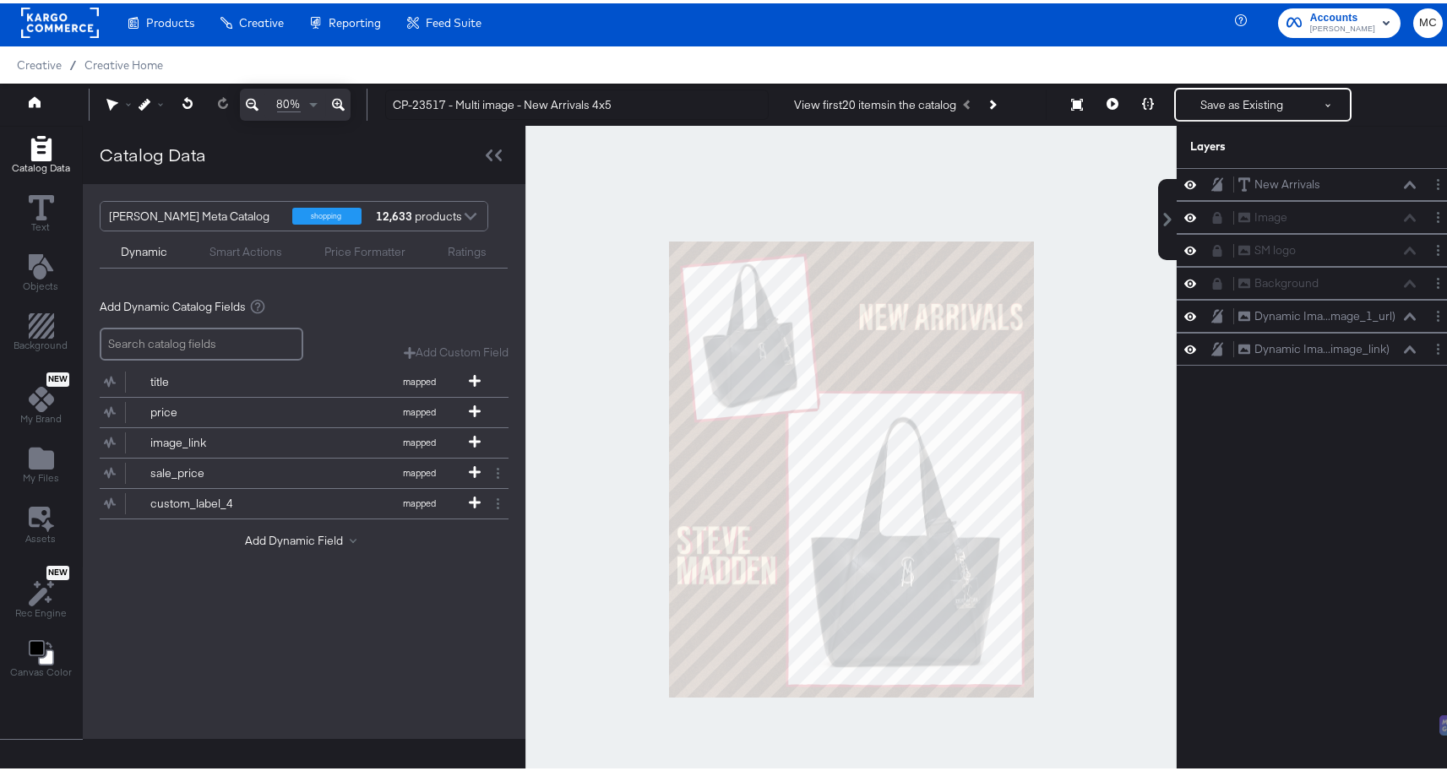
scroll to position [0, 0]
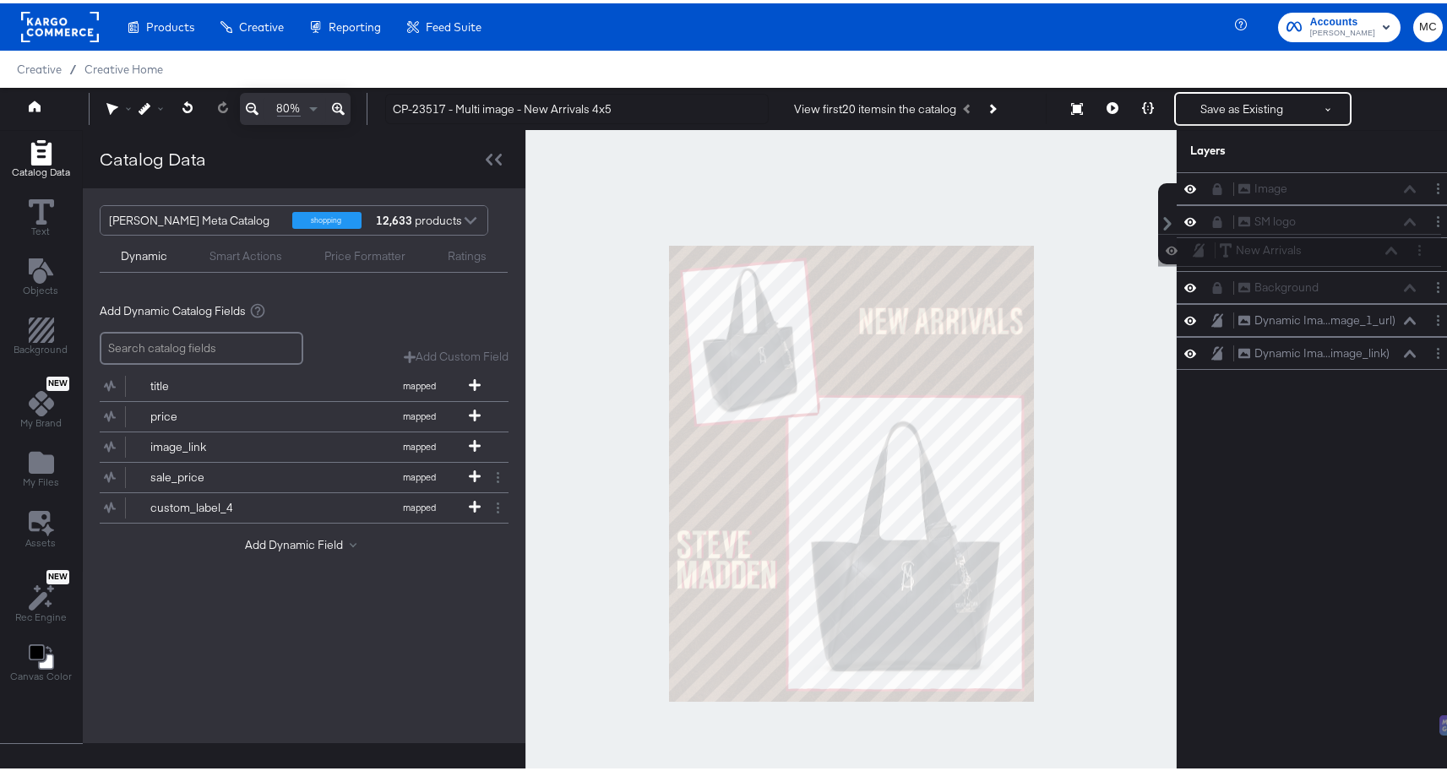
drag, startPoint x: 1214, startPoint y: 184, endPoint x: 1208, endPoint y: 247, distance: 63.6
click at [1208, 247] on div "New Arrivals New Arrivals Image Image SM logo SM logo Background Background Dyn…" at bounding box center [1317, 268] width 283 height 198
click at [1211, 182] on div at bounding box center [1222, 186] width 24 height 14
click at [1193, 181] on div at bounding box center [1195, 185] width 24 height 16
click at [1211, 183] on icon at bounding box center [1217, 186] width 12 height 12
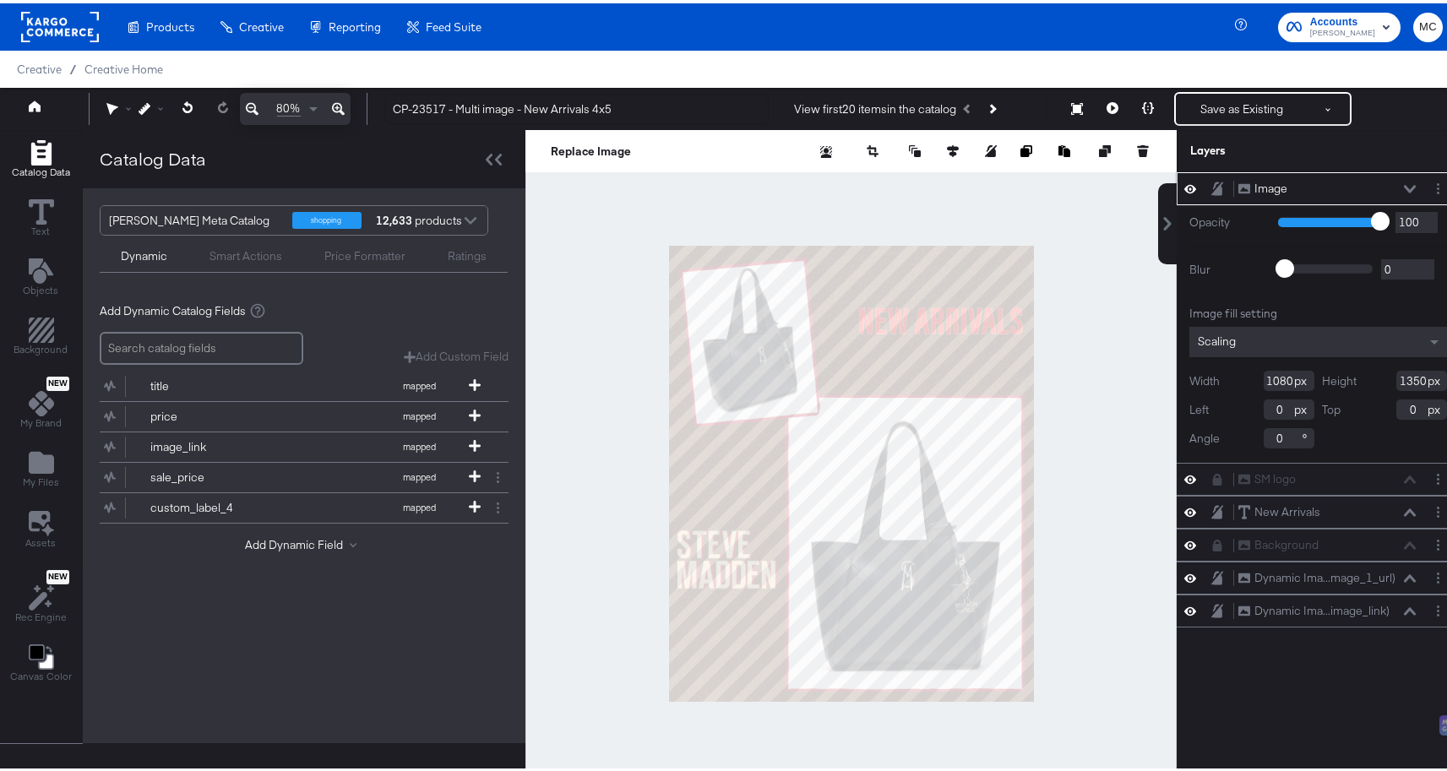
click at [1414, 191] on div "Image Image" at bounding box center [1317, 186] width 269 height 18
click at [1415, 187] on div "Image Image" at bounding box center [1317, 186] width 269 height 18
click at [1429, 177] on div at bounding box center [1438, 186] width 18 height 18
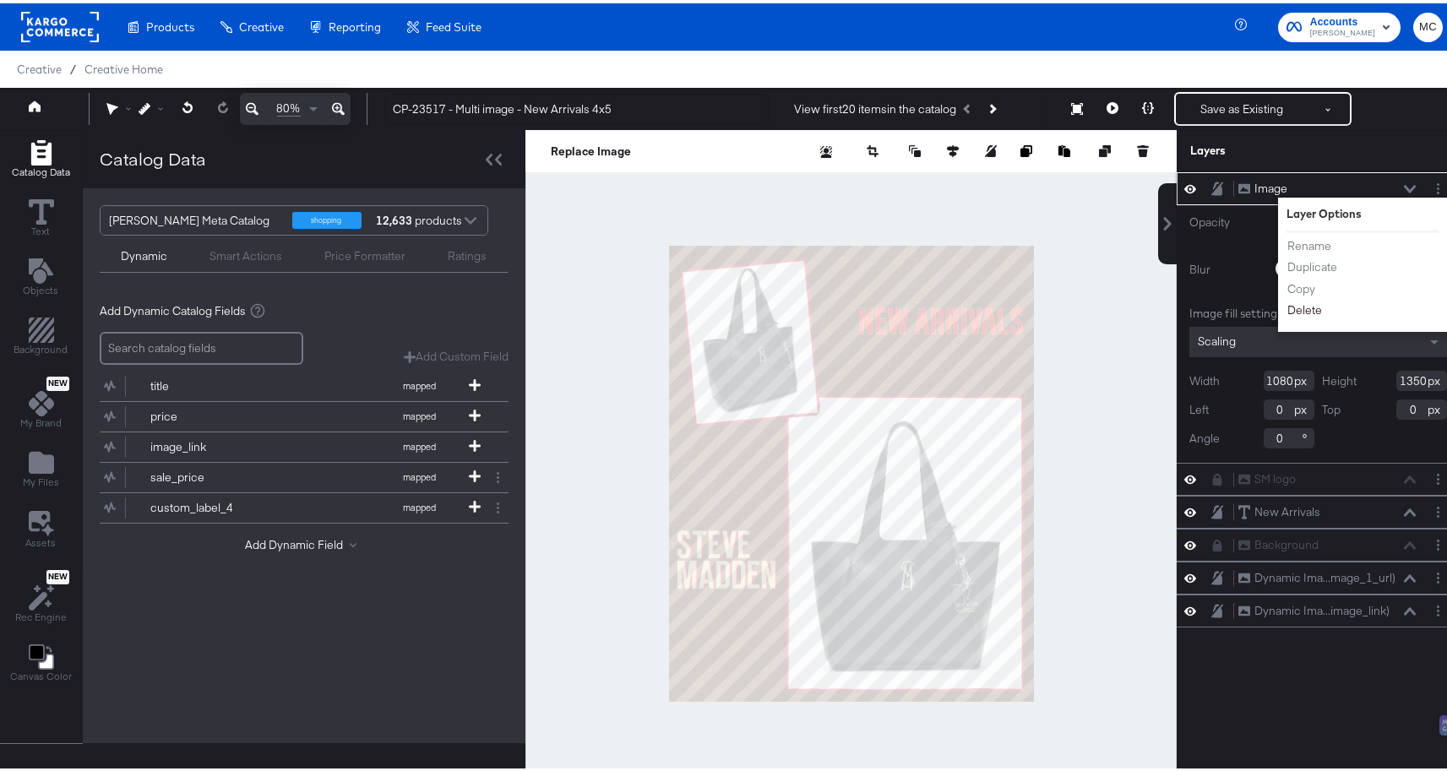
click at [1300, 303] on button "Delete" at bounding box center [1304, 307] width 36 height 18
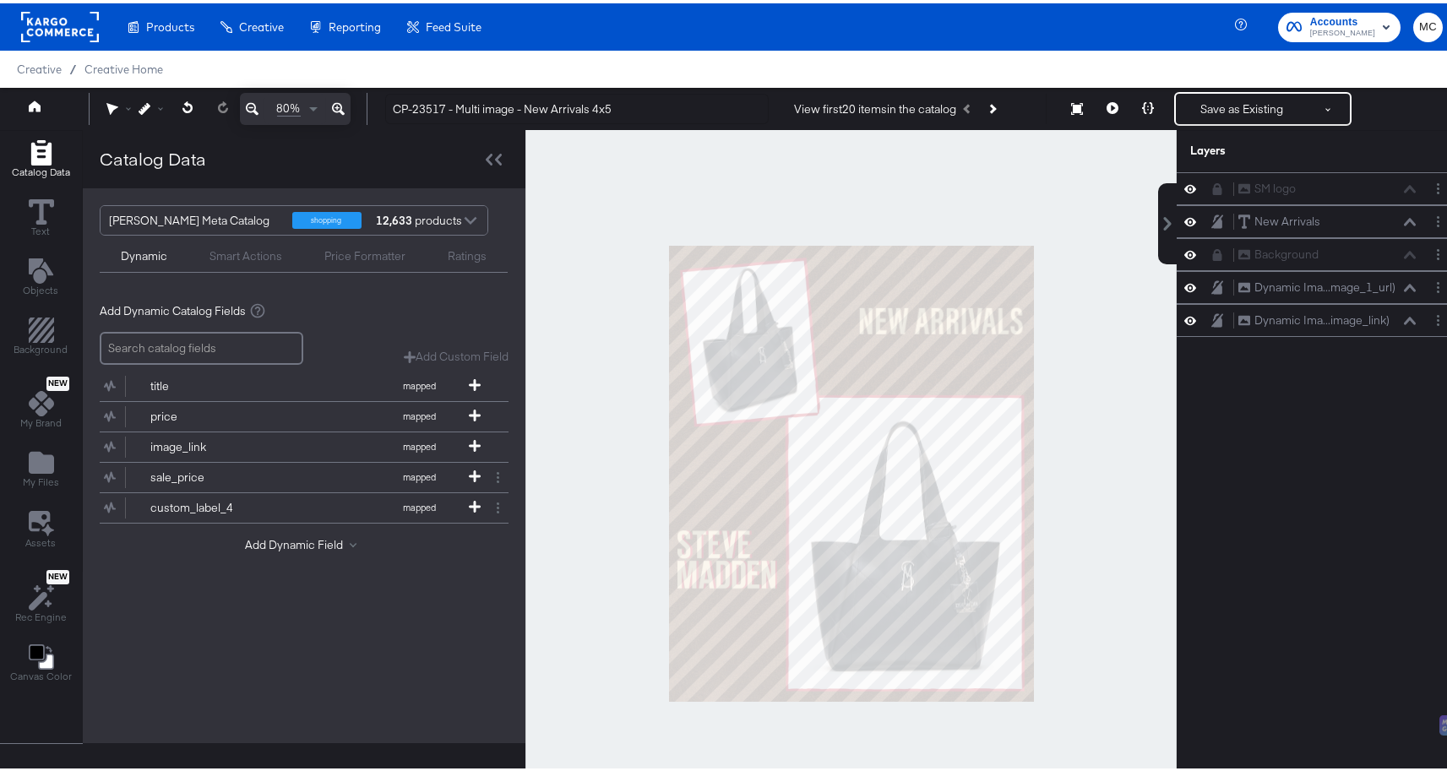
click at [1305, 130] on div "Layers" at bounding box center [1317, 148] width 283 height 42
click at [1258, 110] on button "Save as Existing" at bounding box center [1242, 105] width 132 height 30
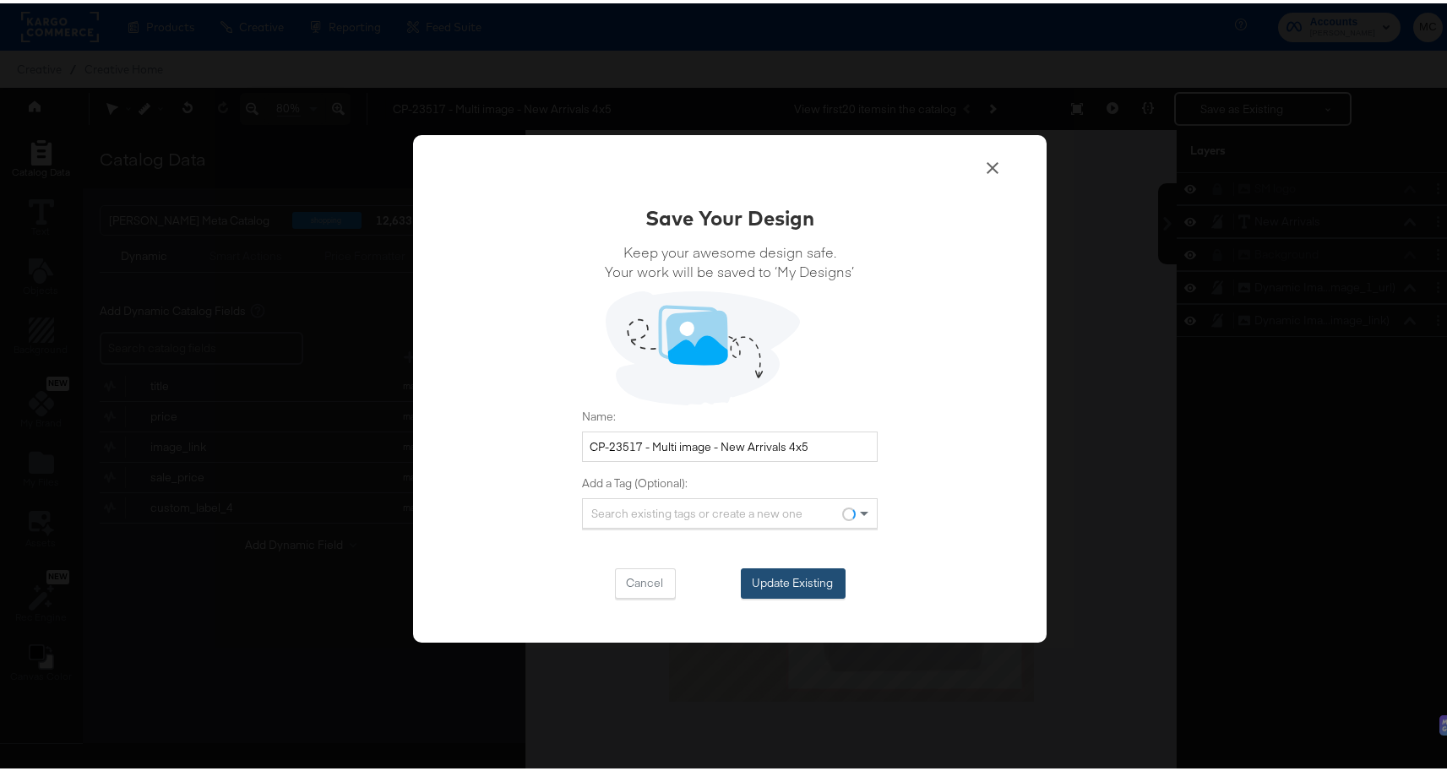
click at [814, 575] on button "Update Existing" at bounding box center [793, 580] width 105 height 30
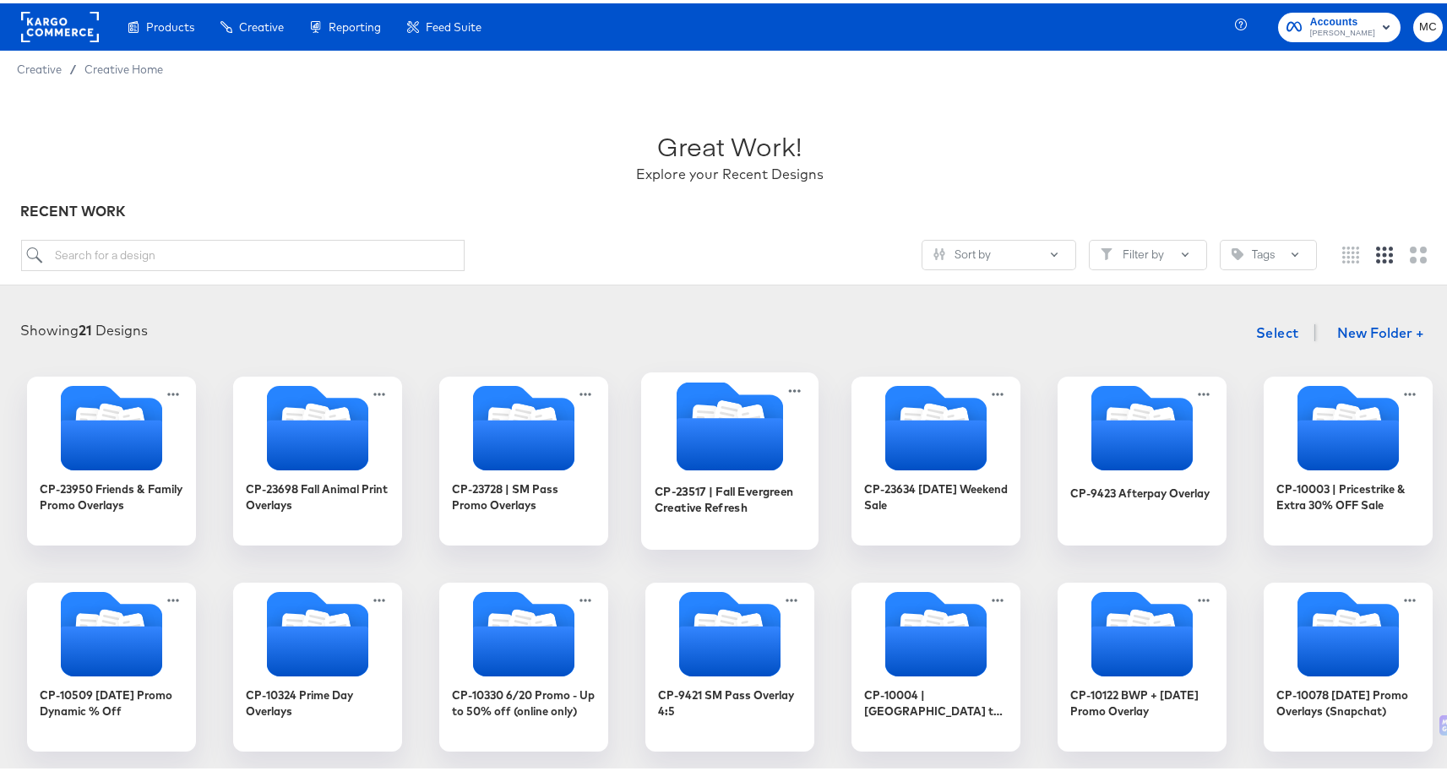
click at [744, 408] on icon "Folder" at bounding box center [752, 418] width 30 height 34
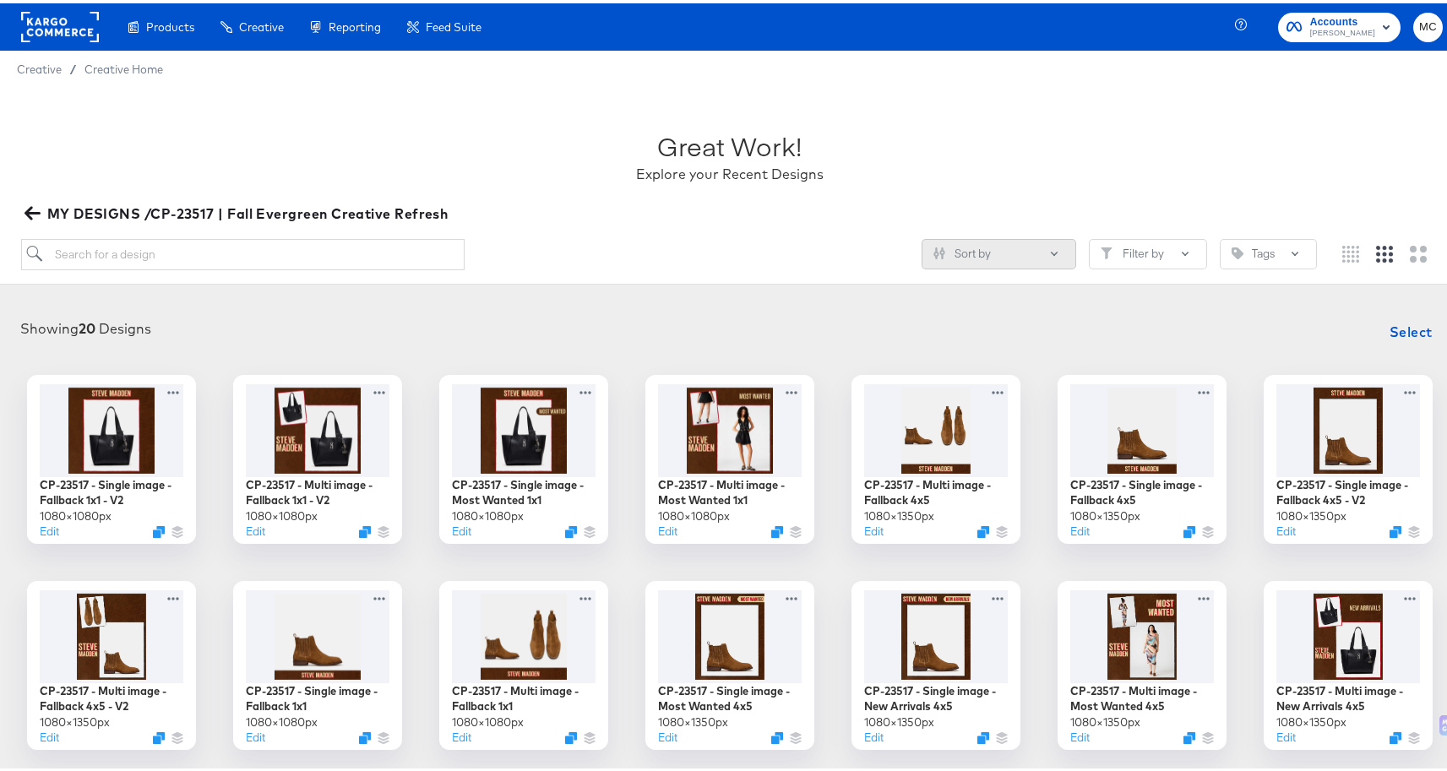
click at [956, 253] on button "Sort by" at bounding box center [998, 251] width 155 height 30
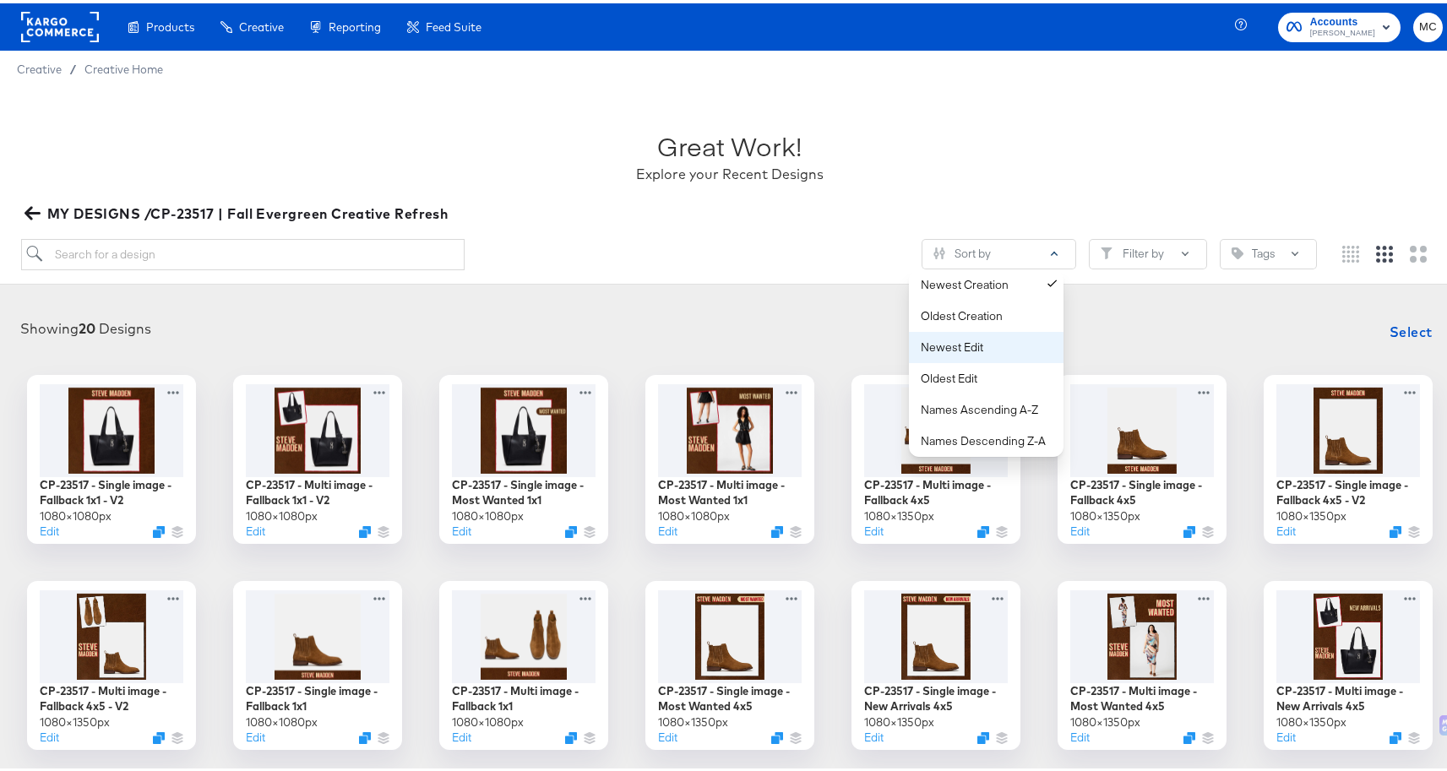
click at [1019, 344] on div "Newest Edit" at bounding box center [990, 344] width 138 height 16
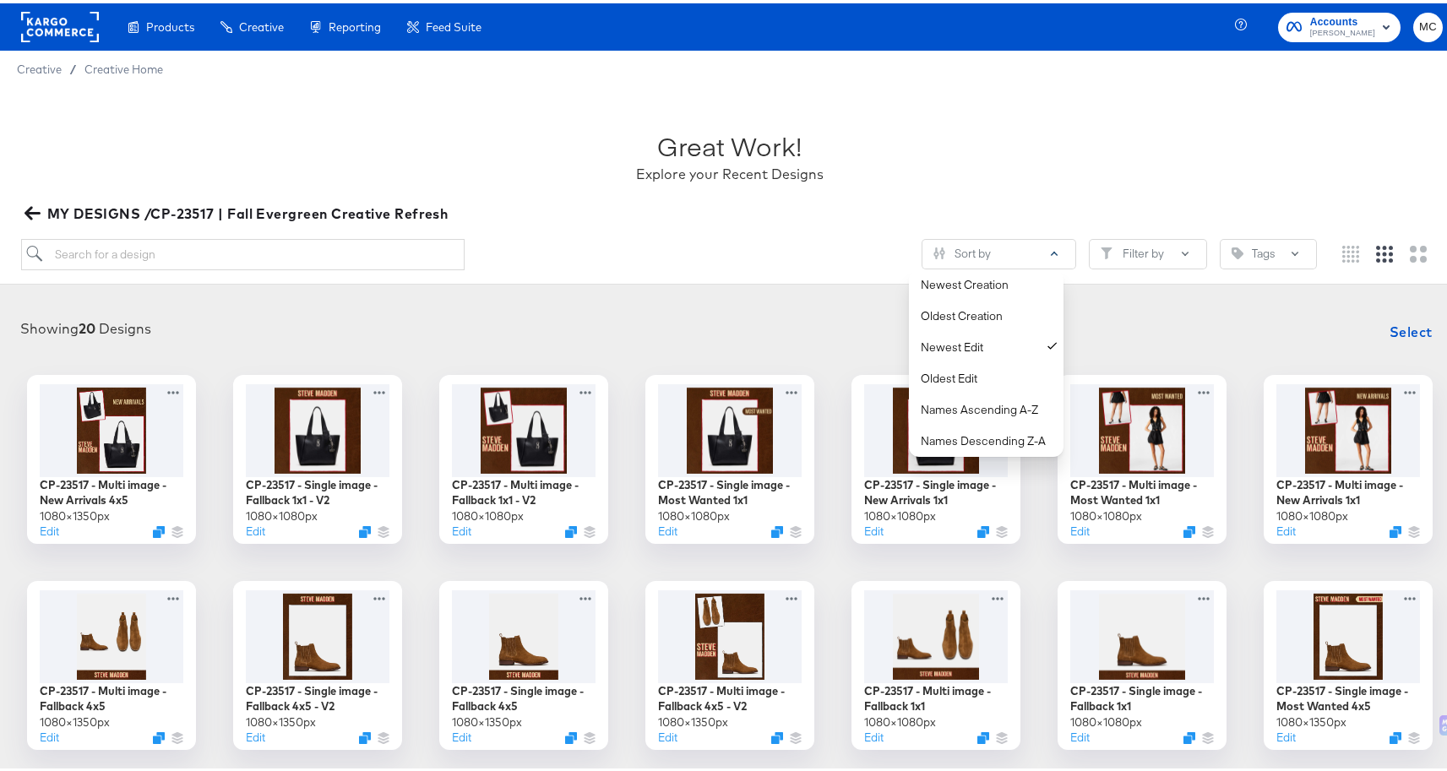
click at [538, 269] on div "Sort by Newest Creation Oldest Creation Newest Edit Oldest Edit Names Ascending…" at bounding box center [730, 258] width 1418 height 45
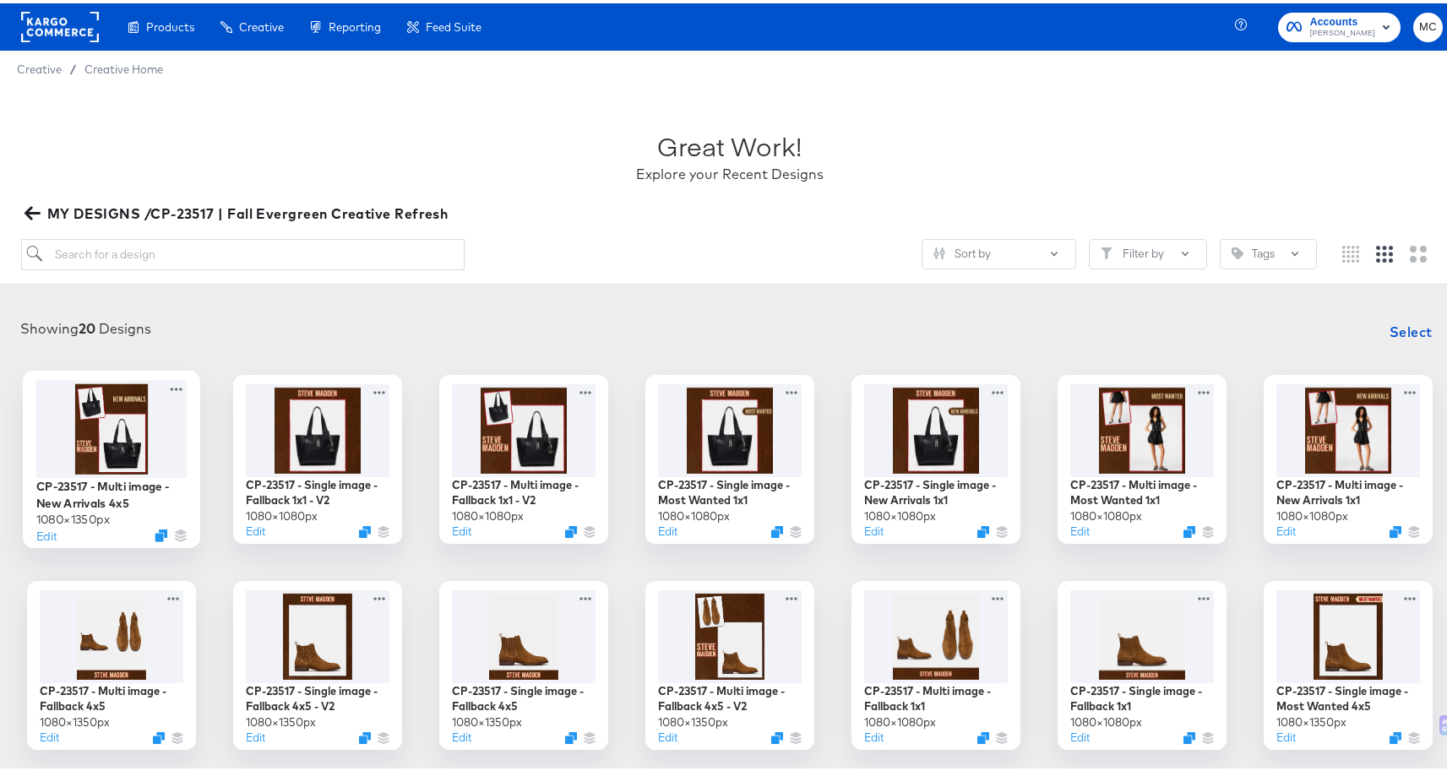
click at [113, 412] on div at bounding box center [111, 425] width 151 height 97
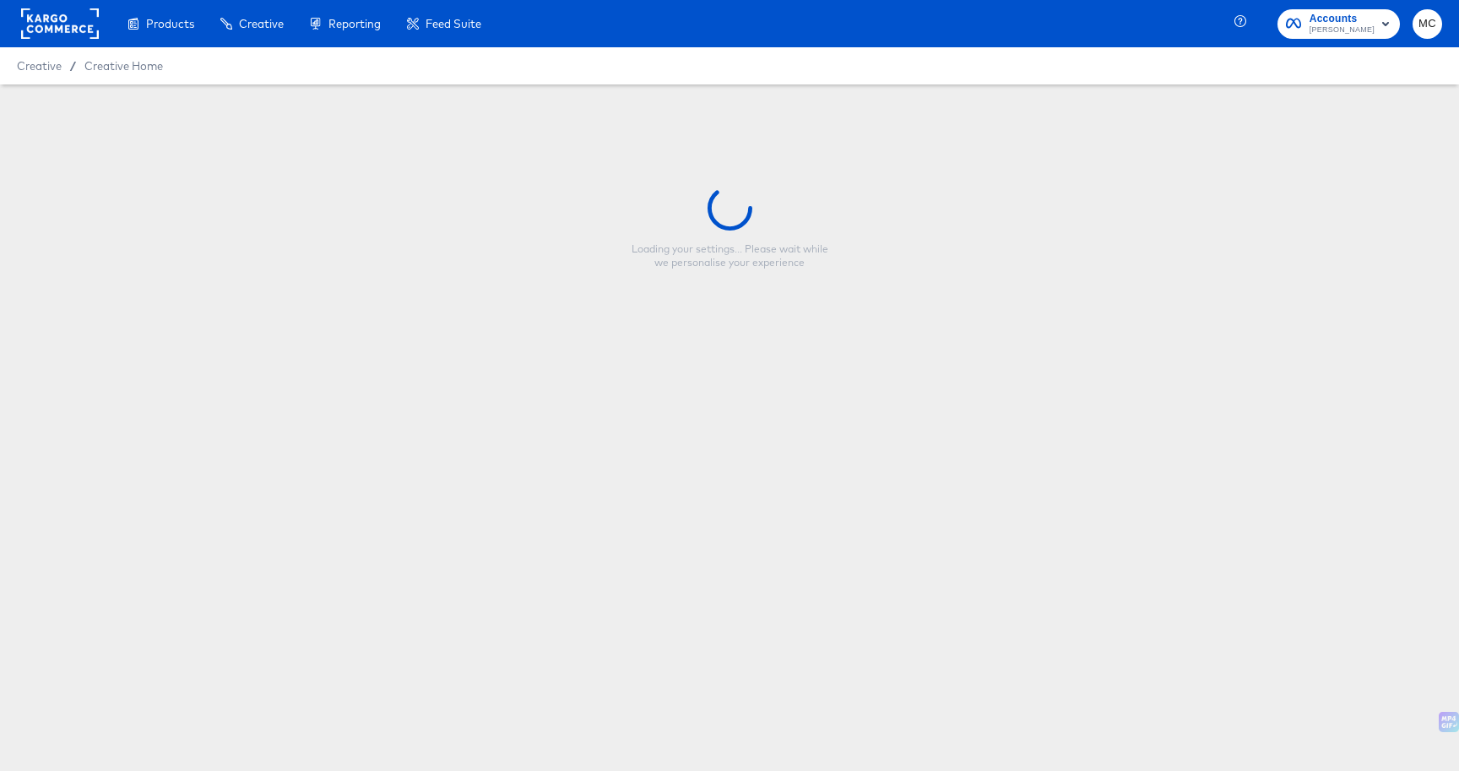
type input "CP-23517 - Multi image - New Arrivals 4x5"
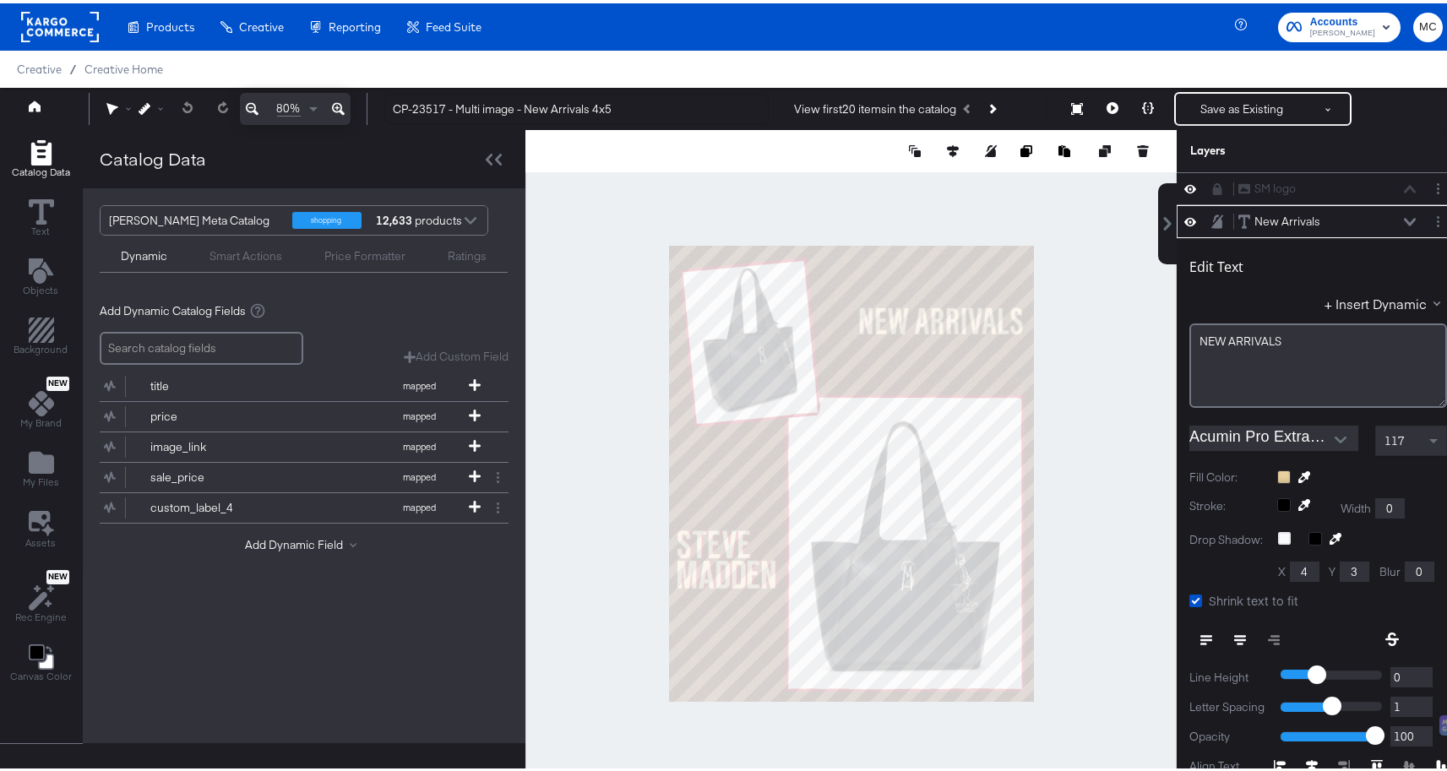
scroll to position [4, 0]
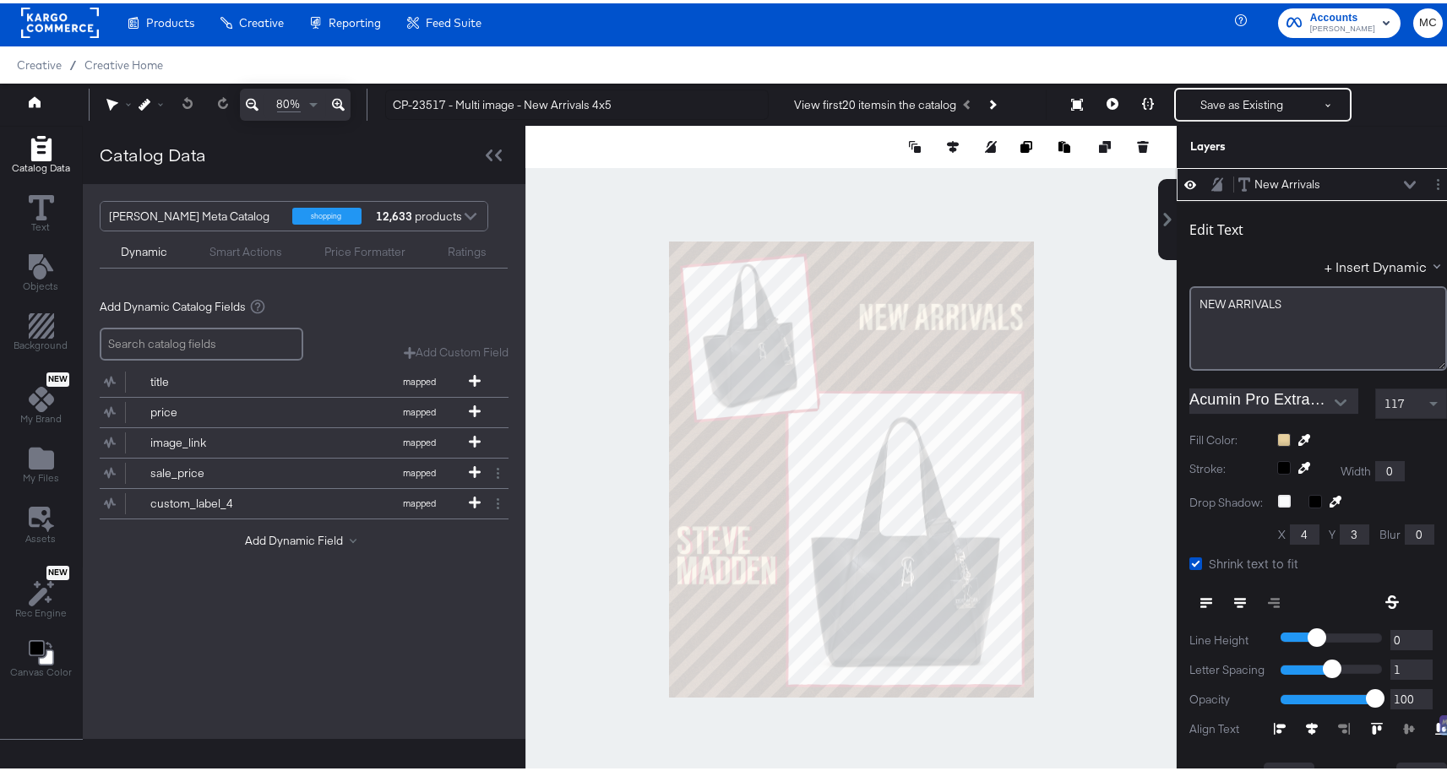
click at [1404, 178] on icon at bounding box center [1410, 181] width 12 height 8
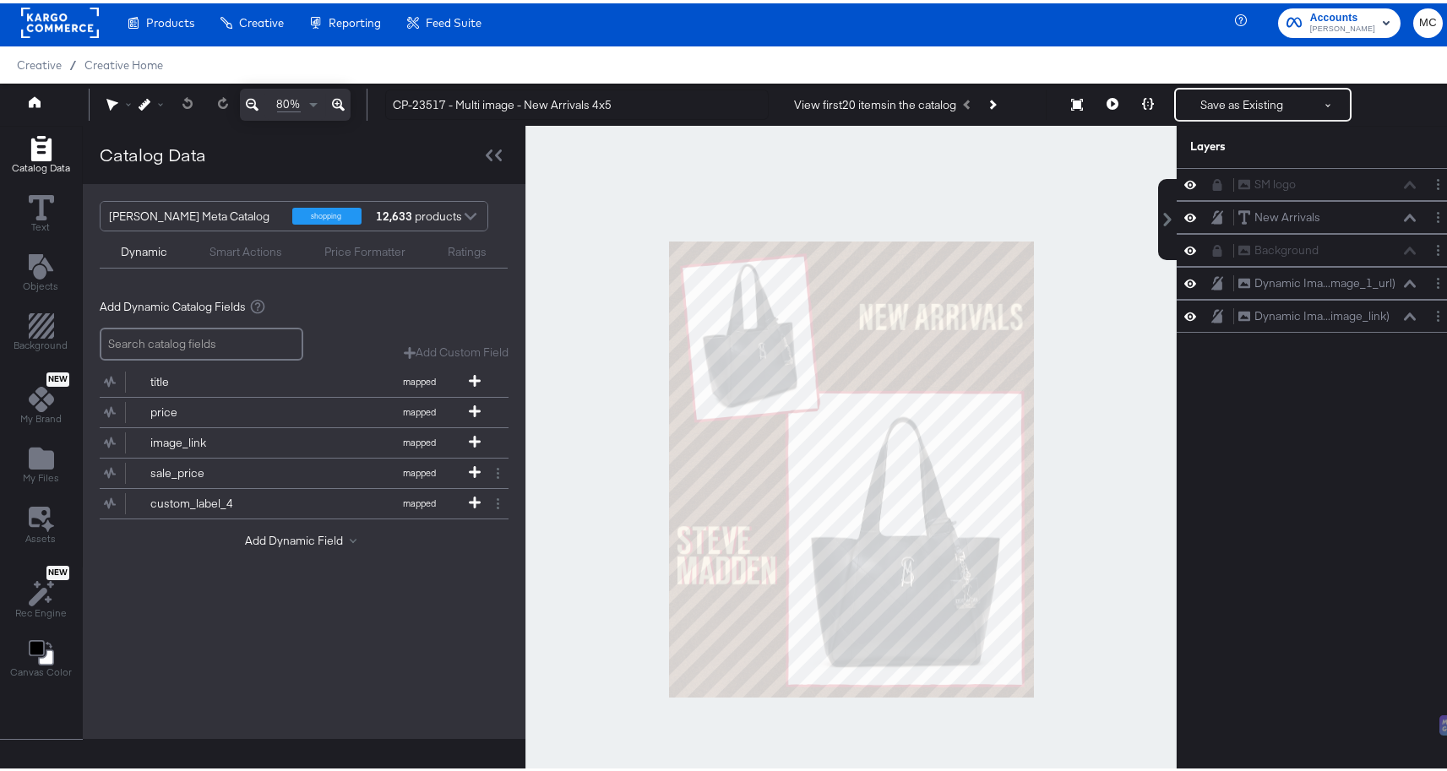
click at [1119, 194] on div at bounding box center [850, 465] width 651 height 687
click at [1106, 98] on icon at bounding box center [1112, 101] width 12 height 12
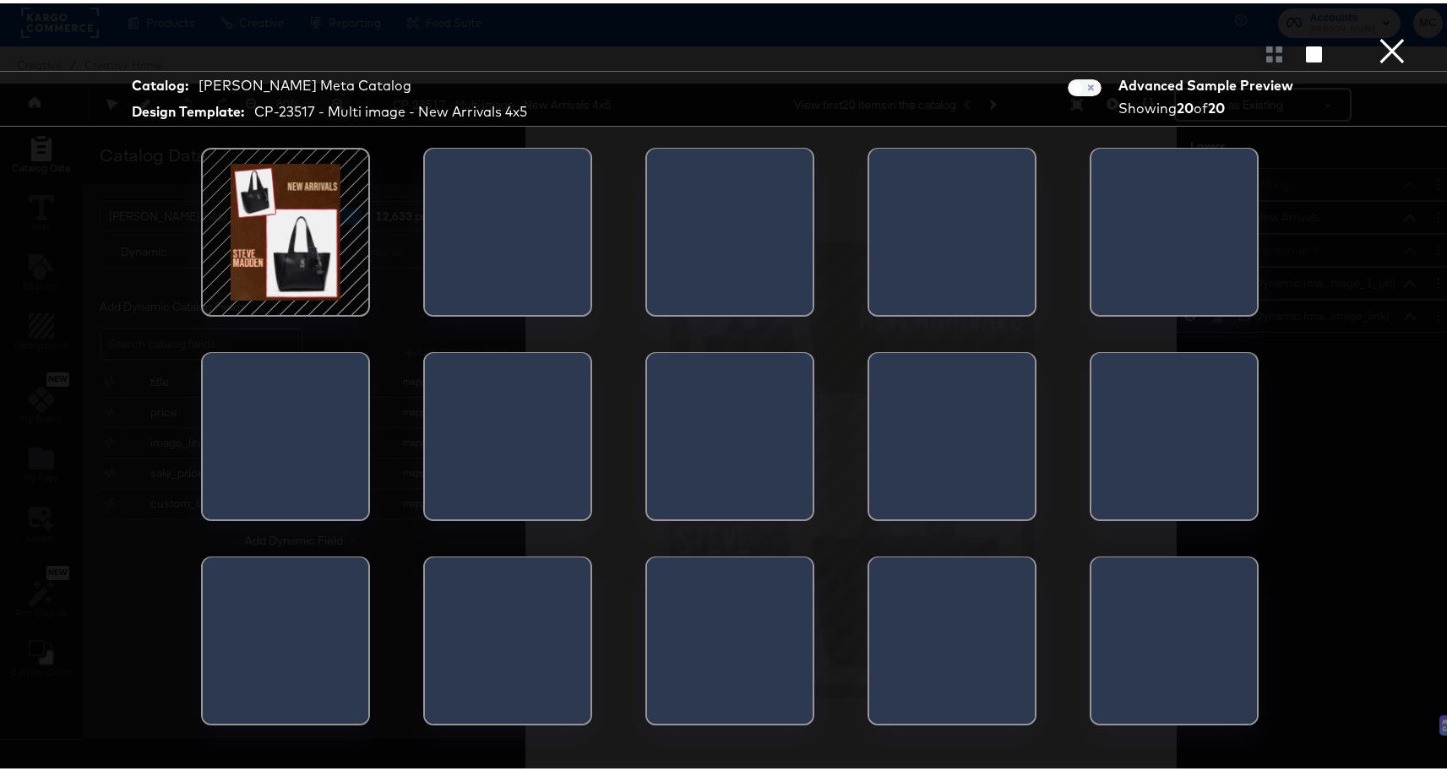
click at [458, 245] on div at bounding box center [508, 233] width 166 height 177
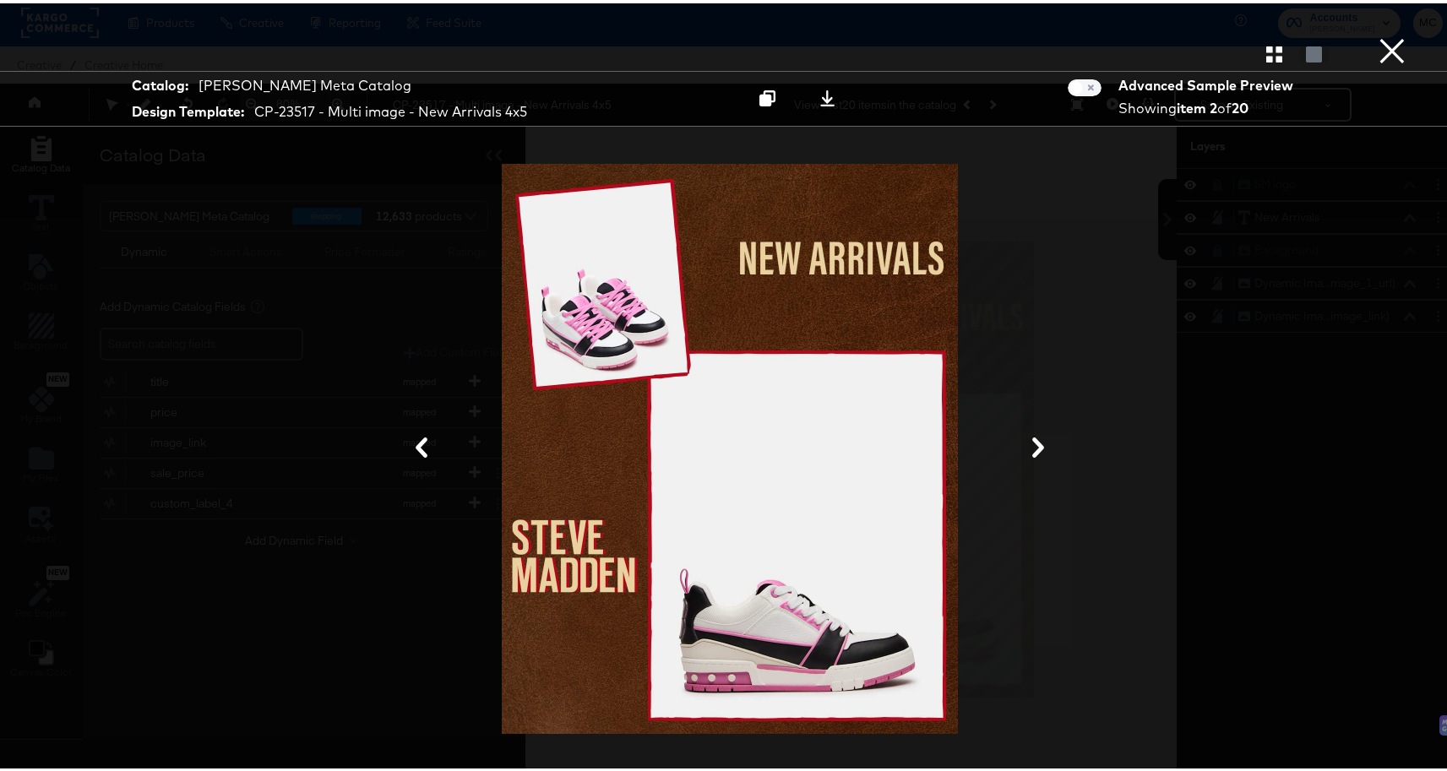
click at [1035, 444] on icon at bounding box center [1038, 444] width 12 height 20
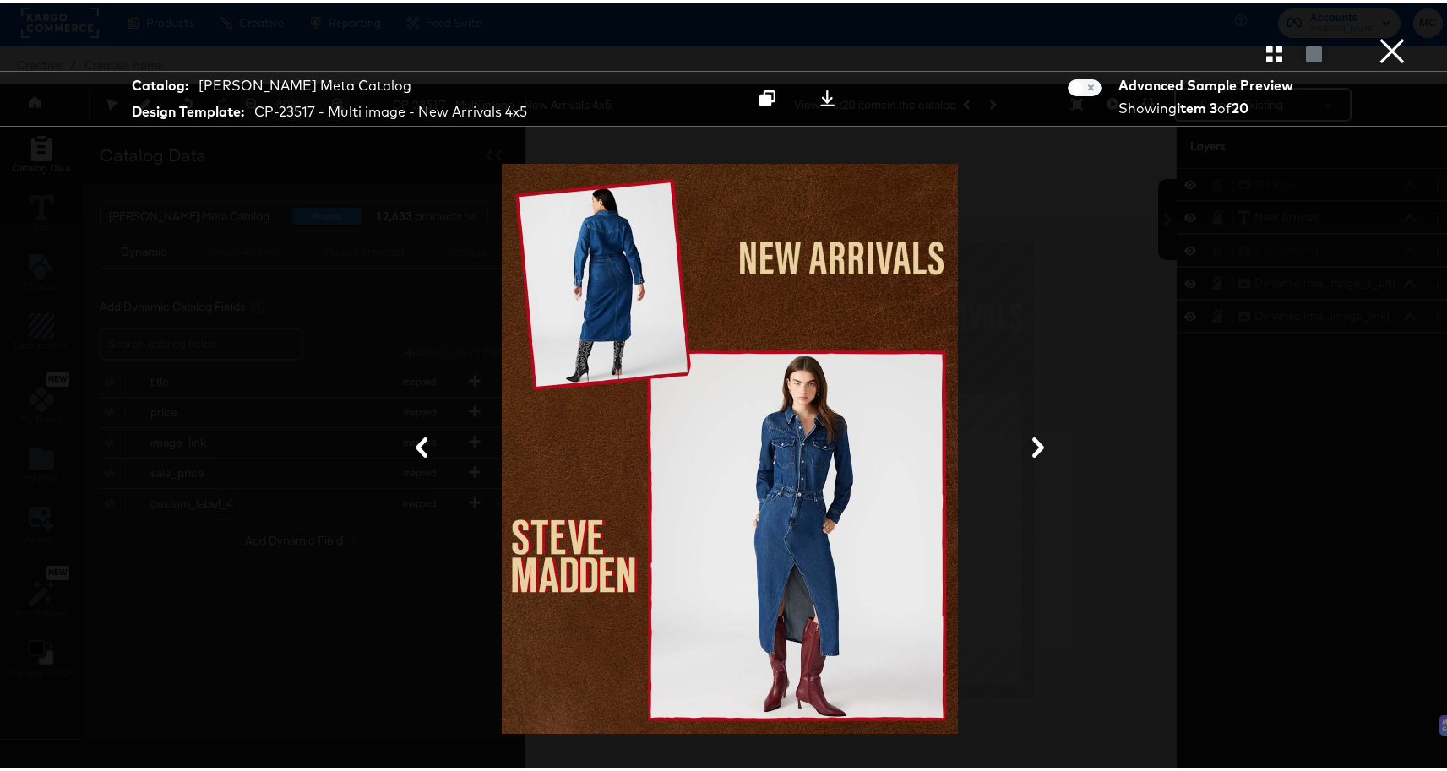
click at [1035, 444] on icon at bounding box center [1038, 444] width 12 height 20
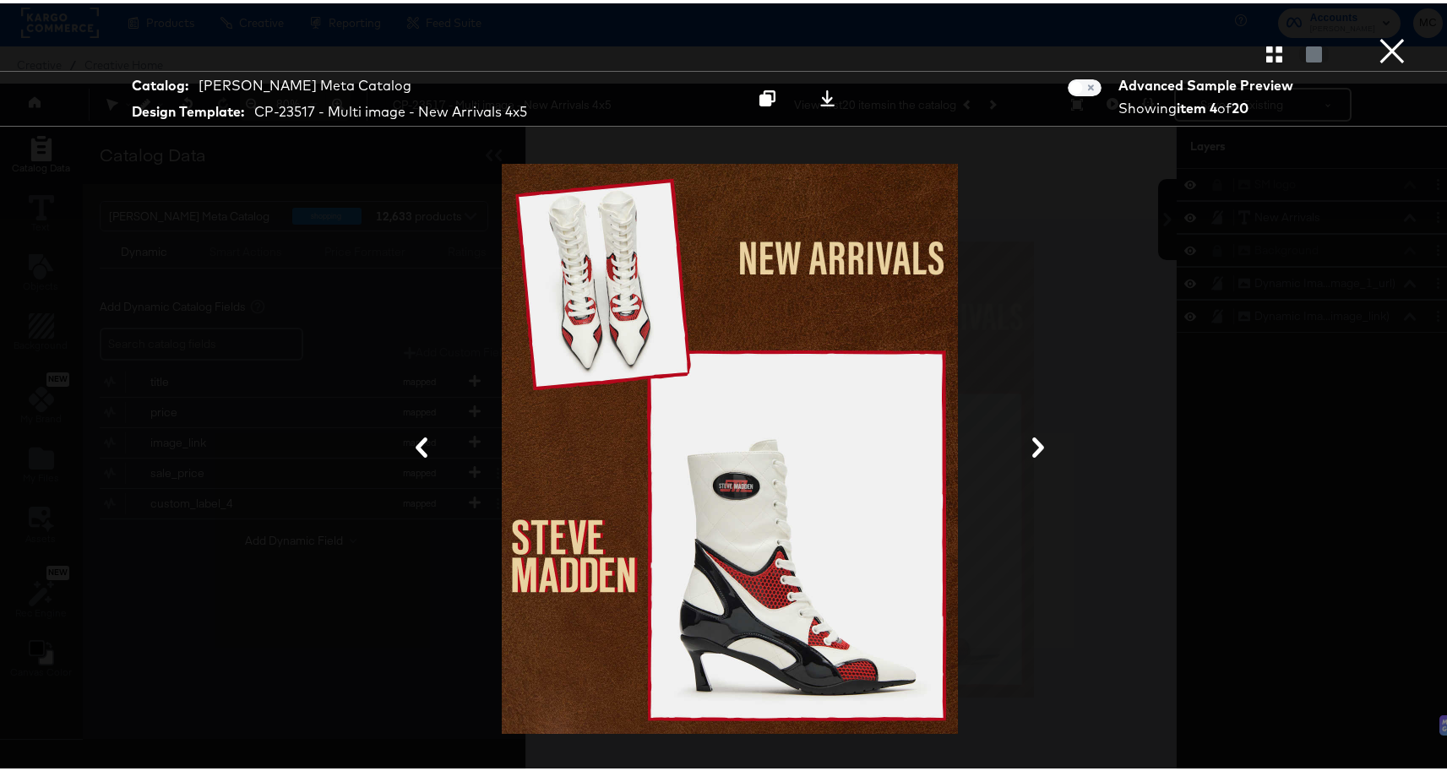
click at [1035, 444] on icon at bounding box center [1038, 444] width 12 height 20
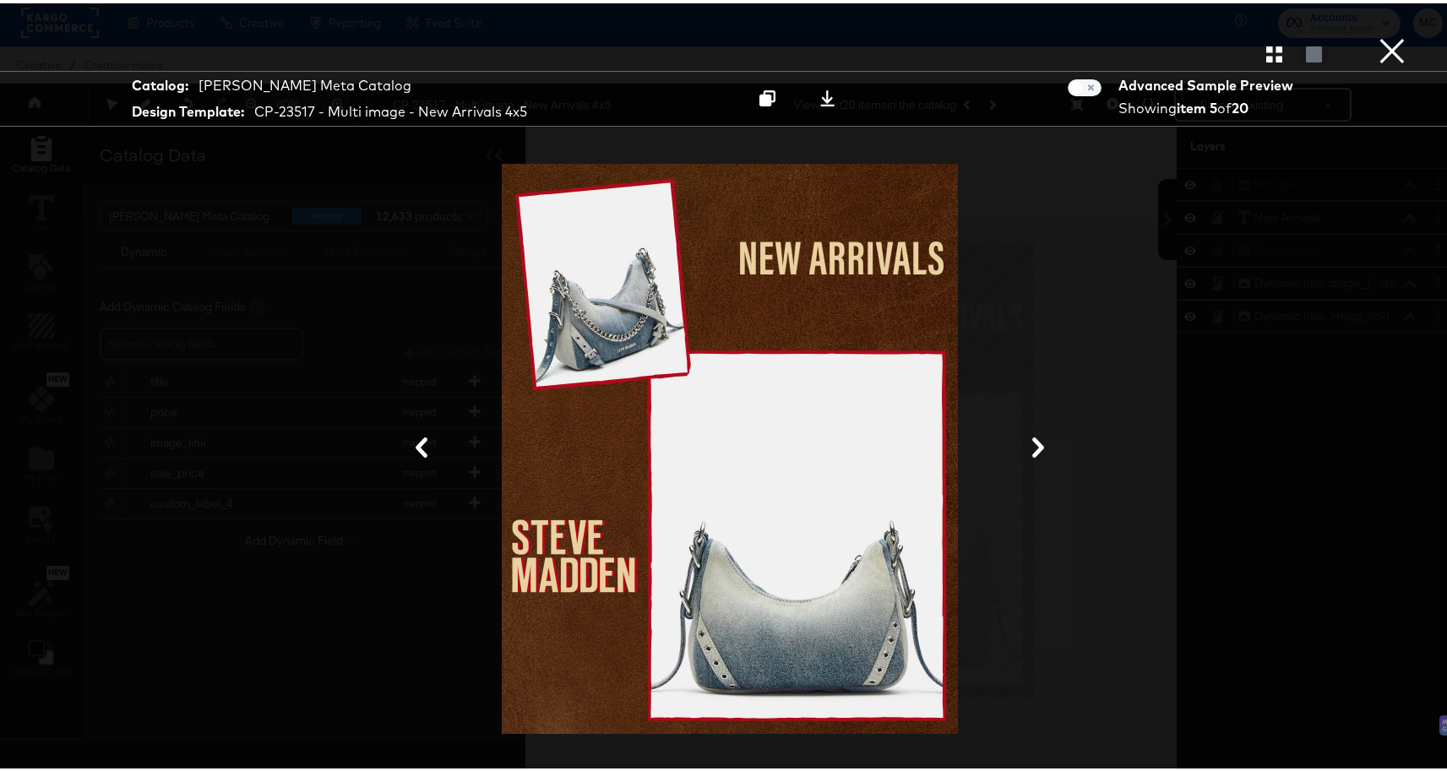
click at [1035, 444] on icon at bounding box center [1038, 444] width 12 height 20
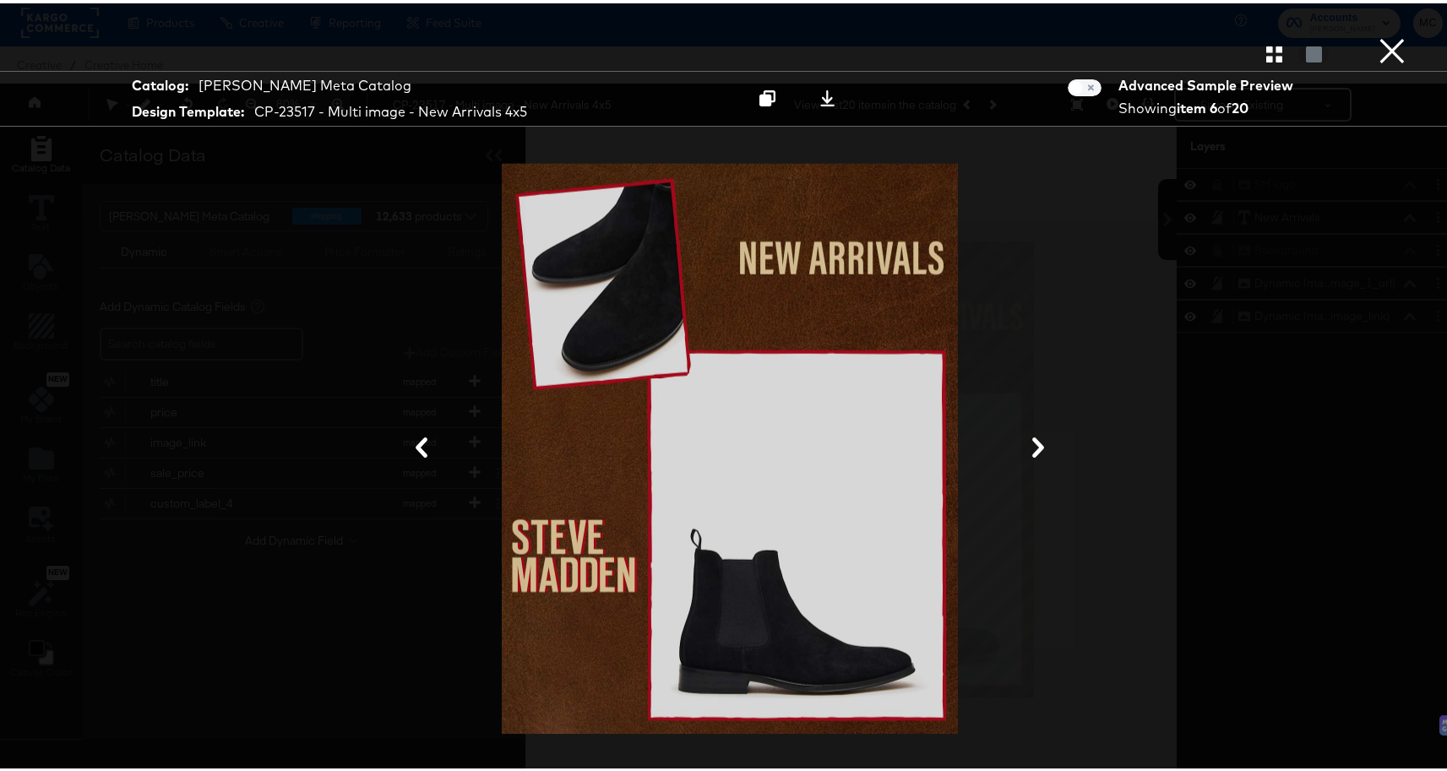
click at [1384, 34] on button "×" at bounding box center [1392, 17] width 34 height 34
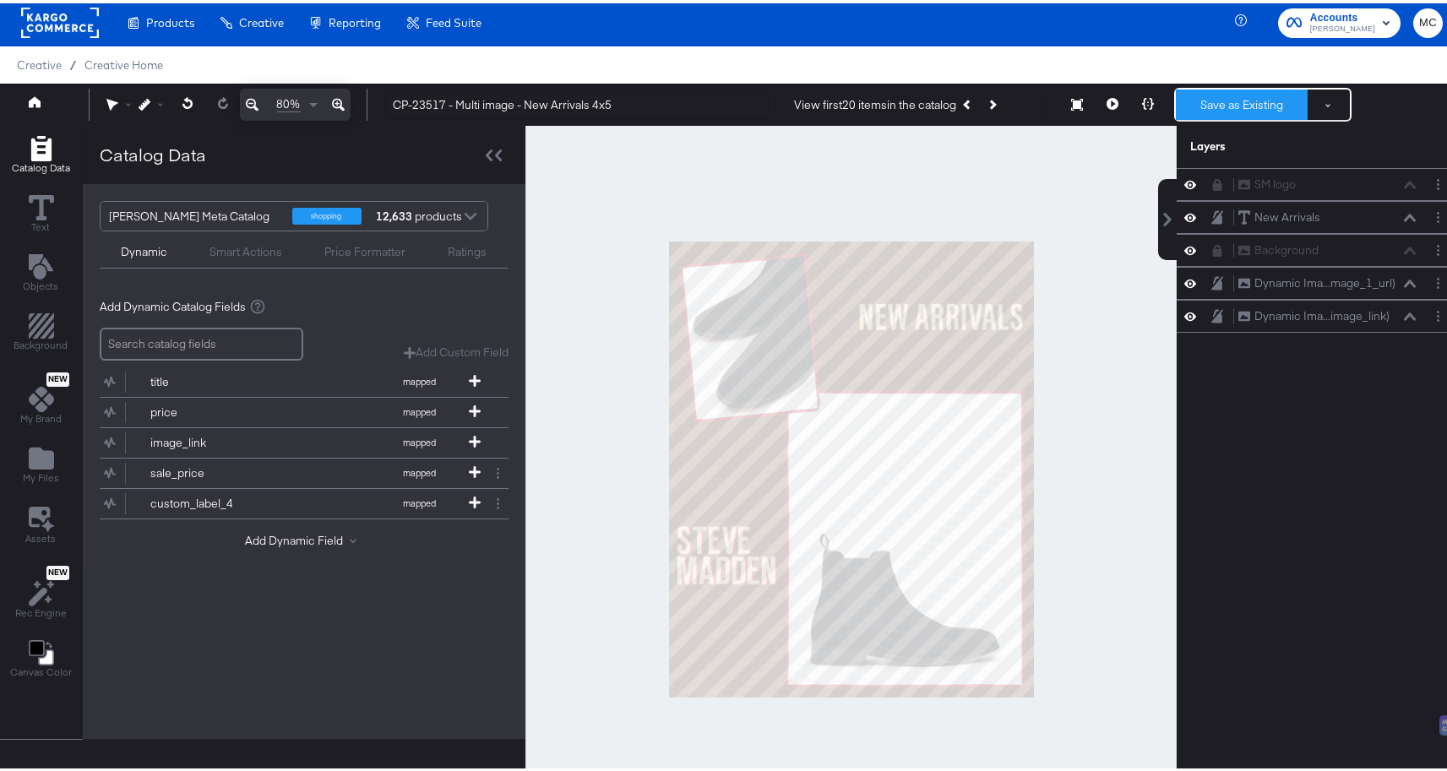
click at [1247, 106] on button "Save as Existing" at bounding box center [1242, 101] width 132 height 30
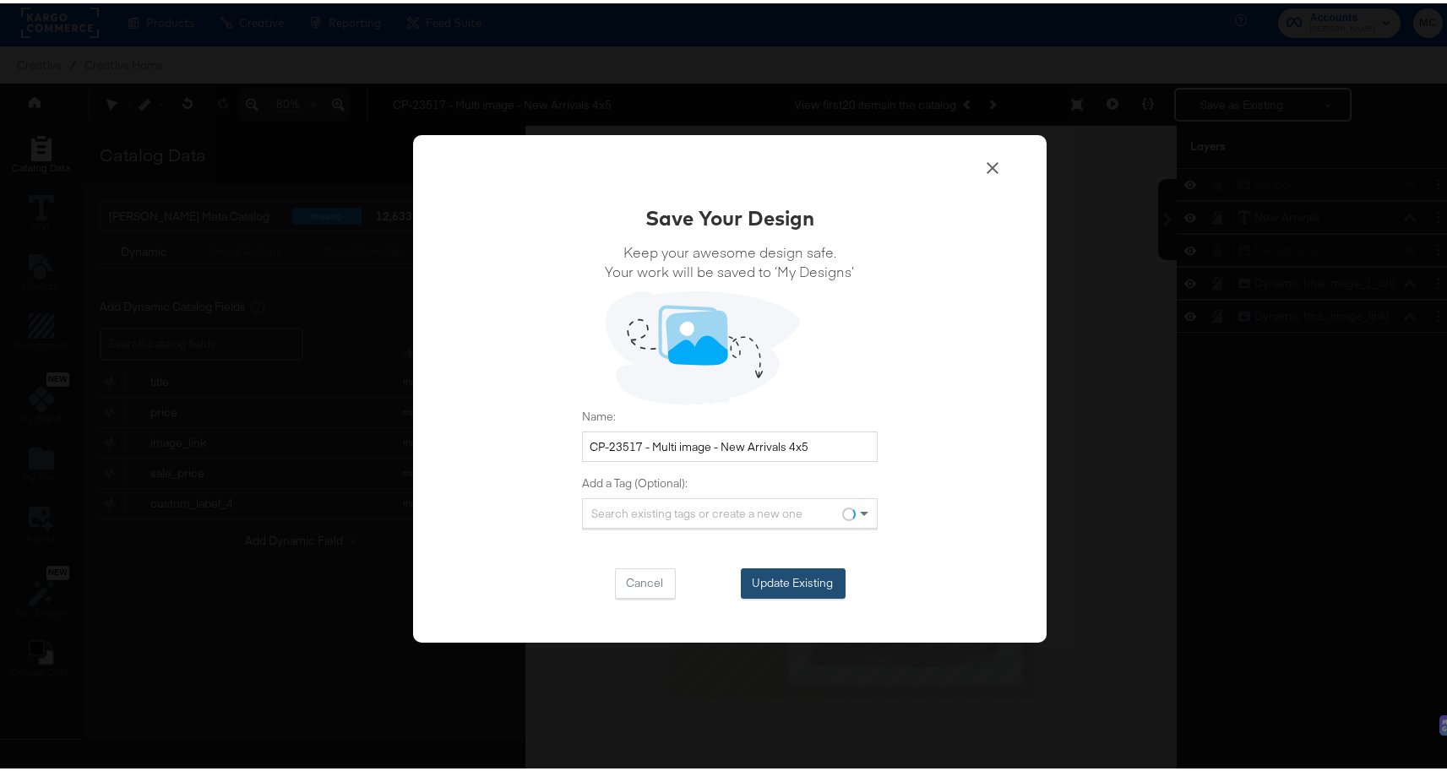
click at [789, 593] on button "Update Existing" at bounding box center [793, 580] width 105 height 30
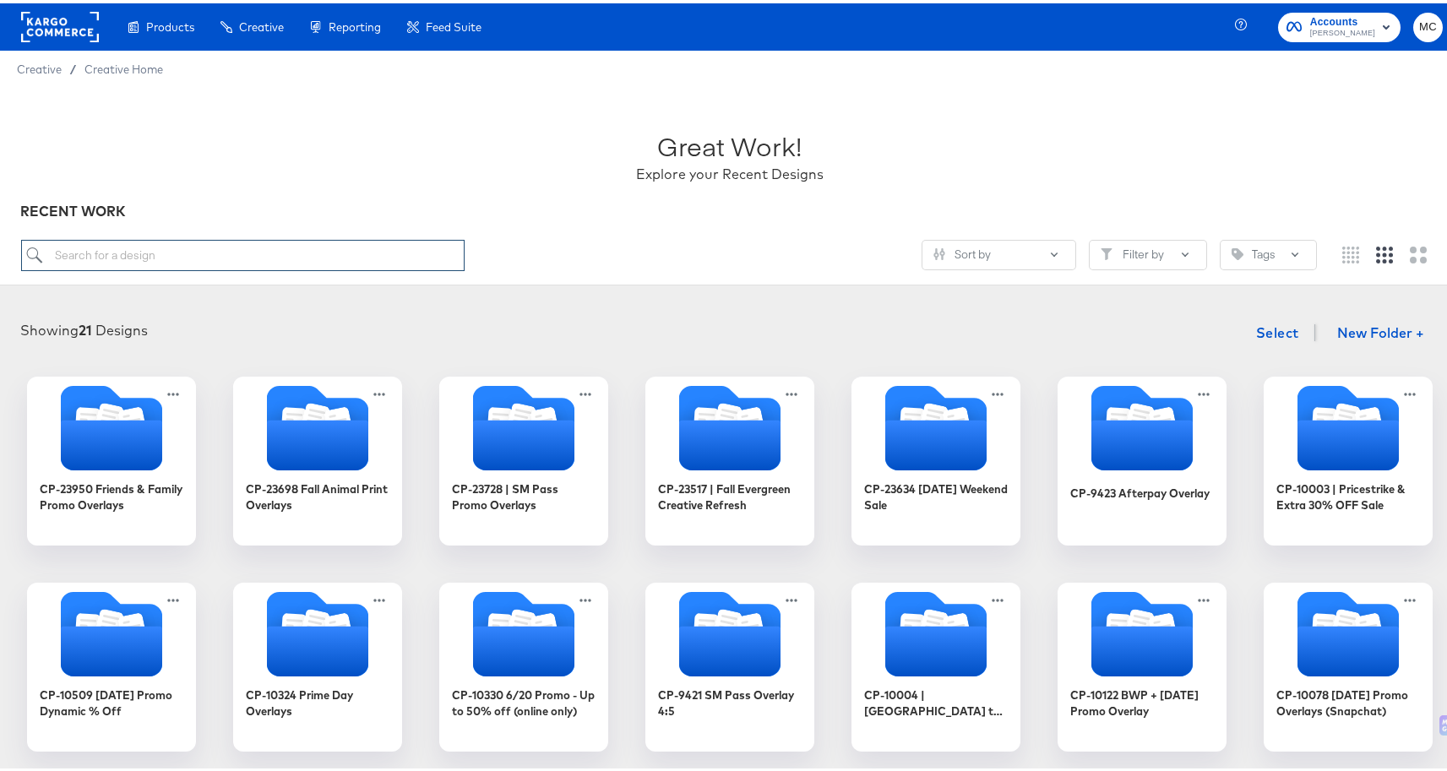
click at [187, 255] on input "search" at bounding box center [243, 251] width 444 height 31
paste input "- [ ] CP-23517 - Multi image - Most Wanted 4x5"
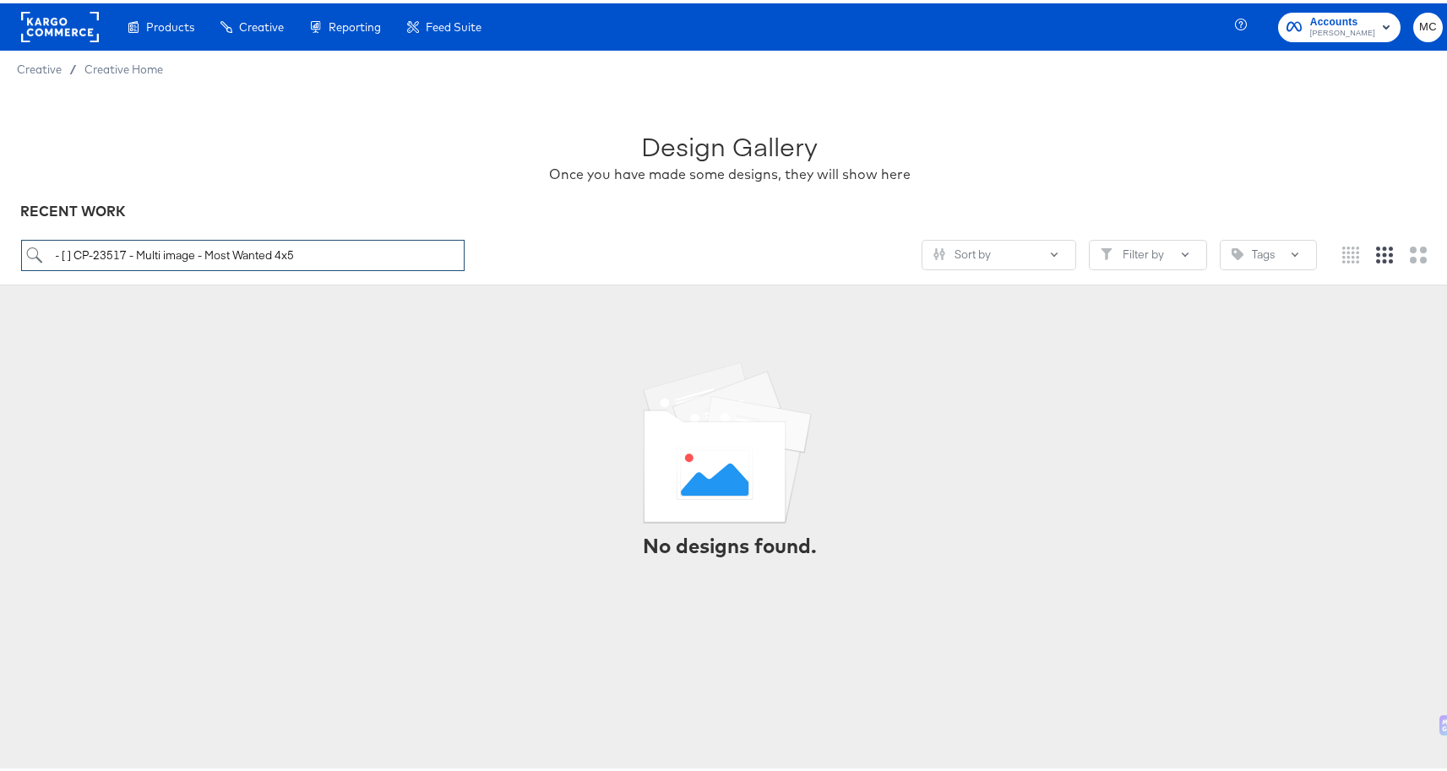
drag, startPoint x: 76, startPoint y: 249, endPoint x: 40, endPoint y: 249, distance: 36.3
click at [40, 249] on input "- [ ] CP-23517 - Multi image - Most Wanted 4x5" at bounding box center [243, 251] width 444 height 31
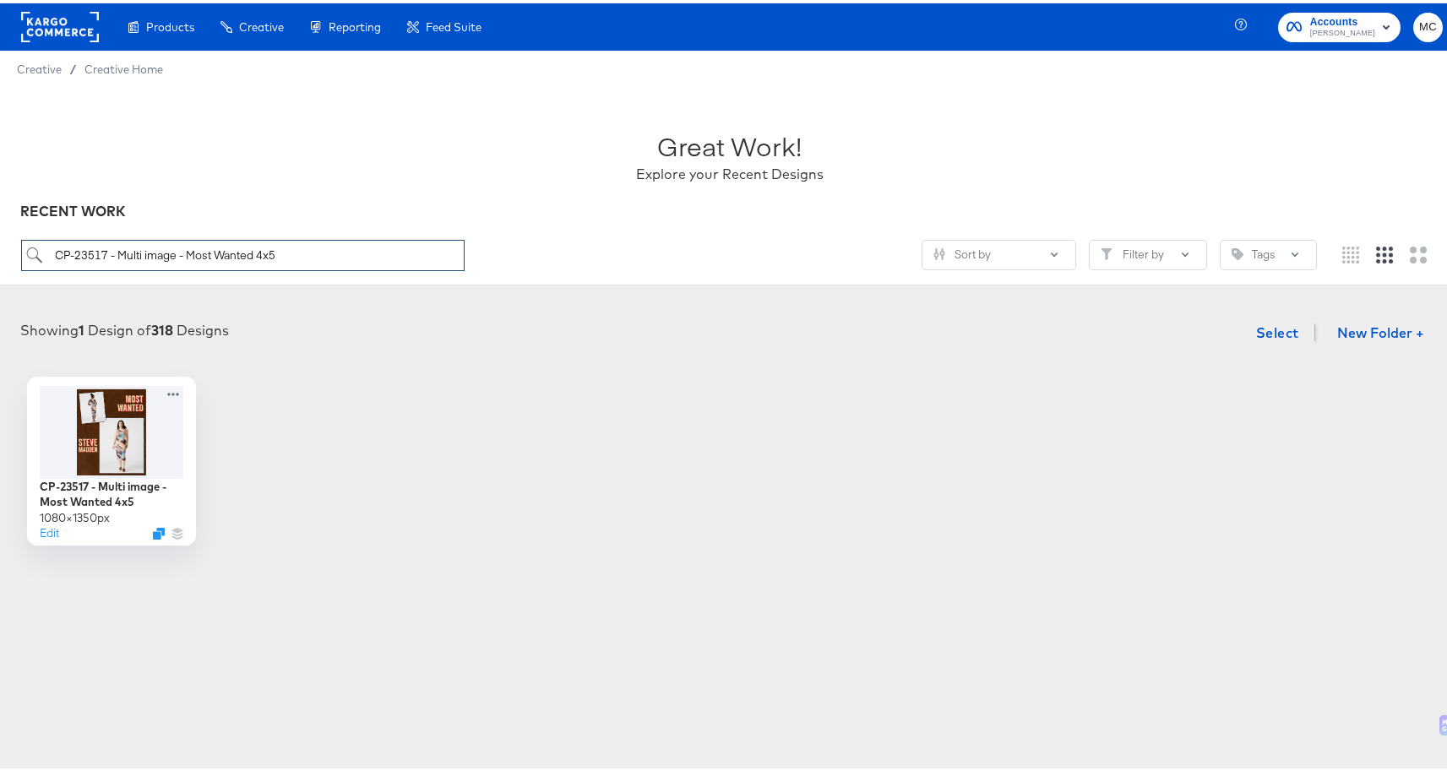
drag, startPoint x: 254, startPoint y: 260, endPoint x: 41, endPoint y: 245, distance: 214.2
click at [41, 245] on input "CP-23517 - Multi image - Most Wanted 4x5" at bounding box center [243, 251] width 444 height 31
type input "CP-23517 - Multi image - Most Wanted 4x5"
click at [272, 331] on div "Showing 1 Design of 318 Designs Select New Folder +" at bounding box center [730, 329] width 1426 height 35
click at [176, 383] on icon at bounding box center [176, 387] width 21 height 18
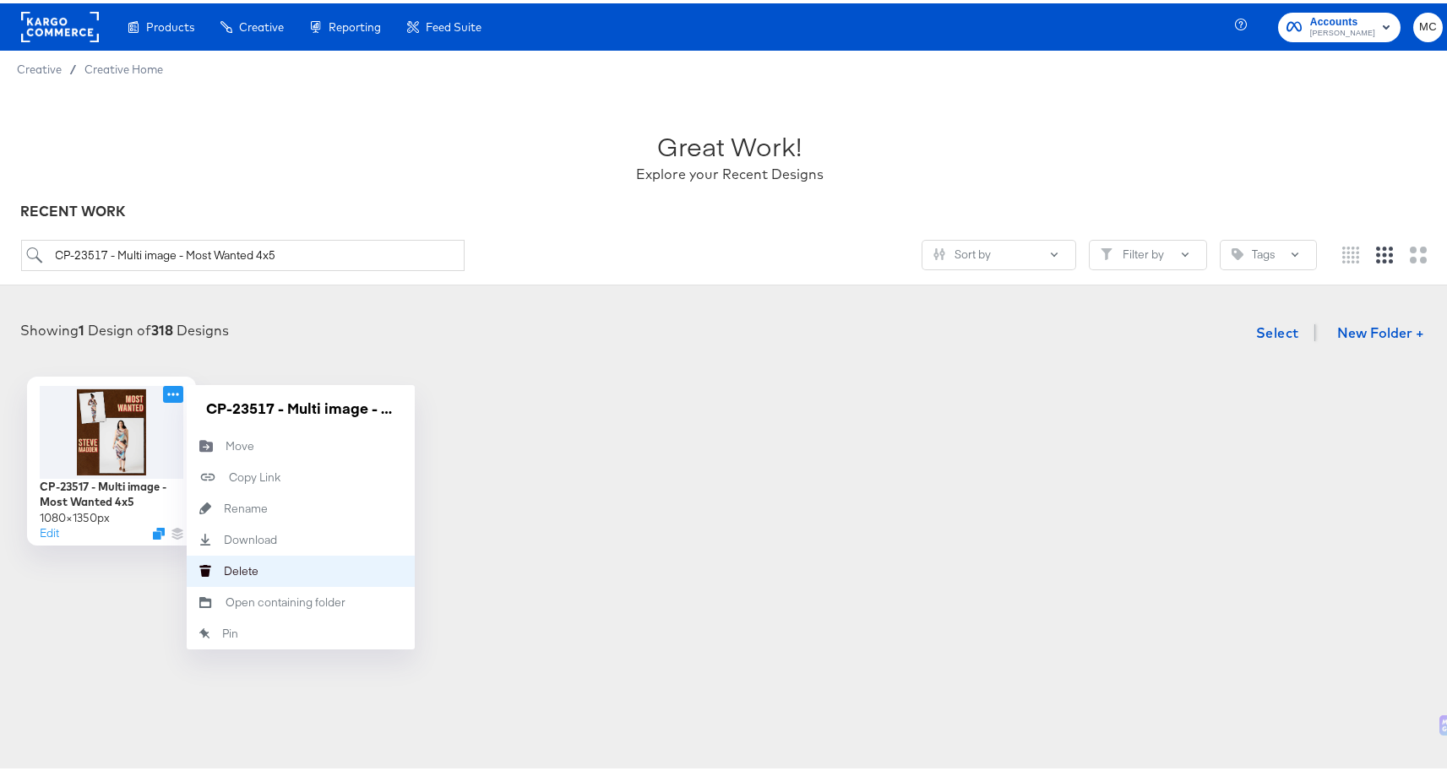
click at [269, 566] on button "Delete Delete" at bounding box center [301, 567] width 228 height 31
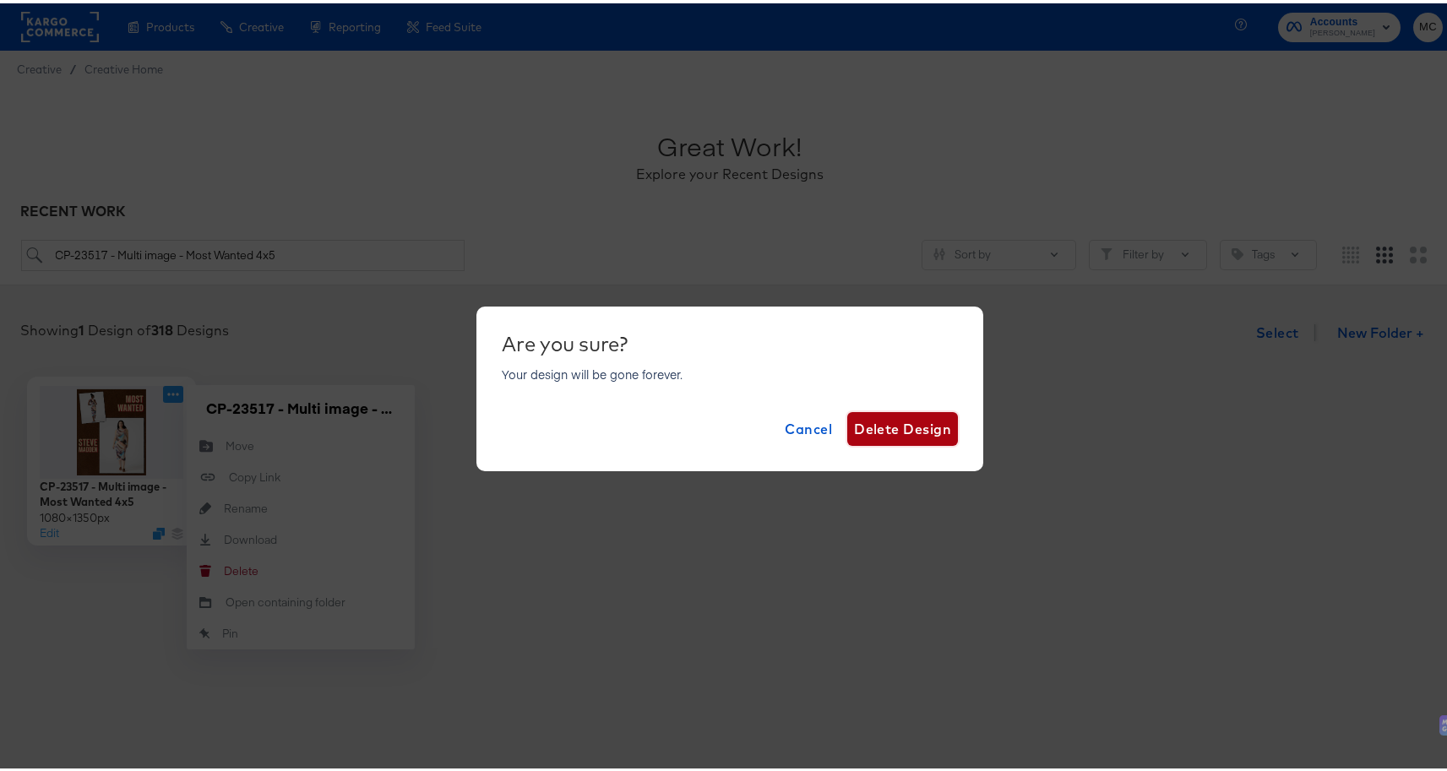
click at [924, 430] on span "Delete Design" at bounding box center [902, 426] width 97 height 24
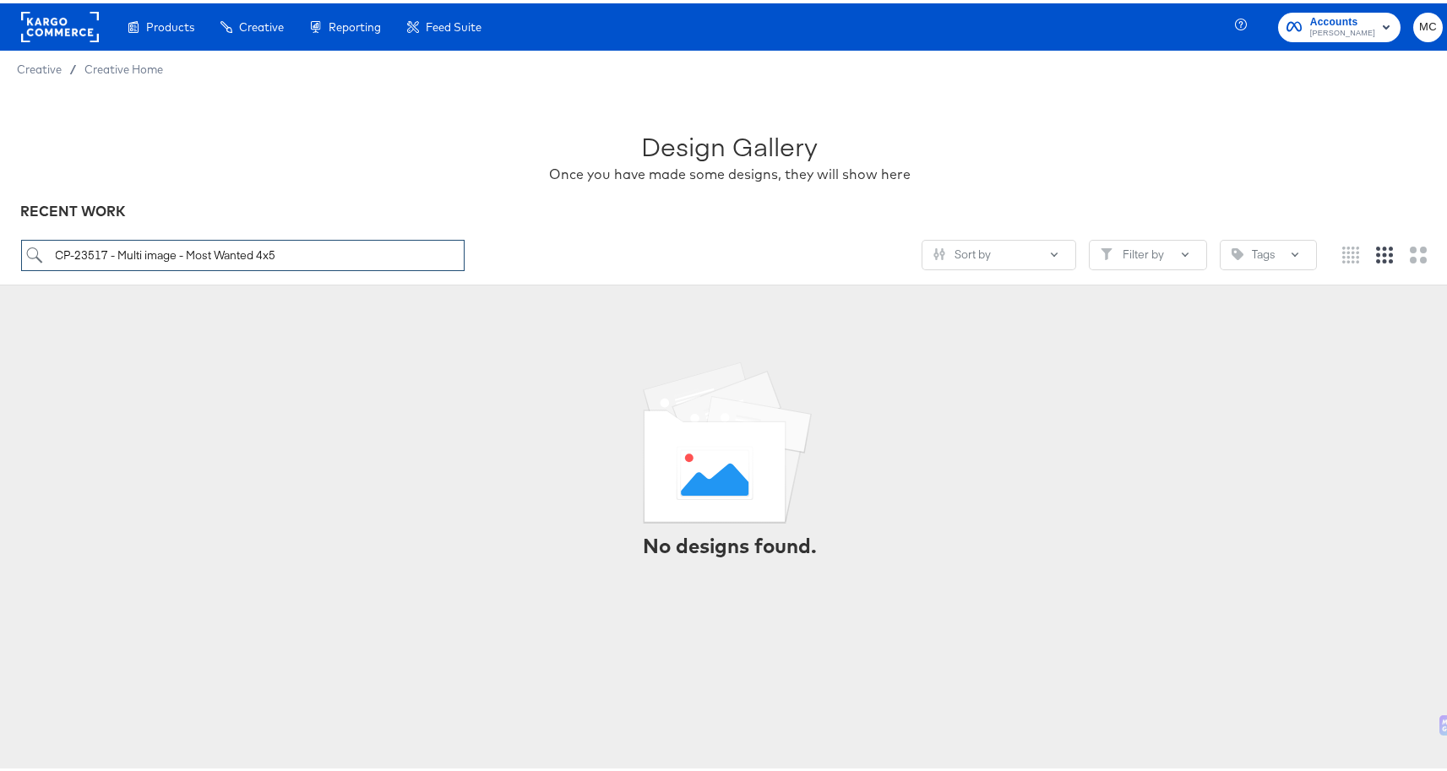
drag, startPoint x: 61, startPoint y: 252, endPoint x: 402, endPoint y: 280, distance: 342.4
click at [402, 280] on div "CP-23517 - Multi image - Most Wanted 4x5 Sort by Filter by Tags" at bounding box center [730, 258] width 1418 height 45
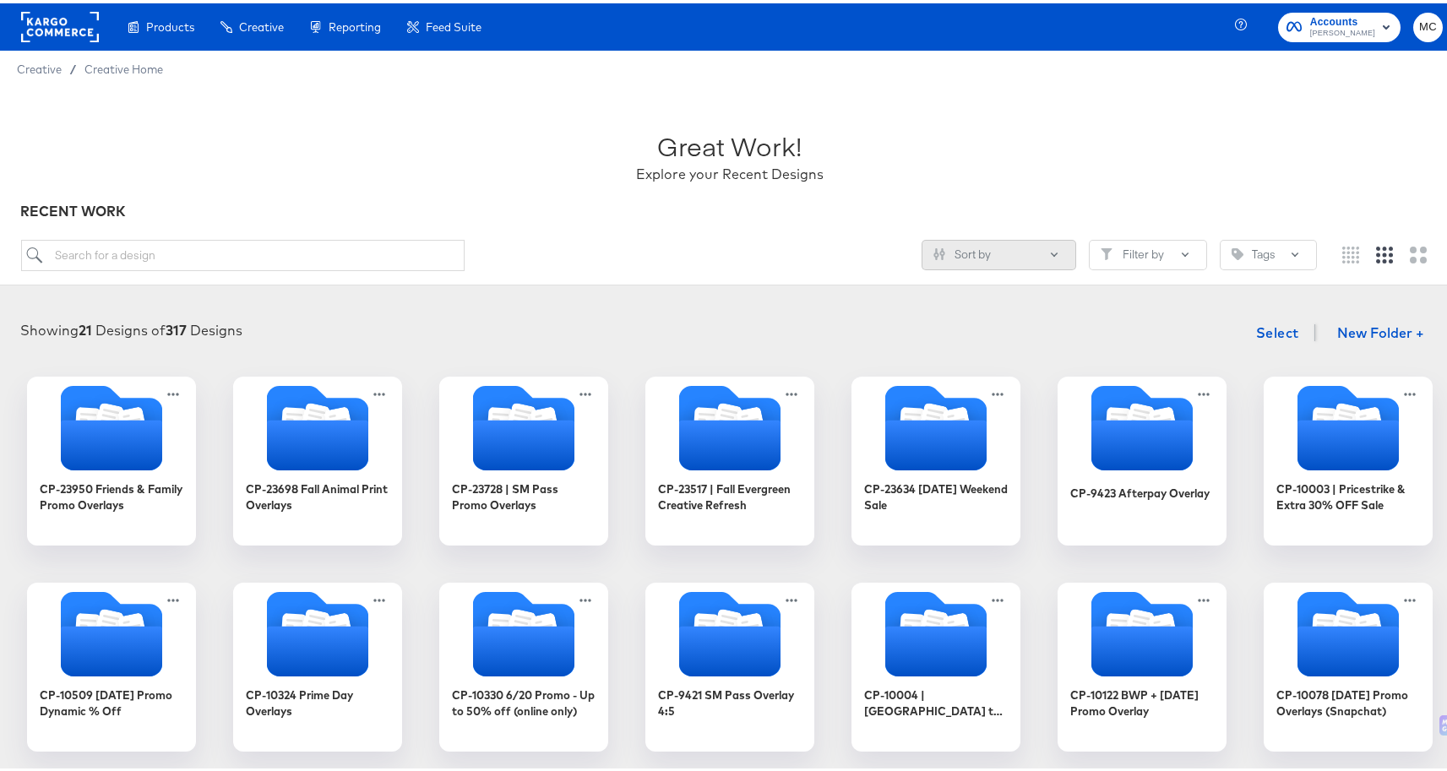
click at [1032, 253] on button "Sort by" at bounding box center [998, 251] width 155 height 30
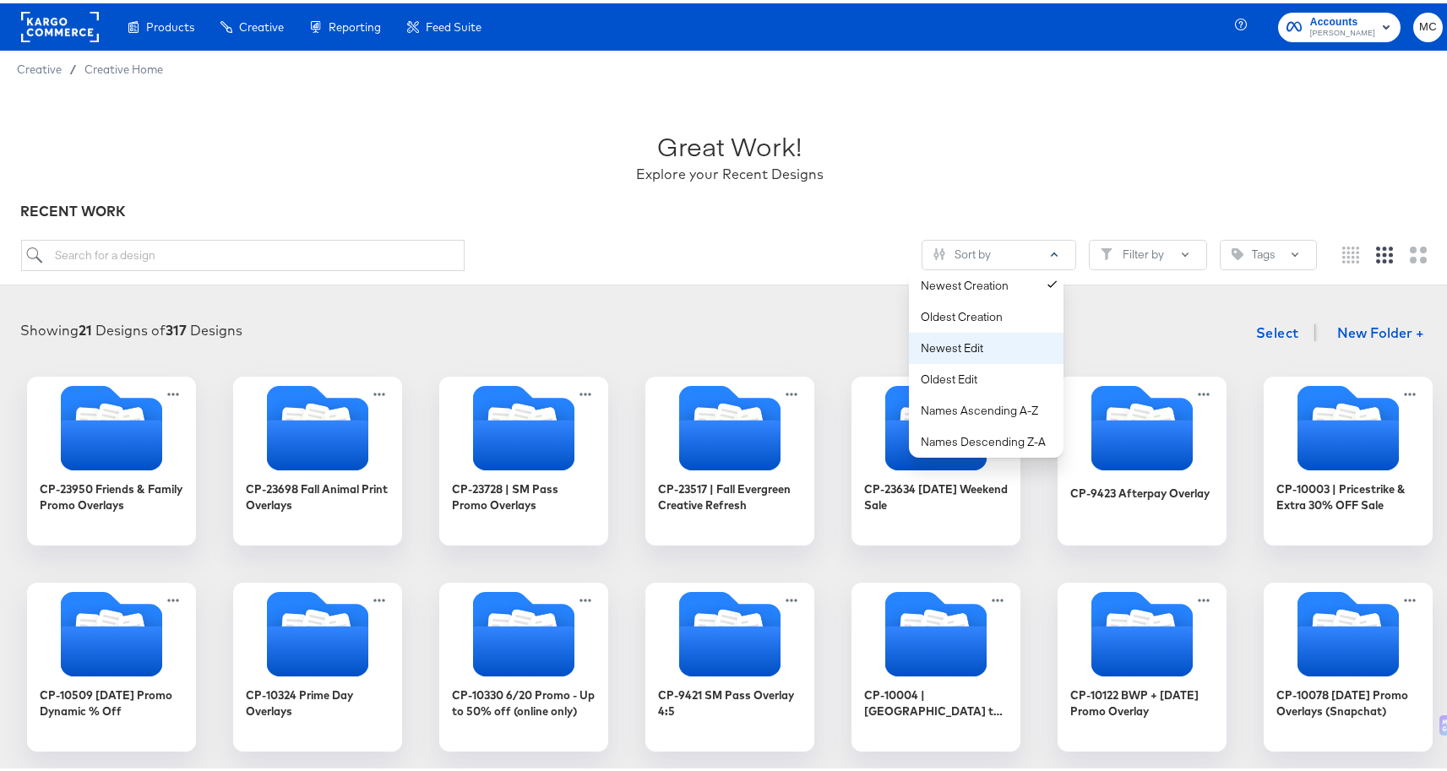
click at [1003, 340] on div "Newest Edit" at bounding box center [990, 345] width 138 height 16
click at [725, 434] on icon "Folder" at bounding box center [729, 441] width 106 height 52
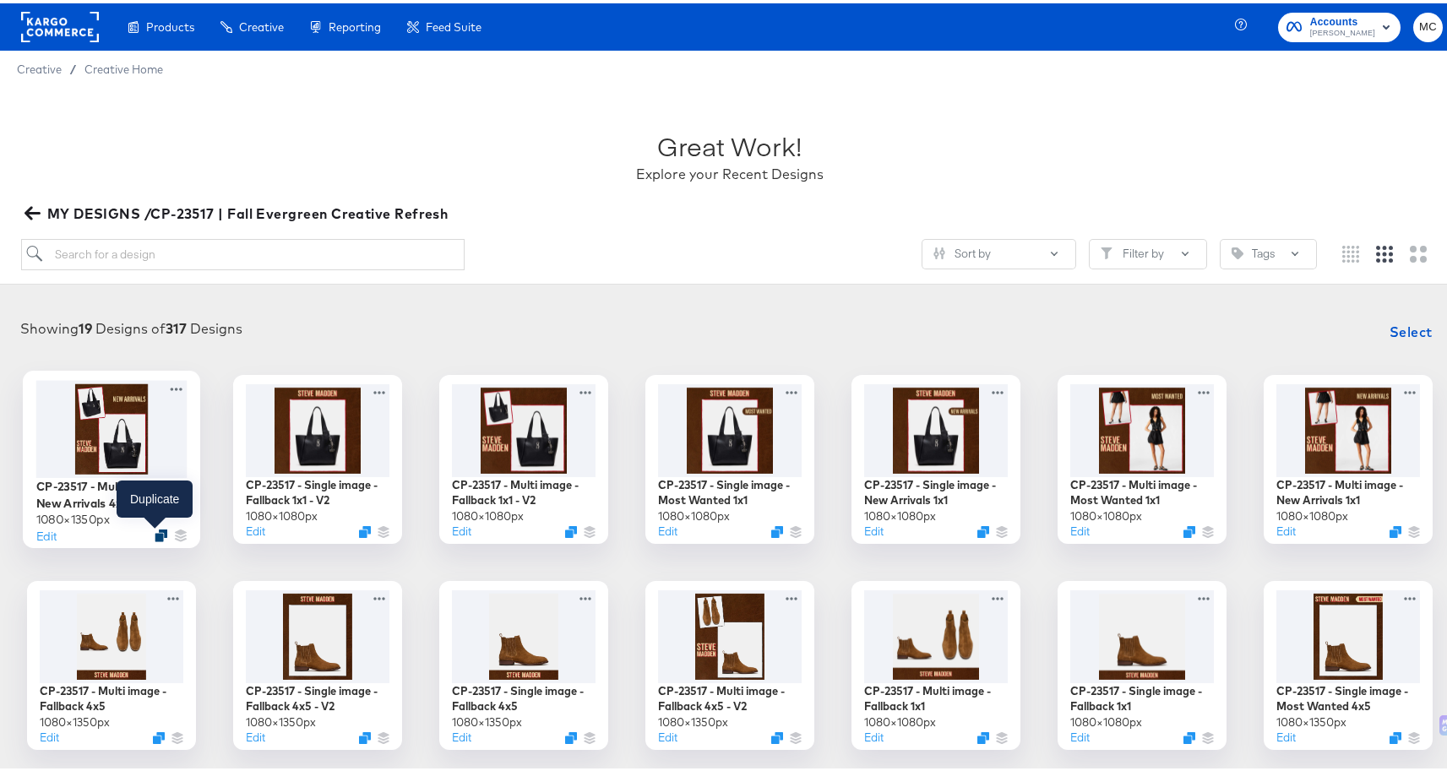
click at [160, 532] on icon "Duplicate" at bounding box center [161, 531] width 13 height 13
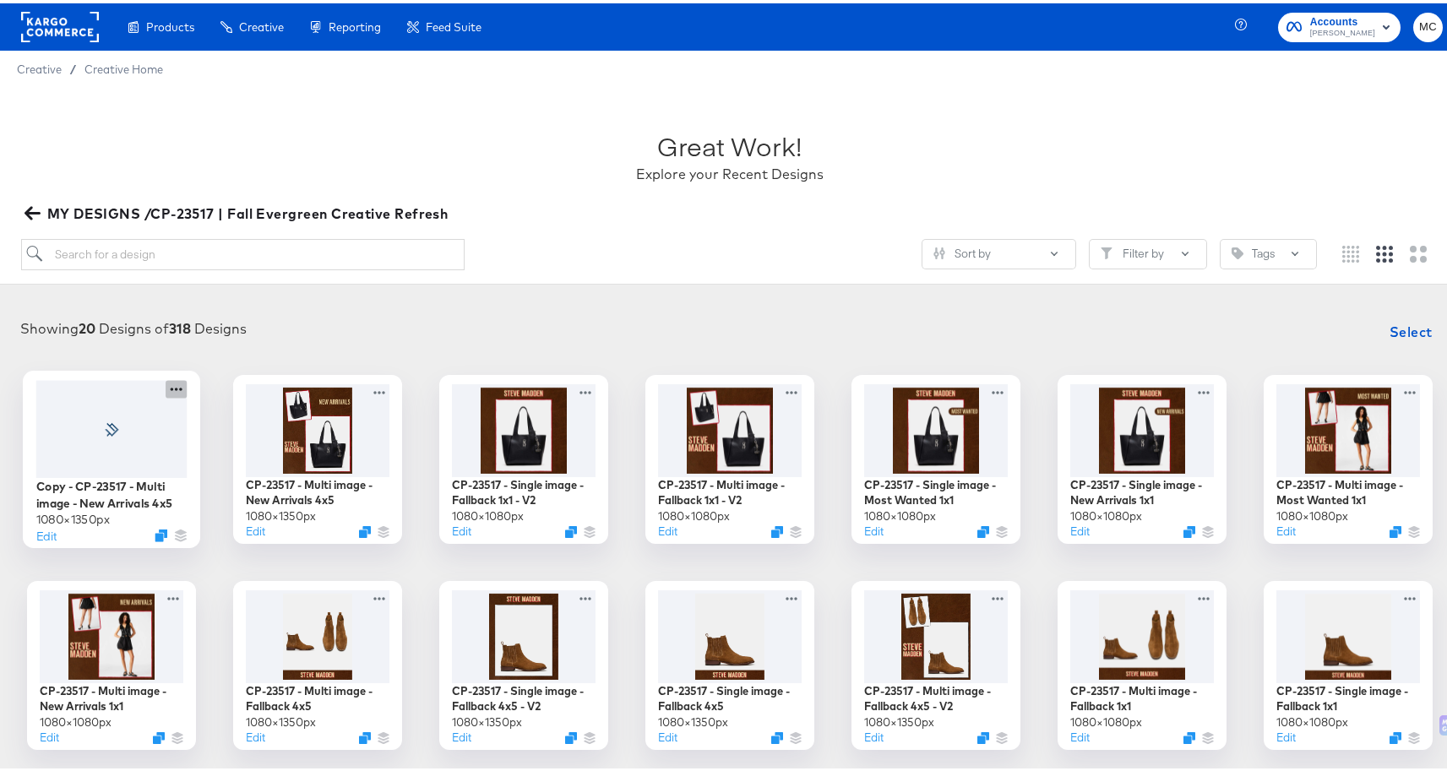
click at [171, 384] on icon at bounding box center [176, 386] width 21 height 18
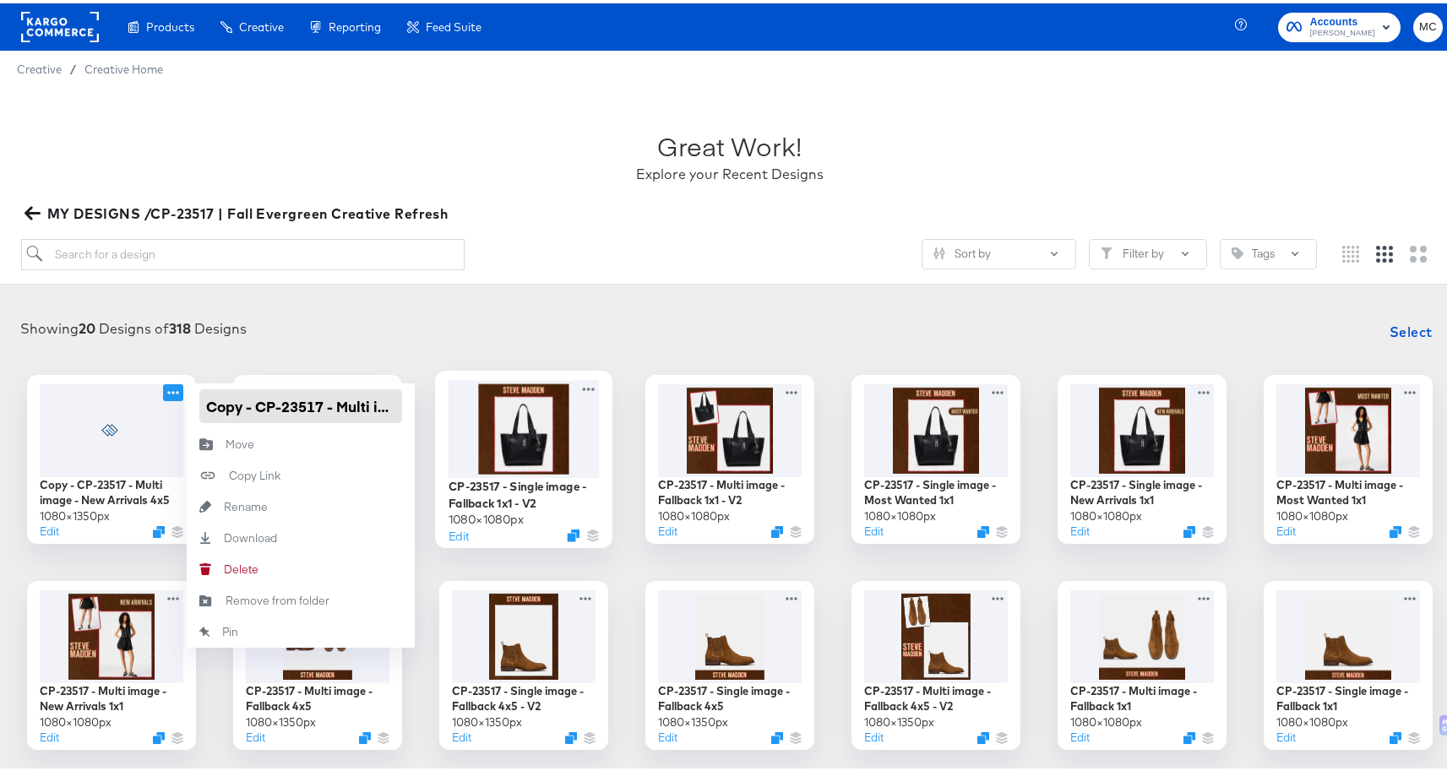
scroll to position [0, 149]
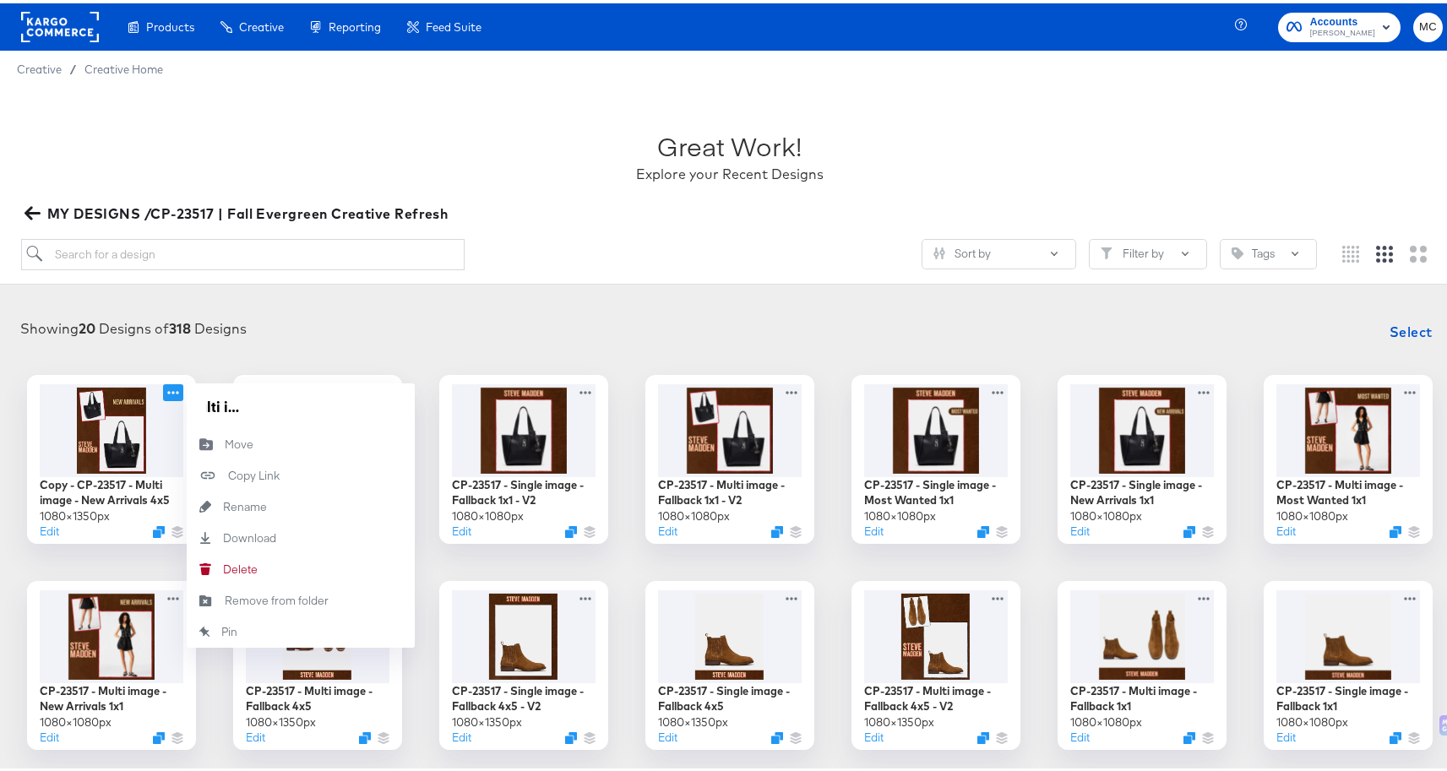
type input "CP-23517 - Multi image - Most Wanted 4x5"
click at [432, 281] on article "Great Work! Explore your Recent Designs MY DESIGNS /CP-23517 | Fall Evergreen C…" at bounding box center [729, 558] width 1459 height 949
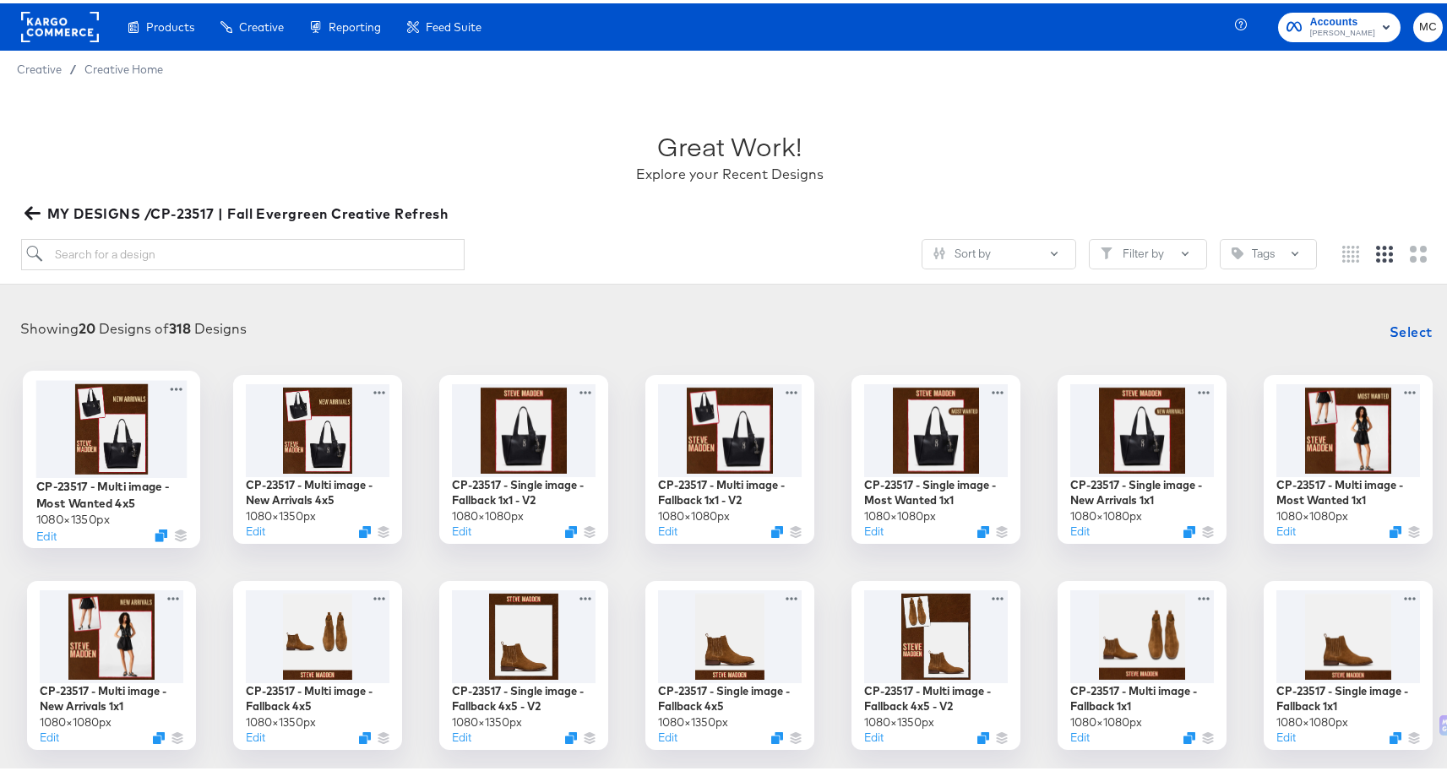
click at [95, 437] on div at bounding box center [111, 425] width 151 height 97
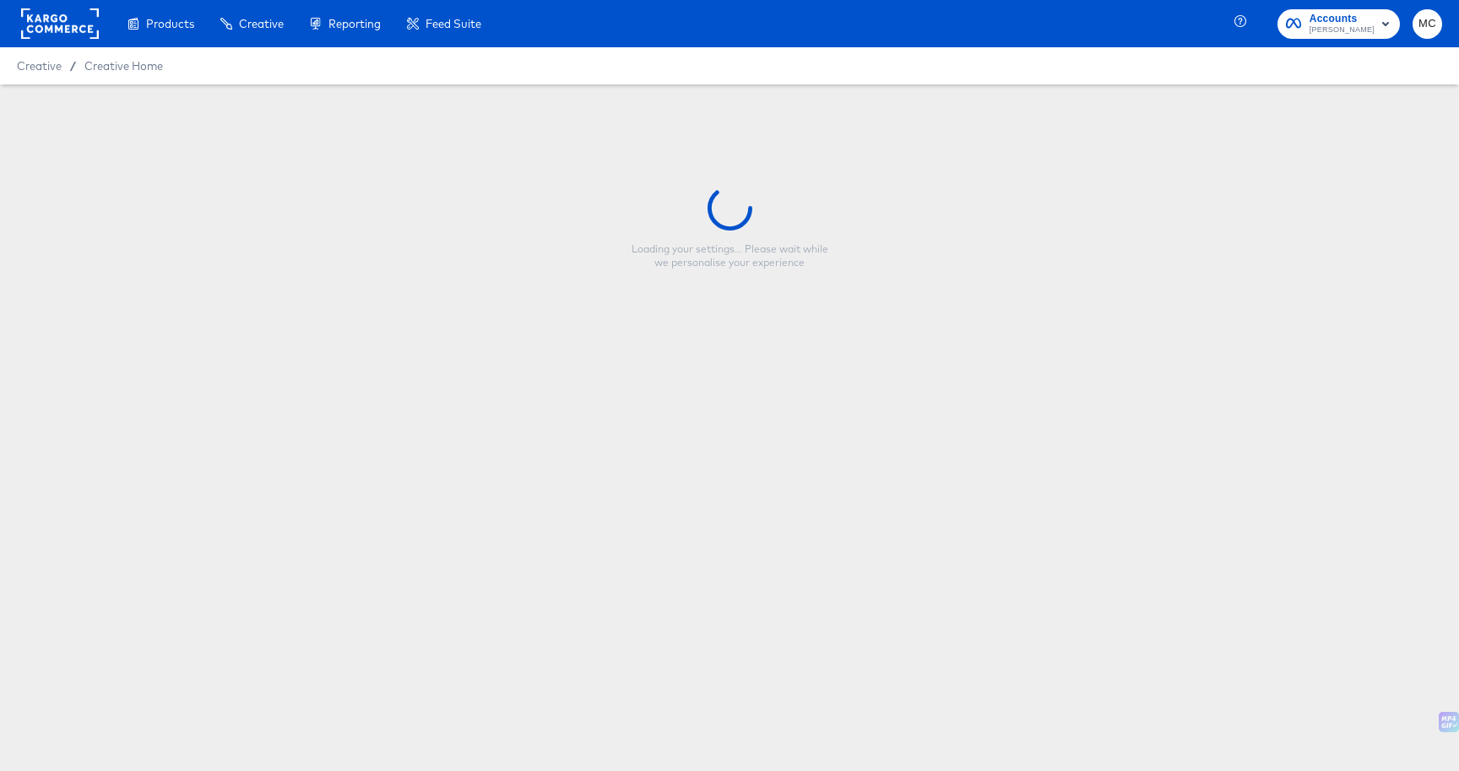
type input "CP-23517 - Multi image - Most Wanted 4x5"
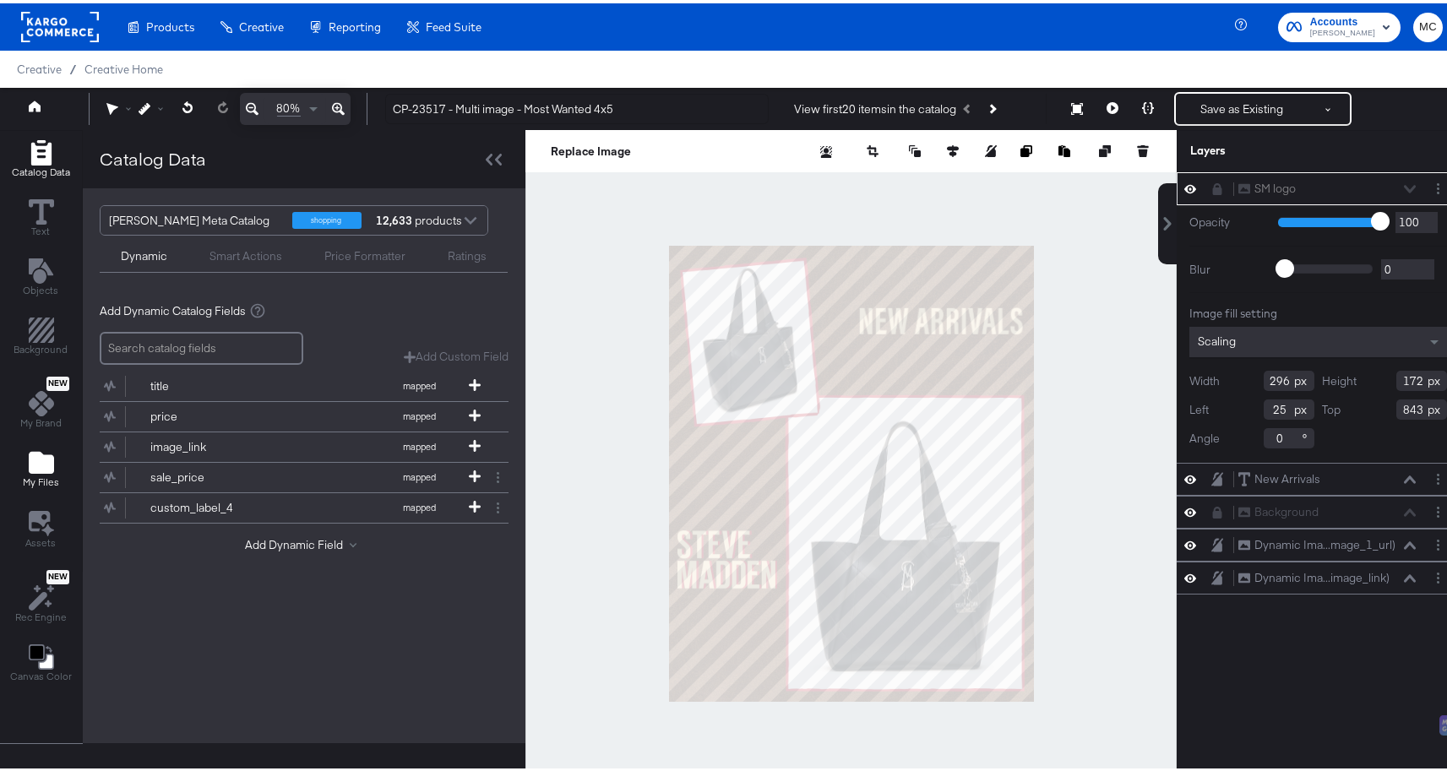
click at [33, 459] on icon "Add Files" at bounding box center [41, 459] width 25 height 22
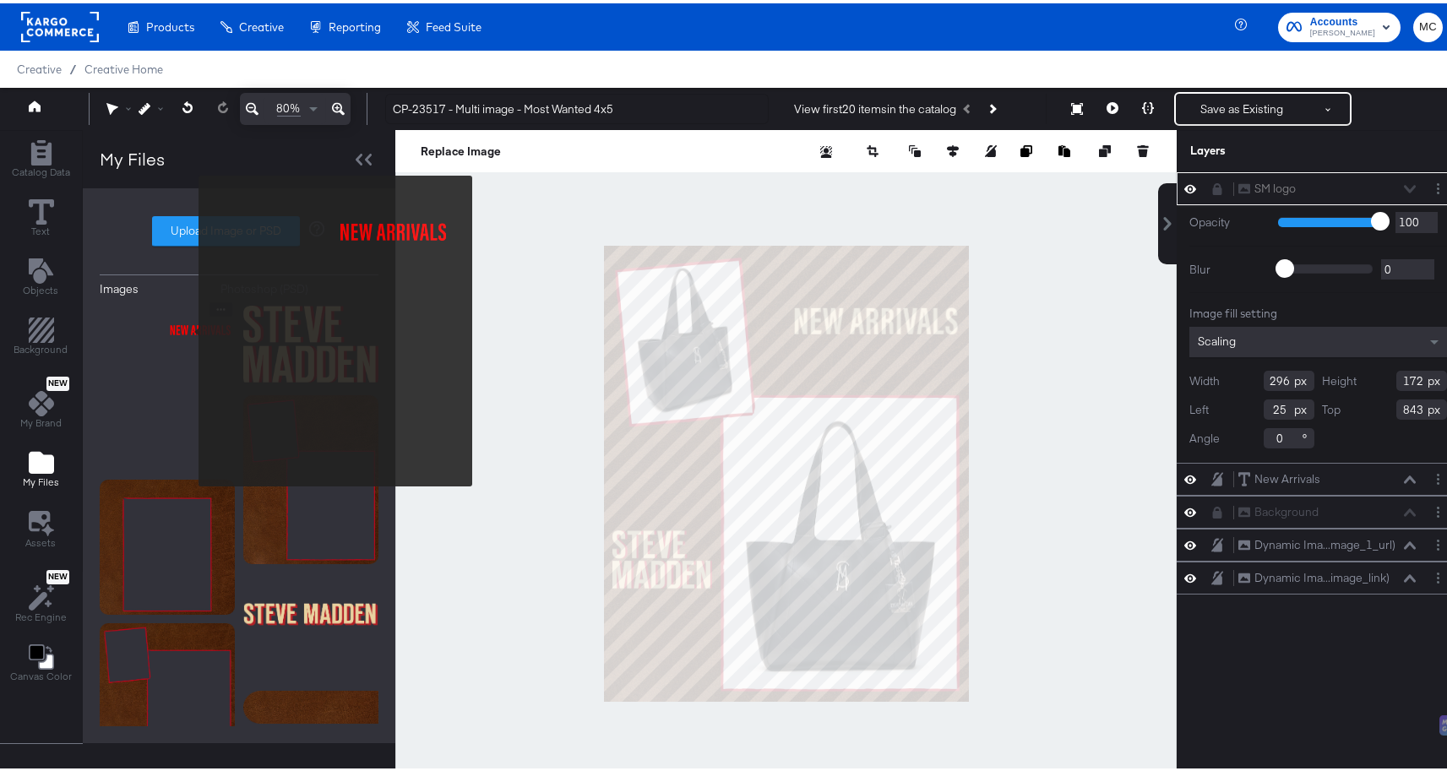
click at [187, 328] on img at bounding box center [167, 383] width 135 height 169
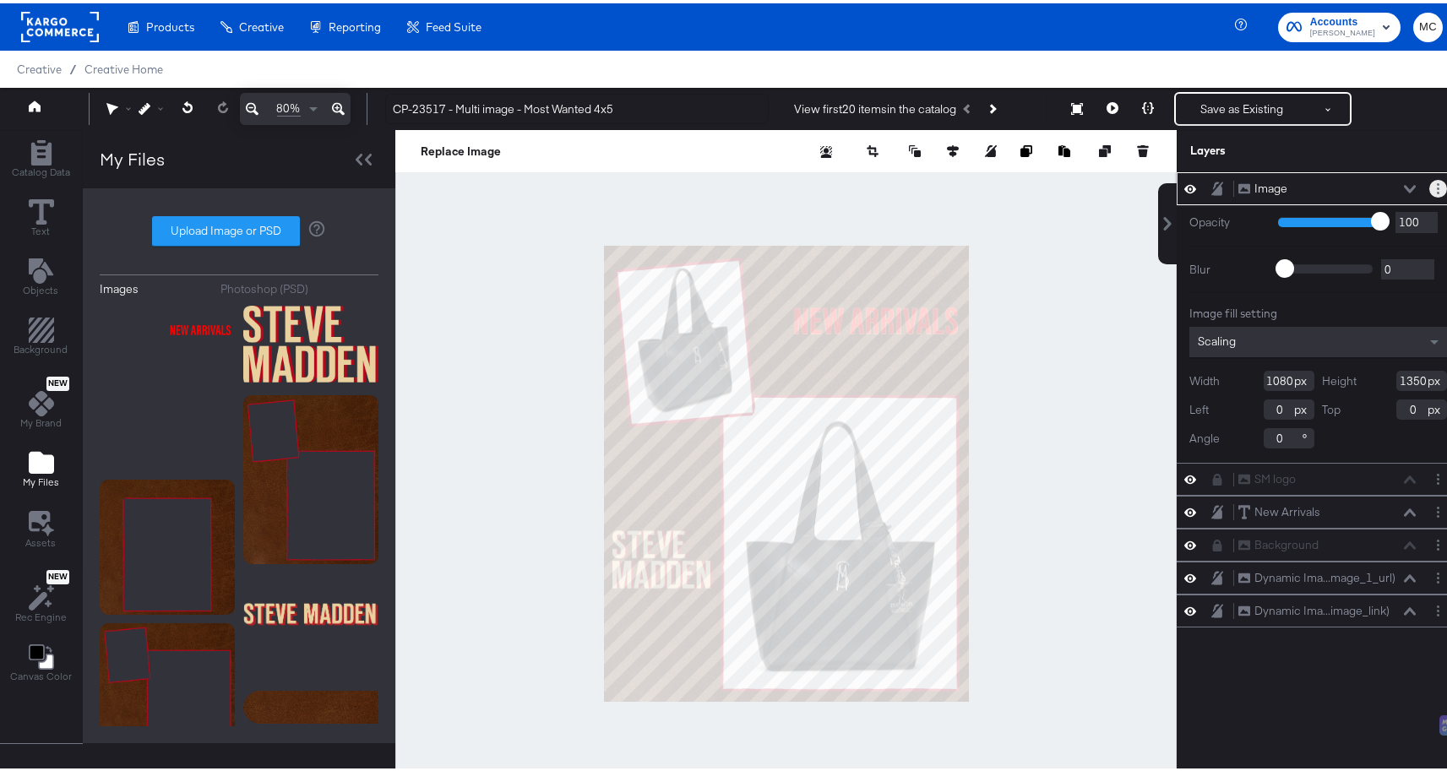
click at [1430, 183] on button "Layer Options" at bounding box center [1438, 186] width 18 height 18
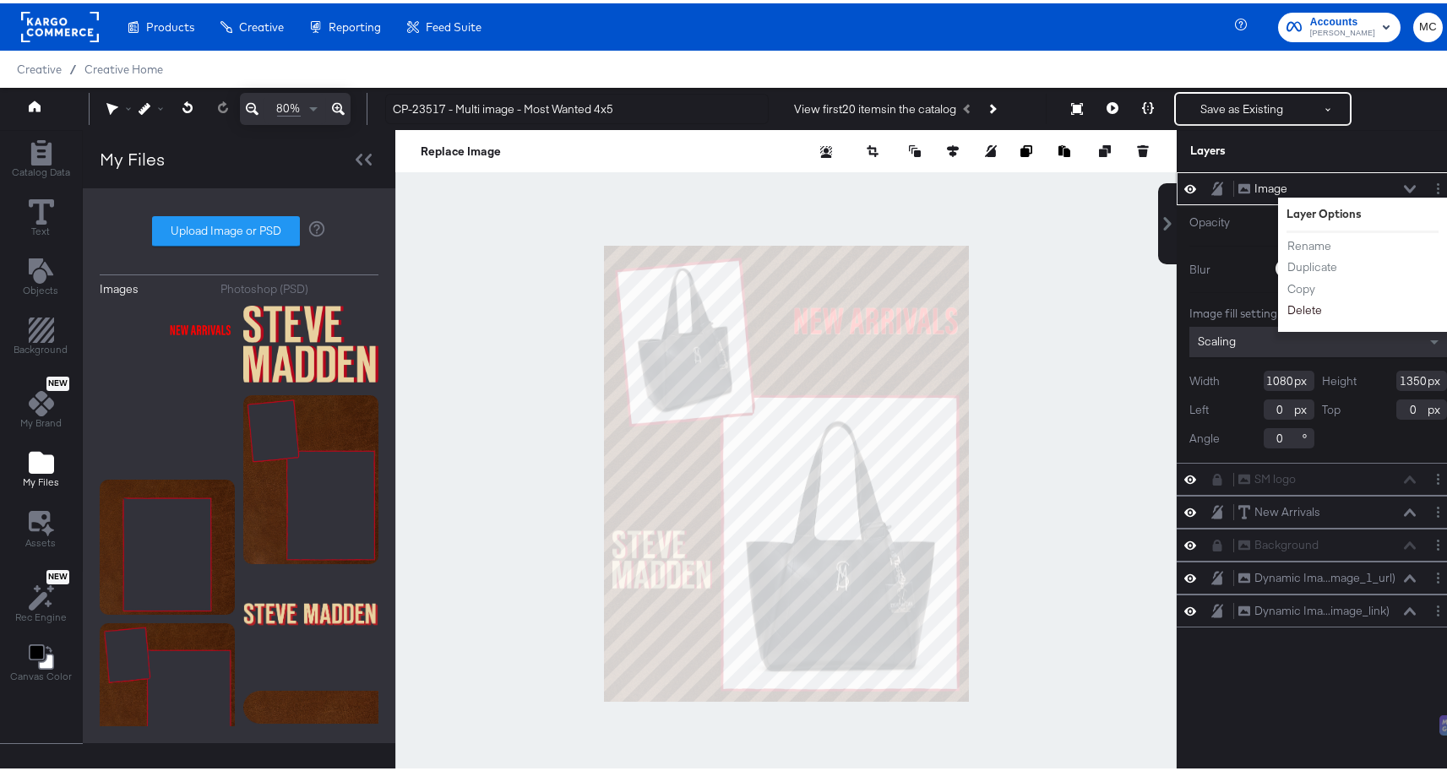
click at [1289, 300] on button "Delete" at bounding box center [1304, 307] width 36 height 18
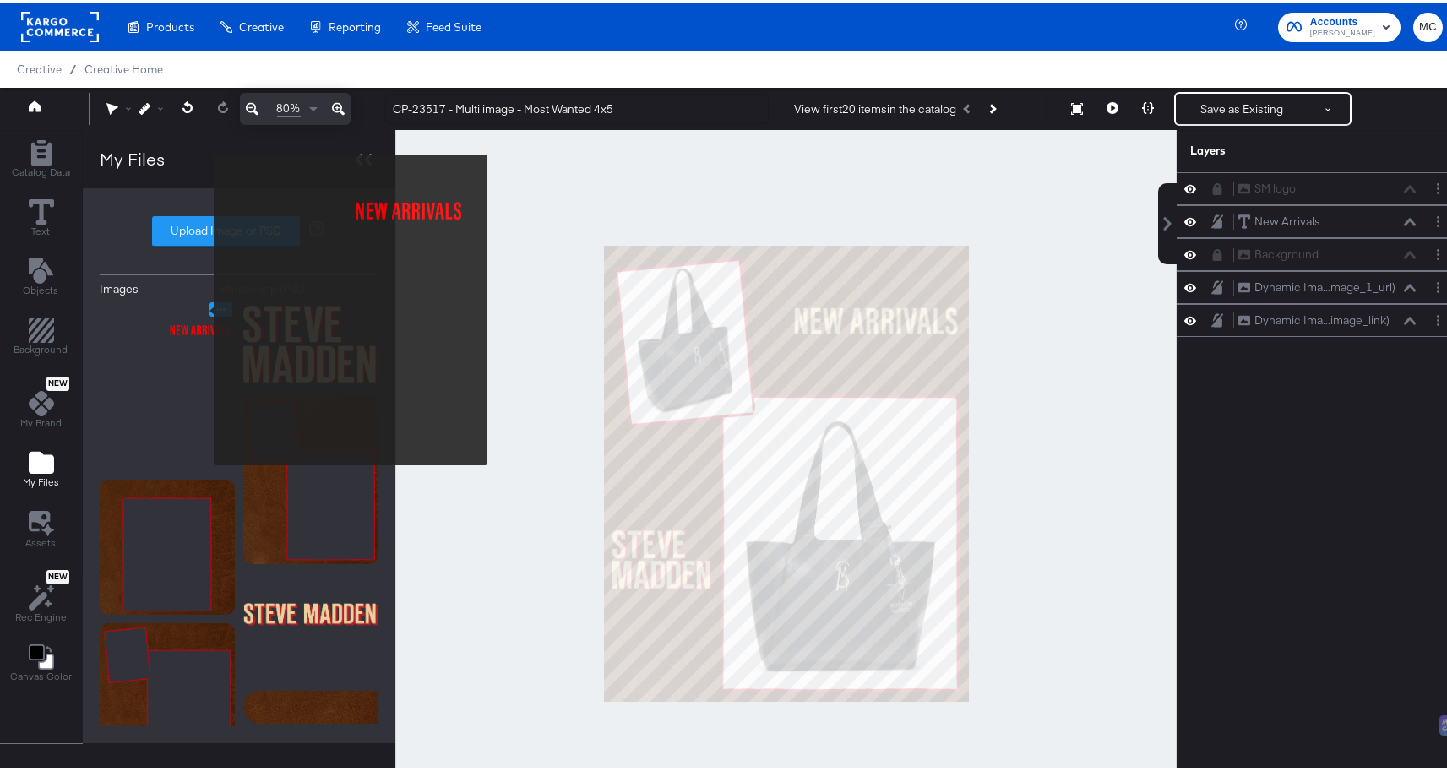
click at [209, 307] on button "Image Options" at bounding box center [220, 306] width 23 height 14
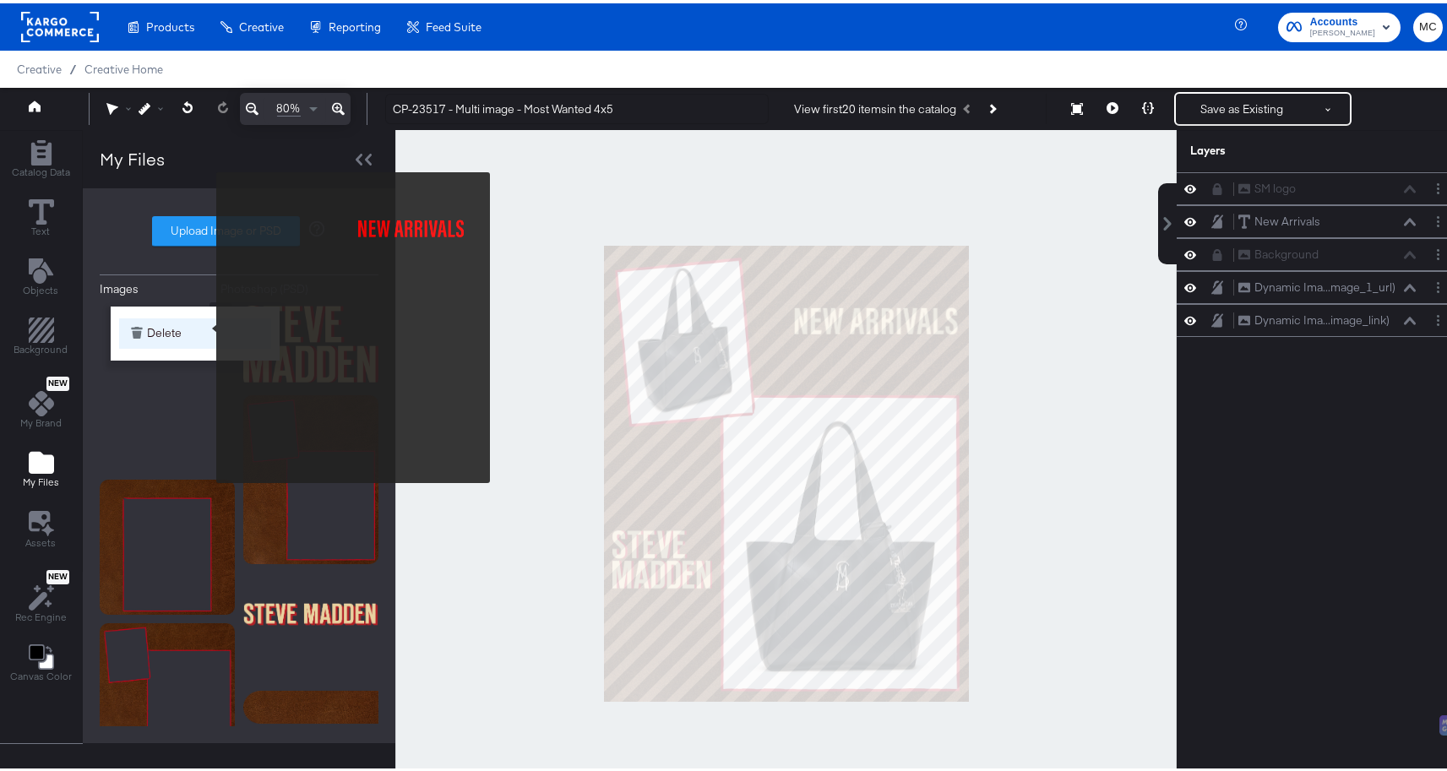
click at [185, 328] on button "Delete" at bounding box center [195, 330] width 152 height 30
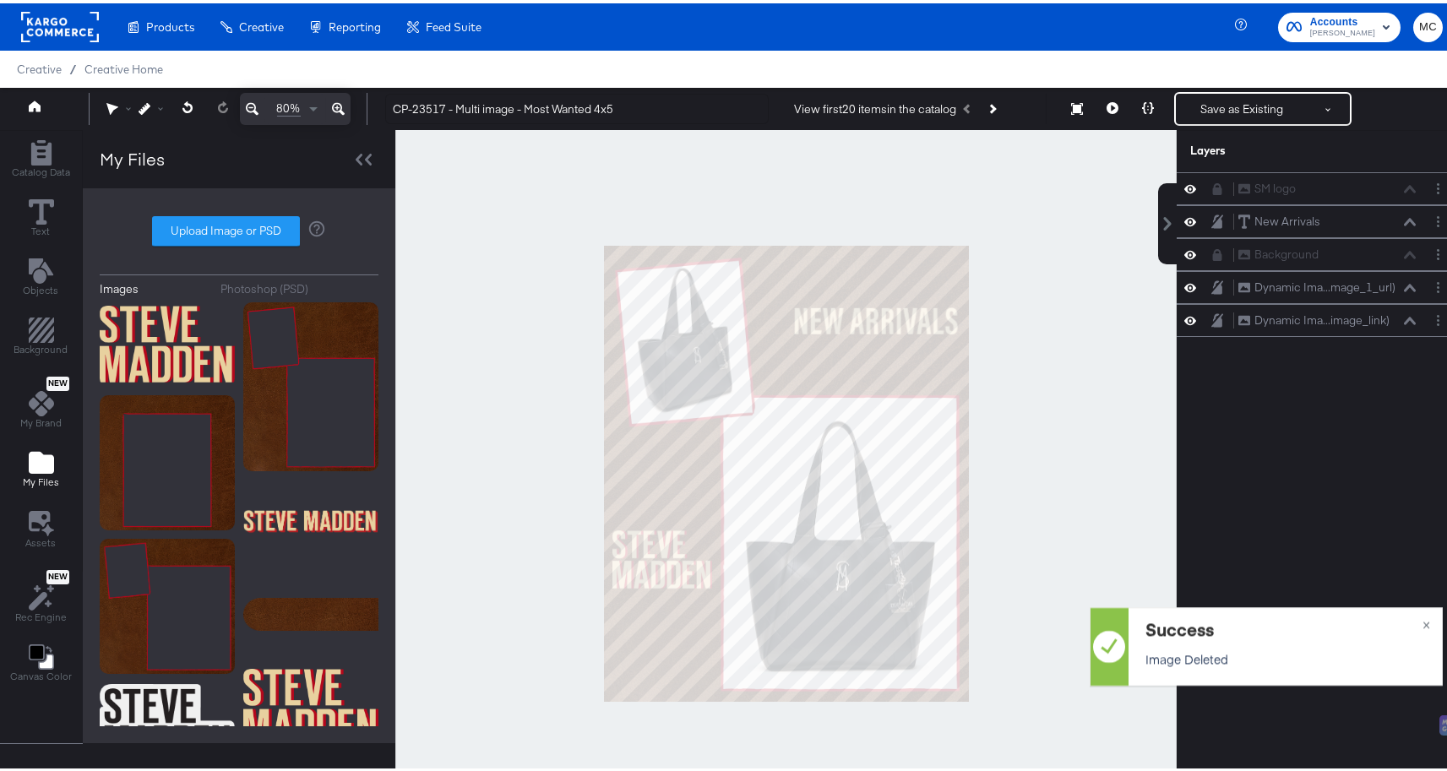
click at [258, 209] on div "Images Photoshop (PSD) Upload Image or PSD" at bounding box center [239, 462] width 279 height 521
click at [257, 221] on label "Upload Image or PSD" at bounding box center [226, 228] width 146 height 29
click at [239, 228] on input "Upload Image or PSD" at bounding box center [239, 228] width 0 height 0
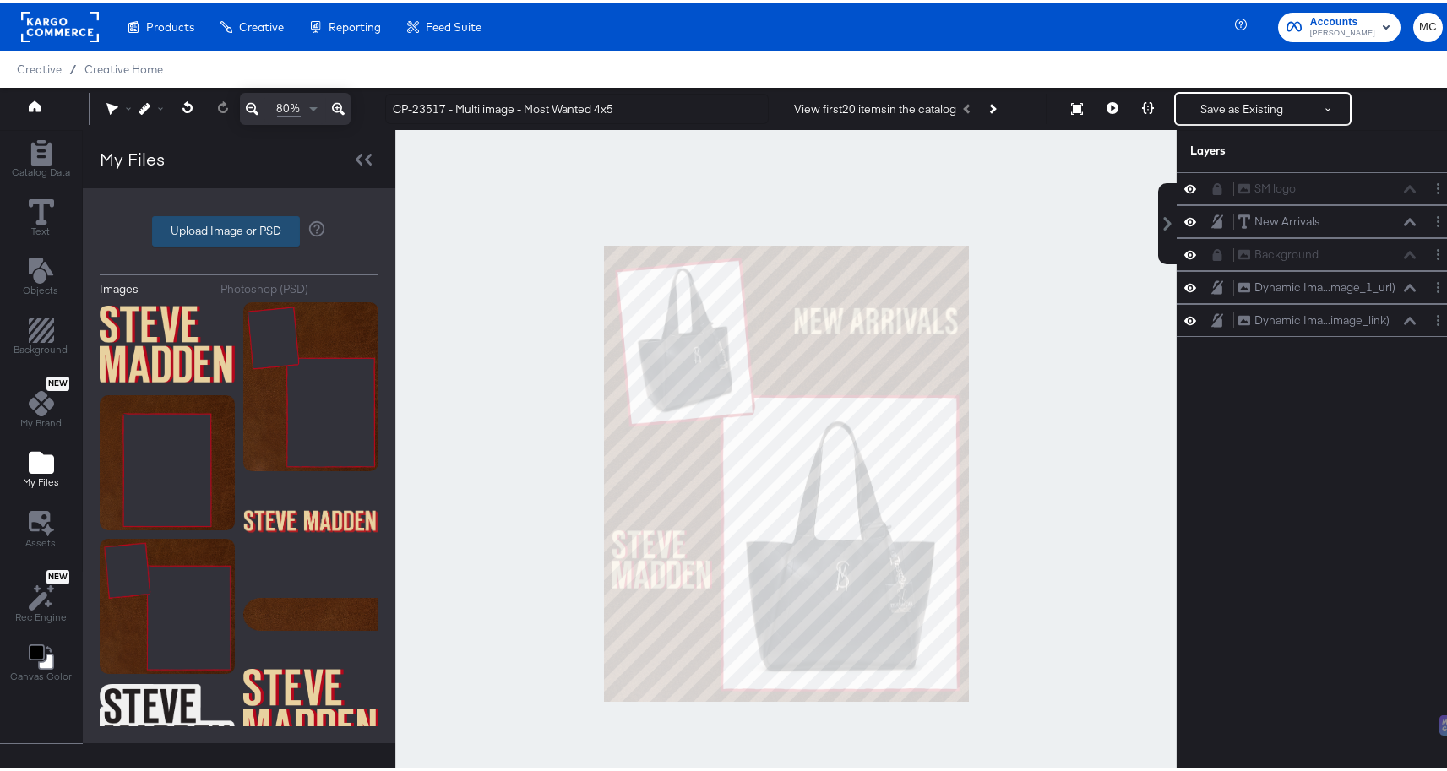
type input "C:\fakepath\example2.png"
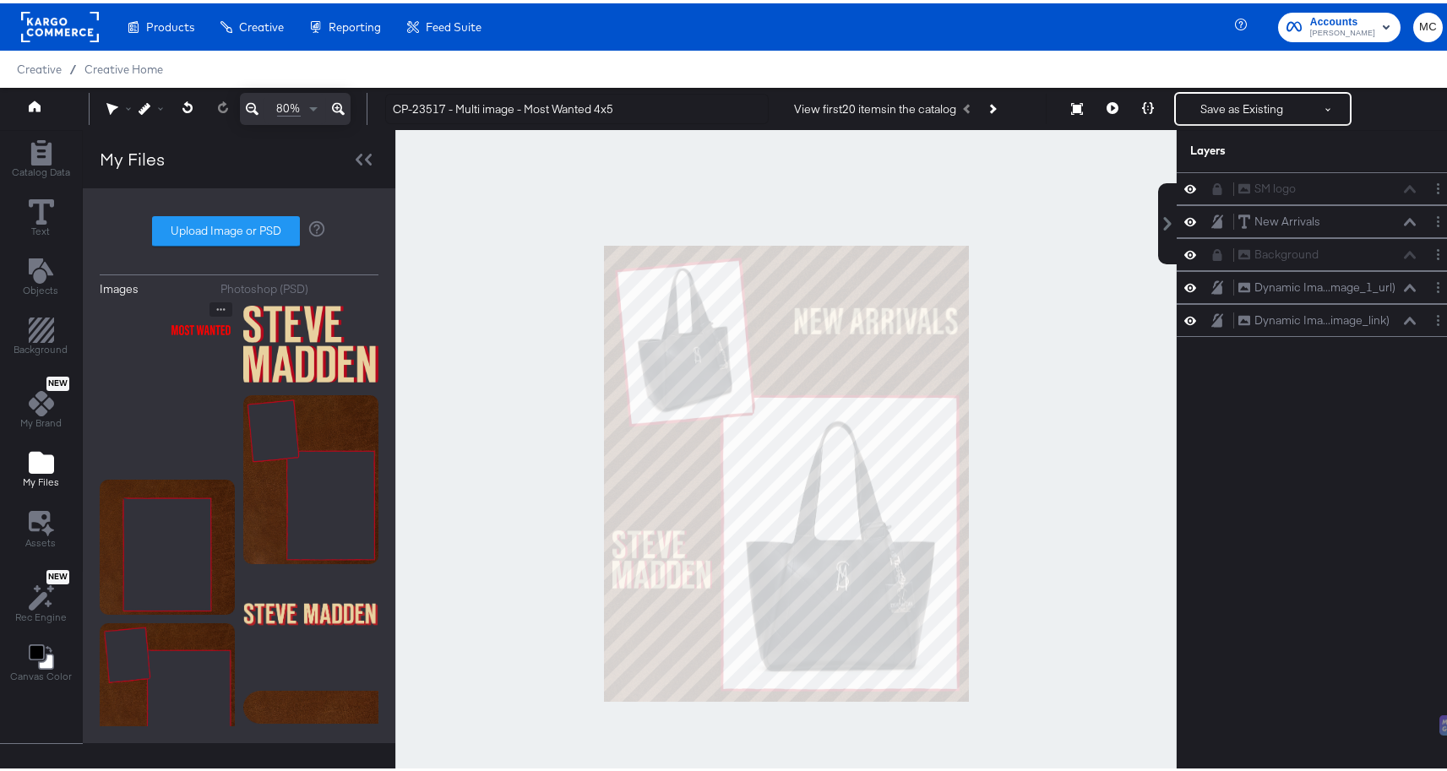
click at [188, 325] on img at bounding box center [167, 383] width 135 height 169
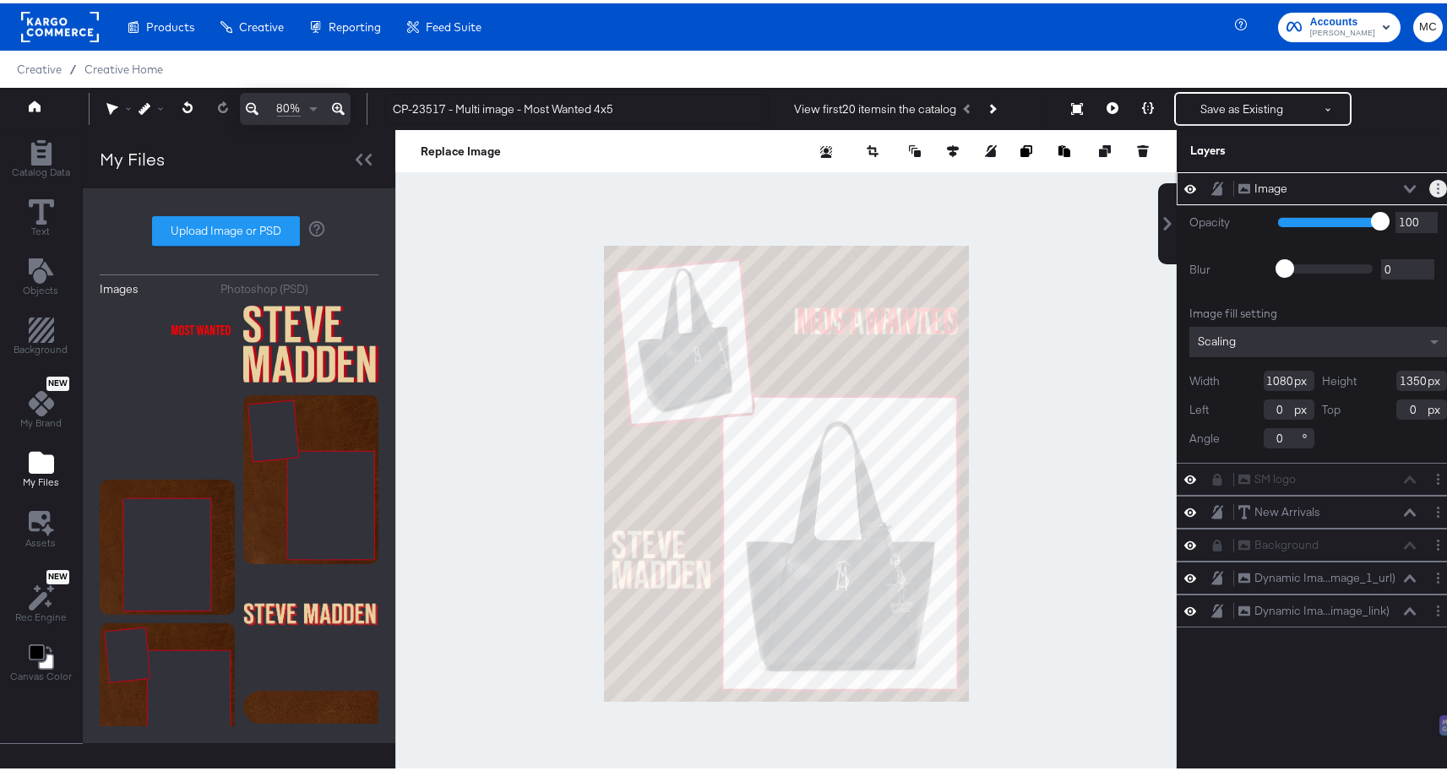
click at [1437, 185] on icon "Layer Options" at bounding box center [1438, 185] width 3 height 11
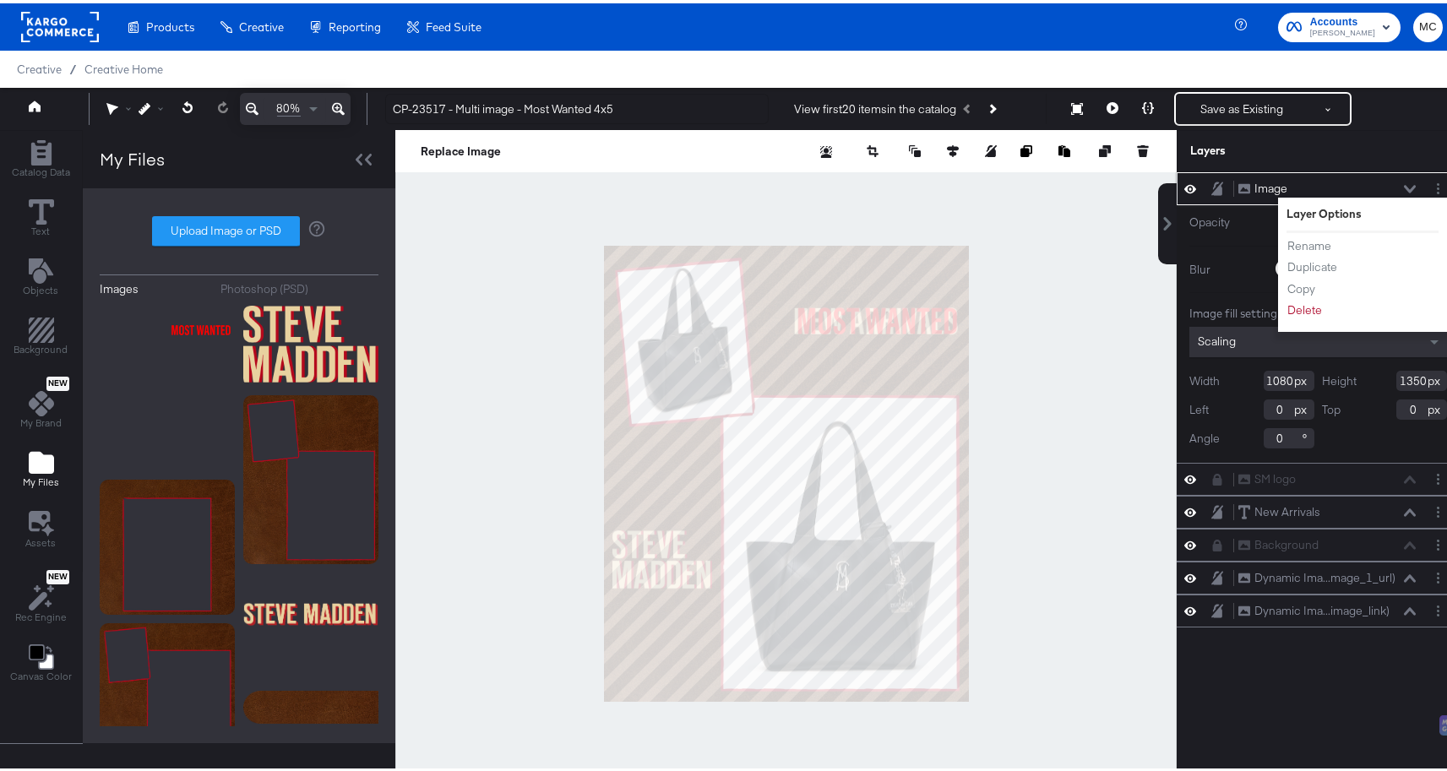
click at [1404, 186] on icon at bounding box center [1410, 186] width 12 height 8
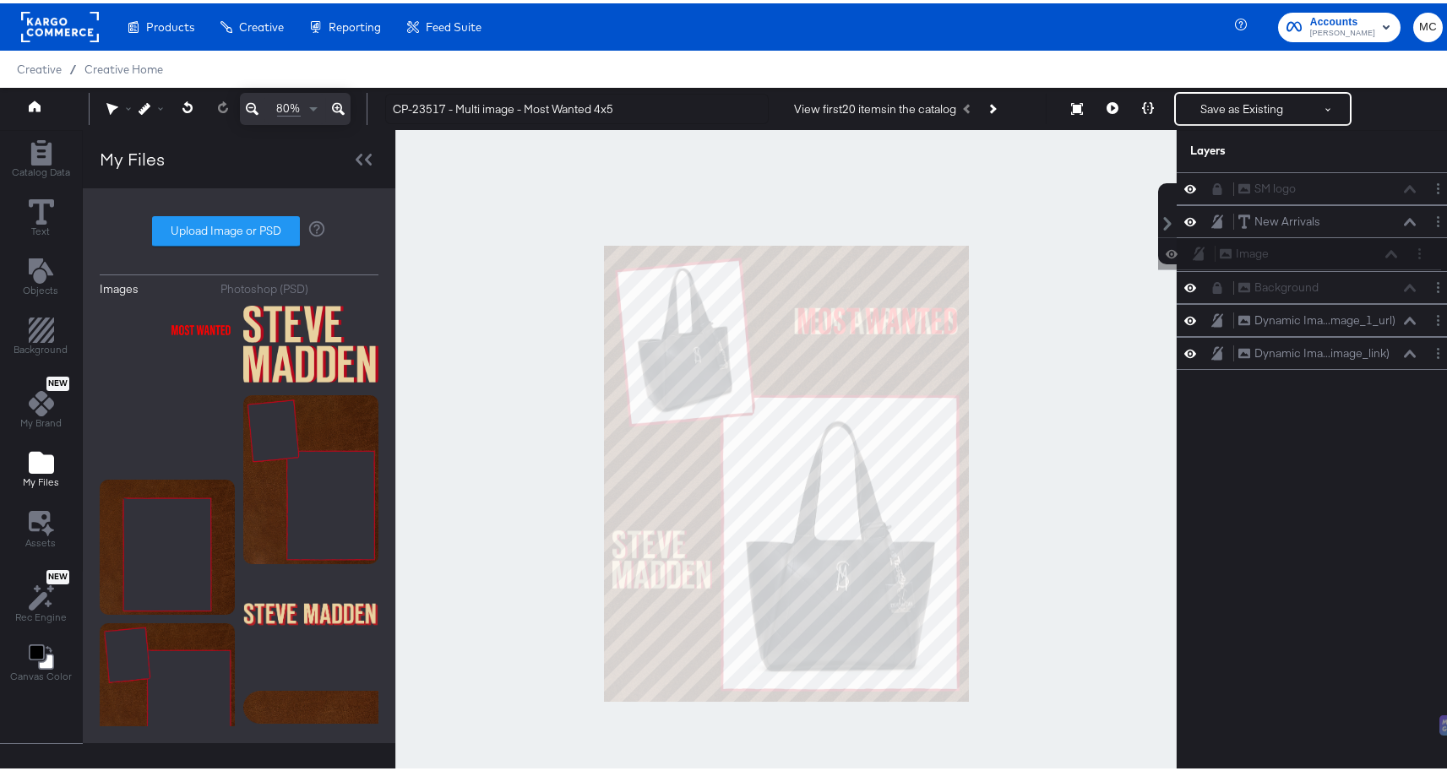
drag, startPoint x: 1205, startPoint y: 185, endPoint x: 1201, endPoint y: 253, distance: 68.5
click at [1201, 253] on div "Image Image SM logo SM logo New Arrivals New Arrivals Background Background Dyn…" at bounding box center [1317, 268] width 283 height 198
click at [1210, 252] on button at bounding box center [1217, 251] width 14 height 16
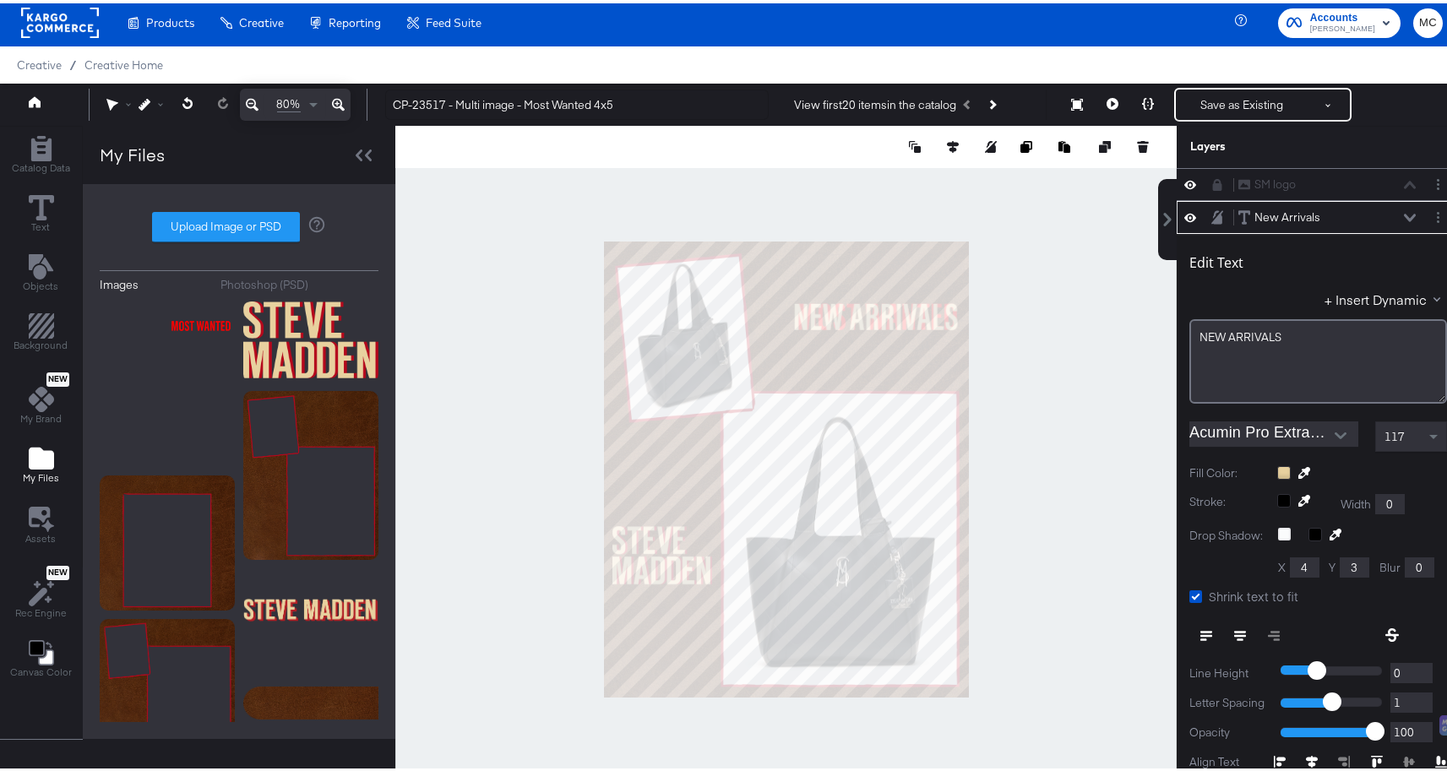
scroll to position [33, 0]
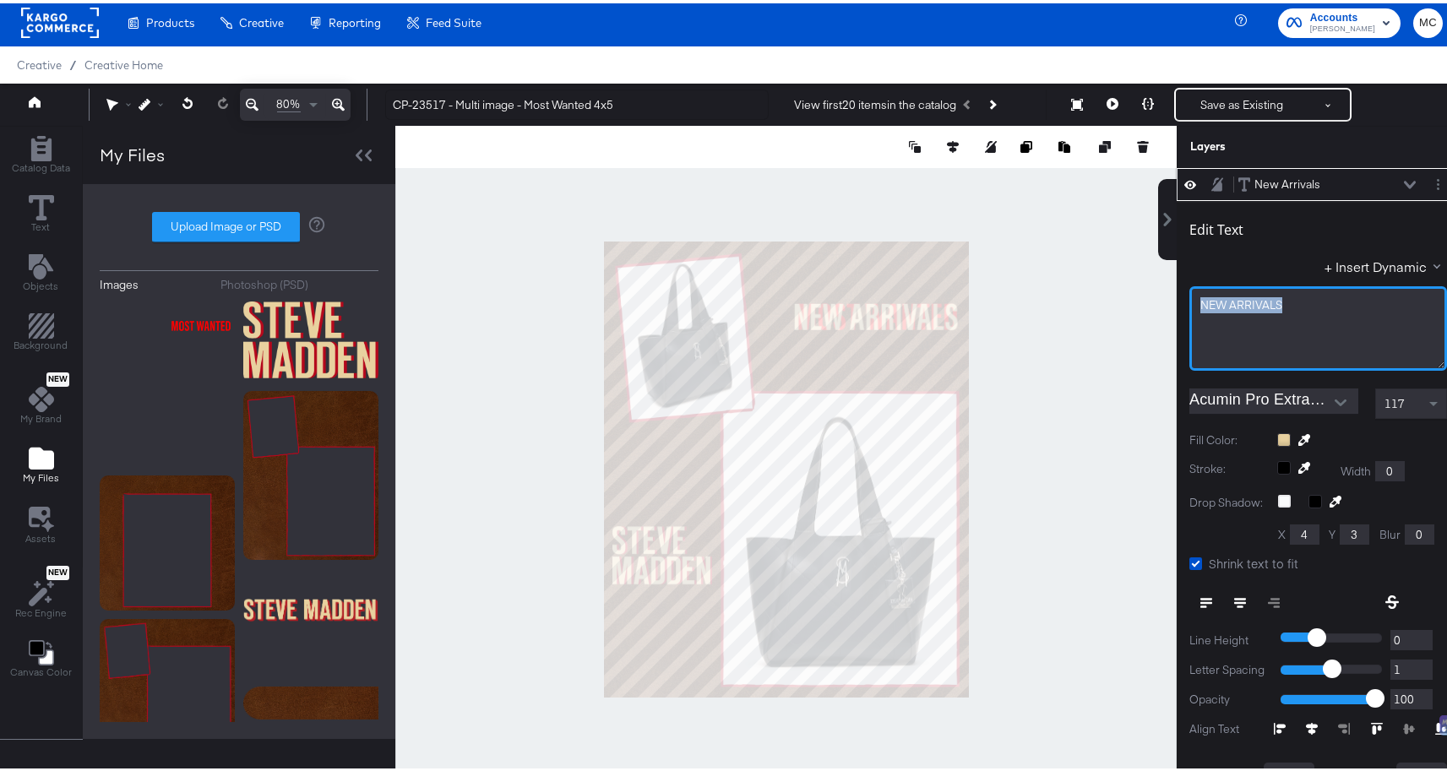
drag, startPoint x: 1288, startPoint y: 294, endPoint x: 1176, endPoint y: 302, distance: 112.6
click at [1189, 302] on div "NEW ﻿ARRIVALS" at bounding box center [1318, 325] width 258 height 84
click at [1030, 327] on div at bounding box center [785, 465] width 781 height 687
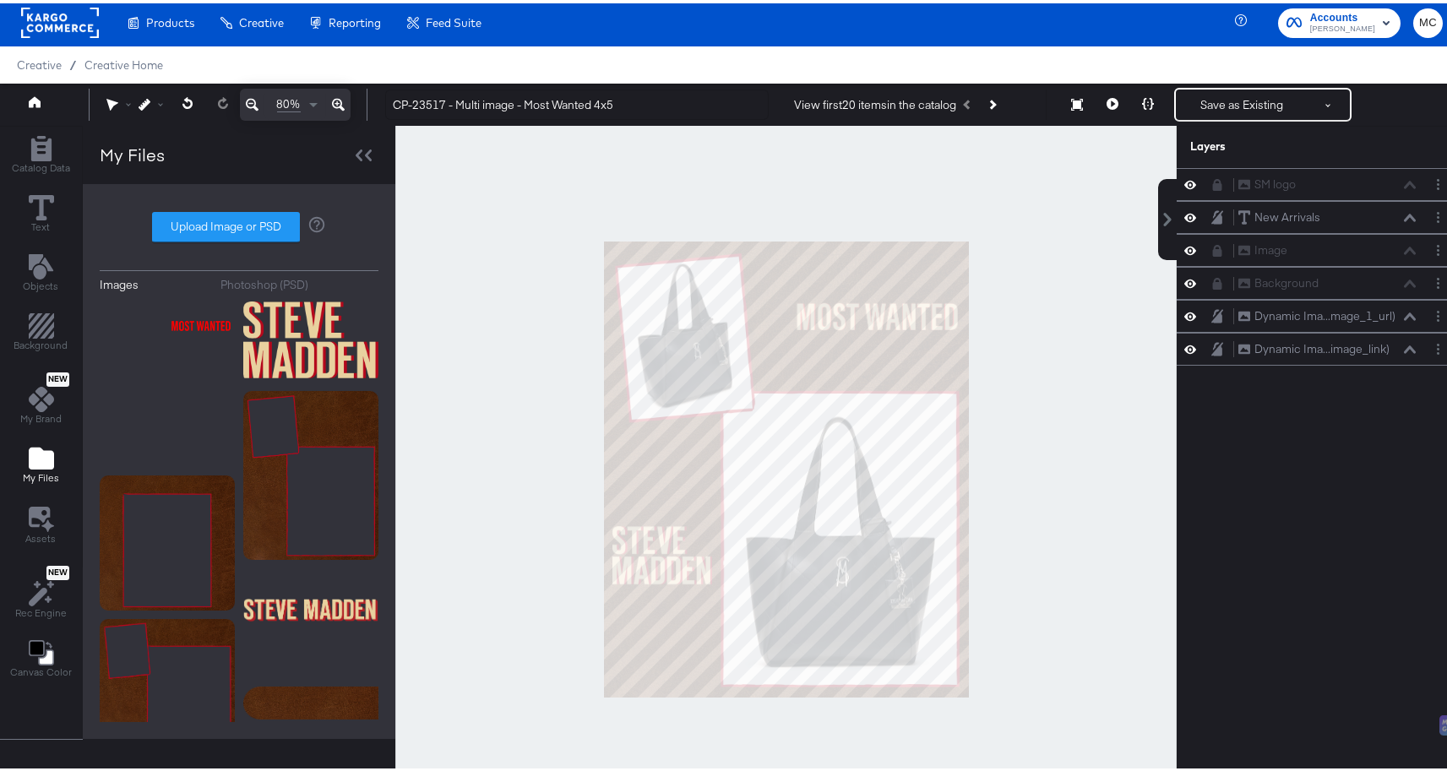
click at [1062, 390] on div at bounding box center [785, 465] width 781 height 687
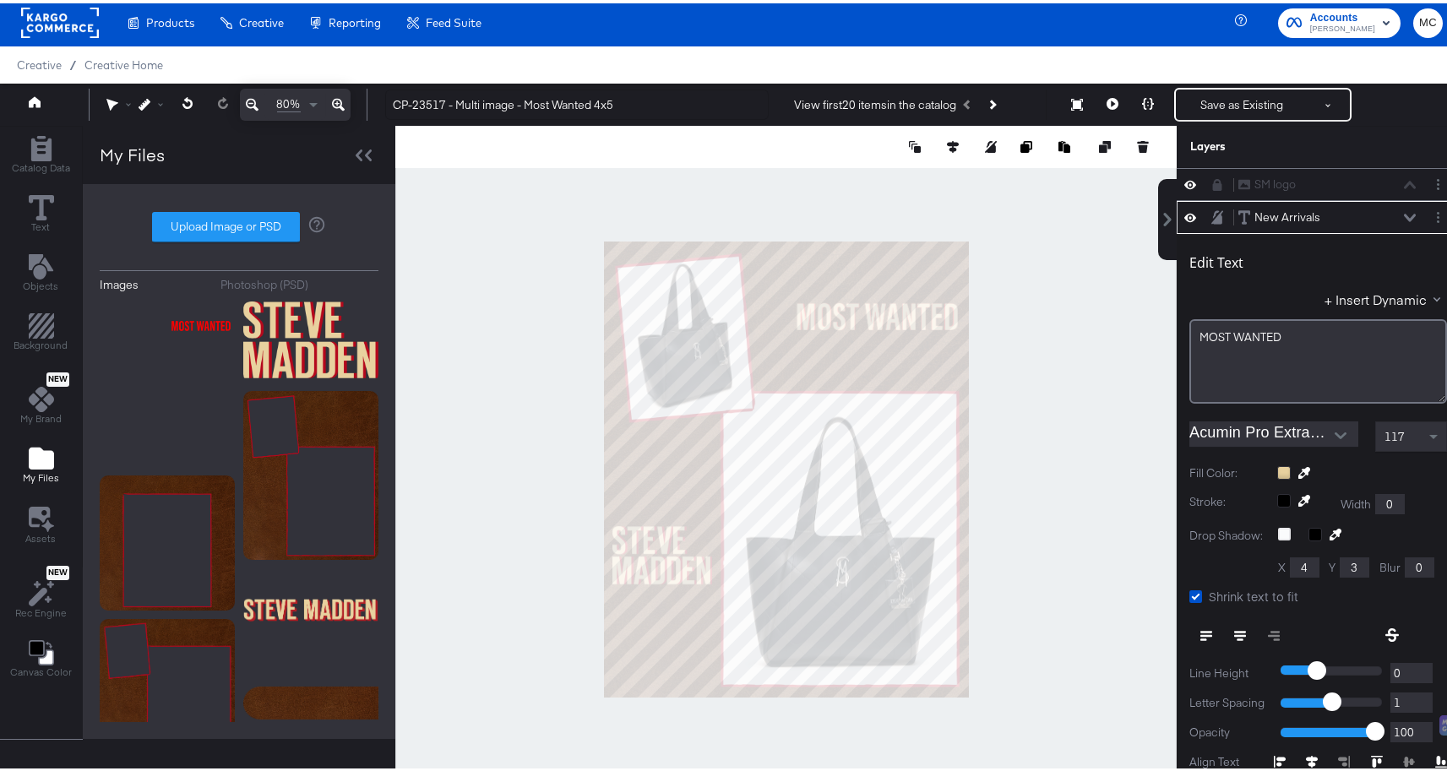
scroll to position [33, 0]
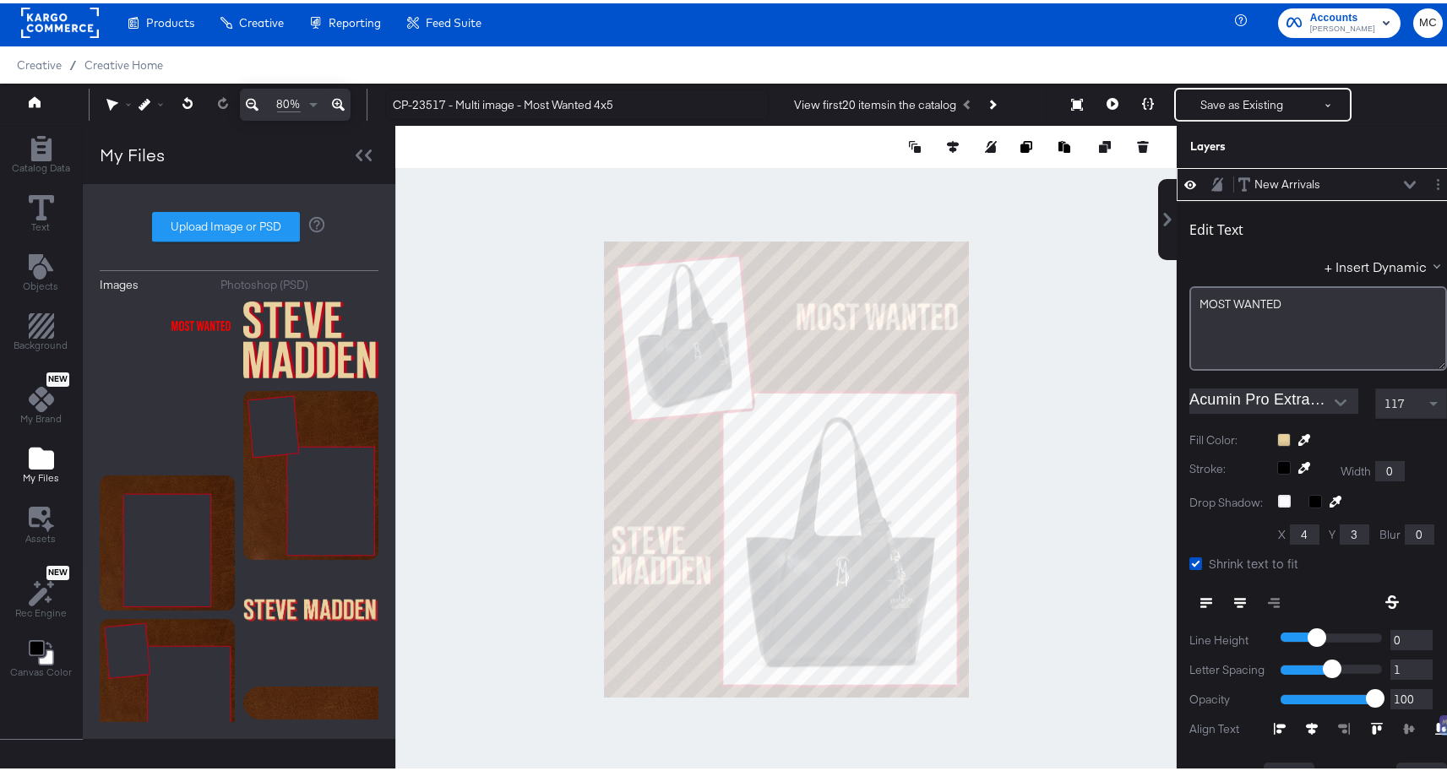
click at [338, 104] on icon at bounding box center [338, 101] width 13 height 20
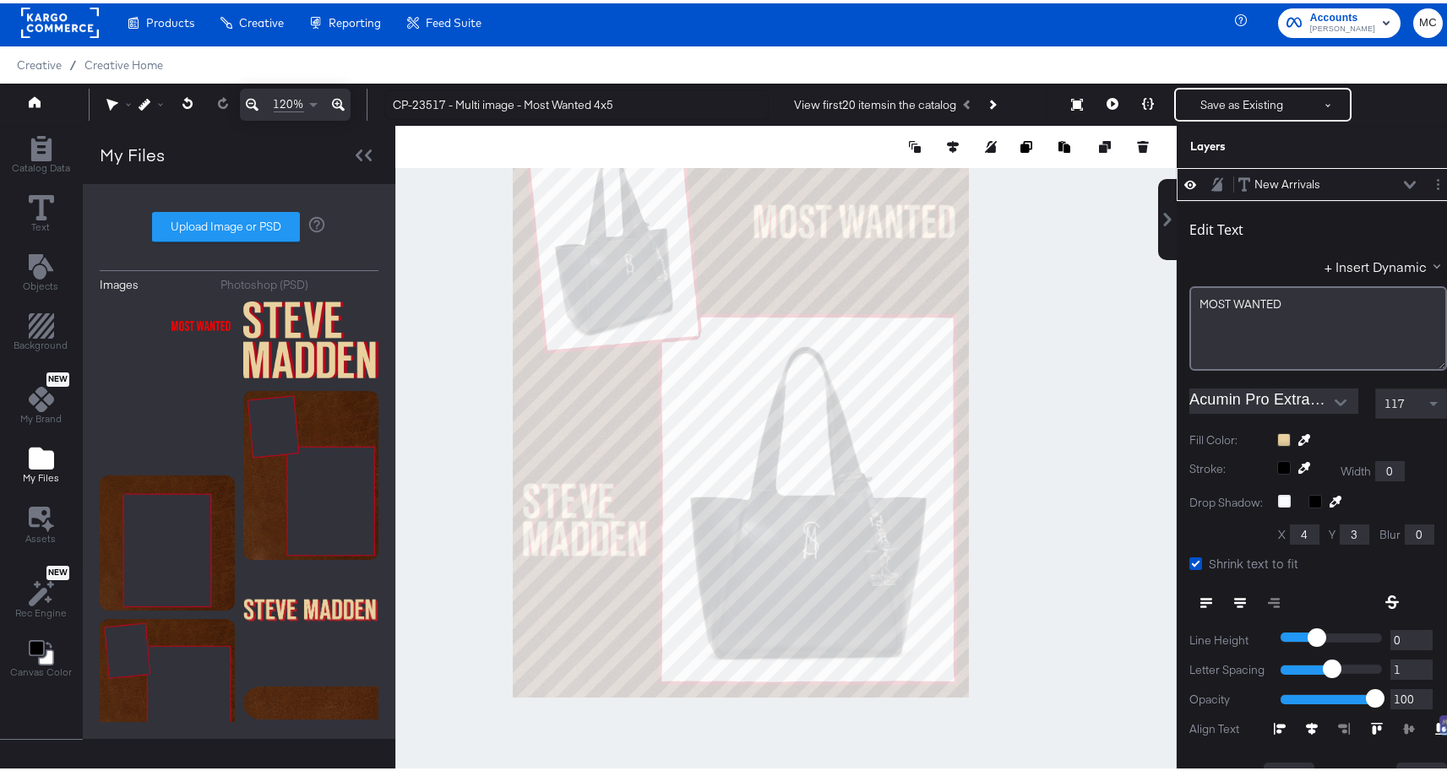
click at [338, 104] on icon at bounding box center [338, 101] width 13 height 20
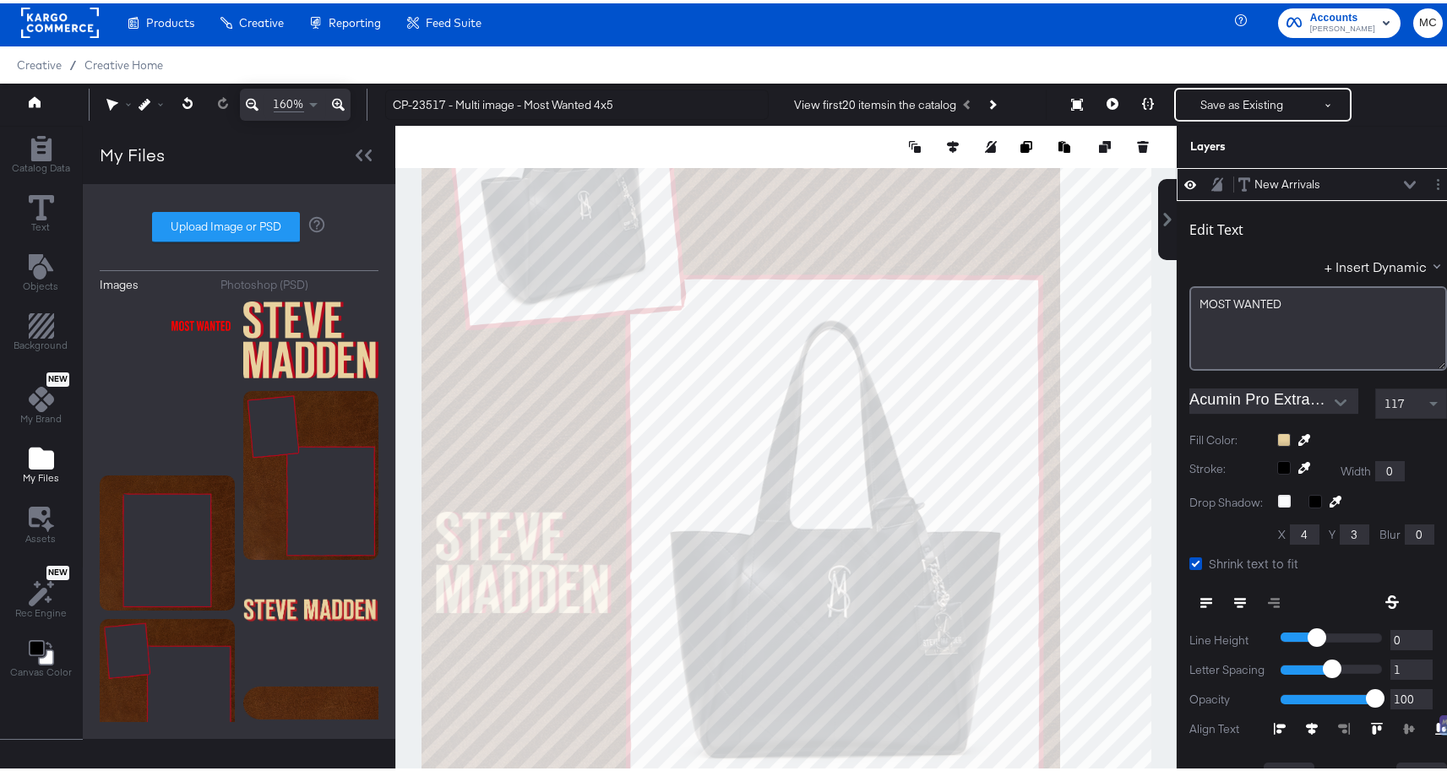
click at [338, 104] on icon at bounding box center [338, 101] width 13 height 20
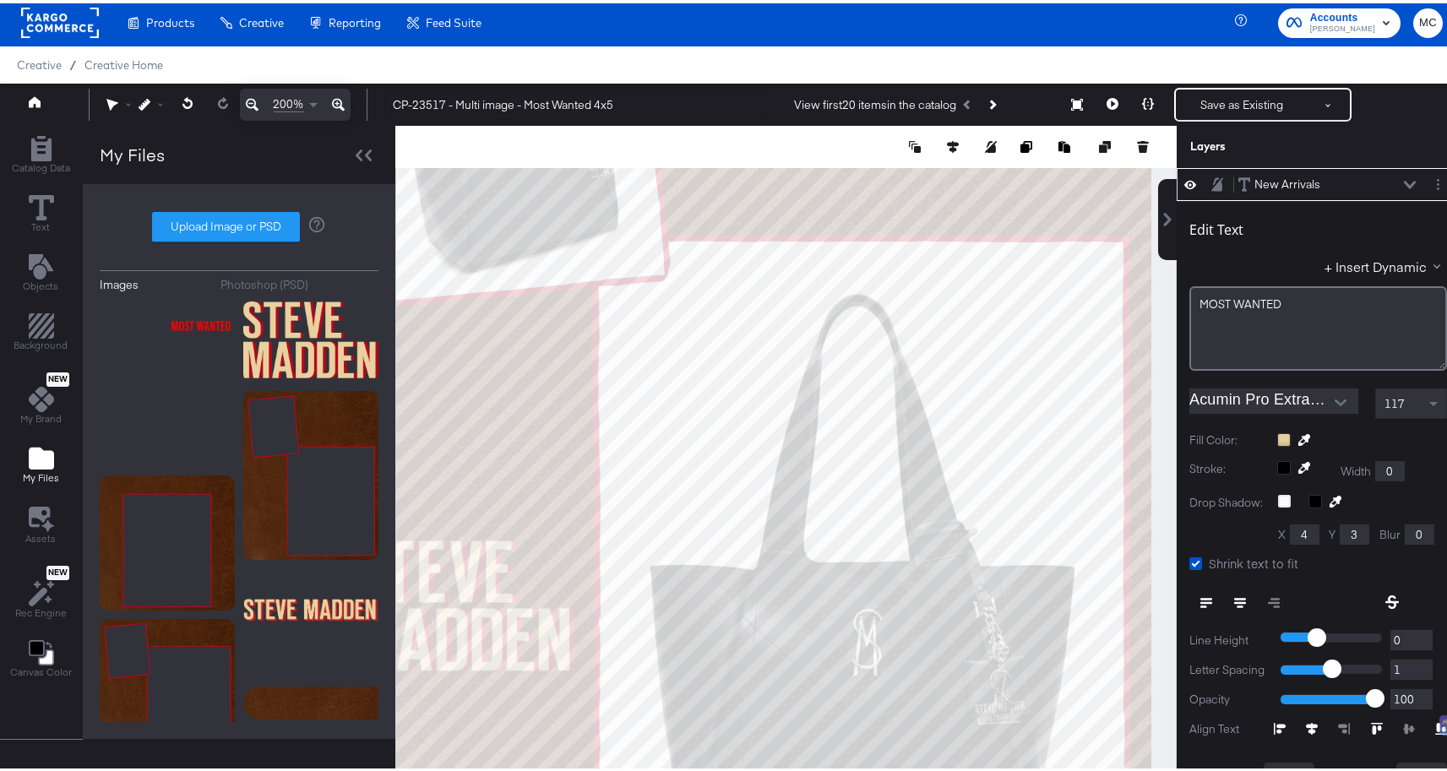
click at [338, 104] on icon at bounding box center [338, 101] width 13 height 20
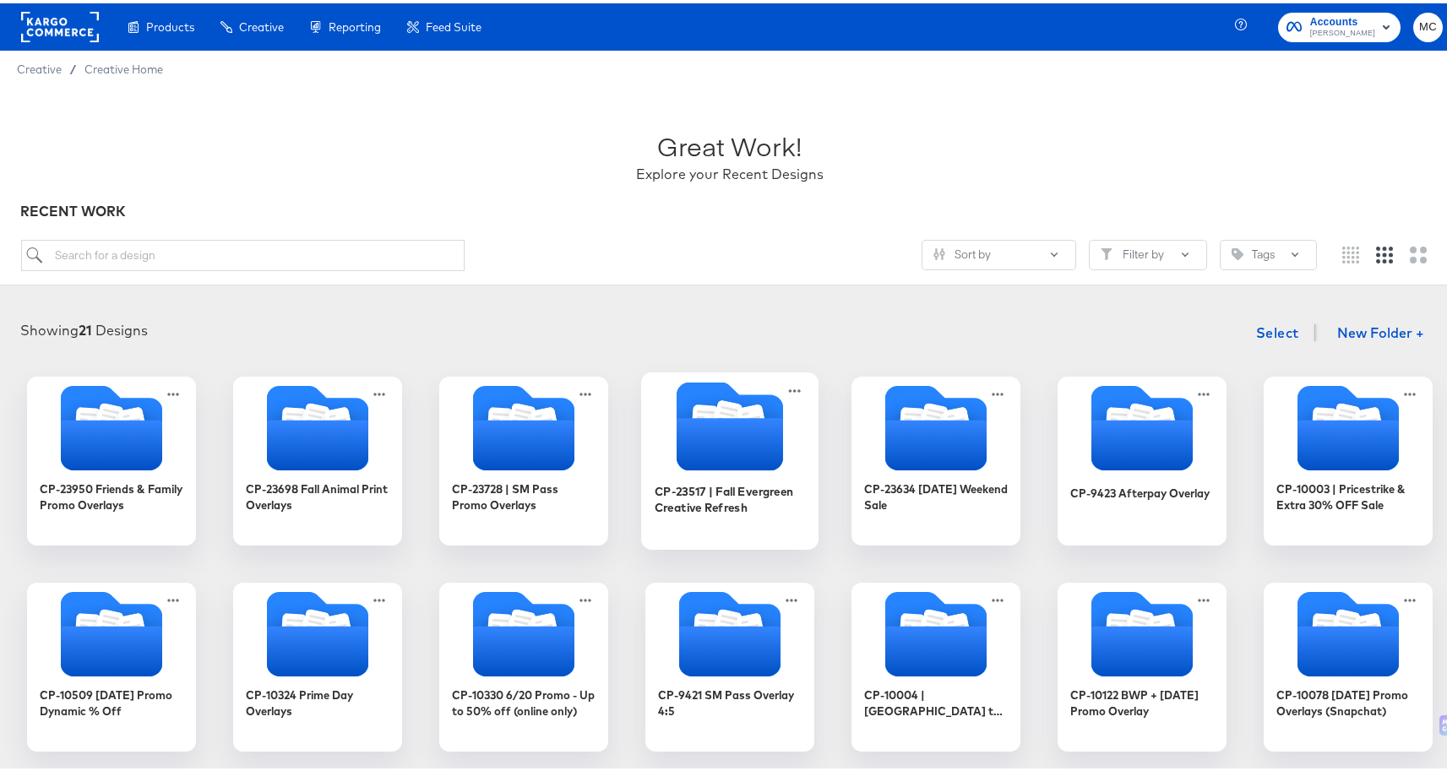
click at [703, 448] on icon "Folder" at bounding box center [729, 441] width 106 height 52
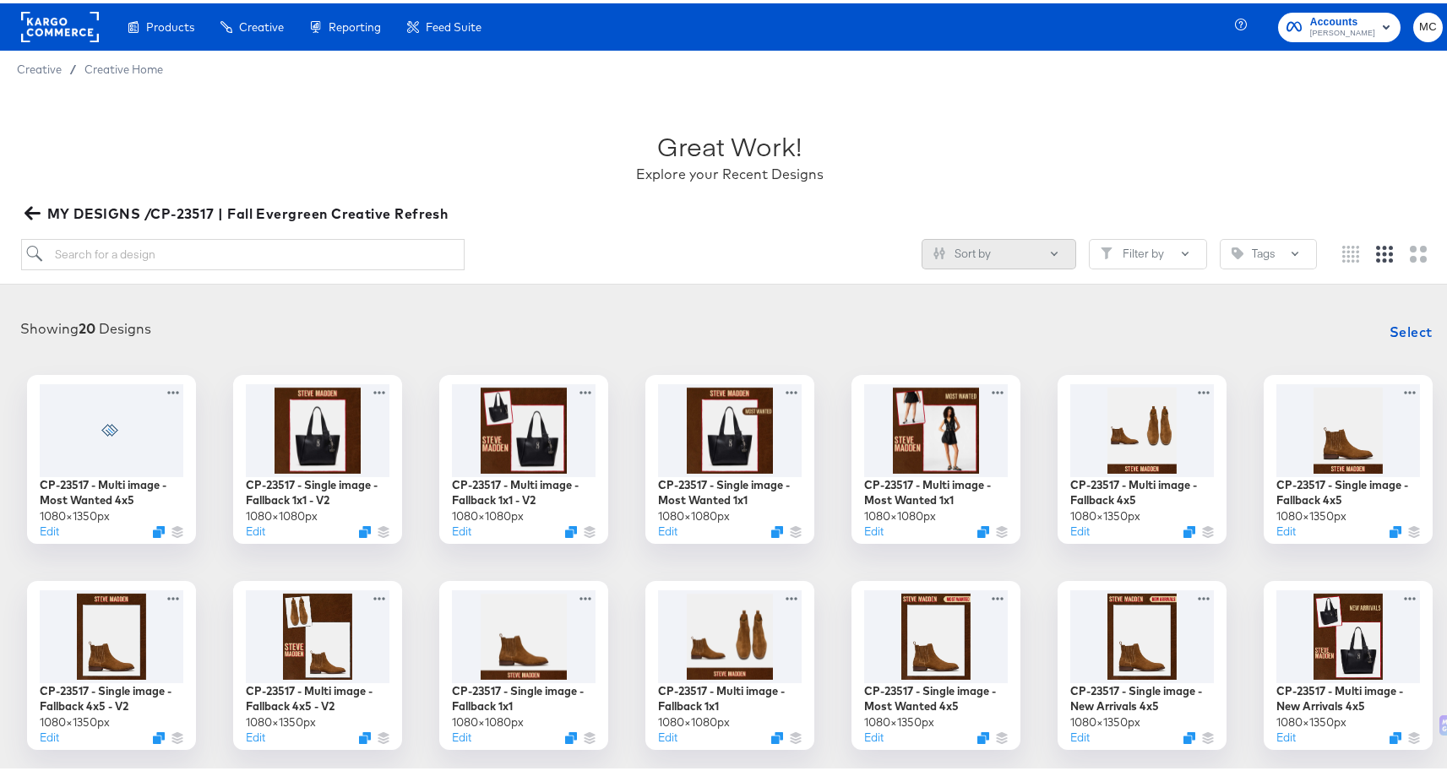
click at [1008, 253] on button "Sort by" at bounding box center [998, 251] width 155 height 30
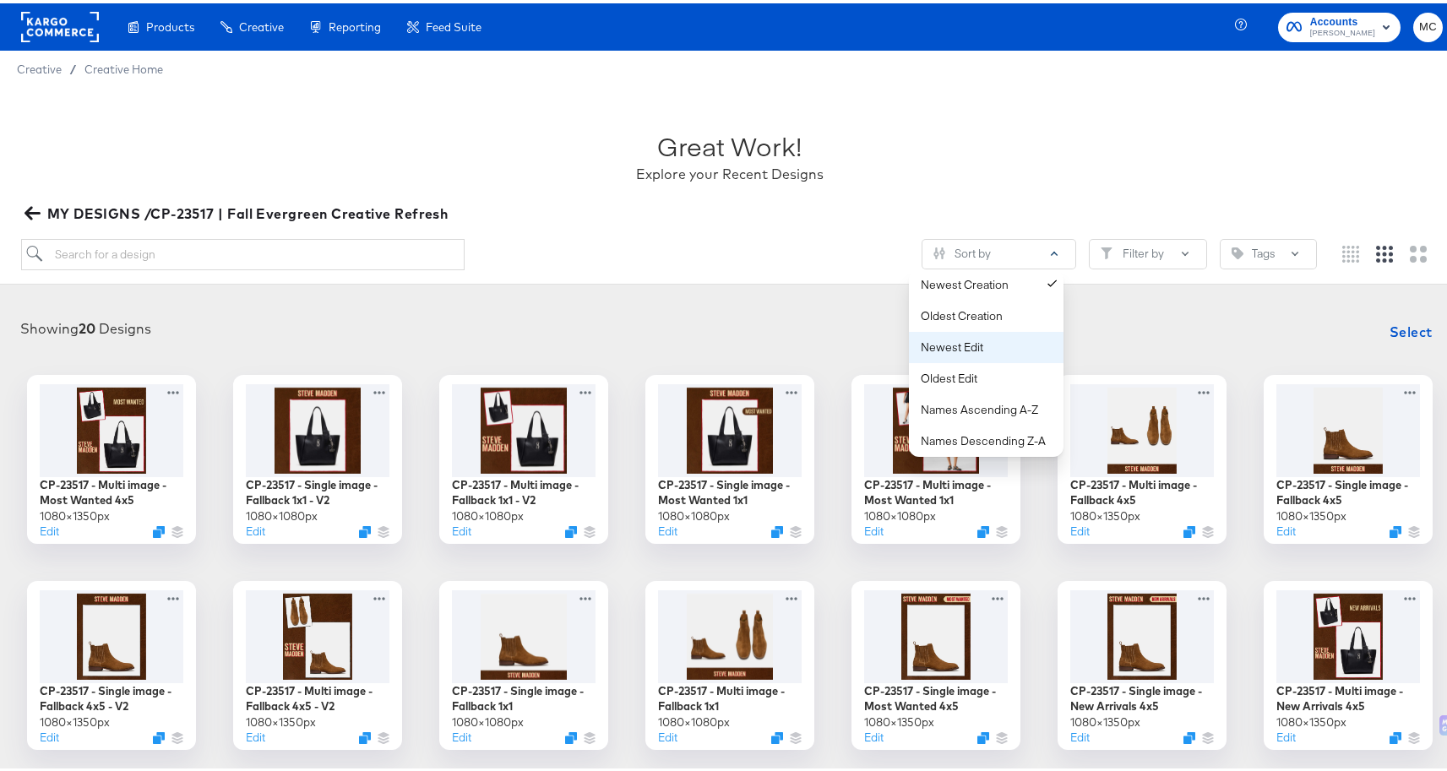
click at [985, 336] on div "Newest Edit" at bounding box center [990, 344] width 138 height 16
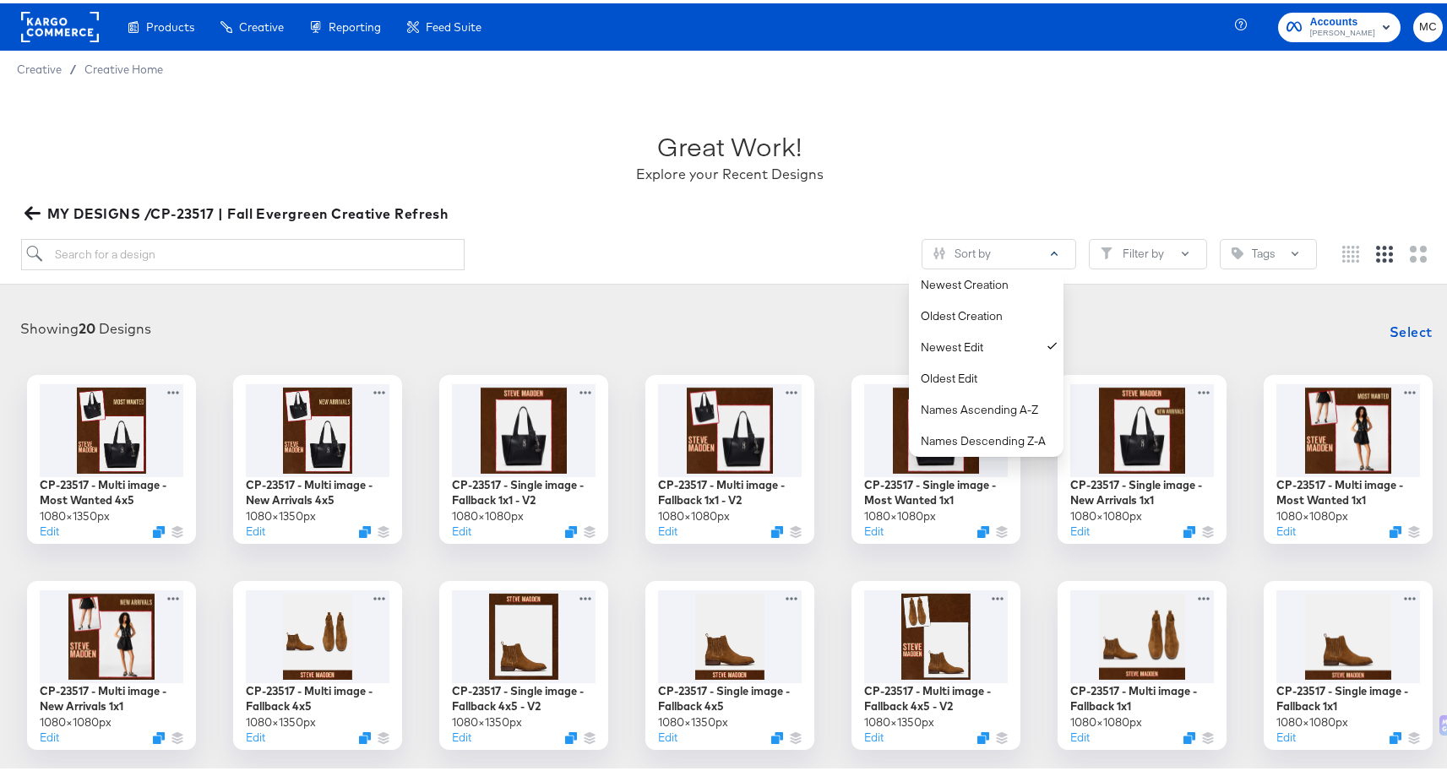
click at [544, 237] on div "Sort by Newest Creation Oldest Creation Newest Edit Oldest Edit Names Ascending…" at bounding box center [669, 251] width 1296 height 31
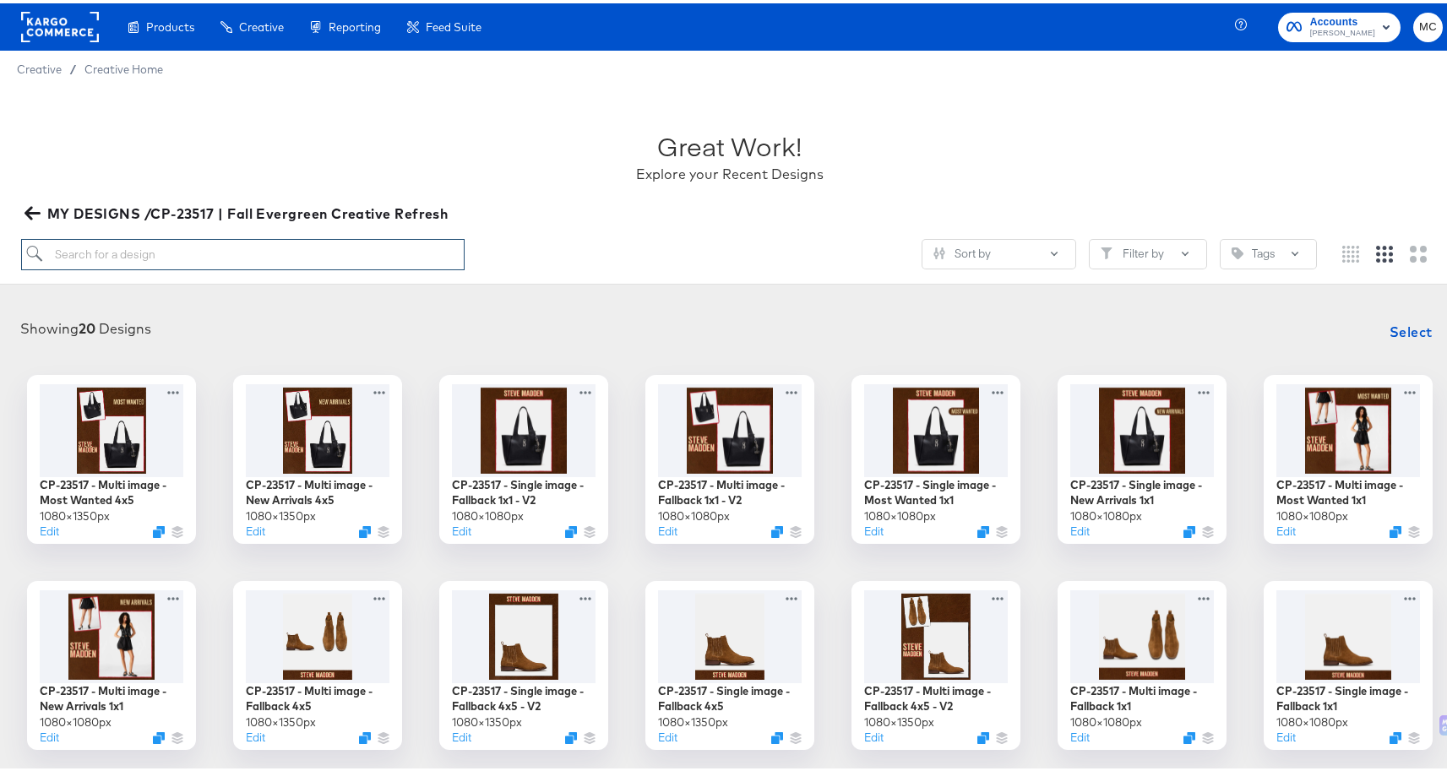
click at [250, 251] on input "search" at bounding box center [243, 251] width 444 height 31
paste input "- [ ] CP-23517 - Multi image - Fallback 4x5 - V2"
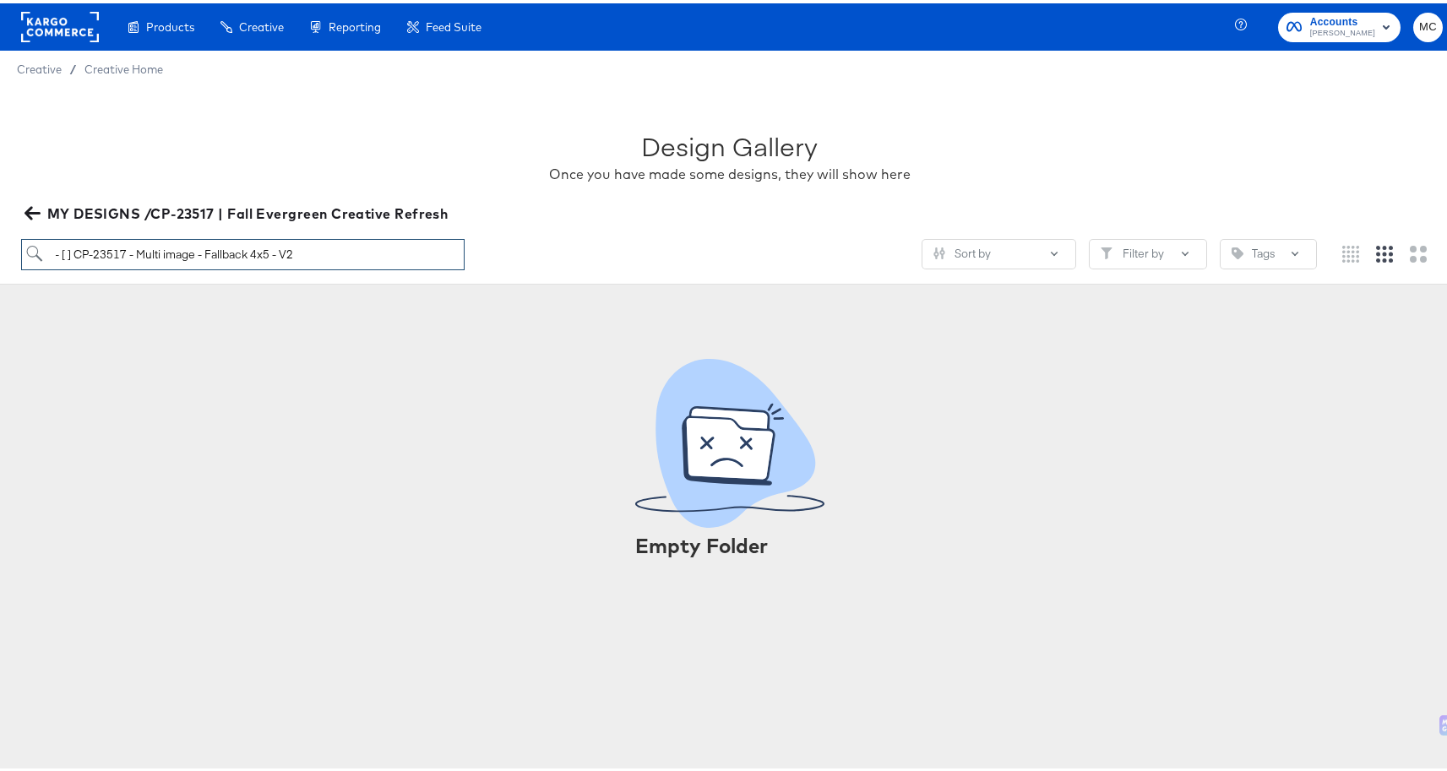
drag, startPoint x: 73, startPoint y: 253, endPoint x: 14, endPoint y: 253, distance: 58.3
click at [14, 253] on div "Design Gallery Once you have made some designs, they will show here MY DESIGNS …" at bounding box center [729, 182] width 1459 height 197
type input "CP-23517 - Multi image - Fallback 4x5 - V2"
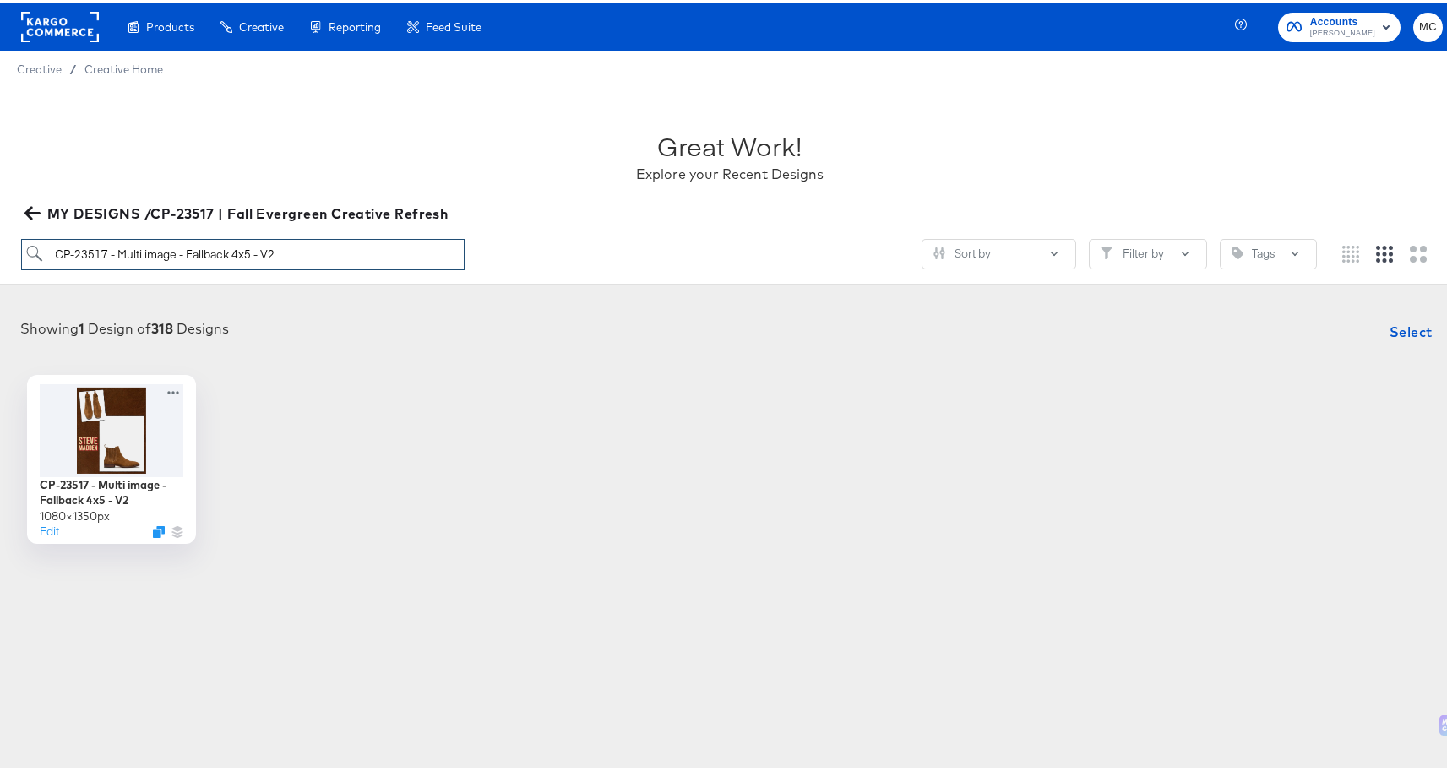
drag, startPoint x: 294, startPoint y: 258, endPoint x: 39, endPoint y: 246, distance: 255.3
click at [39, 246] on input "CP-23517 - Multi image - Fallback 4x5 - V2" at bounding box center [243, 251] width 444 height 31
click at [175, 386] on icon at bounding box center [177, 385] width 12 height 3
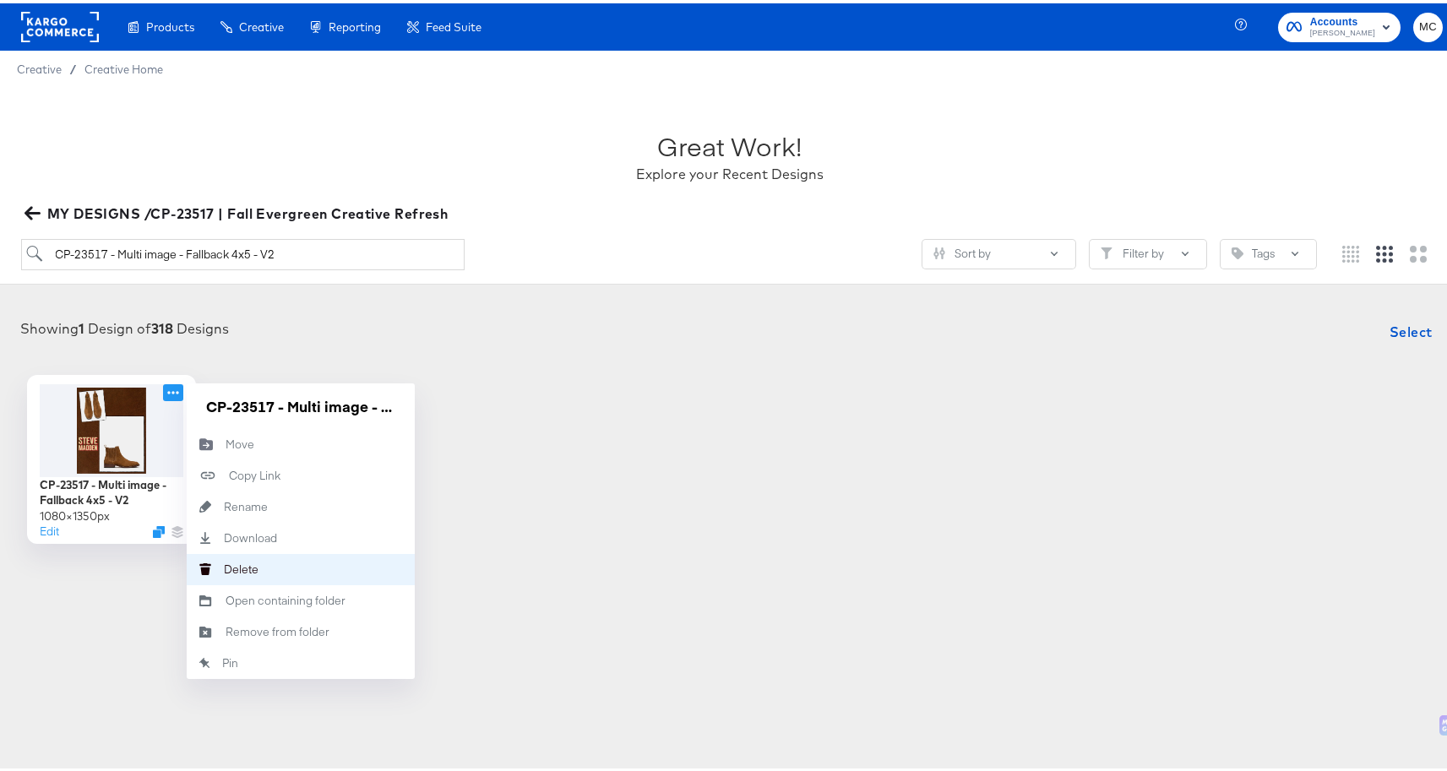
click at [224, 566] on div "Delete Delete" at bounding box center [224, 566] width 0 height 0
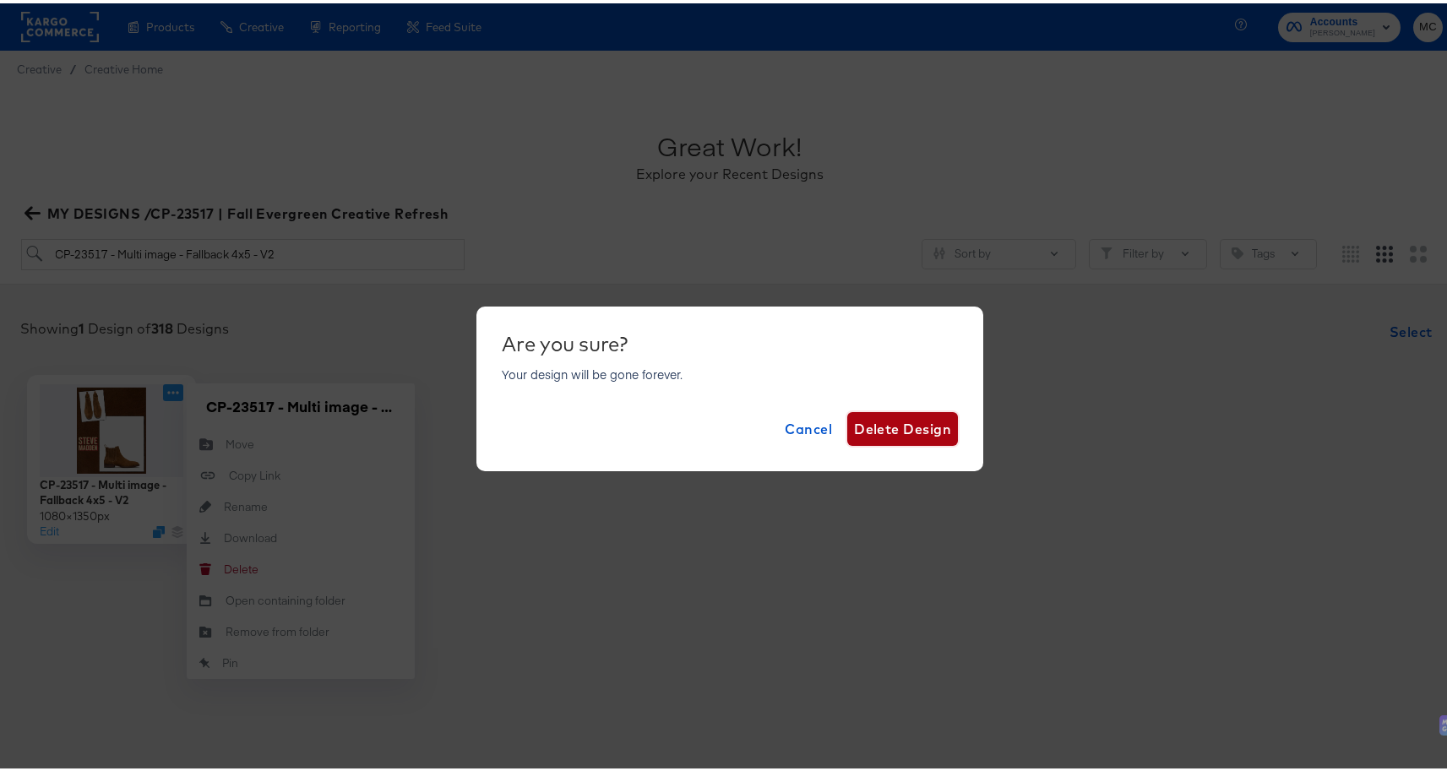
click at [894, 432] on span "Delete Design" at bounding box center [902, 426] width 97 height 24
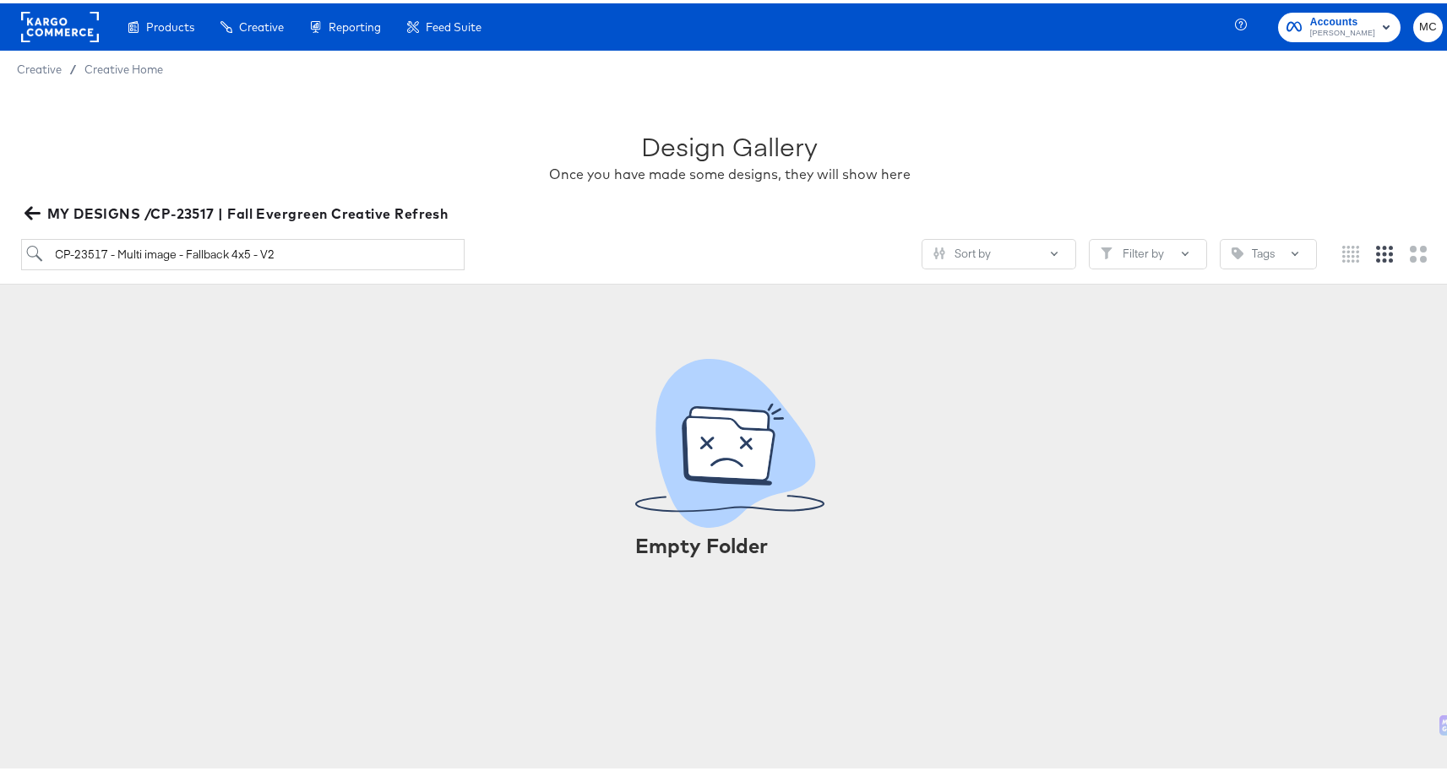
click at [28, 202] on icon "button" at bounding box center [32, 210] width 16 height 16
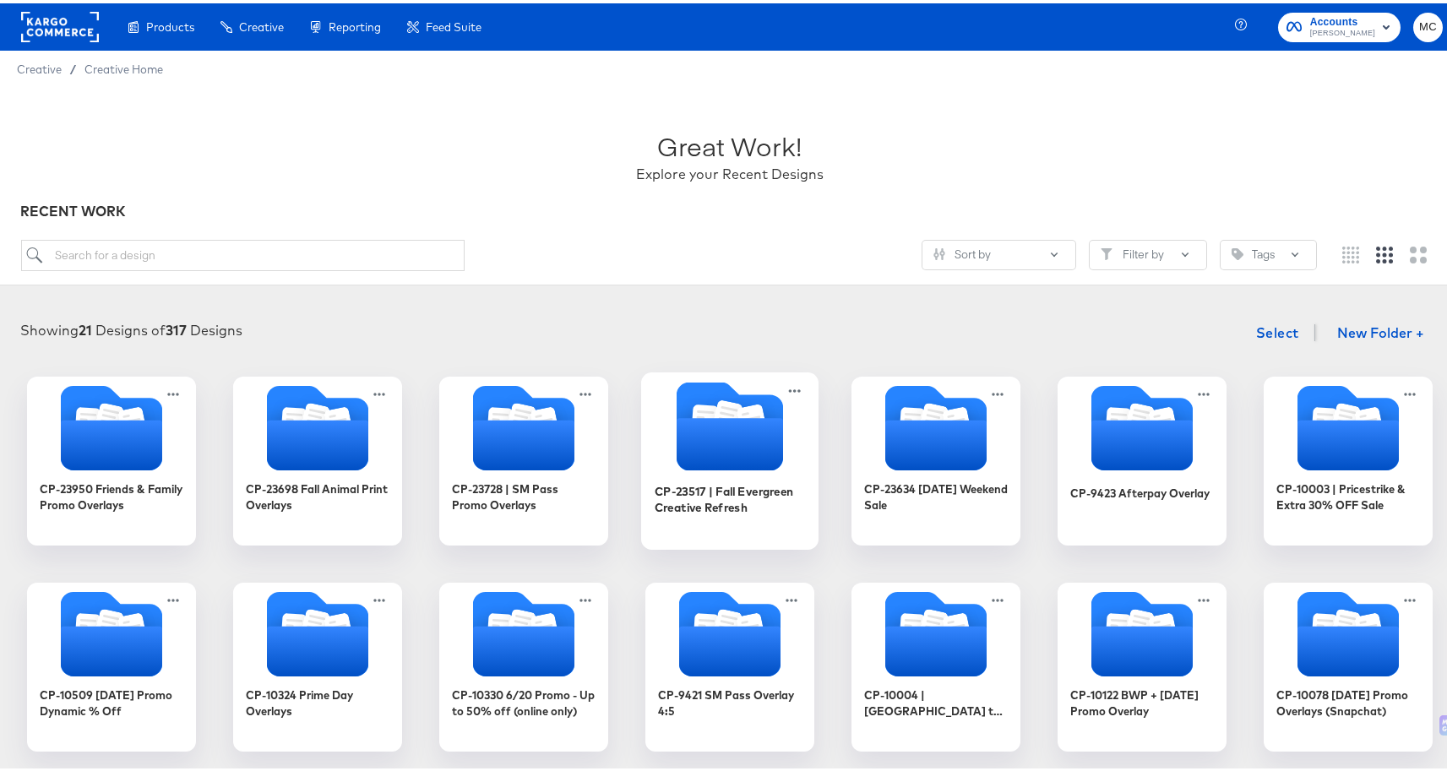
click at [761, 434] on icon "Folder" at bounding box center [729, 441] width 106 height 52
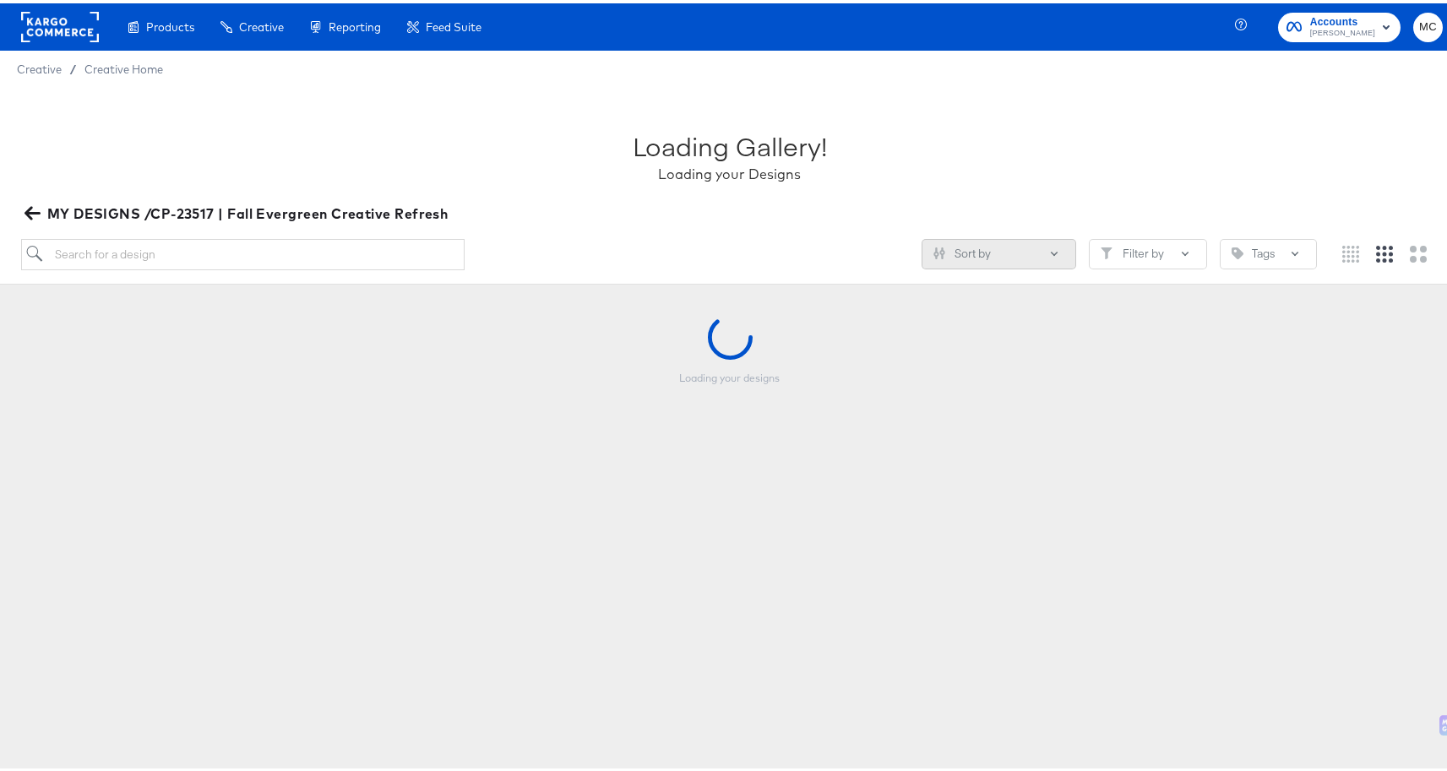
click at [984, 247] on button "Sort by" at bounding box center [998, 251] width 155 height 30
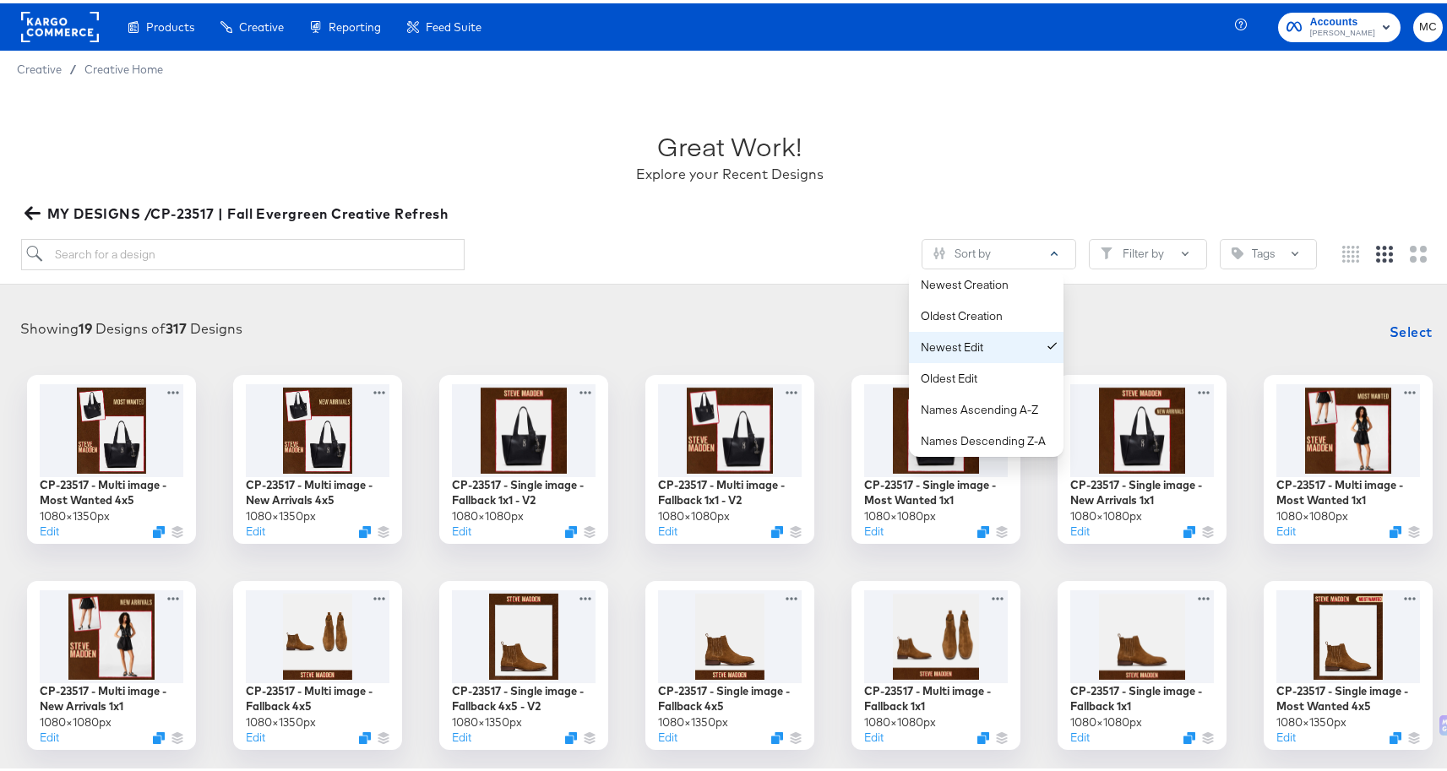
click at [979, 340] on div "Newest Edit" at bounding box center [990, 344] width 138 height 16
click at [272, 296] on div "Showing 19 Designs of 317 Designs Select CP-23517 - Multi image - Most Wanted 4…" at bounding box center [729, 632] width 1459 height 675
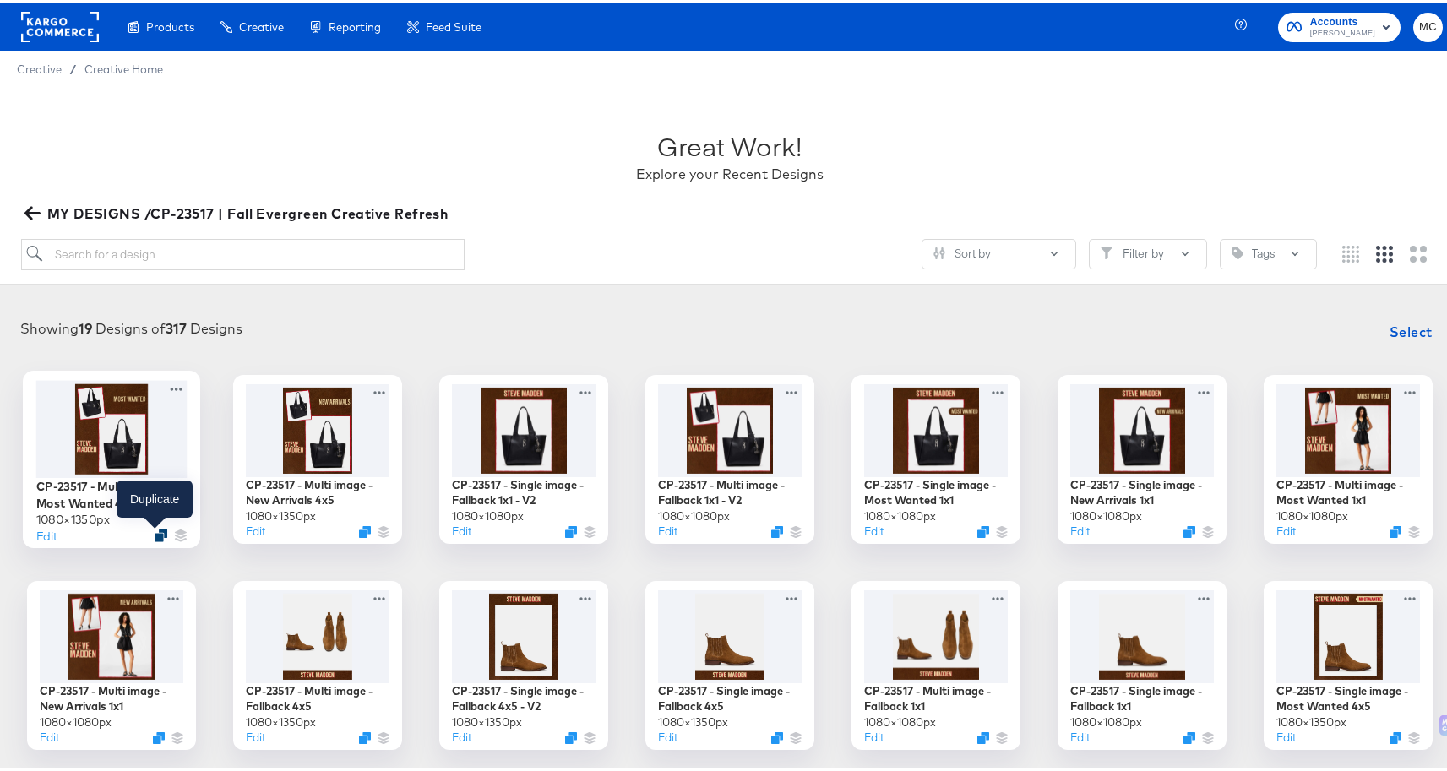
click at [155, 534] on icon "Duplicate" at bounding box center [161, 531] width 13 height 13
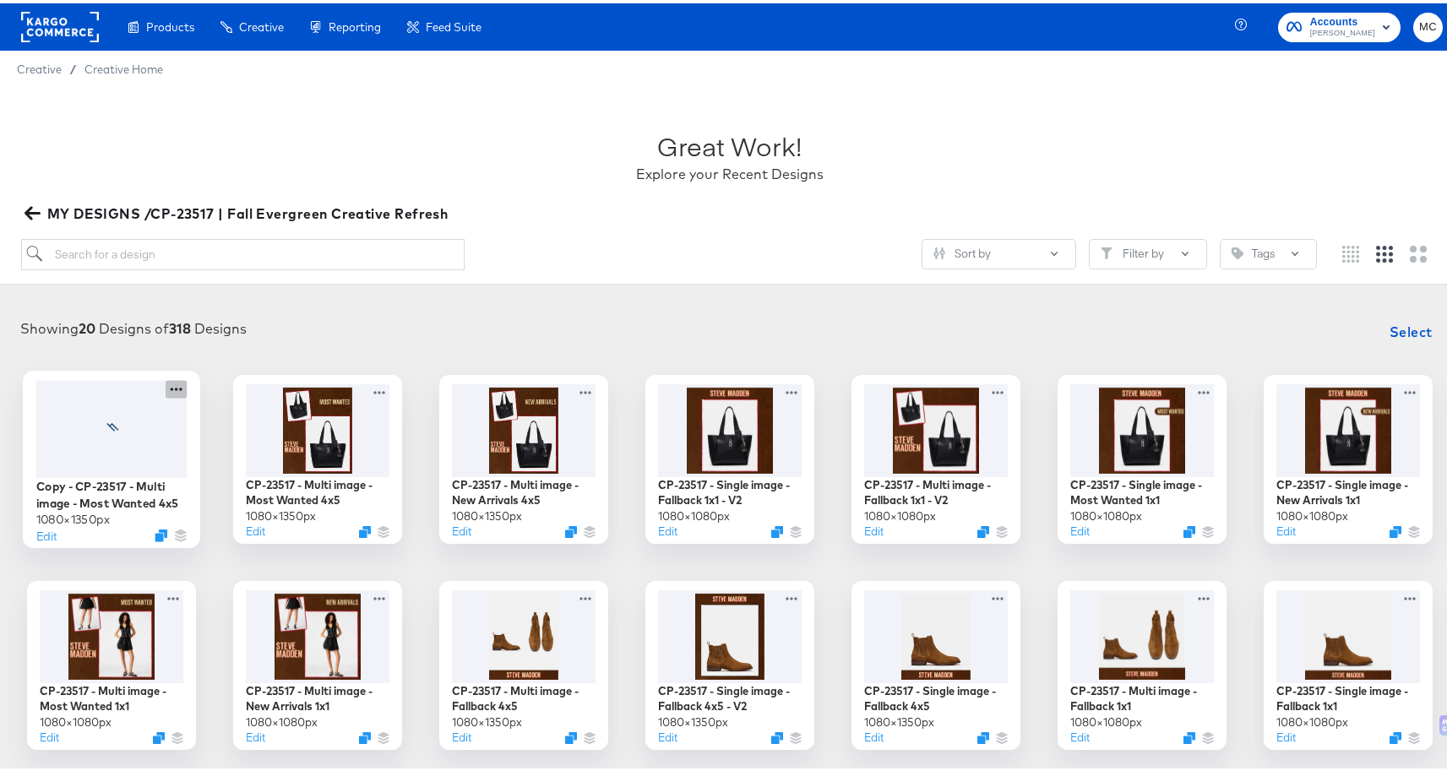
click at [174, 383] on icon at bounding box center [176, 386] width 21 height 18
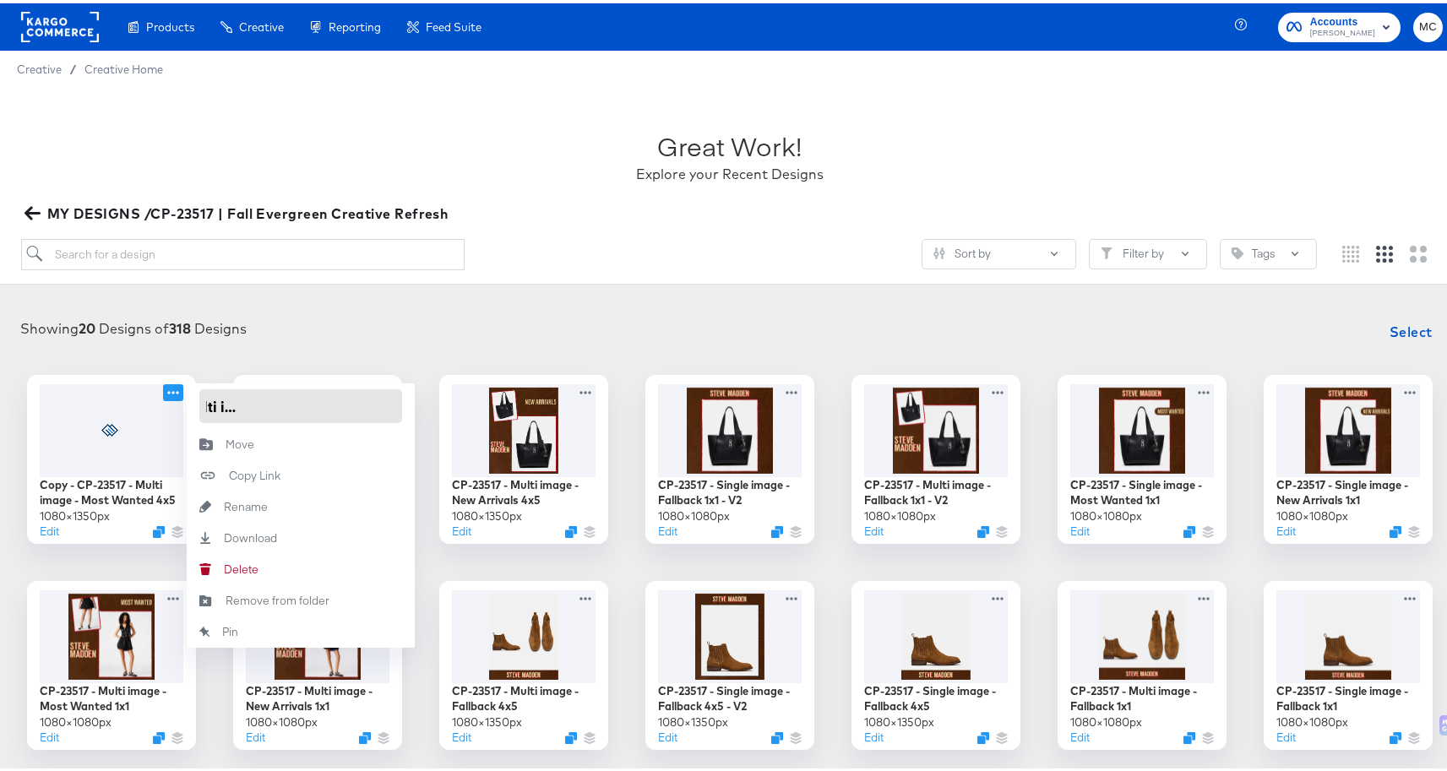
drag, startPoint x: 193, startPoint y: 401, endPoint x: 823, endPoint y: 416, distance: 630.2
click at [823, 416] on div "Copy - CP-23517 - Multi image - Most Wanted 4x5 1080 × 1350 px Edit Copy - CP-2…" at bounding box center [730, 662] width 1426 height 581
paste input "P-23517 - Multi image - Fallback 4x5 - V2"
type input "CP-23517 - Multi image - Fallback 4x5 - V2"
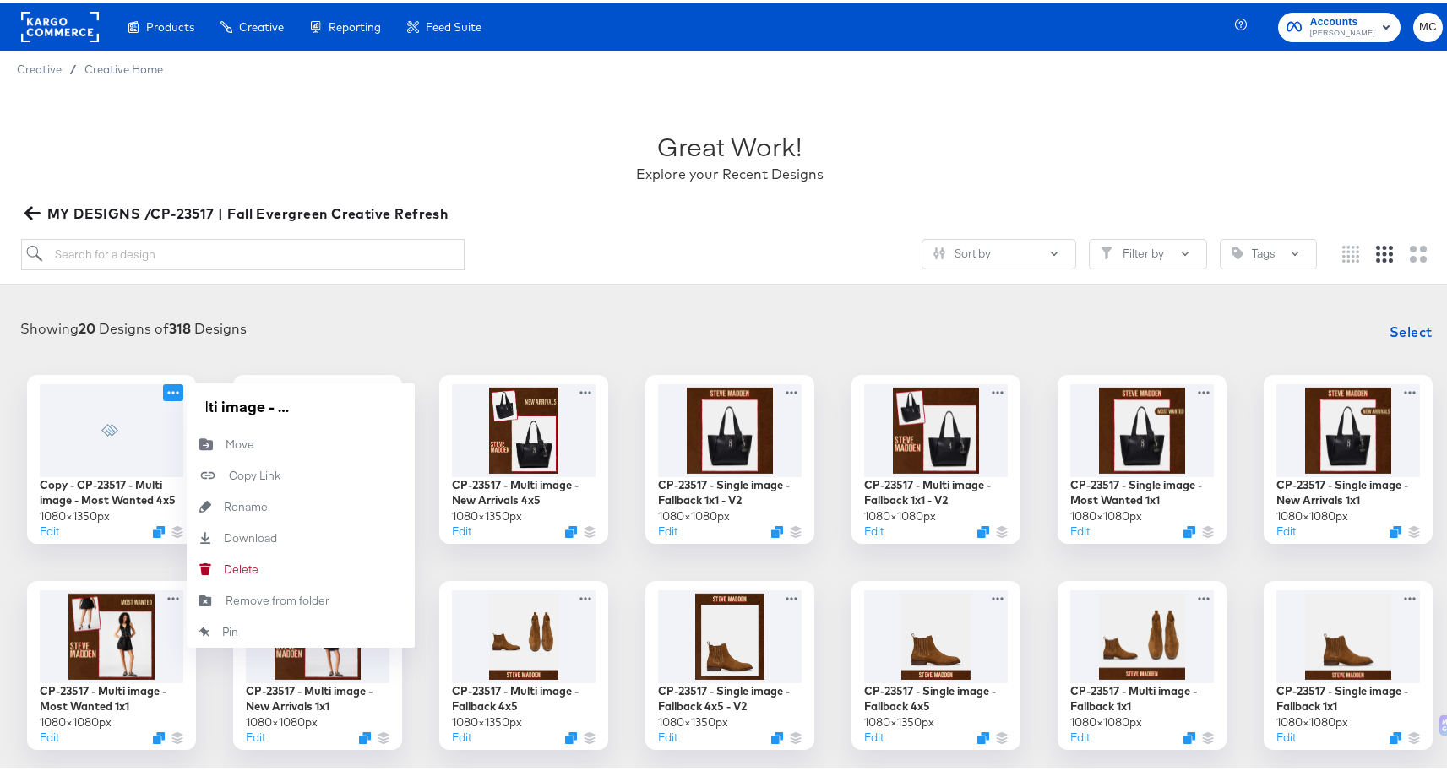
click at [461, 313] on div "Showing 20 Designs of 318 Designs Select" at bounding box center [730, 329] width 1426 height 34
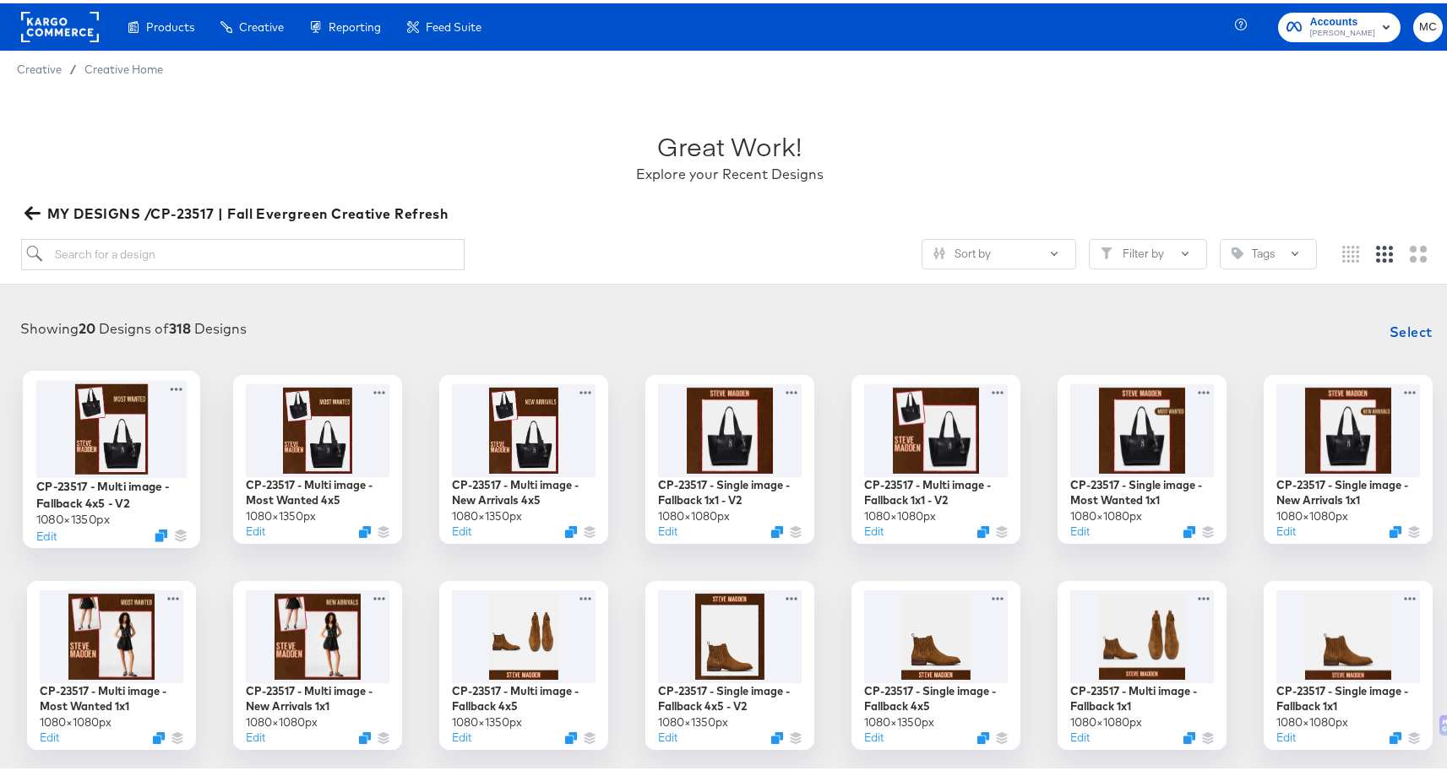
click at [149, 470] on div at bounding box center [111, 425] width 151 height 97
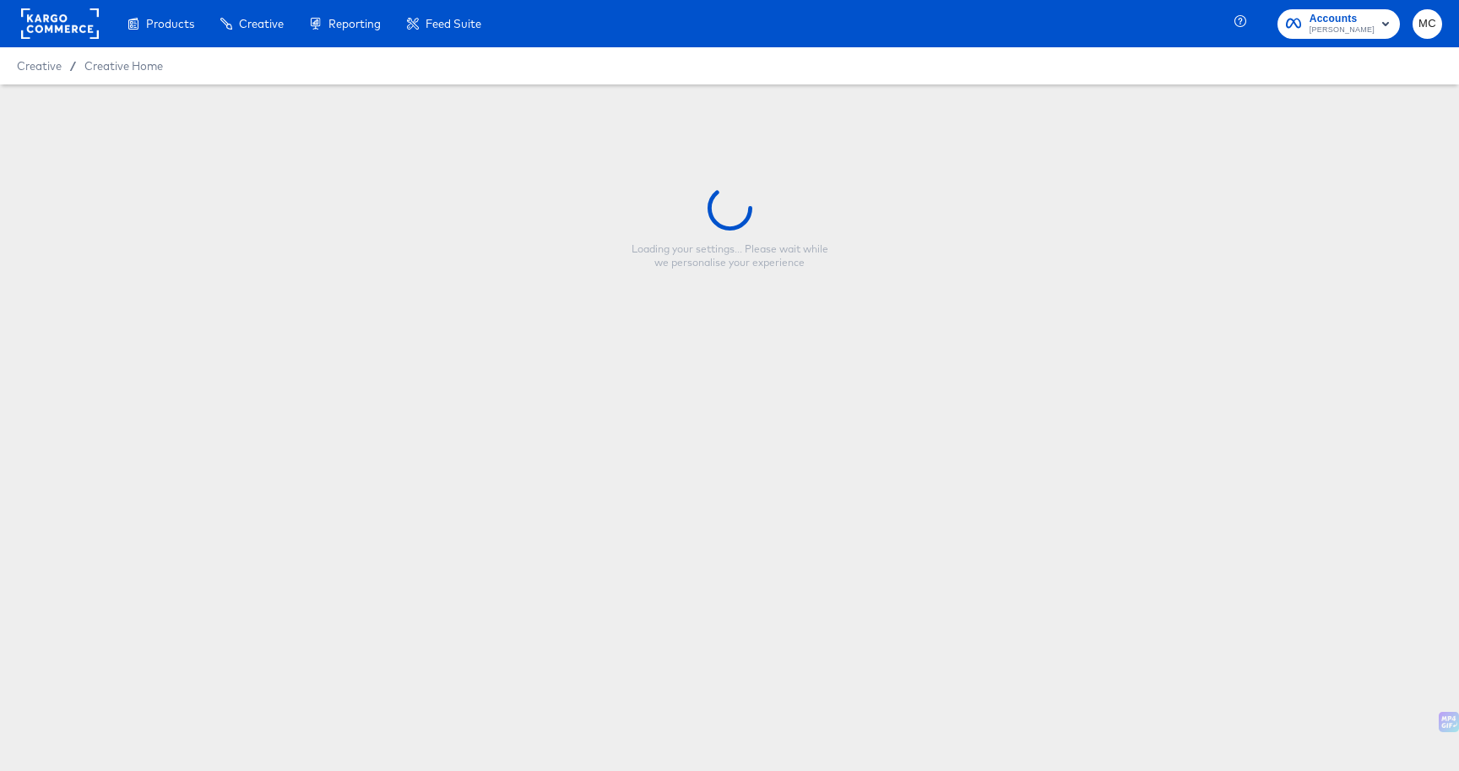
type input "CP-23517 - Multi image - Fallback 4x5 - V2"
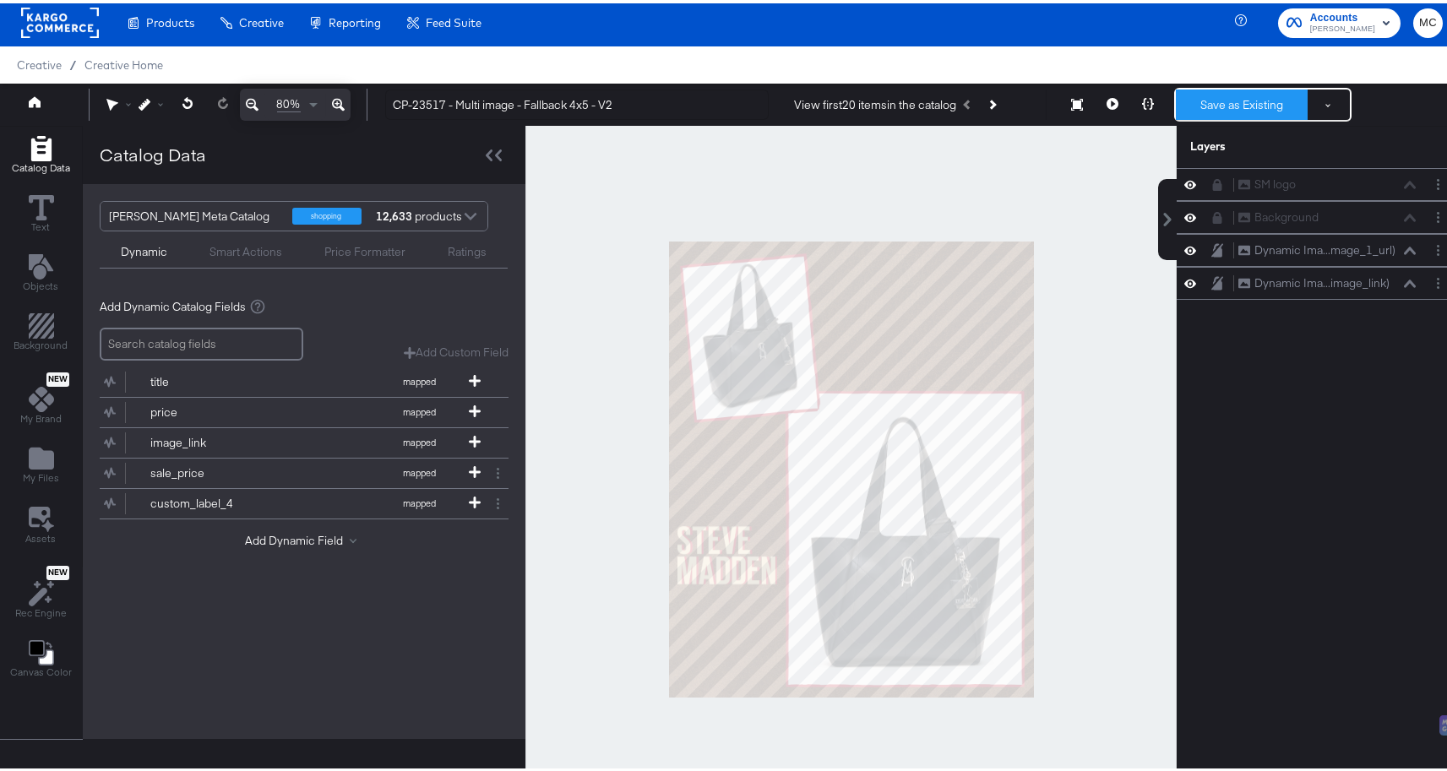
click at [1214, 93] on button "Save as Existing" at bounding box center [1242, 101] width 132 height 30
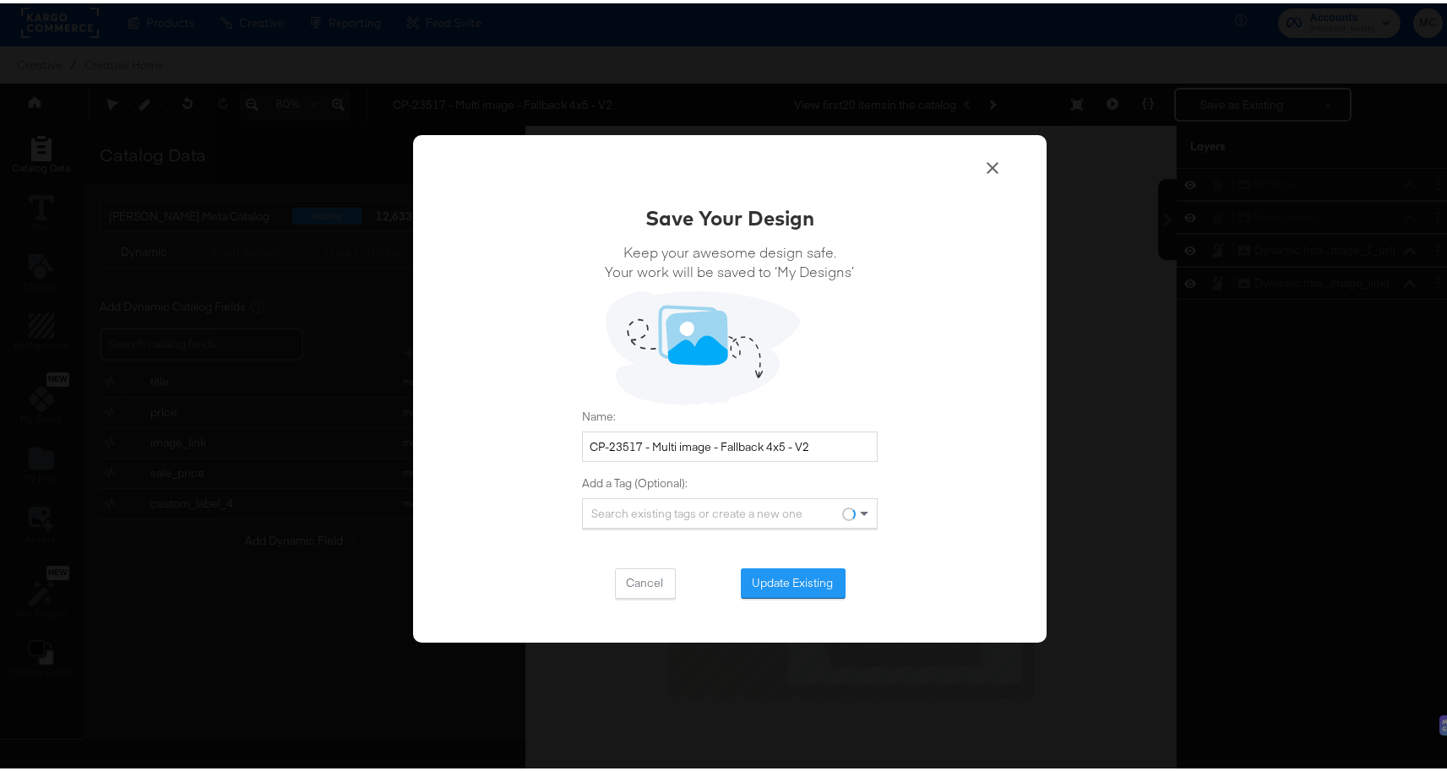
click at [796, 595] on div "Save Your Design Keep your awesome design safe. Your work will be saved to ‘My …" at bounding box center [729, 386] width 633 height 508
click at [796, 592] on button "Update Existing" at bounding box center [793, 580] width 105 height 30
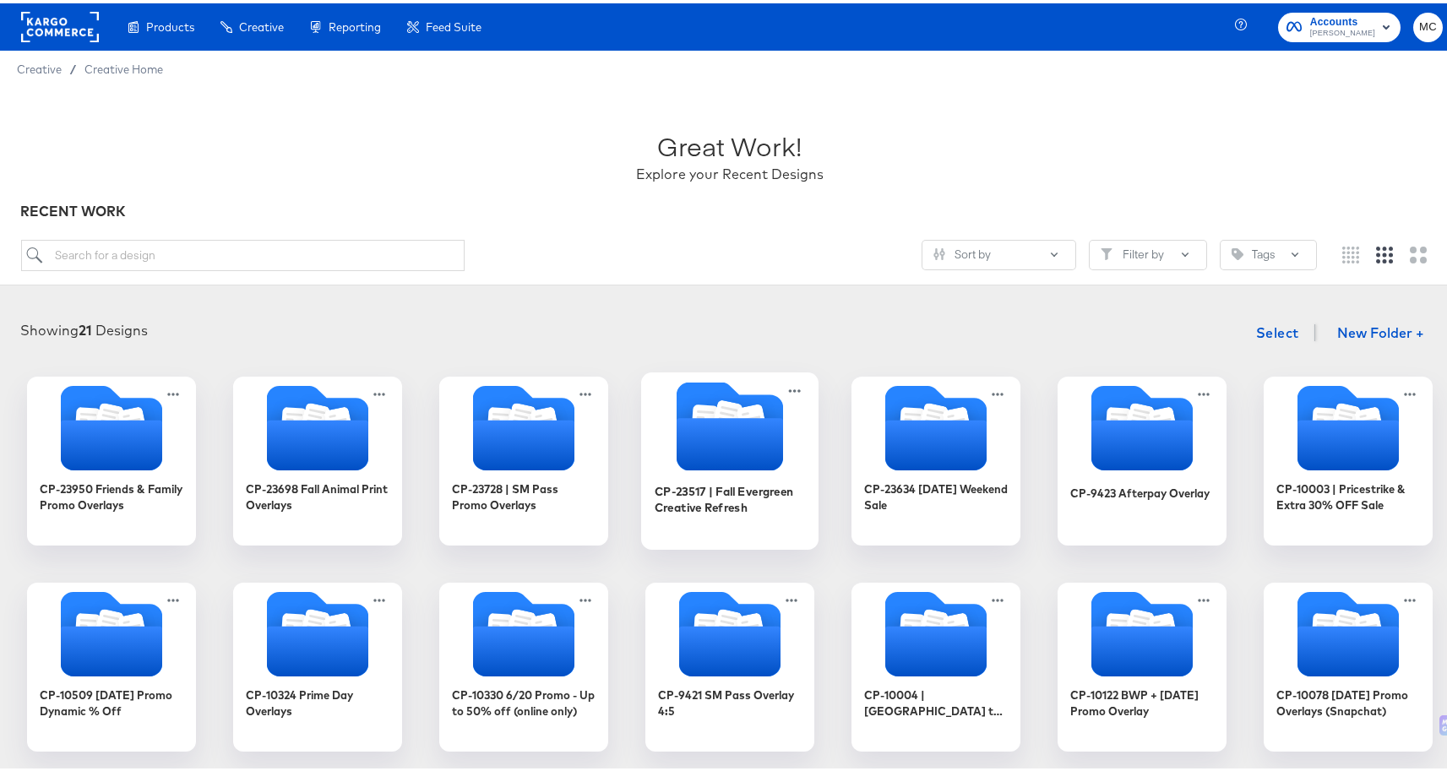
click at [740, 440] on icon "Folder" at bounding box center [729, 441] width 106 height 52
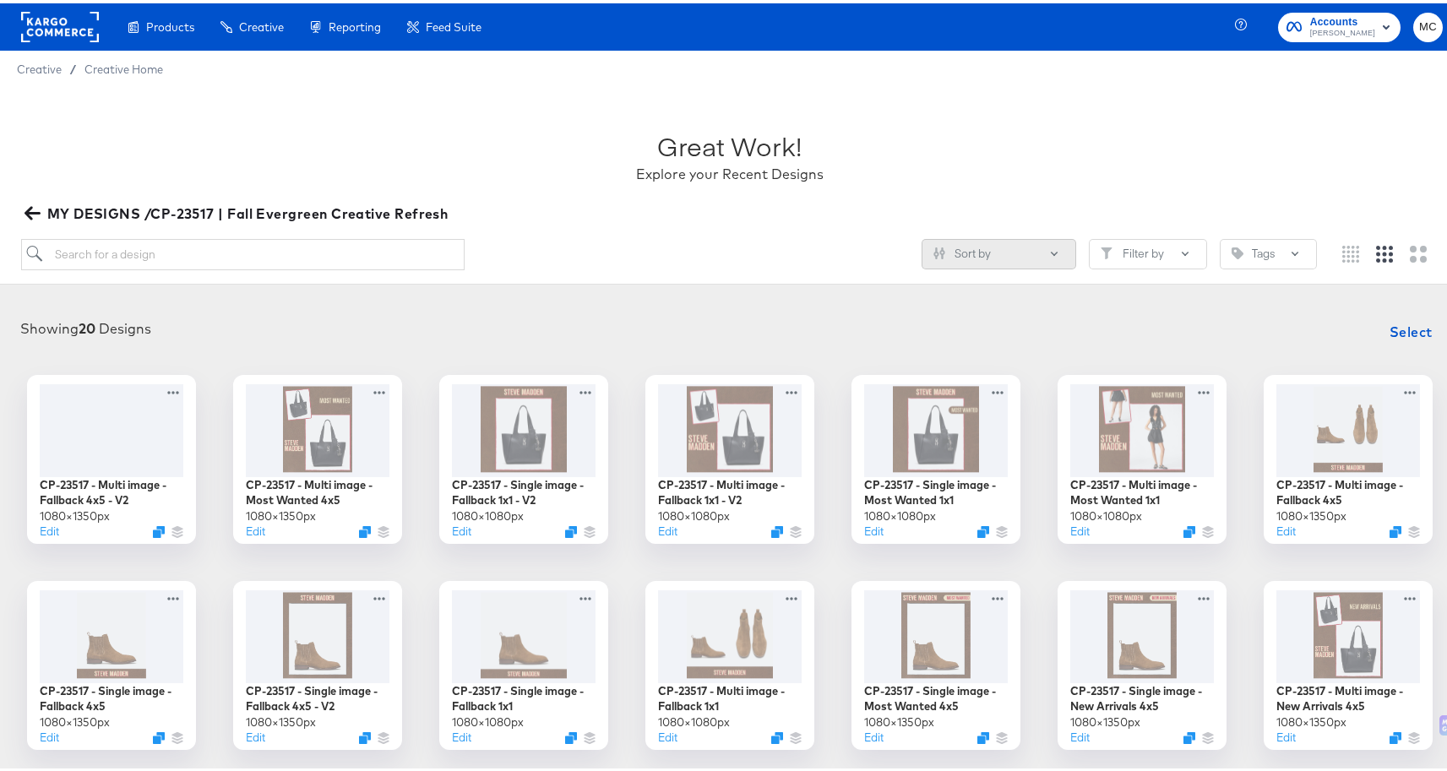
click at [1018, 261] on button "Sort by" at bounding box center [998, 251] width 155 height 30
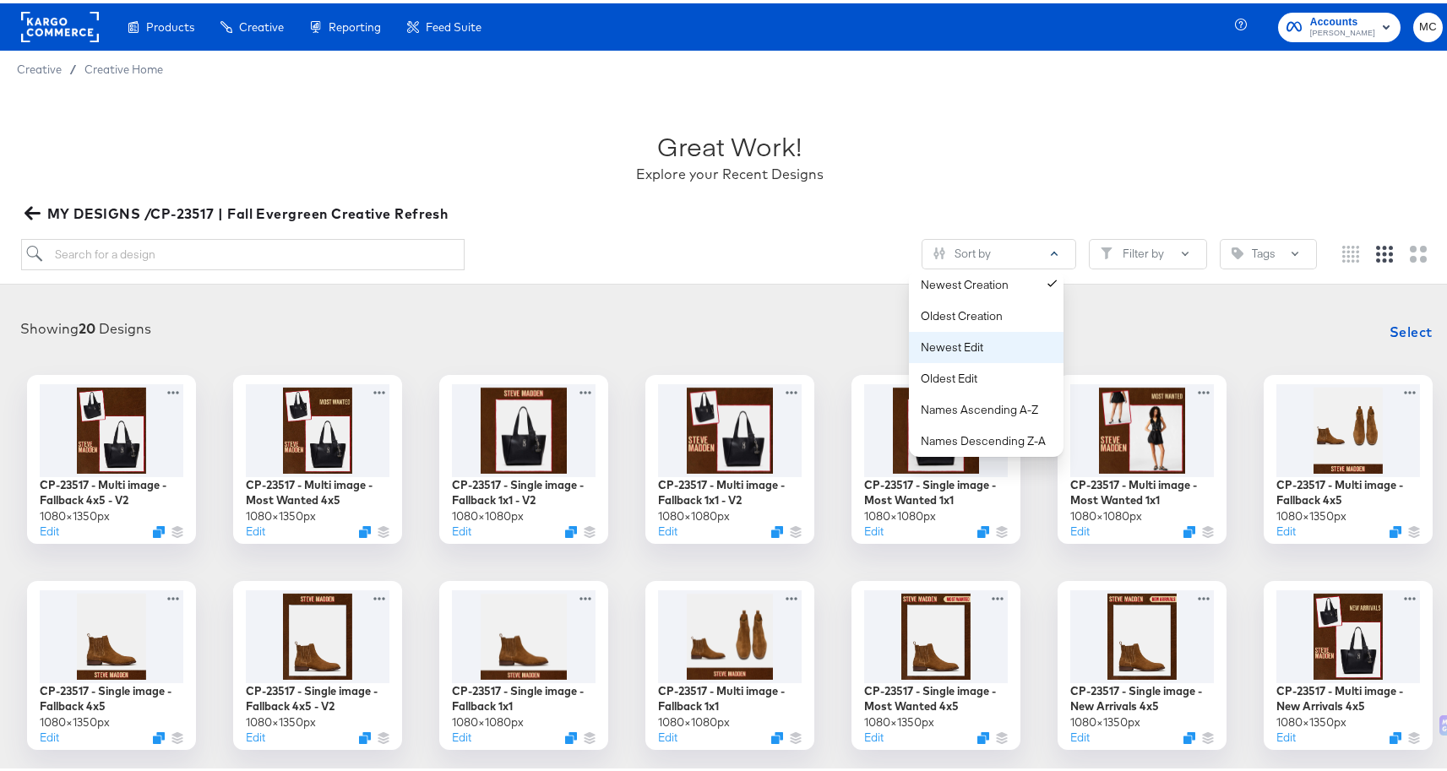
click at [1004, 337] on div "Newest Edit" at bounding box center [990, 344] width 138 height 16
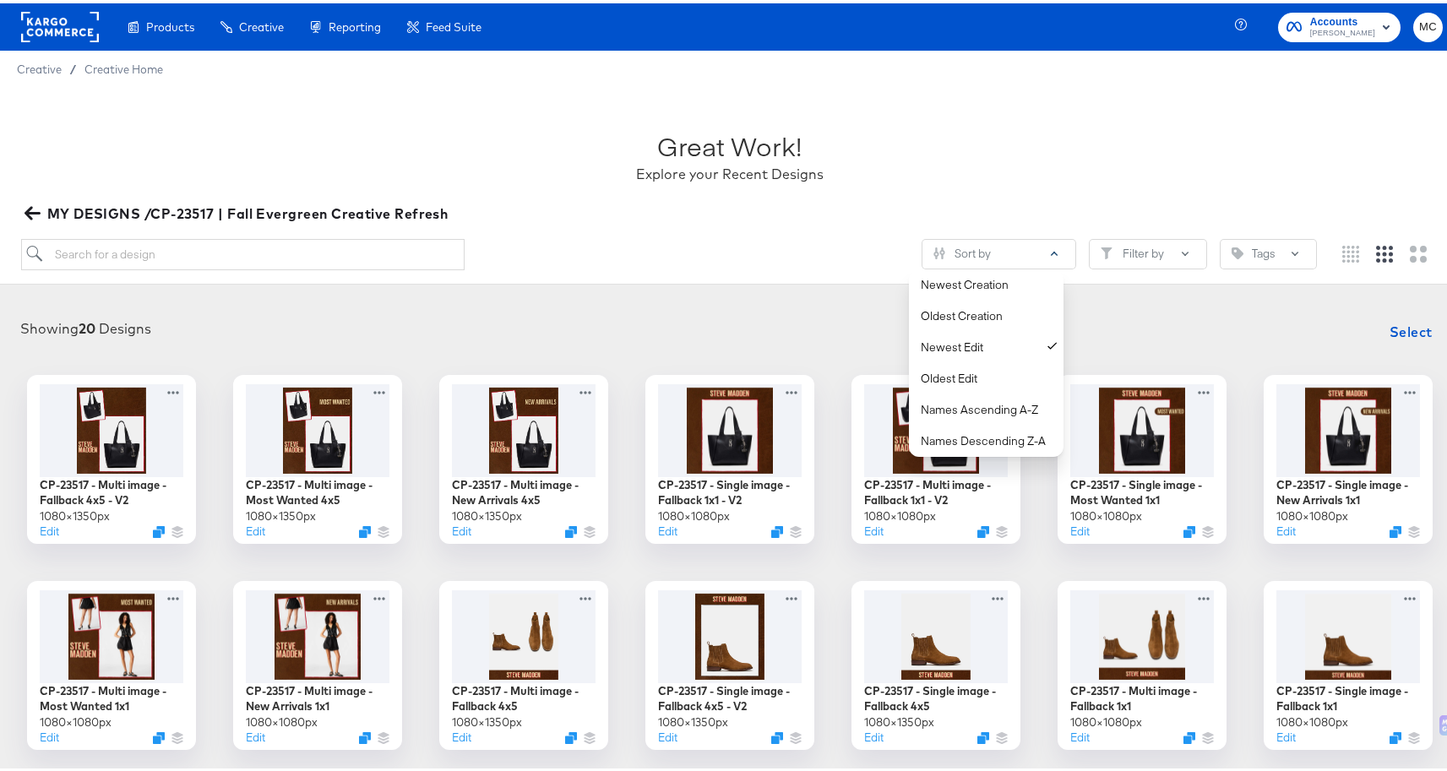
click at [940, 154] on div "Great Work! Explore your Recent Designs" at bounding box center [730, 146] width 1418 height 106
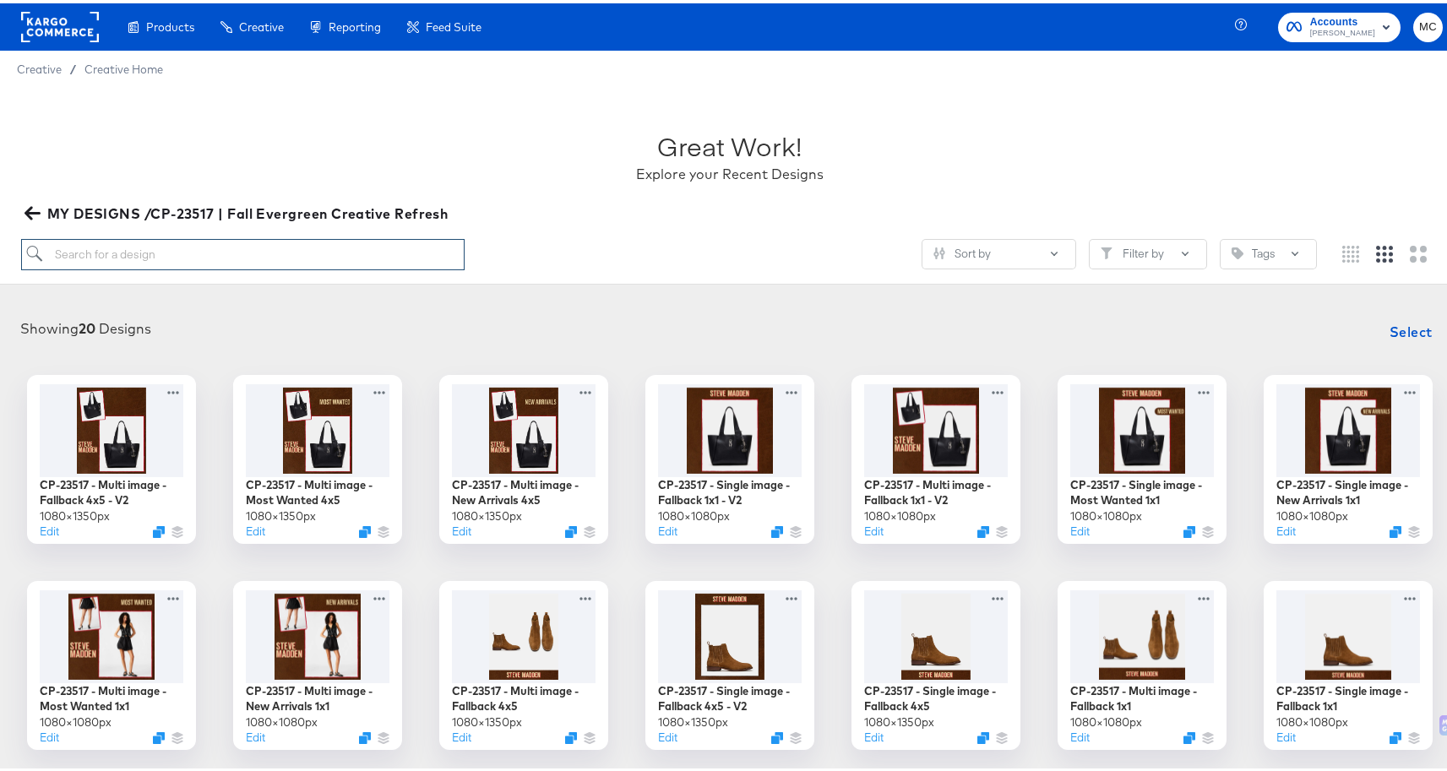
click at [242, 249] on input "search" at bounding box center [243, 251] width 444 height 31
paste input "- [ ] CP-23517 - Single image - New Arrivals 4x5"
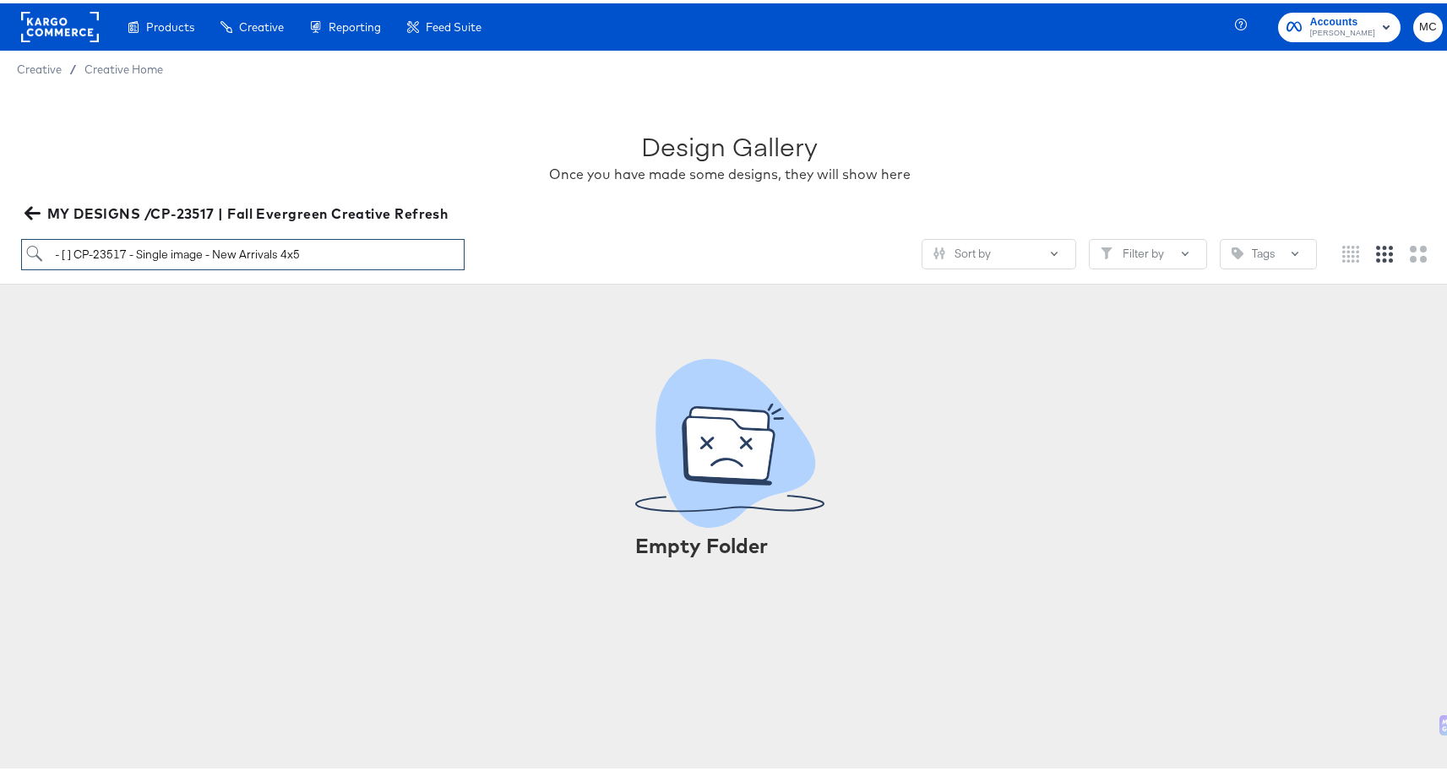
drag, startPoint x: 76, startPoint y: 255, endPoint x: 39, endPoint y: 247, distance: 37.9
click at [39, 247] on input "- [ ] CP-23517 - Single image - New Arrivals 4x5" at bounding box center [243, 251] width 444 height 31
type input "CP-23517 - Single image - New Arrivals 4x5"
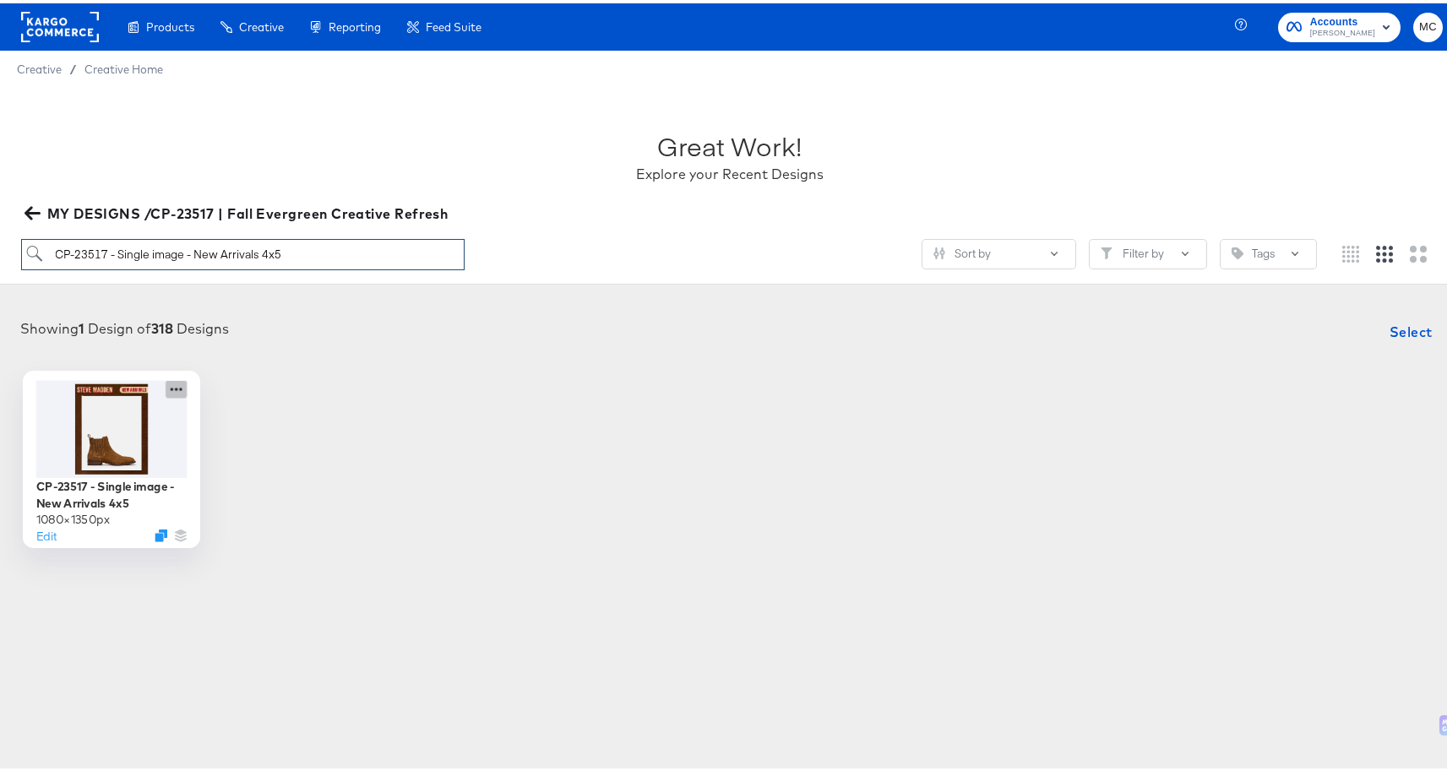
click at [172, 383] on icon at bounding box center [176, 386] width 21 height 18
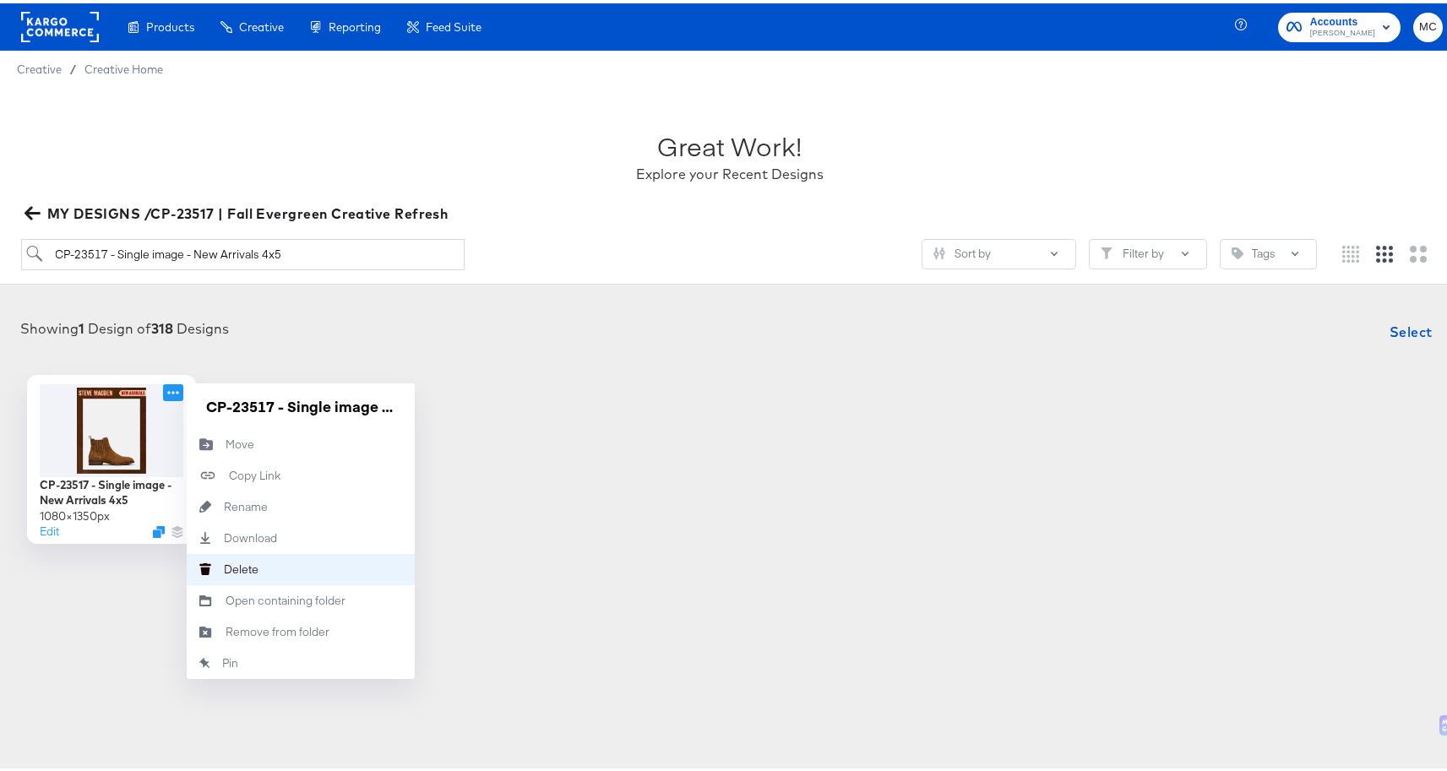
click at [217, 556] on button "Delete Delete" at bounding box center [301, 566] width 228 height 31
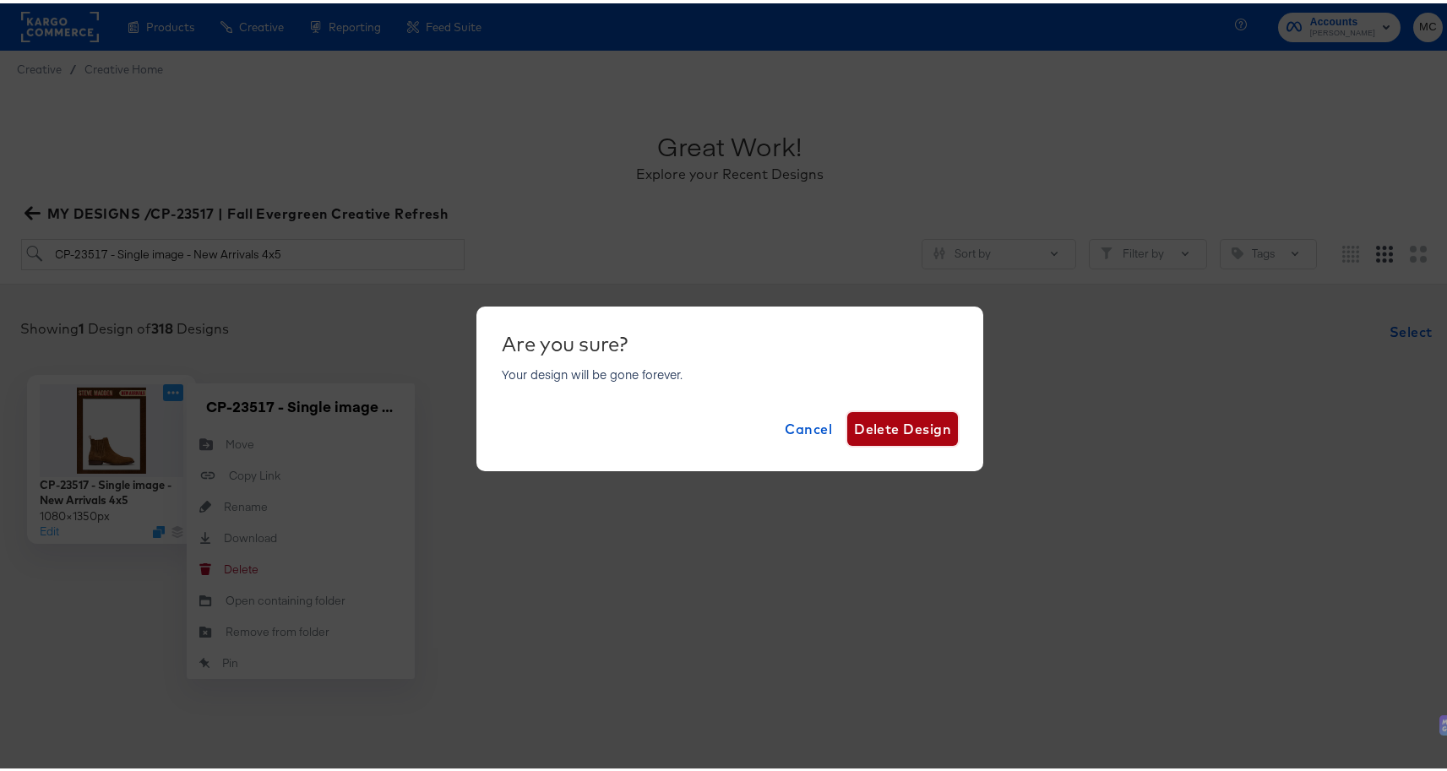
click at [888, 427] on span "Delete Design" at bounding box center [902, 426] width 97 height 24
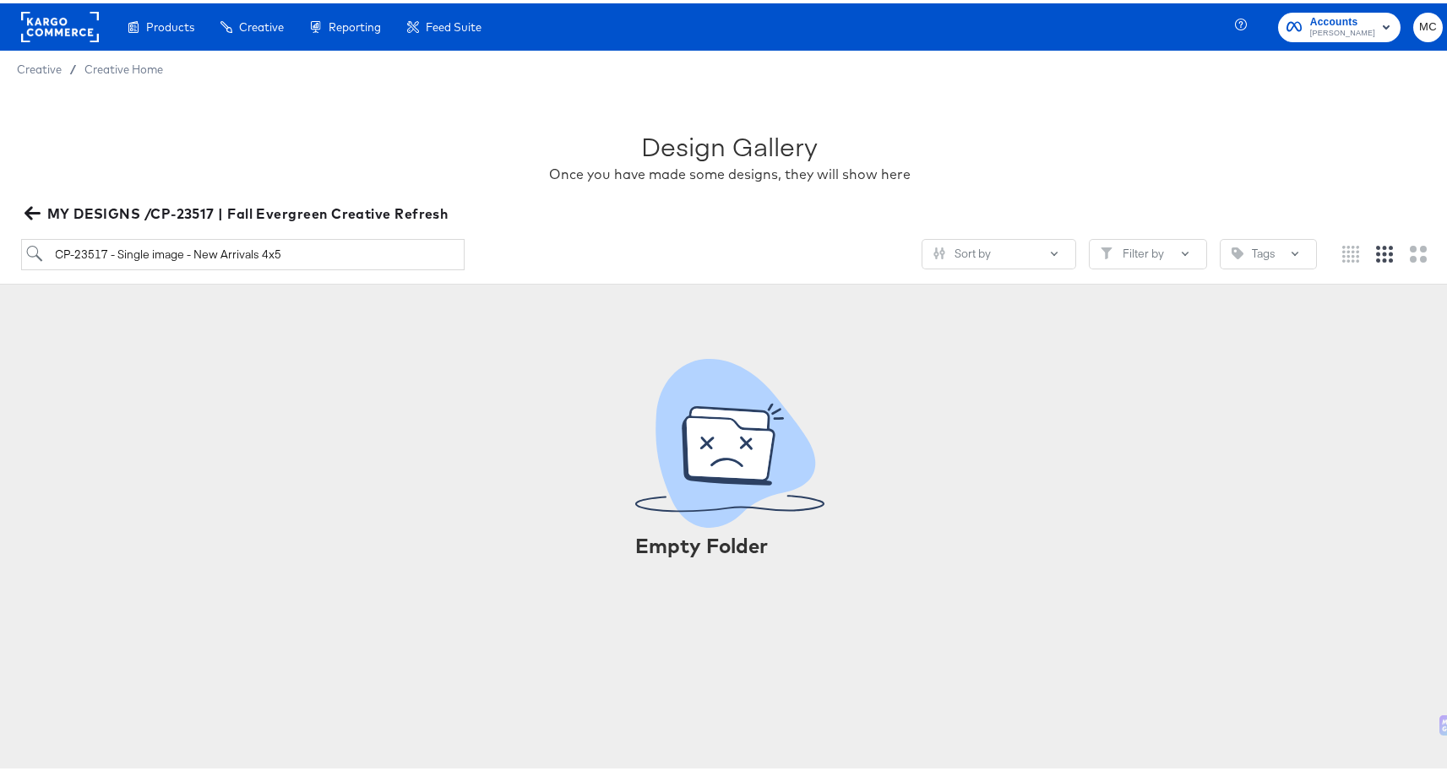
click at [35, 215] on icon "button" at bounding box center [32, 210] width 16 height 16
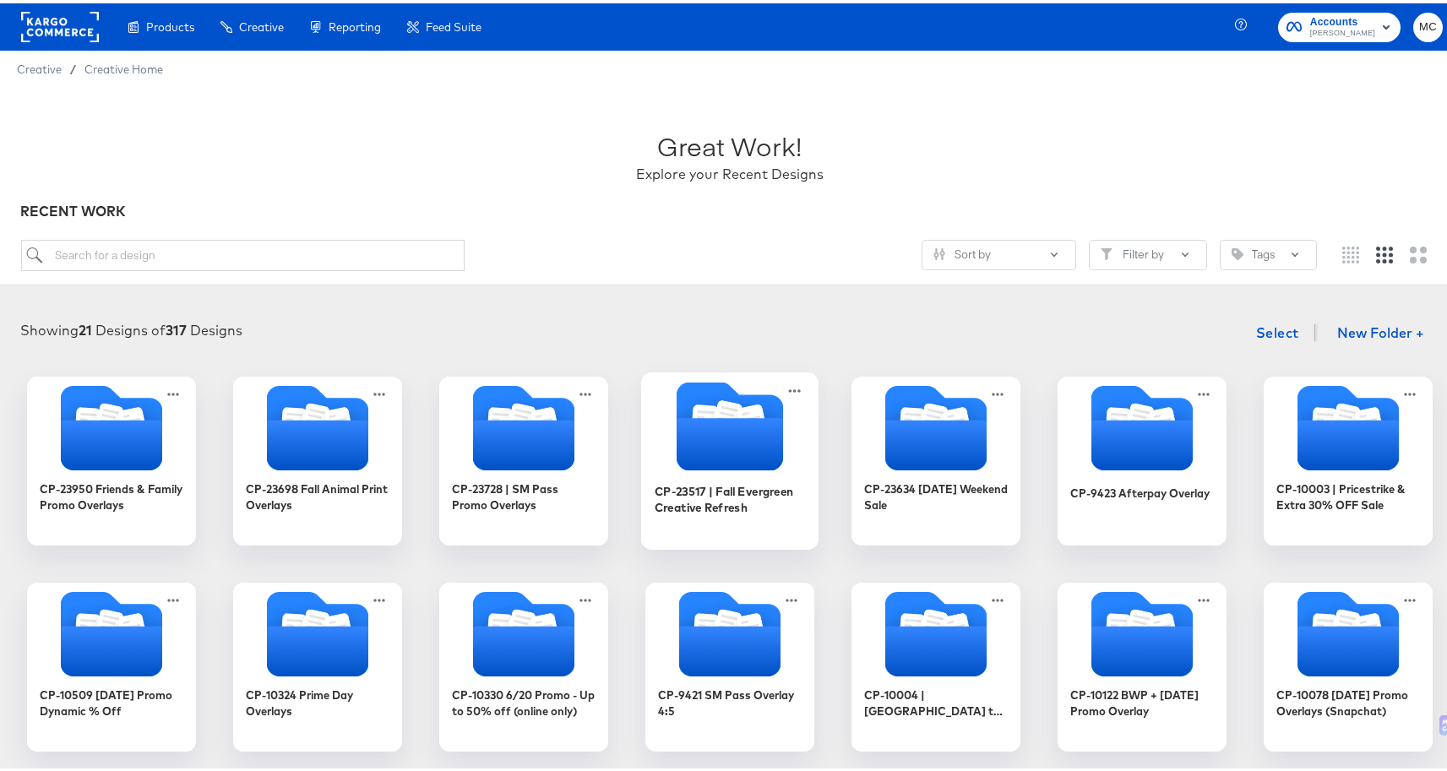
click at [758, 451] on icon "Folder" at bounding box center [729, 441] width 106 height 52
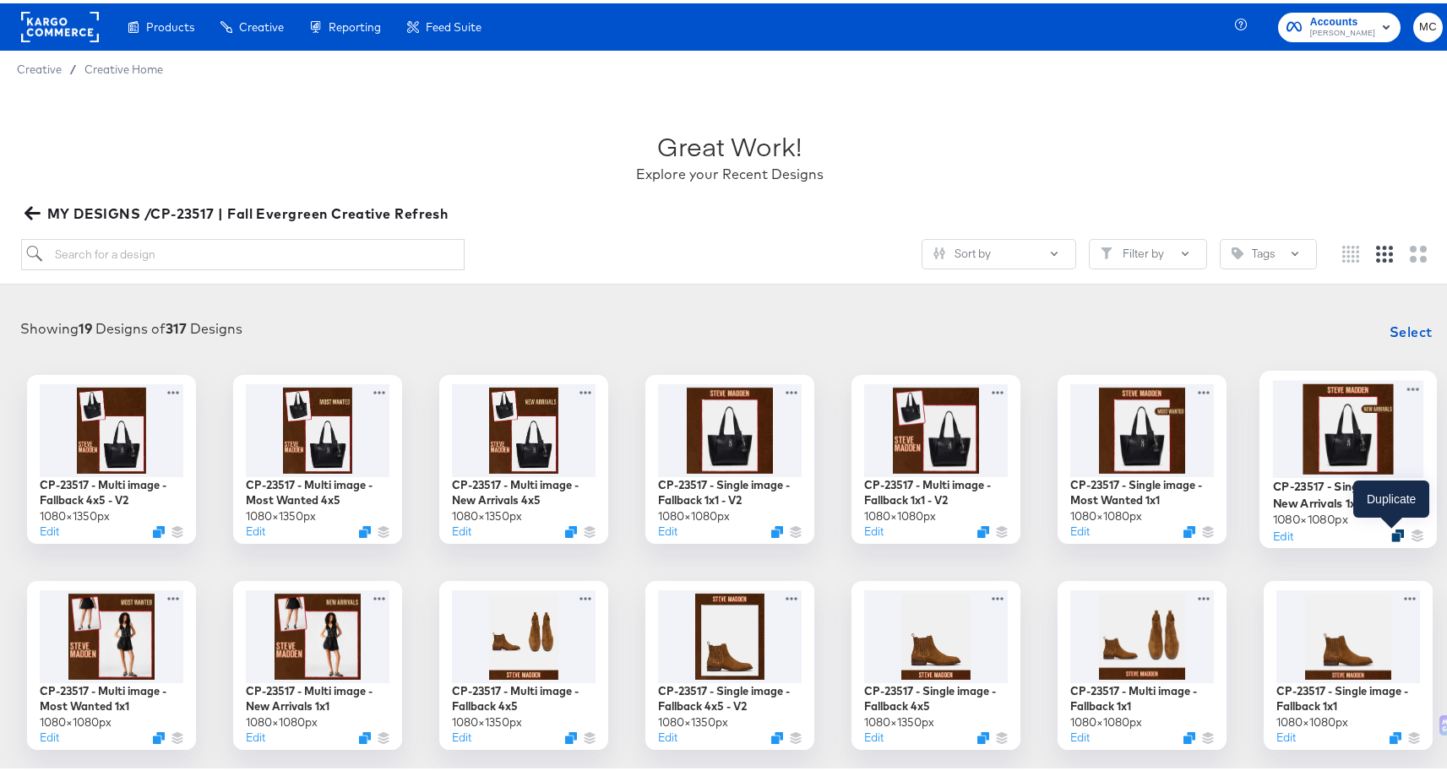
click at [1391, 535] on icon "Duplicate" at bounding box center [1397, 531] width 13 height 13
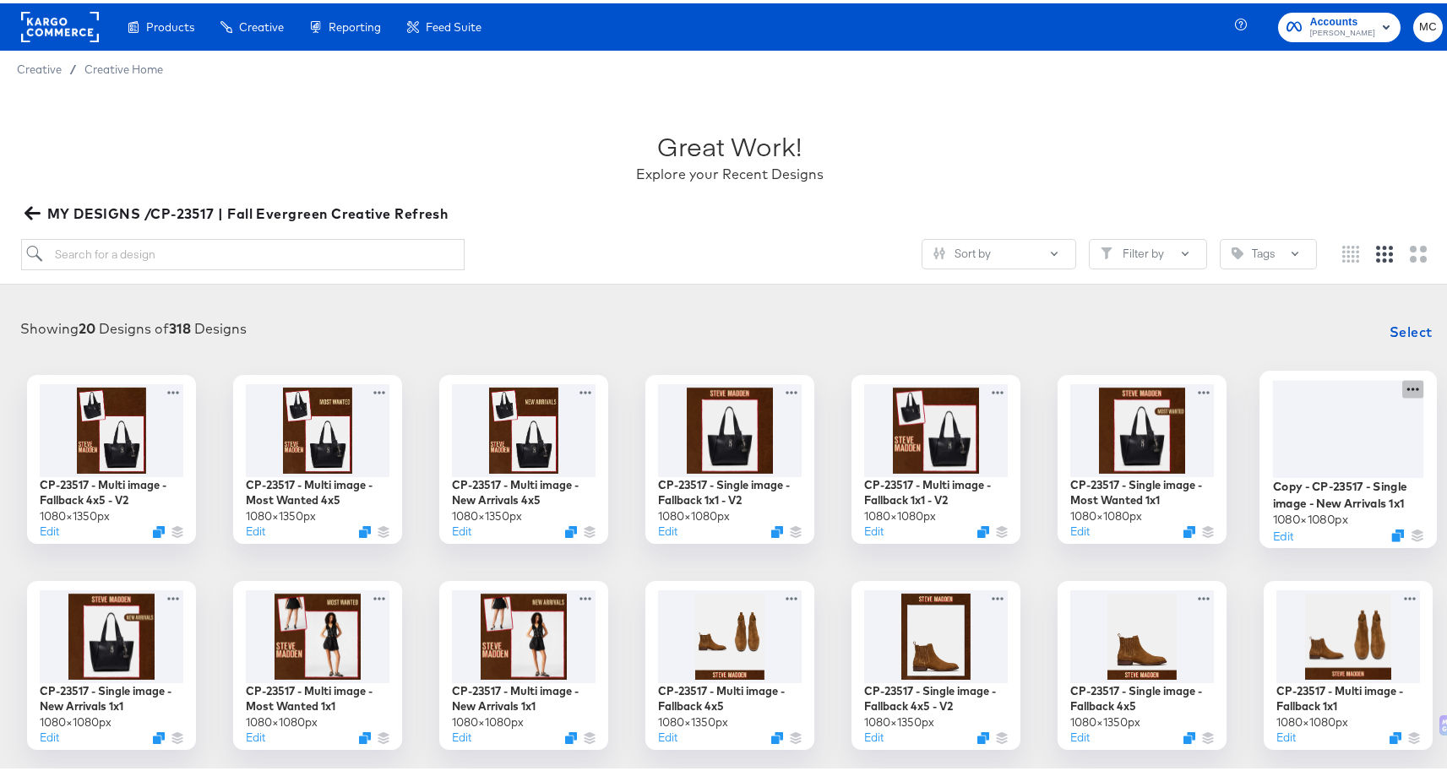
click at [1410, 383] on icon at bounding box center [1412, 386] width 21 height 18
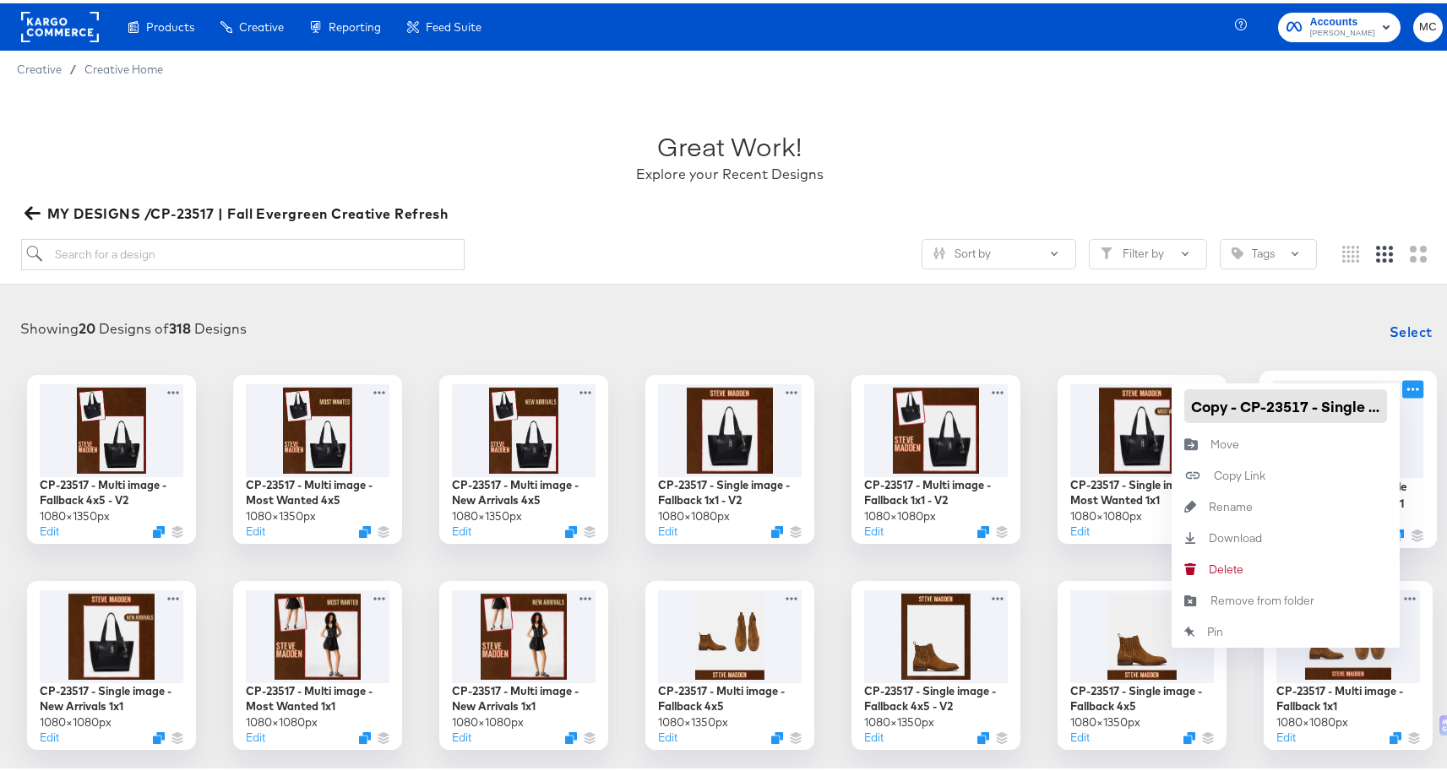
scroll to position [0, 160]
drag, startPoint x: 1236, startPoint y: 397, endPoint x: 1386, endPoint y: 404, distance: 149.6
click at [1386, 404] on div "Copy - CP-23517 - Single image - New Arrivals 1x1" at bounding box center [1285, 403] width 228 height 46
paste input "- [ ] CP-23517 - Single image - New Arrivals 4x5"
type input "- [ ] CP-23517 - Single image - New Arrivals 4x5"
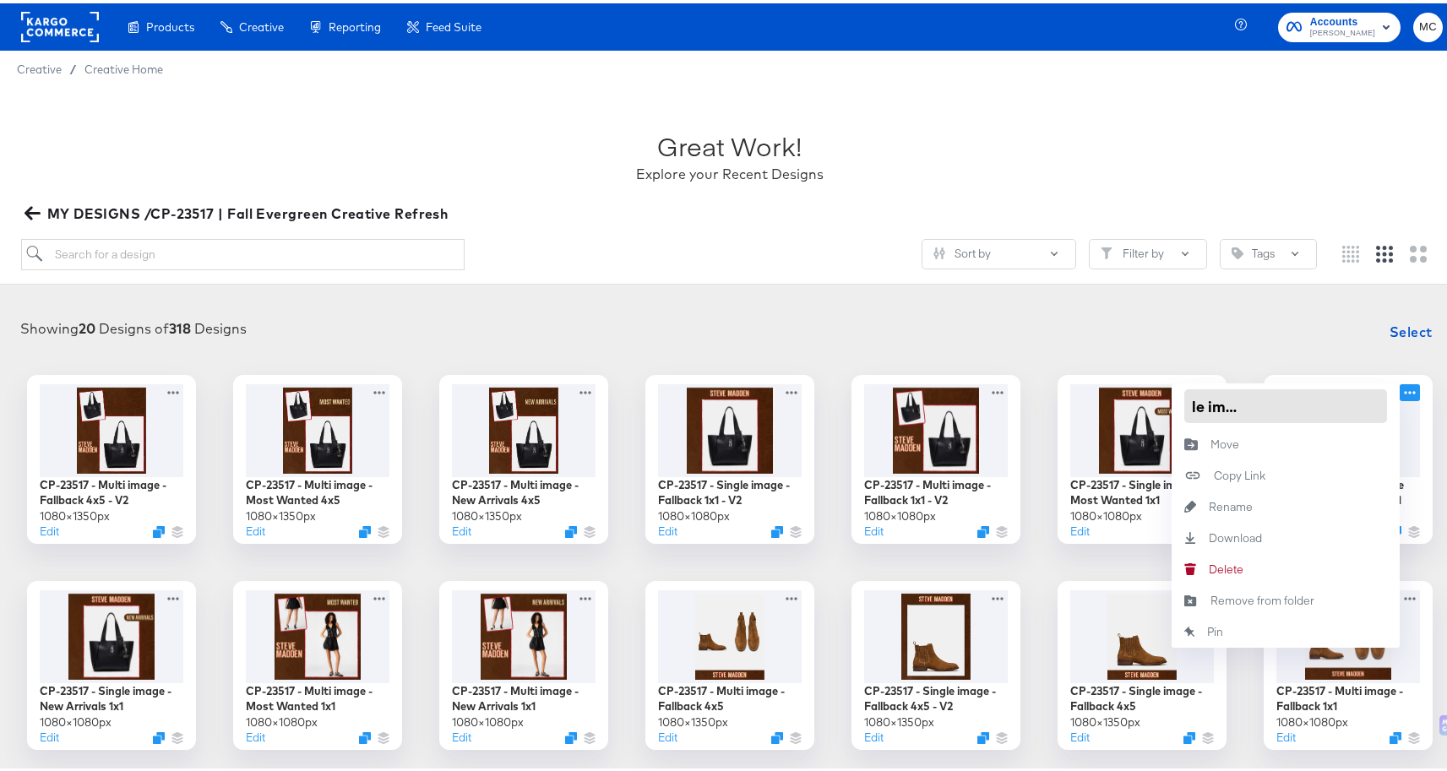
scroll to position [0, 136]
click at [1288, 309] on div "Showing 20 Designs of 318 Designs Select CP-23517 - Multi image - Fallback 4x5 …" at bounding box center [729, 632] width 1459 height 675
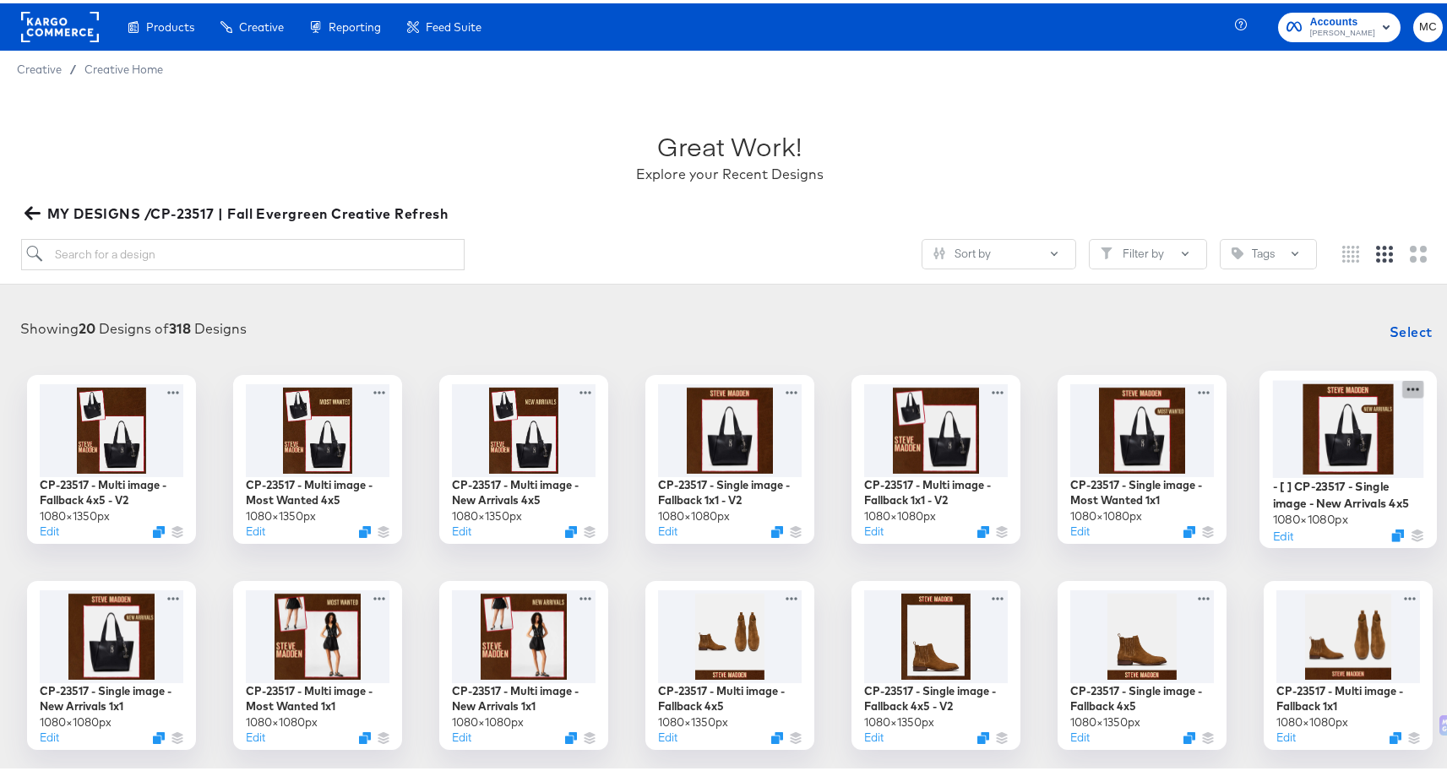
click at [1405, 384] on icon at bounding box center [1412, 386] width 21 height 18
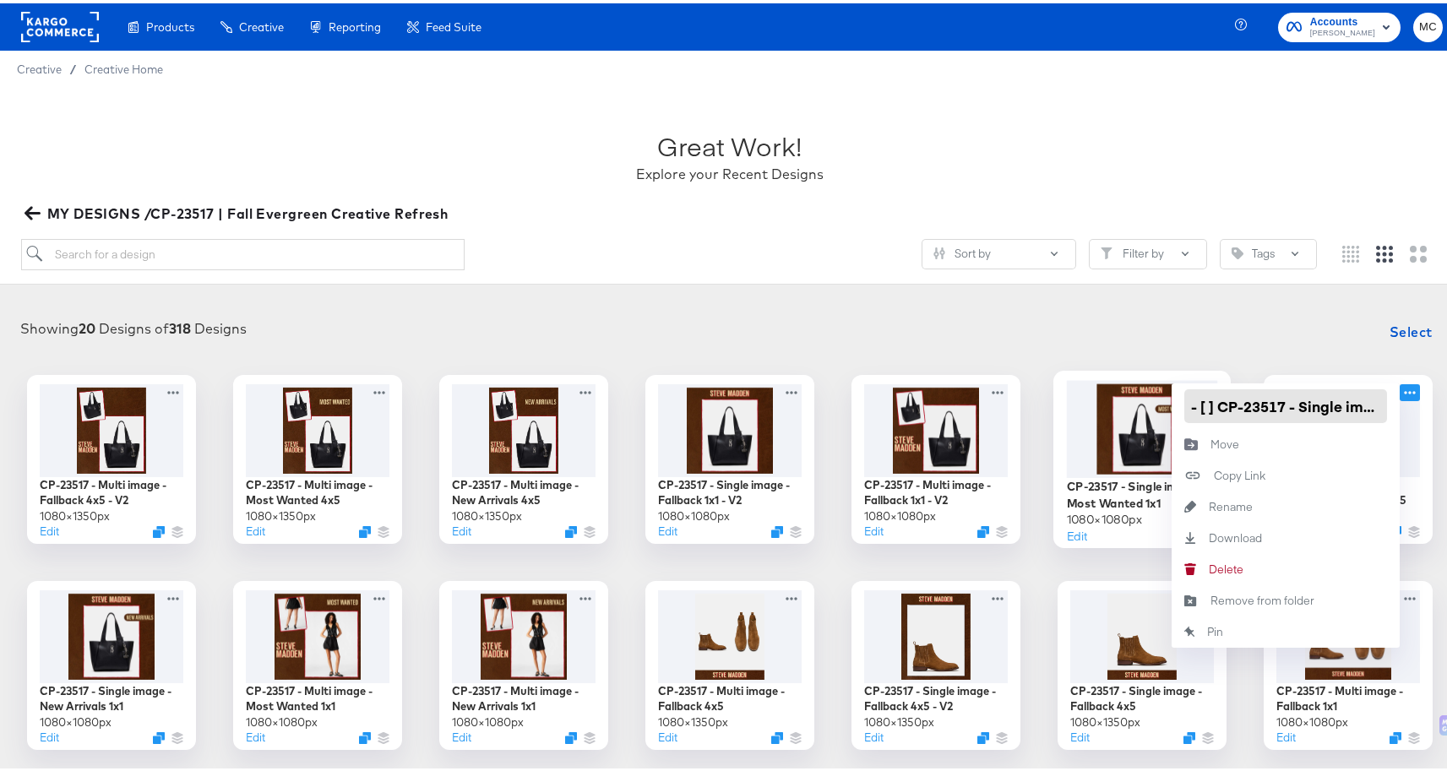
drag, startPoint x: 1212, startPoint y: 405, endPoint x: 1147, endPoint y: 405, distance: 65.0
click at [1147, 405] on div "CP-23517 - Multi image - Fallback 4x5 - V2 1080 × 1350 px Edit CP-23517 - Multi…" at bounding box center [730, 662] width 1426 height 581
type input "CP-23517 - Single image - New Arrivals 4x5"
click at [1209, 329] on div "Showing 20 Designs of 318 Designs Select" at bounding box center [730, 329] width 1426 height 34
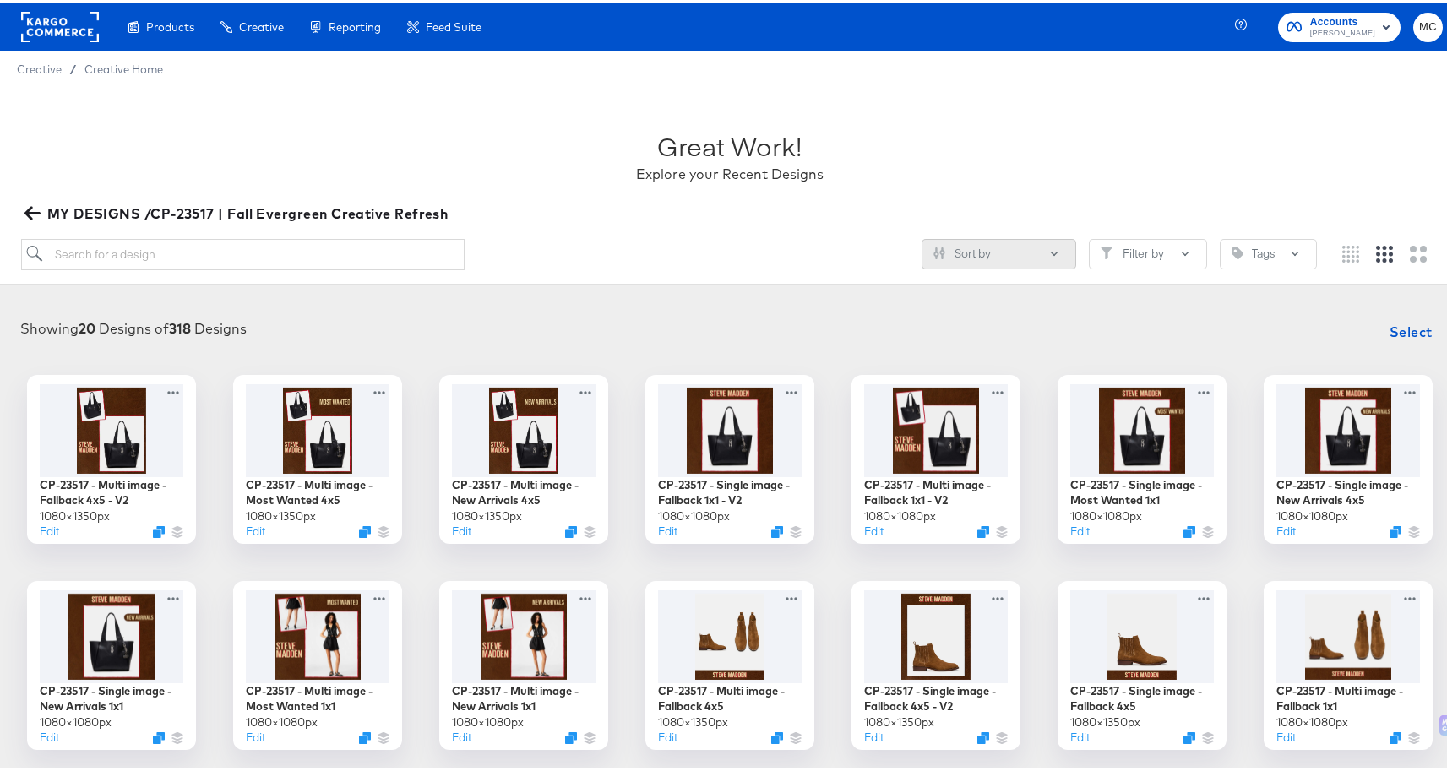
click at [1032, 252] on button "Sort by" at bounding box center [998, 251] width 155 height 30
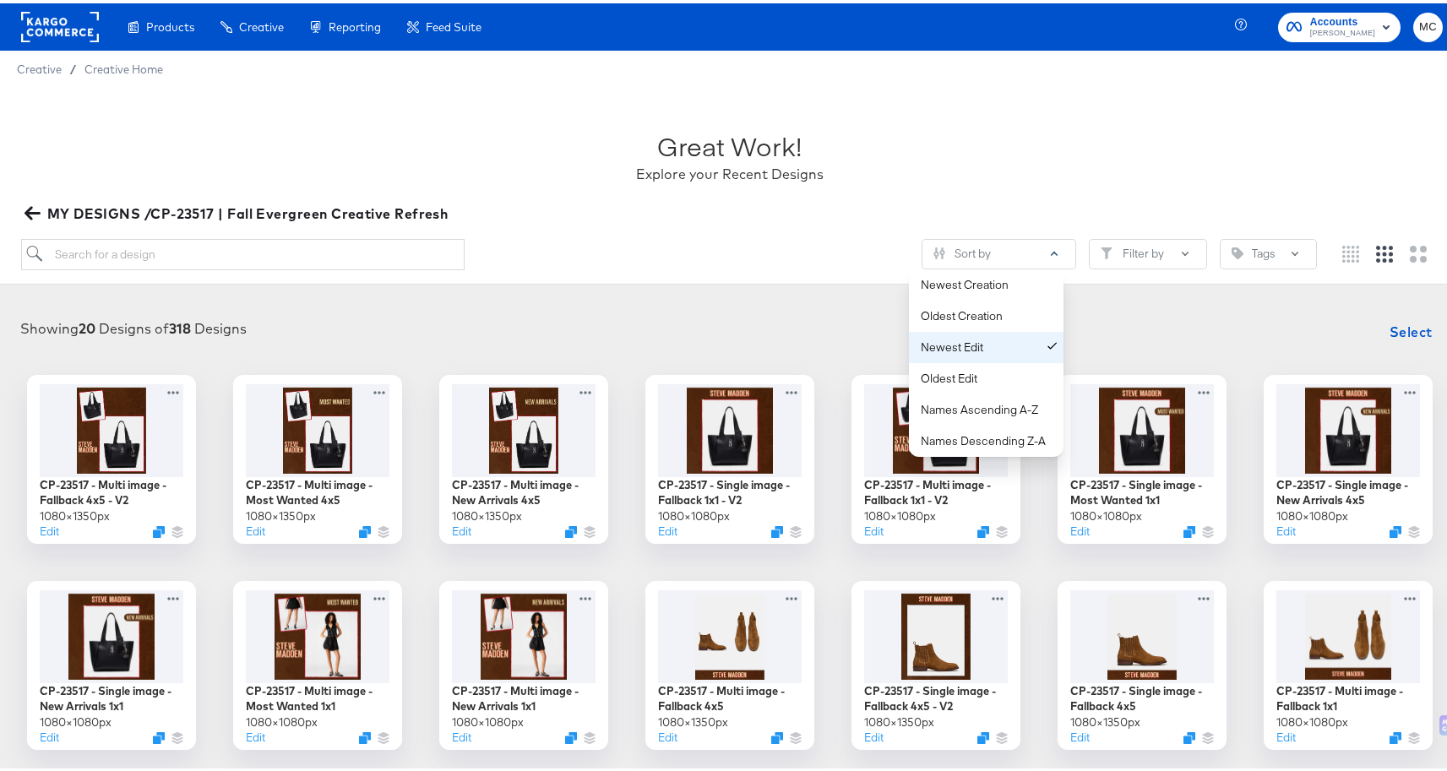
click at [1032, 350] on div "Newest Edit" at bounding box center [990, 344] width 138 height 16
click at [1332, 432] on div at bounding box center [1348, 425] width 151 height 97
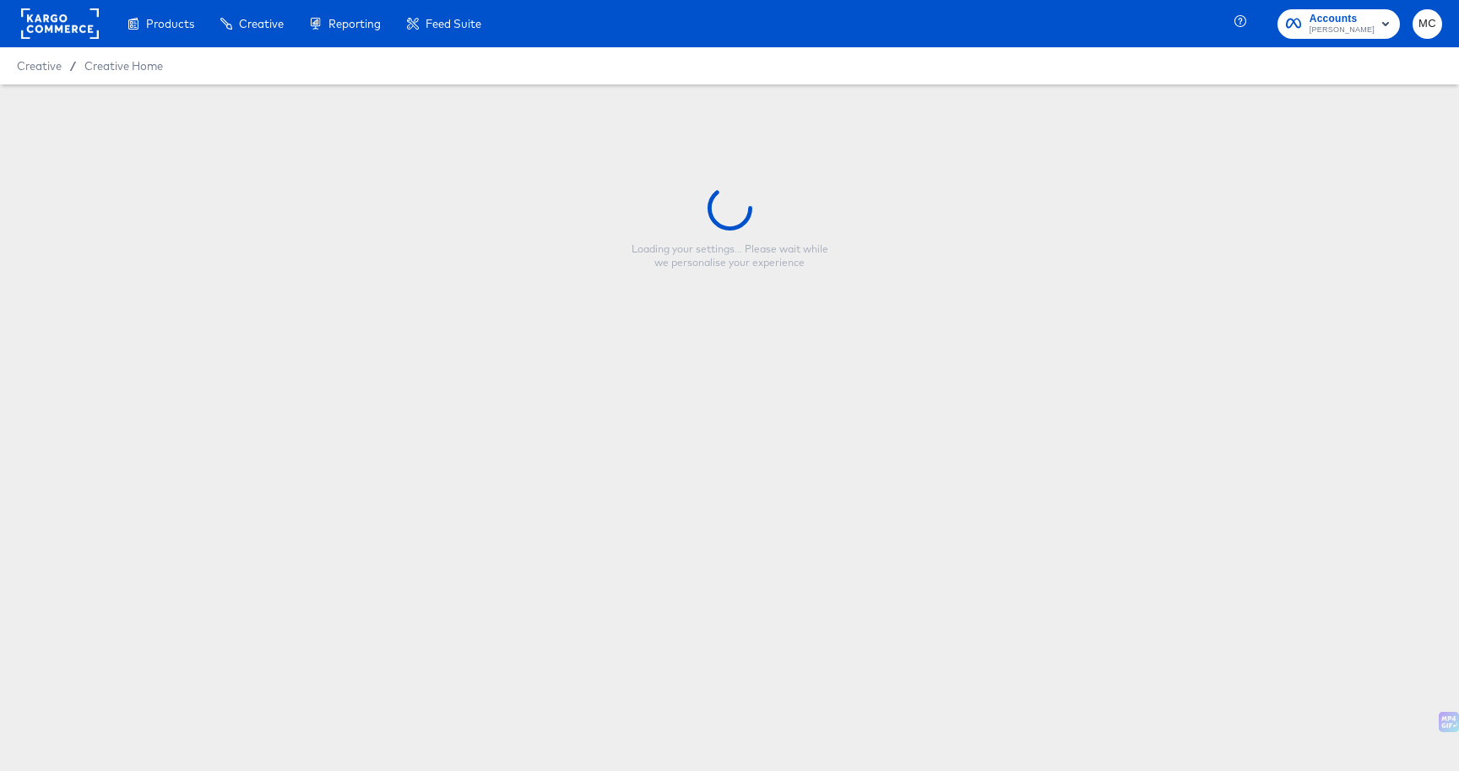
type input "CP-23517 - Single image - New Arrivals 4x5"
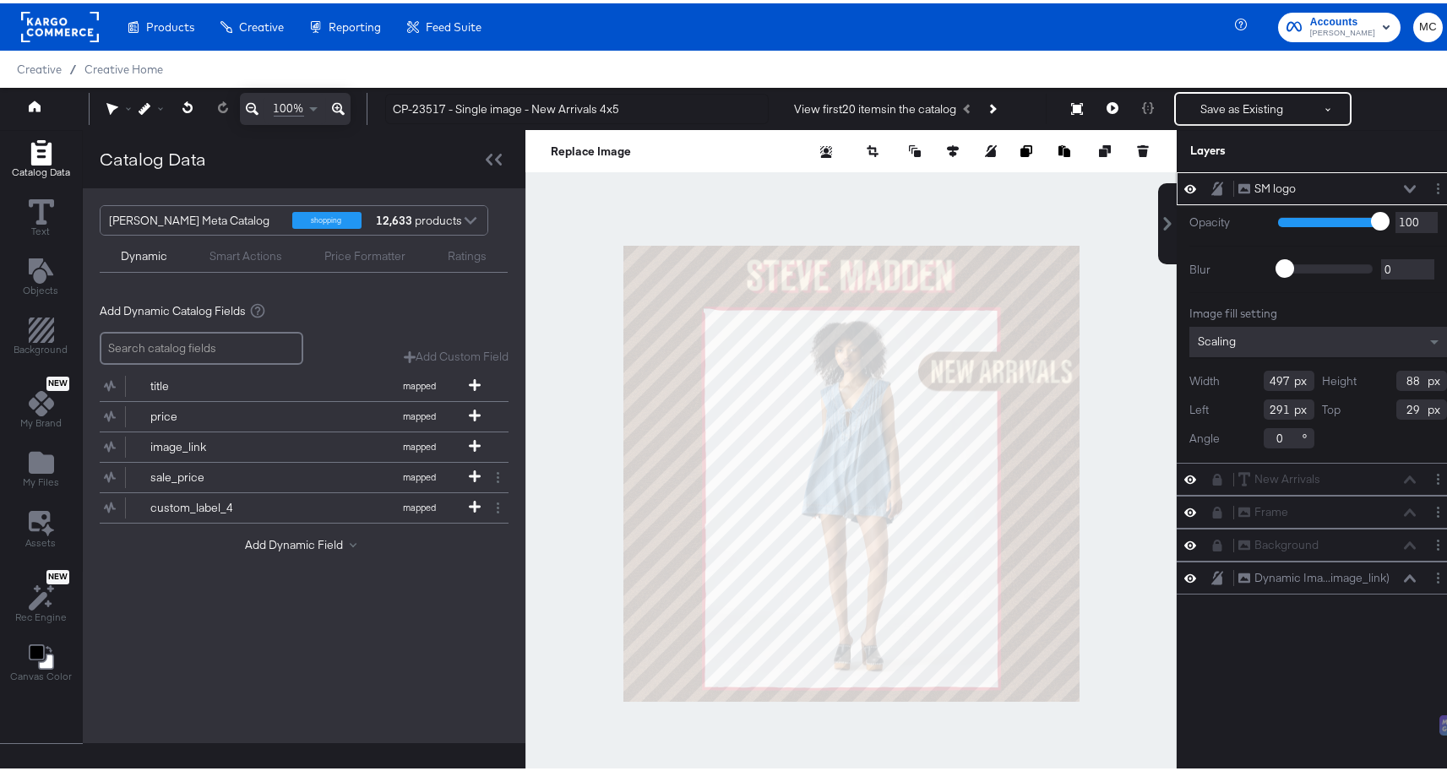
click at [1404, 187] on icon at bounding box center [1410, 186] width 12 height 8
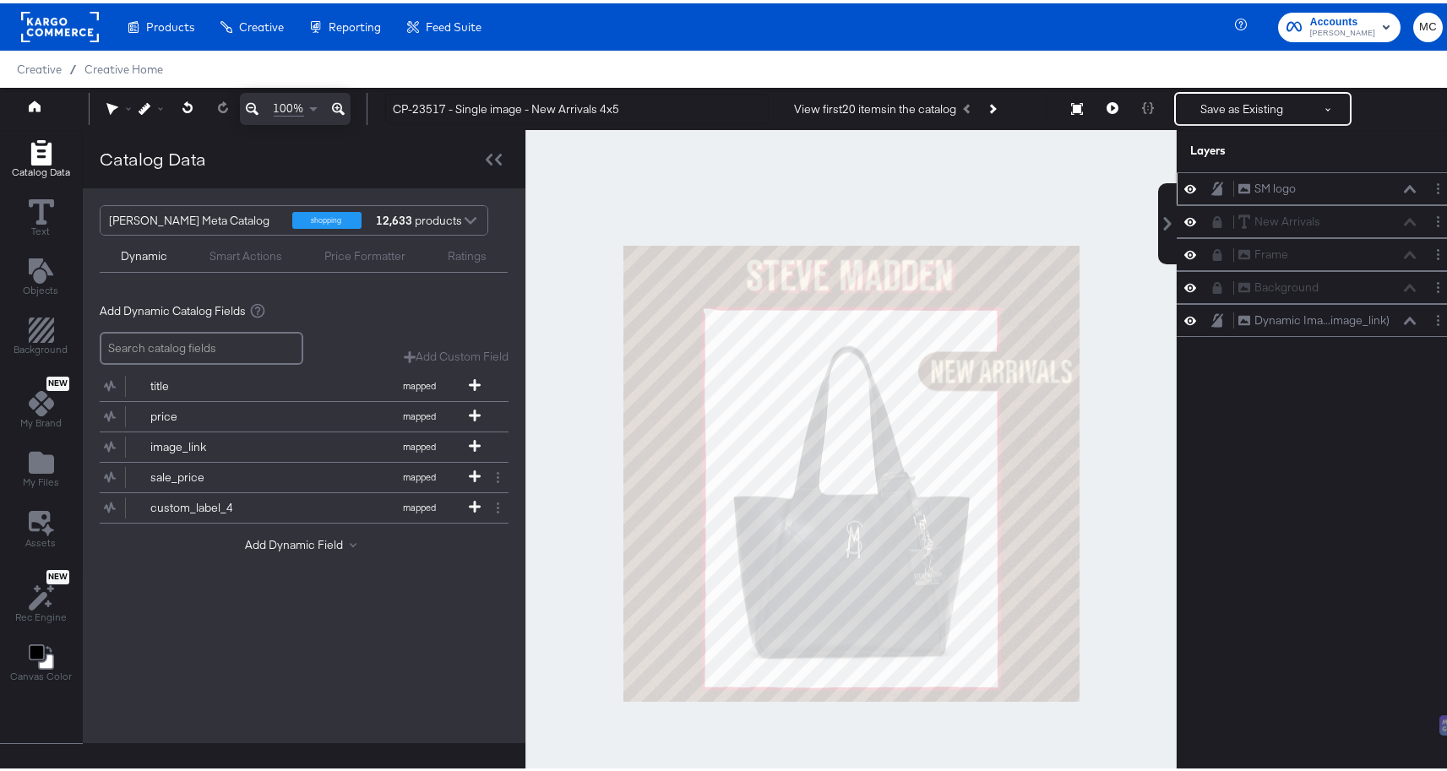
click at [1184, 185] on icon at bounding box center [1190, 186] width 12 height 8
click at [1184, 217] on icon at bounding box center [1190, 218] width 12 height 14
click at [1184, 246] on icon at bounding box center [1190, 251] width 12 height 14
click at [1184, 281] on icon at bounding box center [1190, 284] width 12 height 8
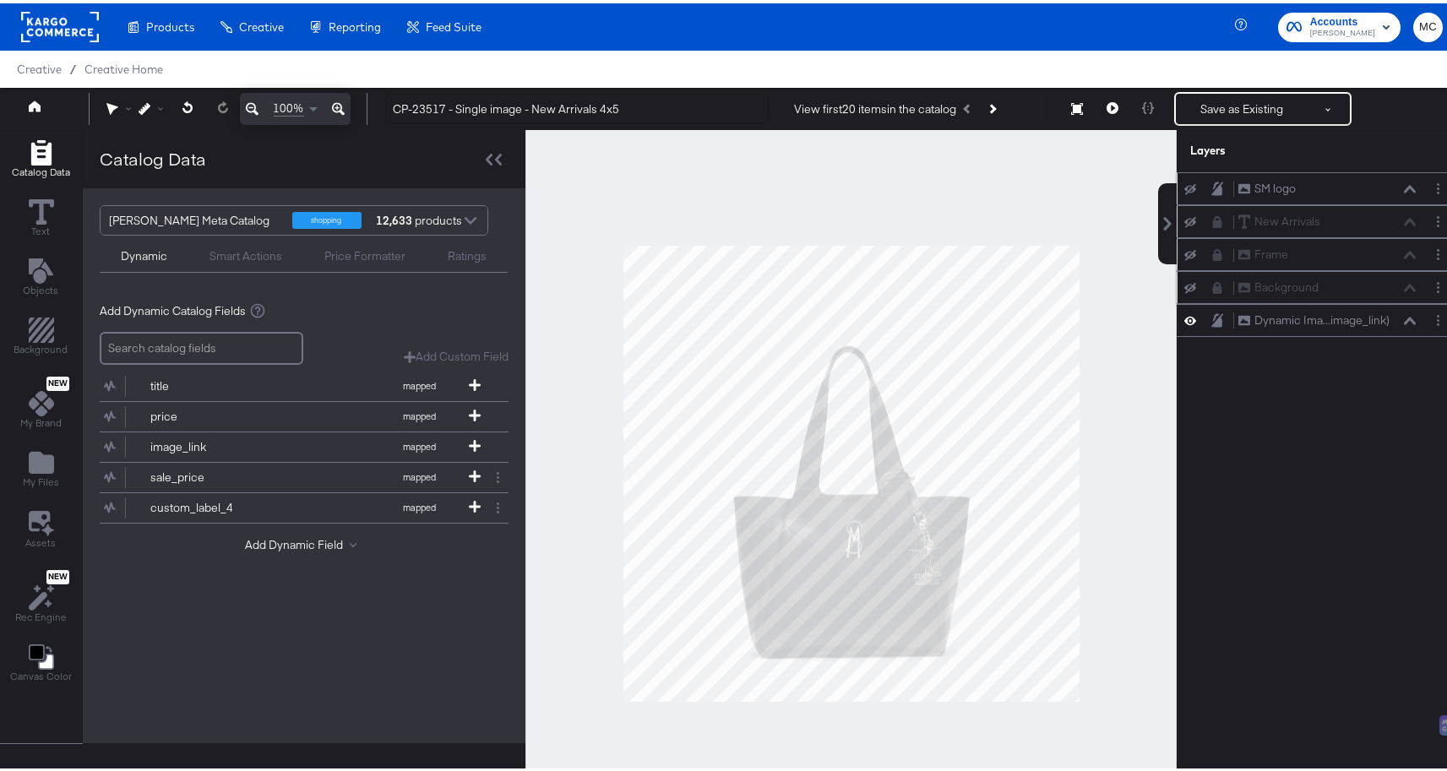
click at [1184, 281] on icon at bounding box center [1190, 285] width 12 height 11
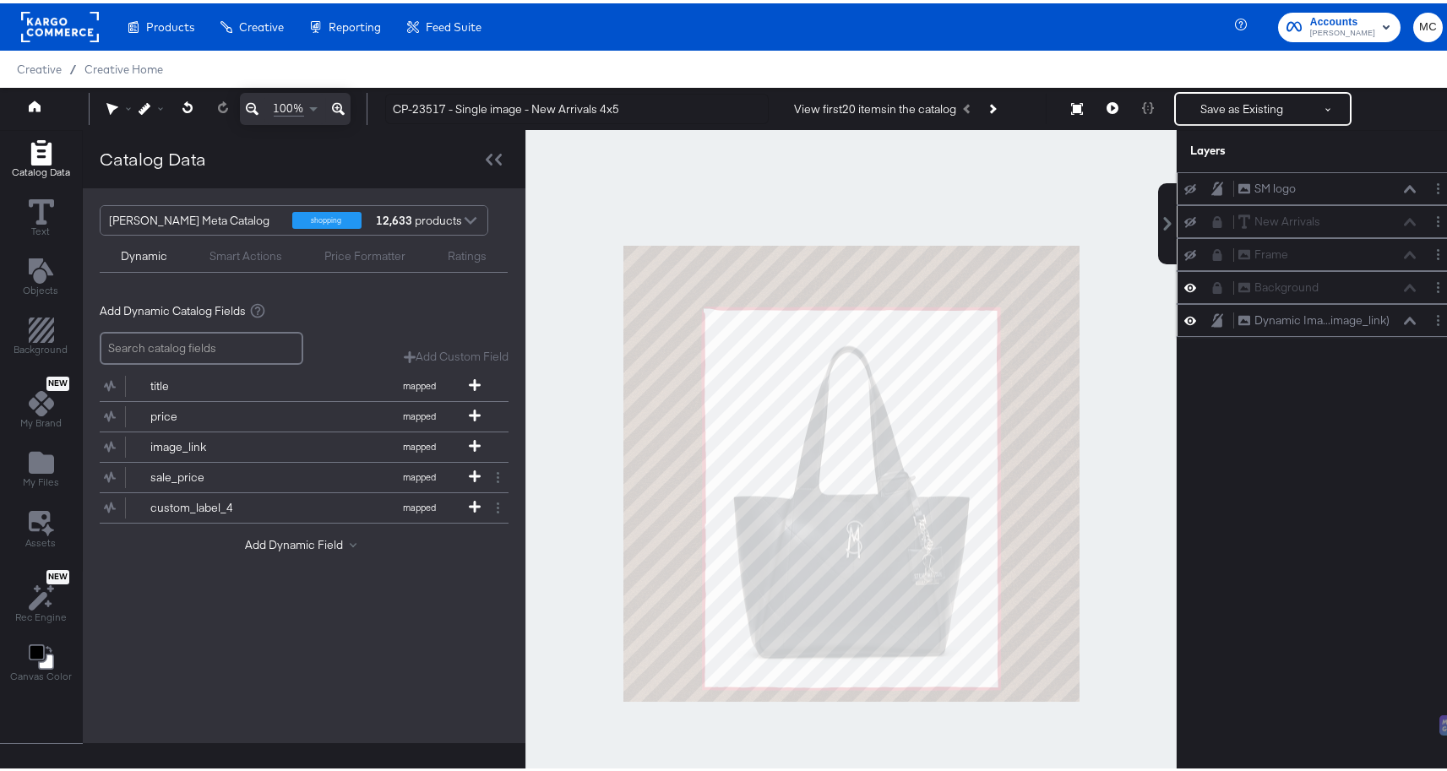
click at [1184, 320] on icon at bounding box center [1190, 317] width 12 height 8
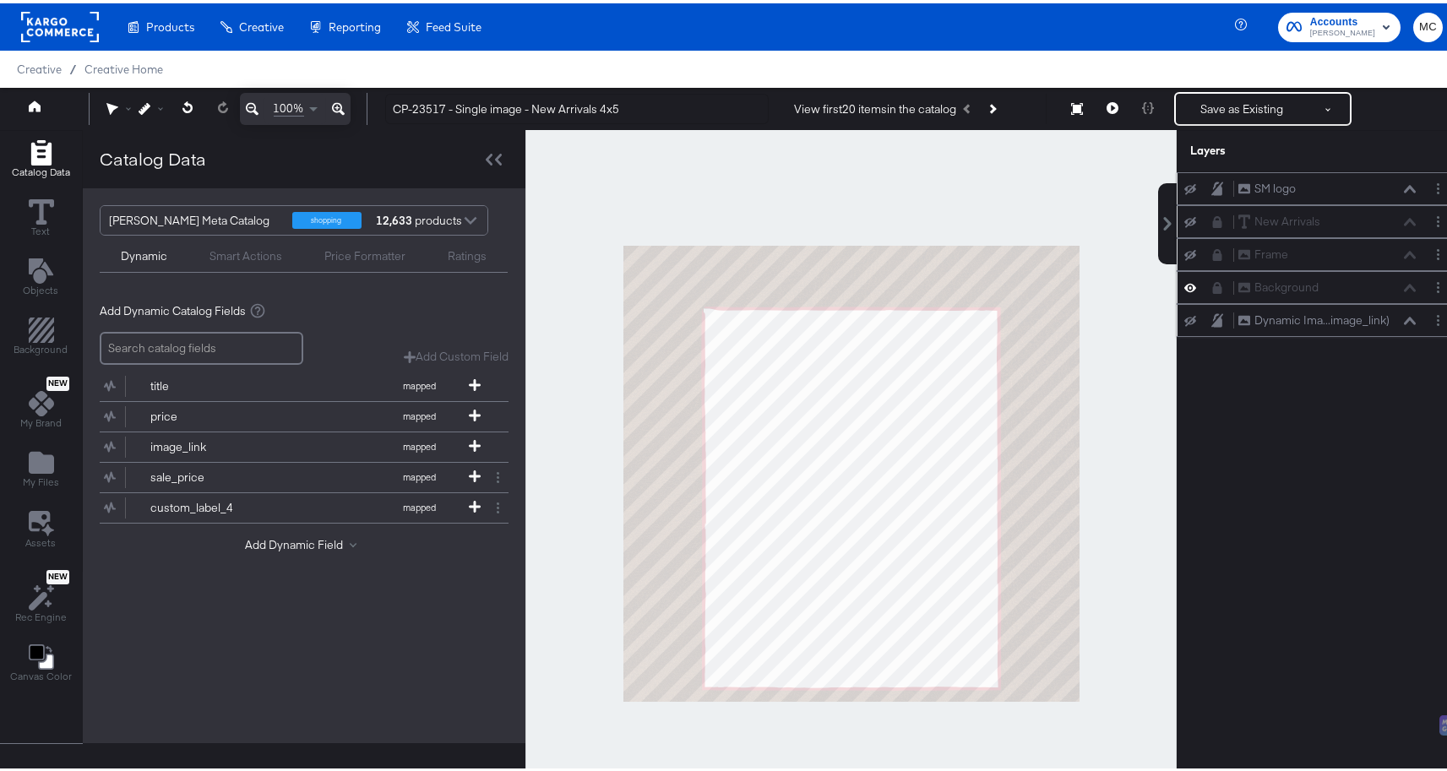
click at [1176, 280] on div "Background Background" at bounding box center [1317, 284] width 283 height 33
click at [1184, 280] on icon at bounding box center [1190, 284] width 12 height 14
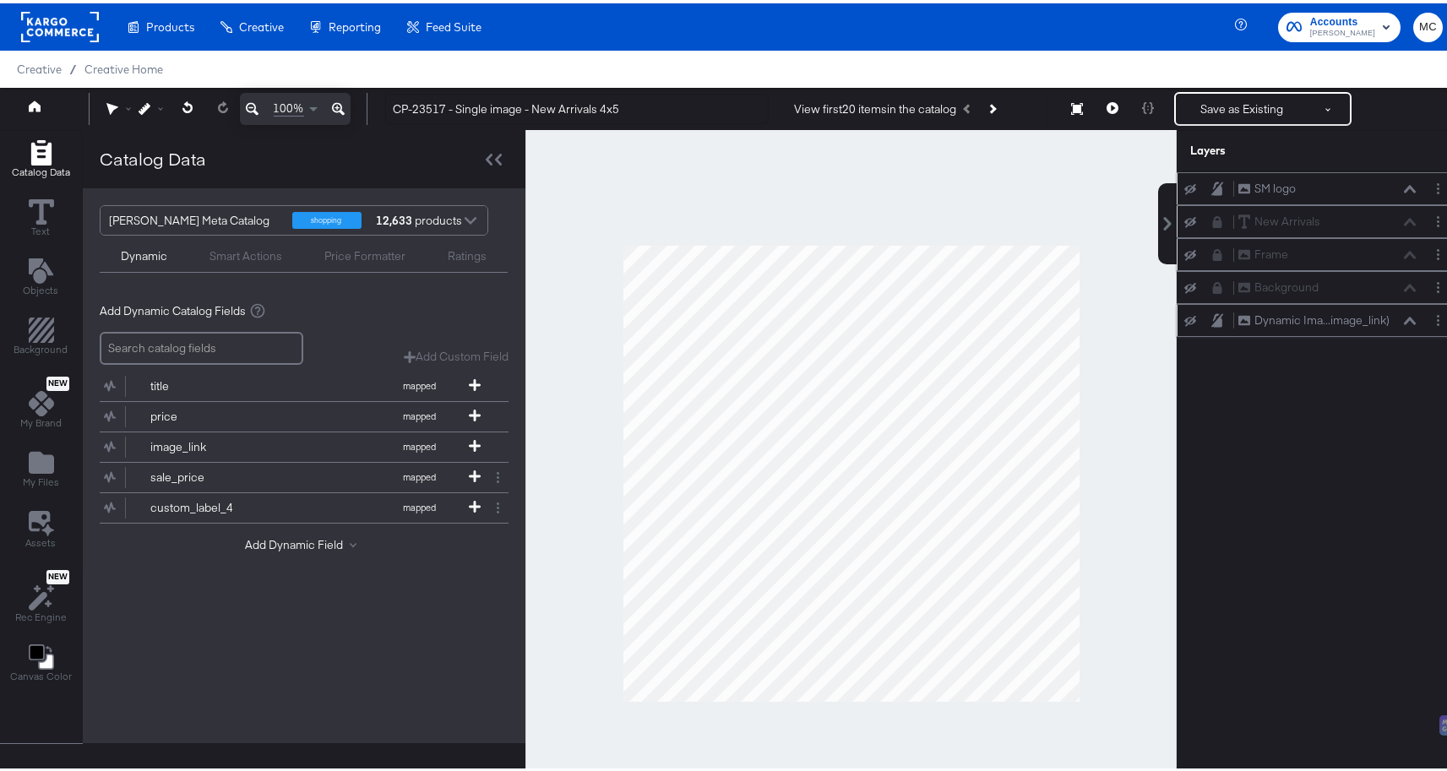
click at [1211, 284] on icon at bounding box center [1217, 285] width 12 height 12
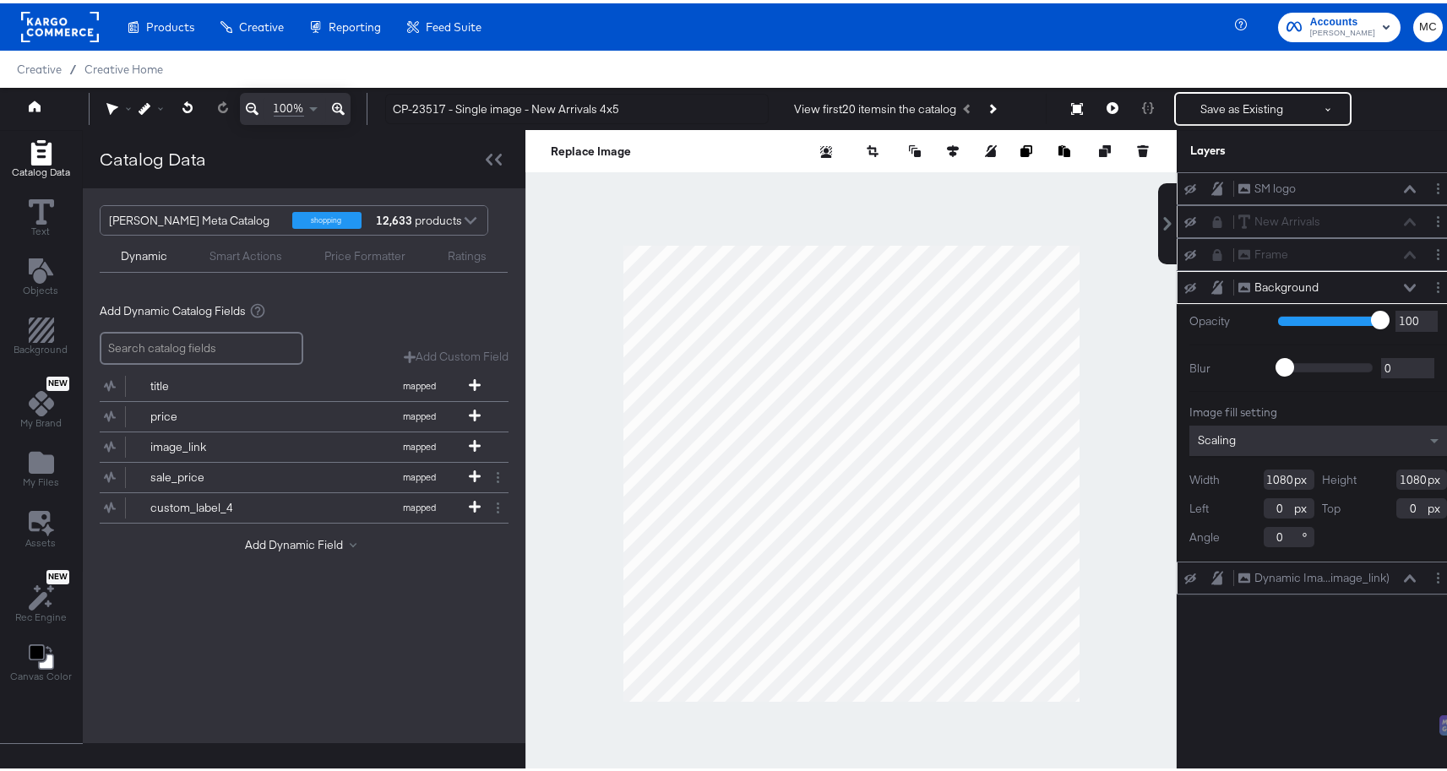
click at [1176, 285] on div "Background Background" at bounding box center [1317, 284] width 283 height 33
click at [1184, 285] on icon at bounding box center [1190, 285] width 12 height 11
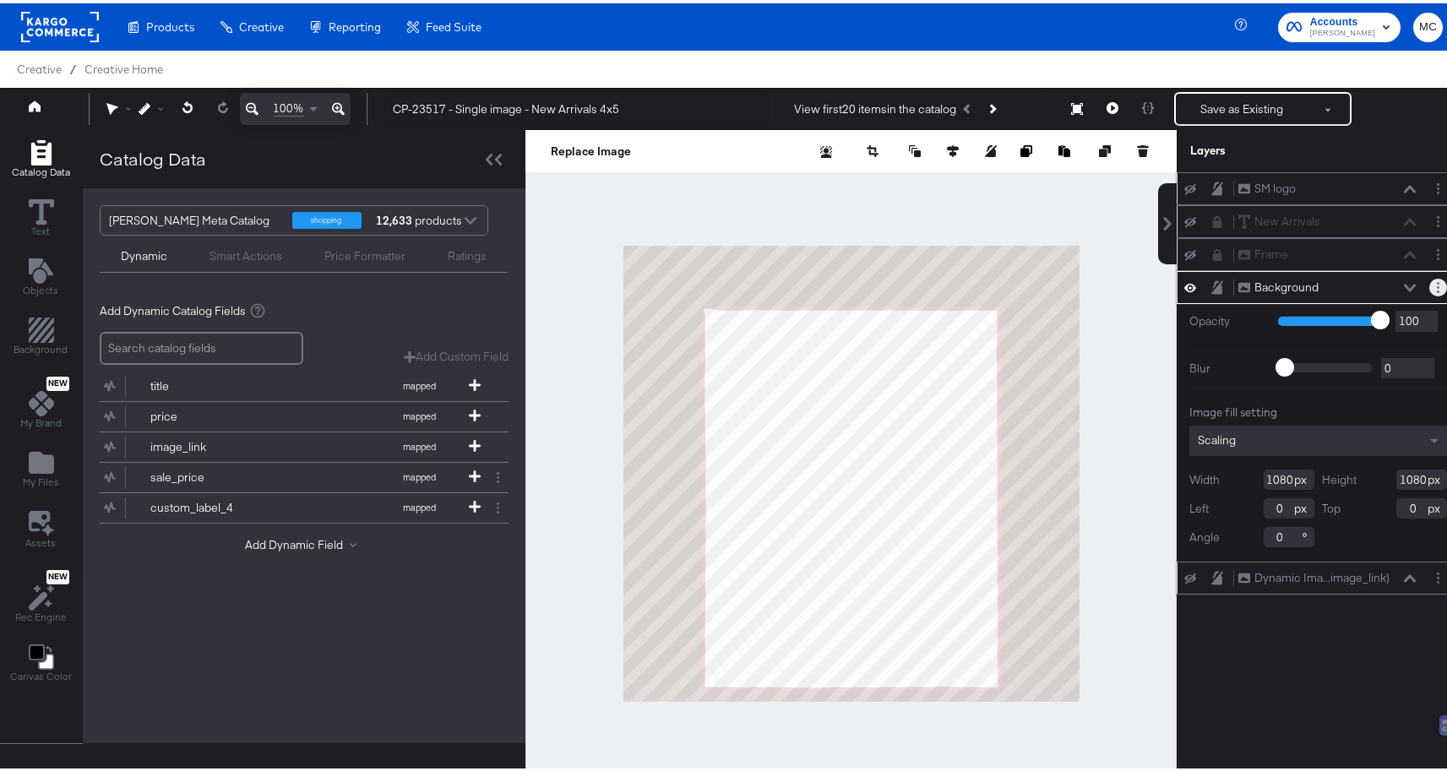
click at [1430, 278] on button "Layer Options" at bounding box center [1438, 284] width 18 height 18
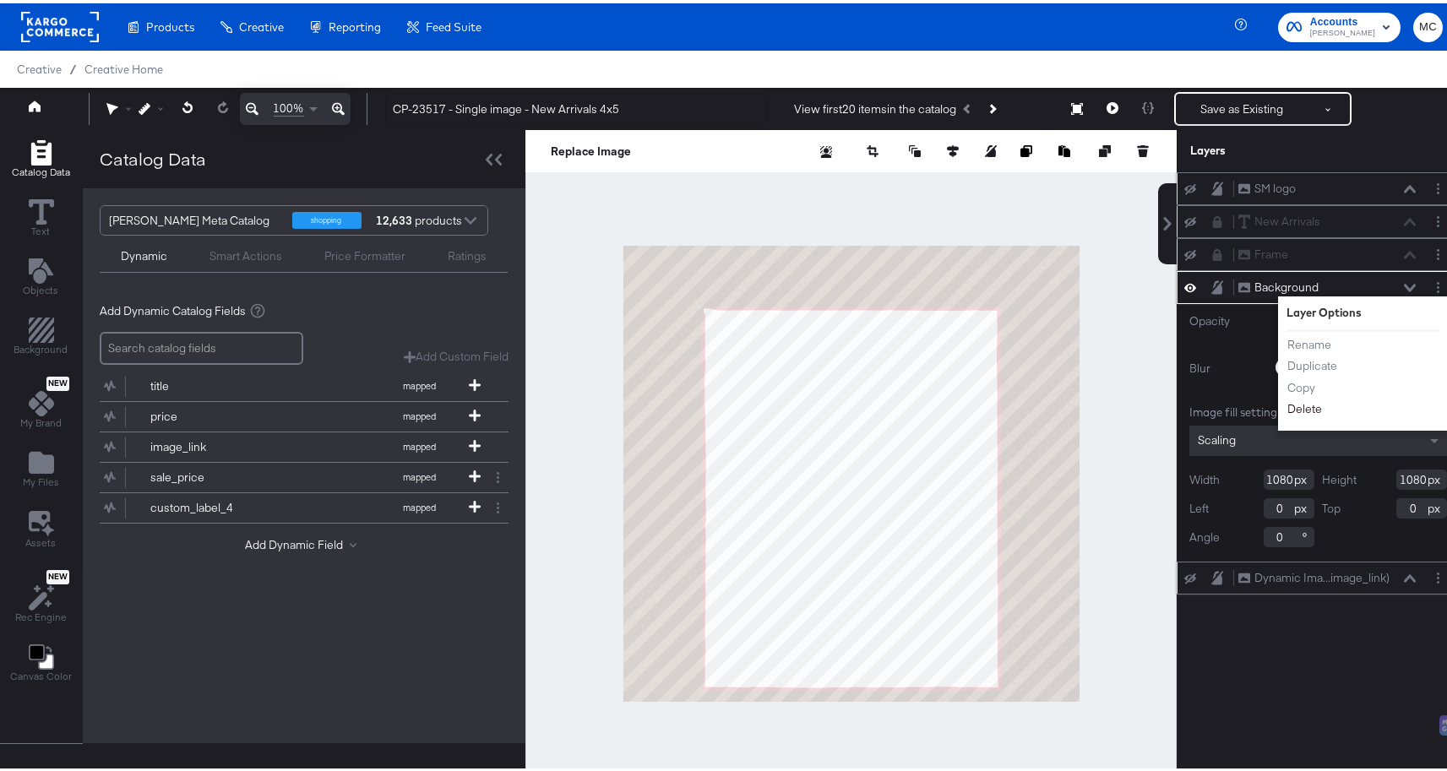
click at [1288, 406] on button "Delete" at bounding box center [1304, 406] width 36 height 18
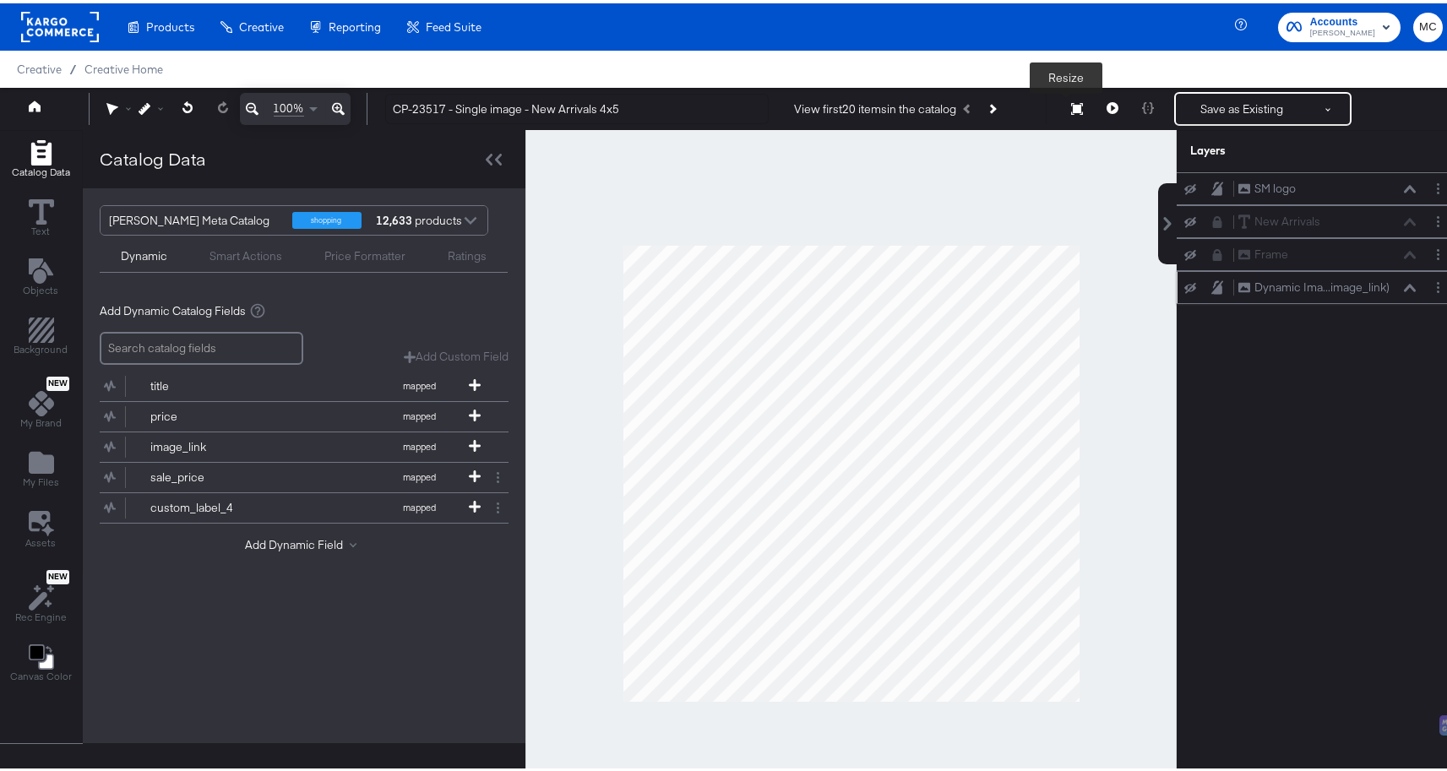
click at [1072, 107] on button "Resize" at bounding box center [1076, 106] width 35 height 30
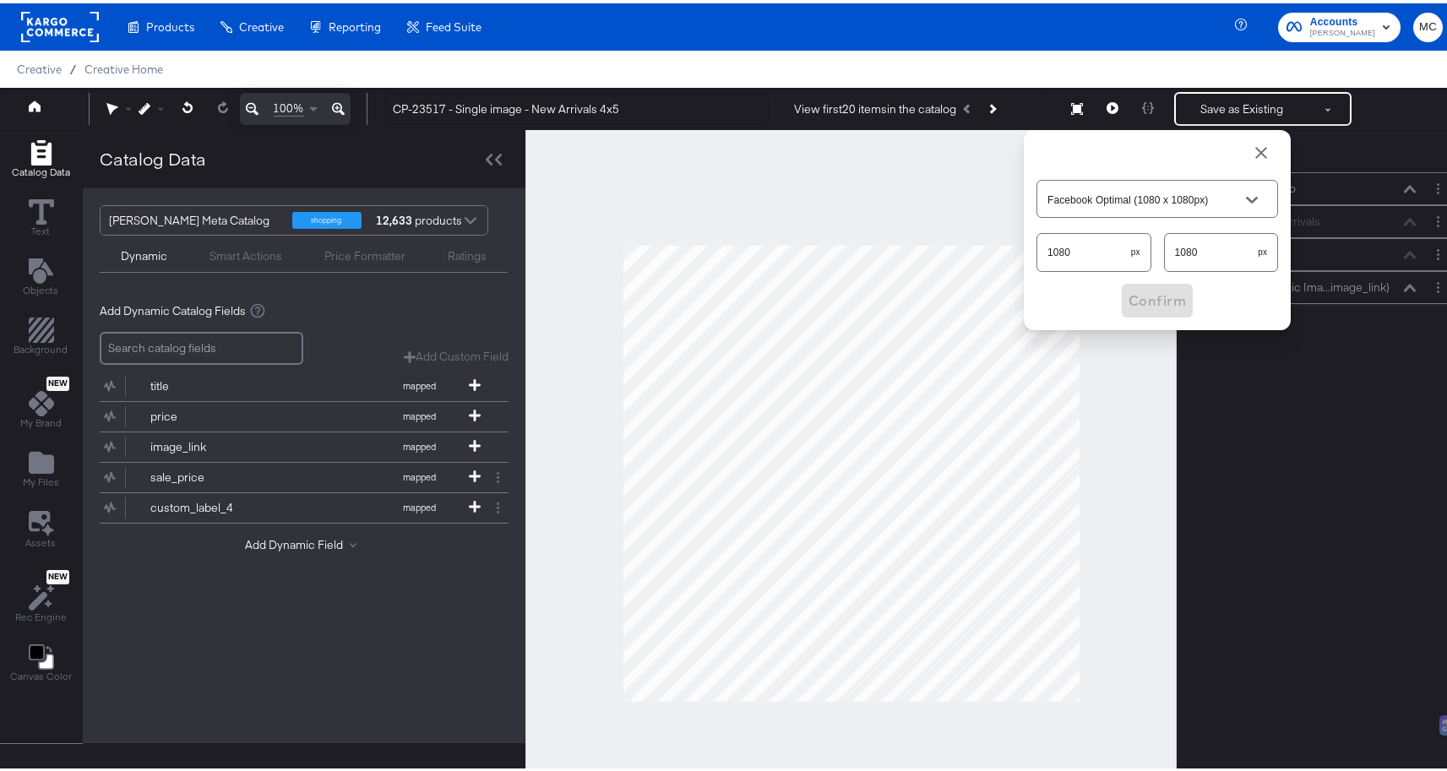
click at [1209, 244] on input "1080" at bounding box center [1212, 242] width 94 height 36
type input "Custom Size"
type input "1350"
click at [1171, 306] on span "Confirm" at bounding box center [1156, 297] width 57 height 24
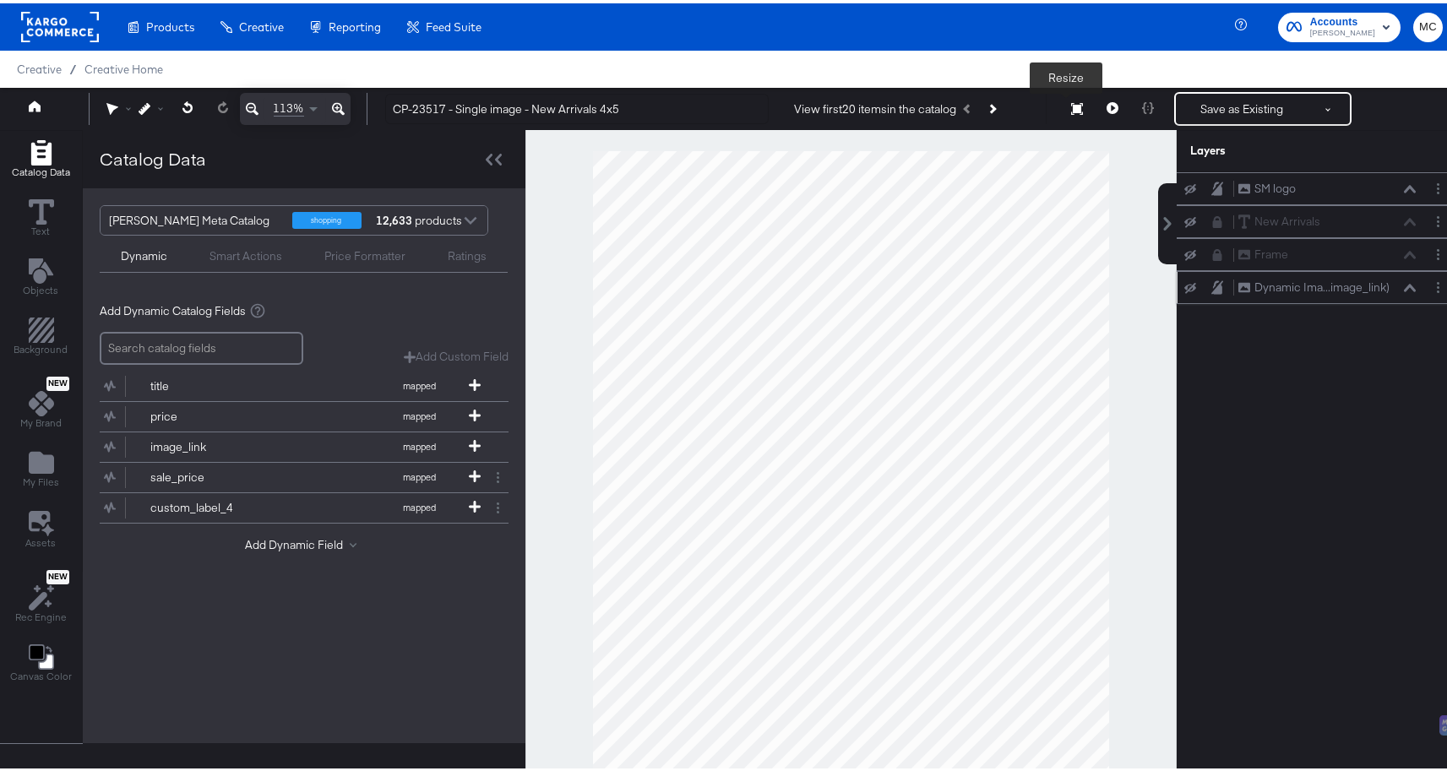
click at [1071, 106] on icon at bounding box center [1077, 106] width 12 height 12
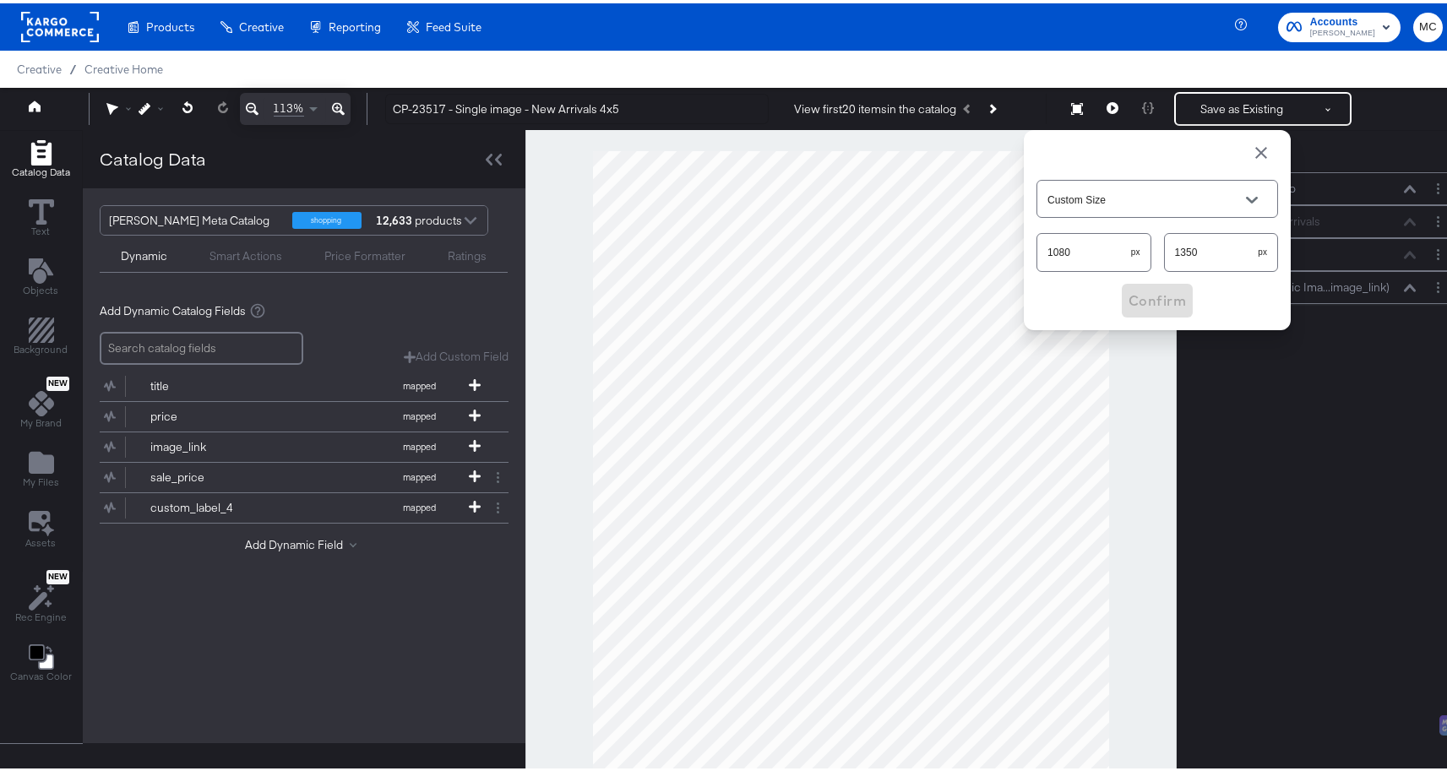
click at [1075, 198] on input "Custom Size" at bounding box center [1144, 196] width 200 height 19
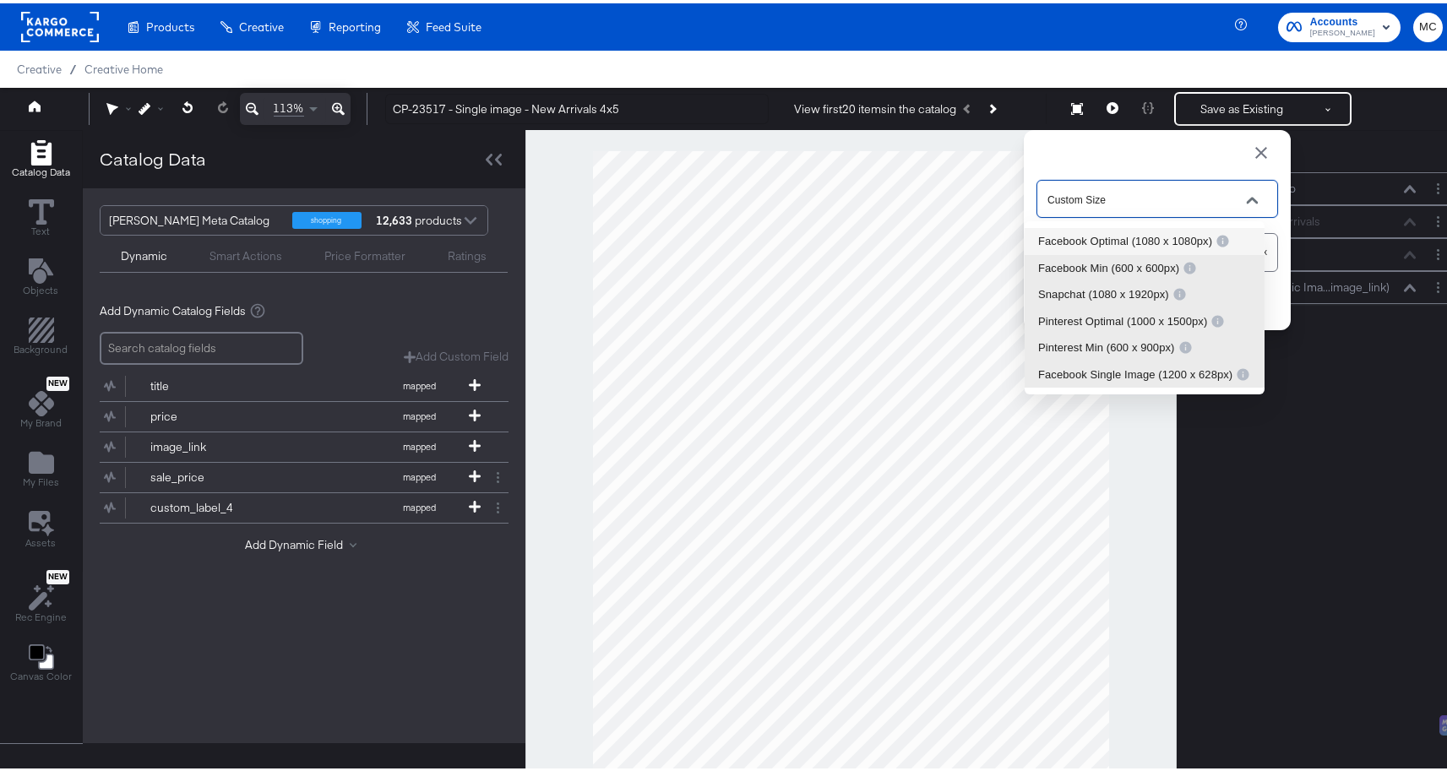
click at [1253, 148] on span "button" at bounding box center [1261, 149] width 20 height 20
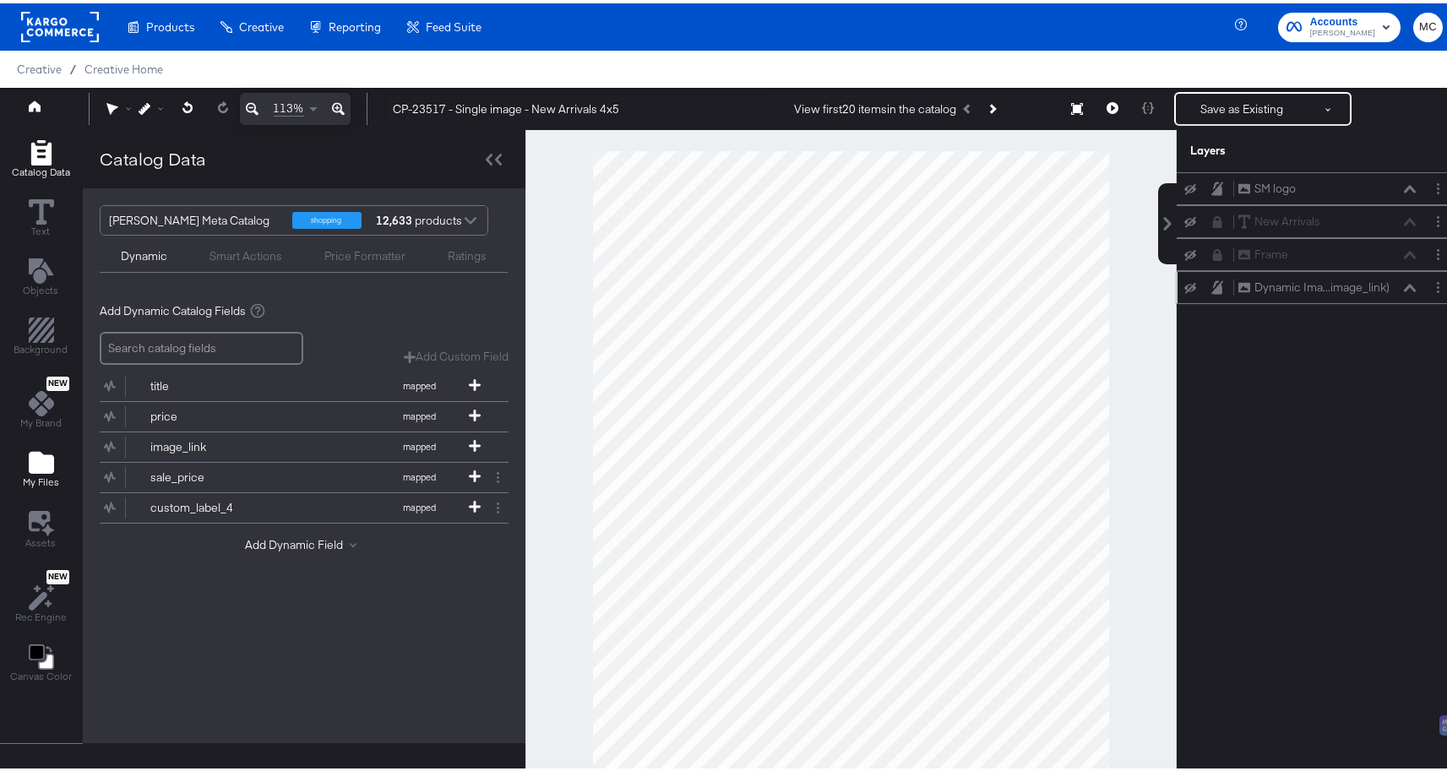
click at [48, 457] on icon "Add Files" at bounding box center [41, 459] width 25 height 22
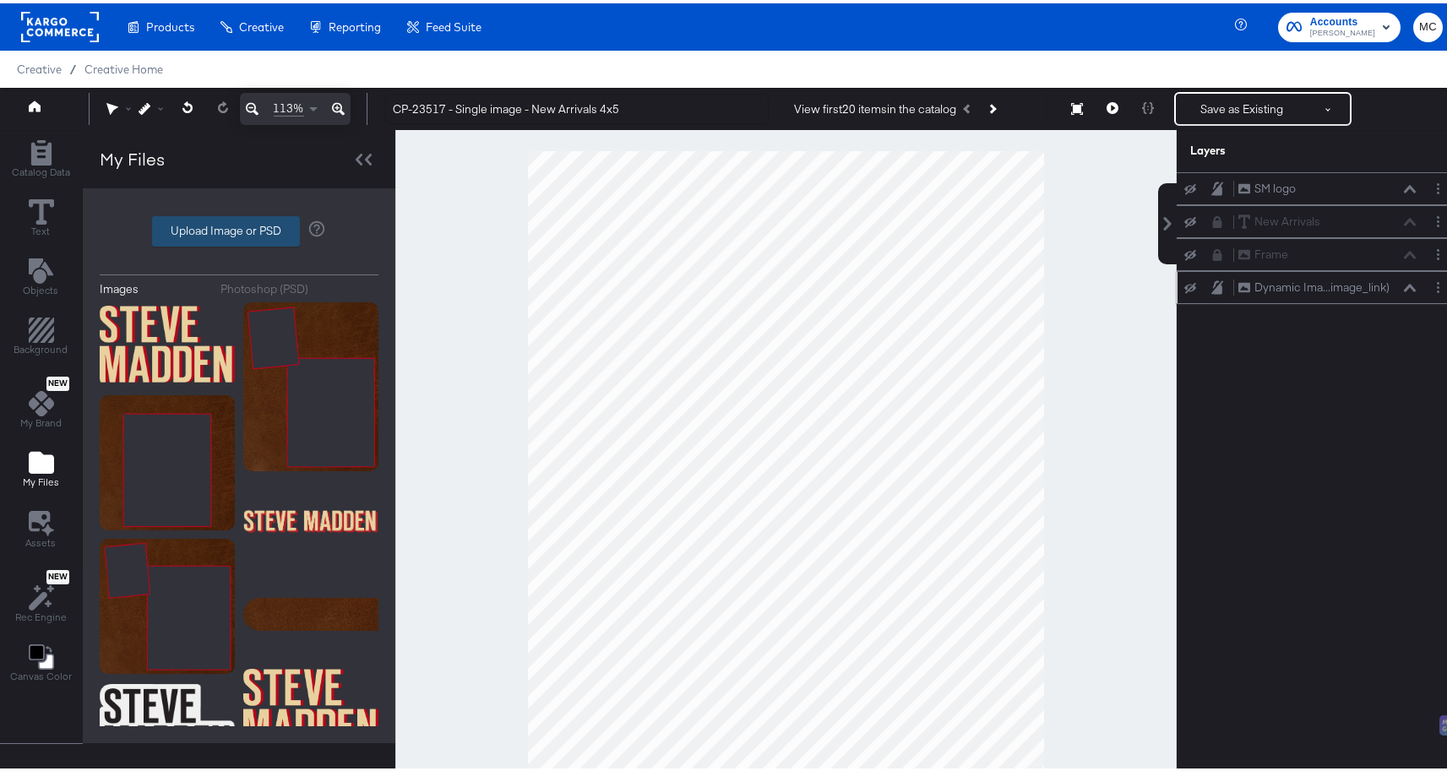
click at [242, 223] on label "Upload Image or PSD" at bounding box center [226, 228] width 146 height 29
click at [239, 228] on input "Upload Image or PSD" at bounding box center [239, 228] width 0 height 0
type input "C:\fakepath\Background.png"
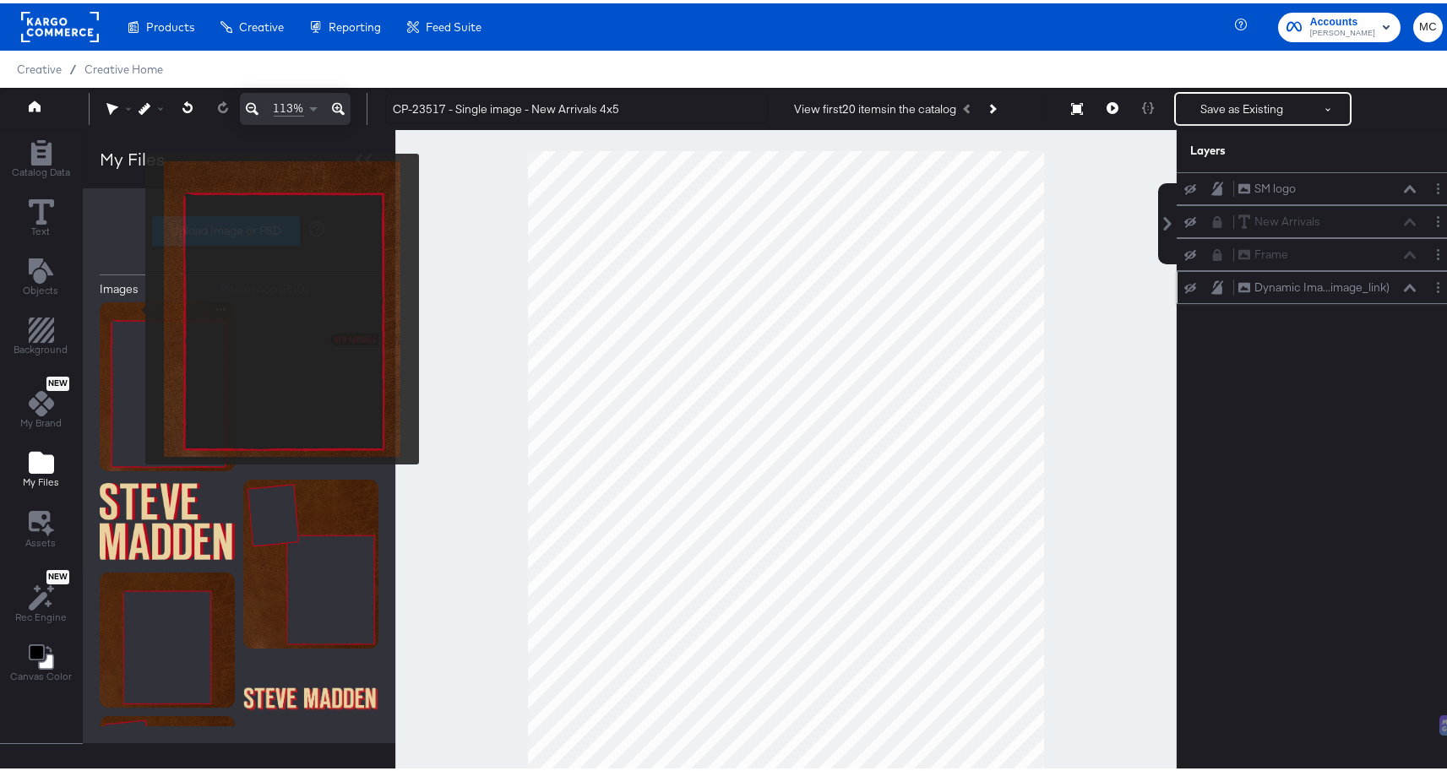
click at [134, 306] on img at bounding box center [167, 383] width 135 height 169
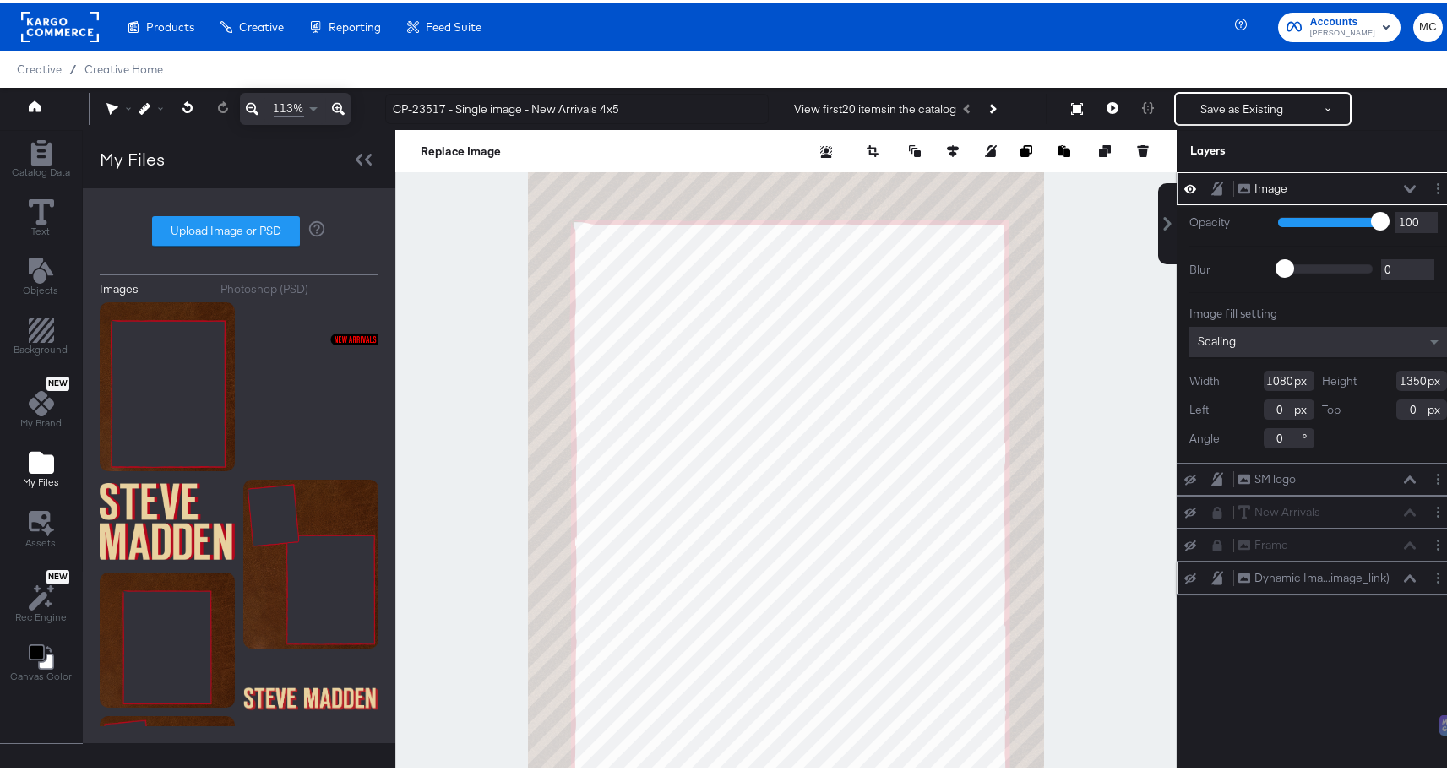
click at [251, 104] on icon at bounding box center [252, 105] width 13 height 20
click at [253, 104] on icon at bounding box center [252, 105] width 13 height 20
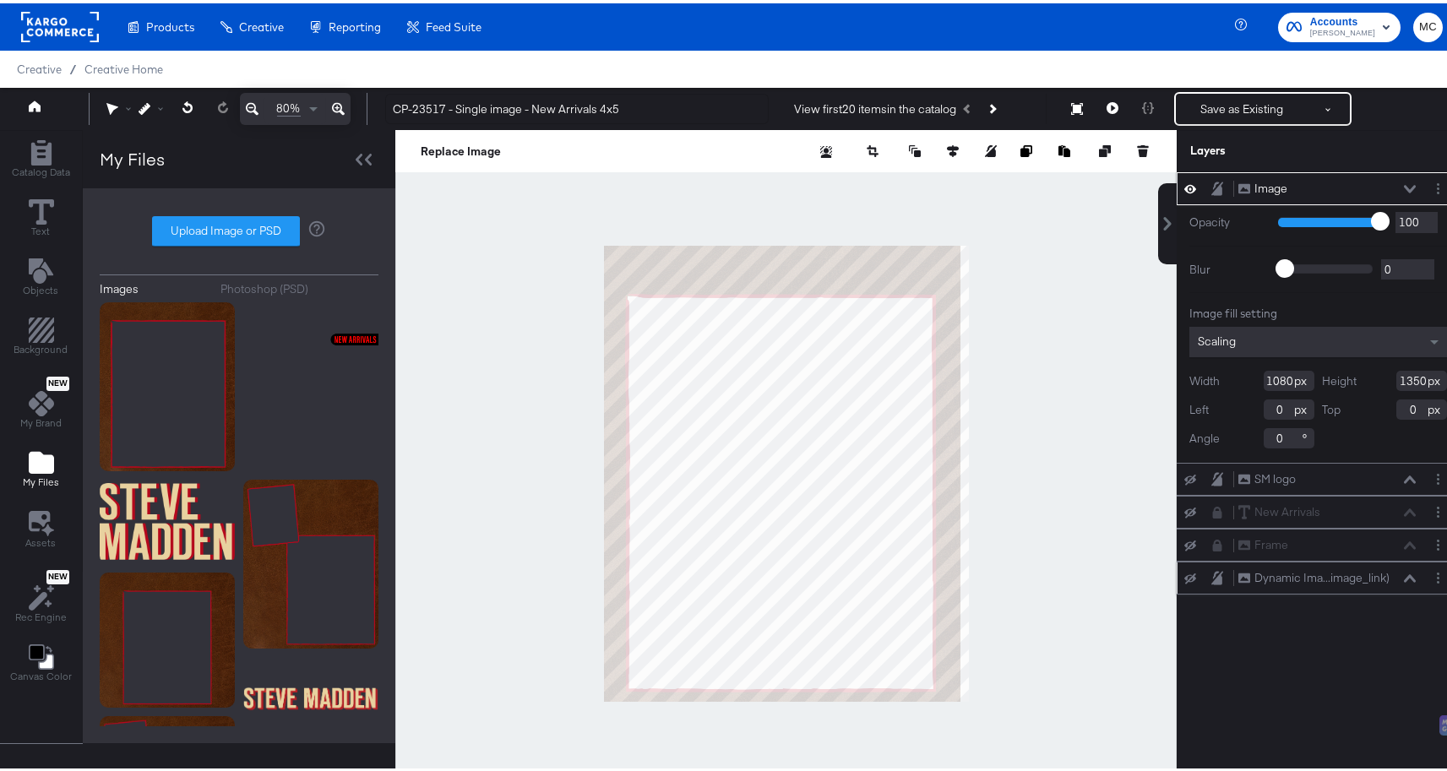
type input "35"
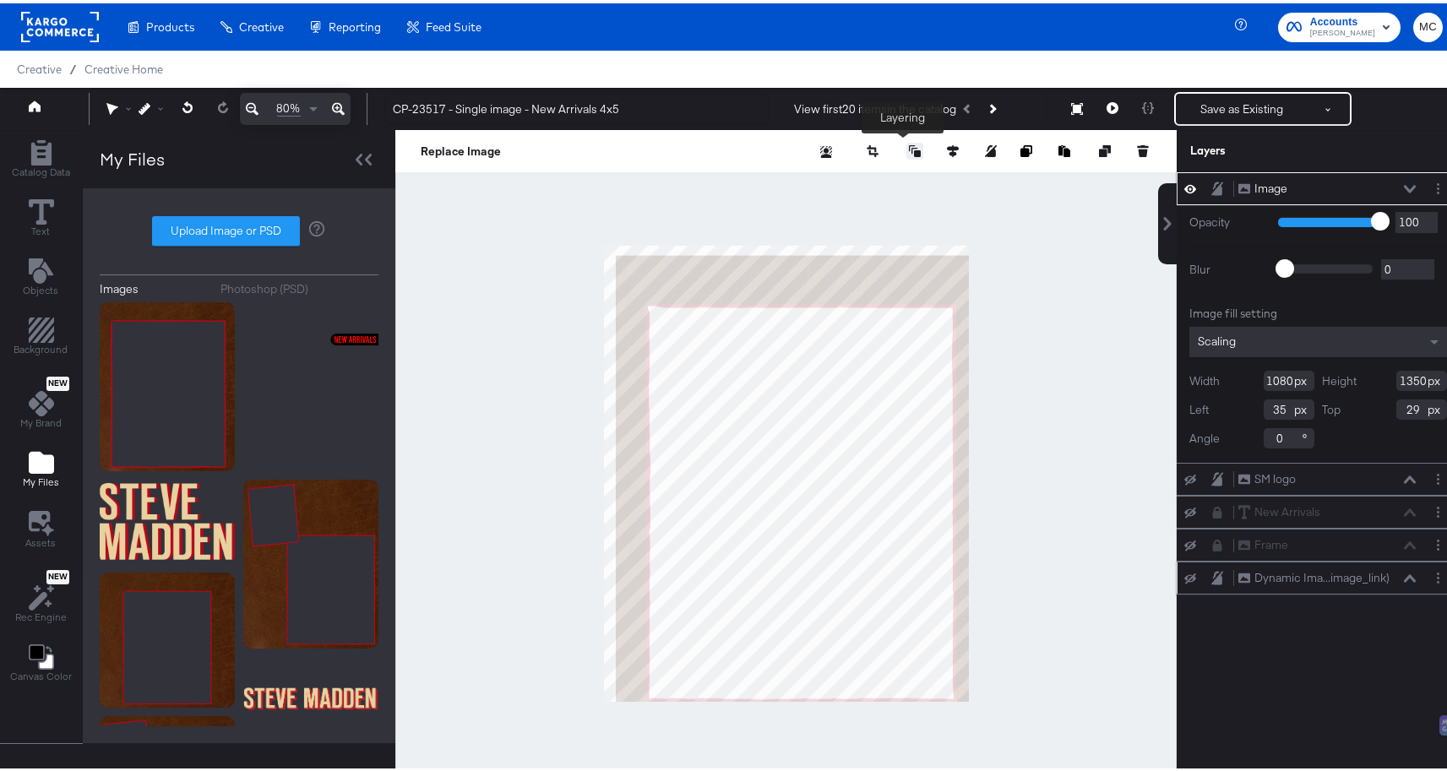
click at [909, 150] on icon at bounding box center [915, 148] width 12 height 12
click at [928, 136] on div "Replace Image Crop Image" at bounding box center [785, 148] width 781 height 42
click at [947, 145] on icon at bounding box center [953, 148] width 12 height 12
click at [915, 181] on icon at bounding box center [921, 178] width 12 height 10
type input "0"
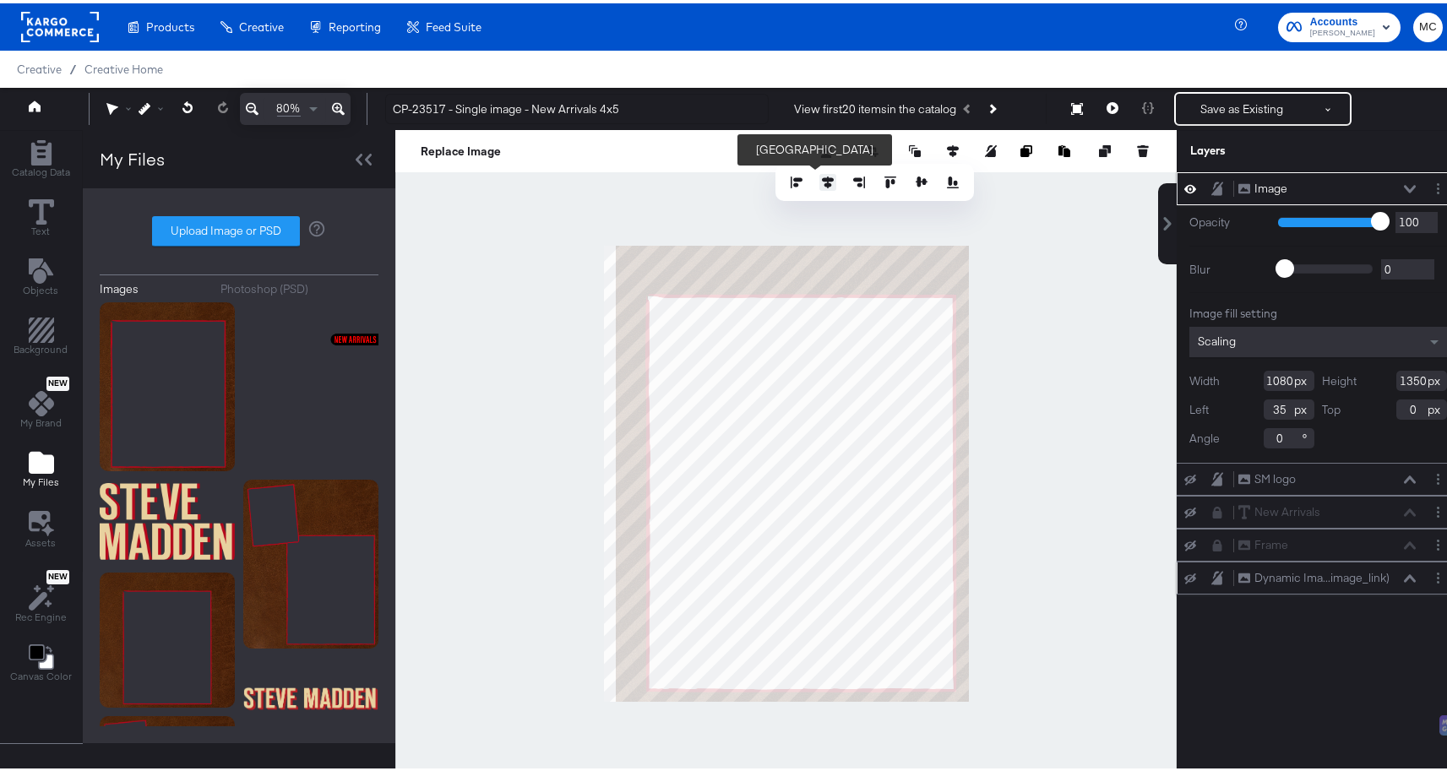
click at [822, 181] on icon at bounding box center [828, 179] width 12 height 12
type input "0"
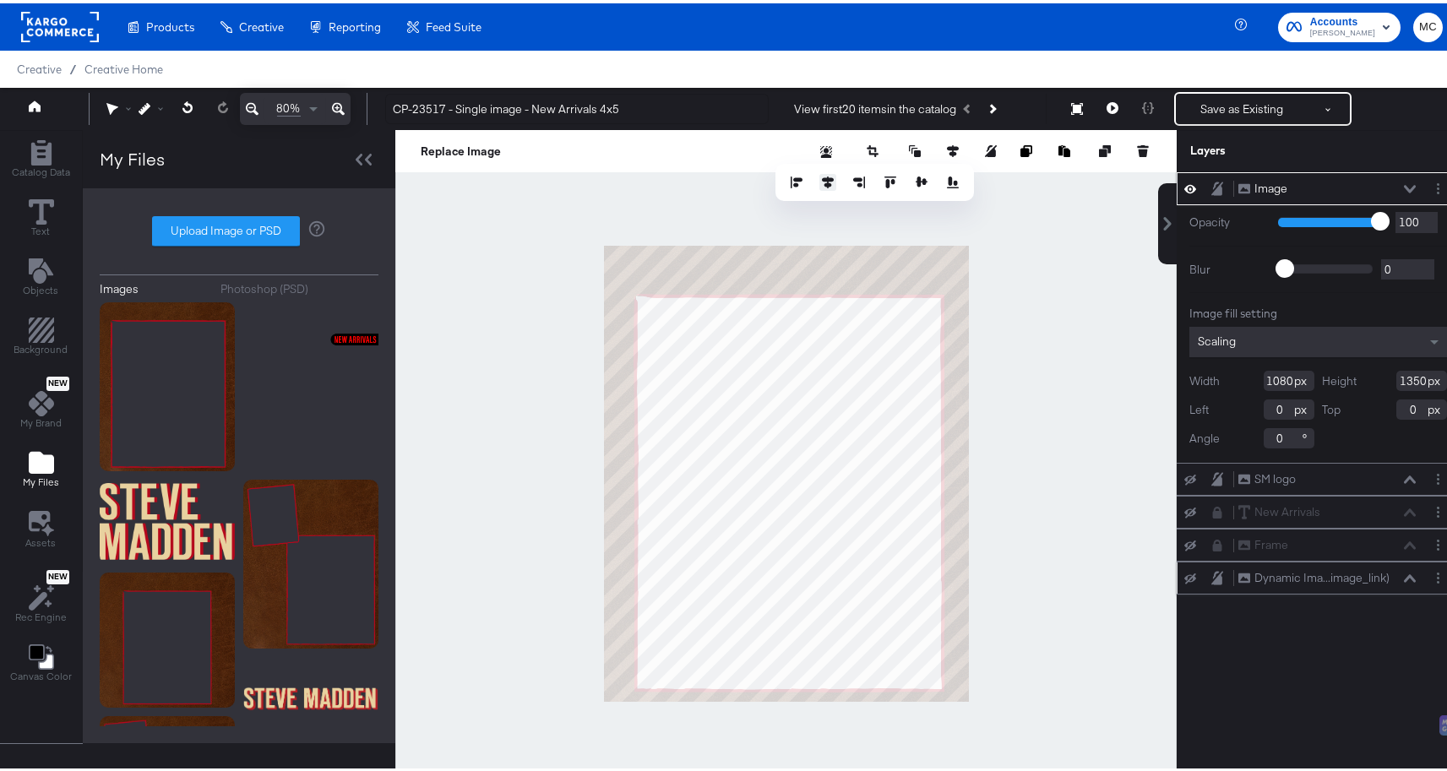
click at [822, 181] on icon at bounding box center [828, 179] width 12 height 12
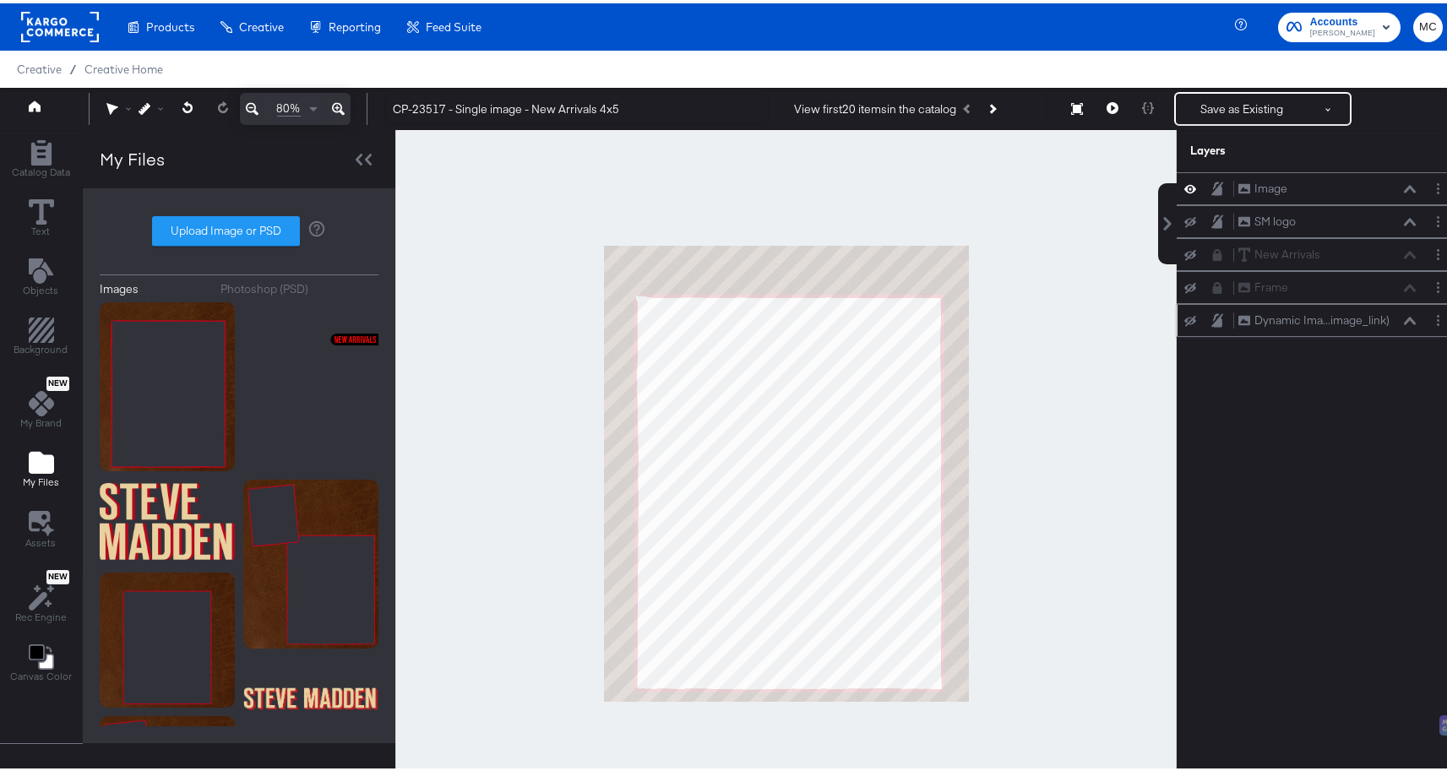
click at [987, 314] on div at bounding box center [785, 470] width 781 height 687
click at [1051, 481] on div at bounding box center [785, 470] width 781 height 687
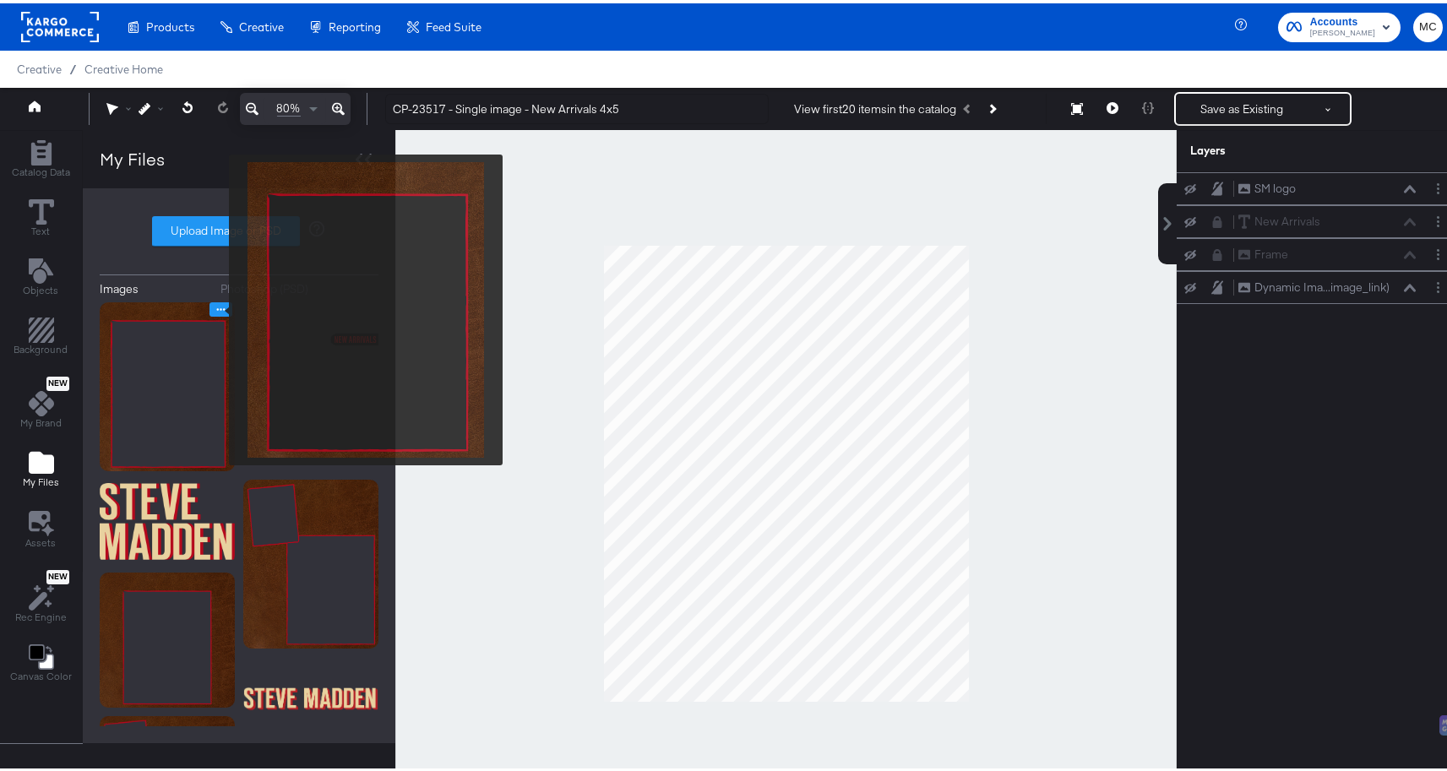
click at [218, 307] on icon "Image Options" at bounding box center [221, 306] width 13 height 13
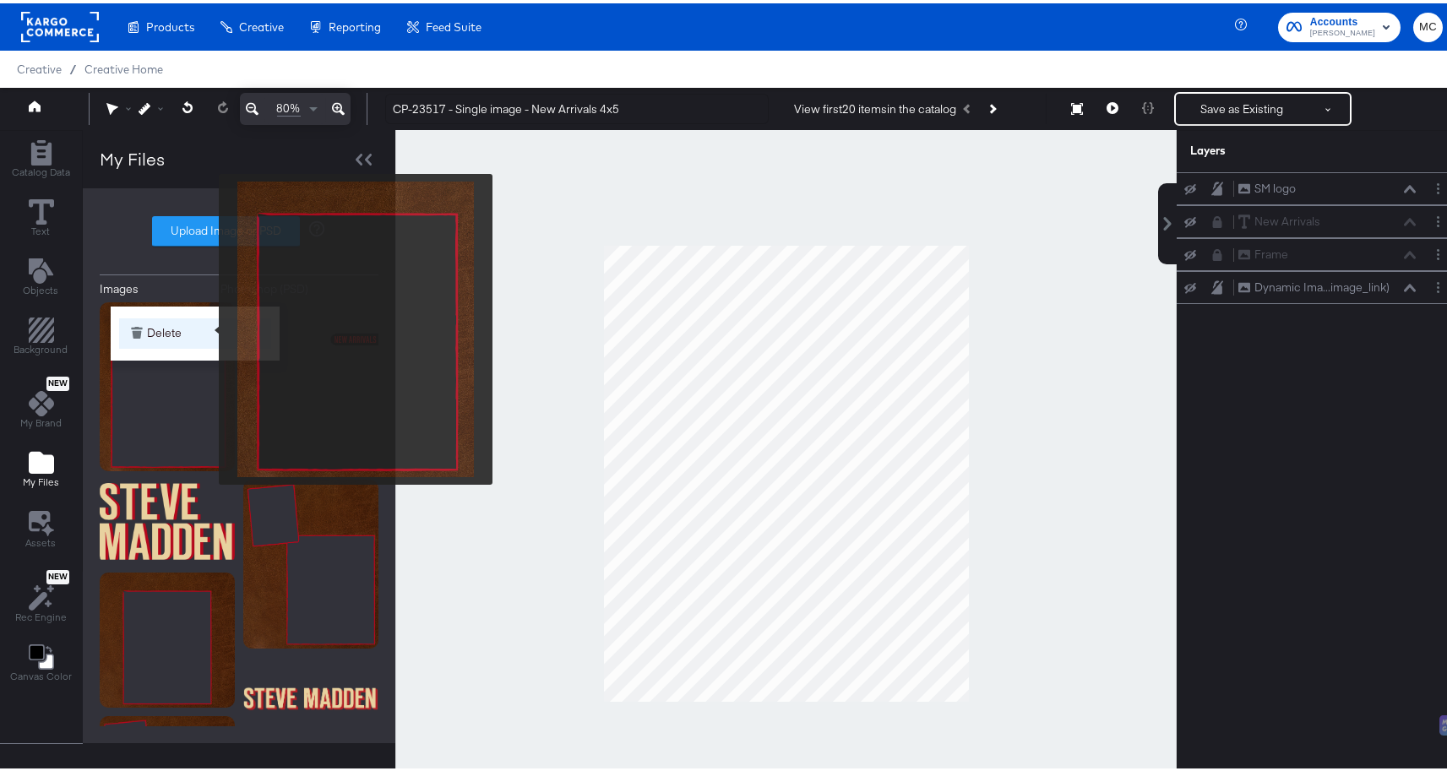
click at [208, 326] on button "Delete" at bounding box center [195, 330] width 152 height 30
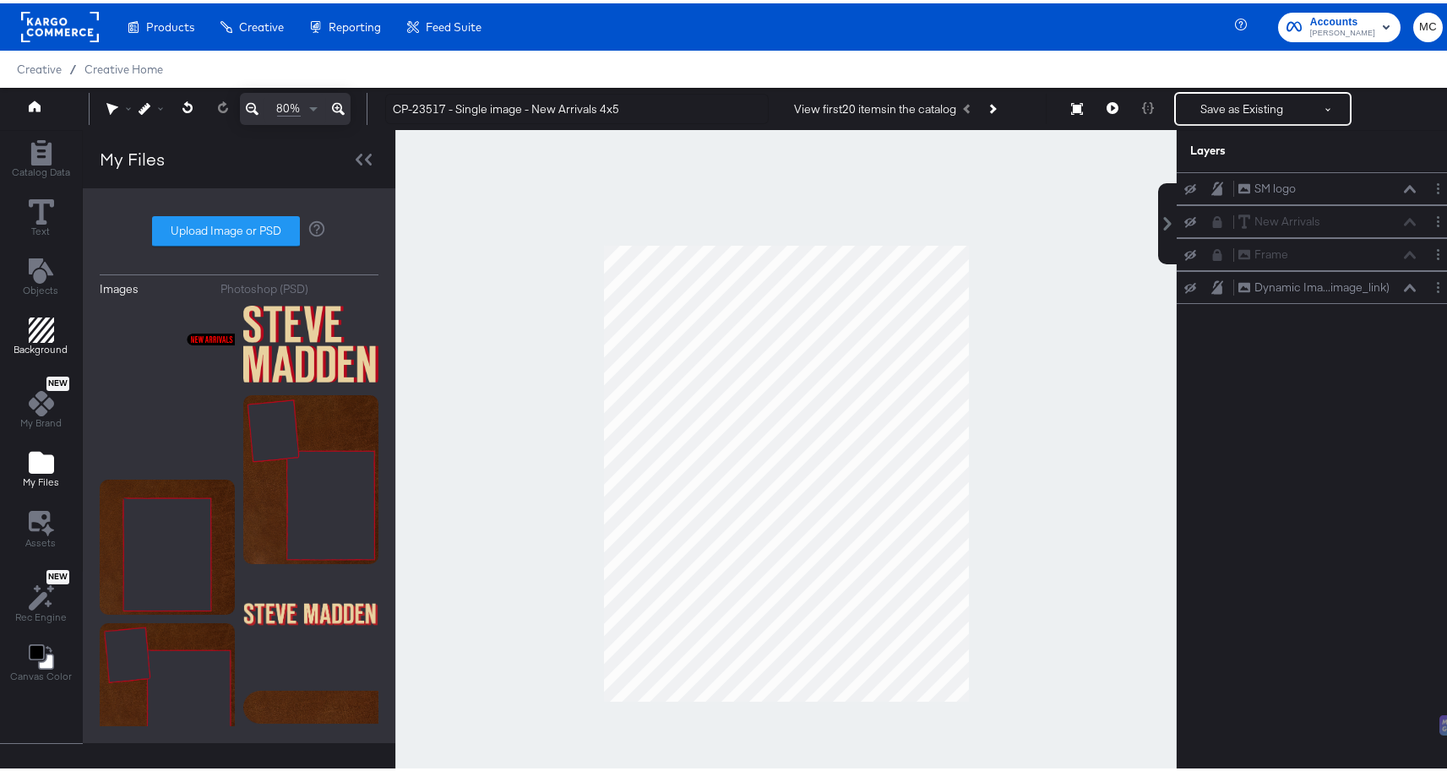
click at [58, 318] on div "Background" at bounding box center [41, 333] width 54 height 39
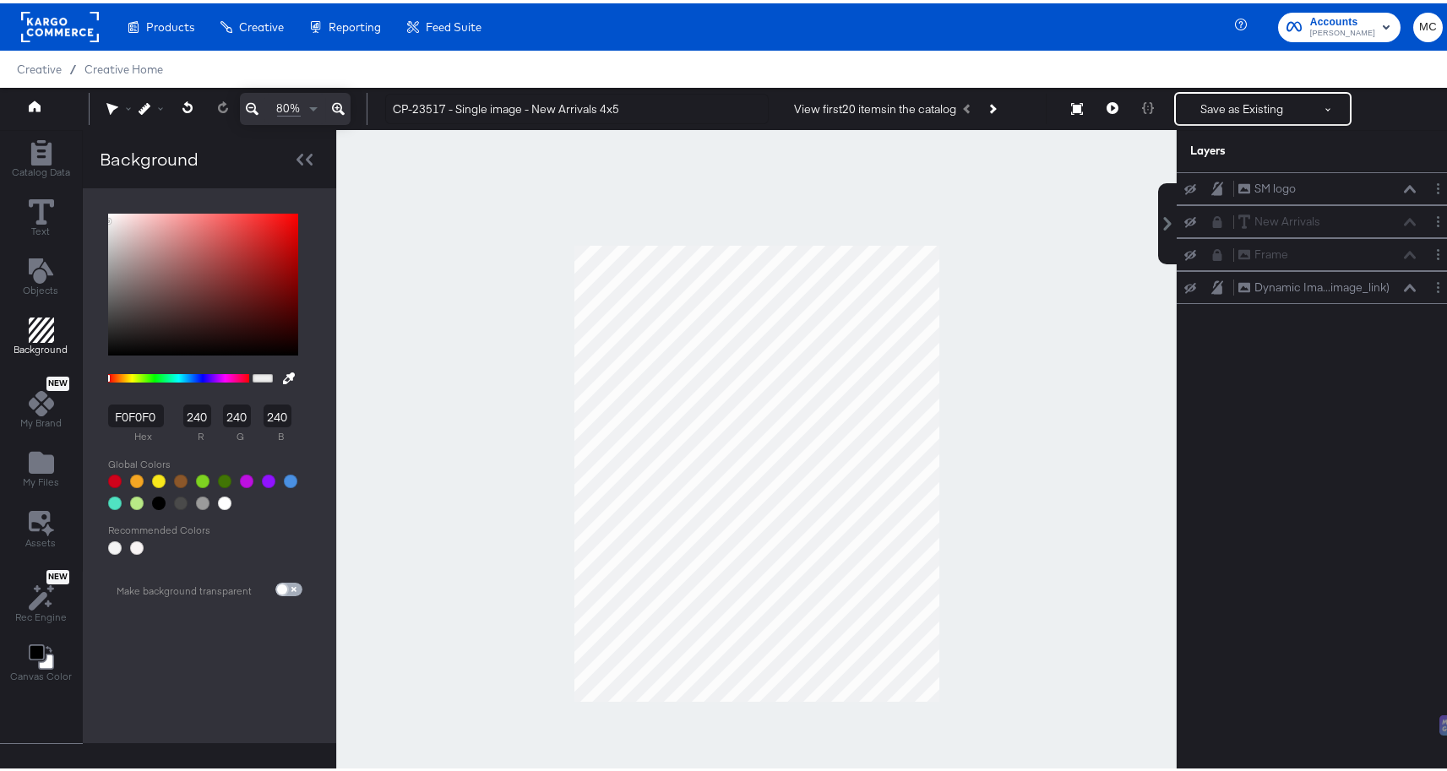
click at [285, 581] on span at bounding box center [282, 586] width 10 height 10
click at [291, 589] on input "checkbox" at bounding box center [282, 590] width 41 height 14
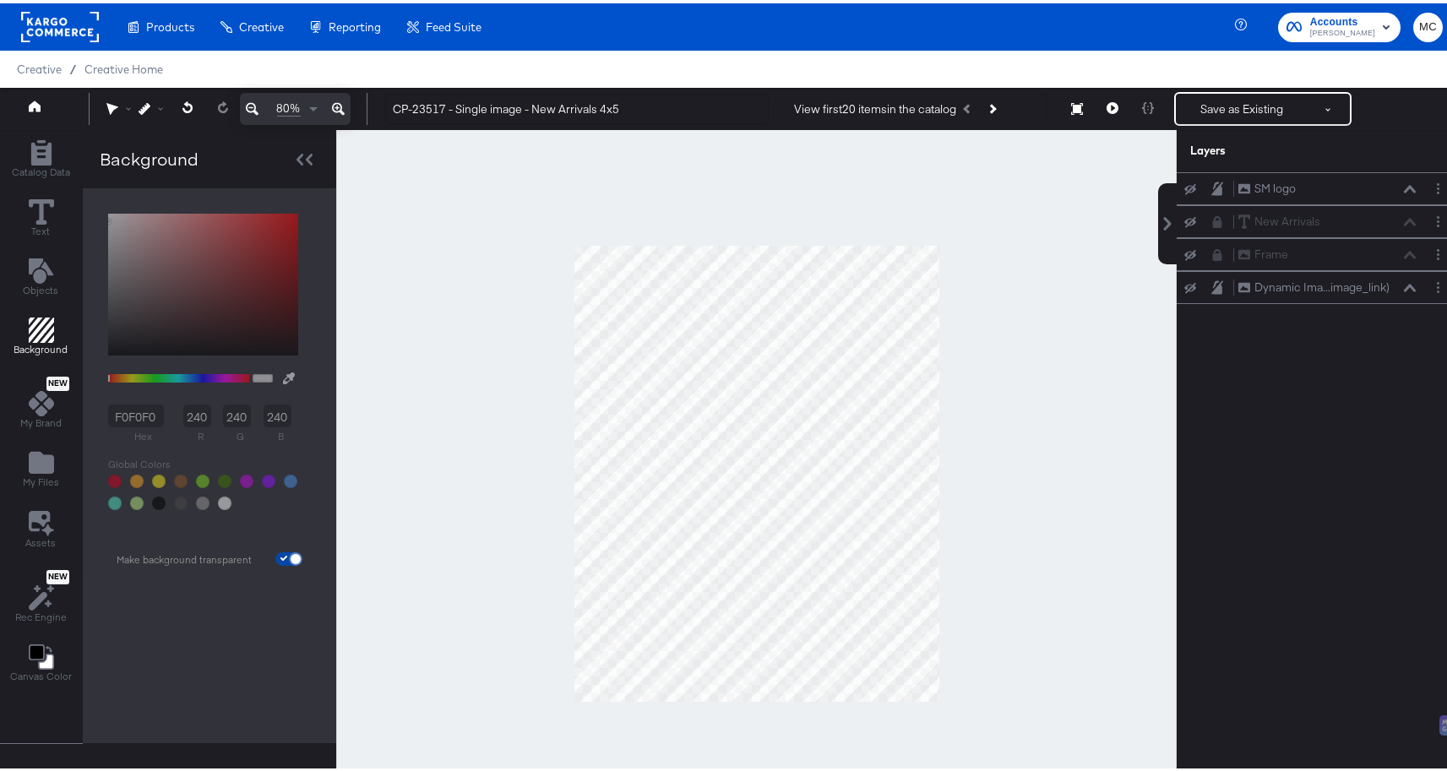
click at [284, 556] on input "checkbox" at bounding box center [295, 559] width 41 height 14
checkbox input "false"
type input "F0F0F0"
type input "240"
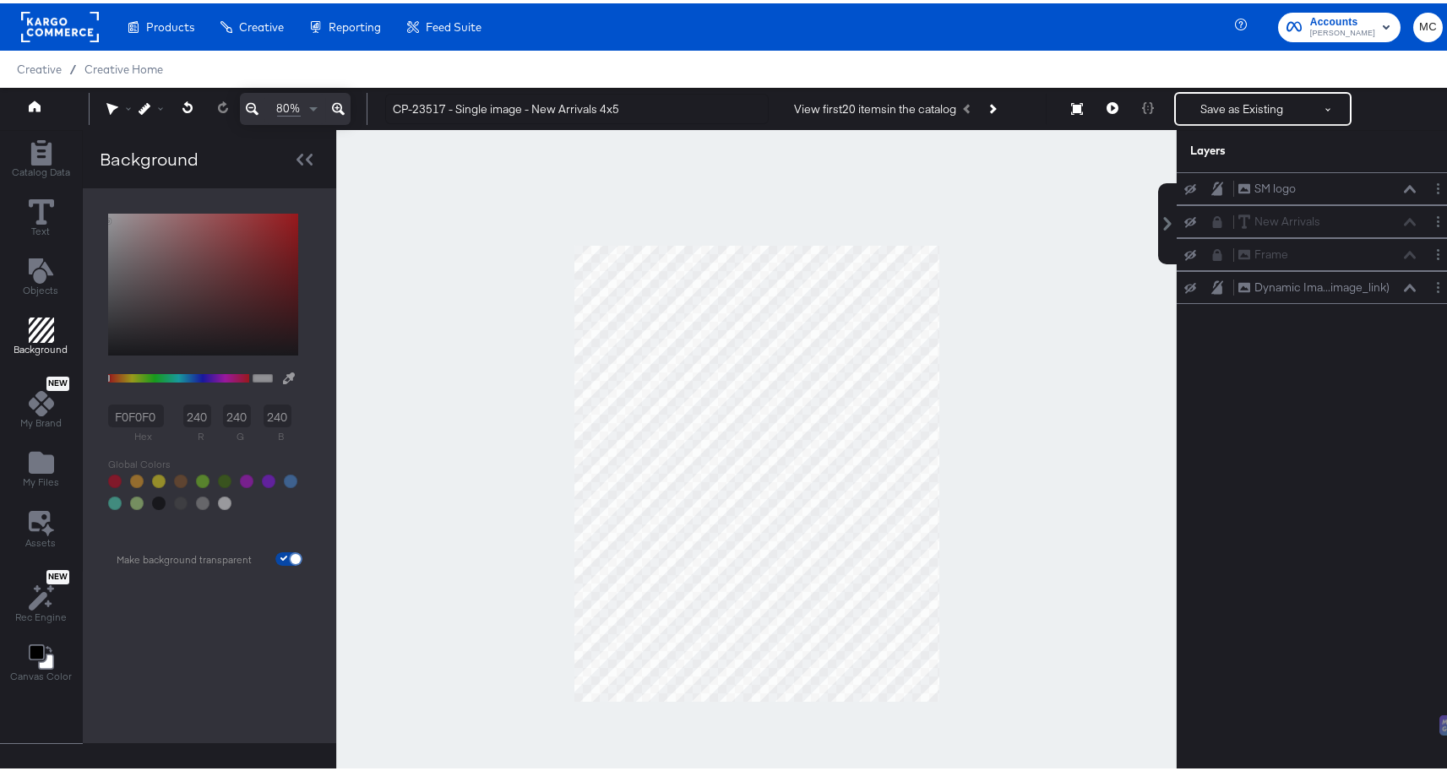
type input "240"
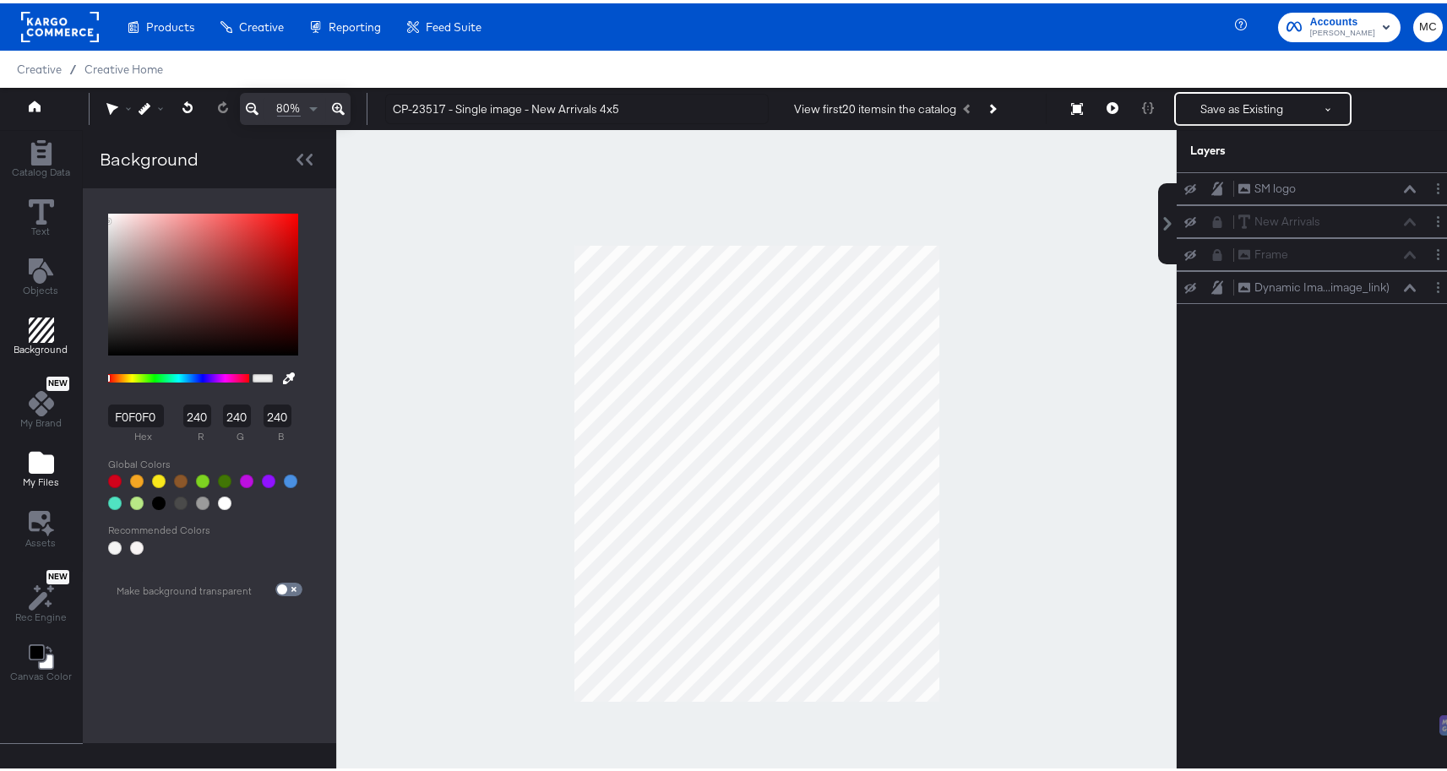
click at [49, 460] on icon "Add Files" at bounding box center [41, 459] width 25 height 22
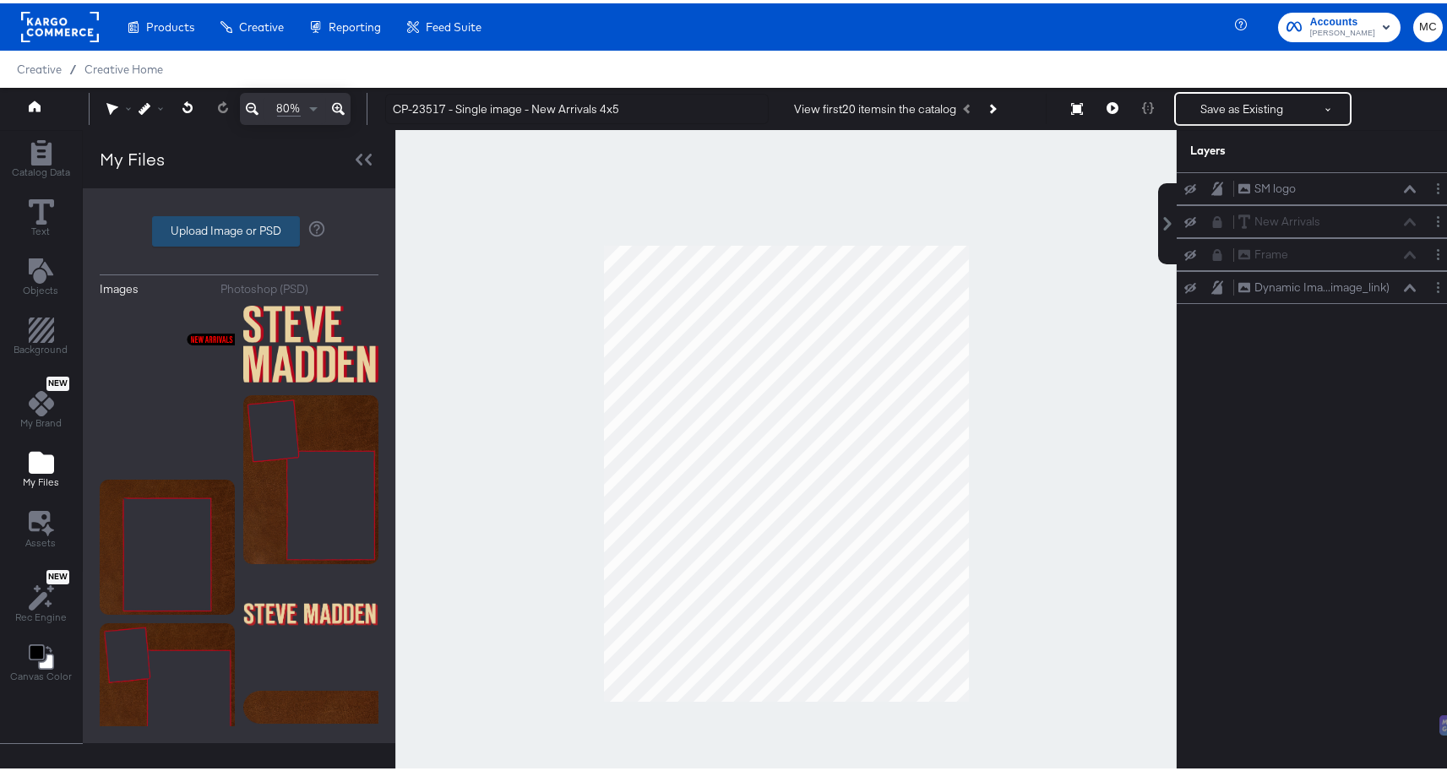
click at [253, 225] on label "Upload Image or PSD" at bounding box center [226, 228] width 146 height 29
click at [239, 228] on input "Upload Image or PSD" at bounding box center [239, 228] width 0 height 0
type input "C:\fakepath\Background.png"
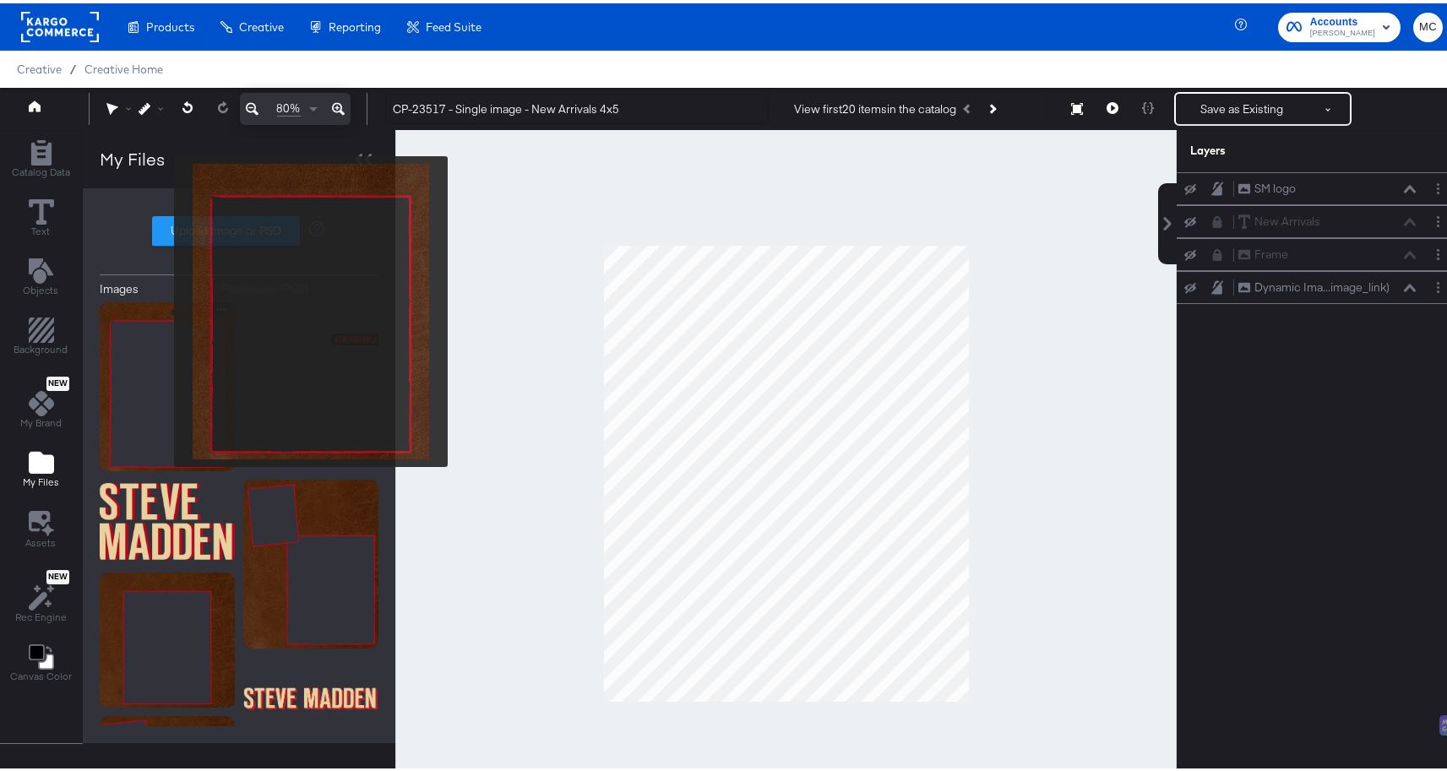
click at [163, 308] on img at bounding box center [167, 383] width 135 height 169
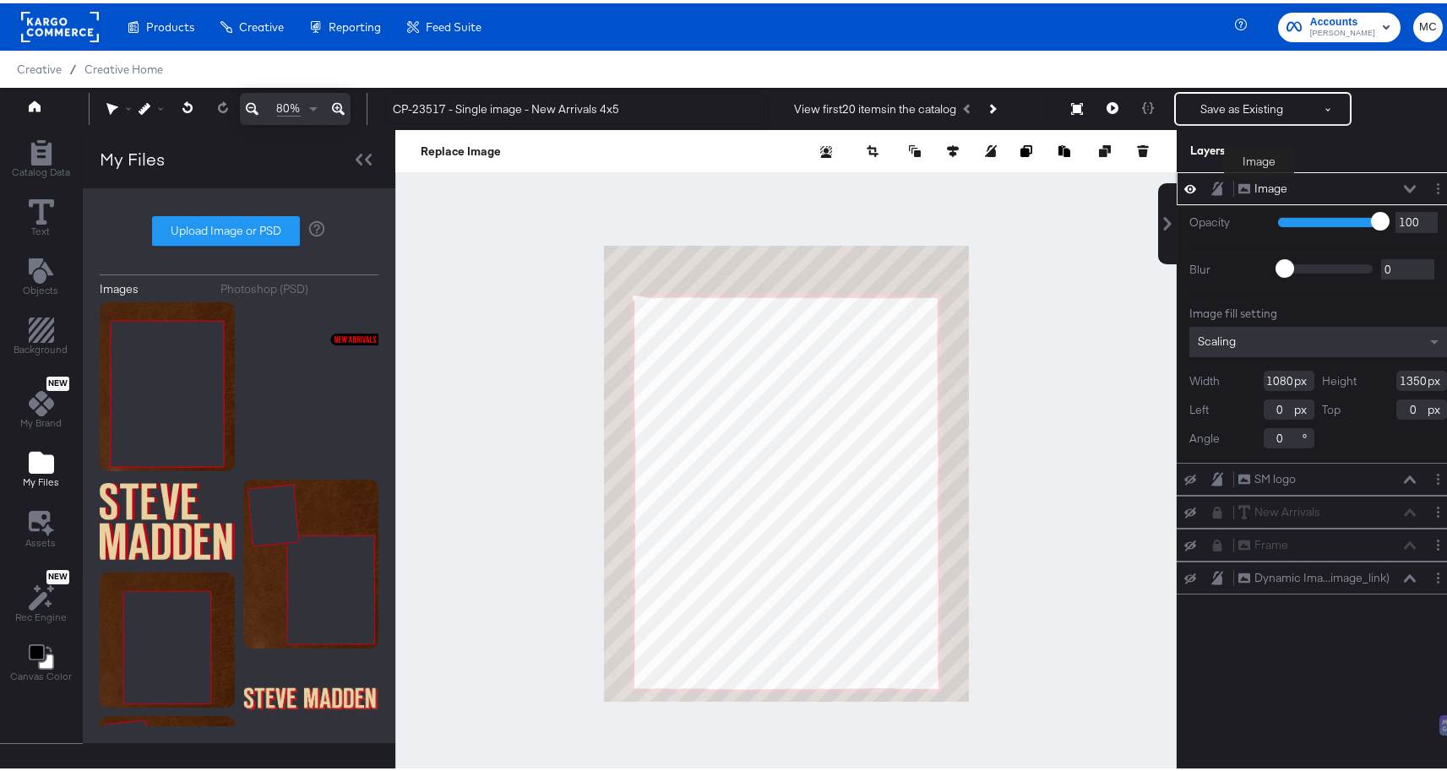
click at [1259, 186] on div "Image" at bounding box center [1270, 185] width 33 height 16
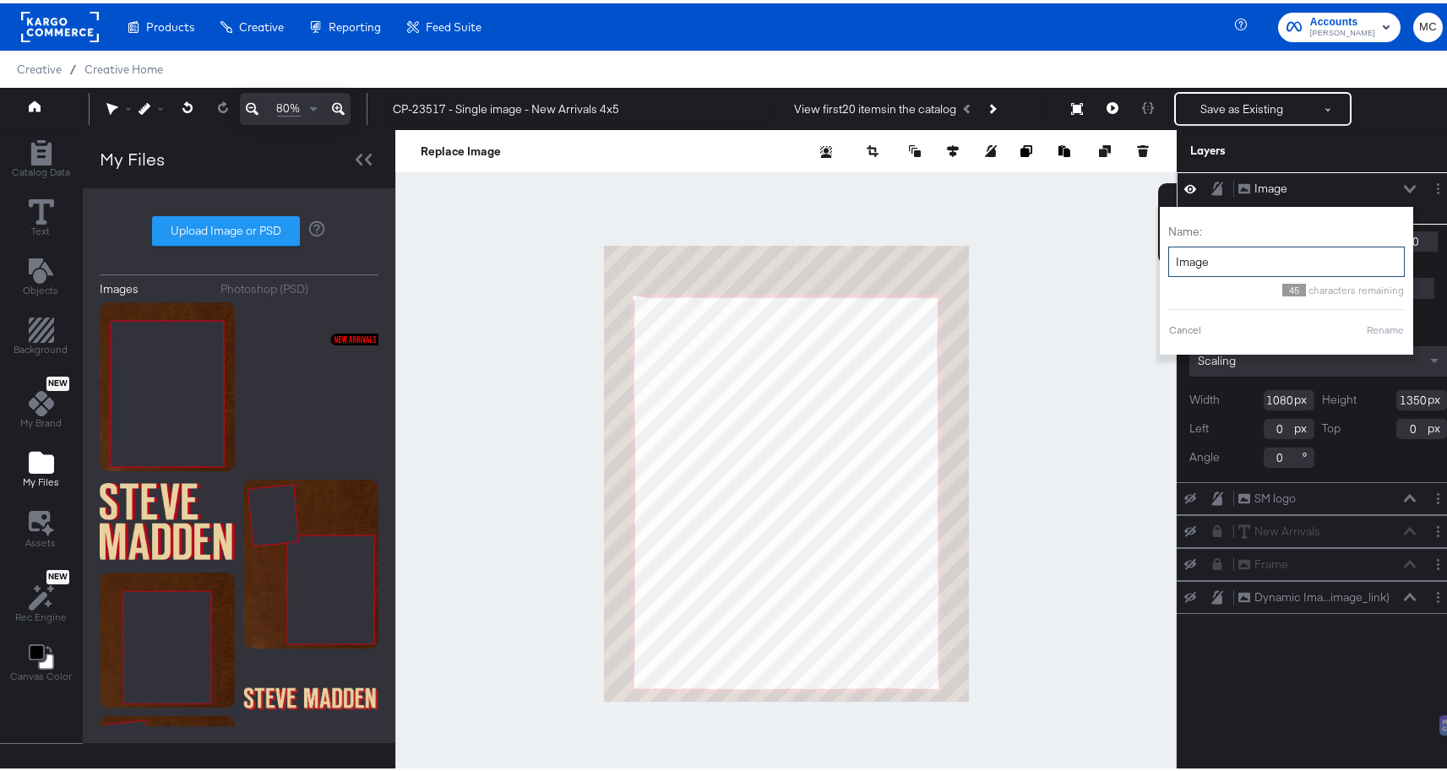
drag, startPoint x: 1201, startPoint y: 264, endPoint x: 1159, endPoint y: 261, distance: 42.3
click at [1168, 261] on input "Image" at bounding box center [1286, 258] width 236 height 31
type input "Background"
click at [1372, 333] on button "Rename" at bounding box center [1385, 326] width 39 height 15
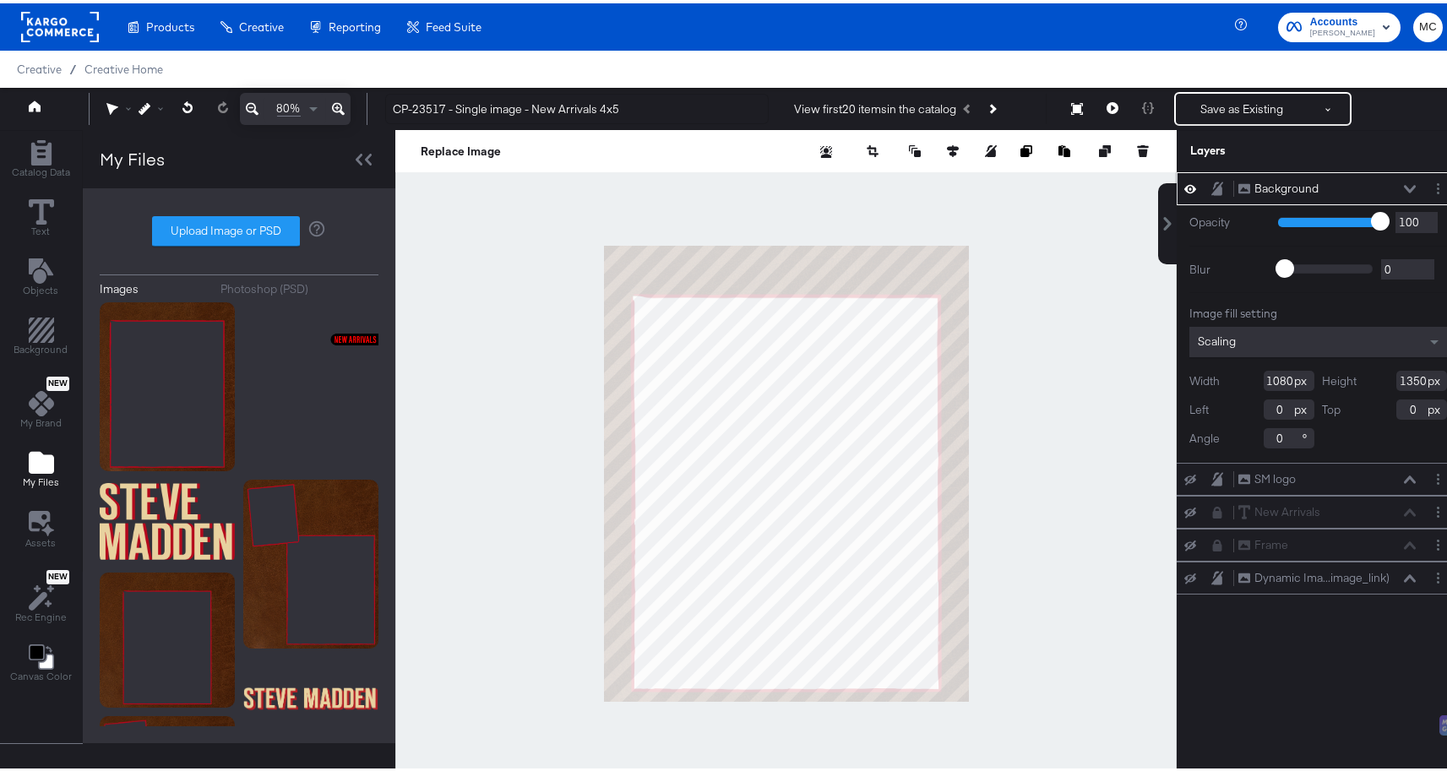
click at [1399, 192] on div "Background Background" at bounding box center [1326, 186] width 179 height 18
click at [1404, 186] on icon at bounding box center [1410, 186] width 12 height 8
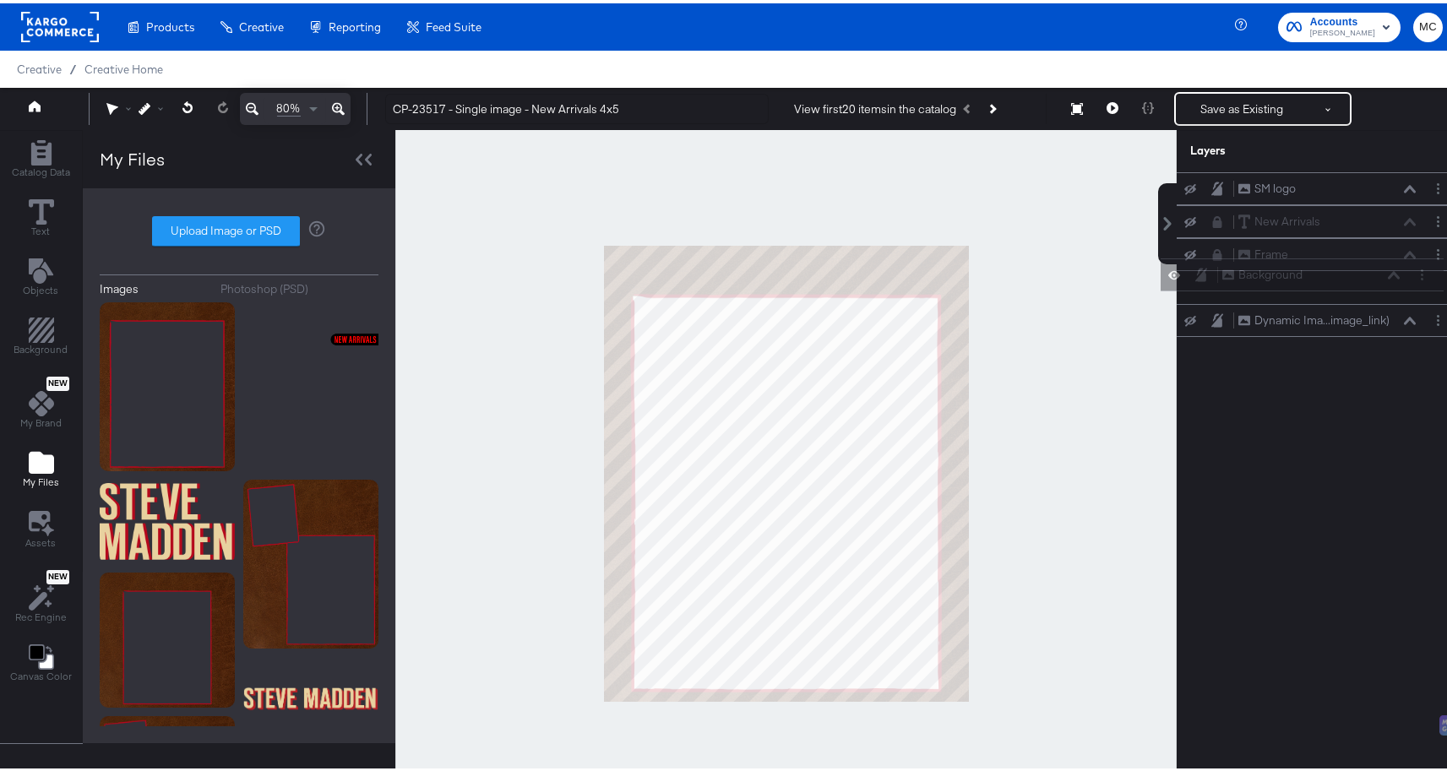
drag, startPoint x: 1206, startPoint y: 189, endPoint x: 1202, endPoint y: 282, distance: 93.0
click at [1203, 282] on div "Background Background SM logo SM logo New Arrivals New Arrivals Frame Frame Dyn…" at bounding box center [1317, 251] width 283 height 165
click at [1211, 286] on icon at bounding box center [1217, 284] width 12 height 14
click at [1183, 312] on button at bounding box center [1190, 318] width 14 height 14
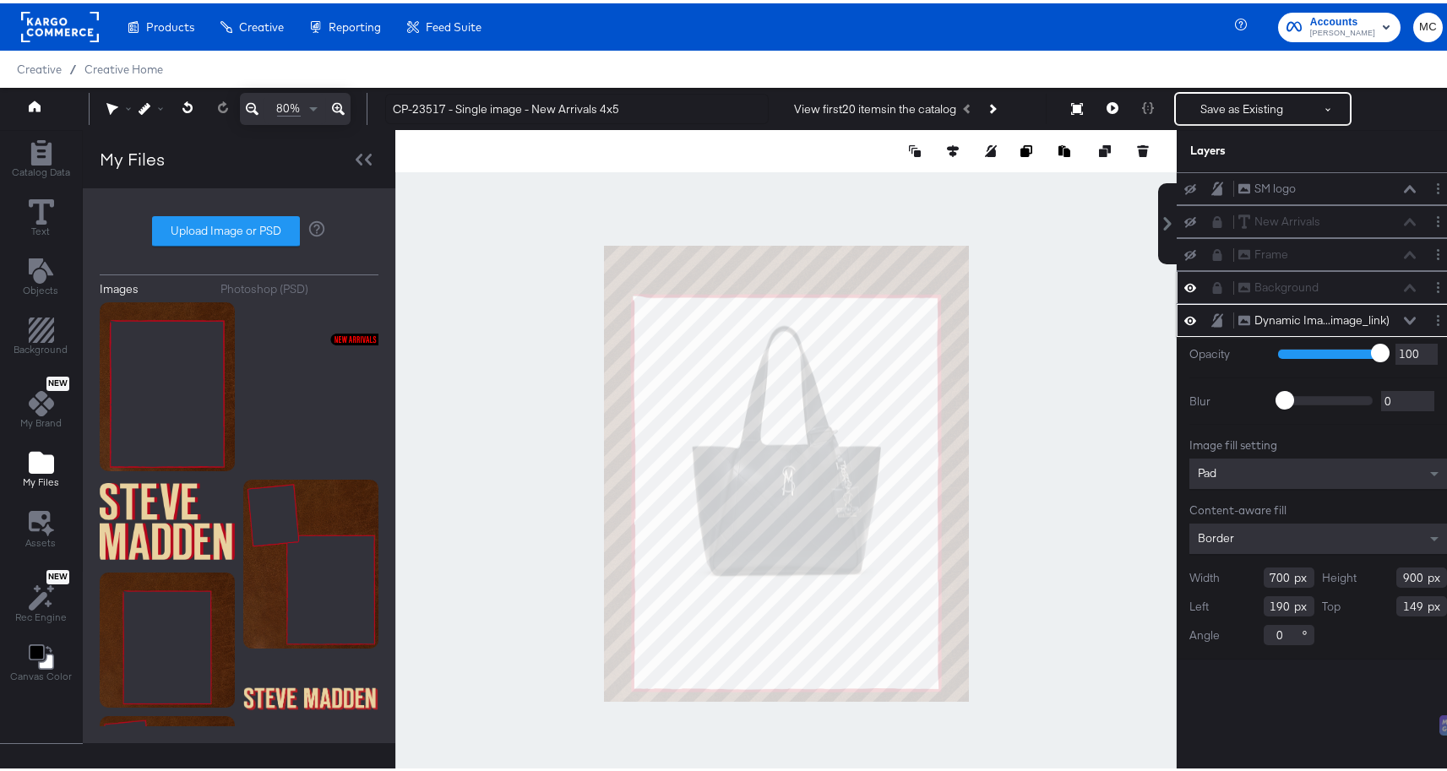
click at [1280, 602] on input "190" at bounding box center [1288, 603] width 51 height 20
drag, startPoint x: 1280, startPoint y: 576, endPoint x: 1236, endPoint y: 576, distance: 43.9
click at [1236, 576] on div "Width 700" at bounding box center [1251, 574] width 125 height 20
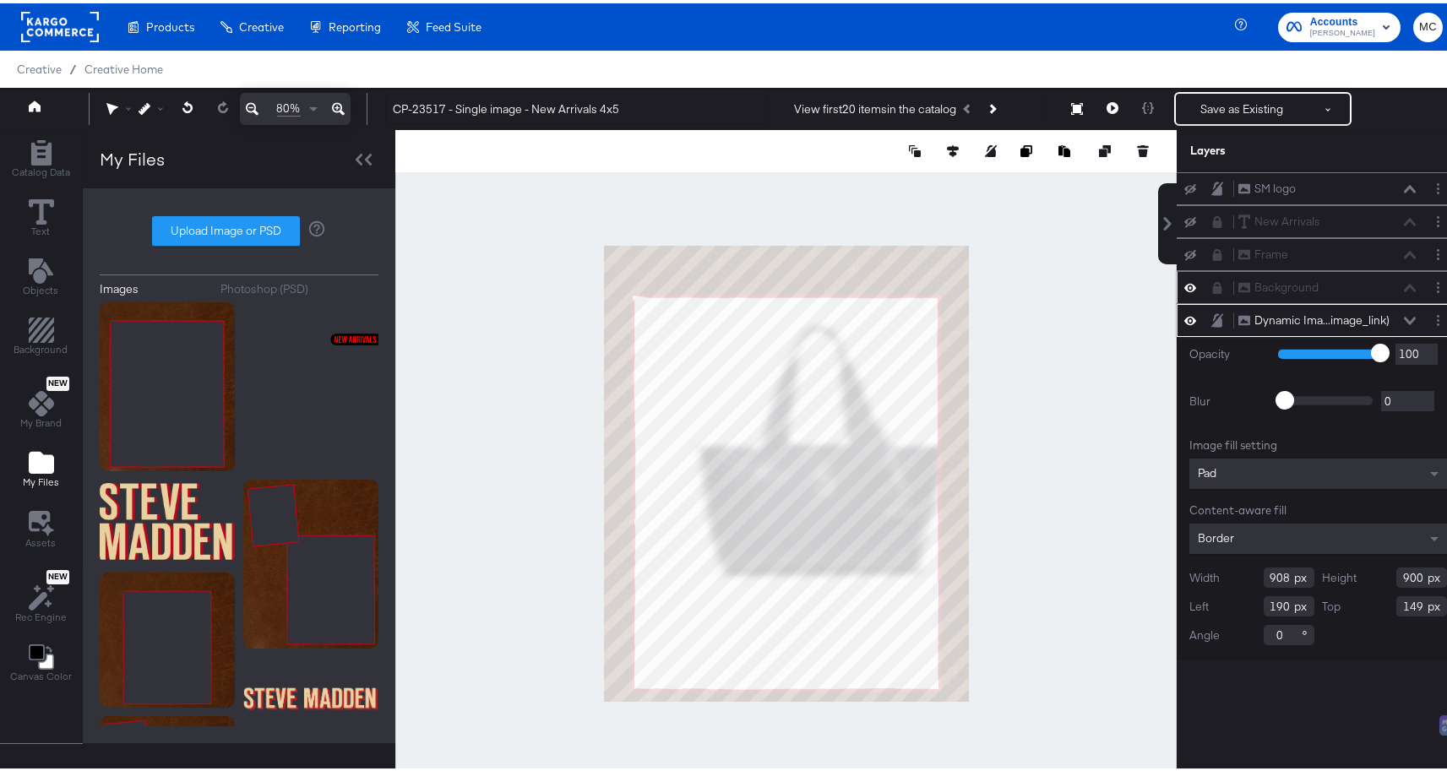
type input "908"
drag, startPoint x: 1409, startPoint y: 575, endPoint x: 1371, endPoint y: 579, distance: 38.2
click at [1372, 579] on div "Height 900" at bounding box center [1385, 574] width 125 height 20
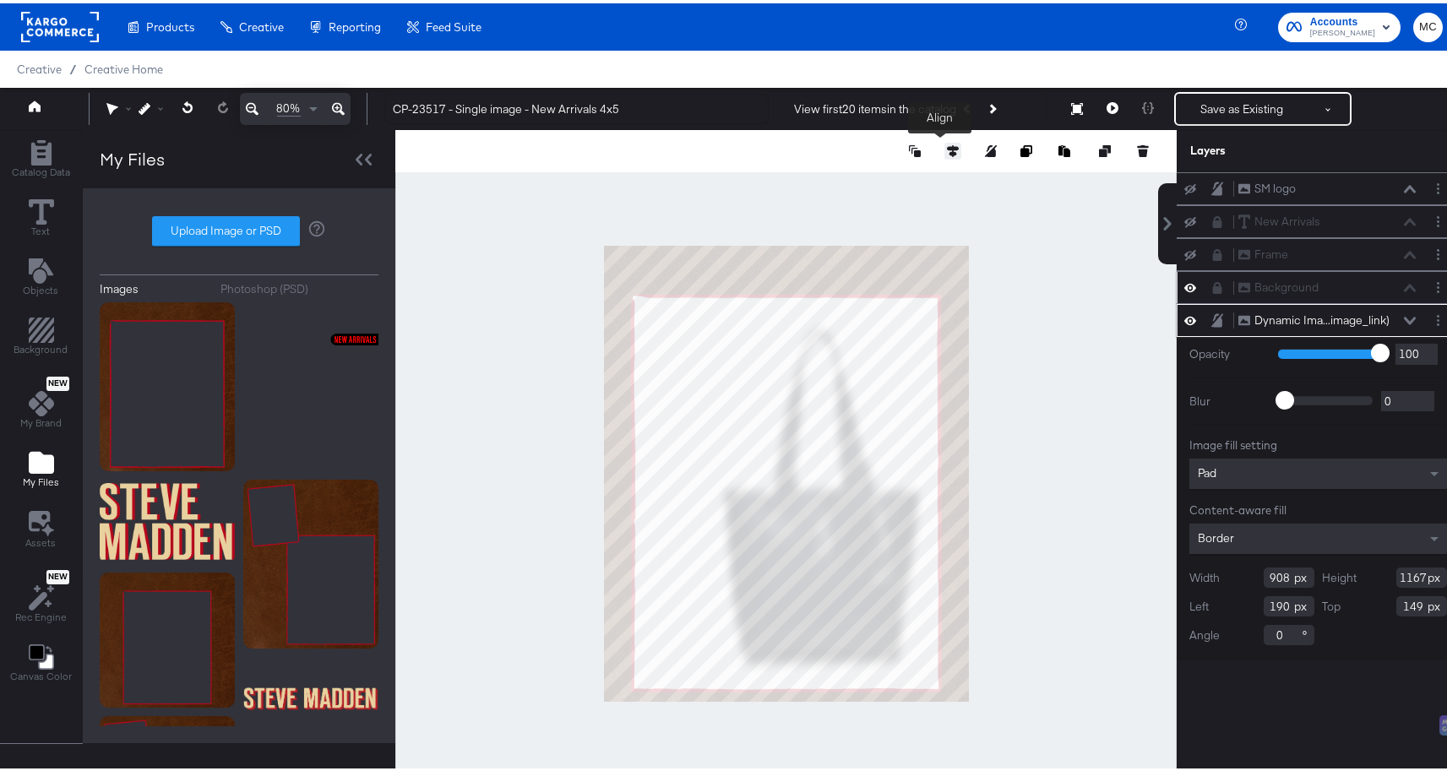
type input "1167"
click at [947, 144] on icon at bounding box center [953, 148] width 12 height 12
click at [819, 184] on button at bounding box center [827, 179] width 17 height 17
type input "86"
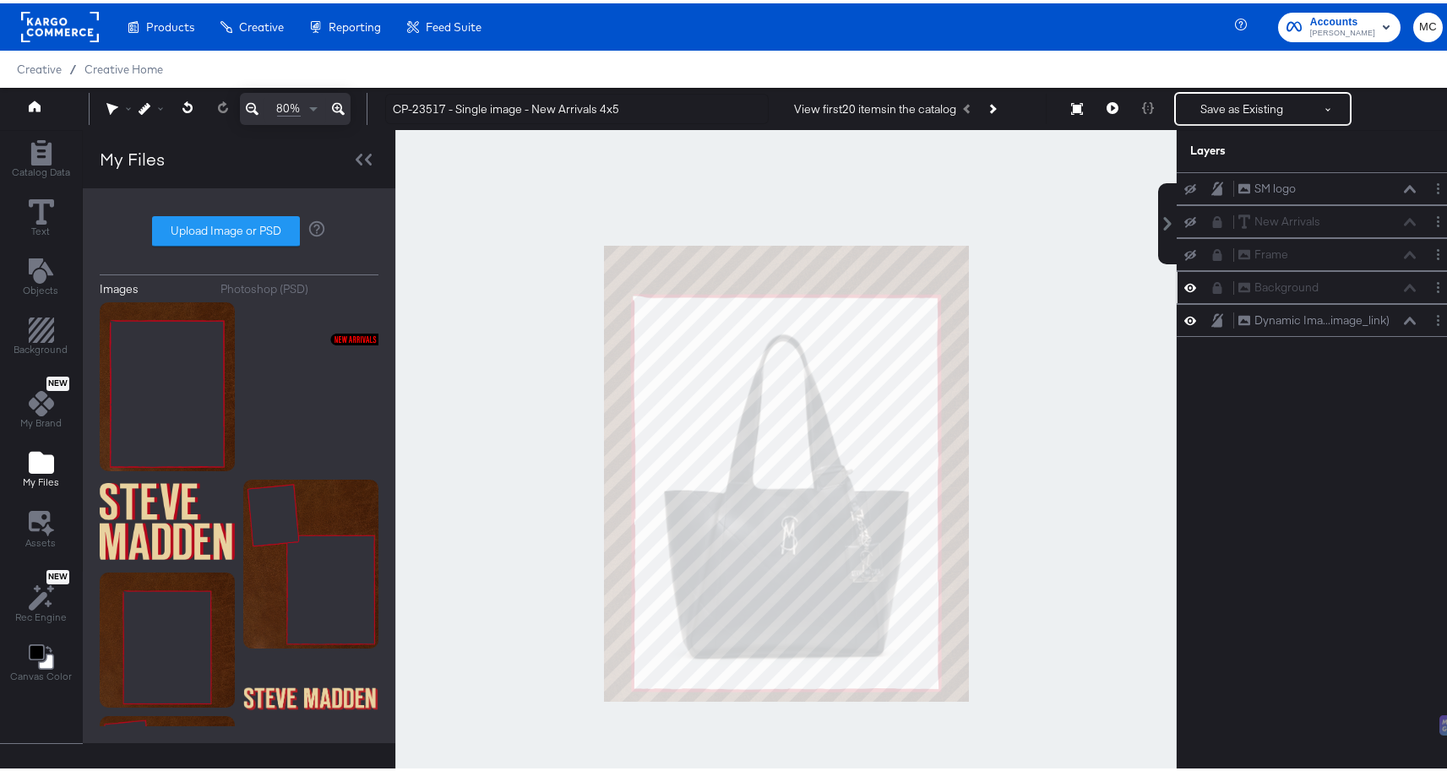
click at [1057, 339] on div at bounding box center [785, 470] width 781 height 687
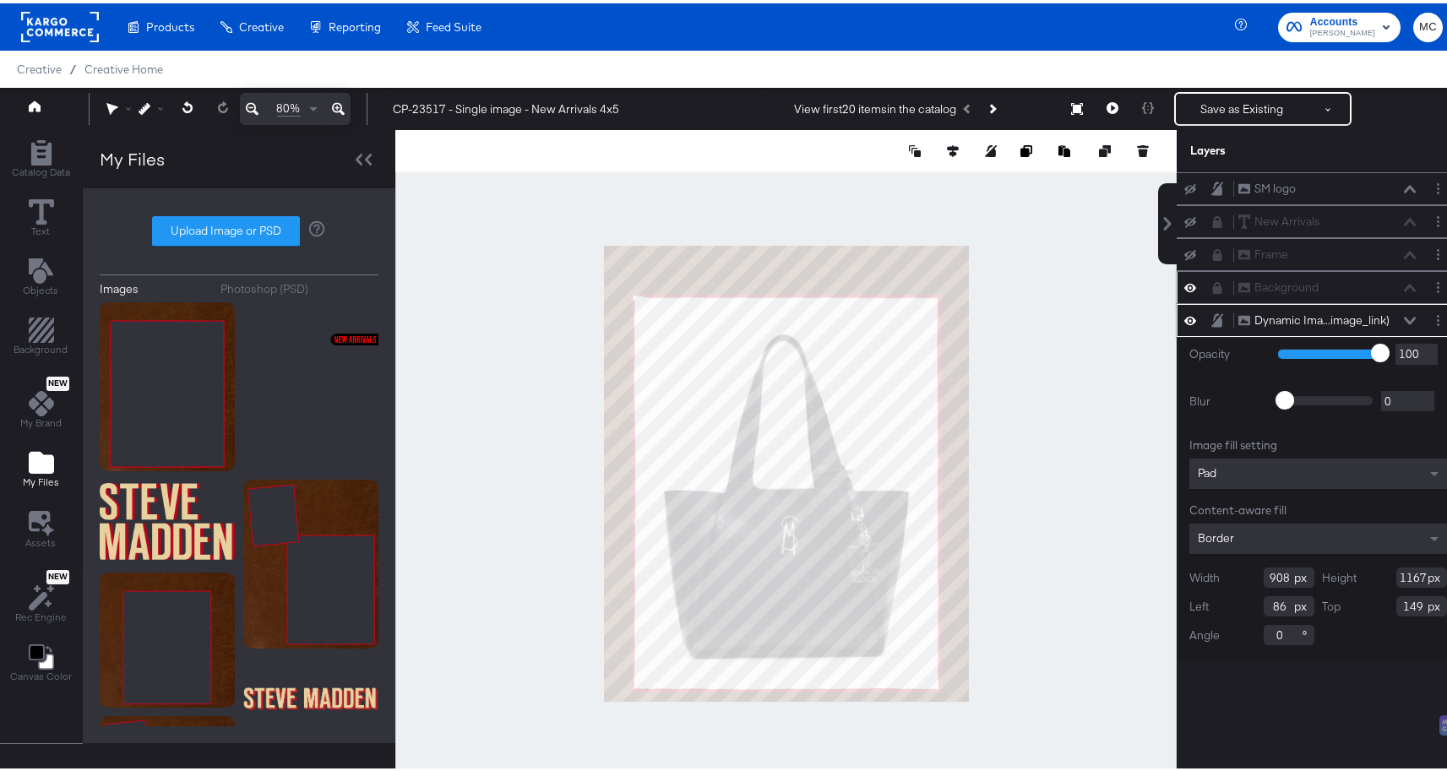
click at [1403, 312] on button at bounding box center [1410, 317] width 14 height 10
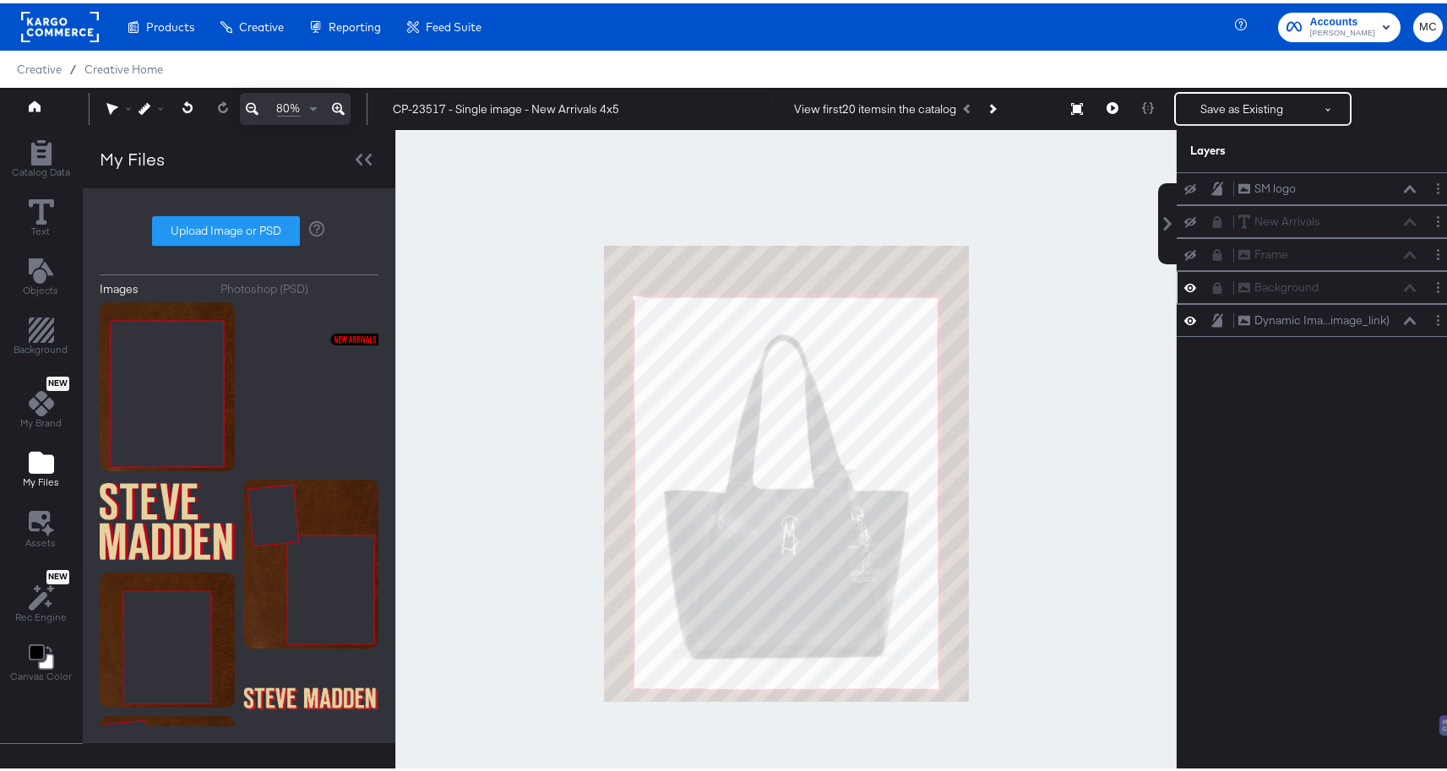
click at [1041, 335] on div at bounding box center [785, 470] width 781 height 687
click at [1184, 254] on icon at bounding box center [1190, 252] width 12 height 11
click at [1186, 220] on div at bounding box center [1195, 219] width 24 height 14
click at [1184, 220] on icon at bounding box center [1190, 219] width 12 height 11
click at [1066, 328] on div at bounding box center [785, 470] width 781 height 687
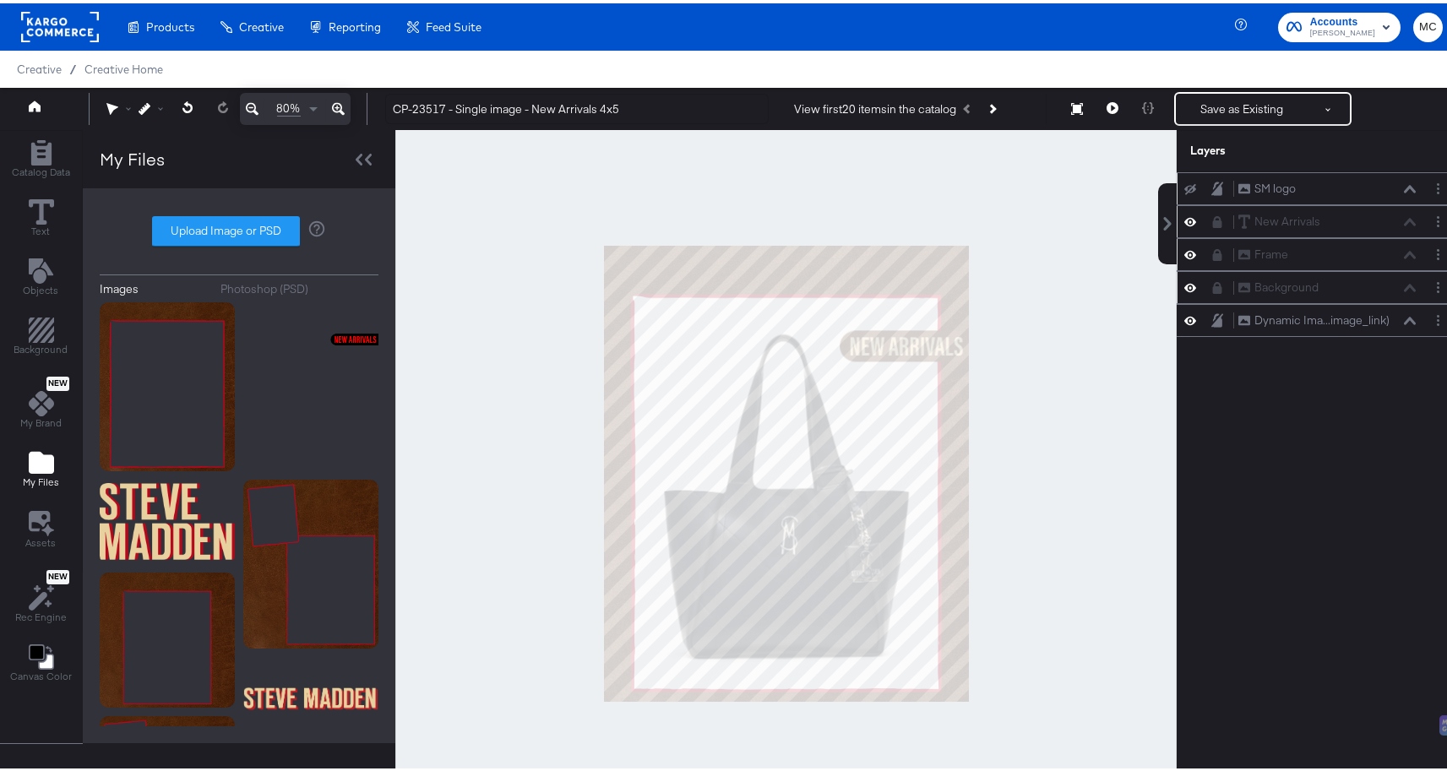
click at [1184, 183] on icon at bounding box center [1190, 185] width 12 height 11
click at [1040, 230] on div at bounding box center [785, 470] width 781 height 687
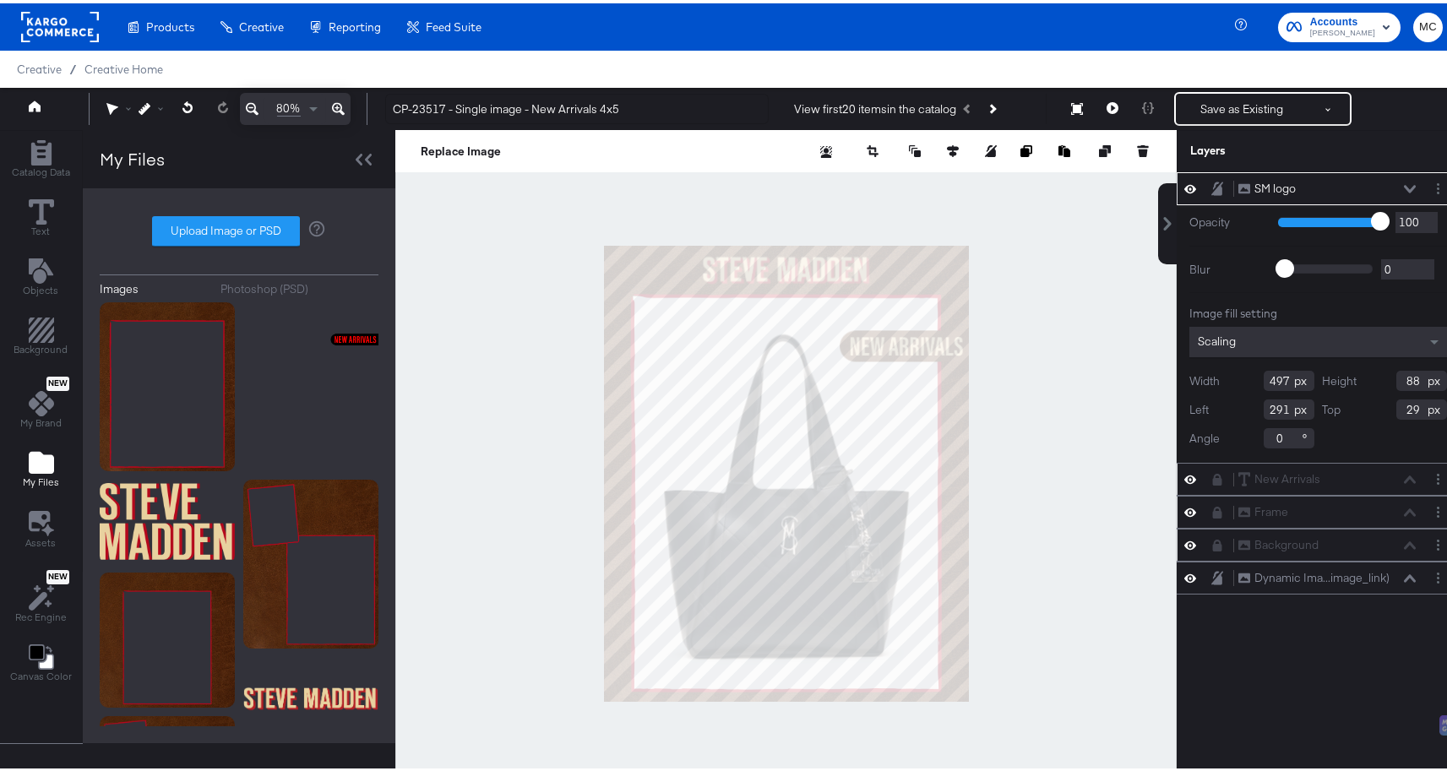
click at [1404, 413] on input "29" at bounding box center [1421, 406] width 51 height 20
type input "28"
click at [1021, 279] on div at bounding box center [785, 470] width 781 height 687
click at [947, 153] on icon at bounding box center [953, 148] width 12 height 12
click at [822, 184] on icon at bounding box center [828, 179] width 12 height 12
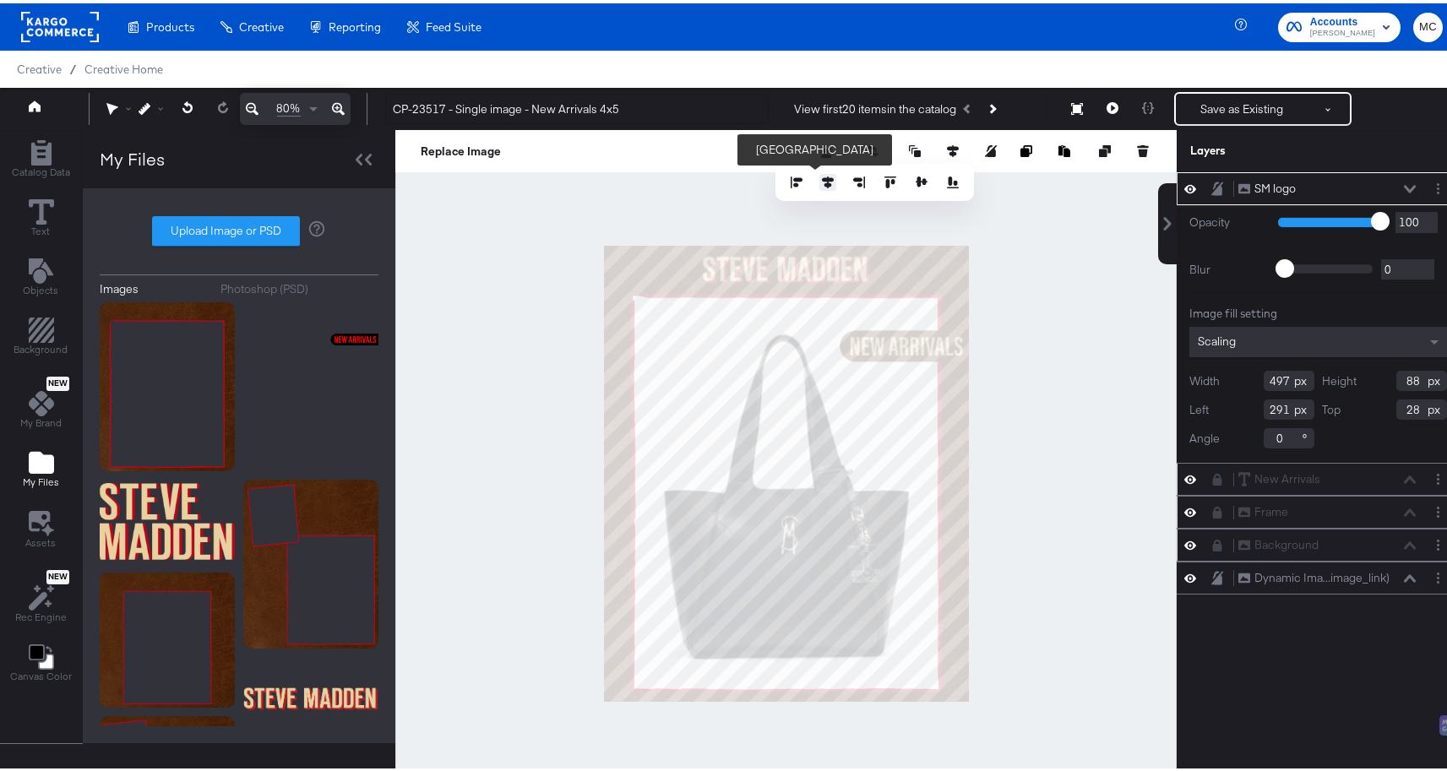
type input "292"
click at [822, 184] on icon at bounding box center [828, 179] width 12 height 12
click at [1046, 255] on div at bounding box center [785, 470] width 781 height 687
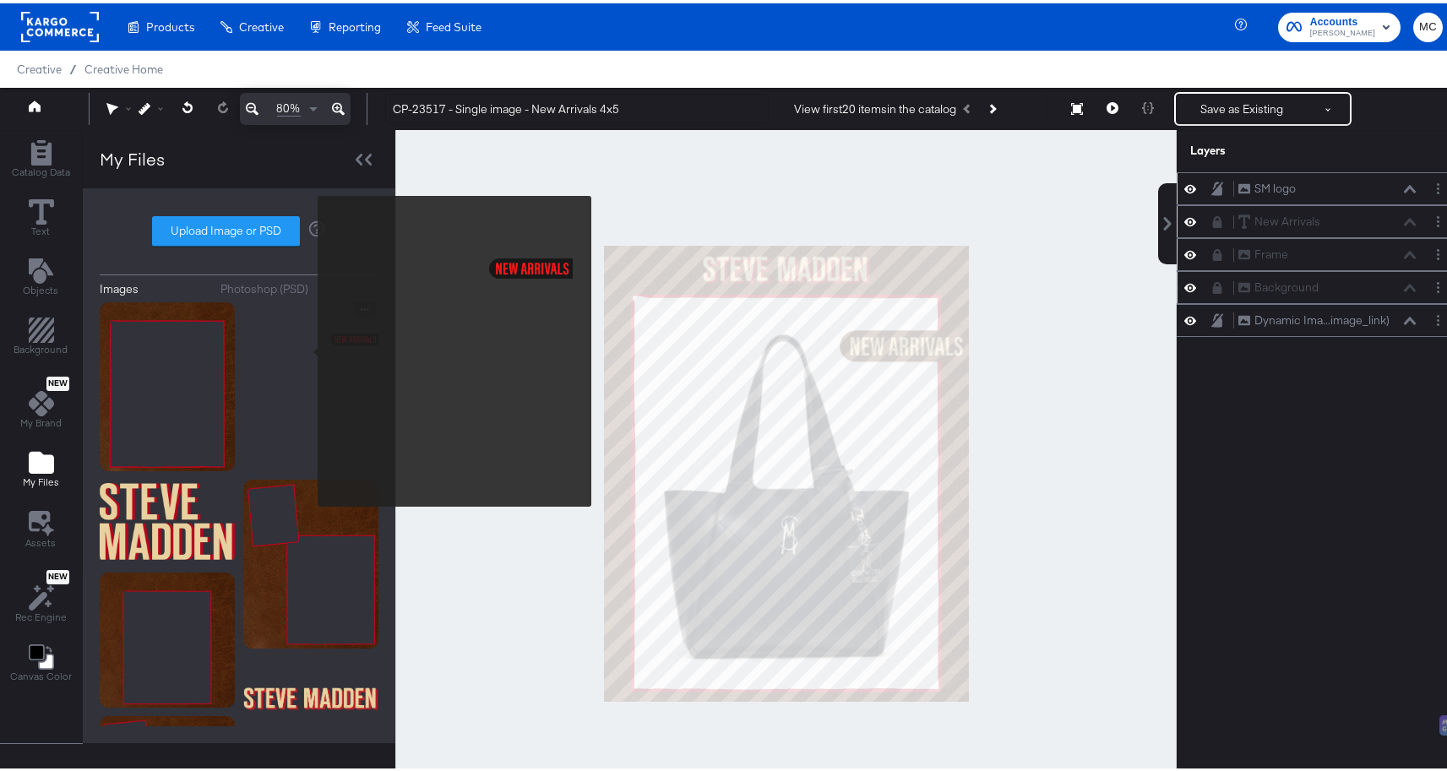
click at [307, 348] on img at bounding box center [310, 383] width 135 height 169
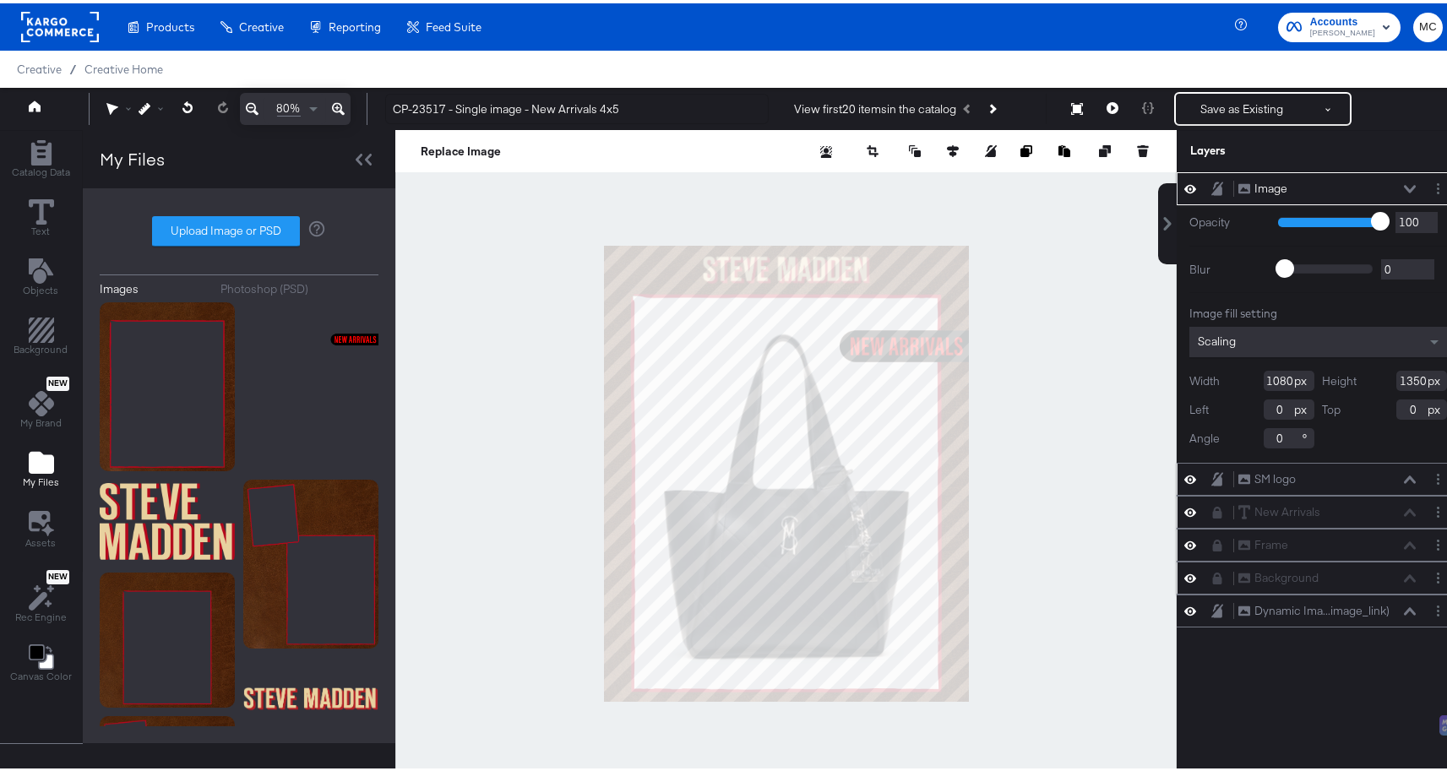
click at [1404, 187] on icon at bounding box center [1410, 186] width 12 height 8
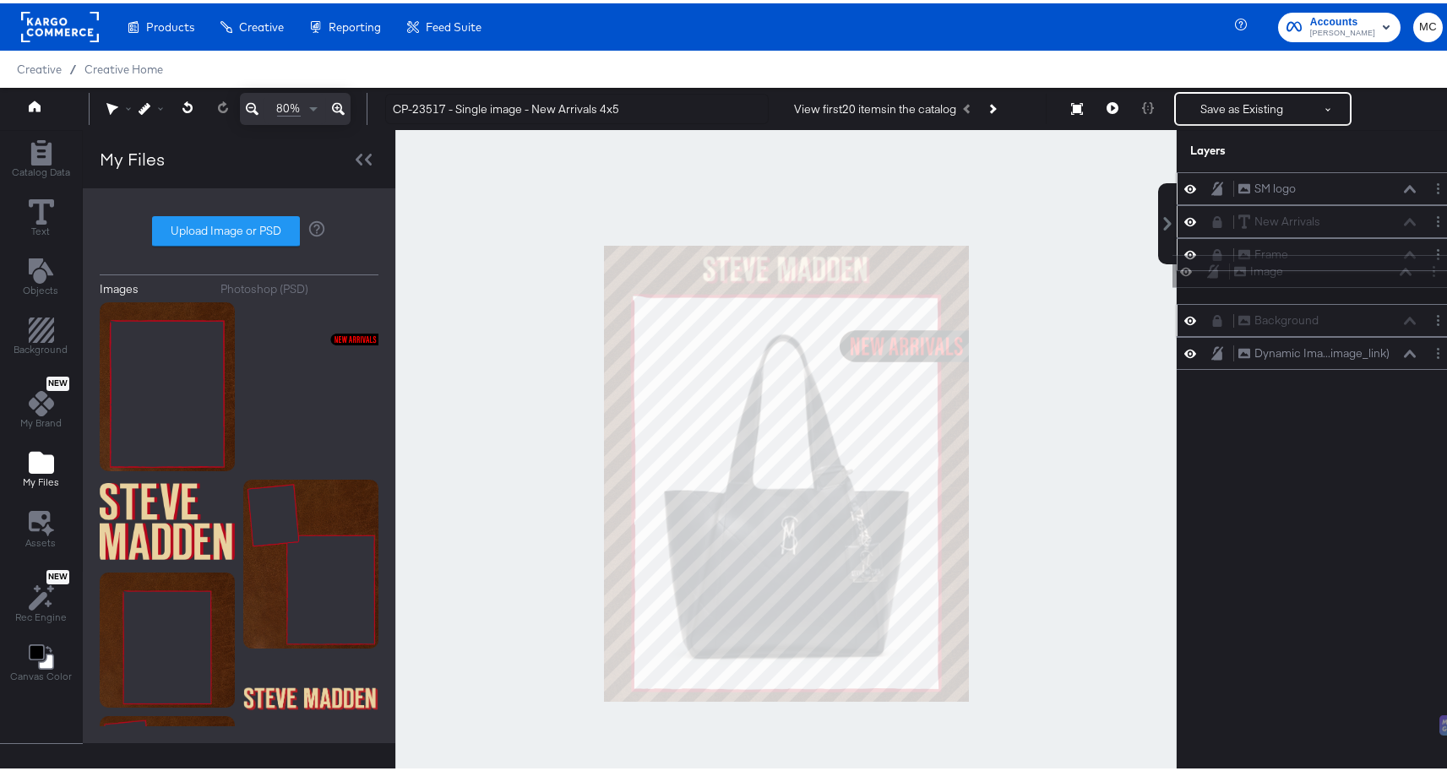
drag, startPoint x: 1209, startPoint y: 191, endPoint x: 1218, endPoint y: 290, distance: 99.2
click at [1218, 290] on div "Image Image SM logo SM logo New Arrivals New Arrivals Frame Frame Background Ba…" at bounding box center [1317, 268] width 283 height 198
click at [1184, 247] on icon at bounding box center [1190, 251] width 12 height 14
click at [1184, 247] on icon at bounding box center [1190, 252] width 12 height 11
click at [1184, 247] on icon at bounding box center [1190, 251] width 12 height 14
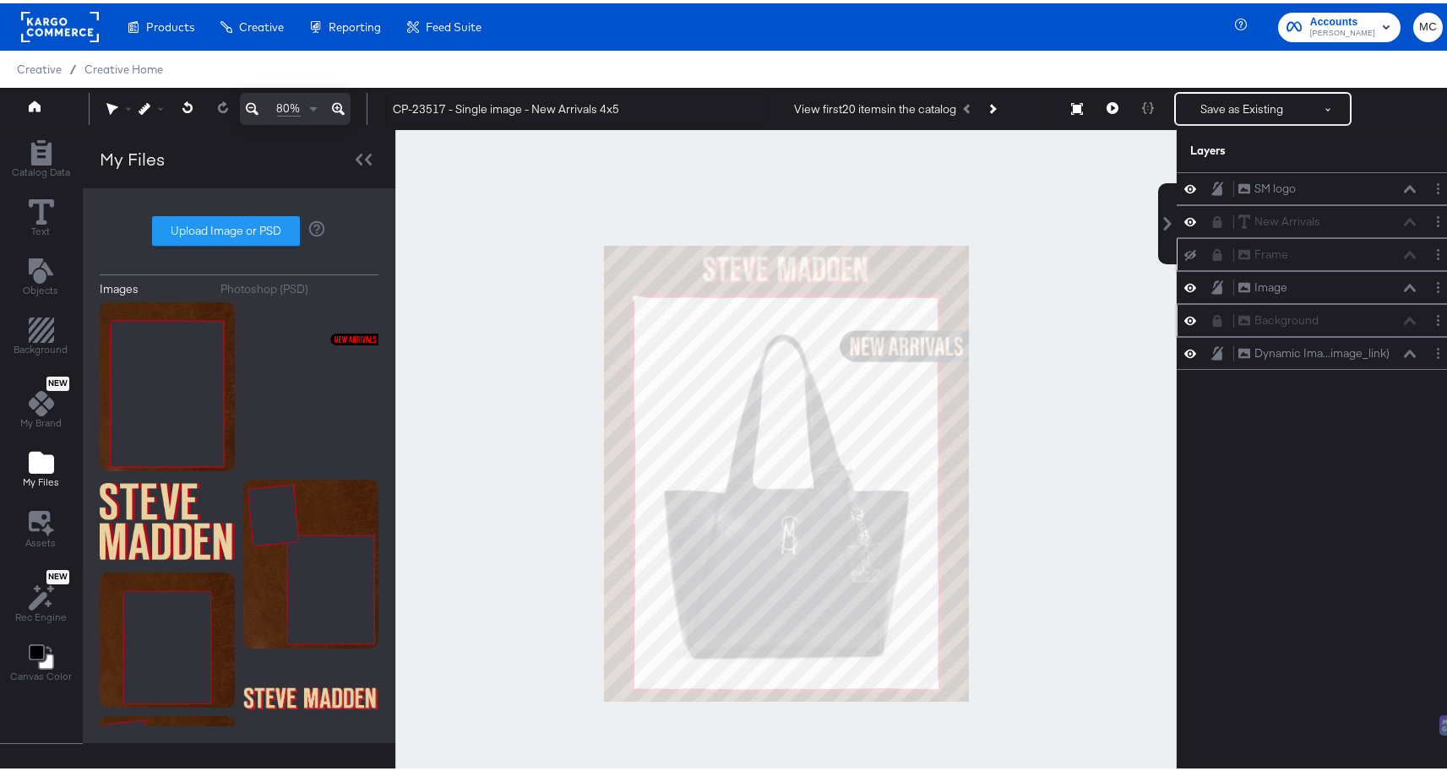
click at [1184, 247] on icon at bounding box center [1190, 252] width 12 height 11
click at [1429, 285] on button "Layer Options" at bounding box center [1438, 284] width 18 height 18
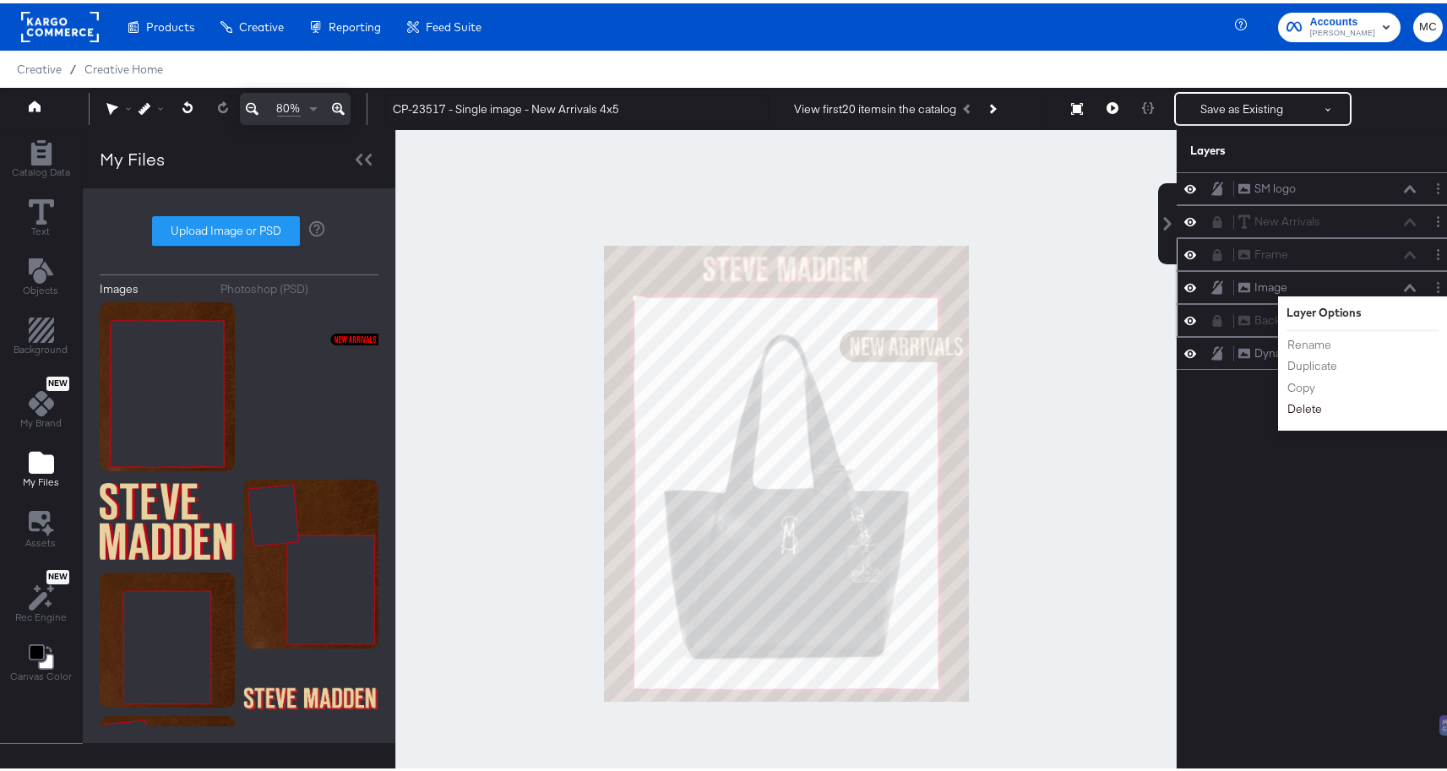
click at [1307, 402] on button "Delete" at bounding box center [1304, 406] width 36 height 18
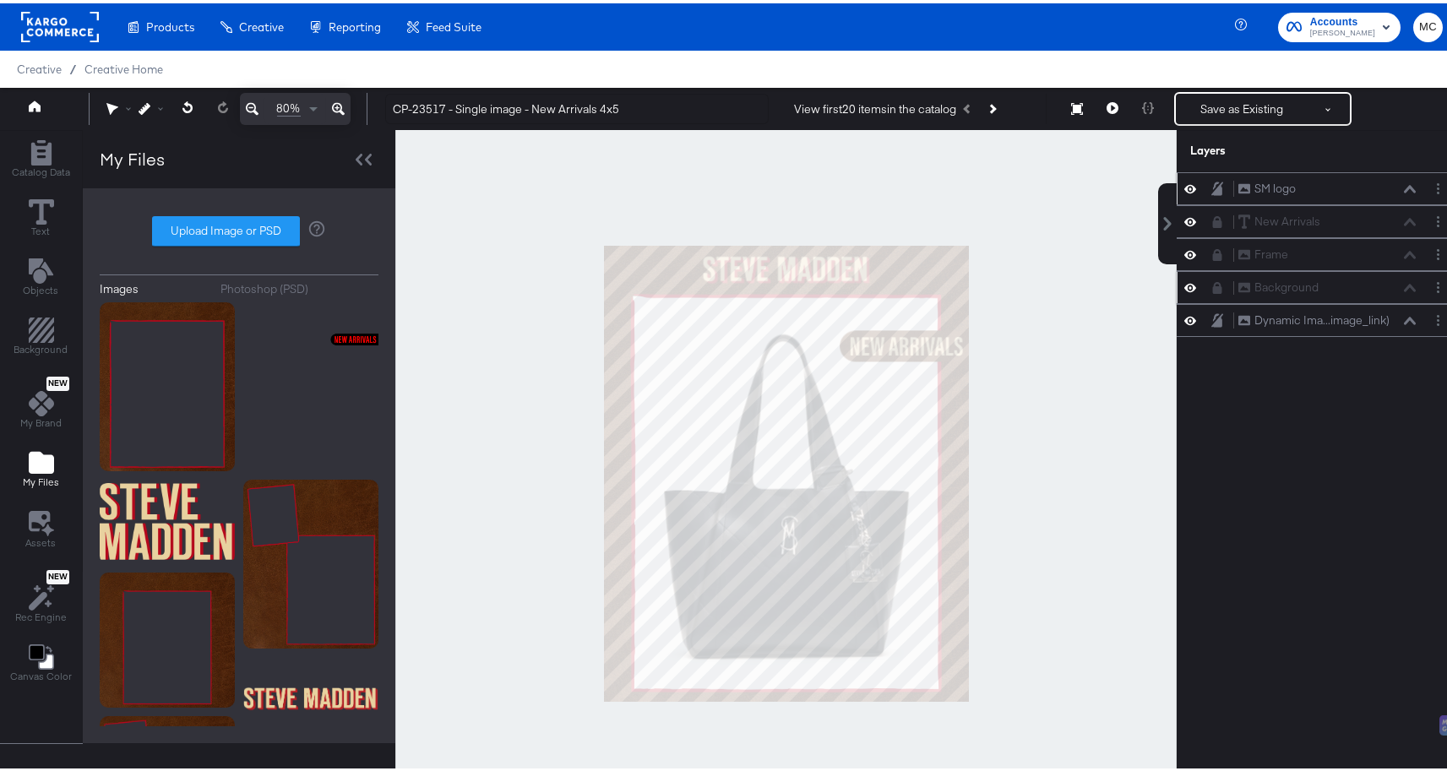
click at [1183, 184] on button at bounding box center [1190, 185] width 14 height 16
click at [1184, 185] on icon at bounding box center [1190, 185] width 12 height 11
click at [1211, 184] on div at bounding box center [1222, 185] width 24 height 16
drag, startPoint x: 1217, startPoint y: 192, endPoint x: 1208, endPoint y: 187, distance: 10.6
click at [1217, 192] on div at bounding box center [1222, 185] width 24 height 16
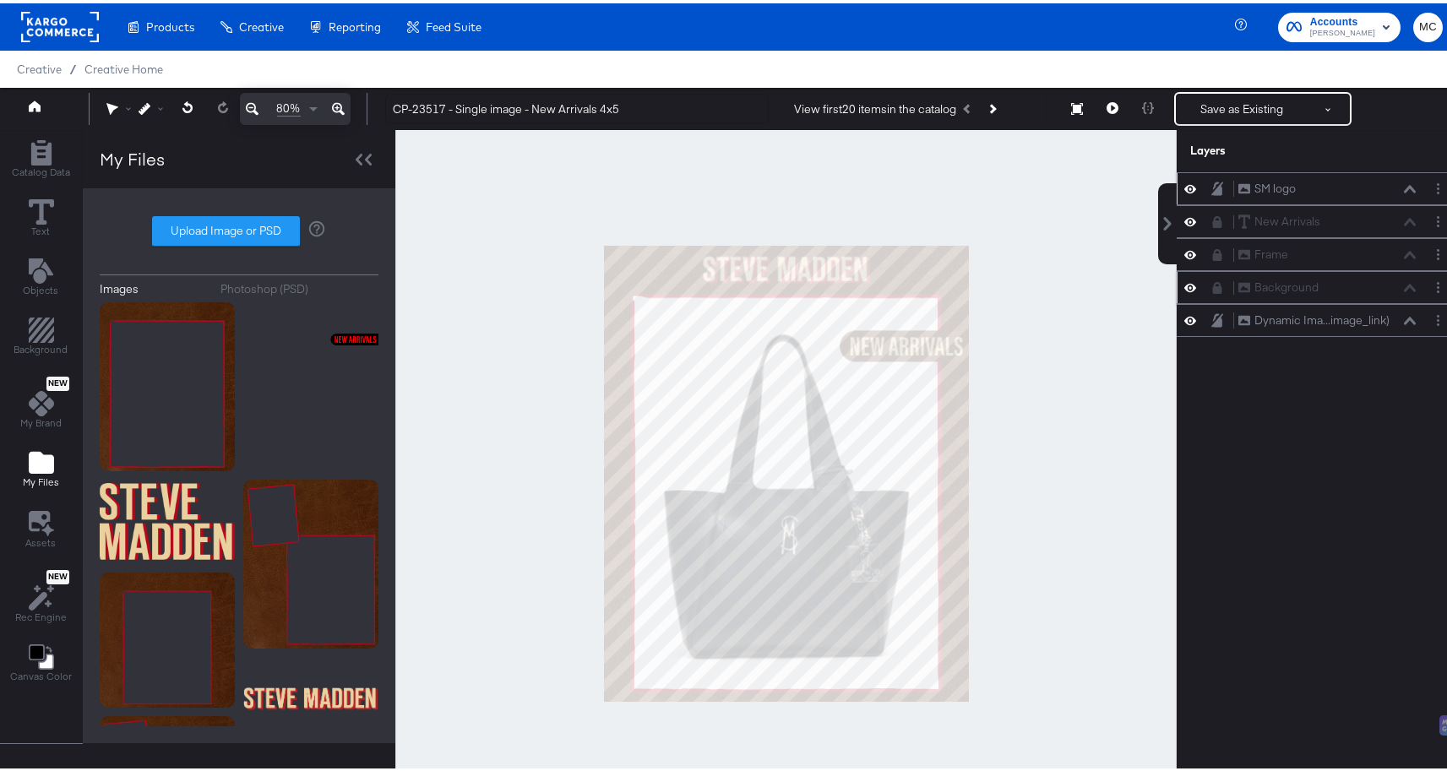
click at [1211, 186] on icon at bounding box center [1217, 185] width 12 height 14
click at [1058, 235] on div at bounding box center [785, 470] width 781 height 687
click at [1212, 109] on button "Save as Existing" at bounding box center [1242, 105] width 132 height 30
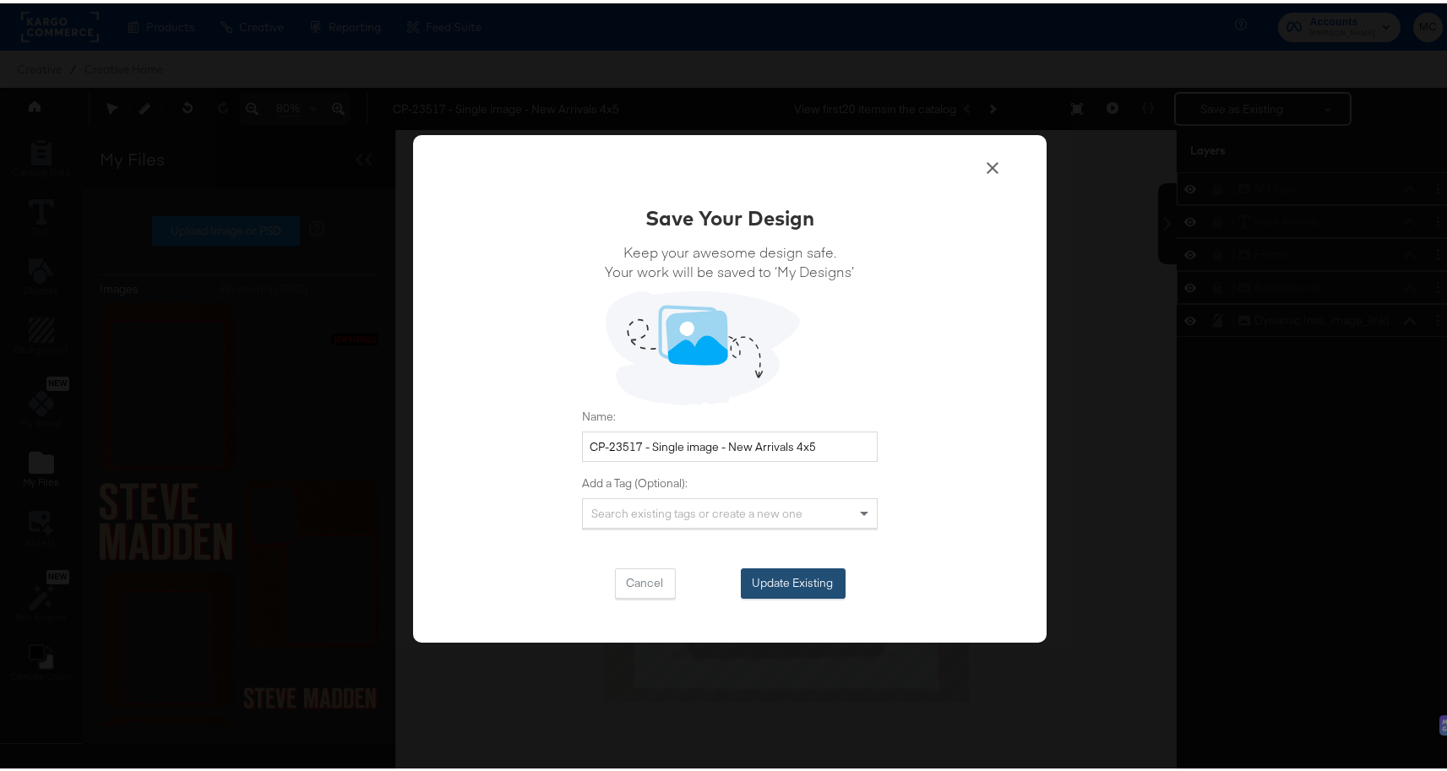
click at [801, 572] on button "Update Existing" at bounding box center [793, 580] width 105 height 30
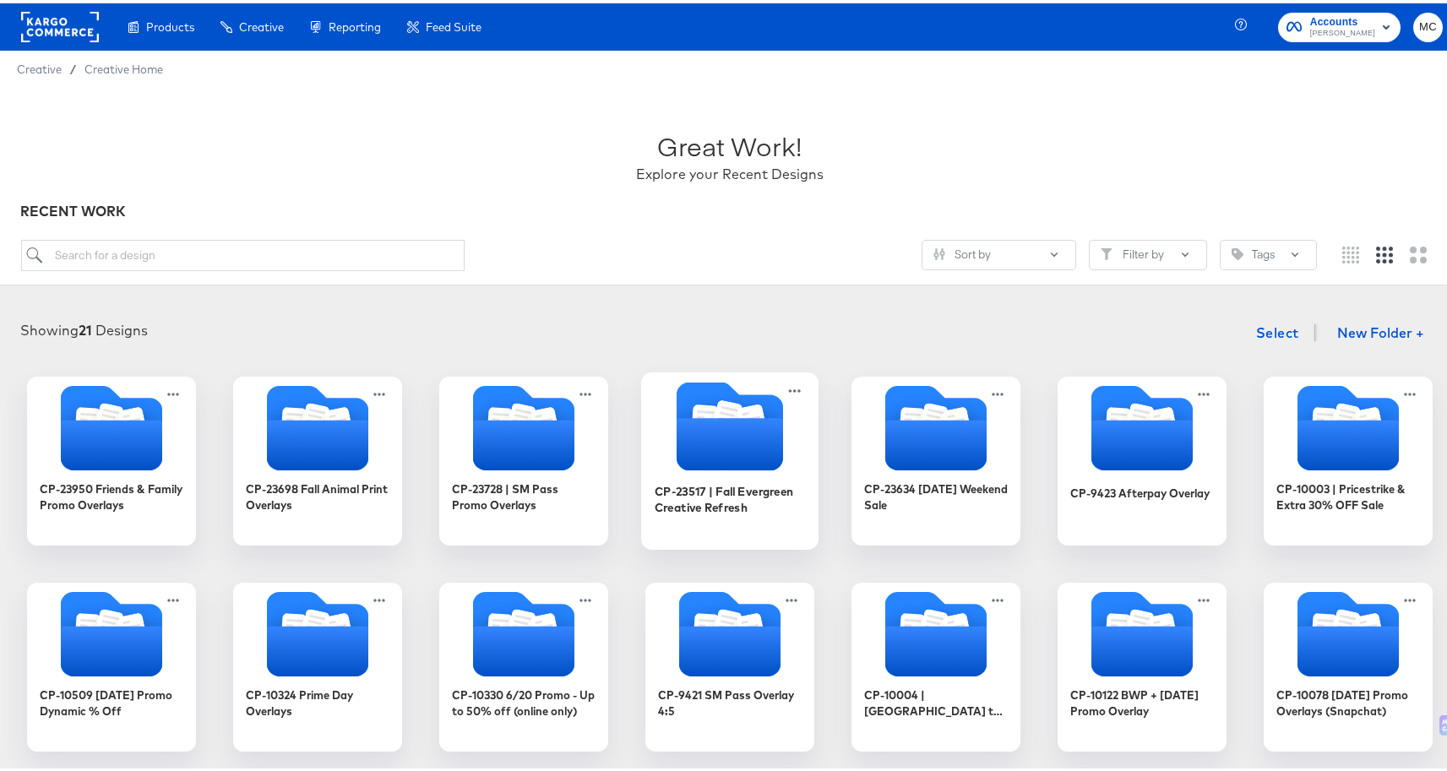
click at [691, 465] on icon "Folder" at bounding box center [729, 441] width 106 height 52
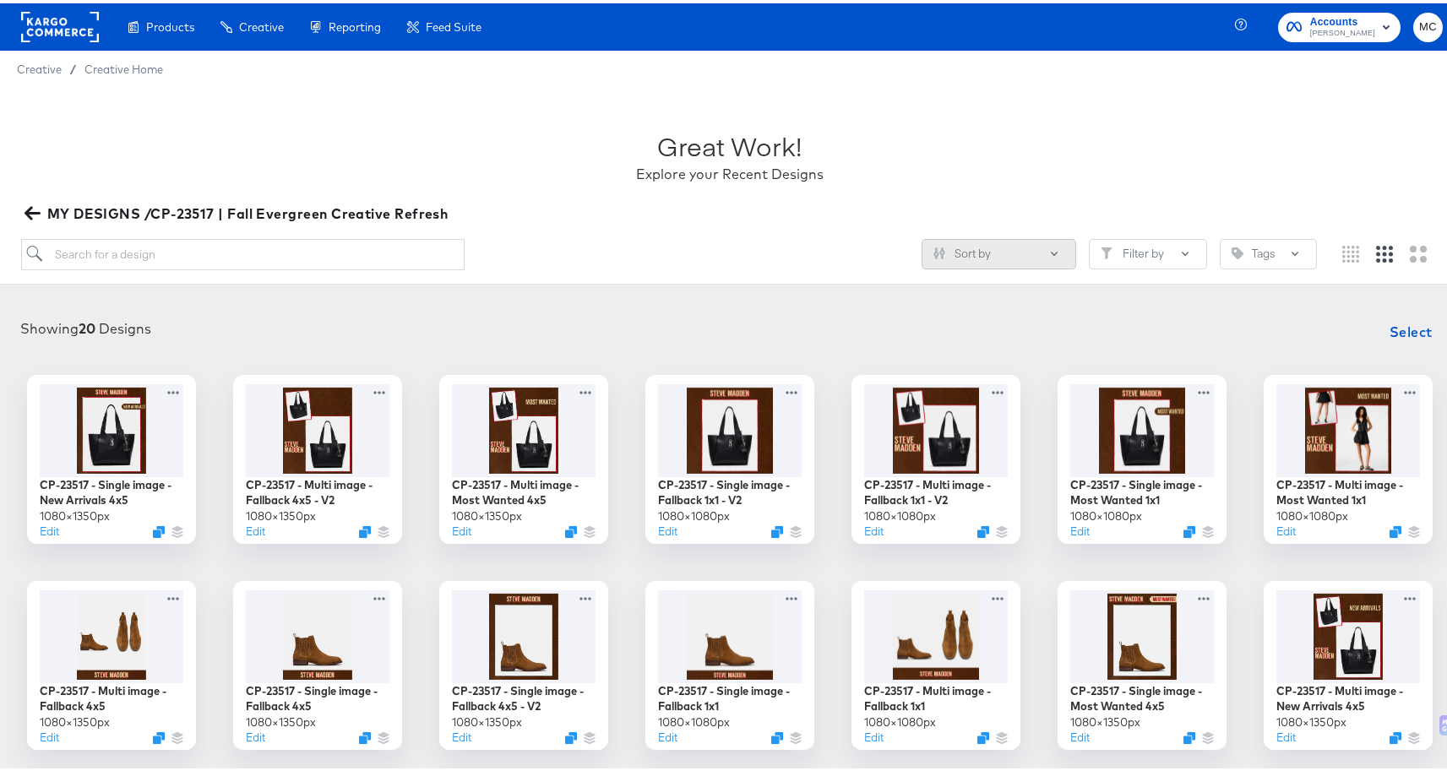
click at [1011, 248] on button "Sort by" at bounding box center [998, 251] width 155 height 30
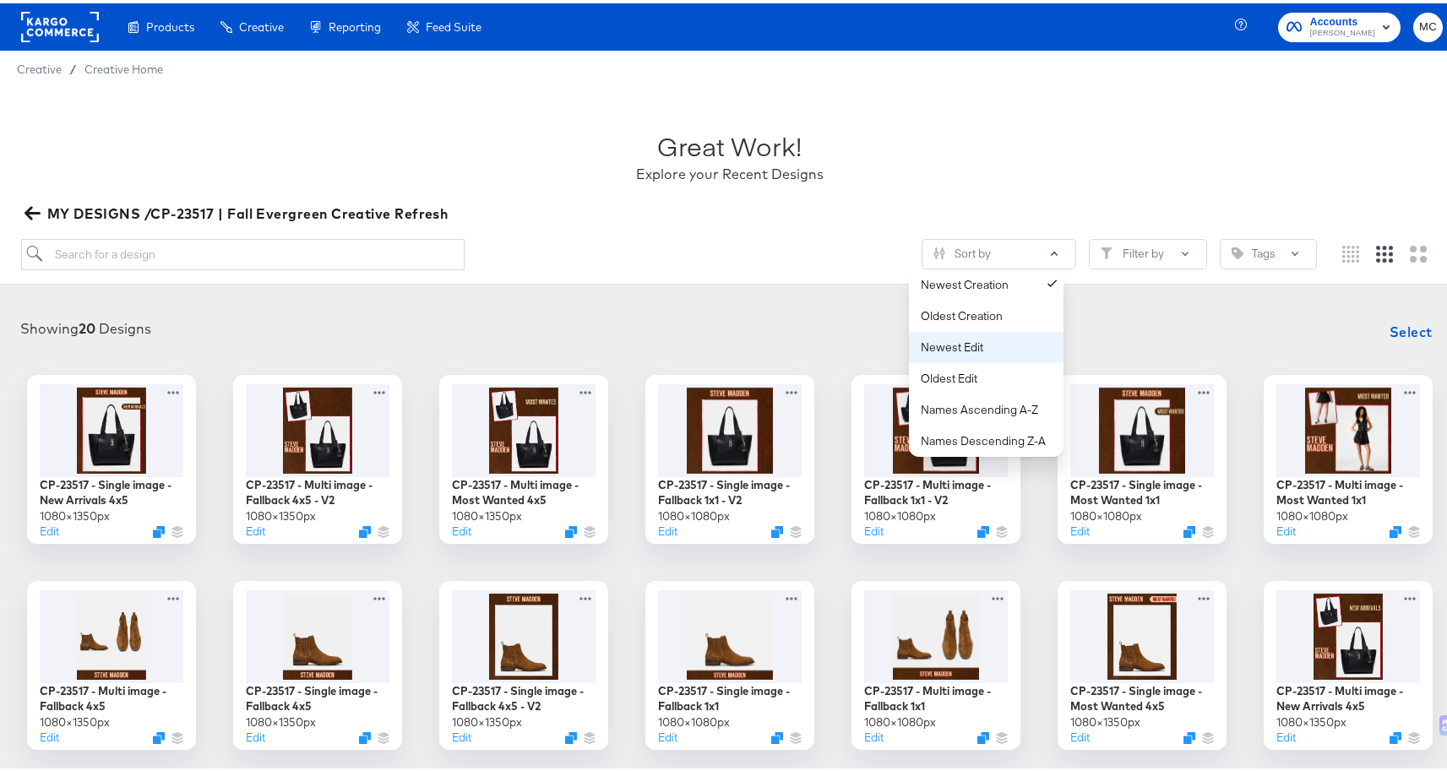
click at [1003, 342] on div "Newest Edit" at bounding box center [990, 344] width 138 height 16
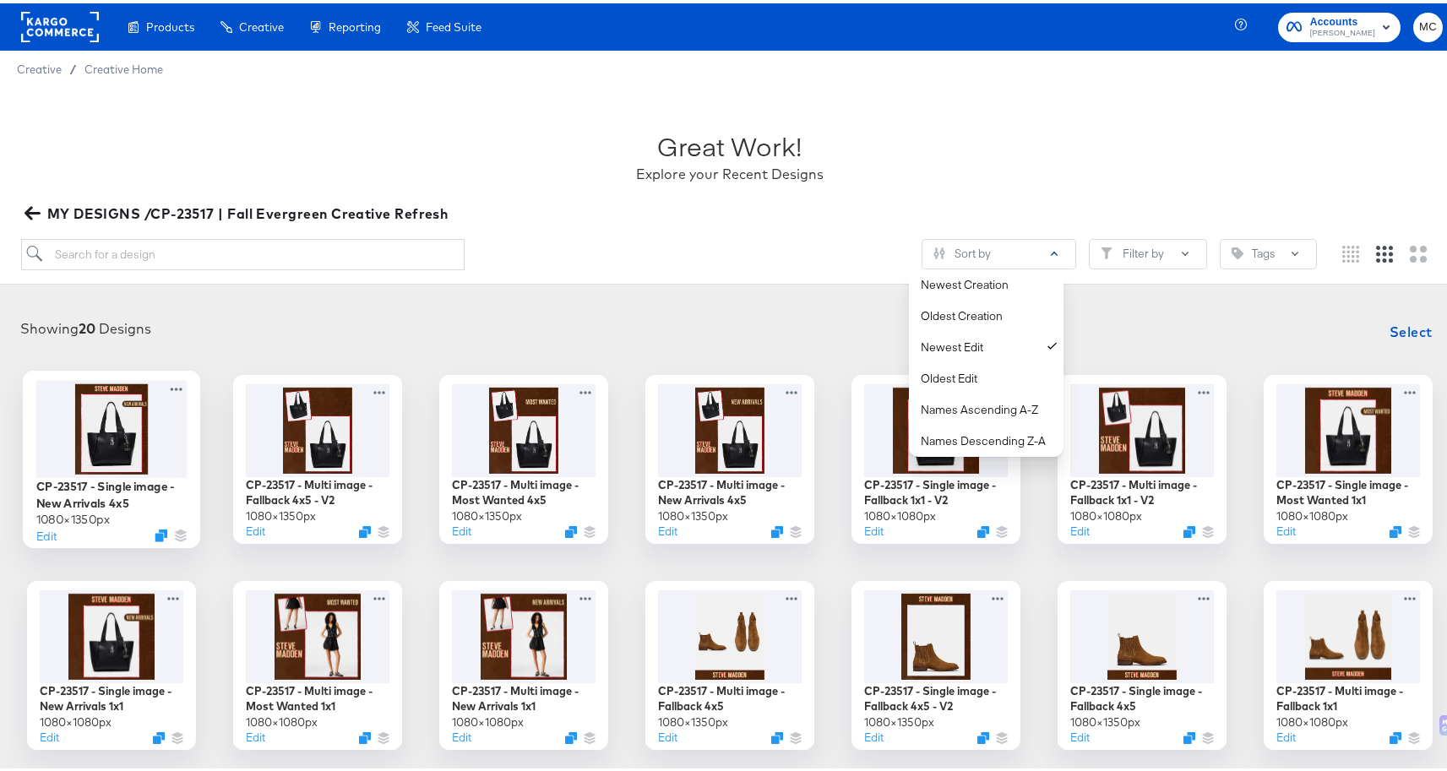
click at [126, 453] on div at bounding box center [111, 425] width 151 height 97
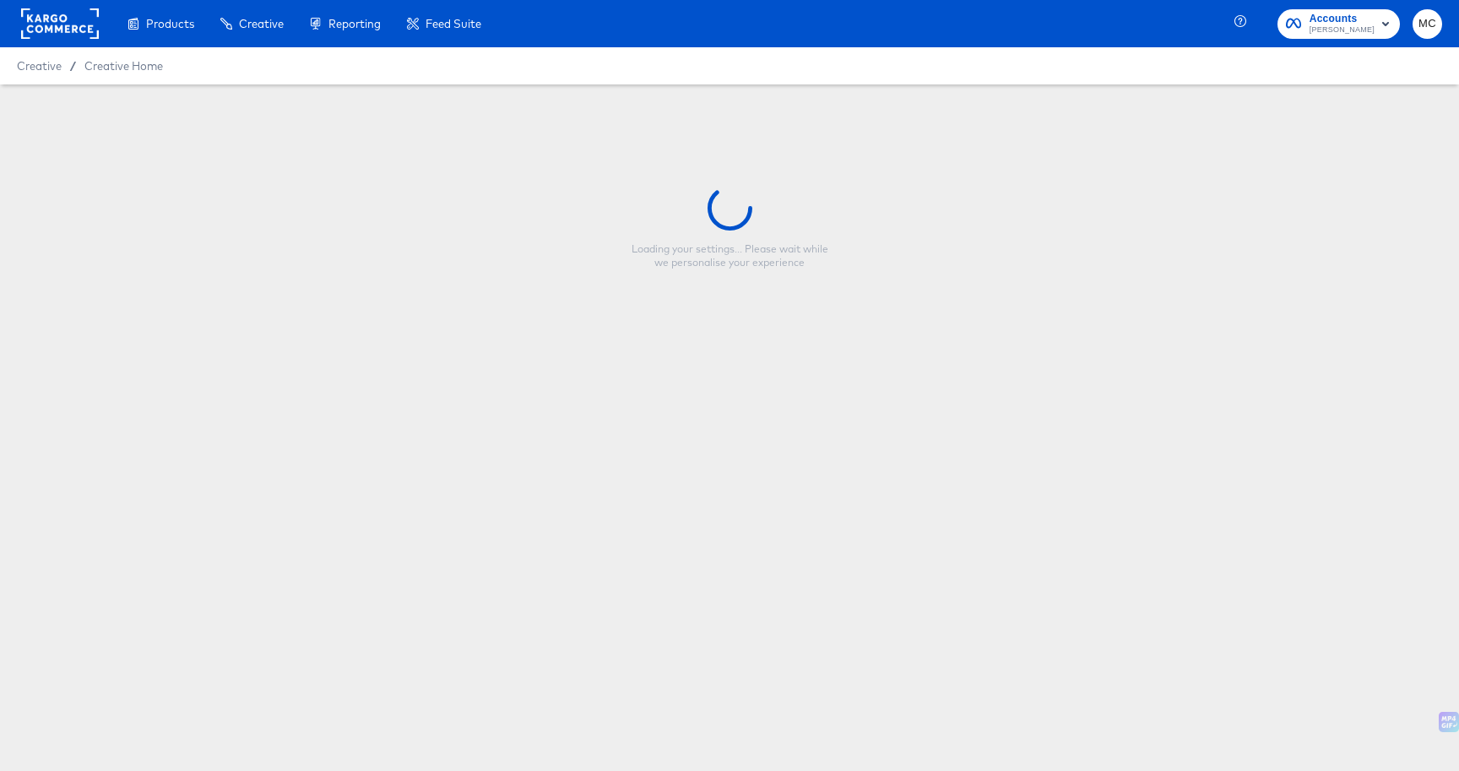
type input "CP-23517 - Single image - New Arrivals 4x5"
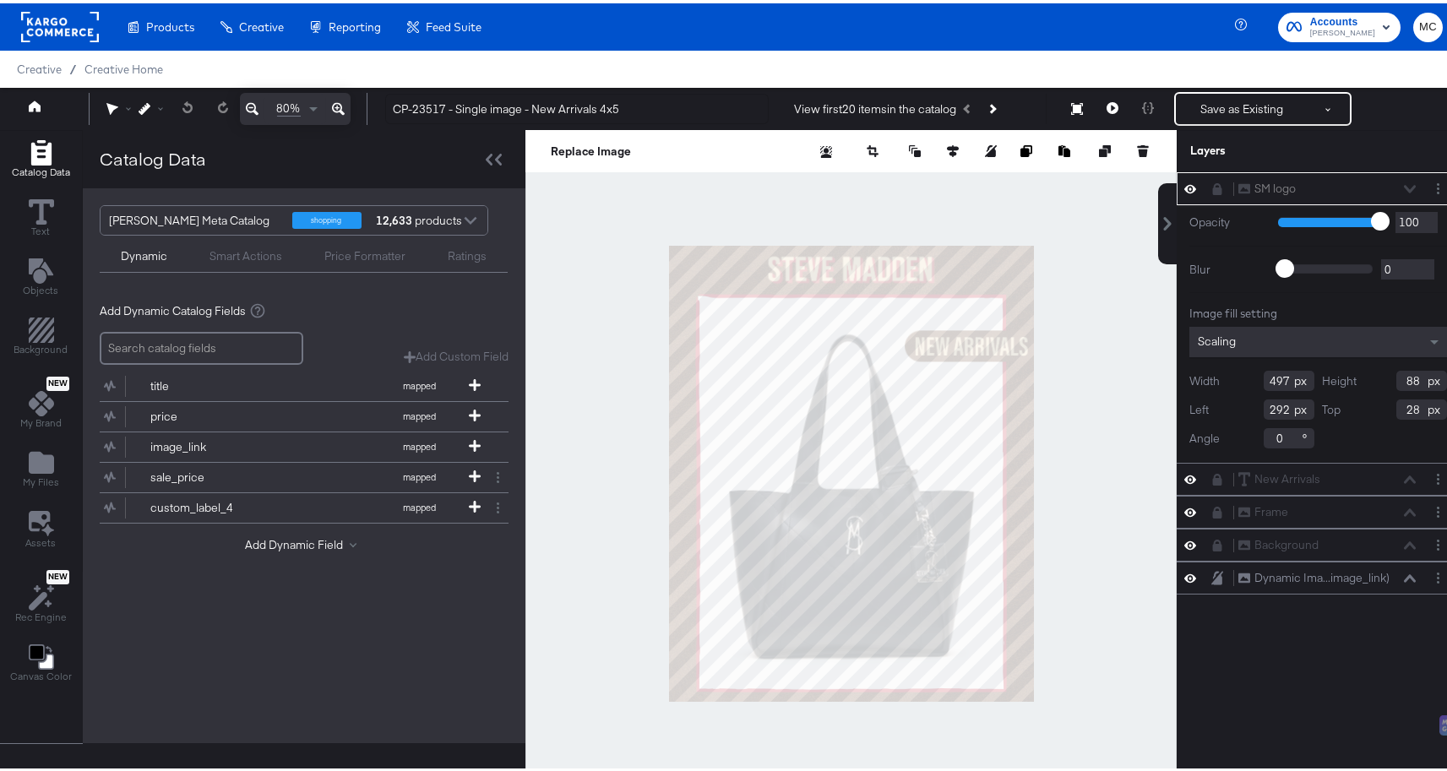
click at [1398, 186] on div "SM logo SM logo" at bounding box center [1326, 186] width 179 height 18
click at [1096, 112] on button at bounding box center [1112, 106] width 35 height 34
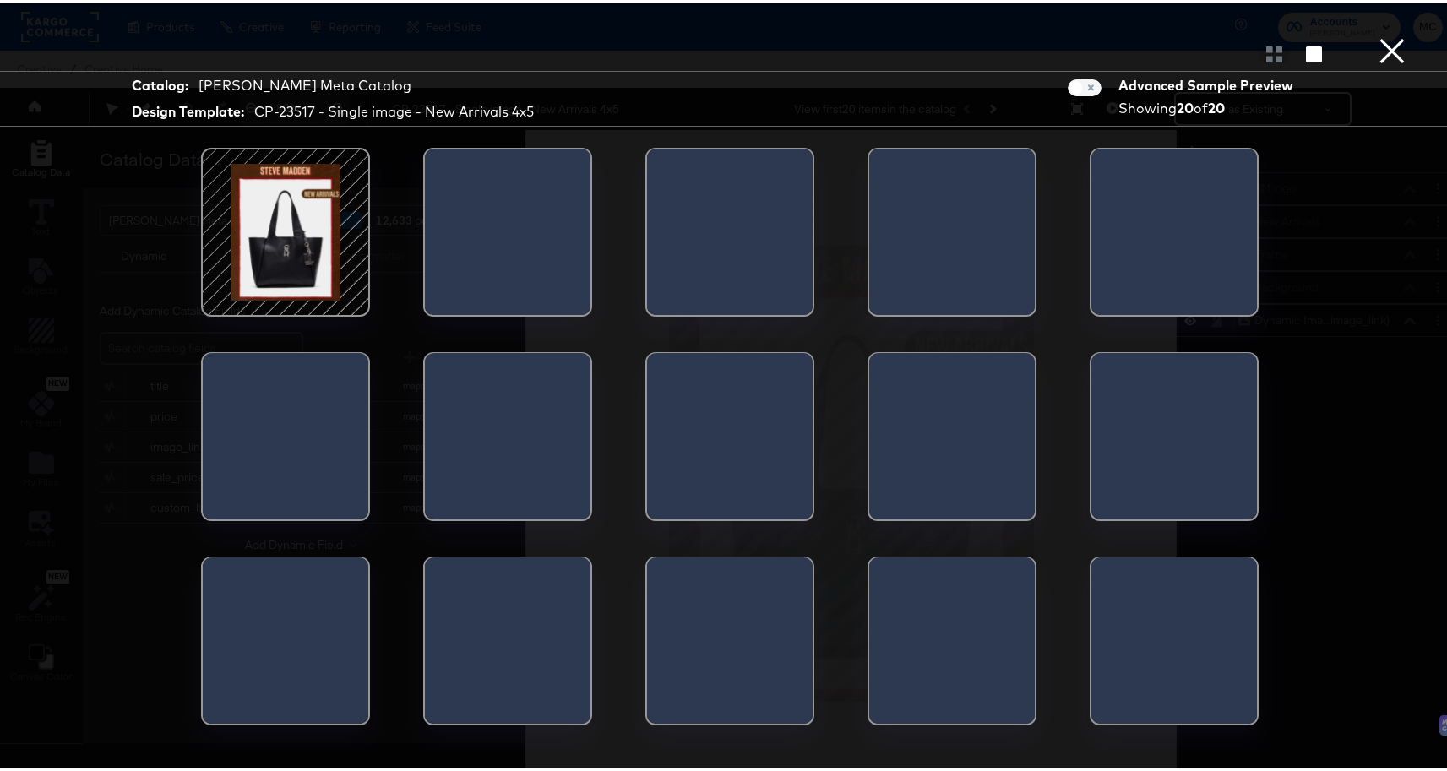
click at [491, 227] on div at bounding box center [508, 233] width 166 height 177
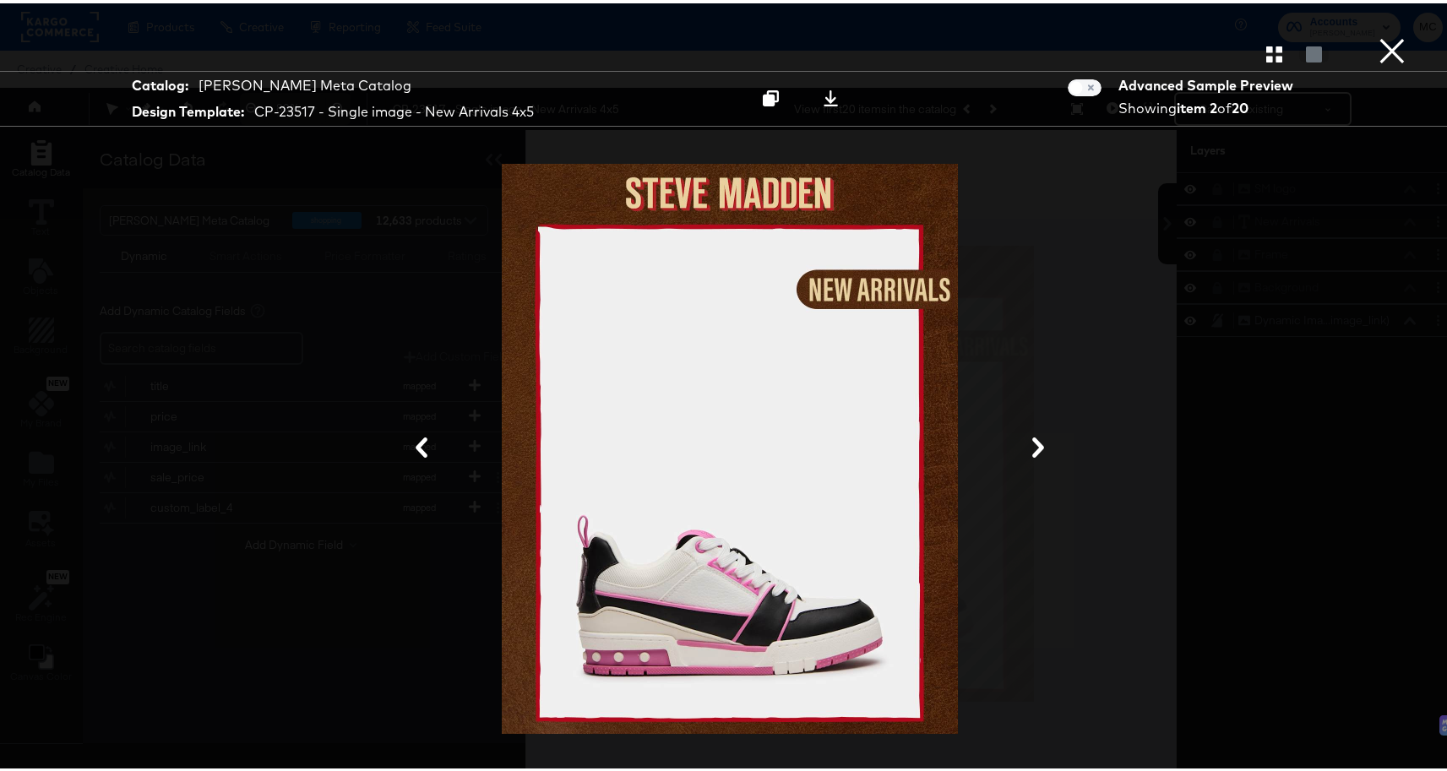
click at [1024, 434] on button at bounding box center [1038, 445] width 44 height 31
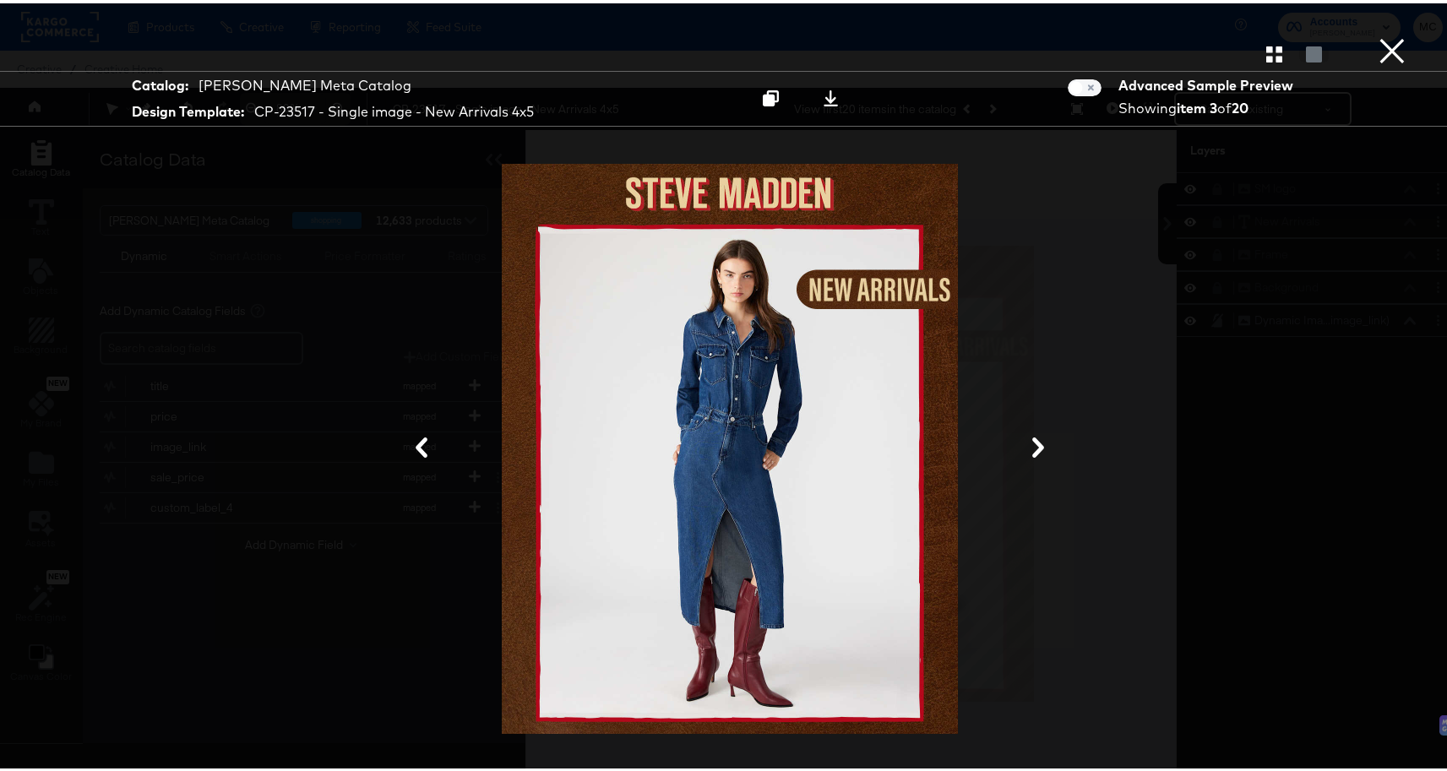
click at [1024, 434] on button at bounding box center [1038, 445] width 44 height 31
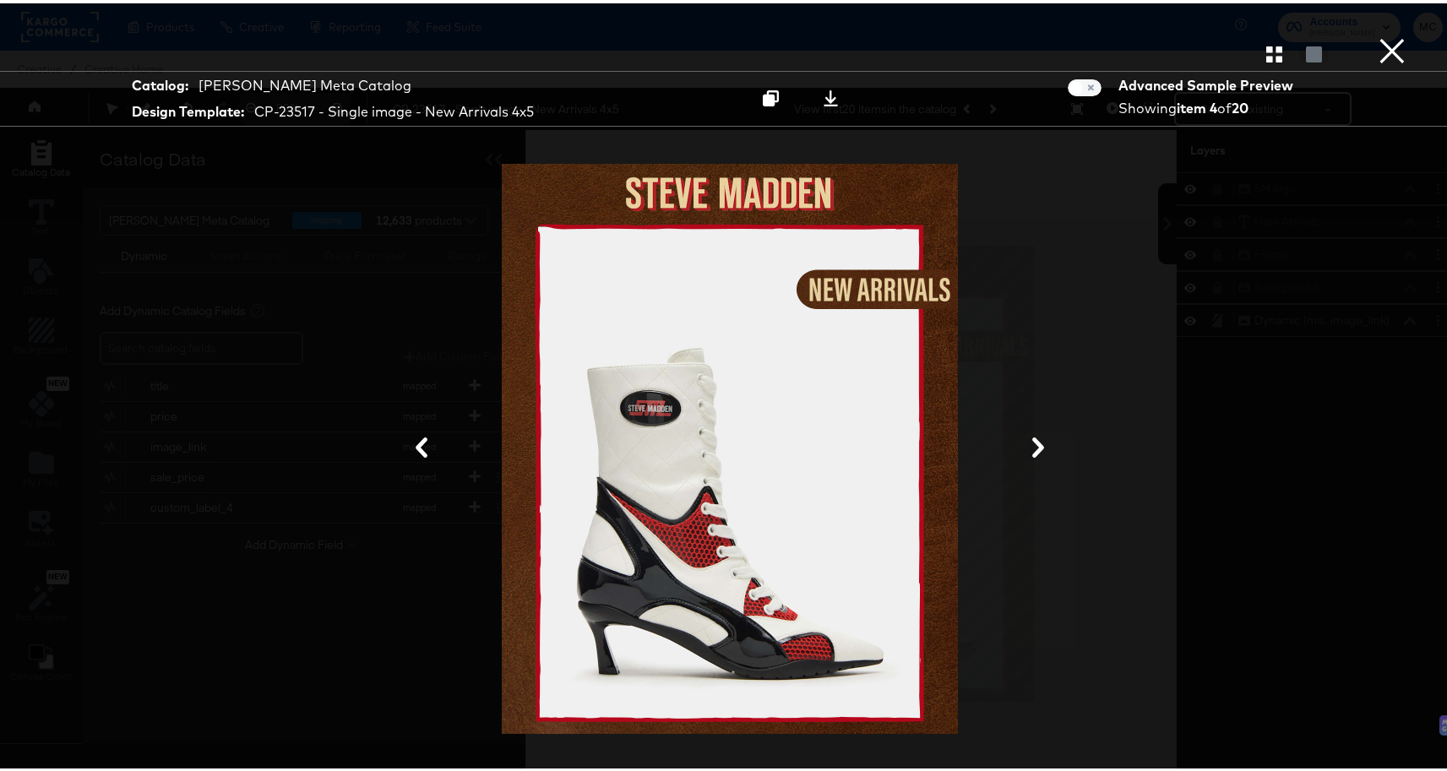
click at [1024, 434] on button at bounding box center [1038, 445] width 44 height 31
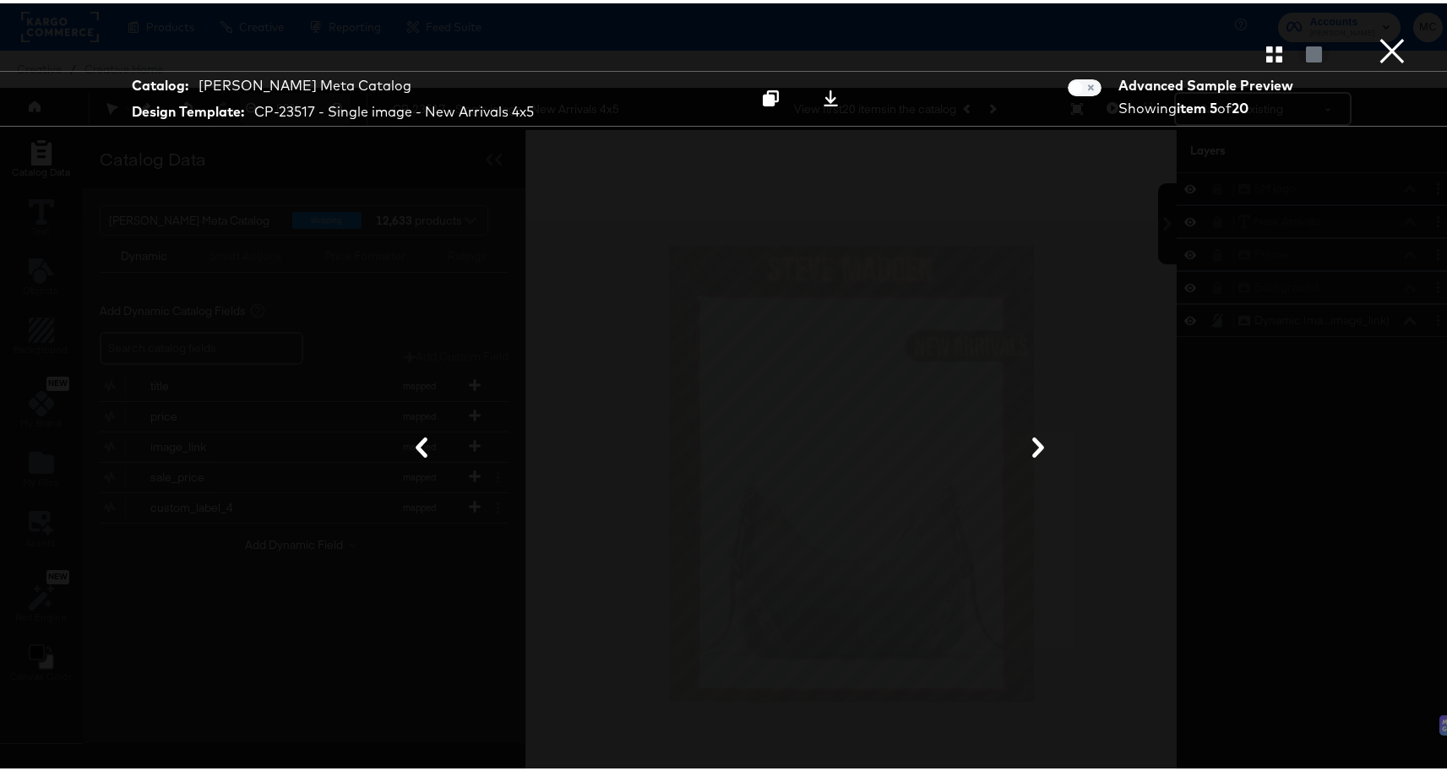
click at [1381, 34] on button "×" at bounding box center [1392, 17] width 34 height 34
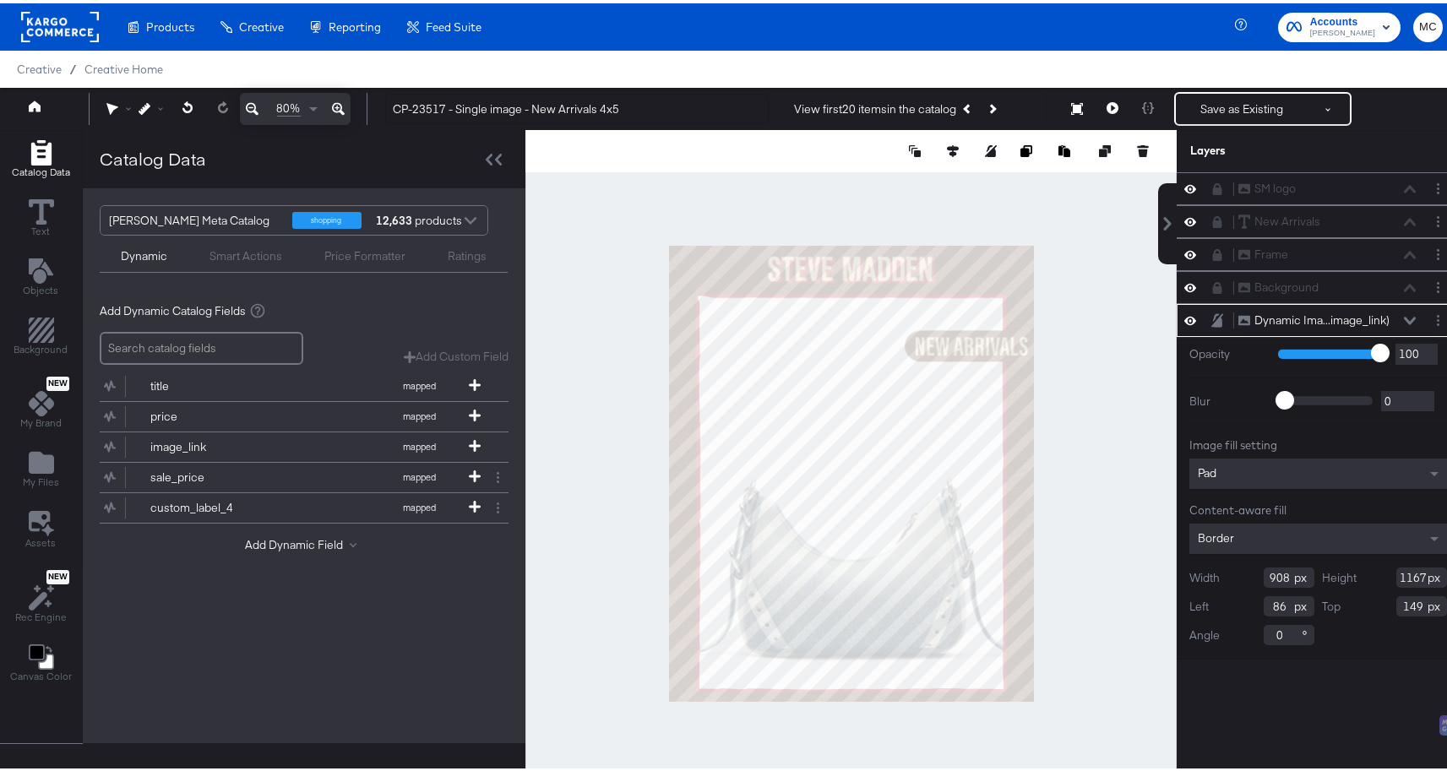
click at [1073, 212] on div at bounding box center [850, 470] width 651 height 687
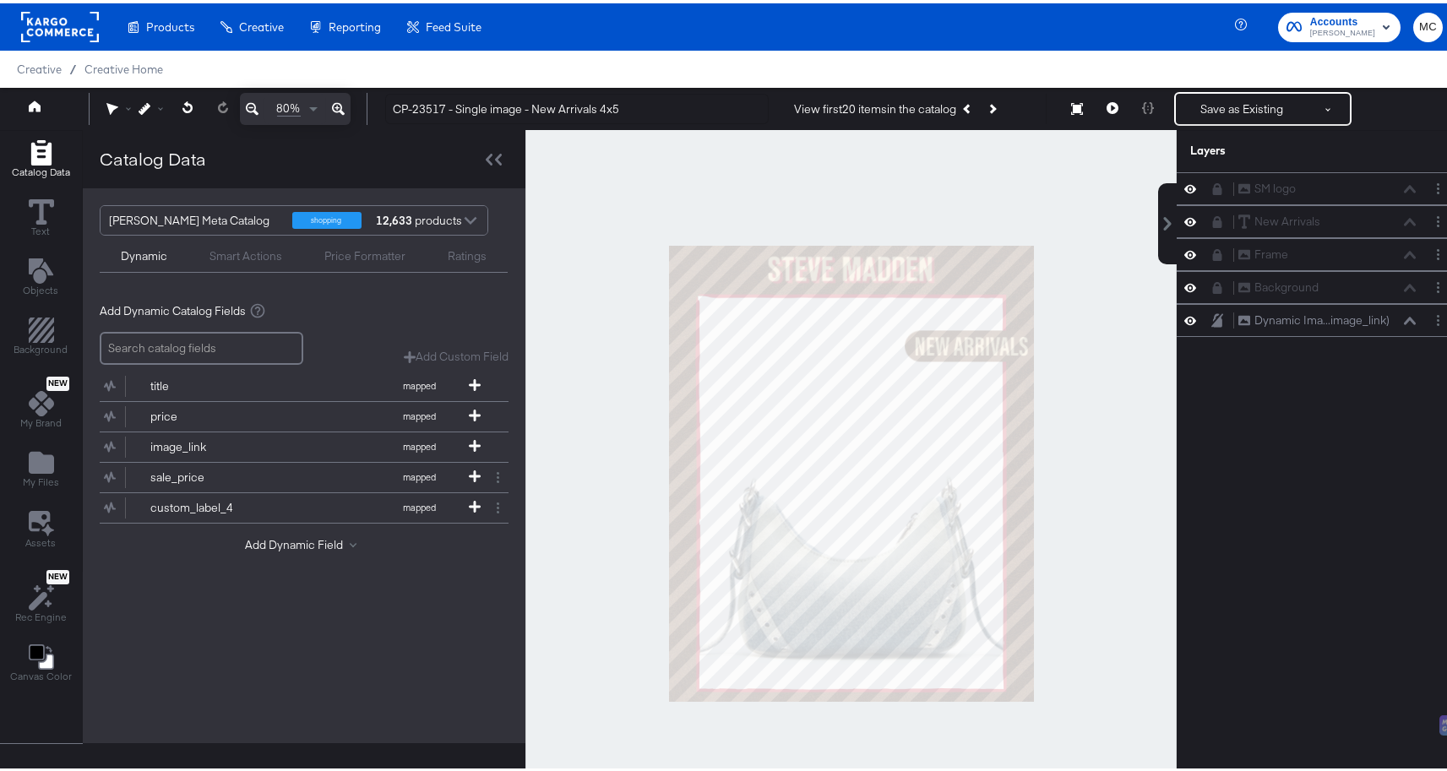
click at [337, 103] on icon at bounding box center [338, 105] width 13 height 20
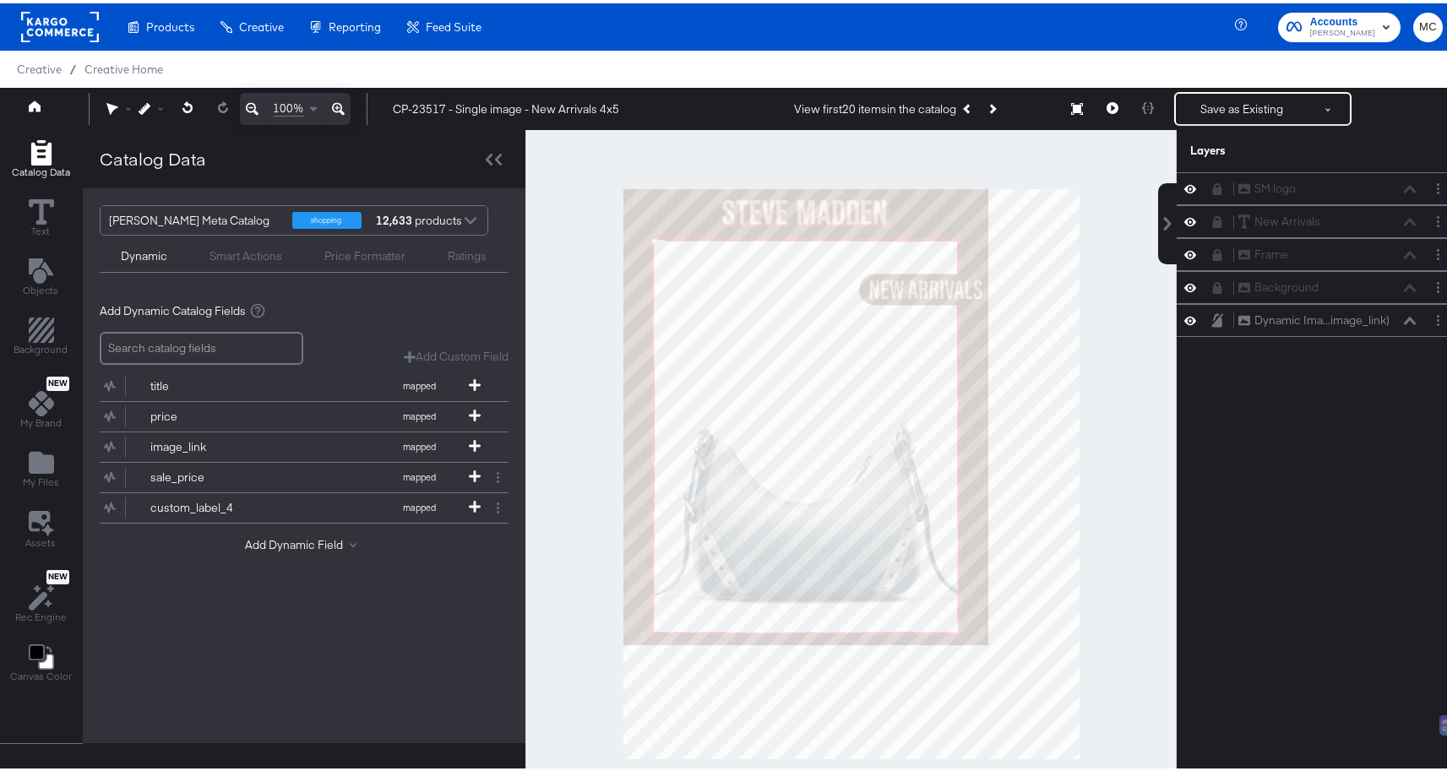
click at [343, 103] on icon at bounding box center [338, 105] width 13 height 20
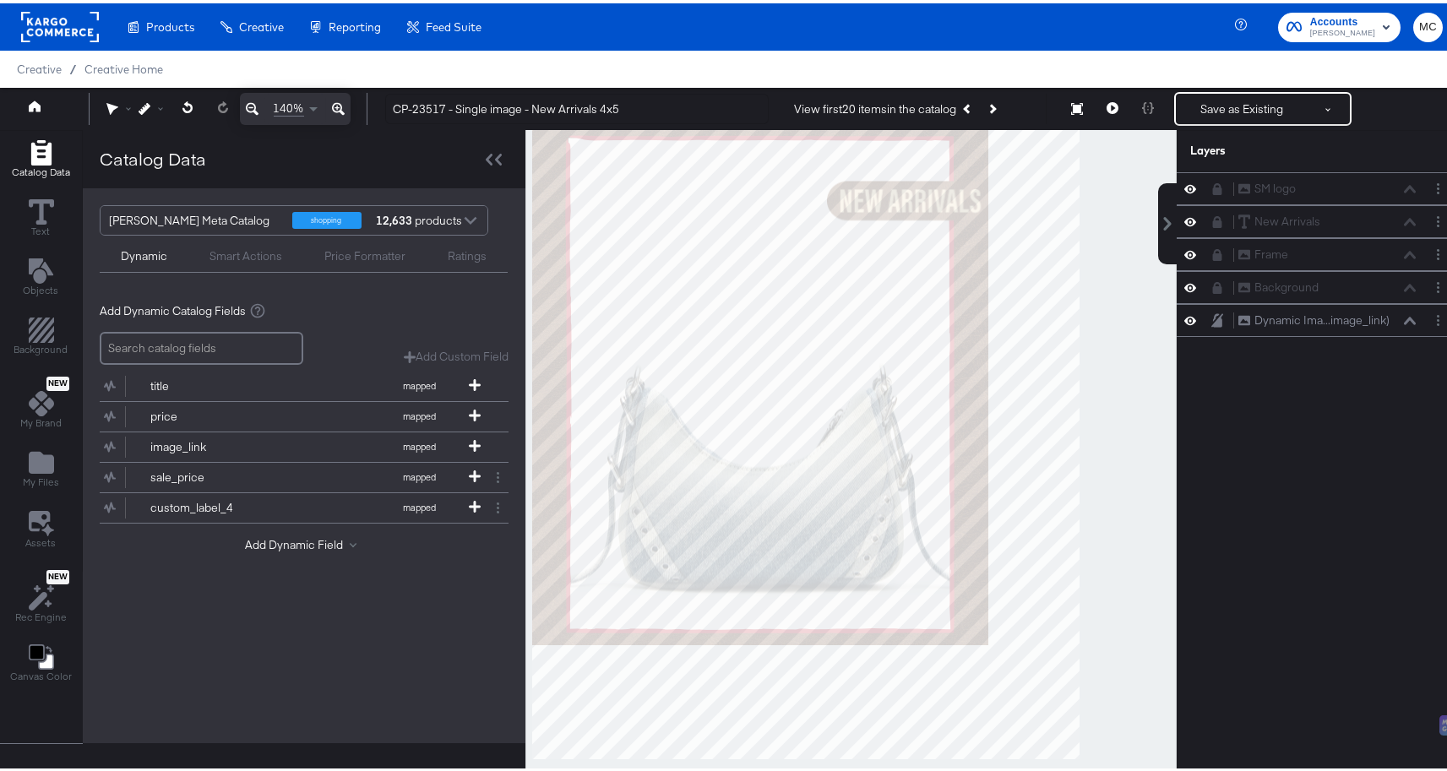
click at [343, 103] on icon at bounding box center [338, 105] width 13 height 20
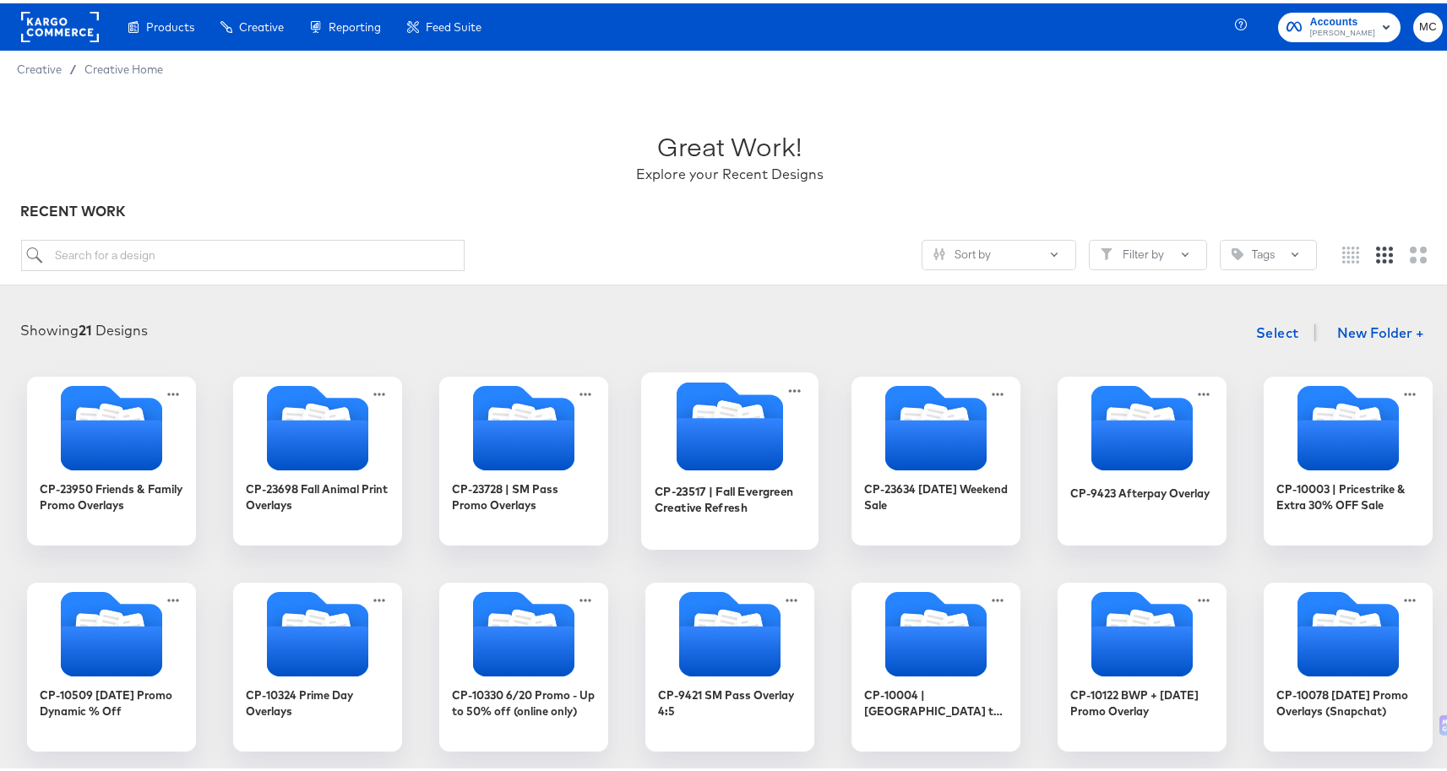
click at [717, 437] on icon "Folder" at bounding box center [729, 441] width 106 height 52
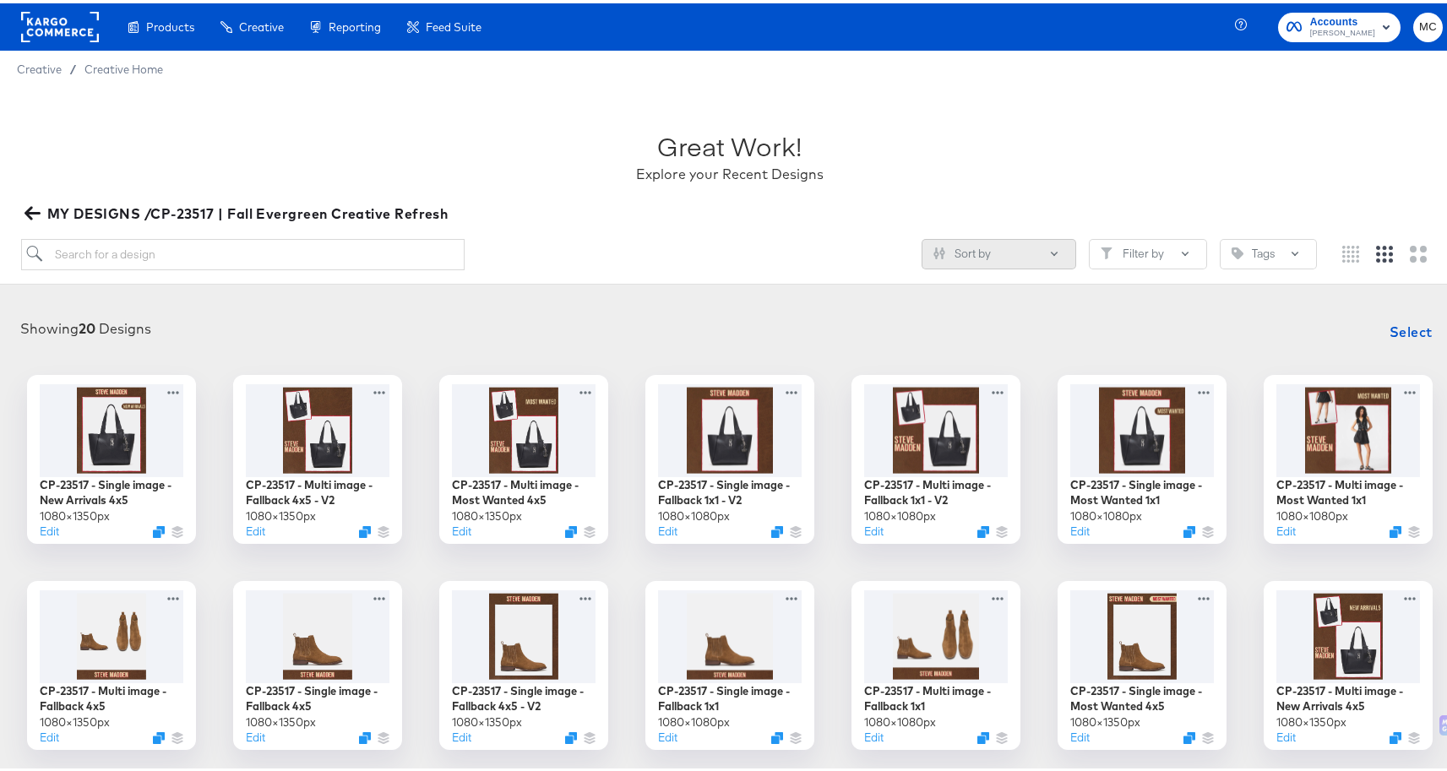
click at [1012, 250] on button "Sort by" at bounding box center [998, 251] width 155 height 30
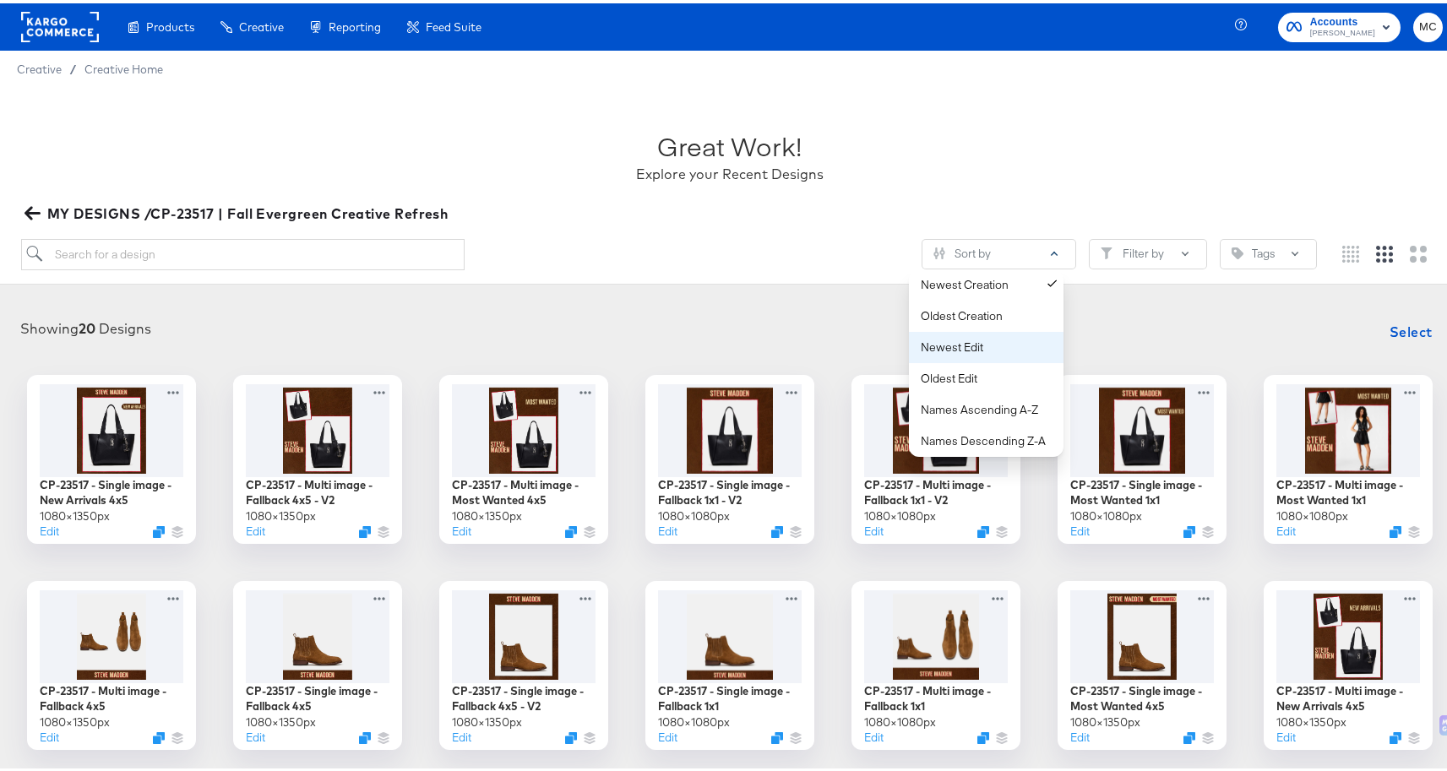
click at [1002, 343] on div "Newest Edit" at bounding box center [990, 344] width 138 height 16
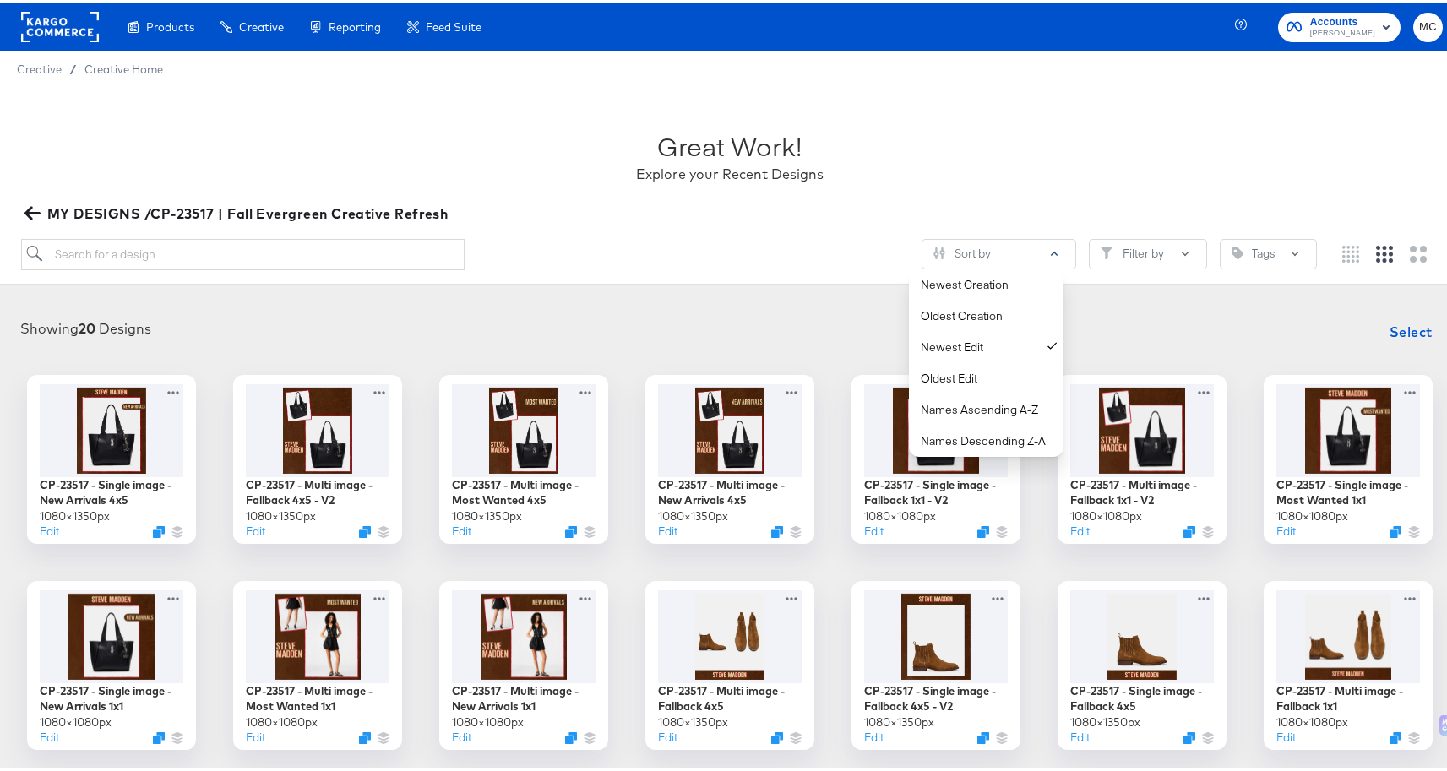
click at [552, 302] on div "Showing 20 Designs Select CP-23517 - Single image - New Arrivals 4x5 1080 × 135…" at bounding box center [729, 632] width 1459 height 675
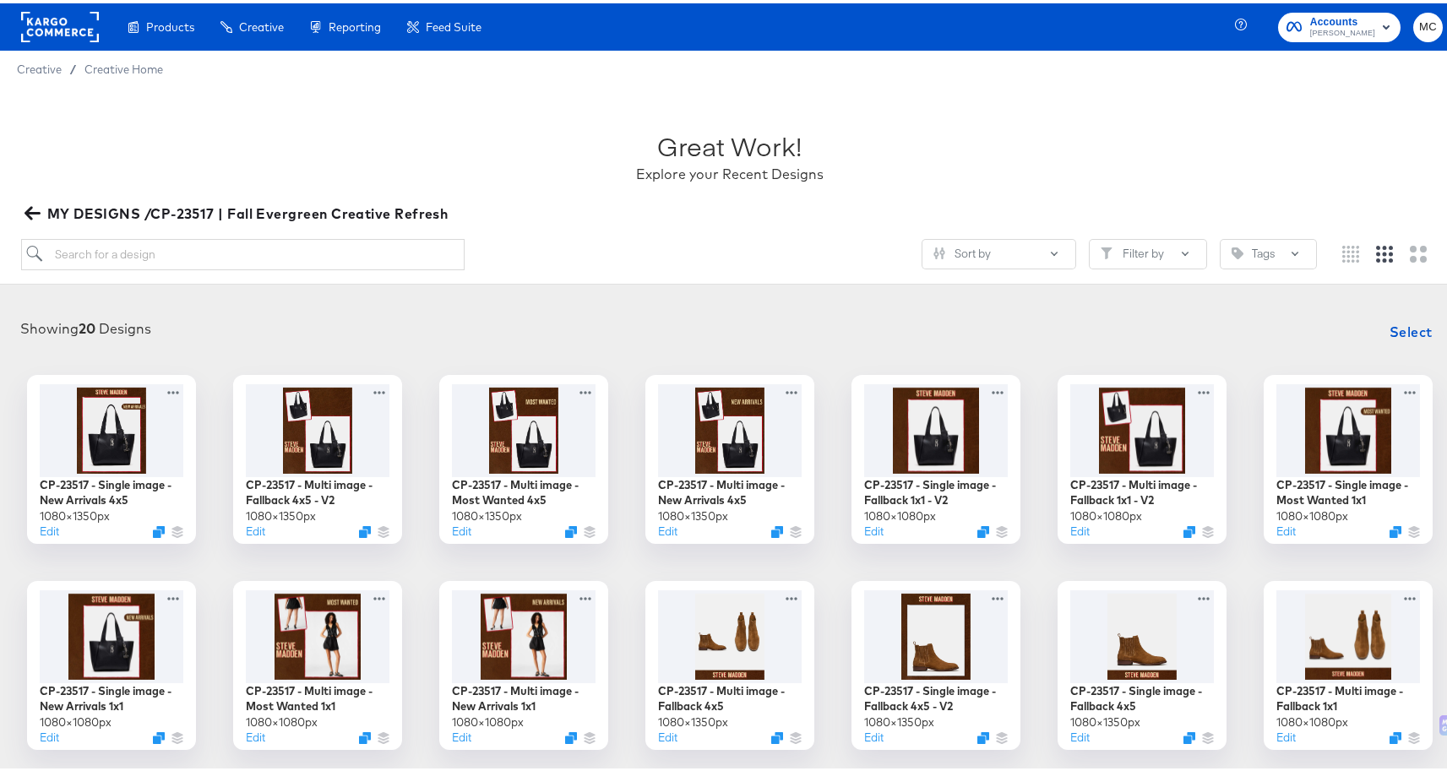
click at [213, 422] on div "CP-23517 - Single image - New Arrivals 4x5 1080 × 1350 px Edit CP-23517 - Multi…" at bounding box center [730, 662] width 1426 height 581
click at [117, 424] on div at bounding box center [111, 425] width 151 height 97
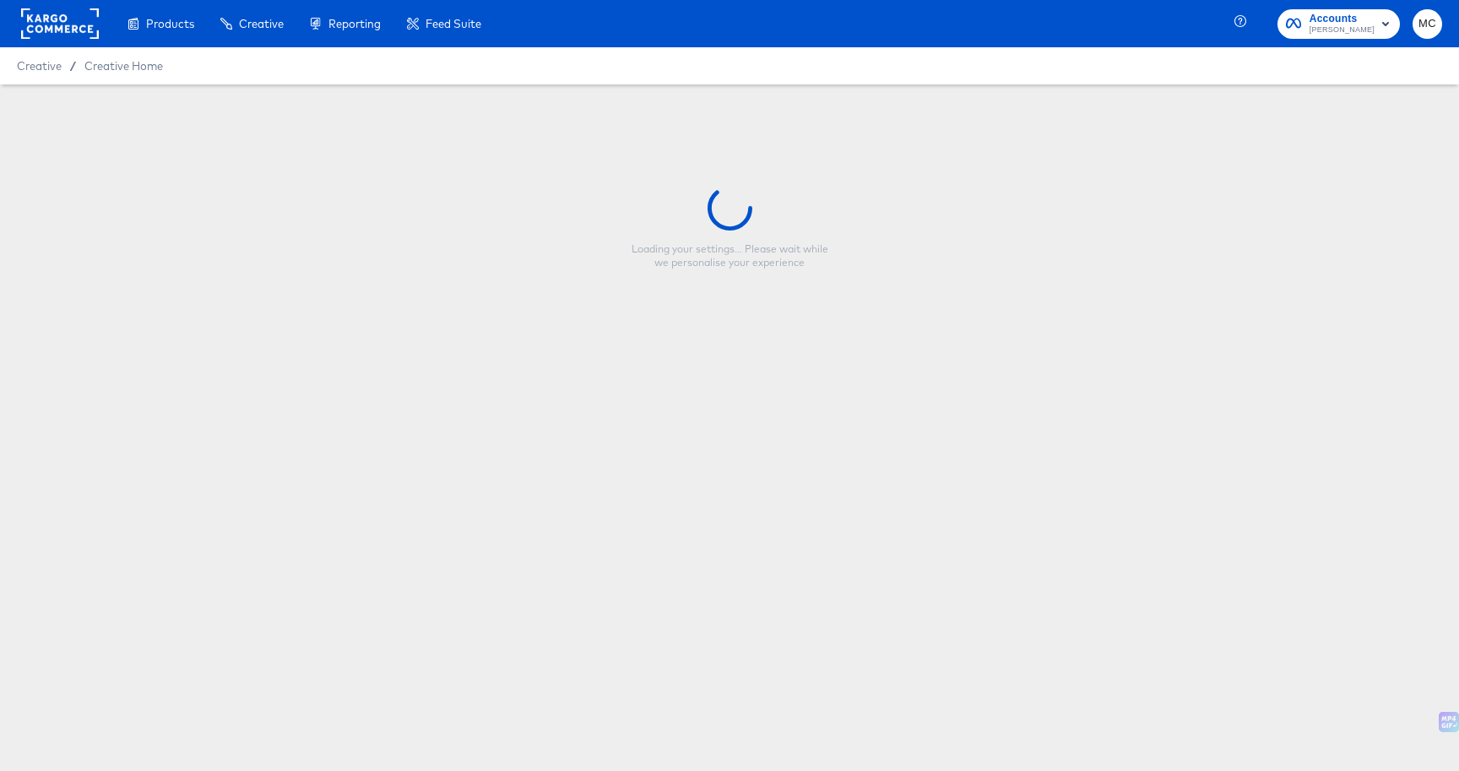
type input "CP-23517 - Single image - New Arrivals 4x5"
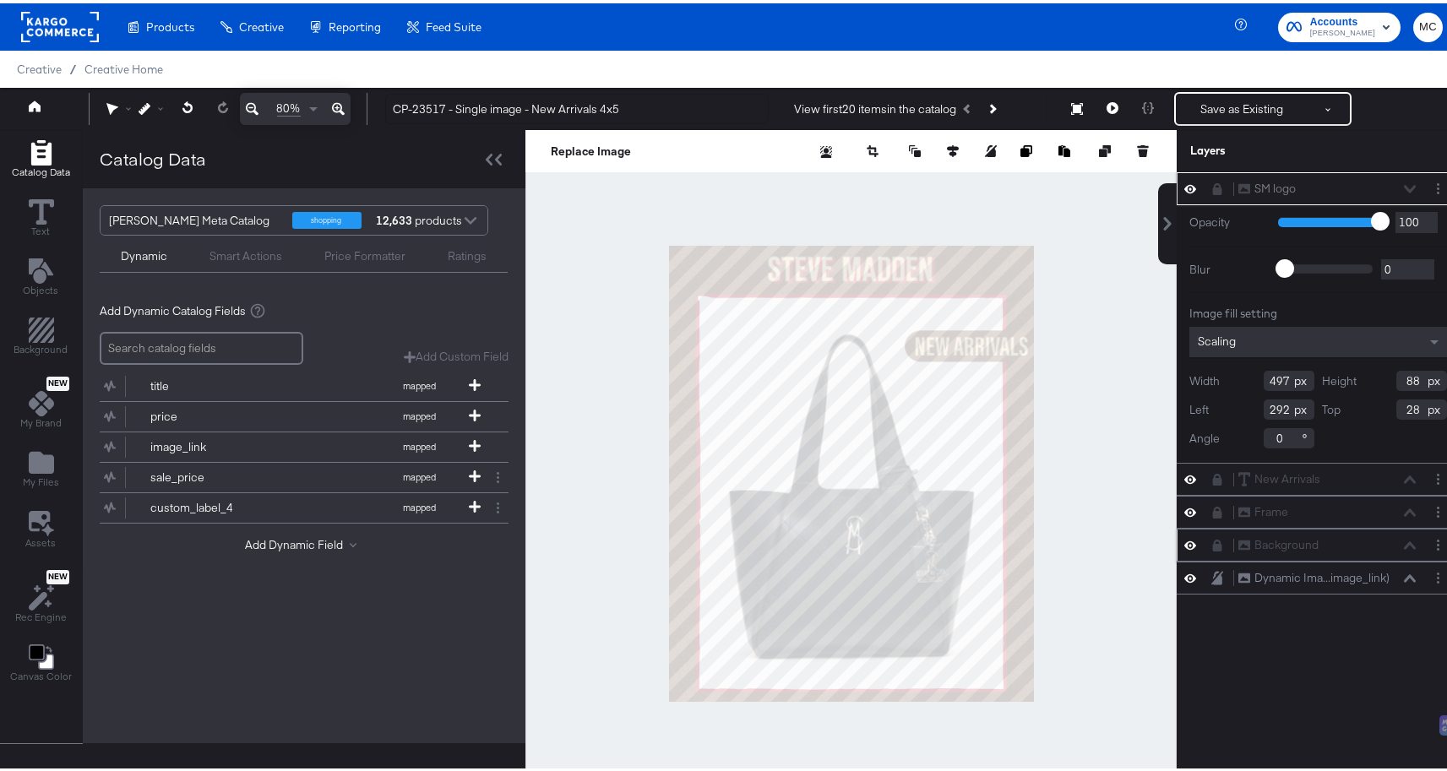
click at [1213, 546] on icon at bounding box center [1217, 542] width 9 height 12
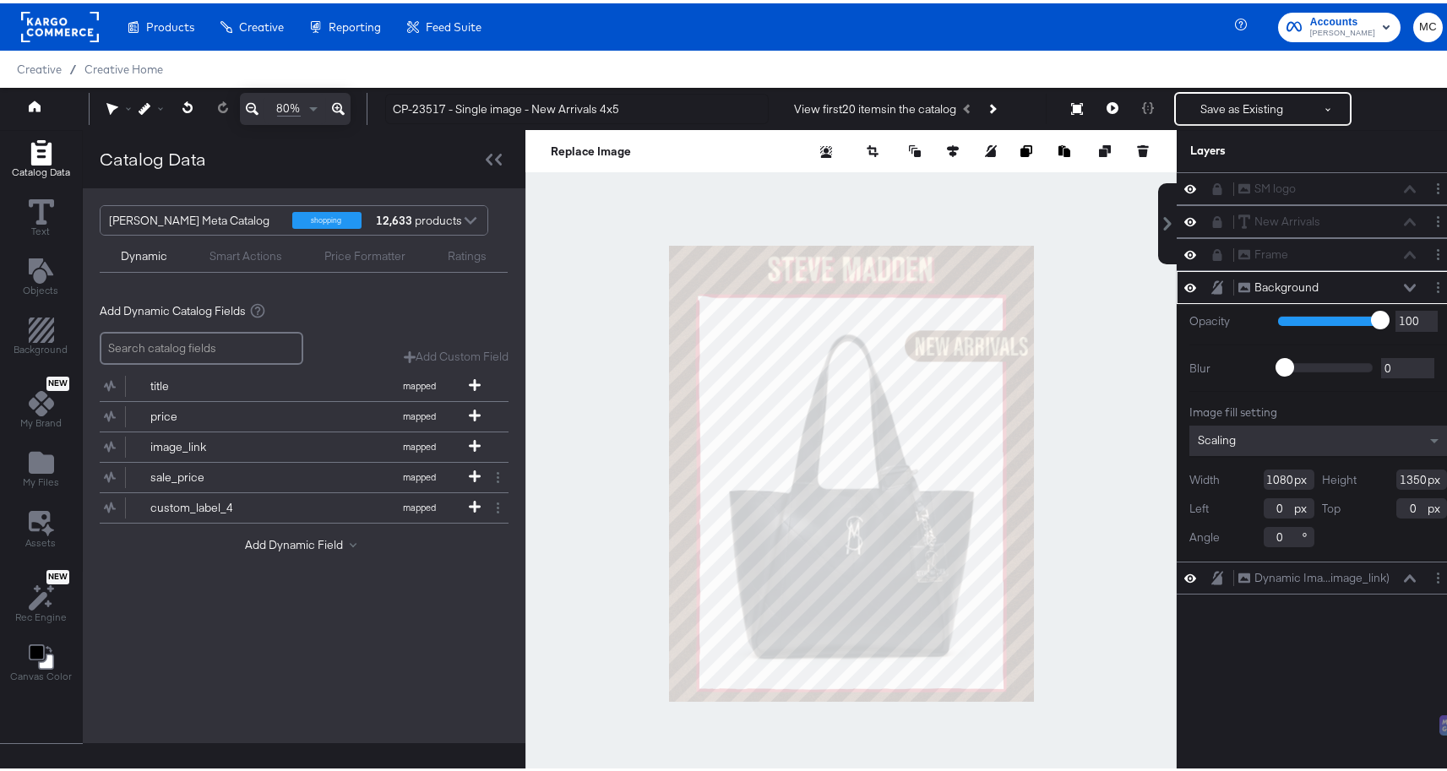
click at [1424, 296] on div "Background Background" at bounding box center [1317, 284] width 283 height 33
click at [1431, 282] on button "Layer Options" at bounding box center [1438, 284] width 18 height 18
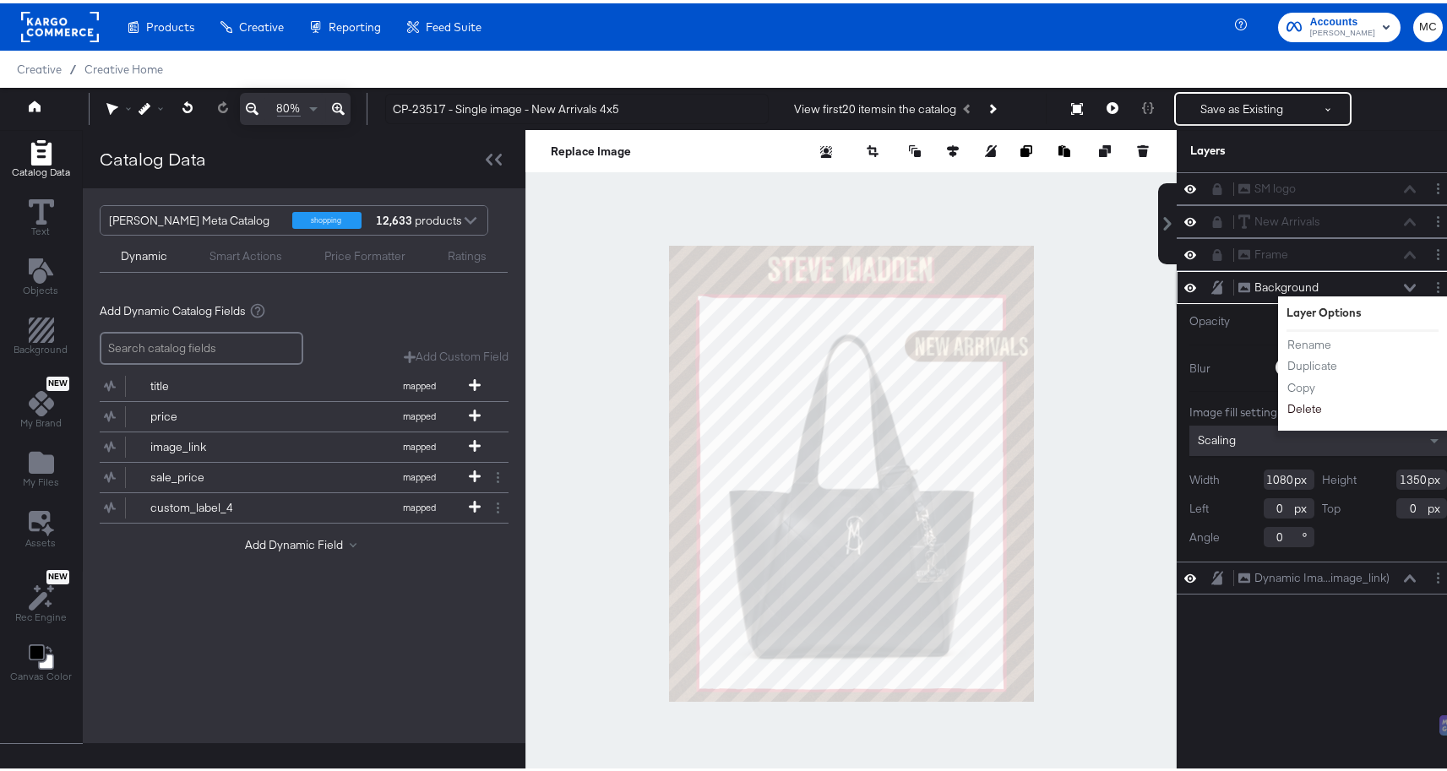
click at [1305, 408] on button "Delete" at bounding box center [1304, 406] width 36 height 18
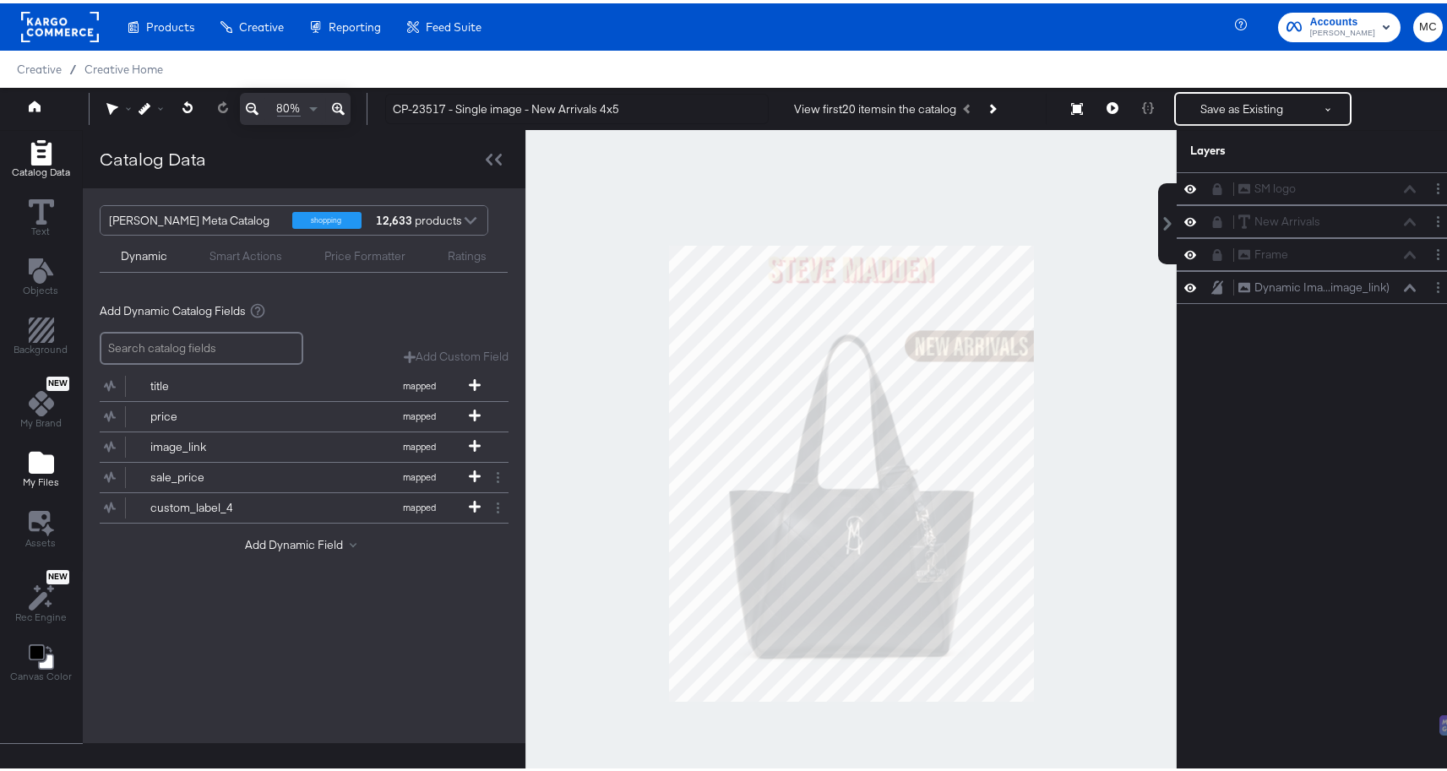
click at [44, 453] on icon "Add Files" at bounding box center [41, 459] width 25 height 22
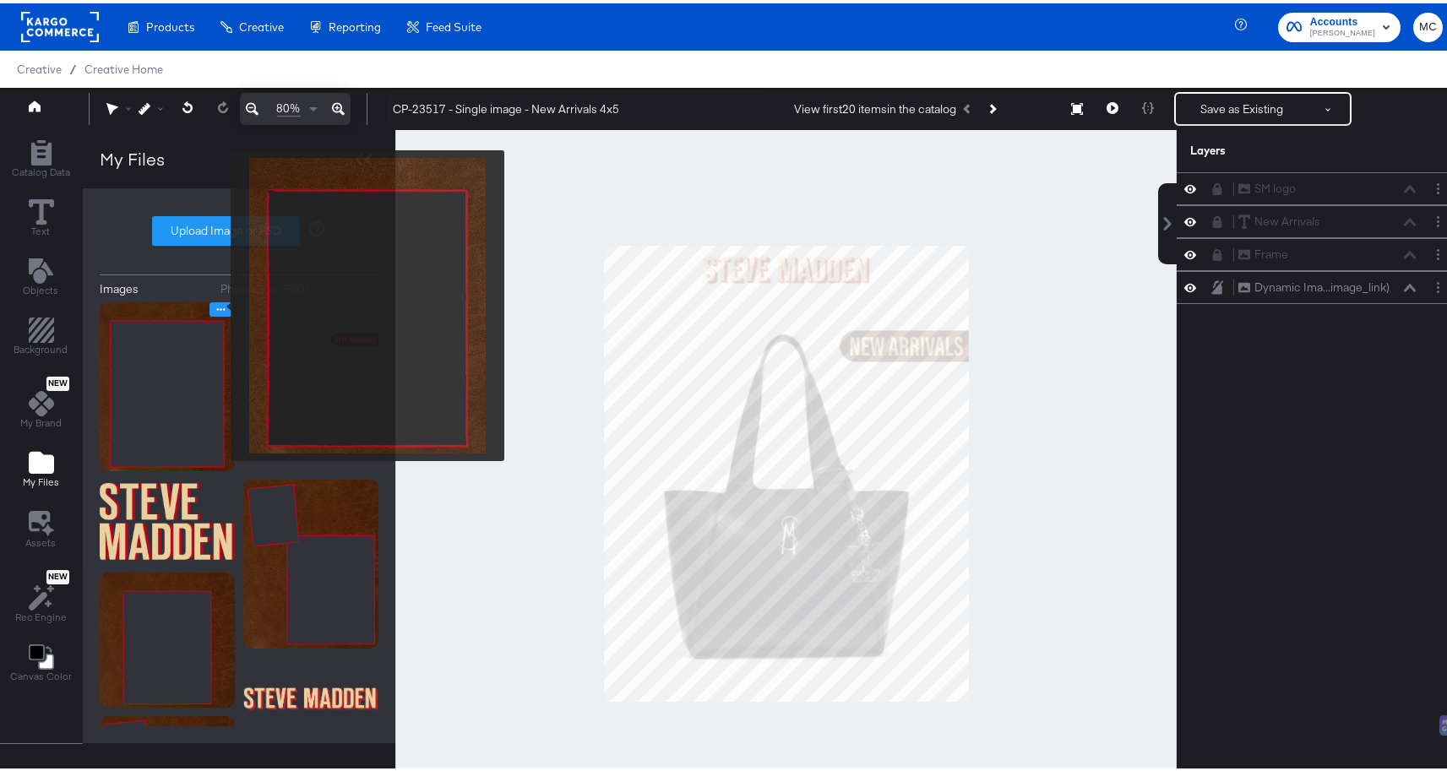
click at [219, 302] on button "Image Options" at bounding box center [220, 306] width 23 height 14
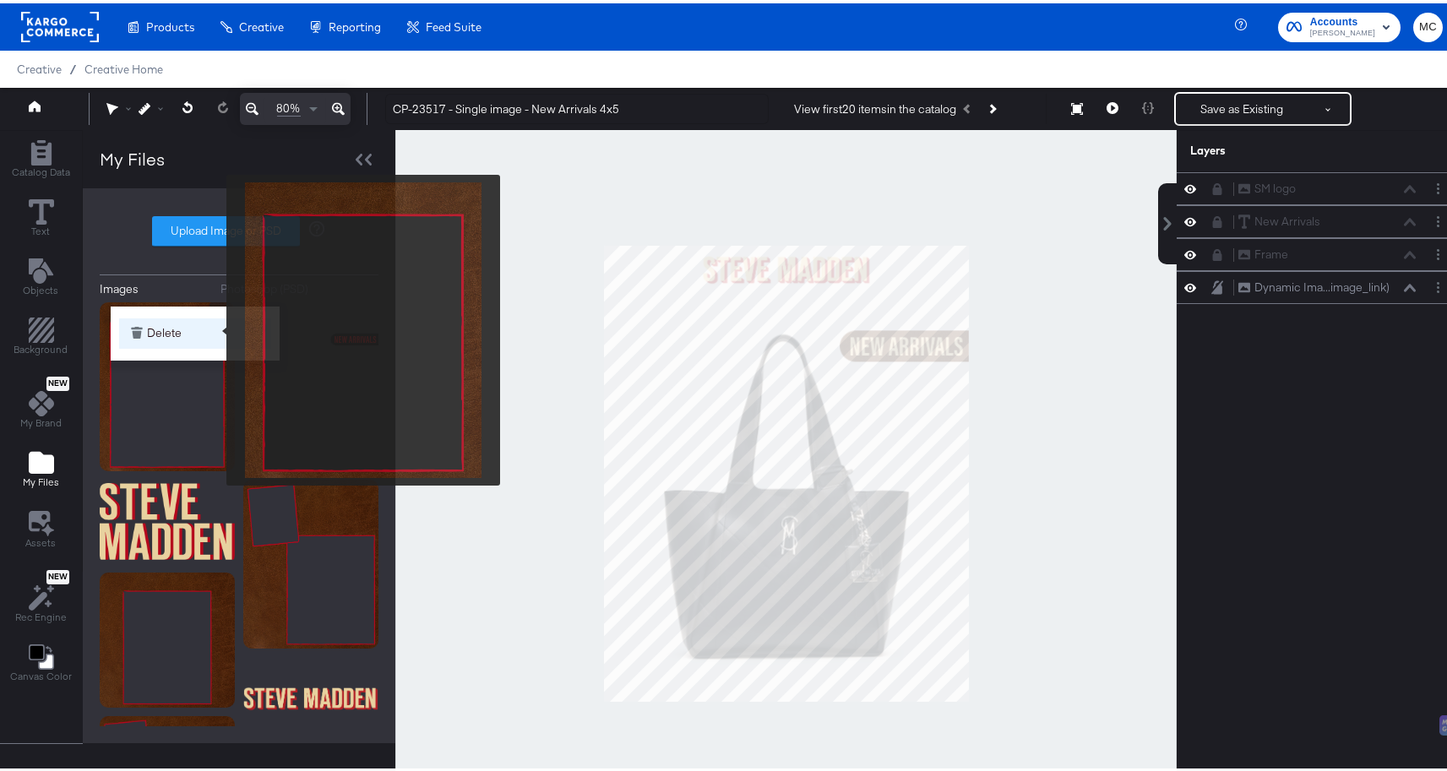
click at [215, 327] on button "Delete" at bounding box center [195, 330] width 152 height 30
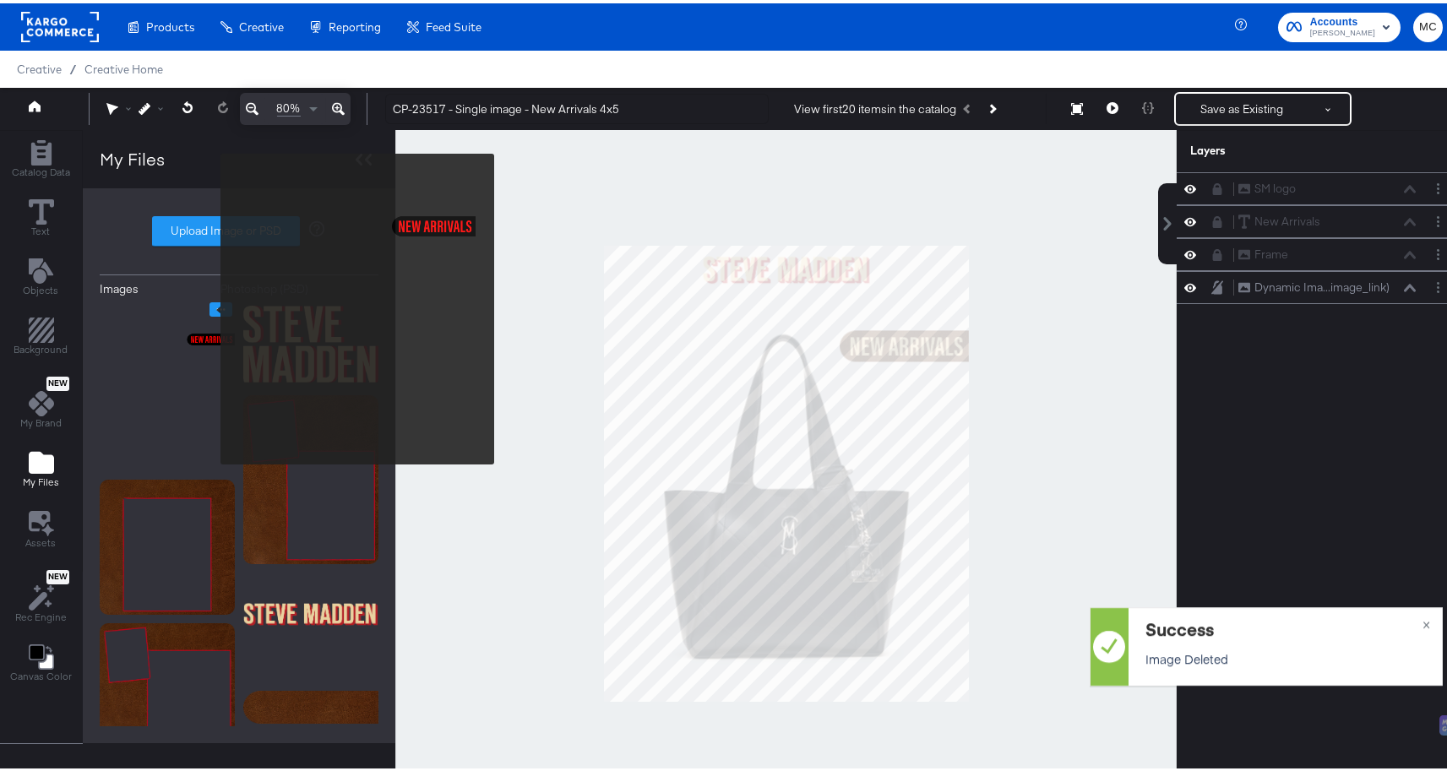
click at [215, 306] on icon "Image Options" at bounding box center [221, 306] width 13 height 13
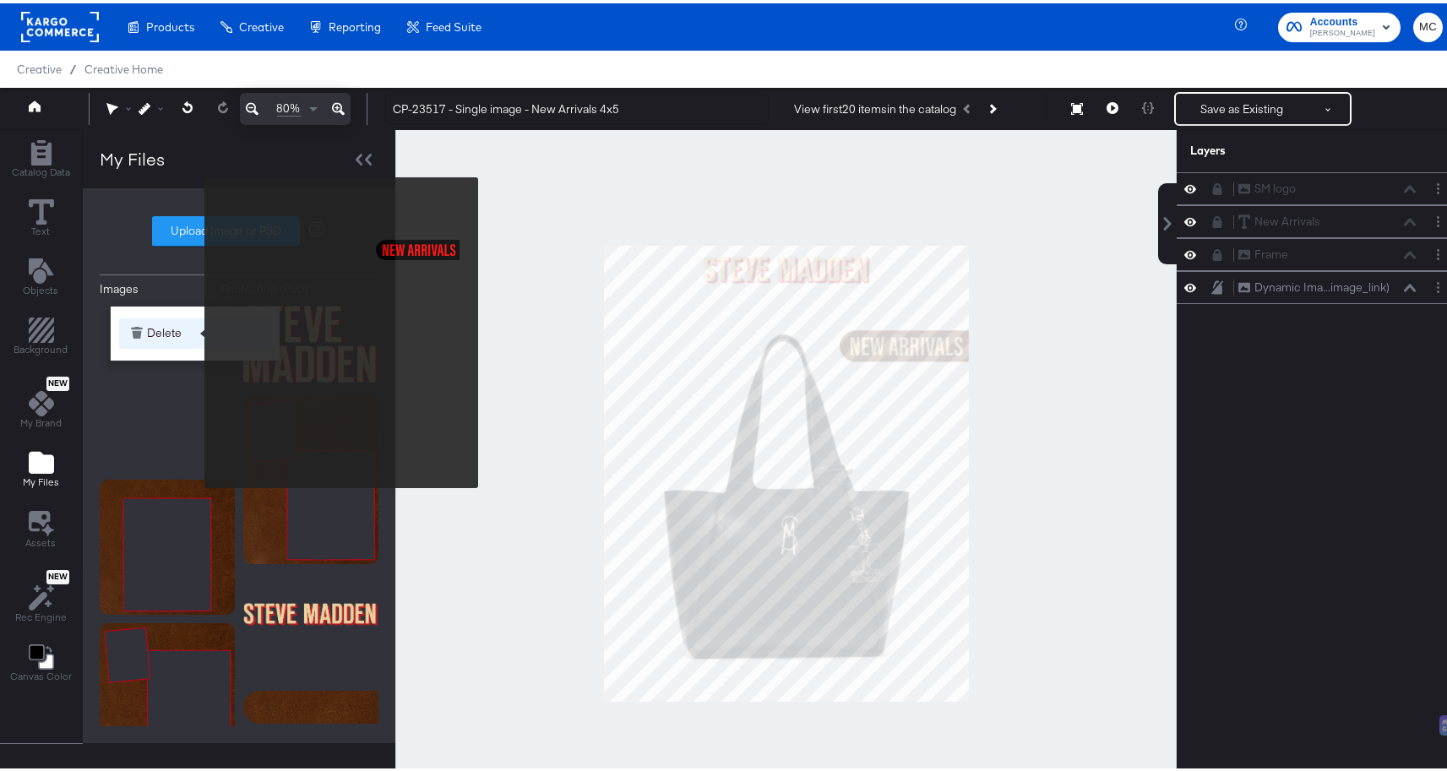
click at [193, 330] on button "Delete" at bounding box center [195, 330] width 152 height 30
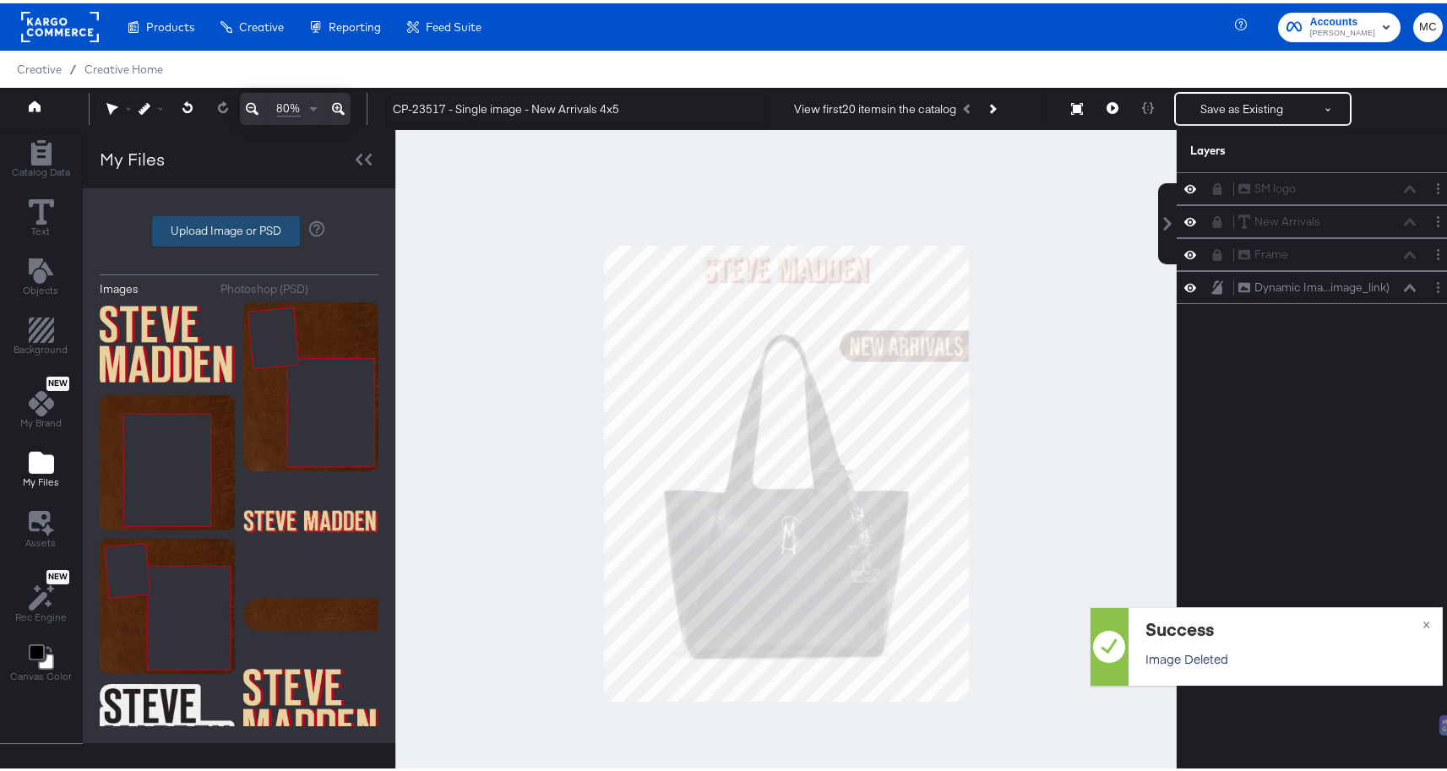
click at [251, 223] on label "Upload Image or PSD" at bounding box center [226, 228] width 146 height 29
click at [239, 228] on input "Upload Image or PSD" at bounding box center [239, 228] width 0 height 0
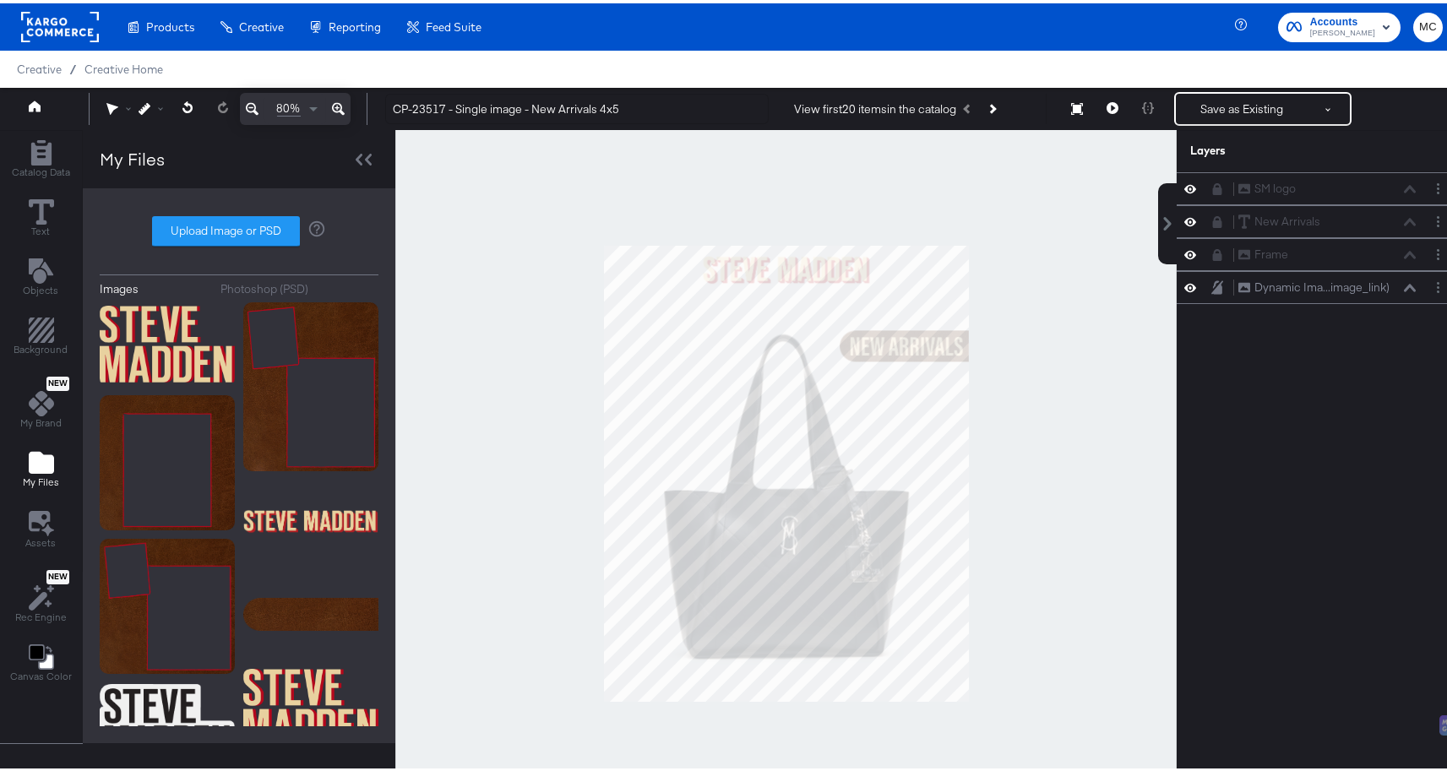
type input "C:\fakepath\Background.png"
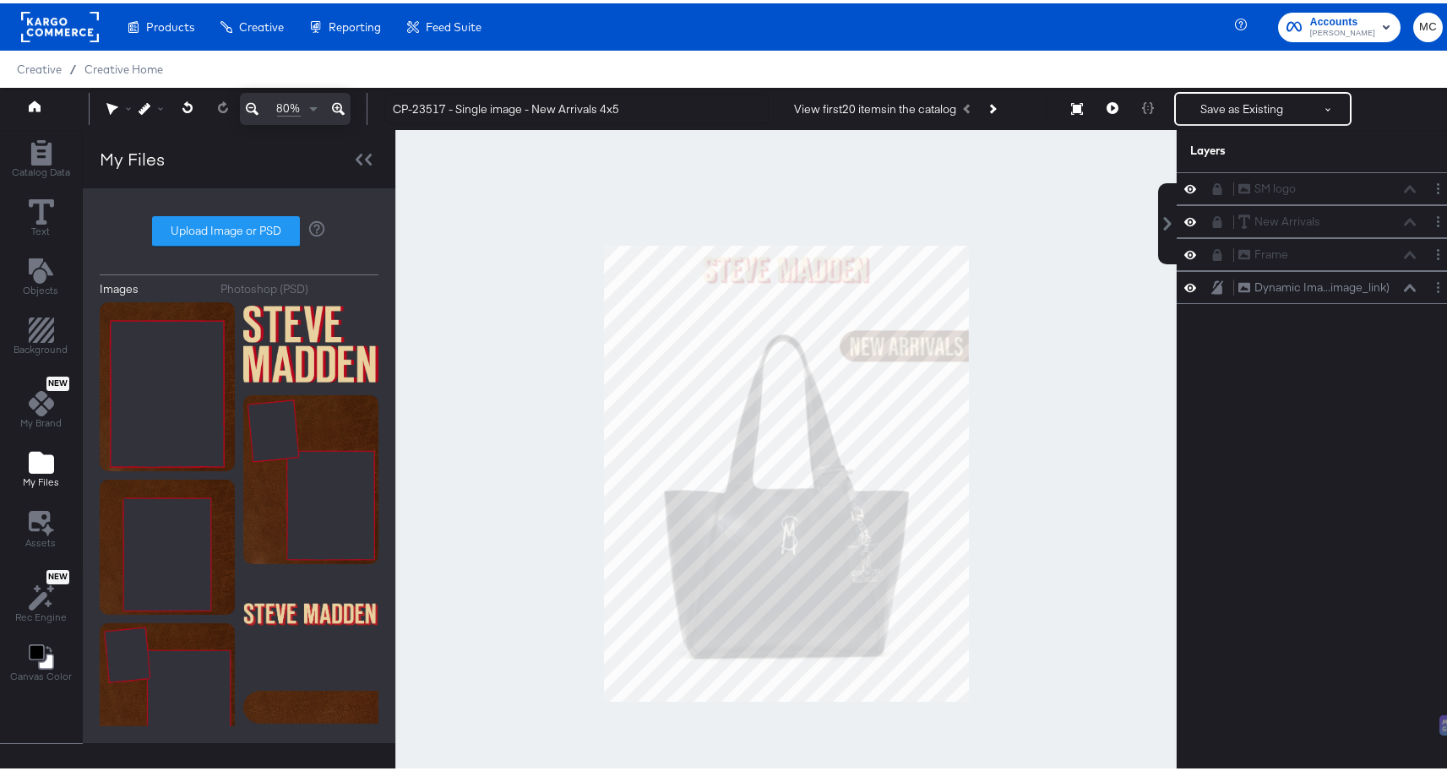
click at [149, 294] on div "Images Photoshop (PSD) Upload Image or PSD" at bounding box center [239, 462] width 279 height 521
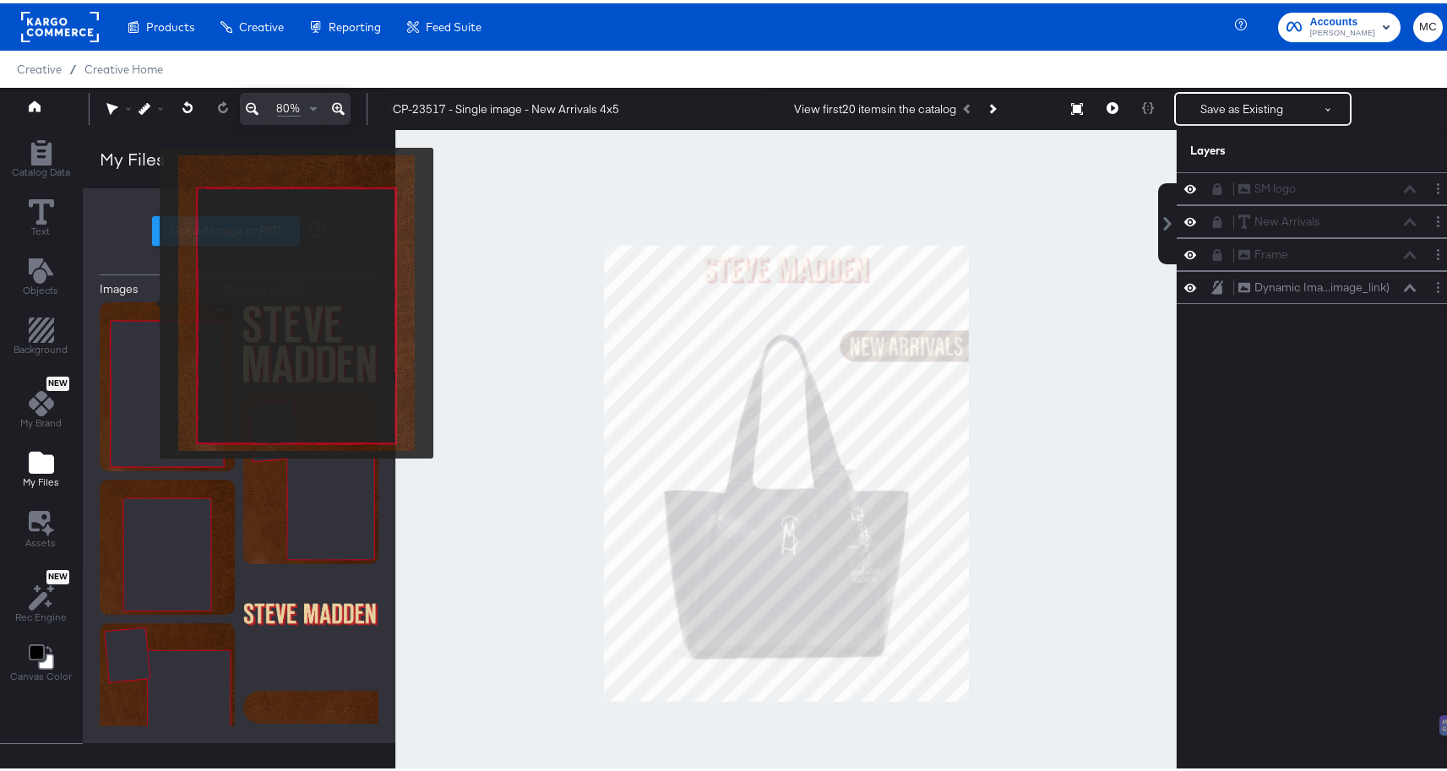
click at [149, 300] on img at bounding box center [167, 383] width 135 height 169
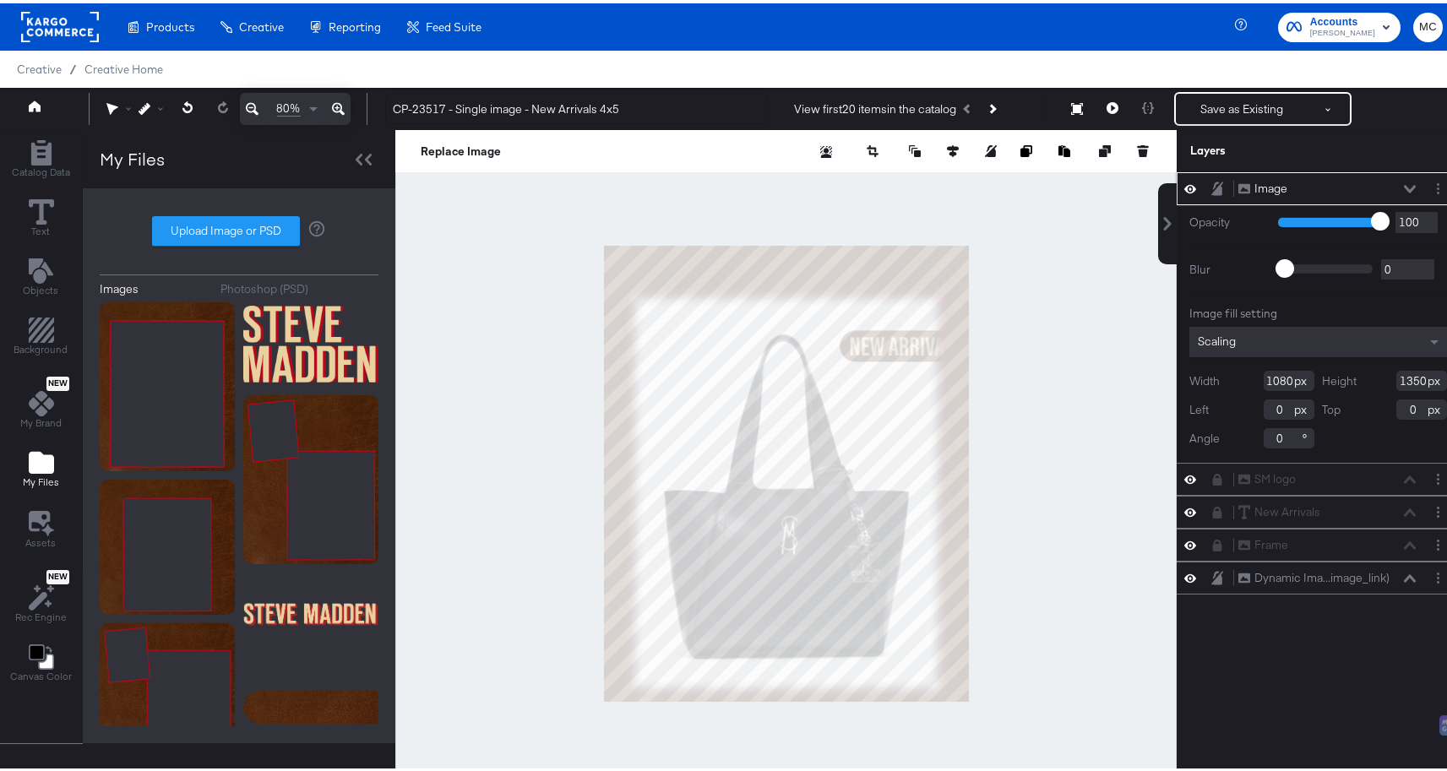
click at [1278, 183] on div "Image Image" at bounding box center [1326, 186] width 179 height 18
click at [1266, 185] on div "Image" at bounding box center [1270, 185] width 33 height 16
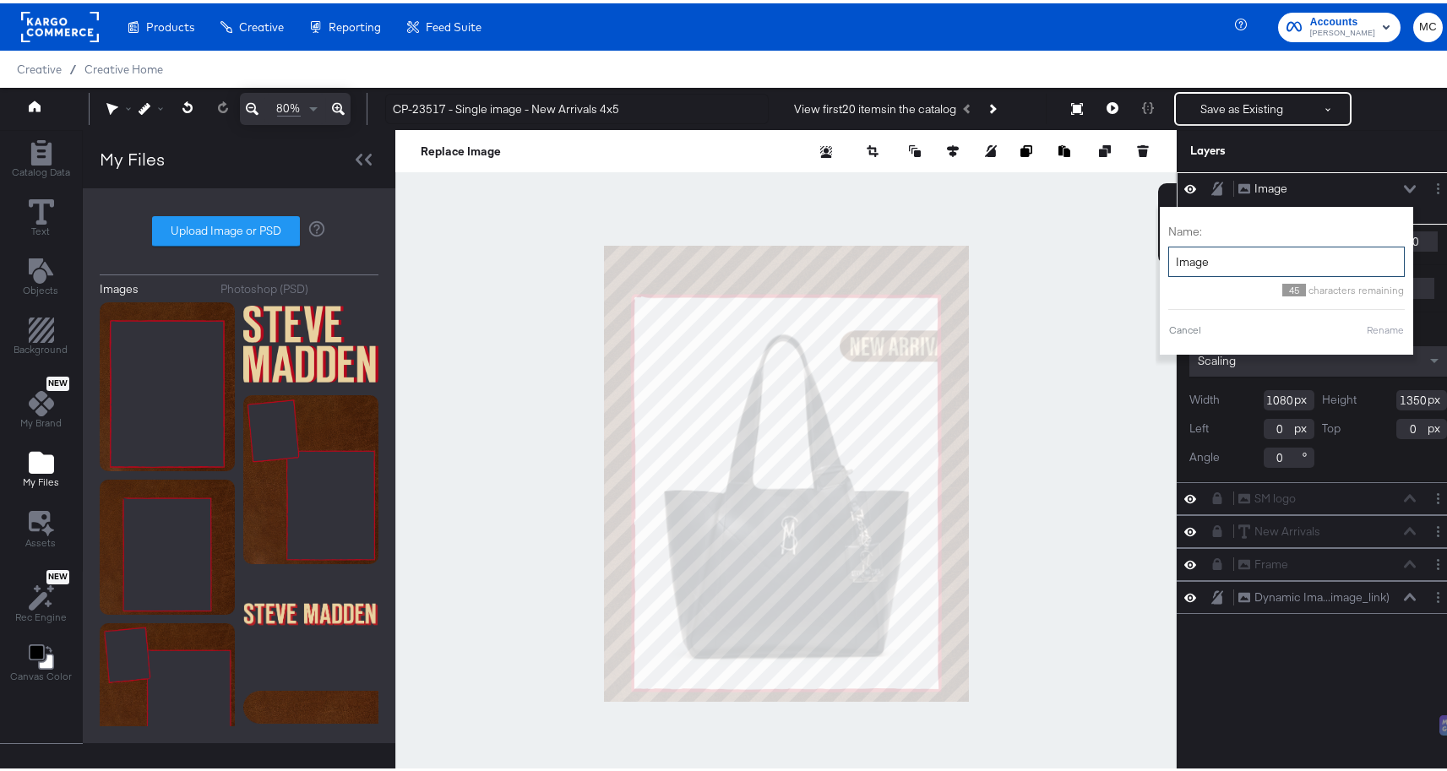
drag, startPoint x: 1211, startPoint y: 269, endPoint x: 1158, endPoint y: 258, distance: 54.3
click at [1168, 258] on input "Image" at bounding box center [1286, 258] width 236 height 31
type input "Background"
click at [1381, 320] on button "Rename" at bounding box center [1385, 326] width 39 height 15
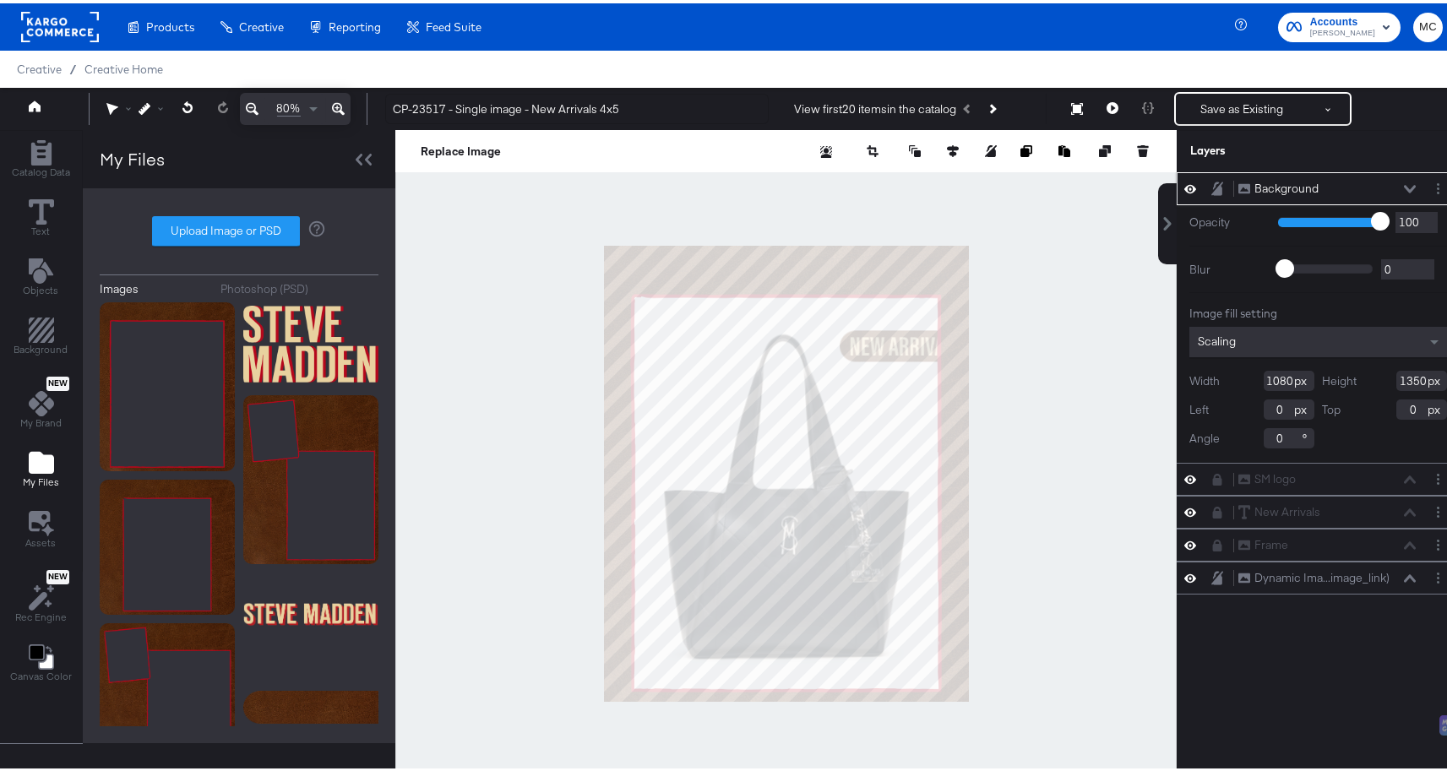
click at [1211, 185] on icon at bounding box center [1217, 185] width 12 height 14
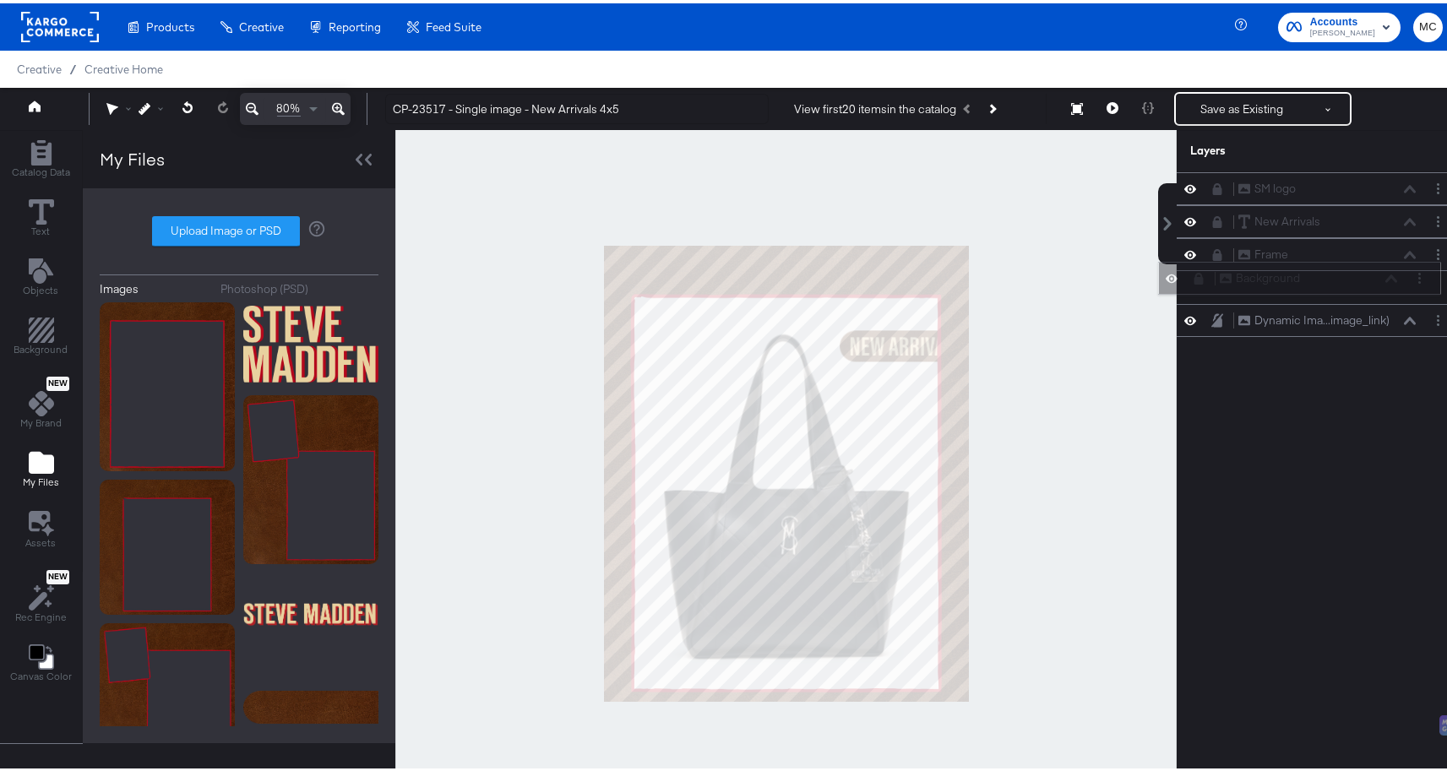
drag, startPoint x: 1208, startPoint y: 186, endPoint x: 1203, endPoint y: 282, distance: 96.4
click at [1203, 281] on div "Background Background SM logo SM logo New Arrivals New Arrivals Frame Frame Dyn…" at bounding box center [1317, 251] width 283 height 165
click at [1242, 103] on button "Save as Existing" at bounding box center [1242, 105] width 132 height 30
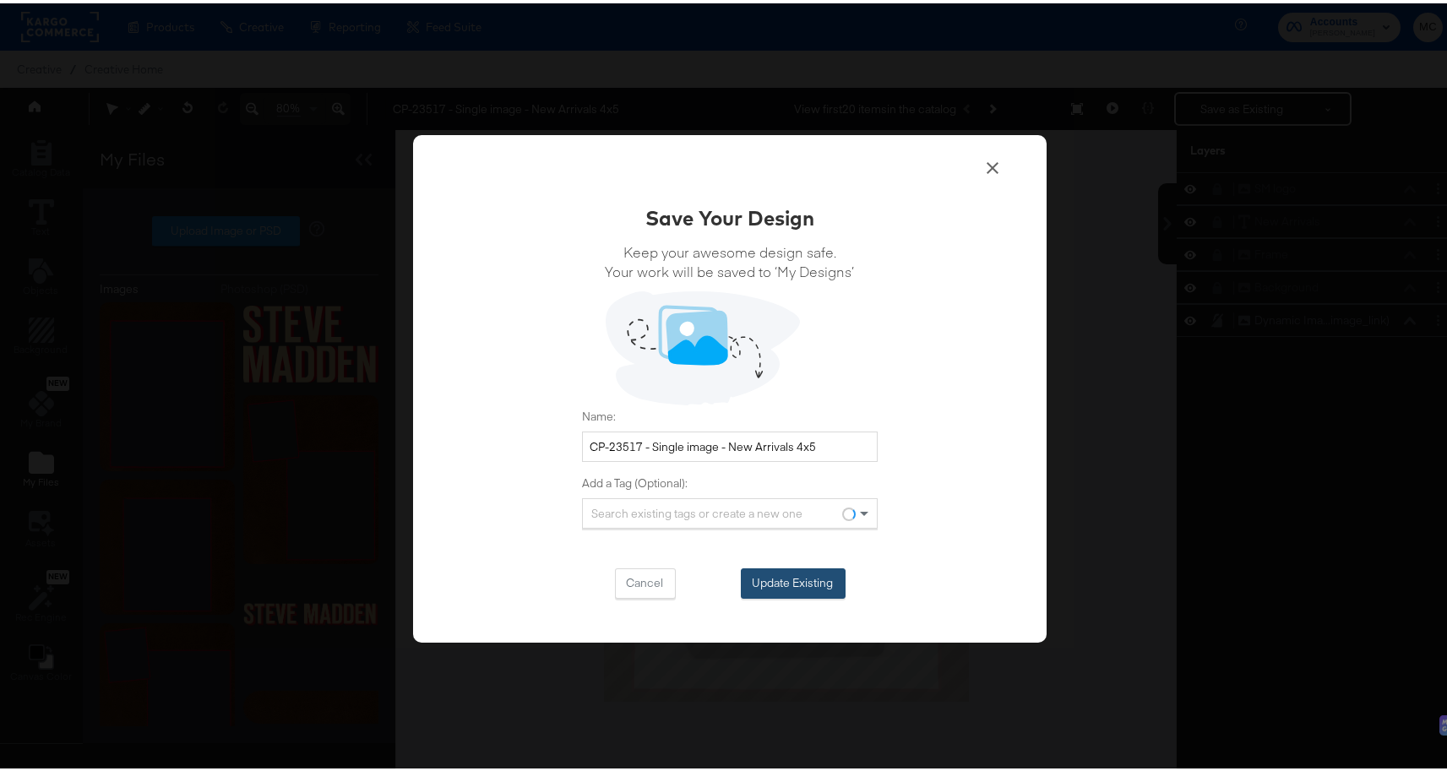
click at [796, 565] on button "Update Existing" at bounding box center [793, 580] width 105 height 30
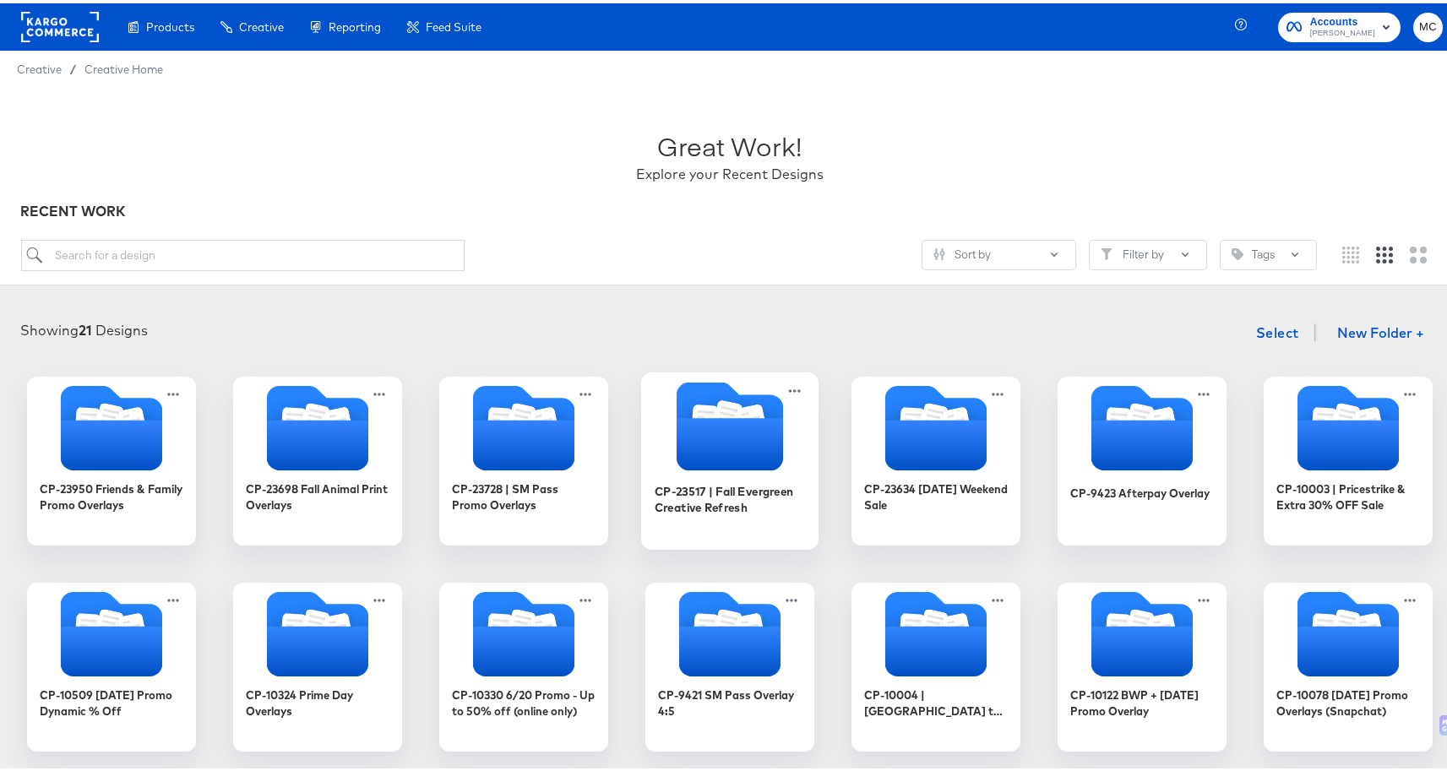
click at [754, 452] on icon "Folder" at bounding box center [729, 441] width 106 height 52
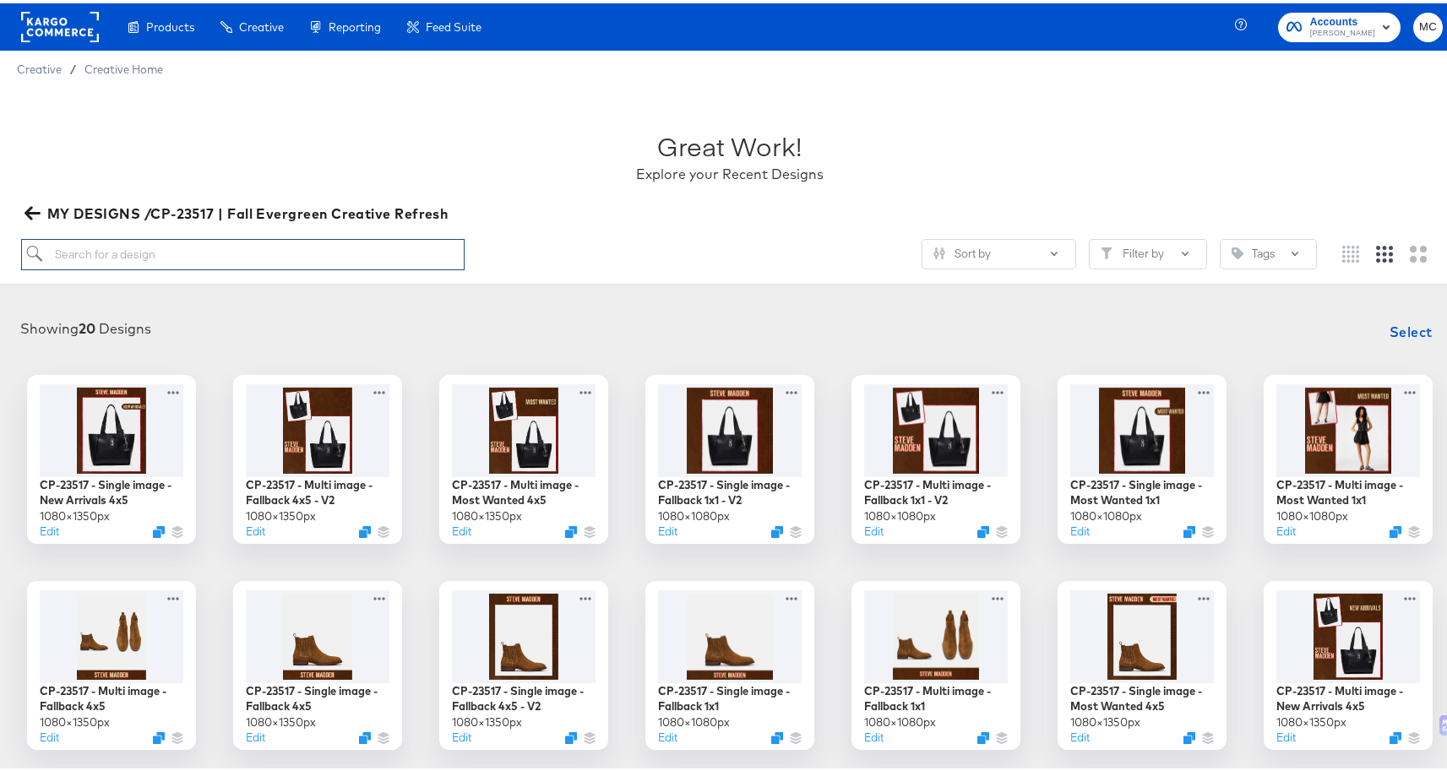
click at [294, 260] on input "search" at bounding box center [243, 251] width 444 height 31
paste input "- [x] CP-23517 - Single image - New Arrivals 4x5"
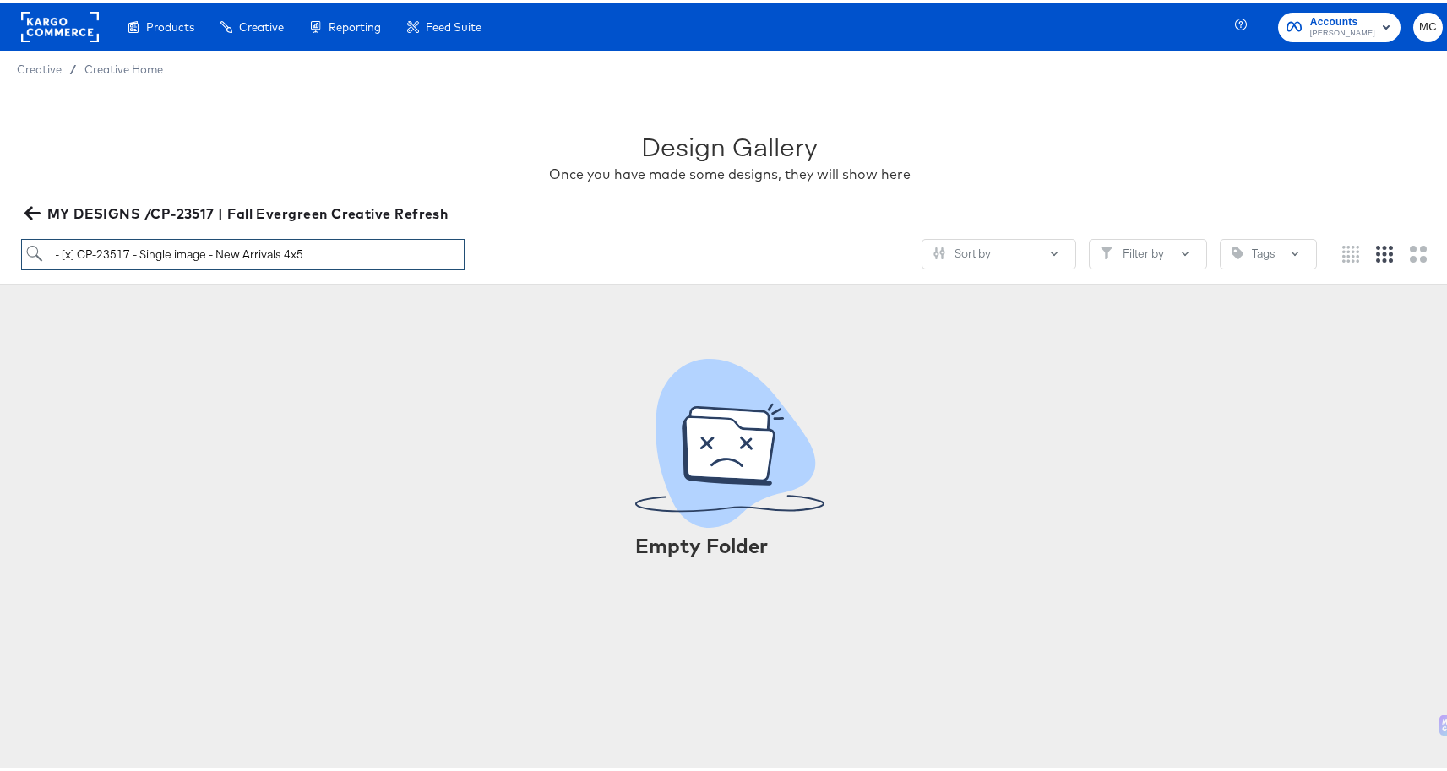
drag, startPoint x: 71, startPoint y: 247, endPoint x: 51, endPoint y: 247, distance: 20.3
click at [51, 247] on input "- [x] CP-23517 - Single image - New Arrivals 4x5" at bounding box center [243, 251] width 444 height 31
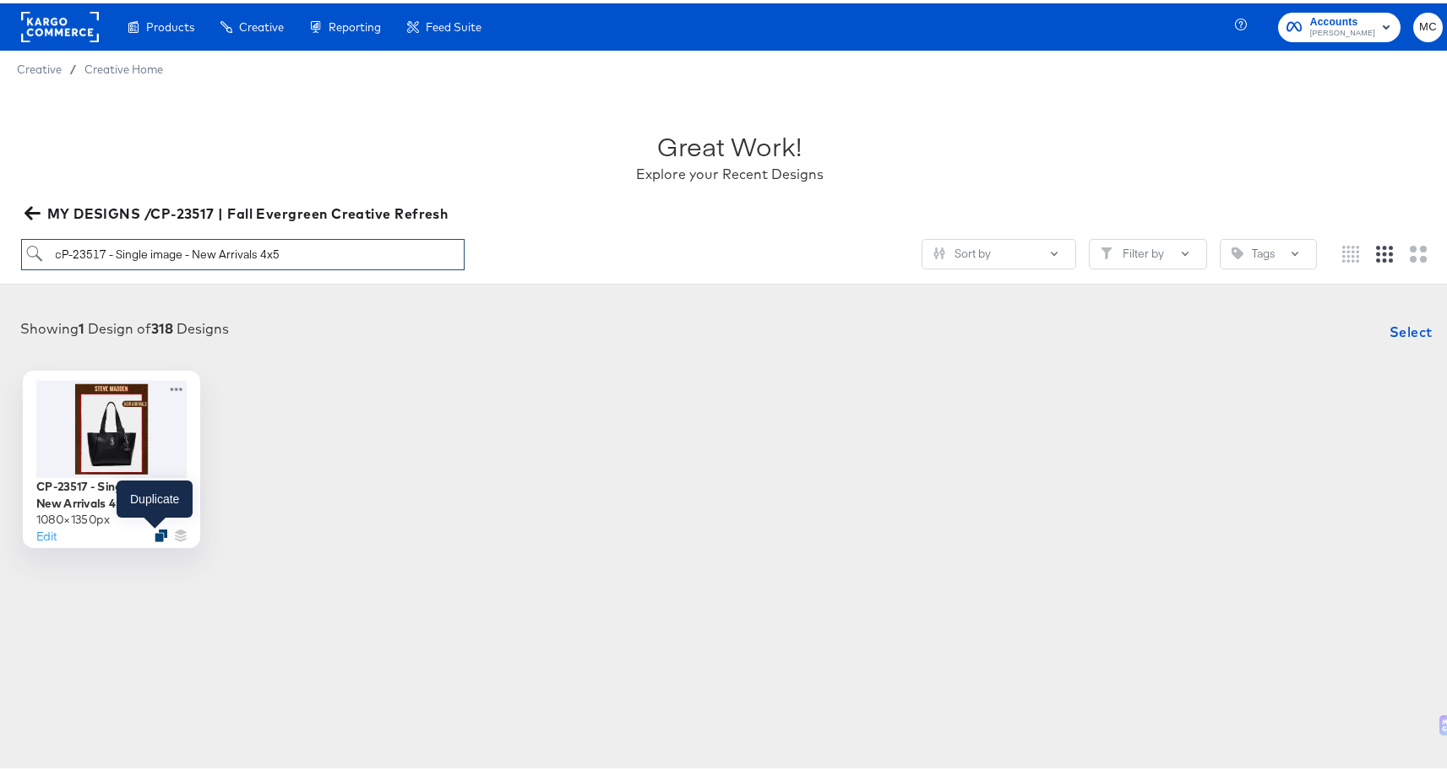
type input "cP-23517 - Single image - New Arrivals 4x5"
click at [156, 533] on icon "Duplicate" at bounding box center [161, 531] width 13 height 13
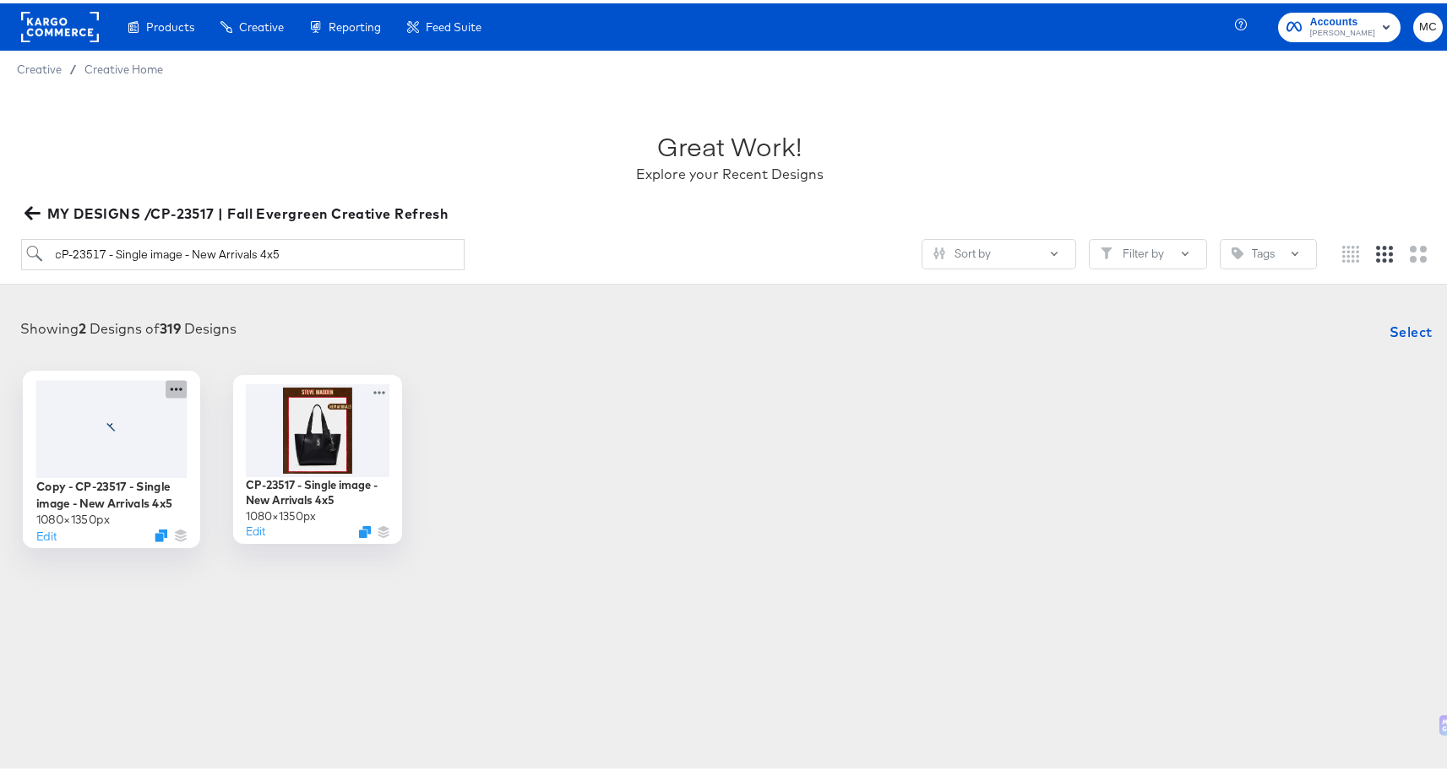
click at [174, 383] on icon at bounding box center [176, 386] width 21 height 18
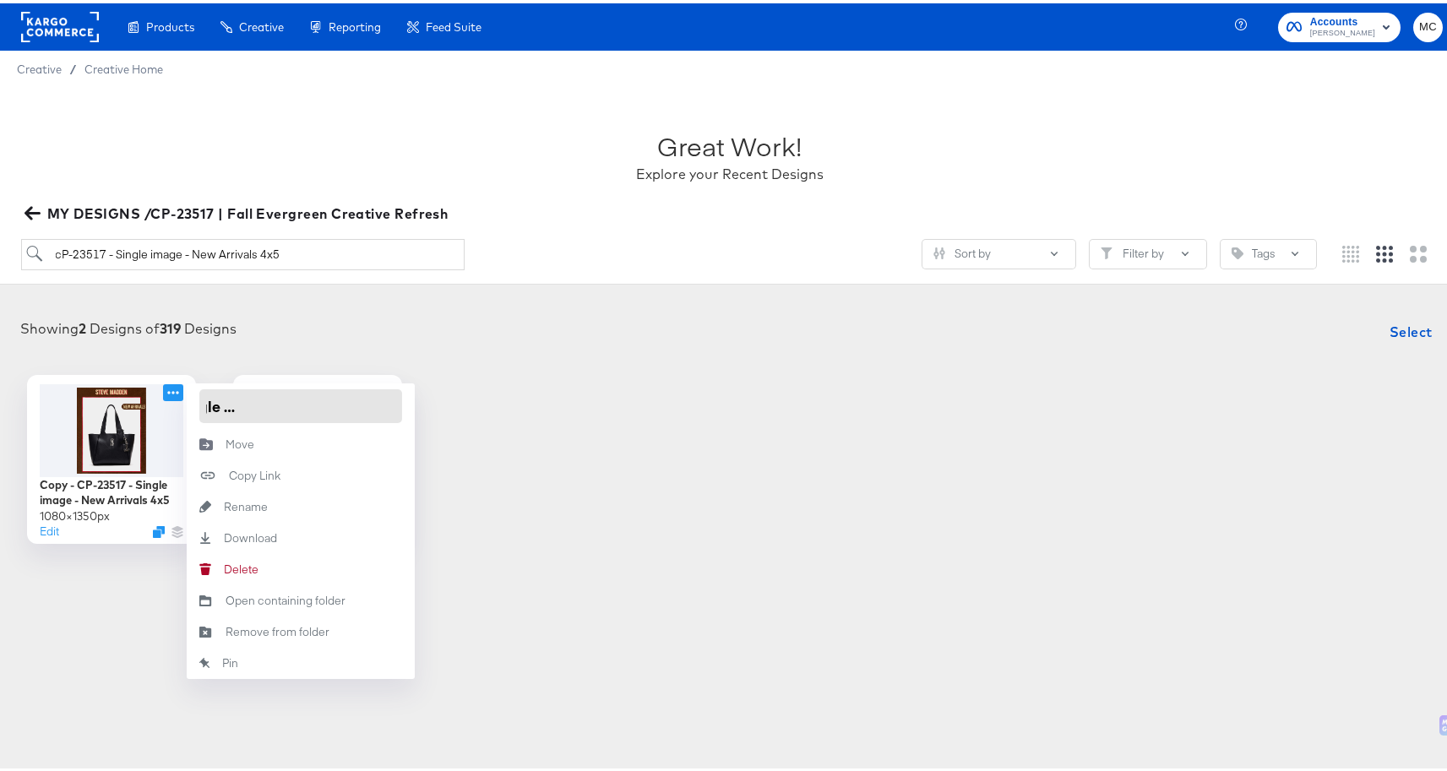
drag, startPoint x: 202, startPoint y: 402, endPoint x: 462, endPoint y: 405, distance: 260.1
click at [462, 405] on div "Copy - CP-23517 - Single image - New Arrivals 4x5 1080 × 1350 px Edit Copy - CP…" at bounding box center [730, 456] width 1426 height 169
paste input "- [ ] CP-23517 - Single image - Most Wanted"
type input "CP-23517 - Single image - Most Wanted 4x5"
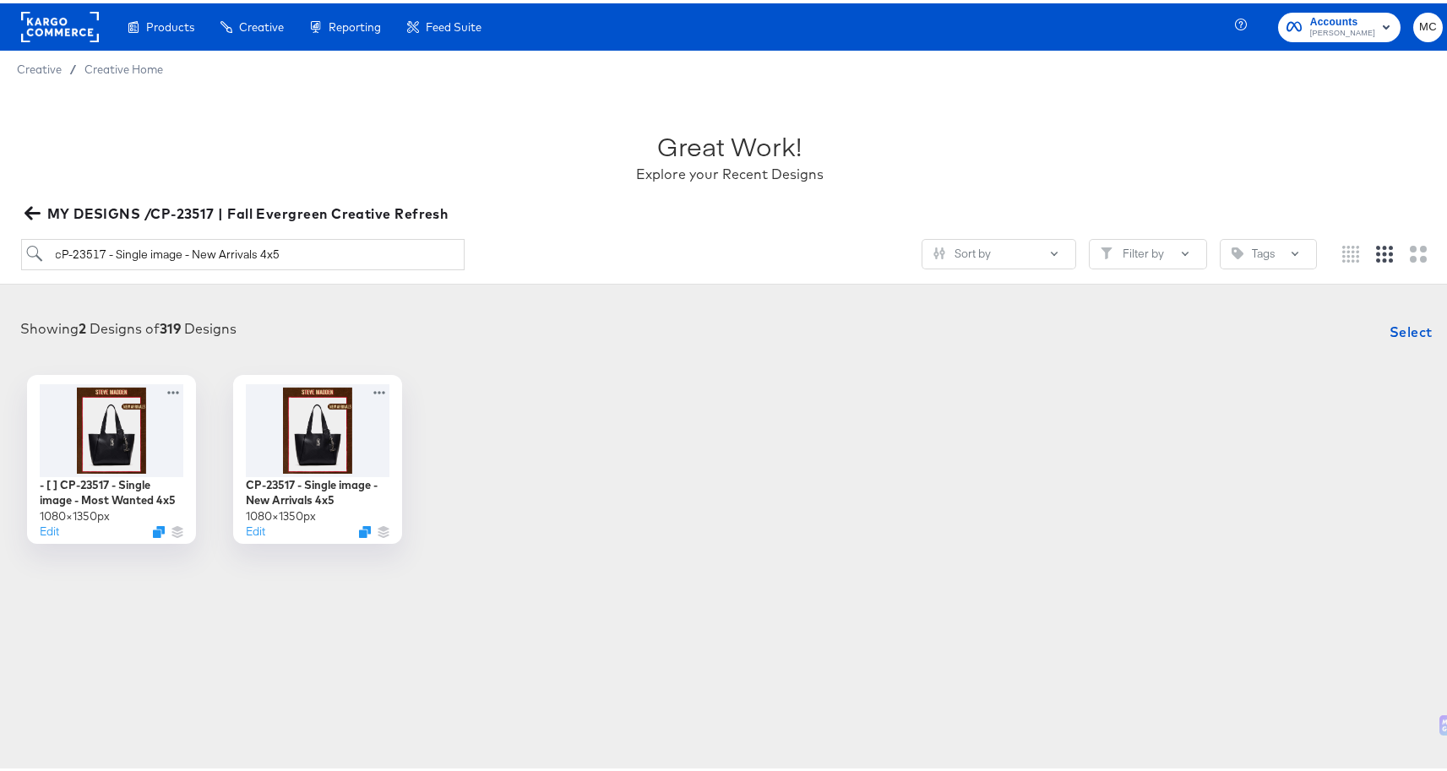
click at [915, 447] on div "- [ ] CP-23517 - Single image - Most Wanted 4x5 1080 × 1350 px Edit CP-23517 - …" at bounding box center [730, 456] width 1426 height 169
drag, startPoint x: 303, startPoint y: 254, endPoint x: 38, endPoint y: 238, distance: 265.7
click at [38, 238] on input "cP-23517 - Single image - New Arrivals 4x5" at bounding box center [243, 251] width 444 height 31
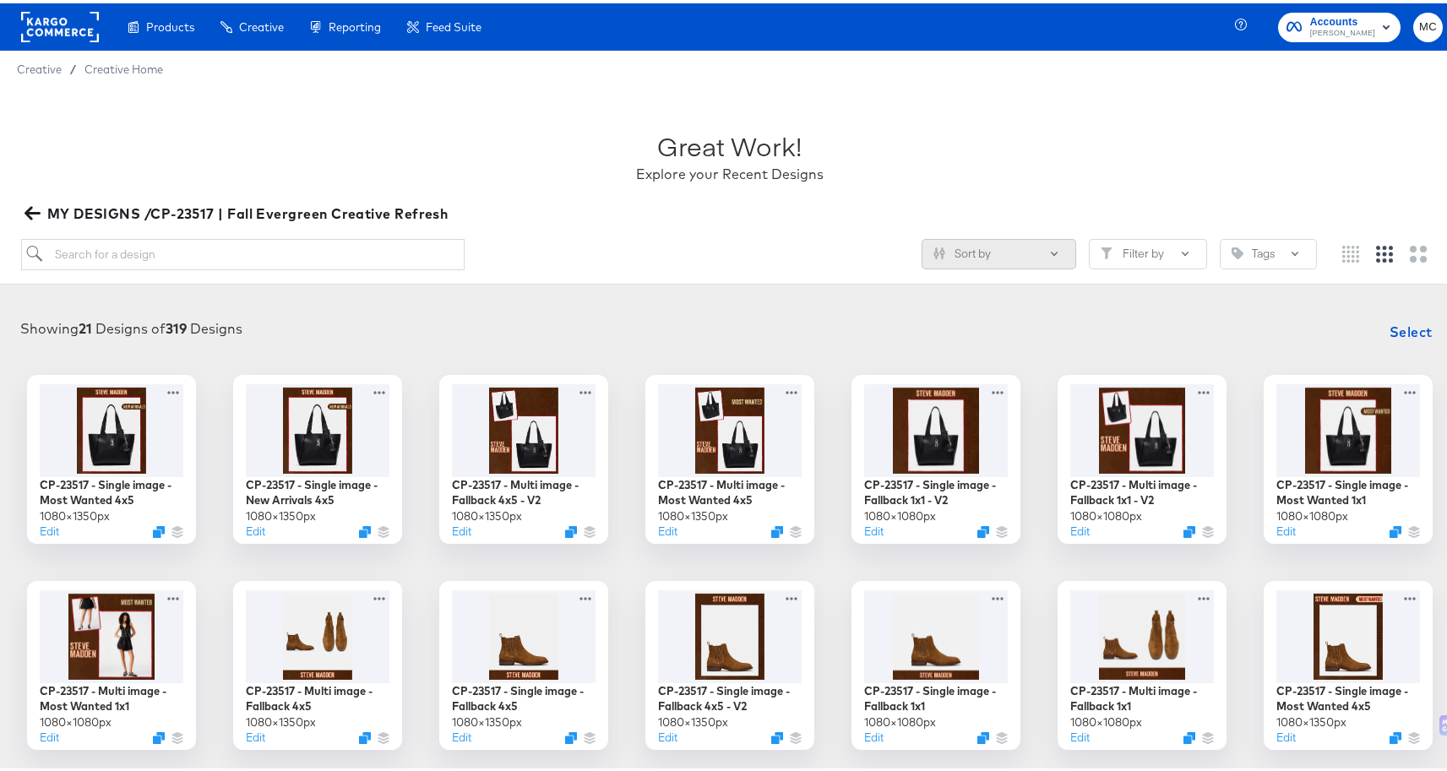
click at [1021, 248] on button "Sort by" at bounding box center [998, 251] width 155 height 30
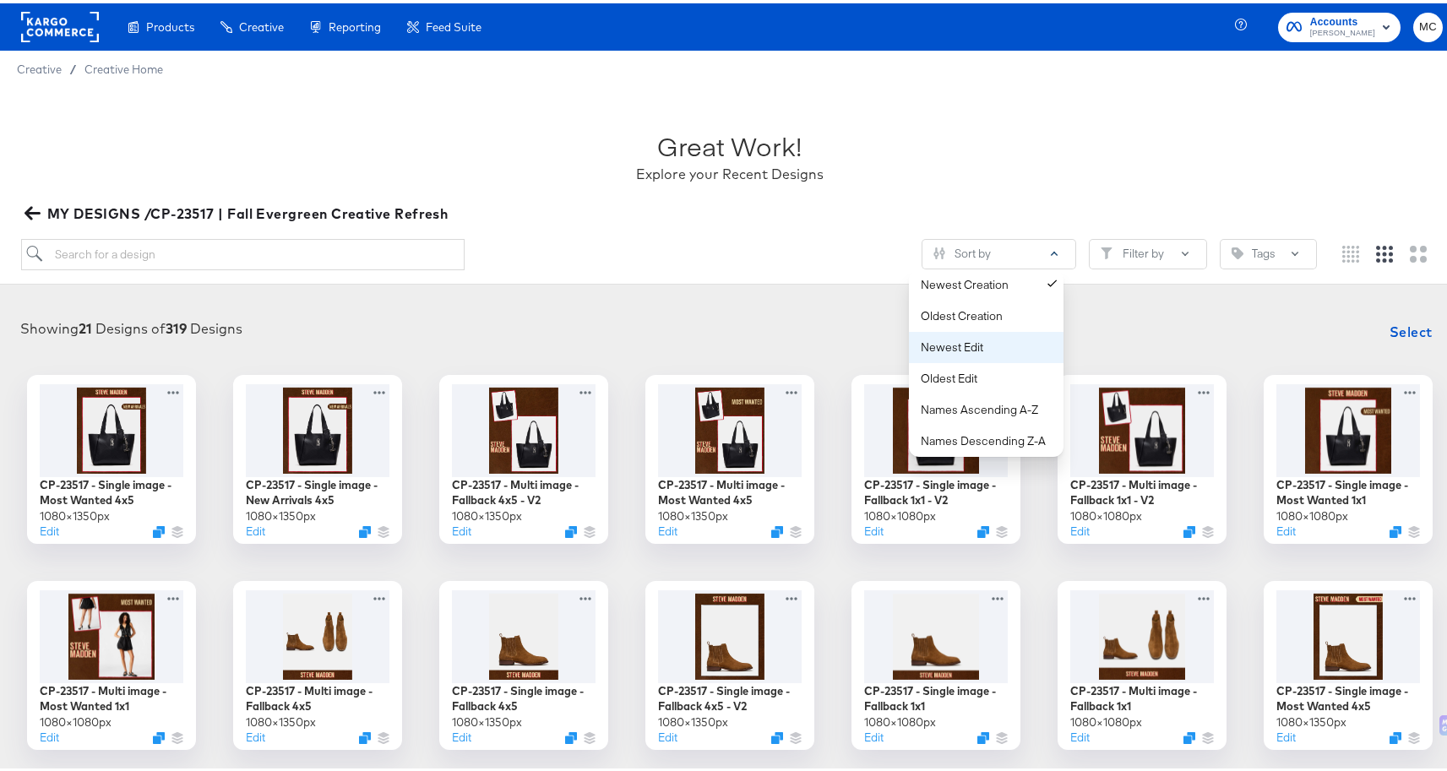
click at [1005, 344] on div "Newest Edit" at bounding box center [990, 344] width 138 height 16
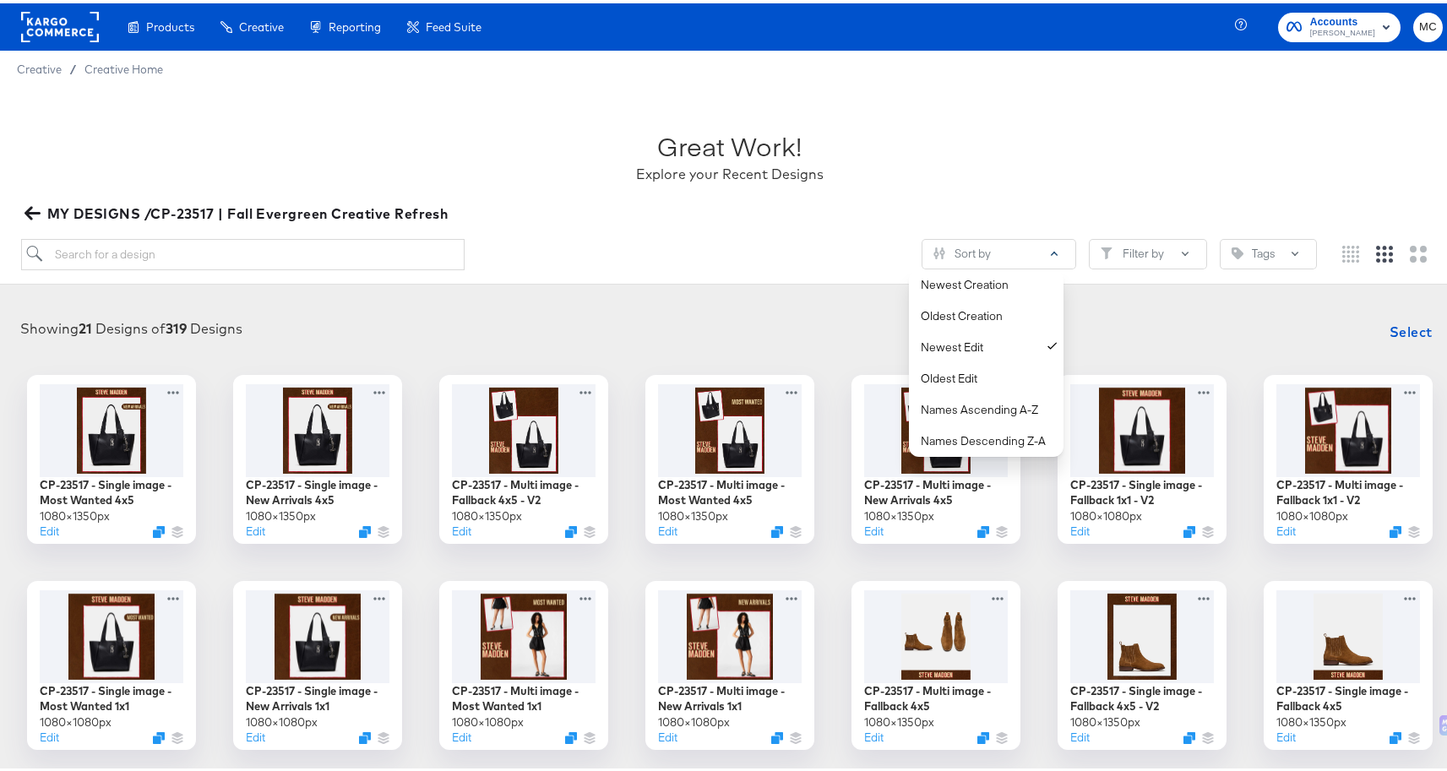
click at [515, 283] on article "Great Work! Explore your Recent Designs MY DESIGNS /CP-23517 | Fall Evergreen C…" at bounding box center [729, 558] width 1459 height 949
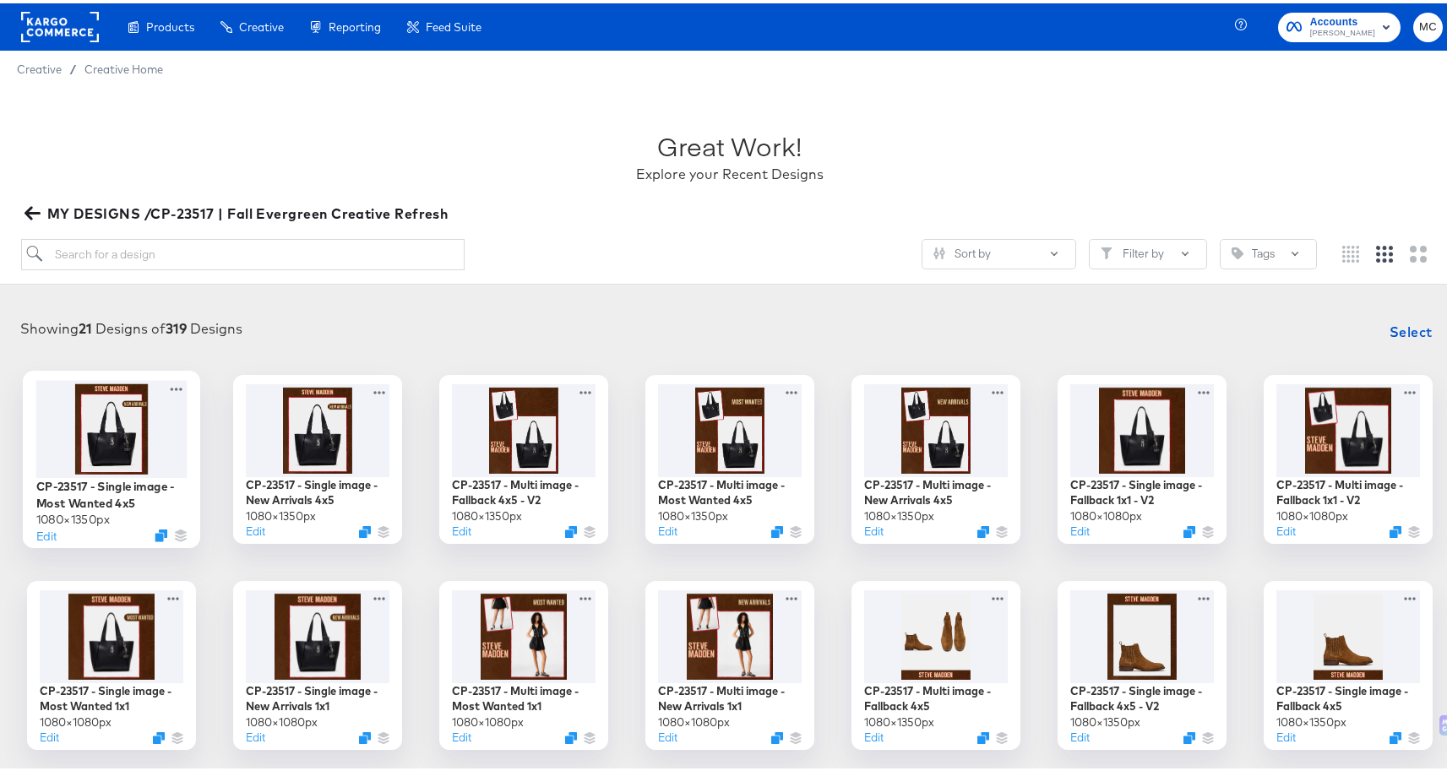
click at [60, 459] on div at bounding box center [111, 425] width 151 height 97
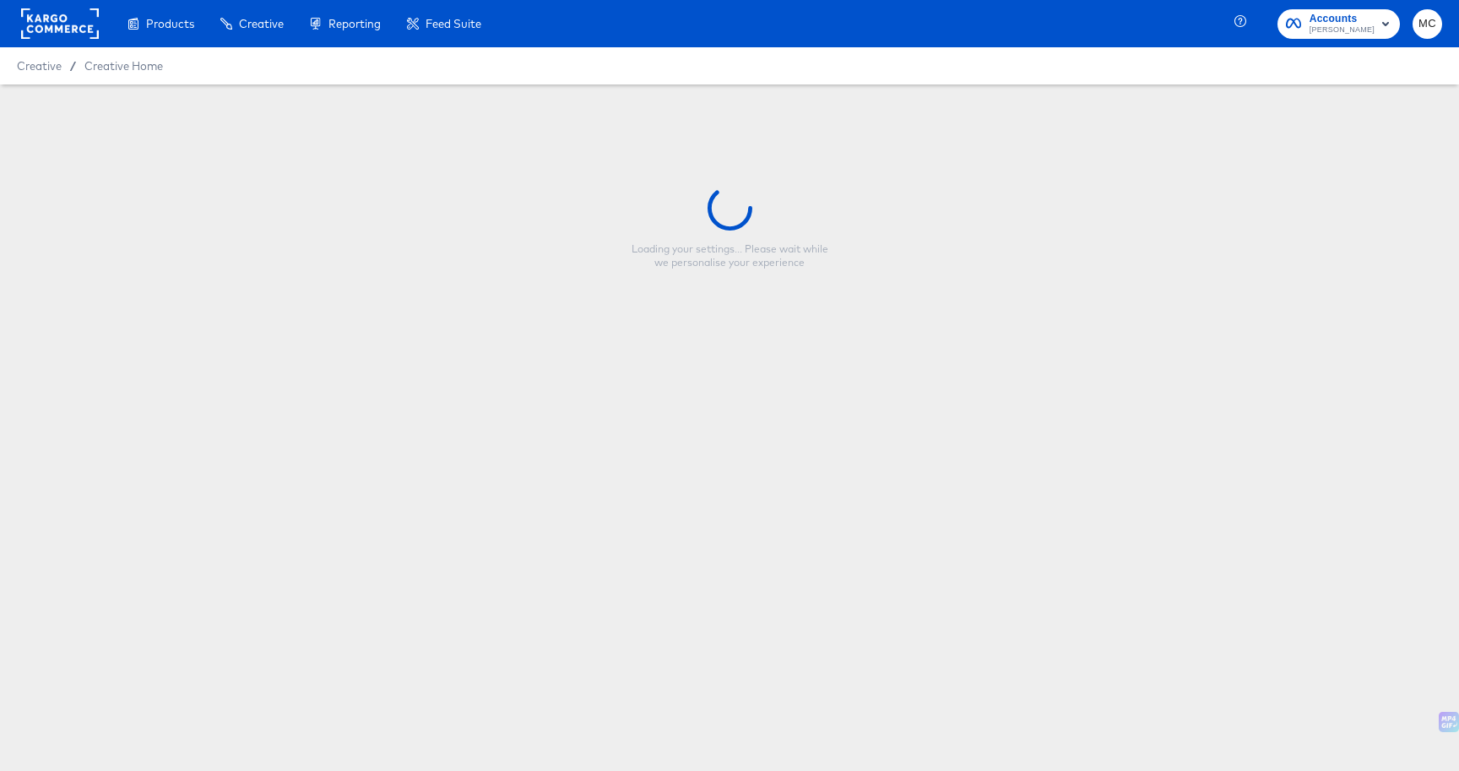
type input "CP-23517 - Single image - Most Wanted 4x5"
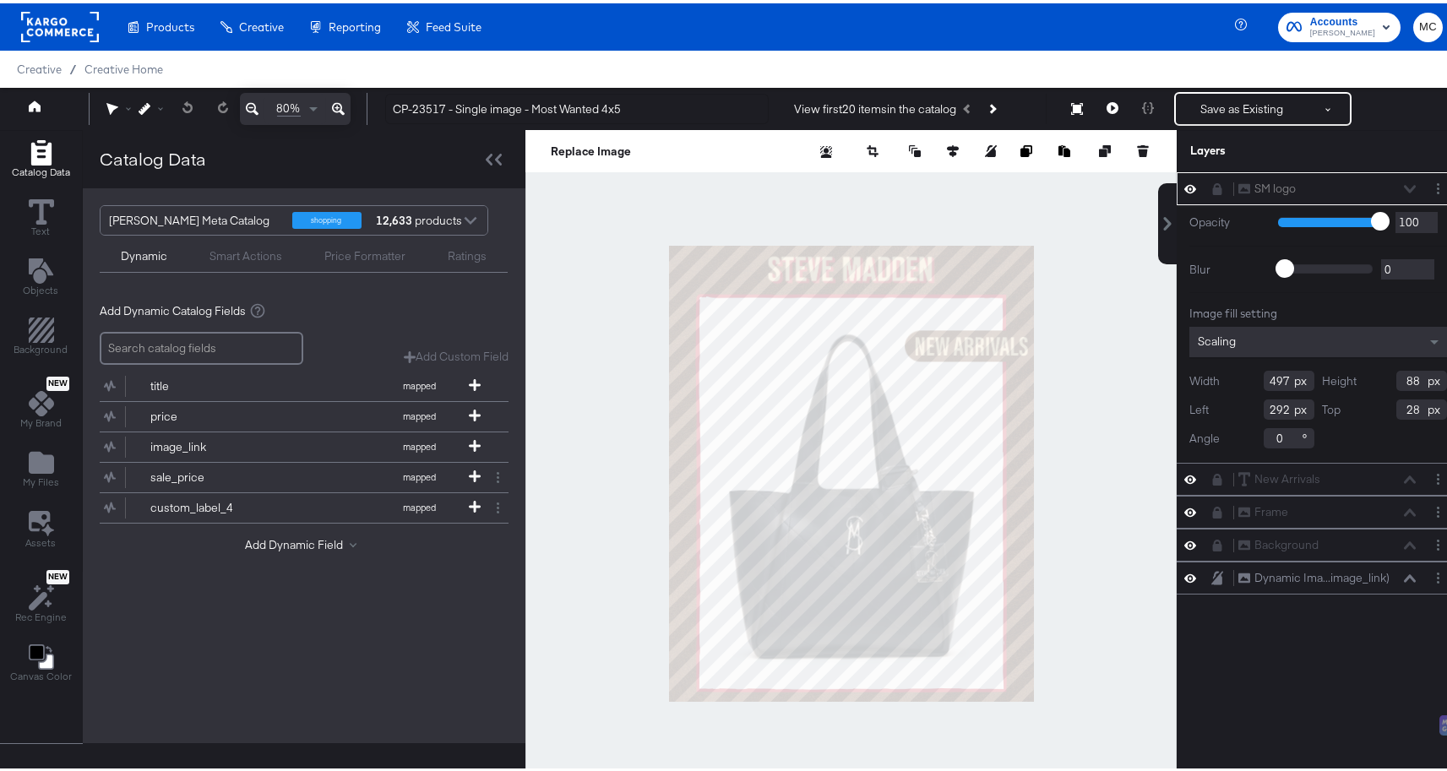
click at [1394, 187] on div "SM logo SM logo" at bounding box center [1326, 186] width 179 height 18
click at [1213, 479] on icon at bounding box center [1217, 476] width 9 height 12
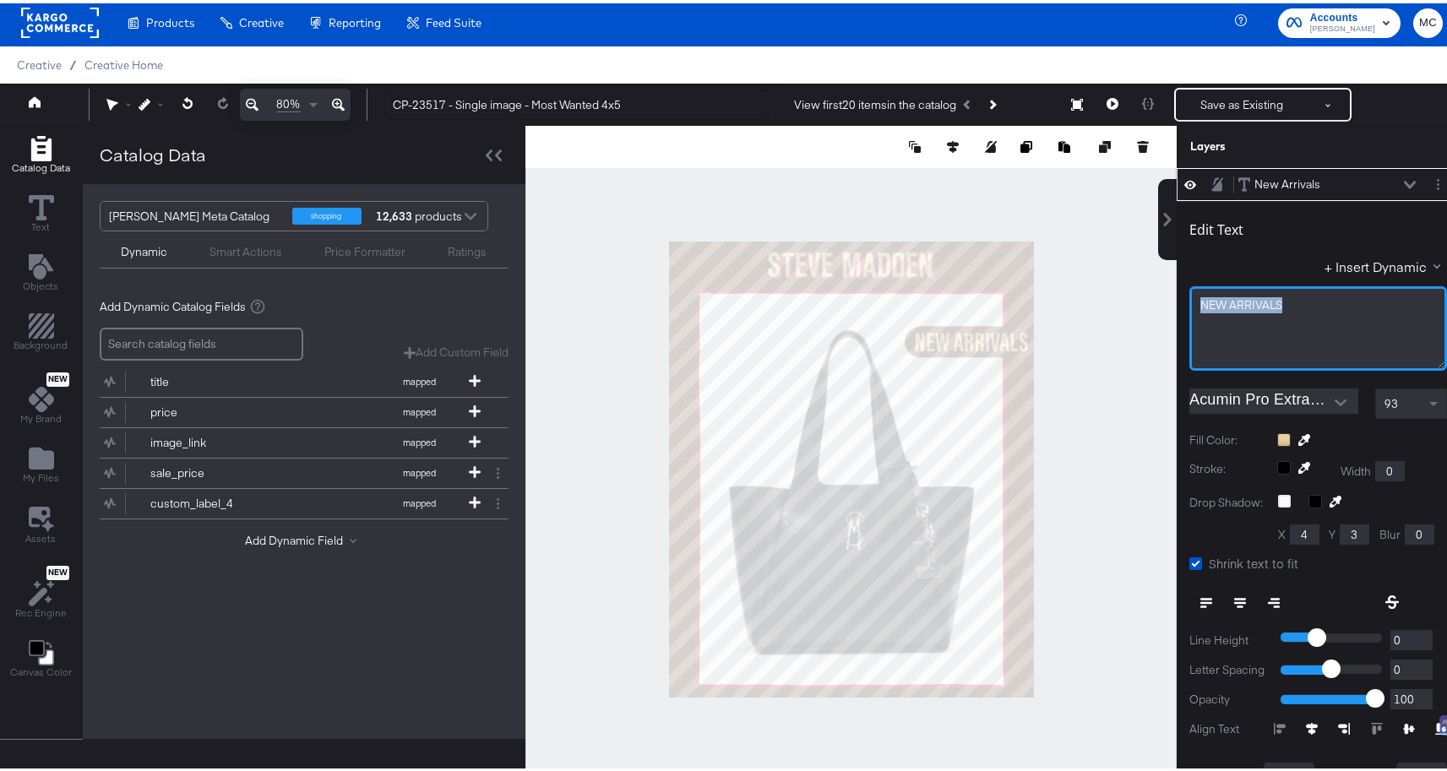
drag, startPoint x: 1274, startPoint y: 297, endPoint x: 1171, endPoint y: 297, distance: 103.9
click at [1176, 297] on div "Edit Text + Insert Dynamic NEW ﻿ARRIVALS Acumin Pro ExtraCondensed Bold 93 Fill…" at bounding box center [1317, 525] width 283 height 654
click at [1437, 176] on circle "Layer Options" at bounding box center [1438, 177] width 3 height 3
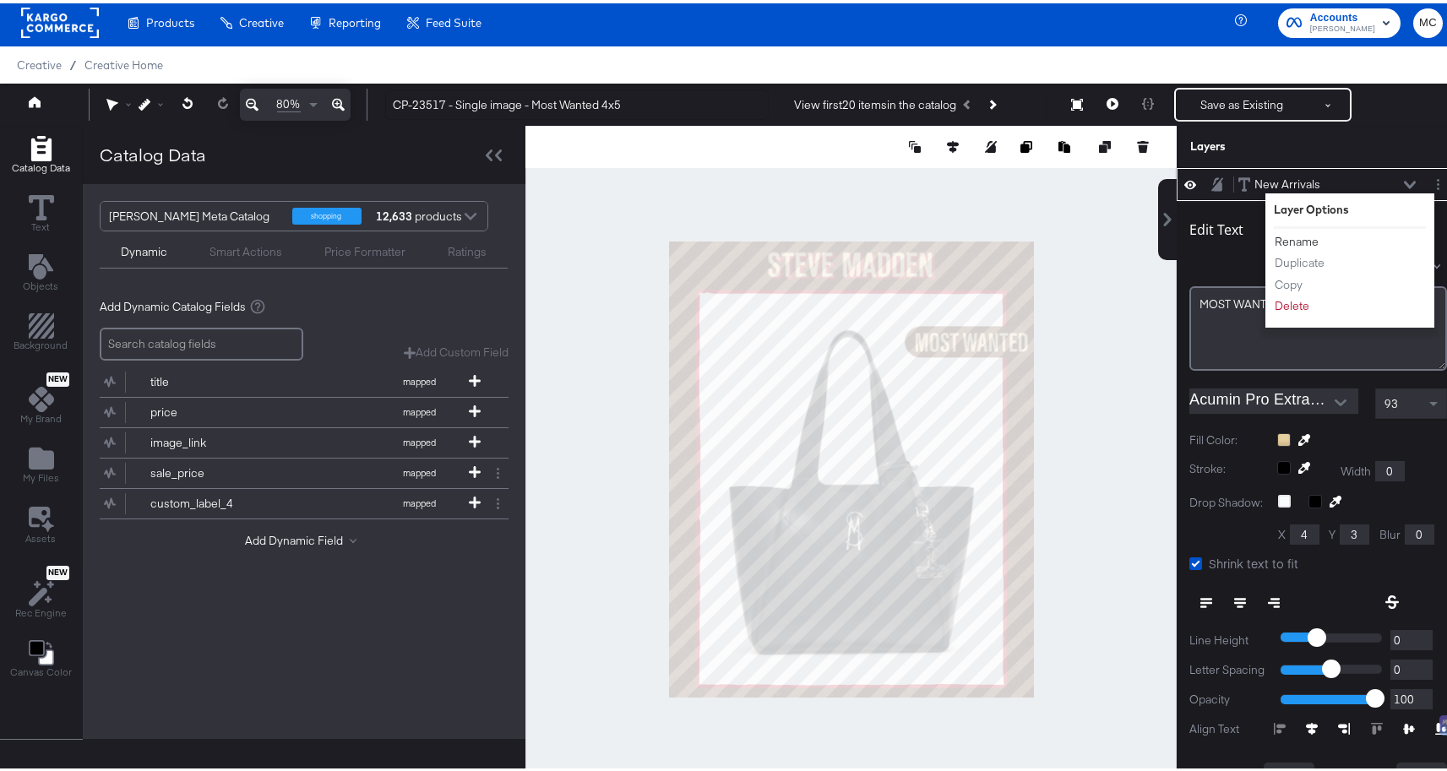
click at [1281, 239] on button "Rename" at bounding box center [1297, 239] width 46 height 18
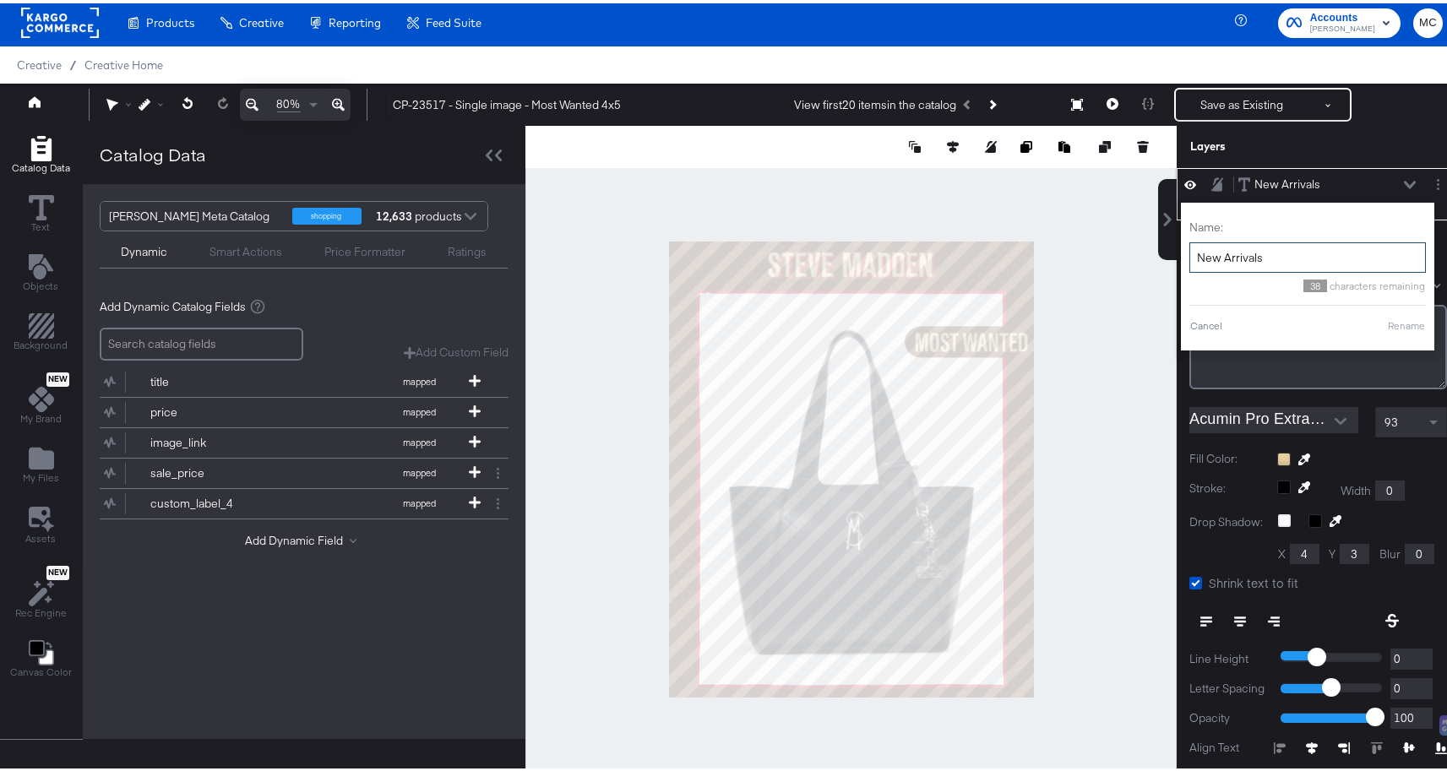
drag, startPoint x: 1236, startPoint y: 255, endPoint x: 1180, endPoint y: 255, distance: 56.6
click at [1189, 255] on input "New Arrivals" at bounding box center [1307, 254] width 236 height 31
type input "Most Wanted"
click at [1382, 323] on button "Rename" at bounding box center [1385, 322] width 39 height 15
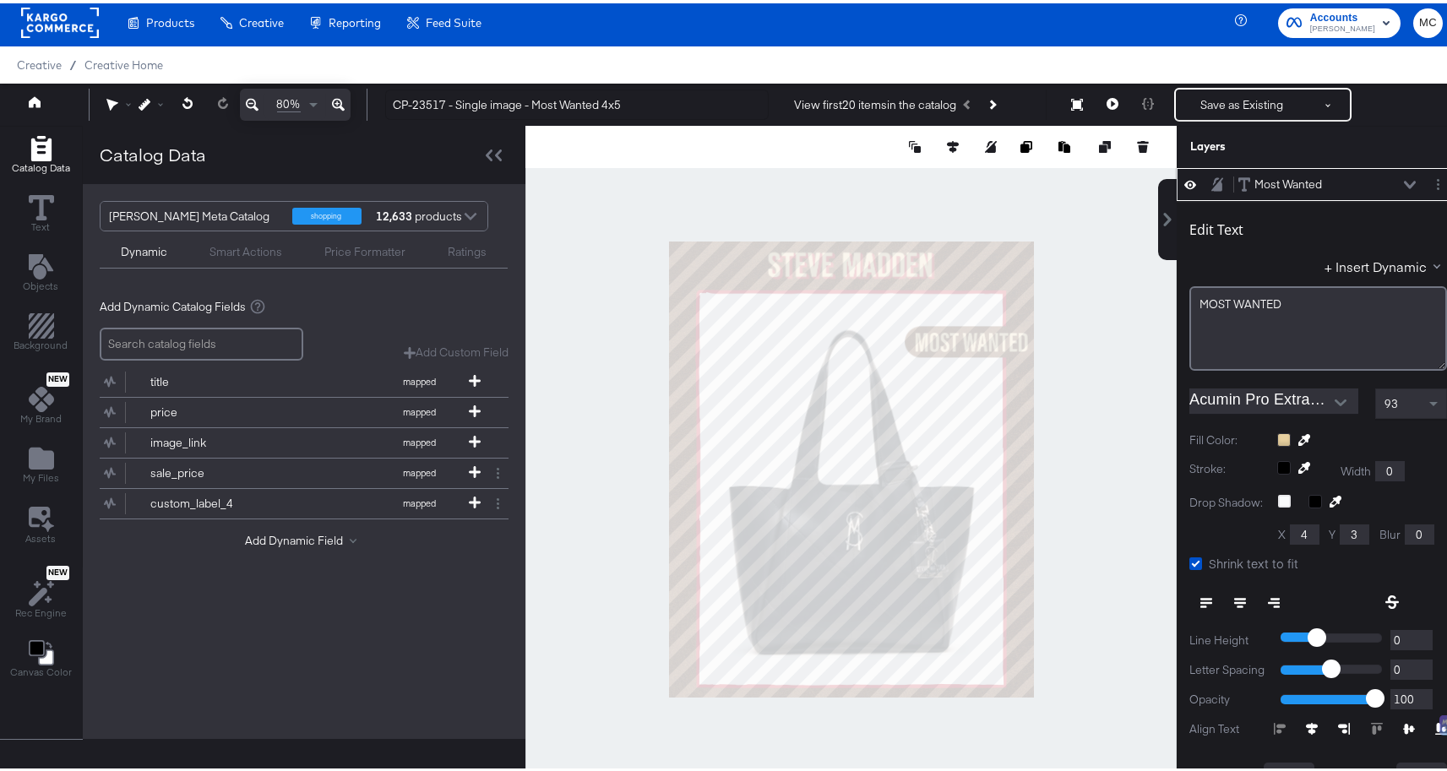
click at [1404, 182] on icon at bounding box center [1410, 181] width 12 height 8
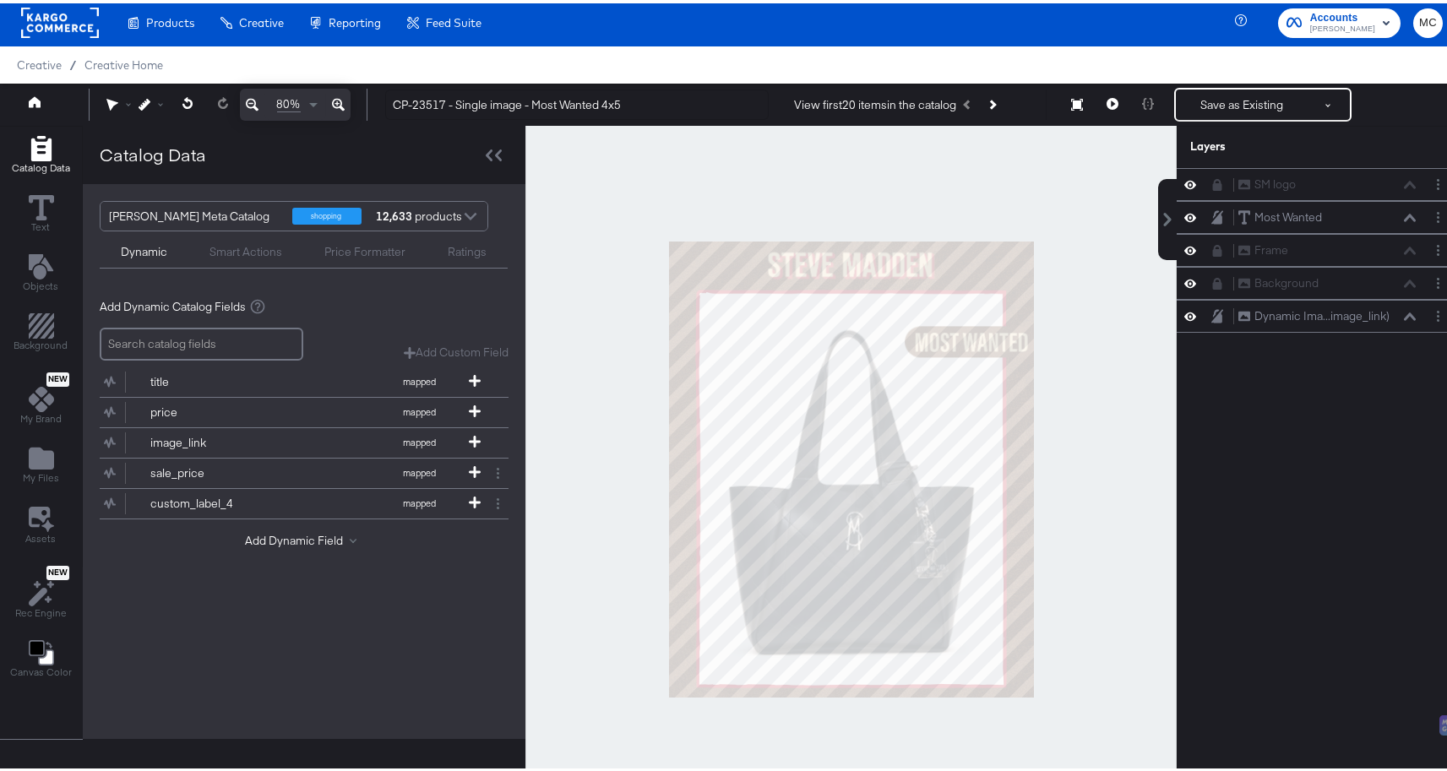
click at [1211, 215] on div at bounding box center [1222, 214] width 24 height 16
click at [1211, 215] on icon at bounding box center [1217, 214] width 12 height 14
click at [1095, 98] on button at bounding box center [1112, 101] width 35 height 34
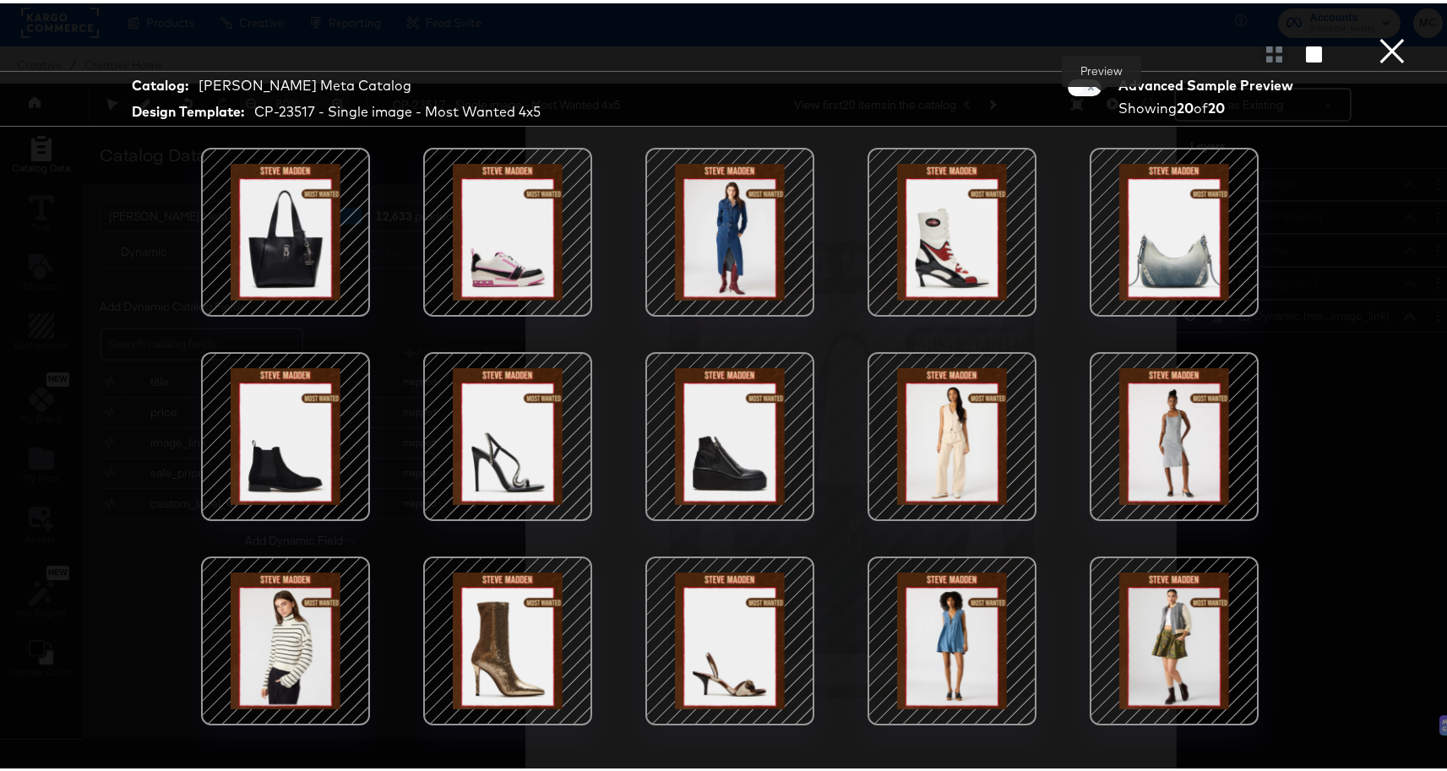
click at [288, 219] on div at bounding box center [286, 229] width 144 height 144
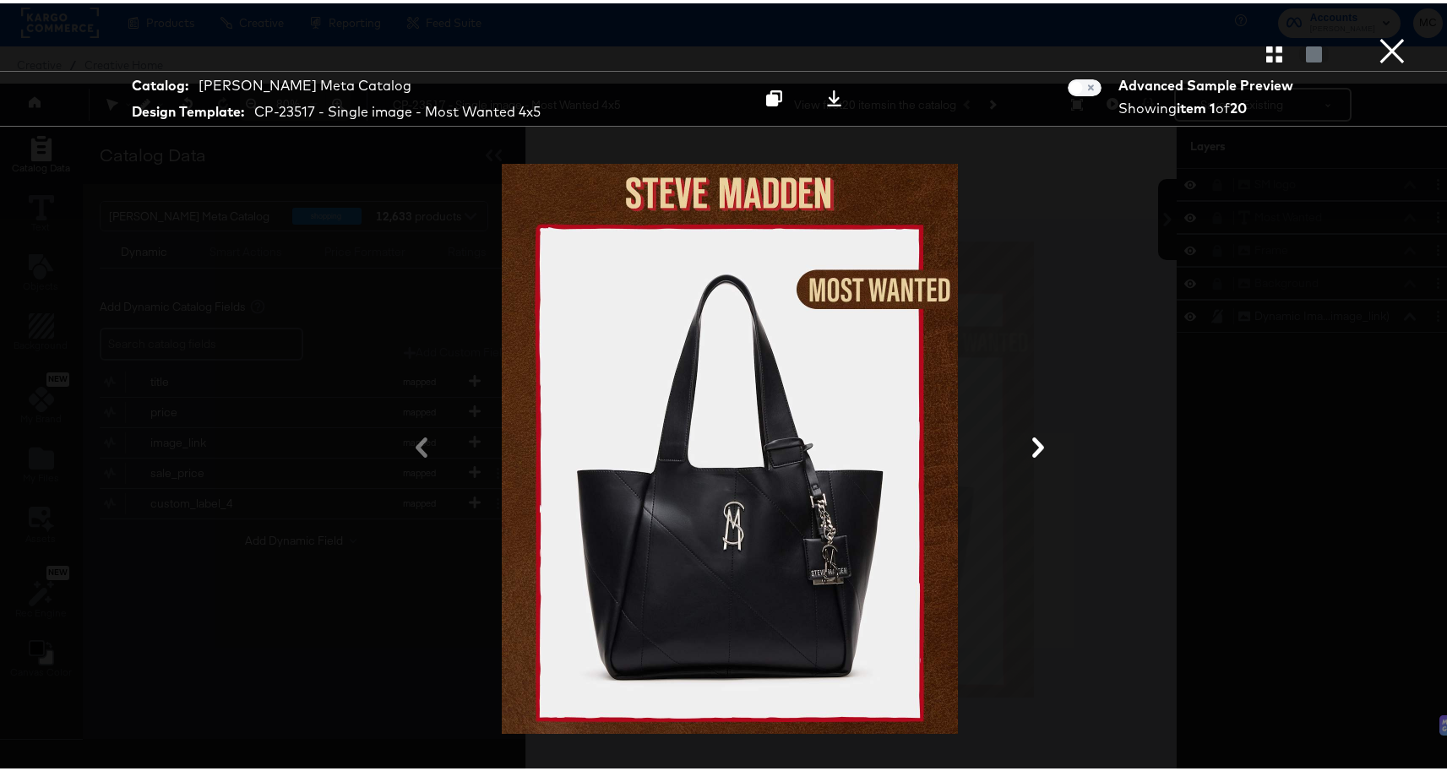
click at [1035, 444] on icon at bounding box center [1038, 444] width 12 height 20
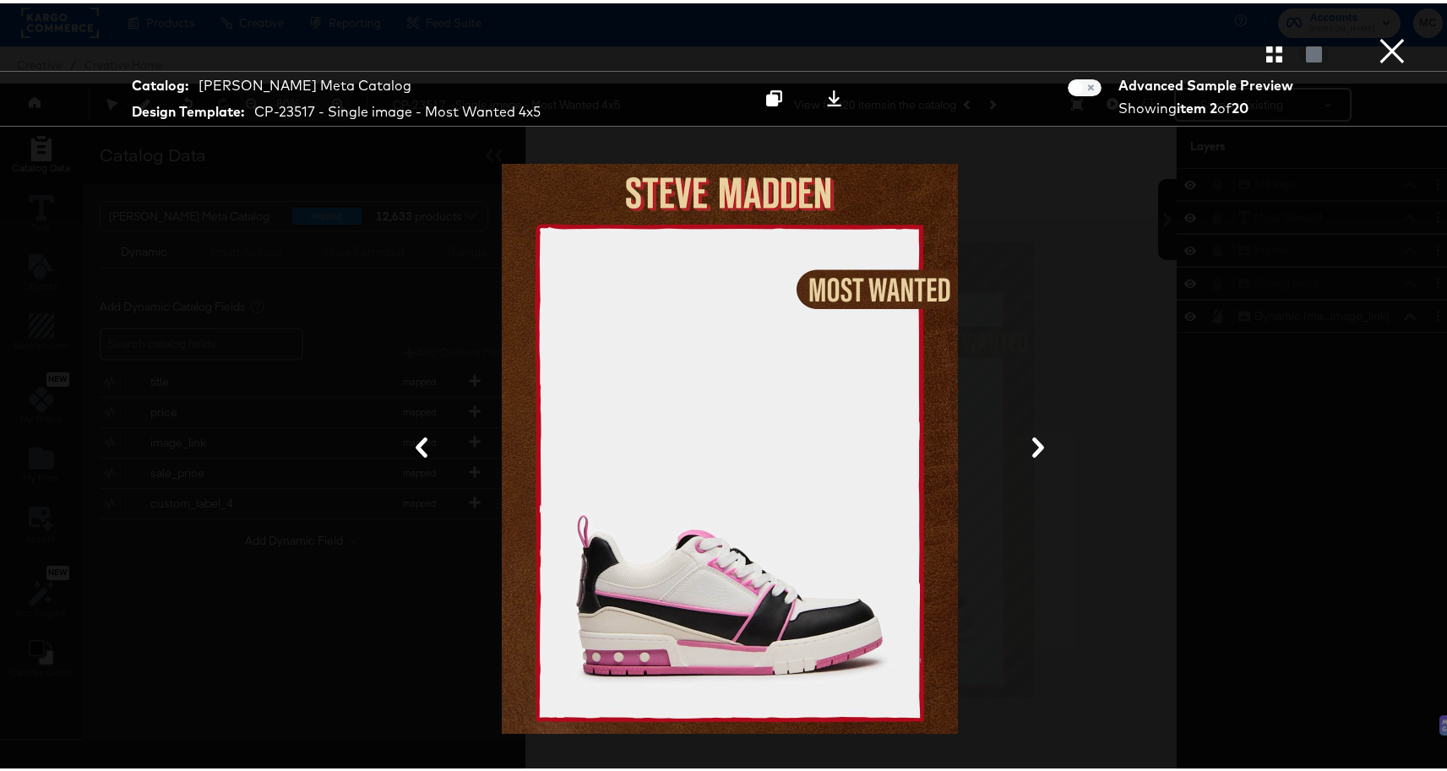
click at [1035, 444] on icon at bounding box center [1038, 444] width 12 height 20
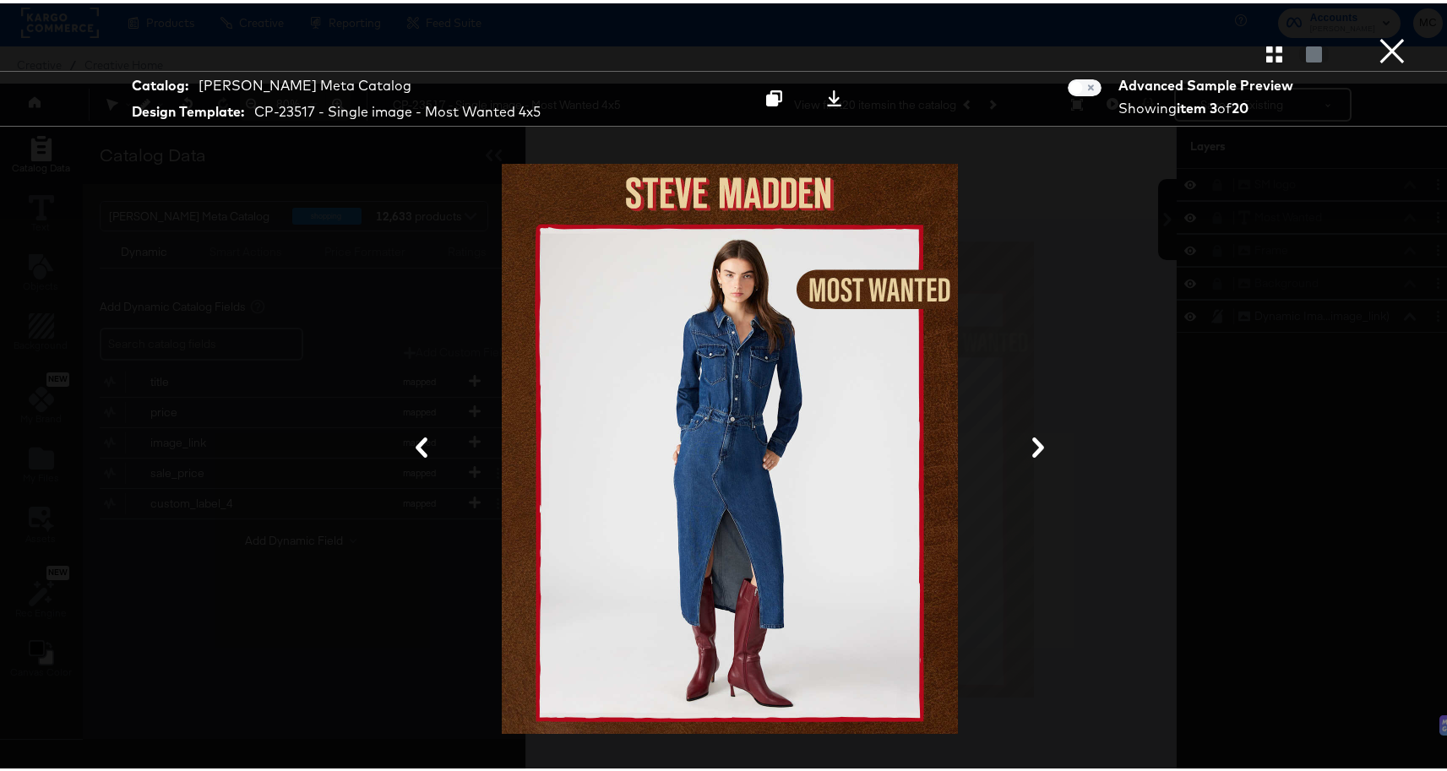
click at [1035, 444] on icon at bounding box center [1038, 444] width 12 height 20
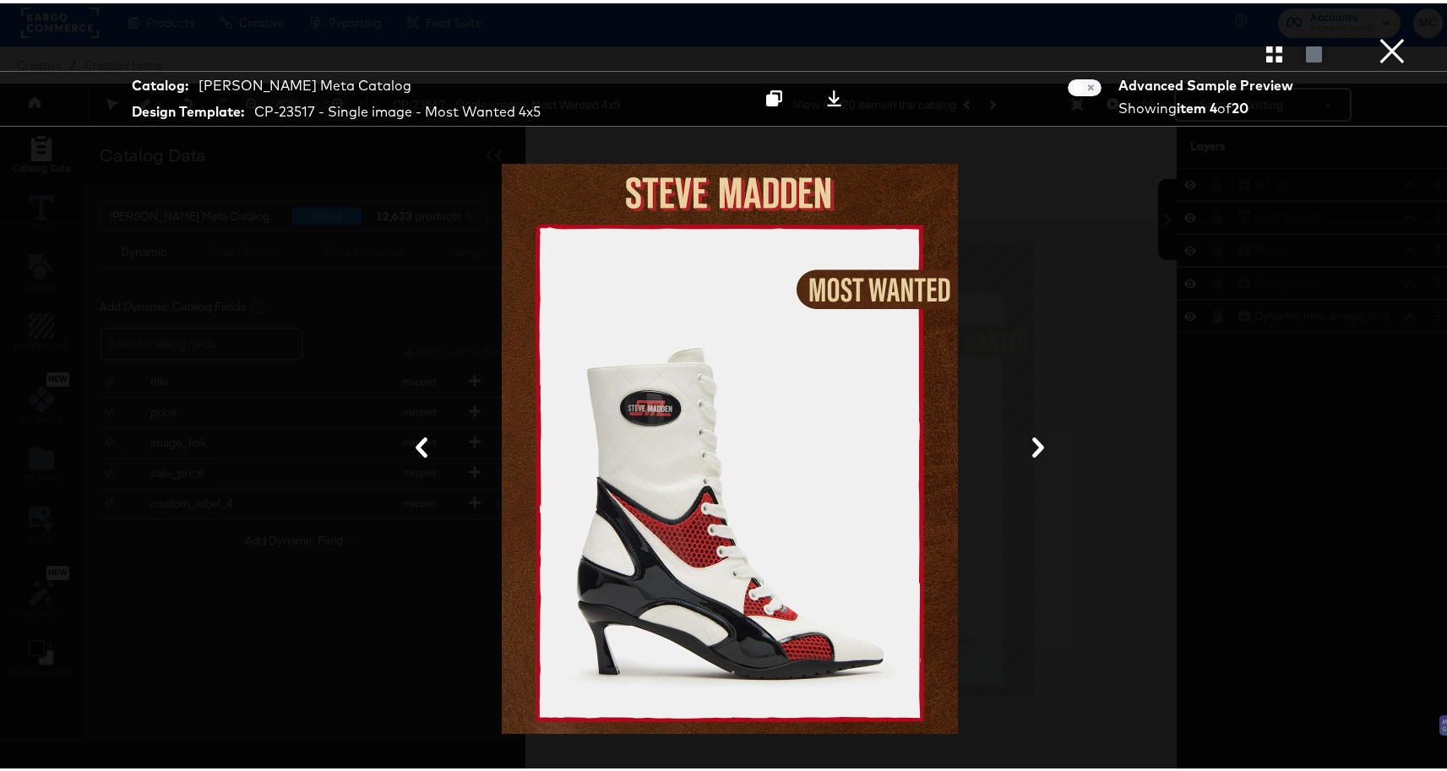
click at [1035, 444] on icon at bounding box center [1038, 444] width 12 height 20
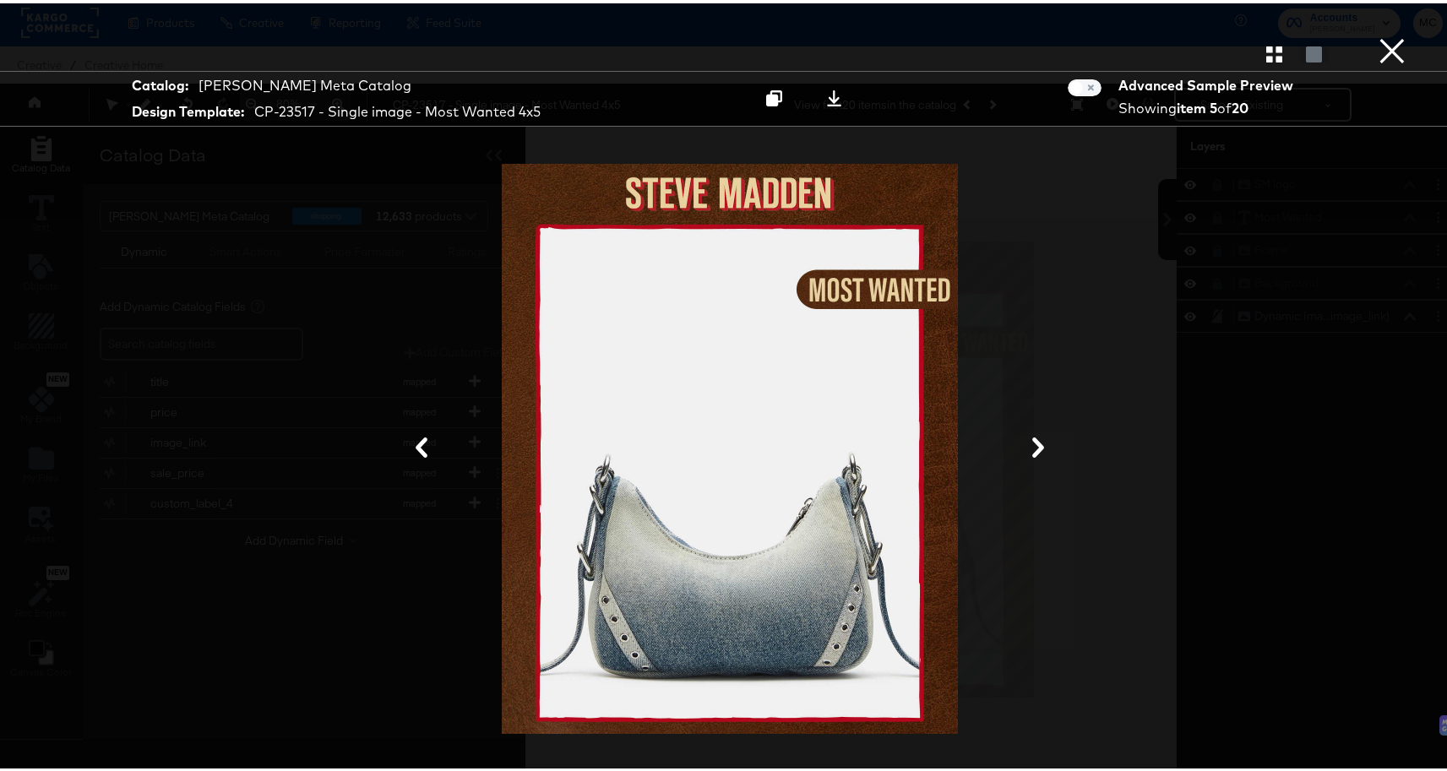
click at [1035, 444] on icon at bounding box center [1038, 444] width 12 height 20
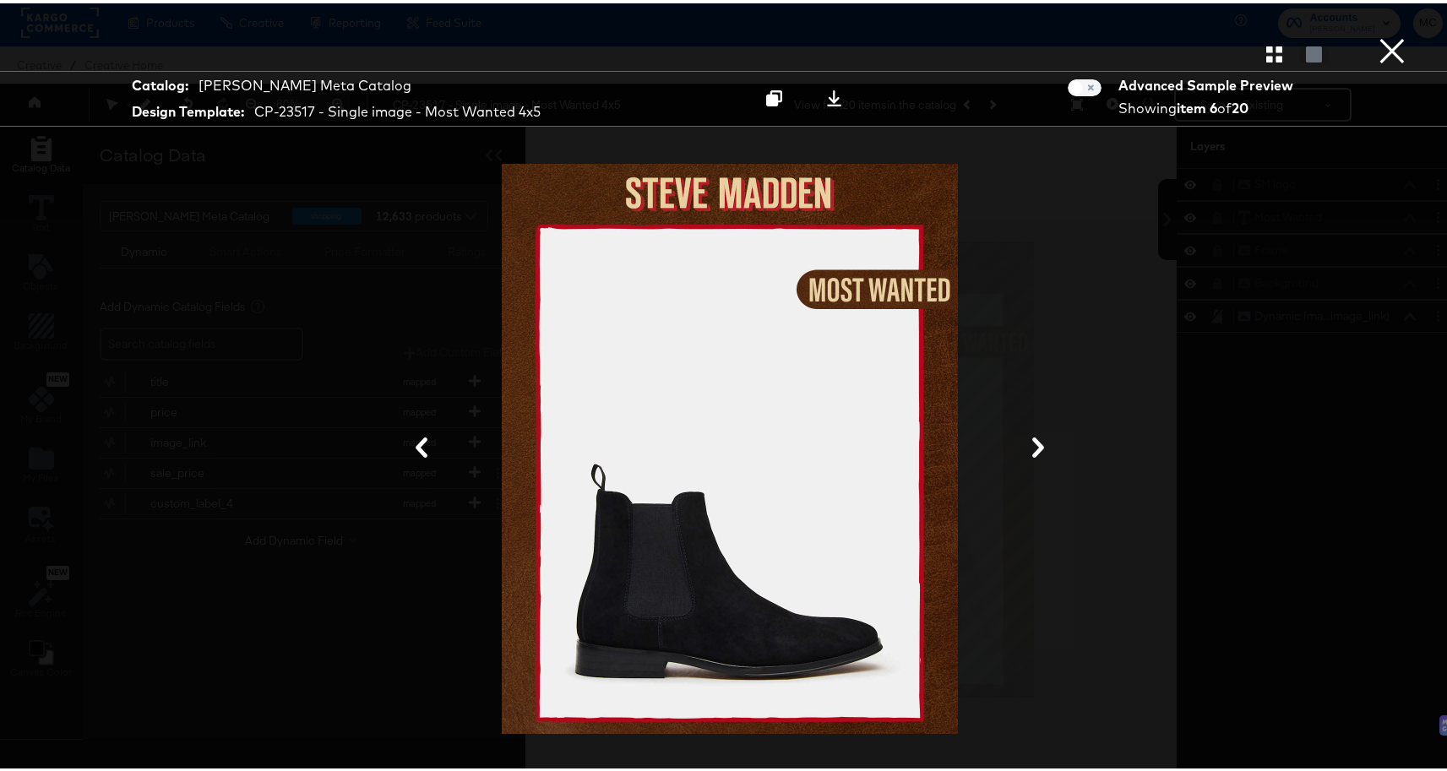
click at [1035, 444] on icon at bounding box center [1038, 444] width 12 height 20
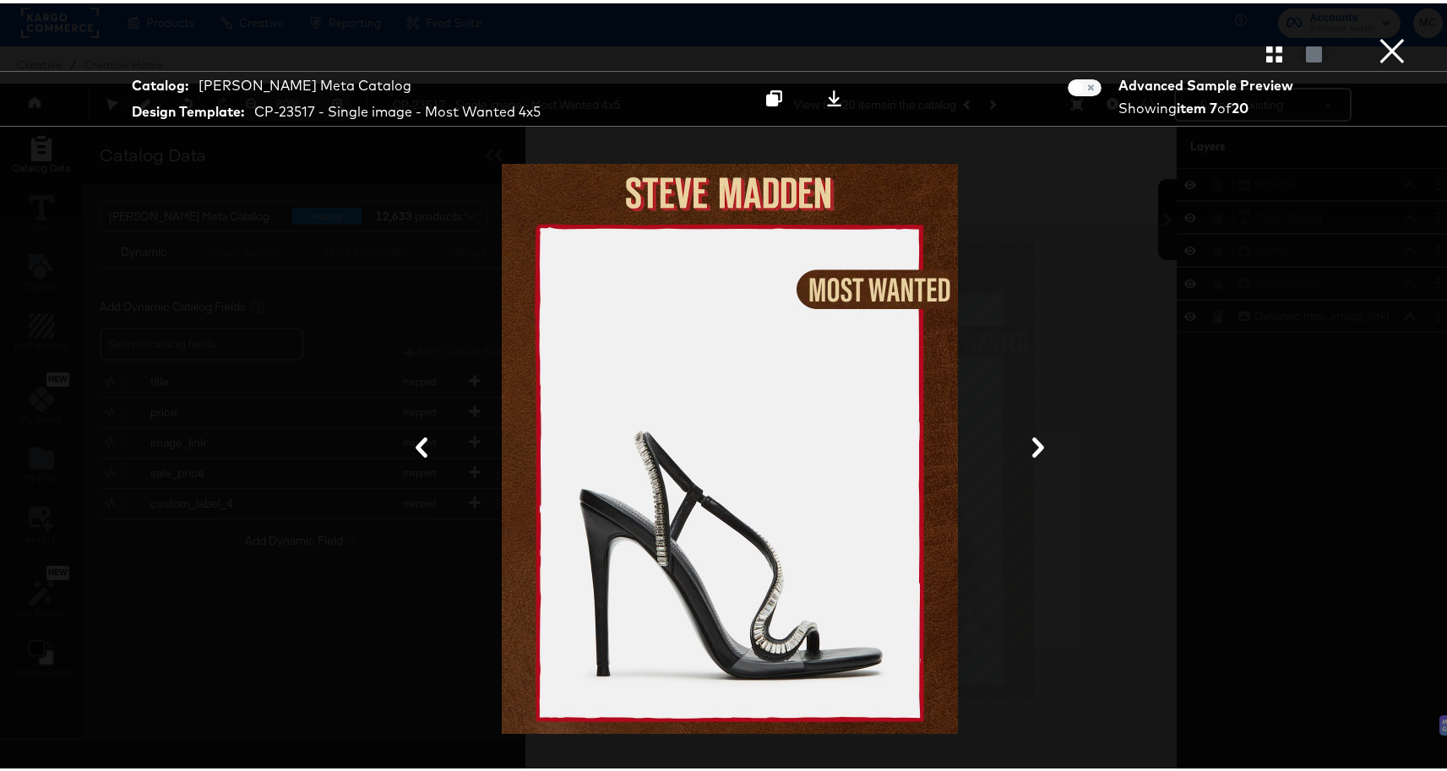
click at [1035, 444] on icon at bounding box center [1038, 444] width 12 height 20
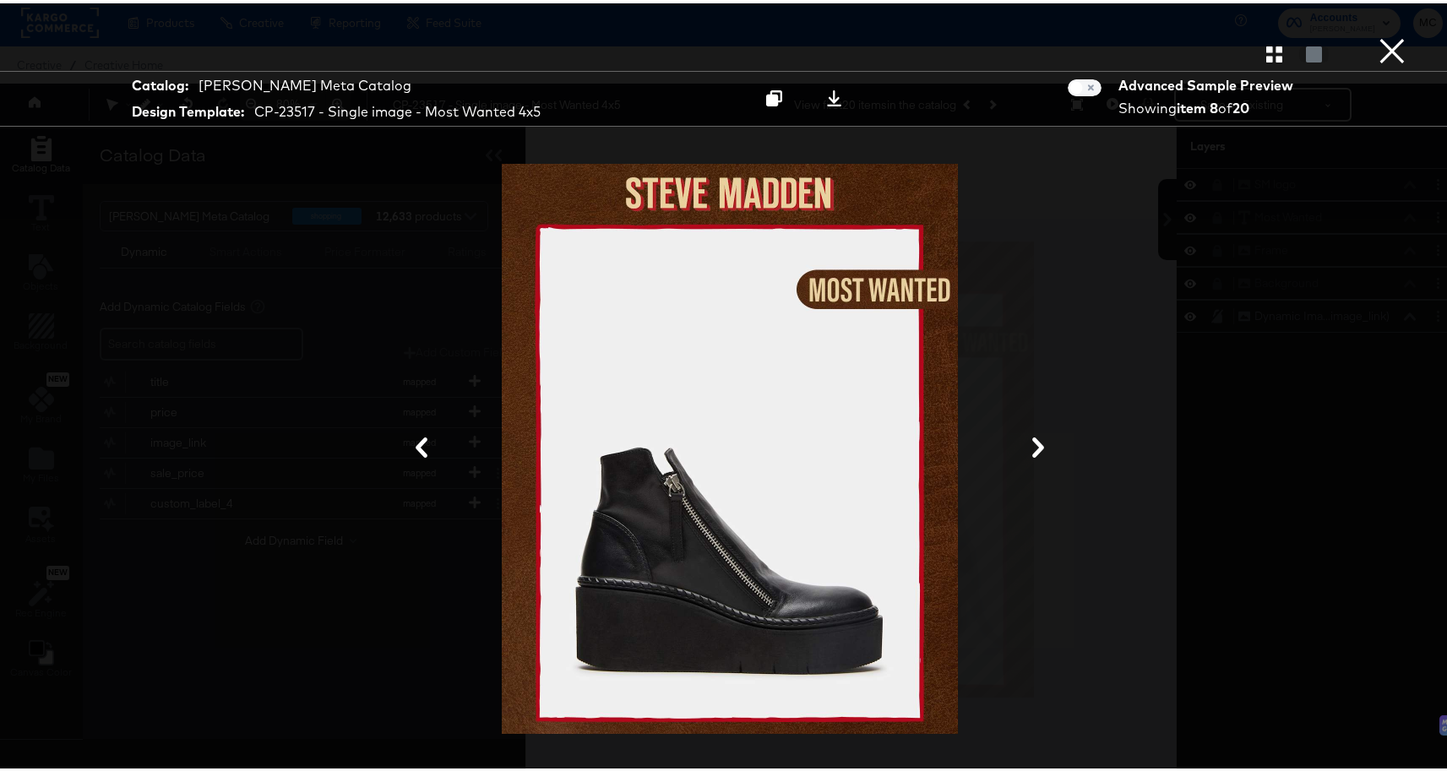
click at [1035, 444] on icon at bounding box center [1038, 444] width 12 height 20
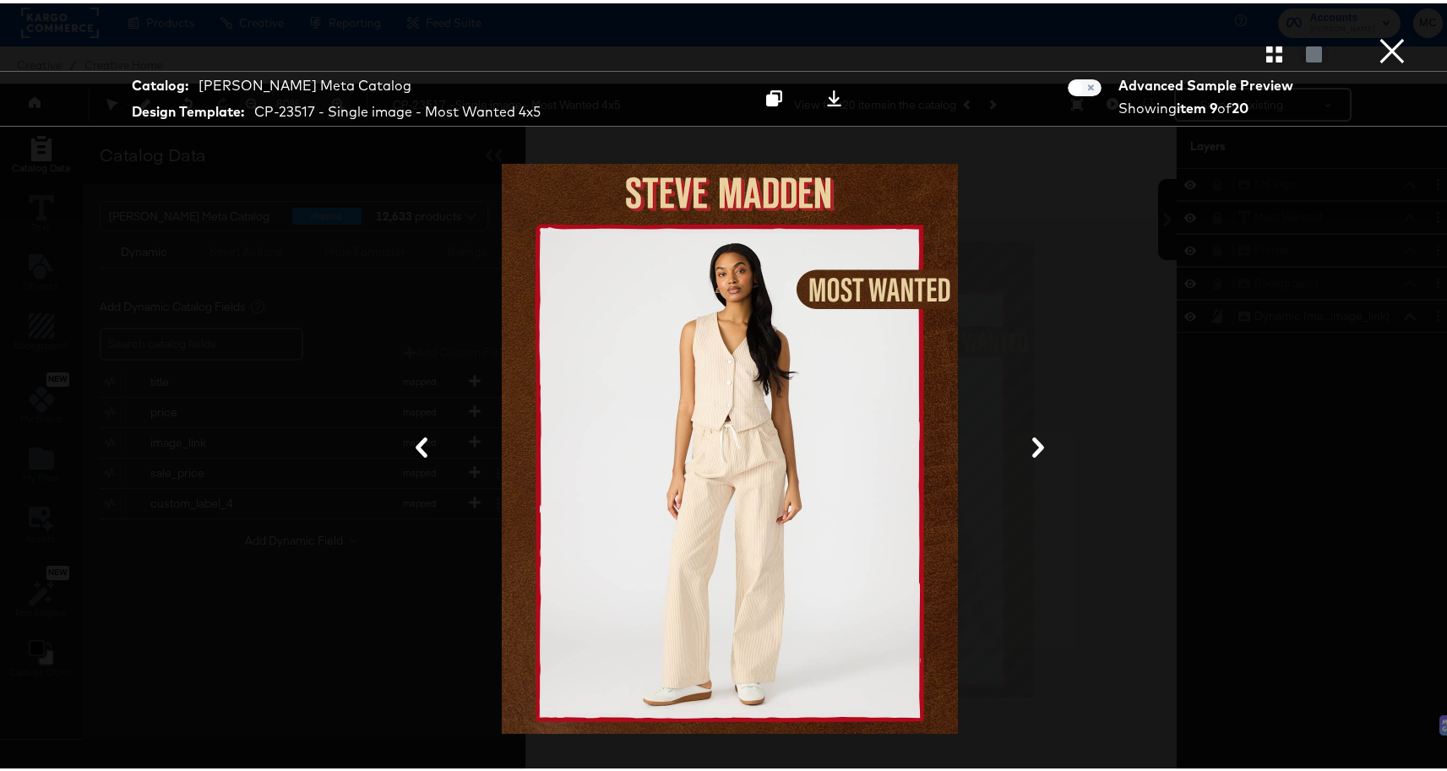
click at [1035, 444] on icon at bounding box center [1038, 444] width 12 height 20
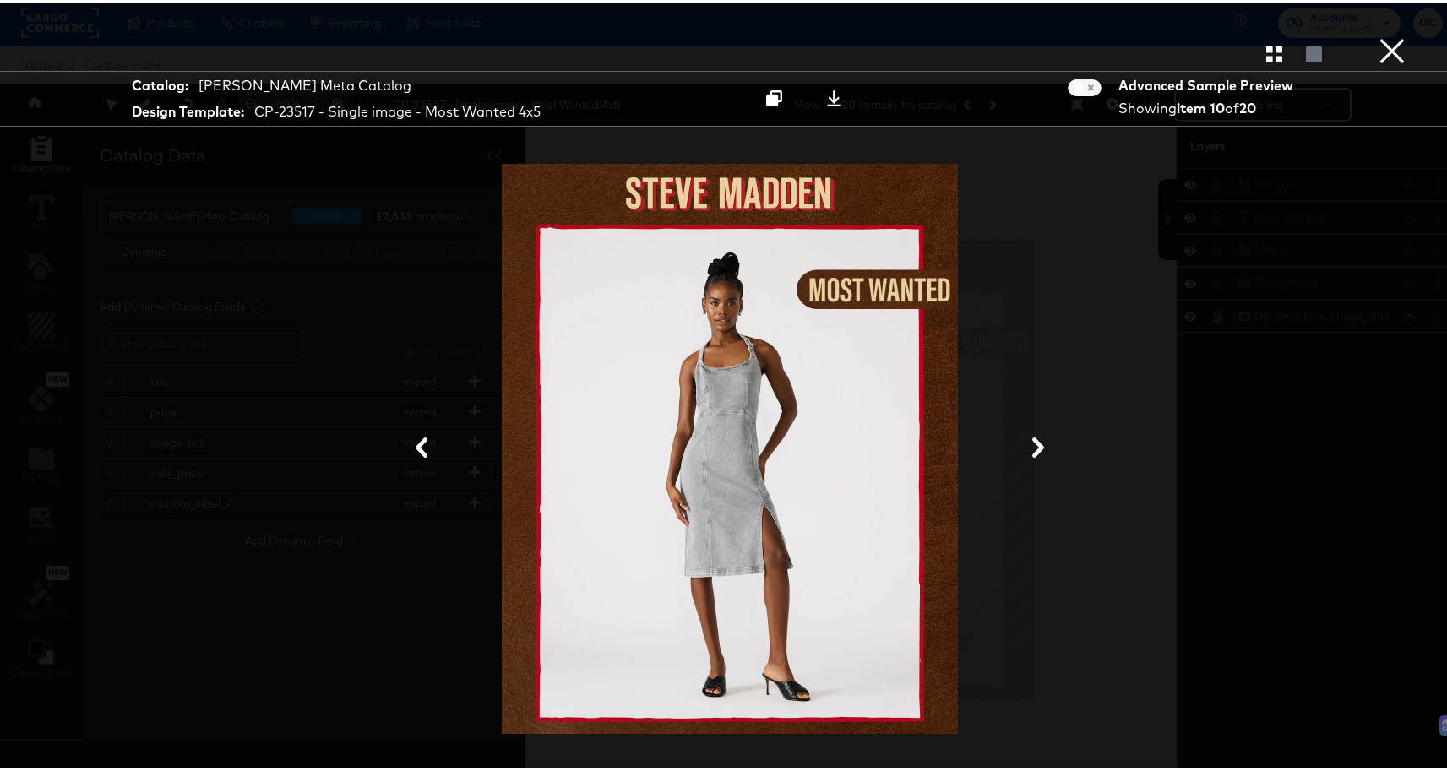
click at [1035, 444] on icon at bounding box center [1038, 444] width 12 height 20
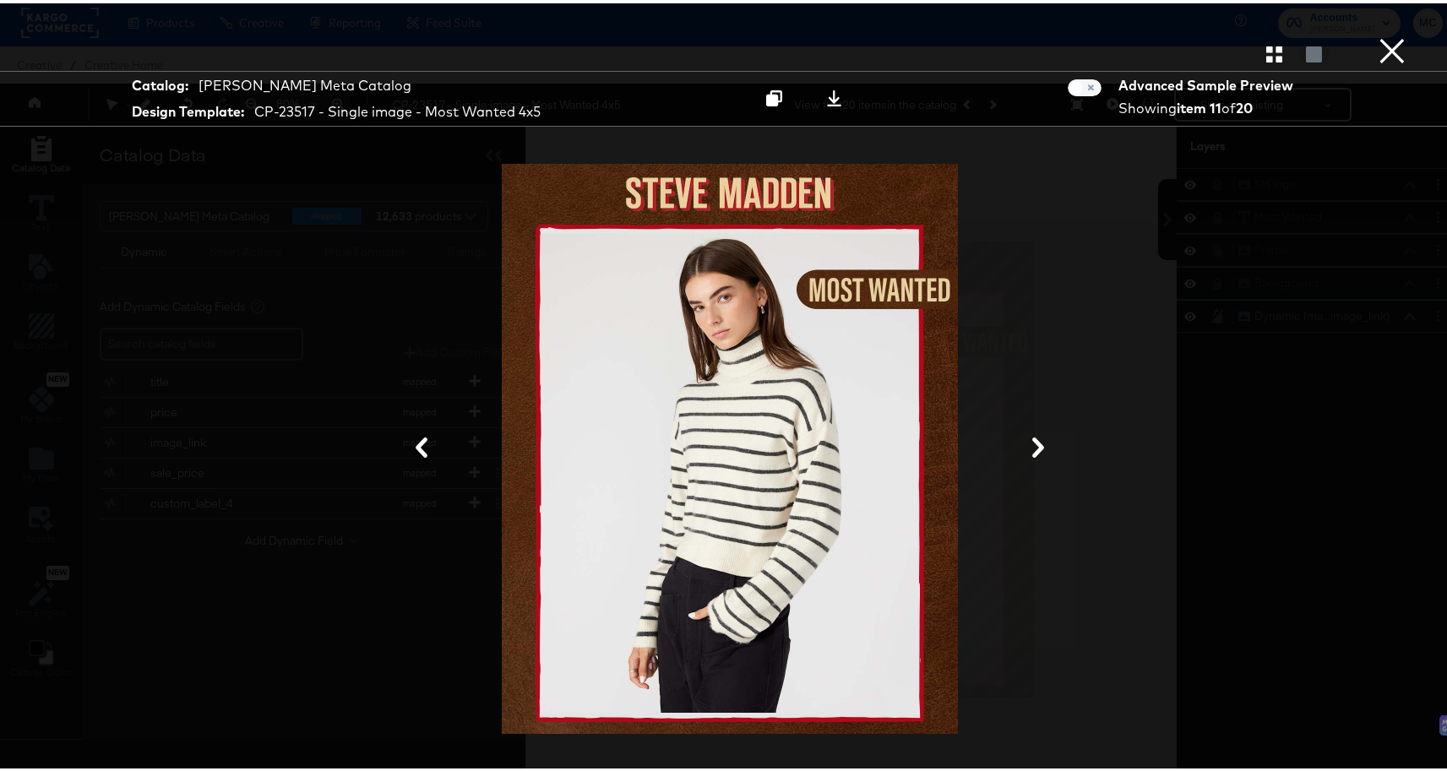
click at [1028, 443] on icon at bounding box center [1038, 444] width 20 height 20
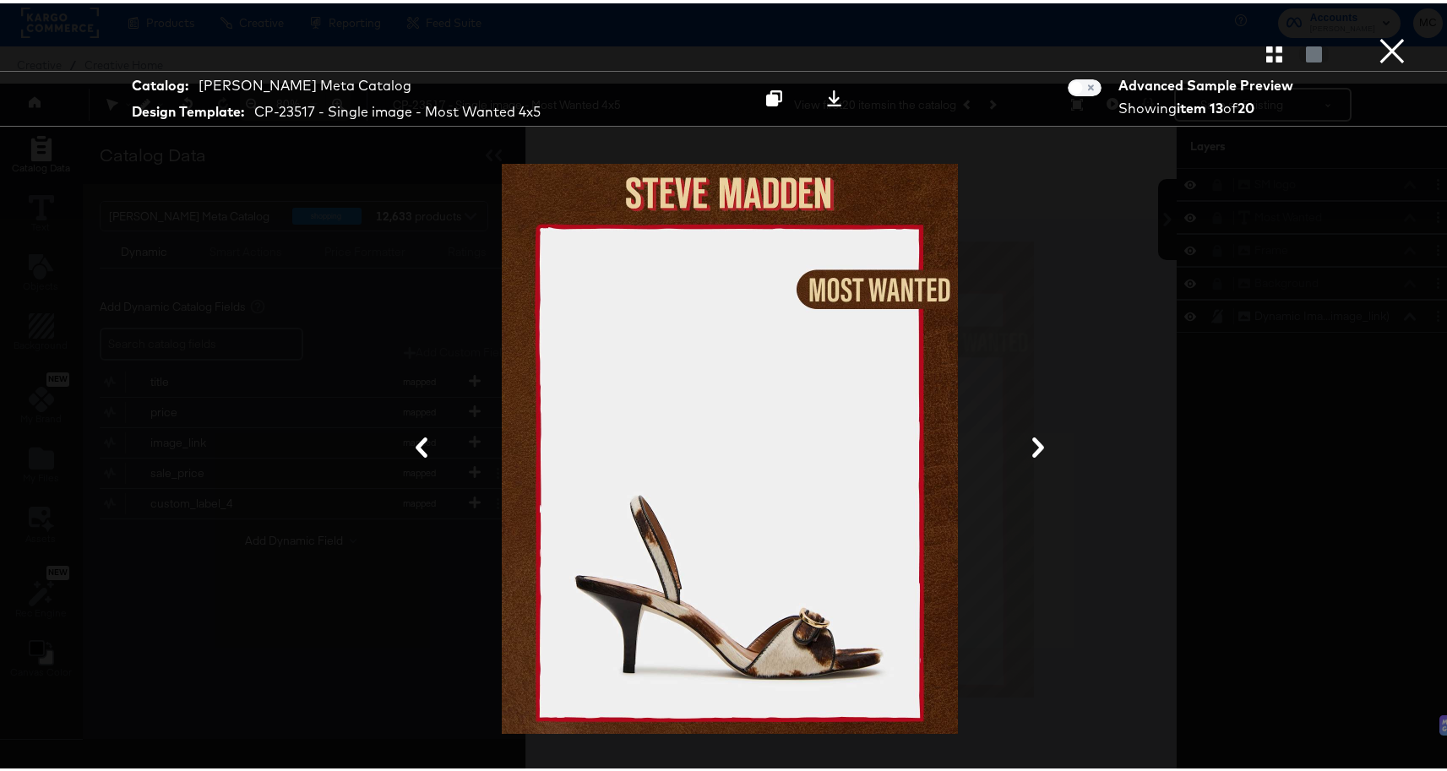
click at [1028, 443] on icon at bounding box center [1038, 444] width 20 height 20
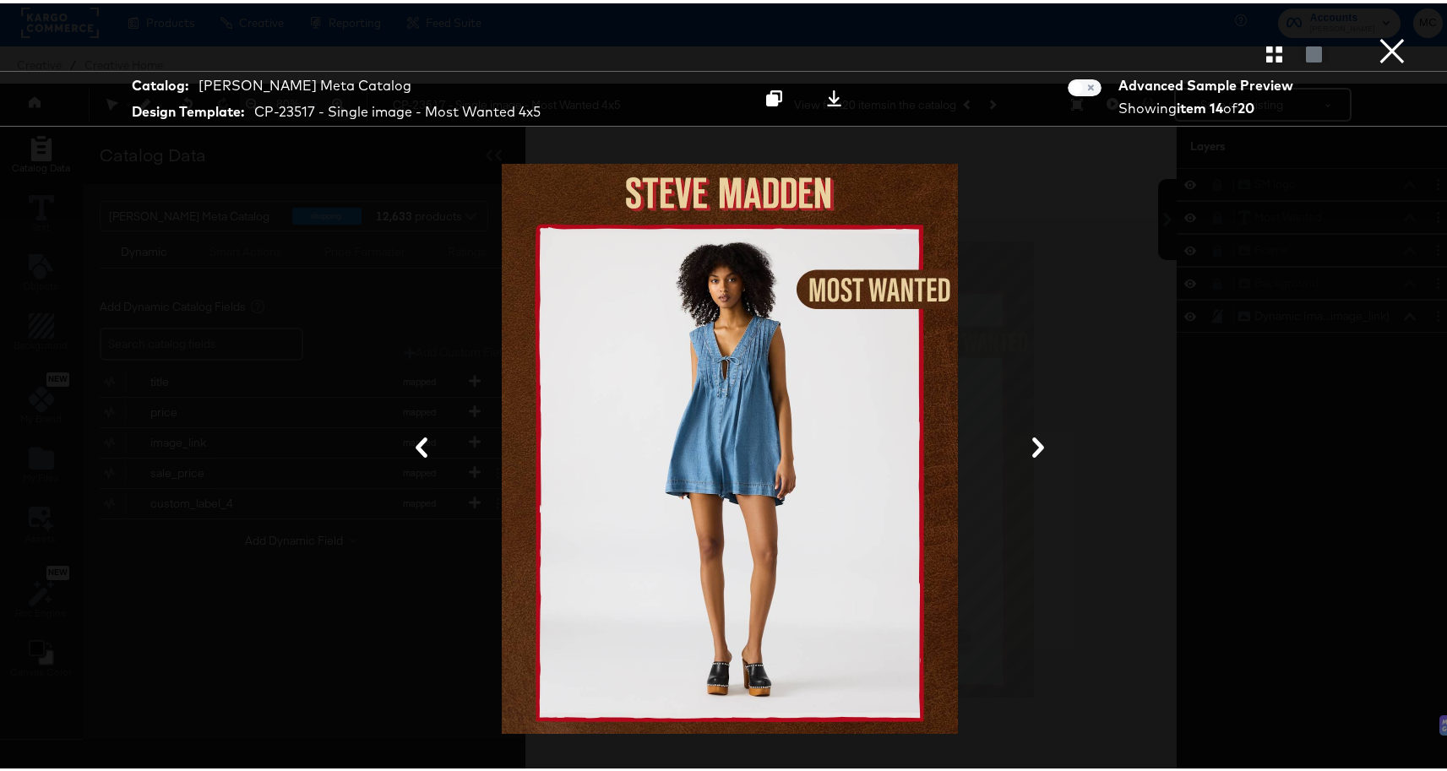
click at [1390, 34] on button "×" at bounding box center [1392, 17] width 34 height 34
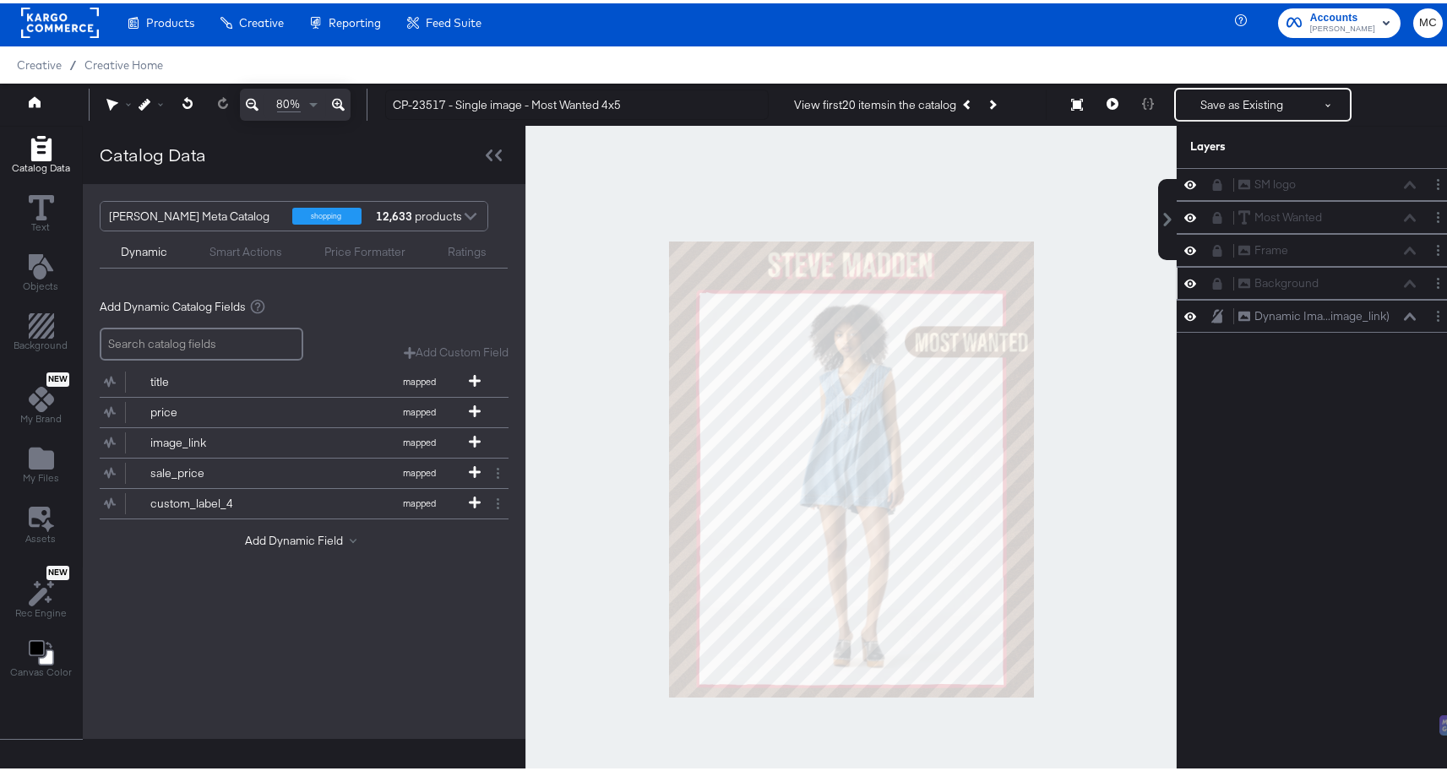
click at [1213, 283] on icon at bounding box center [1217, 280] width 9 height 12
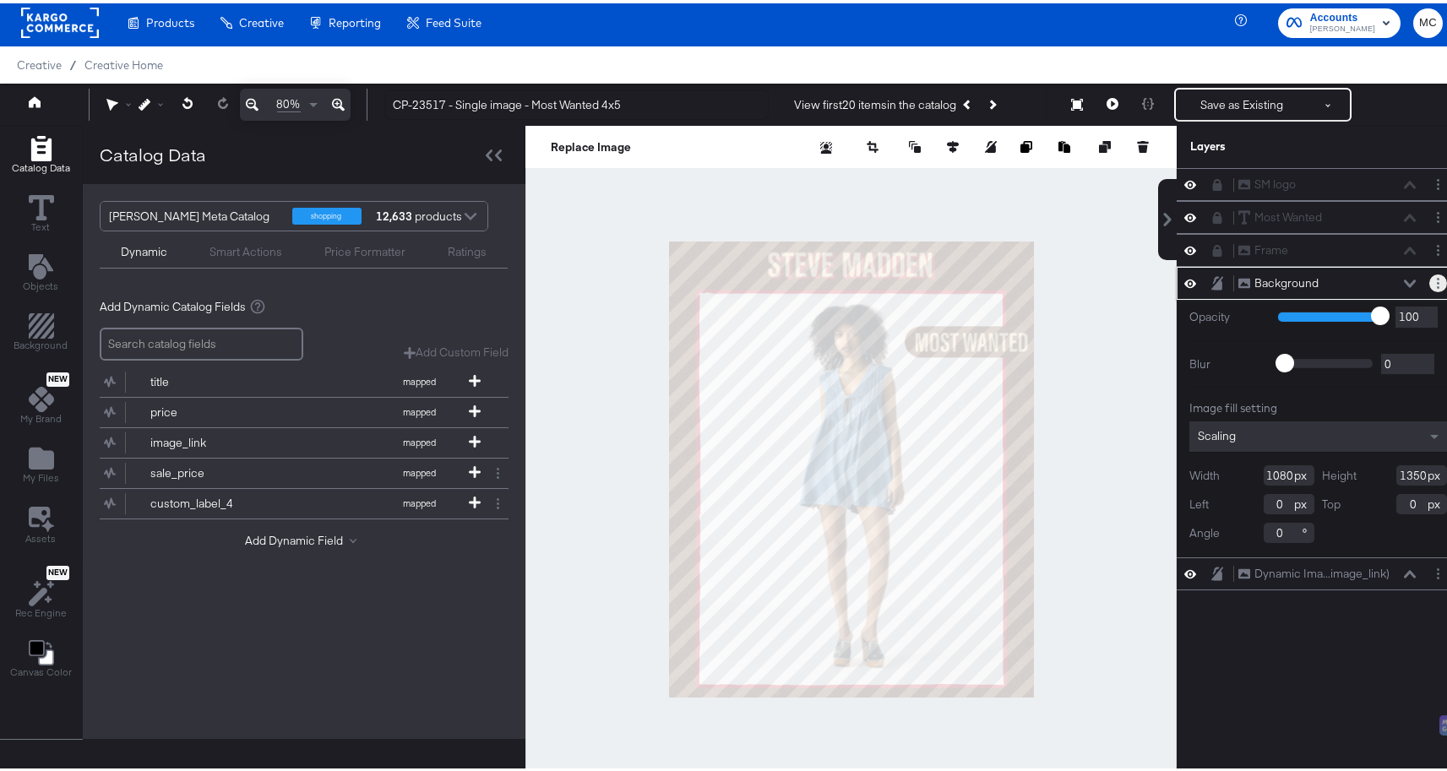
click at [1437, 281] on icon "Layer Options" at bounding box center [1438, 279] width 3 height 11
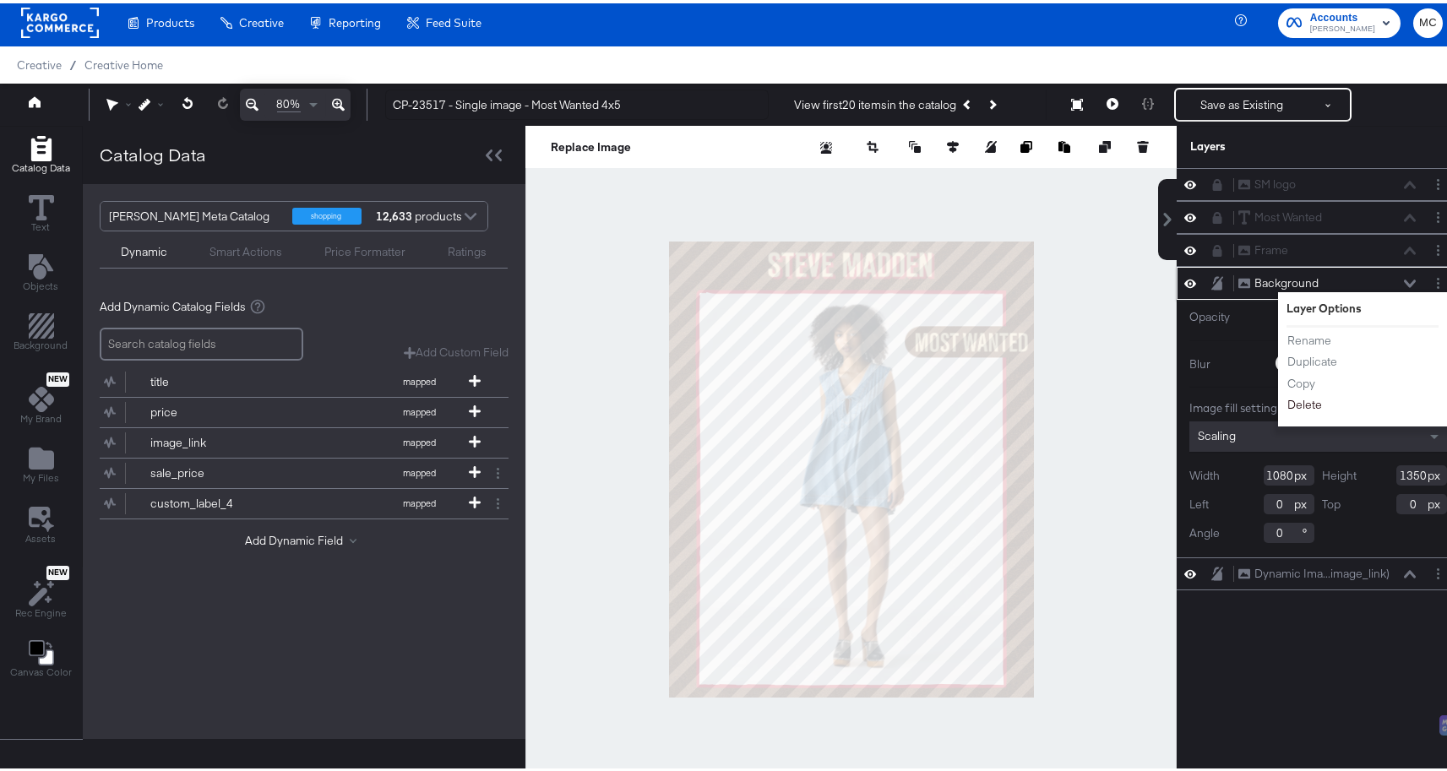
click at [1295, 398] on button "Delete" at bounding box center [1304, 402] width 36 height 18
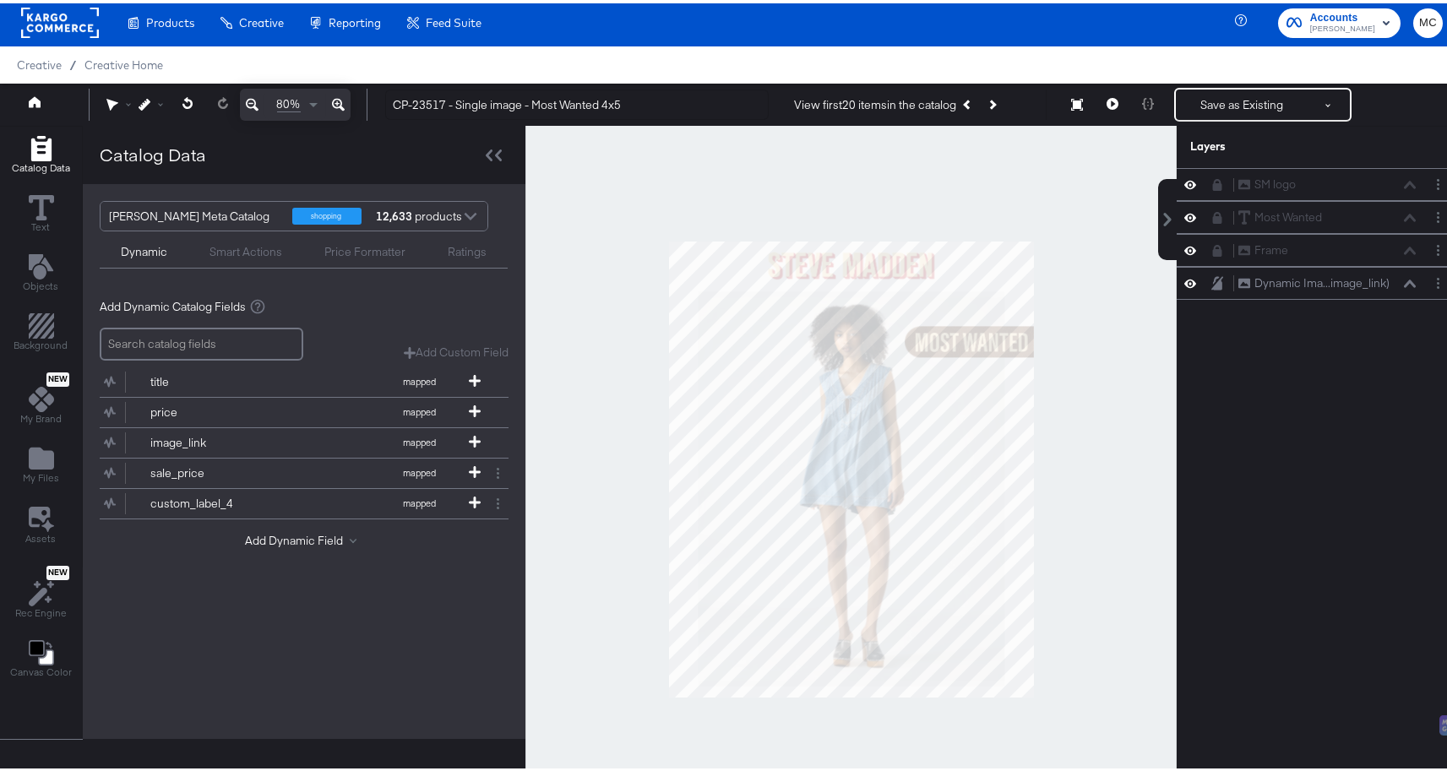
click at [52, 453] on div "My Files" at bounding box center [41, 462] width 36 height 39
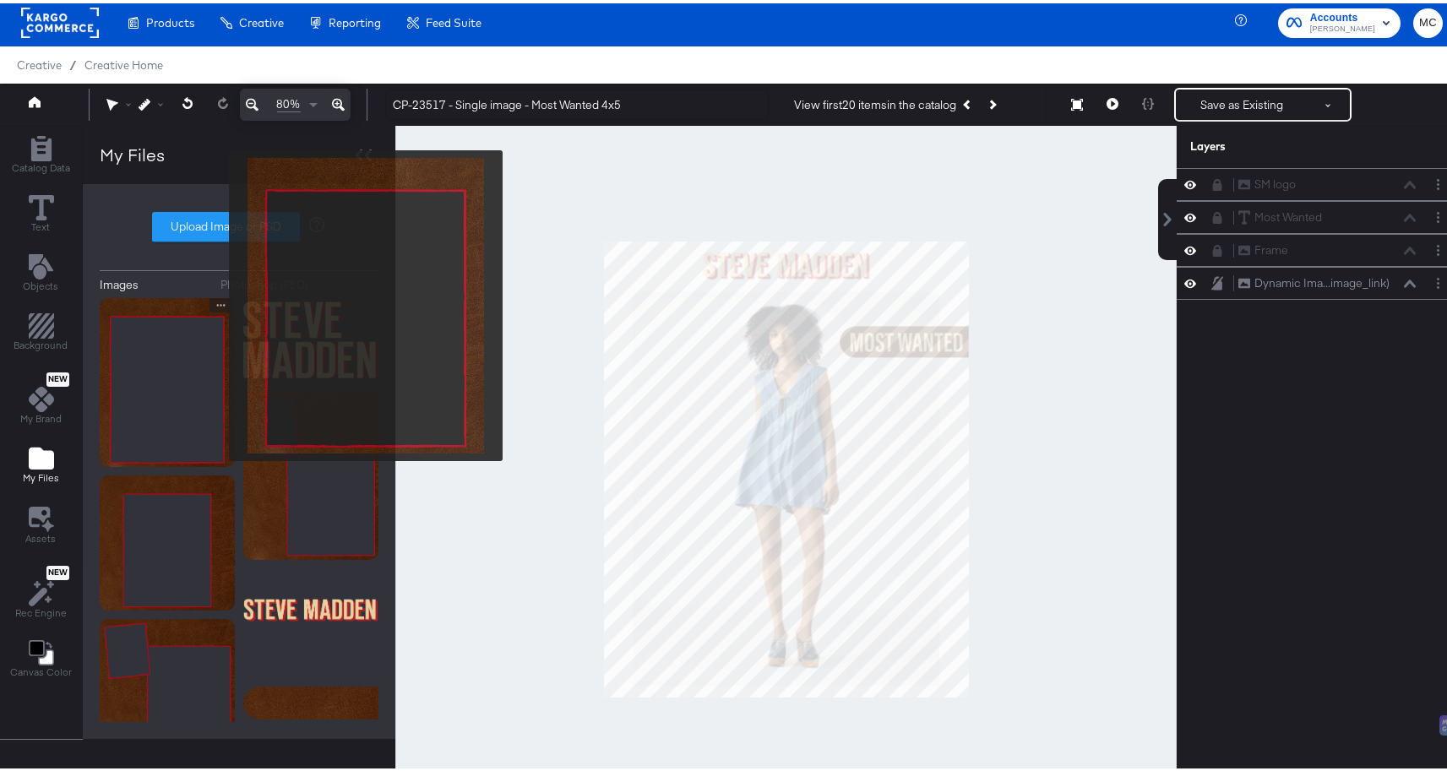
click at [224, 299] on img at bounding box center [167, 379] width 135 height 169
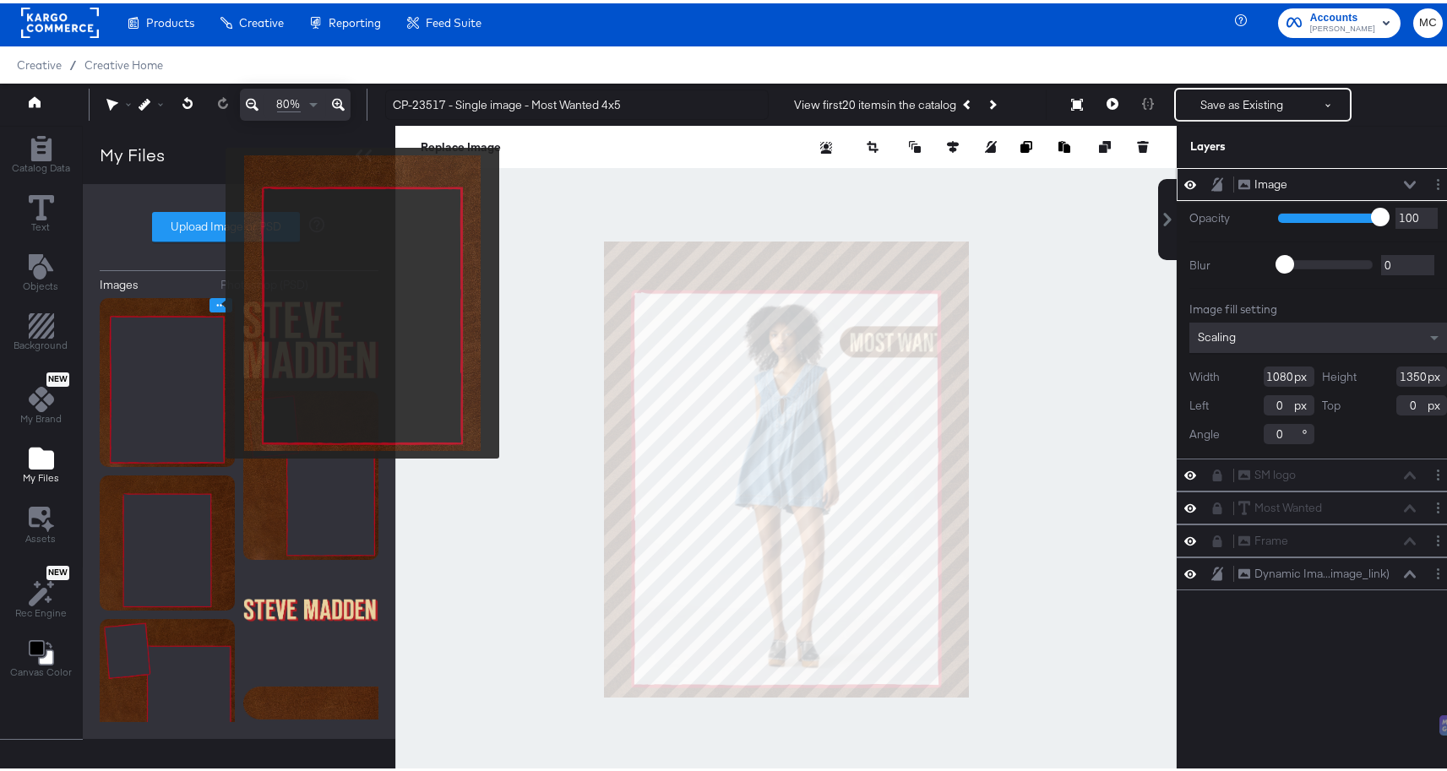
click at [215, 300] on icon "Image Options" at bounding box center [221, 302] width 13 height 13
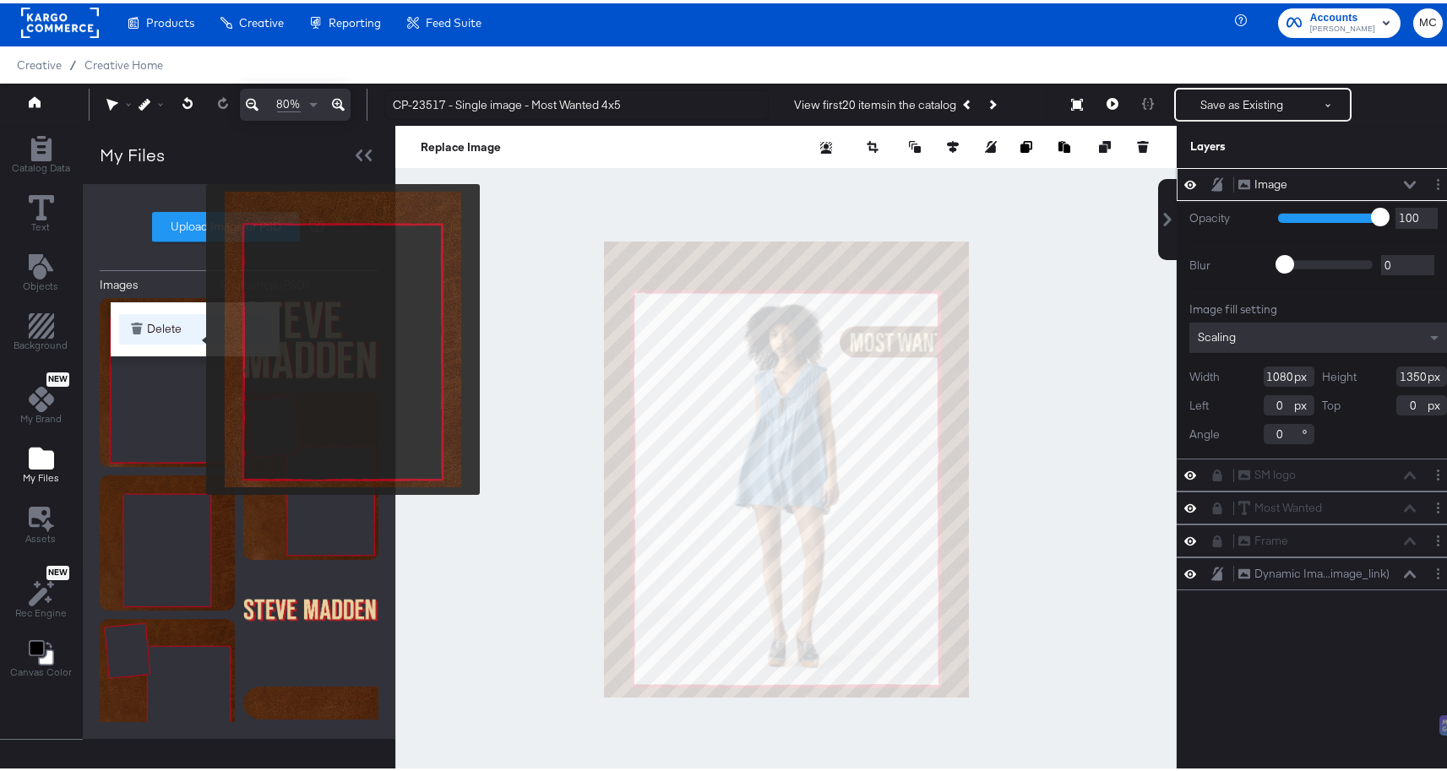
click at [181, 333] on button "Delete" at bounding box center [195, 326] width 152 height 30
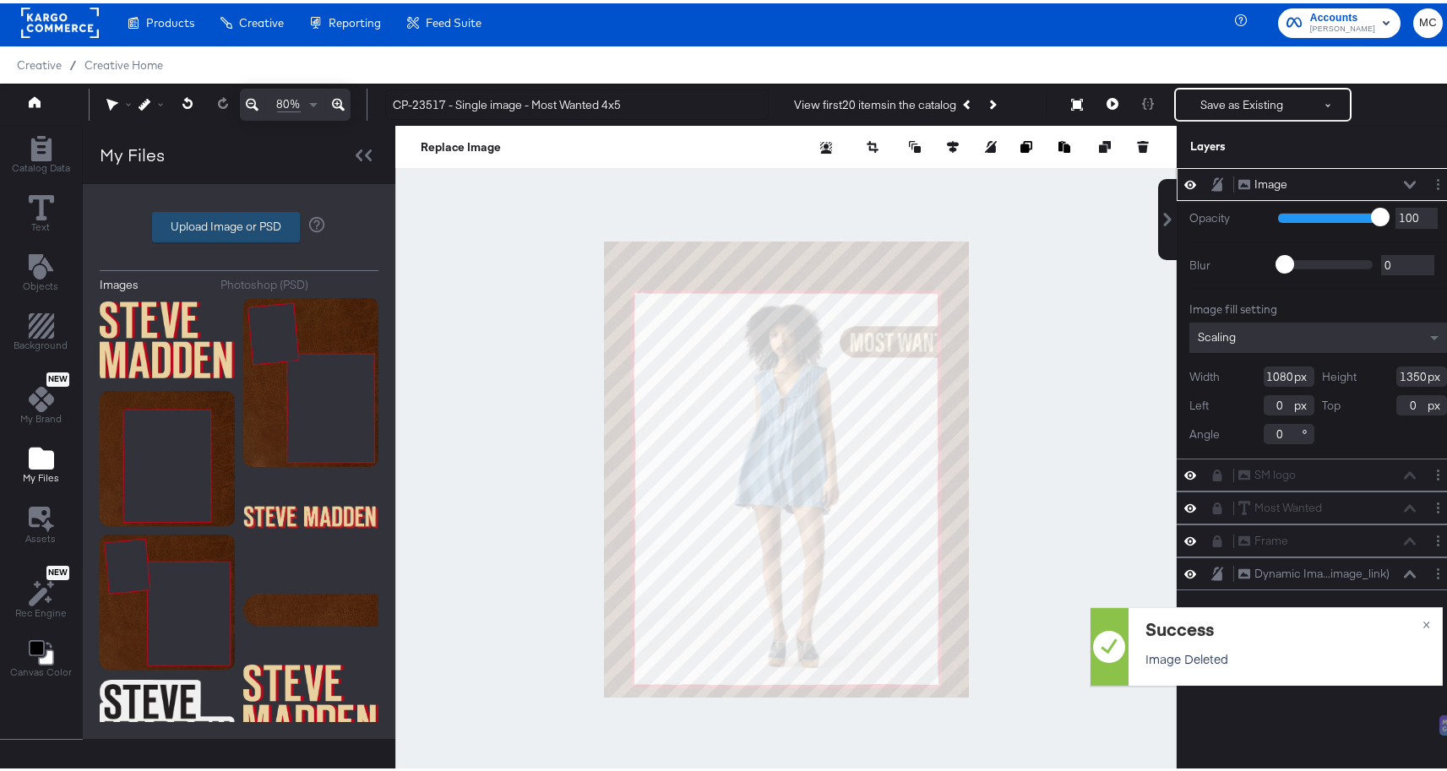
click at [198, 216] on label "Upload Image or PSD" at bounding box center [226, 223] width 146 height 29
click at [239, 224] on input "Upload Image or PSD" at bounding box center [239, 224] width 0 height 0
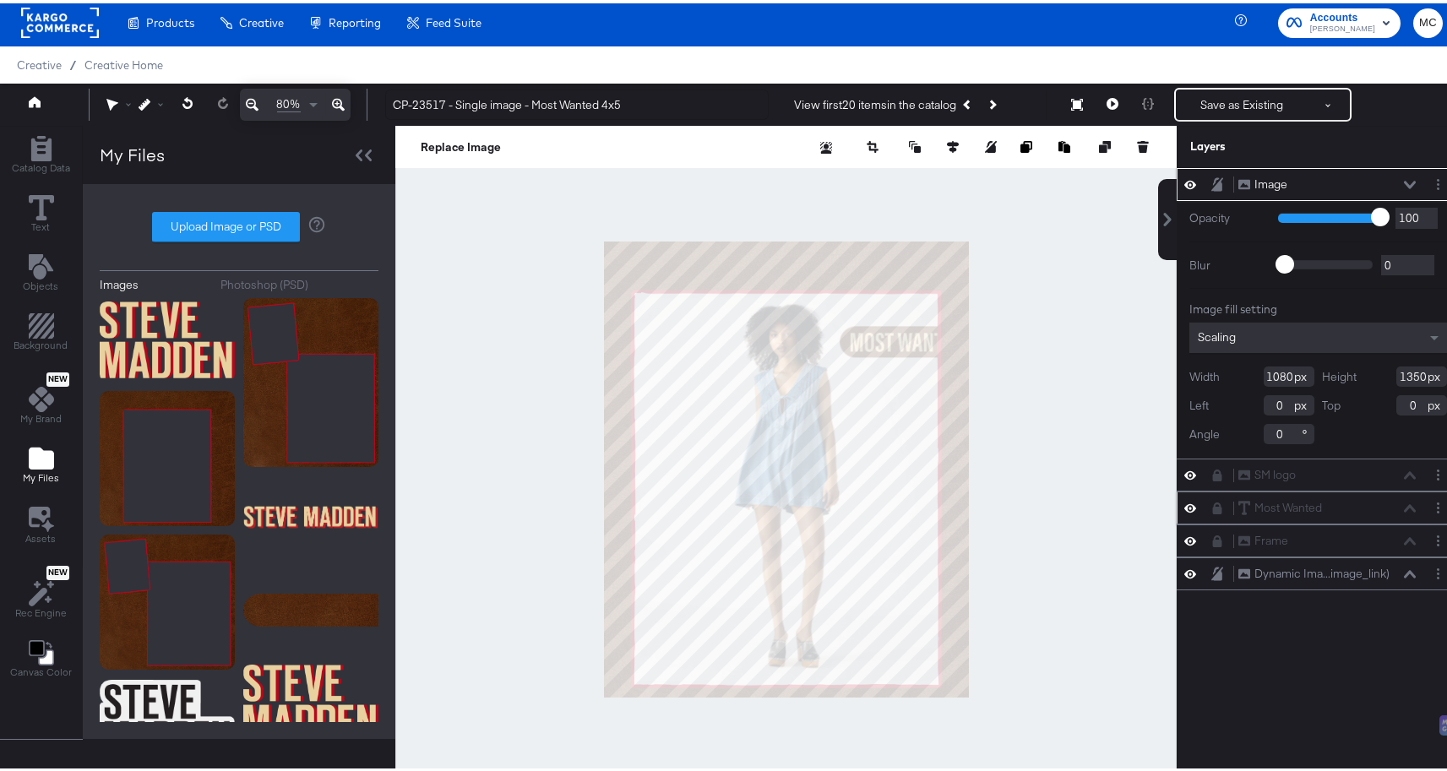
type input "C:\fakepath\Background.png"
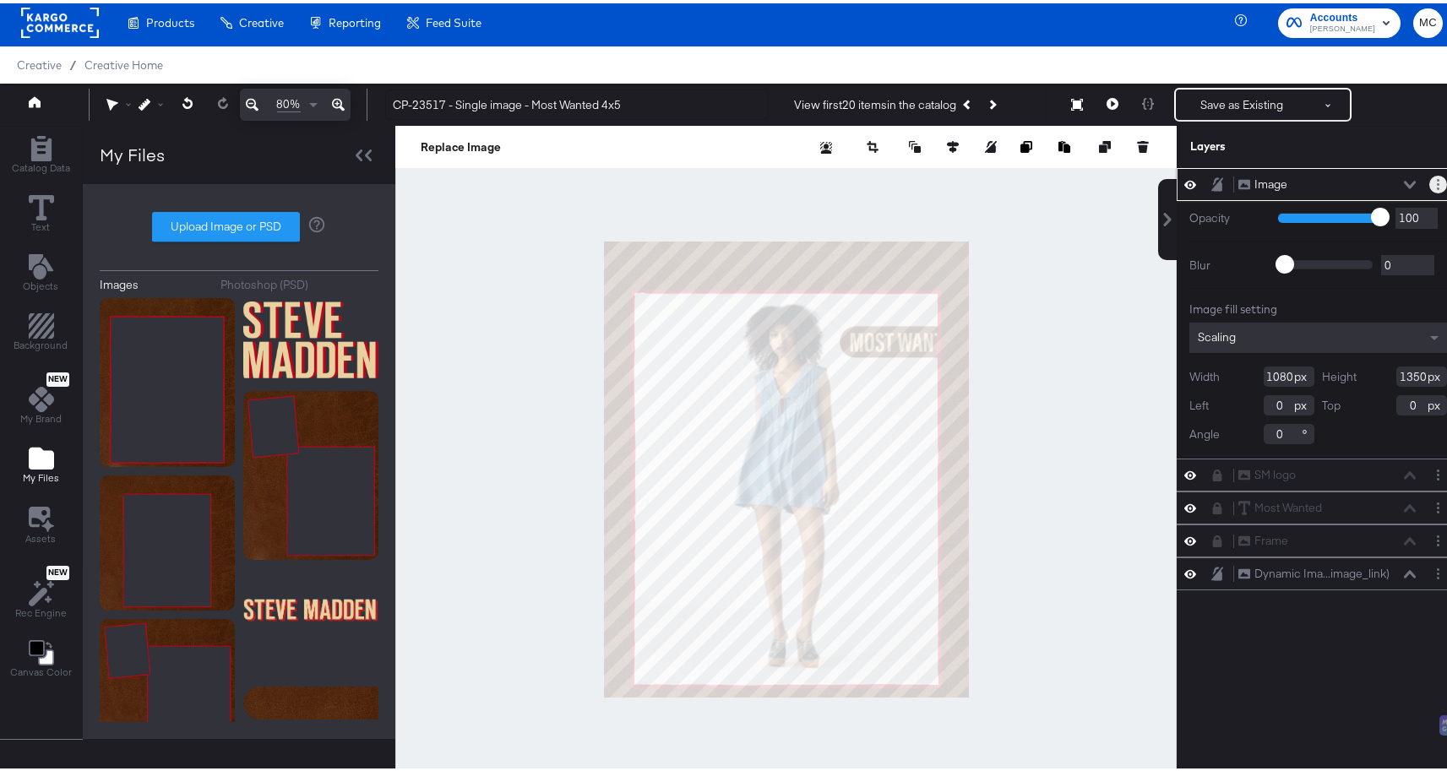
click at [1429, 182] on button "Layer Options" at bounding box center [1438, 181] width 18 height 18
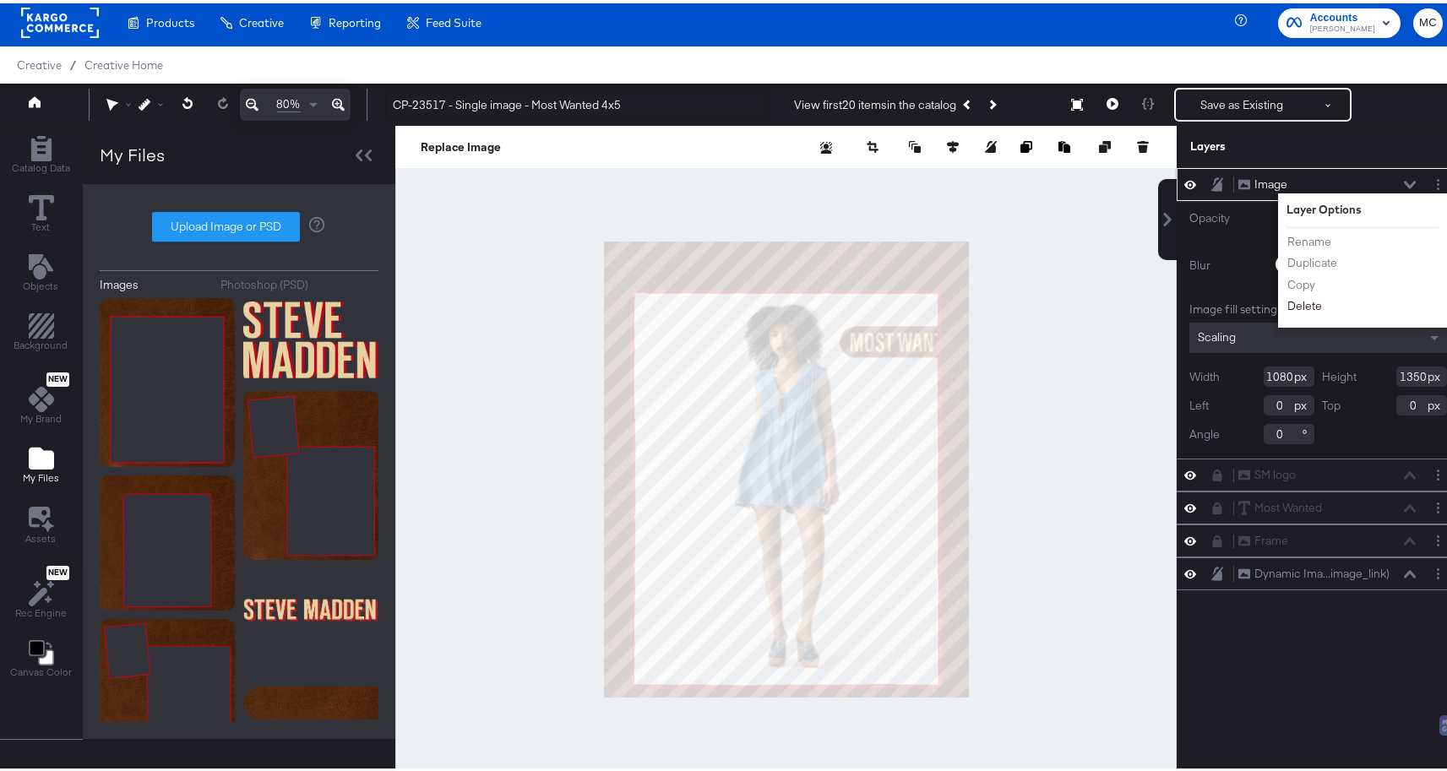
click at [1289, 306] on button "Delete" at bounding box center [1304, 303] width 36 height 18
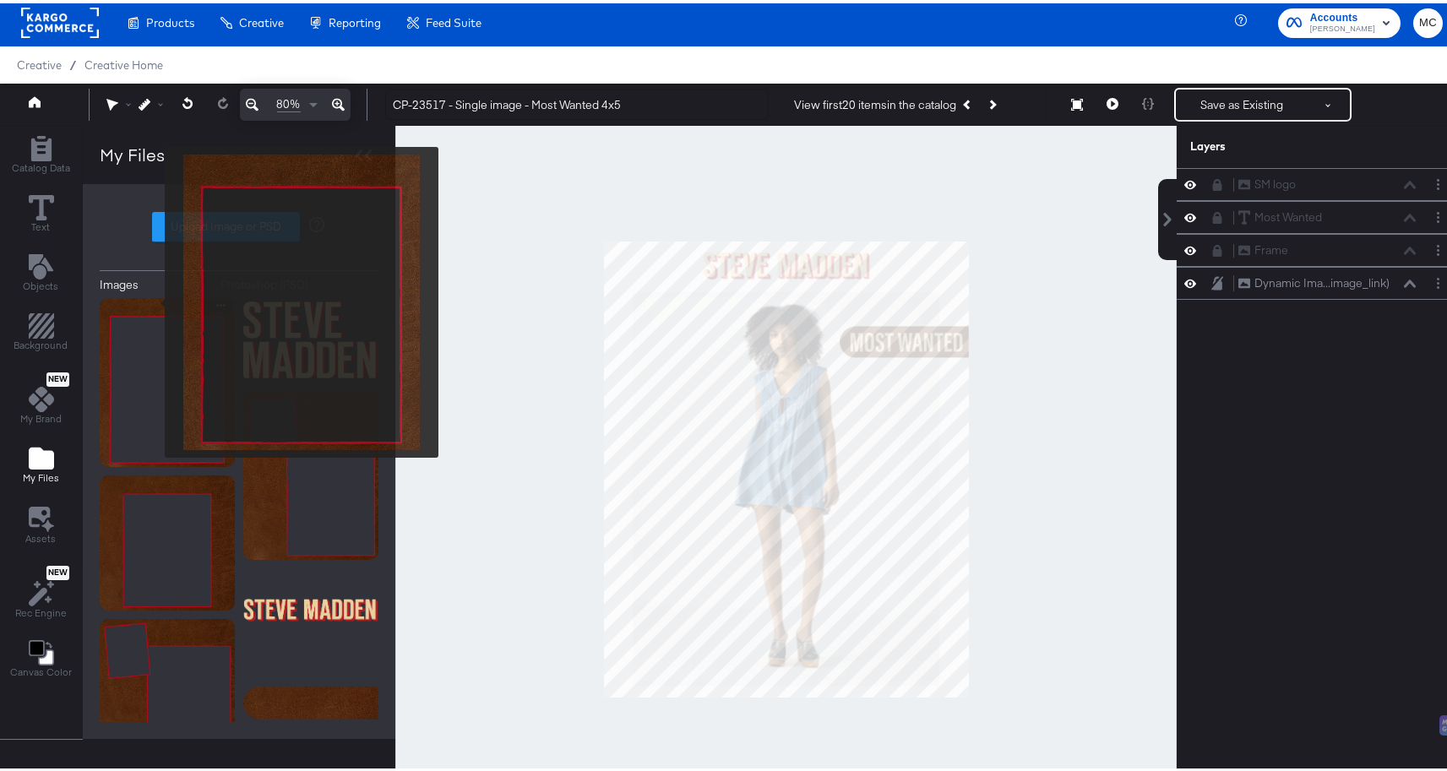
click at [154, 298] on img at bounding box center [167, 379] width 135 height 169
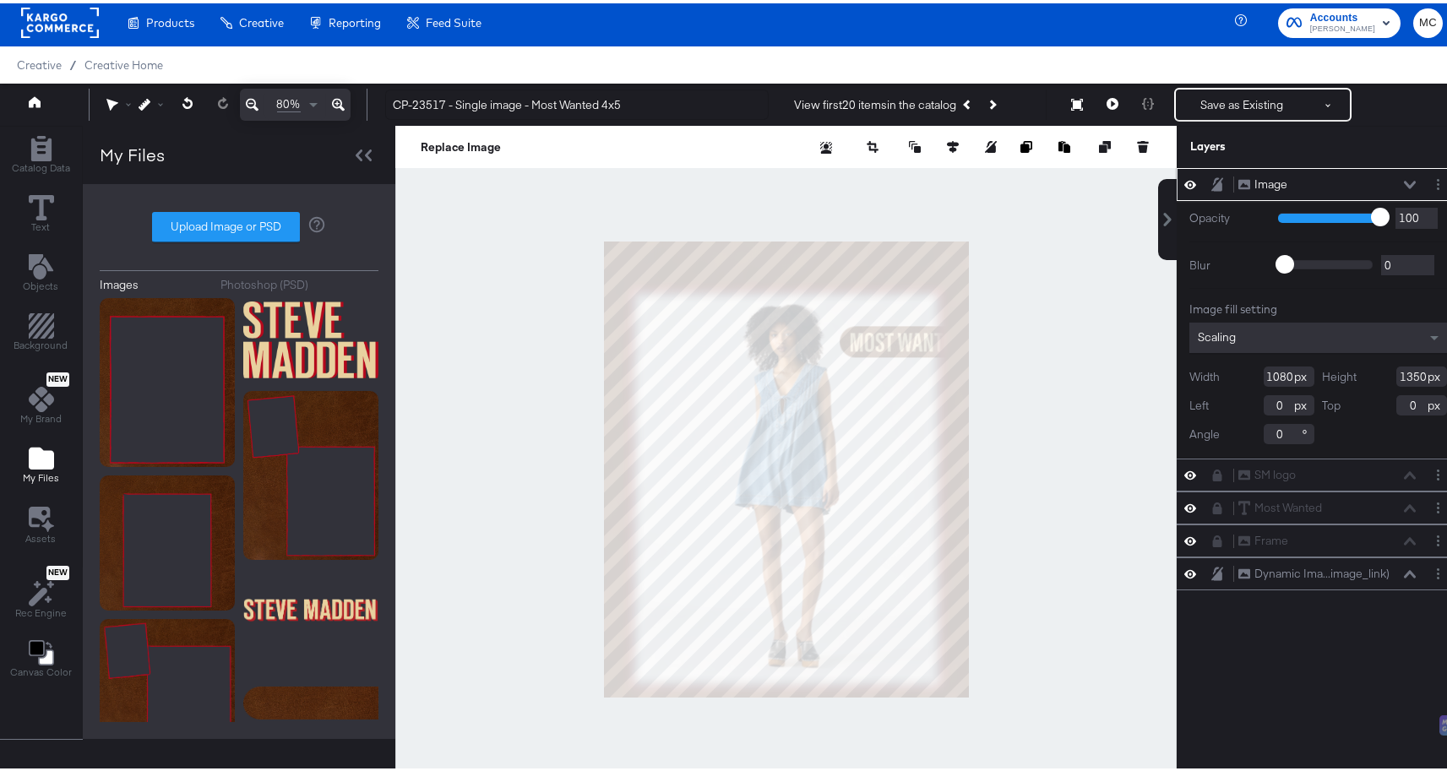
click at [1265, 182] on div "Image" at bounding box center [1270, 181] width 33 height 16
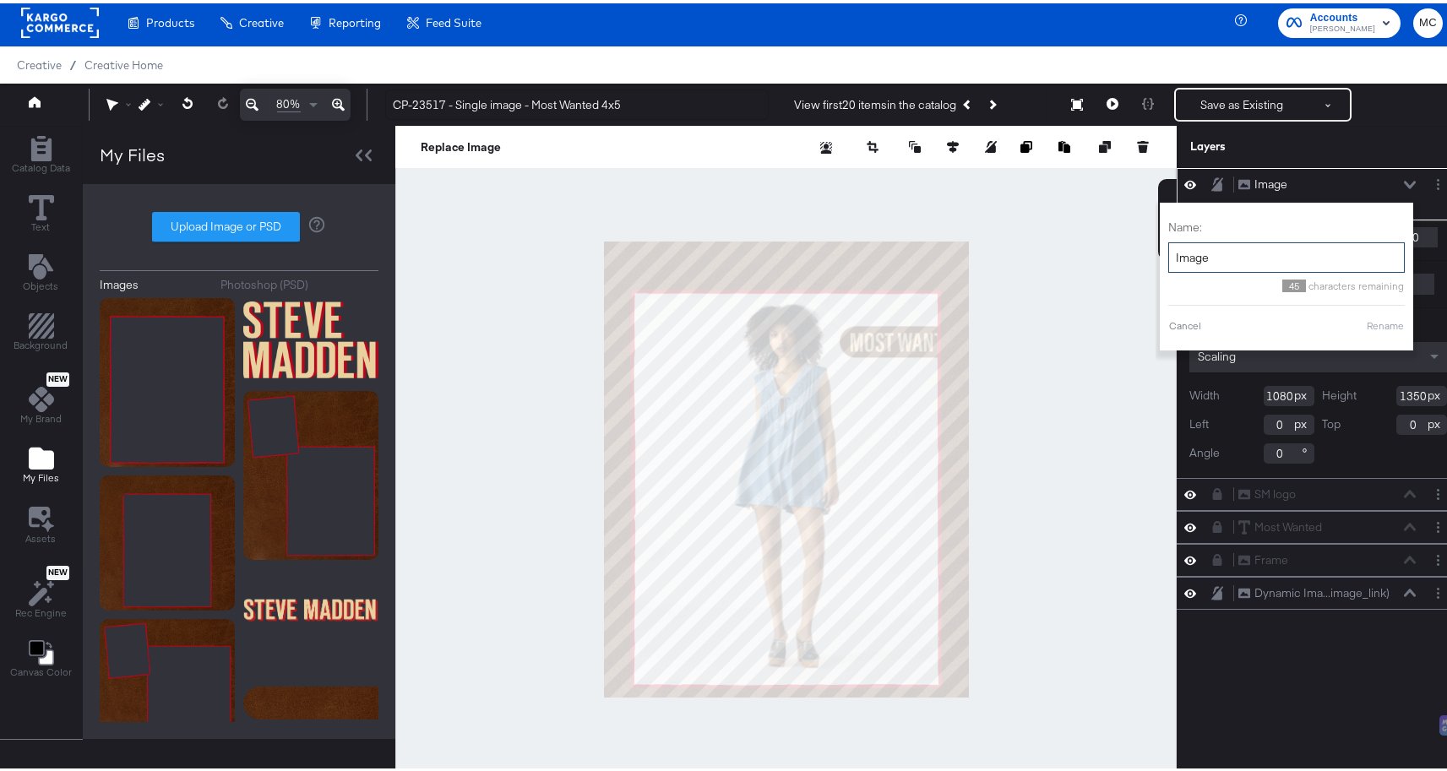
drag, startPoint x: 1214, startPoint y: 252, endPoint x: 1153, endPoint y: 252, distance: 61.7
click at [1160, 252] on div "Name: Image 45 characters remaining Cancel Rename" at bounding box center [1286, 273] width 253 height 148
type input "Background"
click at [1367, 321] on button "Rename" at bounding box center [1385, 322] width 39 height 15
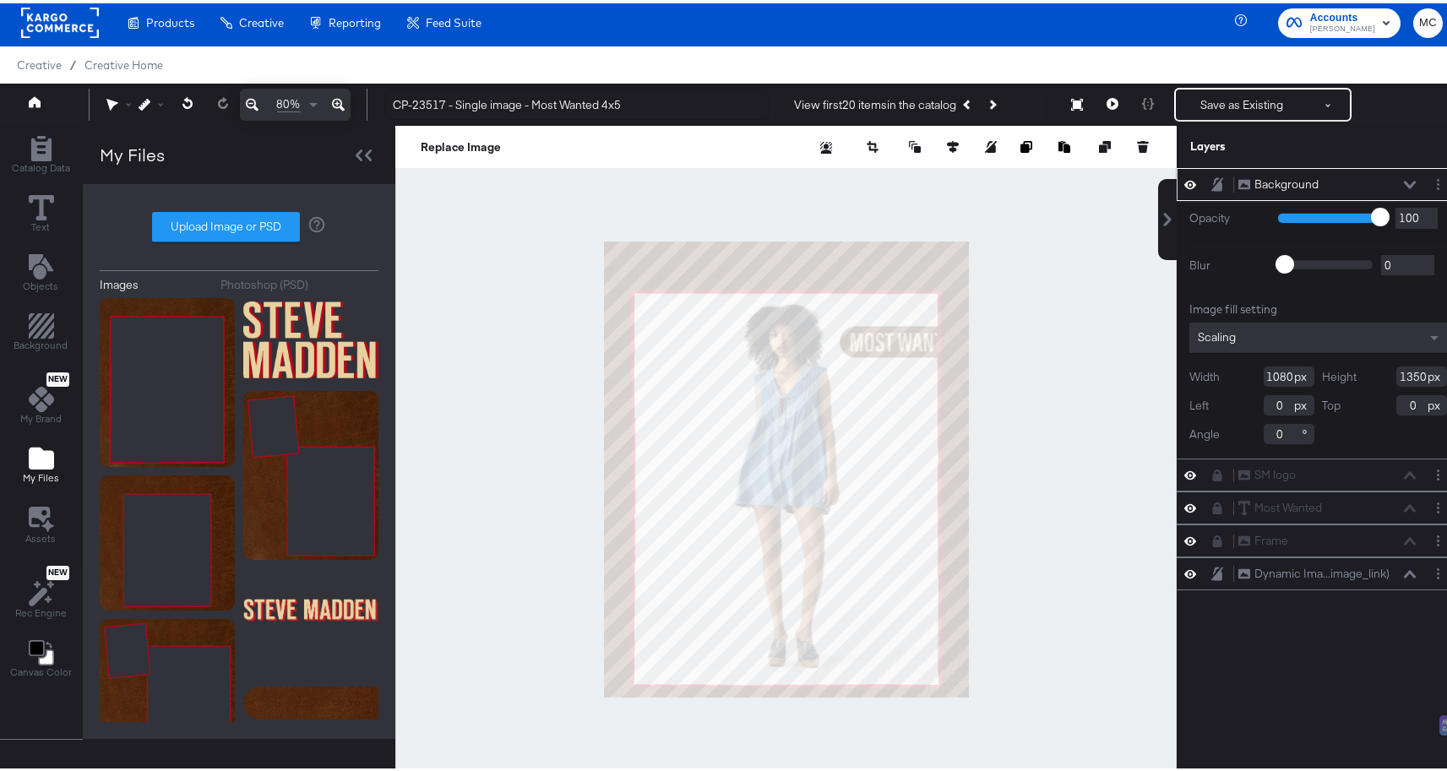
click at [1404, 177] on icon at bounding box center [1410, 181] width 12 height 8
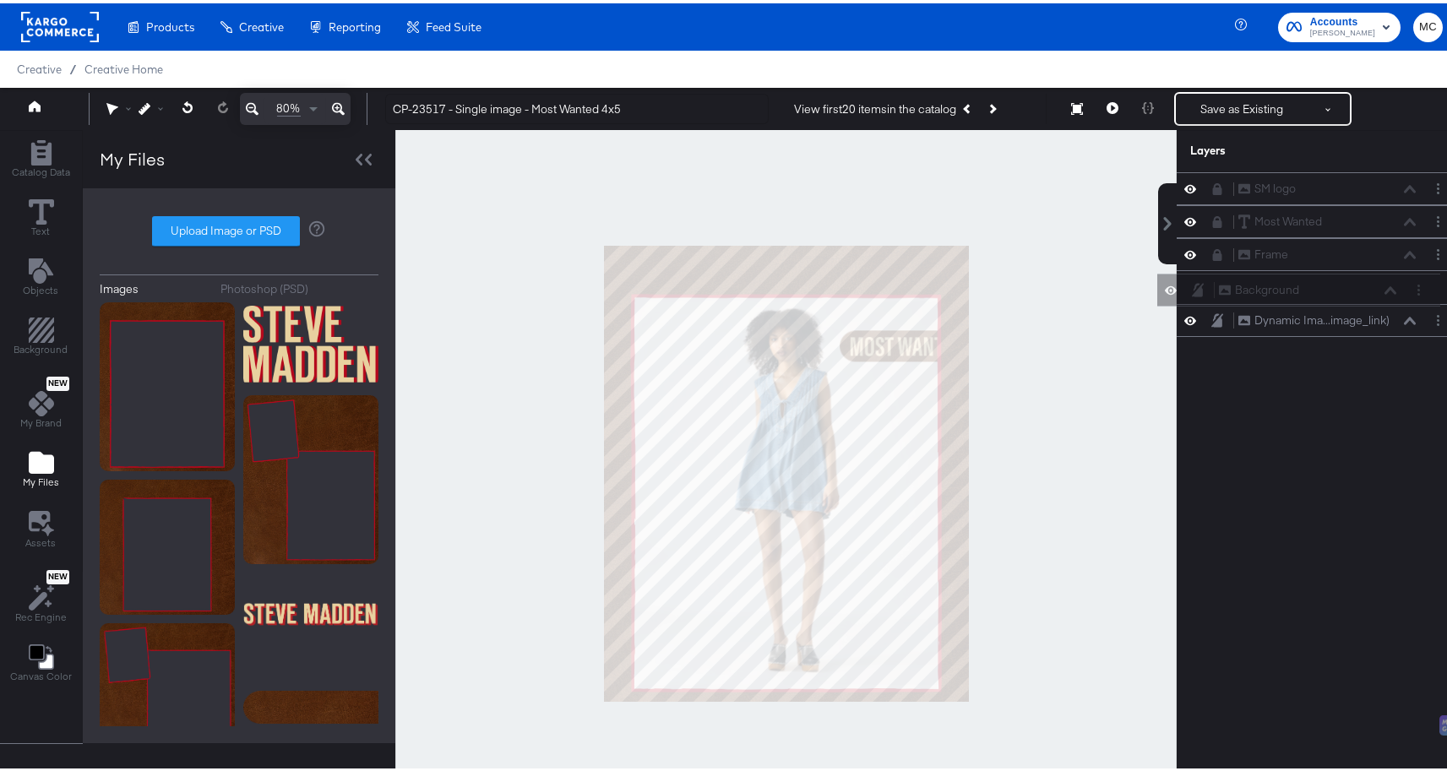
drag, startPoint x: 1206, startPoint y: 180, endPoint x: 1202, endPoint y: 290, distance: 109.9
click at [1202, 290] on div "Background Background SM logo SM logo Most Wanted Most Wanted Frame Frame Dynam…" at bounding box center [1317, 251] width 283 height 165
click at [1211, 281] on icon at bounding box center [1217, 284] width 12 height 14
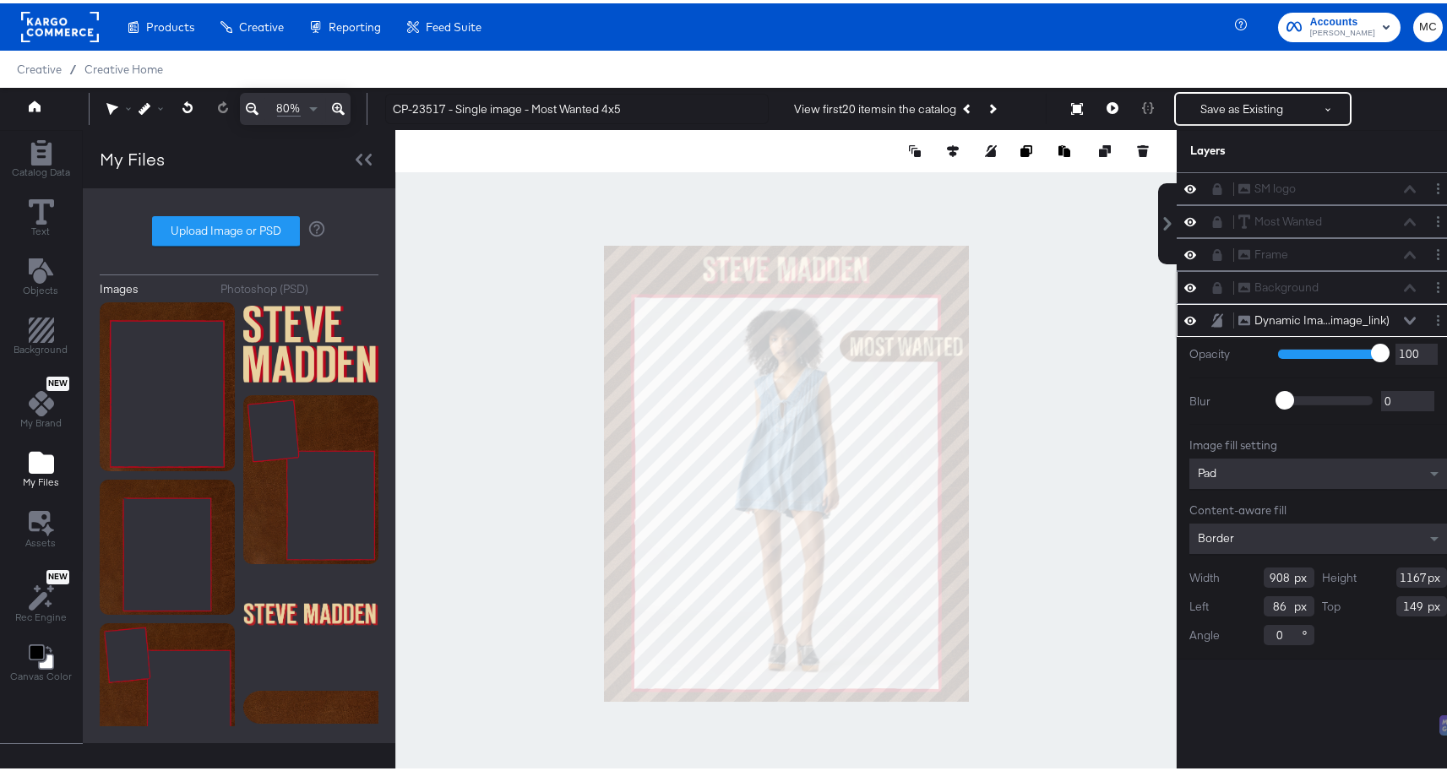
drag, startPoint x: 1012, startPoint y: 331, endPoint x: 1071, endPoint y: 267, distance: 87.3
click at [1012, 331] on div at bounding box center [785, 470] width 781 height 687
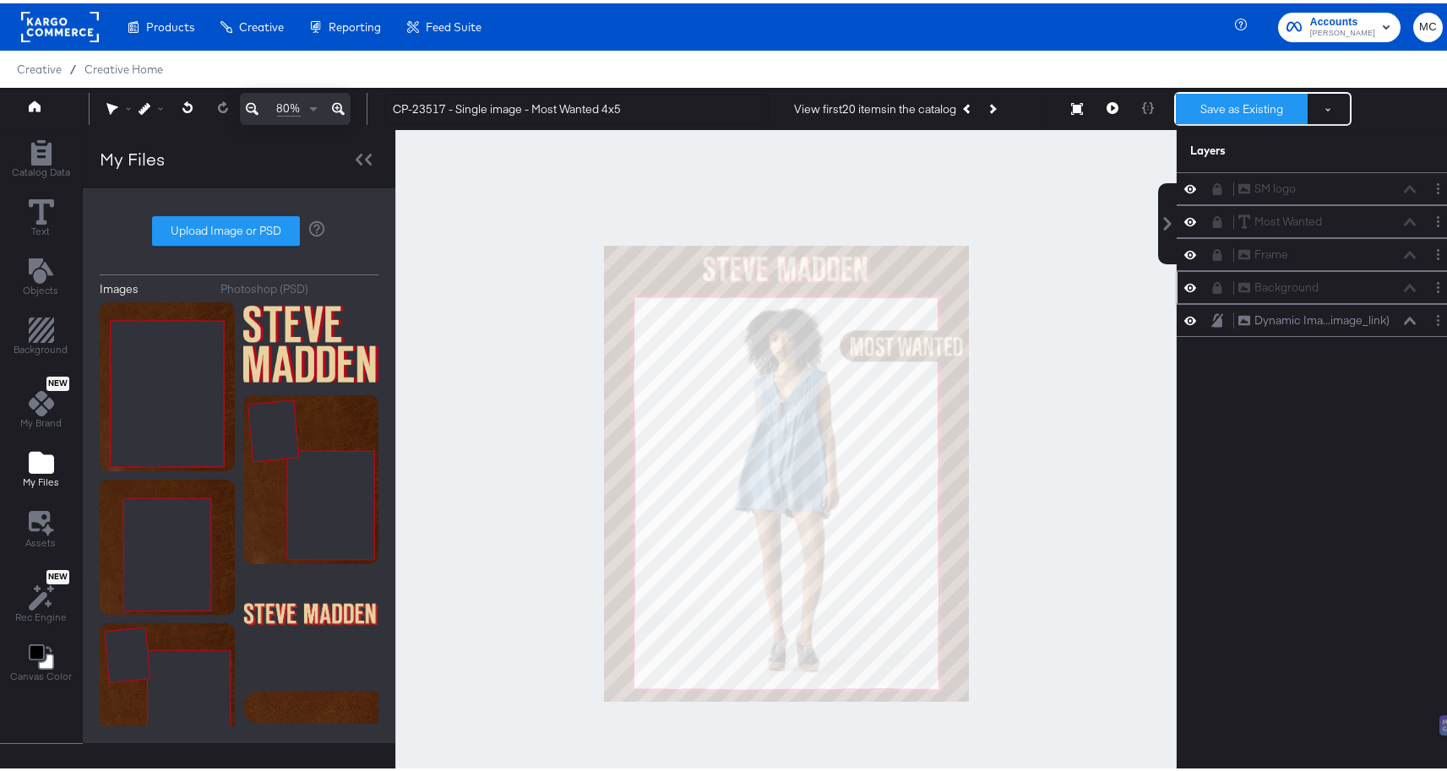
click at [1206, 101] on button "Save as Existing" at bounding box center [1242, 105] width 132 height 30
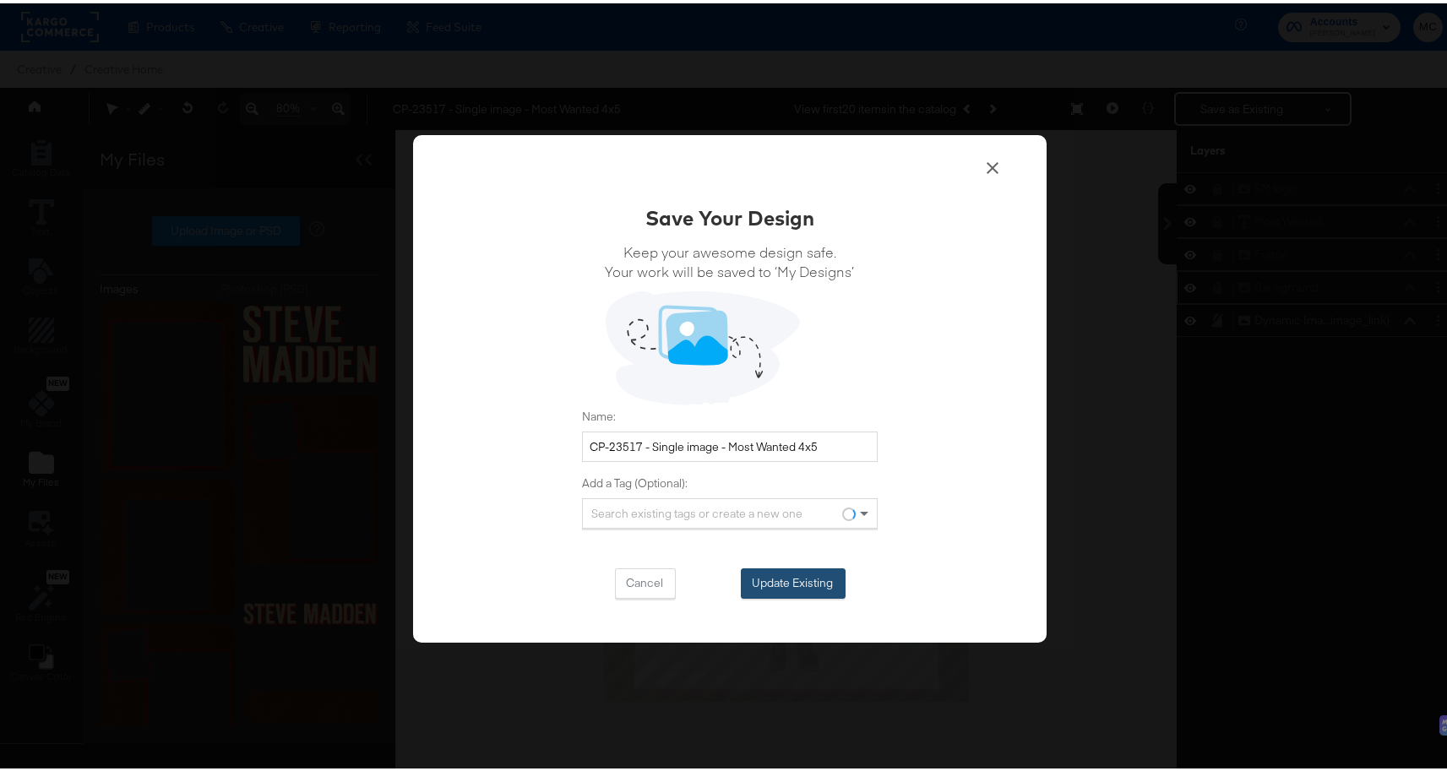
click at [792, 569] on button "Update Existing" at bounding box center [793, 580] width 105 height 30
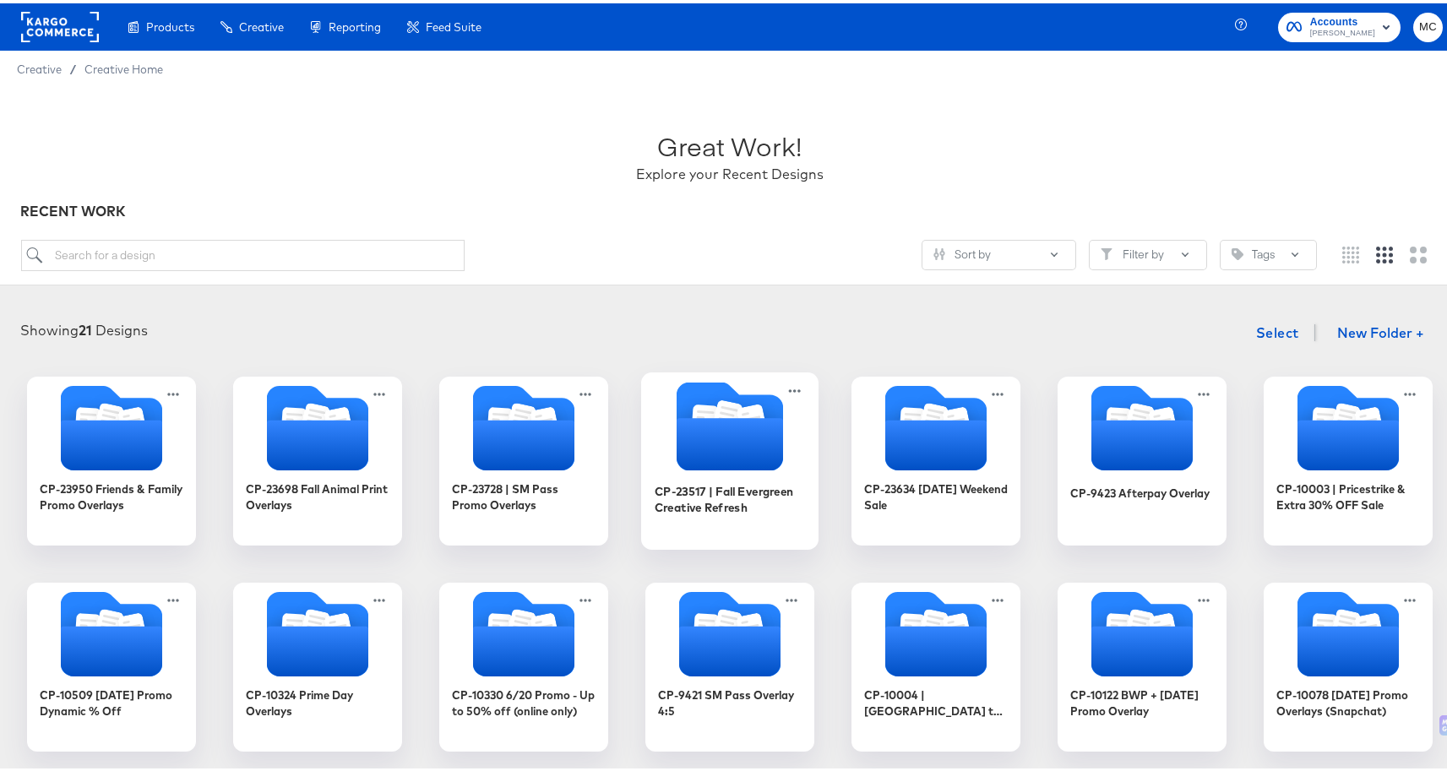
click at [671, 491] on div "CP-23517 | Fall Evergreen Creative Refresh" at bounding box center [730, 495] width 151 height 33
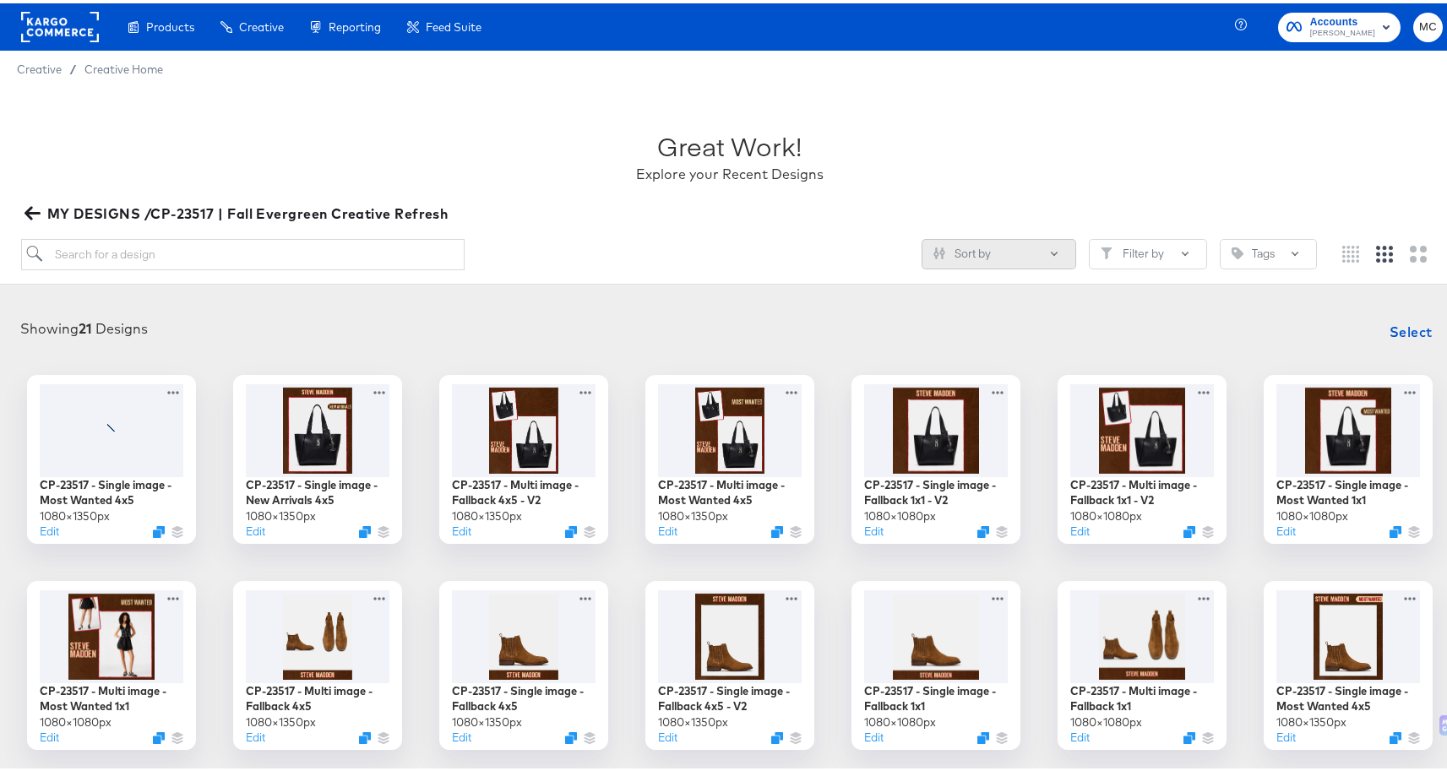
click at [975, 257] on button "Sort by" at bounding box center [998, 251] width 155 height 30
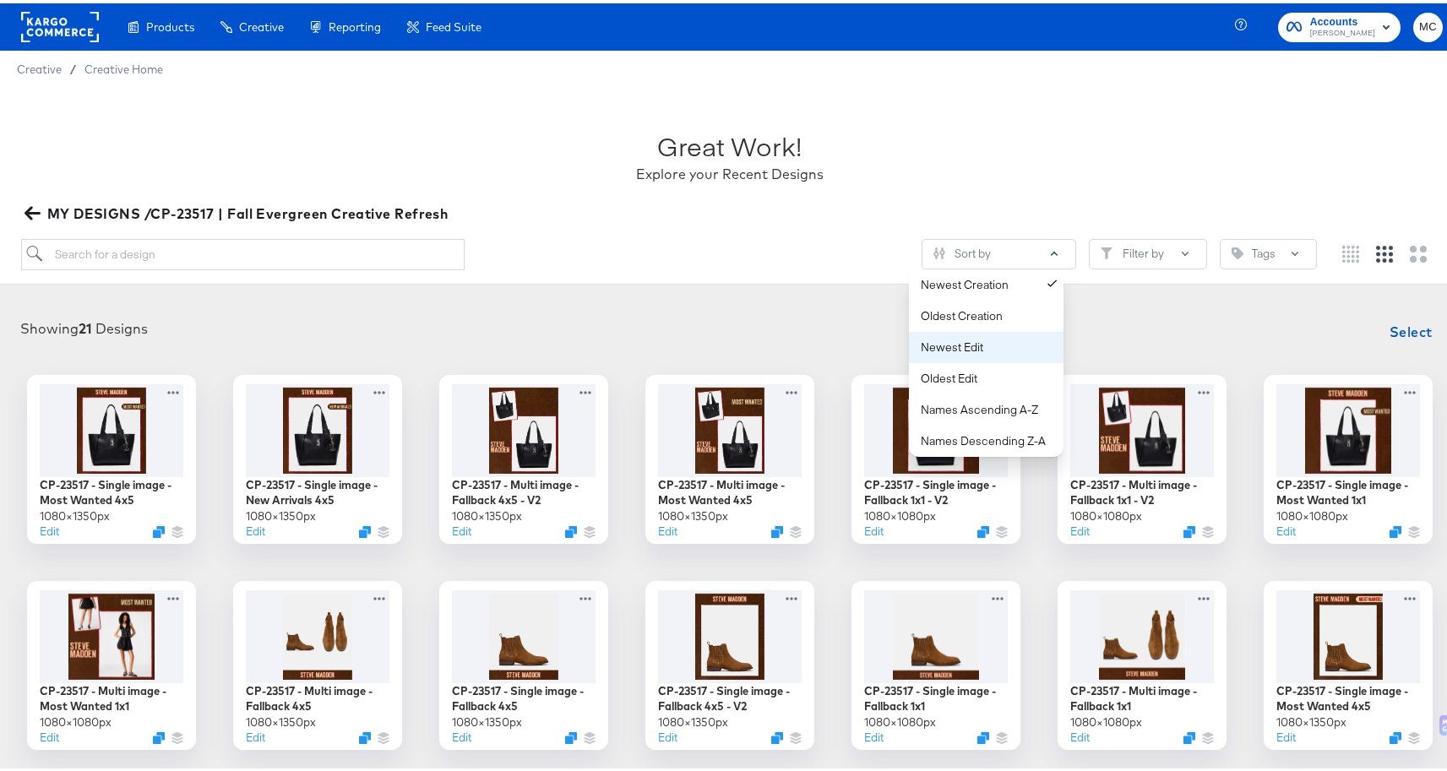
click at [981, 345] on div "Newest Edit" at bounding box center [990, 344] width 138 height 16
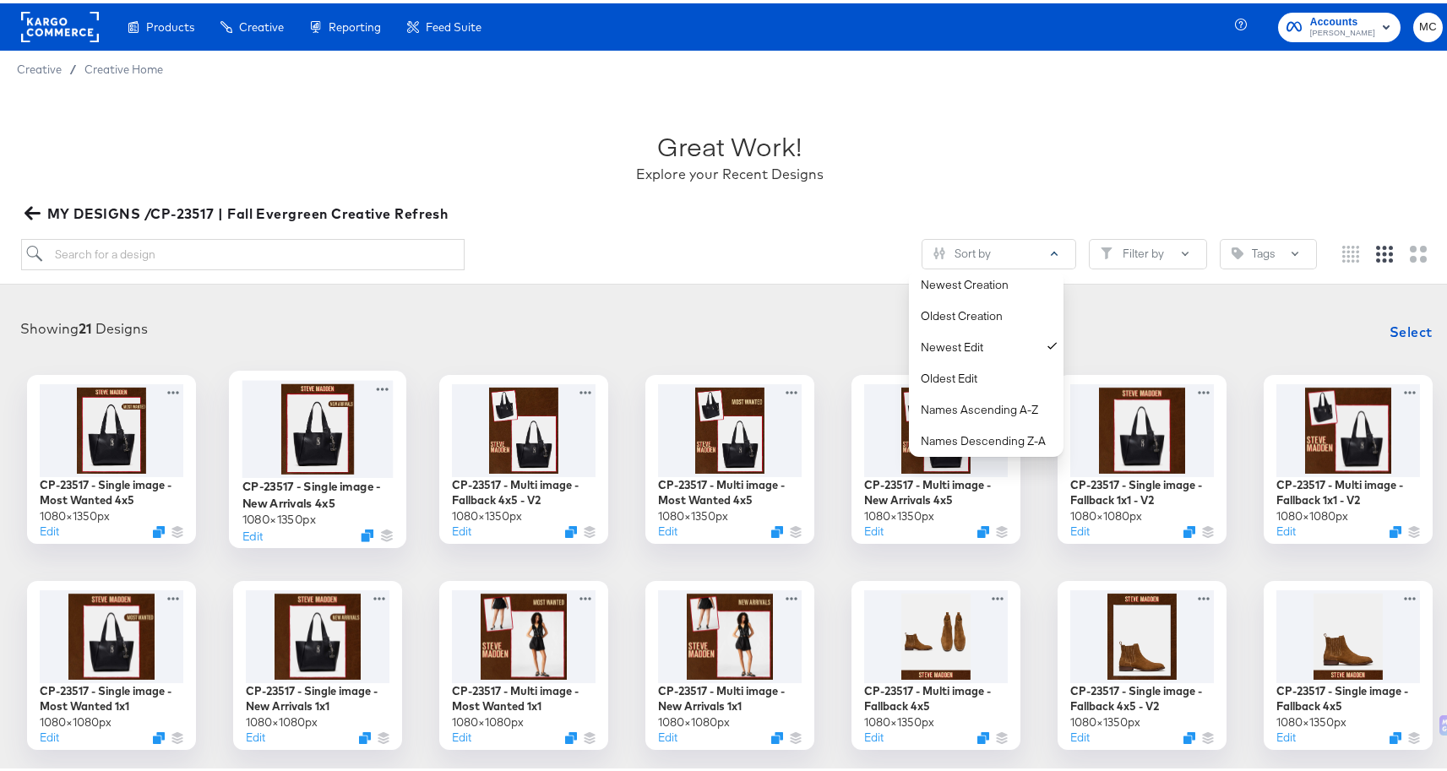
click at [291, 424] on div at bounding box center [317, 425] width 151 height 97
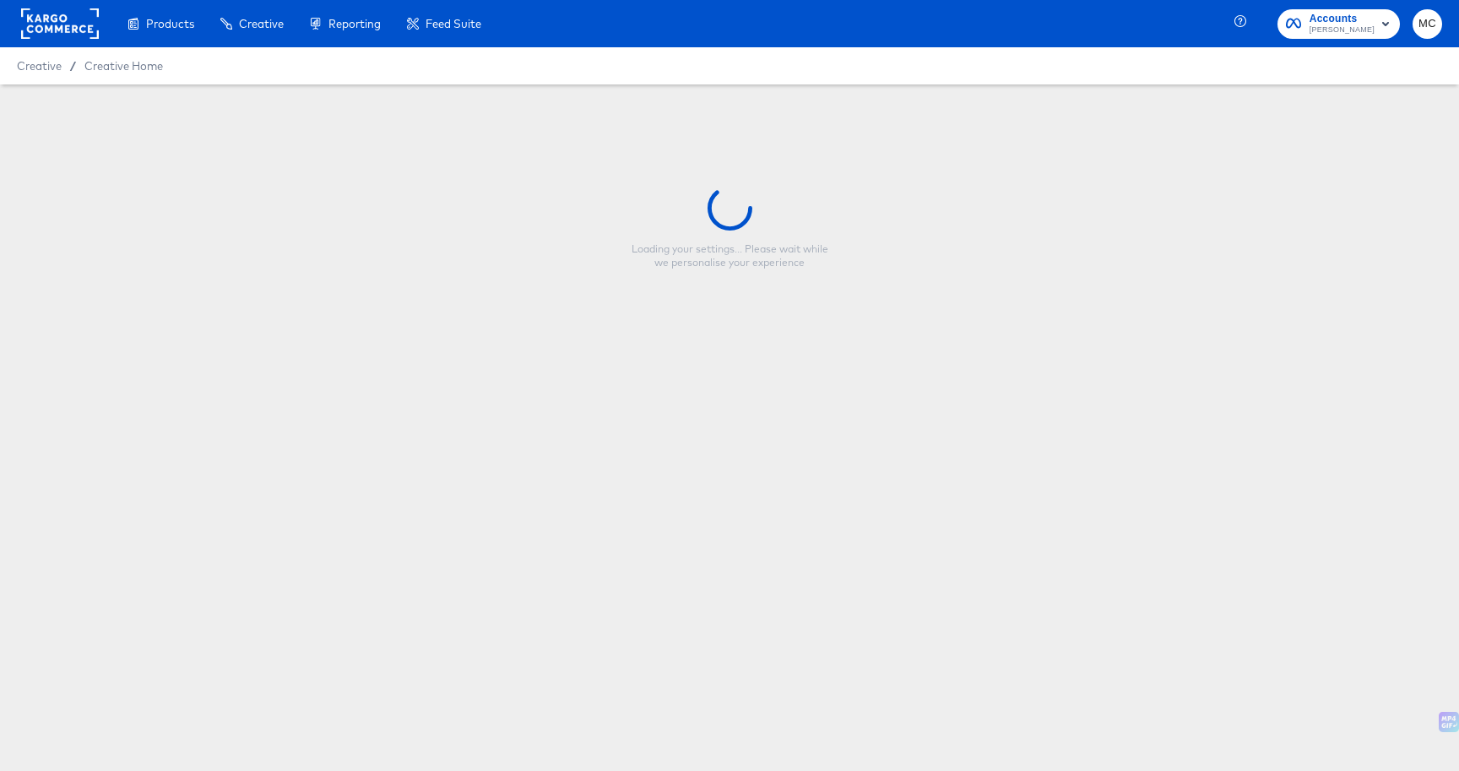
type input "CP-23517 - Single image - New Arrivals 4x5"
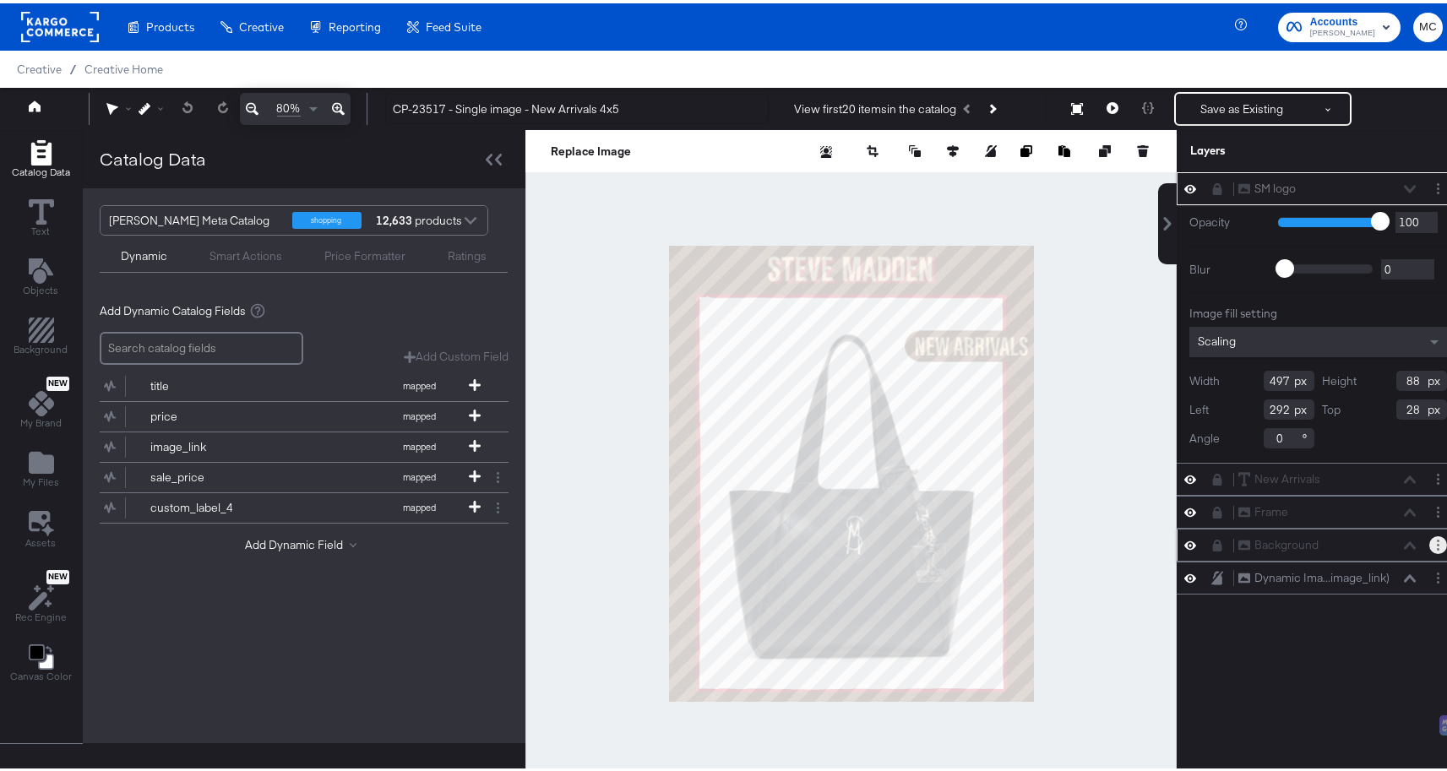
click at [1429, 541] on button "Layer Options" at bounding box center [1438, 542] width 18 height 18
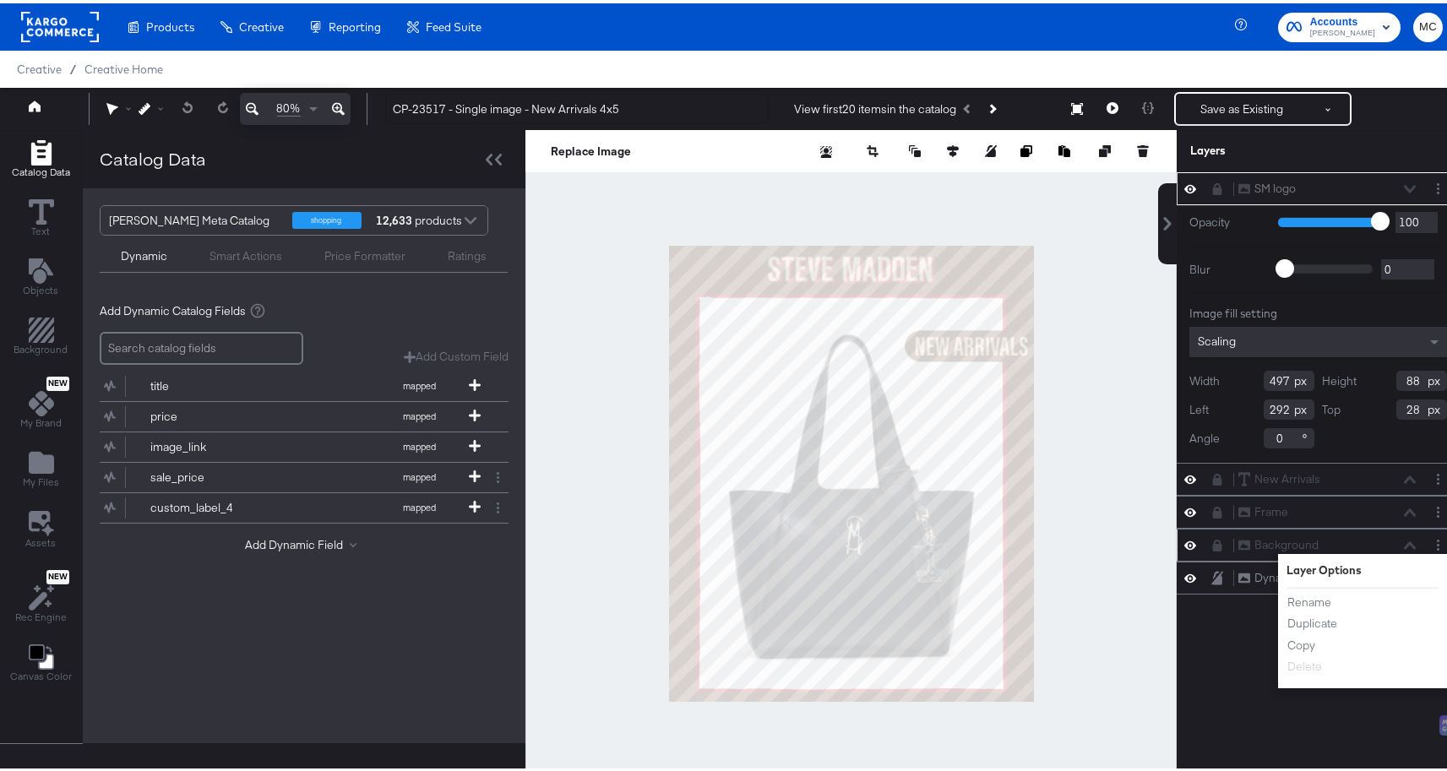
click at [1208, 529] on div "Background Background Layer Options Rename Duplicate Copy Delete" at bounding box center [1317, 541] width 283 height 33
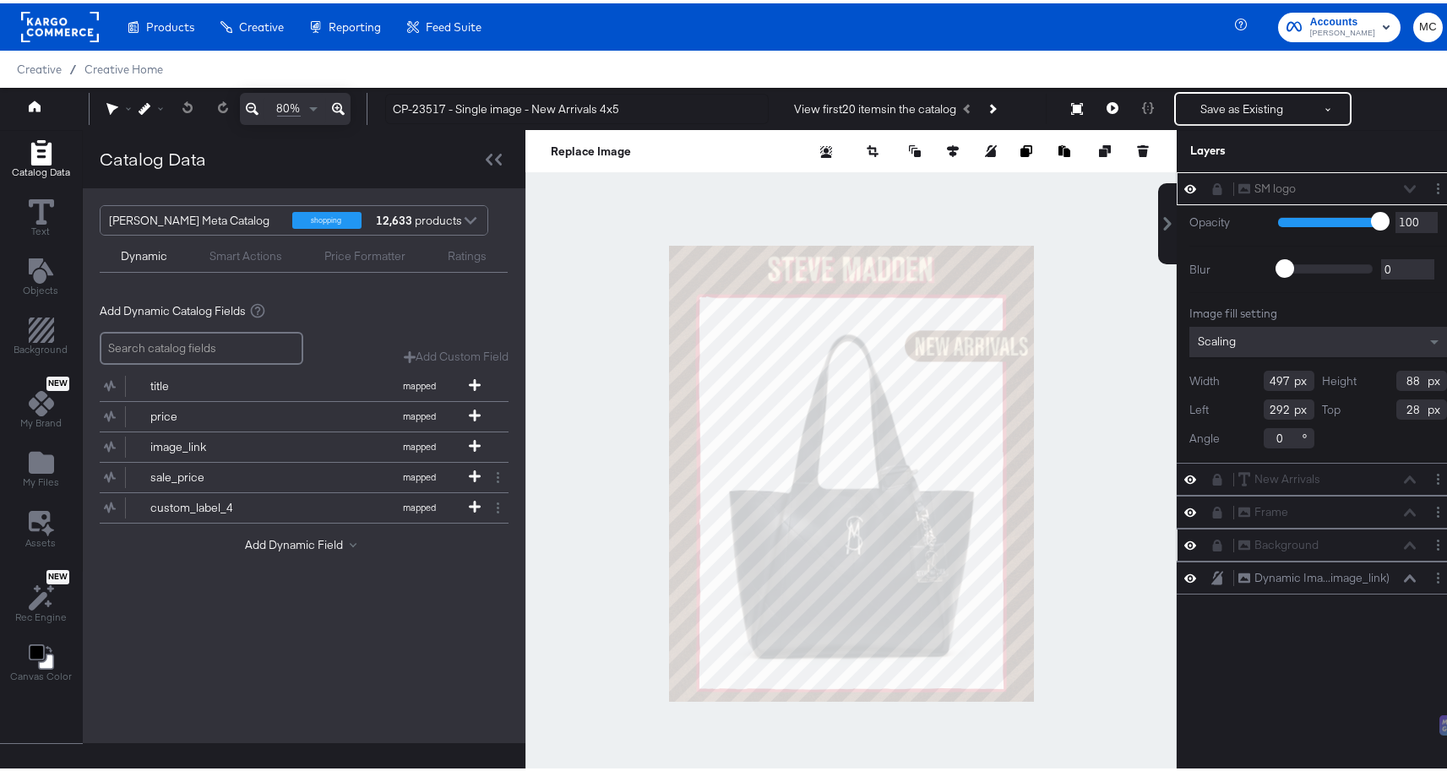
click at [1195, 544] on div "Background Background" at bounding box center [1317, 542] width 269 height 18
click at [1193, 548] on div at bounding box center [1195, 542] width 24 height 16
click at [1211, 544] on icon at bounding box center [1217, 542] width 12 height 12
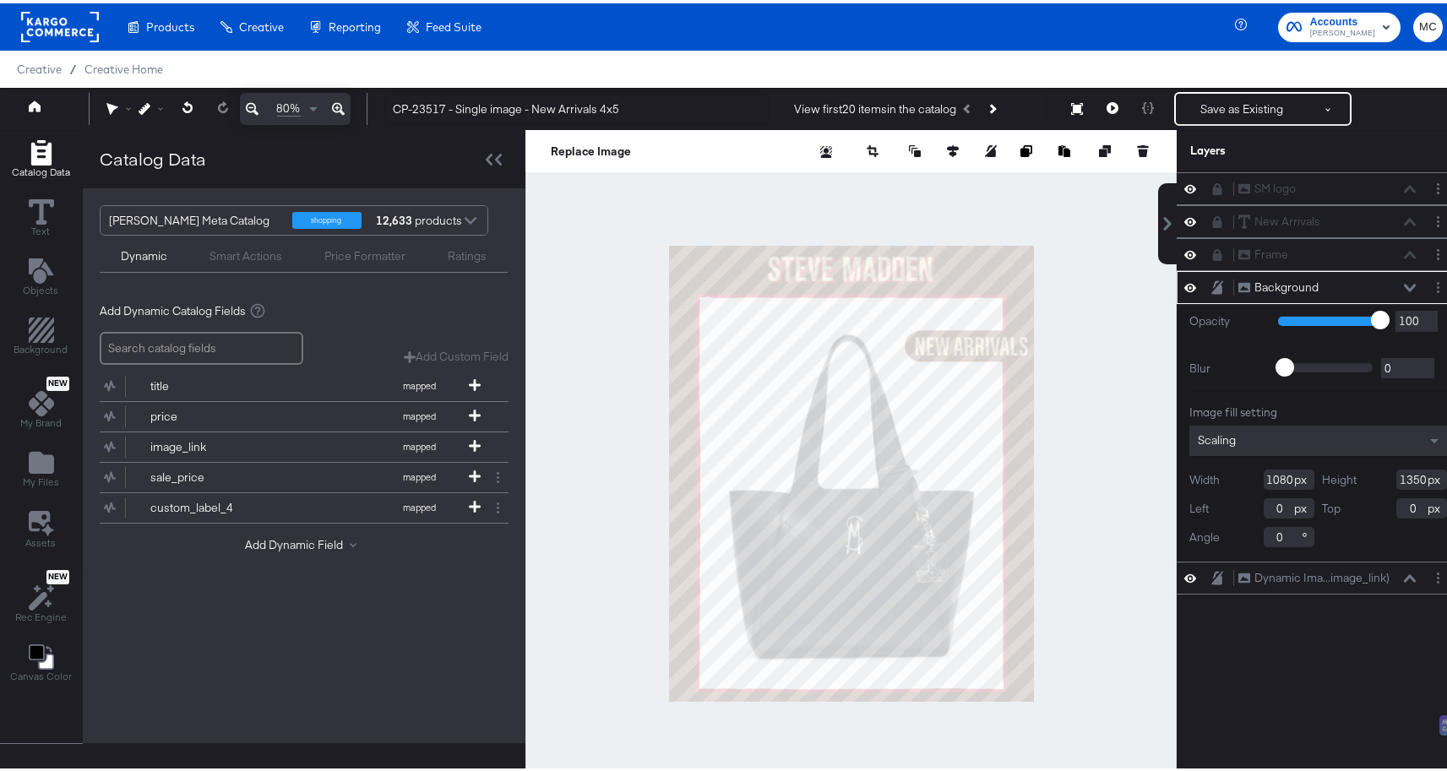
click at [1444, 284] on div "Background Background" at bounding box center [1317, 284] width 283 height 33
click at [1429, 282] on button "Layer Options" at bounding box center [1438, 284] width 18 height 18
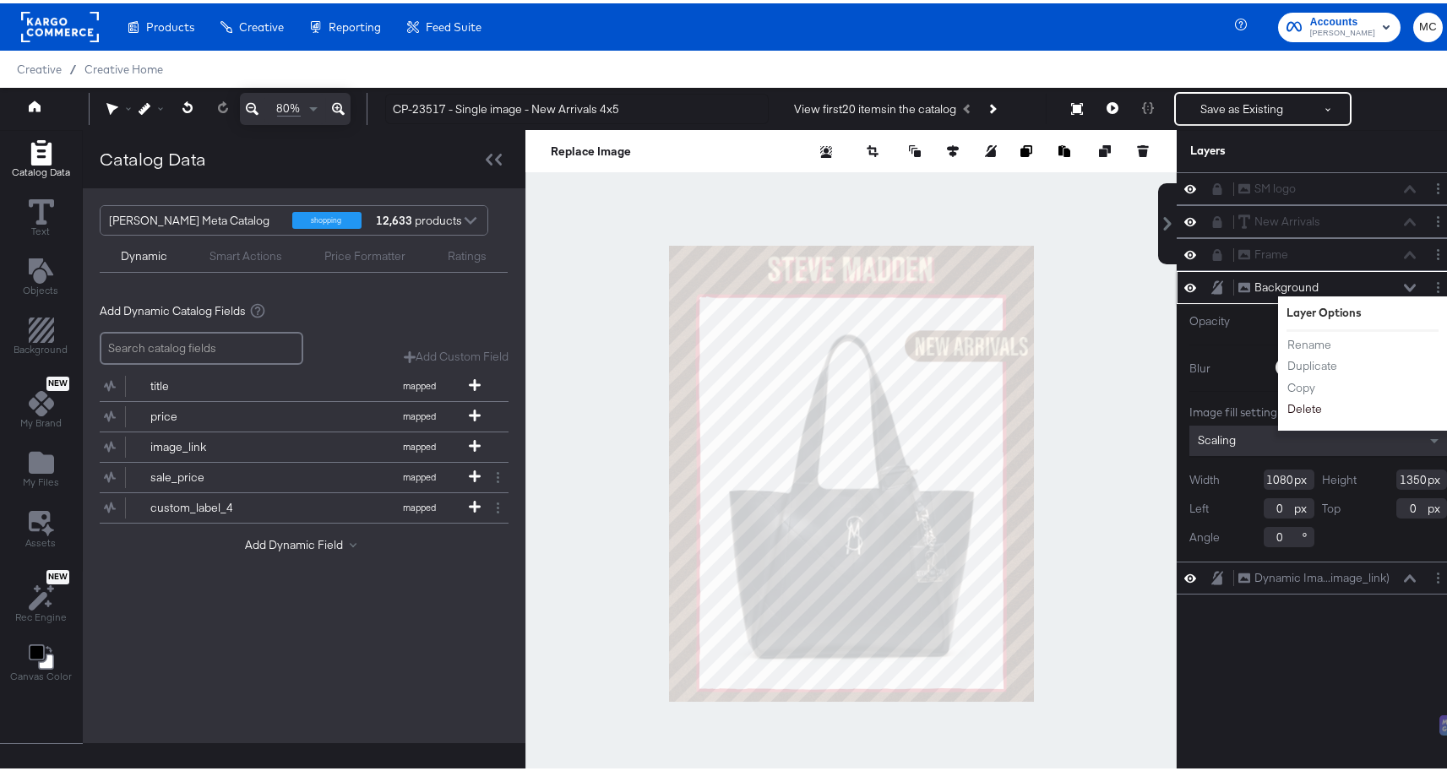
click at [1301, 405] on button "Delete" at bounding box center [1304, 406] width 36 height 18
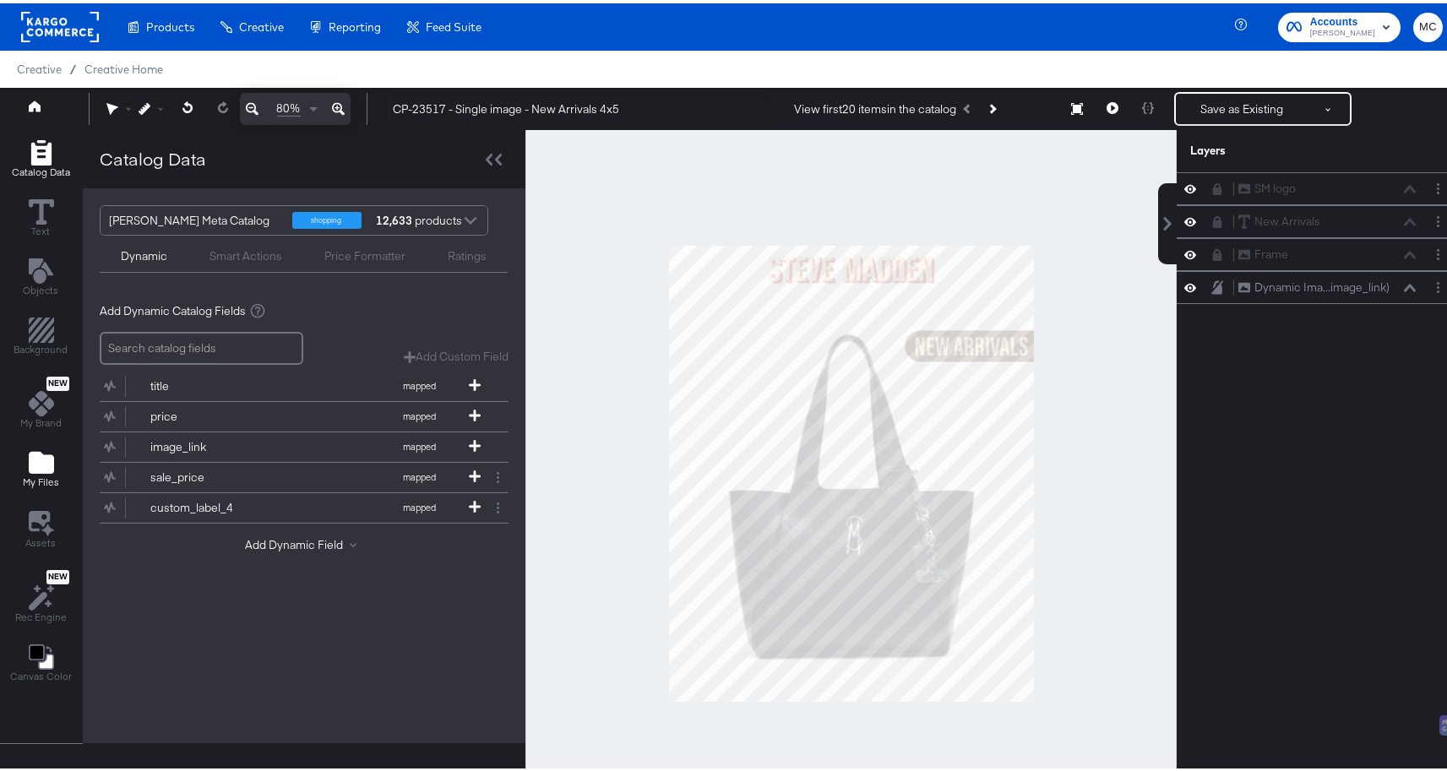
click at [47, 455] on icon "Add Files" at bounding box center [41, 459] width 25 height 22
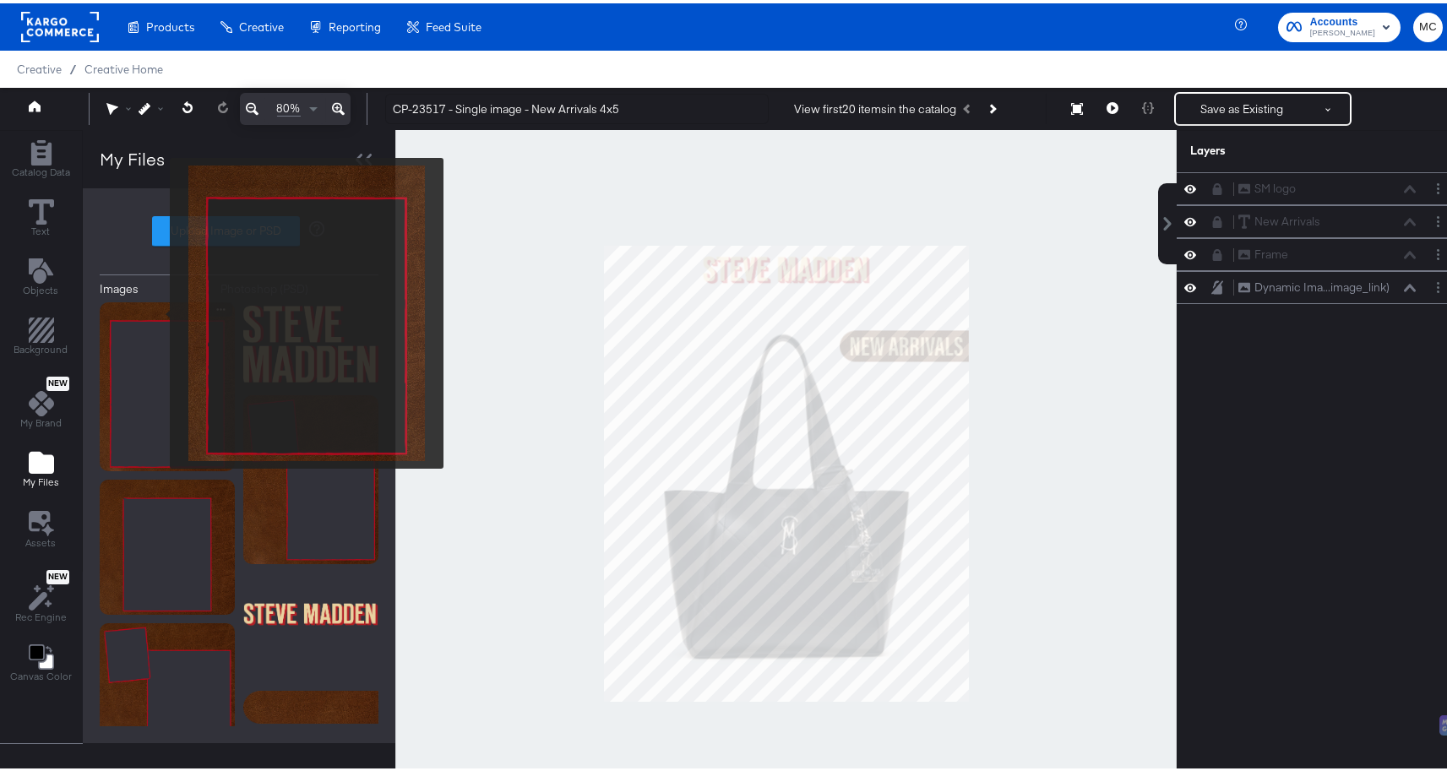
click at [159, 310] on img at bounding box center [167, 383] width 135 height 169
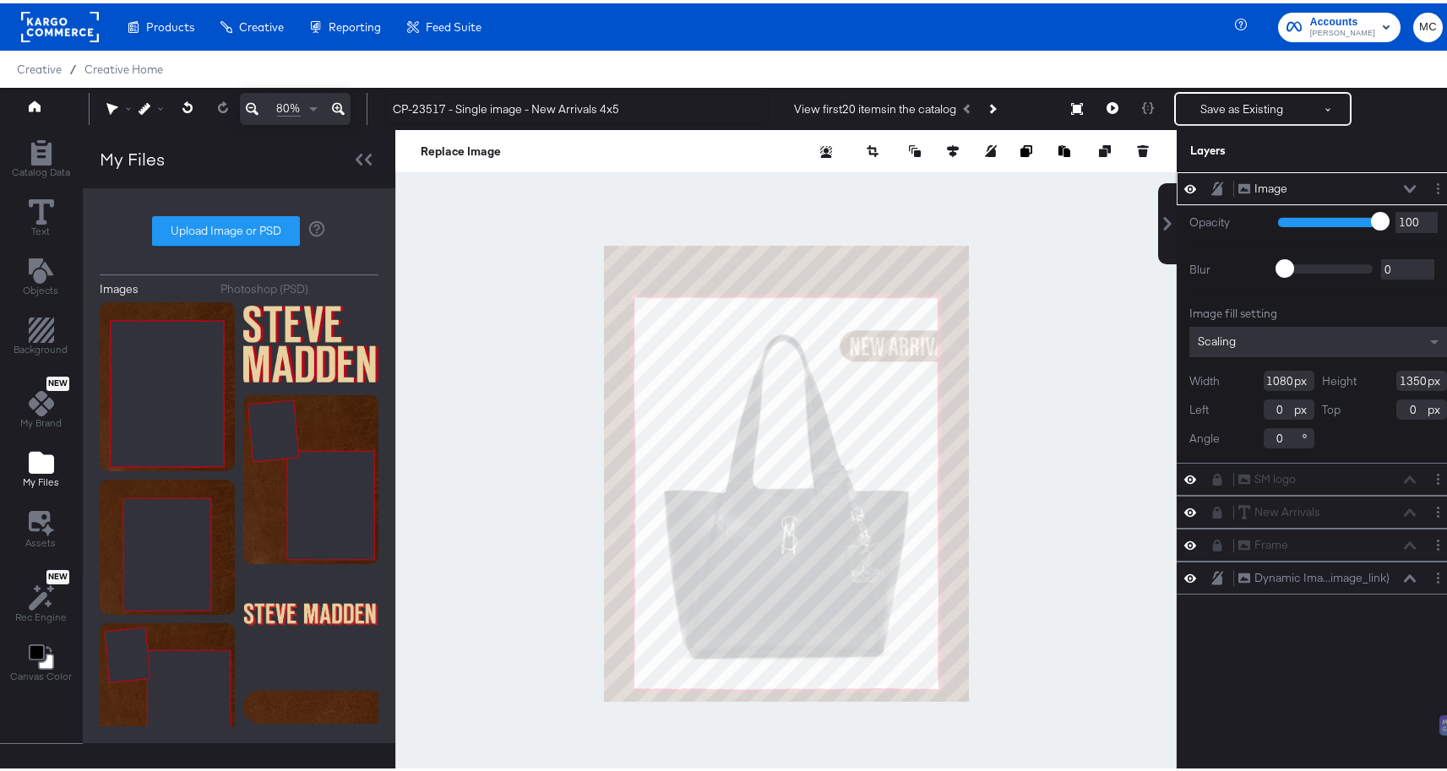
click at [1267, 178] on div "Image" at bounding box center [1270, 185] width 33 height 16
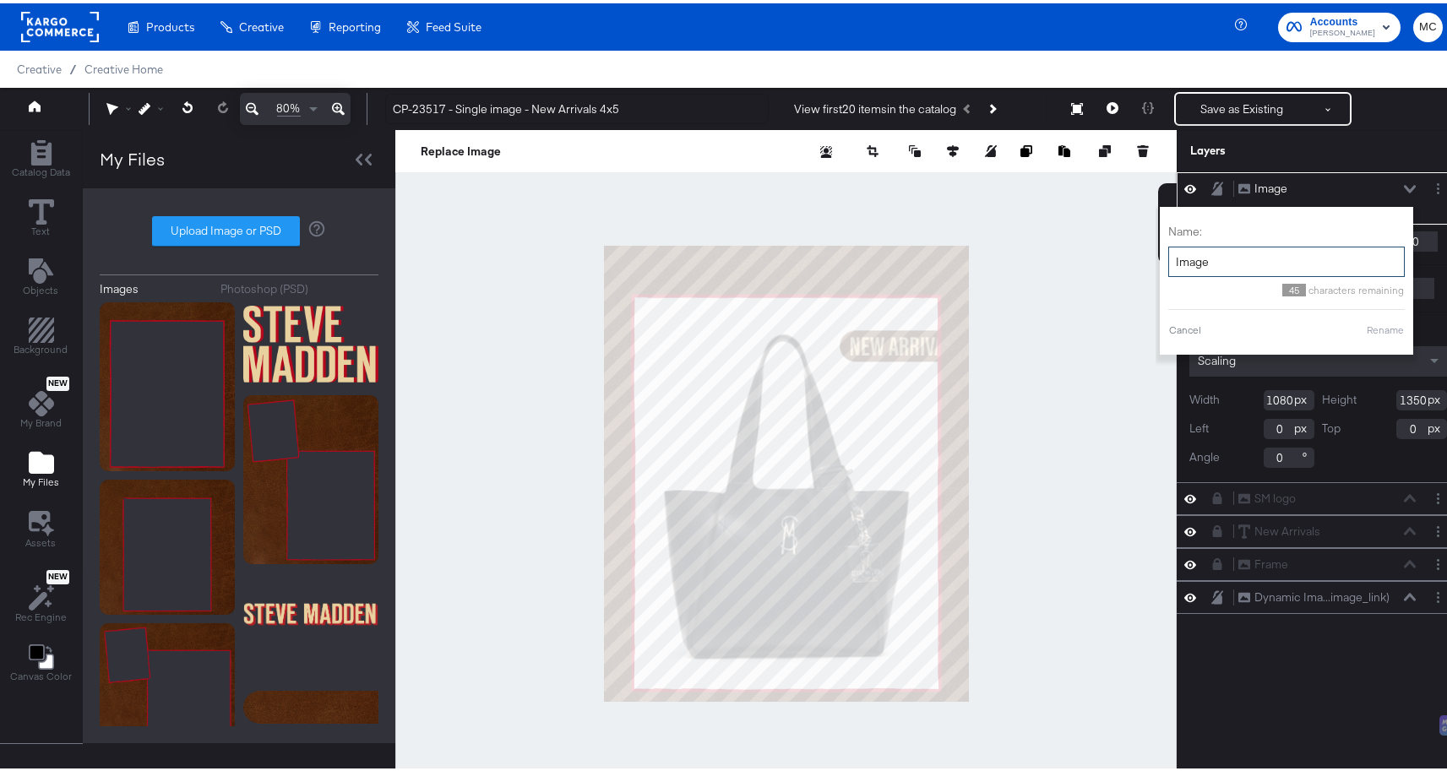
drag, startPoint x: 1236, startPoint y: 254, endPoint x: 1152, endPoint y: 259, distance: 83.8
click at [1160, 259] on div "Name: Image 45 characters remaining Cancel Rename" at bounding box center [1286, 278] width 253 height 148
type input "Background"
click at [1366, 320] on button "Rename" at bounding box center [1385, 326] width 39 height 15
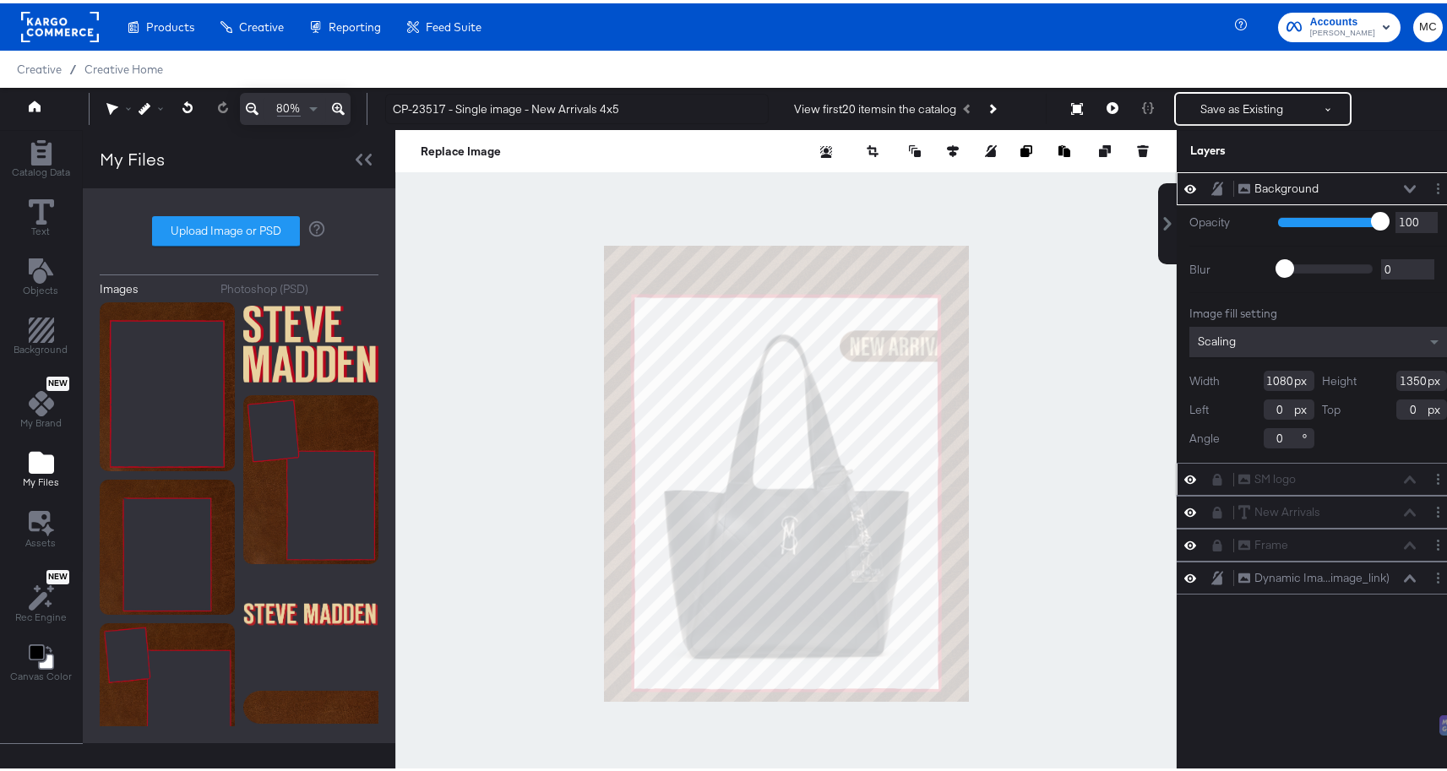
drag, startPoint x: 1205, startPoint y: 182, endPoint x: 1229, endPoint y: 484, distance: 302.4
click at [1229, 484] on div "Background Background Opacity 1 100 100 Blur 0 2000 0 Image fill setting Scalin…" at bounding box center [1317, 380] width 283 height 422
drag, startPoint x: 1205, startPoint y: 182, endPoint x: 1220, endPoint y: 269, distance: 87.3
click at [1204, 399] on div "Background Background Opacity 1 100 100 Blur 0 2000 0 Image fill setting Scalin…" at bounding box center [1317, 314] width 283 height 291
click at [1404, 185] on icon at bounding box center [1410, 186] width 12 height 8
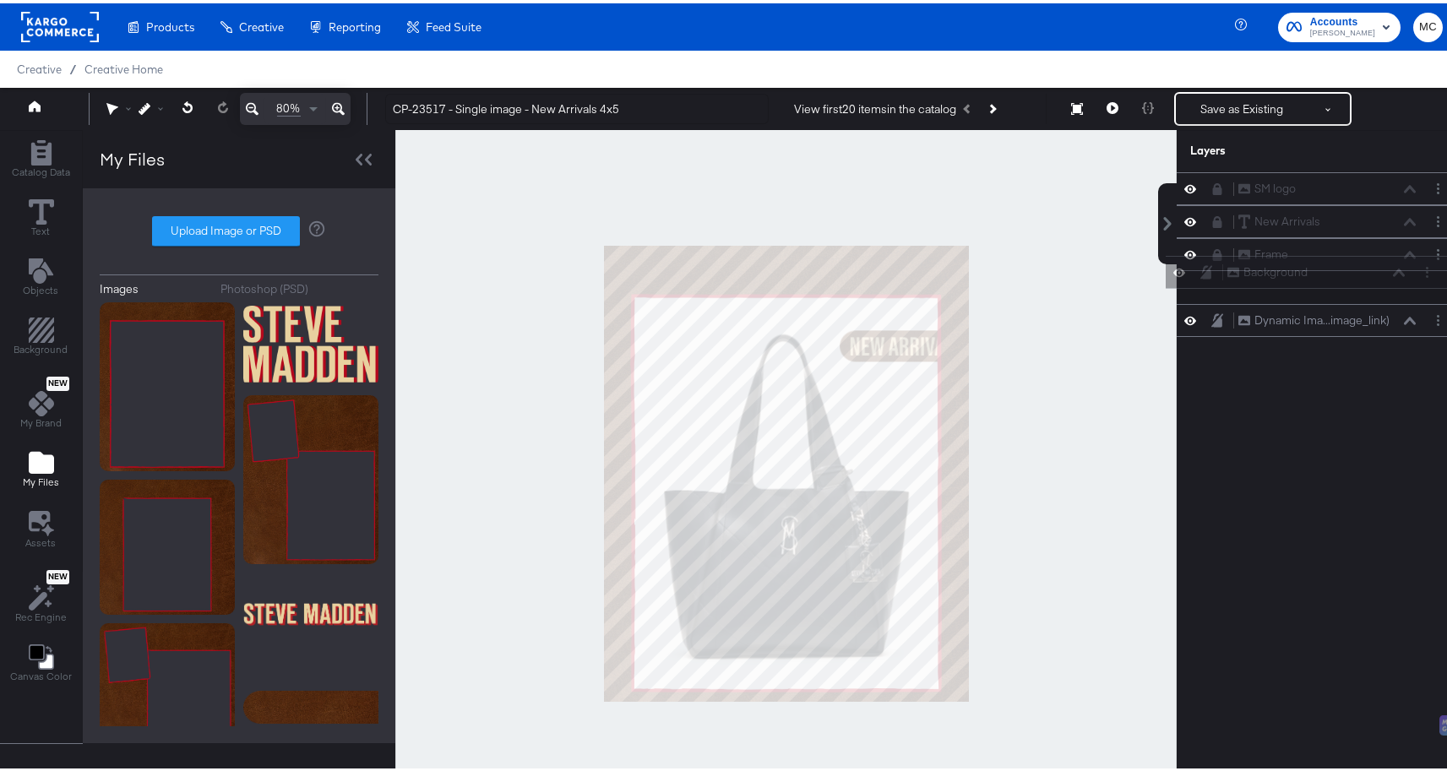
drag, startPoint x: 1212, startPoint y: 182, endPoint x: 1214, endPoint y: 271, distance: 88.7
click at [1214, 271] on div "Background Background SM logo SM logo New Arrivals New Arrivals Frame Frame Dyn…" at bounding box center [1317, 251] width 283 height 165
drag, startPoint x: 1209, startPoint y: 244, endPoint x: 1211, endPoint y: 286, distance: 42.3
click at [1211, 286] on div "SM logo SM logo New Arrivals New Arrivals Background Background Frame Frame Dyn…" at bounding box center [1317, 251] width 283 height 165
click at [1211, 283] on icon at bounding box center [1217, 284] width 12 height 14
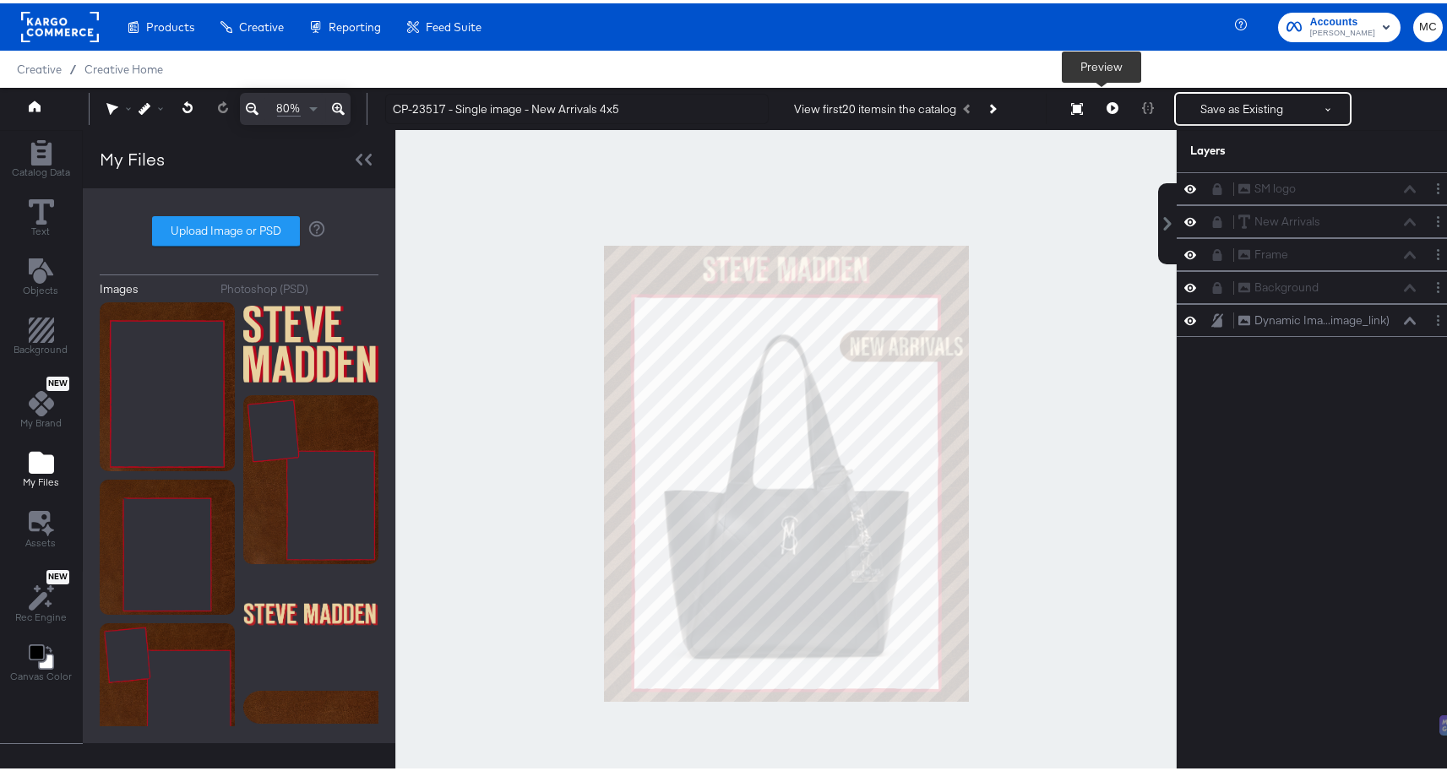
click at [1106, 100] on icon at bounding box center [1112, 105] width 12 height 12
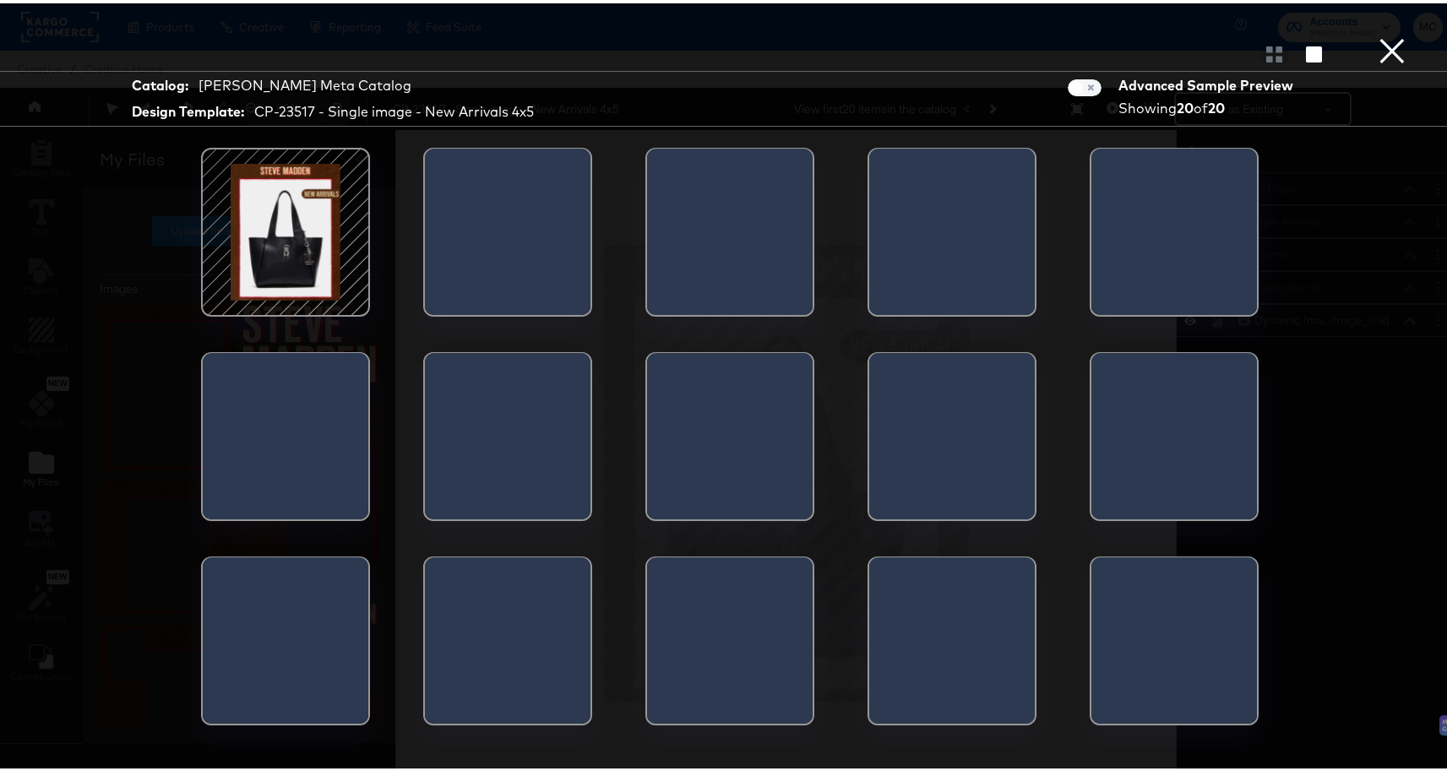
click at [535, 222] on div at bounding box center [508, 233] width 166 height 177
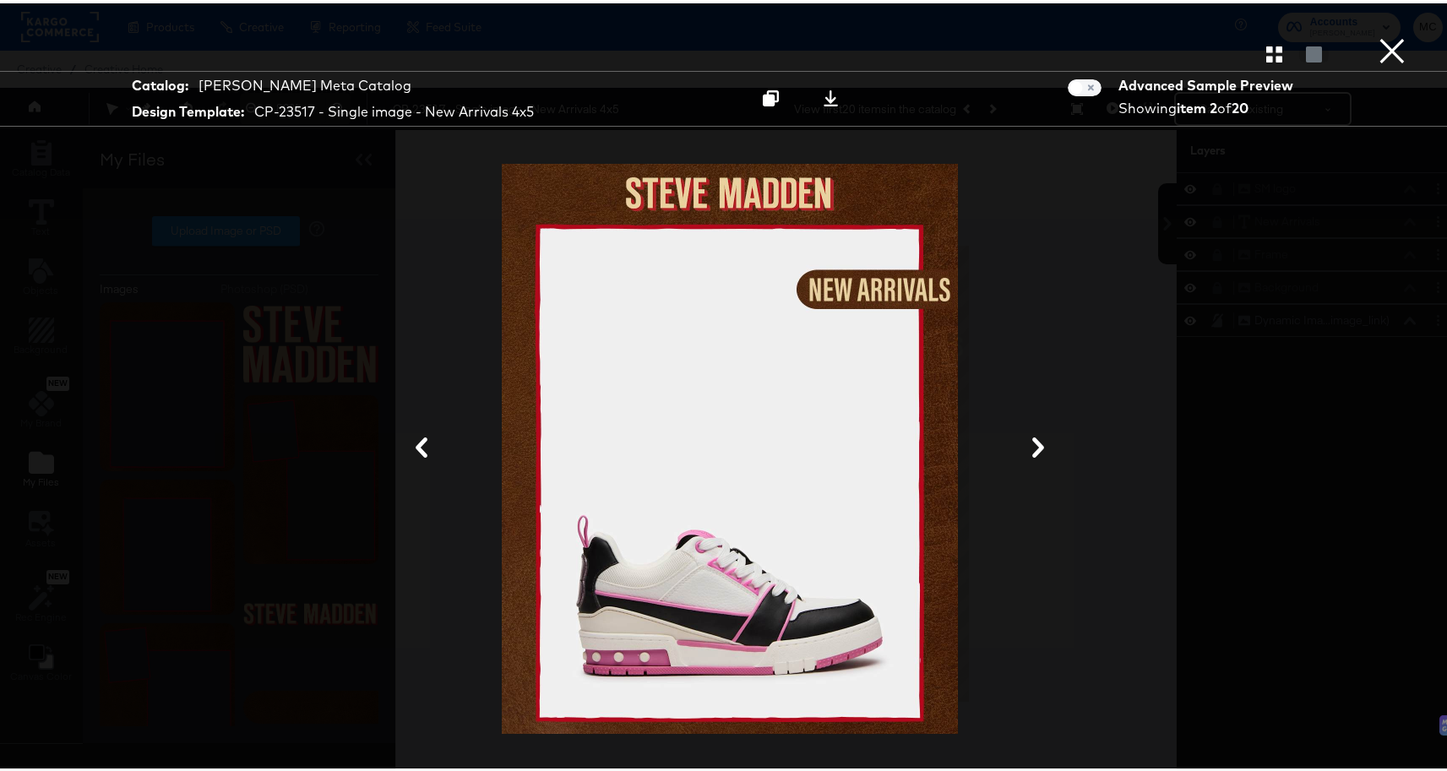
click at [1036, 442] on icon at bounding box center [1038, 444] width 20 height 20
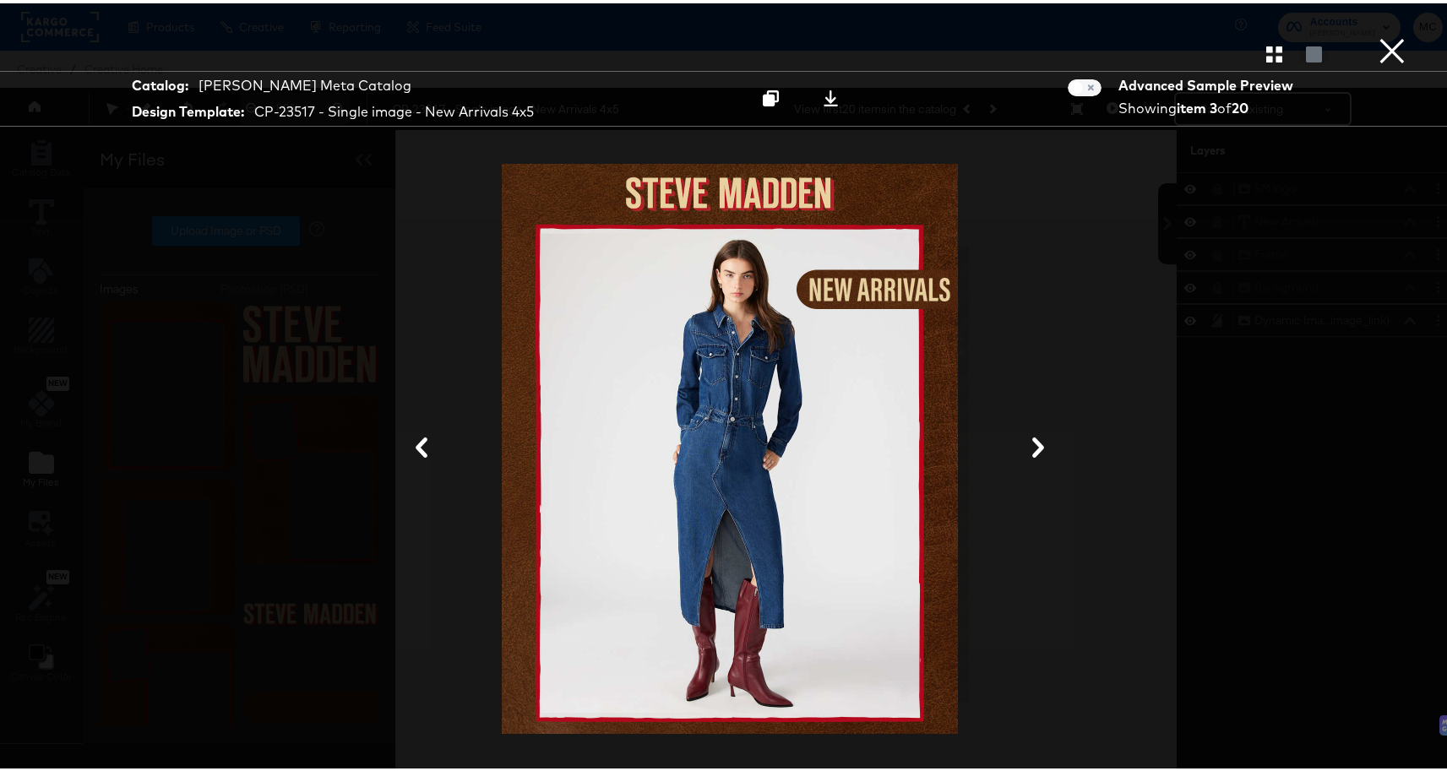
click at [1036, 442] on icon at bounding box center [1038, 444] width 20 height 20
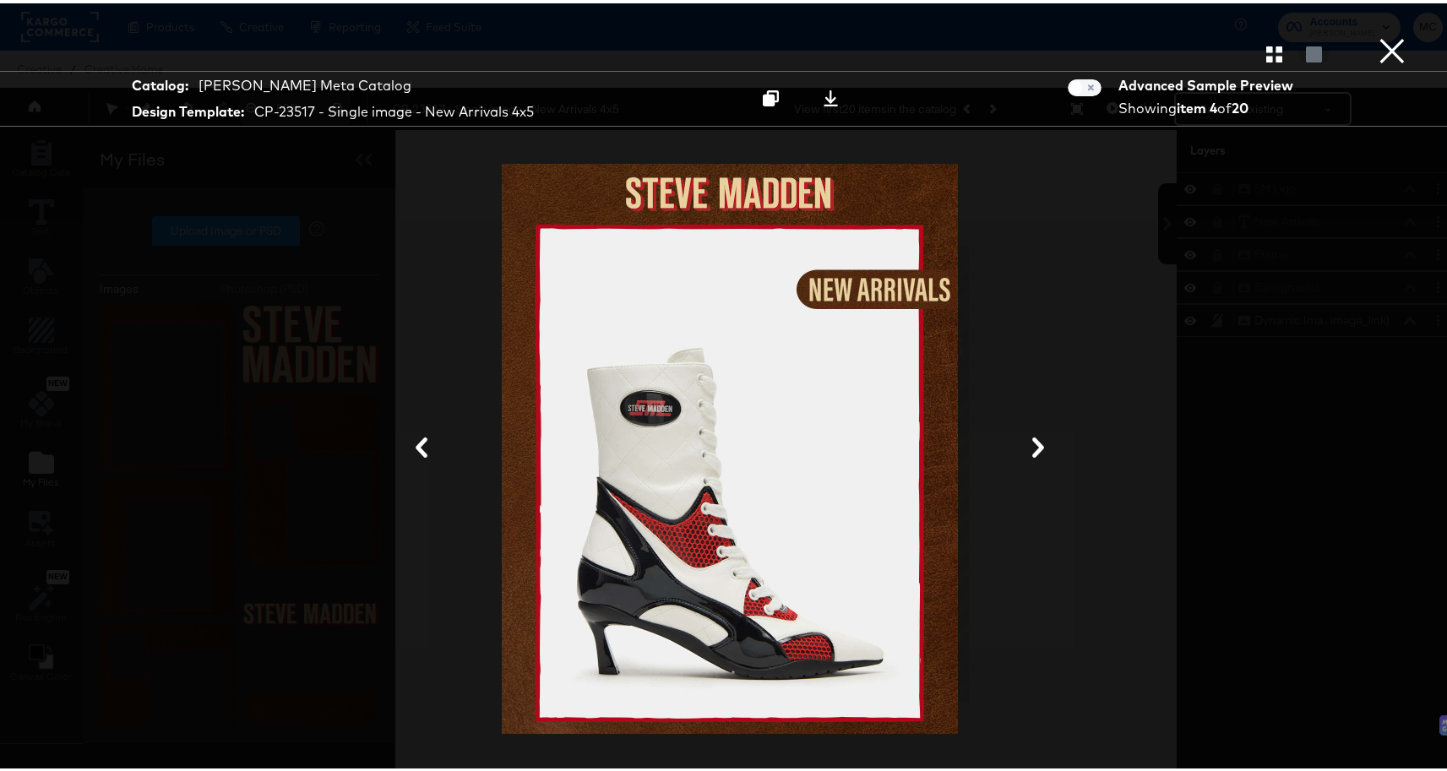
click at [1036, 442] on icon at bounding box center [1038, 444] width 20 height 20
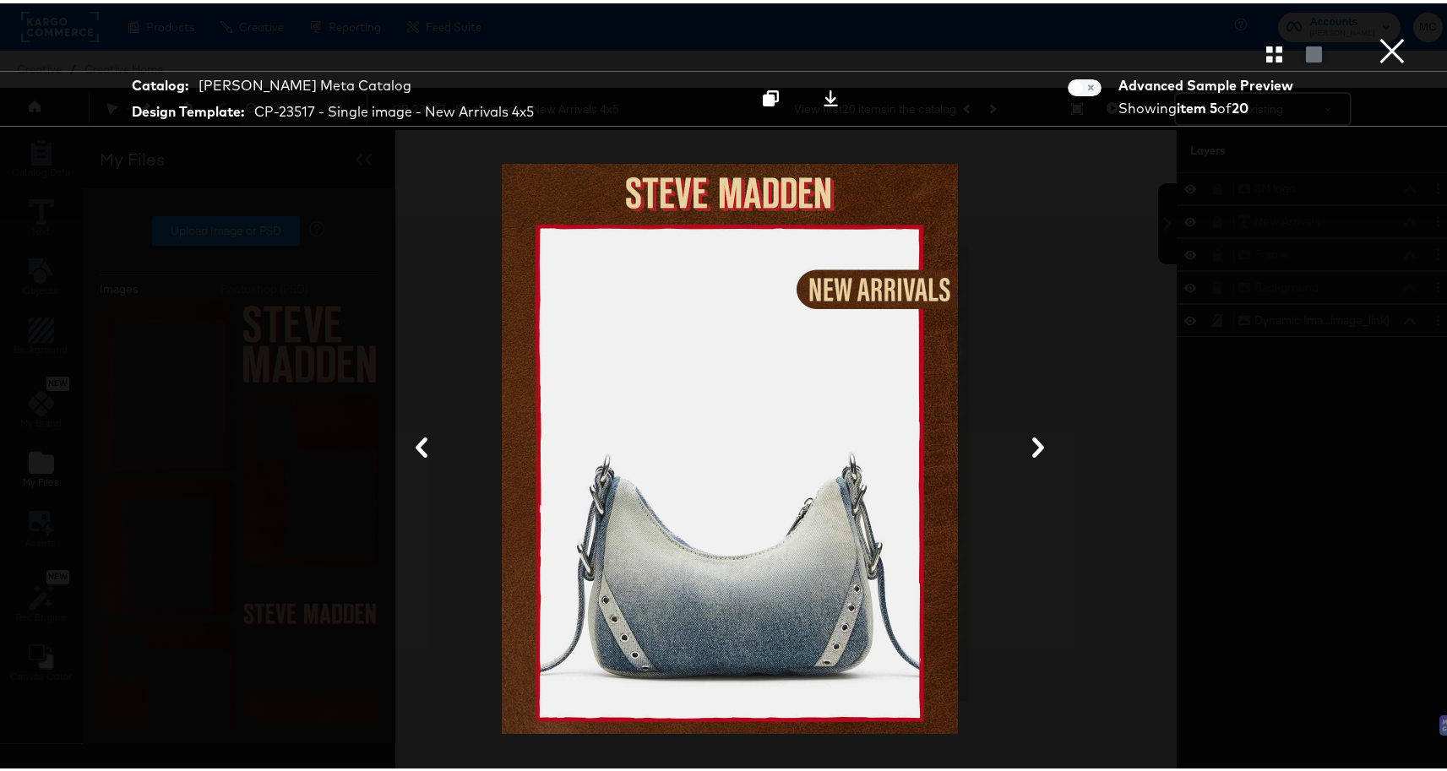
click at [1035, 442] on icon at bounding box center [1038, 444] width 20 height 20
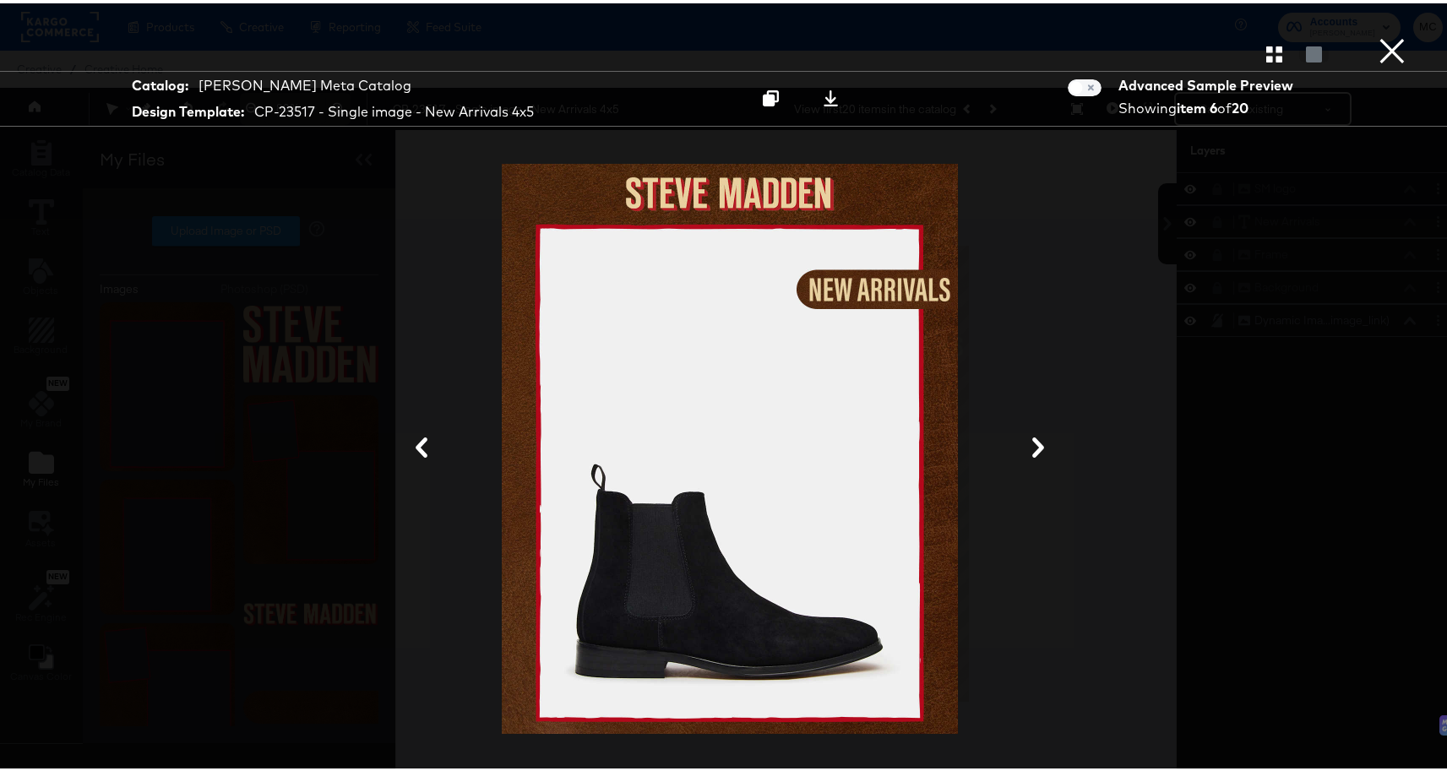
click at [1032, 442] on icon at bounding box center [1038, 444] width 12 height 20
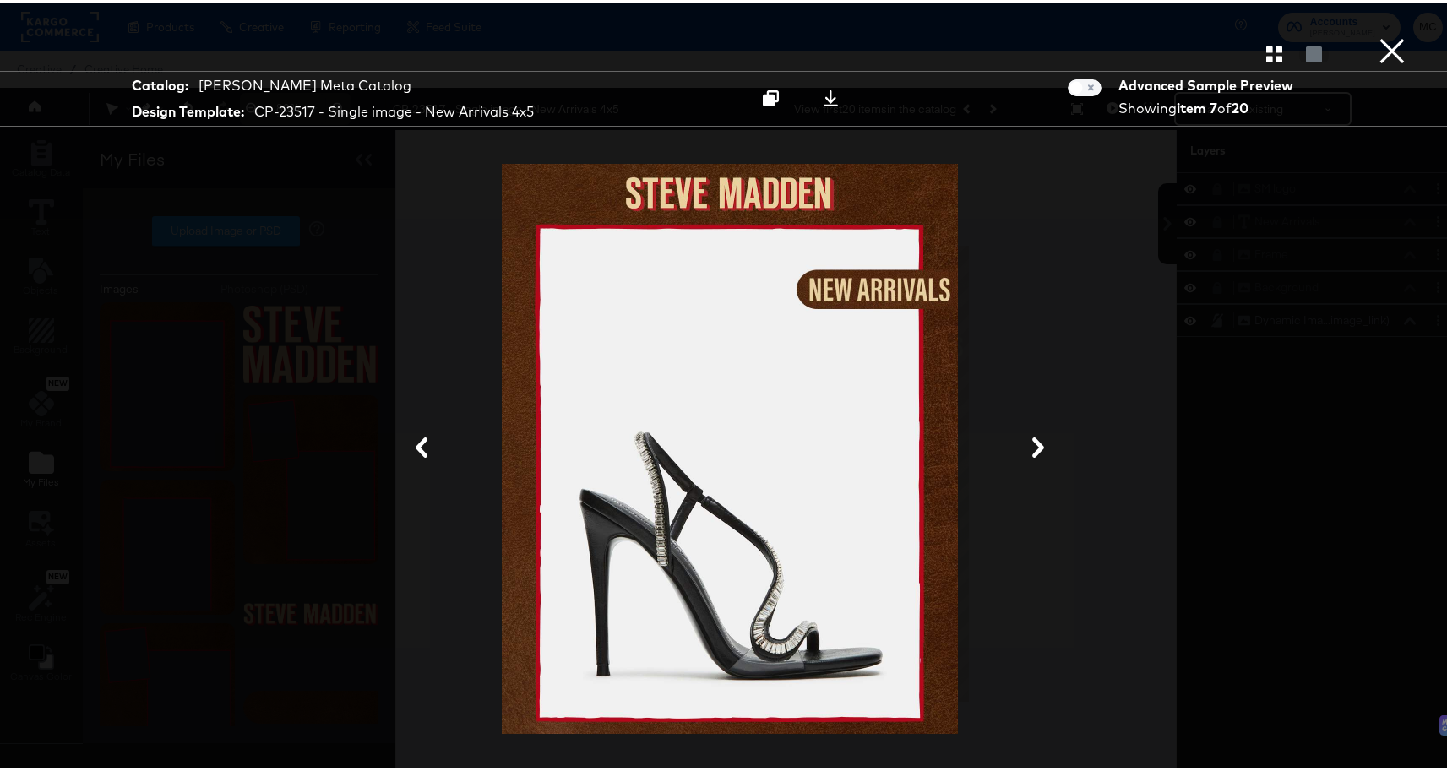
click at [1032, 437] on icon at bounding box center [1038, 444] width 20 height 20
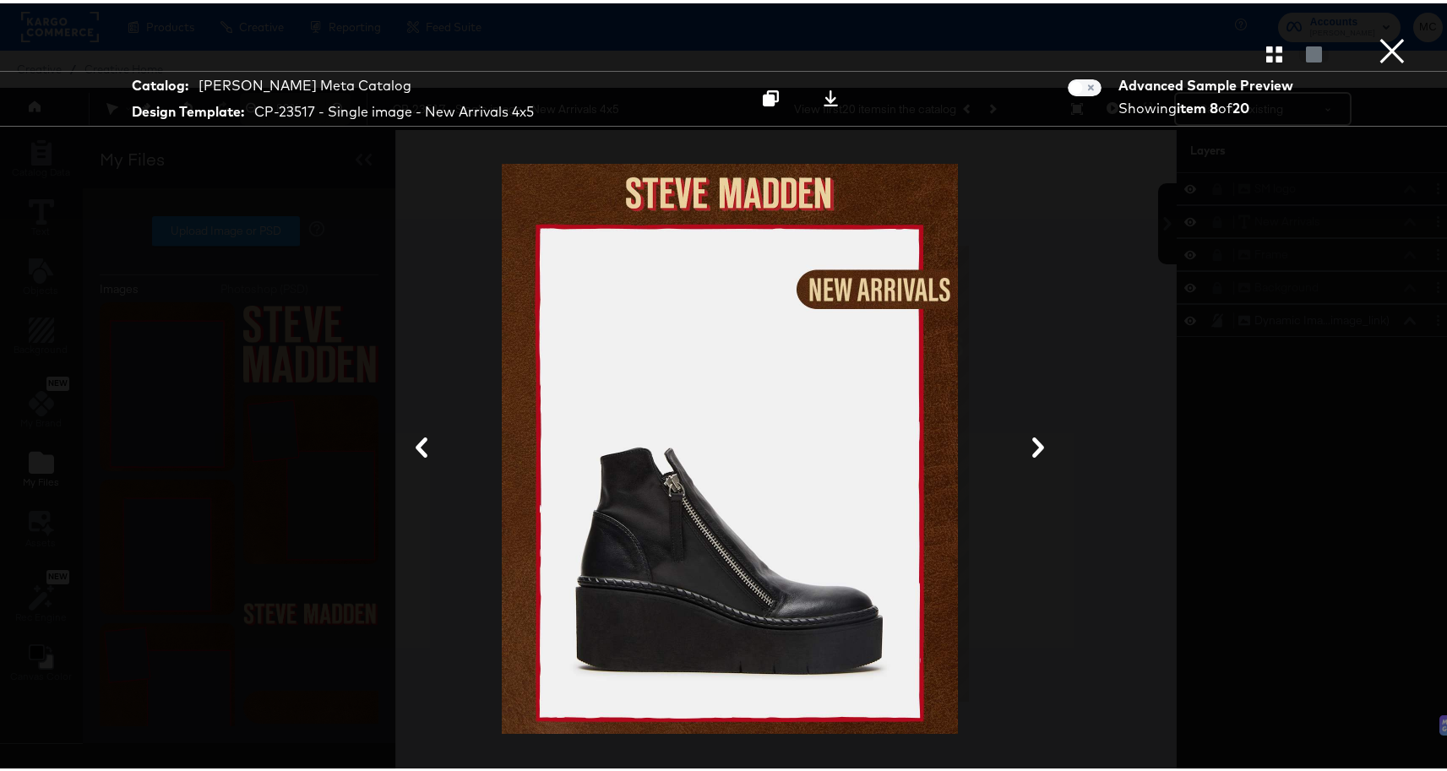
click at [1389, 34] on button "×" at bounding box center [1392, 17] width 34 height 34
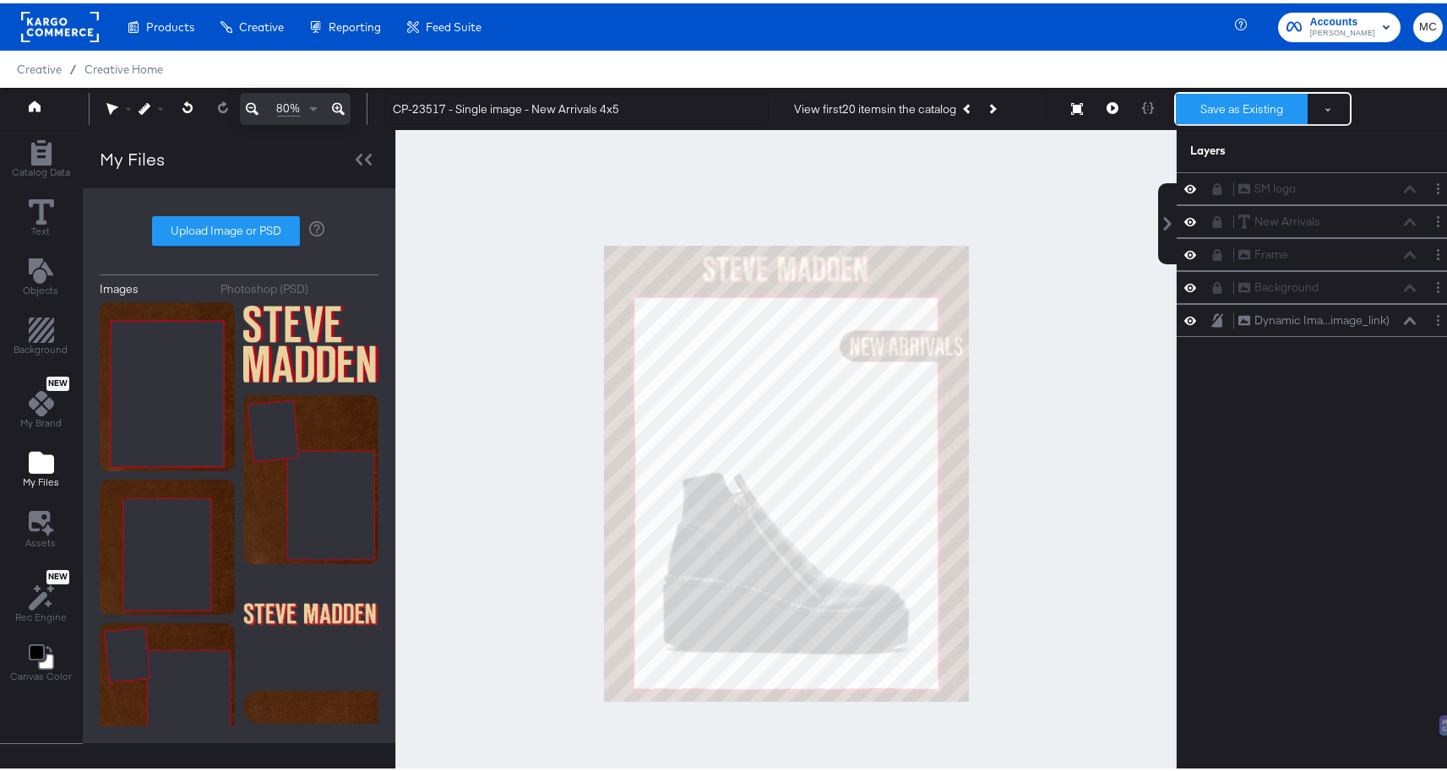
click at [1263, 95] on button "Save as Existing" at bounding box center [1242, 105] width 132 height 30
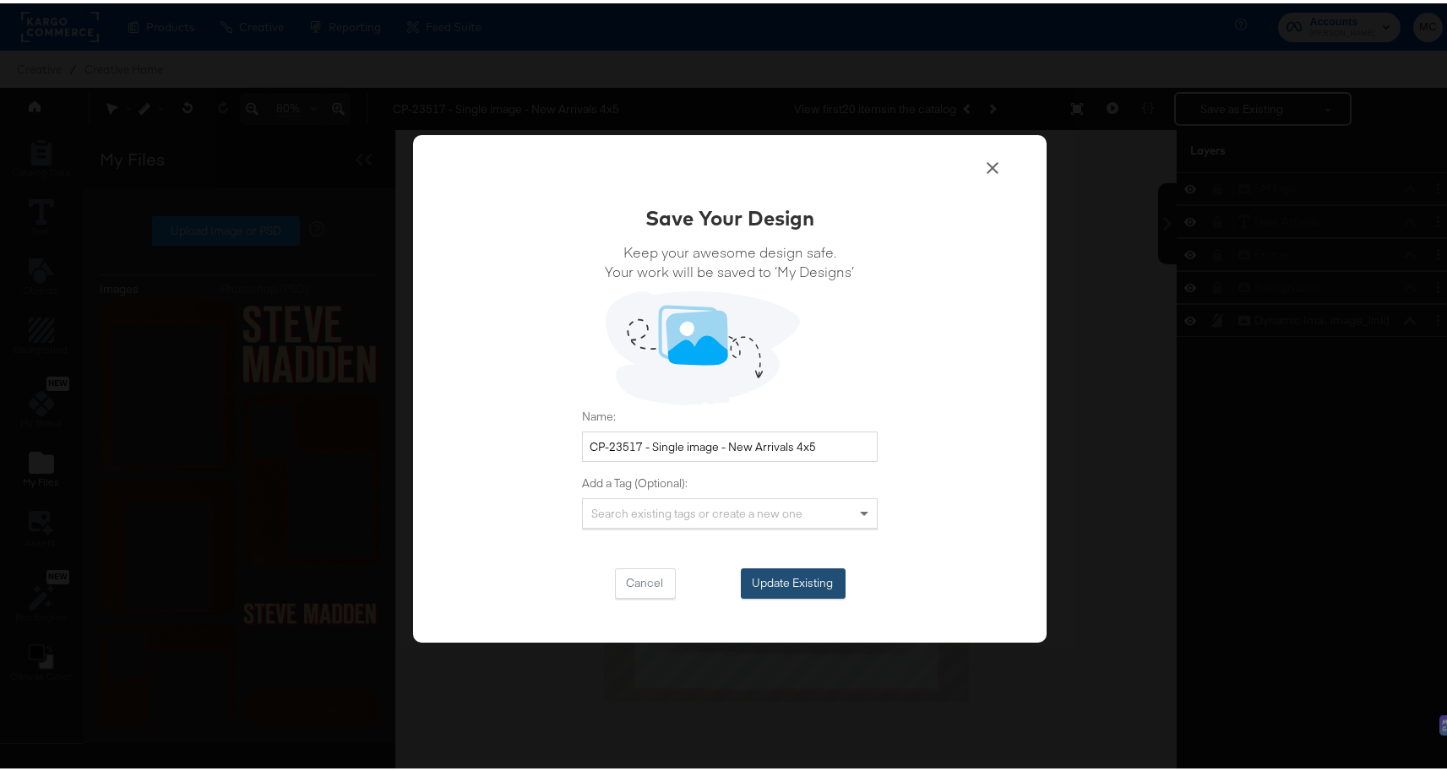
click at [804, 587] on button "Update Existing" at bounding box center [793, 580] width 105 height 30
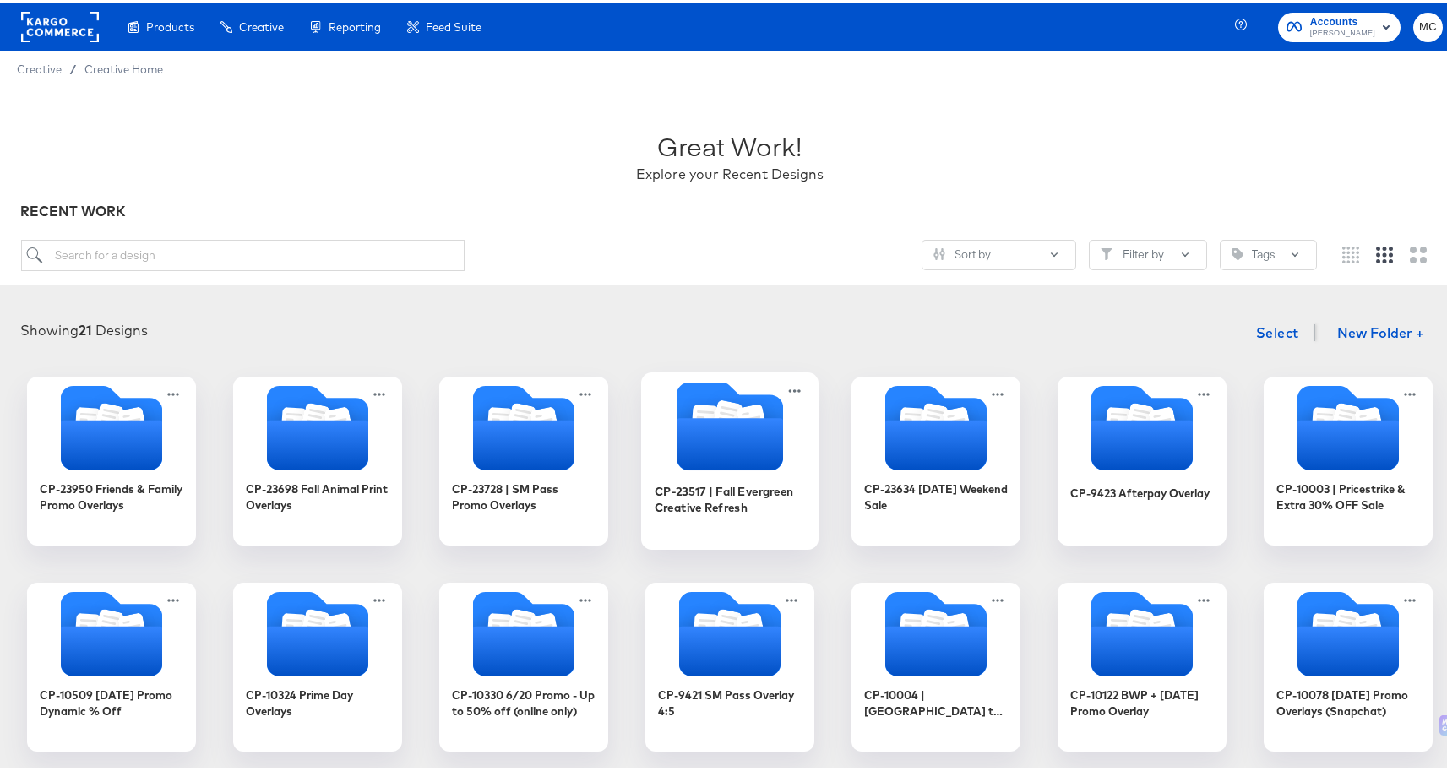
click at [731, 465] on icon "Folder" at bounding box center [729, 441] width 106 height 52
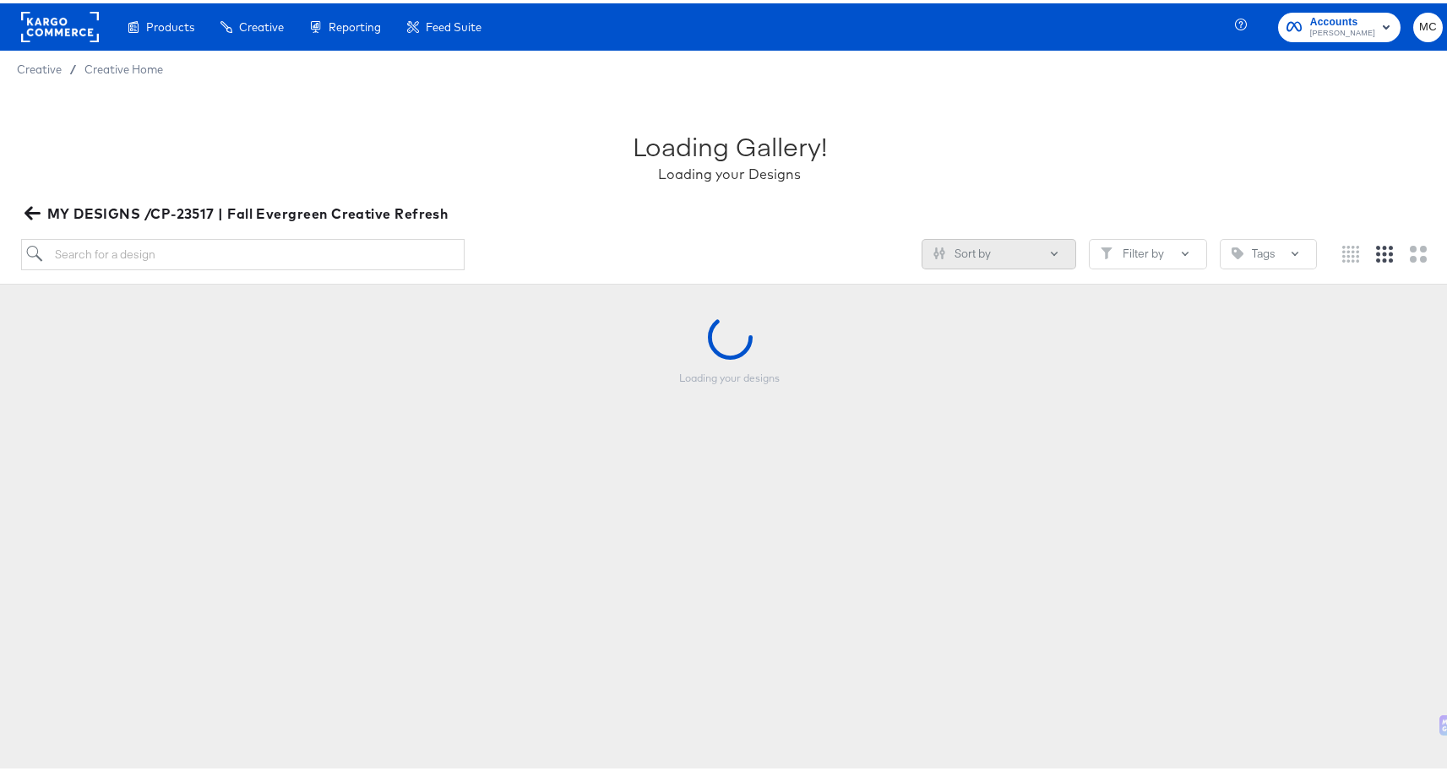
click at [1001, 258] on button "Sort by" at bounding box center [998, 251] width 155 height 30
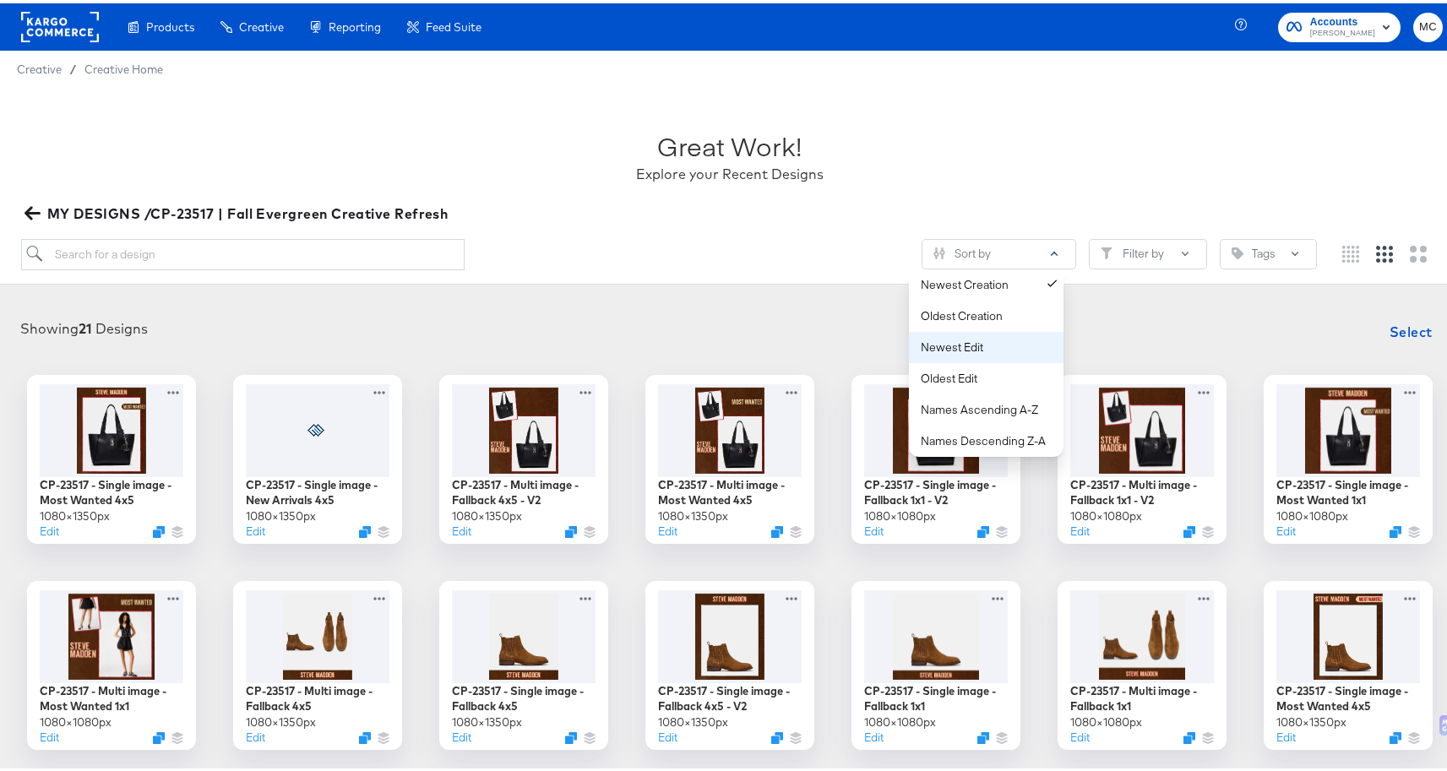
click at [967, 330] on button "Newest Edit" at bounding box center [986, 344] width 155 height 31
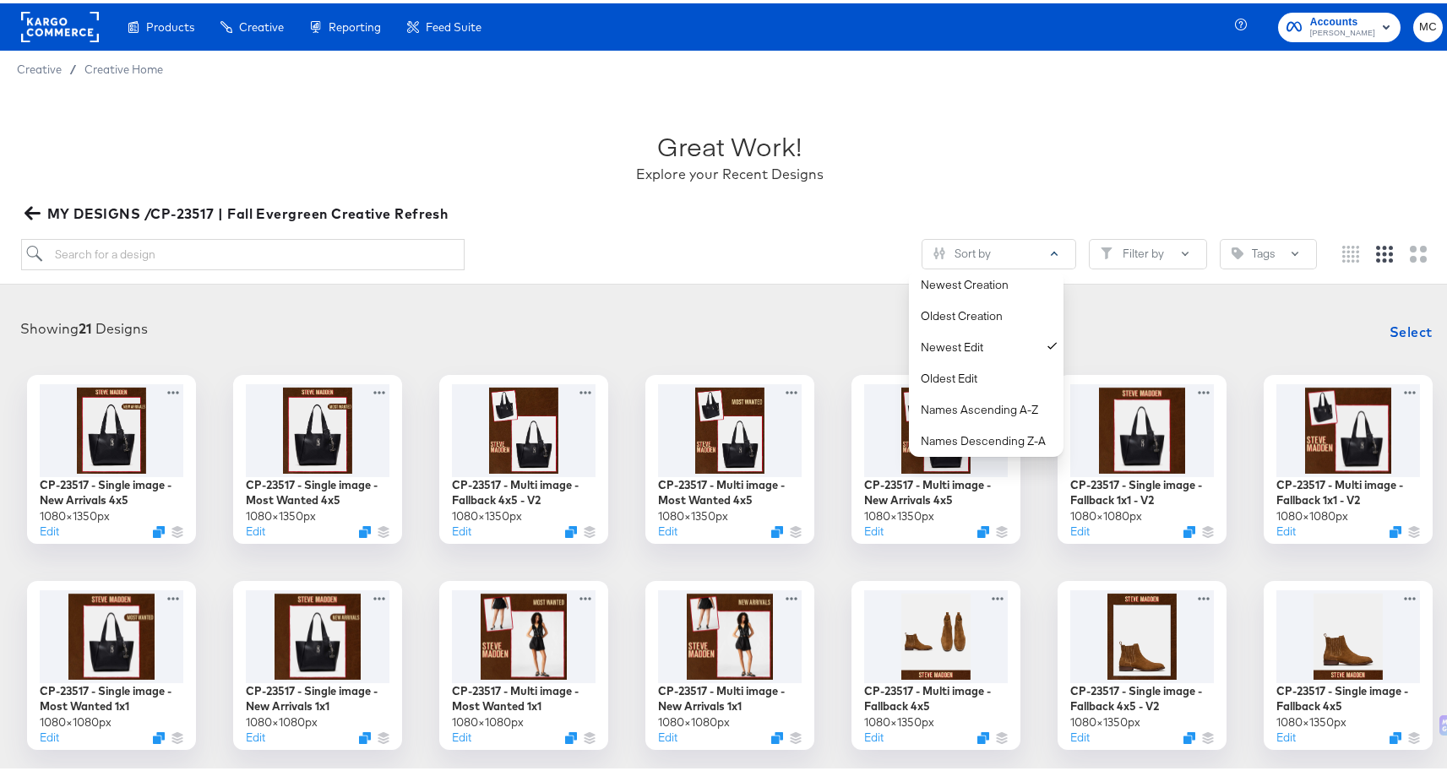
click at [700, 292] on article "Great Work! Explore your Recent Designs MY DESIGNS /CP-23517 | Fall Evergreen C…" at bounding box center [729, 558] width 1459 height 949
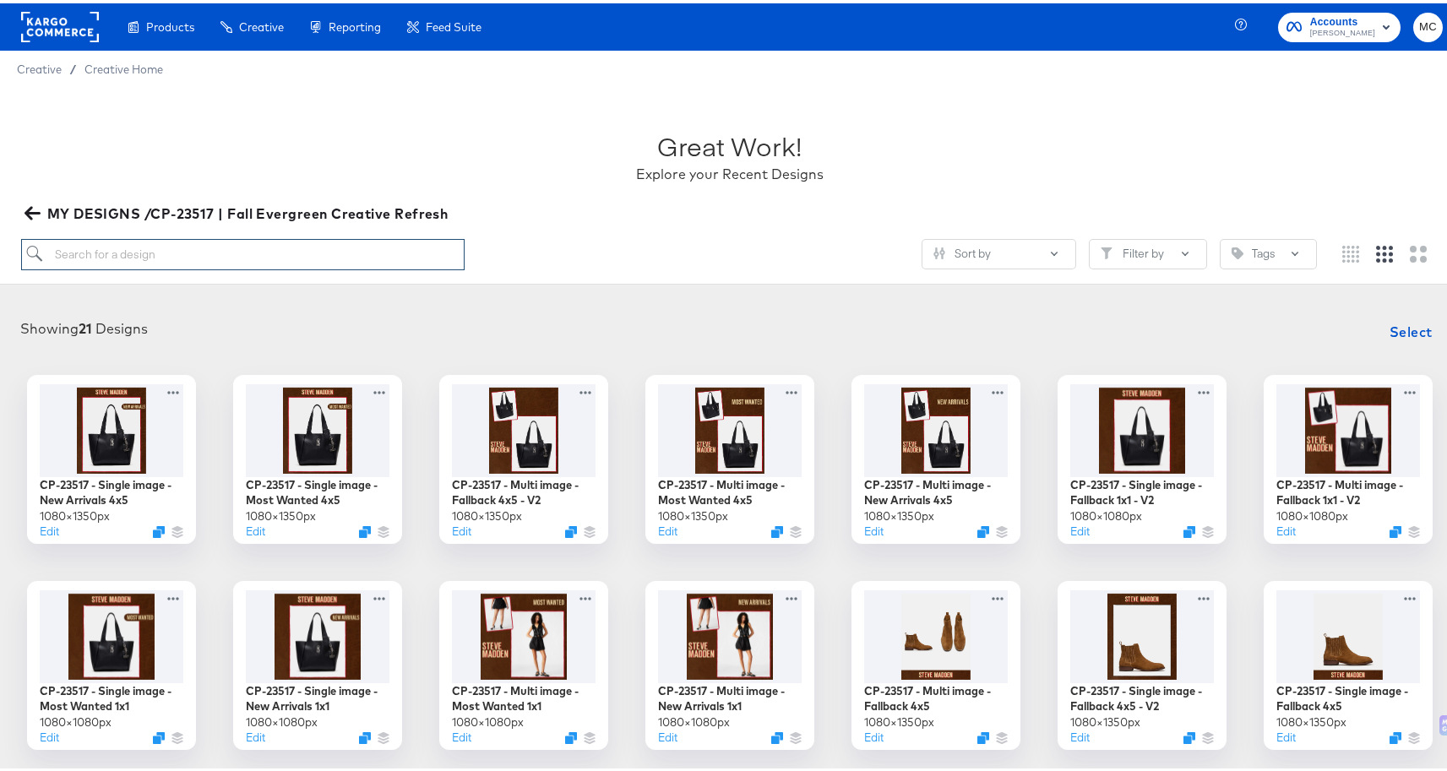
click at [171, 254] on input "search" at bounding box center [243, 251] width 444 height 31
paste input "- [ ] CP-23517 - Multi image - Fallback 4x5 - V2"
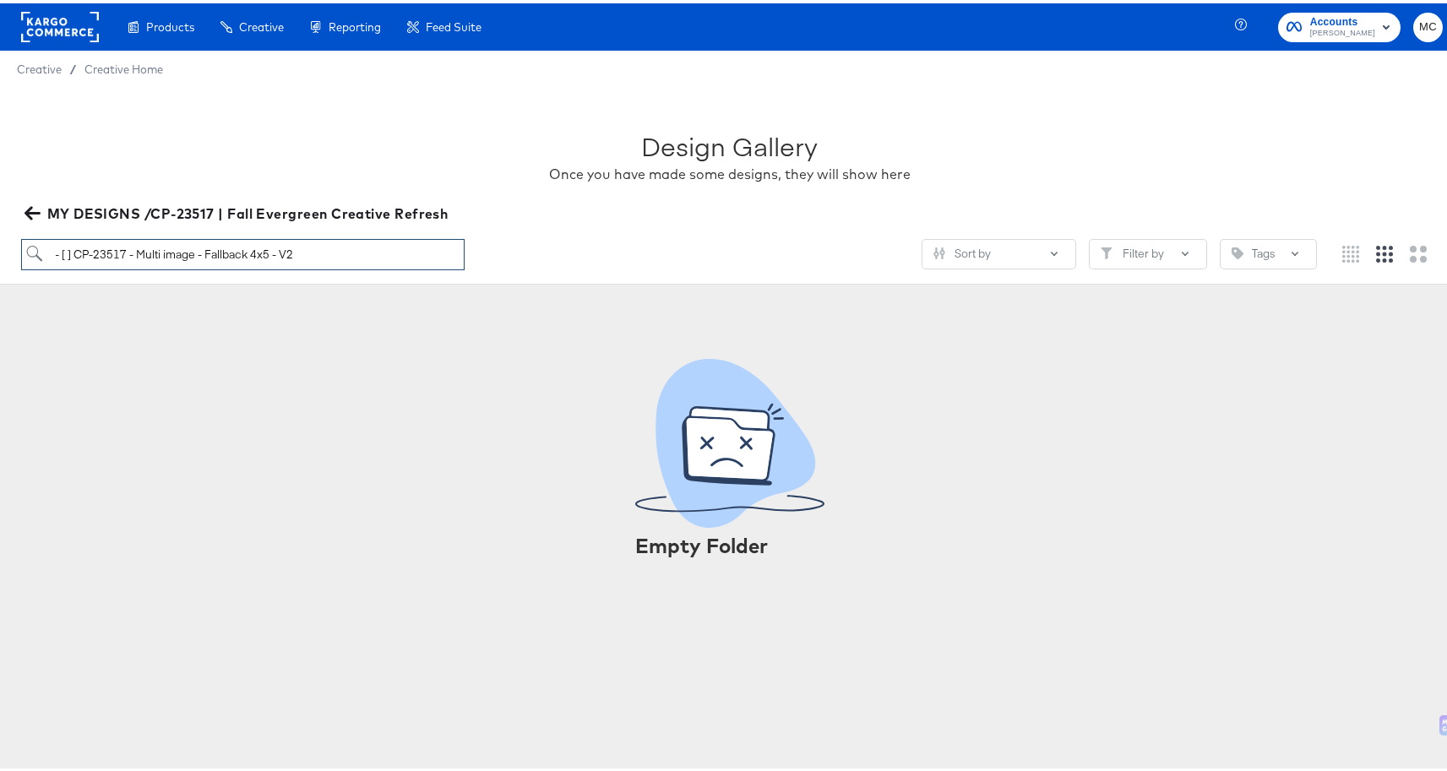
drag, startPoint x: 74, startPoint y: 253, endPoint x: 46, endPoint y: 253, distance: 27.9
click at [46, 253] on input "- [ ] CP-23517 - Multi image - Fallback 4x5 - V2" at bounding box center [243, 251] width 444 height 31
type input "CP-23517 - Multi image - Fallback 4x5 - V2"
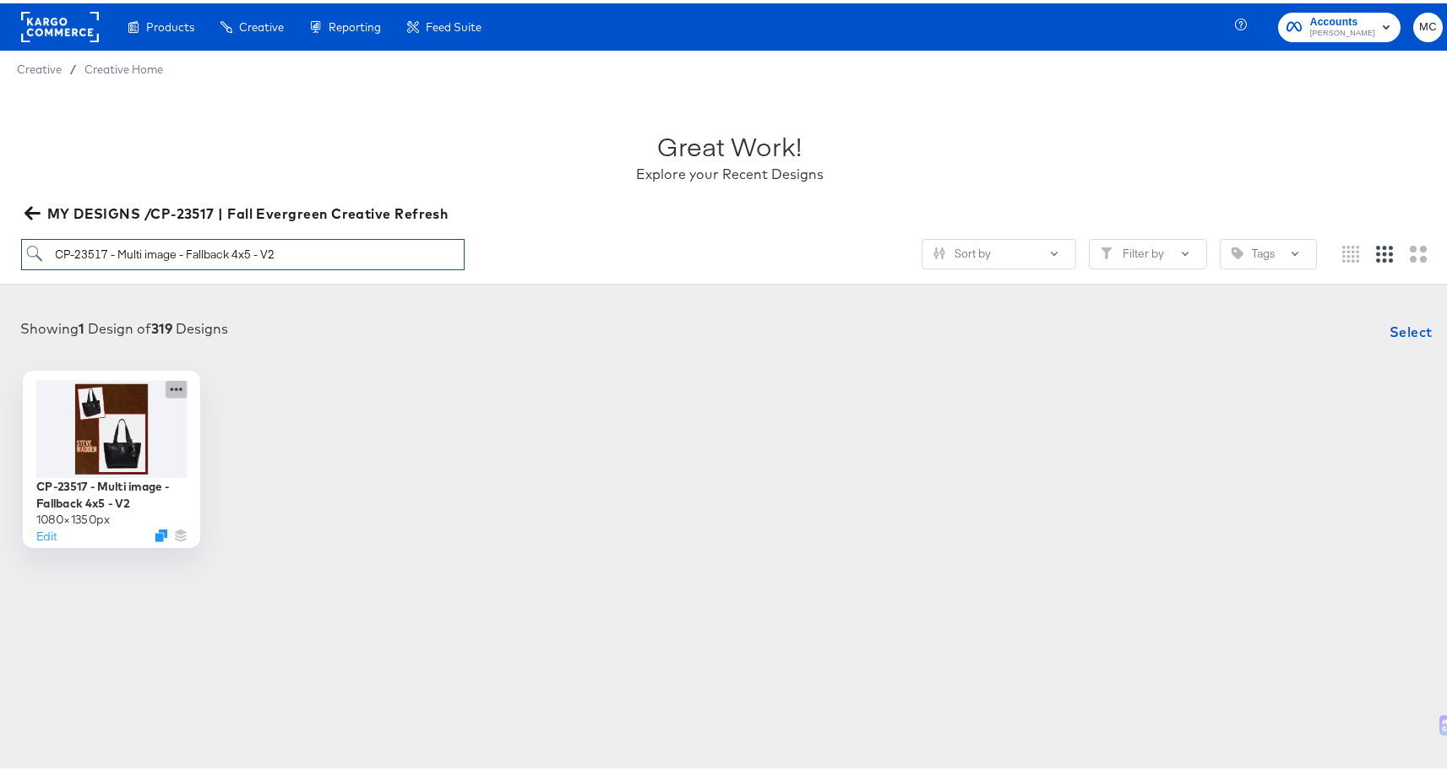
click at [174, 383] on icon at bounding box center [176, 386] width 21 height 18
click at [253, 326] on div "Showing 1 Design of 319 Designs Select" at bounding box center [730, 329] width 1426 height 34
click at [27, 204] on icon "button" at bounding box center [32, 210] width 16 height 16
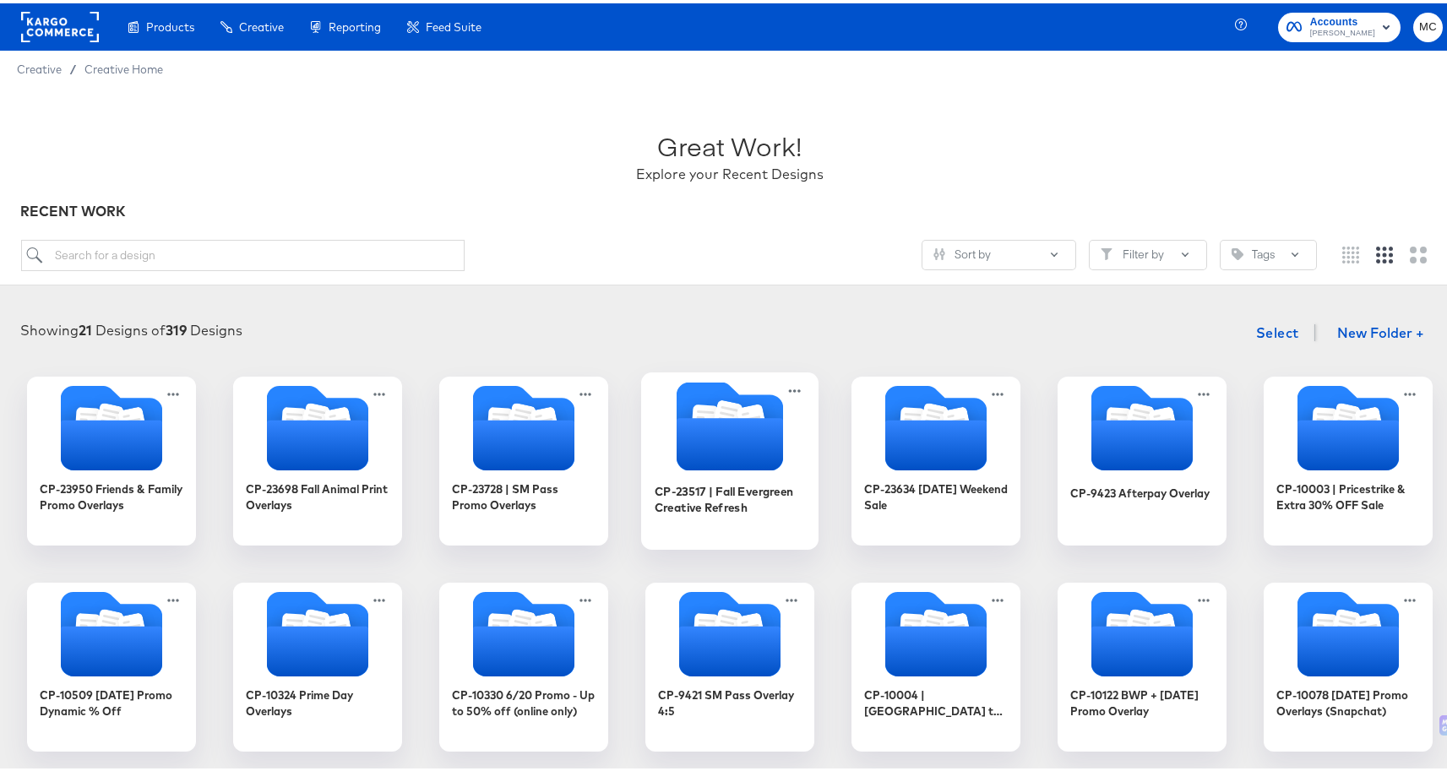
click at [736, 402] on icon "Folder" at bounding box center [729, 422] width 106 height 89
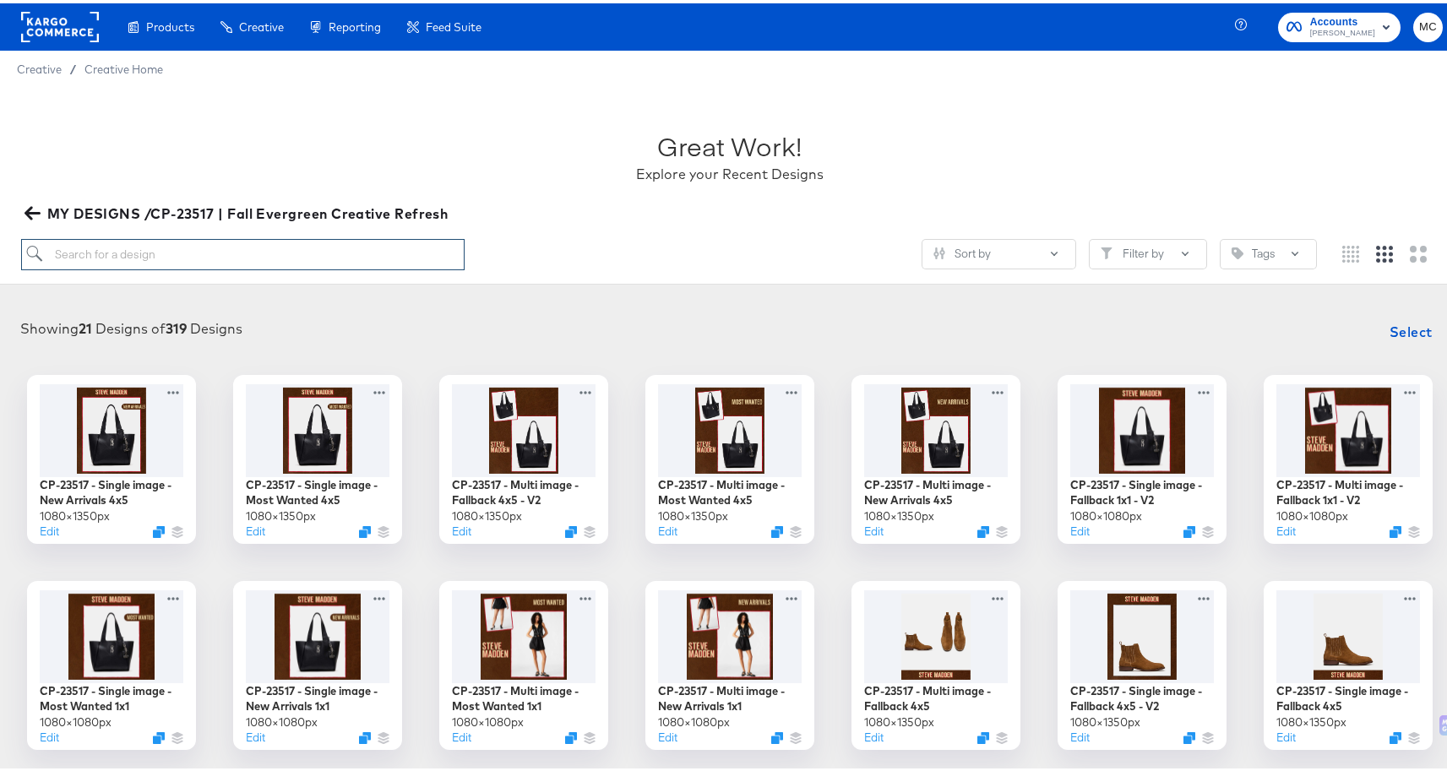
click at [247, 259] on input "search" at bounding box center [243, 251] width 444 height 31
paste input "- [ ] CP-23517 - Single image - Fallback 4x5 - V2"
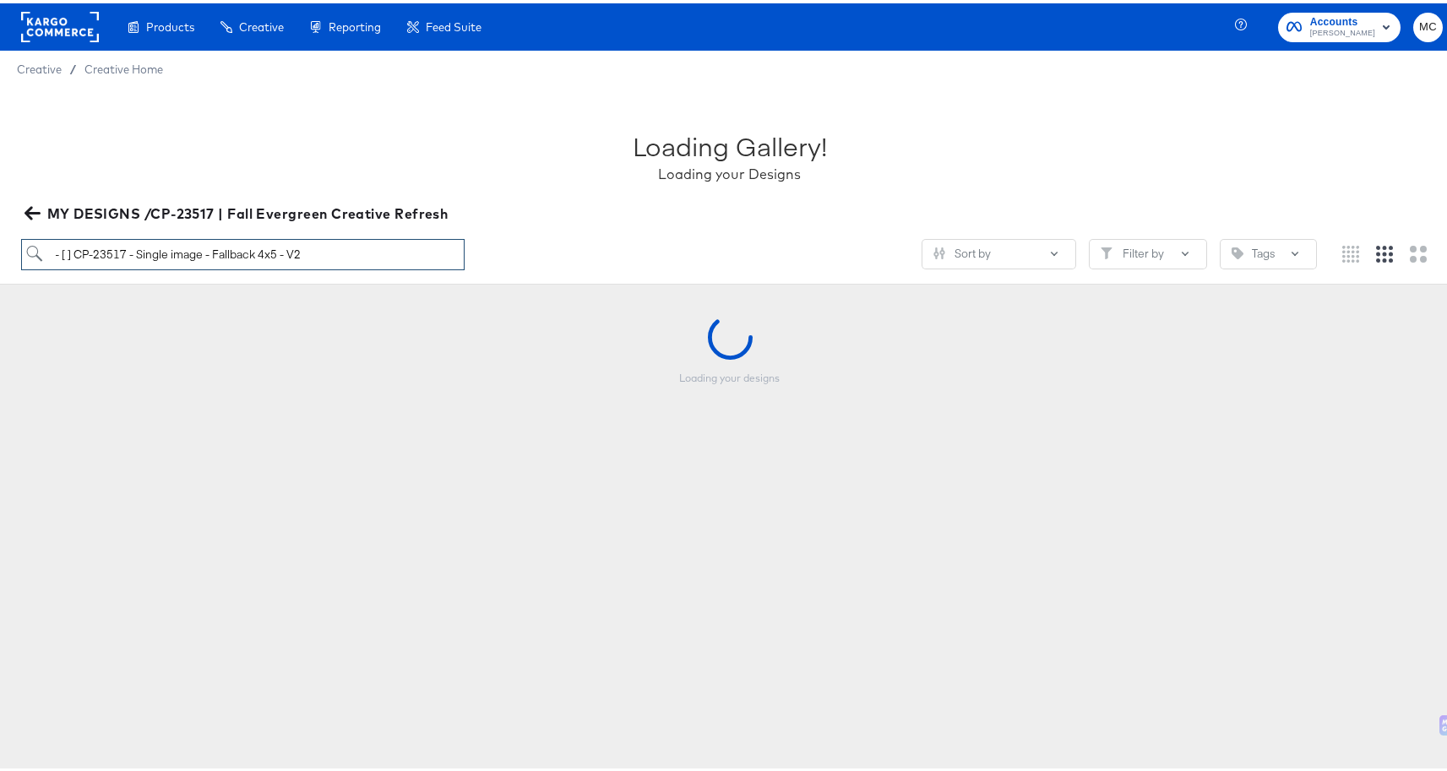
drag, startPoint x: 77, startPoint y: 248, endPoint x: 35, endPoint y: 253, distance: 41.6
click at [35, 253] on input "- [ ] CP-23517 - Single image - Fallback 4x5 - V2" at bounding box center [243, 251] width 444 height 31
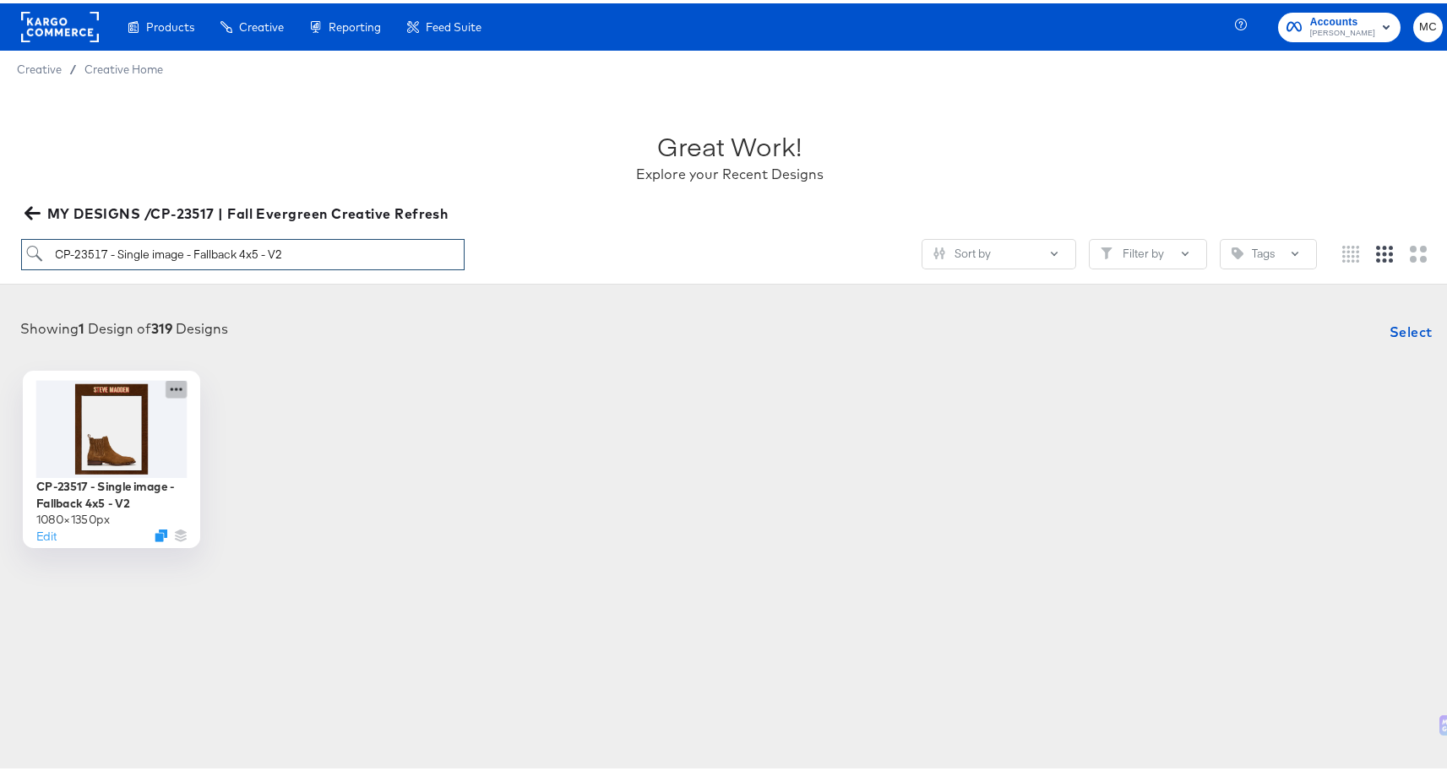
click at [176, 384] on icon at bounding box center [176, 386] width 21 height 18
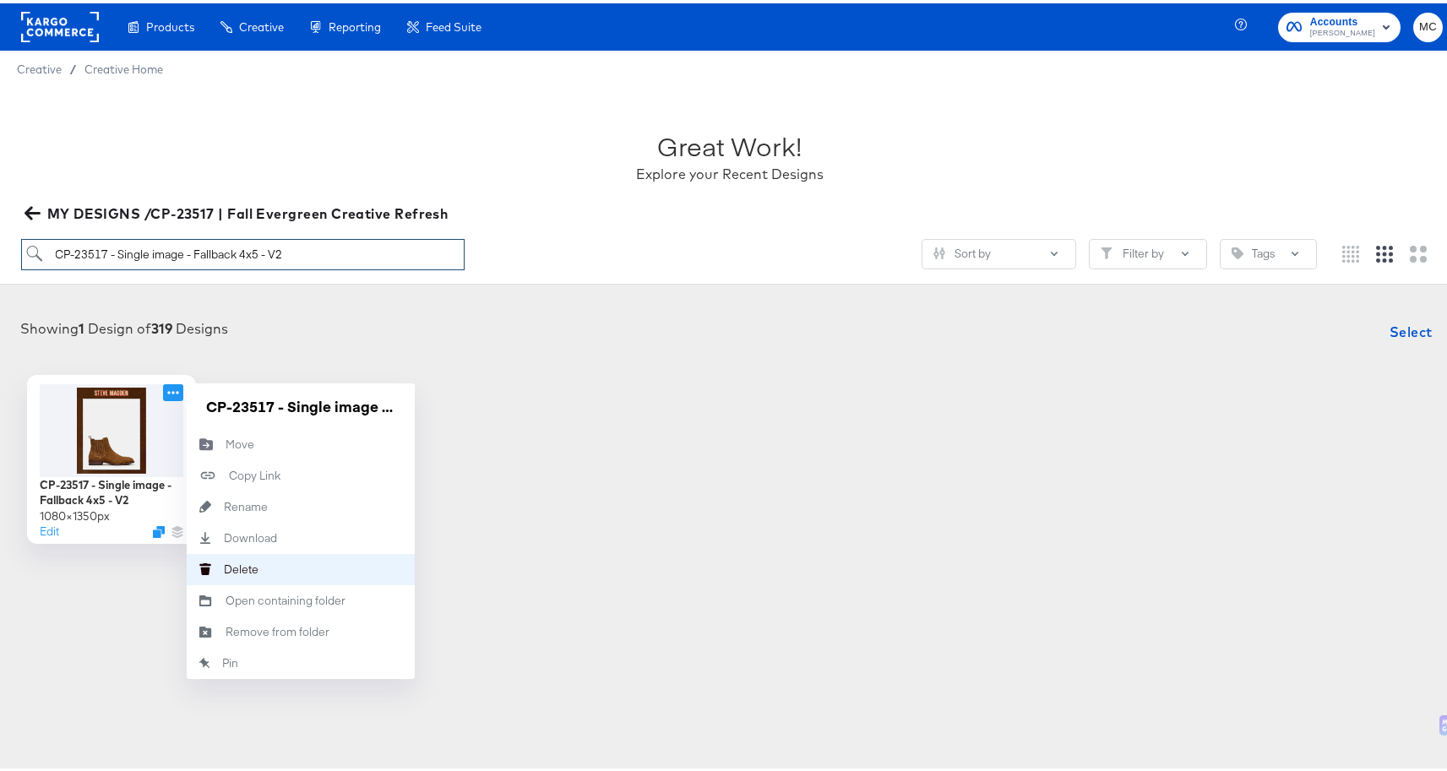
type input "CP-23517 - Single image - Fallback 4x5 - V2"
click at [224, 566] on div "[PERSON_NAME]" at bounding box center [224, 566] width 0 height 0
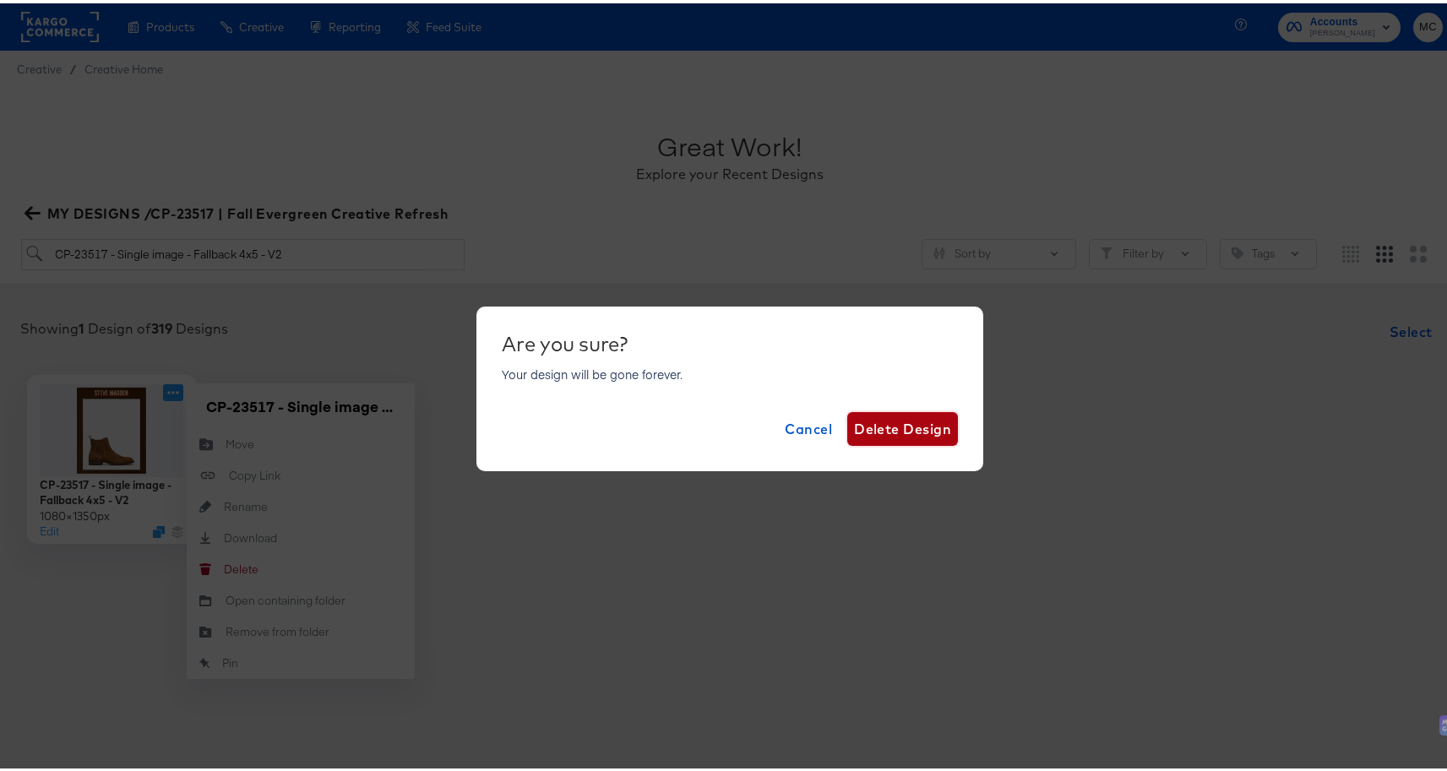
click at [891, 436] on span "Delete Design" at bounding box center [902, 426] width 97 height 24
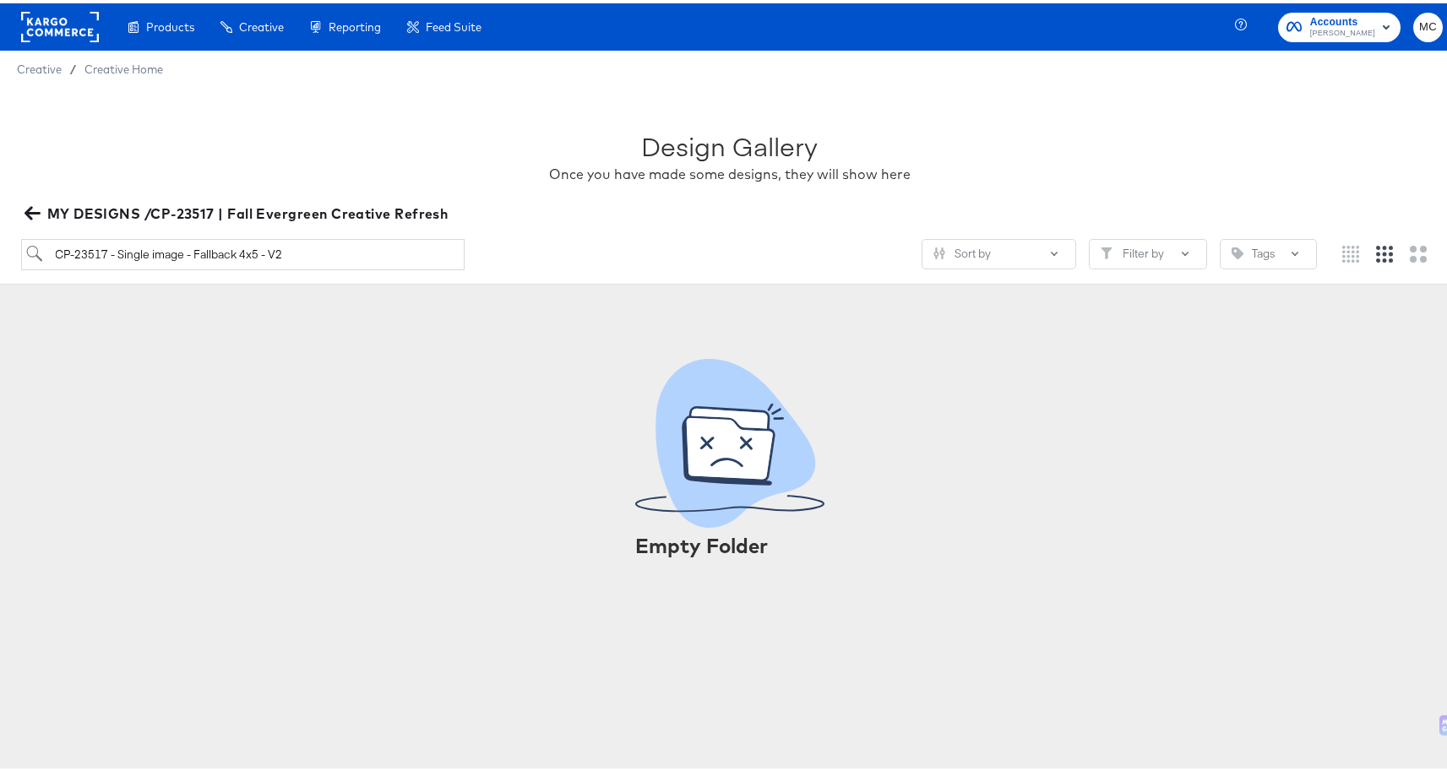
click at [30, 209] on icon "button" at bounding box center [32, 210] width 16 height 16
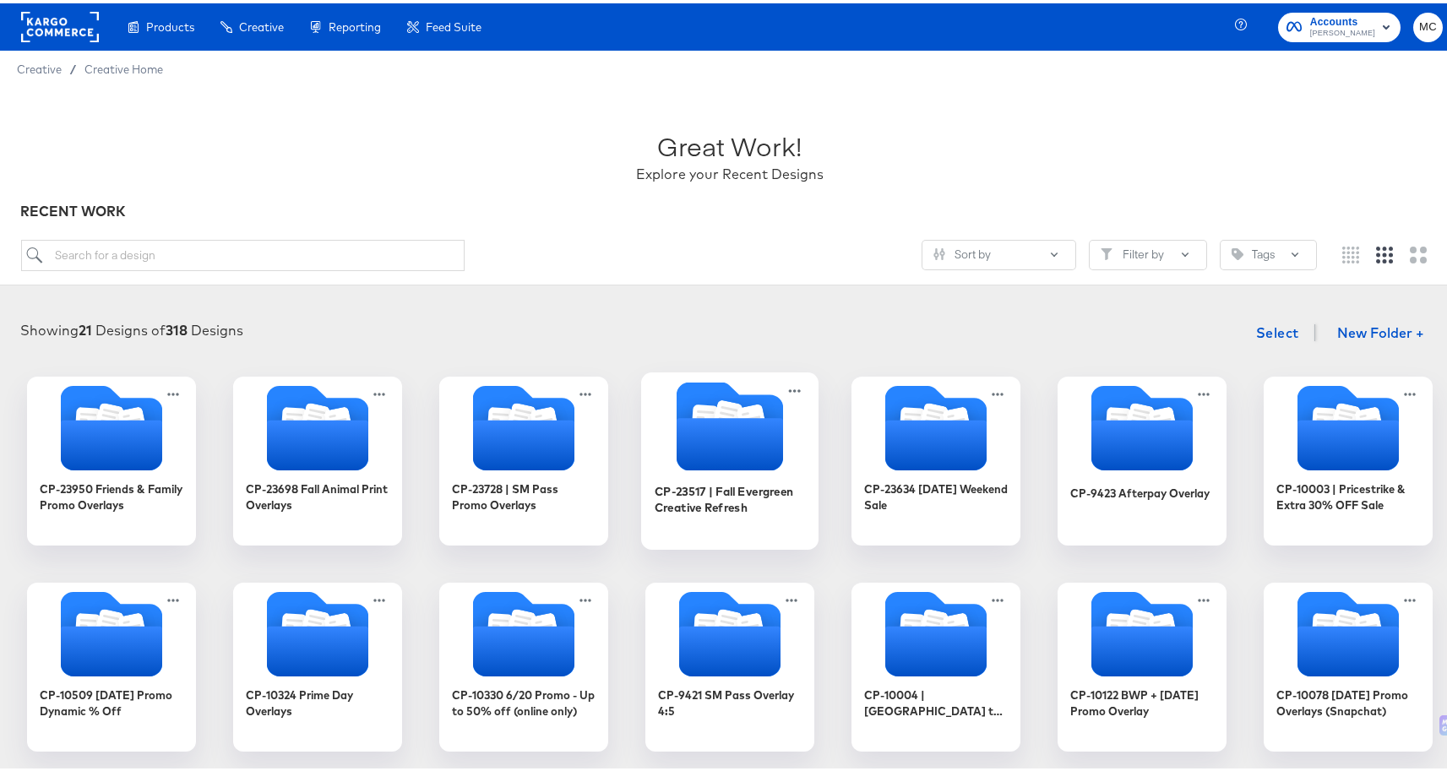
click at [758, 429] on icon "Folder" at bounding box center [729, 441] width 106 height 52
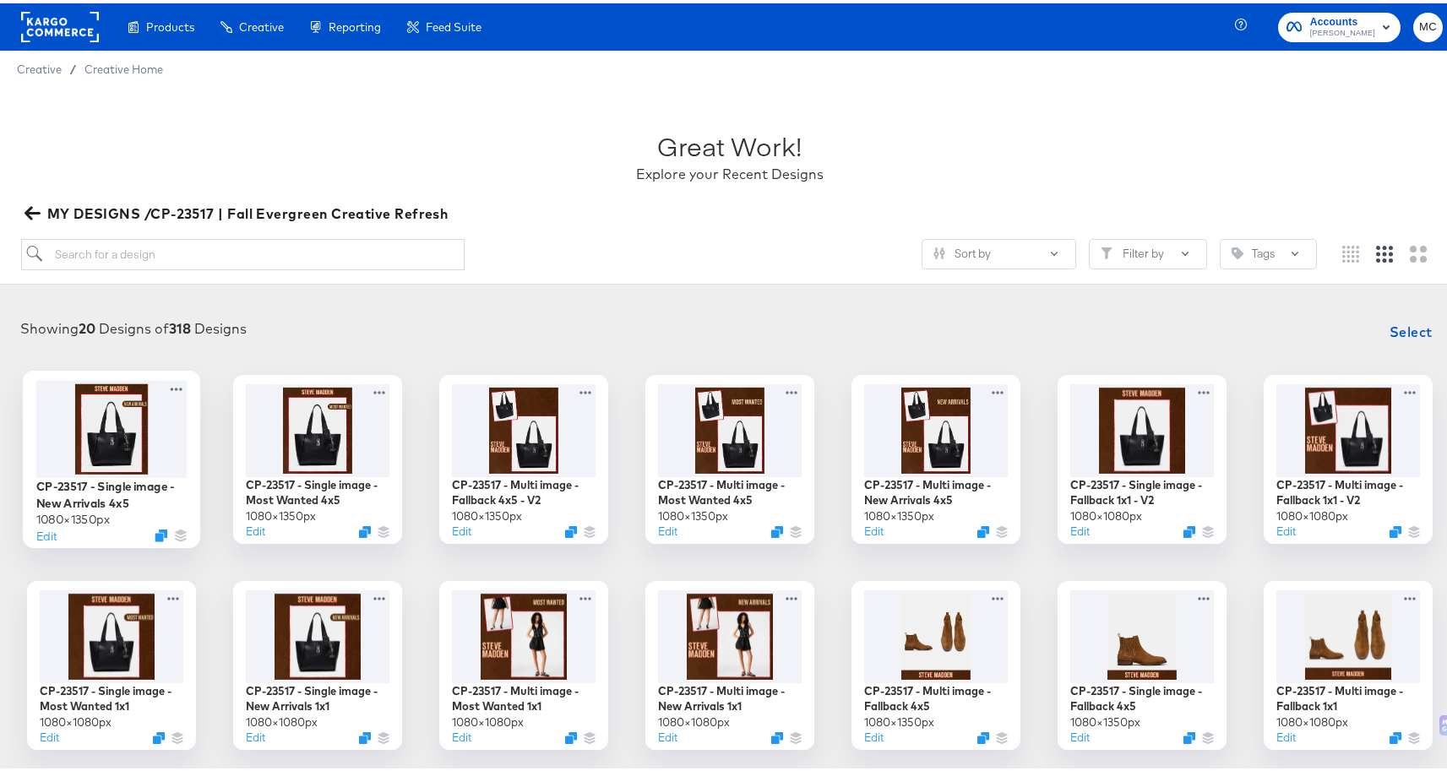
click at [161, 530] on div at bounding box center [171, 531] width 32 height 13
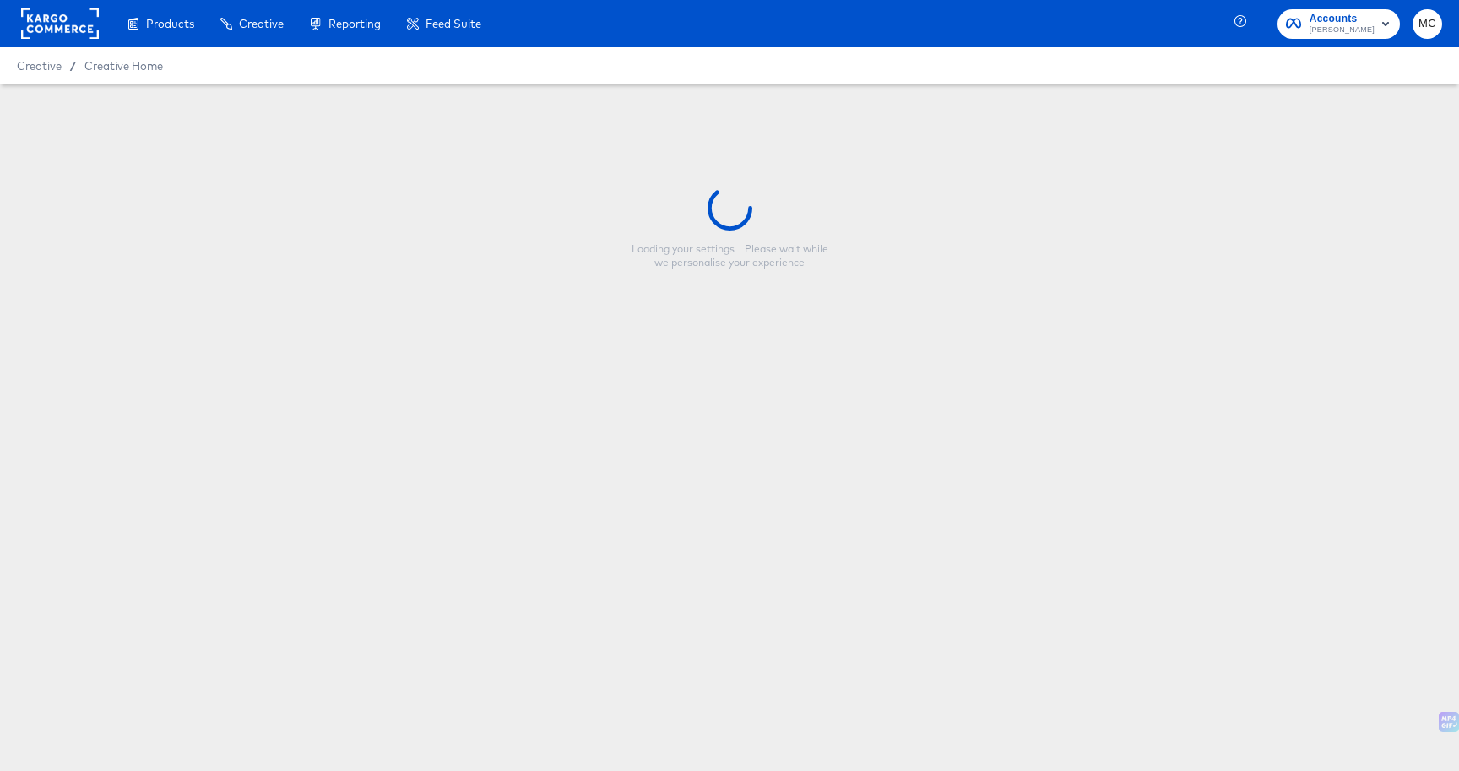
type input "CP-23517 - Single image - New Arrivals 4x5"
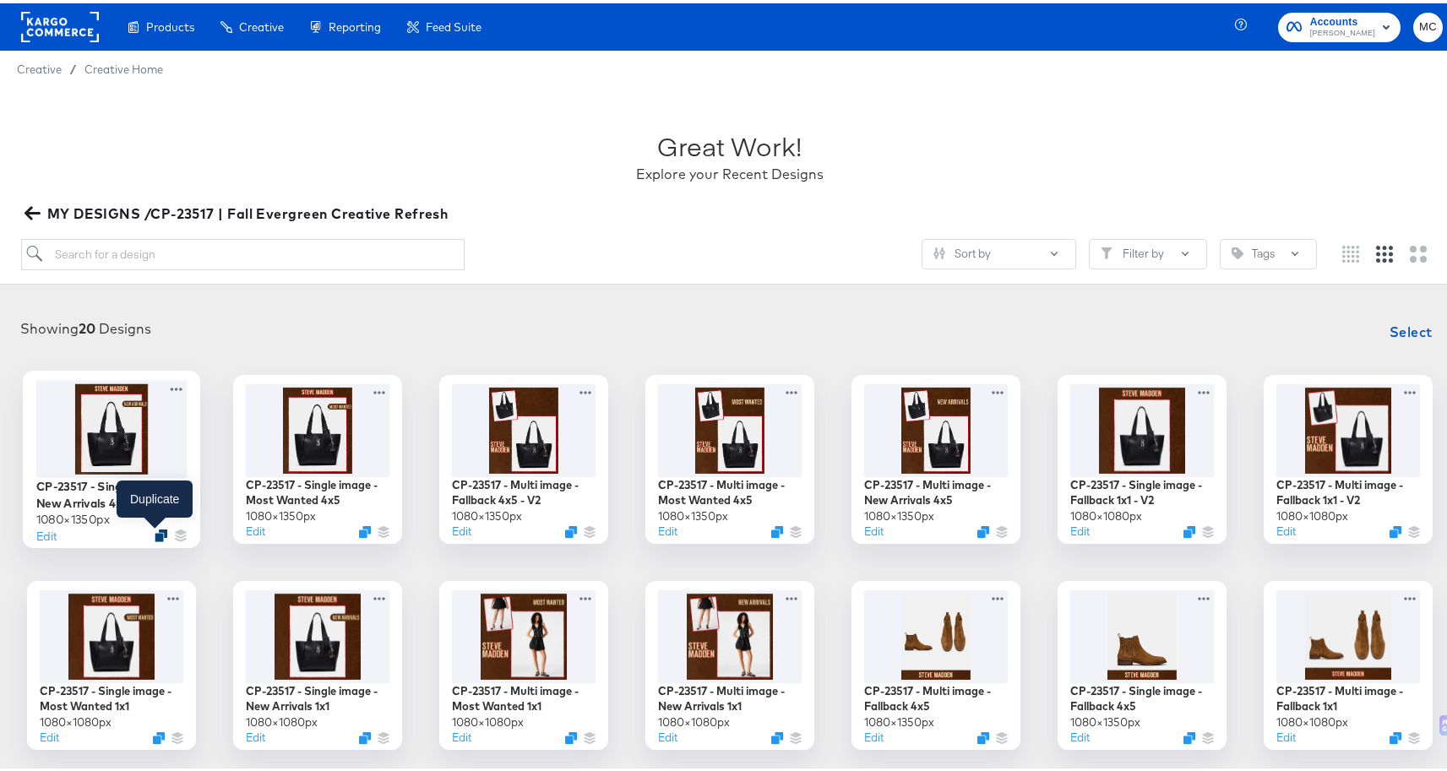
click at [158, 532] on icon "Duplicate" at bounding box center [161, 531] width 13 height 13
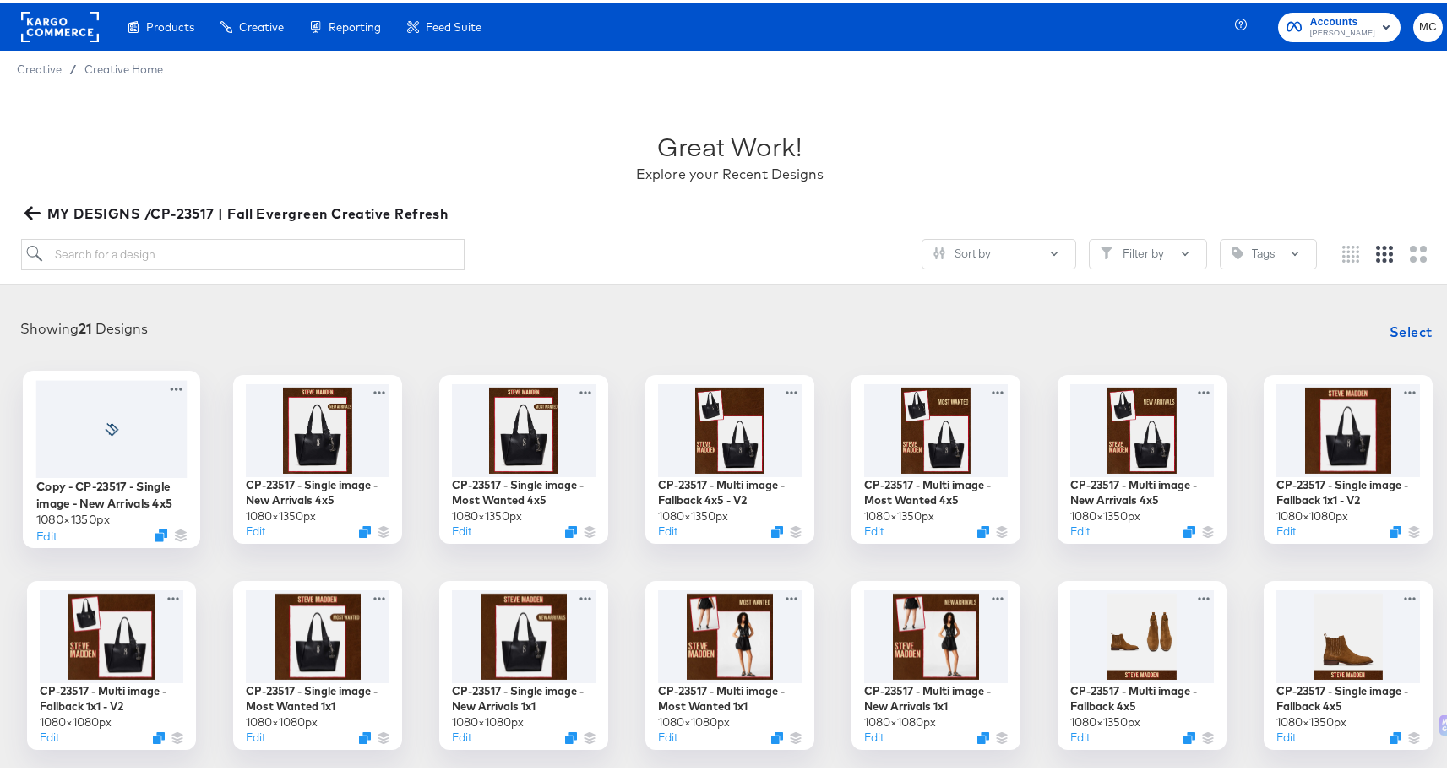
click at [182, 379] on div "Copy - CP-23517 - Single image - New Arrivals 4x5 1080 × 1350 px Edit" at bounding box center [111, 455] width 177 height 177
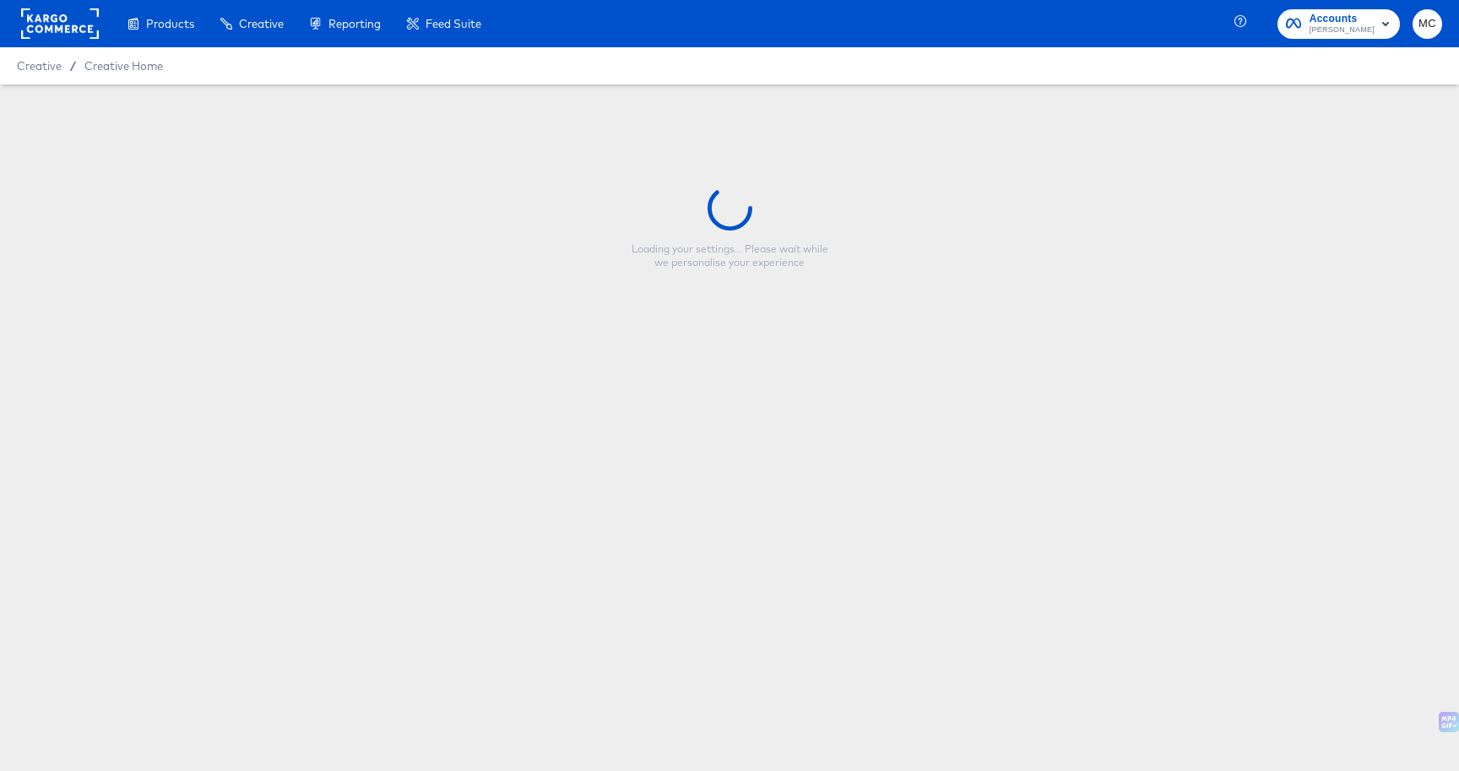
type input "Copy - CP-23517 - Single image - New Arrivals 4x5"
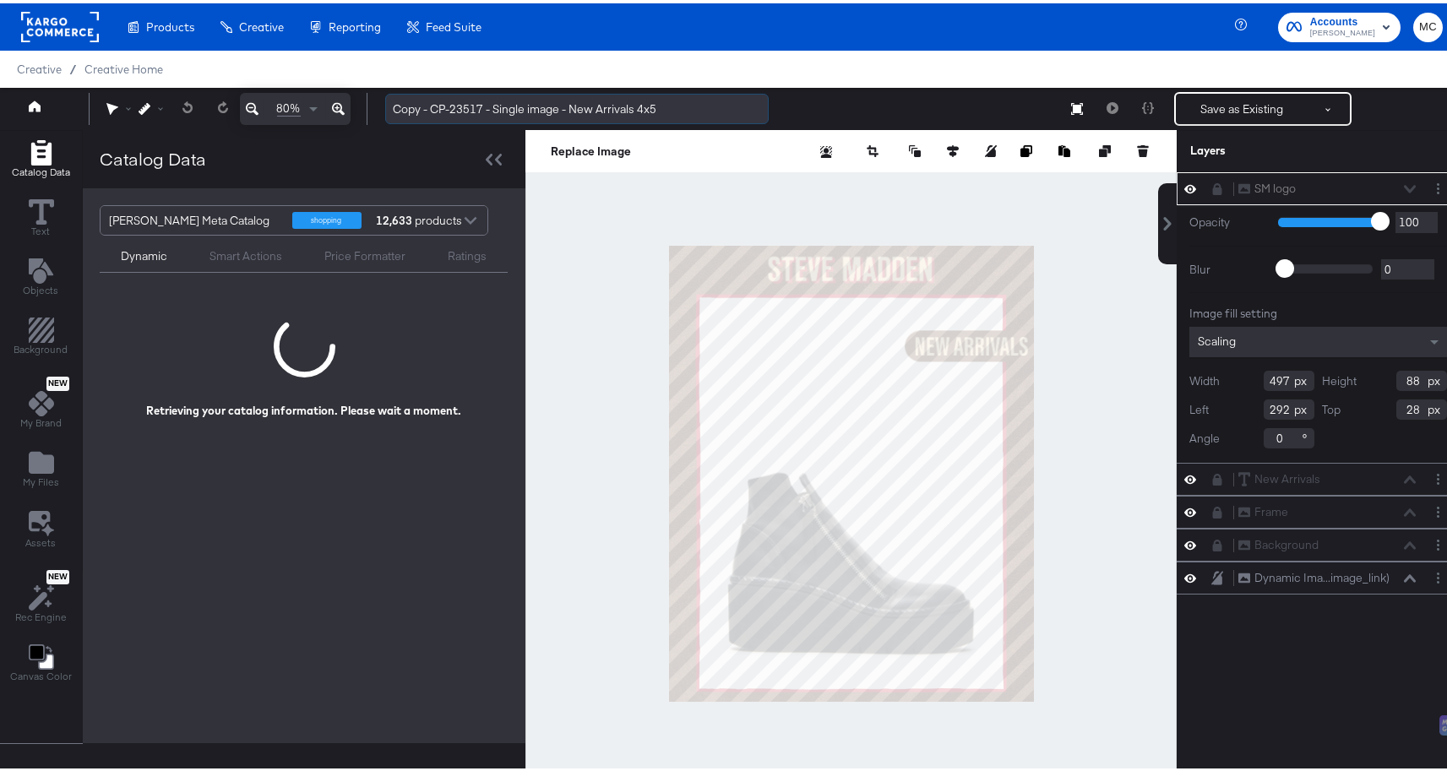
click at [613, 105] on input "Copy - CP-23517 - Single image - New Arrivals 4x5" at bounding box center [576, 105] width 383 height 31
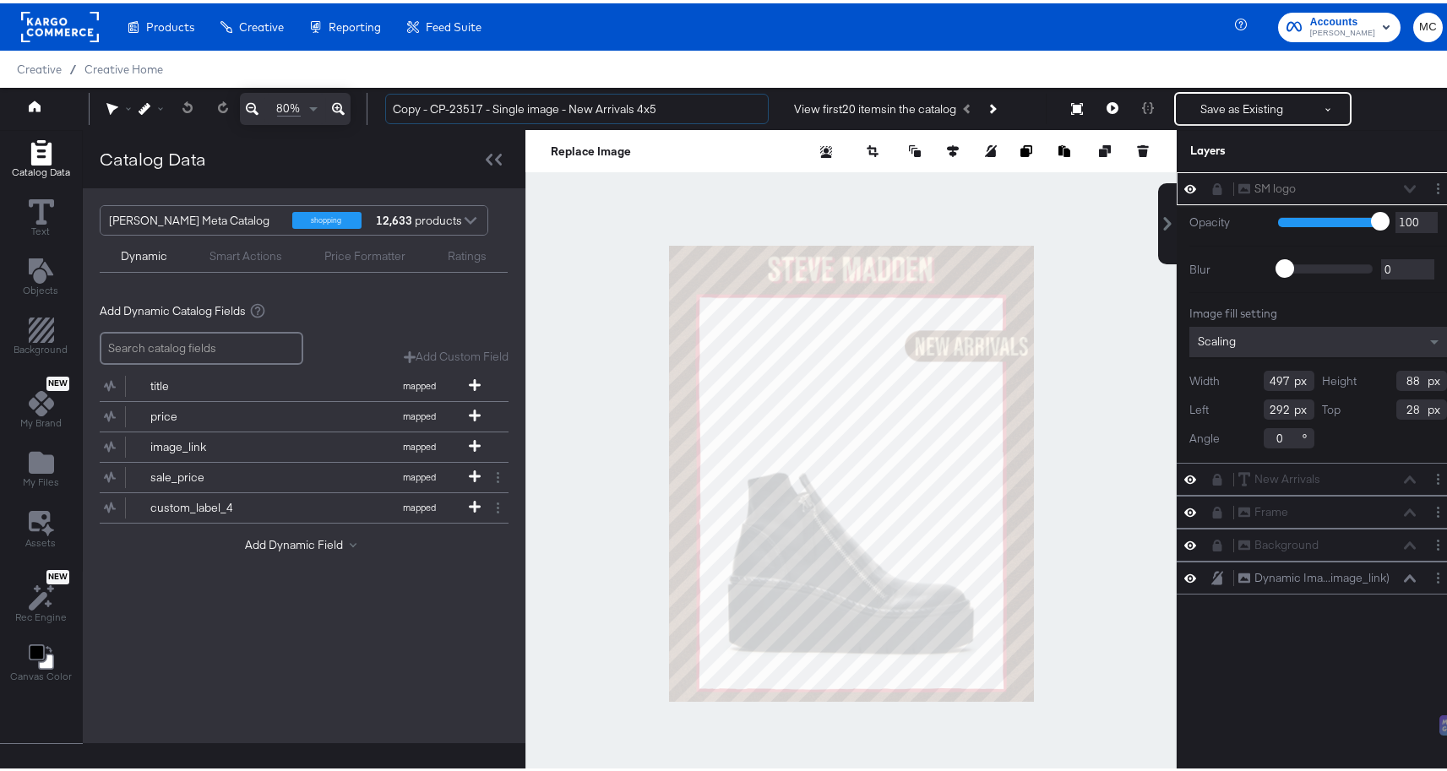
drag, startPoint x: 682, startPoint y: 110, endPoint x: 349, endPoint y: 101, distance: 333.7
click at [349, 101] on div "80% Copy - CP-23517 - Single image - New Arrivals 4x5 View first 20 items in th…" at bounding box center [729, 105] width 1459 height 42
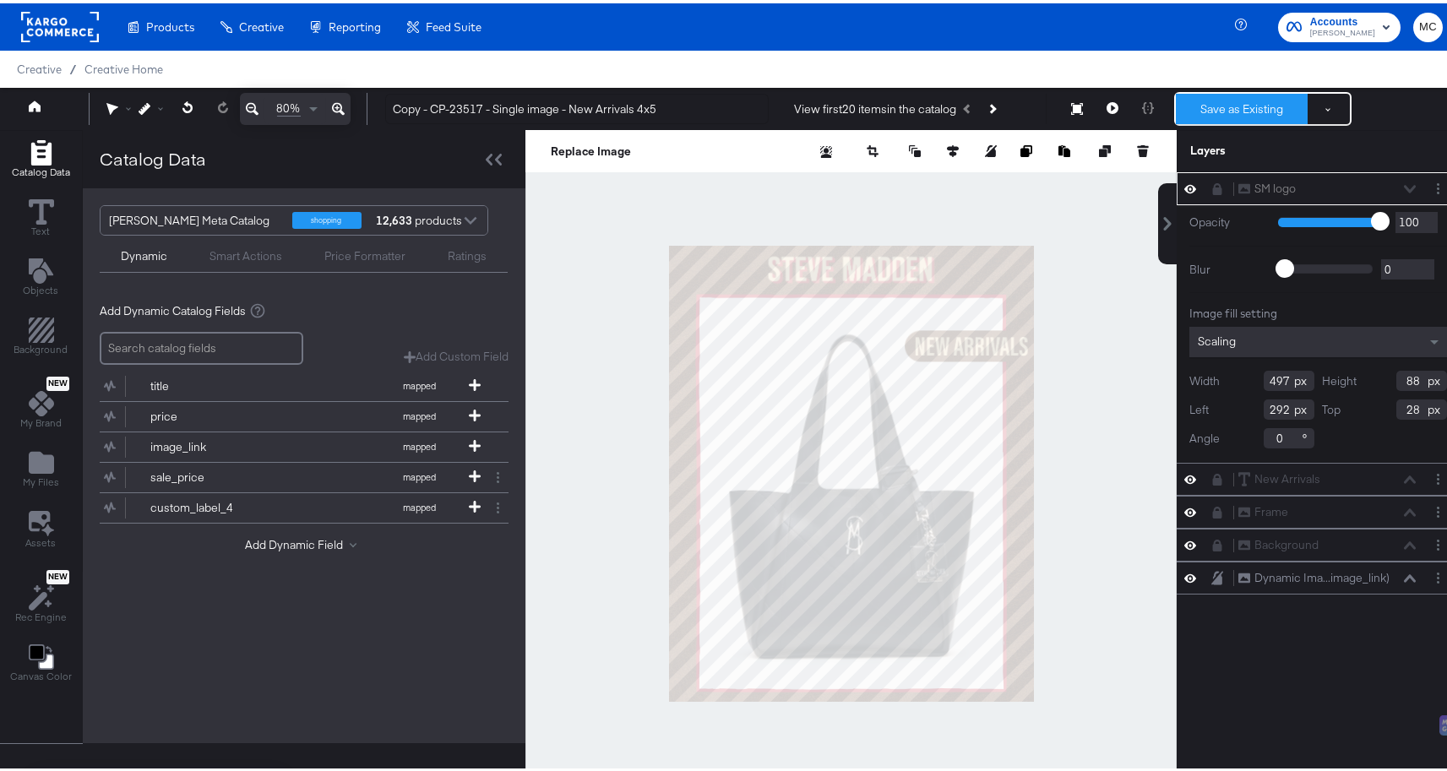
click at [1209, 100] on button "Save as Existing" at bounding box center [1242, 105] width 132 height 30
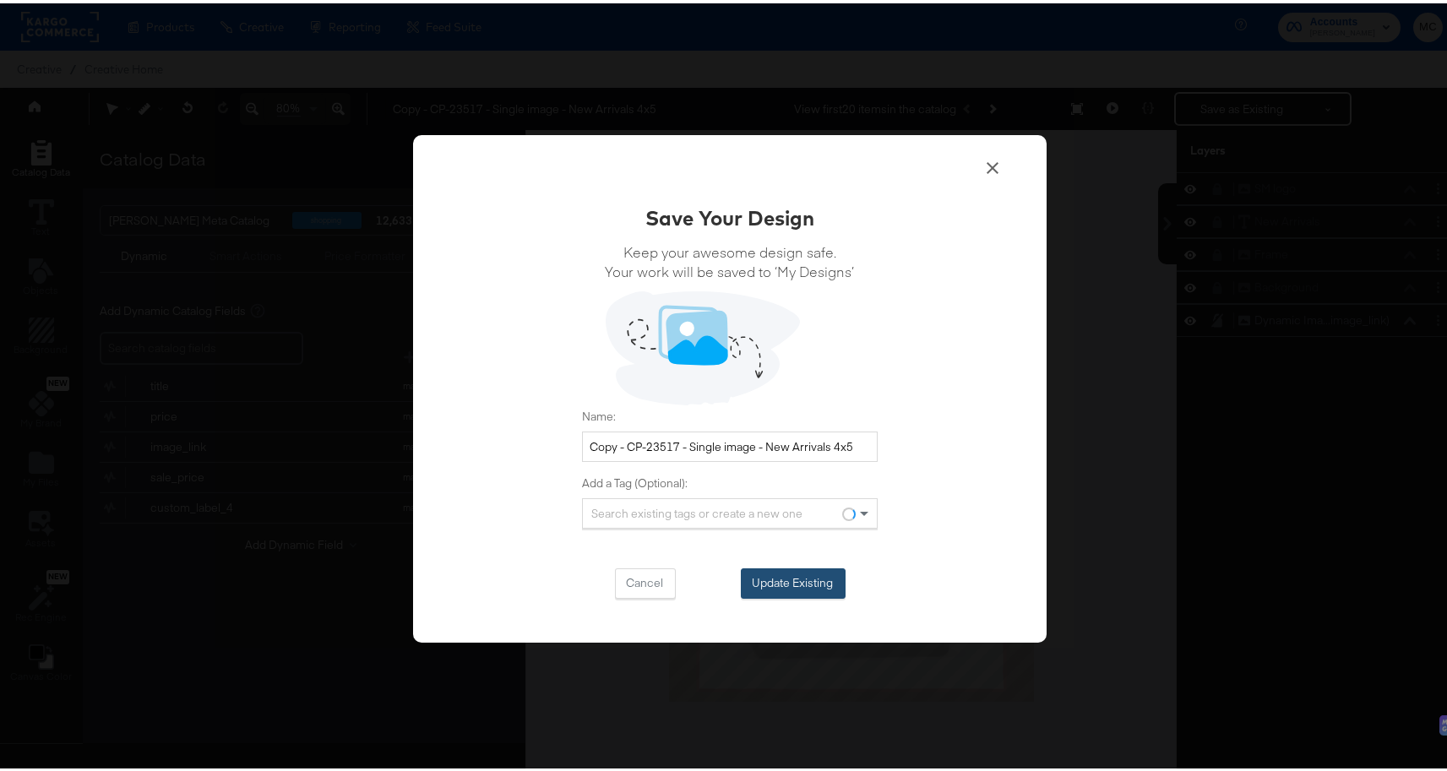
click at [764, 569] on button "Update Existing" at bounding box center [793, 580] width 105 height 30
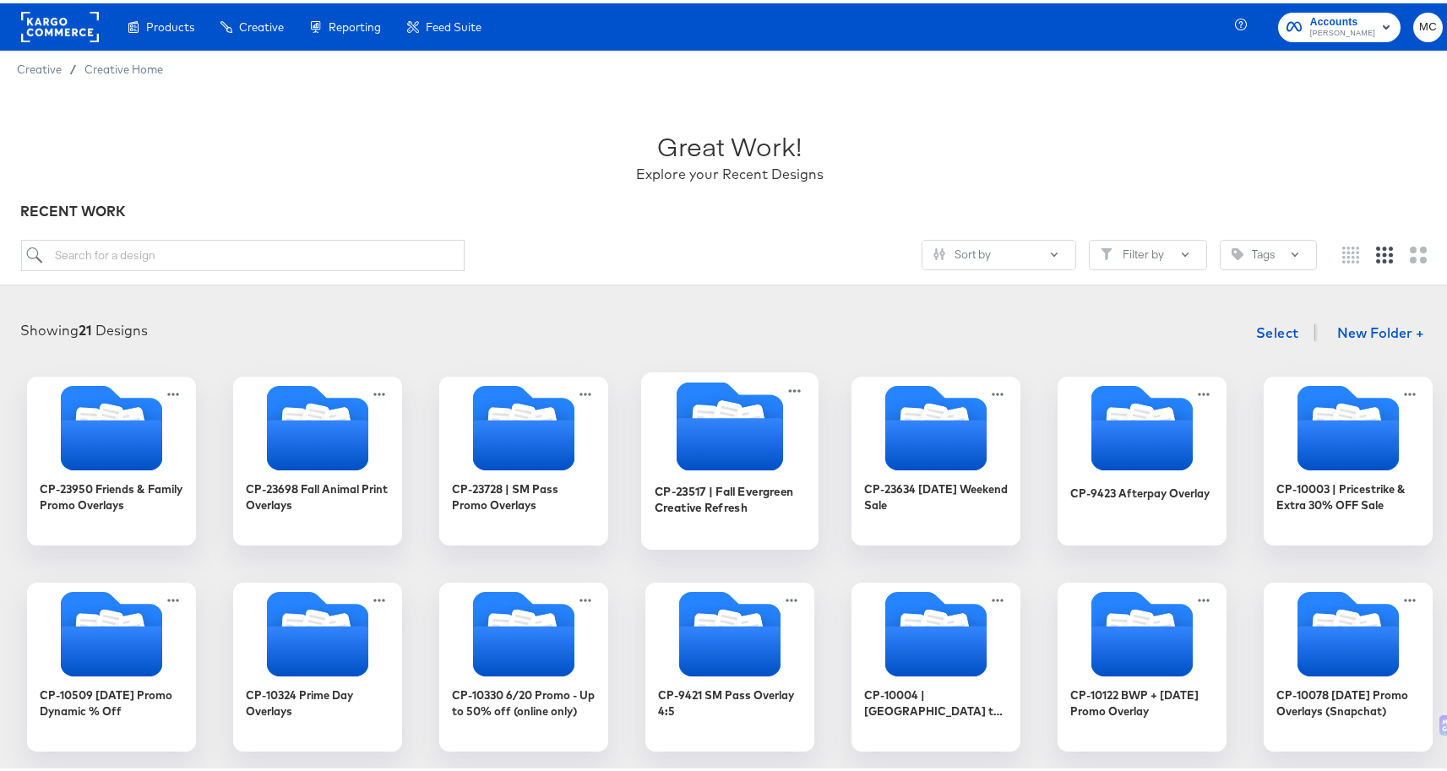
click at [741, 421] on icon "Folder" at bounding box center [729, 441] width 106 height 52
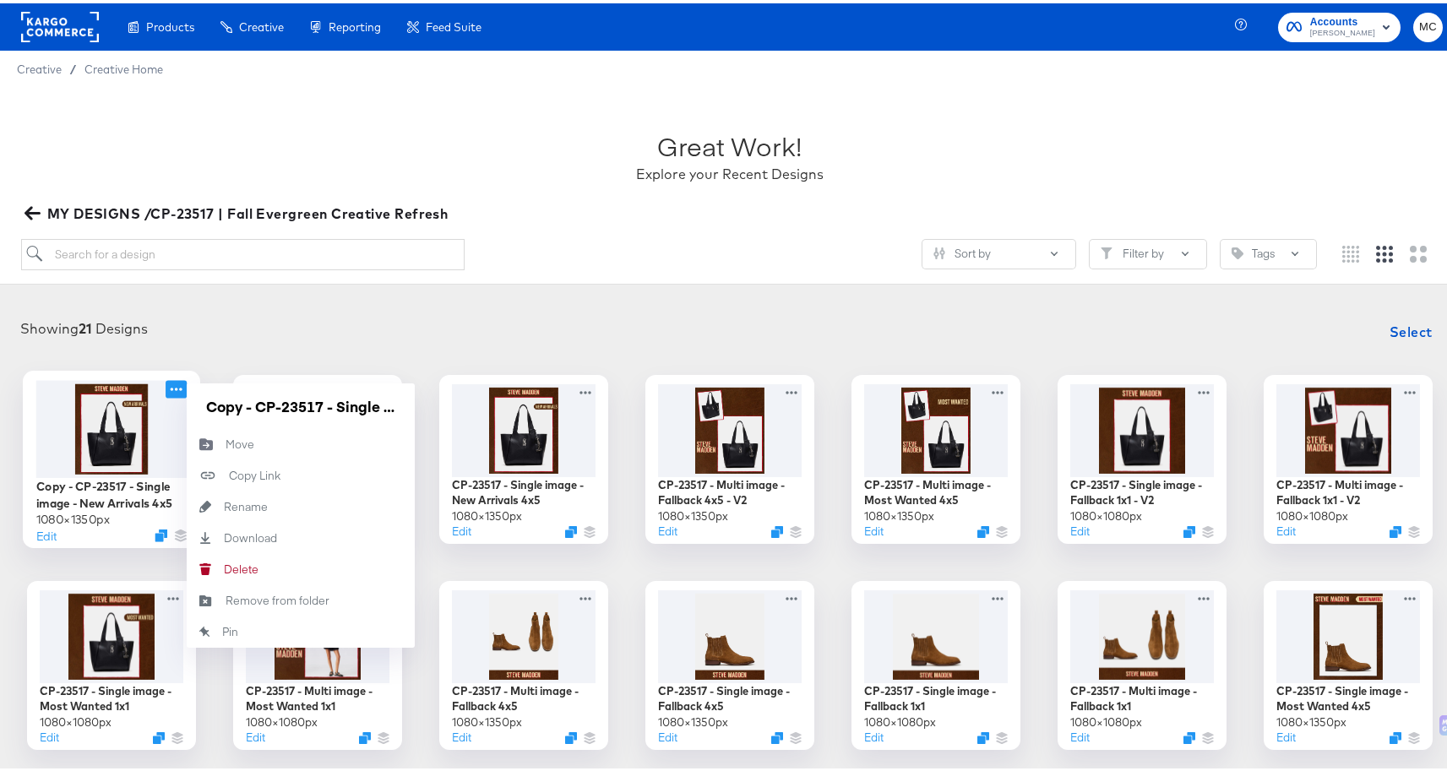
click at [177, 380] on icon at bounding box center [176, 386] width 21 height 18
click at [223, 394] on input "Copy - CP-23517 - Single image - New Arrivals 4x5" at bounding box center [300, 403] width 203 height 34
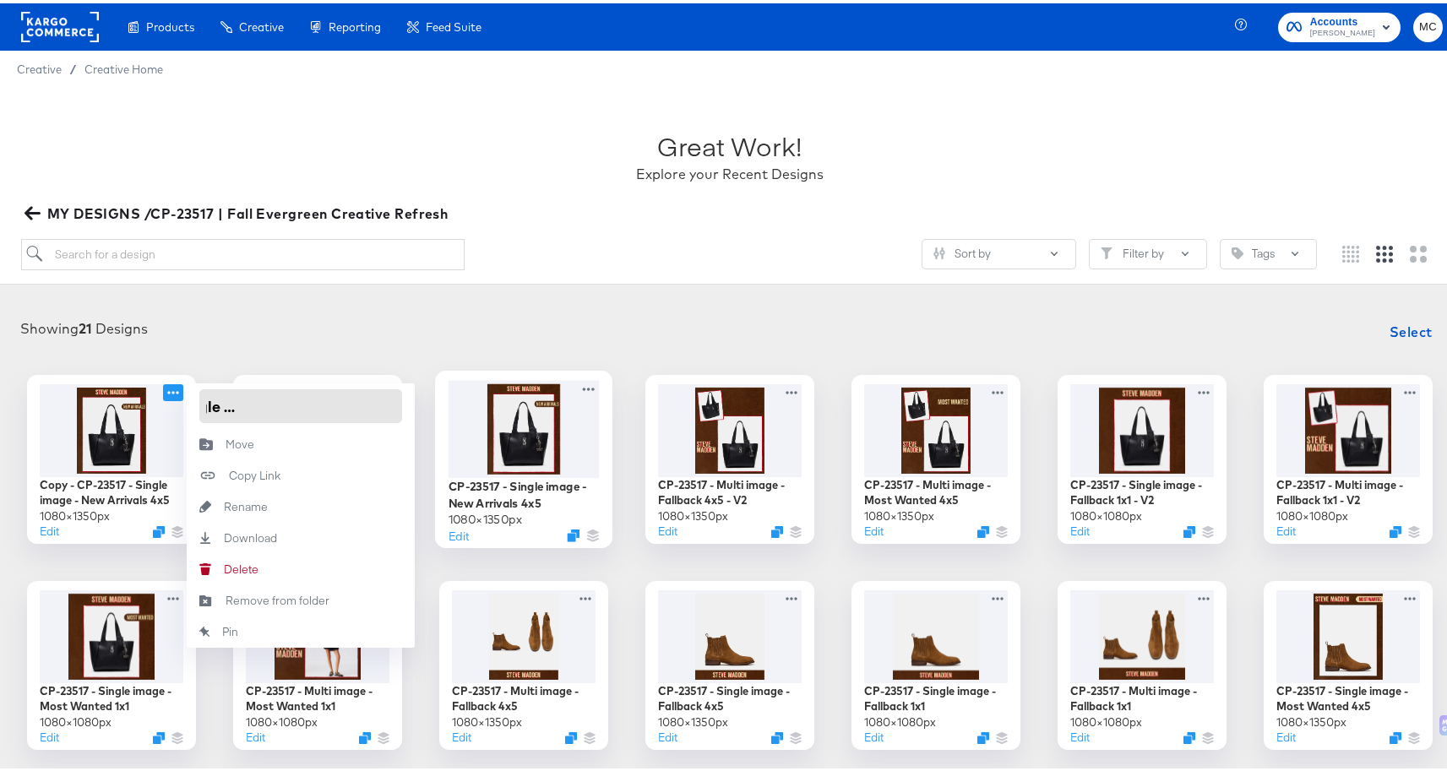
drag, startPoint x: 199, startPoint y: 398, endPoint x: 553, endPoint y: 412, distance: 354.2
click at [553, 412] on div "Copy - CP-23517 - Single image - New Arrivals 4x5 1080 × 1350 px Edit Copy - CP…" at bounding box center [730, 662] width 1426 height 581
paste input "- [ ] CP-23517 - Single image - Fallback 4x5 - V2"
type input "CP-23517 - Single image - Fallback 4x5 - V2"
click at [470, 302] on div "Showing 21 Designs Select - [ ] CP-23517 - Single image - Fallback 4x5 - V2 108…" at bounding box center [729, 632] width 1459 height 675
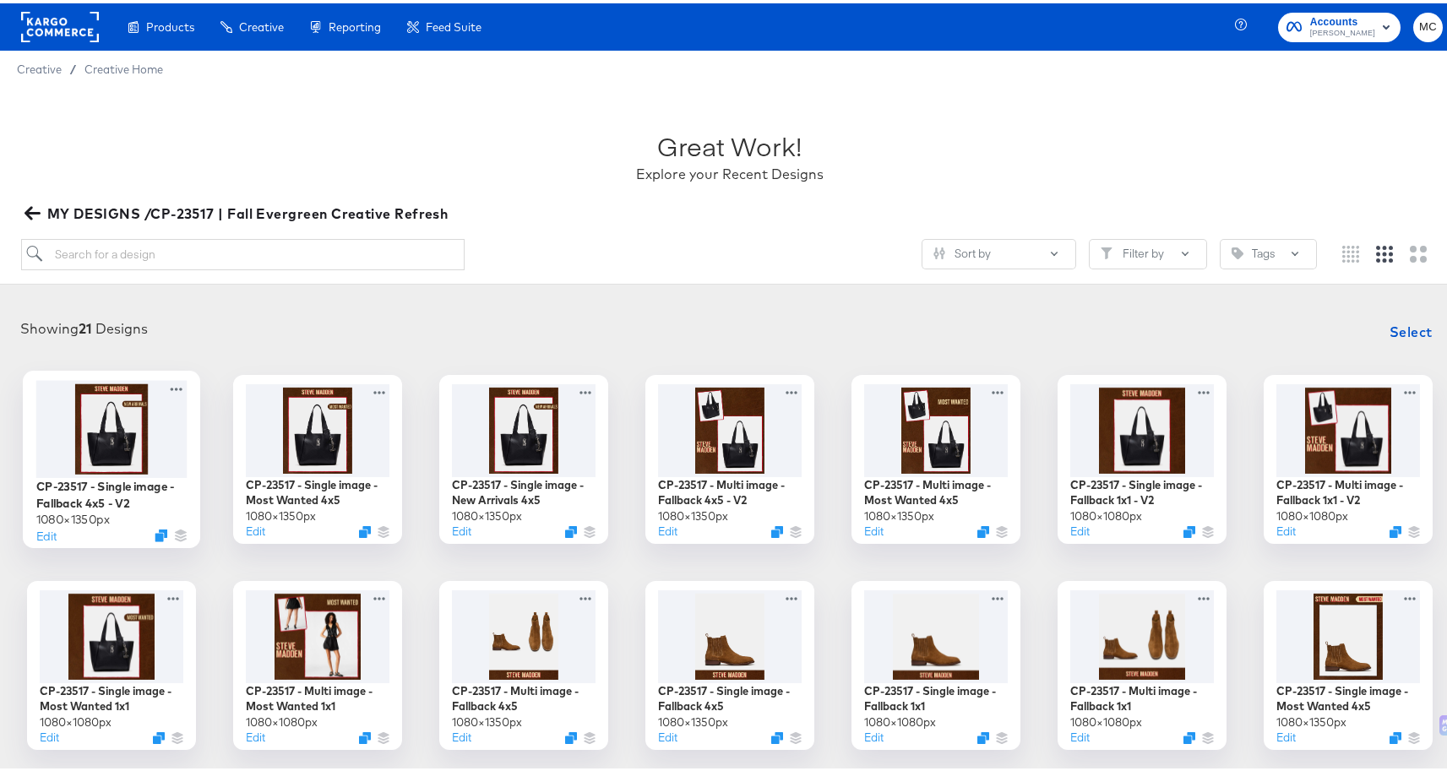
click at [104, 405] on div at bounding box center [111, 425] width 151 height 97
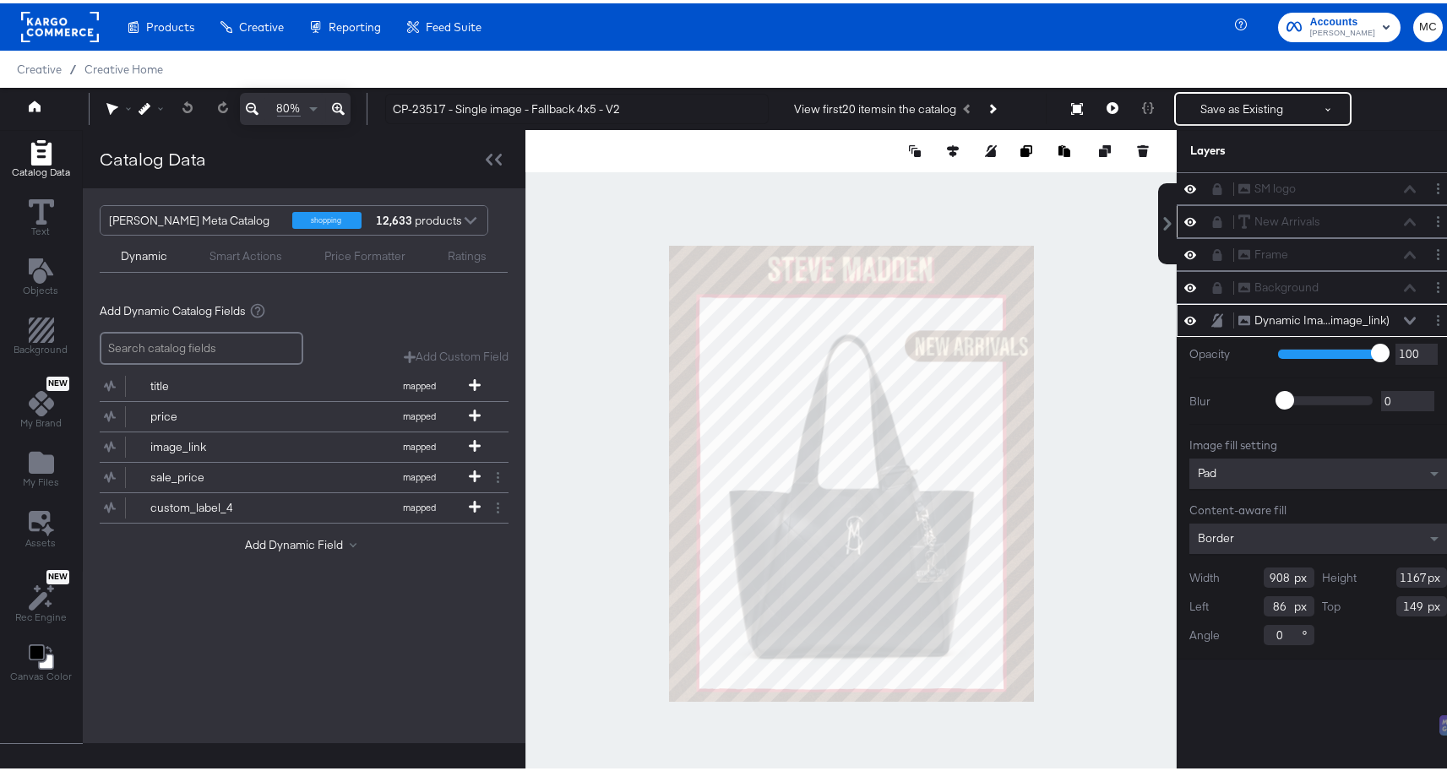
click at [1187, 221] on div at bounding box center [1195, 218] width 24 height 16
click at [1210, 217] on button at bounding box center [1217, 219] width 14 height 14
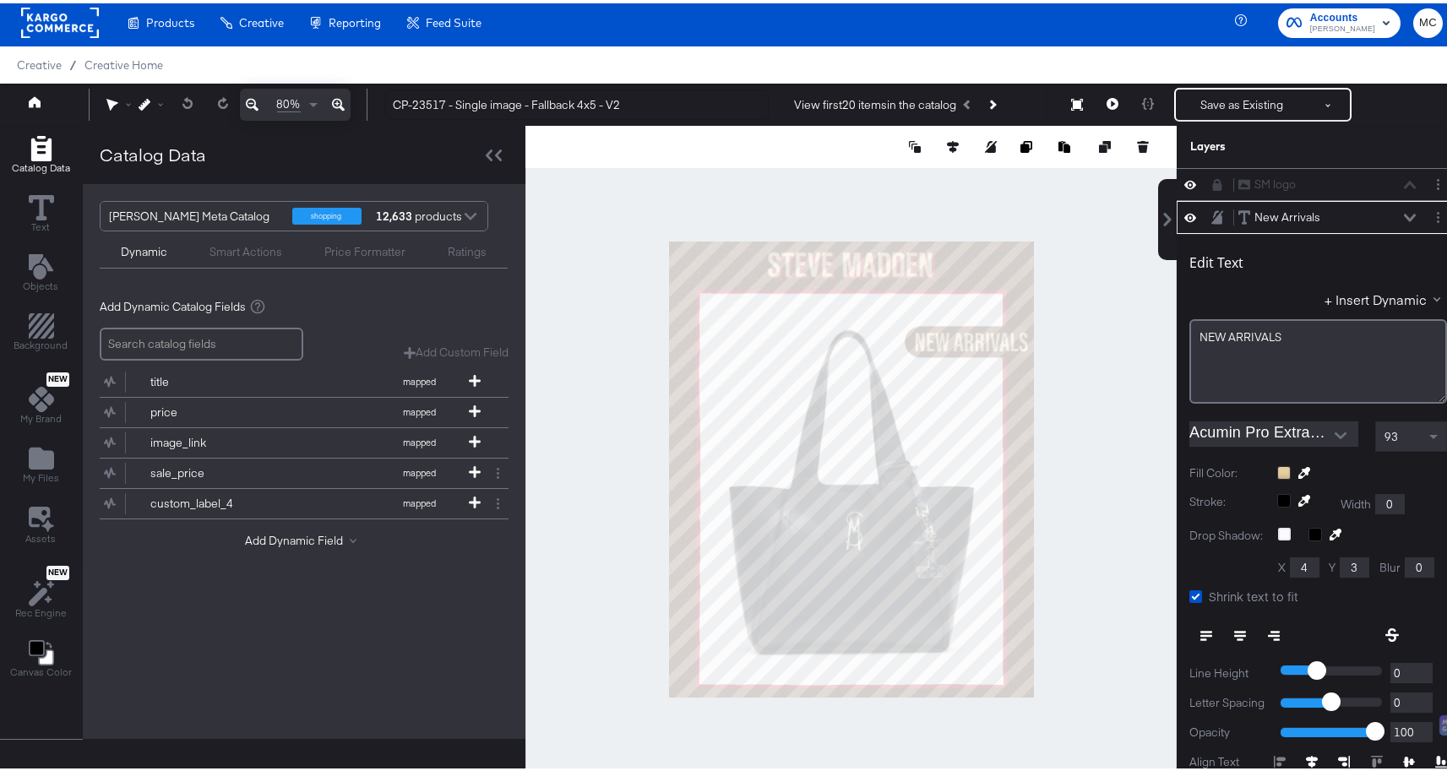
scroll to position [33, 0]
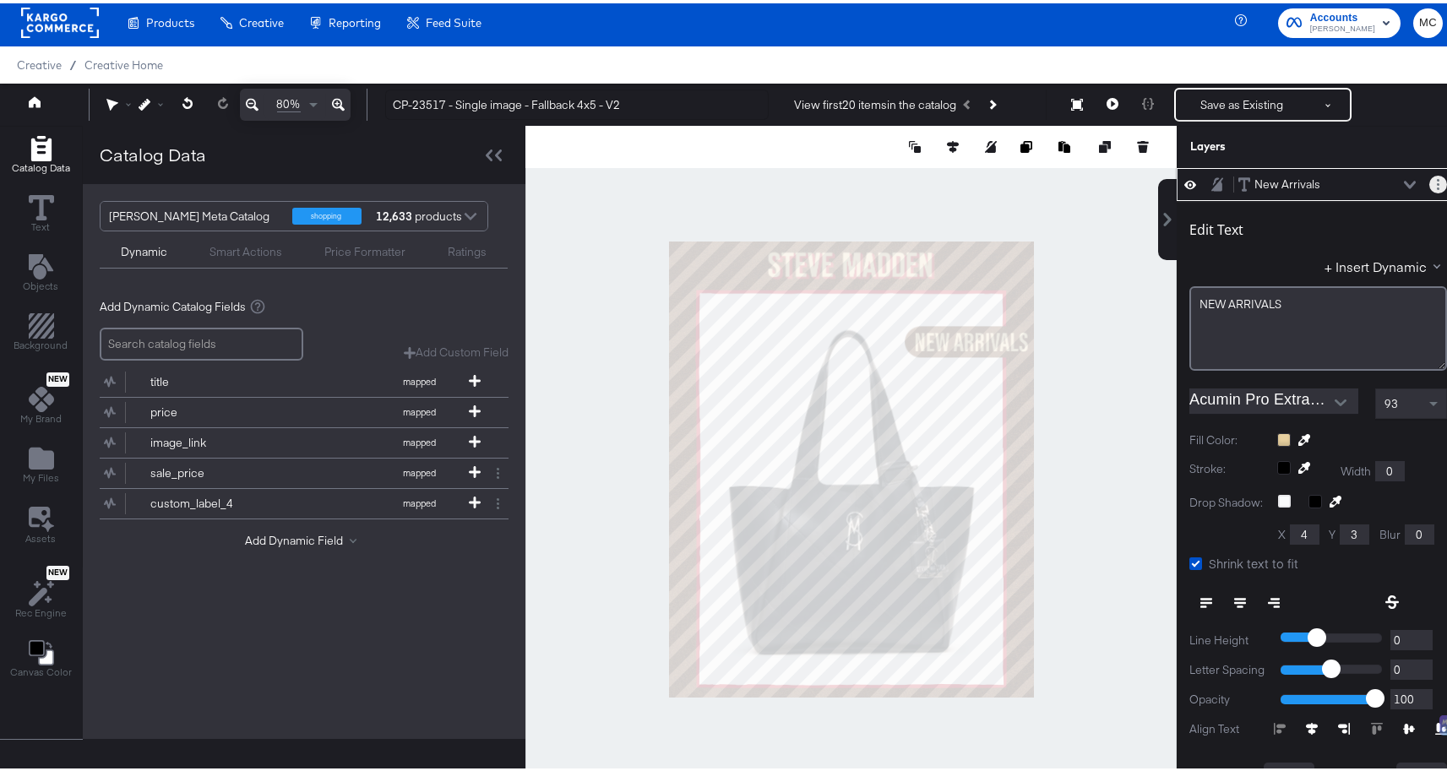
click at [1429, 175] on button "Layer Options" at bounding box center [1438, 181] width 18 height 18
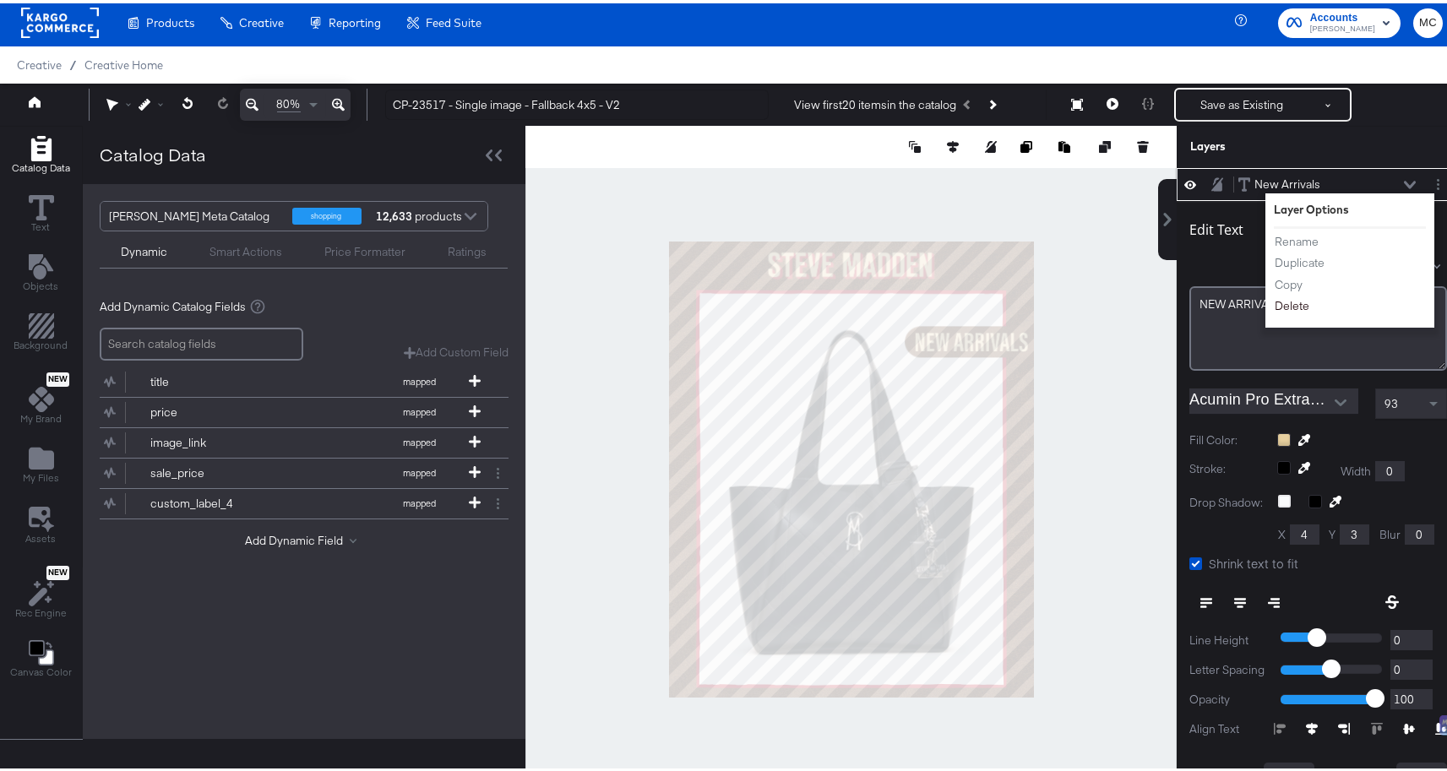
click at [1281, 300] on button "Delete" at bounding box center [1292, 303] width 36 height 18
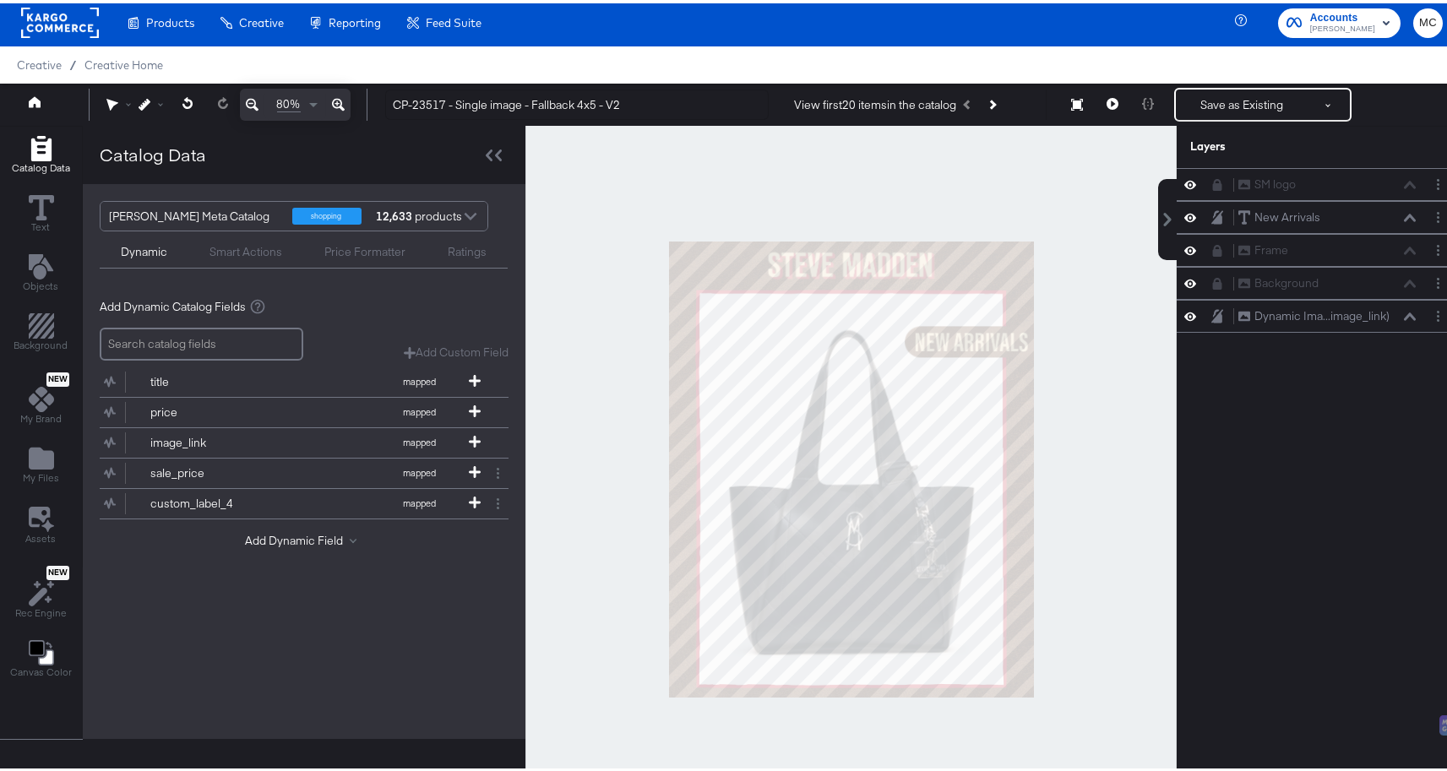
scroll to position [0, 0]
click at [1208, 206] on div "Frame Frame" at bounding box center [1317, 214] width 269 height 18
click at [1201, 220] on div "Frame Frame" at bounding box center [1317, 214] width 269 height 18
click at [1213, 211] on icon at bounding box center [1217, 215] width 9 height 12
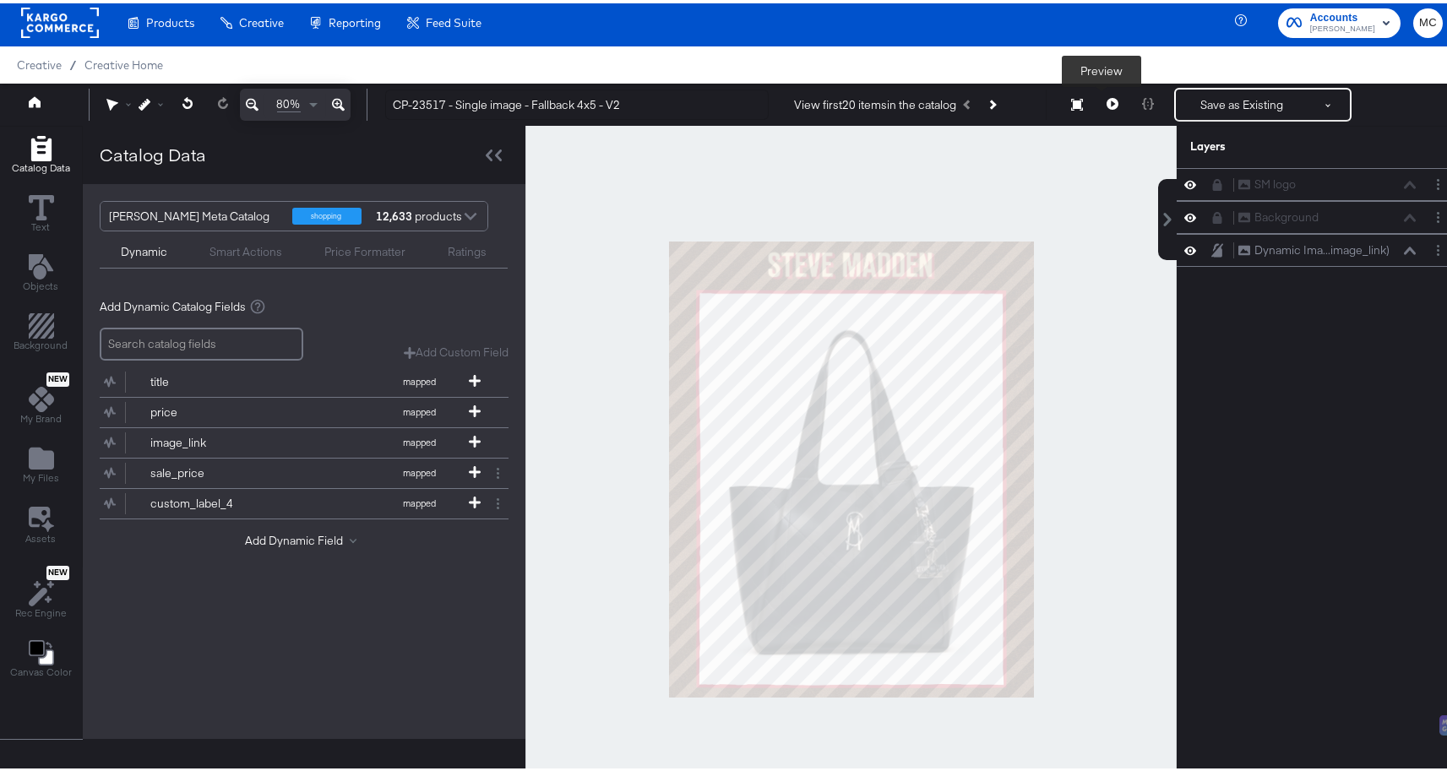
click at [1106, 98] on icon at bounding box center [1112, 101] width 12 height 12
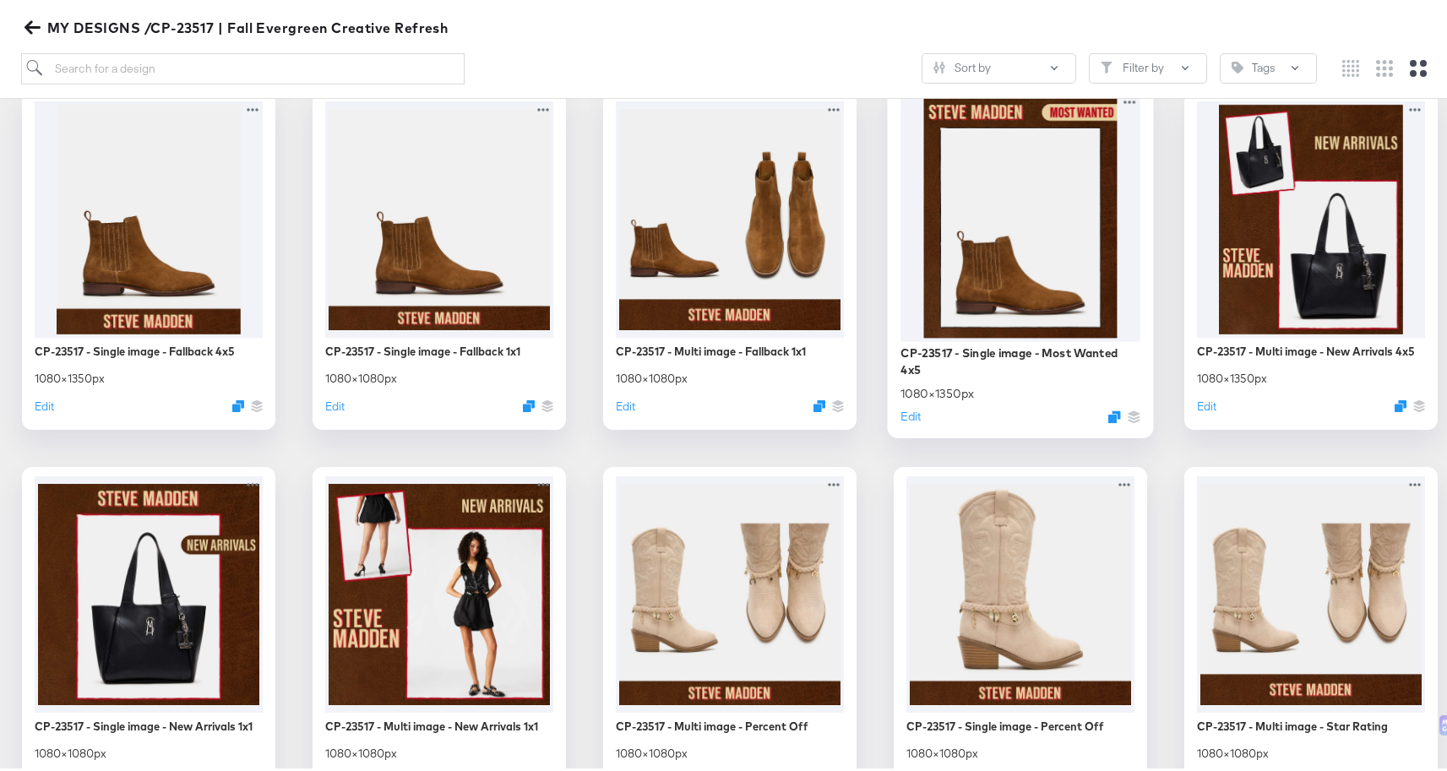
scroll to position [1291, 0]
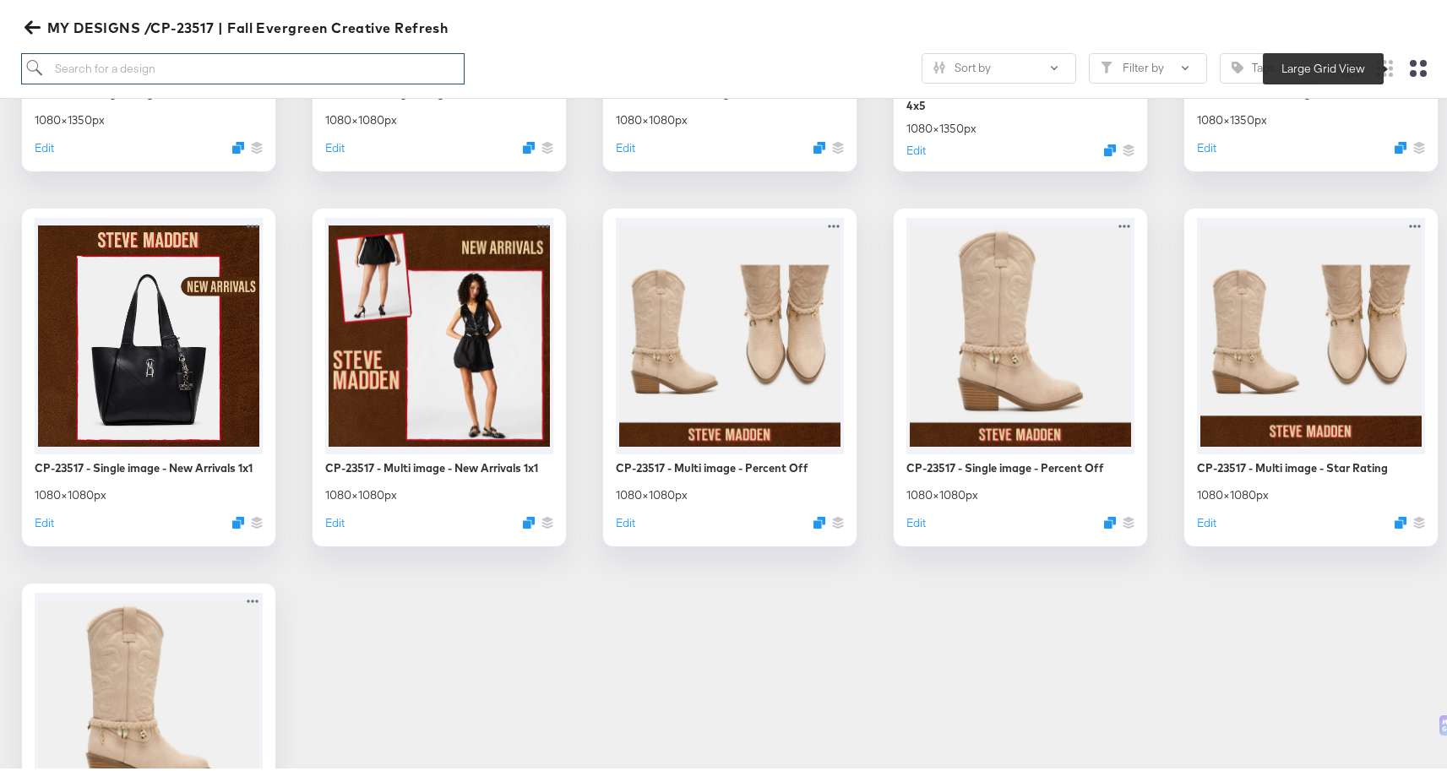
click at [152, 67] on input "search" at bounding box center [243, 65] width 444 height 31
paste input "- [x] CP-23517 - Single image - Most Wanted 4x5"
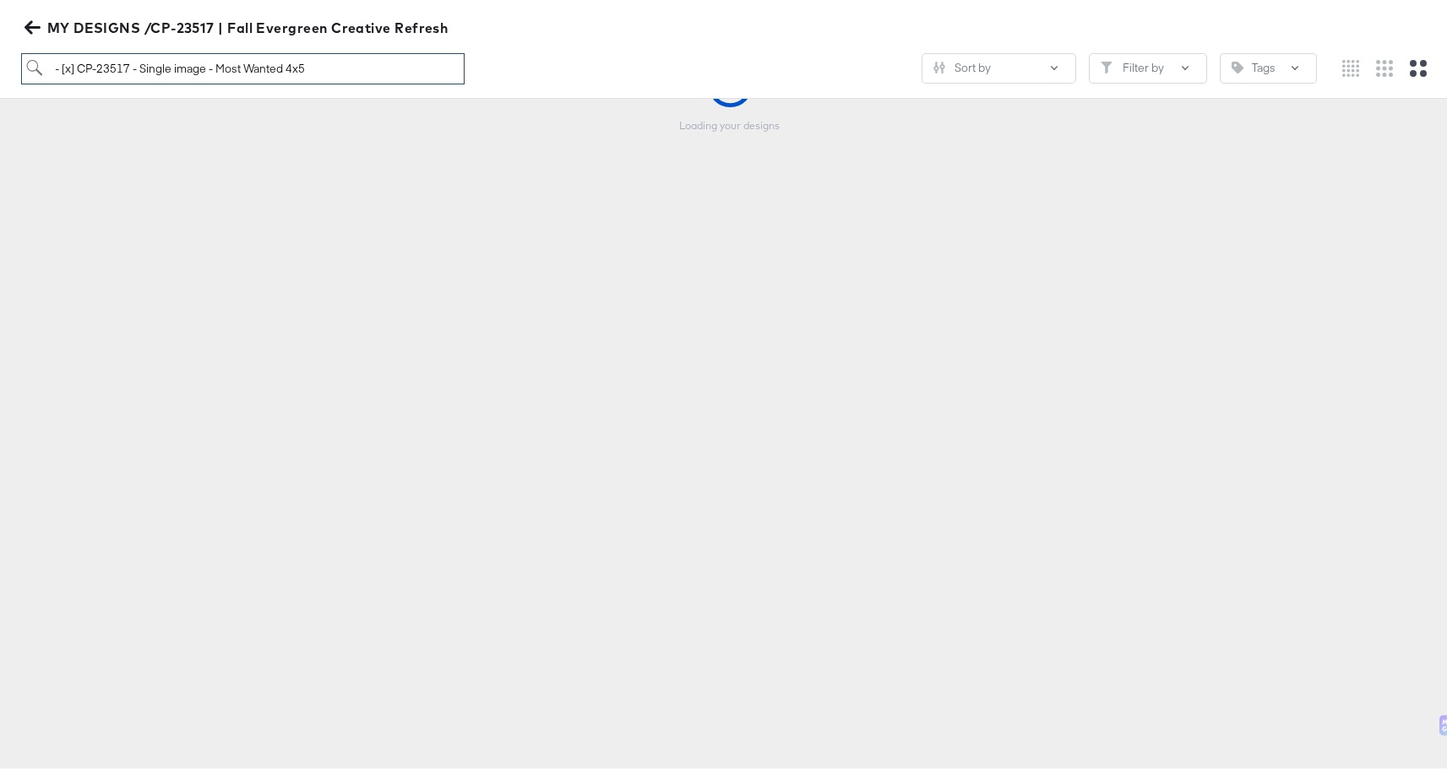
scroll to position [187, 0]
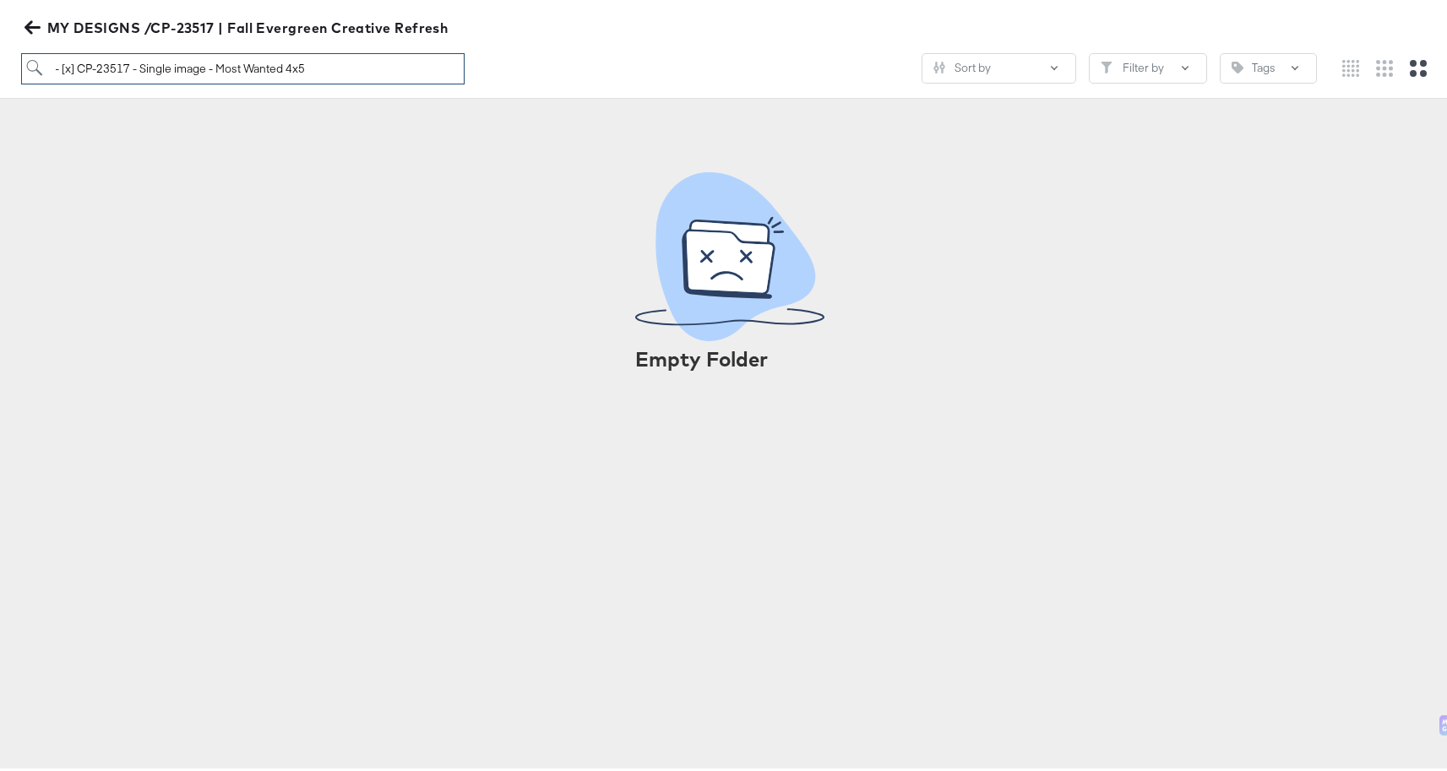
drag, startPoint x: 79, startPoint y: 62, endPoint x: 41, endPoint y: 62, distance: 37.2
click at [41, 62] on input "- [x] CP-23517 - Single image - Most Wanted 4x5" at bounding box center [243, 65] width 444 height 31
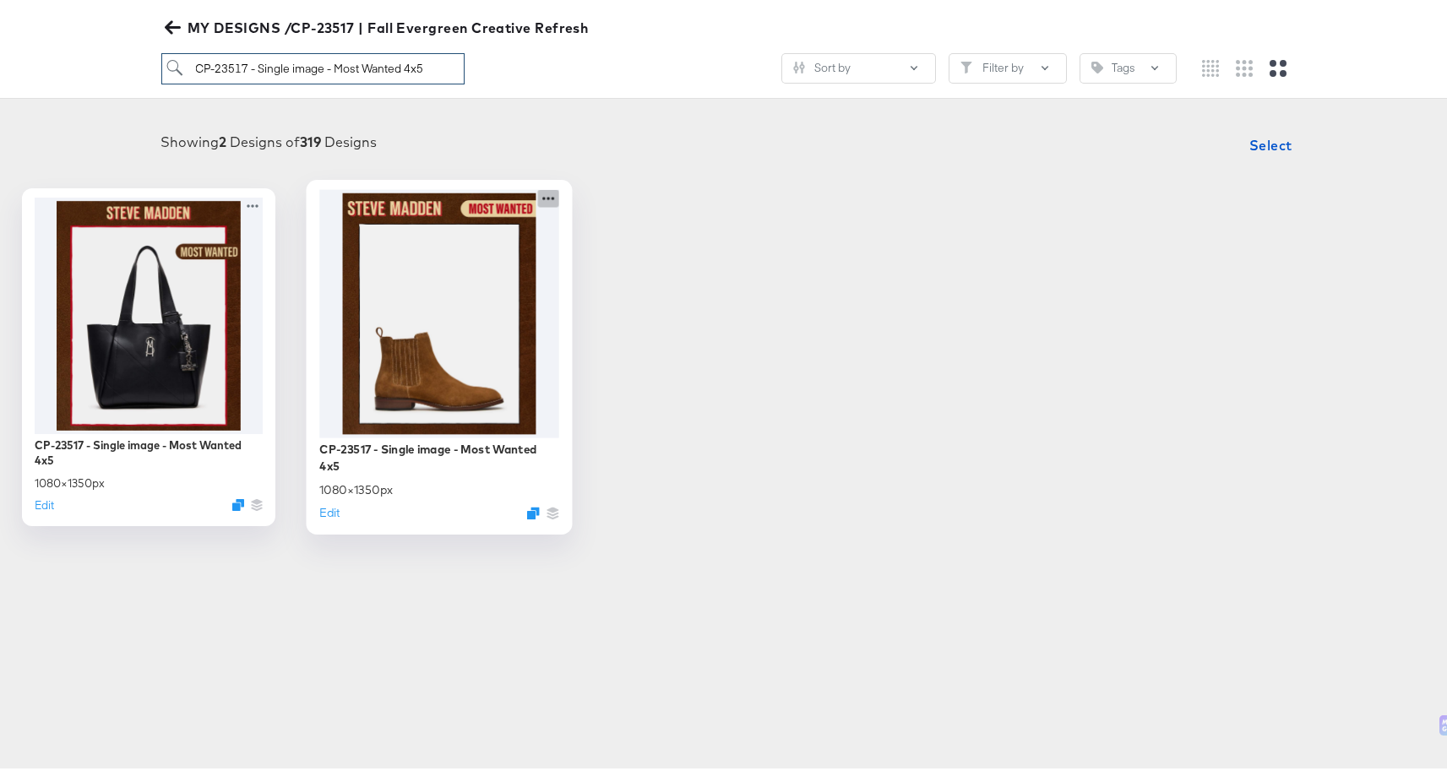
click at [559, 192] on icon at bounding box center [548, 195] width 21 height 18
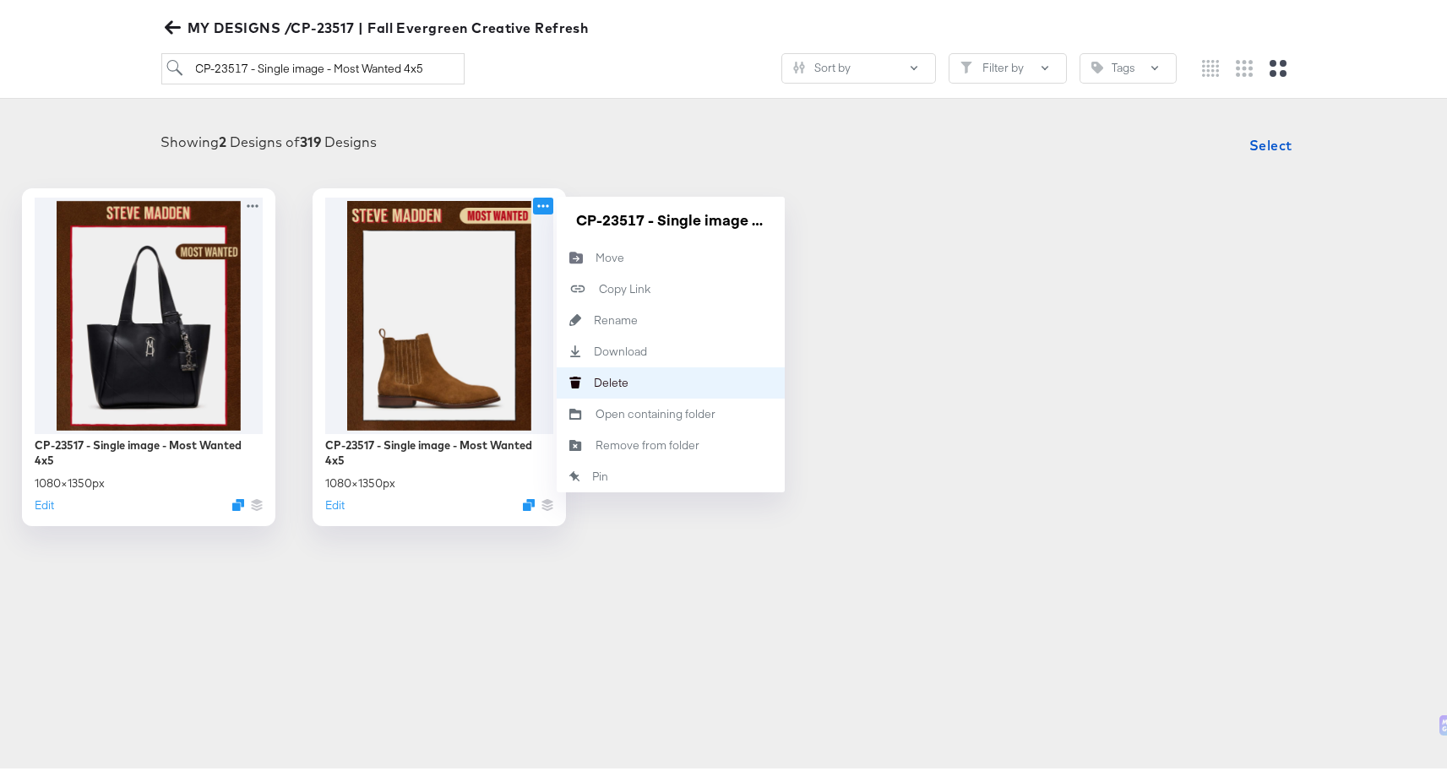
click at [750, 370] on button "[PERSON_NAME]" at bounding box center [671, 379] width 228 height 31
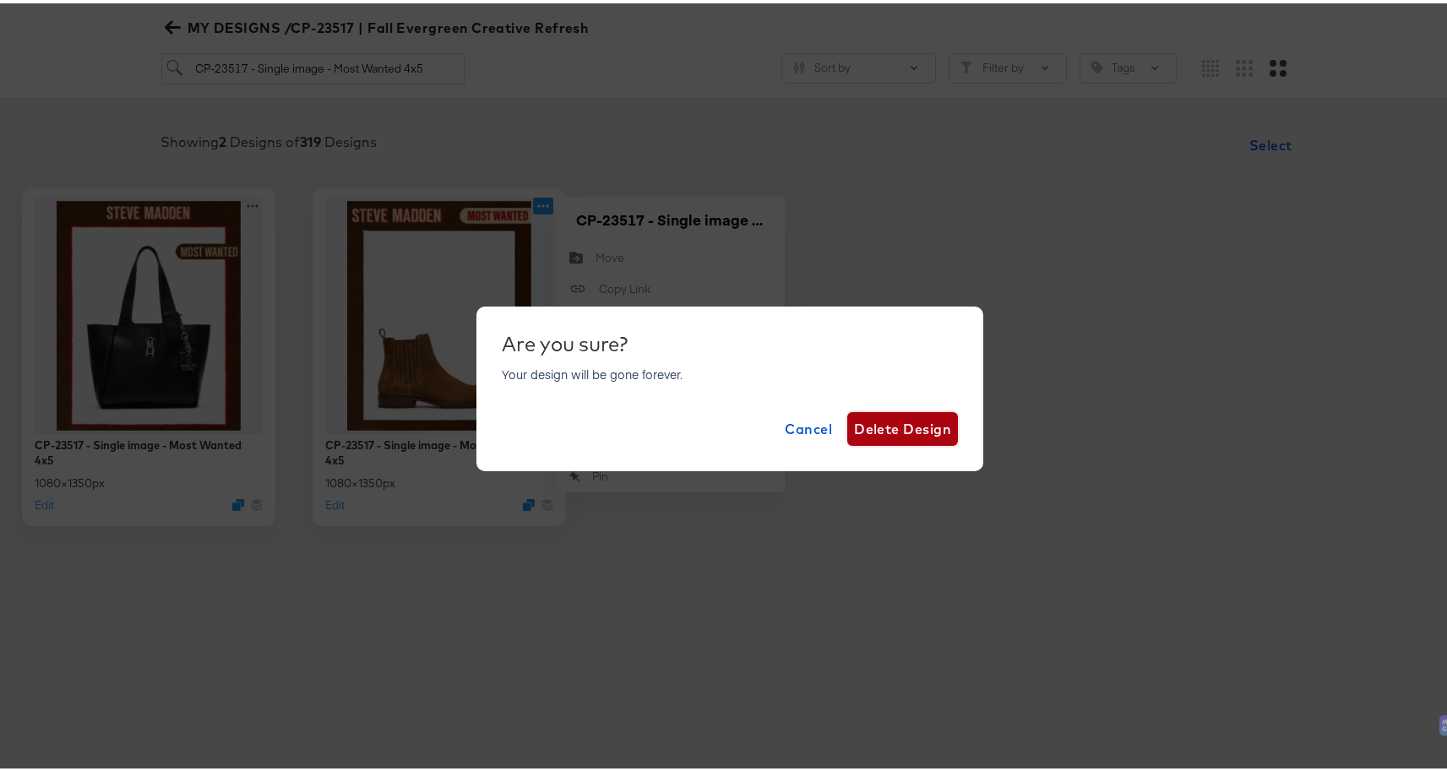
click at [935, 427] on span "Delete Design" at bounding box center [902, 426] width 97 height 24
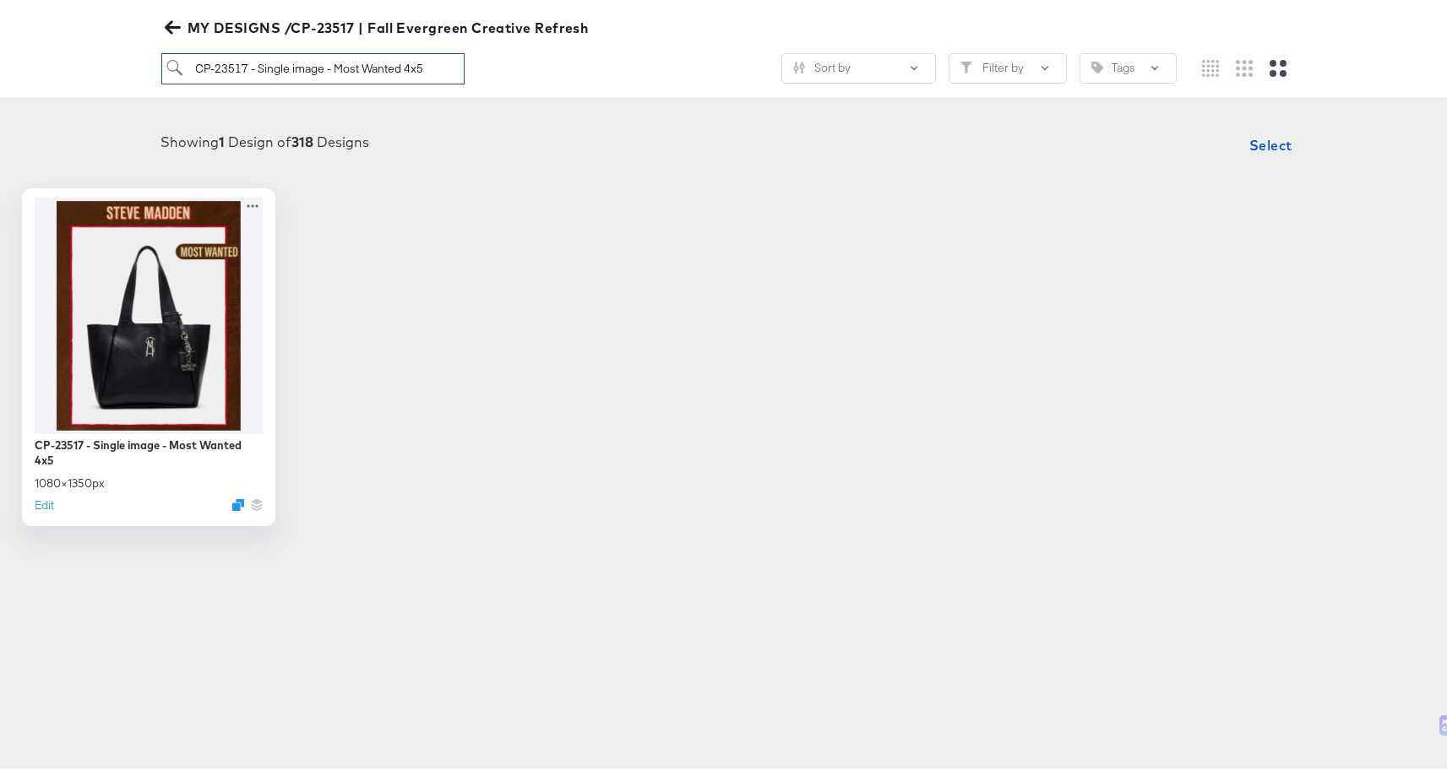
drag, startPoint x: 200, startPoint y: 62, endPoint x: 470, endPoint y: 71, distance: 270.4
click at [470, 71] on div "CP-23517 - Single image - Most Wanted 4x5 Sort by Filter by Tags" at bounding box center [668, 65] width 1015 height 31
type input "C"
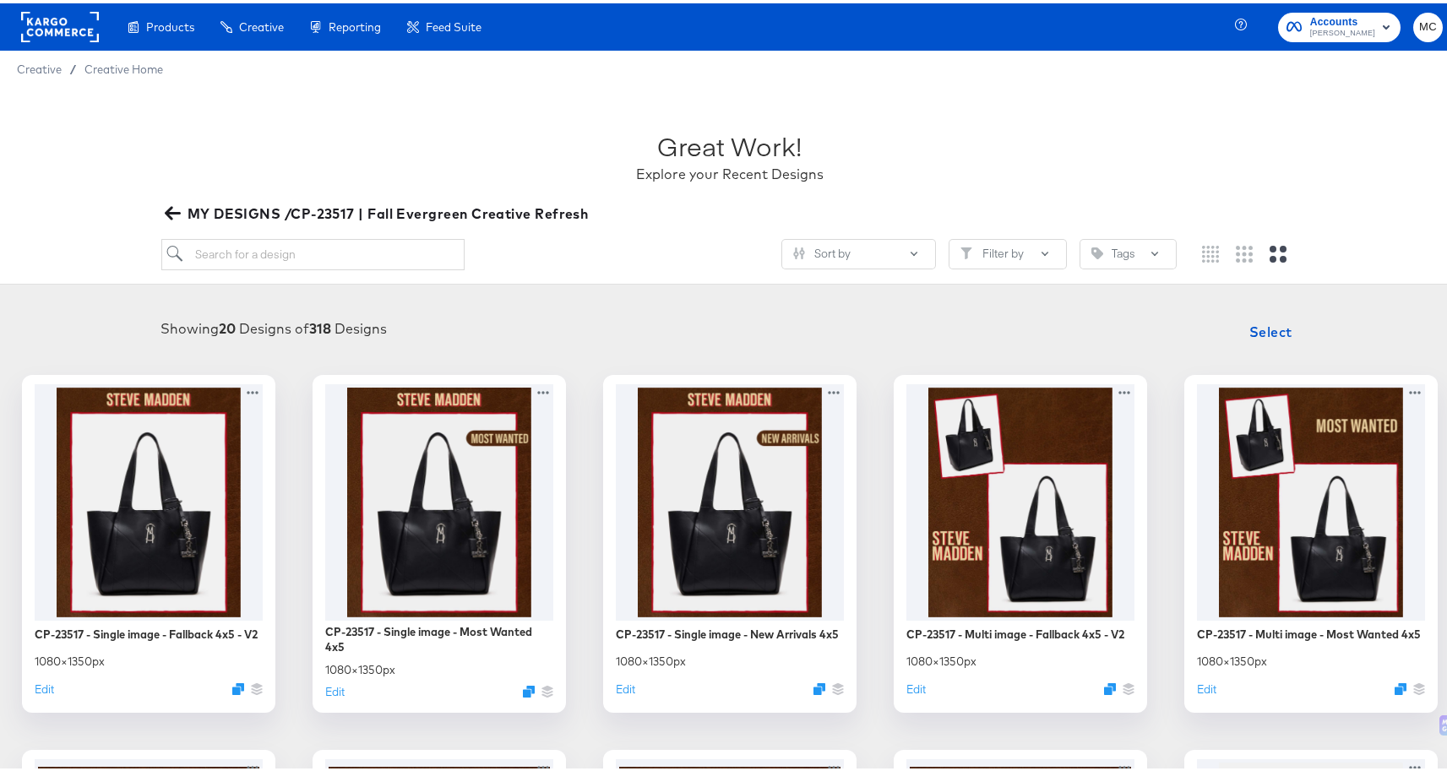
click at [45, 20] on rect at bounding box center [60, 23] width 78 height 30
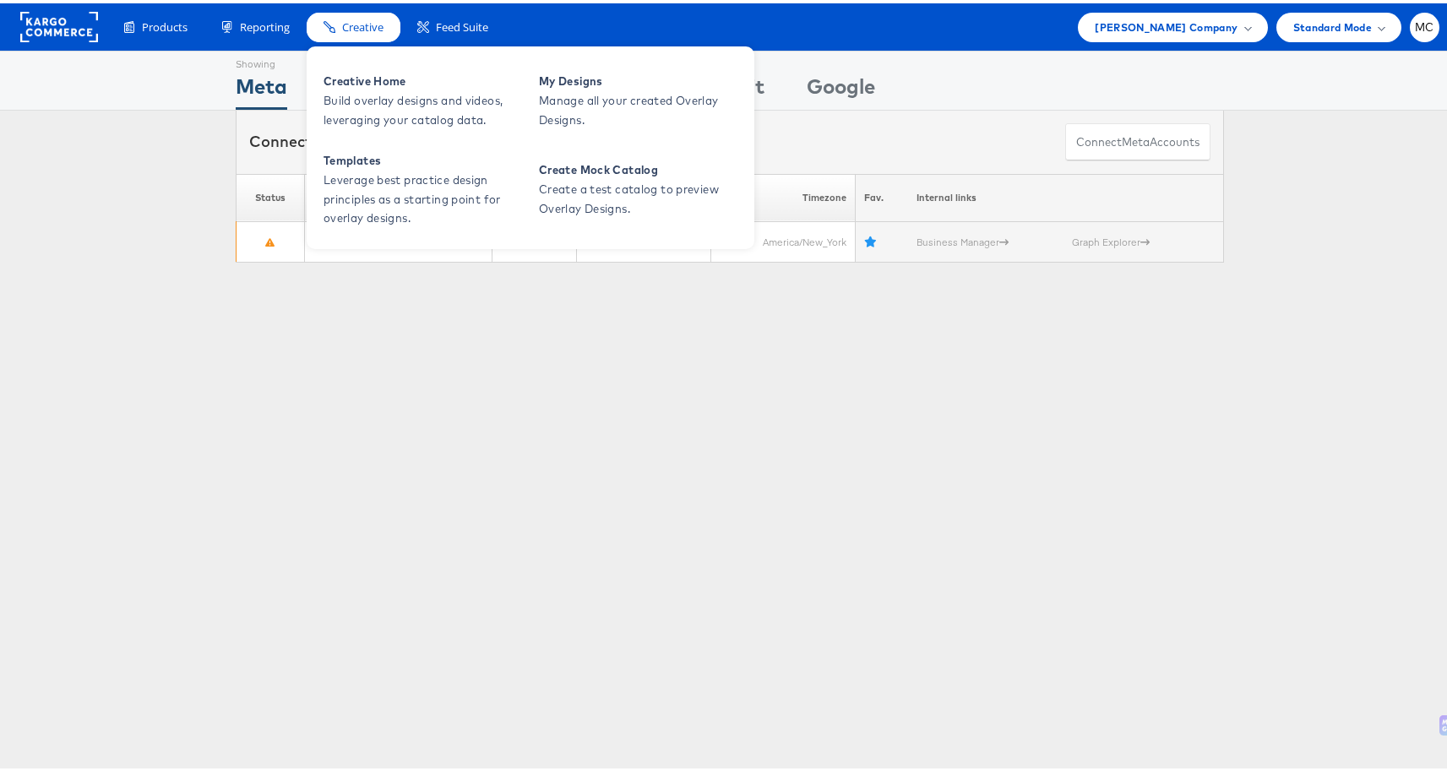
click at [353, 30] on span "Creative" at bounding box center [362, 24] width 41 height 16
click at [355, 90] on span "Build overlay designs and videos, leveraging your catalog data." at bounding box center [424, 107] width 203 height 39
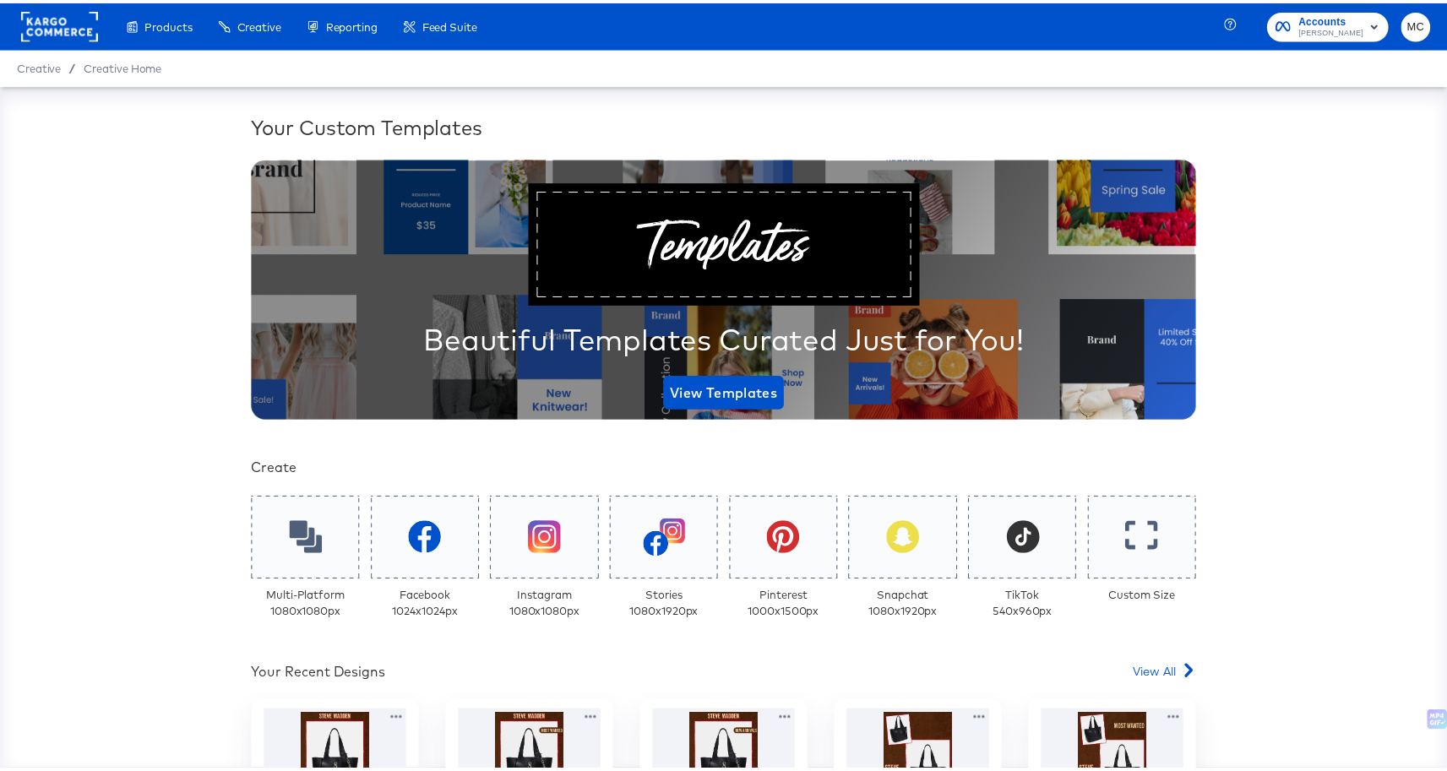
scroll to position [318, 0]
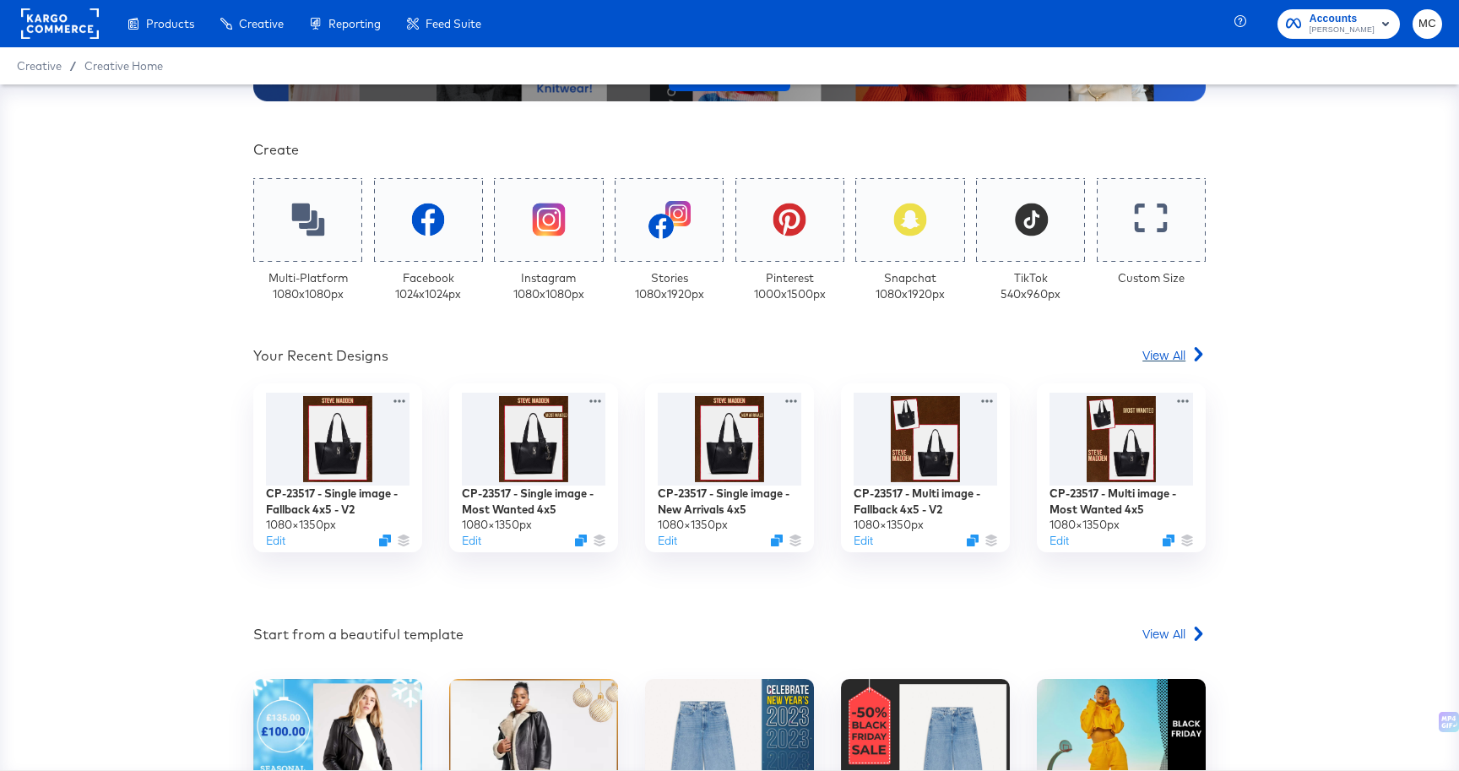
click at [1176, 349] on span "View All" at bounding box center [1164, 354] width 43 height 17
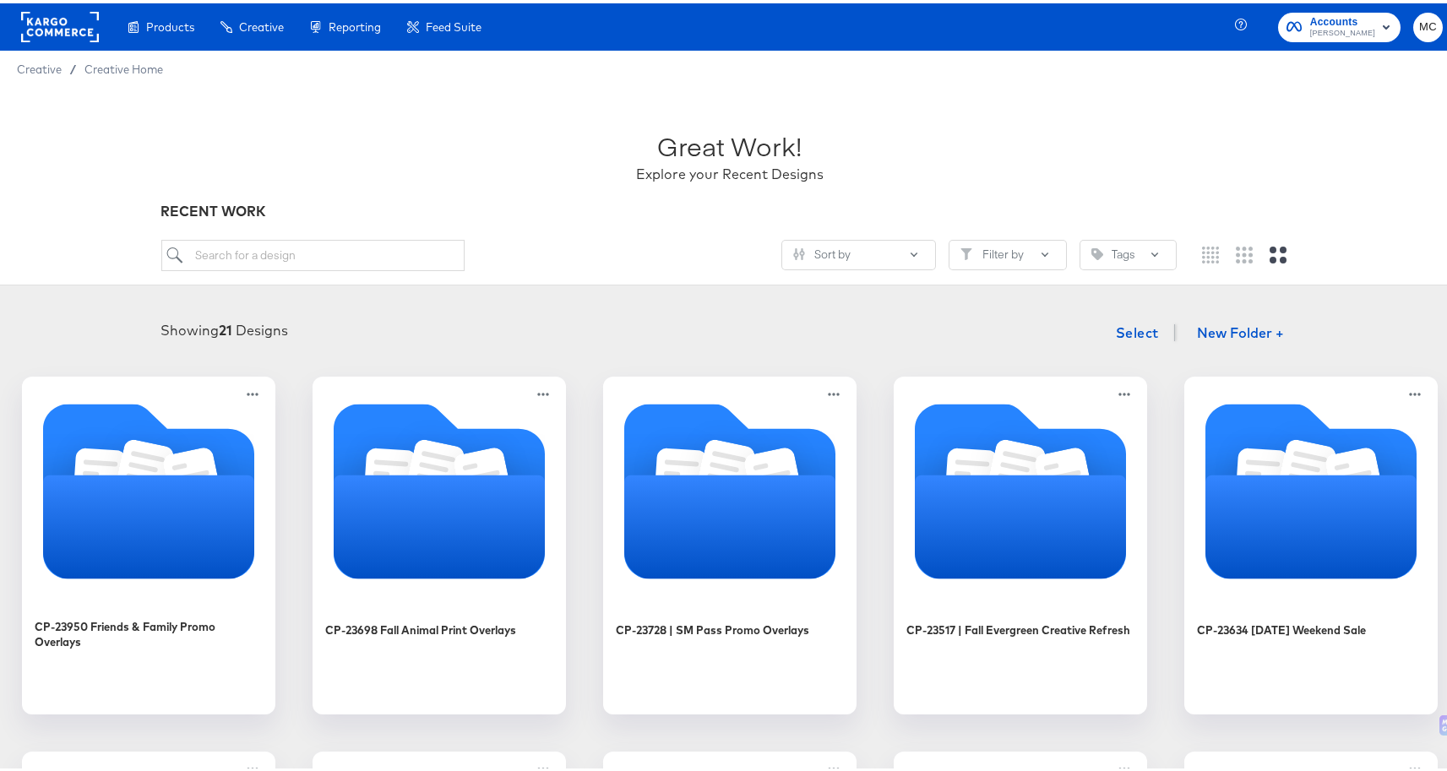
click at [1231, 269] on div "Sort by Filter by Tags" at bounding box center [730, 258] width 1138 height 45
click at [1231, 264] on button at bounding box center [1243, 251] width 25 height 25
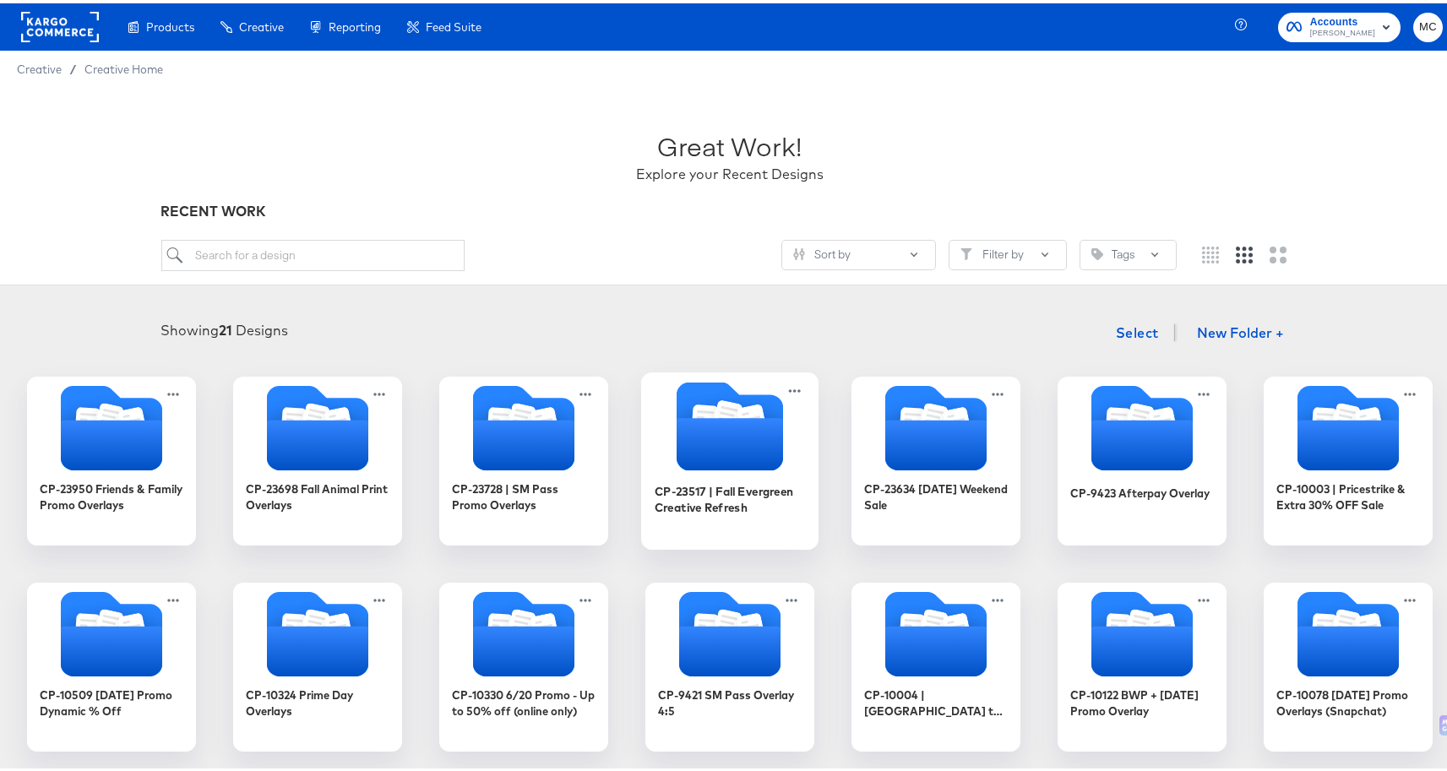
click at [754, 407] on icon "Folder" at bounding box center [752, 418] width 30 height 34
